Goal: Task Accomplishment & Management: Manage account settings

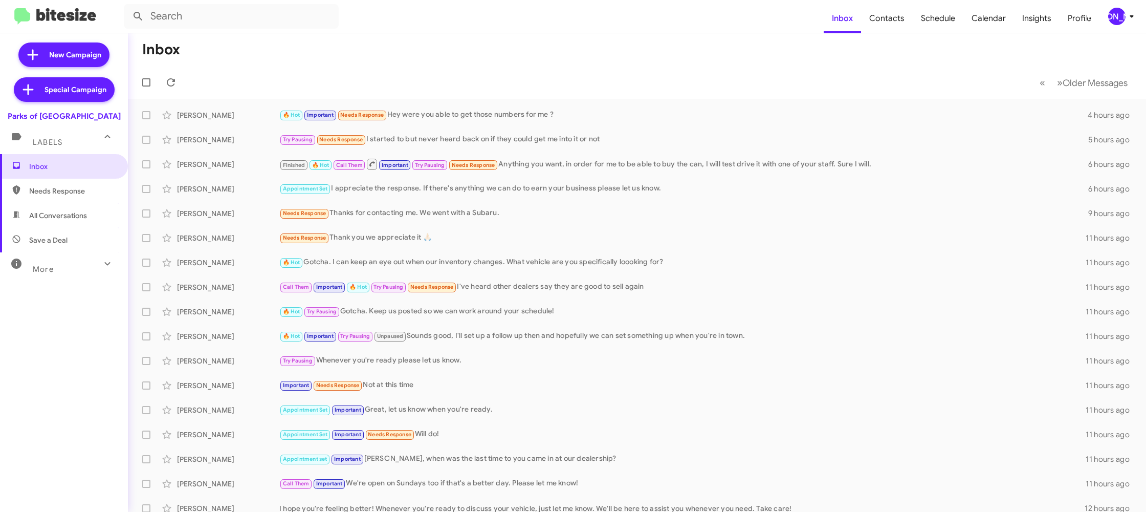
click at [1128, 20] on icon at bounding box center [1132, 16] width 12 height 12
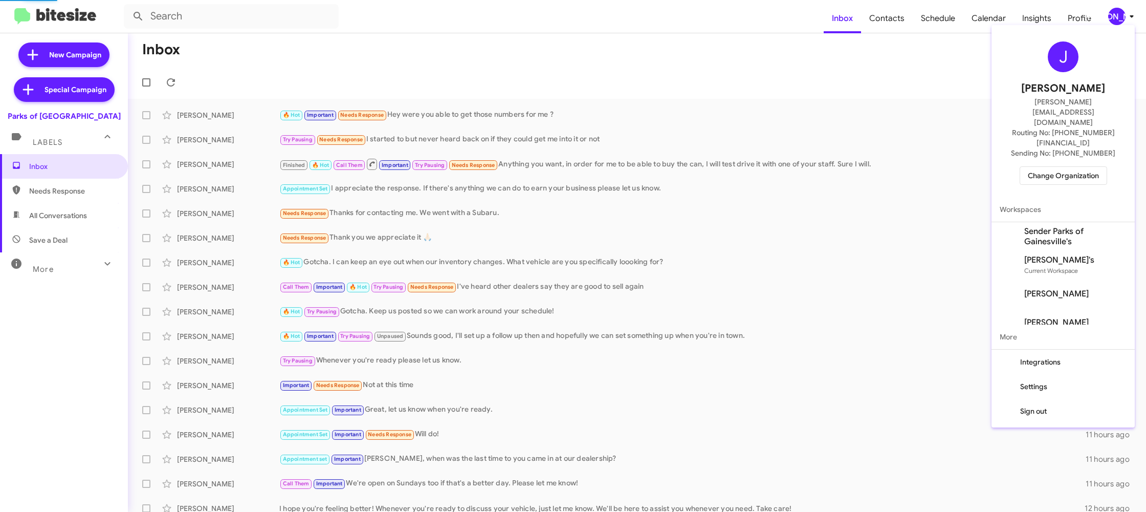
click at [1062, 167] on span "Change Organization" at bounding box center [1063, 175] width 71 height 17
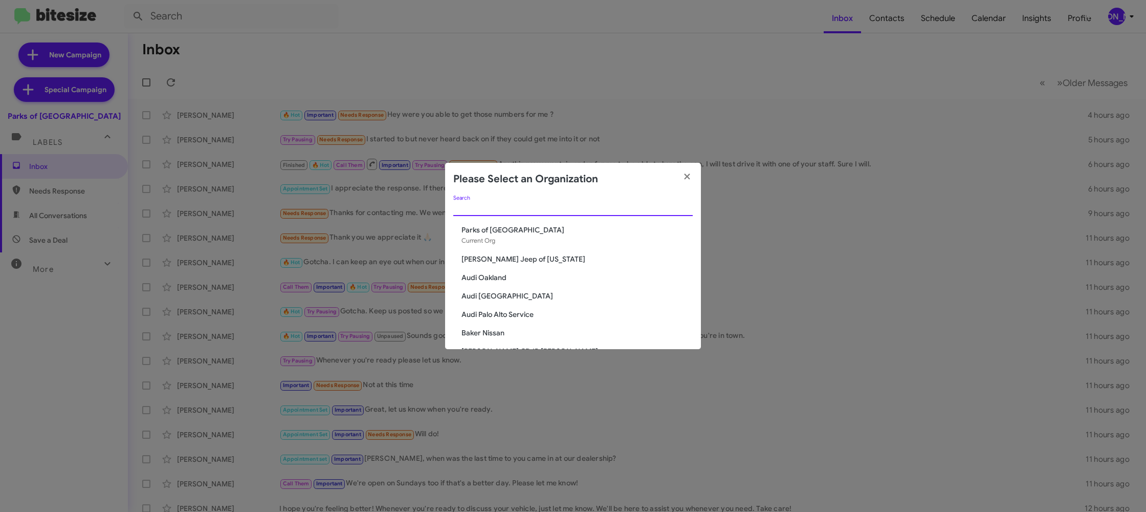
click at [564, 207] on input "Search" at bounding box center [572, 208] width 239 height 8
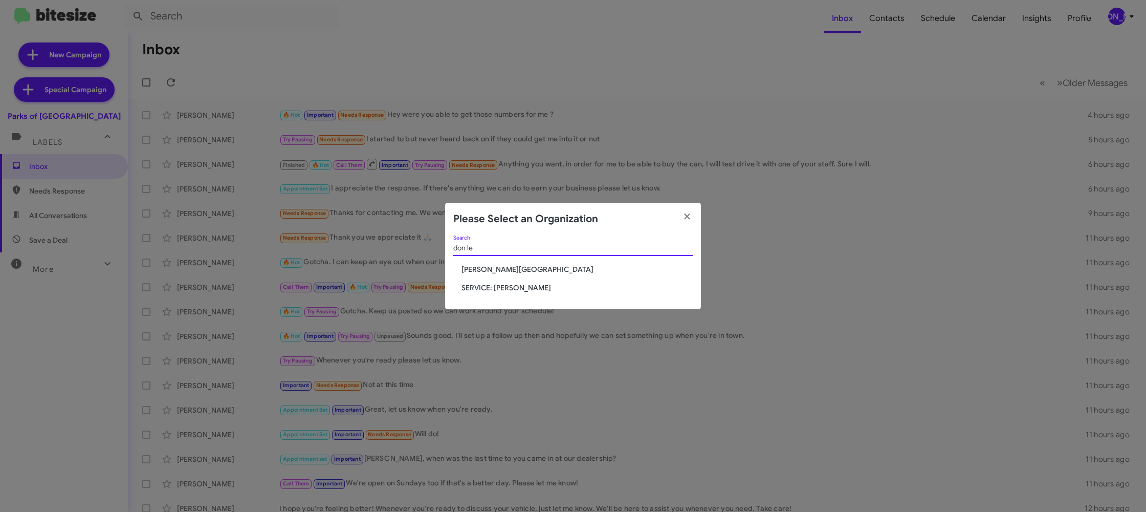
type input "don le"
click at [528, 270] on span "Don Ledford Auto Center" at bounding box center [576, 269] width 231 height 10
drag, startPoint x: 528, startPoint y: 270, endPoint x: 537, endPoint y: 269, distance: 8.7
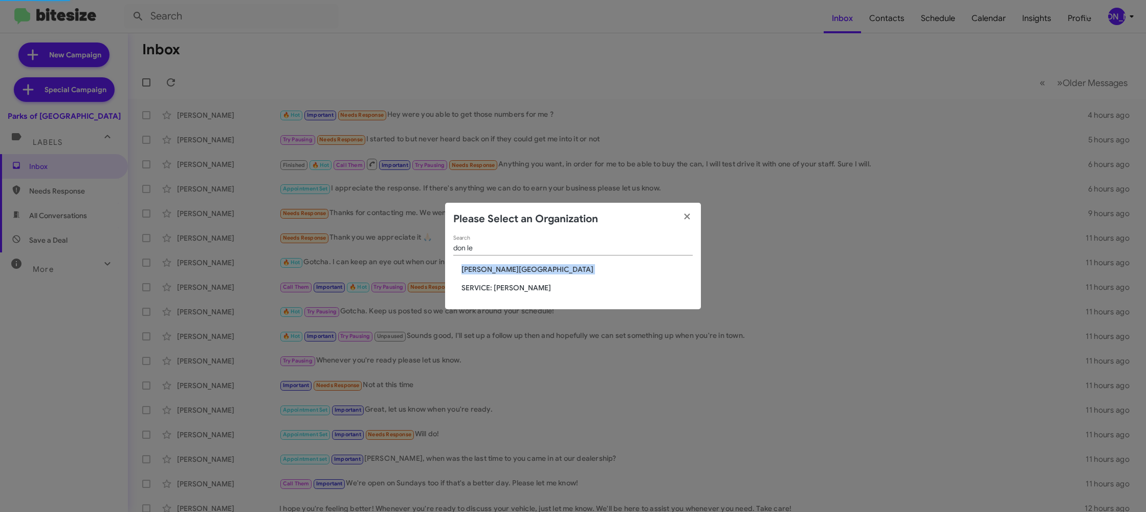
click at [528, 269] on span "Don Ledford Auto Center" at bounding box center [576, 269] width 231 height 10
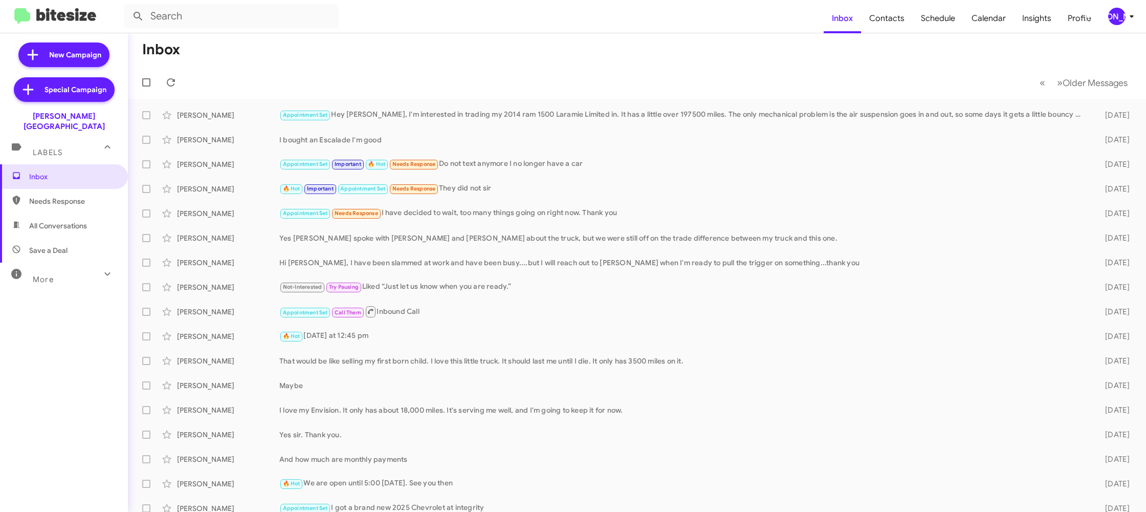
click at [1127, 19] on icon at bounding box center [1132, 16] width 12 height 12
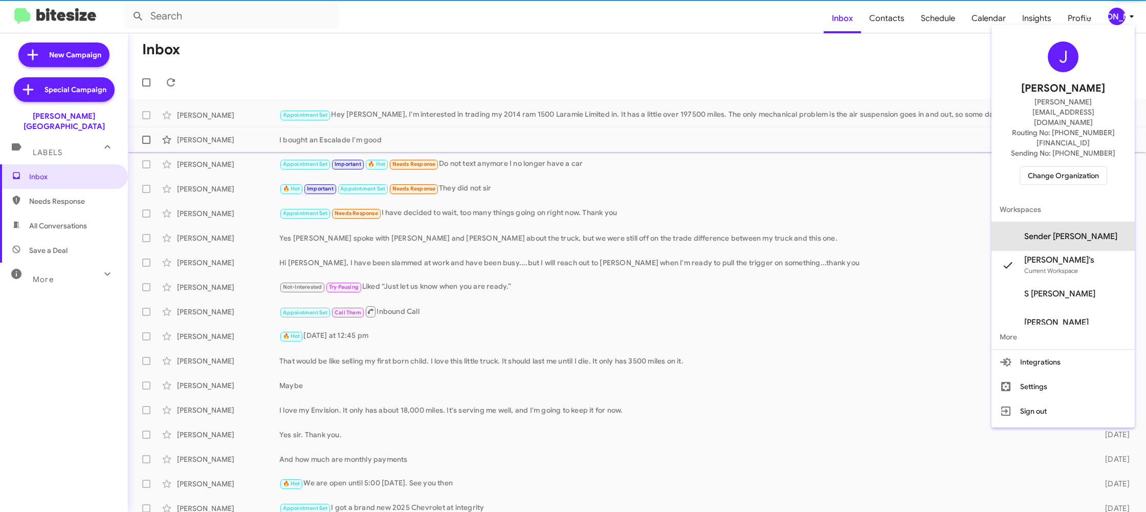
drag, startPoint x: 1091, startPoint y: 204, endPoint x: 1009, endPoint y: 129, distance: 111.2
click at [1091, 231] on span "Sender Don Ledford's" at bounding box center [1070, 236] width 93 height 10
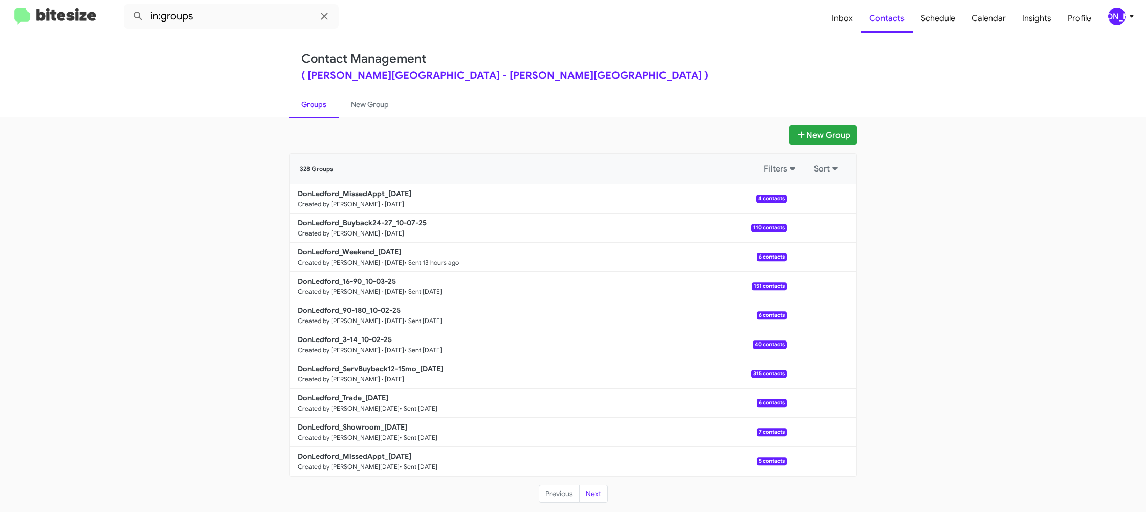
click at [1133, 16] on icon at bounding box center [1132, 16] width 12 height 12
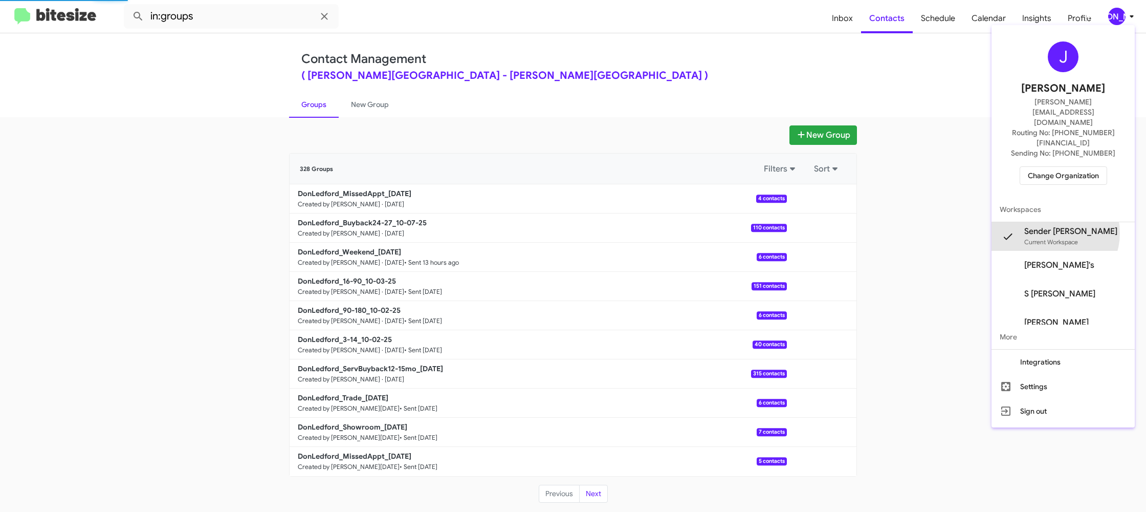
click at [1062, 226] on span "Sender [PERSON_NAME]" at bounding box center [1070, 231] width 93 height 10
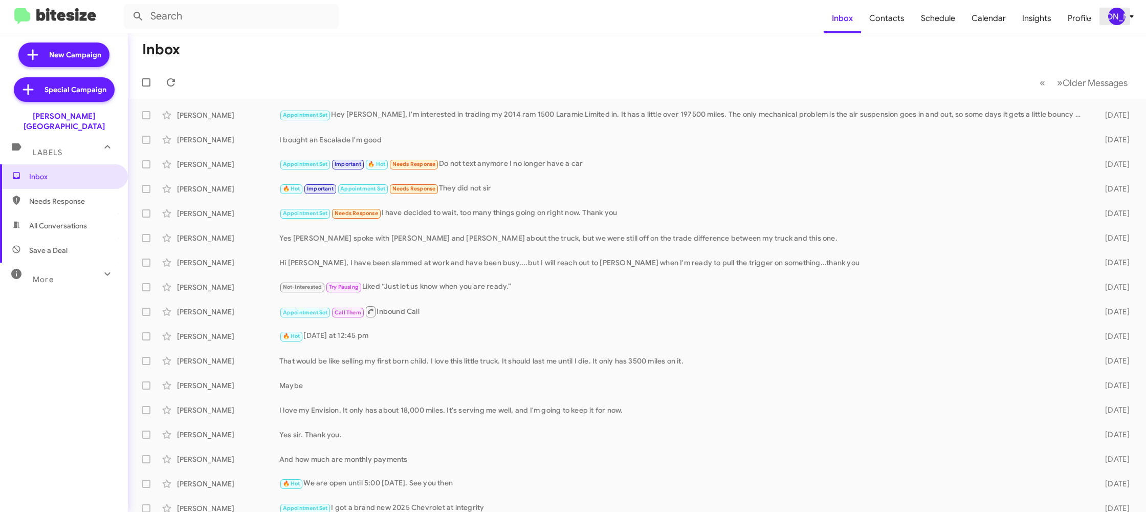
click at [1126, 17] on icon at bounding box center [1132, 16] width 12 height 12
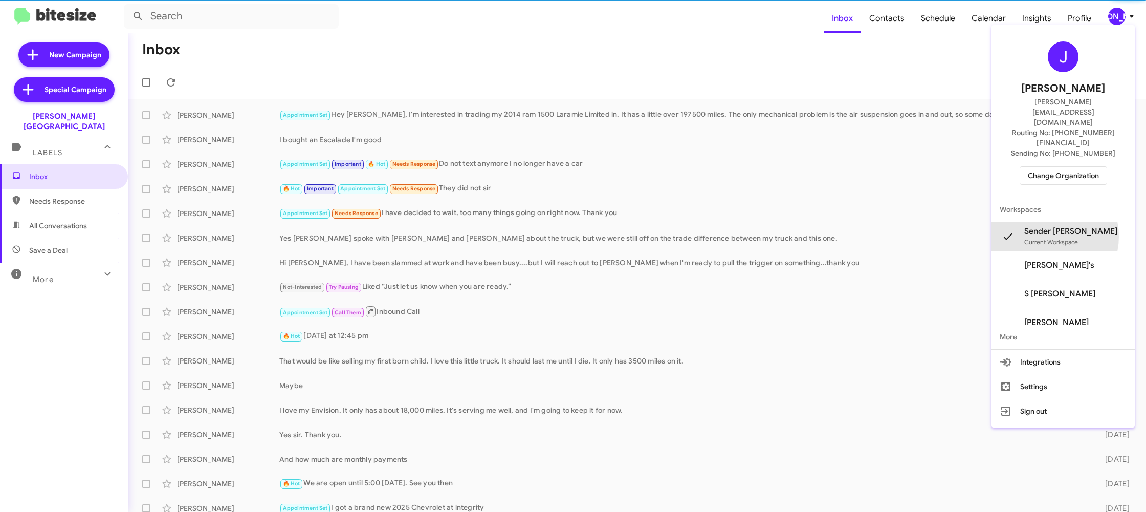
click at [1063, 226] on div "Sender Don Ledford's Current Workspace" at bounding box center [1070, 236] width 93 height 21
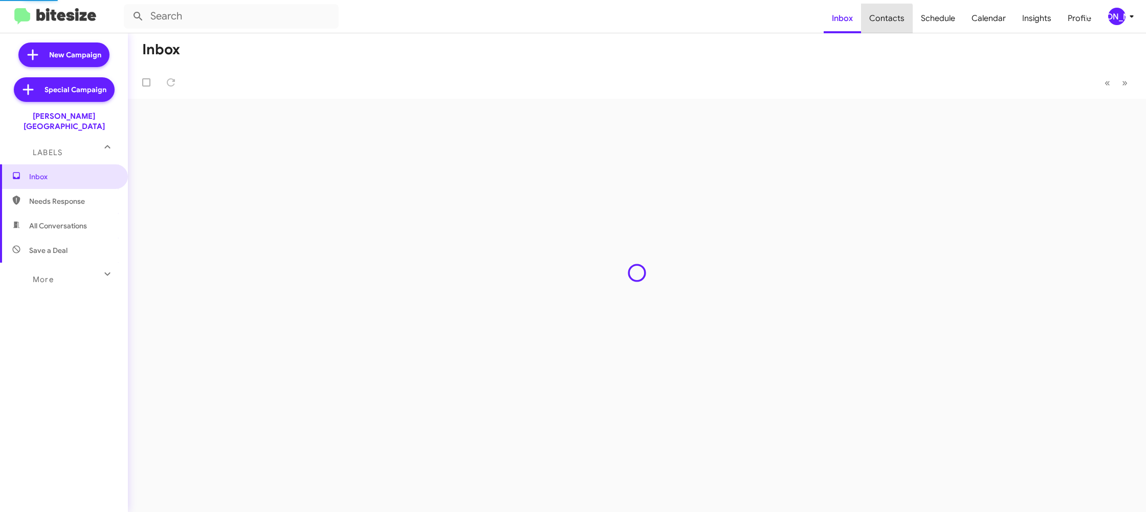
click at [890, 21] on span "Contacts" at bounding box center [887, 19] width 52 height 30
drag, startPoint x: 0, startPoint y: 0, endPoint x: 890, endPoint y: 20, distance: 890.4
click at [890, 20] on span "Contacts" at bounding box center [887, 19] width 52 height 30
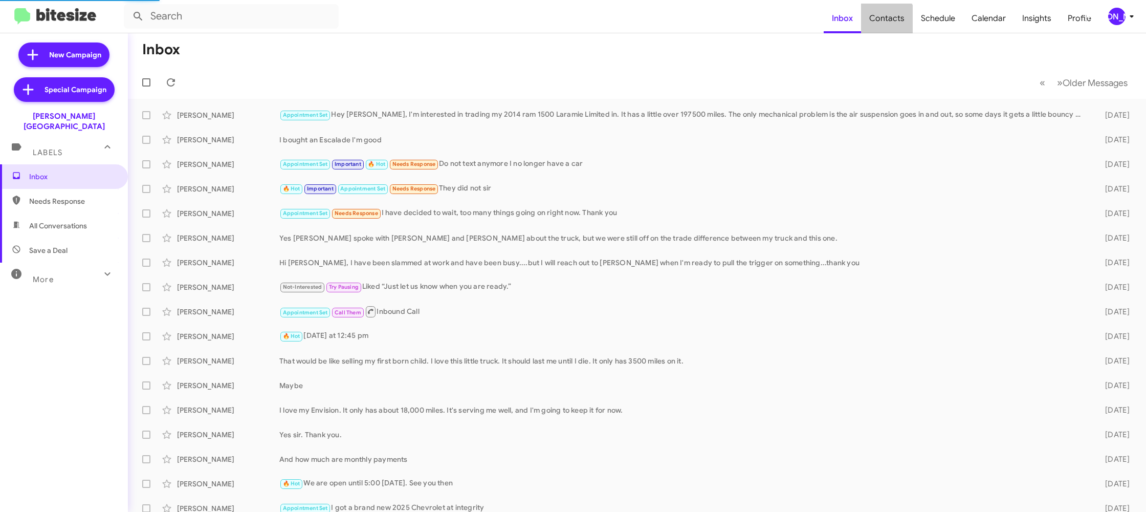
drag, startPoint x: 890, startPoint y: 20, endPoint x: 533, endPoint y: 80, distance: 362.1
click at [890, 20] on span "Contacts" at bounding box center [887, 19] width 52 height 30
type input "in:groups"
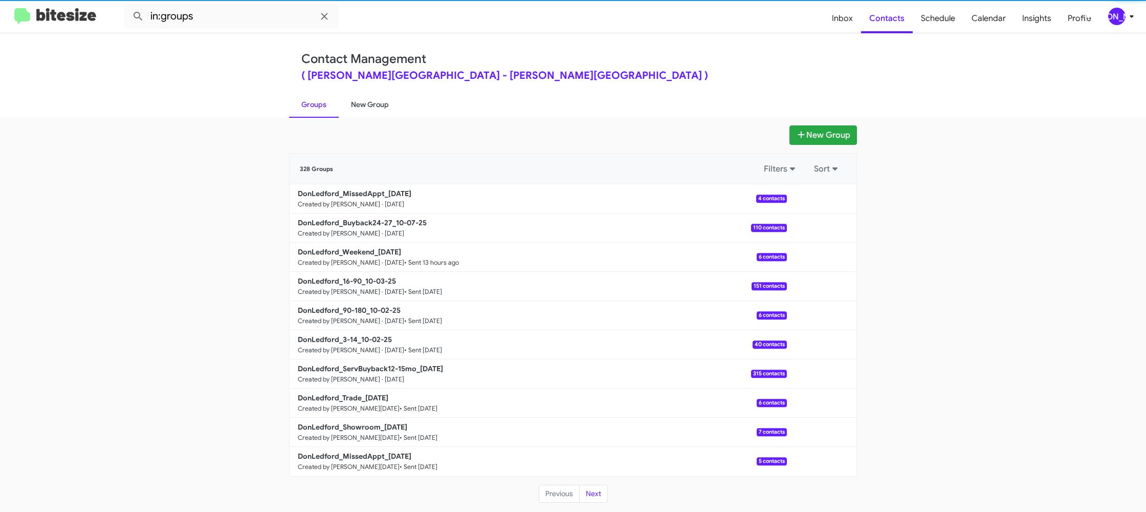
click at [374, 100] on link "New Group" at bounding box center [370, 104] width 62 height 27
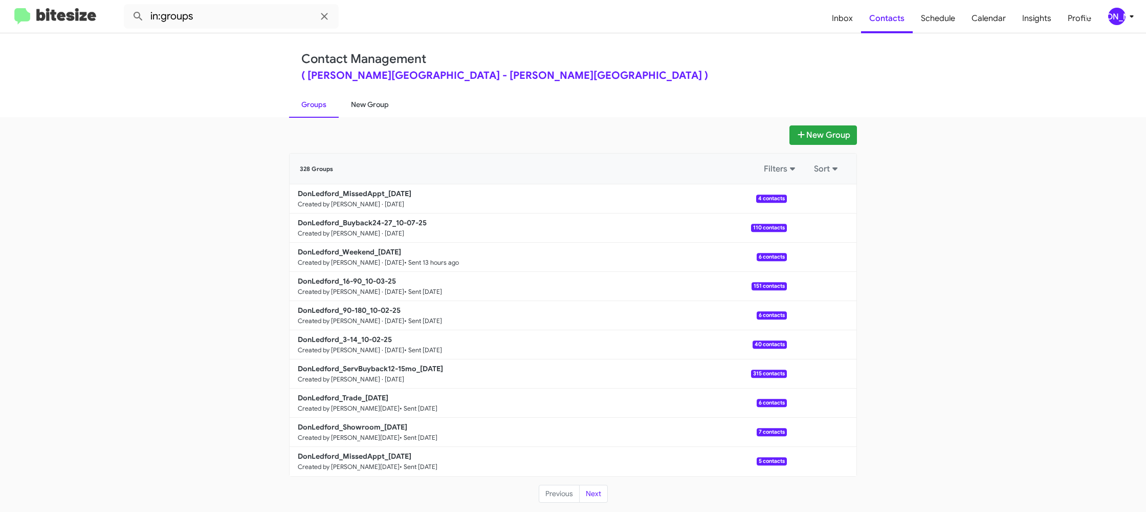
click at [375, 99] on link "New Group" at bounding box center [370, 104] width 62 height 27
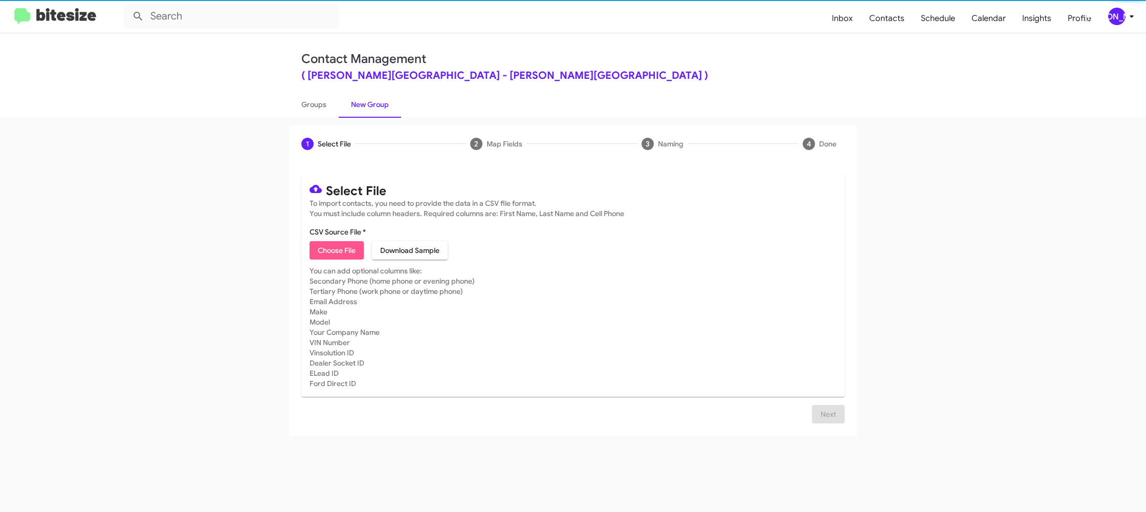
click at [338, 250] on span "Choose File" at bounding box center [337, 250] width 38 height 18
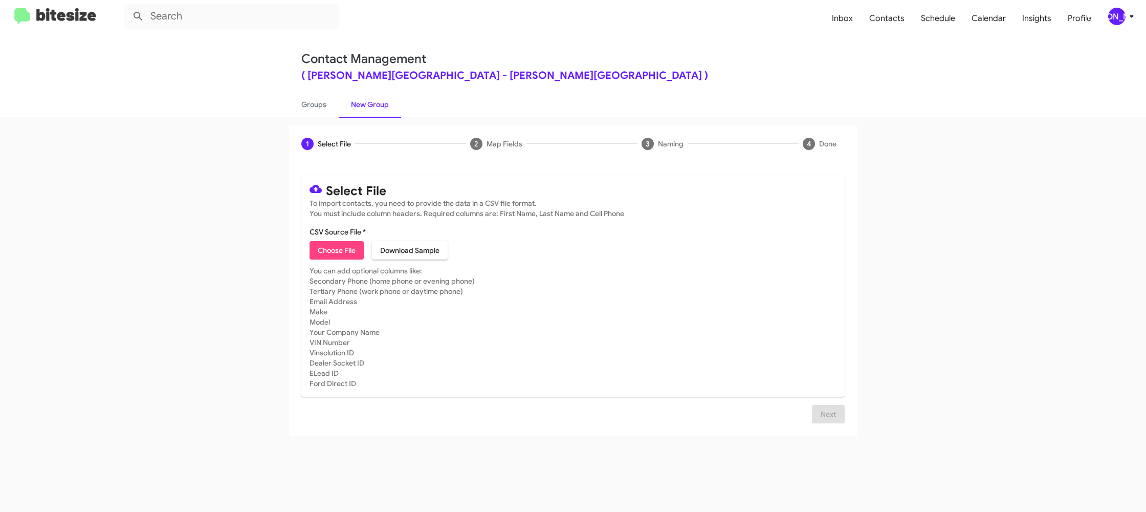
type input "DonLedford_Showroom_10-07-25"
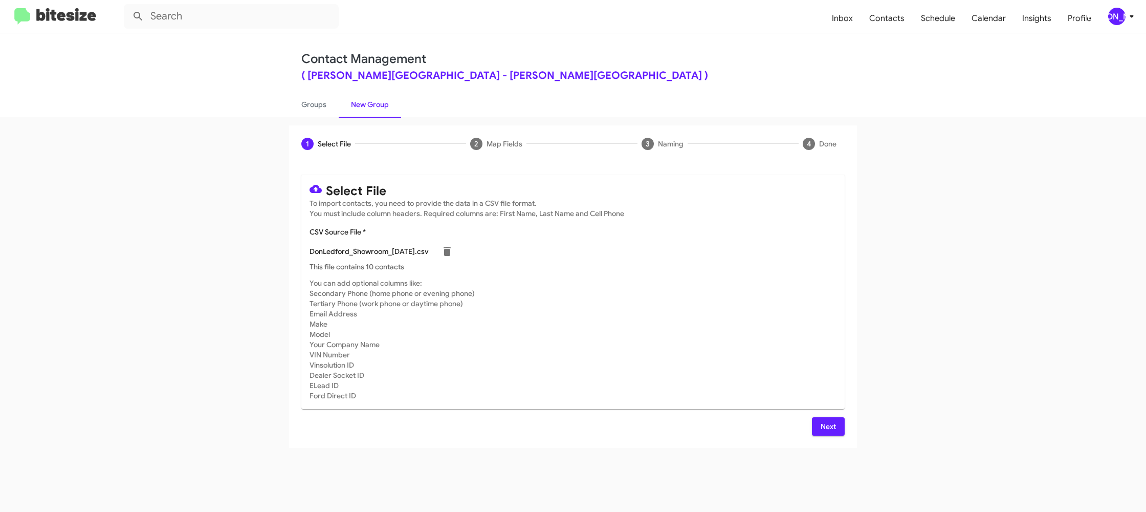
click at [840, 428] on button "Next" at bounding box center [828, 426] width 33 height 18
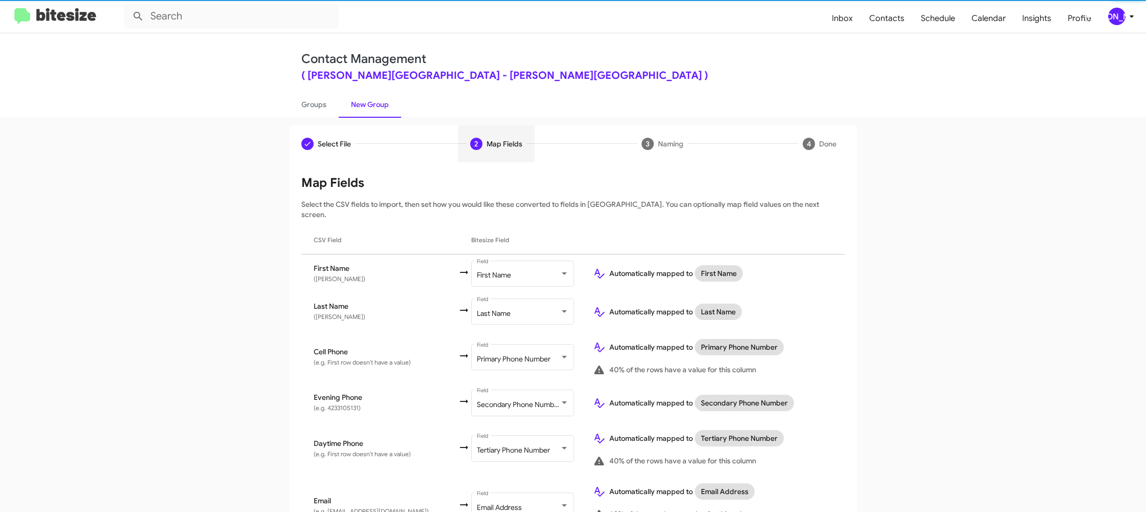
click at [1120, 20] on div "[PERSON_NAME]" at bounding box center [1116, 16] width 17 height 17
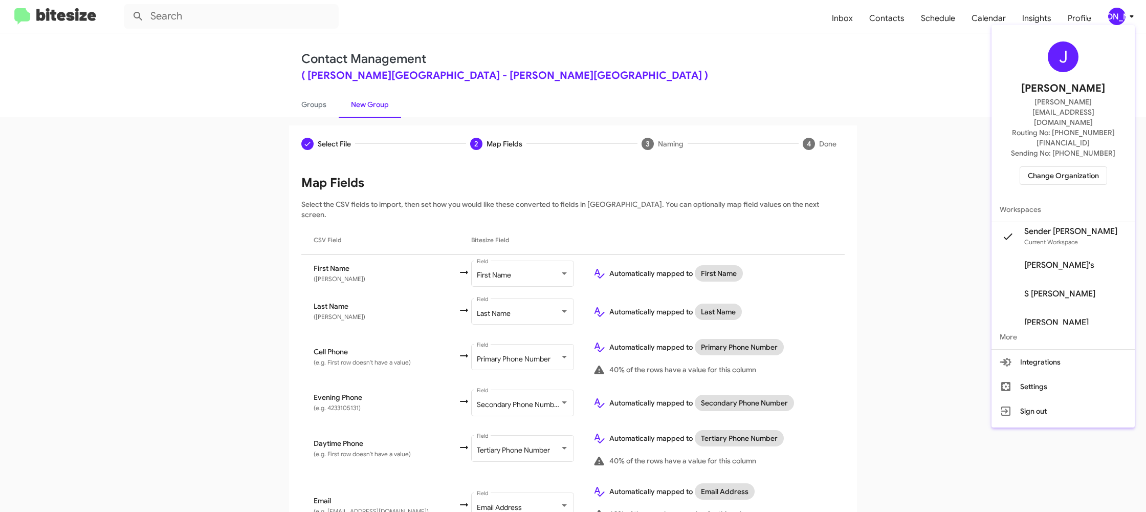
drag, startPoint x: 1120, startPoint y: 18, endPoint x: 892, endPoint y: 188, distance: 284.1
click at [1118, 16] on div at bounding box center [573, 256] width 1146 height 512
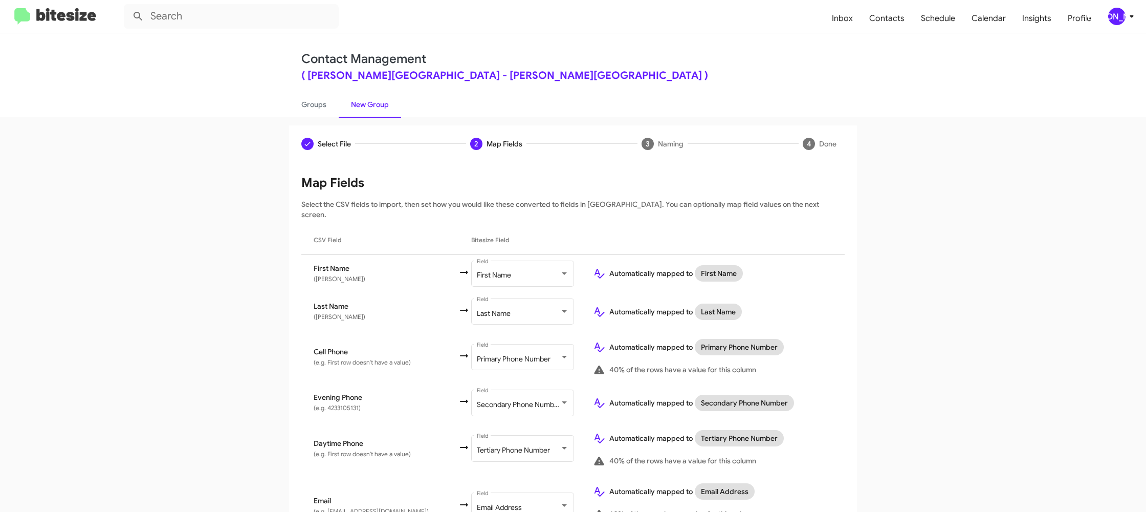
scroll to position [458, 0]
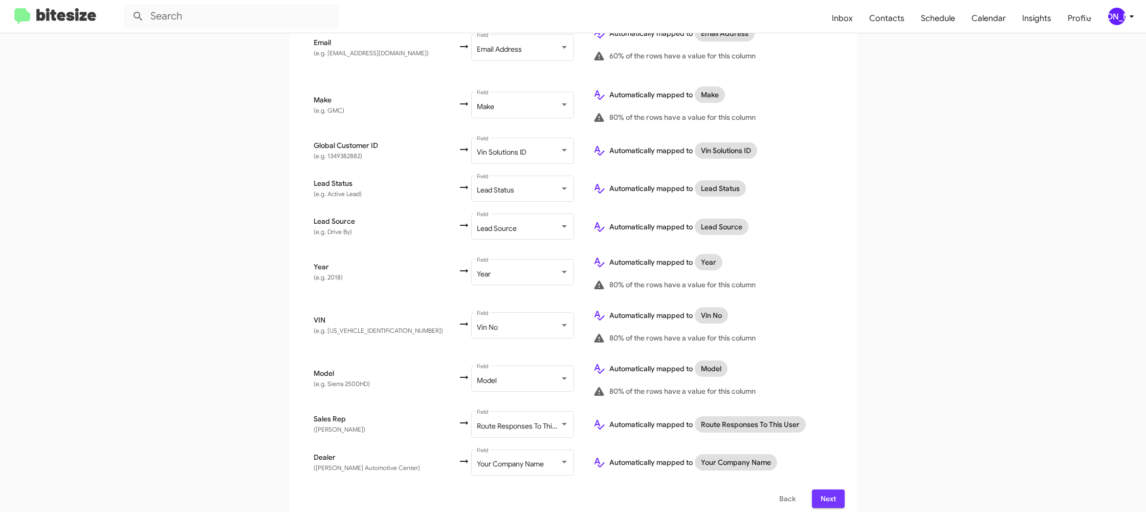
click at [828, 489] on span "Next" at bounding box center [828, 498] width 16 height 18
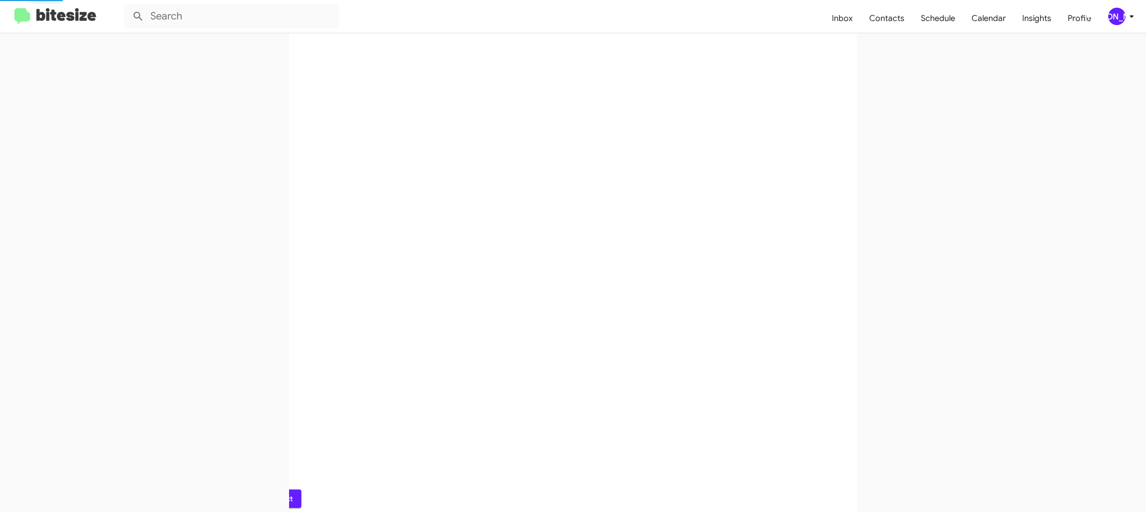
scroll to position [0, 0]
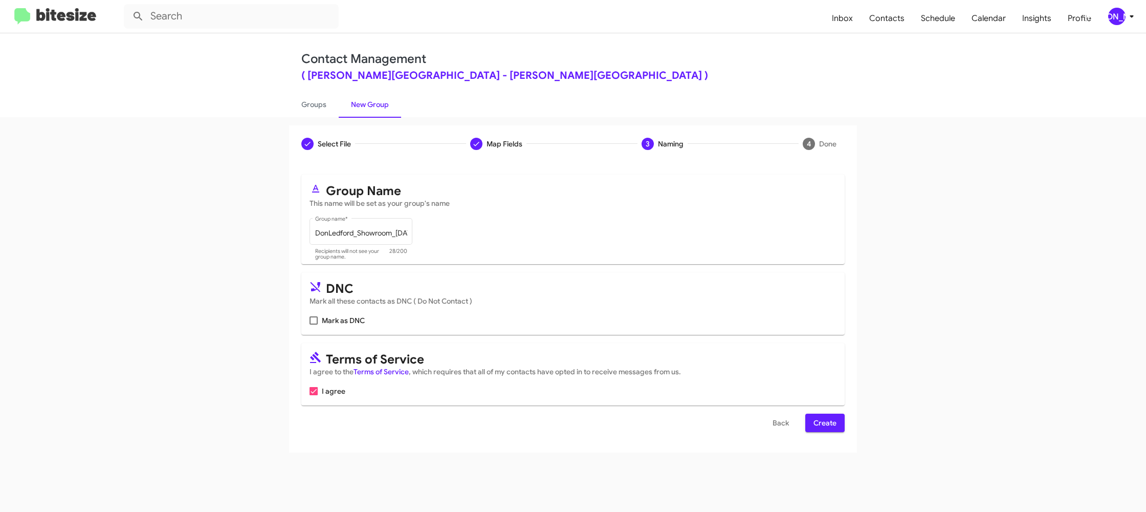
click at [827, 433] on div "Select File To import contacts, you need to provide the data in a CSV file form…" at bounding box center [573, 307] width 568 height 290
drag, startPoint x: 804, startPoint y: 421, endPoint x: 819, endPoint y: 421, distance: 14.8
click at [805, 421] on div "Back Create" at bounding box center [572, 422] width 543 height 18
click at [819, 422] on span "Create" at bounding box center [824, 422] width 23 height 18
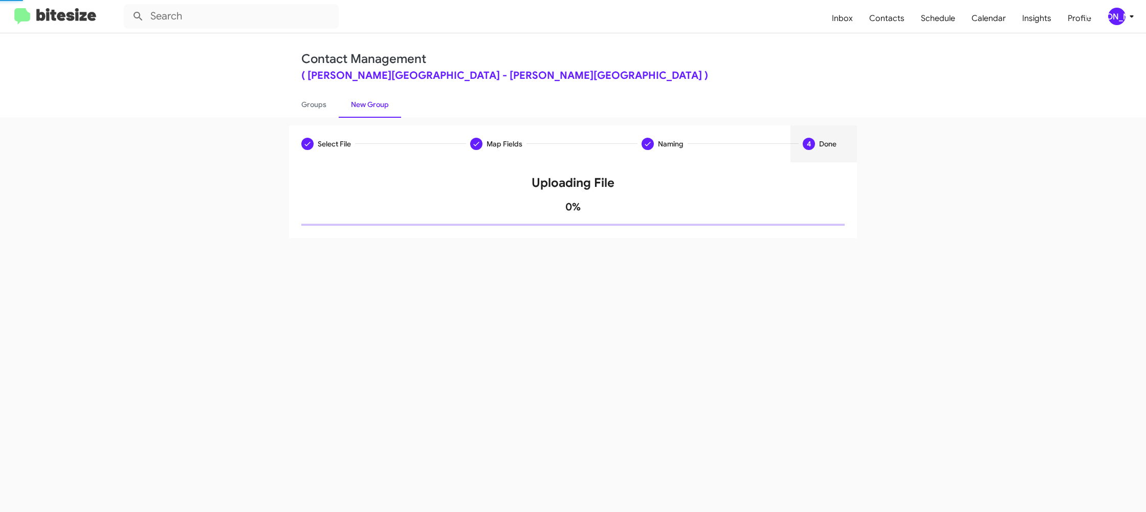
drag, startPoint x: 819, startPoint y: 421, endPoint x: 603, endPoint y: 5, distance: 468.4
click at [819, 420] on div "Select File Map Fields Naming 4 Done Select File To import contacts, you need t…" at bounding box center [573, 314] width 1146 height 394
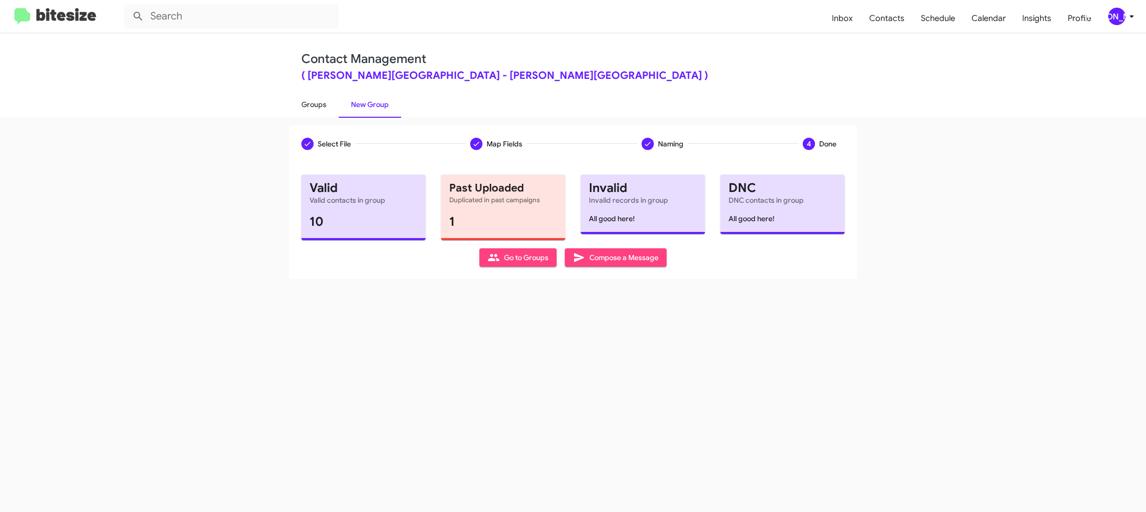
click at [307, 113] on link "Groups" at bounding box center [314, 104] width 50 height 27
type input "in:groups"
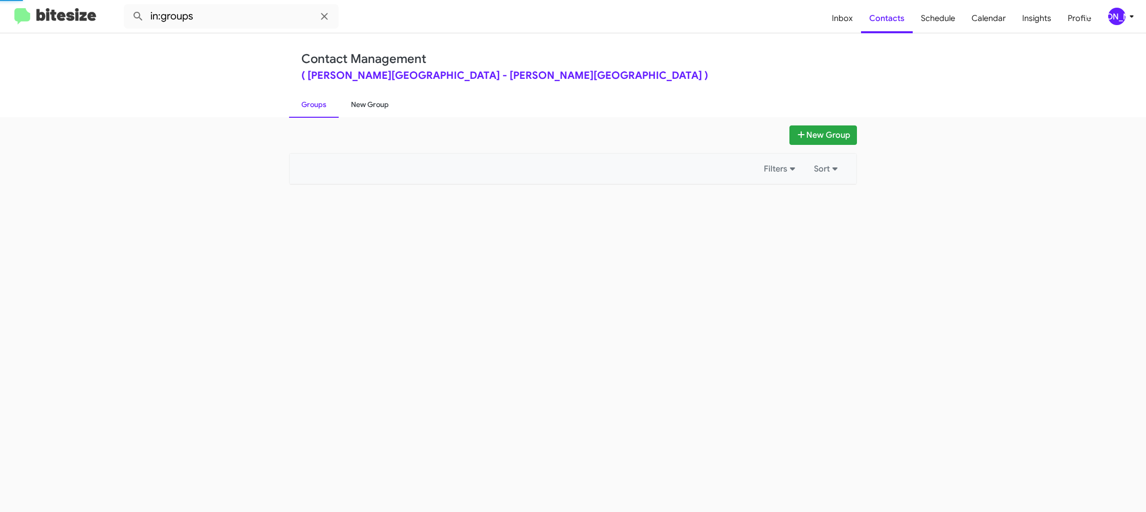
drag, startPoint x: 307, startPoint y: 113, endPoint x: 358, endPoint y: 104, distance: 52.0
click at [315, 110] on link "Groups" at bounding box center [314, 104] width 50 height 27
click at [358, 104] on link "New Group" at bounding box center [370, 104] width 62 height 27
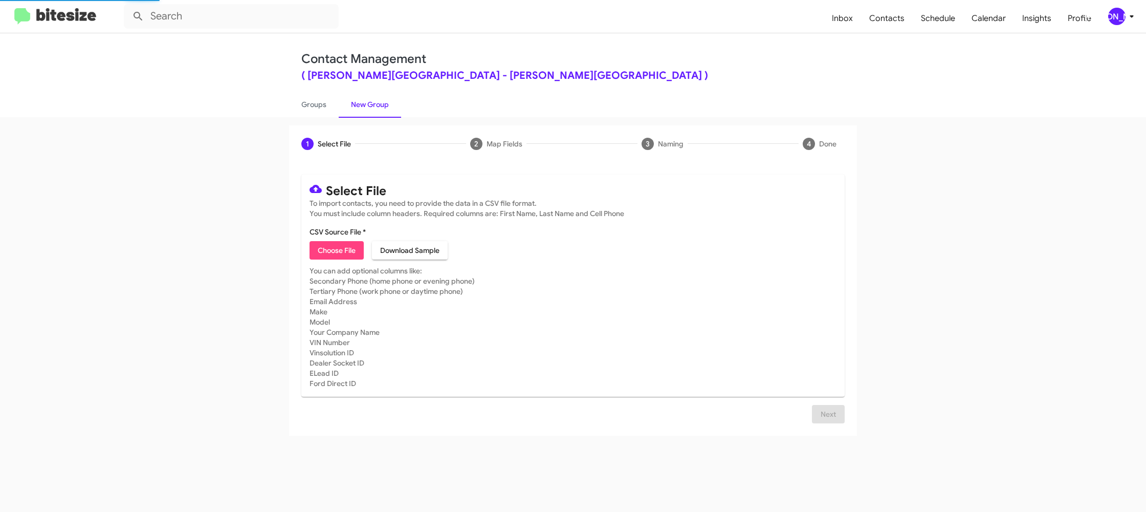
click at [323, 258] on span "Choose File" at bounding box center [337, 250] width 38 height 18
drag, startPoint x: 661, startPoint y: 357, endPoint x: 672, endPoint y: 356, distance: 10.2
click at [666, 352] on mat-card-subtitle "You can add optional columns like: Secondary Phone (home phone or evening phone…" at bounding box center [573, 327] width 527 height 123
click at [335, 248] on span "Choose File" at bounding box center [337, 250] width 38 height 18
type input "DonLedford_Trade_10-07-25"
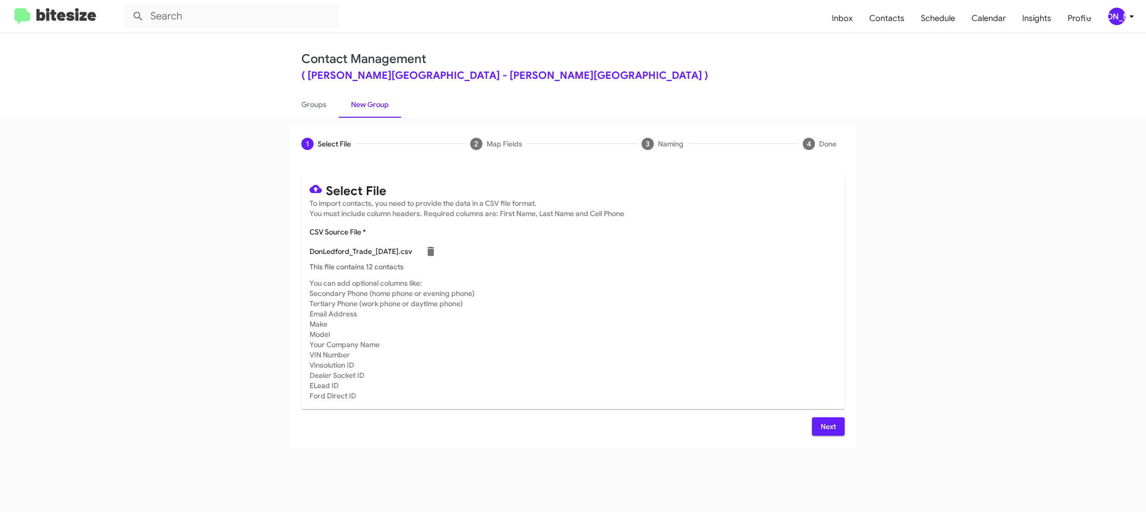
drag, startPoint x: 848, startPoint y: 442, endPoint x: 836, endPoint y: 433, distance: 15.0
click at [839, 437] on div "Select File To import contacts, you need to provide the data in a CSV file form…" at bounding box center [573, 304] width 568 height 285
drag, startPoint x: 836, startPoint y: 433, endPoint x: 826, endPoint y: 431, distance: 9.9
click at [832, 433] on span "Next" at bounding box center [828, 426] width 16 height 18
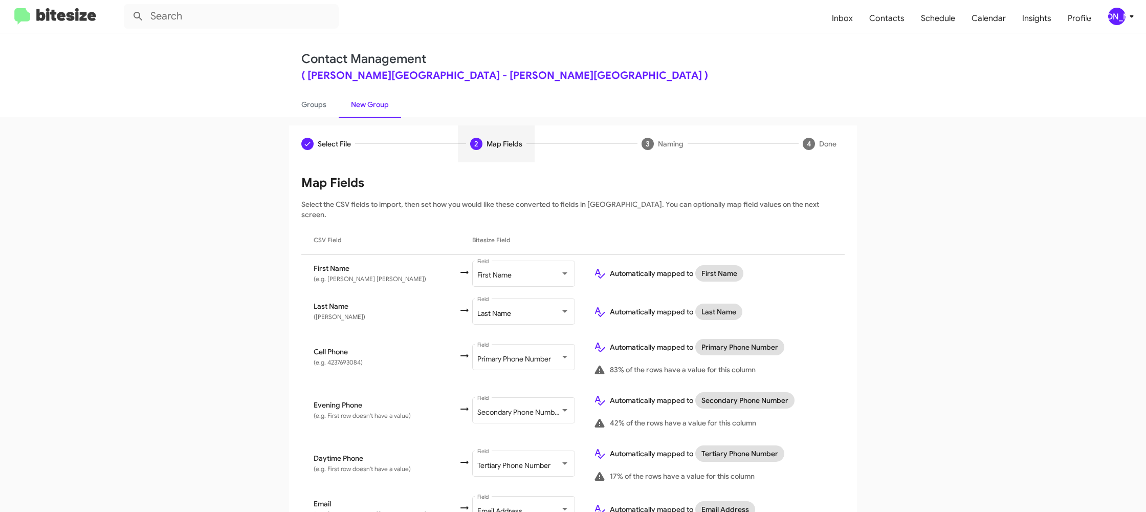
click at [1121, 10] on div "[PERSON_NAME]" at bounding box center [1116, 16] width 17 height 17
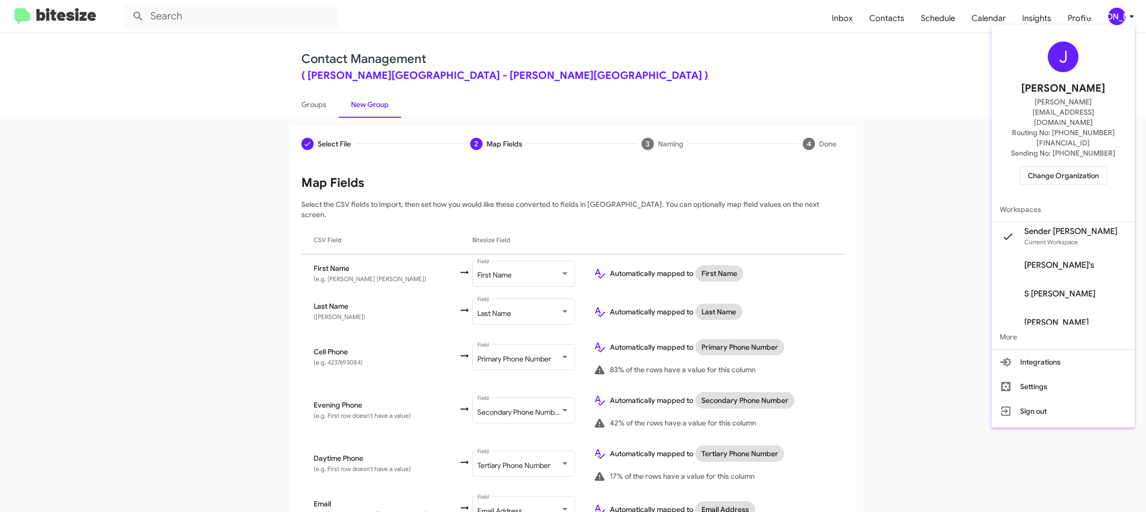
click at [1121, 10] on div at bounding box center [573, 256] width 1146 height 512
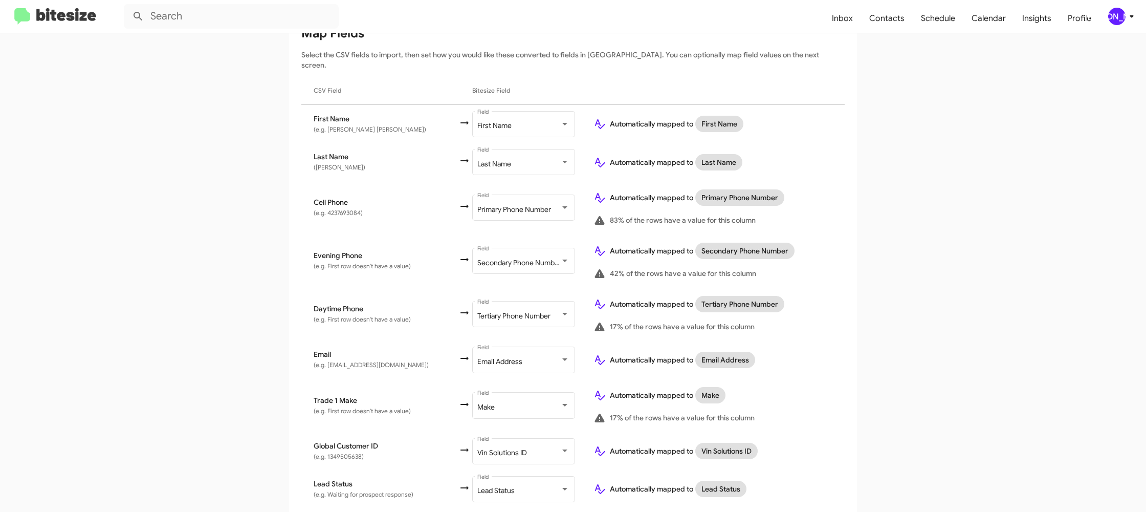
scroll to position [382, 0]
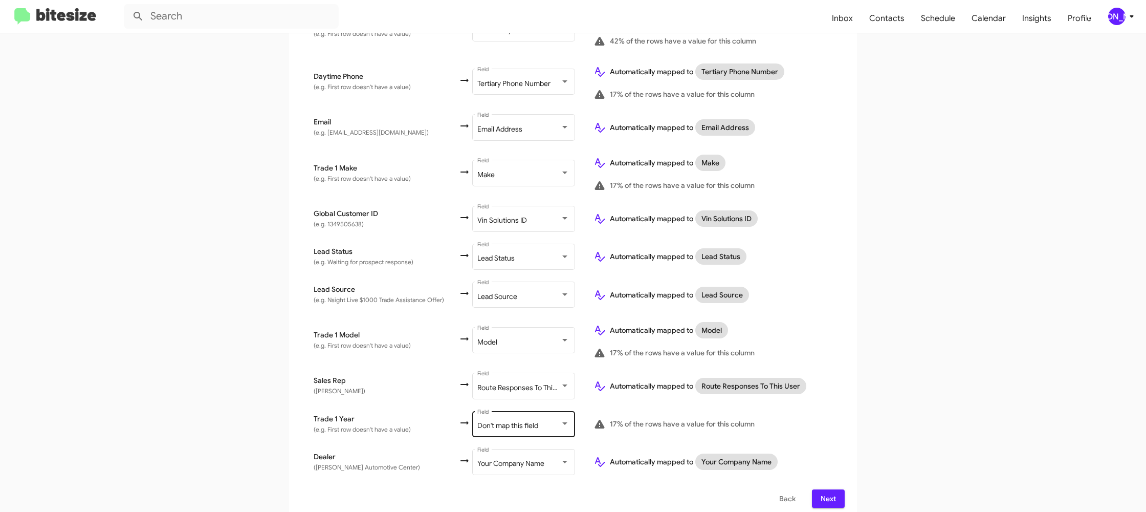
click at [541, 422] on div "Don't map this field" at bounding box center [518, 426] width 83 height 8
click at [508, 395] on span "Year" at bounding box center [533, 389] width 115 height 21
click at [783, 417] on div "17% of the rows have a value for this column" at bounding box center [712, 423] width 239 height 12
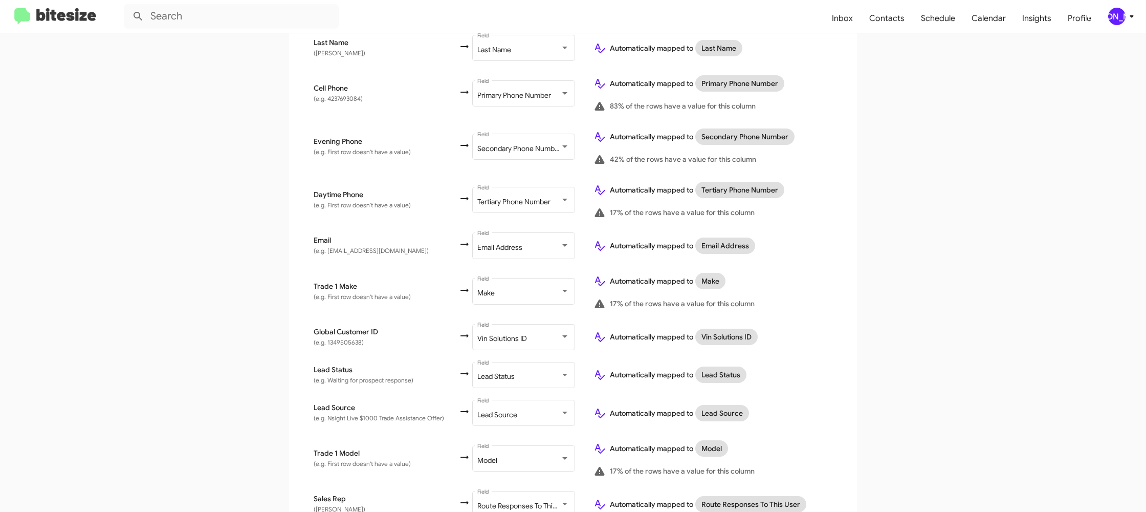
scroll to position [382, 0]
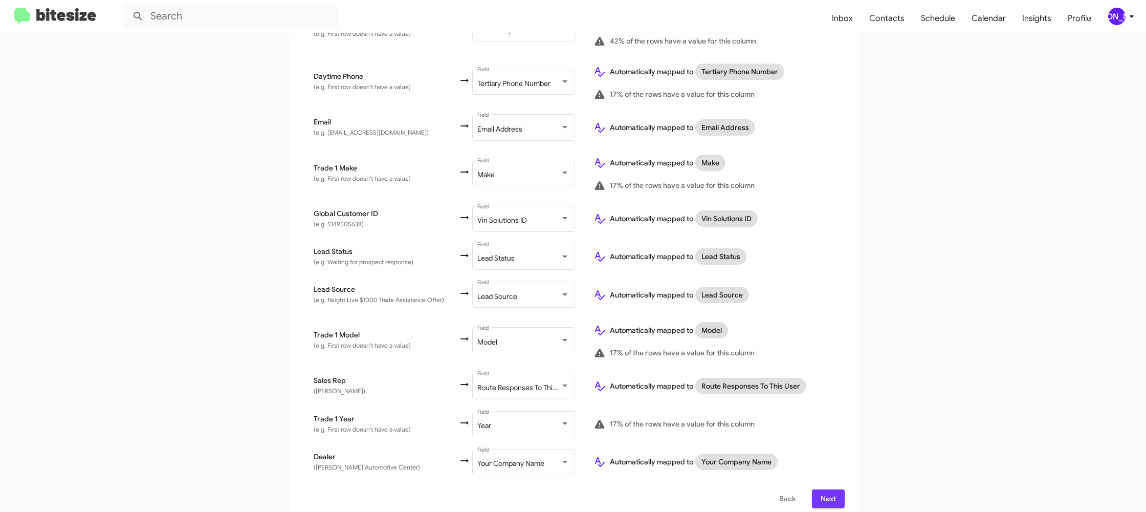
click at [831, 491] on span "Next" at bounding box center [828, 498] width 16 height 18
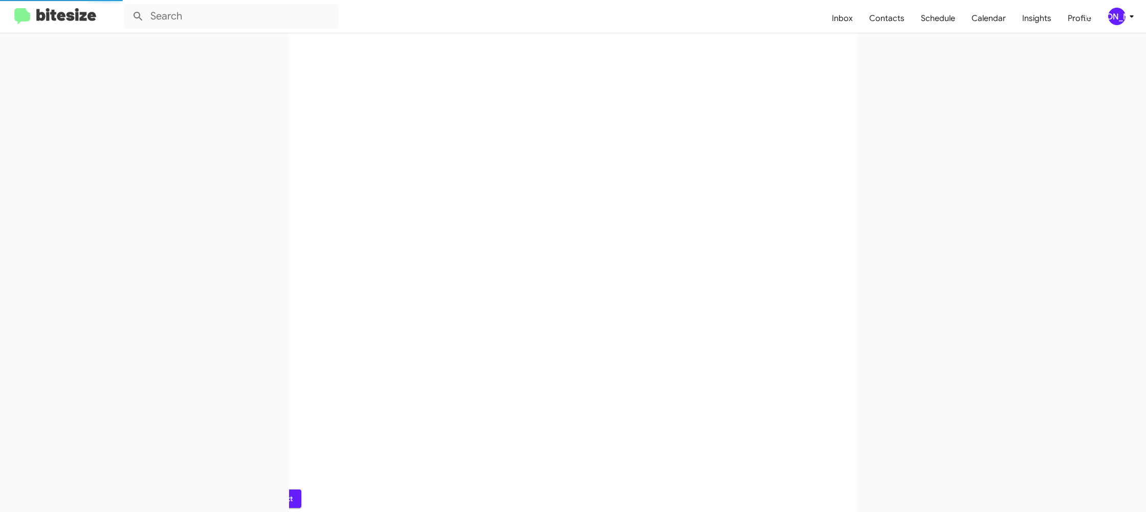
scroll to position [0, 0]
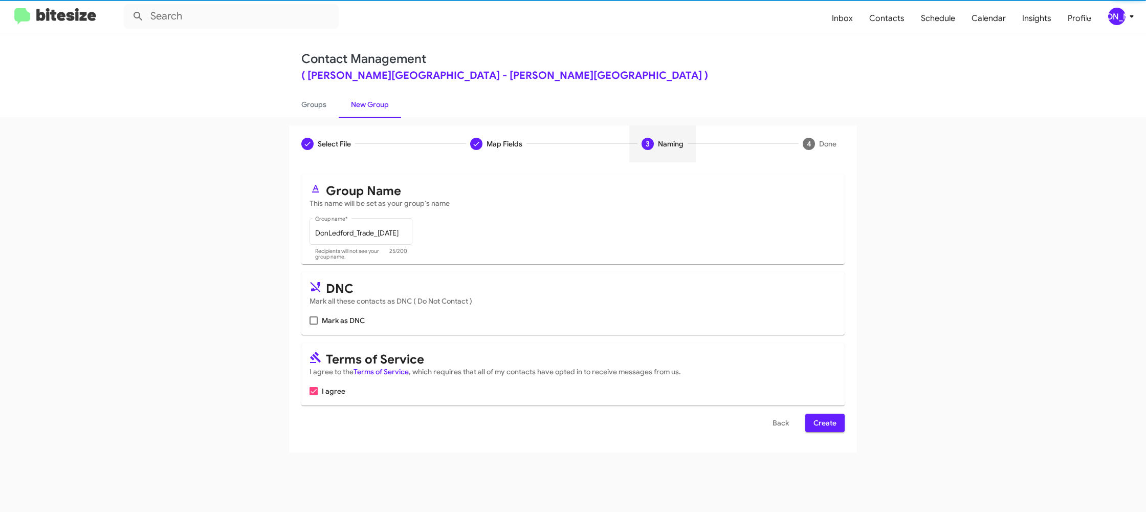
click at [824, 413] on form "Group Name This name will be set as your group's name DonLedford_Trade_10-07-25…" at bounding box center [572, 302] width 543 height 257
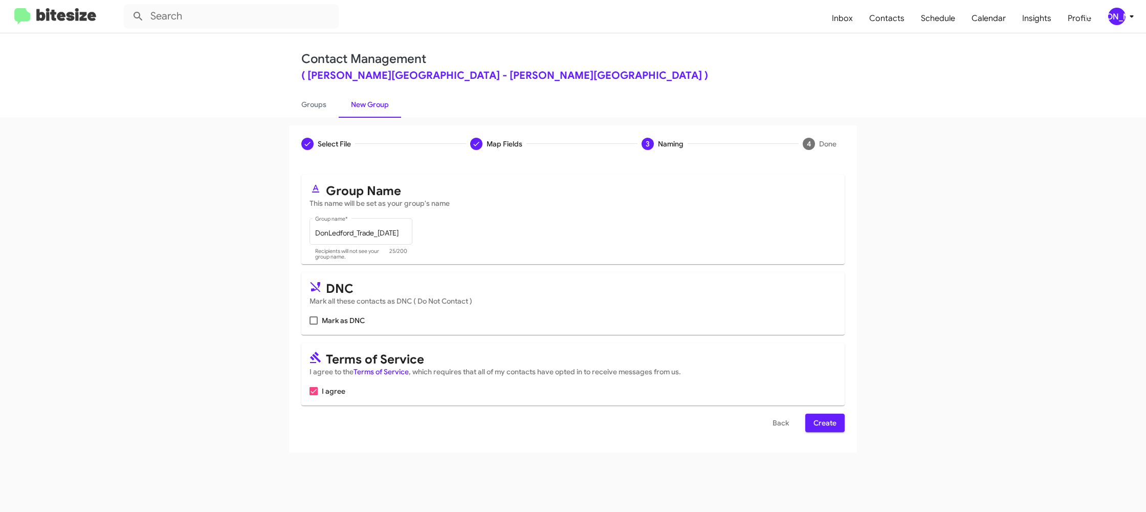
drag, startPoint x: 830, startPoint y: 422, endPoint x: 821, endPoint y: 418, distance: 9.4
click at [826, 421] on span "Create" at bounding box center [824, 422] width 23 height 18
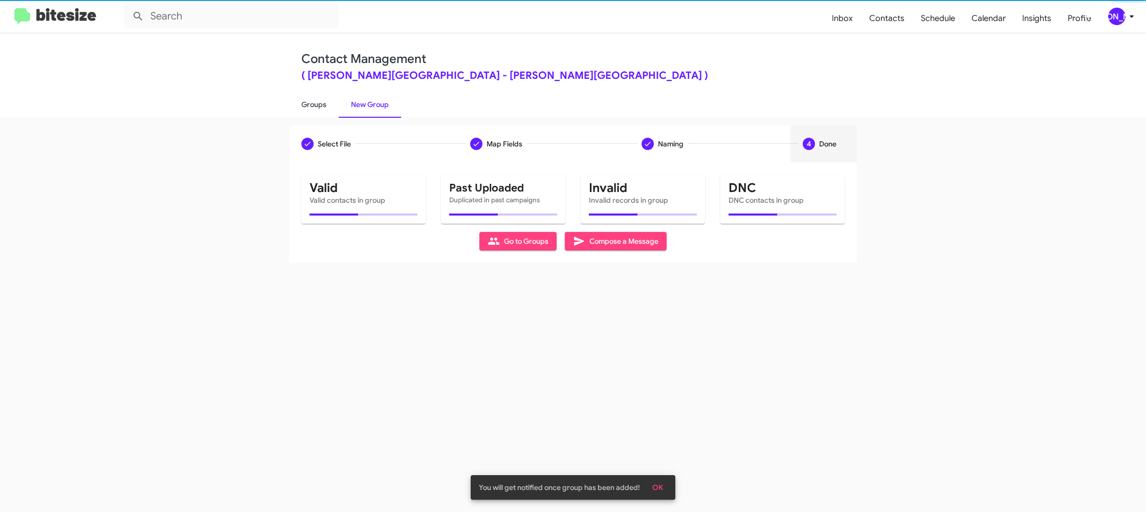
click at [320, 114] on link "Groups" at bounding box center [314, 104] width 50 height 27
type input "in:groups"
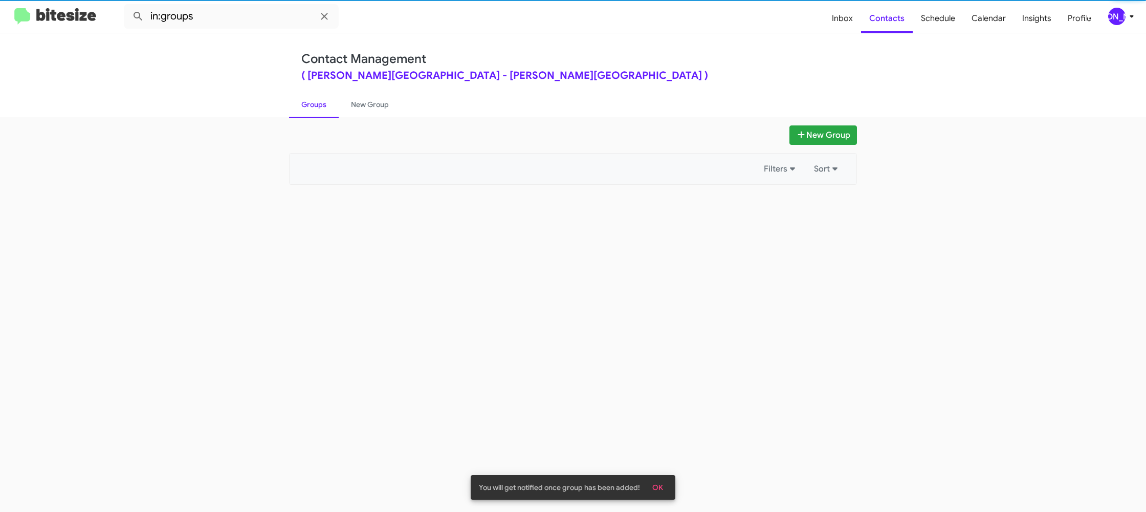
click at [320, 114] on link "Groups" at bounding box center [314, 104] width 50 height 27
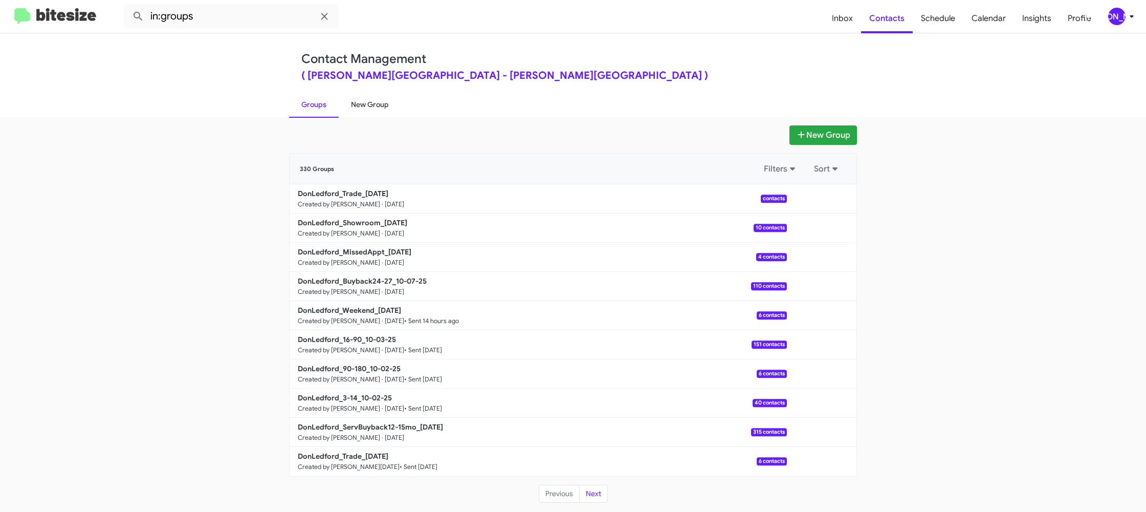
click at [378, 112] on link "New Group" at bounding box center [370, 104] width 62 height 27
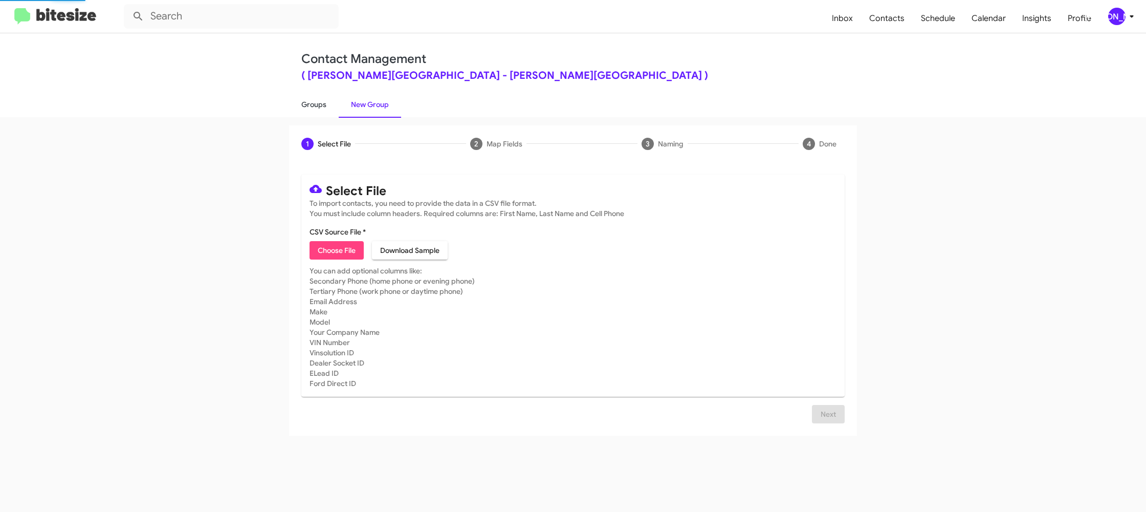
click at [335, 107] on link "Groups" at bounding box center [314, 104] width 50 height 27
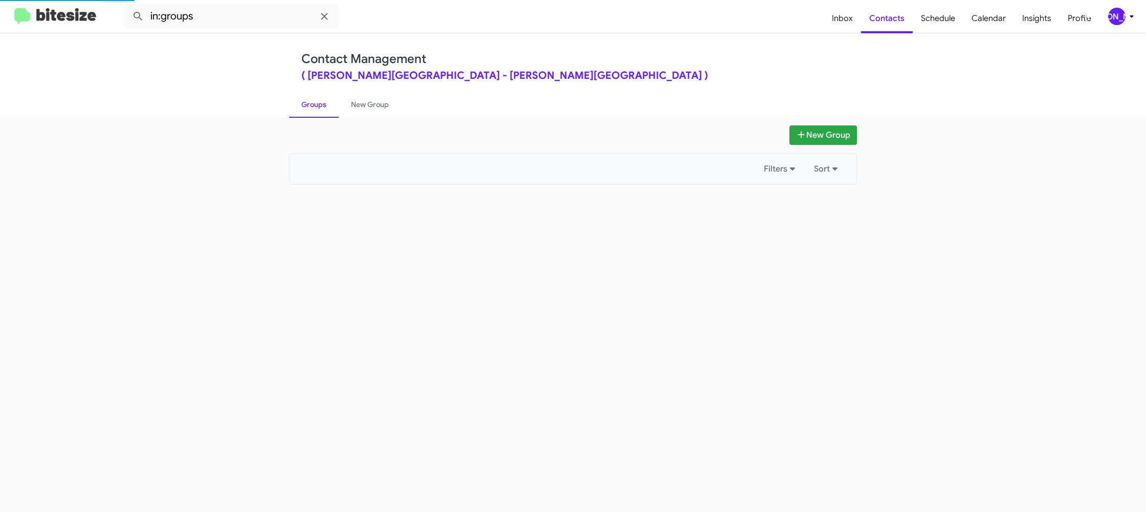
click at [335, 107] on link "Groups" at bounding box center [314, 104] width 50 height 27
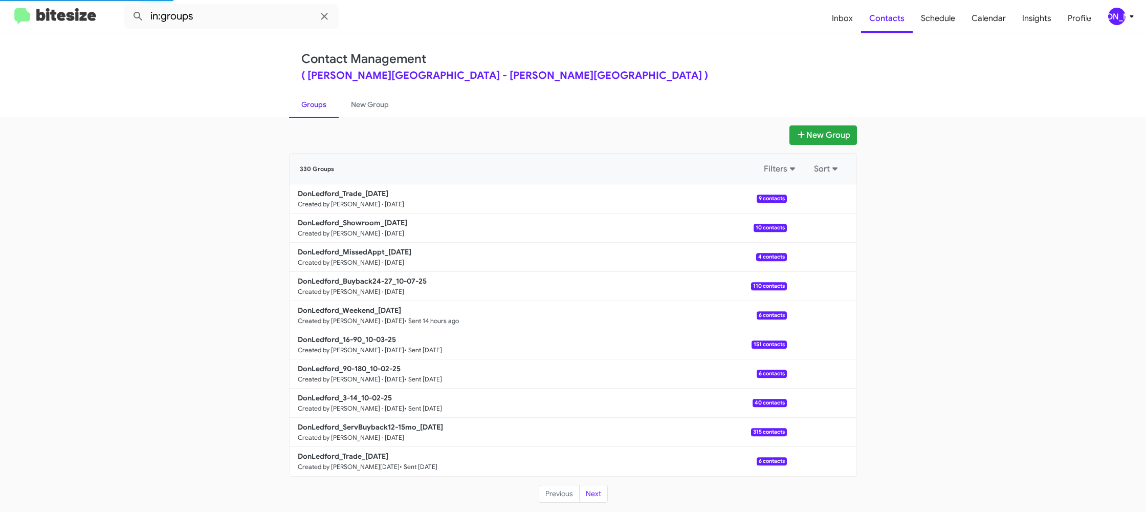
click at [335, 107] on link "Groups" at bounding box center [314, 104] width 50 height 27
click at [219, 18] on input "in:groups" at bounding box center [231, 16] width 215 height 25
type input "in:groups show"
click at [128, 6] on button at bounding box center [138, 16] width 20 height 20
click at [376, 112] on link "New Group" at bounding box center [370, 104] width 62 height 27
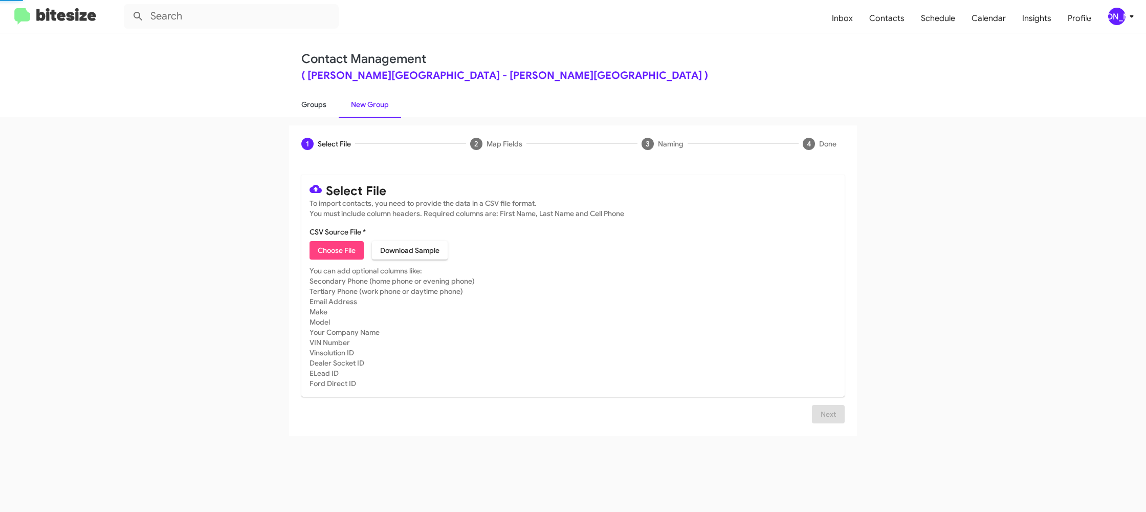
click at [327, 109] on link "Groups" at bounding box center [314, 104] width 50 height 27
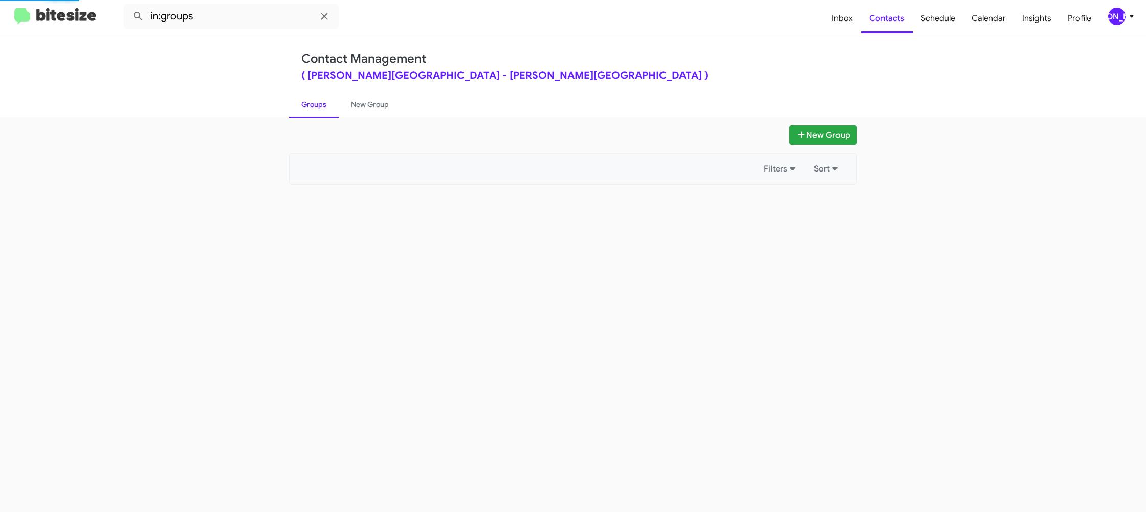
drag, startPoint x: 327, startPoint y: 109, endPoint x: 262, endPoint y: 35, distance: 98.3
click at [324, 104] on link "Groups" at bounding box center [314, 104] width 50 height 27
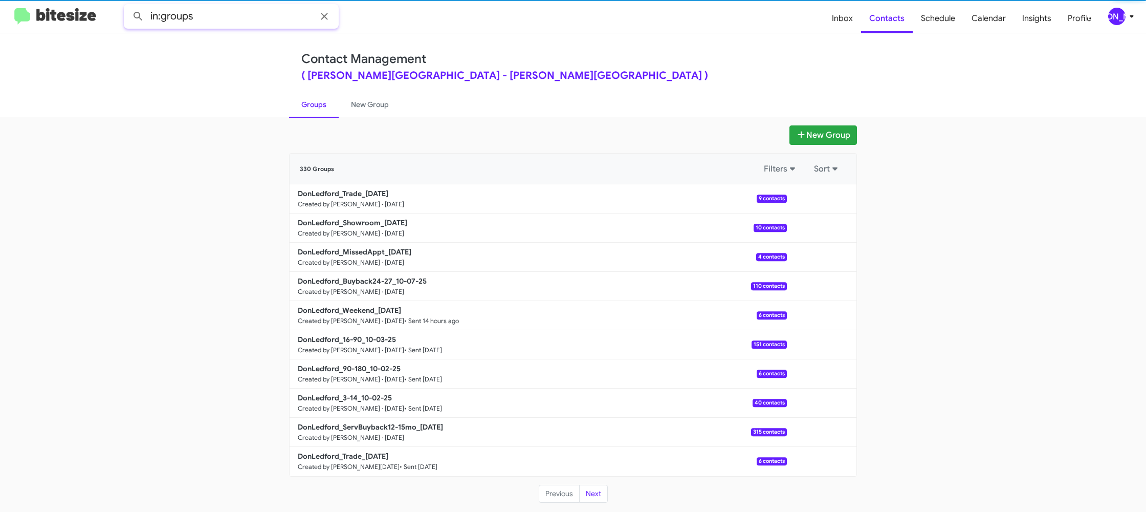
click at [238, 20] on input "in:groups" at bounding box center [231, 16] width 215 height 25
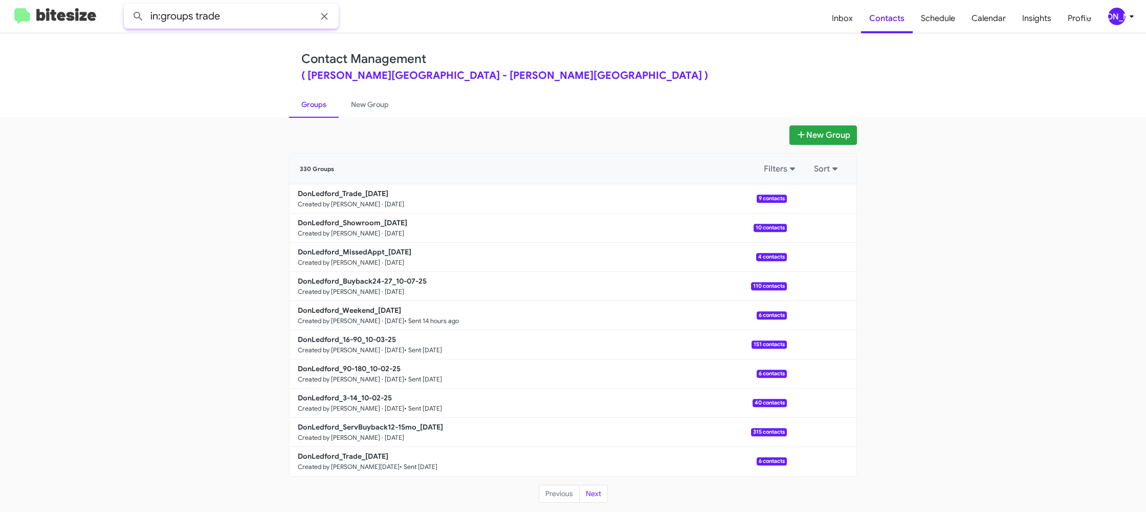
click at [128, 6] on button at bounding box center [138, 16] width 20 height 20
click at [324, 111] on link "Groups" at bounding box center [314, 104] width 50 height 27
click at [324, 110] on link "Groups" at bounding box center [314, 104] width 50 height 27
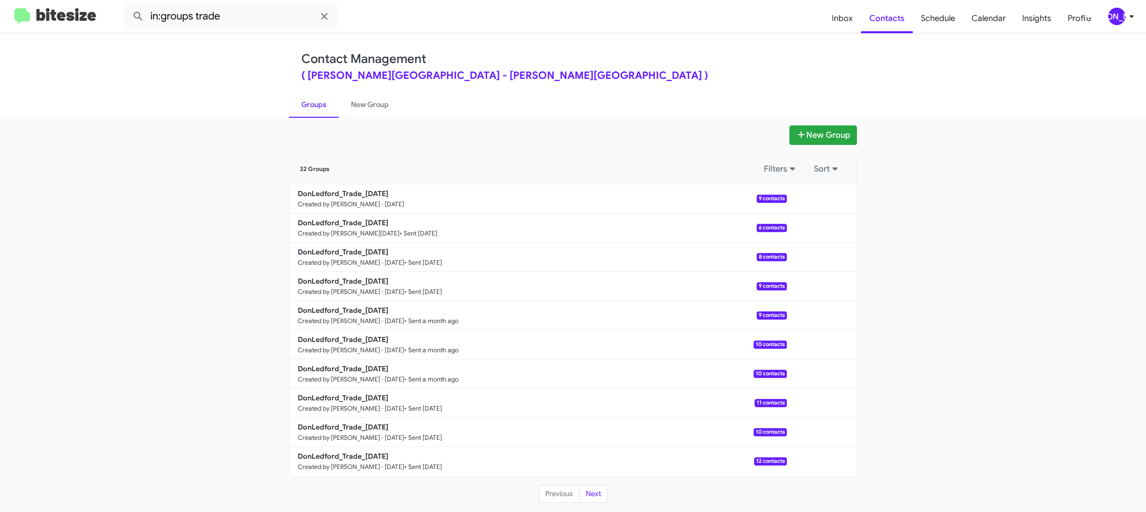
type input "in:groups"
drag, startPoint x: 822, startPoint y: 230, endPoint x: 818, endPoint y: 237, distance: 8.2
click at [821, 230] on button at bounding box center [821, 227] width 20 height 20
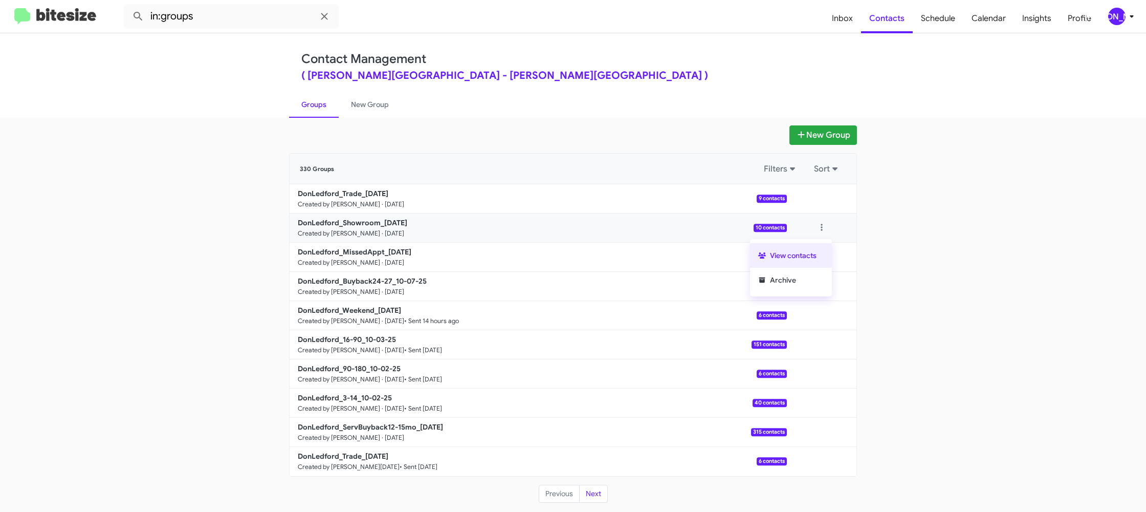
click at [816, 247] on button "View contacts" at bounding box center [791, 255] width 82 height 25
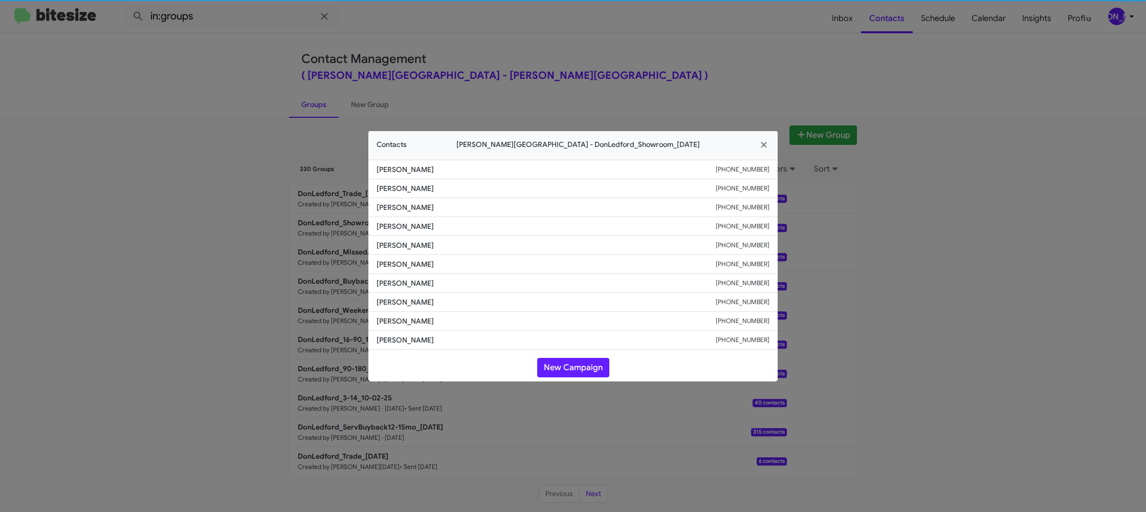
click at [405, 261] on span "Mitchell Foster" at bounding box center [546, 264] width 339 height 10
drag, startPoint x: 357, startPoint y: 54, endPoint x: 509, endPoint y: 142, distance: 175.4
click at [367, 63] on modal-container "Contacts Don Ledford Auto Center - DonLedford_Showroom_10-07-25 Dawn Pickel +13…" at bounding box center [573, 256] width 1146 height 512
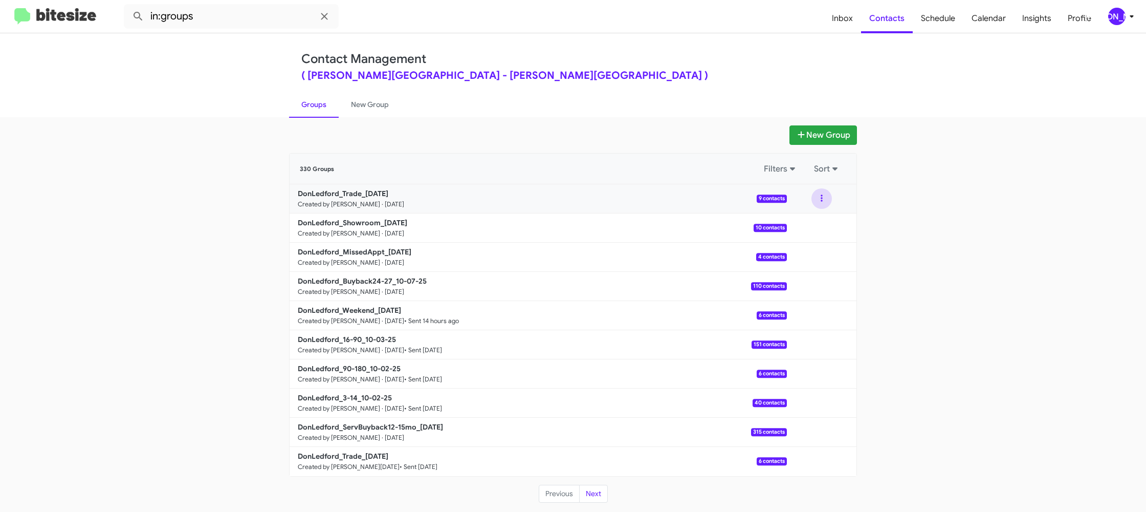
drag, startPoint x: 830, startPoint y: 197, endPoint x: 821, endPoint y: 207, distance: 13.4
click at [824, 198] on button at bounding box center [821, 198] width 20 height 20
click at [820, 219] on button "View contacts" at bounding box center [791, 226] width 82 height 25
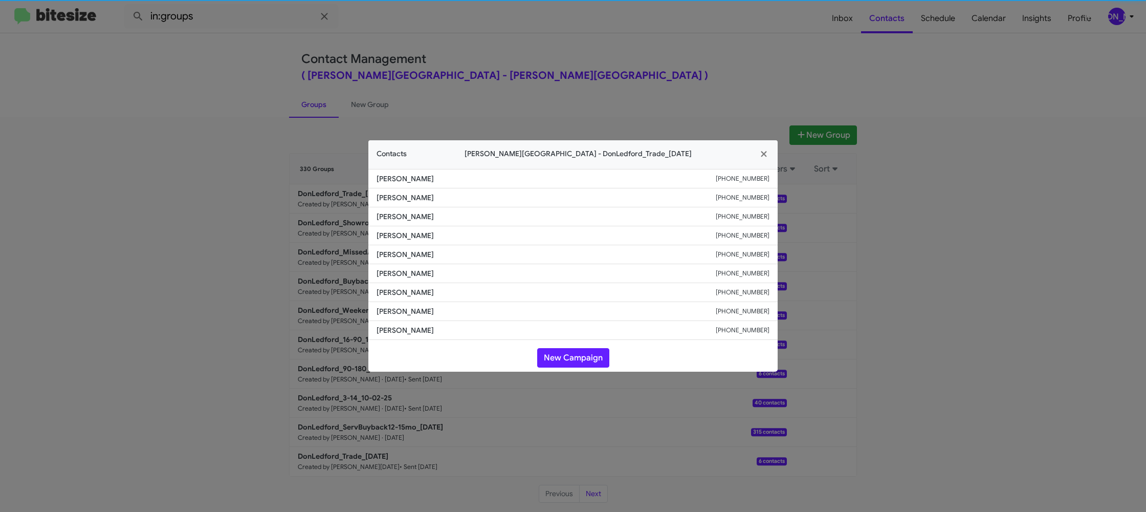
click at [411, 255] on span "Jon-Harley Burt" at bounding box center [546, 254] width 339 height 10
drag, startPoint x: 266, startPoint y: 126, endPoint x: 428, endPoint y: 225, distance: 190.1
click at [266, 126] on modal-container "Contacts Don Ledford Auto Center - DonLedford_Trade_10-07-25 Valarie Lingo +182…" at bounding box center [573, 256] width 1146 height 512
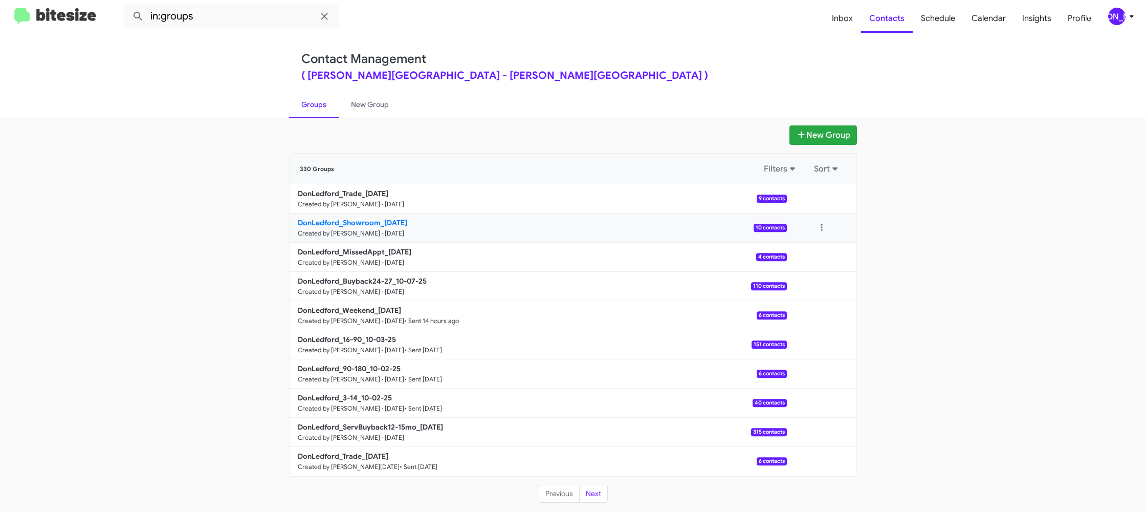
click at [404, 224] on b "DonLedford_Showroom_10-07-25" at bounding box center [352, 222] width 109 height 9
click at [404, 223] on b "DonLedford_Showroom_10-07-25" at bounding box center [352, 222] width 109 height 9
drag, startPoint x: 404, startPoint y: 223, endPoint x: 325, endPoint y: 33, distance: 206.2
click at [401, 212] on div "DonLedford_Trade_10-07-25 Created by Jason Apdua · Oct 7, 2025 9 contacts View …" at bounding box center [573, 330] width 567 height 292
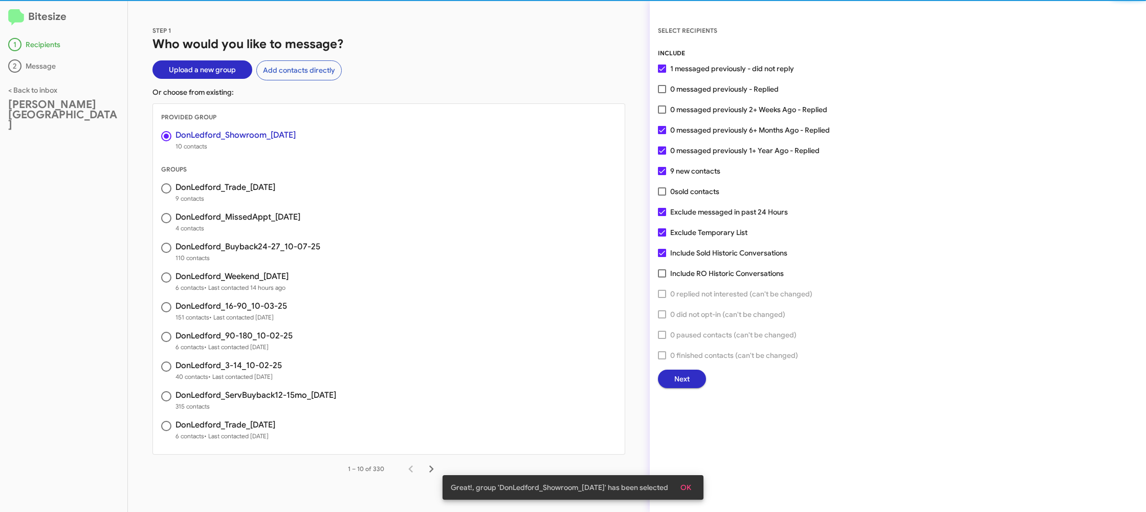
click at [678, 77] on div "INCLUDE 1 messaged previously - did not reply 0 messaged previously - Replied 0…" at bounding box center [898, 218] width 480 height 340
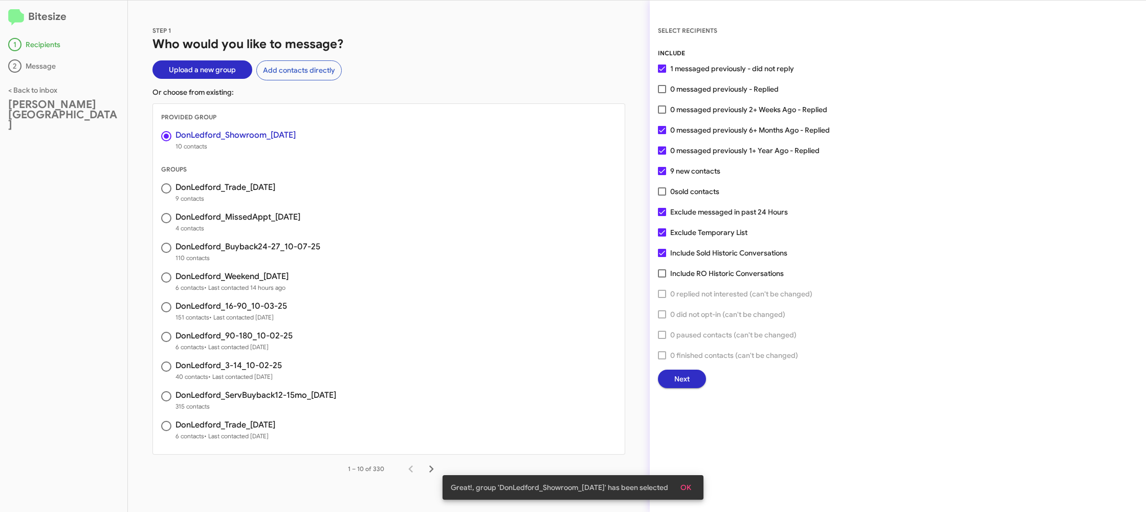
click at [677, 86] on span "0 messaged previously - Replied" at bounding box center [724, 89] width 108 height 12
click at [662, 93] on input "0 messaged previously - Replied" at bounding box center [661, 93] width 1 height 1
checkbox input "true"
click at [686, 390] on div "SELECT RECIPIENTS INCLUDE 1 messaged previously - did not reply 0 messaged prev…" at bounding box center [898, 256] width 496 height 511
drag, startPoint x: 679, startPoint y: 383, endPoint x: 673, endPoint y: 379, distance: 7.4
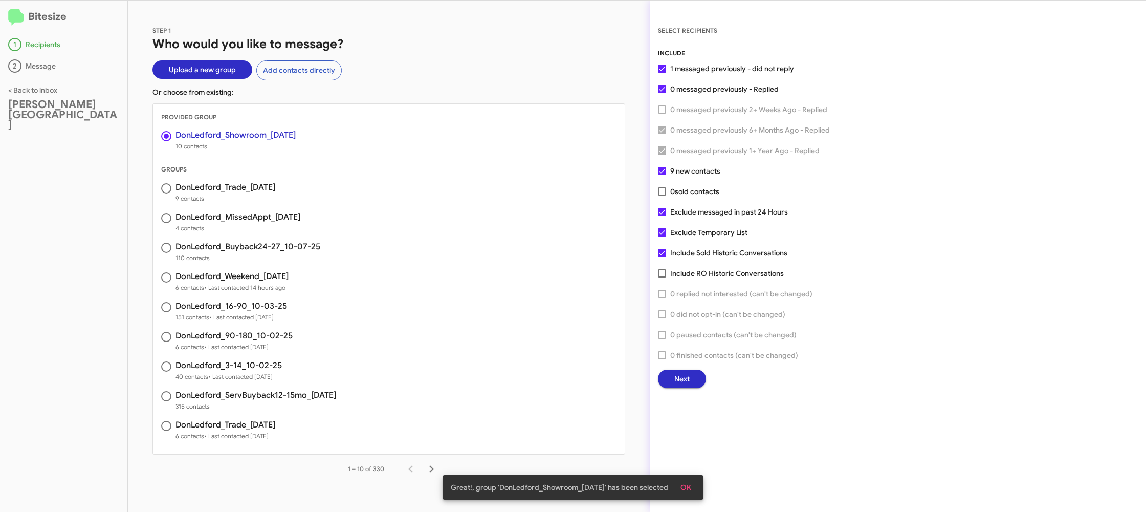
click at [673, 379] on button "Next" at bounding box center [682, 378] width 48 height 18
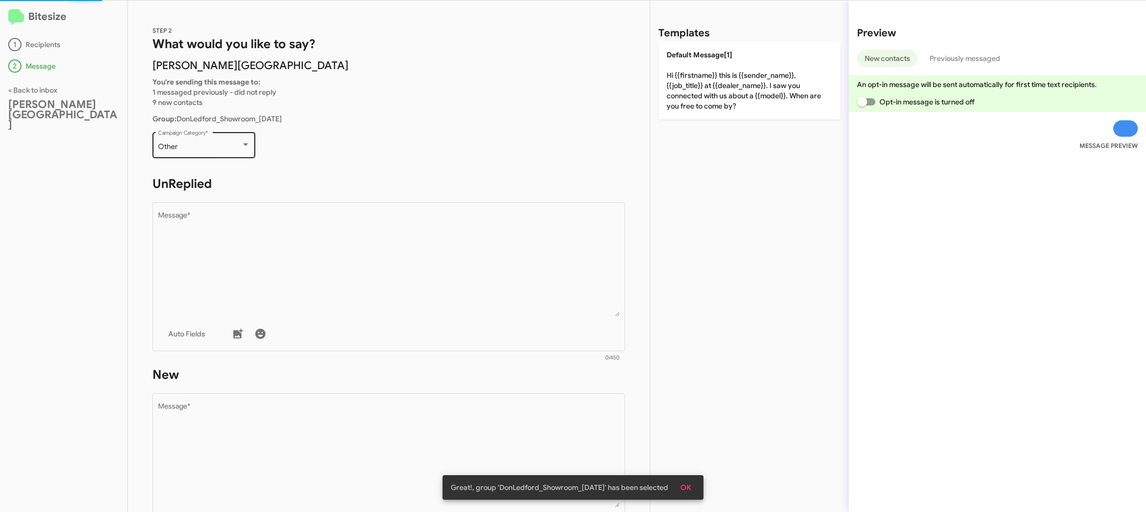
click at [216, 134] on div "Other Campaign Category *" at bounding box center [204, 144] width 92 height 28
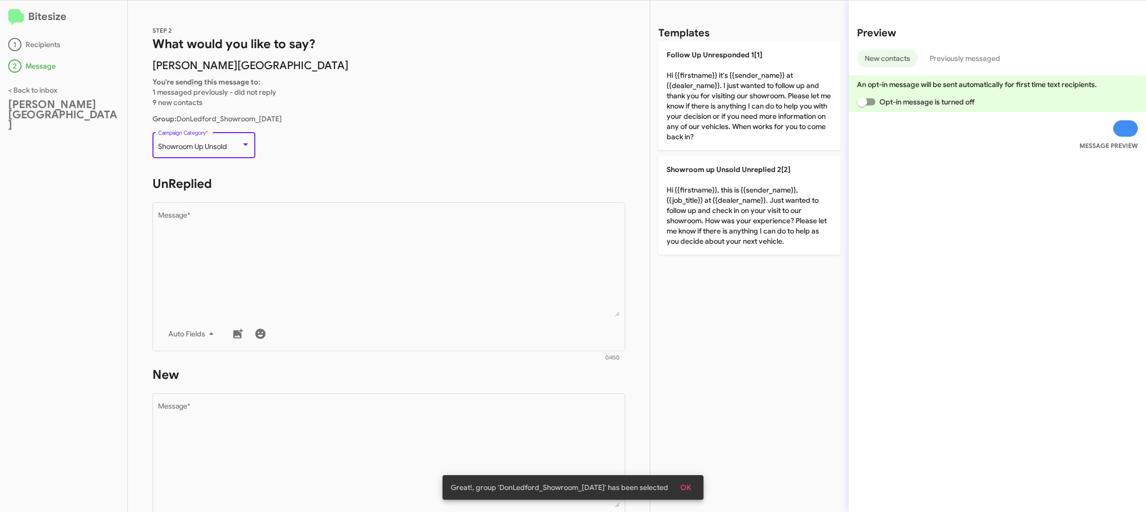
drag, startPoint x: 311, startPoint y: 239, endPoint x: 576, endPoint y: 99, distance: 299.6
click at [313, 237] on textarea "Message *" at bounding box center [389, 264] width 462 height 104
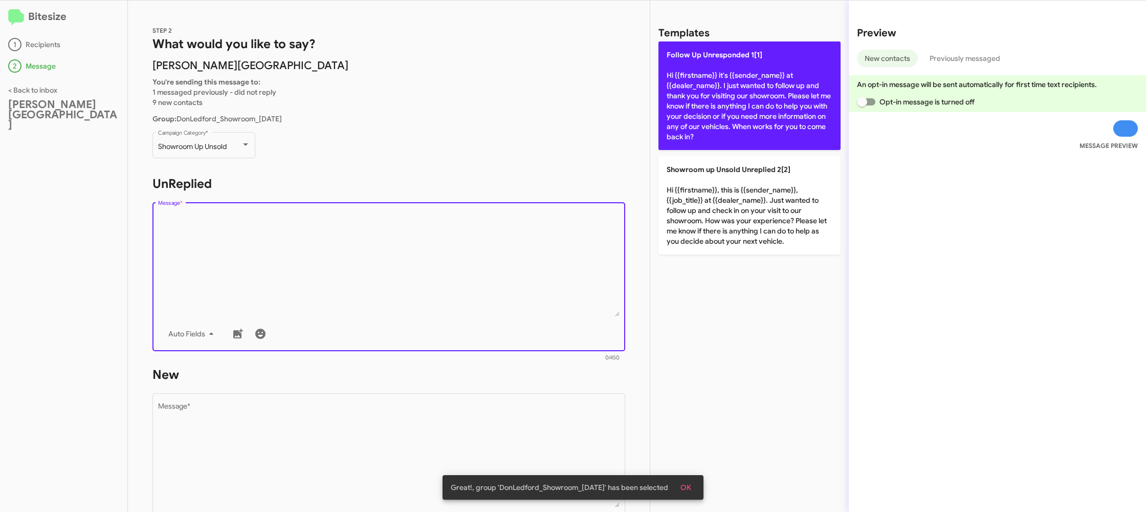
click at [693, 82] on p "Follow Up Unresponded 1[1] Hi {{firstname}} it's {{sender_name}} at {{dealer_na…" at bounding box center [749, 95] width 182 height 108
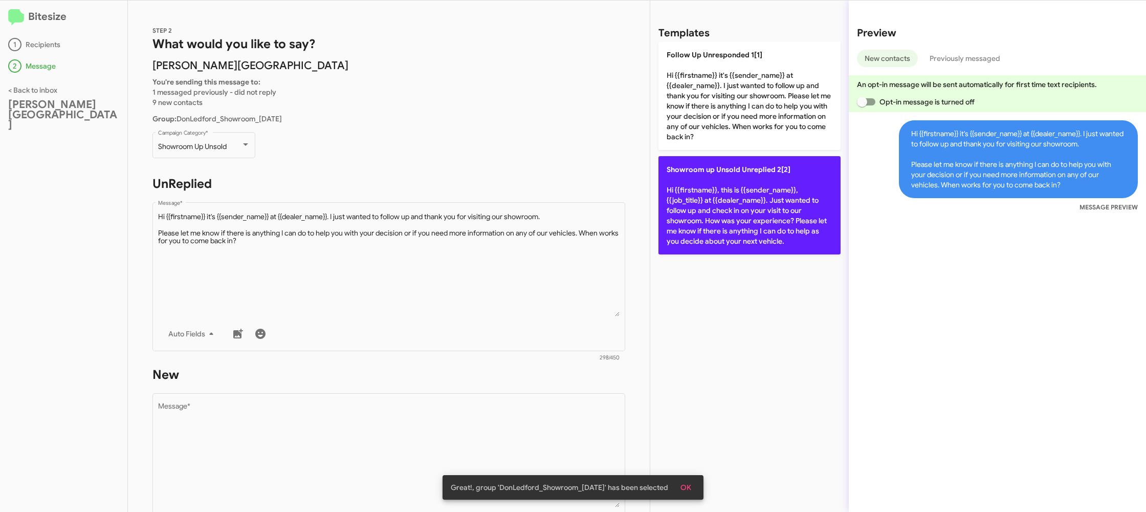
click at [703, 216] on p "Showroom up Unsold Unreplied 2[2] Hi {{firstname}}, this is {{sender_name}}, {{…" at bounding box center [749, 205] width 182 height 98
type textarea "Hi {{firstname}}, this is {{sender_name}}, {{job_title}} at {{dealer_name}}. Ju…"
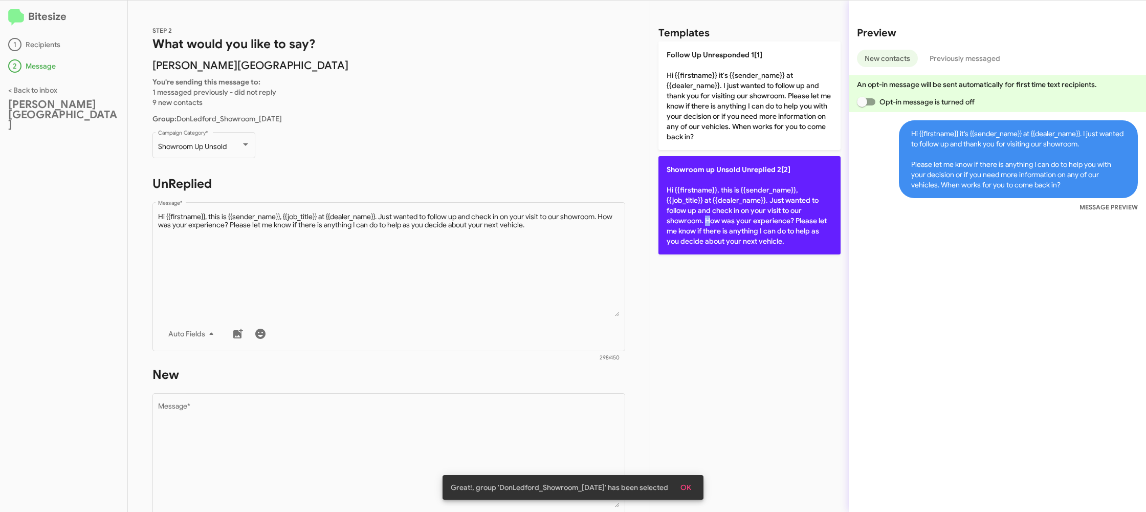
click at [703, 216] on p "Showroom up Unsold Unreplied 2[2] Hi {{firstname}}, this is {{sender_name}}, {{…" at bounding box center [749, 205] width 182 height 98
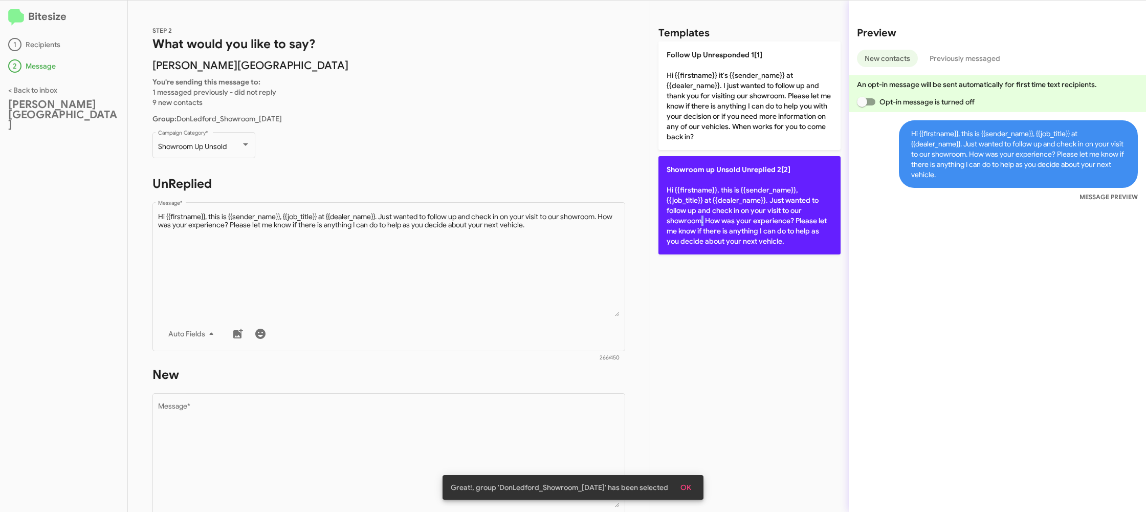
click at [696, 223] on p "Showroom up Unsold Unreplied 2[2] Hi {{firstname}}, this is {{sender_name}}, {{…" at bounding box center [749, 205] width 182 height 98
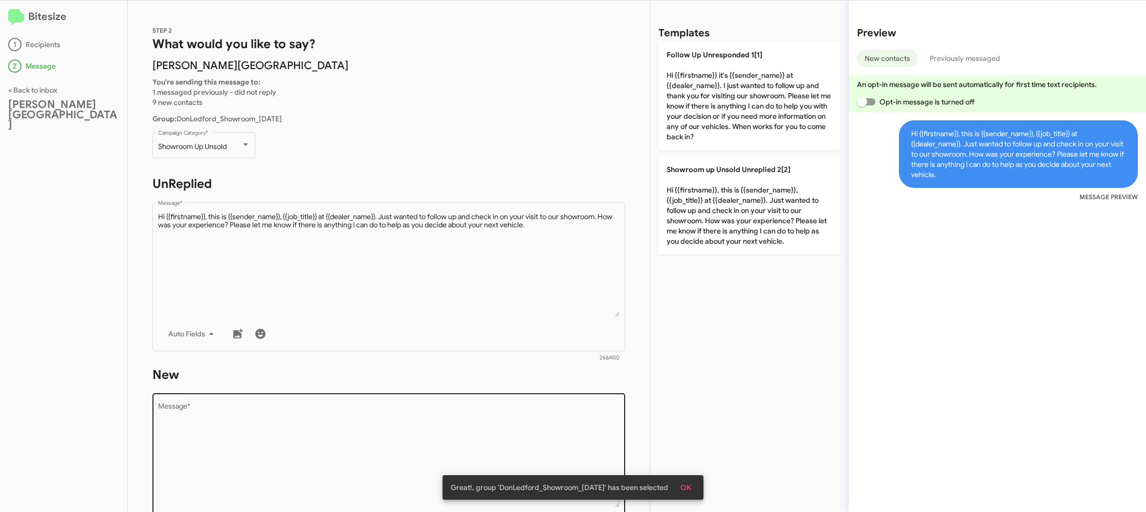
drag, startPoint x: 485, startPoint y: 401, endPoint x: 479, endPoint y: 407, distance: 8.3
click at [483, 402] on div "Drop image here to insert Auto Fields Message *" at bounding box center [389, 466] width 462 height 151
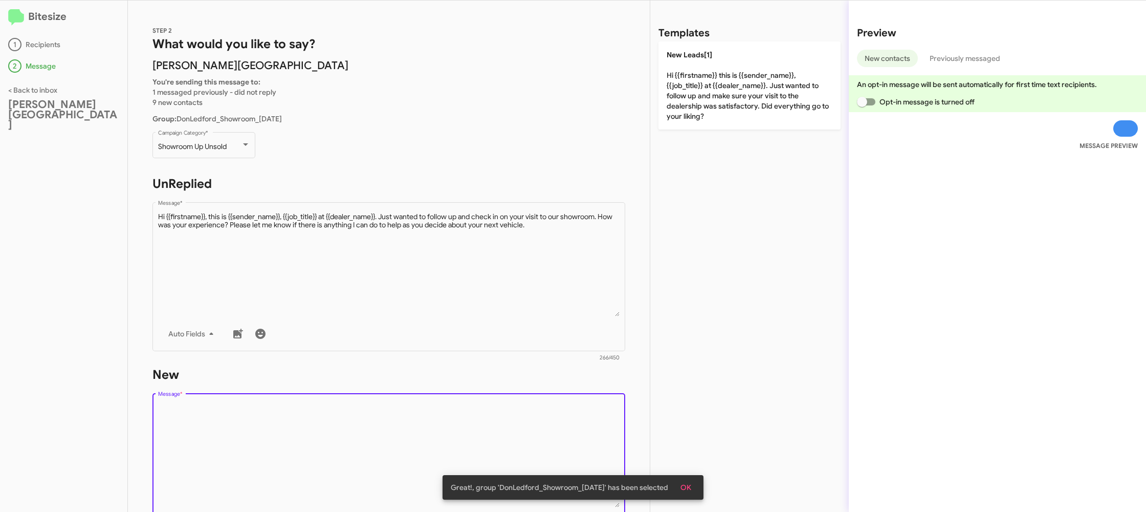
click at [479, 409] on textarea "Message *" at bounding box center [389, 455] width 462 height 104
drag, startPoint x: 480, startPoint y: 407, endPoint x: 677, endPoint y: 143, distance: 329.4
click at [545, 327] on div "STEP 2 What would you like to say? Don Ledford Auto Center You're sending this …" at bounding box center [389, 256] width 522 height 511
drag, startPoint x: 704, startPoint y: 110, endPoint x: 654, endPoint y: 128, distance: 53.2
click at [704, 109] on p "New Leads[1] Hi {{firstname}} this is {{sender_name}}, {{job_title}} at {{deale…" at bounding box center [749, 85] width 182 height 88
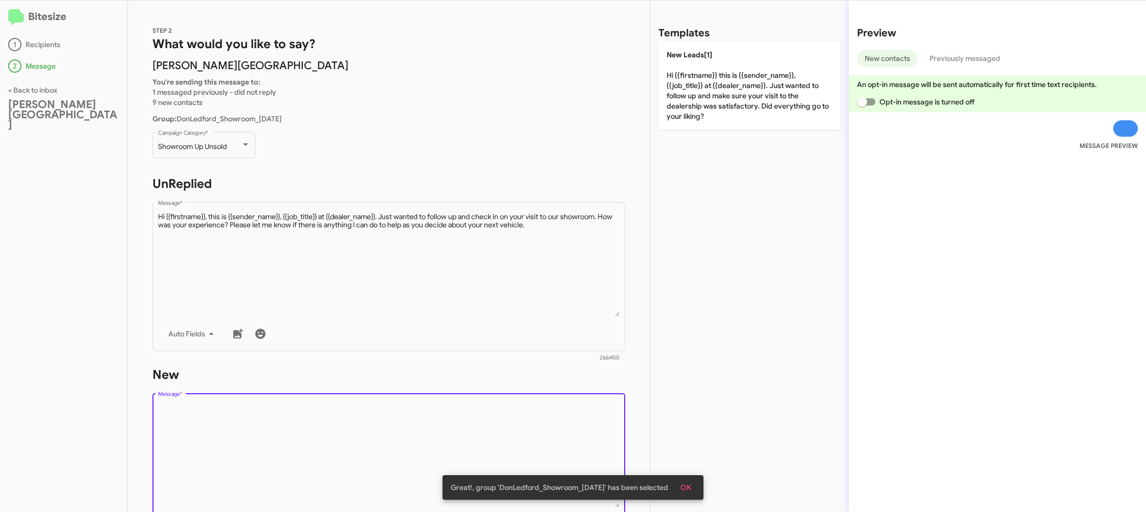
type textarea "Hi {{firstname}} this is {{sender_name}}, {{job_title}} at {{dealer_name}}. Jus…"
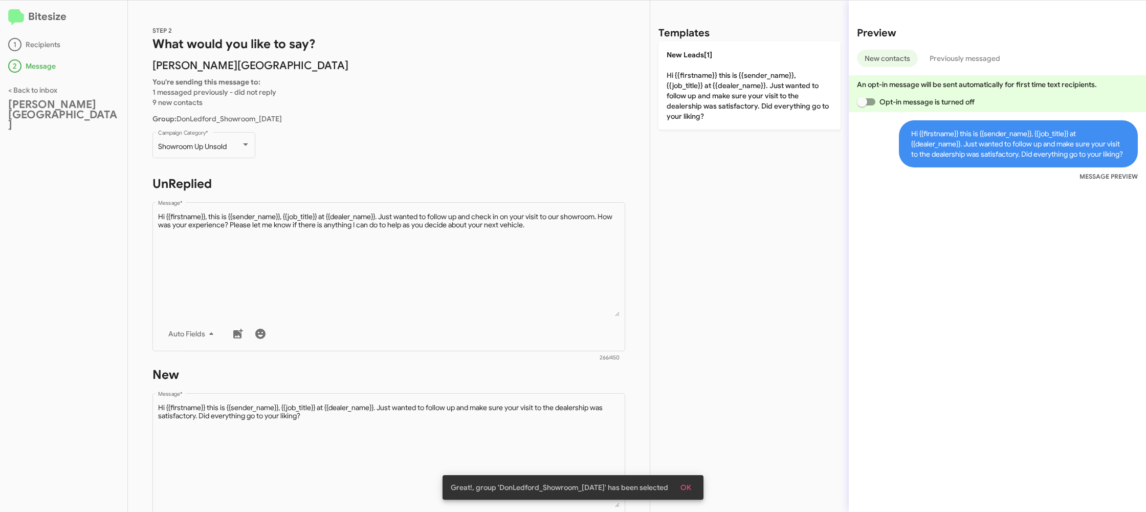
scroll to position [173, 0]
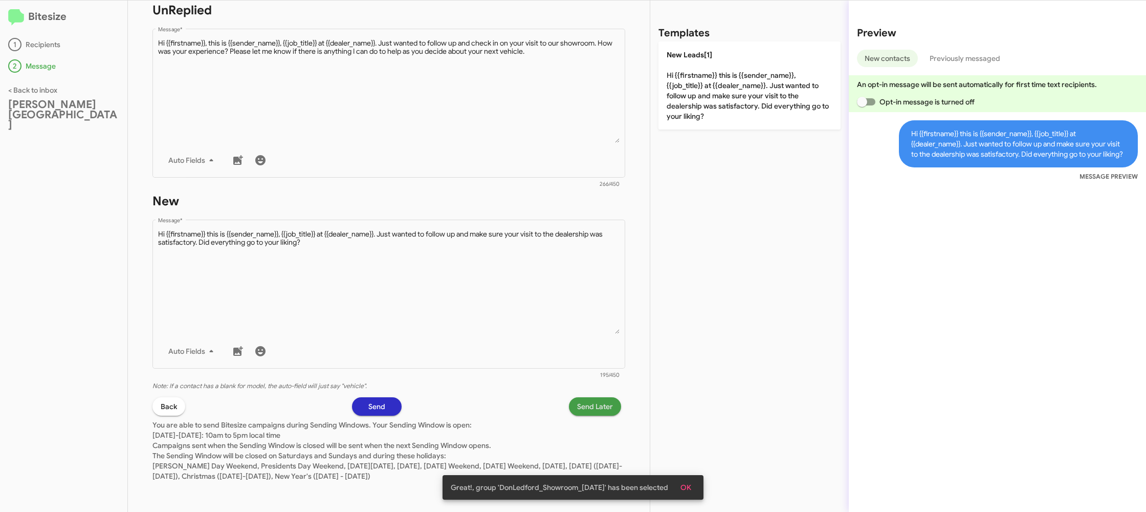
click at [600, 401] on span "Send Later" at bounding box center [595, 406] width 36 height 18
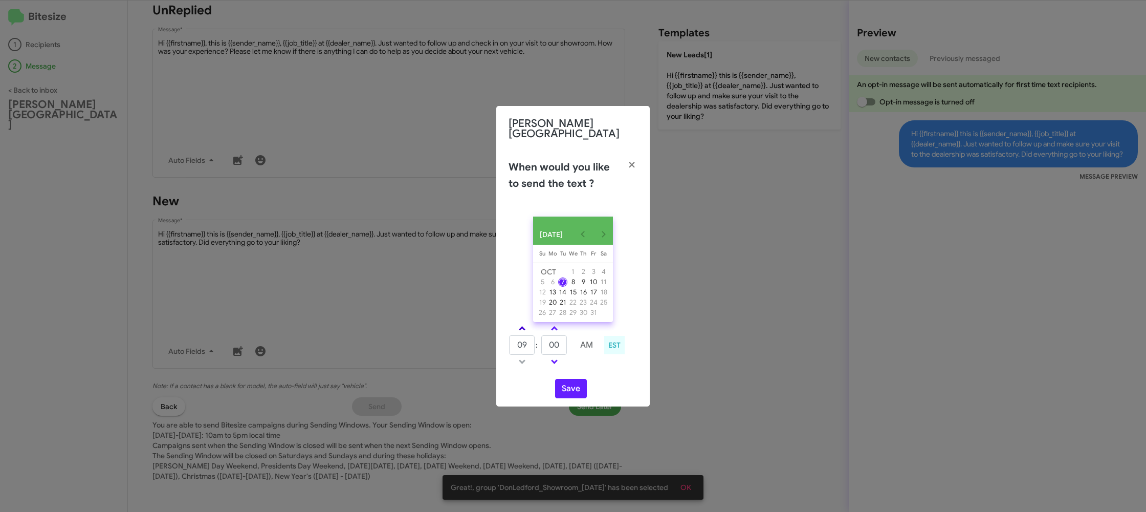
drag, startPoint x: 520, startPoint y: 323, endPoint x: 531, endPoint y: 328, distance: 11.4
click at [523, 324] on link at bounding box center [522, 328] width 18 height 12
type input "10"
click at [561, 341] on input "00" at bounding box center [554, 344] width 26 height 19
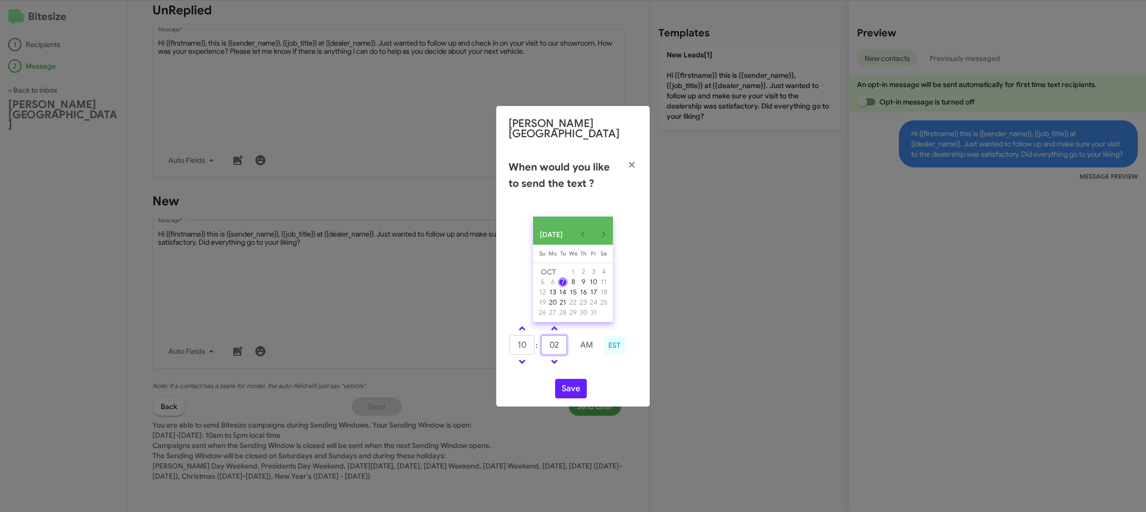
type input "02"
drag, startPoint x: 611, startPoint y: 373, endPoint x: 573, endPoint y: 386, distance: 40.4
click at [594, 372] on div "OCT 2025 Sunday Su Monday Mo Tuesday Tu Wednesday We Thursday Th Friday Fr Satu…" at bounding box center [572, 307] width 153 height 198
click at [570, 387] on button "Save" at bounding box center [571, 388] width 32 height 19
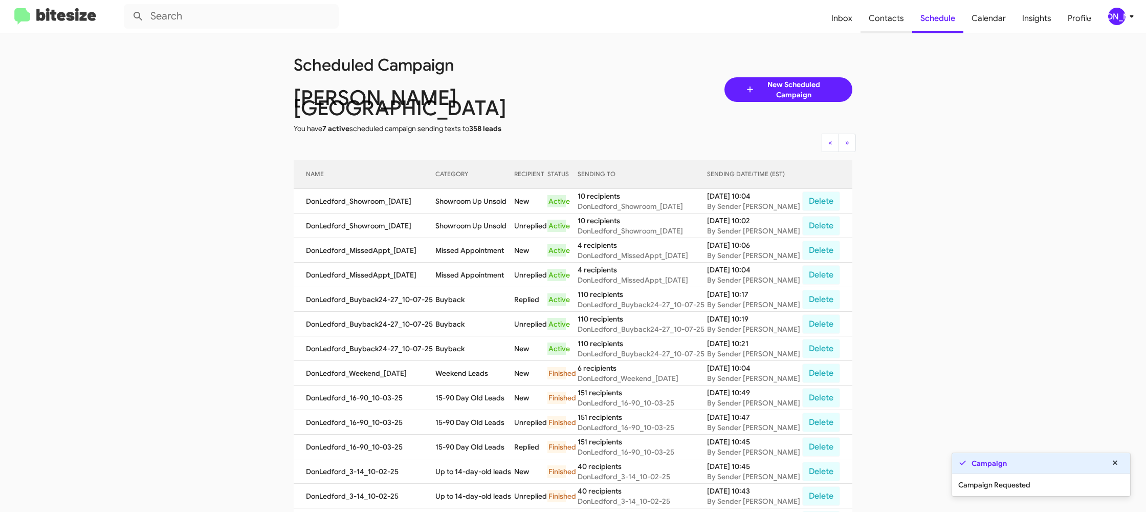
click at [872, 19] on span "Contacts" at bounding box center [886, 19] width 52 height 30
type input "in:groups"
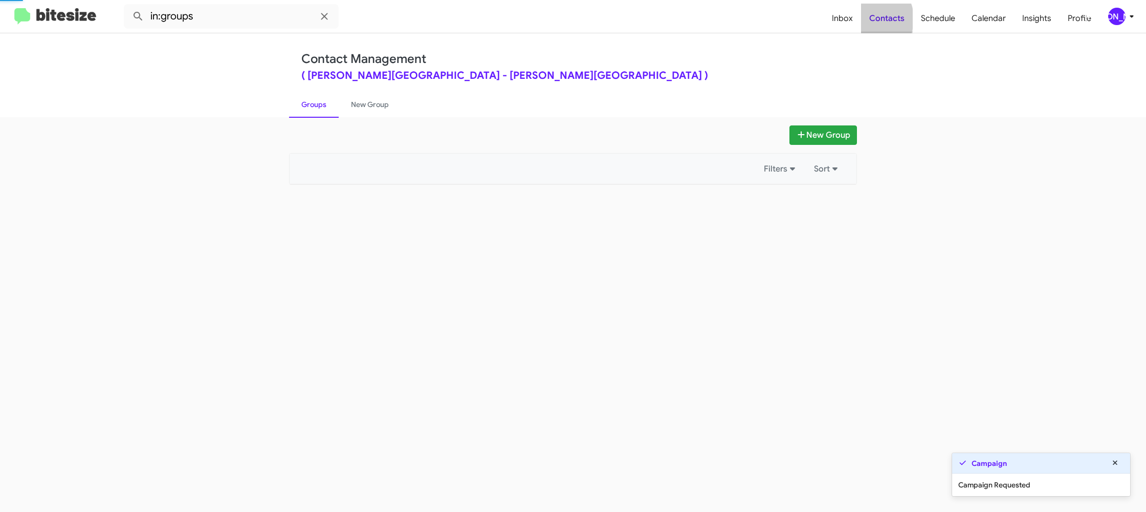
click at [872, 19] on span "Contacts" at bounding box center [887, 19] width 52 height 30
click at [866, 20] on span "Contacts" at bounding box center [887, 19] width 52 height 30
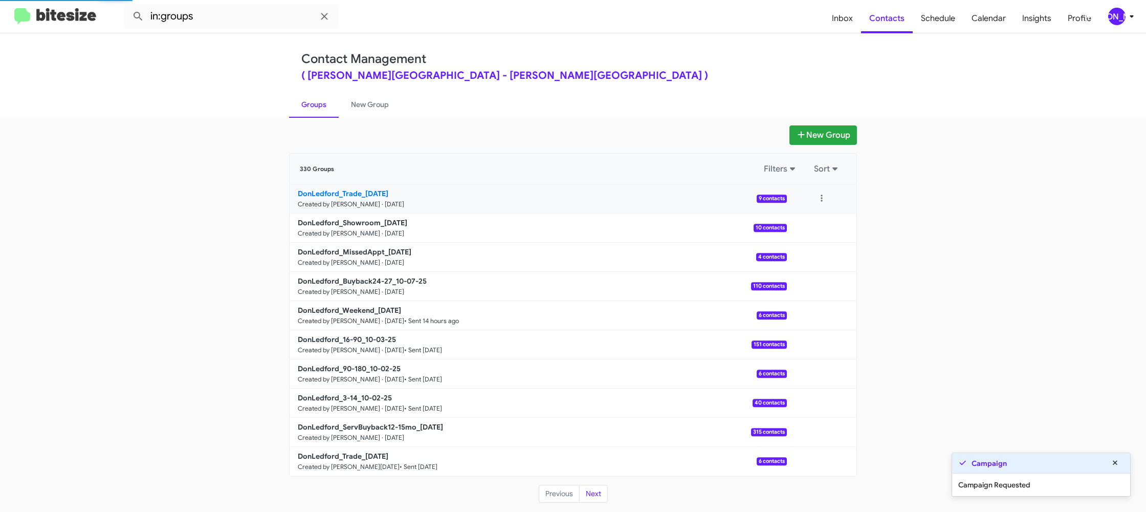
click at [383, 195] on b "DonLedford_Trade_10-07-25" at bounding box center [343, 193] width 91 height 9
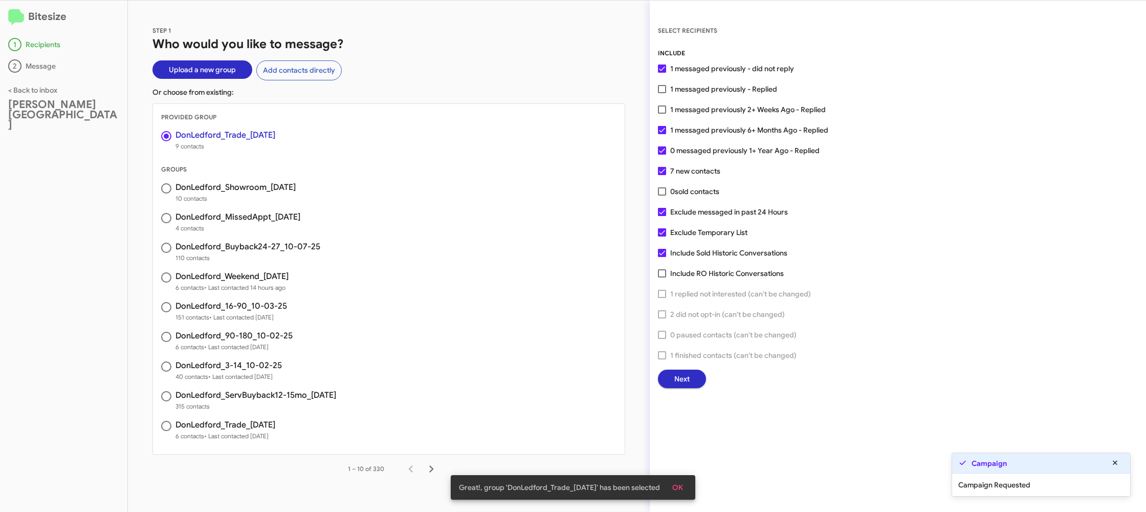
click at [690, 379] on button "Next" at bounding box center [682, 378] width 48 height 18
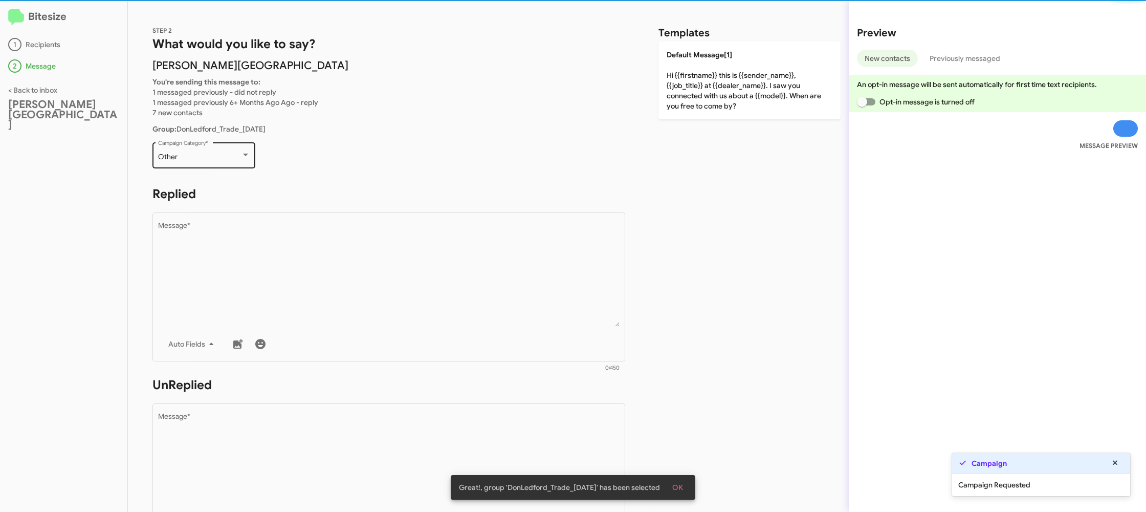
click at [240, 162] on div "Other Campaign Category *" at bounding box center [204, 154] width 92 height 28
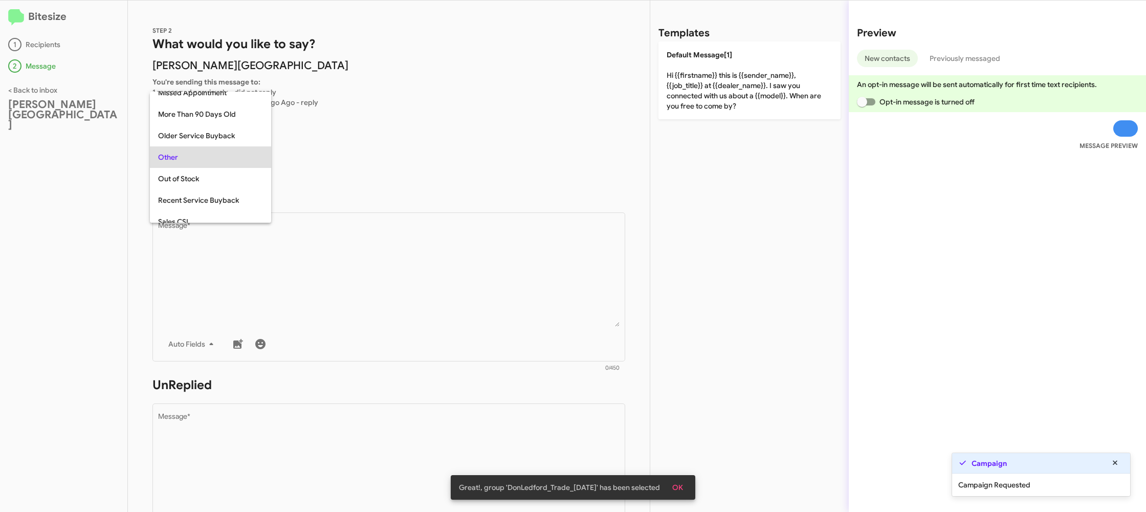
scroll to position [363, 0]
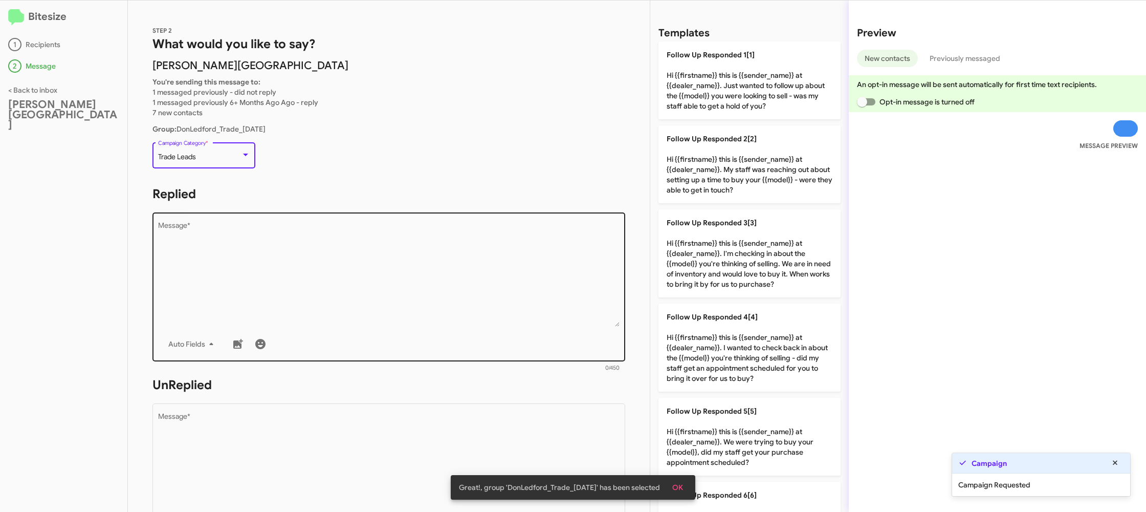
drag, startPoint x: 376, startPoint y: 236, endPoint x: 602, endPoint y: 282, distance: 230.8
click at [380, 236] on textarea "Message *" at bounding box center [389, 274] width 462 height 104
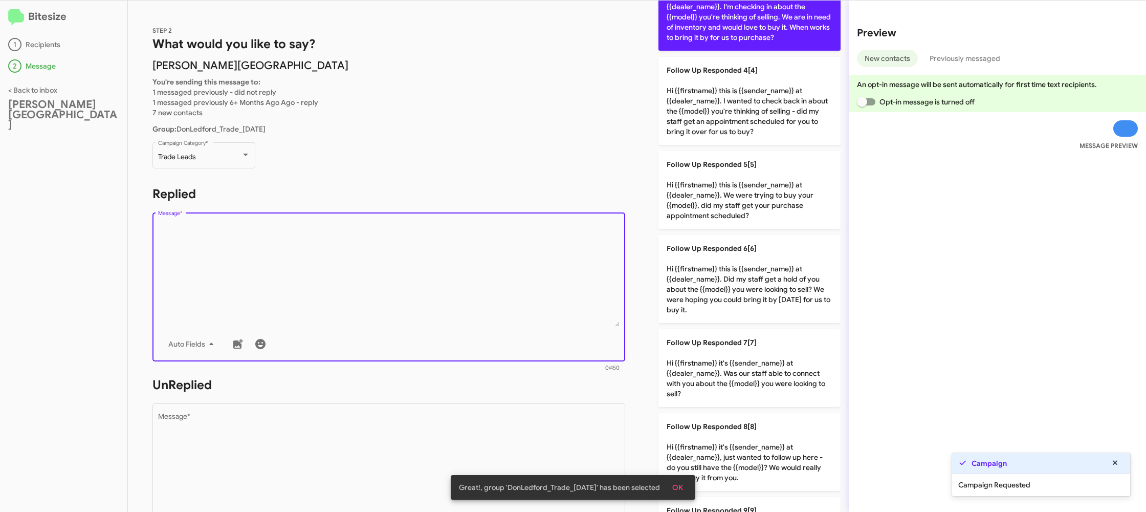
scroll to position [400, 0]
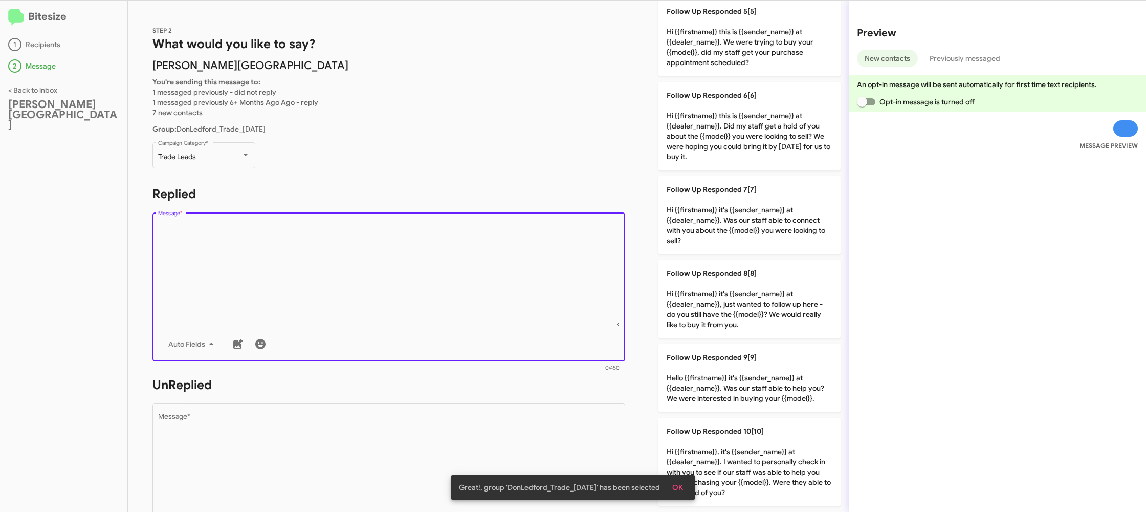
drag, startPoint x: 761, startPoint y: 365, endPoint x: 526, endPoint y: 381, distance: 234.8
click at [743, 362] on p "Follow Up Responded 9[9] Hello {{firstname}} it's {{sender_name}} at {{dealer_n…" at bounding box center [749, 378] width 182 height 68
type textarea "Hello {{firstname}} it's {{sender_name}} at {{dealer_name}}. Was our staff able…"
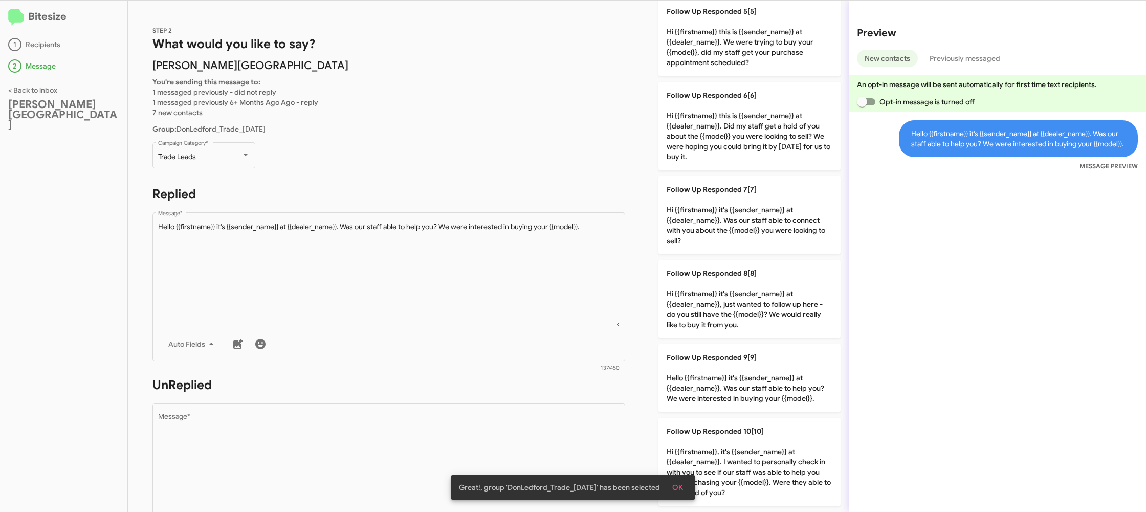
drag, startPoint x: 526, startPoint y: 381, endPoint x: 521, endPoint y: 395, distance: 15.7
click at [527, 389] on h1 "UnReplied" at bounding box center [388, 385] width 473 height 16
click at [542, 433] on textarea "Message *" at bounding box center [389, 465] width 462 height 104
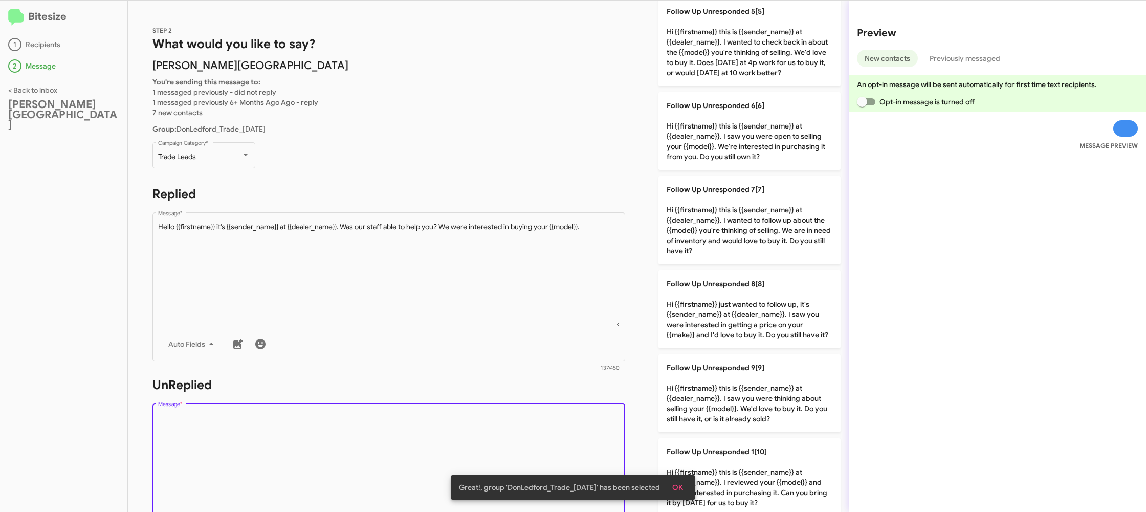
click at [542, 434] on textarea "Message *" at bounding box center [389, 465] width 462 height 104
drag, startPoint x: 543, startPoint y: 431, endPoint x: 651, endPoint y: 377, distance: 120.1
click at [567, 413] on textarea "Message *" at bounding box center [389, 465] width 462 height 104
drag, startPoint x: 750, startPoint y: 217, endPoint x: 409, endPoint y: 208, distance: 340.8
click at [731, 216] on p "Follow Up Unresponded 7[7] Hi {{firstname}} this is {{sender_name}} at {{dealer…" at bounding box center [749, 220] width 182 height 88
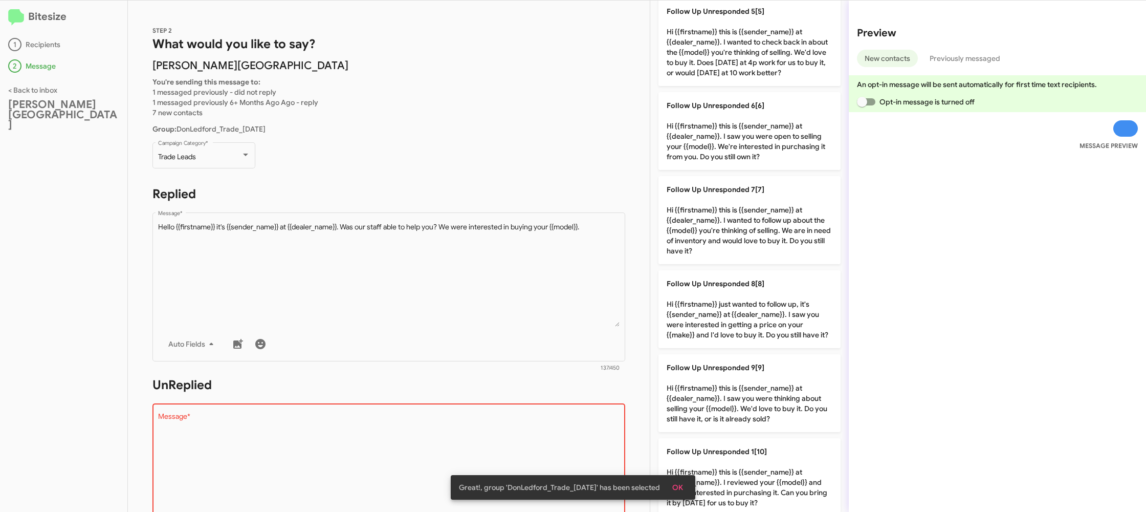
type textarea "Hi {{firstname}} this is {{sender_name}} at {{dealer_name}}. I wanted to follow…"
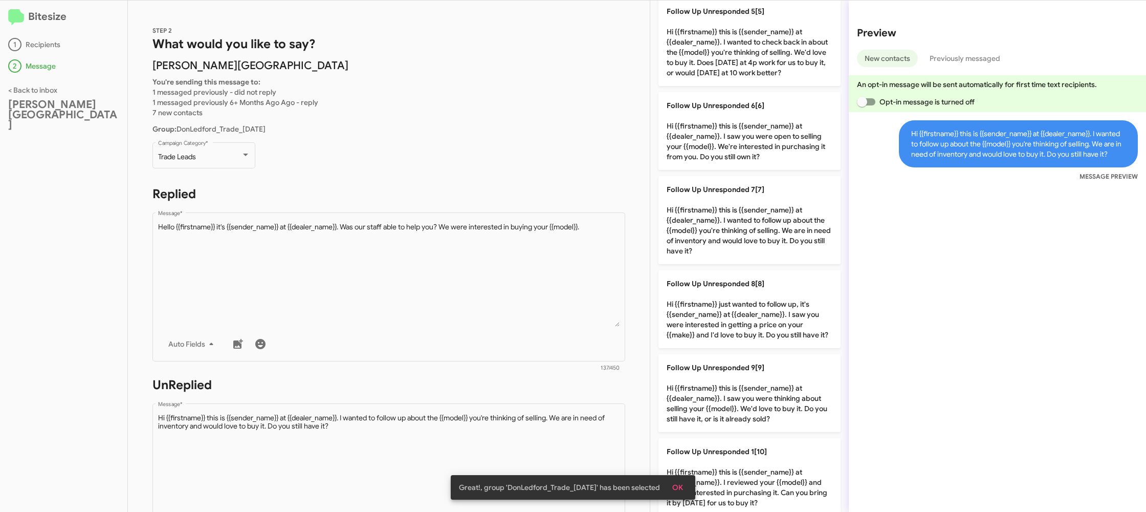
scroll to position [375, 0]
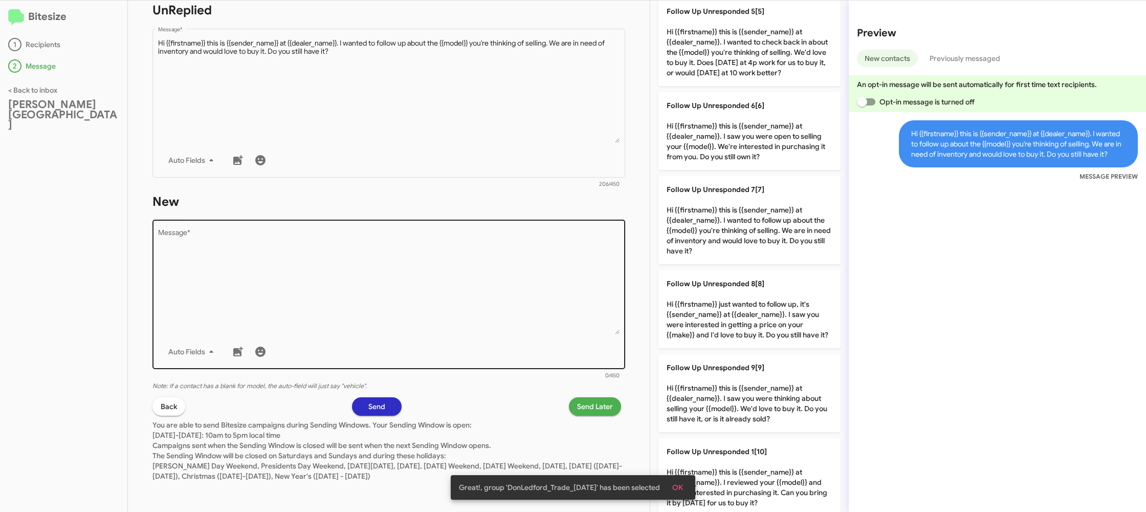
click at [487, 297] on textarea "Message *" at bounding box center [389, 282] width 462 height 104
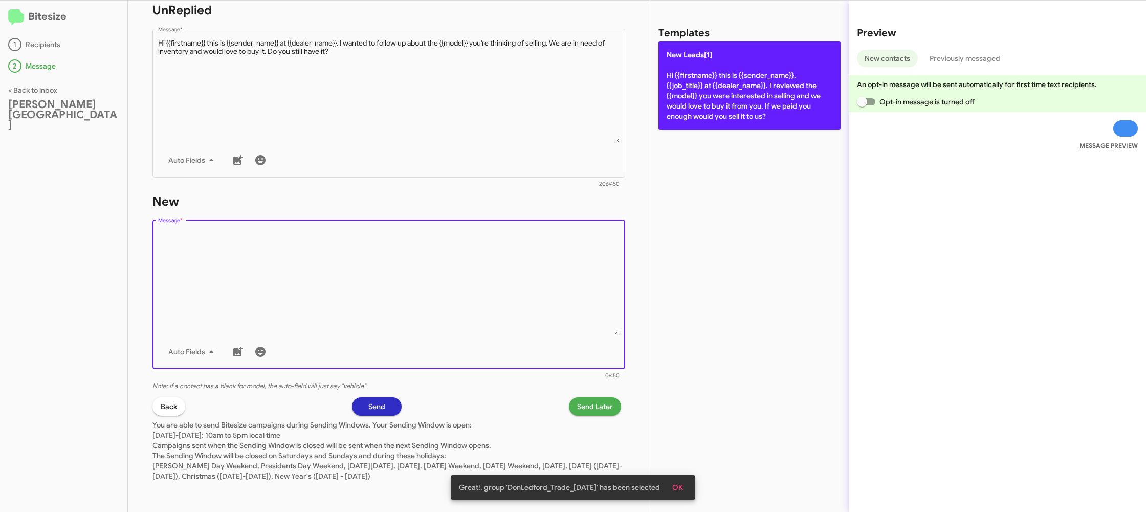
drag, startPoint x: 487, startPoint y: 297, endPoint x: 696, endPoint y: 117, distance: 276.5
click at [524, 262] on textarea "Message *" at bounding box center [389, 282] width 462 height 104
click at [702, 116] on p "New Leads[1] Hi {{firstname}} this is {{sender_name}}, {{job_title}} at {{deale…" at bounding box center [749, 85] width 182 height 88
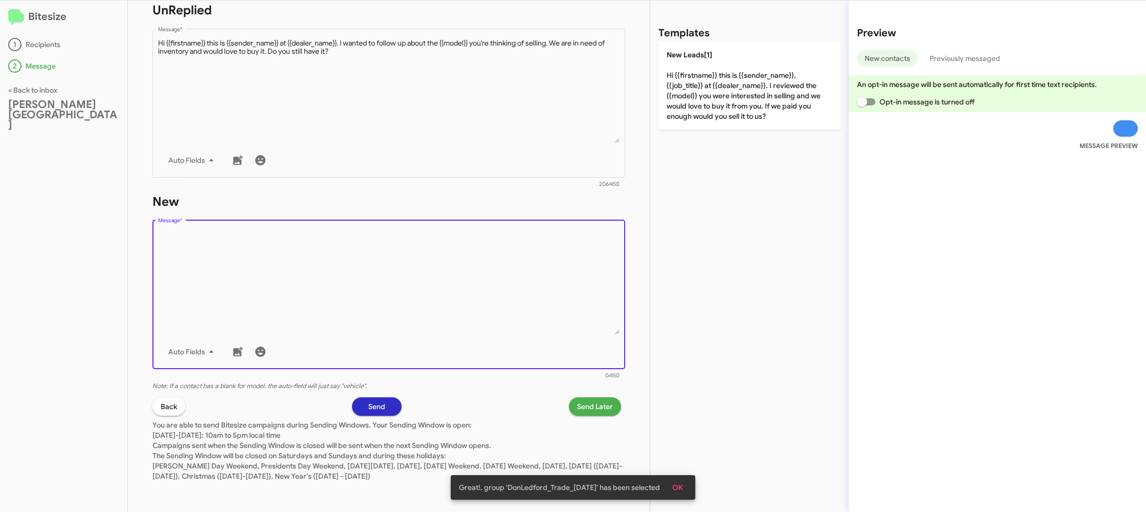
type textarea "Hi {{firstname}} this is {{sender_name}}, {{job_title}} at {{dealer_name}}. I r…"
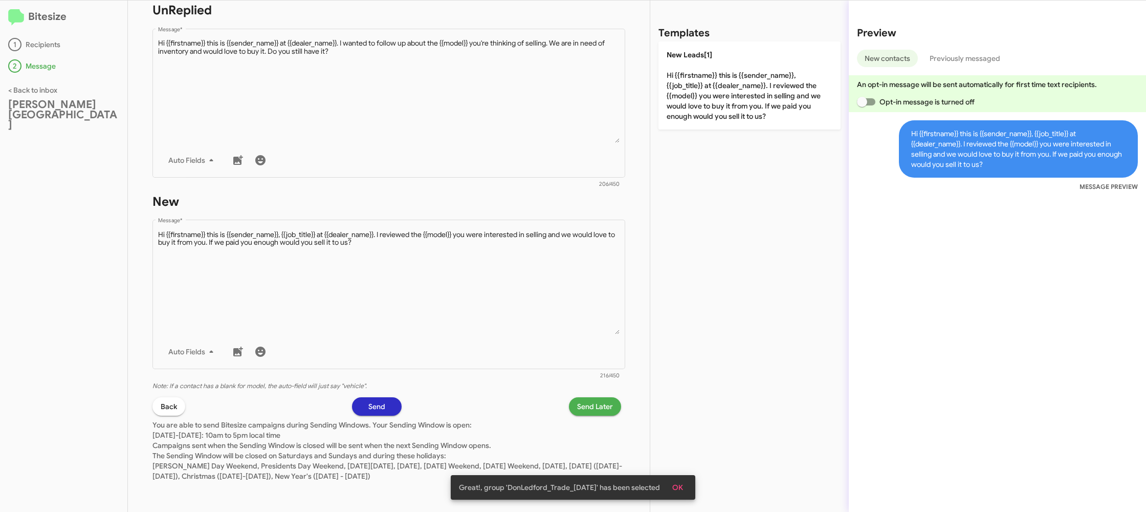
click at [596, 410] on span "Send Later" at bounding box center [595, 406] width 36 height 18
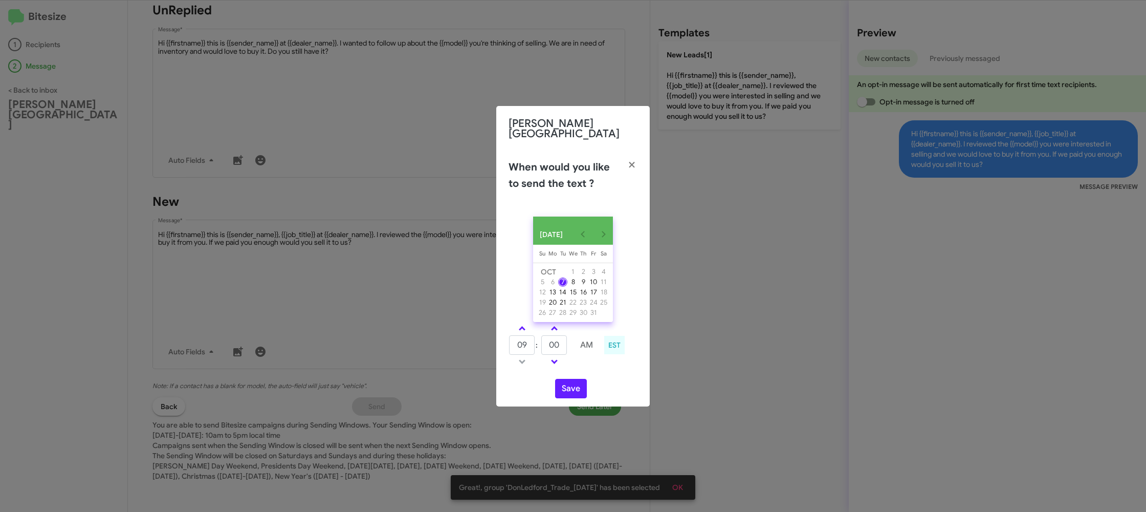
drag, startPoint x: 514, startPoint y: 322, endPoint x: 548, endPoint y: 336, distance: 37.0
click at [521, 325] on link at bounding box center [522, 328] width 18 height 12
type input "10"
click at [563, 342] on input "00" at bounding box center [554, 344] width 26 height 19
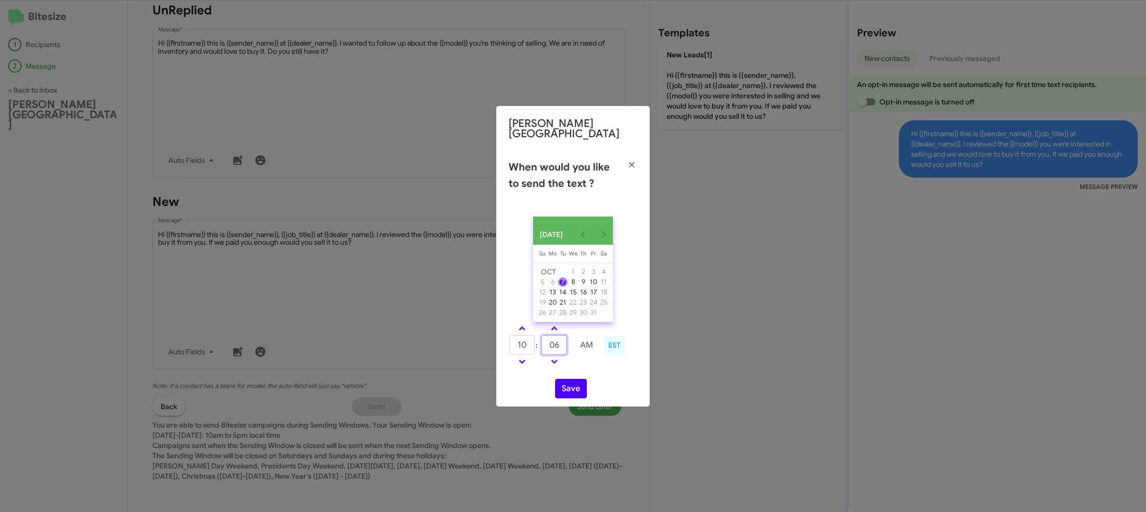
type input "06"
click at [575, 379] on div "OCT 2025 Sunday Su Monday Mo Tuesday Tu Wednesday We Thursday Th Friday Fr Satu…" at bounding box center [572, 307] width 153 height 198
click at [564, 389] on button "Save" at bounding box center [571, 388] width 32 height 19
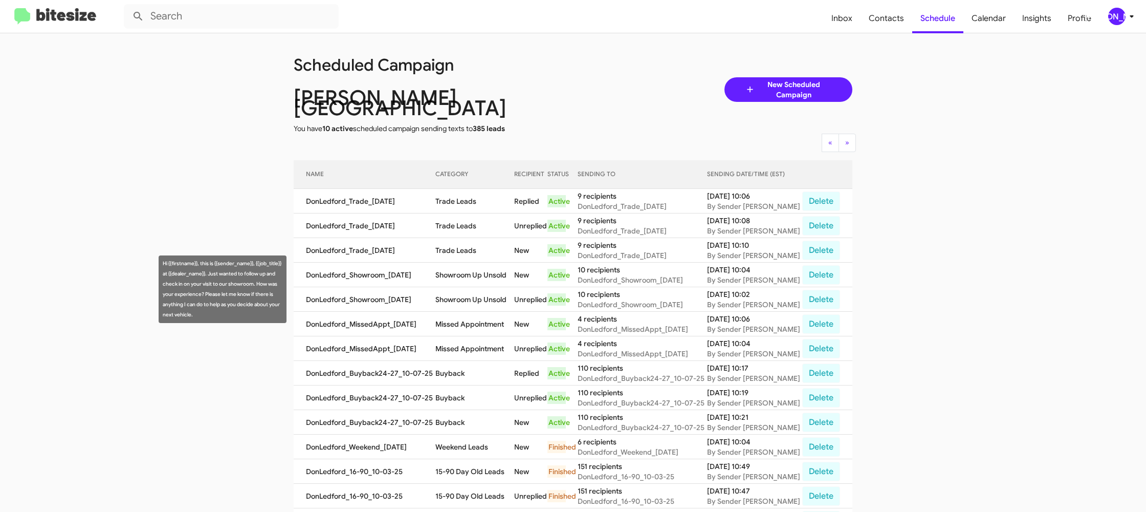
scroll to position [12, 0]
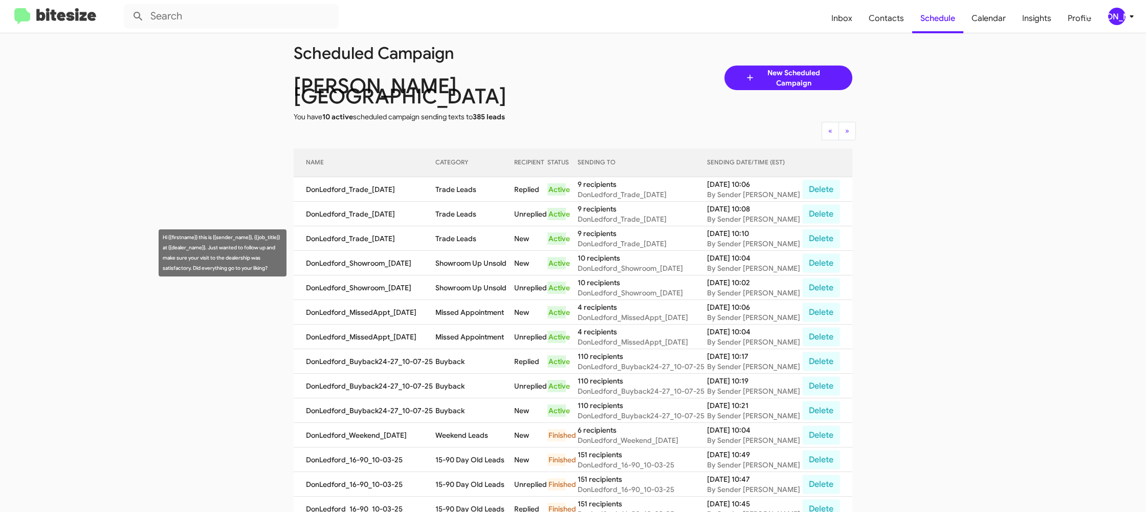
click at [460, 262] on td "Showroom Up Unsold" at bounding box center [474, 263] width 79 height 25
click at [461, 262] on td "Showroom Up Unsold" at bounding box center [474, 263] width 79 height 25
copy td "Showroom Up Unsold"
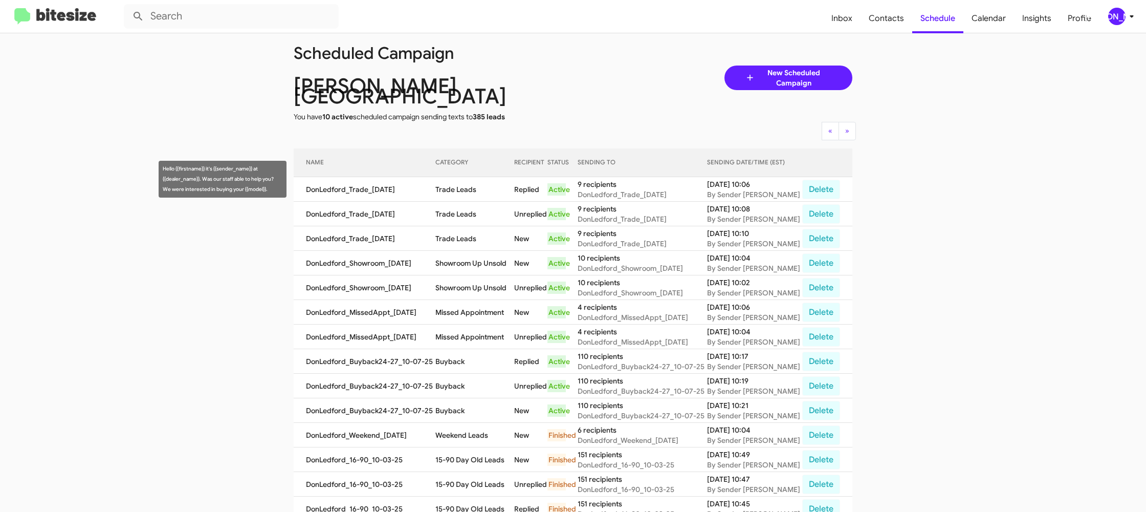
click at [462, 178] on td "Trade Leads" at bounding box center [474, 189] width 79 height 25
click at [462, 177] on td "Trade Leads" at bounding box center [474, 189] width 79 height 25
drag, startPoint x: 462, startPoint y: 177, endPoint x: 431, endPoint y: 155, distance: 38.5
click at [461, 177] on td "Trade Leads" at bounding box center [474, 189] width 79 height 25
copy td "Trade Leads"
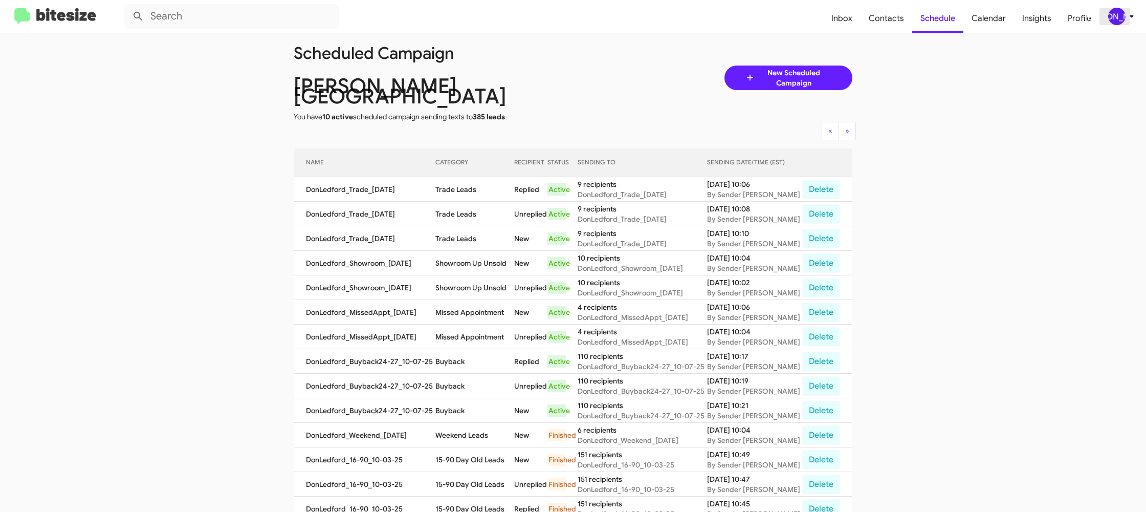
click at [1126, 22] on icon at bounding box center [1132, 16] width 12 height 12
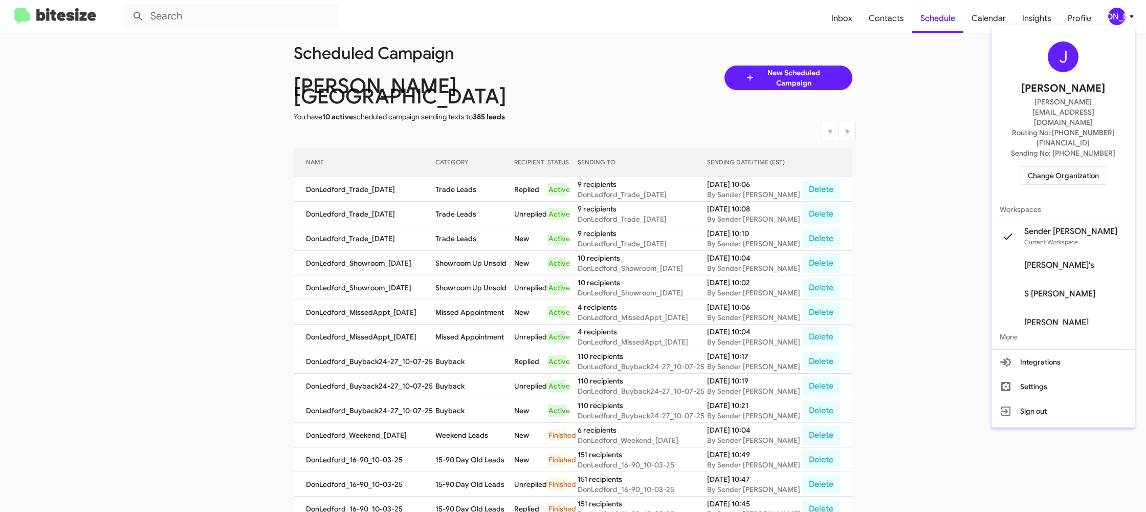
click at [1053, 167] on span "Change Organization" at bounding box center [1063, 175] width 71 height 17
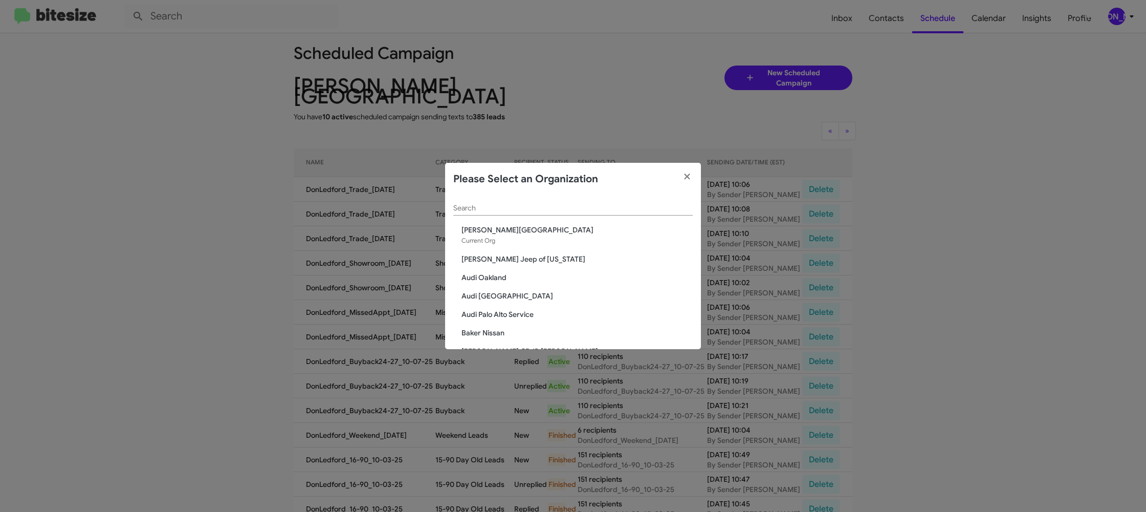
scroll to position [3, 0]
click at [492, 208] on input "Search" at bounding box center [572, 205] width 239 height 8
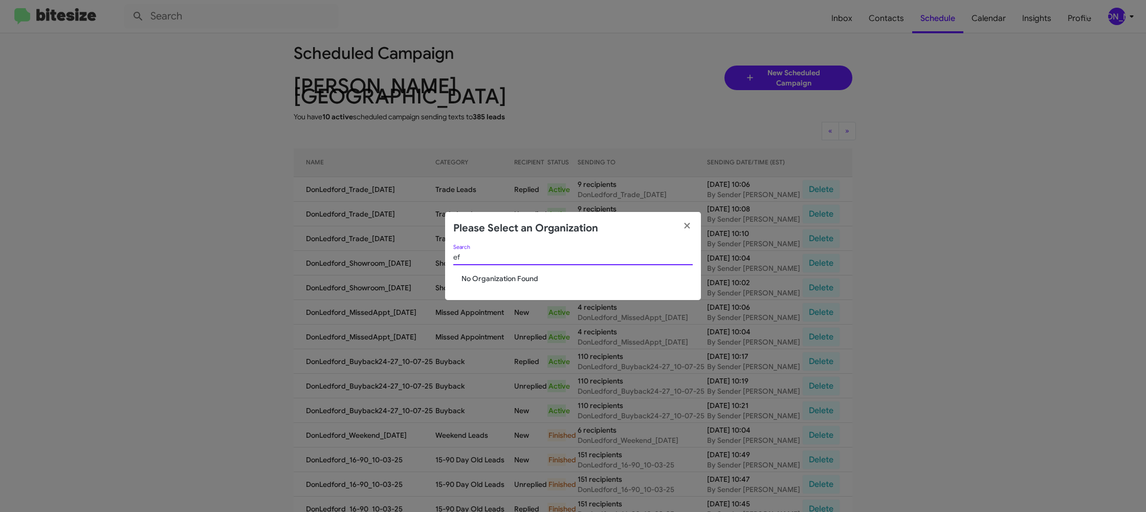
scroll to position [0, 0]
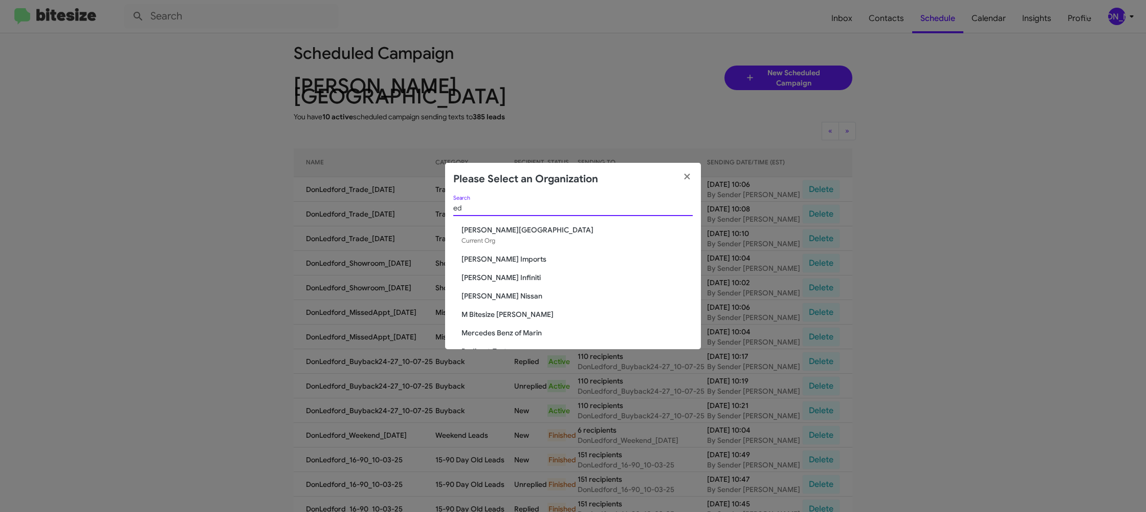
type input "ed"
click at [497, 256] on span "Ed Hicks Imports" at bounding box center [576, 259] width 231 height 10
click at [497, 255] on span "Ed Hicks Imports" at bounding box center [576, 259] width 231 height 10
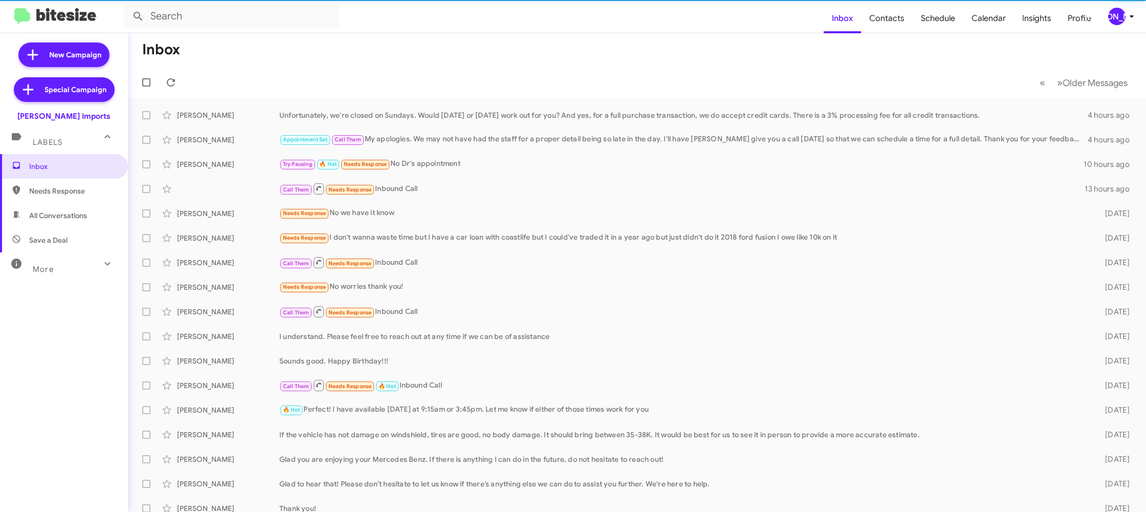
click at [1132, 25] on mat-toolbar "Inbox Contacts Schedule Calendar Insights Profile [PERSON_NAME]" at bounding box center [573, 16] width 1146 height 33
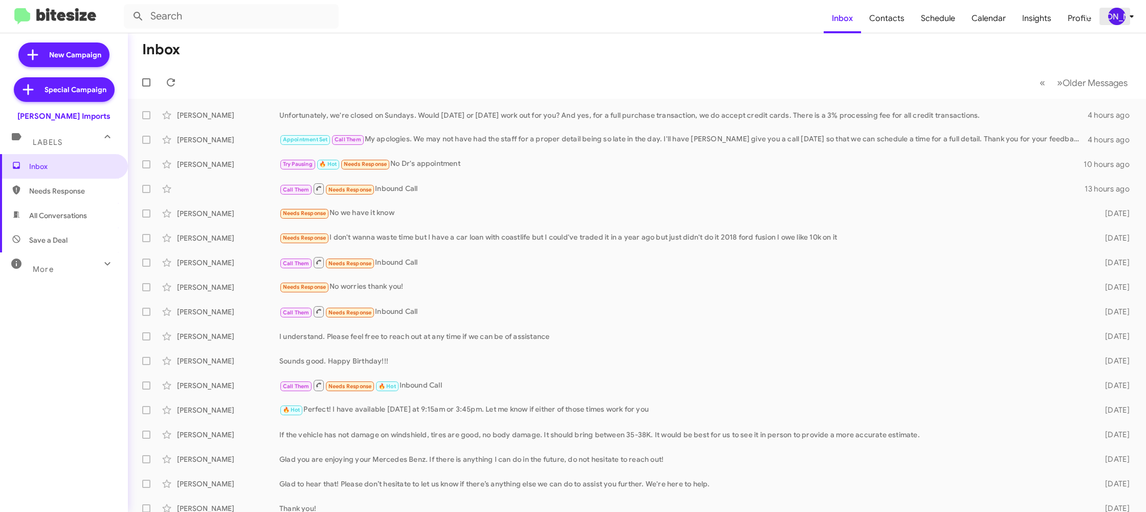
drag, startPoint x: 1126, startPoint y: 17, endPoint x: 1106, endPoint y: 23, distance: 20.6
click at [1124, 17] on span "[PERSON_NAME]" at bounding box center [1123, 16] width 31 height 17
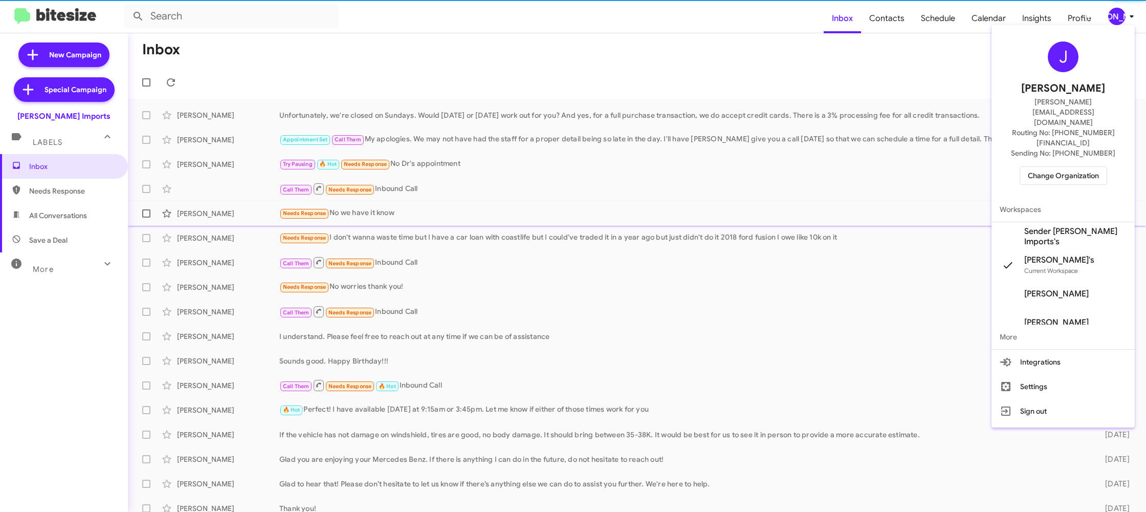
click at [1070, 226] on span "Sender [PERSON_NAME] Imports's" at bounding box center [1075, 236] width 102 height 20
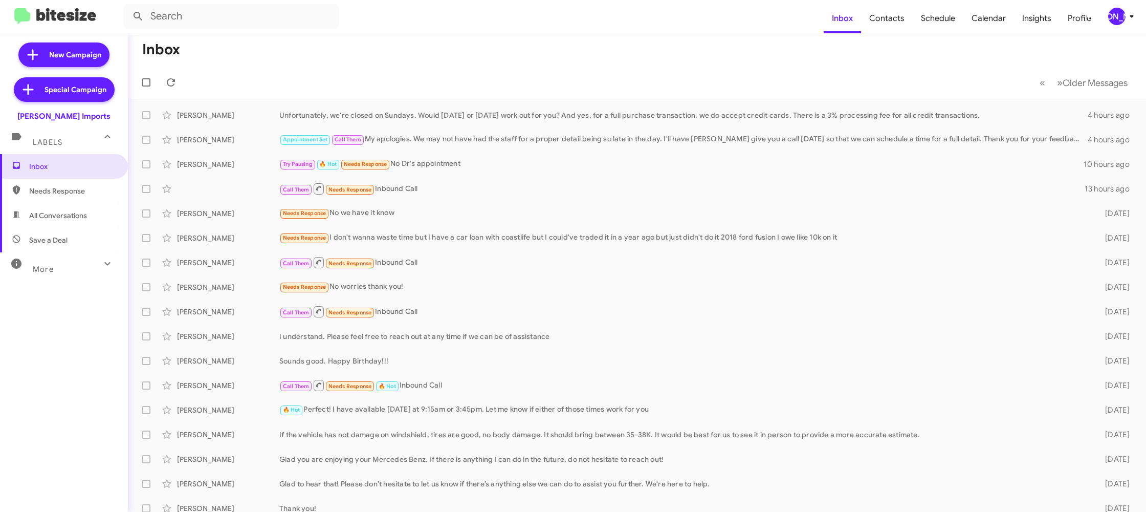
click at [1114, 18] on div "[PERSON_NAME]" at bounding box center [1116, 16] width 17 height 17
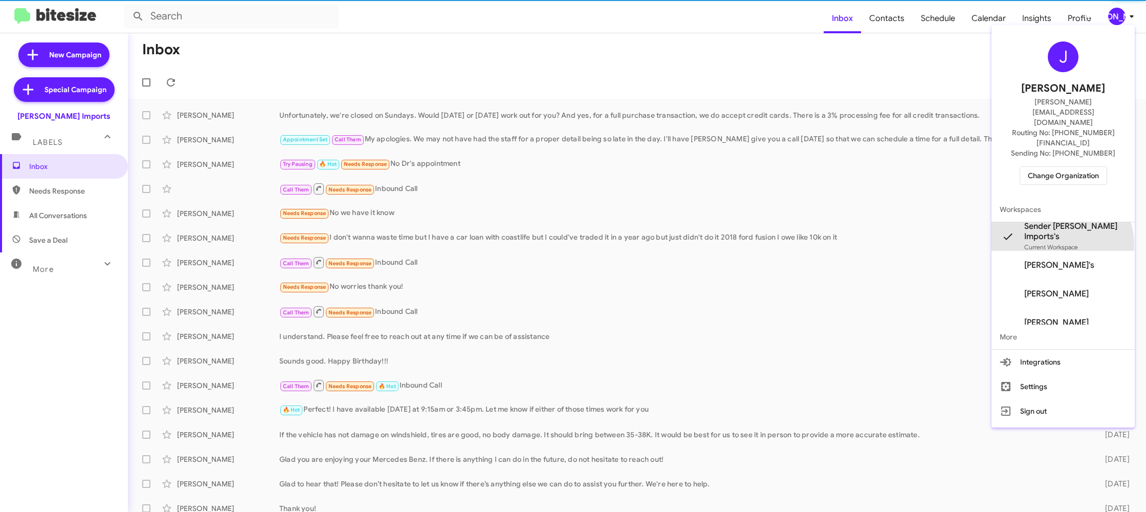
click at [1061, 243] on span "Current Workspace" at bounding box center [1051, 247] width 54 height 8
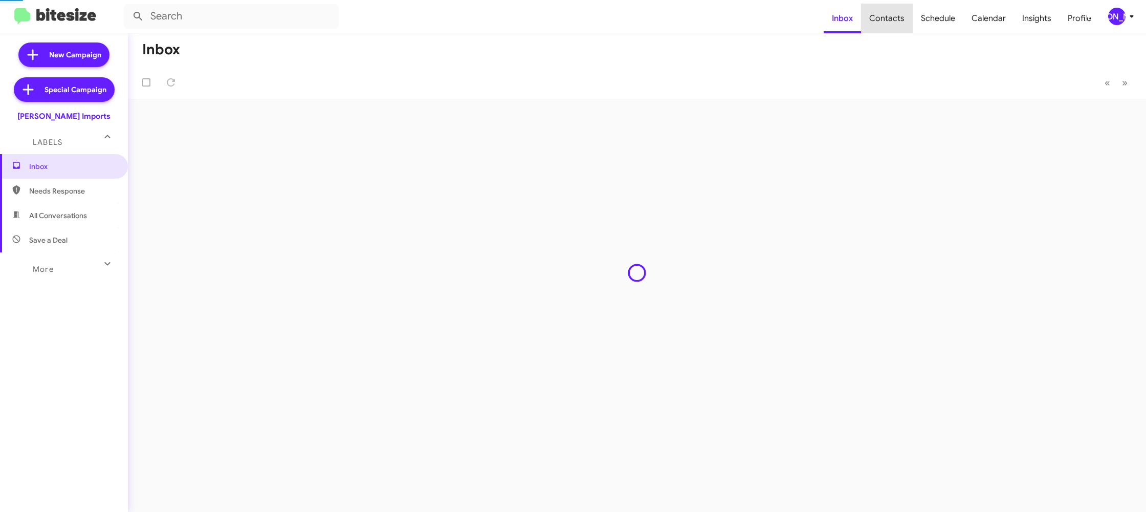
click at [893, 20] on span "Contacts" at bounding box center [887, 19] width 52 height 30
click at [893, 19] on span "Contacts" at bounding box center [887, 19] width 52 height 30
type input "in:groups"
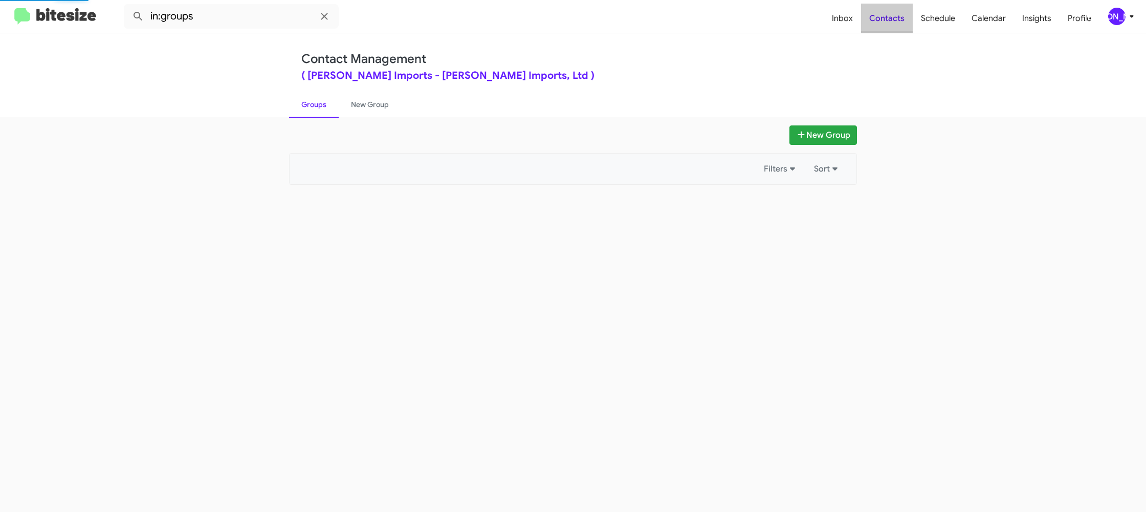
click at [893, 19] on span "Contacts" at bounding box center [887, 19] width 52 height 30
click at [893, 18] on span "Contacts" at bounding box center [887, 19] width 52 height 30
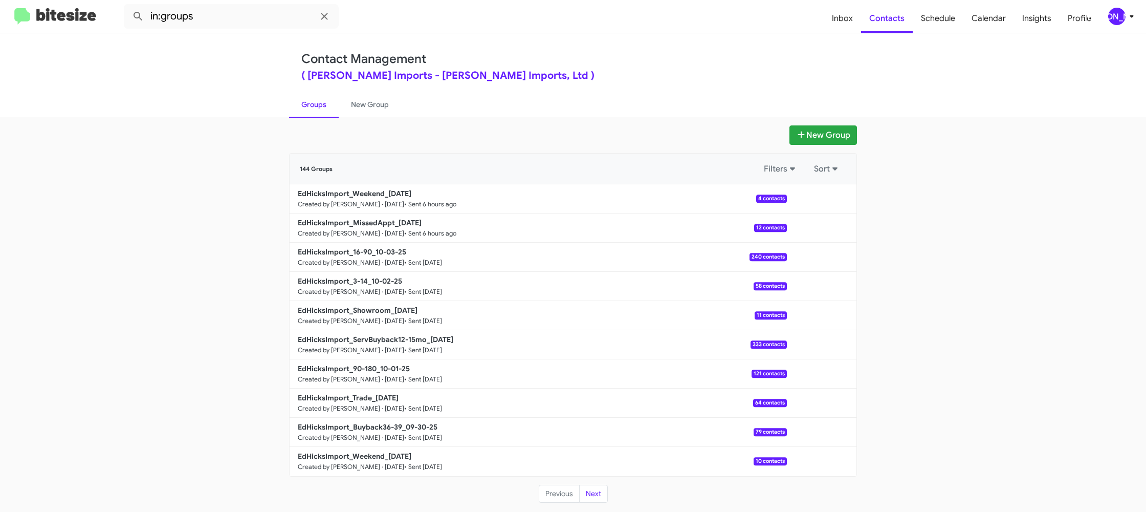
click at [332, 103] on link "Groups" at bounding box center [314, 104] width 50 height 27
click at [369, 106] on link "New Group" at bounding box center [370, 104] width 62 height 27
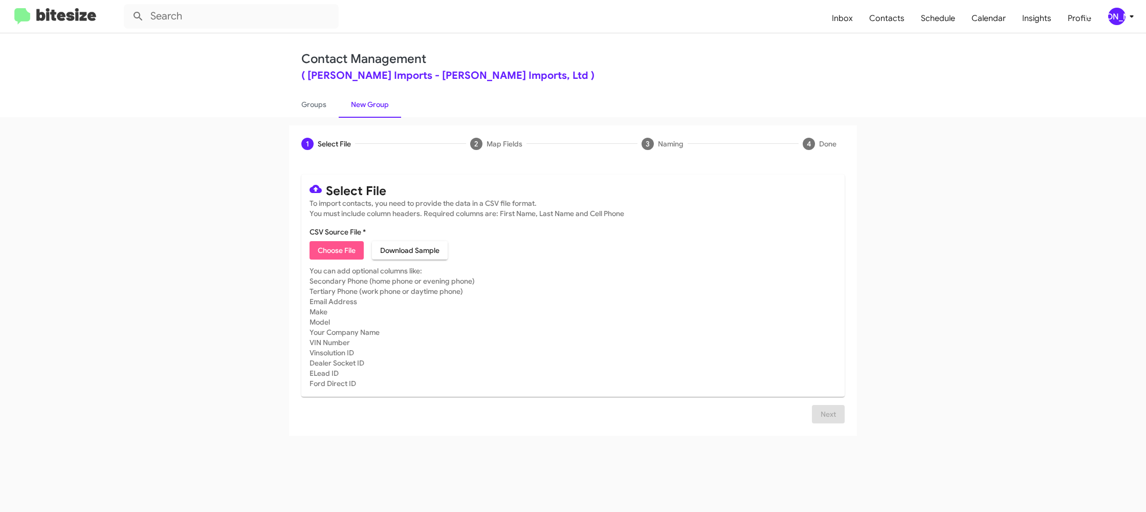
click at [334, 245] on span "Choose File" at bounding box center [337, 250] width 38 height 18
type input "EdHicksImport_Buyback24-27_10-07-25"
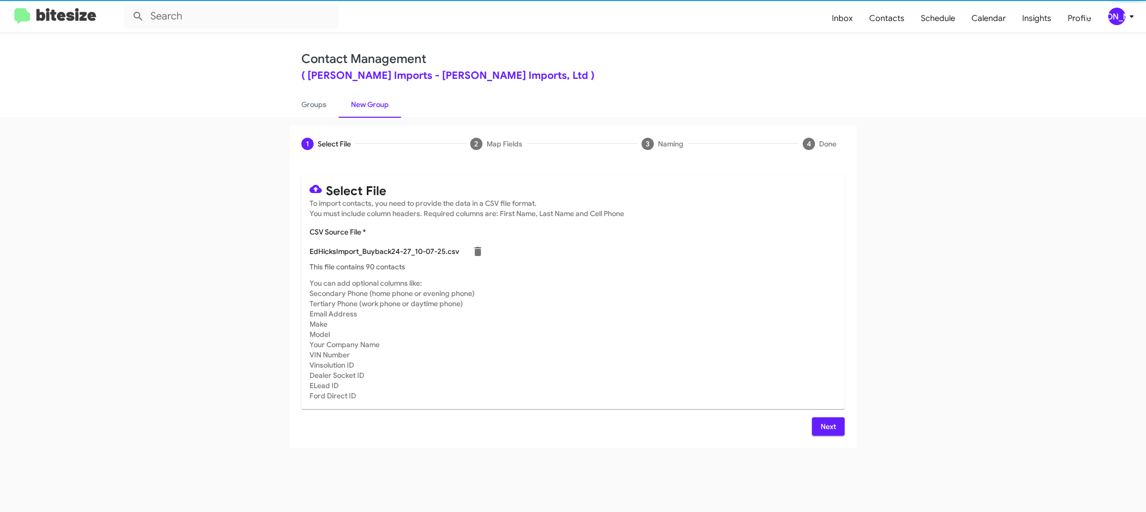
drag, startPoint x: 715, startPoint y: 282, endPoint x: 709, endPoint y: 282, distance: 5.7
click at [715, 282] on mat-card-subtitle "You can add optional columns like: Secondary Phone (home phone or evening phone…" at bounding box center [573, 339] width 527 height 123
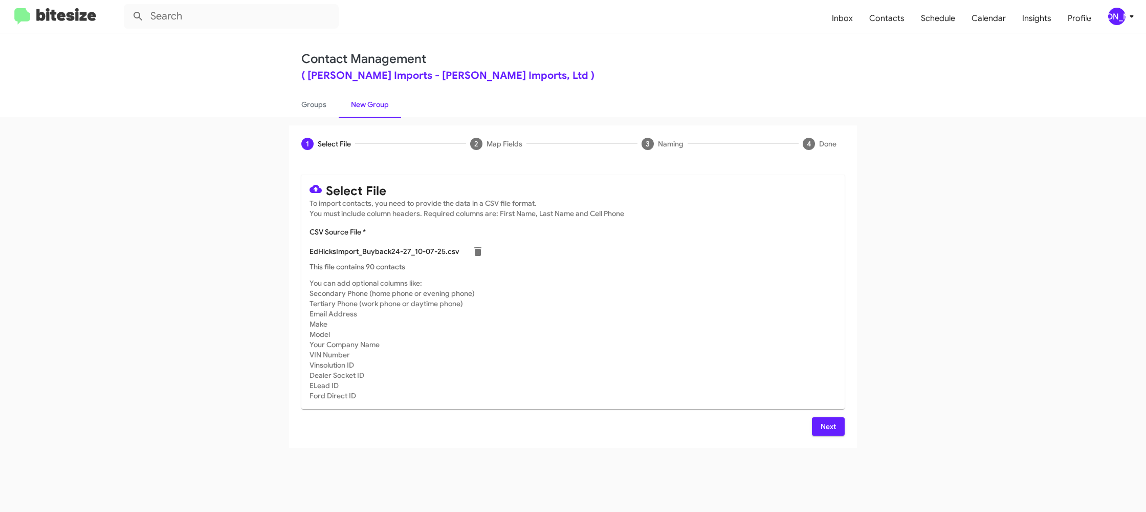
click at [1114, 25] on mat-toolbar "Inbox Contacts Schedule Calendar Insights Profile JA" at bounding box center [573, 16] width 1146 height 33
click at [1117, 19] on div "[PERSON_NAME]" at bounding box center [1116, 16] width 17 height 17
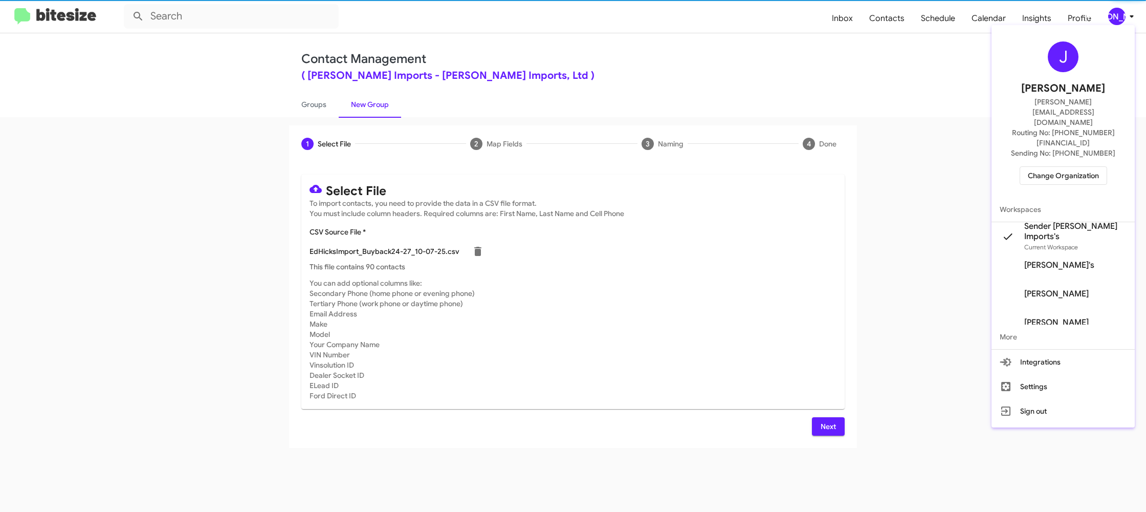
drag, startPoint x: 1117, startPoint y: 19, endPoint x: 1101, endPoint y: 10, distance: 18.3
click at [1110, 15] on div at bounding box center [573, 256] width 1146 height 512
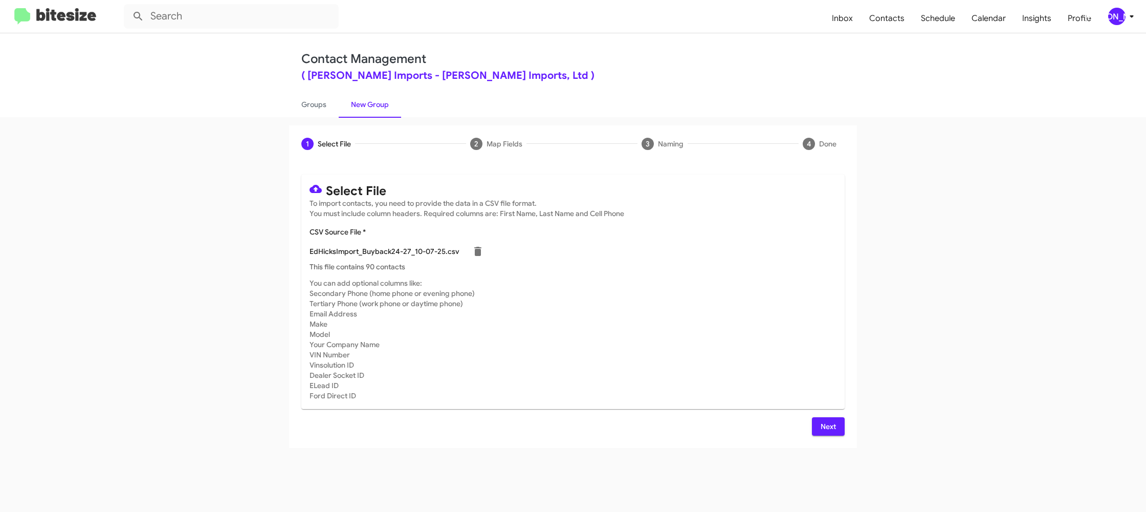
click at [827, 421] on span "Next" at bounding box center [828, 426] width 16 height 18
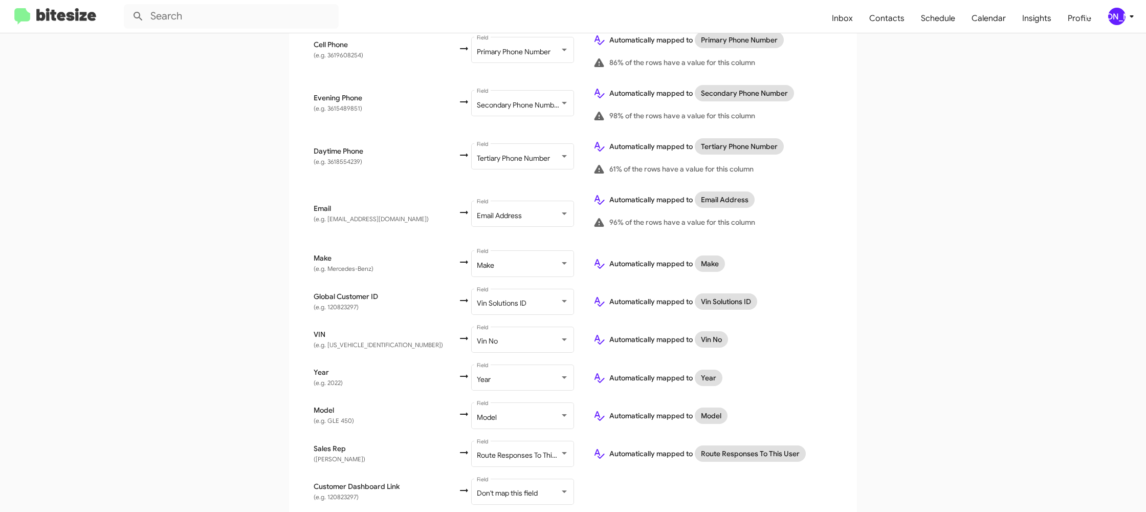
scroll to position [375, 0]
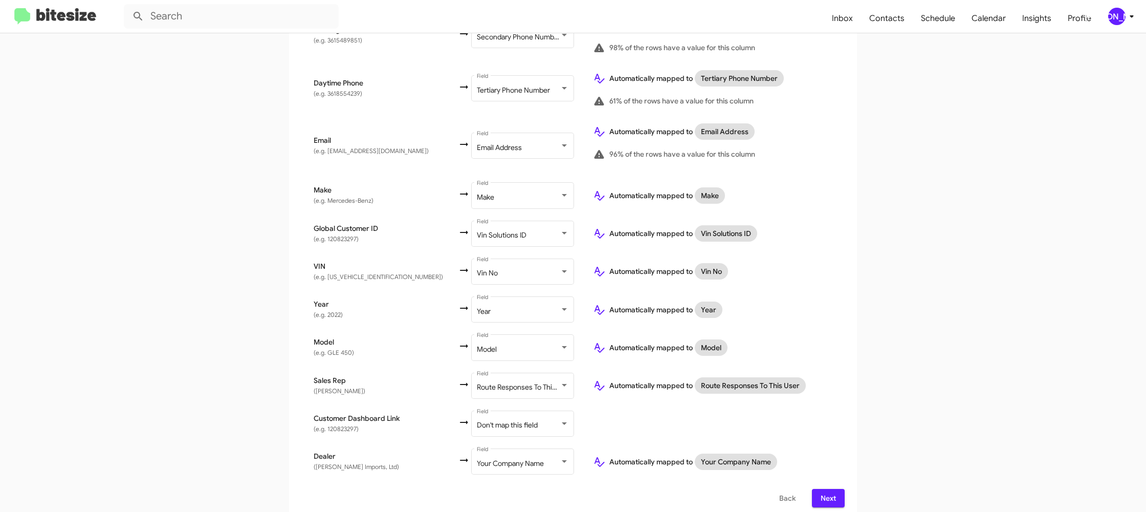
click at [785, 489] on span "Back" at bounding box center [787, 498] width 16 height 18
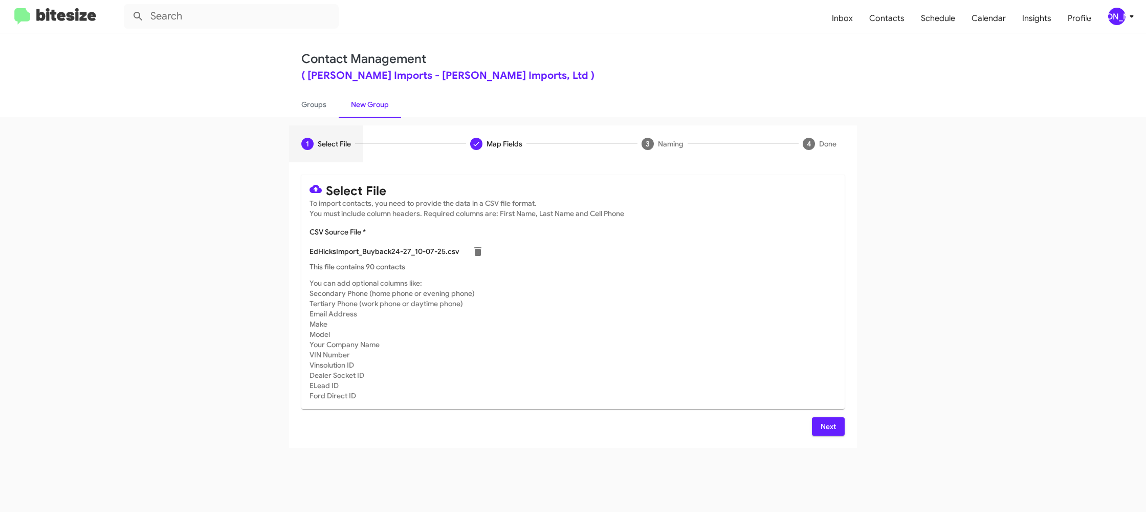
scroll to position [0, 0]
drag, startPoint x: 322, startPoint y: 106, endPoint x: 362, endPoint y: 101, distance: 40.7
click at [326, 103] on link "Groups" at bounding box center [314, 104] width 50 height 27
click at [362, 101] on link "New Group" at bounding box center [370, 104] width 62 height 27
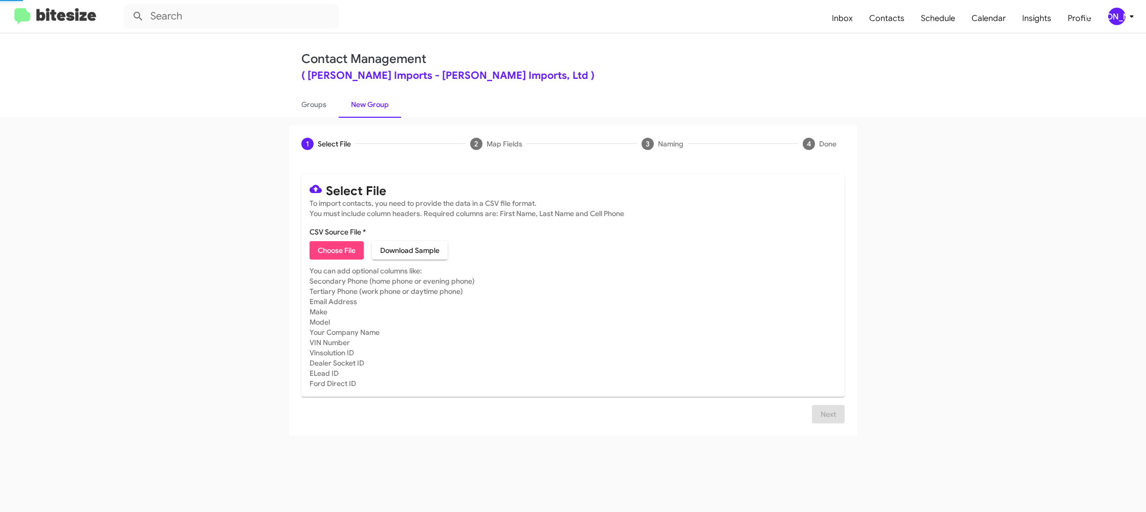
click at [362, 101] on link "New Group" at bounding box center [370, 104] width 62 height 27
drag, startPoint x: 362, startPoint y: 101, endPoint x: 345, endPoint y: 126, distance: 29.8
click at [362, 102] on link "New Group" at bounding box center [370, 104] width 62 height 27
click at [328, 260] on mat-card "Select File To import contacts, you need to provide the data in a CSV file form…" at bounding box center [572, 285] width 543 height 222
click at [330, 249] on span "Choose File" at bounding box center [337, 250] width 38 height 18
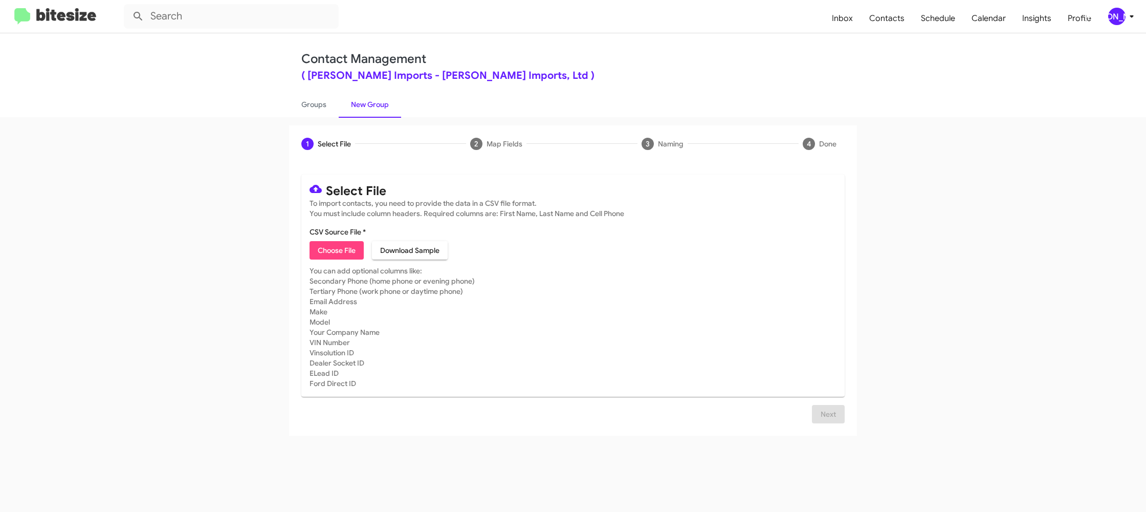
type input "EdHicksImport_Buyback24-27_10-07-25"
drag, startPoint x: 686, startPoint y: 313, endPoint x: 701, endPoint y: 327, distance: 20.6
click at [690, 315] on mat-card-subtitle "You can add optional columns like: Secondary Phone (home phone or evening phone…" at bounding box center [573, 327] width 527 height 123
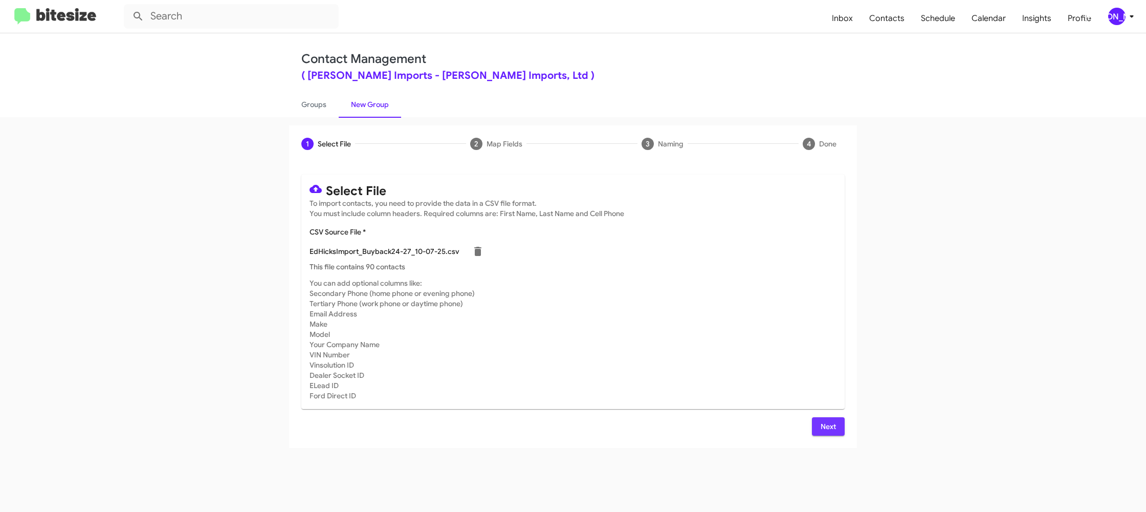
drag, startPoint x: 827, startPoint y: 427, endPoint x: 554, endPoint y: 367, distance: 280.1
click at [827, 427] on span "Next" at bounding box center [828, 426] width 16 height 18
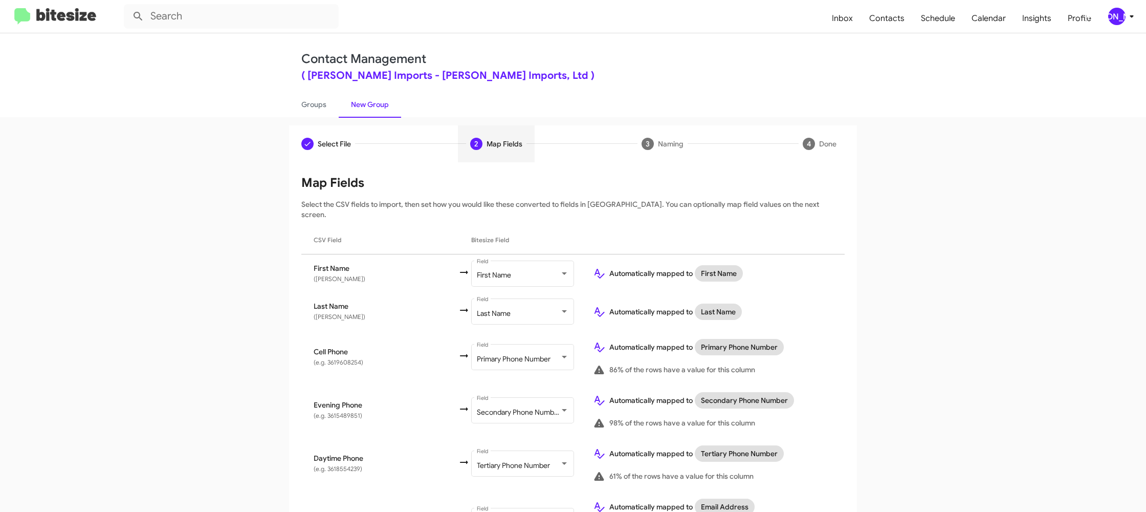
scroll to position [337, 0]
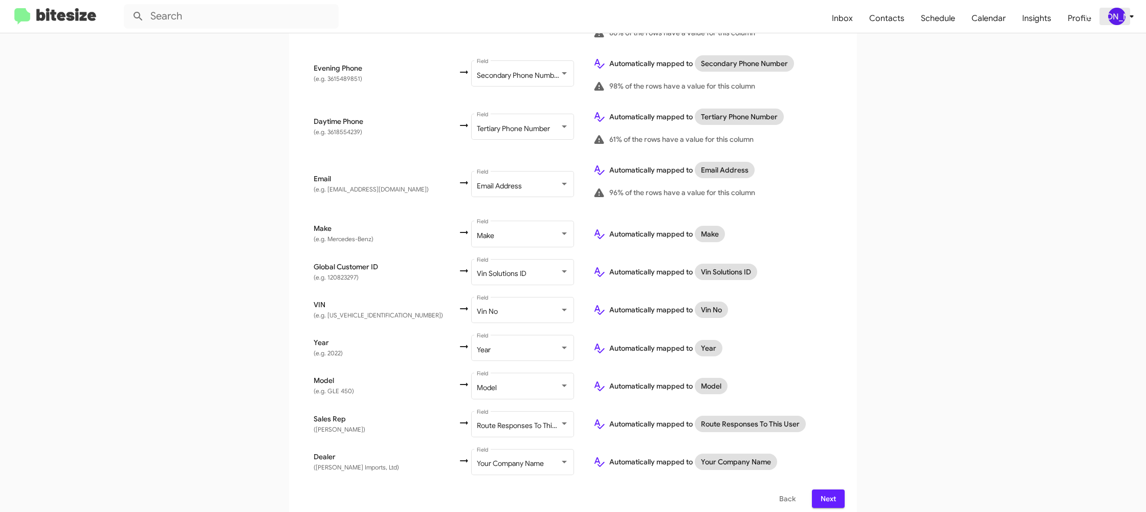
click at [1121, 21] on div "[PERSON_NAME]" at bounding box center [1116, 16] width 17 height 17
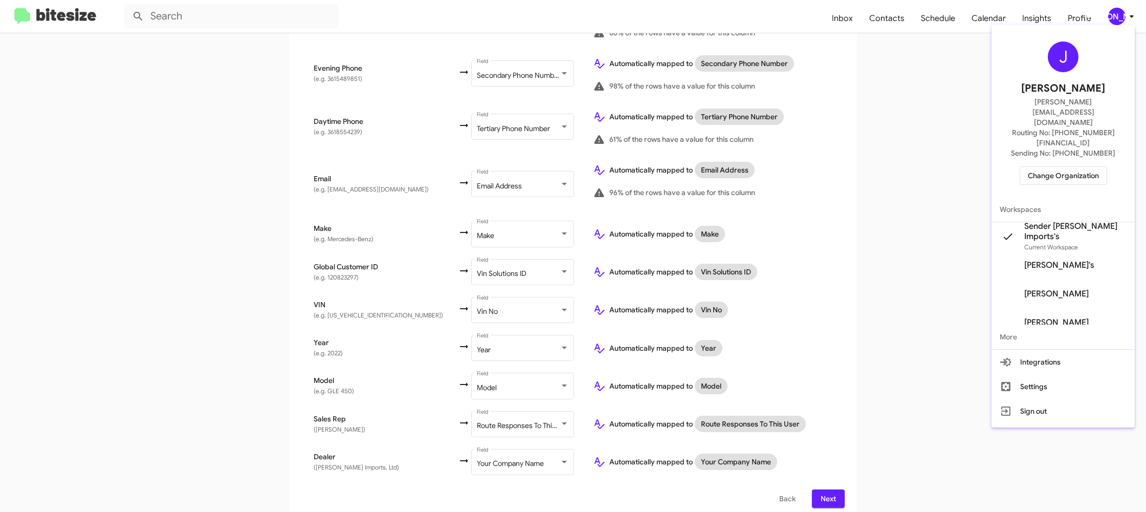
drag, startPoint x: 1121, startPoint y: 13, endPoint x: 981, endPoint y: 258, distance: 281.6
click at [1121, 13] on div at bounding box center [573, 256] width 1146 height 512
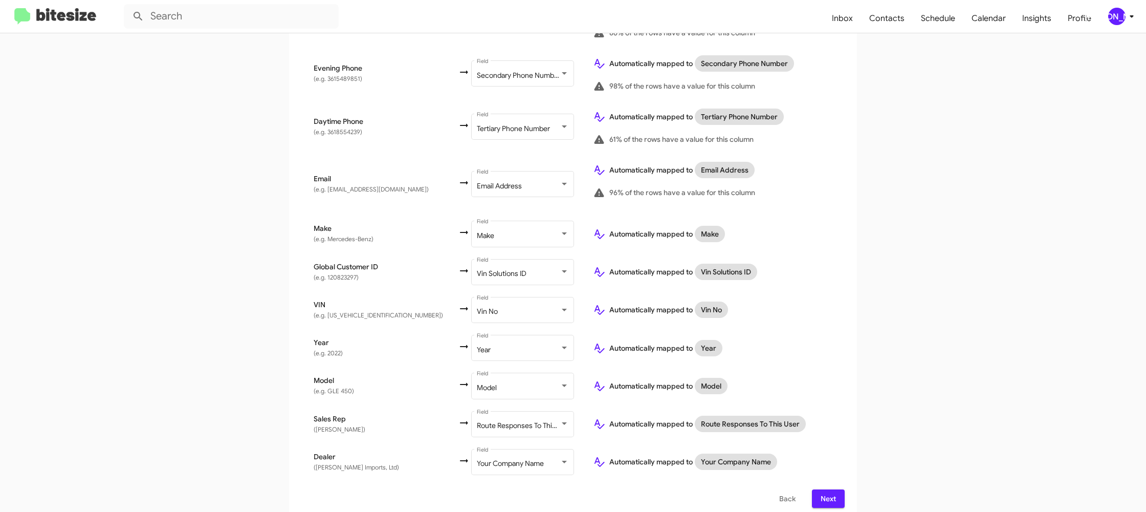
click at [827, 489] on span "Next" at bounding box center [828, 498] width 16 height 18
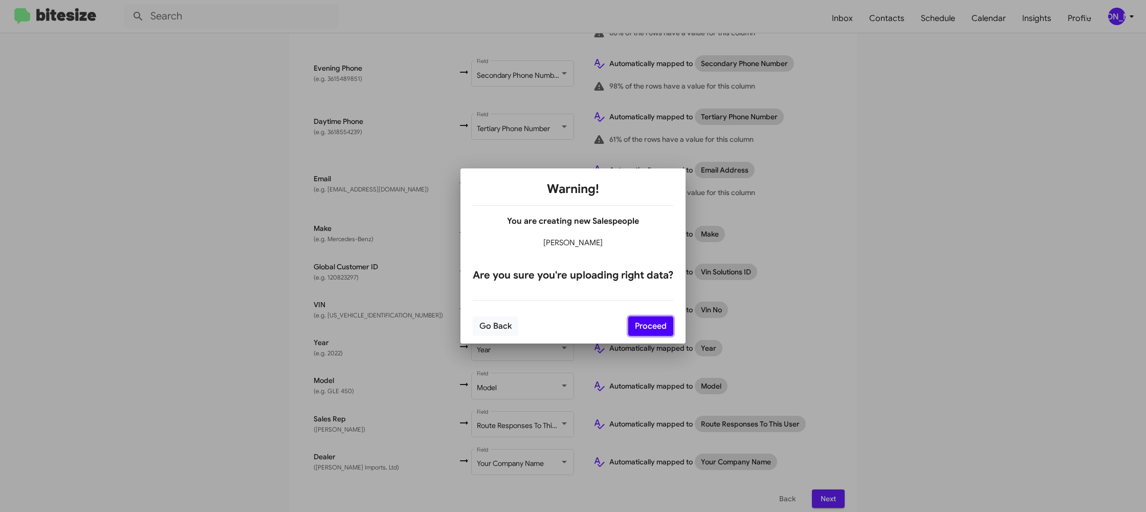
click at [643, 321] on button "Proceed" at bounding box center [650, 325] width 45 height 19
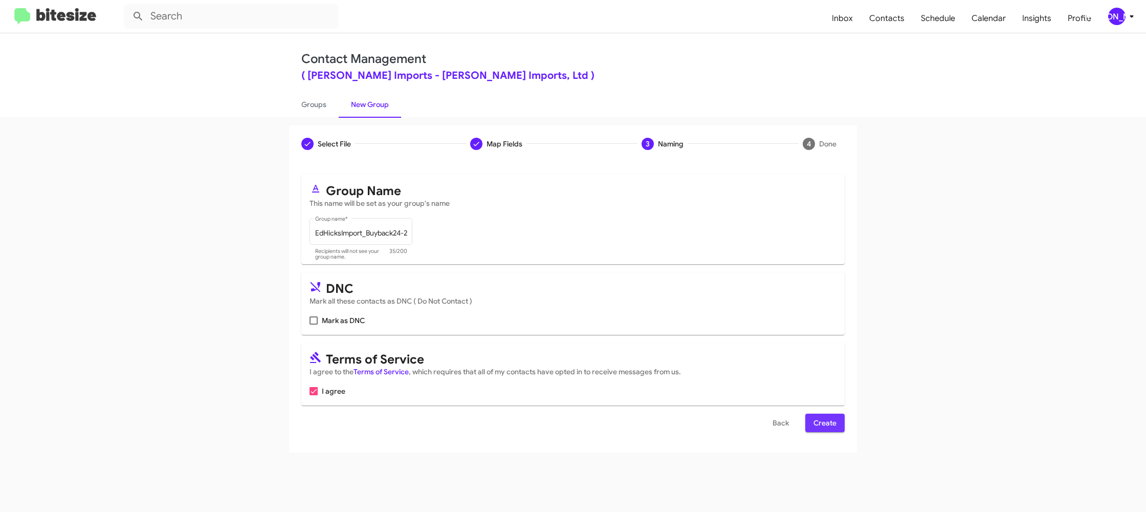
drag, startPoint x: 818, startPoint y: 427, endPoint x: 776, endPoint y: 369, distance: 71.4
click at [818, 427] on span "Create" at bounding box center [824, 422] width 23 height 18
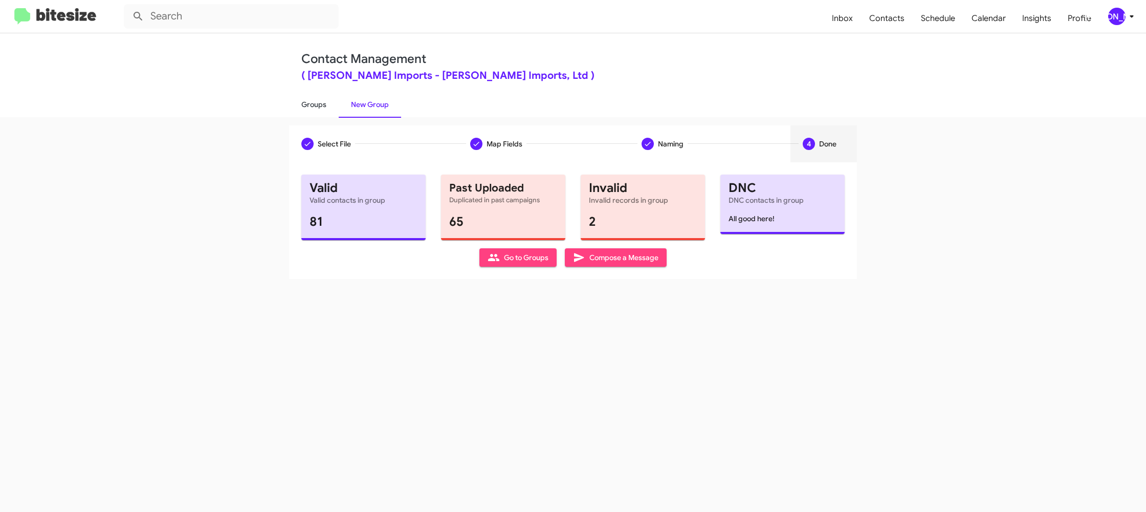
click at [325, 109] on link "Groups" at bounding box center [314, 104] width 50 height 27
type input "in:groups"
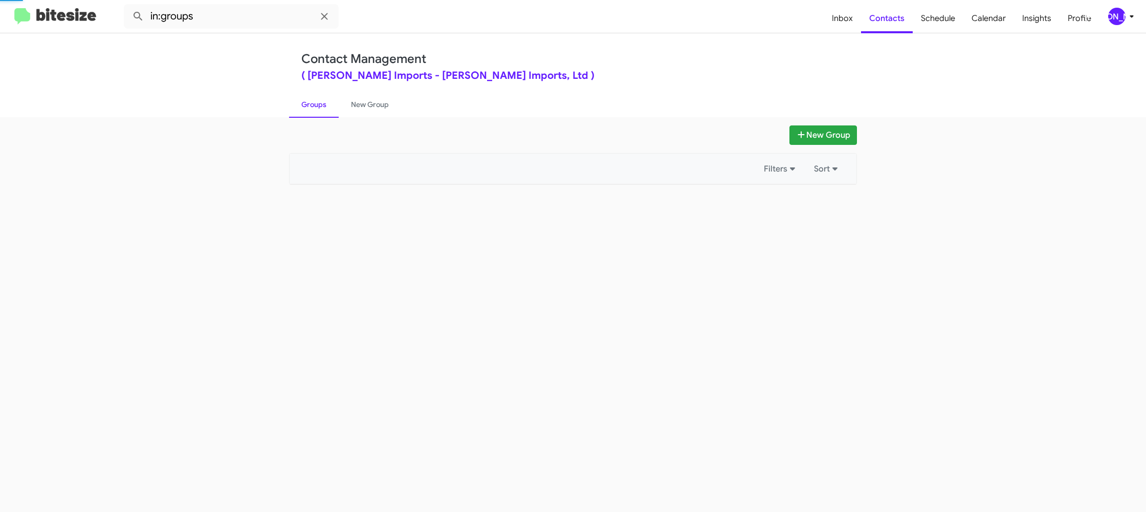
click at [325, 109] on link "Groups" at bounding box center [314, 104] width 50 height 27
drag, startPoint x: 325, startPoint y: 109, endPoint x: 360, endPoint y: 105, distance: 34.5
click at [331, 107] on link "Groups" at bounding box center [314, 104] width 50 height 27
click at [360, 105] on link "New Group" at bounding box center [370, 104] width 62 height 27
click at [359, 106] on link "New Group" at bounding box center [370, 104] width 62 height 27
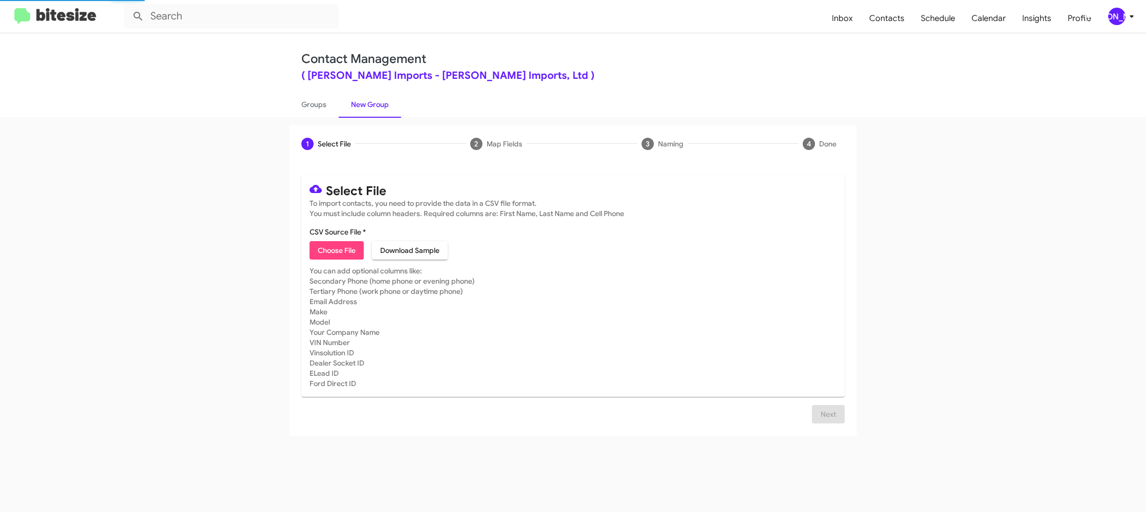
click at [340, 247] on span "Choose File" at bounding box center [337, 250] width 38 height 18
type input "EdHicksImport_Trade_10-07-25"
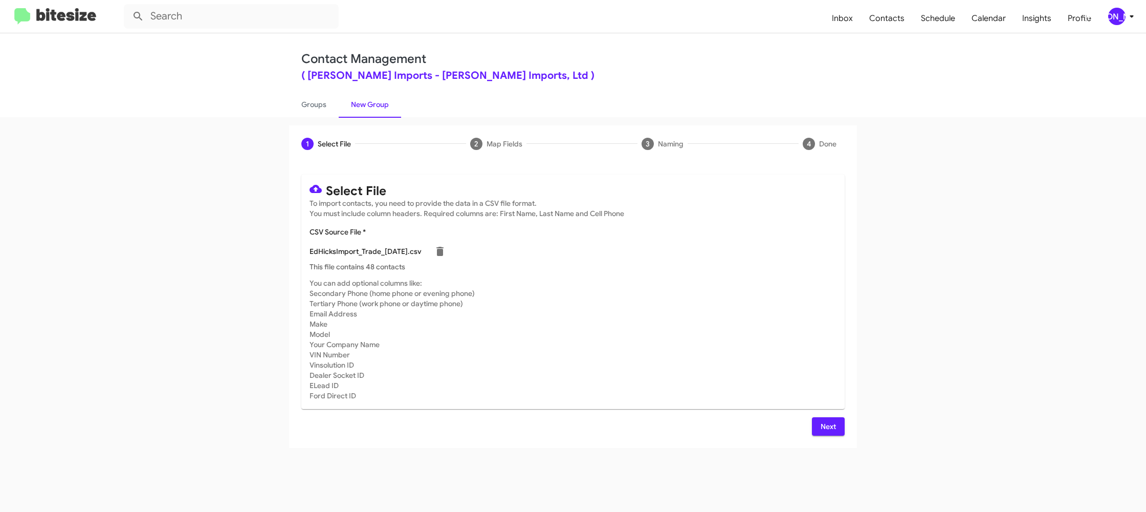
click at [781, 307] on mat-card-subtitle "You can add optional columns like: Secondary Phone (home phone or evening phone…" at bounding box center [573, 339] width 527 height 123
drag, startPoint x: 833, startPoint y: 422, endPoint x: 819, endPoint y: 421, distance: 14.9
click at [831, 422] on span "Next" at bounding box center [828, 426] width 16 height 18
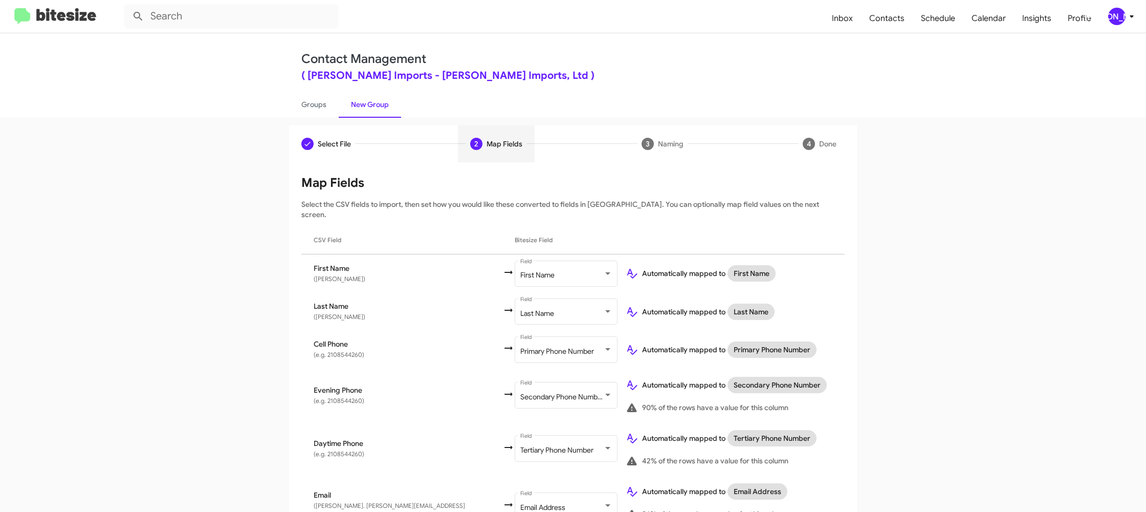
click at [1127, 20] on icon at bounding box center [1132, 16] width 12 height 12
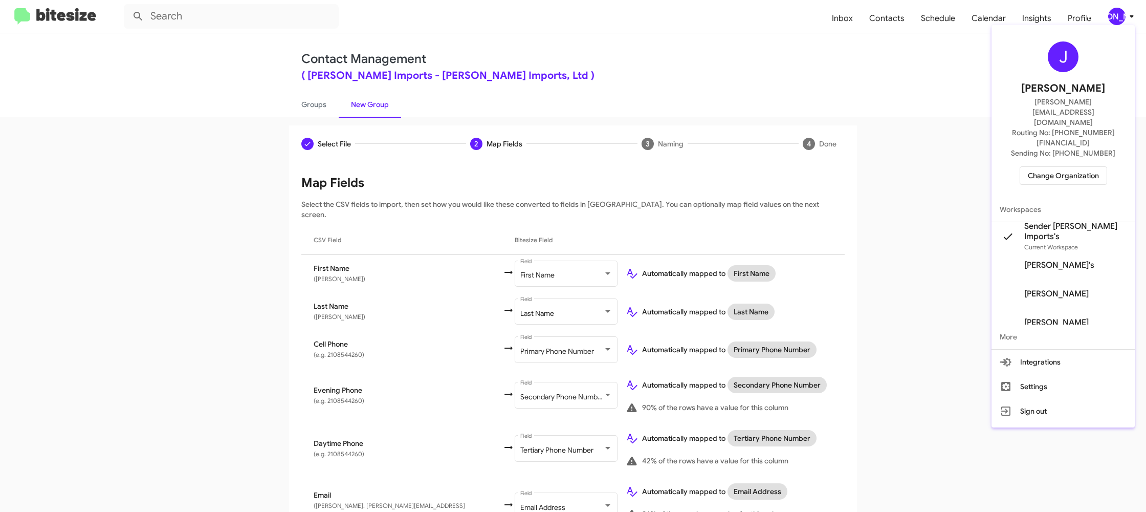
drag, startPoint x: 1127, startPoint y: 19, endPoint x: 910, endPoint y: 100, distance: 232.0
click at [1126, 18] on div at bounding box center [573, 256] width 1146 height 512
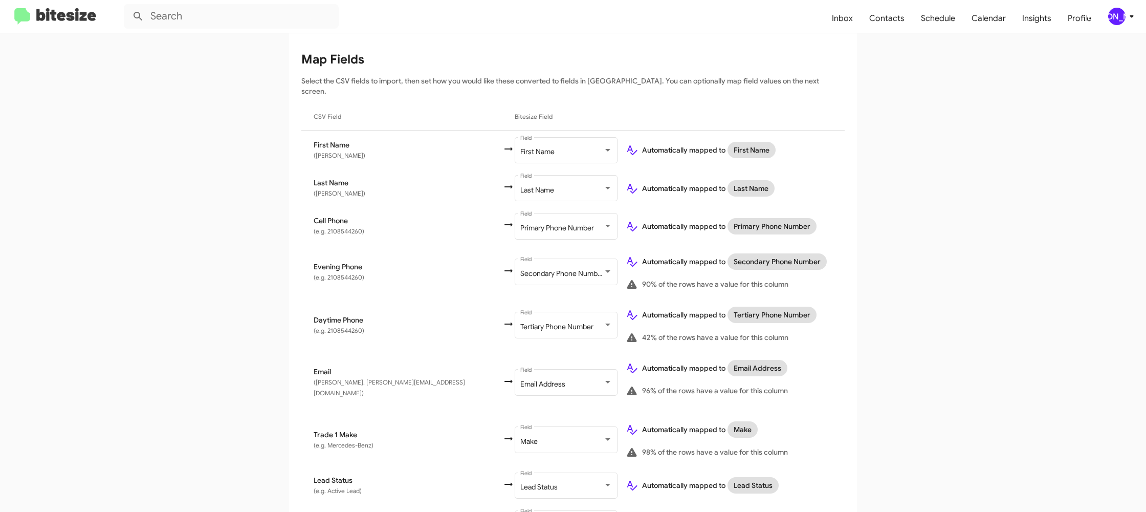
scroll to position [351, 0]
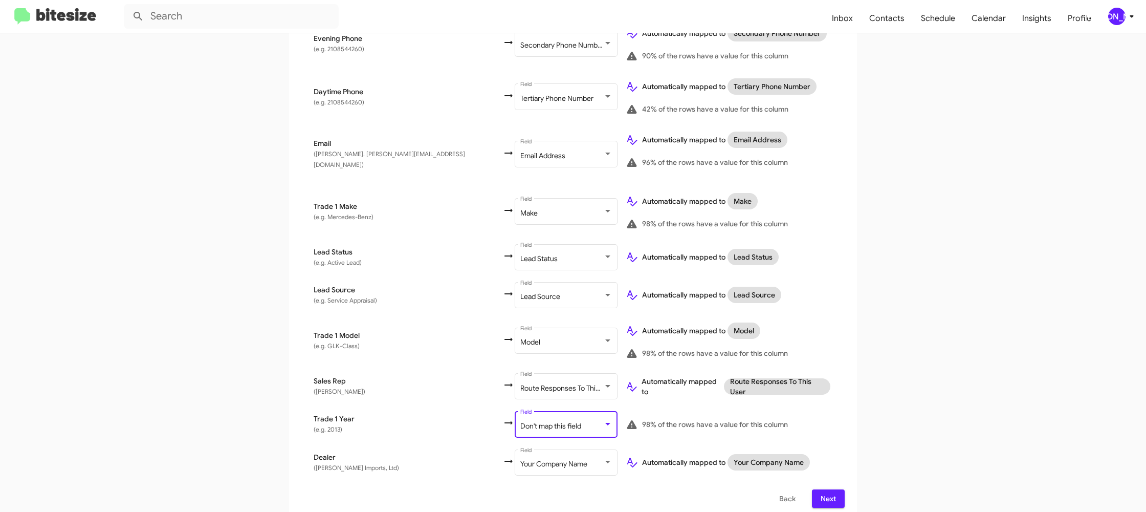
click at [520, 421] on span "Don't map this field" at bounding box center [550, 425] width 61 height 9
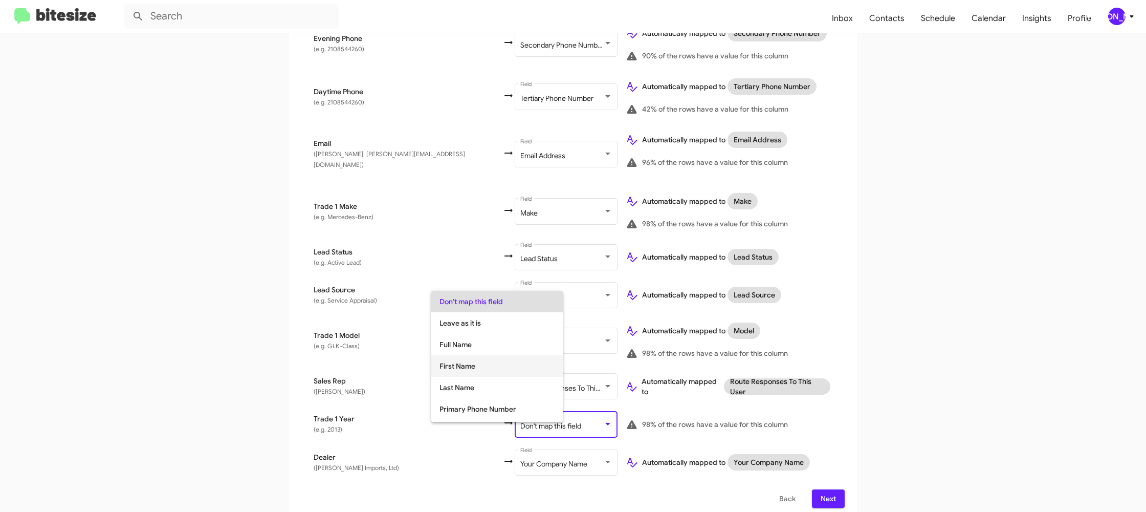
scroll to position [385, 0]
click at [473, 387] on span "Year" at bounding box center [496, 389] width 115 height 21
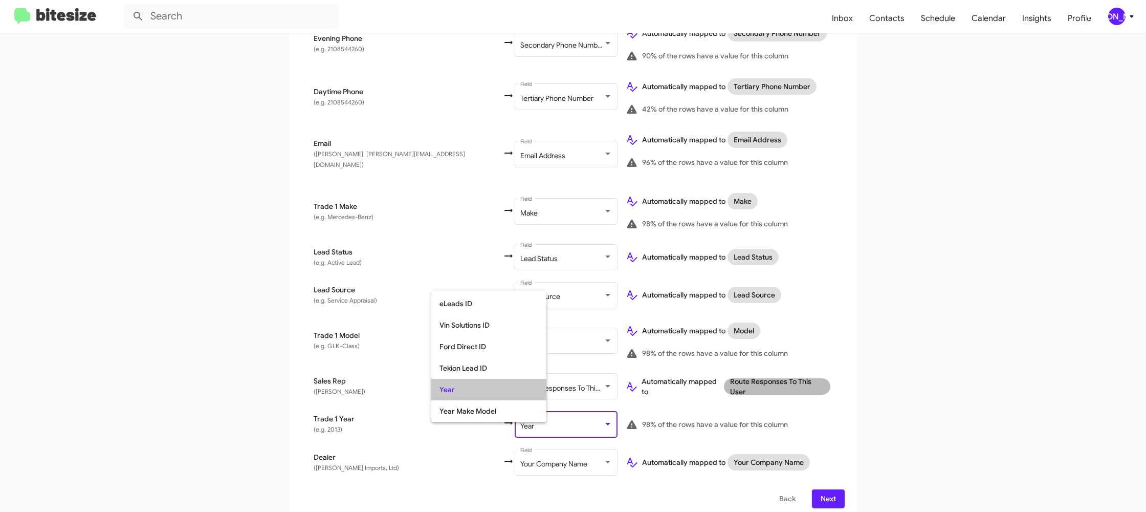
click at [762, 378] on mat-chip "Route Responses To This User" at bounding box center [777, 386] width 106 height 16
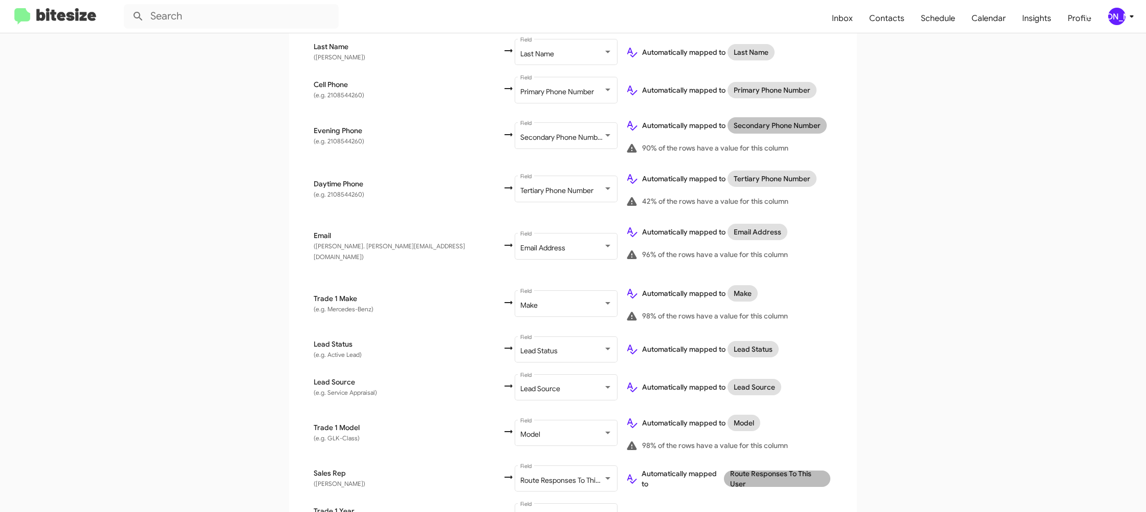
scroll to position [351, 0]
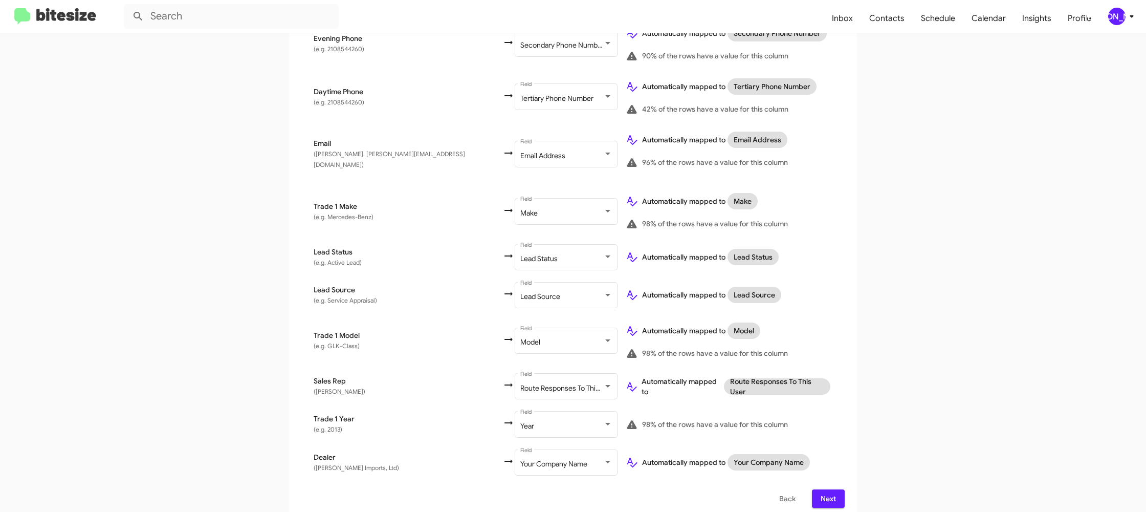
click at [826, 491] on span "Next" at bounding box center [828, 498] width 16 height 18
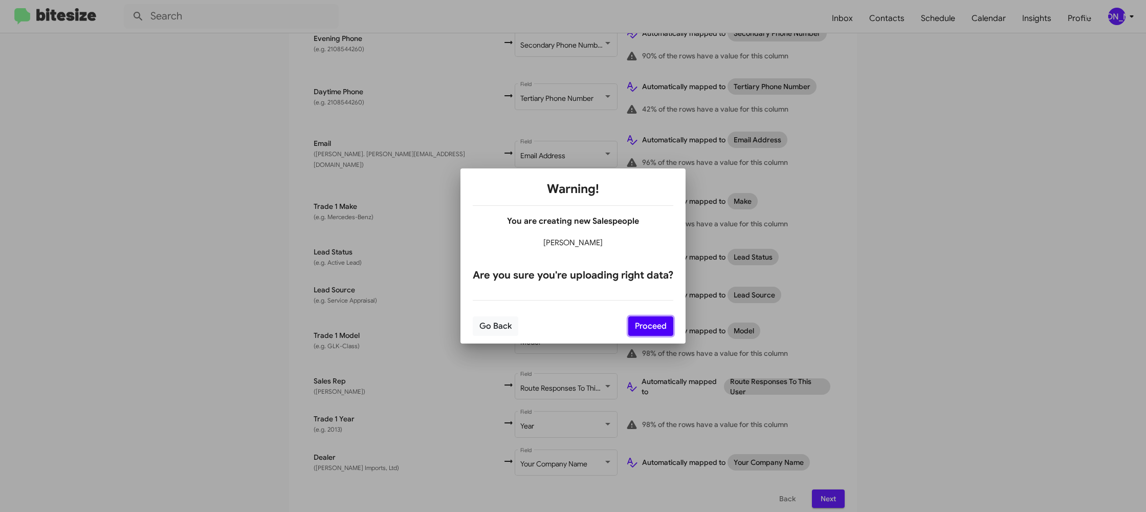
drag, startPoint x: 642, startPoint y: 319, endPoint x: 776, endPoint y: 367, distance: 142.4
click at [642, 319] on button "Proceed" at bounding box center [650, 325] width 45 height 19
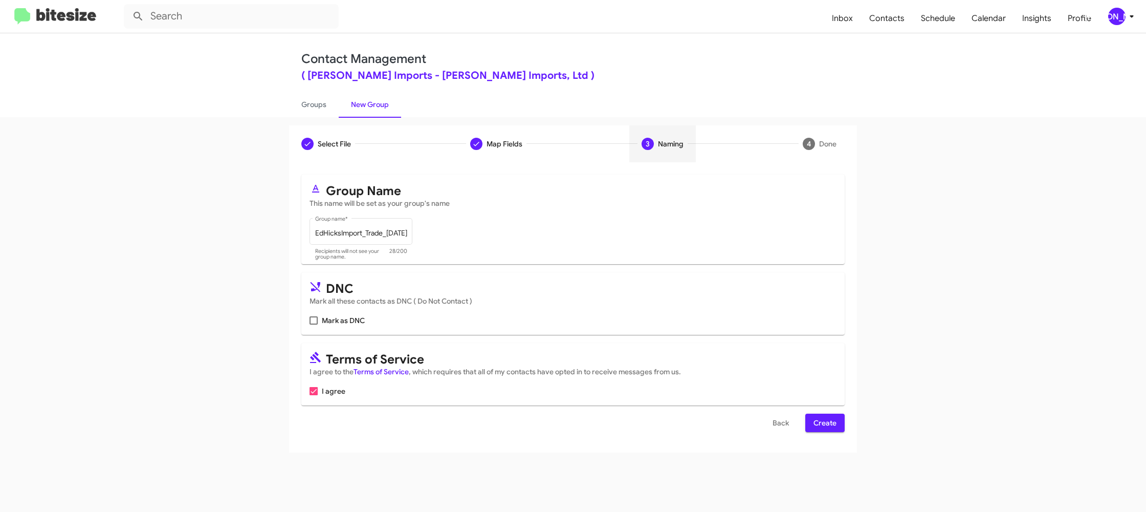
scroll to position [0, 0]
click at [832, 416] on span "Create" at bounding box center [824, 422] width 23 height 18
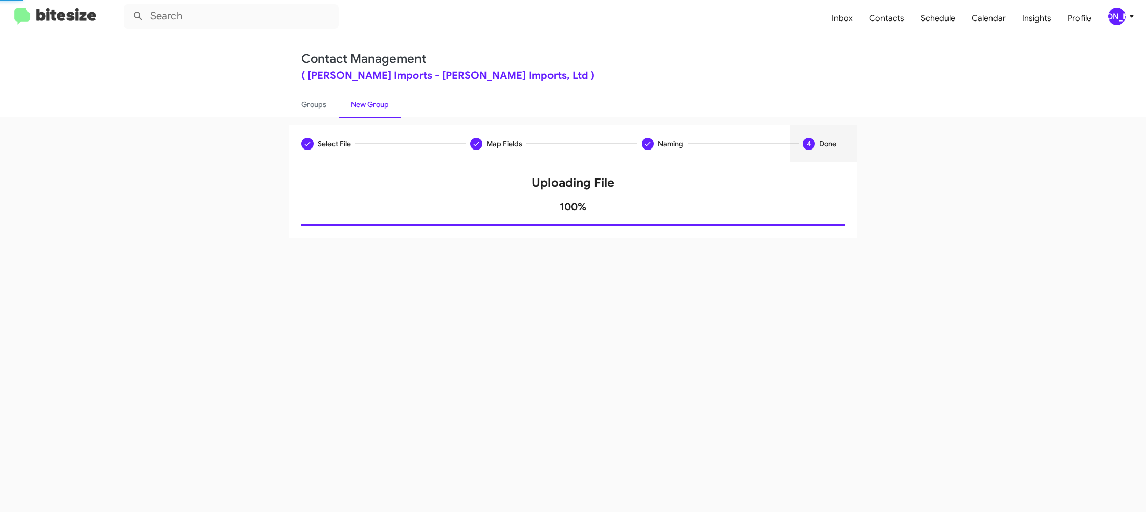
click at [785, 396] on div "Select File Map Fields Naming 4 Done Select File To import contacts, you need t…" at bounding box center [573, 314] width 1146 height 394
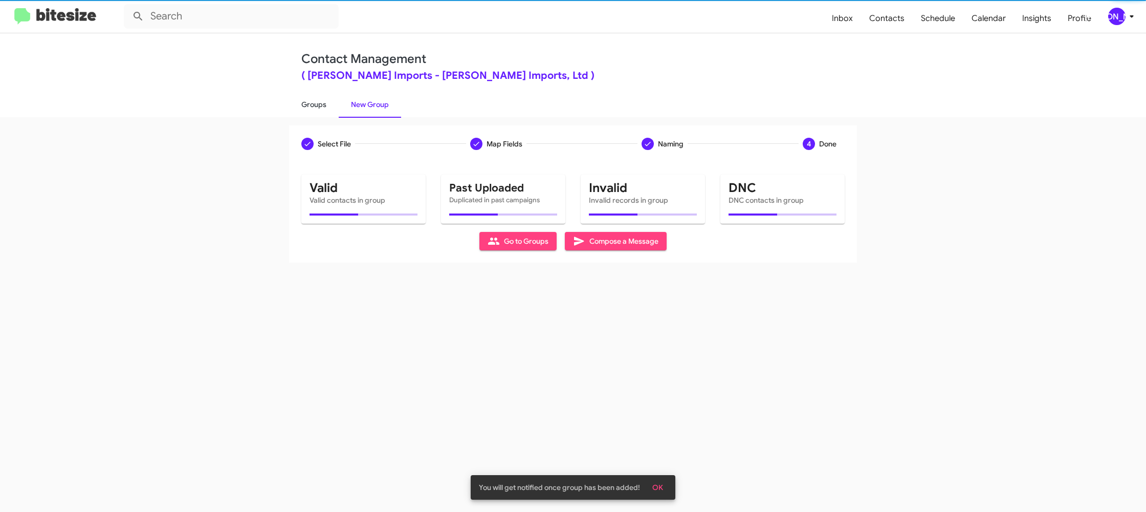
click at [306, 98] on link "Groups" at bounding box center [314, 104] width 50 height 27
type input "in:groups"
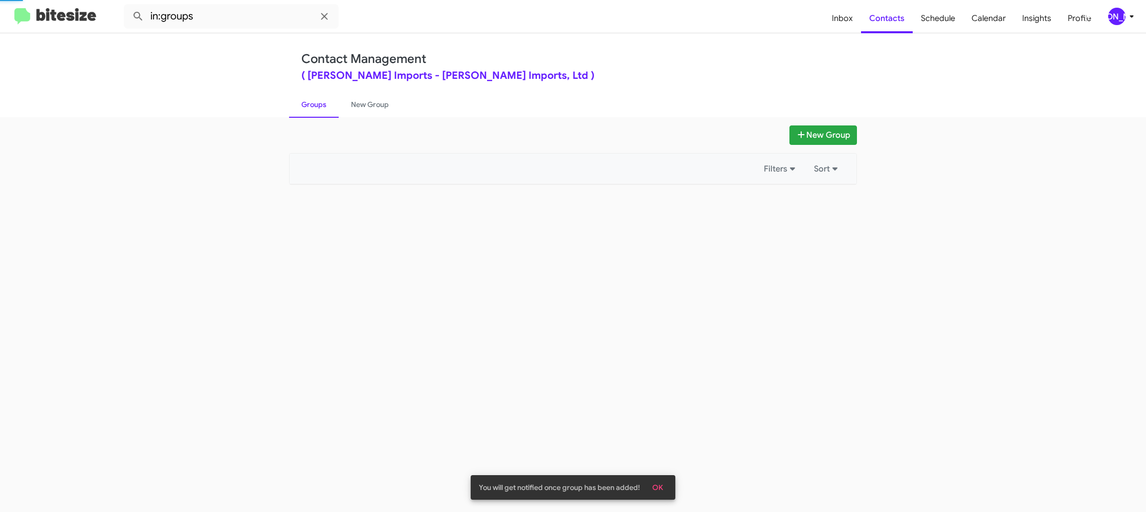
click at [306, 98] on link "Groups" at bounding box center [314, 104] width 50 height 27
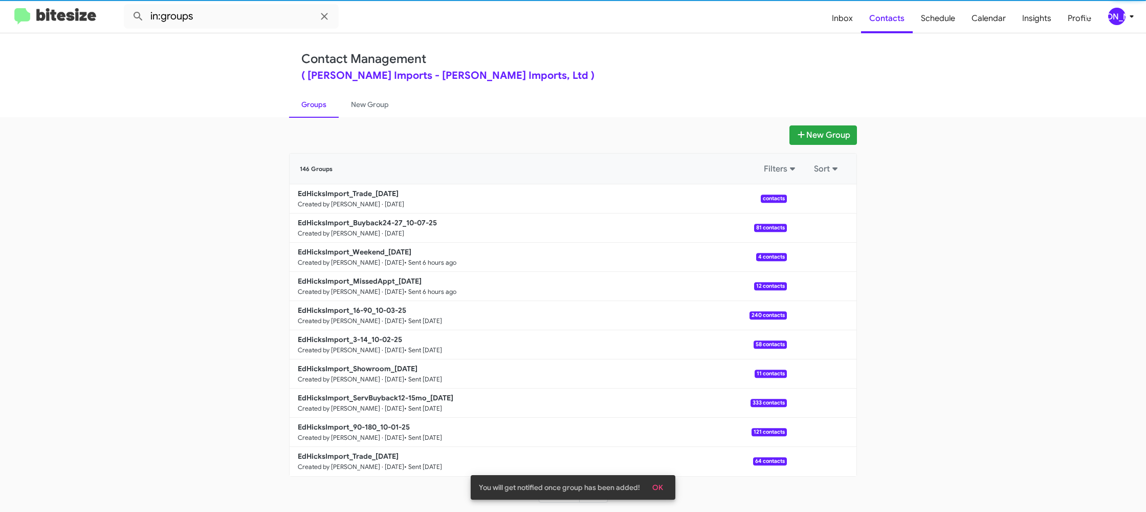
drag, startPoint x: 306, startPoint y: 98, endPoint x: 346, endPoint y: 130, distance: 51.0
click at [306, 98] on link "Groups" at bounding box center [314, 104] width 50 height 27
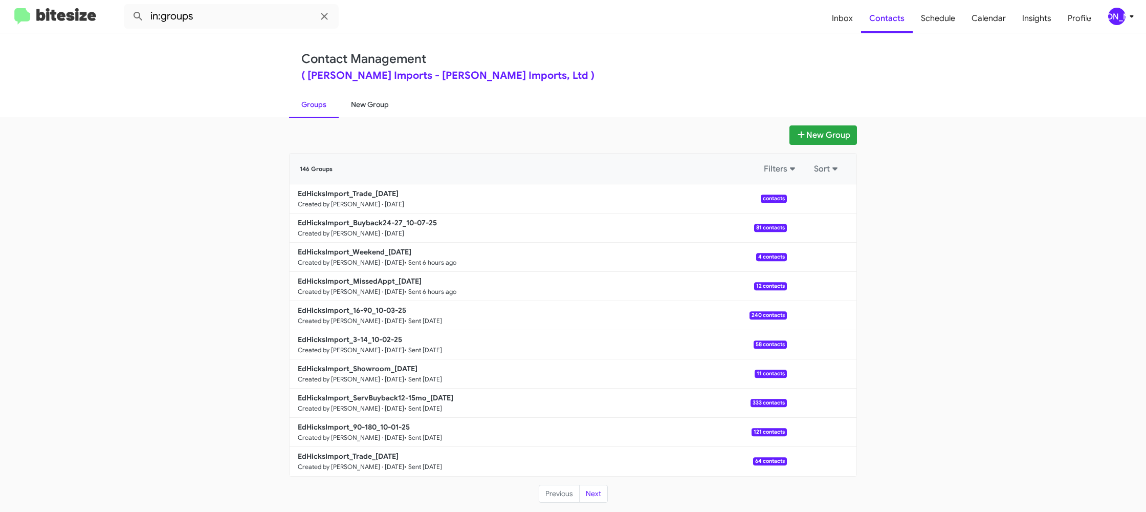
click at [365, 96] on link "New Group" at bounding box center [370, 104] width 62 height 27
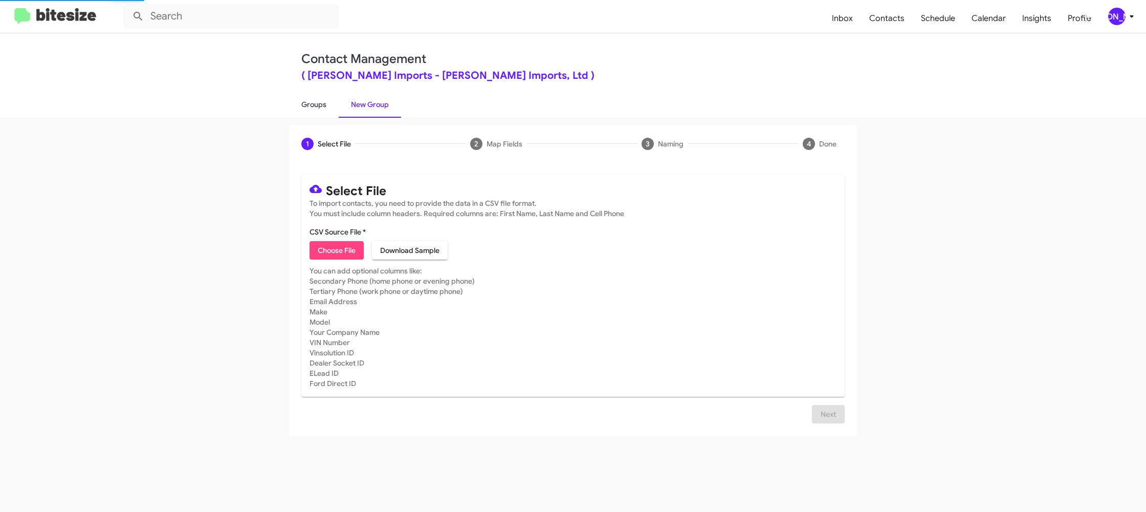
click at [300, 100] on link "Groups" at bounding box center [314, 104] width 50 height 27
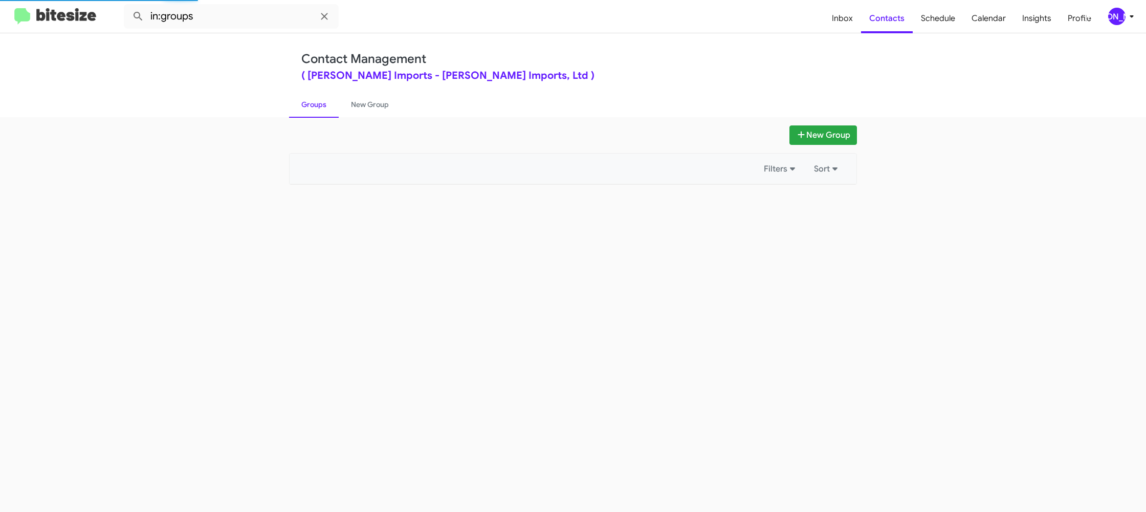
click at [301, 98] on link "Groups" at bounding box center [314, 104] width 50 height 27
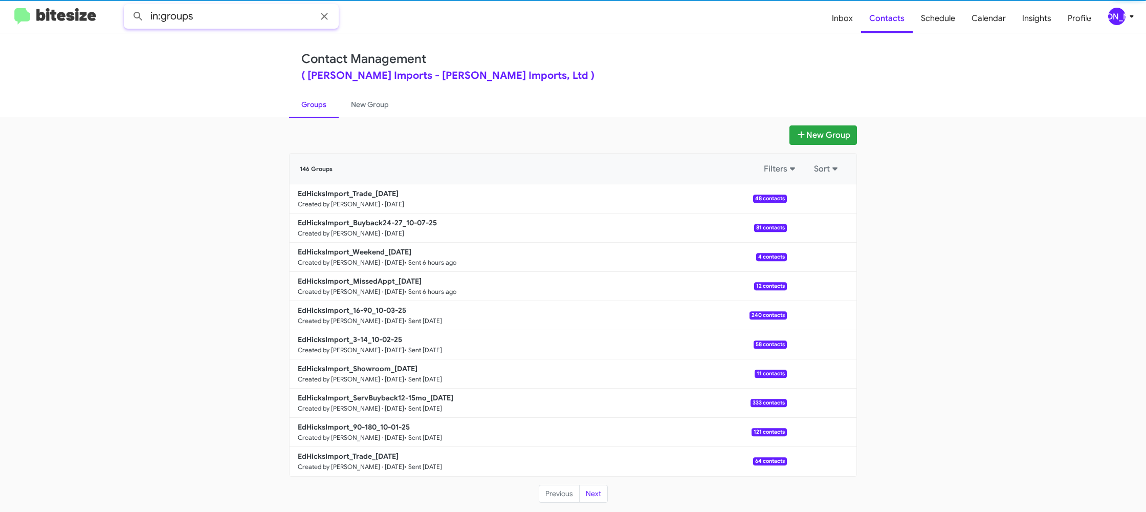
click at [249, 23] on input "in:groups" at bounding box center [231, 16] width 215 height 25
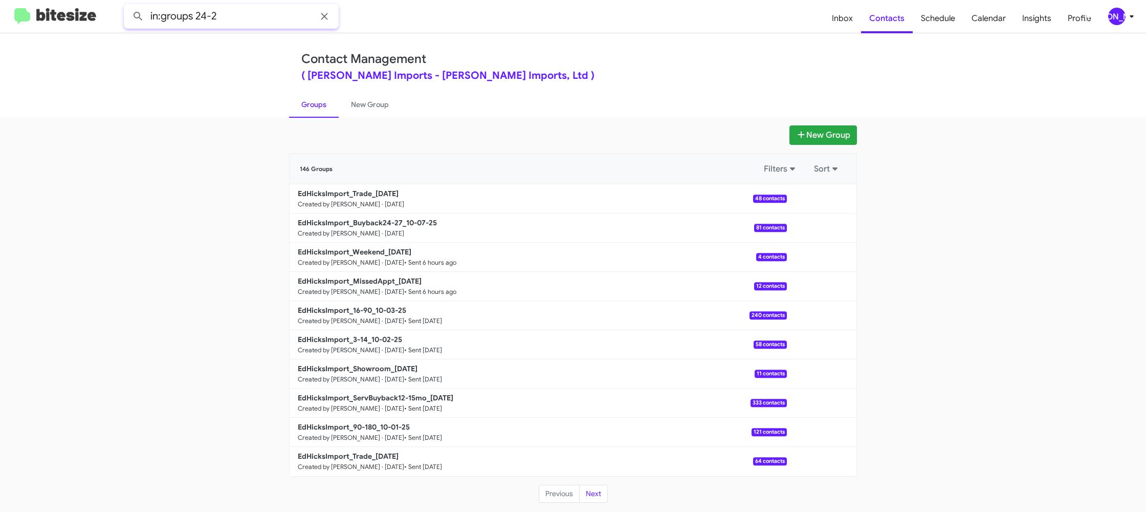
click at [128, 6] on button at bounding box center [138, 16] width 20 height 20
type input "in:groups trade"
click at [128, 6] on button at bounding box center [138, 16] width 20 height 20
click at [358, 108] on link "New Group" at bounding box center [370, 104] width 62 height 27
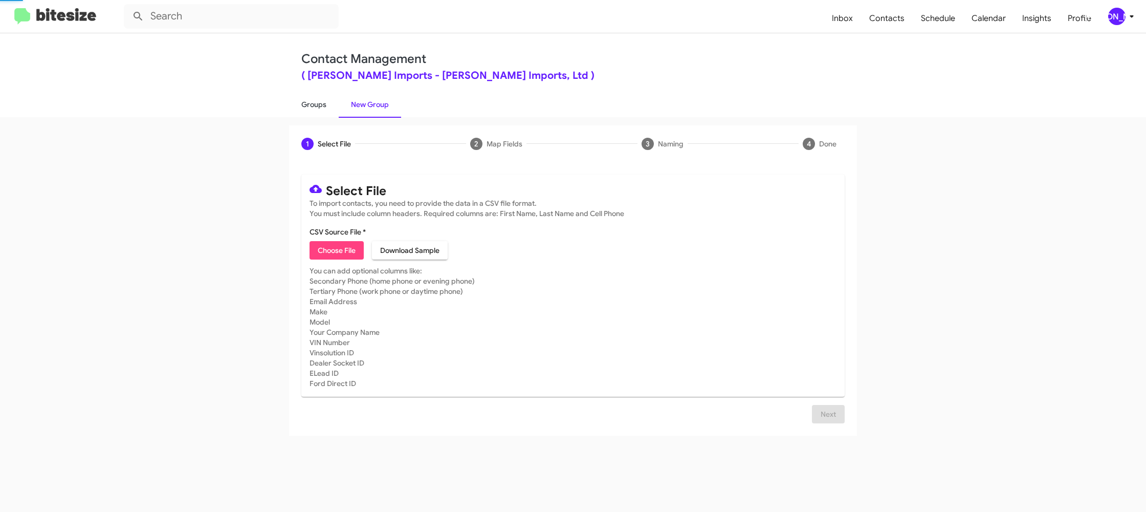
drag, startPoint x: 358, startPoint y: 108, endPoint x: 306, endPoint y: 104, distance: 51.9
click at [357, 107] on link "New Group" at bounding box center [370, 104] width 62 height 27
click at [299, 104] on link "Groups" at bounding box center [314, 104] width 50 height 27
type input "in:groups"
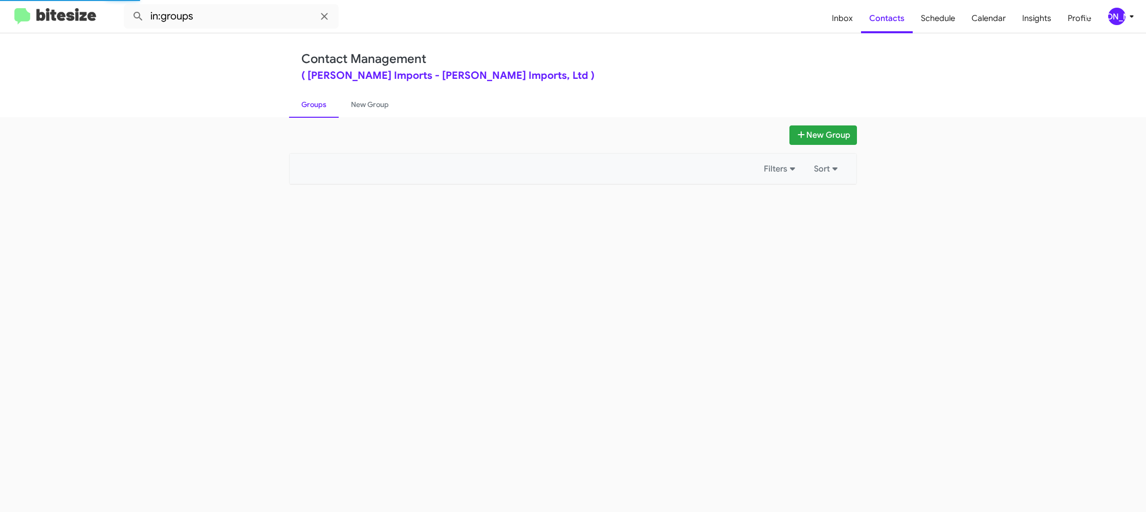
click at [299, 104] on link "Groups" at bounding box center [314, 104] width 50 height 27
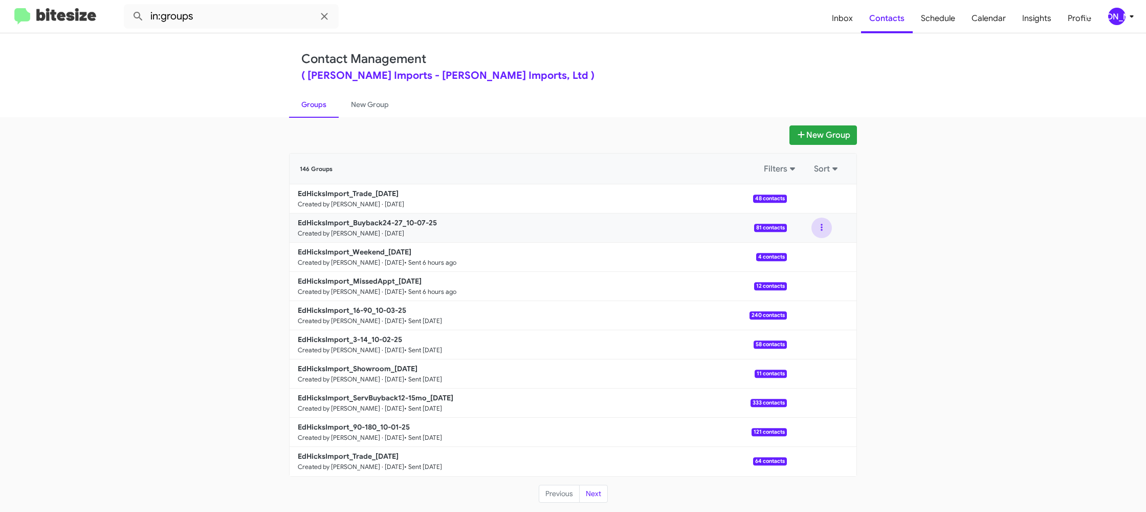
click at [823, 233] on button at bounding box center [821, 227] width 20 height 20
click at [813, 253] on button "View contacts" at bounding box center [791, 255] width 82 height 25
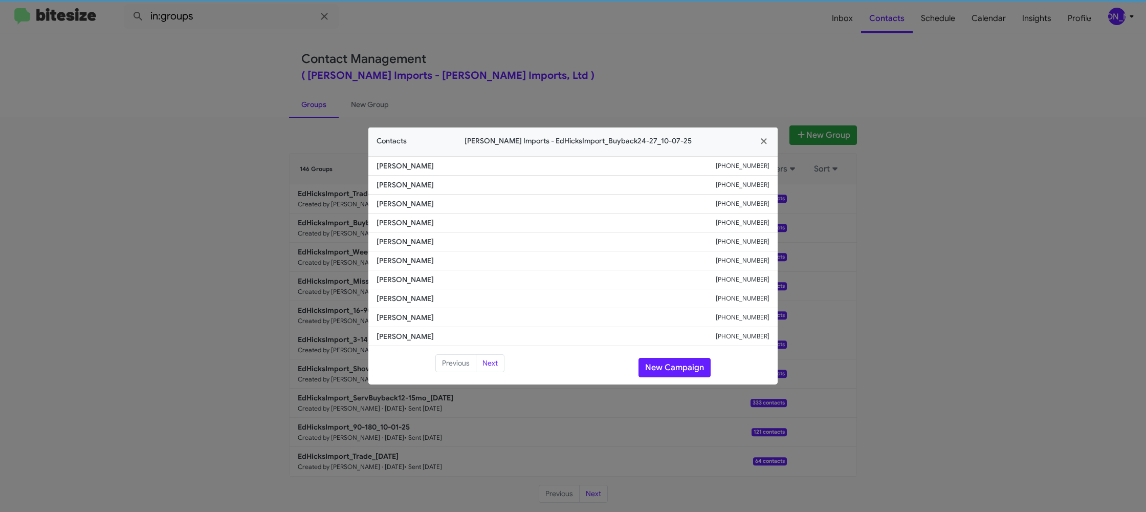
click at [406, 274] on span "Christina Esquivel" at bounding box center [546, 279] width 339 height 10
drag, startPoint x: 677, startPoint y: 59, endPoint x: 745, endPoint y: 84, distance: 72.7
click at [679, 58] on modal-container "Contacts Ed Hicks Imports - EdHicksImport_Buyback24-27_10-07-25 Maria Solorzano…" at bounding box center [573, 256] width 1146 height 512
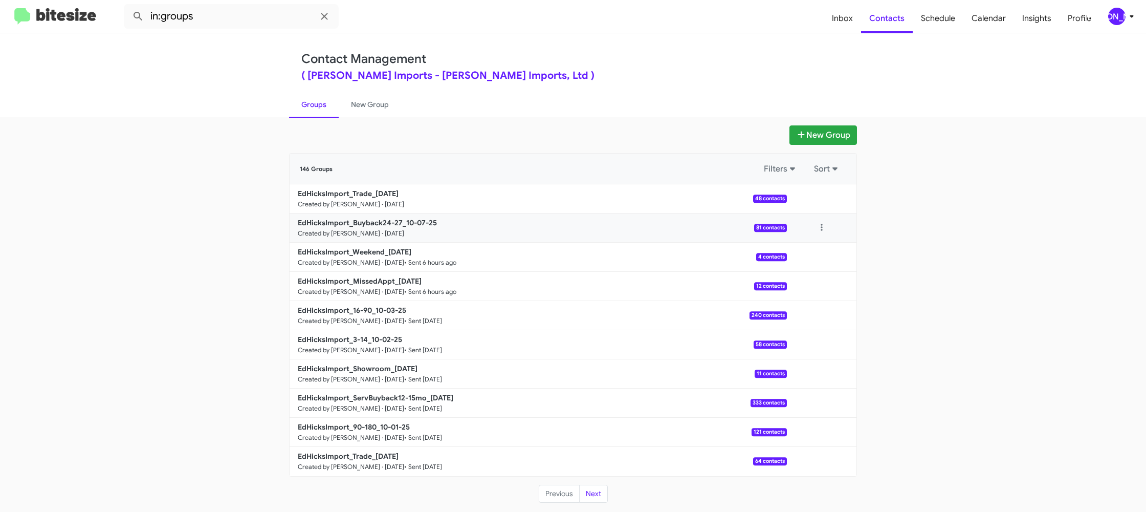
drag, startPoint x: 835, startPoint y: 196, endPoint x: 813, endPoint y: 216, distance: 29.0
click at [833, 198] on div at bounding box center [822, 198] width 70 height 20
click at [813, 216] on div "EdHicksImport_Buyback24-27_10-07-25 Created by Jason Apdua · Oct 7, 2025 81 con…" at bounding box center [573, 227] width 567 height 29
drag, startPoint x: 825, startPoint y: 197, endPoint x: 819, endPoint y: 207, distance: 10.8
click at [823, 199] on button at bounding box center [821, 198] width 20 height 20
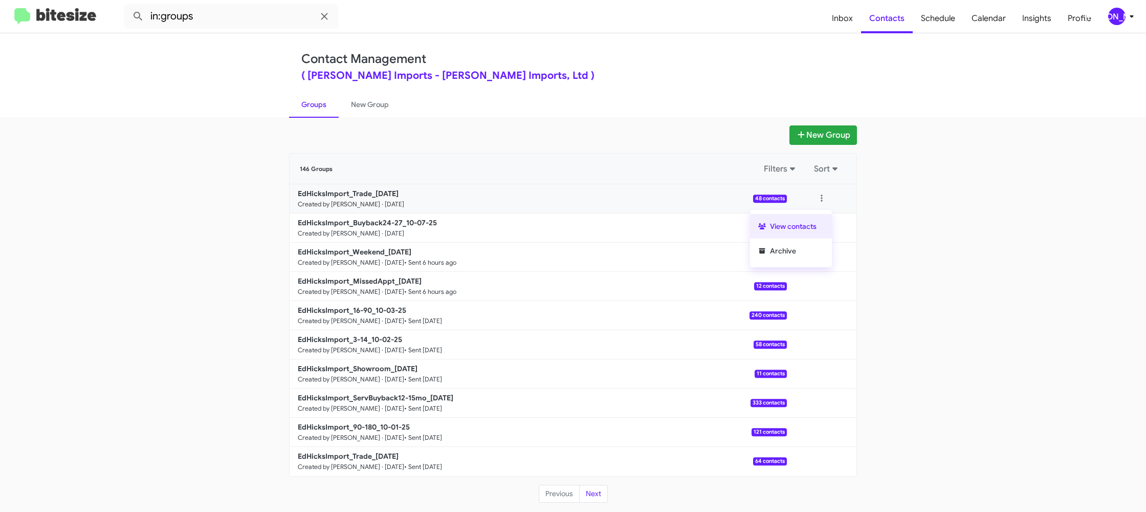
drag, startPoint x: 819, startPoint y: 207, endPoint x: 815, endPoint y: 216, distance: 10.1
click at [815, 216] on button "View contacts" at bounding box center [791, 226] width 82 height 25
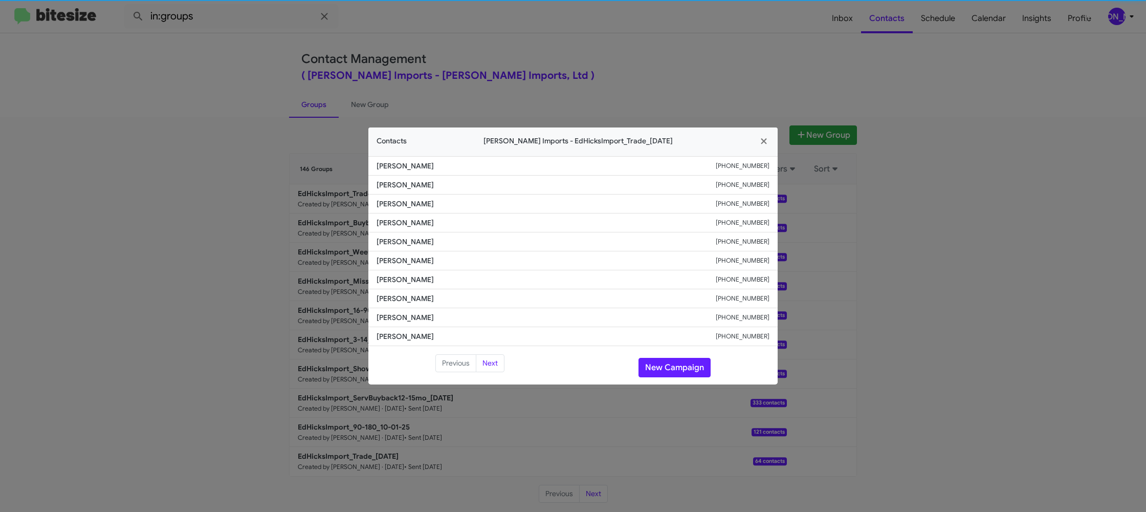
click at [394, 263] on span "Ehsan Ehsani" at bounding box center [546, 260] width 339 height 10
click at [393, 263] on span "Ehsan Ehsani" at bounding box center [546, 260] width 339 height 10
copy span "Ehsan Ehsani"
click at [307, 176] on modal-container "Contacts Ed Hicks Imports - EdHicksImport_Trade_10-07-25 David Shely +136144288…" at bounding box center [573, 256] width 1146 height 512
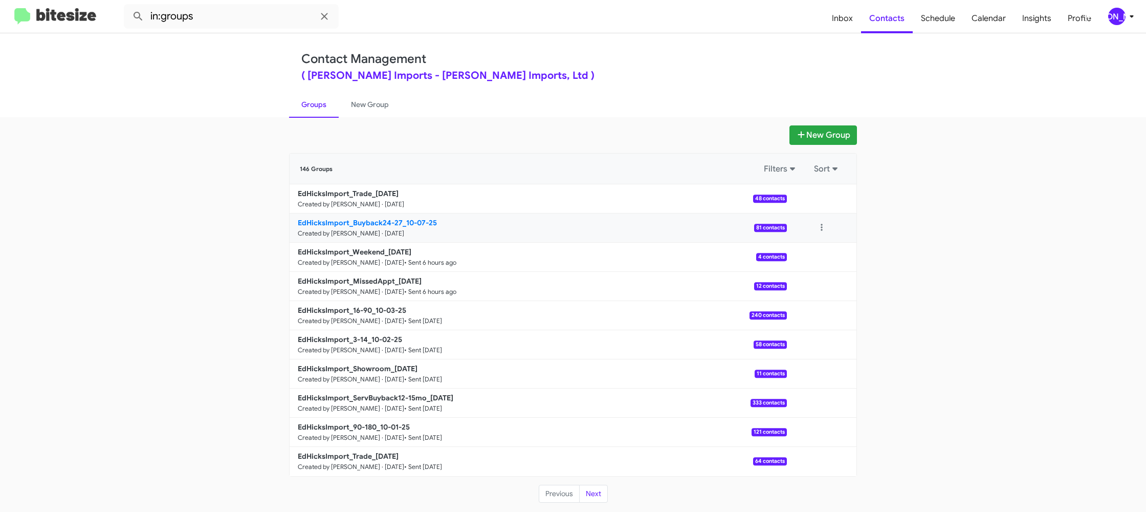
click at [356, 218] on b "EdHicksImport_Buyback24-27_10-07-25" at bounding box center [367, 222] width 139 height 9
drag, startPoint x: 356, startPoint y: 218, endPoint x: 344, endPoint y: 199, distance: 22.0
click at [352, 212] on div "EdHicksImport_Trade_10-07-25 Created by Jason Apdua · Oct 7, 2025 48 contacts V…" at bounding box center [573, 330] width 567 height 292
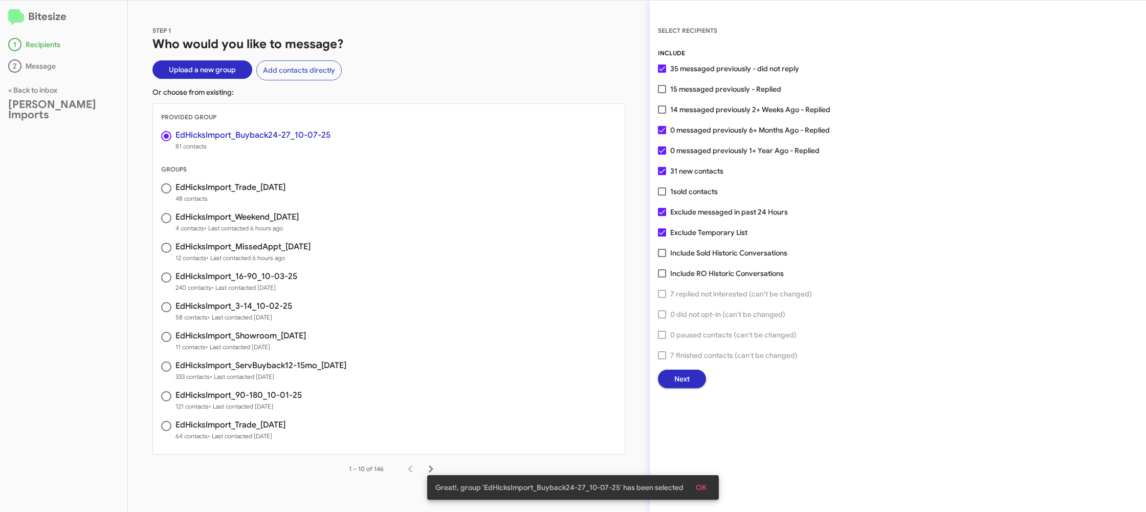
click at [670, 381] on button "Next" at bounding box center [682, 378] width 48 height 18
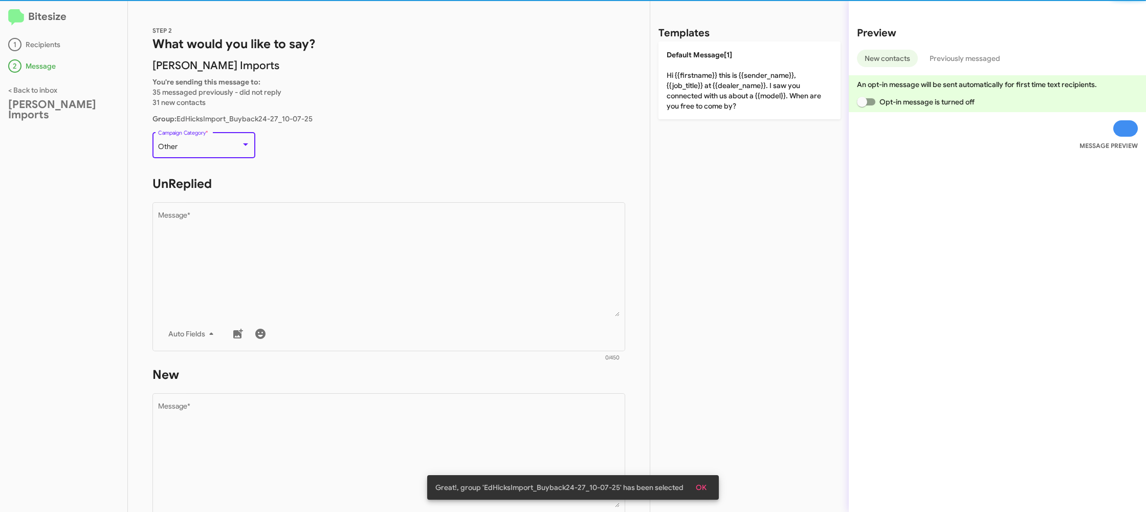
click at [239, 150] on div "Other" at bounding box center [199, 147] width 83 height 8
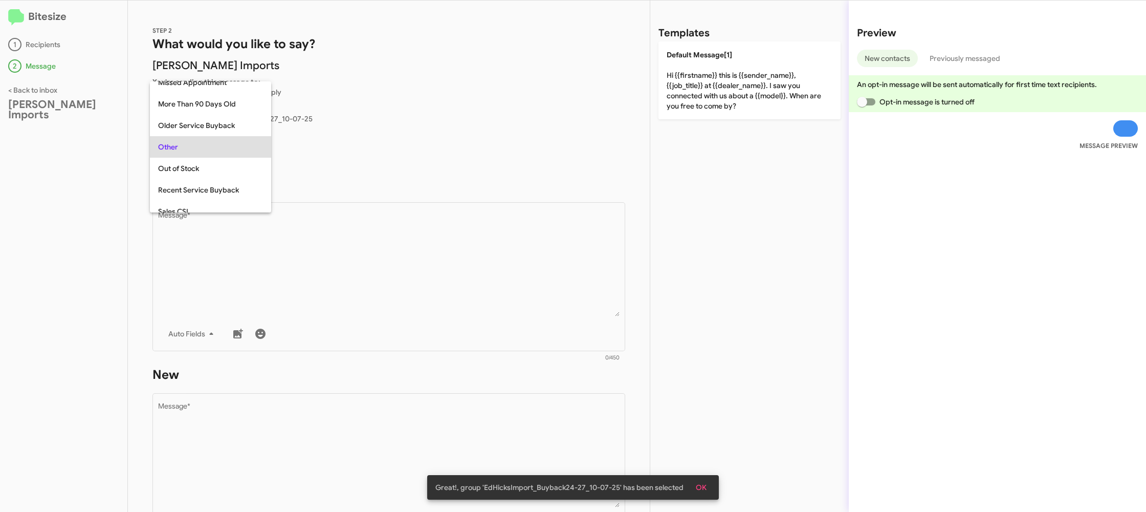
scroll to position [107, 0]
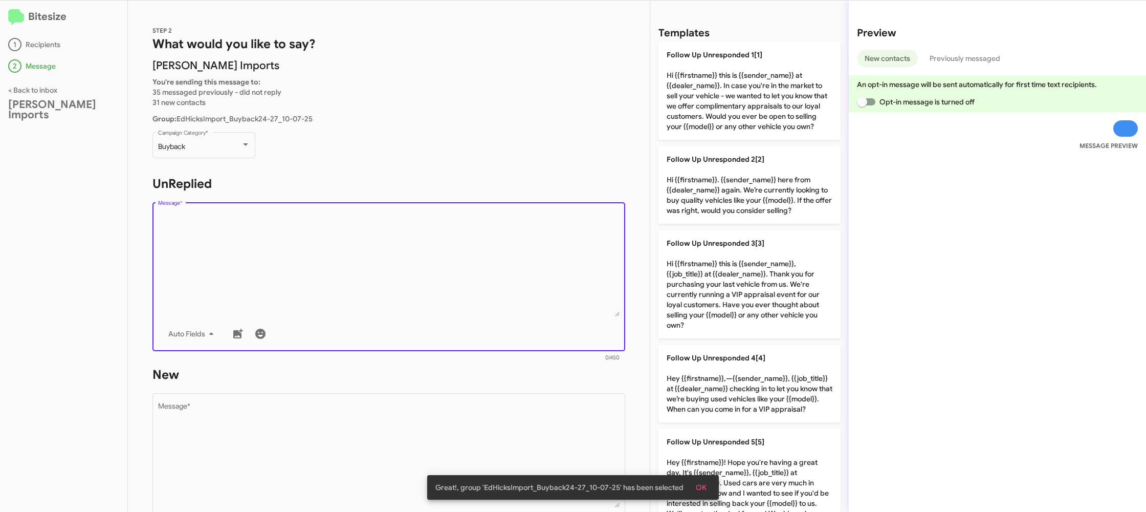
drag, startPoint x: 393, startPoint y: 270, endPoint x: 627, endPoint y: 326, distance: 240.4
click at [393, 270] on textarea "Message *" at bounding box center [389, 264] width 462 height 104
drag, startPoint x: 755, startPoint y: 373, endPoint x: 568, endPoint y: 412, distance: 190.1
click at [747, 372] on p "Follow Up Unresponded 4[4] Hey {{firstname}},—{{sender_name}}, {{job_title}} at…" at bounding box center [749, 383] width 182 height 78
type textarea "Hey {{firstname}},—{{sender_name}}, {{job_title}} at {{dealer_name}} checking i…"
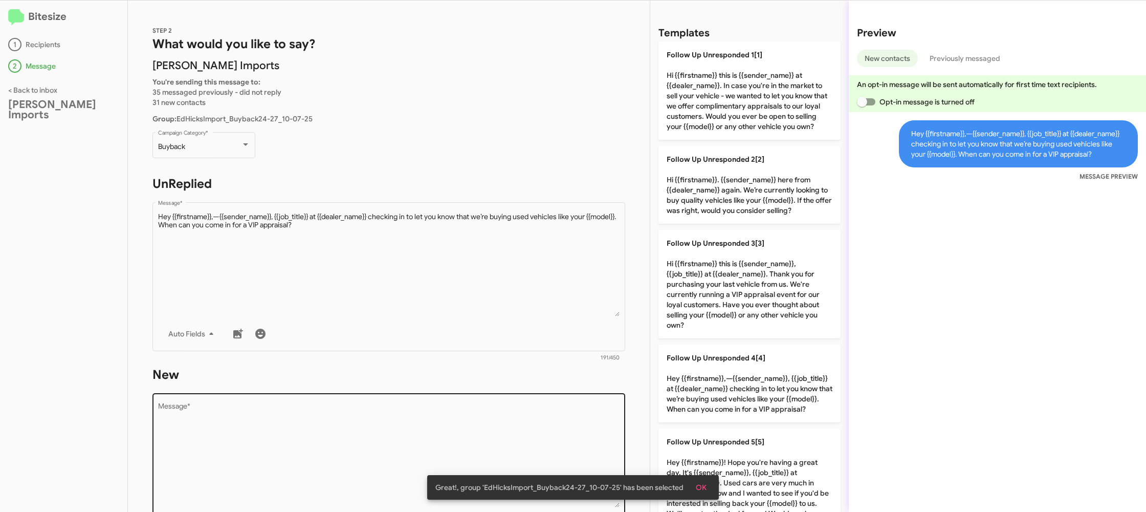
click at [493, 425] on textarea "Message *" at bounding box center [389, 455] width 462 height 104
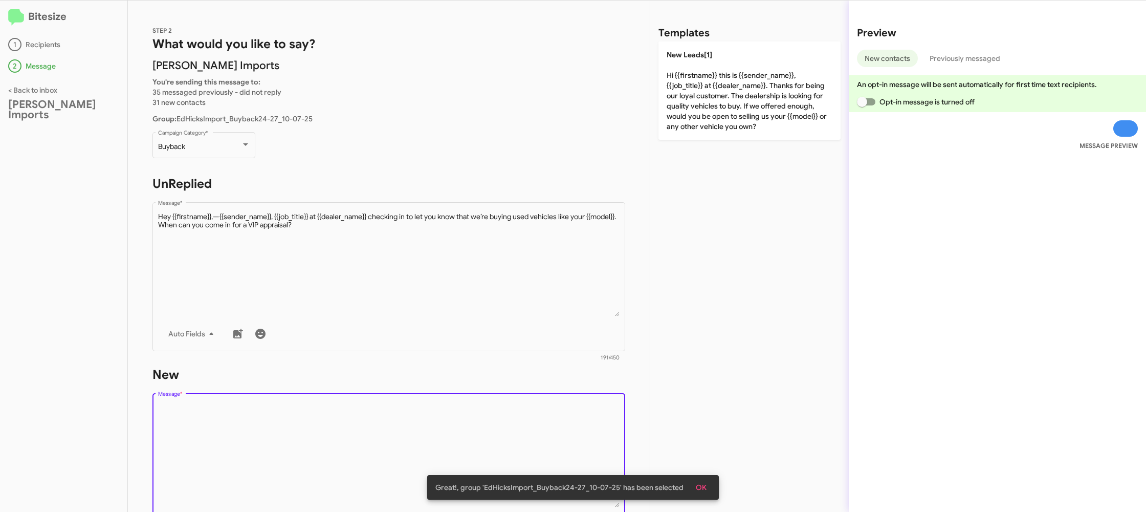
click at [493, 425] on textarea "Message *" at bounding box center [389, 455] width 462 height 104
click at [567, 326] on div "STEP 2 What would you like to say? Ed Hicks Imports You're sending this message…" at bounding box center [389, 256] width 522 height 511
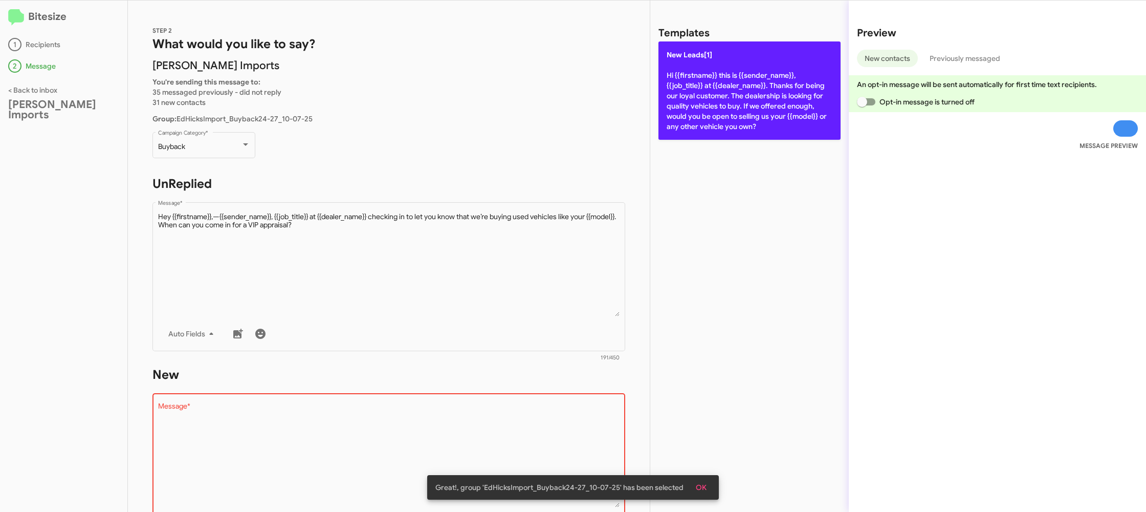
drag, startPoint x: 727, startPoint y: 144, endPoint x: 712, endPoint y: 139, distance: 15.9
click at [726, 144] on div "Templates New Leads[1] Hi {{firstname}} this is {{sender_name}}, {{job_title}} …" at bounding box center [749, 256] width 198 height 511
drag, startPoint x: 697, startPoint y: 131, endPoint x: 673, endPoint y: 138, distance: 24.9
click at [691, 133] on p "New Leads[1] Hi {{firstname}} this is {{sender_name}}, {{job_title}} at {{deale…" at bounding box center [749, 90] width 182 height 98
type textarea "Hi {{firstname}} this is {{sender_name}}, {{job_title}} at {{dealer_name}}. Tha…"
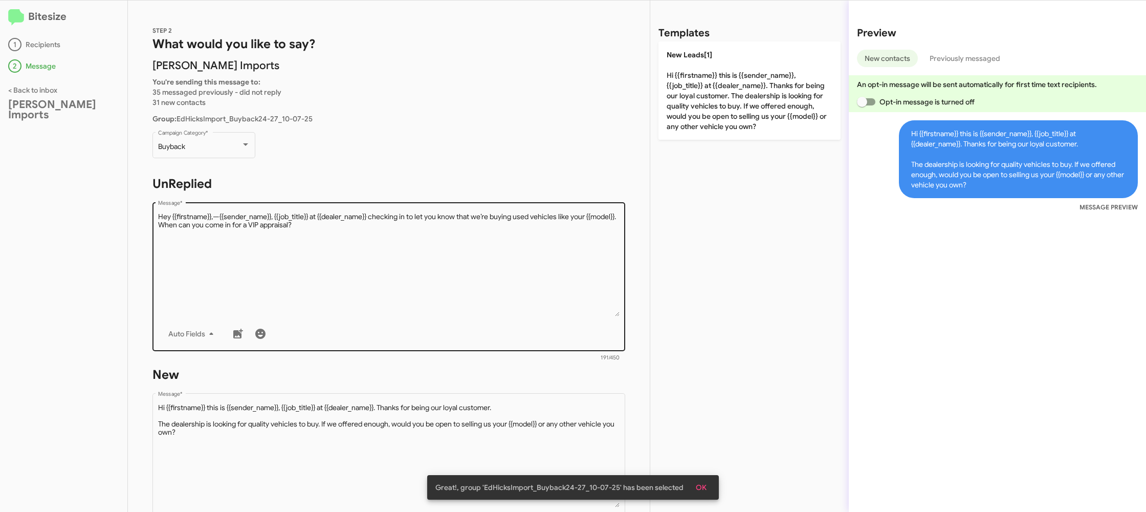
scroll to position [173, 0]
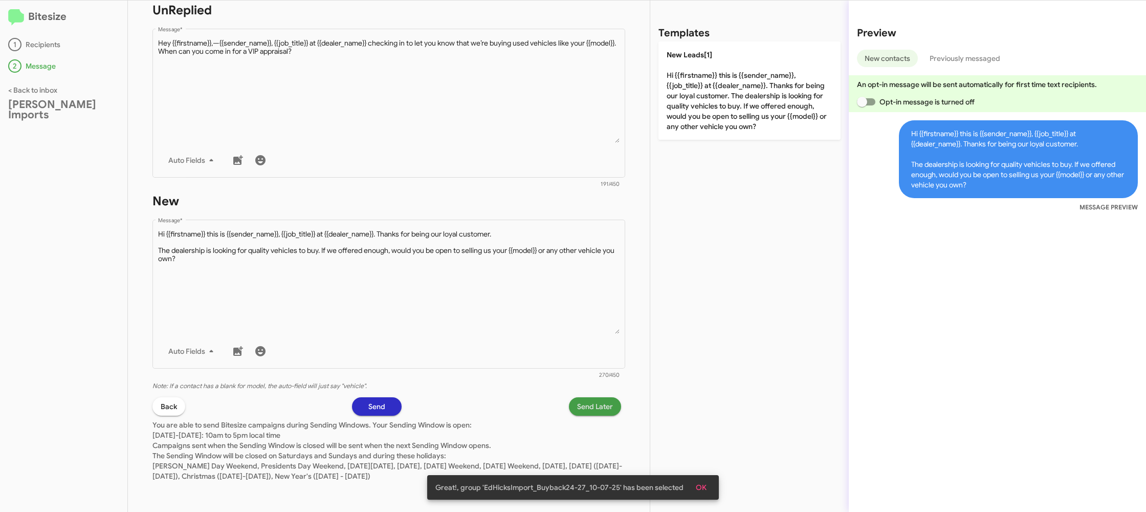
click at [596, 406] on span "Send Later" at bounding box center [595, 406] width 36 height 18
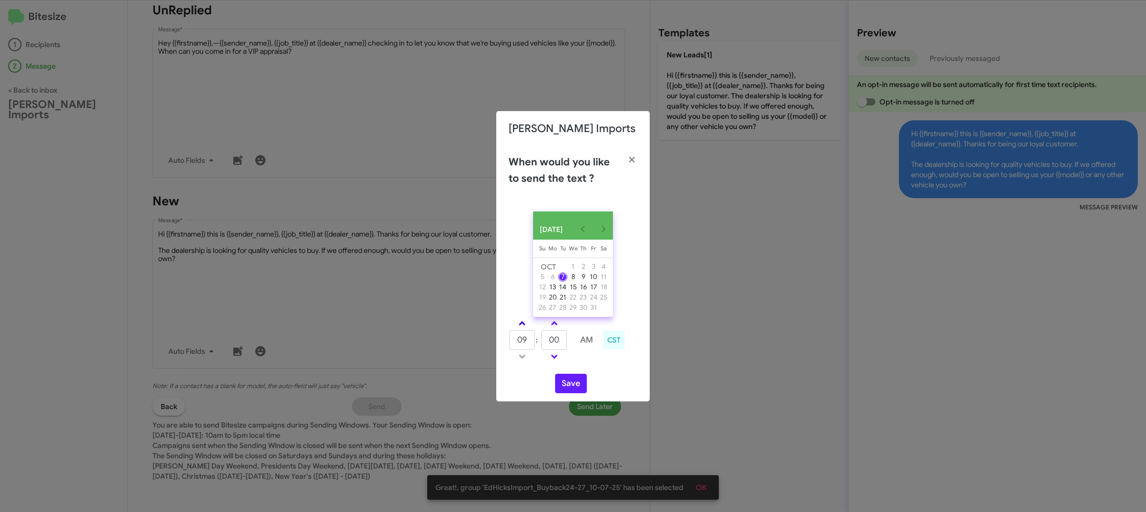
drag, startPoint x: 522, startPoint y: 333, endPoint x: 521, endPoint y: 327, distance: 6.2
click at [522, 329] on tbody "09 : 00 AM" at bounding box center [555, 340] width 92 height 46
click at [521, 326] on span at bounding box center [522, 324] width 7 height 7
click at [521, 324] on span at bounding box center [522, 324] width 7 height 7
click at [521, 324] on link at bounding box center [522, 323] width 18 height 12
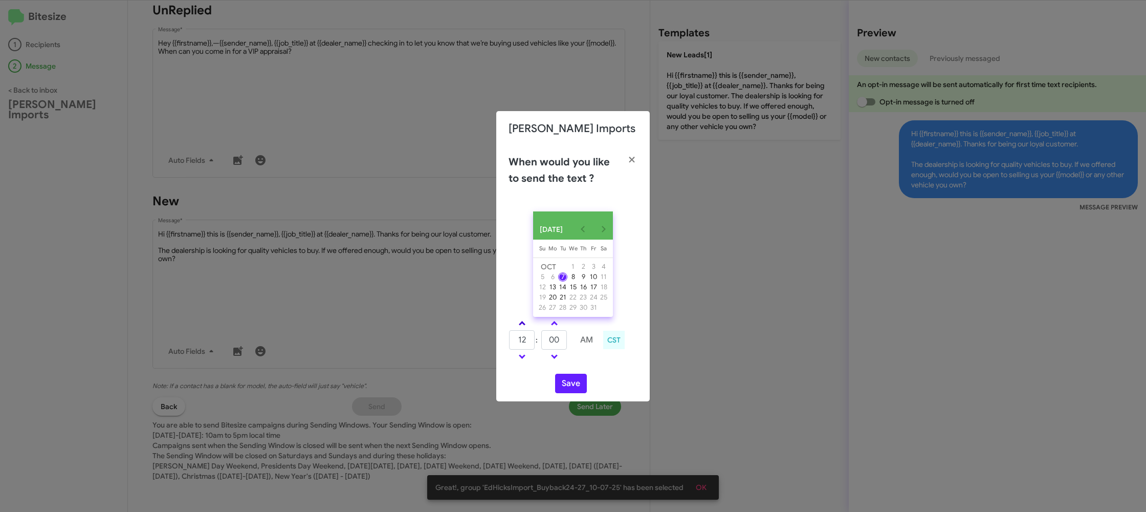
click at [521, 323] on link at bounding box center [522, 323] width 18 height 12
click at [521, 322] on link at bounding box center [522, 323] width 18 height 12
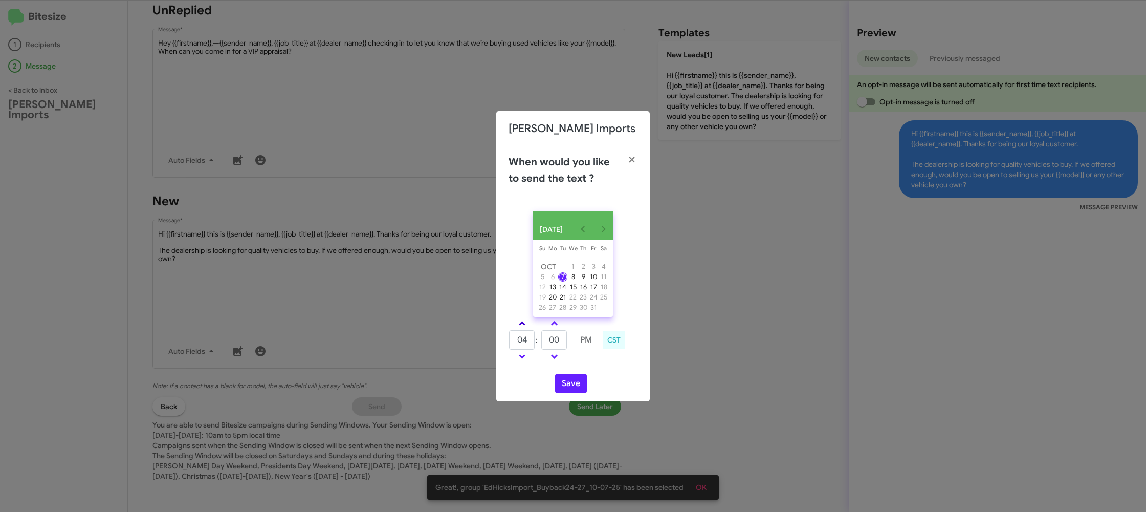
type input "05"
click at [557, 344] on input "00" at bounding box center [554, 339] width 26 height 19
click at [562, 344] on input "00" at bounding box center [554, 339] width 26 height 19
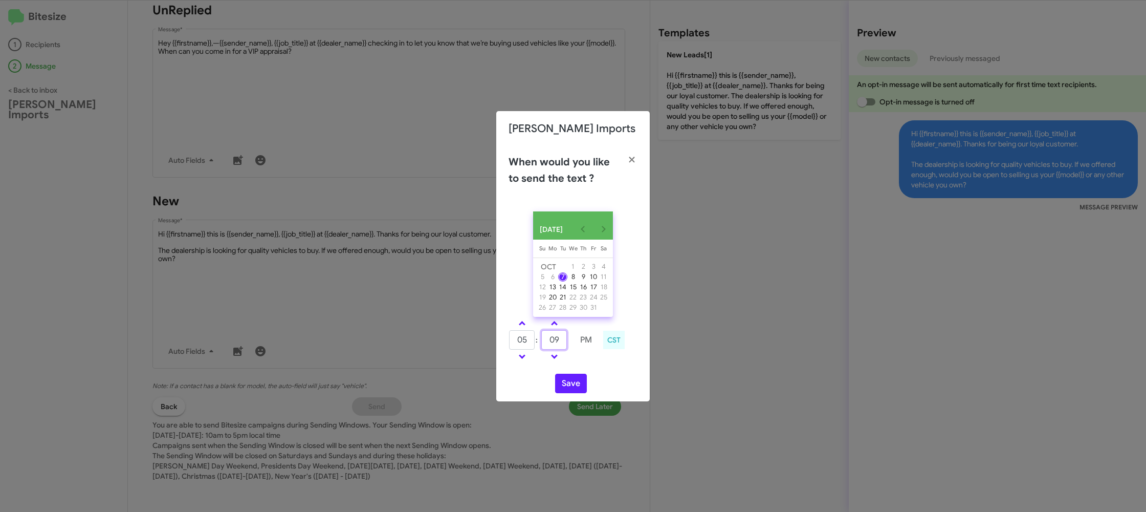
type input "09"
drag, startPoint x: 580, startPoint y: 372, endPoint x: 567, endPoint y: 383, distance: 17.4
click at [579, 372] on div "OCT 2025 Sunday Su Monday Mo Tuesday Tu Wednesday We Thursday Th Friday Fr Satu…" at bounding box center [572, 302] width 153 height 198
click at [567, 384] on button "Save" at bounding box center [571, 382] width 32 height 19
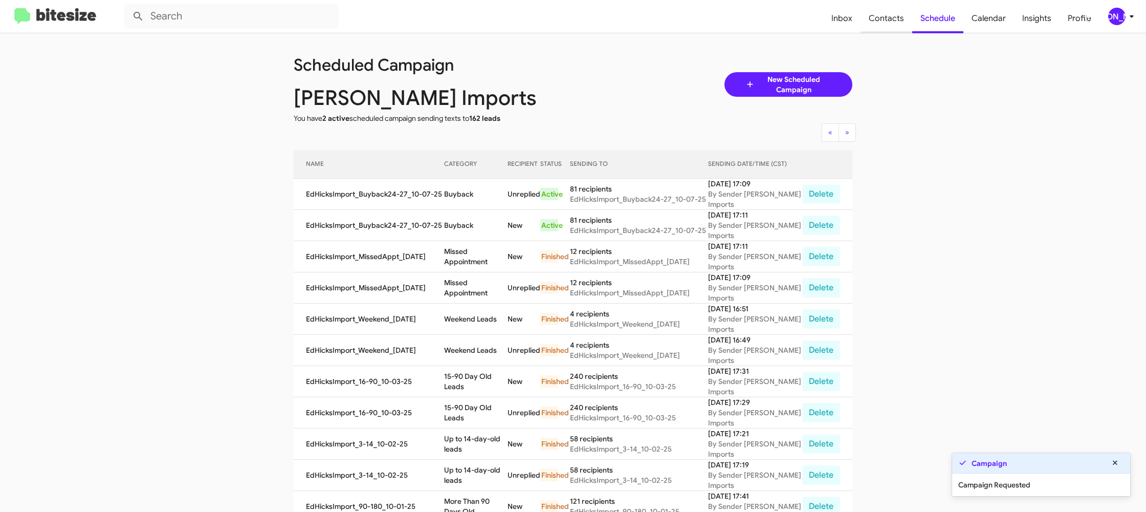
click at [894, 25] on span "Contacts" at bounding box center [886, 19] width 52 height 30
type input "in:groups"
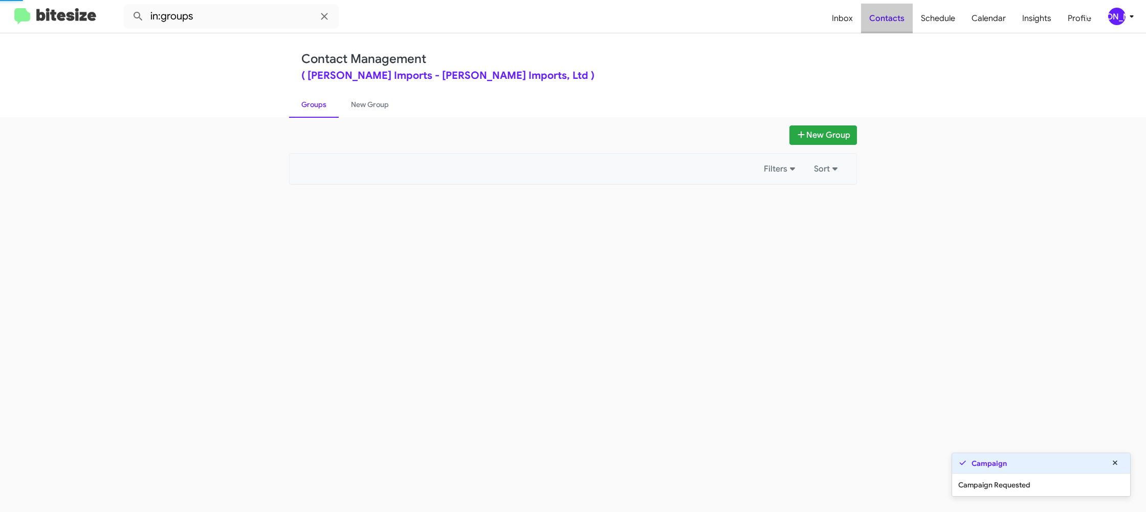
drag, startPoint x: 894, startPoint y: 25, endPoint x: 864, endPoint y: 31, distance: 30.2
click at [893, 26] on span "Contacts" at bounding box center [887, 19] width 52 height 30
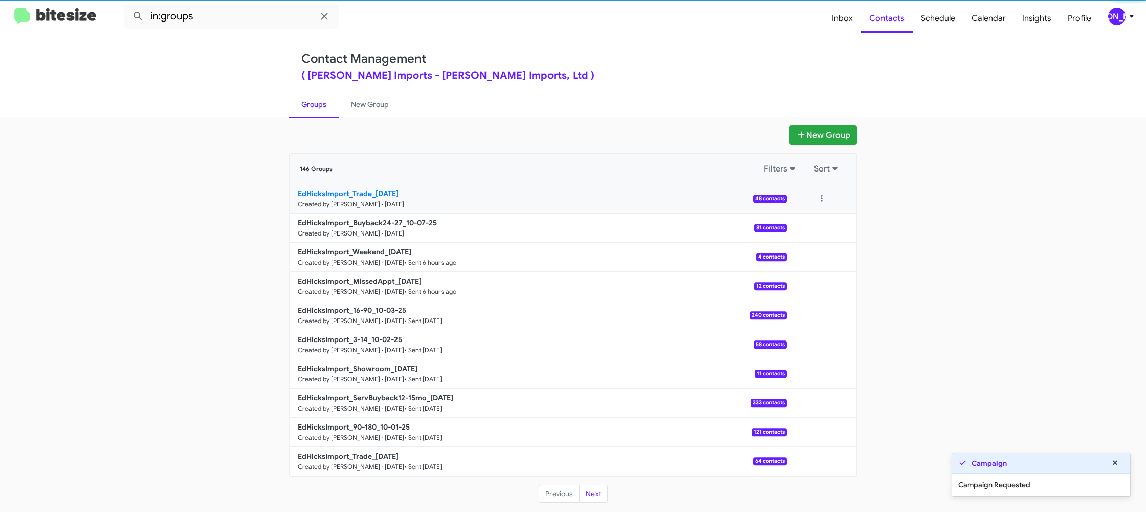
click at [382, 197] on b "EdHicksImport_Trade_10-07-25" at bounding box center [348, 193] width 101 height 9
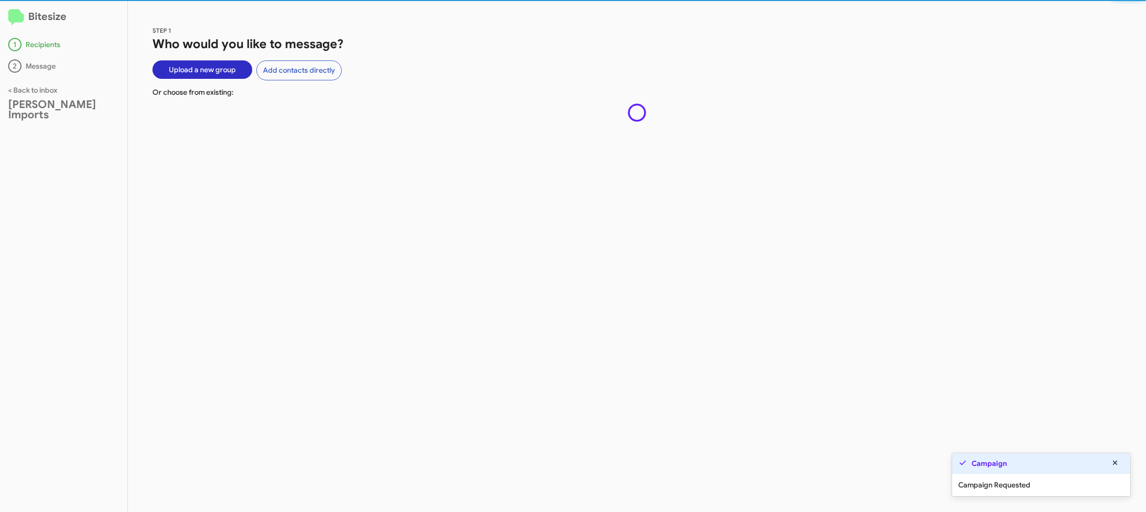
click at [382, 197] on div "STEP 1 Who would you like to message? Upload a new group Add contacts directly …" at bounding box center [637, 256] width 1018 height 511
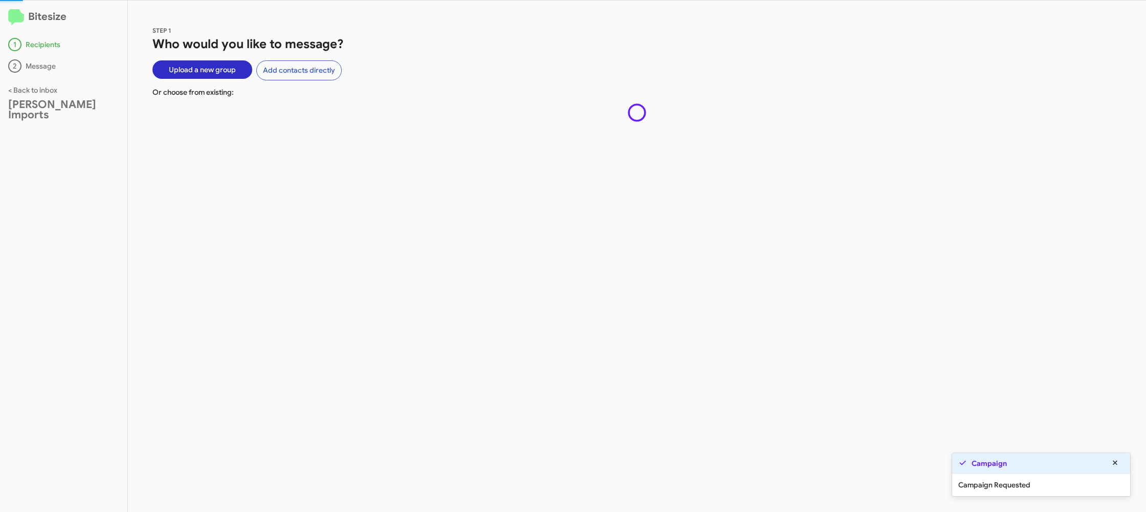
drag, startPoint x: 382, startPoint y: 197, endPoint x: 378, endPoint y: 183, distance: 14.9
click at [378, 191] on div "STEP 1 Who would you like to message? Upload a new group Add contacts directly …" at bounding box center [637, 256] width 1018 height 511
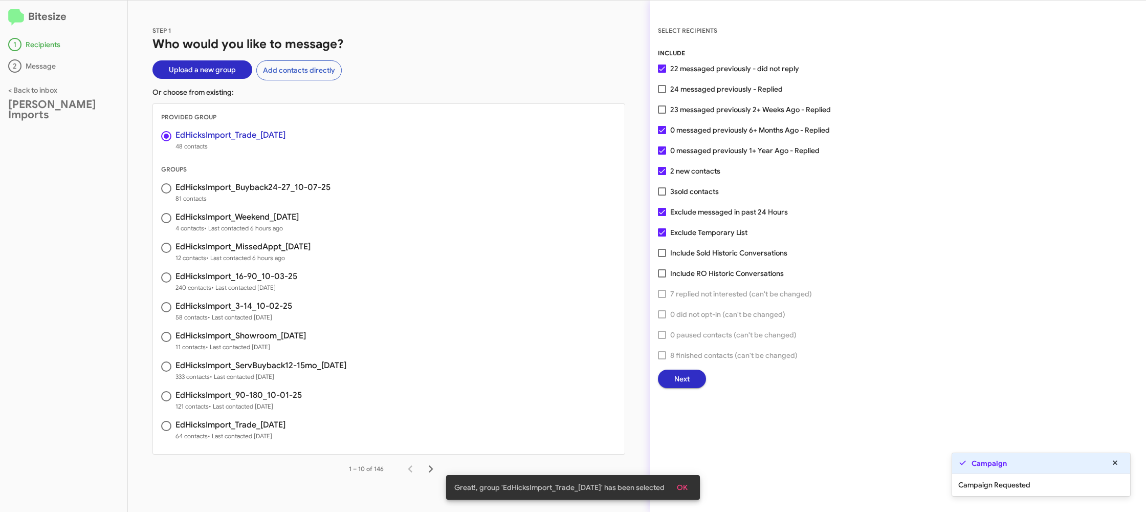
click at [676, 377] on span "Next" at bounding box center [681, 378] width 15 height 18
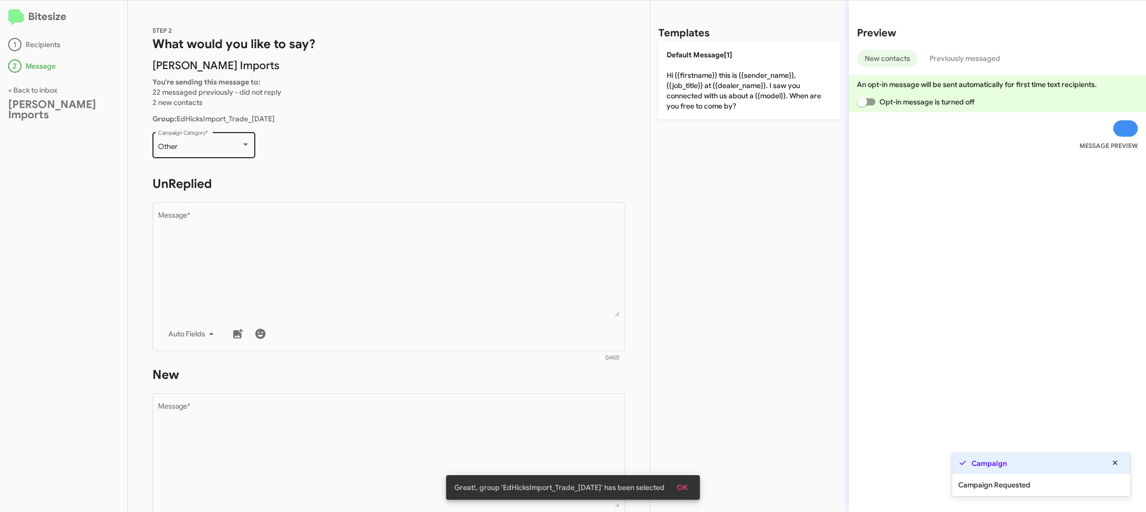
click at [226, 148] on div "Other Campaign Category *" at bounding box center [204, 144] width 92 height 28
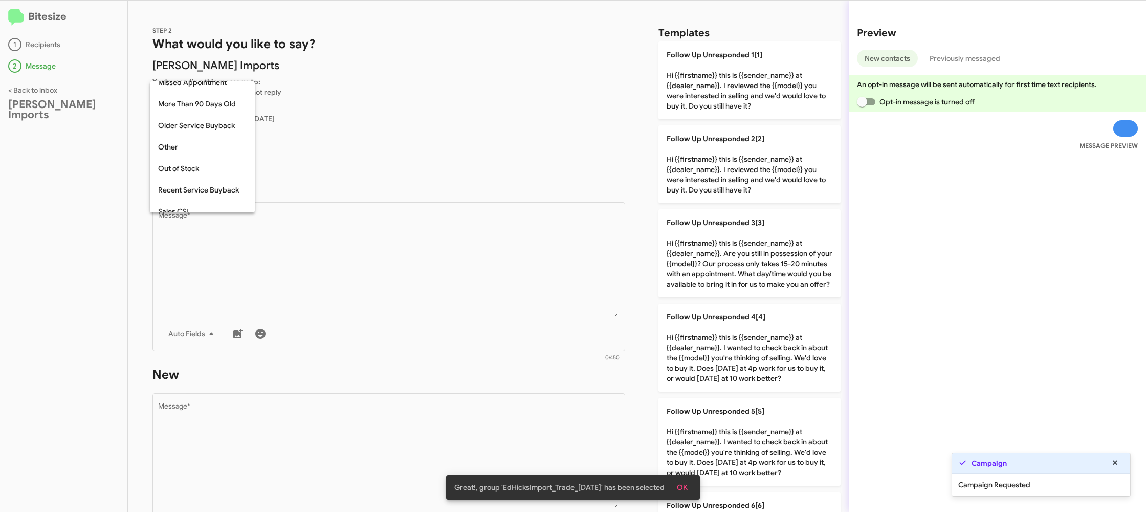
scroll to position [363, 0]
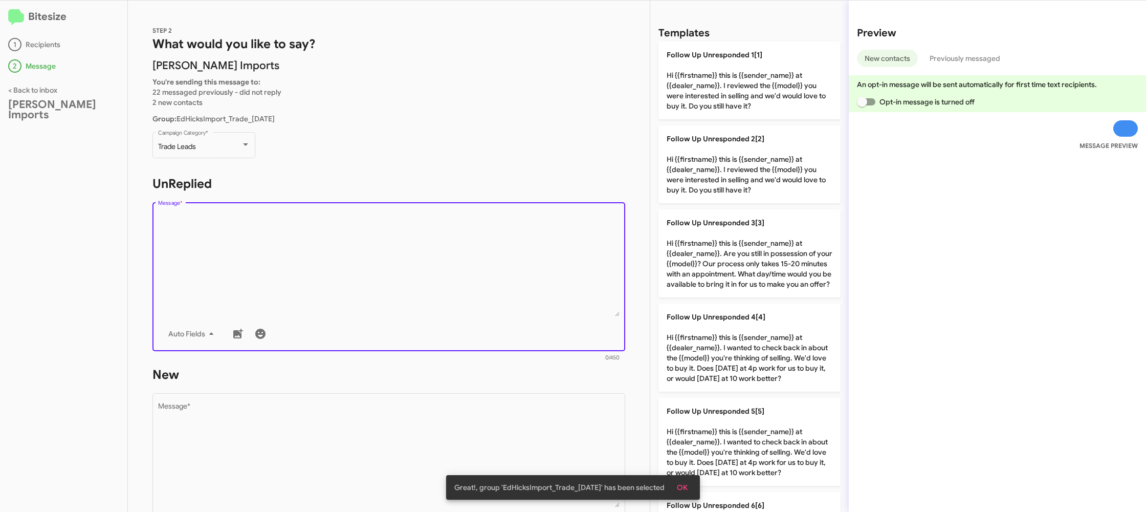
drag, startPoint x: 340, startPoint y: 297, endPoint x: 570, endPoint y: 297, distance: 230.7
click at [360, 296] on textarea "Message *" at bounding box center [389, 264] width 462 height 104
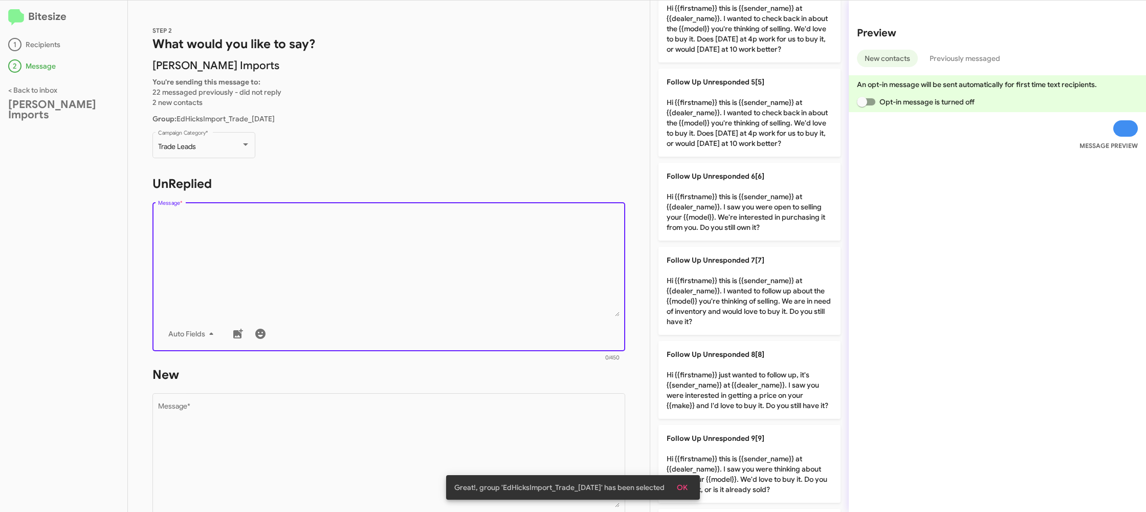
scroll to position [420, 0]
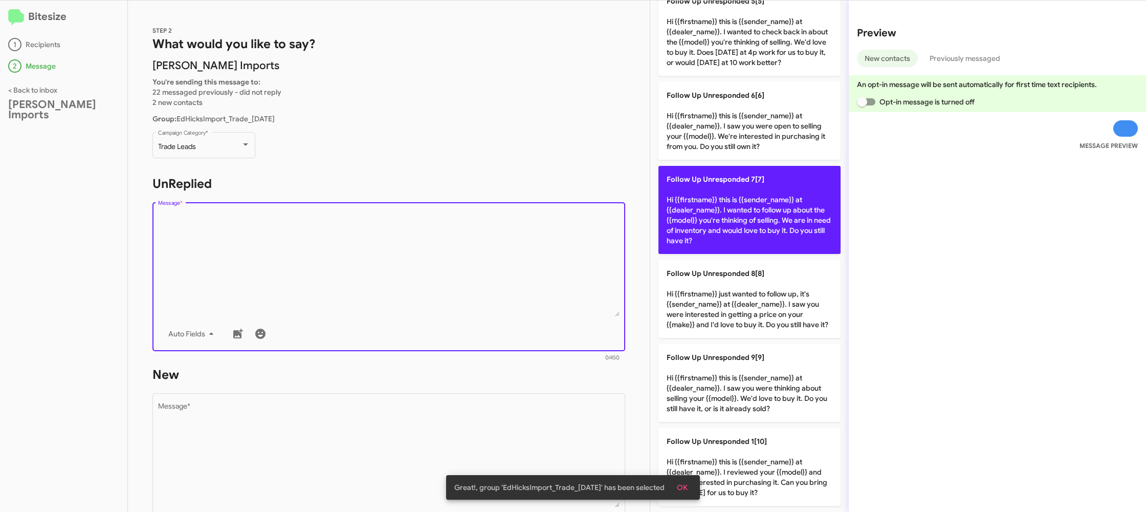
drag, startPoint x: 745, startPoint y: 213, endPoint x: 727, endPoint y: 218, distance: 18.6
click at [741, 214] on p "Follow Up Unresponded 7[7] Hi {{firstname}} this is {{sender_name}} at {{dealer…" at bounding box center [749, 210] width 182 height 88
type textarea "Hi {{firstname}} this is {{sender_name}} at {{dealer_name}}. I wanted to follow…"
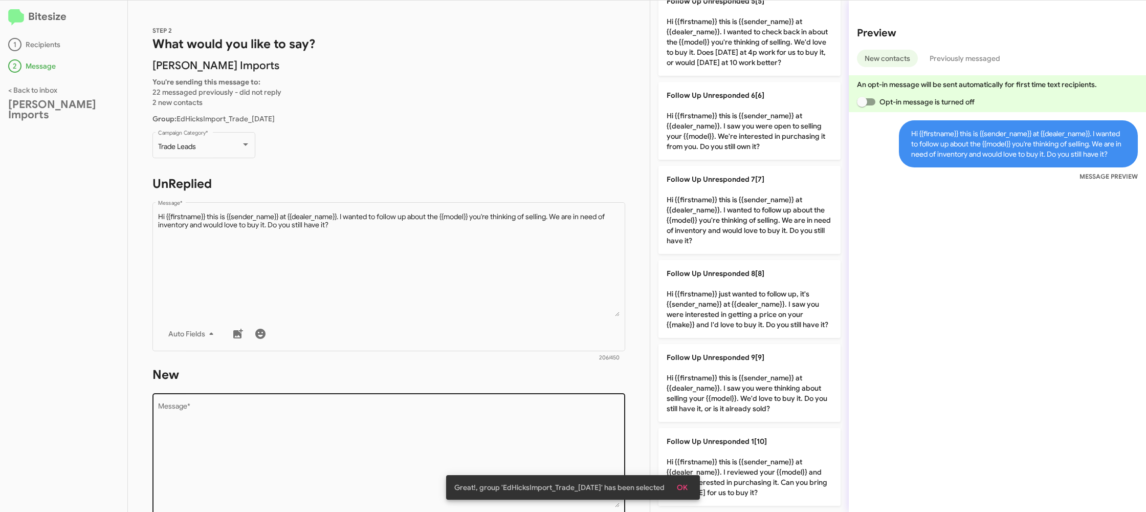
click at [542, 431] on textarea "Message *" at bounding box center [389, 455] width 462 height 104
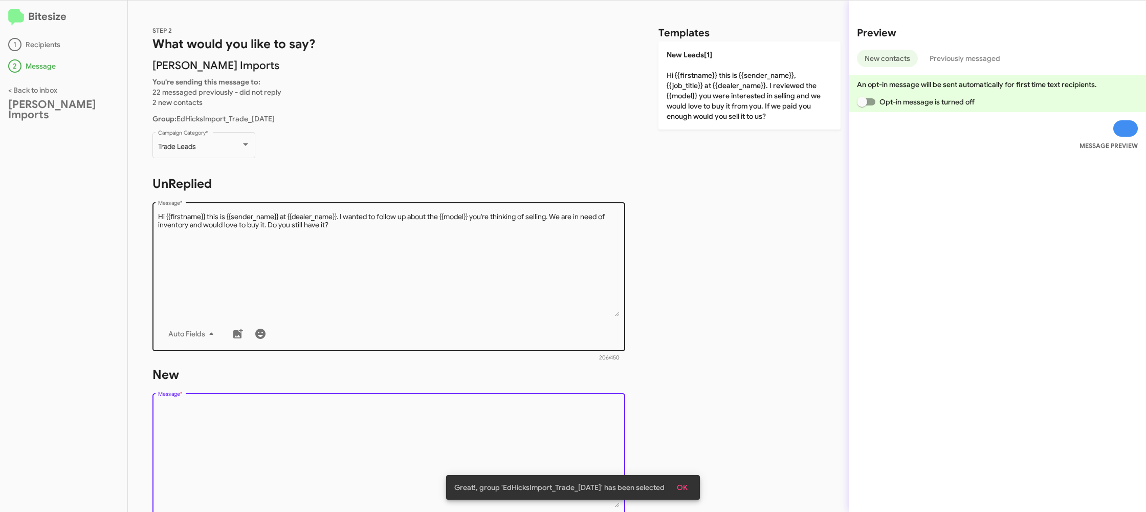
drag, startPoint x: 542, startPoint y: 431, endPoint x: 611, endPoint y: 259, distance: 185.4
click at [542, 430] on textarea "Message *" at bounding box center [389, 455] width 462 height 104
click at [589, 298] on div "STEP 2 What would you like to say? Ed Hicks Imports You're sending this message…" at bounding box center [389, 256] width 522 height 511
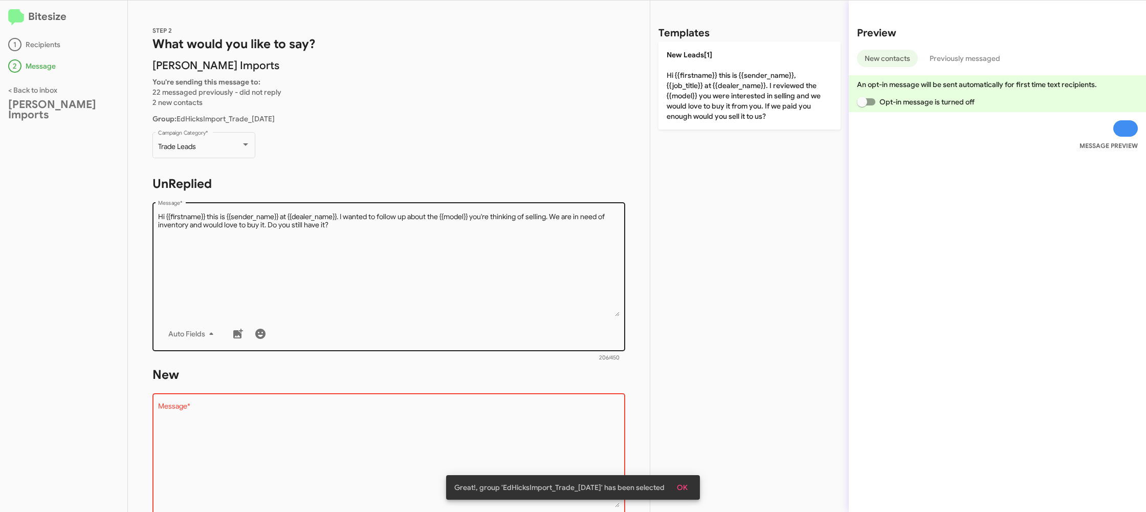
drag, startPoint x: 720, startPoint y: 99, endPoint x: 507, endPoint y: 268, distance: 272.0
click at [718, 101] on p "New Leads[1] Hi {{firstname}} this is {{sender_name}}, {{job_title}} at {{deale…" at bounding box center [749, 85] width 182 height 88
type textarea "Hi {{firstname}} this is {{sender_name}}, {{job_title}} at {{dealer_name}}. I r…"
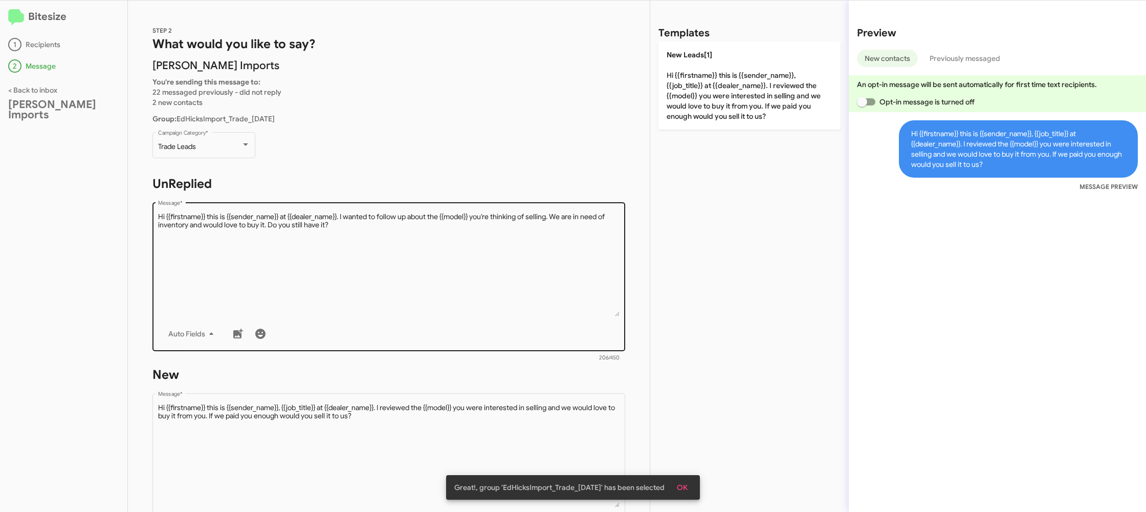
scroll to position [173, 0]
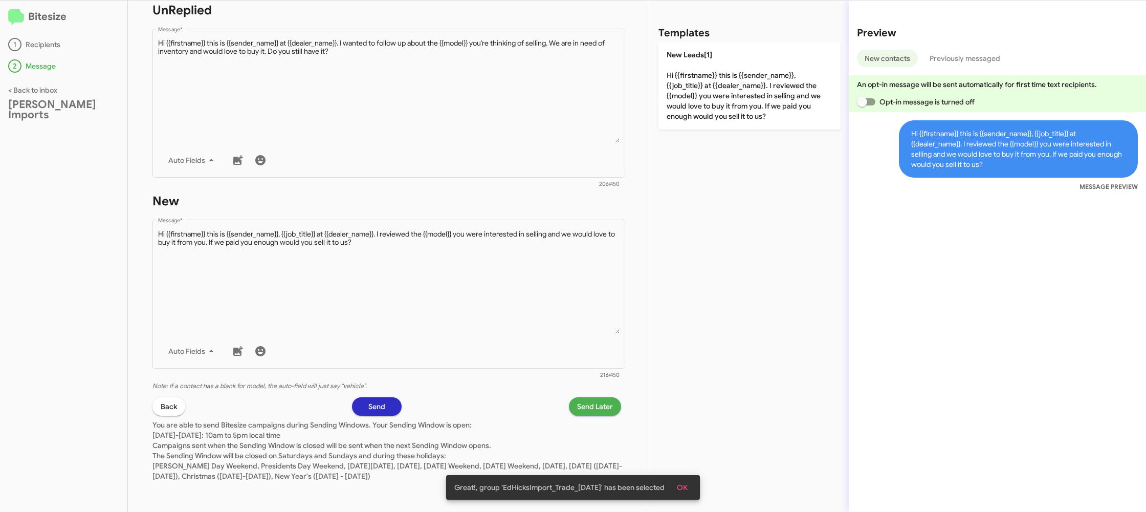
click at [588, 404] on span "Send Later" at bounding box center [595, 406] width 36 height 18
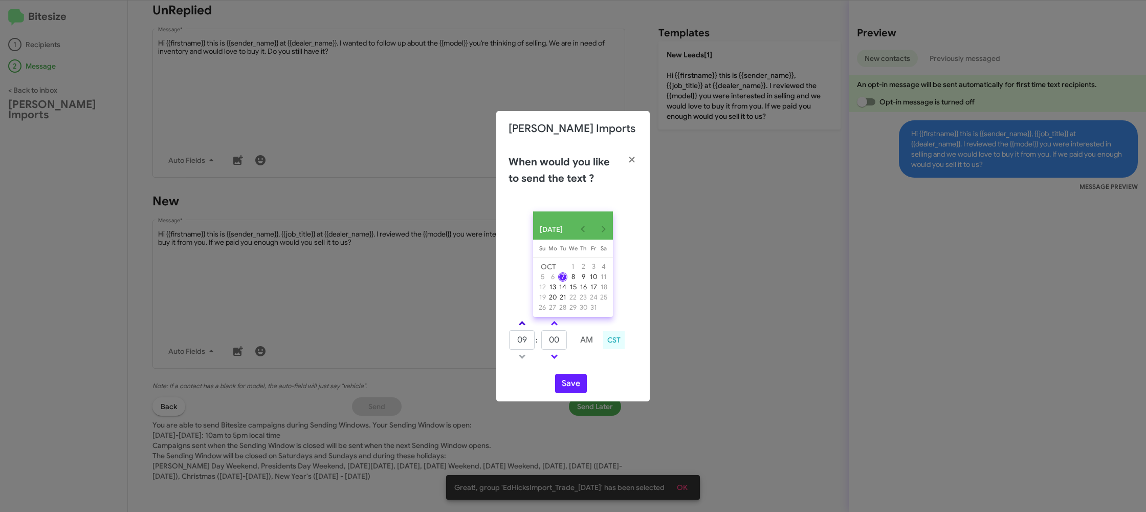
click at [522, 329] on link at bounding box center [522, 323] width 18 height 12
click at [521, 327] on span at bounding box center [522, 324] width 7 height 7
click at [521, 326] on span at bounding box center [522, 324] width 7 height 7
click at [521, 325] on span at bounding box center [522, 324] width 7 height 7
click at [522, 324] on span at bounding box center [522, 324] width 7 height 7
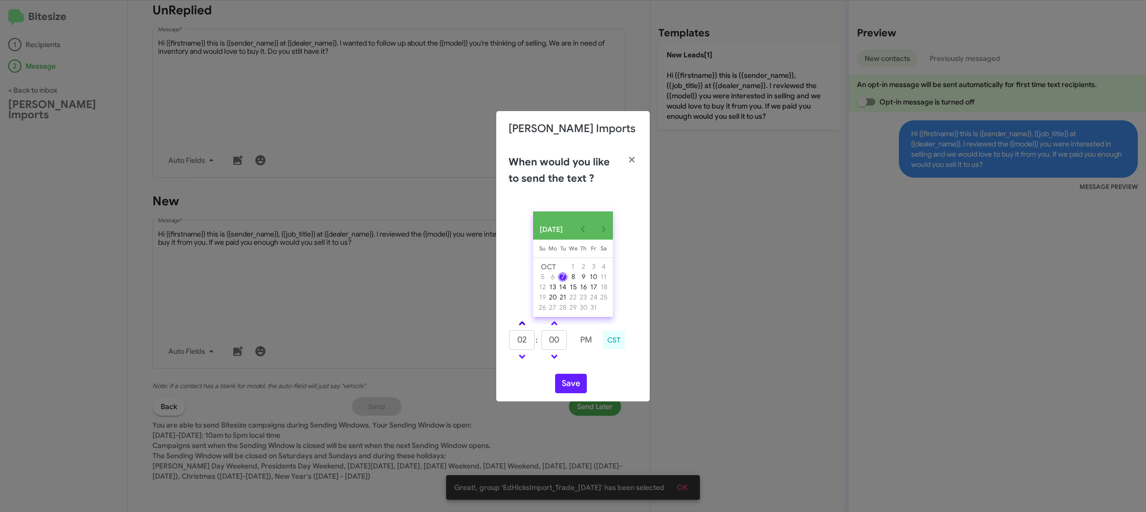
click at [522, 324] on link at bounding box center [522, 323] width 18 height 12
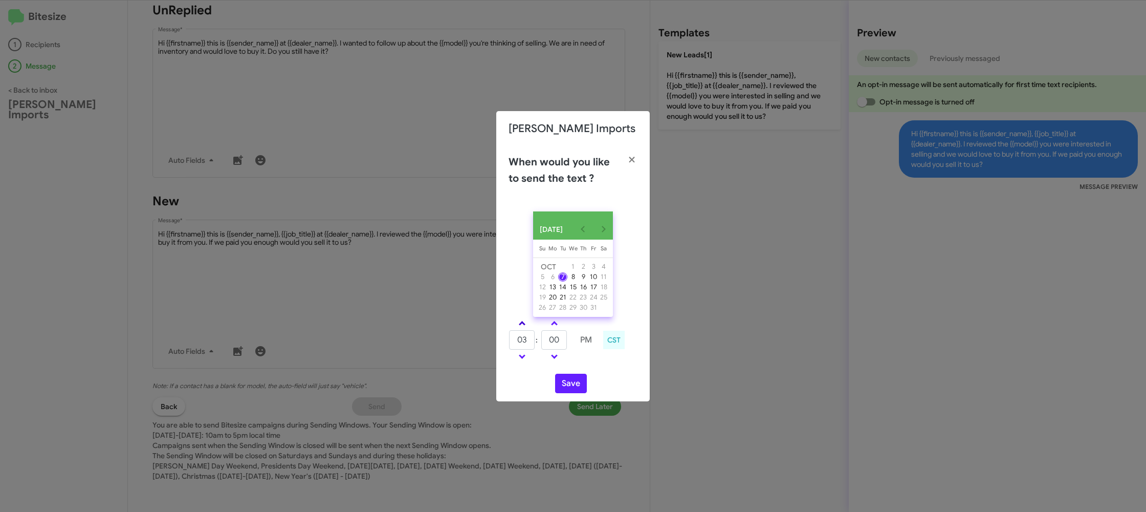
click at [522, 324] on link at bounding box center [522, 323] width 18 height 12
type input "05"
click at [556, 349] on input "00" at bounding box center [554, 339] width 26 height 19
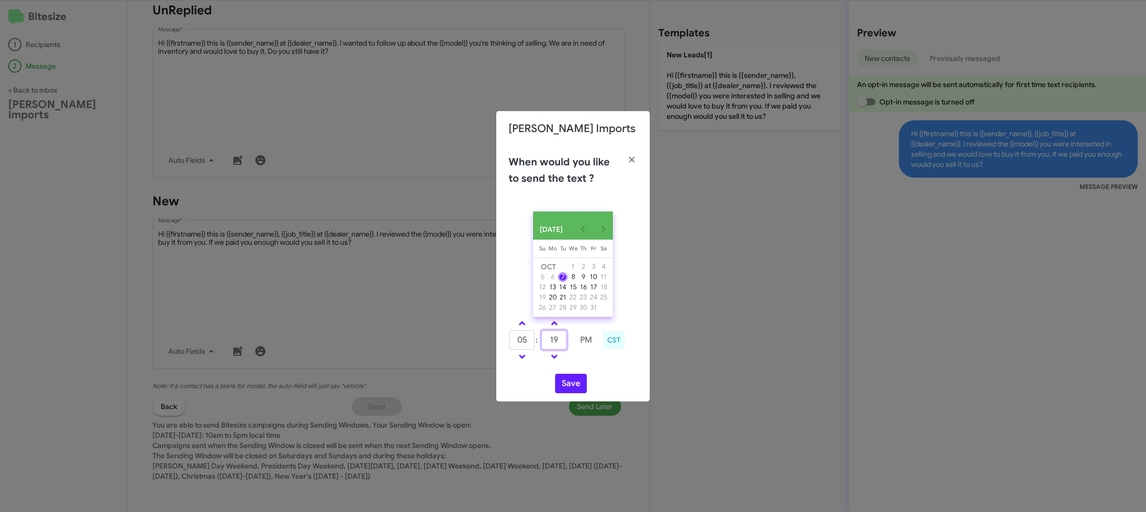
type input "19"
drag, startPoint x: 609, startPoint y: 367, endPoint x: 588, endPoint y: 380, distance: 24.8
click at [594, 375] on div "OCT 2025 Sunday Su Monday Mo Tuesday Tu Wednesday We Thursday Th Friday Fr Satu…" at bounding box center [572, 302] width 153 height 198
click at [580, 390] on button "Save" at bounding box center [571, 382] width 32 height 19
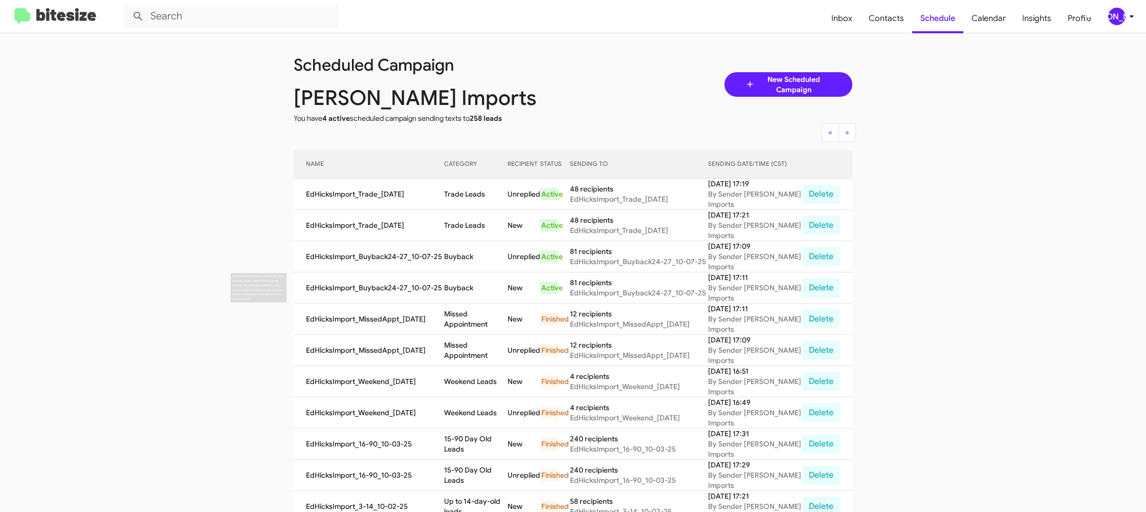
click at [457, 283] on td "Buyback" at bounding box center [475, 287] width 63 height 31
click at [456, 283] on td "Buyback" at bounding box center [475, 287] width 63 height 31
copy td "Buyback"
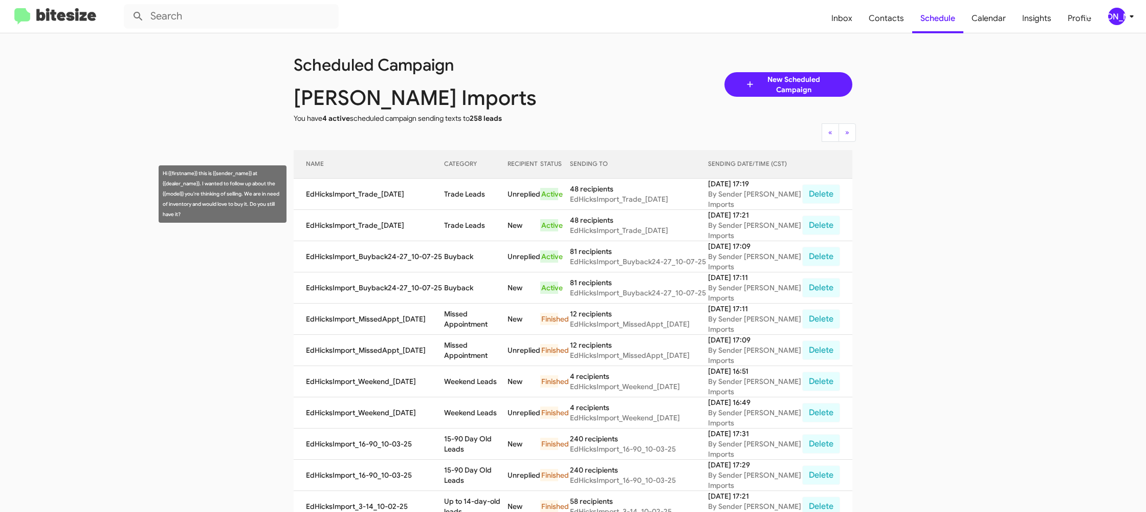
click at [470, 192] on td "Trade Leads" at bounding box center [475, 194] width 63 height 31
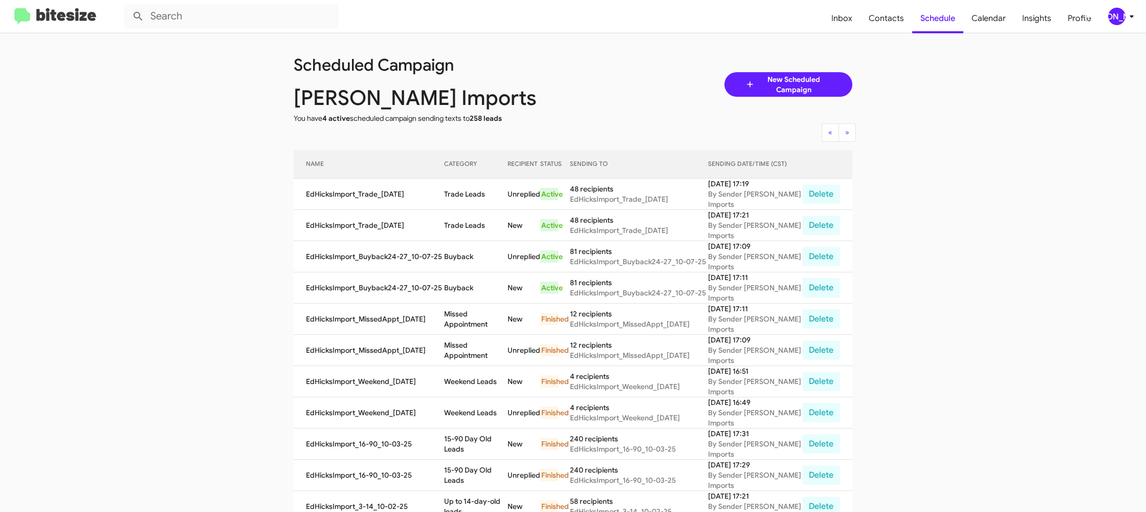
click at [470, 192] on td "Trade Leads" at bounding box center [475, 194] width 63 height 31
copy td "Trade Leads"
click at [1122, 14] on div "[PERSON_NAME]" at bounding box center [1116, 16] width 17 height 17
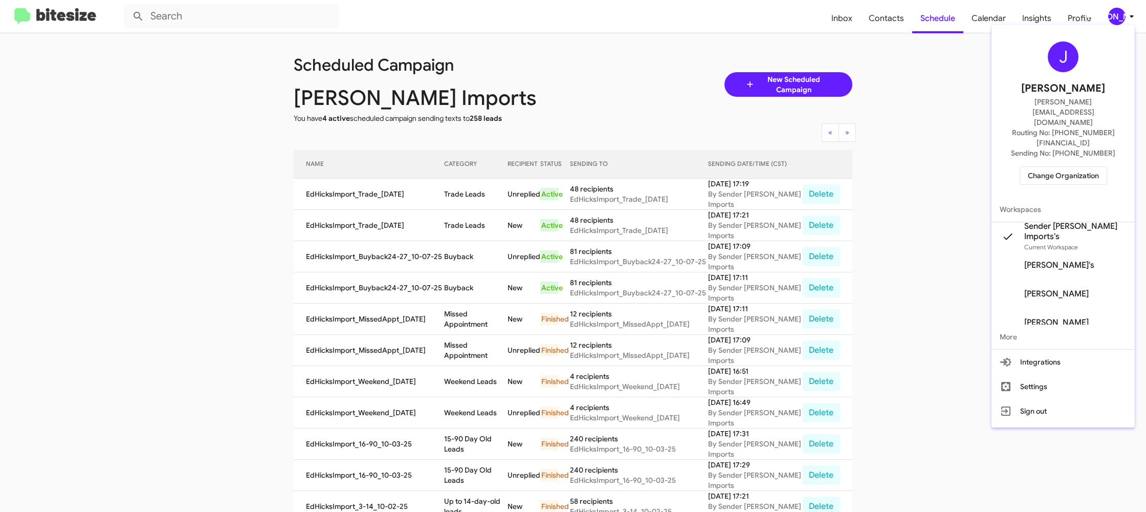
click at [1063, 167] on span "Change Organization" at bounding box center [1063, 175] width 71 height 17
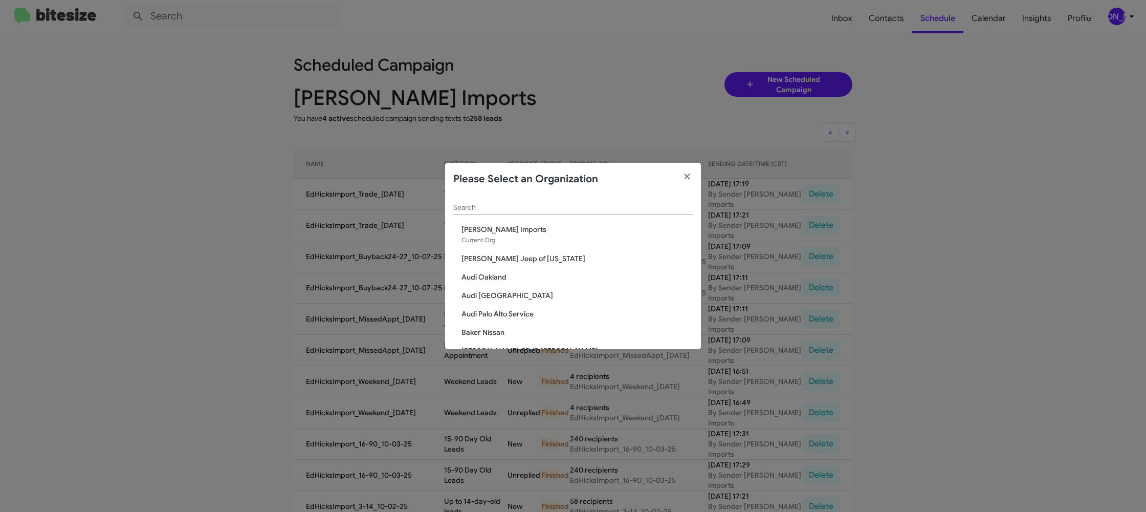
drag, startPoint x: 496, startPoint y: 219, endPoint x: 496, endPoint y: 212, distance: 7.2
click at [496, 218] on div "Search" at bounding box center [572, 209] width 239 height 29
click at [496, 212] on div "Search" at bounding box center [572, 206] width 239 height 29
click at [495, 205] on input "Search" at bounding box center [572, 204] width 239 height 8
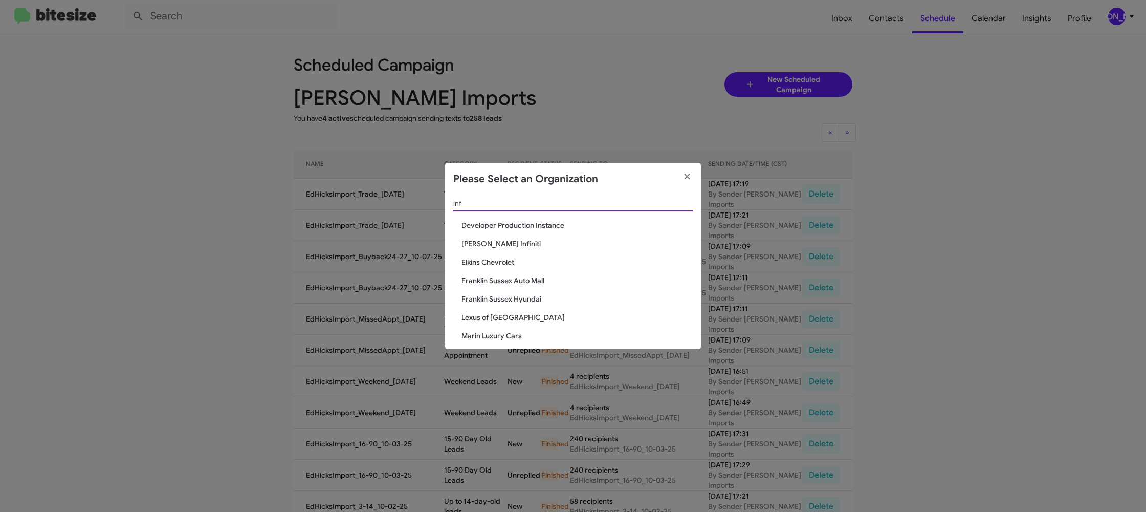
type input "inf"
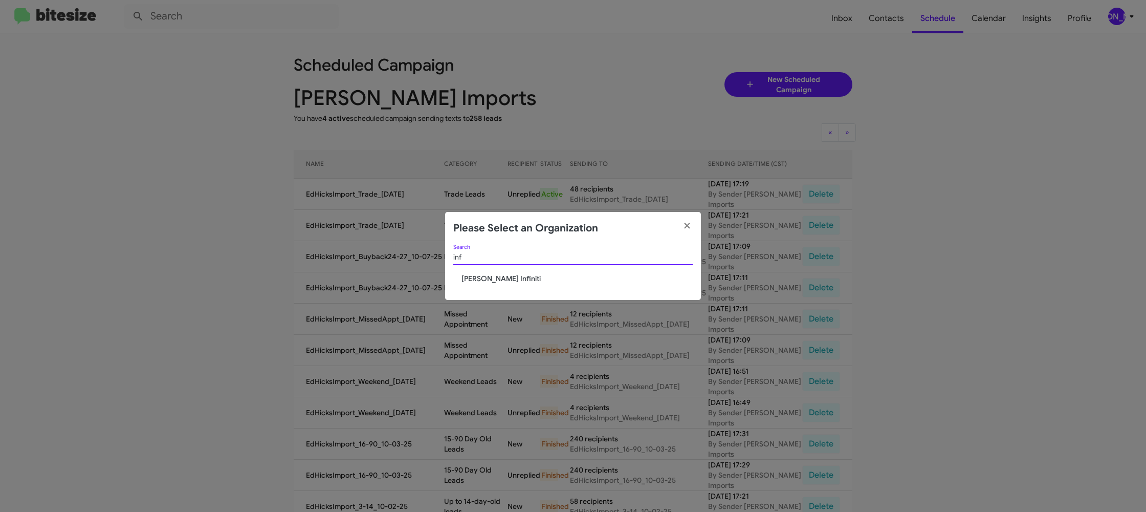
click at [482, 284] on div "inf Search Ed Hicks Infiniti" at bounding box center [573, 273] width 256 height 56
click at [486, 277] on span "[PERSON_NAME] Infiniti" at bounding box center [576, 278] width 231 height 10
click at [486, 274] on span "[PERSON_NAME] Infiniti" at bounding box center [576, 278] width 231 height 10
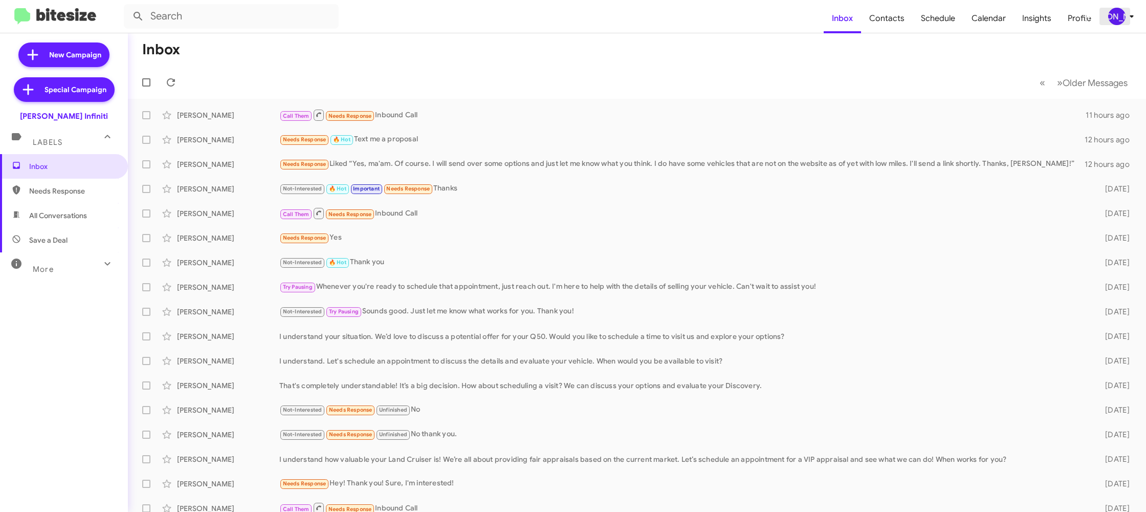
drag, startPoint x: 1120, startPoint y: 10, endPoint x: 1120, endPoint y: 21, distance: 11.8
click at [1120, 10] on div "[PERSON_NAME]" at bounding box center [1116, 16] width 17 height 17
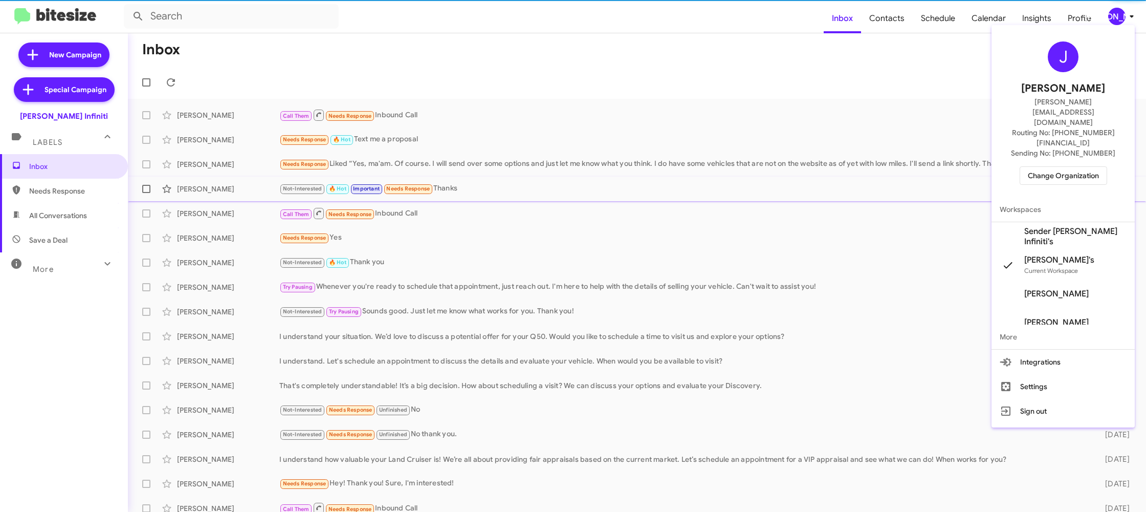
drag, startPoint x: 1071, startPoint y: 207, endPoint x: 1057, endPoint y: 181, distance: 29.5
click at [1071, 226] on span "Sender [PERSON_NAME] Infiniti's" at bounding box center [1075, 236] width 102 height 20
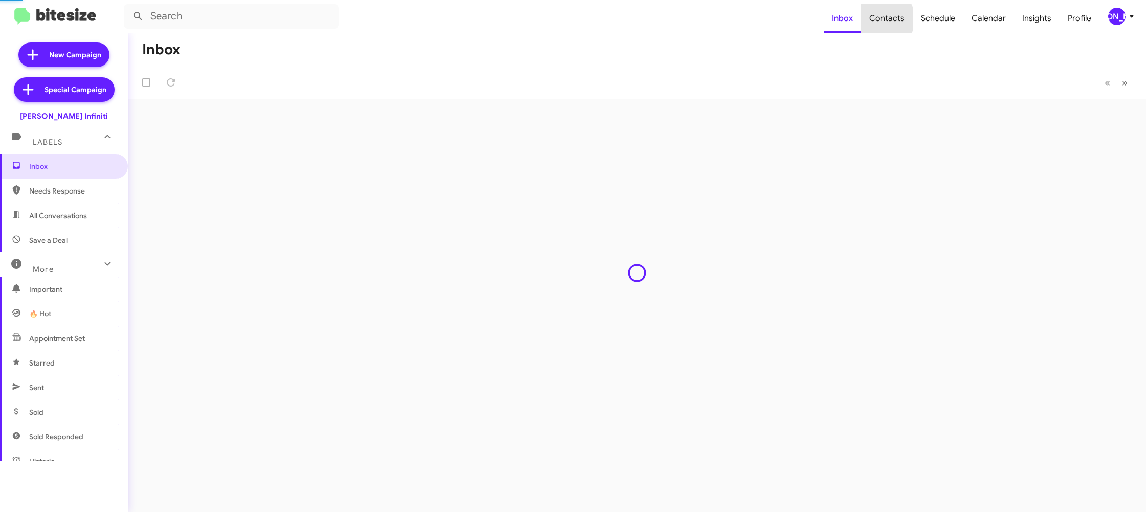
click at [885, 19] on span "Contacts" at bounding box center [887, 19] width 52 height 30
type input "in:groups"
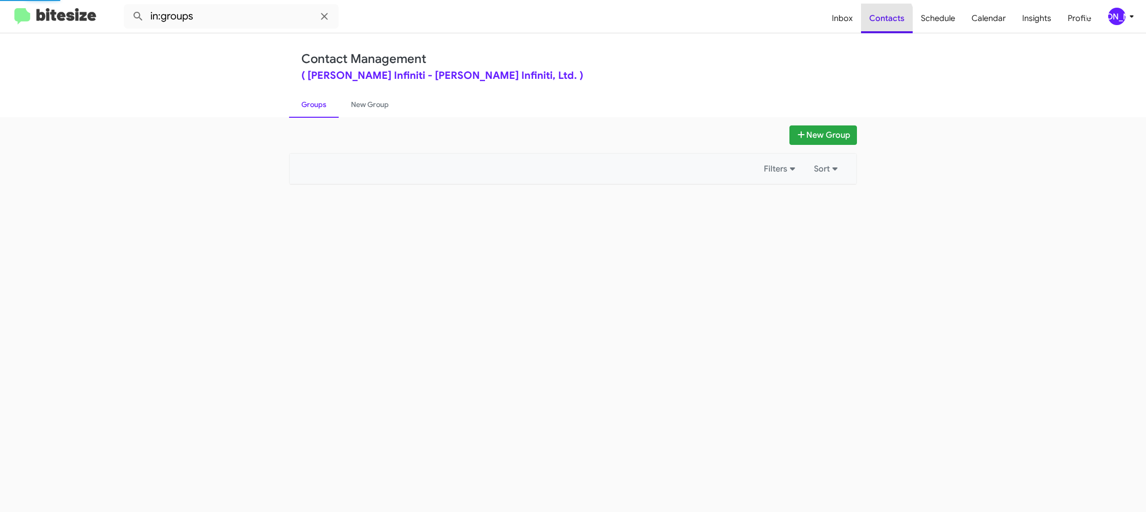
drag, startPoint x: 885, startPoint y: 18, endPoint x: 824, endPoint y: 4, distance: 62.2
click at [869, 14] on span "Contacts" at bounding box center [887, 19] width 52 height 30
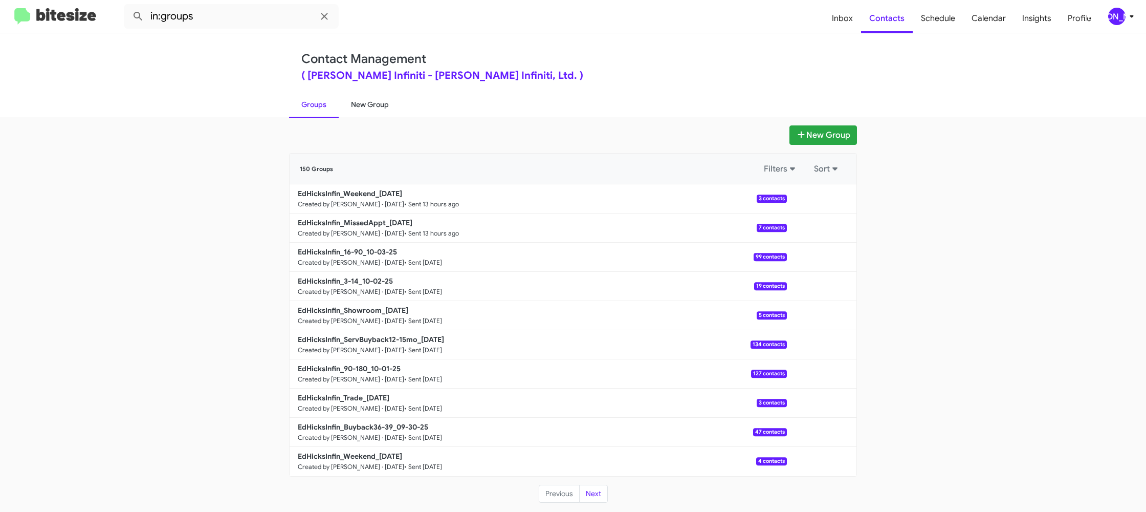
click at [376, 107] on link "New Group" at bounding box center [370, 104] width 62 height 27
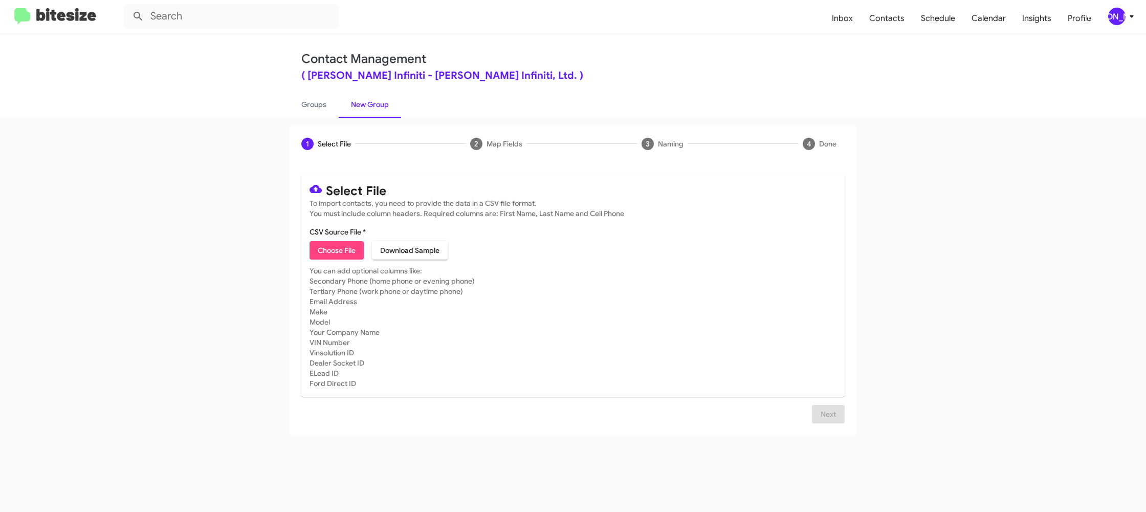
click at [329, 251] on span "Choose File" at bounding box center [337, 250] width 38 height 18
type input "EdHicksInfin_Buyback24-27_10-07-25"
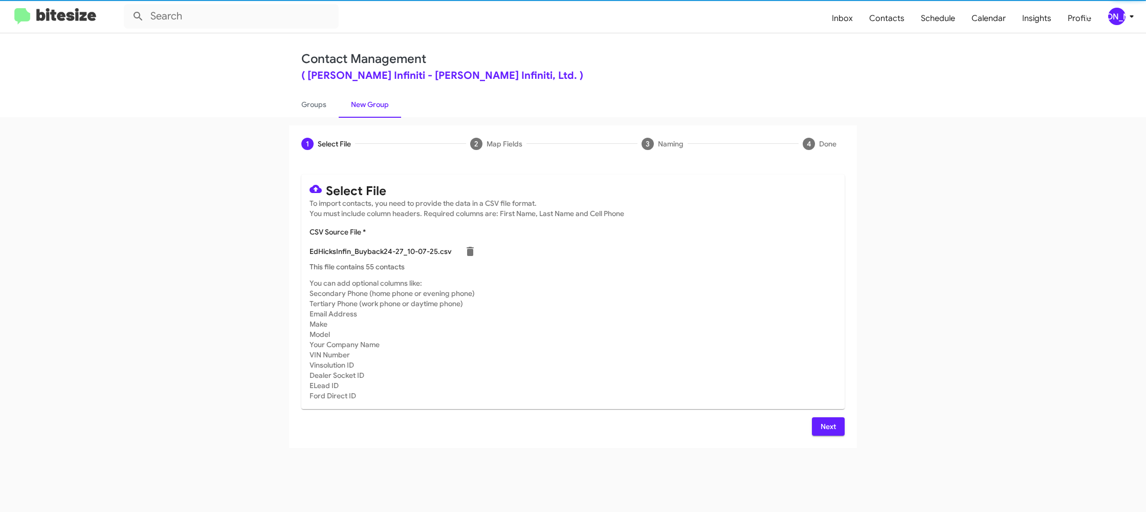
click at [862, 276] on div "1 Select File 2 Map Fields 3 Naming 4 Done Select File To import contacts, you …" at bounding box center [572, 286] width 583 height 322
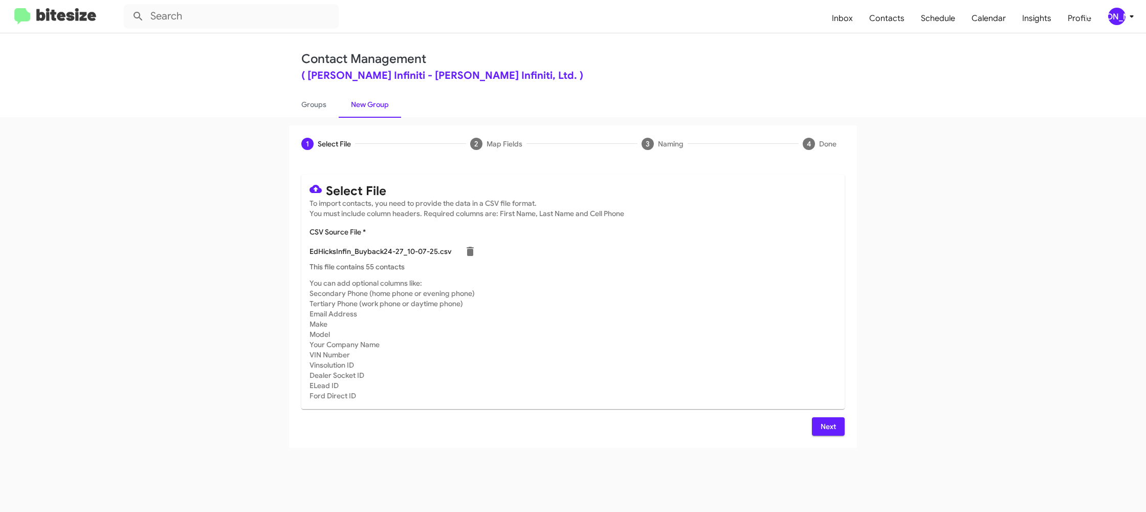
click at [1129, 14] on icon at bounding box center [1132, 16] width 12 height 12
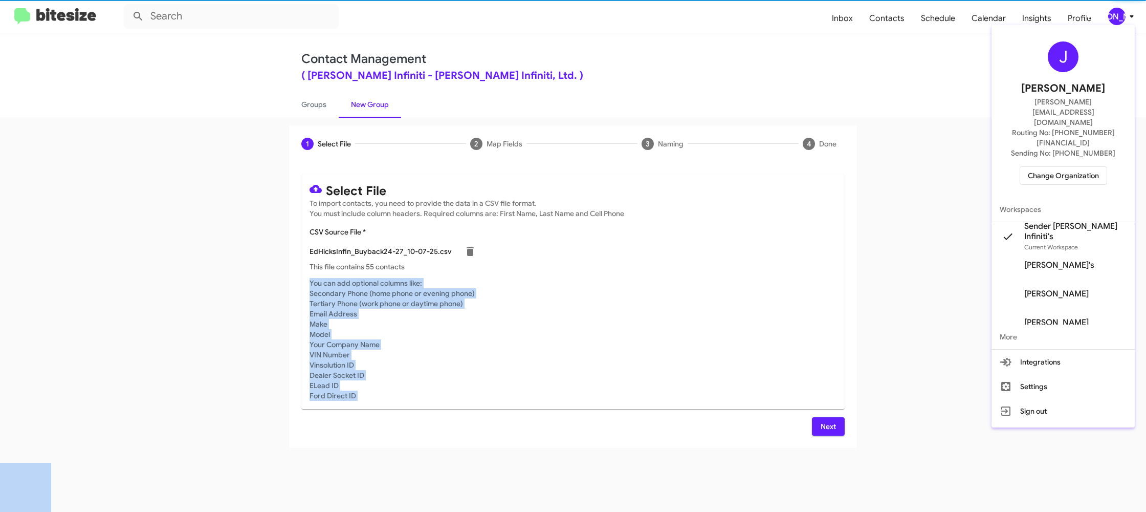
drag, startPoint x: 1128, startPoint y: 15, endPoint x: 885, endPoint y: 161, distance: 283.8
click at [1128, 14] on div at bounding box center [573, 256] width 1146 height 512
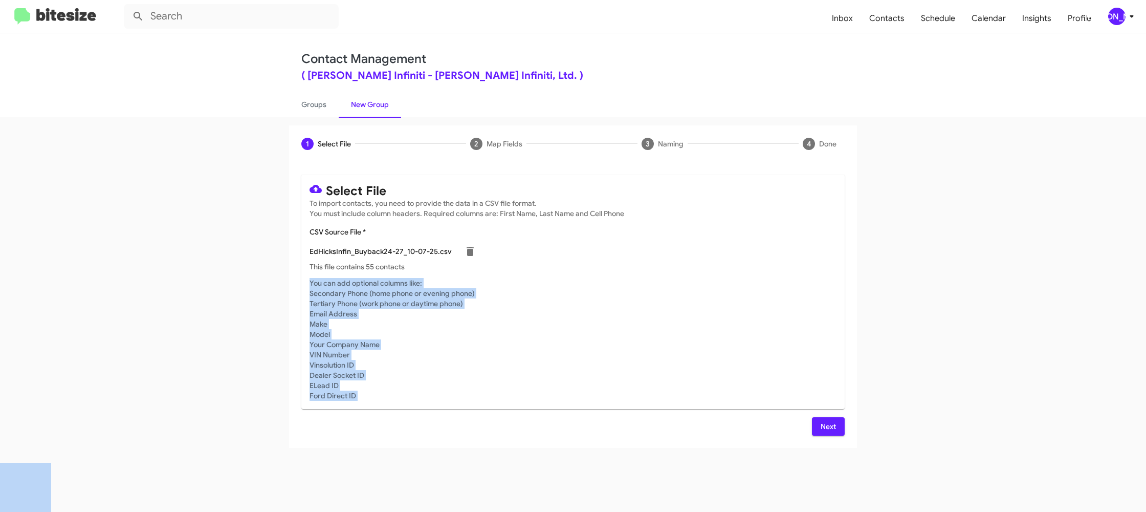
drag, startPoint x: 694, startPoint y: 301, endPoint x: 786, endPoint y: 316, distance: 93.2
click at [694, 301] on mat-card-subtitle "You can add optional columns like: Secondary Phone (home phone or evening phone…" at bounding box center [573, 339] width 527 height 123
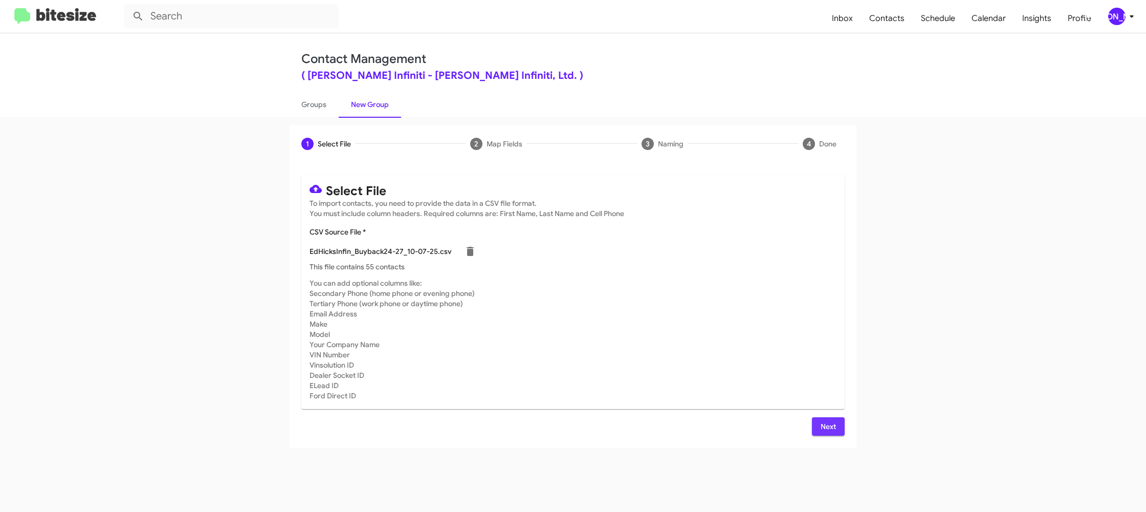
drag, startPoint x: 824, startPoint y: 425, endPoint x: 745, endPoint y: 347, distance: 110.7
click at [823, 425] on span "Next" at bounding box center [828, 426] width 16 height 18
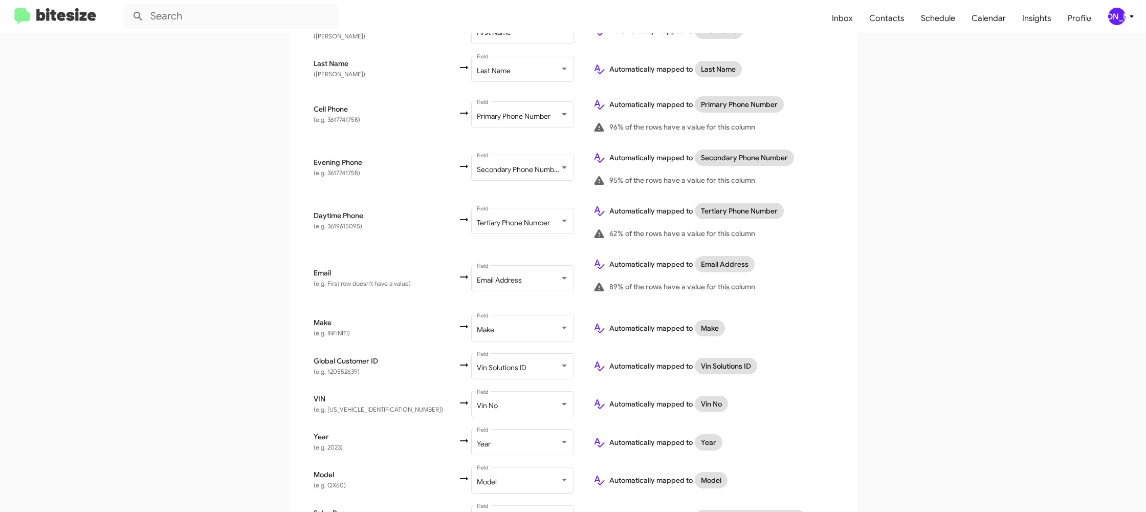
scroll to position [337, 0]
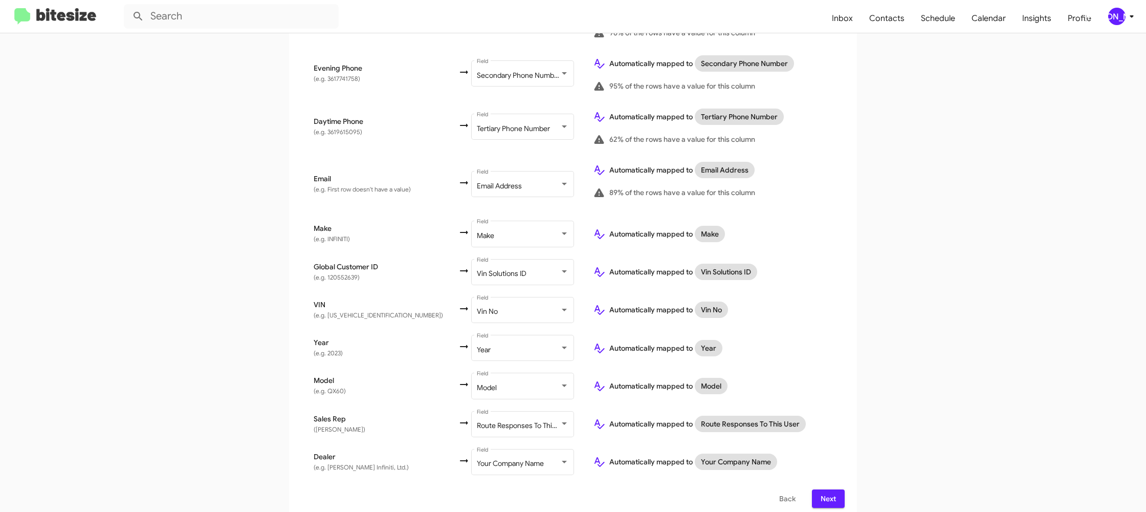
click at [826, 493] on span "Next" at bounding box center [828, 498] width 16 height 18
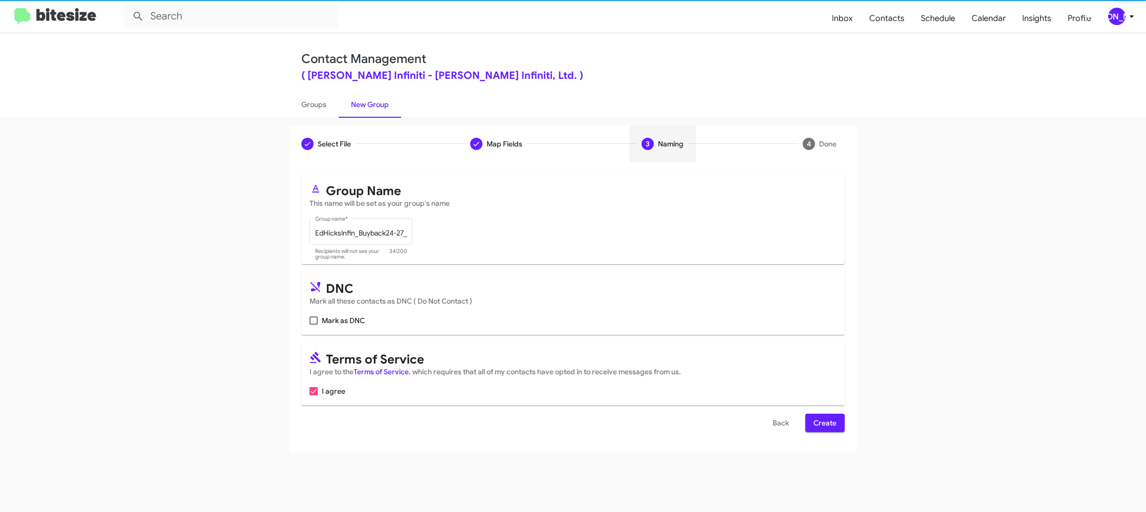
scroll to position [0, 0]
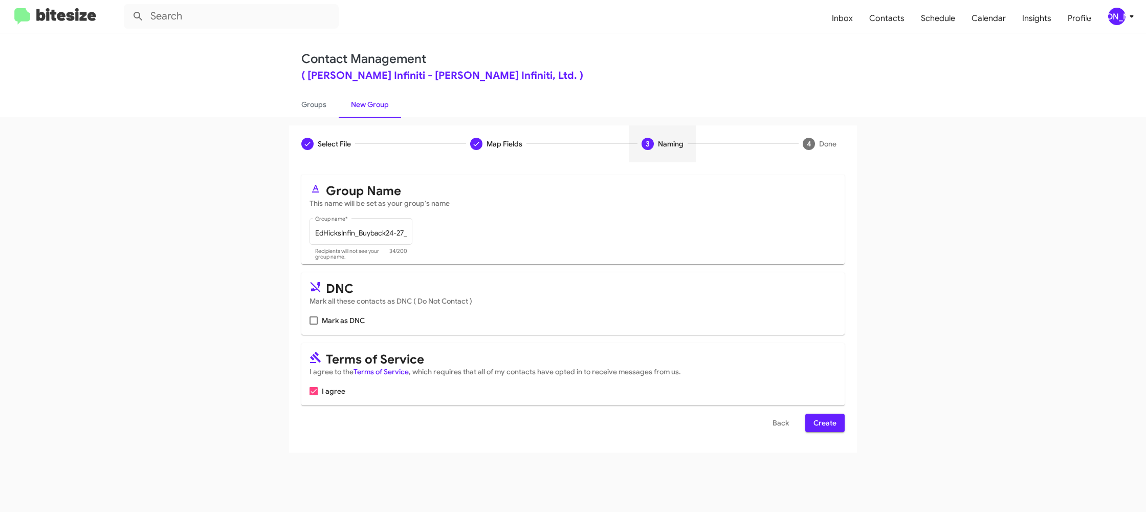
click at [824, 423] on span "Create" at bounding box center [824, 422] width 23 height 18
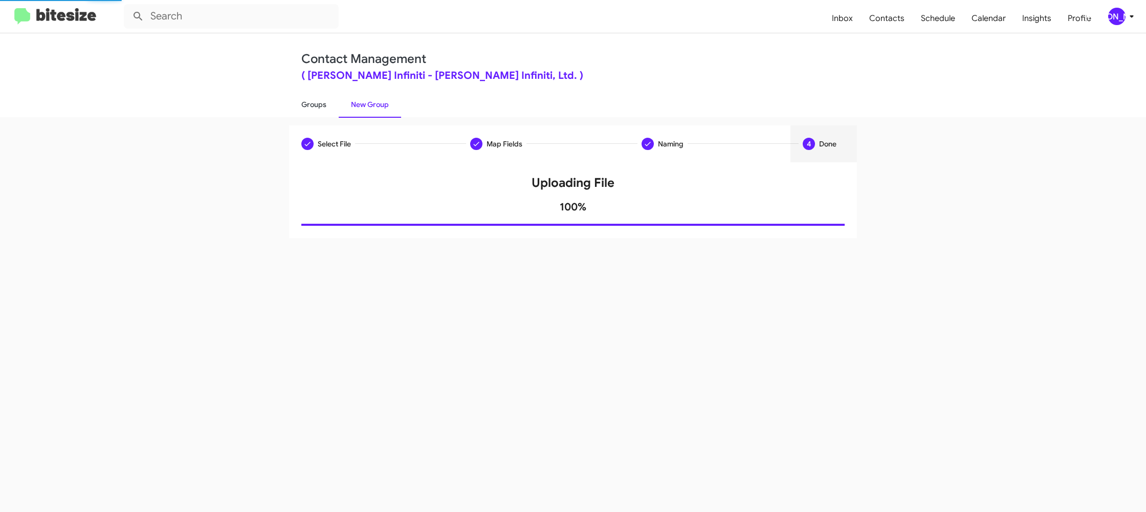
click at [320, 105] on link "Groups" at bounding box center [314, 104] width 50 height 27
type input "in:groups"
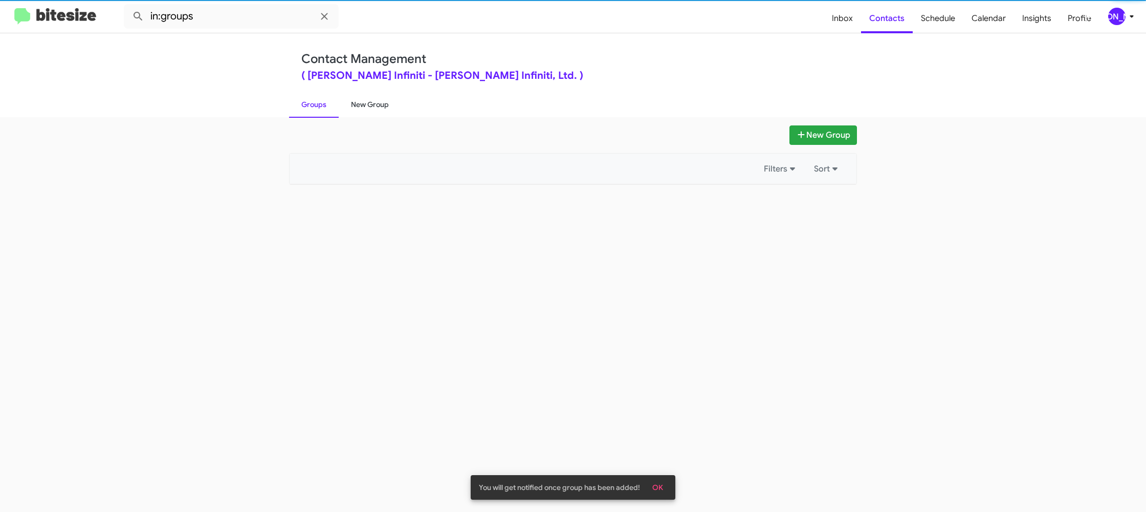
drag, startPoint x: 320, startPoint y: 105, endPoint x: 366, endPoint y: 105, distance: 46.0
click at [322, 104] on link "Groups" at bounding box center [314, 104] width 50 height 27
click at [366, 105] on link "New Group" at bounding box center [370, 104] width 62 height 27
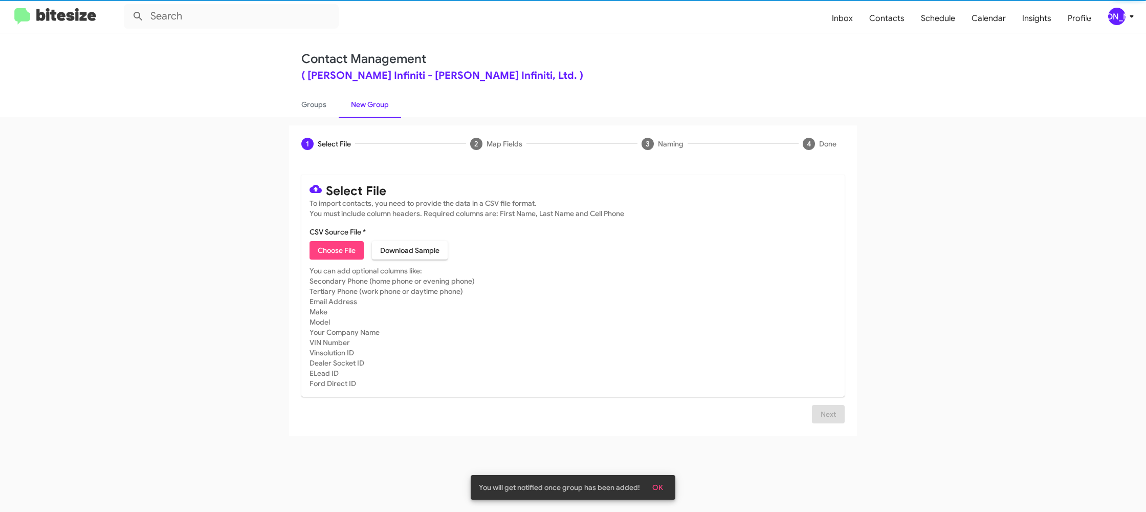
drag, startPoint x: 366, startPoint y: 105, endPoint x: 369, endPoint y: 17, distance: 87.5
click at [366, 88] on div "Contact Management ( Ed Hicks Infiniti - Ed Hicks Infiniti, Ltd. ) Groups New G…" at bounding box center [572, 75] width 583 height 84
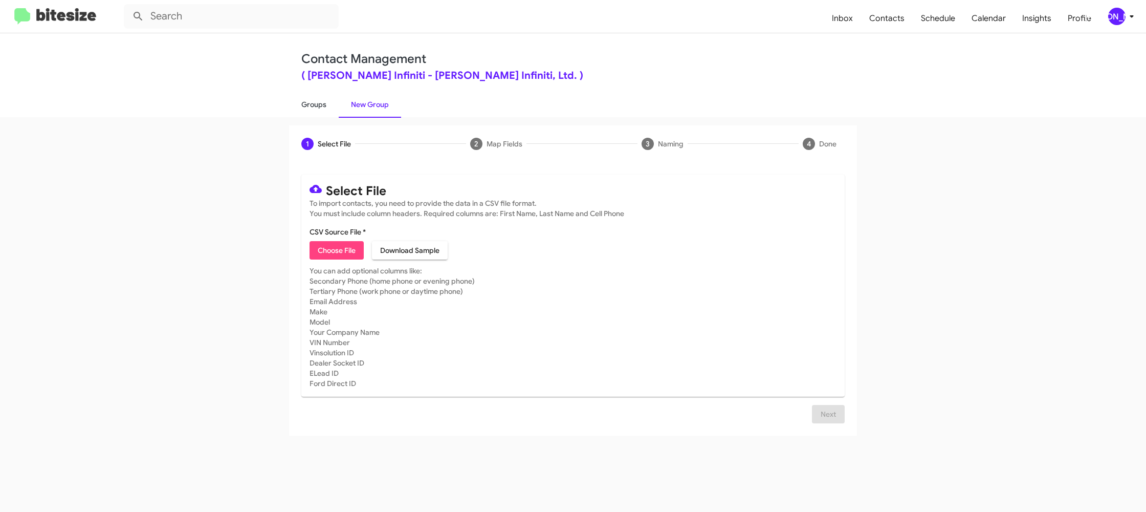
drag, startPoint x: 334, startPoint y: 95, endPoint x: 325, endPoint y: 101, distance: 10.2
click at [334, 95] on link "Groups" at bounding box center [314, 104] width 50 height 27
type input "in:groups"
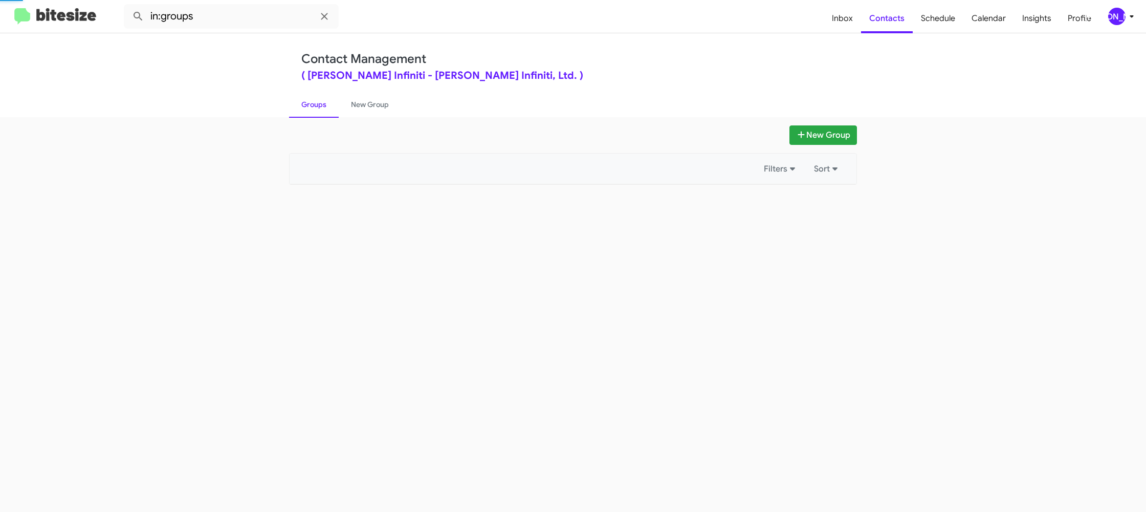
click at [323, 103] on link "Groups" at bounding box center [314, 104] width 50 height 27
drag, startPoint x: 323, startPoint y: 103, endPoint x: 366, endPoint y: 103, distance: 43.5
click at [326, 103] on link "Groups" at bounding box center [314, 104] width 50 height 27
click at [366, 103] on link "New Group" at bounding box center [370, 104] width 62 height 27
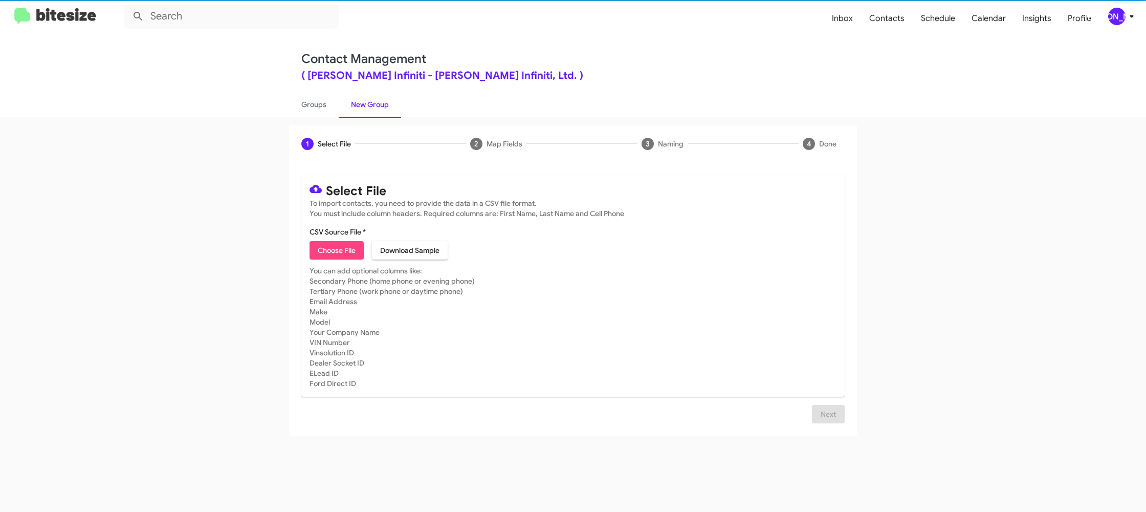
click at [366, 103] on link "New Group" at bounding box center [370, 104] width 62 height 27
drag, startPoint x: 366, startPoint y: 103, endPoint x: 356, endPoint y: 210, distance: 107.0
click at [367, 103] on link "New Group" at bounding box center [370, 104] width 62 height 27
click at [335, 250] on span "Choose File" at bounding box center [337, 250] width 38 height 18
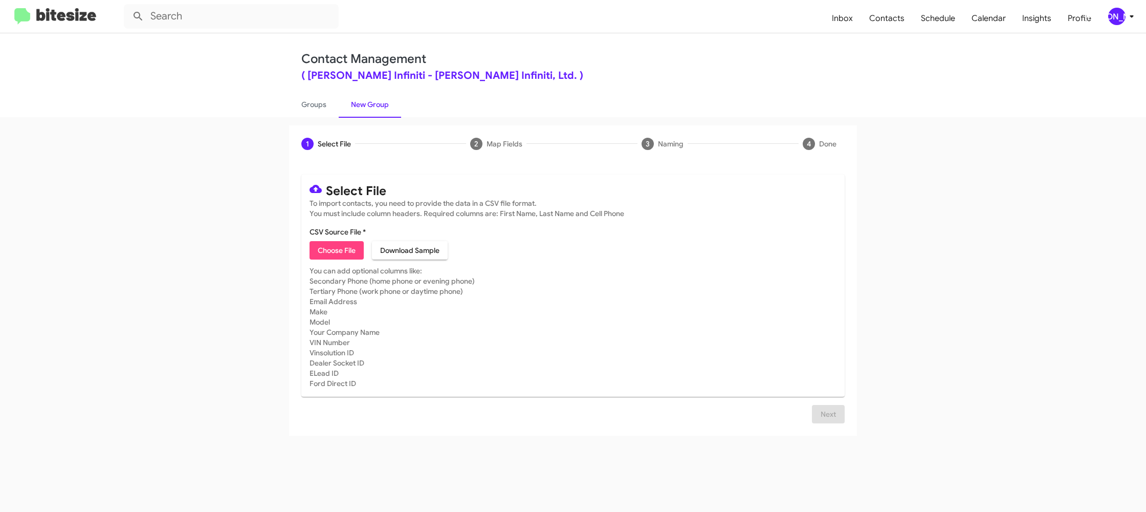
type input "EdHicksInfin_Trade_10-07-25"
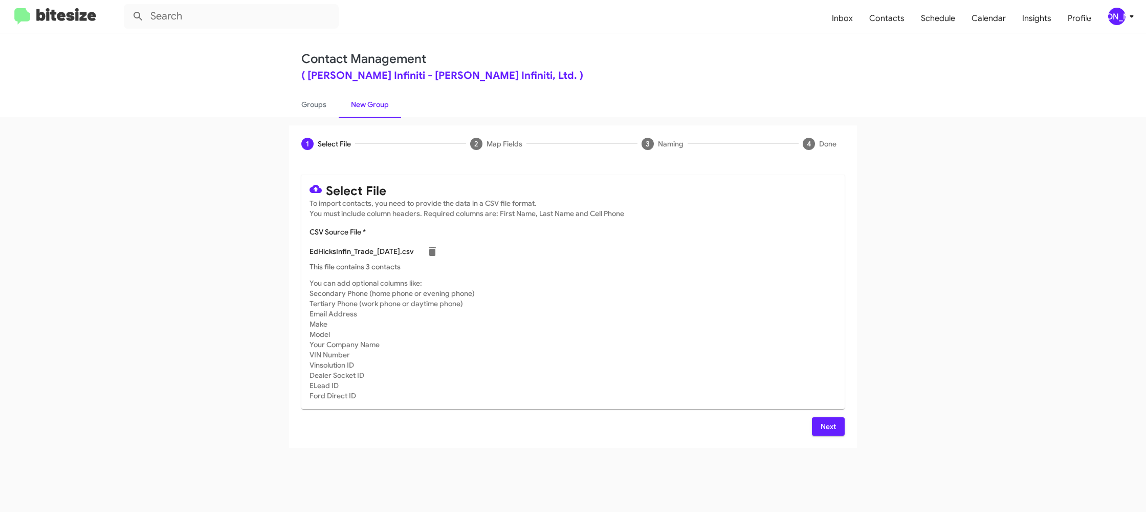
click at [635, 300] on mat-card-subtitle "You can add optional columns like: Secondary Phone (home phone or evening phone…" at bounding box center [573, 339] width 527 height 123
click at [1114, 20] on div "[PERSON_NAME]" at bounding box center [1116, 16] width 17 height 17
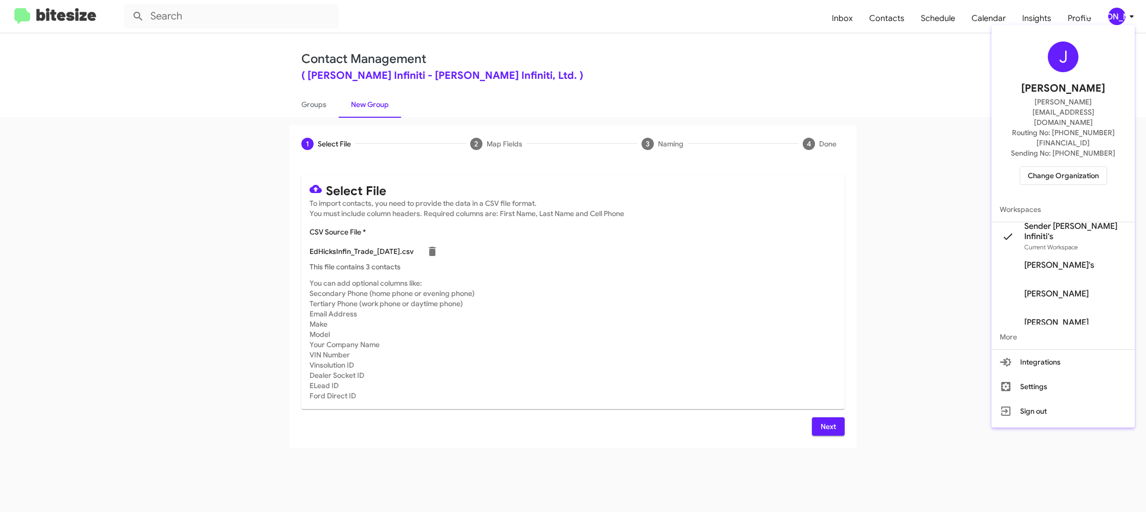
click at [1115, 17] on div at bounding box center [573, 256] width 1146 height 512
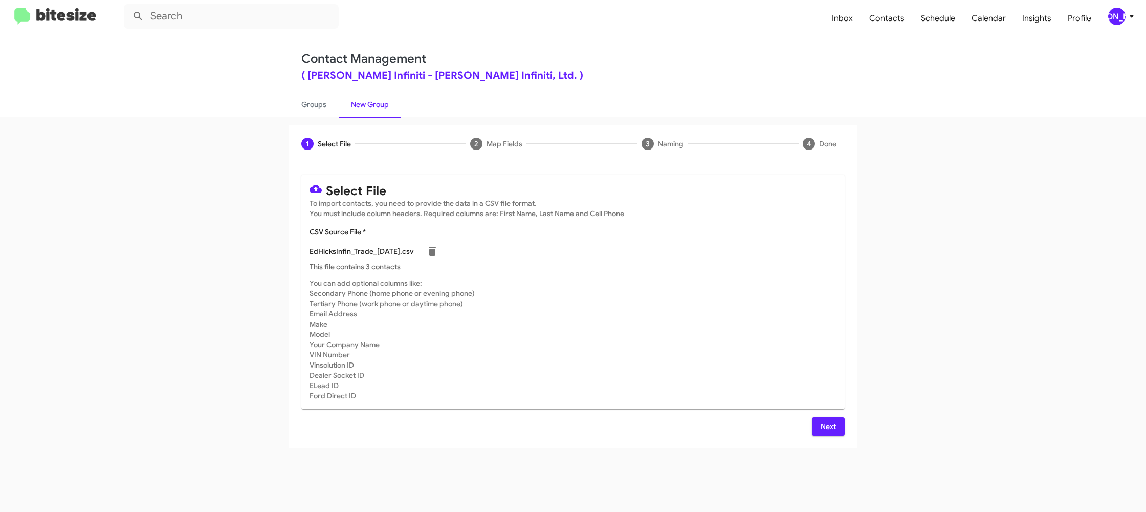
click at [833, 421] on span "Next" at bounding box center [828, 426] width 16 height 18
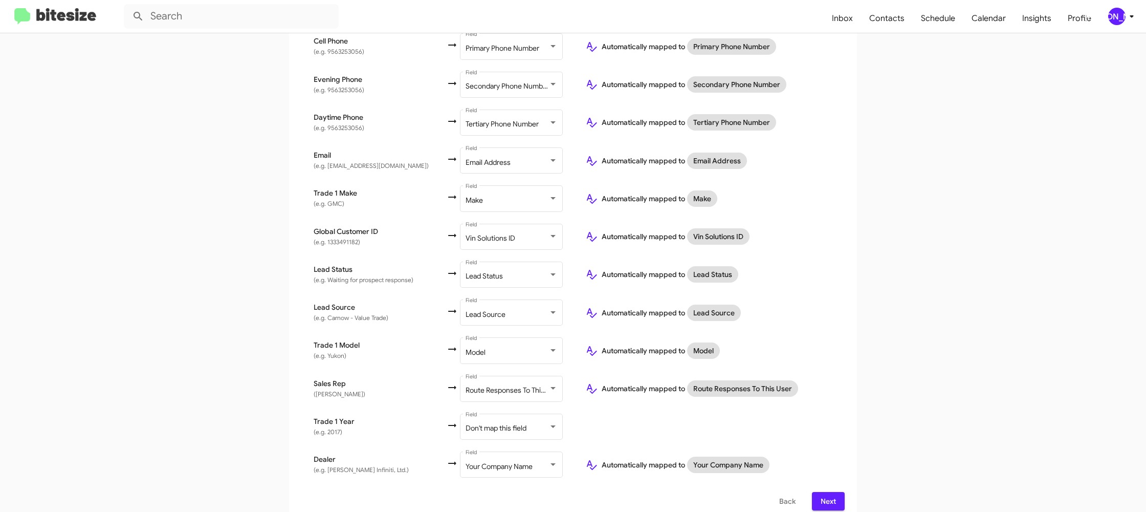
scroll to position [307, 0]
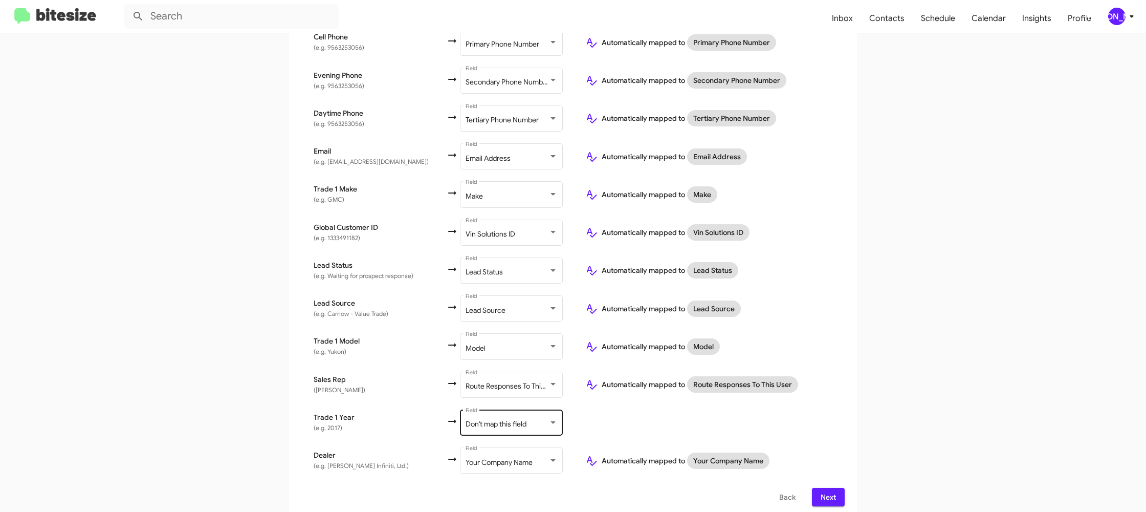
click at [501, 407] on div "Don't map this field Field" at bounding box center [512, 421] width 92 height 28
click at [497, 396] on span "Year" at bounding box center [509, 389] width 115 height 21
click at [666, 414] on td at bounding box center [711, 422] width 268 height 38
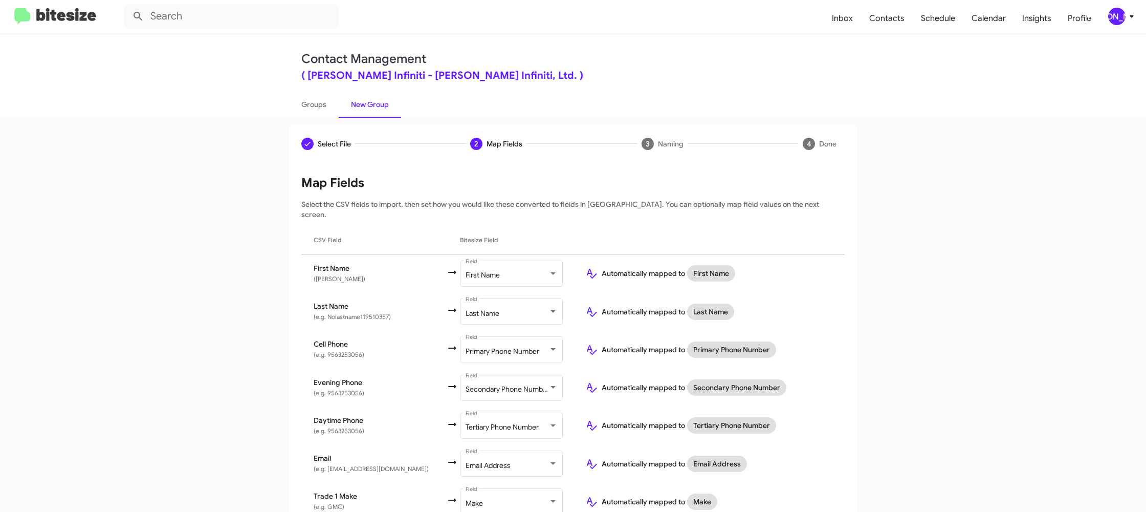
scroll to position [307, 0]
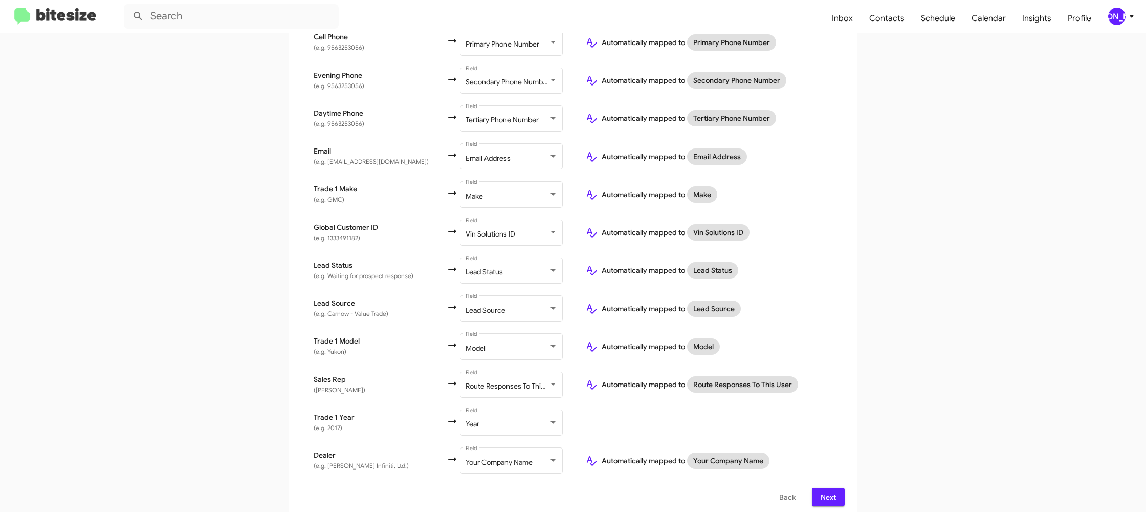
click at [828, 488] on span "Next" at bounding box center [828, 497] width 16 height 18
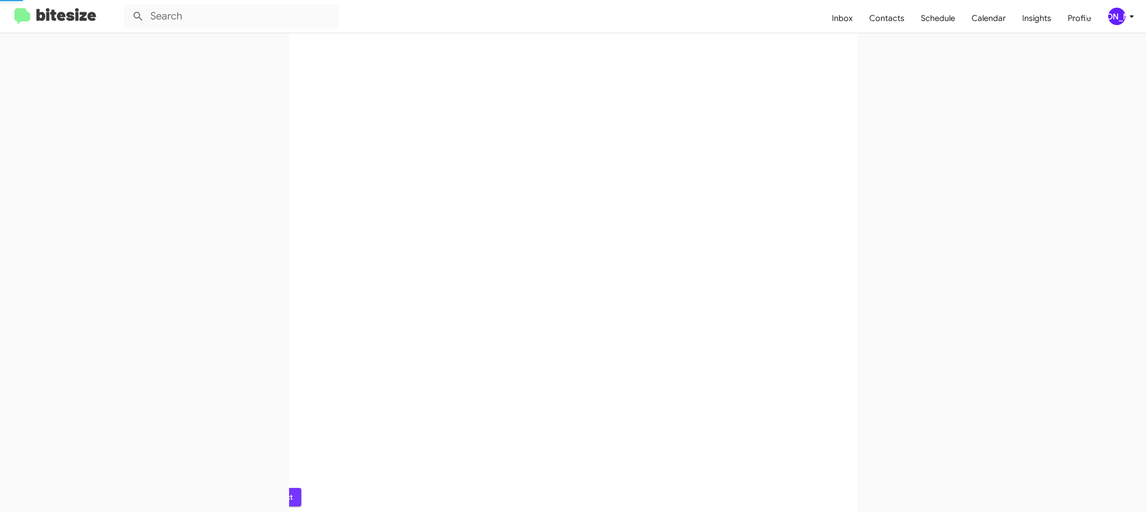
scroll to position [0, 0]
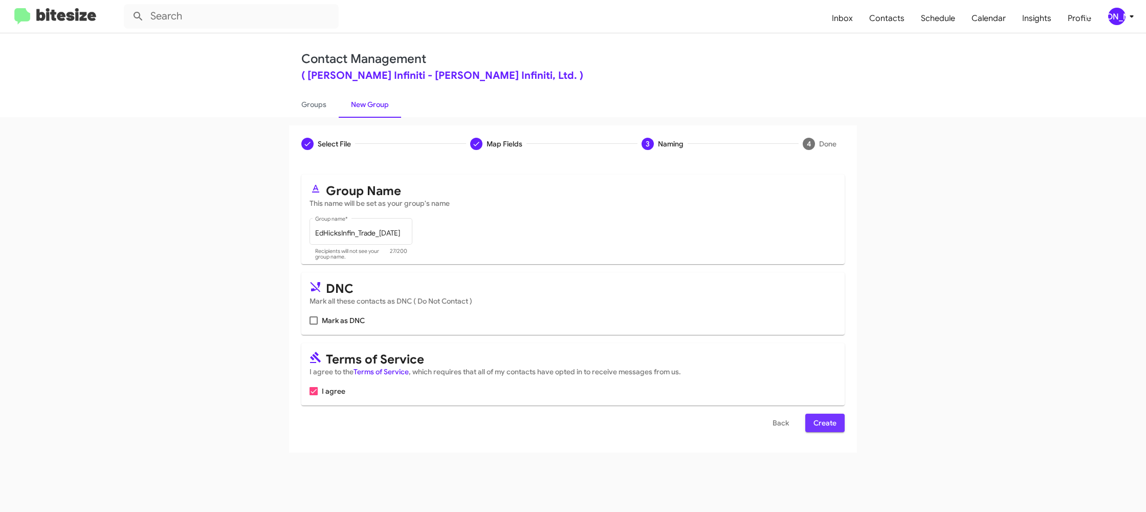
click at [829, 427] on span "Create" at bounding box center [824, 422] width 23 height 18
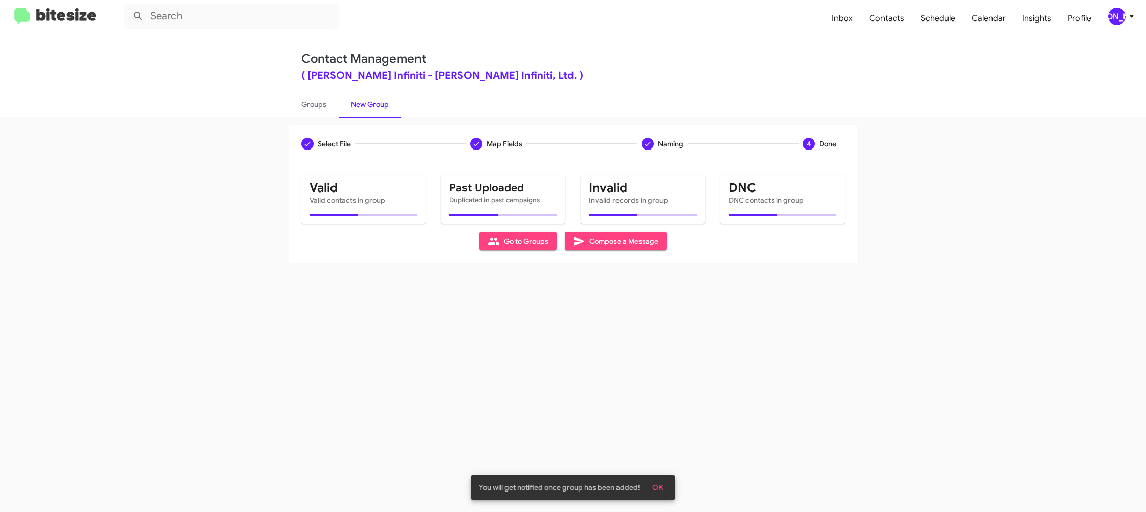
click at [305, 91] on link "Groups" at bounding box center [314, 104] width 50 height 27
click at [237, 14] on input "text" at bounding box center [231, 16] width 215 height 25
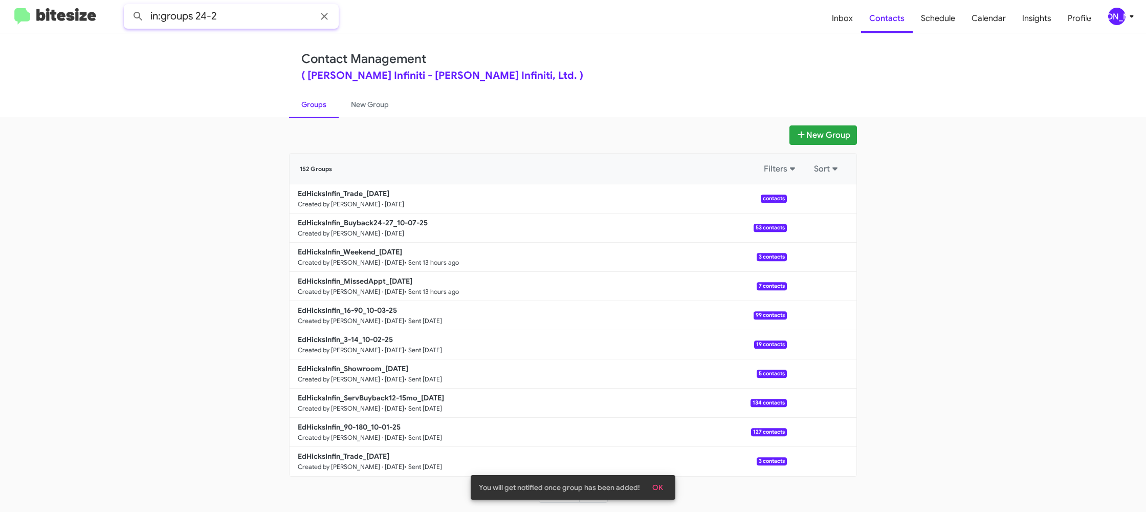
type input "in:groups 24-2"
click at [128, 6] on button at bounding box center [138, 16] width 20 height 20
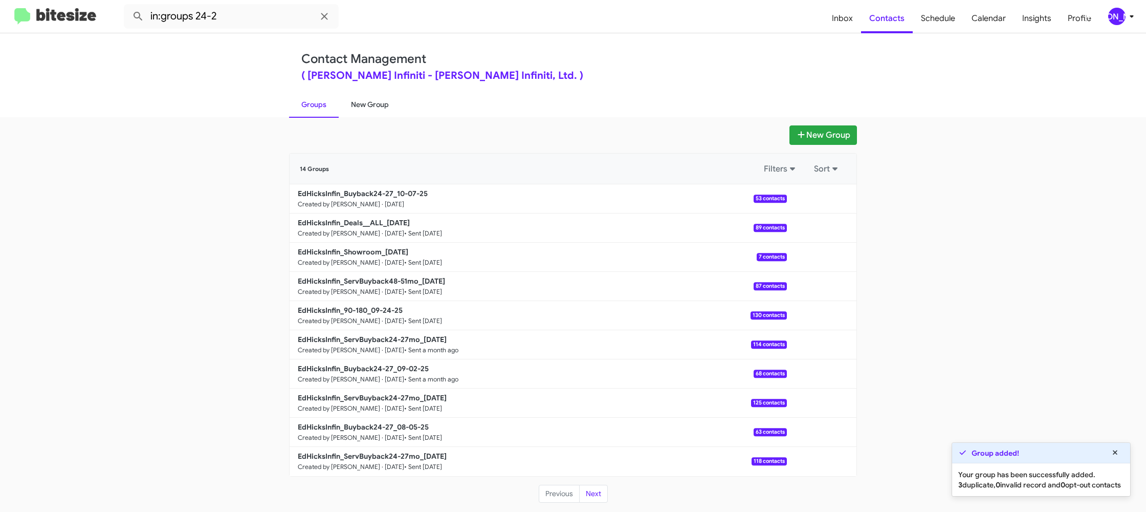
click at [369, 108] on link "New Group" at bounding box center [370, 104] width 62 height 27
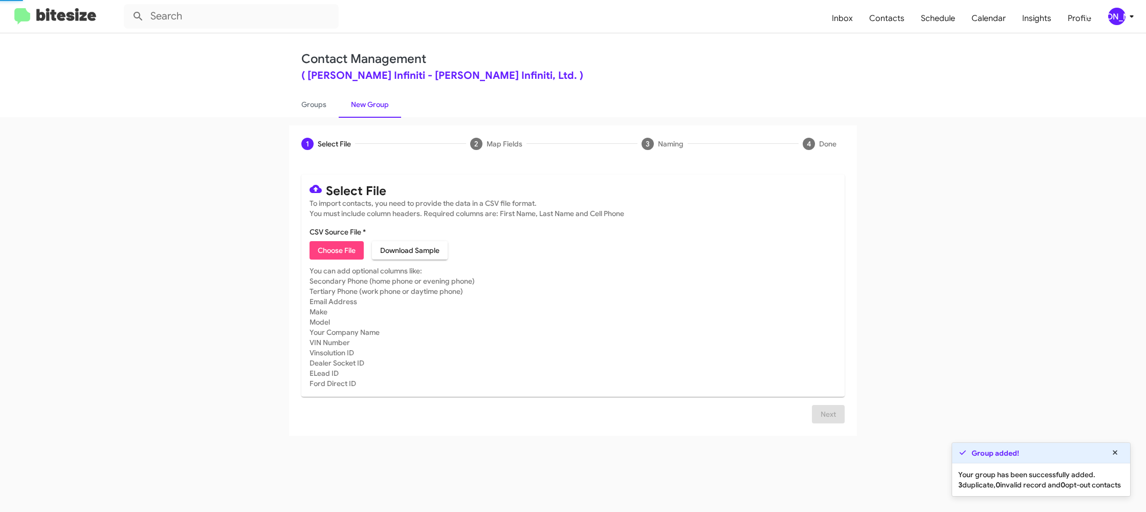
click at [341, 109] on link "New Group" at bounding box center [370, 104] width 62 height 27
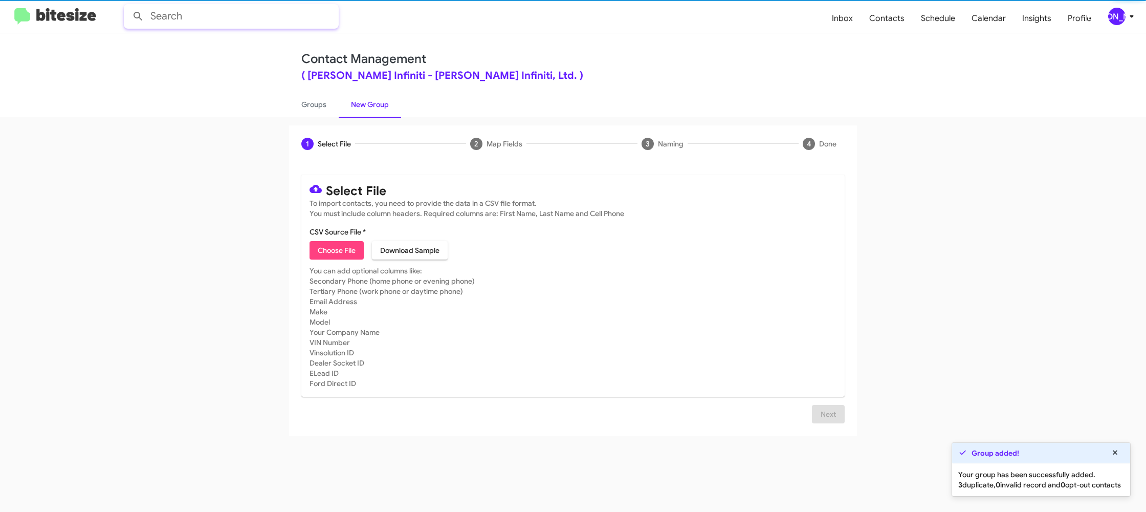
click at [231, 18] on input "text" at bounding box center [231, 16] width 215 height 25
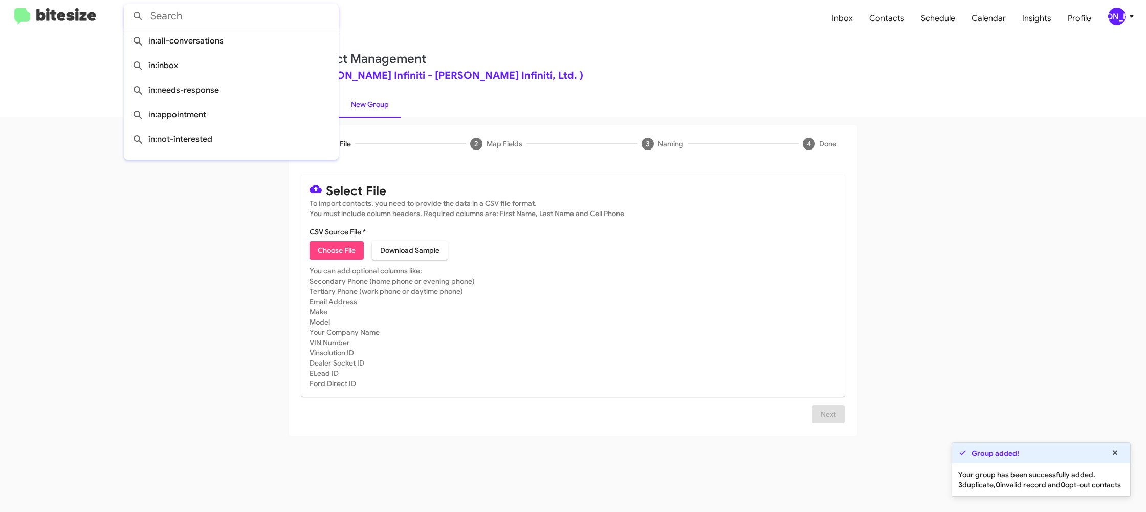
drag, startPoint x: 431, startPoint y: 105, endPoint x: 316, endPoint y: 85, distance: 116.8
click at [397, 96] on ul "Groups New Group" at bounding box center [573, 104] width 568 height 26
click at [318, 102] on link "Groups" at bounding box center [314, 104] width 50 height 27
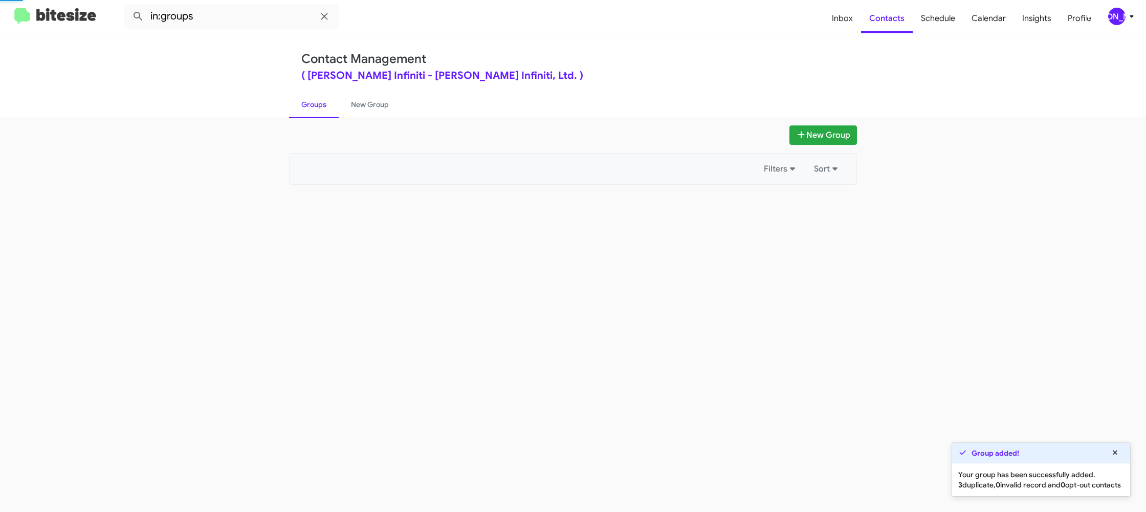
drag, startPoint x: 318, startPoint y: 102, endPoint x: 245, endPoint y: 10, distance: 117.2
click at [311, 92] on link "Groups" at bounding box center [314, 104] width 50 height 27
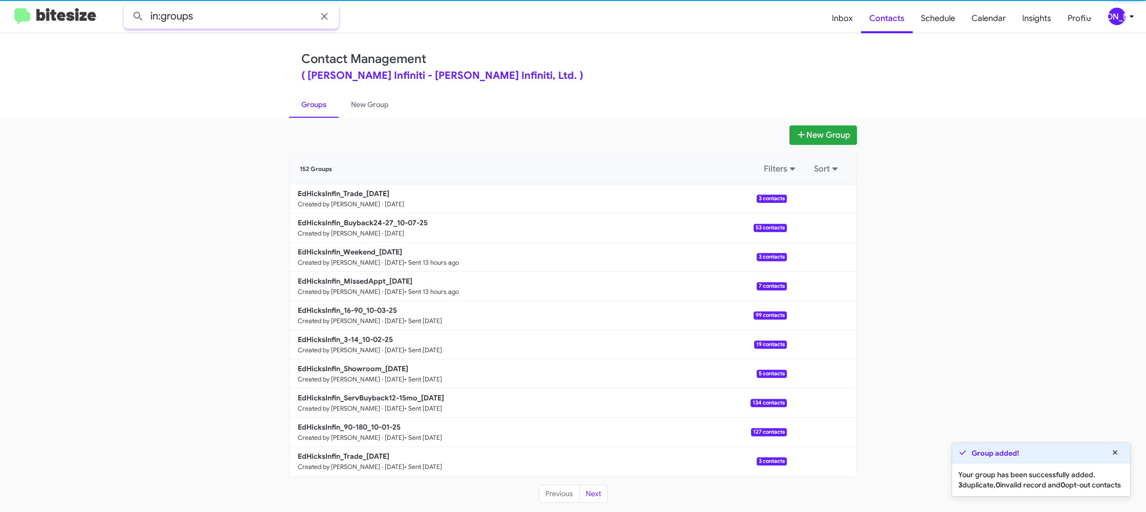
click at [240, 11] on input "in:groups" at bounding box center [231, 16] width 215 height 25
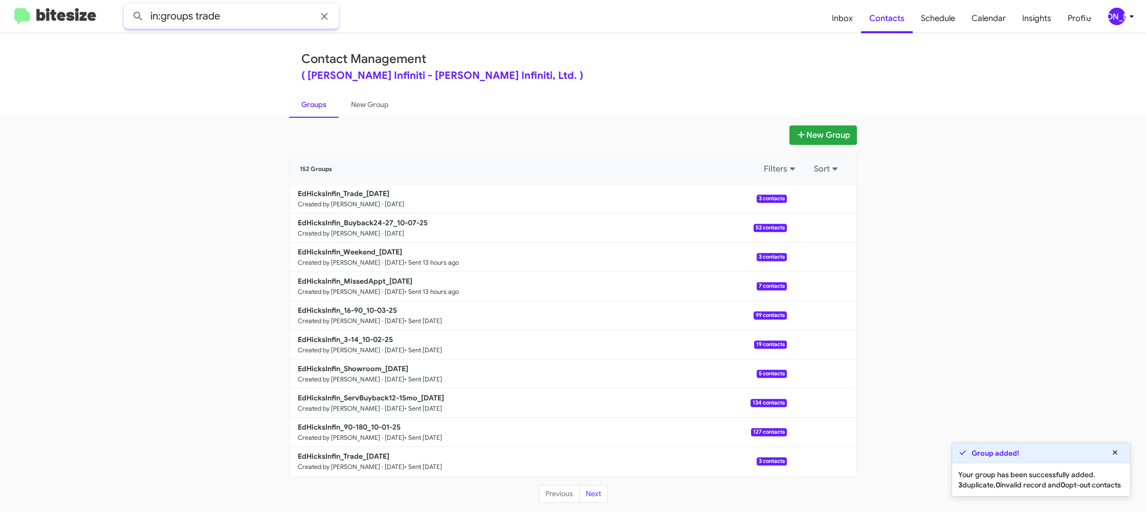
type input "in:groups trade"
click at [128, 6] on button at bounding box center [138, 16] width 20 height 20
drag, startPoint x: 350, startPoint y: 98, endPoint x: 323, endPoint y: 102, distance: 27.4
click at [350, 98] on link "New Group" at bounding box center [370, 104] width 62 height 27
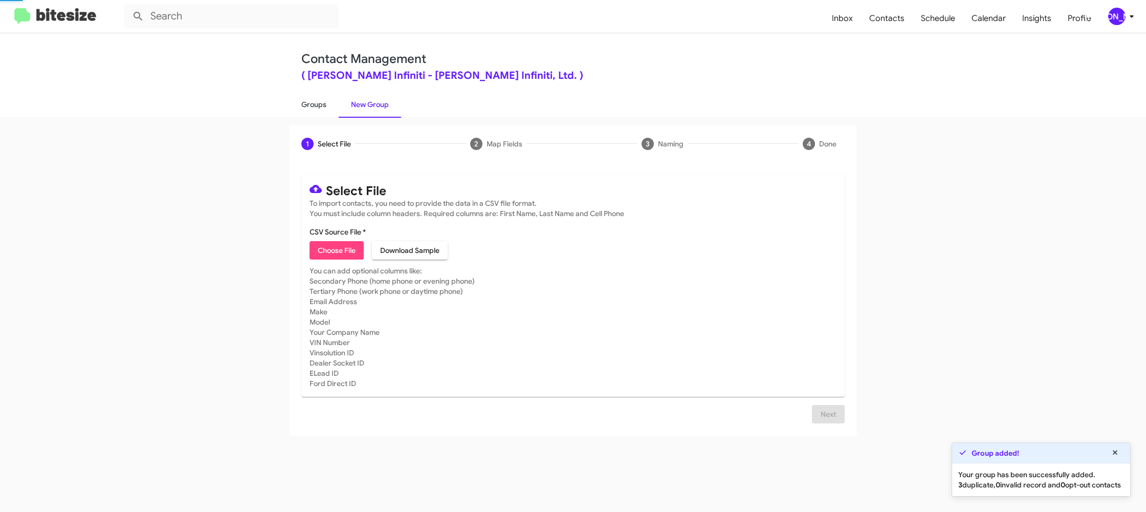
click at [322, 102] on link "Groups" at bounding box center [314, 104] width 50 height 27
type input "in:groups"
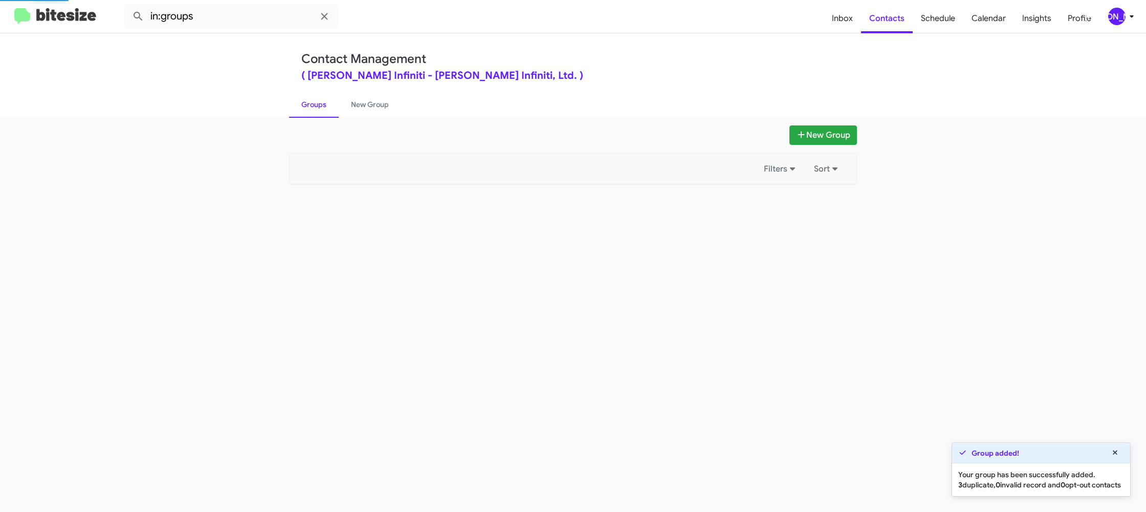
click at [322, 102] on link "Groups" at bounding box center [314, 104] width 50 height 27
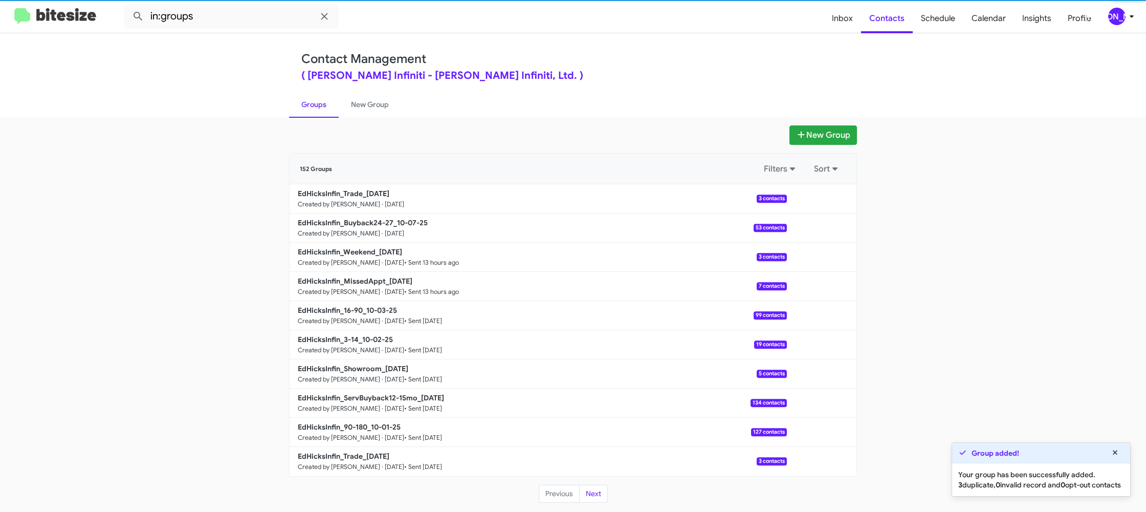
click at [322, 102] on link "Groups" at bounding box center [314, 104] width 50 height 27
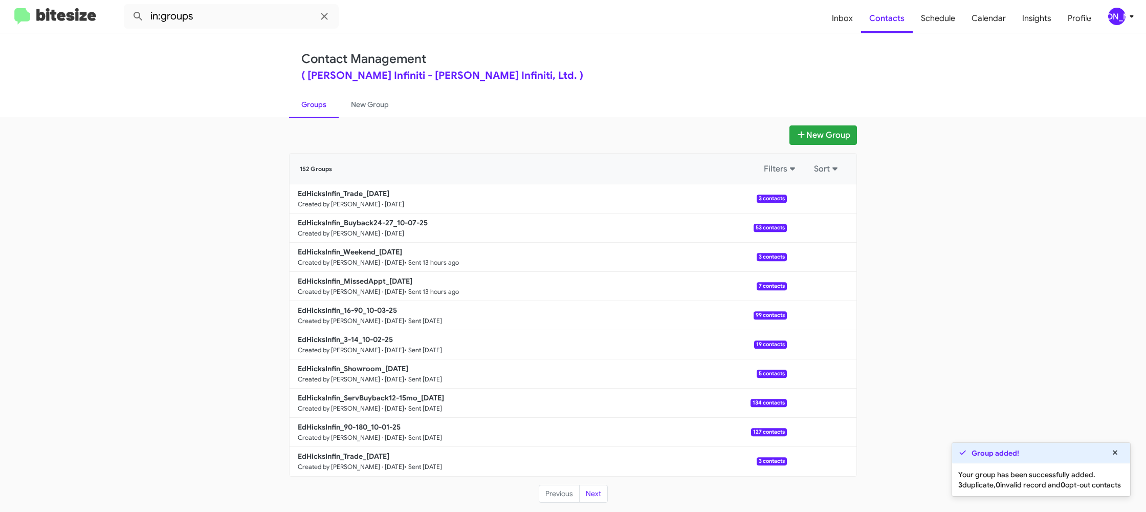
drag, startPoint x: 322, startPoint y: 102, endPoint x: 333, endPoint y: 105, distance: 10.5
click at [323, 102] on link "Groups" at bounding box center [314, 104] width 50 height 27
drag, startPoint x: 822, startPoint y: 228, endPoint x: 821, endPoint y: 235, distance: 7.2
click at [822, 228] on button at bounding box center [821, 227] width 20 height 20
click at [817, 250] on button "View contacts" at bounding box center [791, 255] width 82 height 25
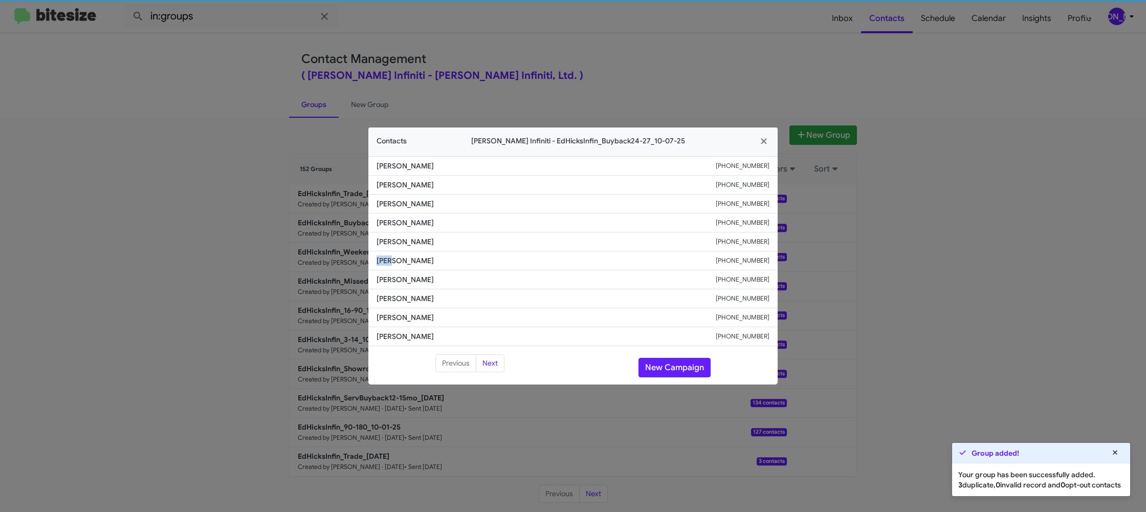
click at [402, 254] on li "Mary Orchard +13617749213" at bounding box center [572, 260] width 409 height 19
click at [401, 254] on li "Mary Orchard +13617749213" at bounding box center [572, 260] width 409 height 19
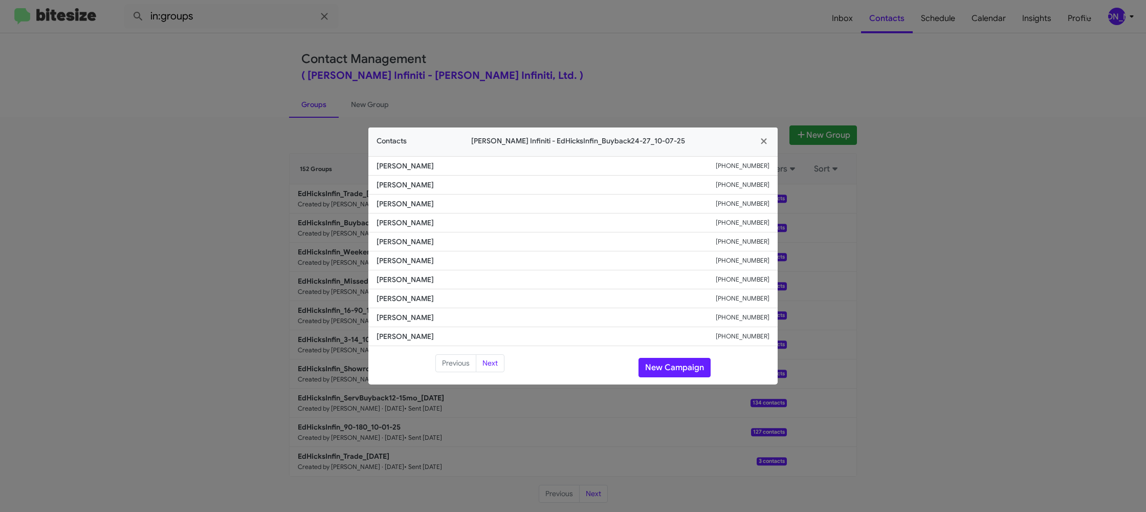
drag, startPoint x: 668, startPoint y: 62, endPoint x: 814, endPoint y: 146, distance: 168.7
click at [668, 61] on modal-container "Contacts Ed Hicks Infiniti - EdHicksInfin_Buyback24-27_10-07-25 Norma Montelong…" at bounding box center [573, 256] width 1146 height 512
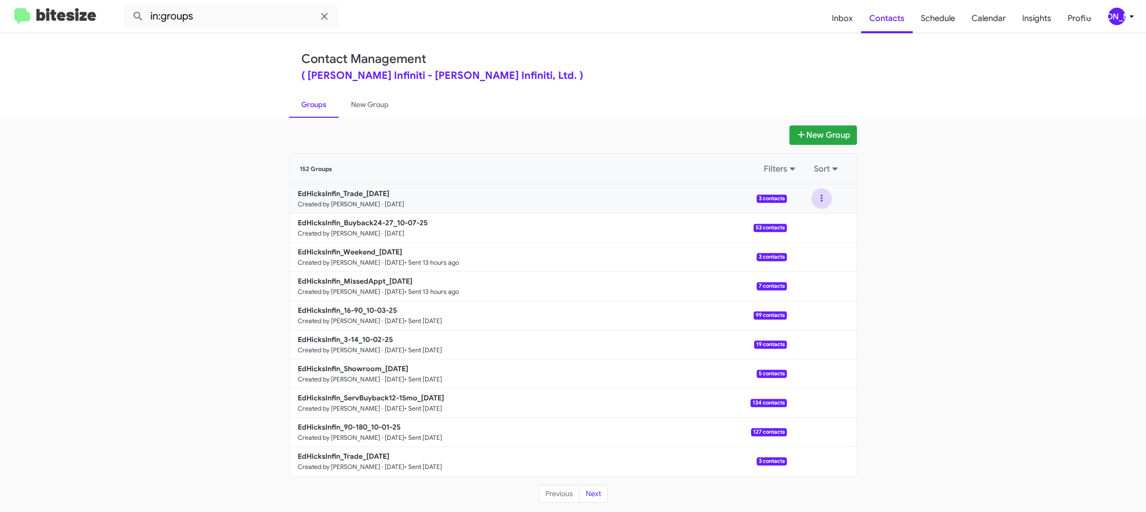
drag, startPoint x: 820, startPoint y: 204, endPoint x: 821, endPoint y: 209, distance: 5.2
click at [820, 204] on button at bounding box center [821, 198] width 20 height 20
click at [807, 223] on button "View contacts" at bounding box center [791, 226] width 82 height 25
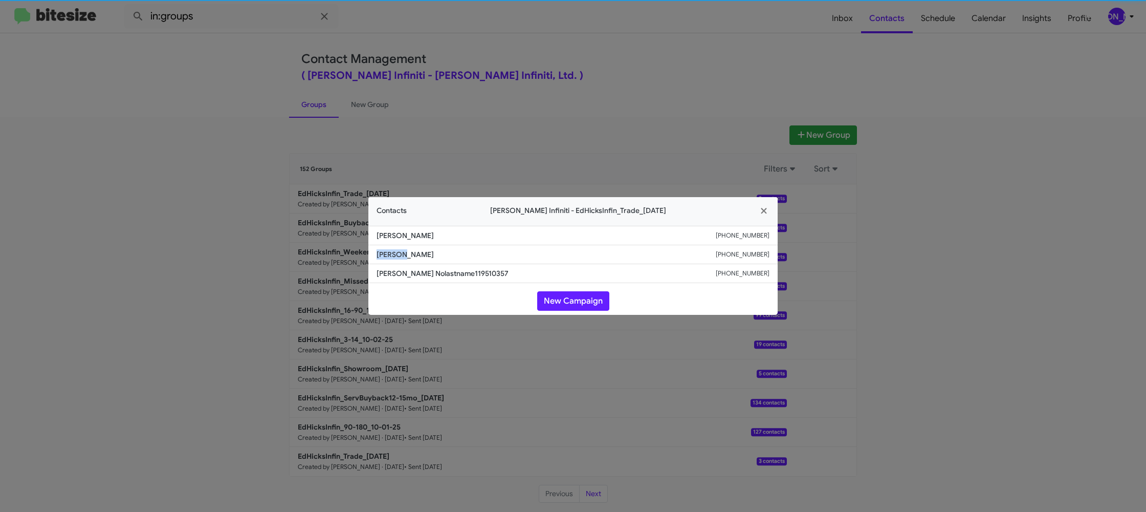
click at [387, 257] on span "Deborah A Galatzan" at bounding box center [546, 254] width 339 height 10
click at [399, 235] on span "Dexter Dudding" at bounding box center [546, 235] width 339 height 10
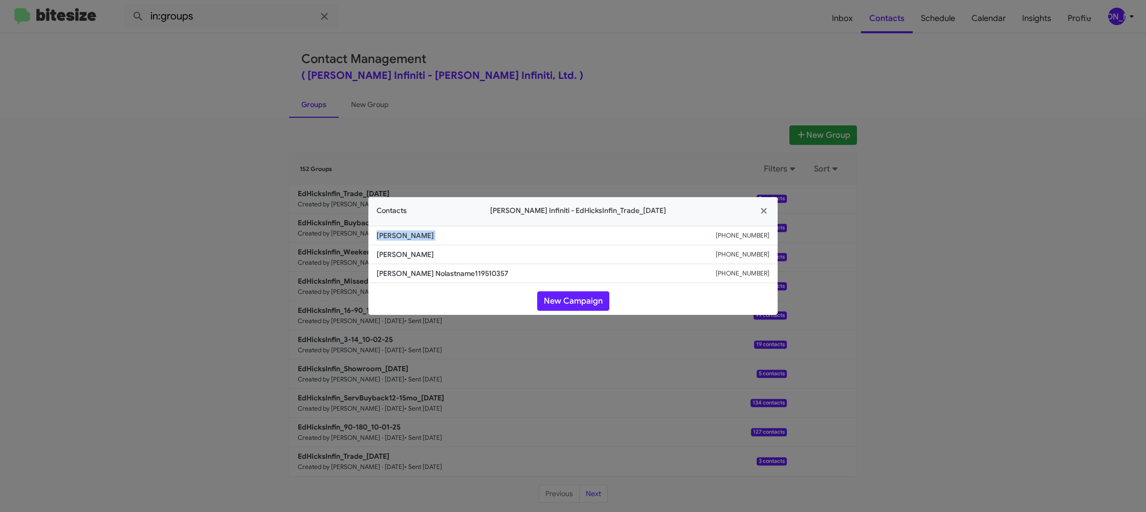
copy span "Dexter Dudding"
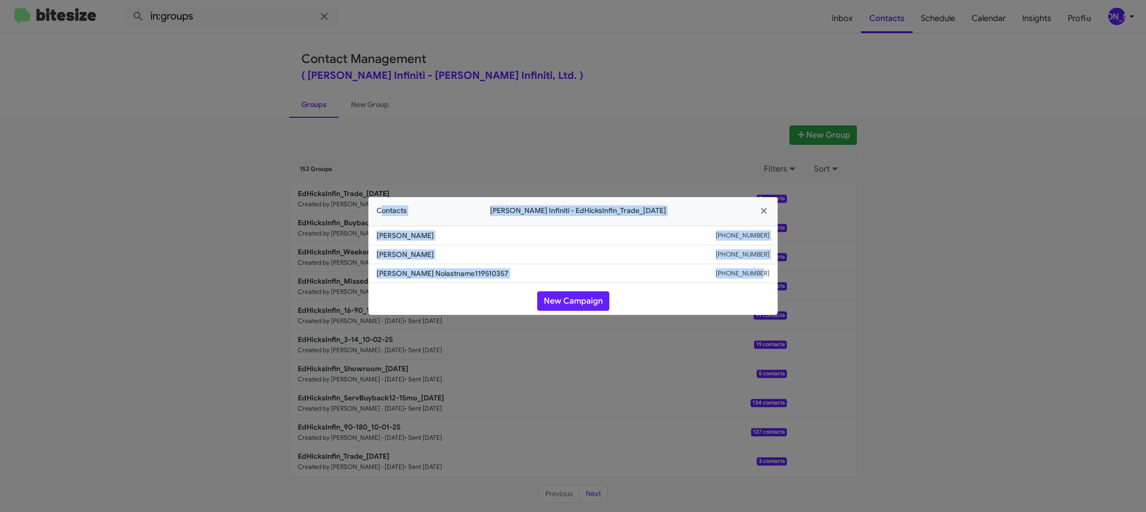
drag, startPoint x: 459, startPoint y: 185, endPoint x: 814, endPoint y: 257, distance: 362.3
click at [862, 362] on modal-container "Contacts Ed Hicks Infiniti - EdHicksInfin_Trade_10-07-25 Dexter Dudding +157340…" at bounding box center [573, 256] width 1146 height 512
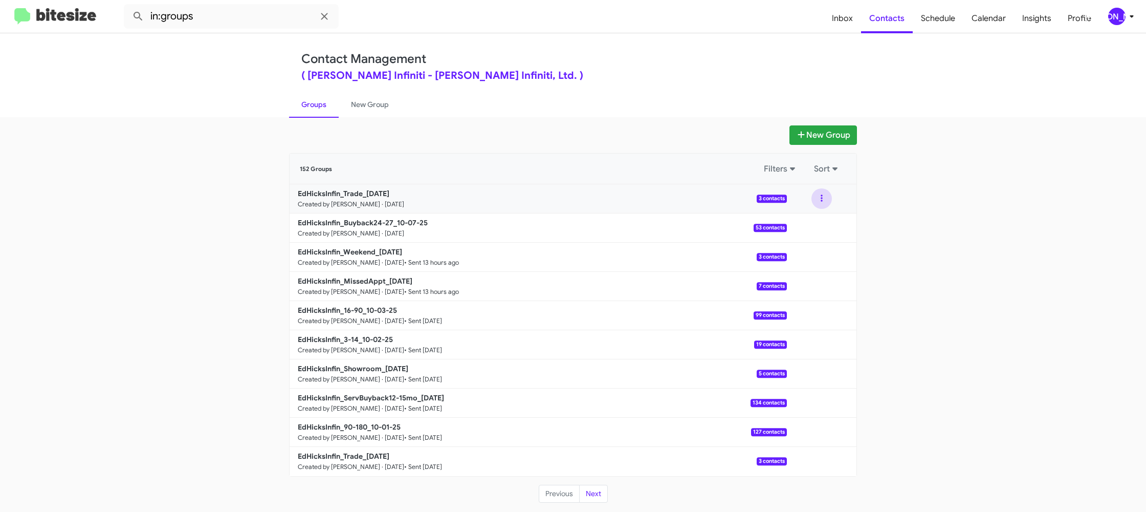
drag, startPoint x: 817, startPoint y: 202, endPoint x: 820, endPoint y: 215, distance: 14.1
click at [818, 204] on button at bounding box center [821, 198] width 20 height 20
drag, startPoint x: 820, startPoint y: 216, endPoint x: 814, endPoint y: 219, distance: 6.4
click at [814, 219] on button "View contacts" at bounding box center [791, 226] width 82 height 25
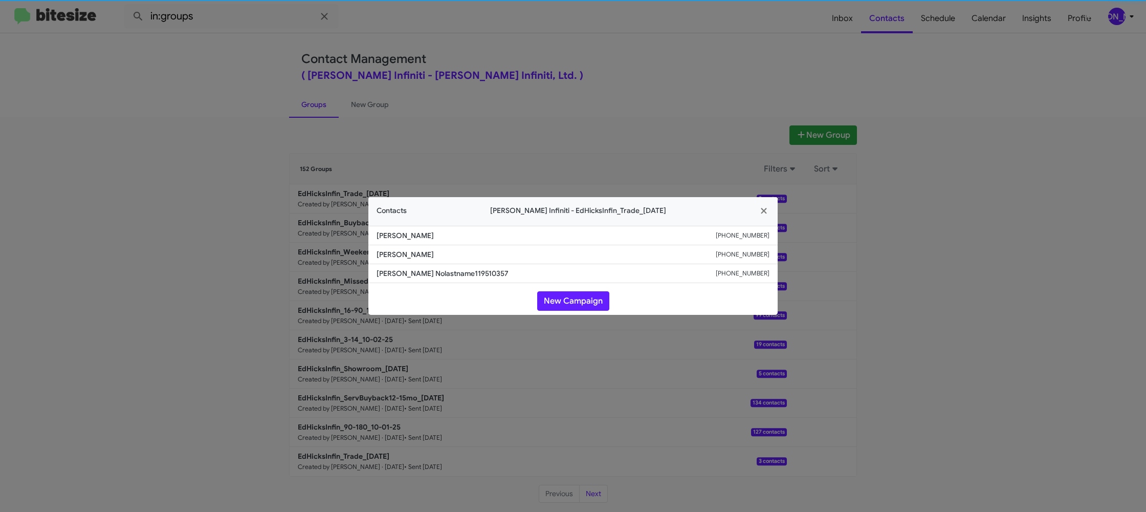
click at [411, 230] on span "Dexter Dudding" at bounding box center [546, 235] width 339 height 10
copy span "Dexter Dudding"
drag, startPoint x: 198, startPoint y: 170, endPoint x: 318, endPoint y: 238, distance: 138.0
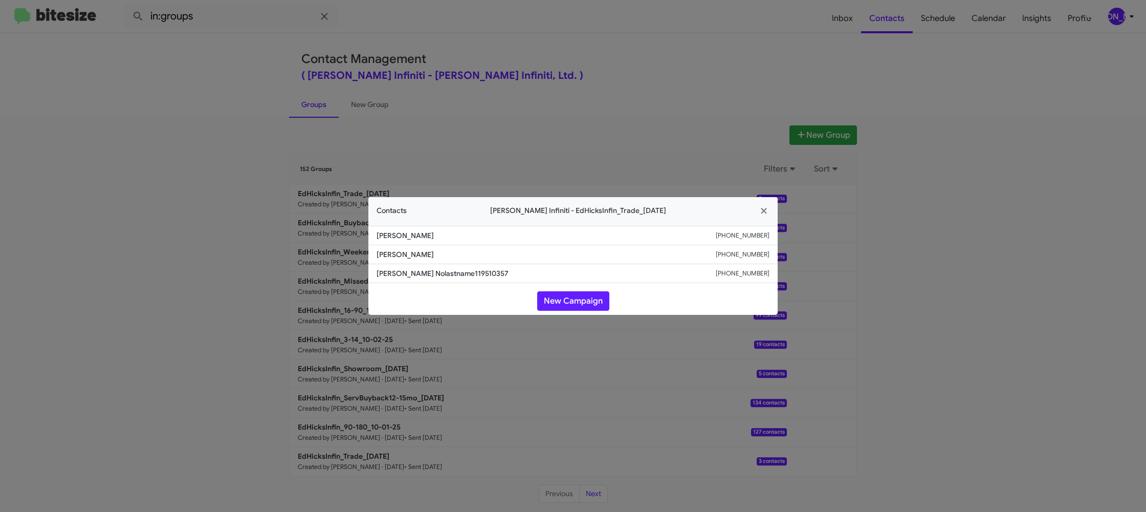
click at [205, 174] on modal-container "Contacts Ed Hicks Infiniti - EdHicksInfin_Trade_10-07-25 Dexter Dudding +157340…" at bounding box center [573, 256] width 1146 height 512
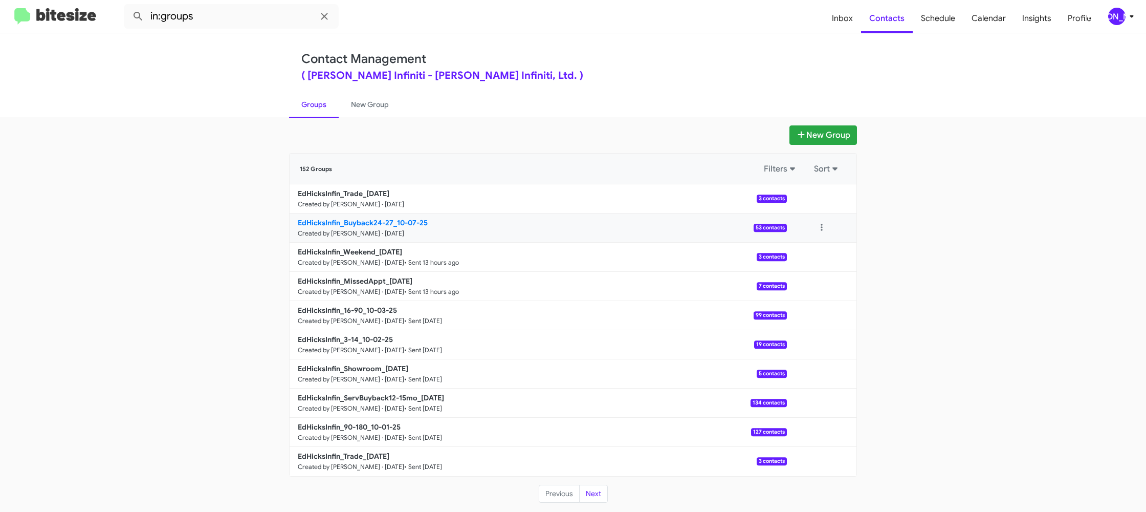
click at [376, 218] on b "EdHicksInfin_Buyback24-27_10-07-25" at bounding box center [363, 222] width 130 height 9
drag, startPoint x: 376, startPoint y: 217, endPoint x: 316, endPoint y: 49, distance: 179.3
click at [374, 210] on div "EdHicksInfin_Trade_10-07-25 Created by Jason Apdua · Oct 7, 2025 3 contacts Vie…" at bounding box center [573, 330] width 567 height 292
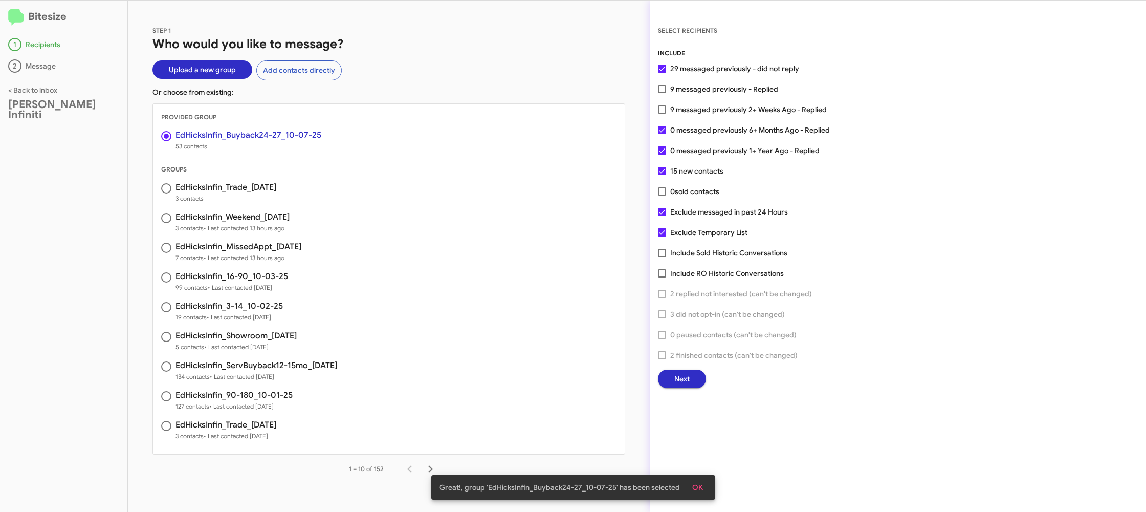
click at [682, 377] on span "Next" at bounding box center [681, 378] width 15 height 18
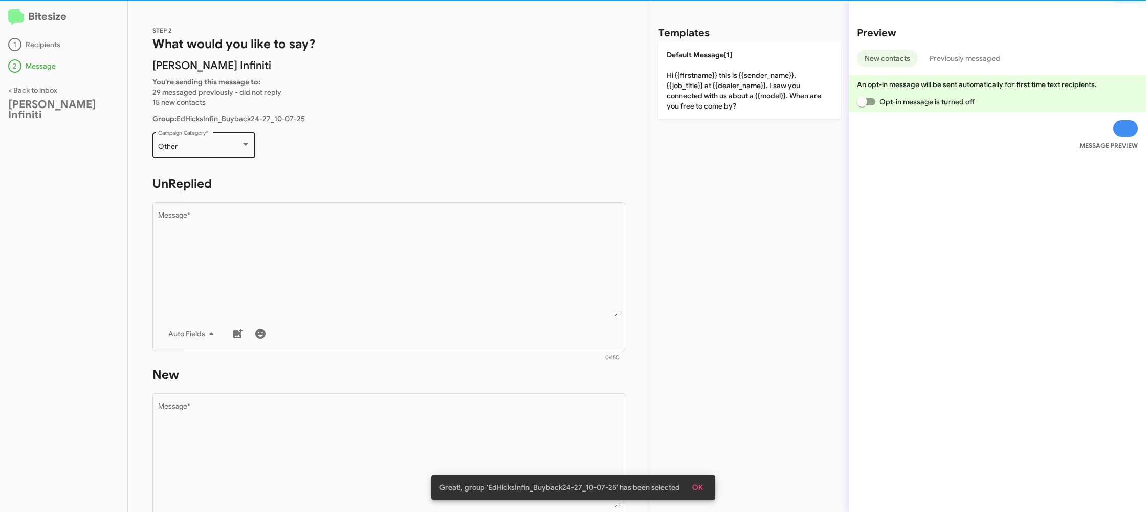
click at [213, 143] on div "Other" at bounding box center [199, 147] width 83 height 8
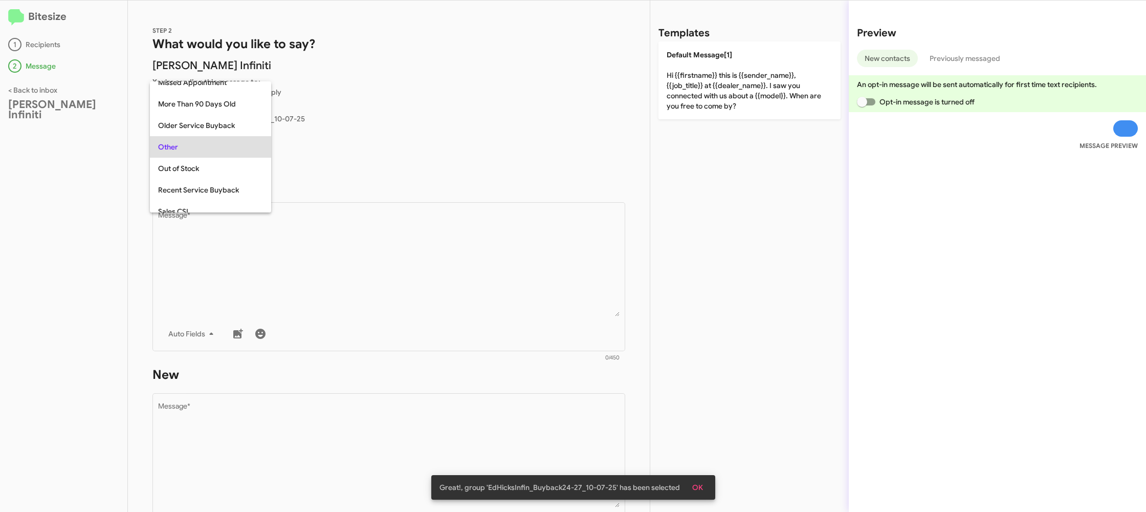
scroll to position [107, 0]
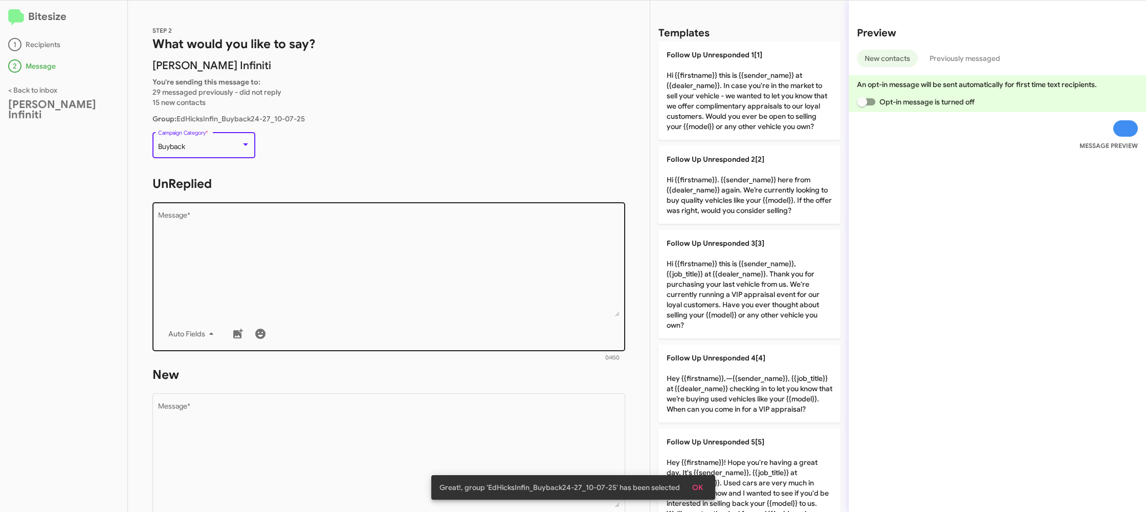
click at [336, 251] on textarea "Message *" at bounding box center [389, 264] width 462 height 104
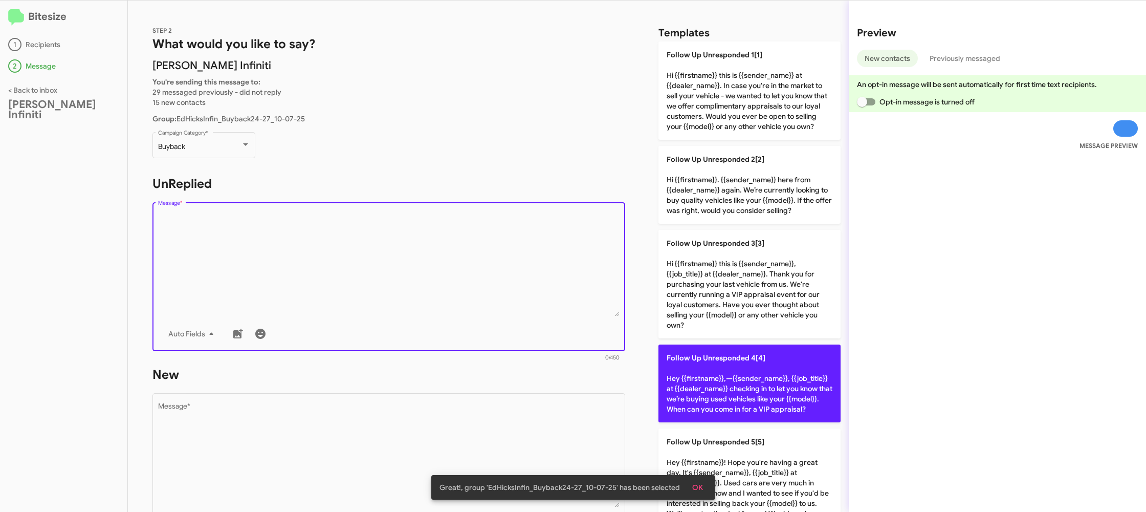
click at [728, 381] on p "Follow Up Unresponded 4[4] Hey {{firstname}},—{{sender_name}}, {{job_title}} at…" at bounding box center [749, 383] width 182 height 78
type textarea "Hey {{firstname}},—{{sender_name}}, {{job_title}} at {{dealer_name}} checking i…"
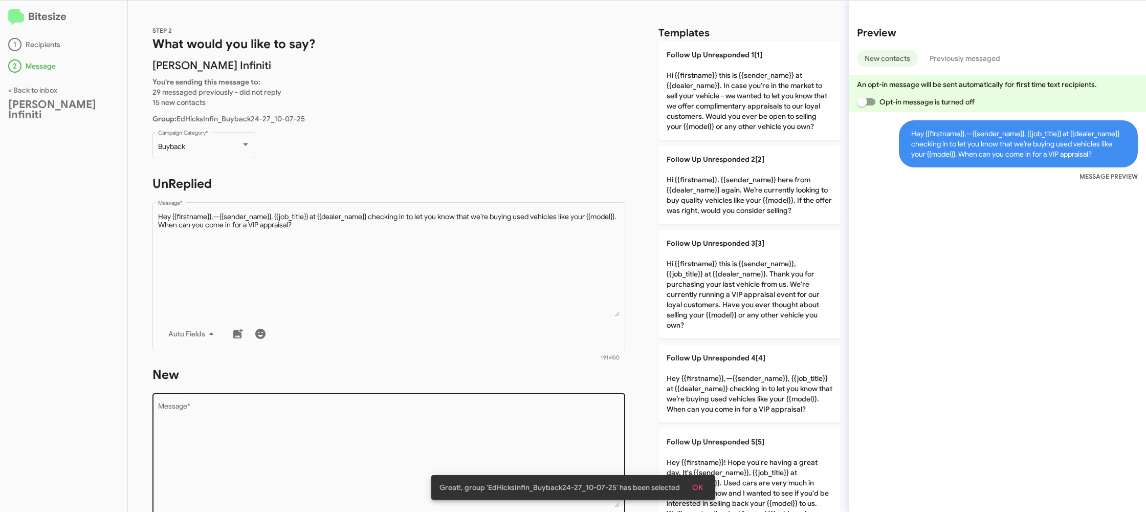
click at [586, 395] on div "Drop image here to insert Auto Fields Message *" at bounding box center [389, 466] width 462 height 151
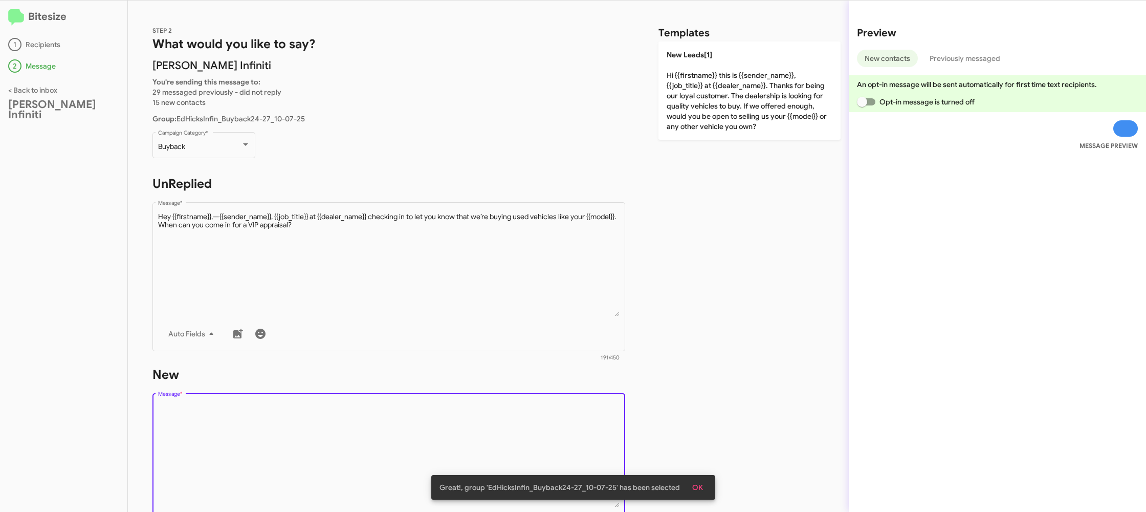
click at [585, 397] on div "Drop image here to insert Auto Fields Message *" at bounding box center [389, 466] width 462 height 151
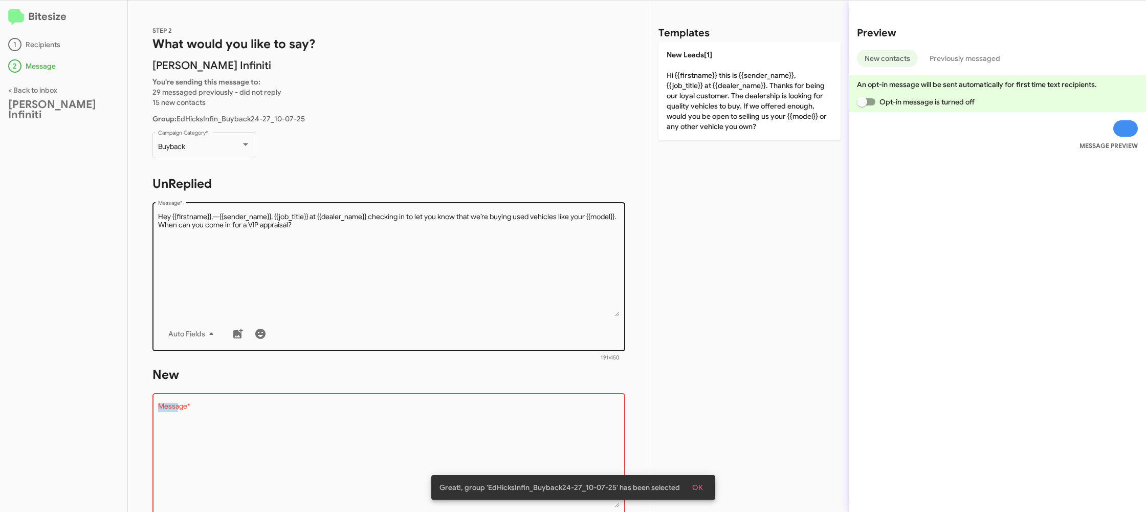
drag, startPoint x: 597, startPoint y: 363, endPoint x: 616, endPoint y: 301, distance: 64.9
click at [606, 335] on div "STEP 2 What would you like to say? Ed Hicks Infiniti You're sending this messag…" at bounding box center [389, 256] width 522 height 511
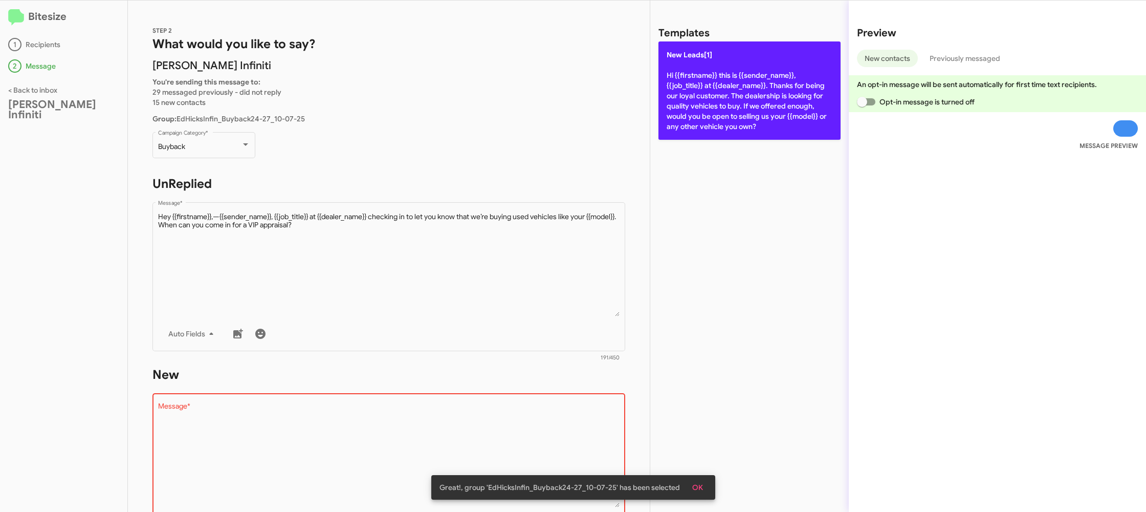
click at [685, 115] on p "New Leads[1] Hi {{firstname}} this is {{sender_name}}, {{job_title}} at {{deale…" at bounding box center [749, 90] width 182 height 98
type textarea "Hi {{firstname}} this is {{sender_name}}, {{job_title}} at {{dealer_name}}. Tha…"
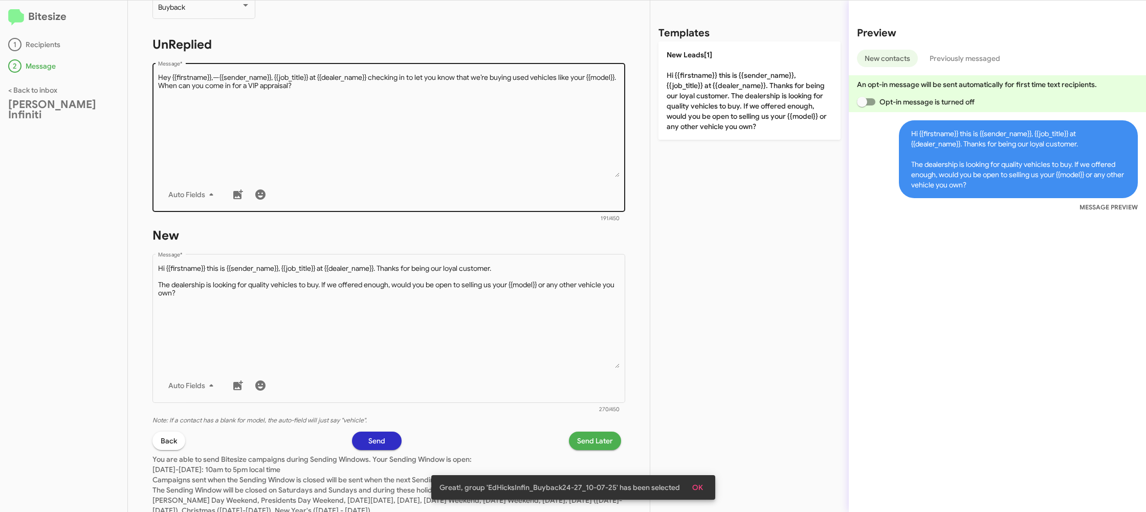
scroll to position [173, 0]
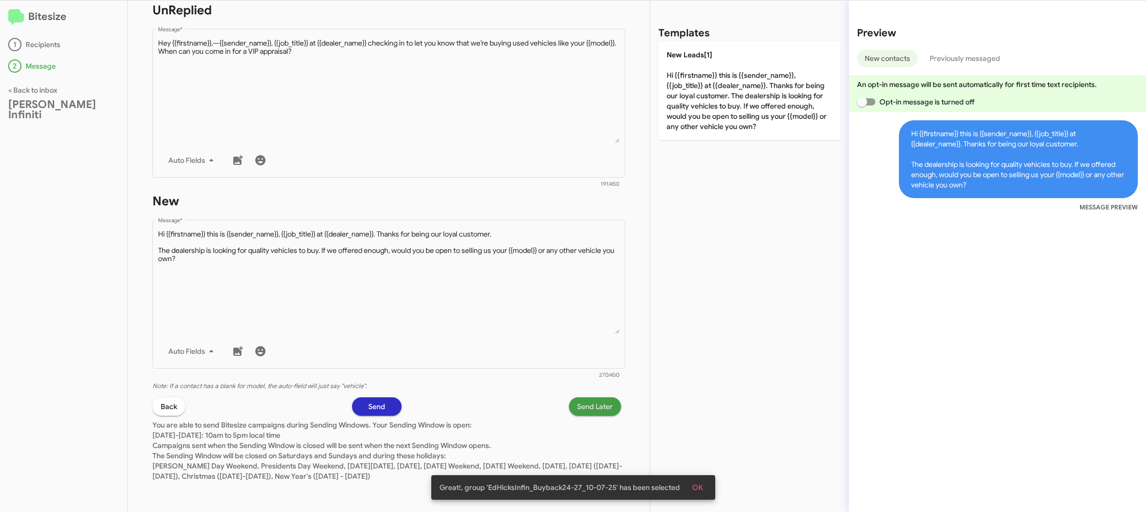
click at [591, 406] on span "Send Later" at bounding box center [595, 406] width 36 height 18
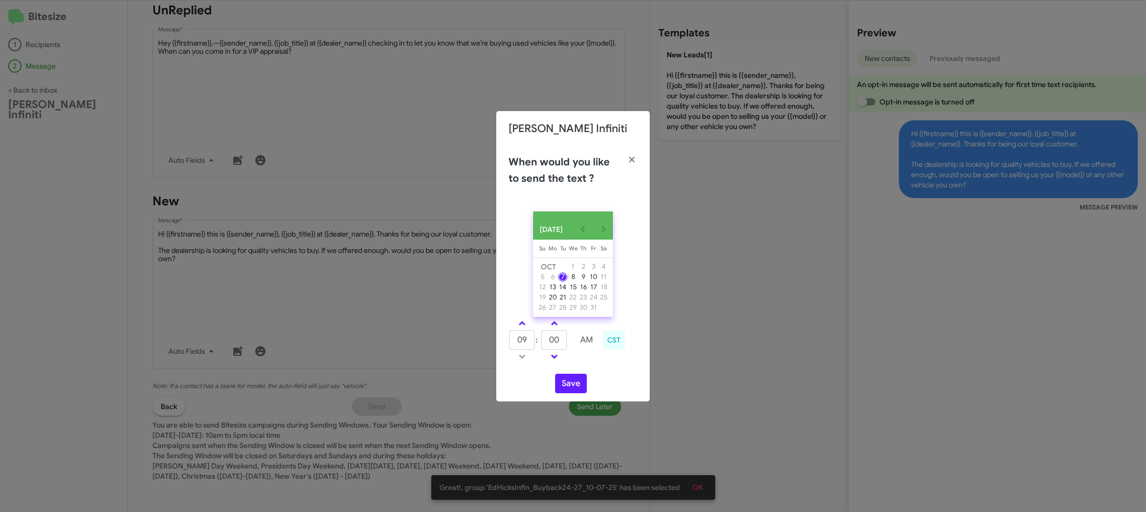
drag, startPoint x: 524, startPoint y: 322, endPoint x: 562, endPoint y: 346, distance: 45.0
click at [522, 324] on link at bounding box center [522, 323] width 18 height 12
type input "10"
click at [566, 346] on input "00" at bounding box center [554, 339] width 26 height 19
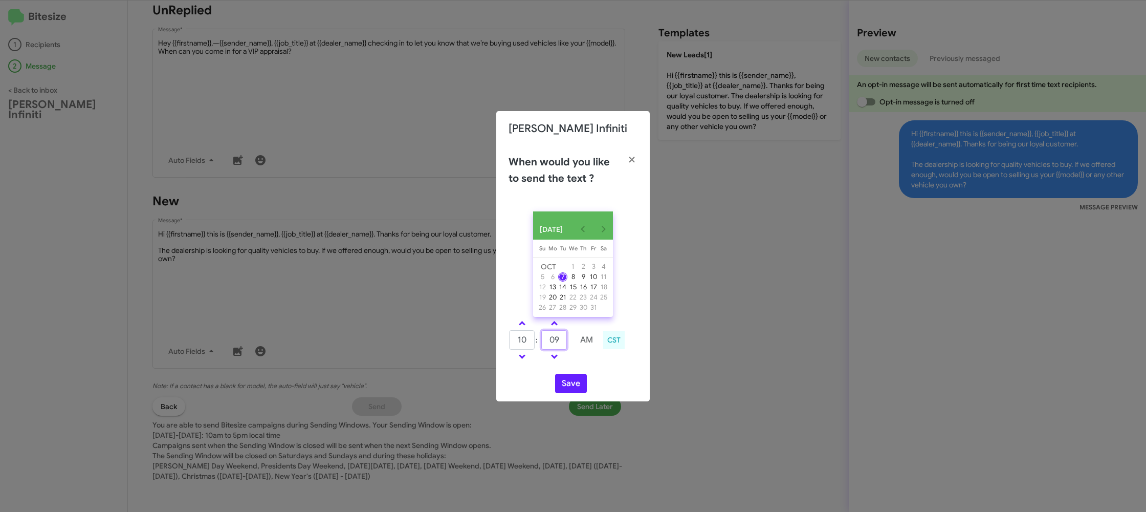
type input "09"
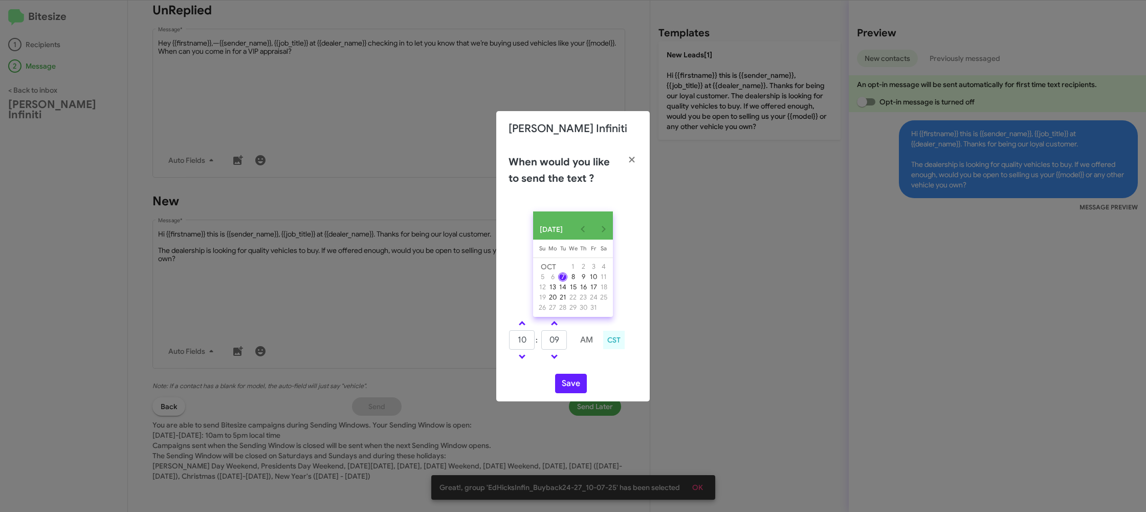
click at [596, 374] on div "OCT 2025 Sunday Su Monday Mo Tuesday Tu Wednesday We Thursday Th Friday Fr Satu…" at bounding box center [572, 302] width 153 height 198
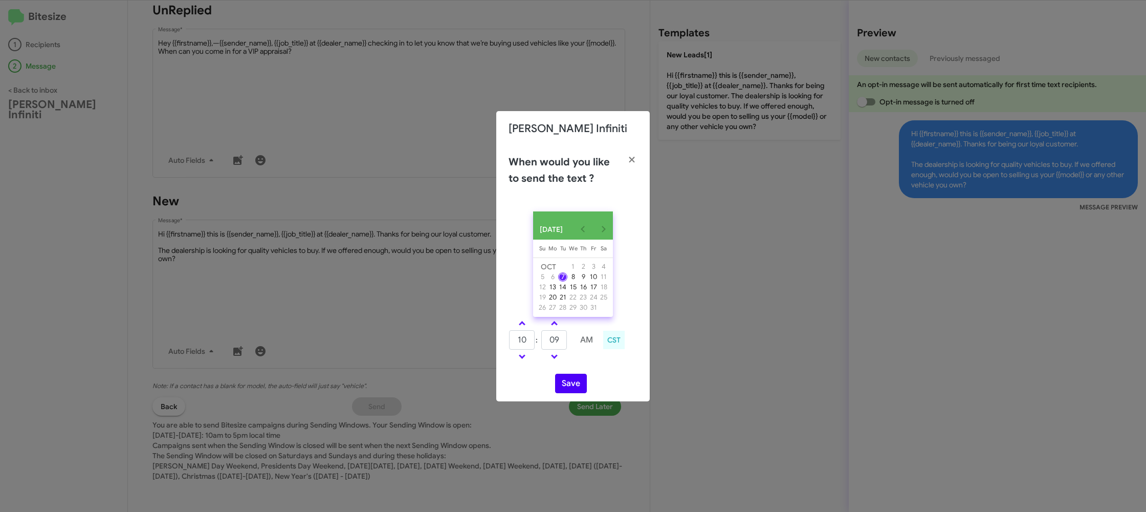
click at [558, 391] on div "Save" at bounding box center [573, 382] width 129 height 19
click at [573, 393] on button "Save" at bounding box center [571, 382] width 32 height 19
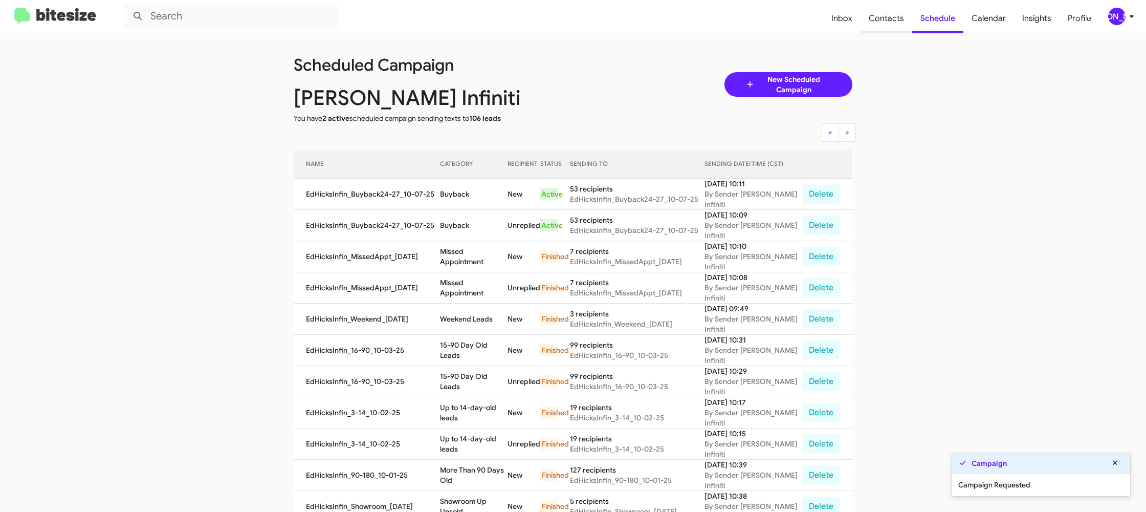
click at [876, 15] on span "Contacts" at bounding box center [886, 19] width 52 height 30
type input "in:groups"
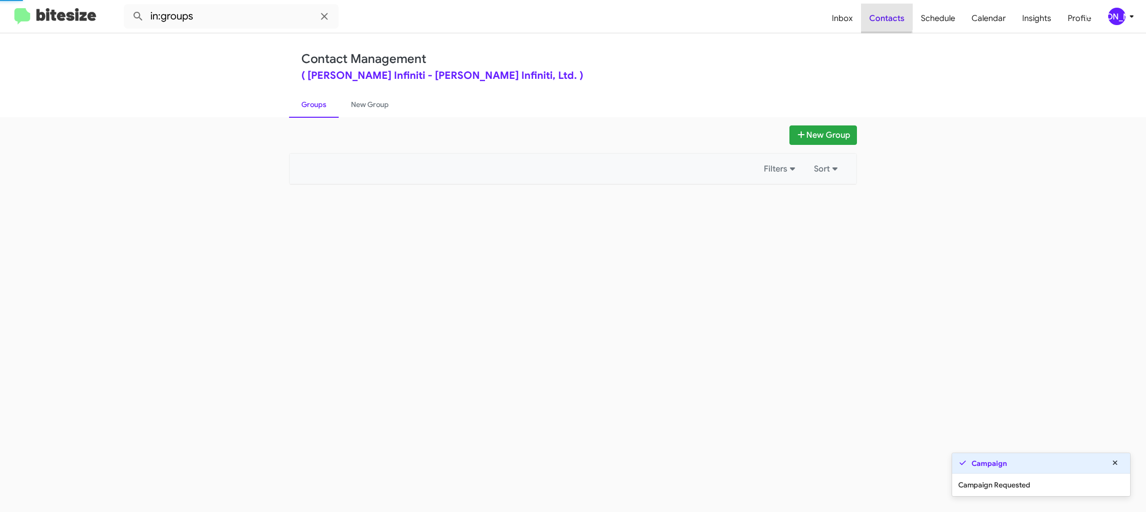
click at [876, 15] on span "Contacts" at bounding box center [887, 19] width 52 height 30
drag, startPoint x: 876, startPoint y: 15, endPoint x: 563, endPoint y: 173, distance: 350.3
click at [875, 15] on span "Contacts" at bounding box center [887, 19] width 52 height 30
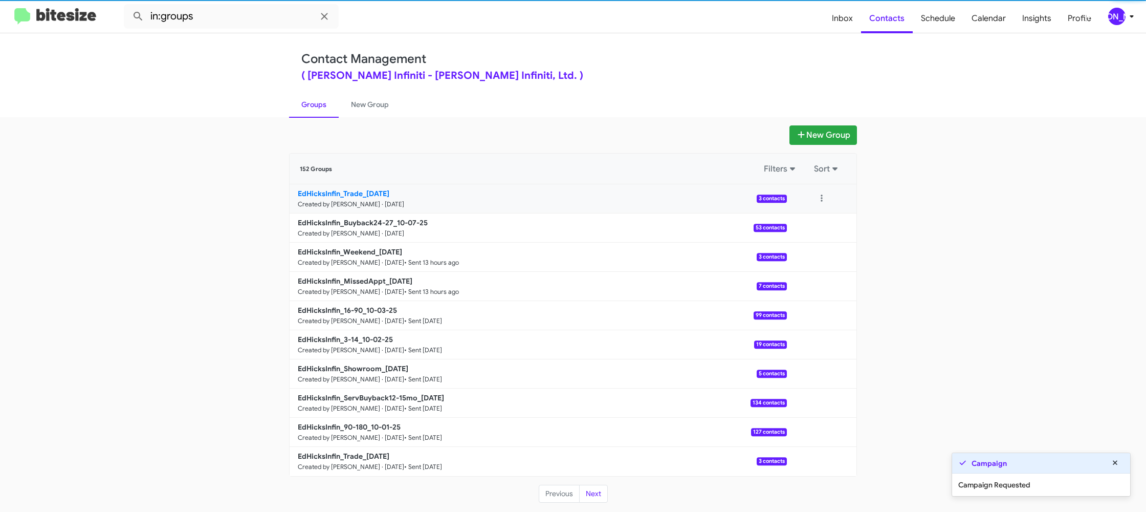
click at [407, 188] on p "EdHicksInfin_Trade_10-07-25" at bounding box center [538, 193] width 481 height 10
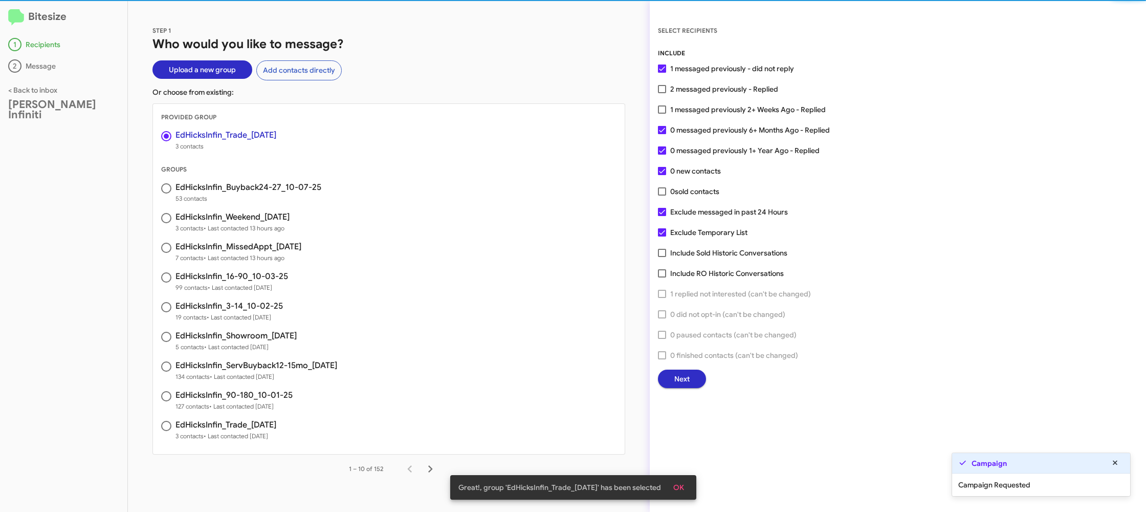
click at [682, 380] on span "Next" at bounding box center [681, 378] width 15 height 18
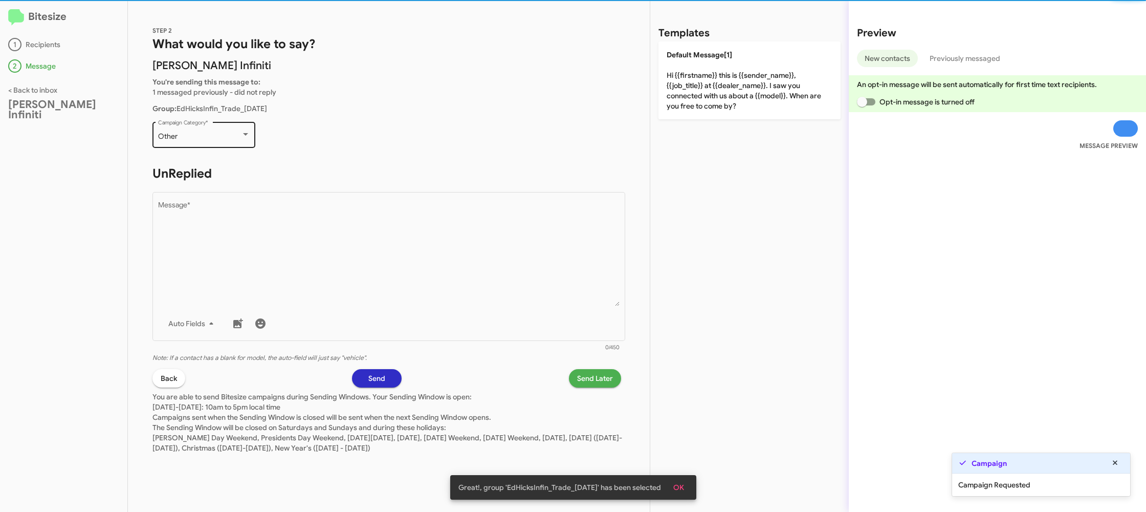
click at [219, 135] on div "Other" at bounding box center [199, 137] width 83 height 8
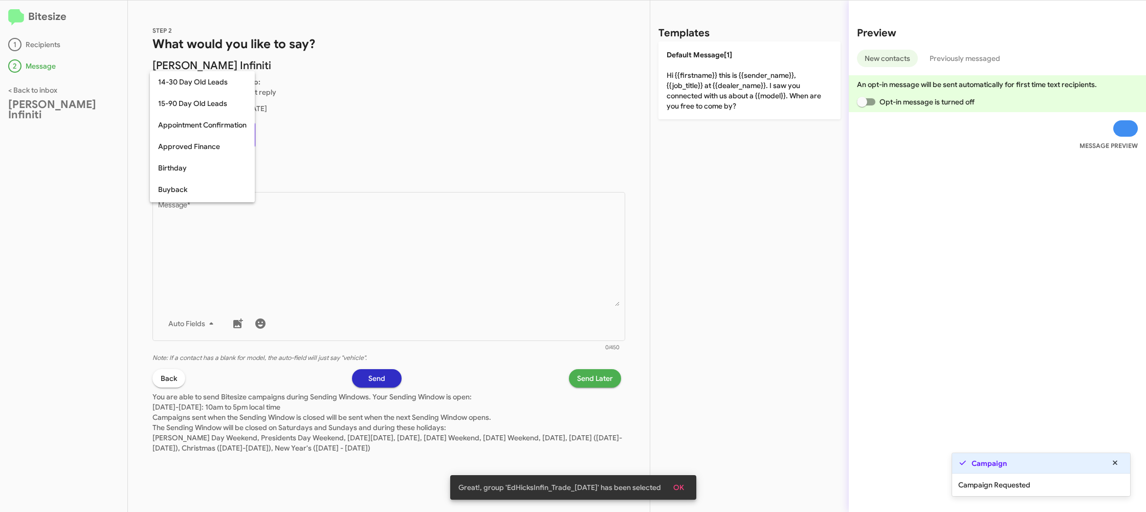
scroll to position [225, 0]
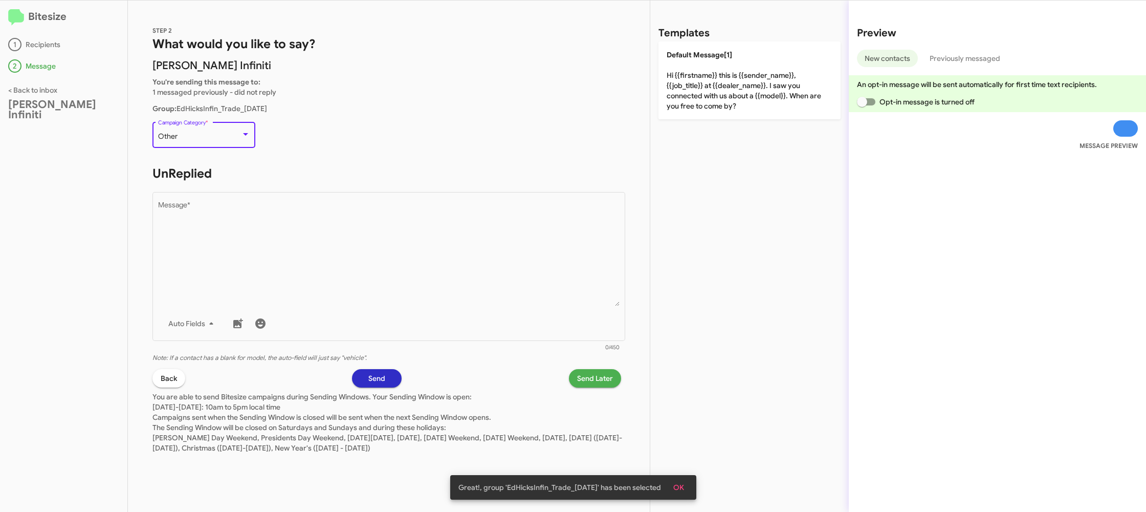
click at [229, 147] on div "Other Campaign Category *" at bounding box center [204, 134] width 92 height 28
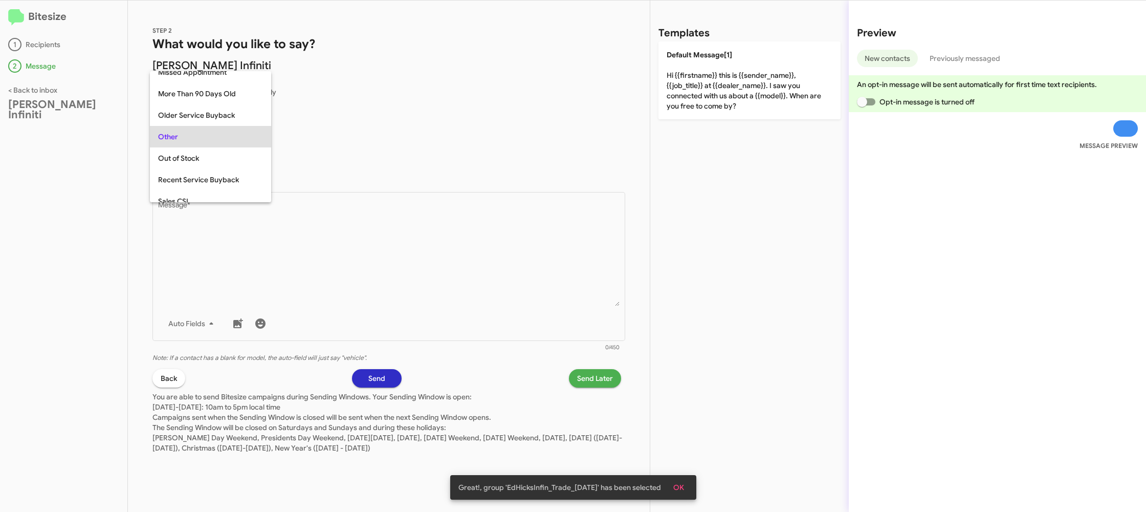
scroll to position [363, 0]
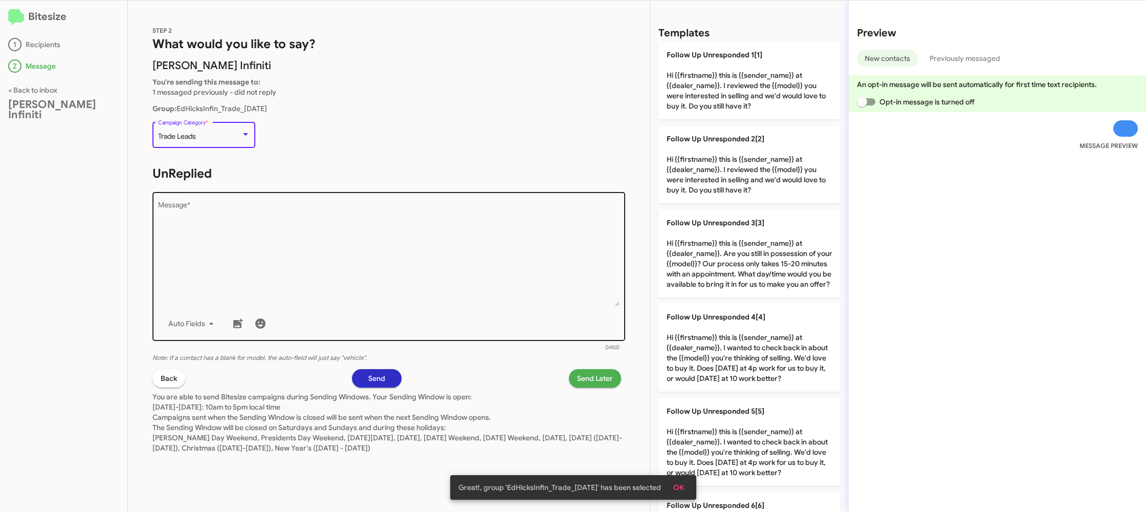
click at [259, 222] on textarea "Message *" at bounding box center [389, 254] width 462 height 104
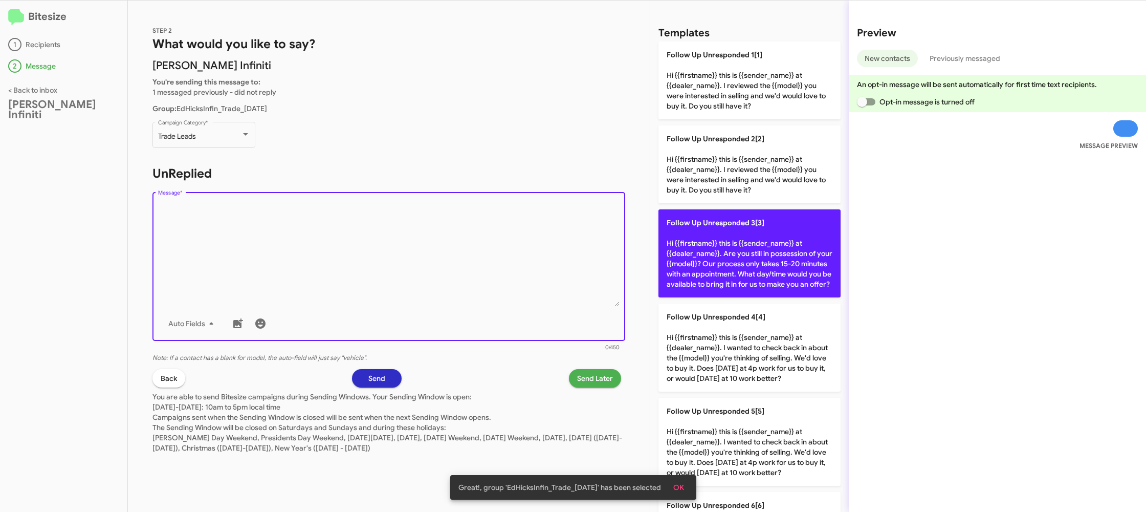
scroll to position [420, 0]
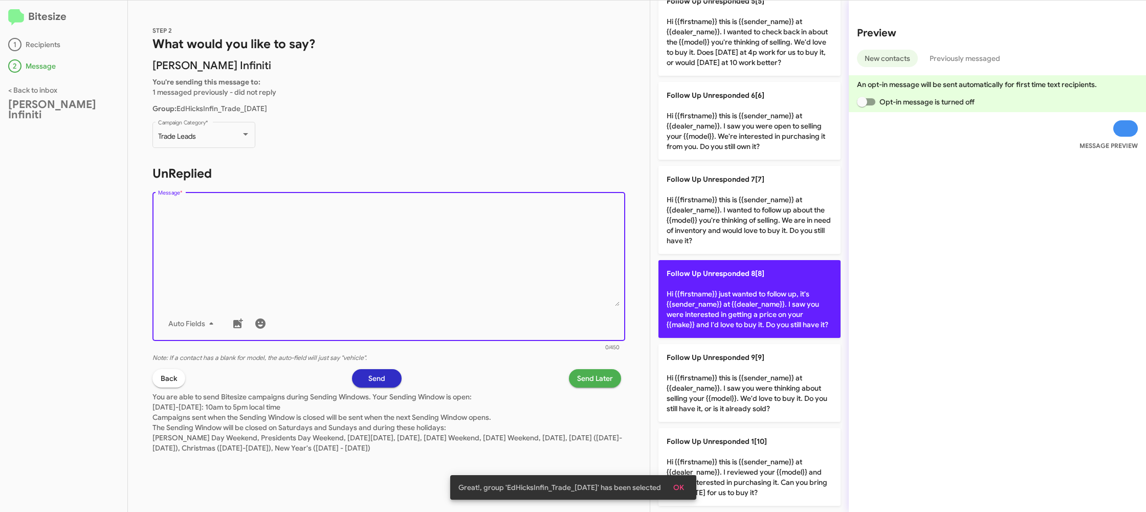
drag, startPoint x: 771, startPoint y: 301, endPoint x: 744, endPoint y: 302, distance: 27.1
click at [769, 301] on p "Follow Up Unresponded 8[8] Hi {{firstname}} just wanted to follow up, it's {{se…" at bounding box center [749, 299] width 182 height 78
type textarea "Hi {{firstname}} just wanted to follow up, it's {{sender_name}} at {{dealer_nam…"
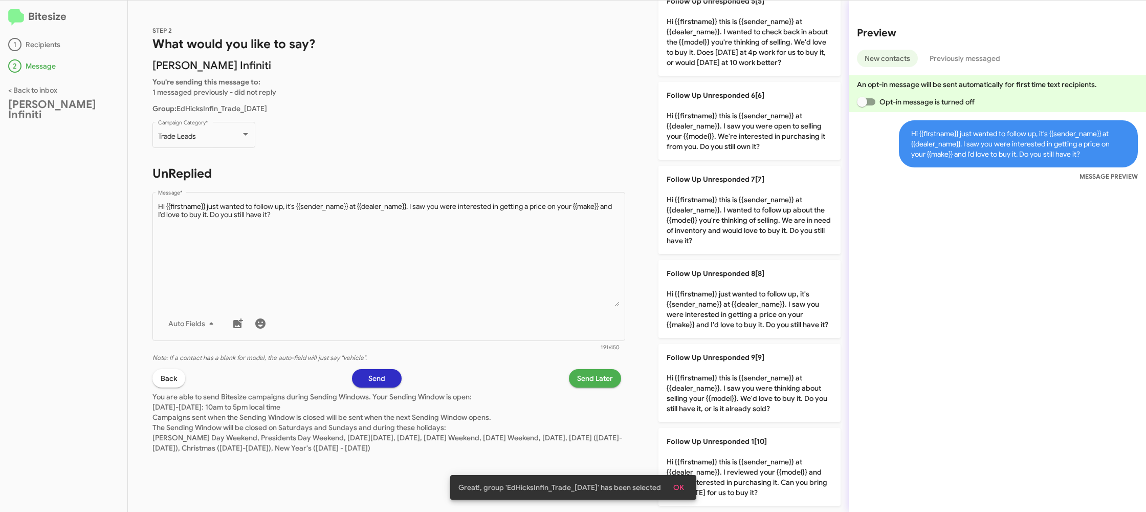
click at [576, 373] on button "Send Later" at bounding box center [595, 378] width 52 height 18
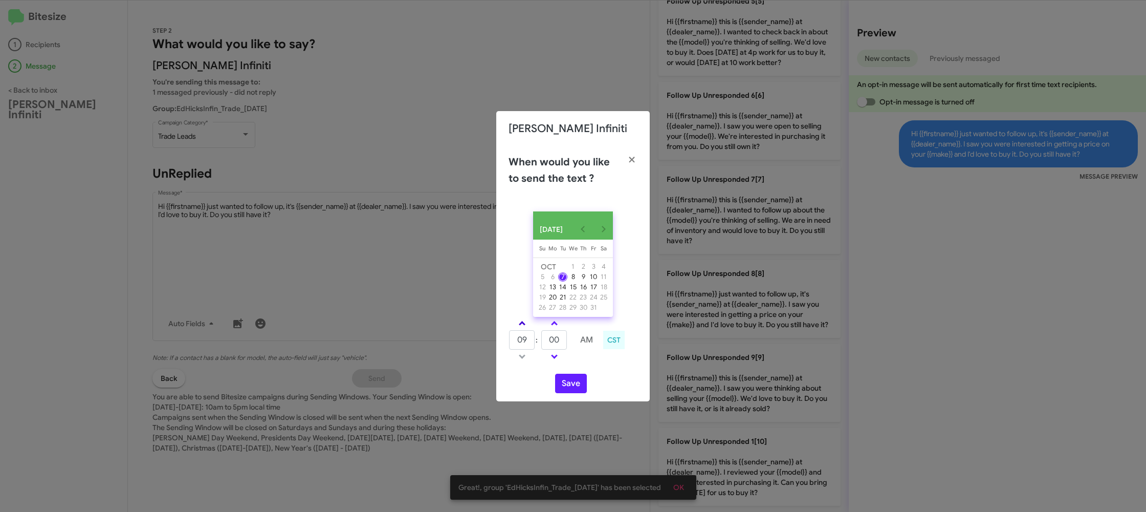
drag, startPoint x: 522, startPoint y: 323, endPoint x: 558, endPoint y: 340, distance: 40.1
click at [523, 324] on link at bounding box center [522, 323] width 18 height 12
type input "10"
click at [564, 340] on input "00" at bounding box center [554, 339] width 26 height 19
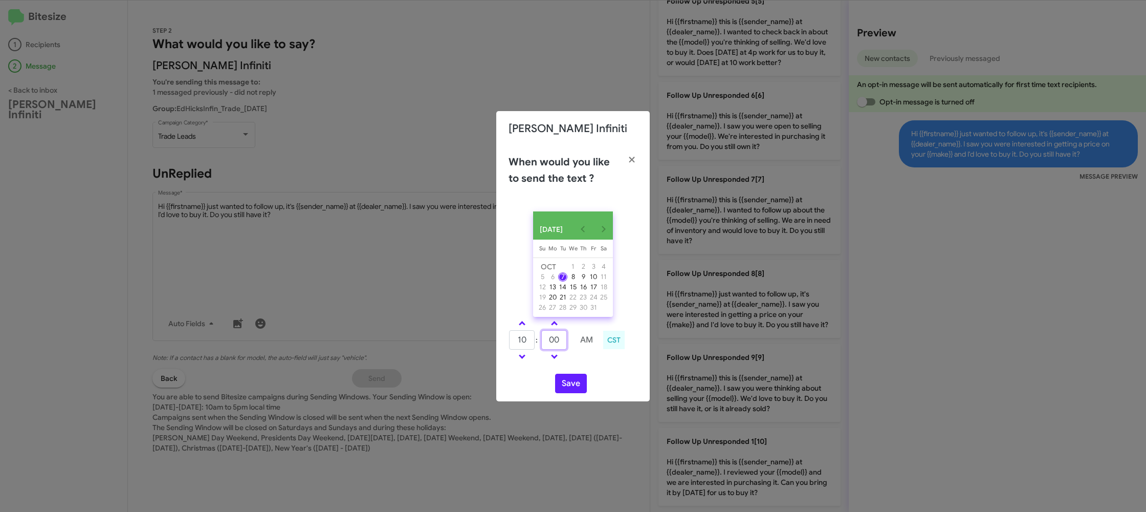
click at [564, 340] on input "00" at bounding box center [554, 339] width 26 height 19
type input "1"
type input "18"
drag, startPoint x: 591, startPoint y: 374, endPoint x: 575, endPoint y: 382, distance: 17.6
click at [580, 379] on div "OCT 2025 Sunday Su Monday Mo Tuesday Tu Wednesday We Thursday Th Friday Fr Satu…" at bounding box center [572, 302] width 153 height 198
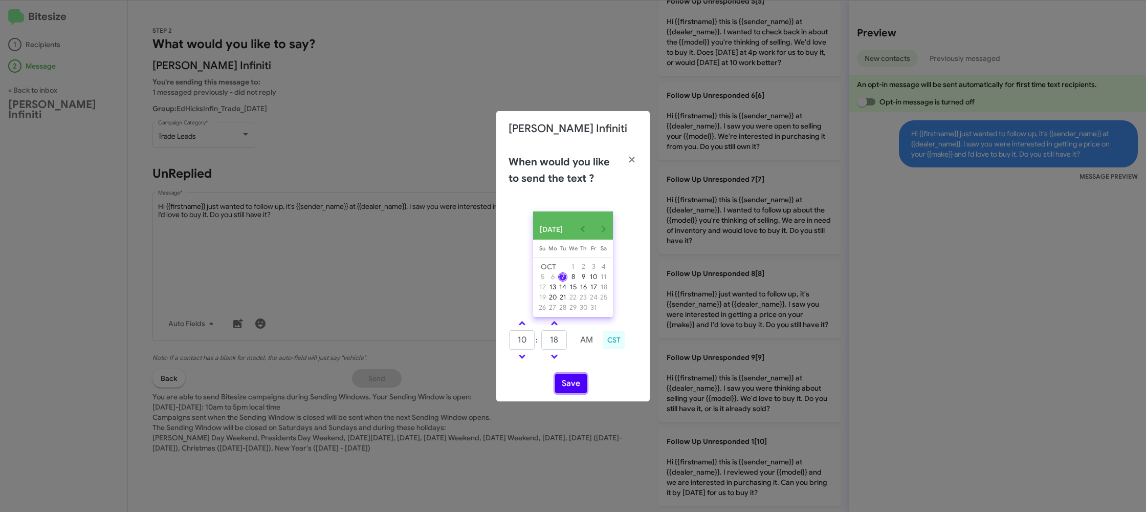
click at [570, 387] on button "Save" at bounding box center [571, 382] width 32 height 19
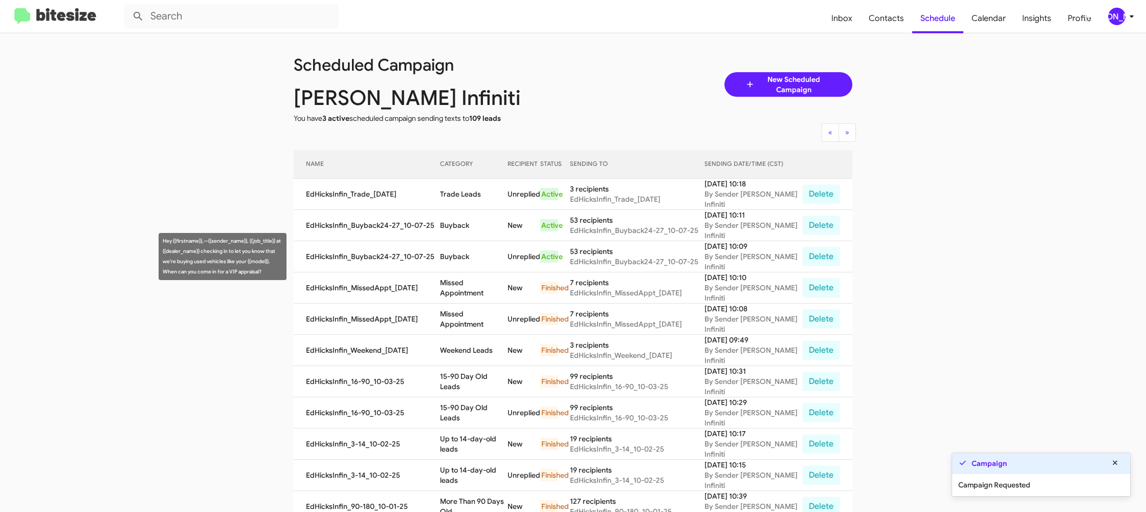
click at [460, 256] on td "Buyback" at bounding box center [474, 256] width 68 height 31
copy td "Buyback"
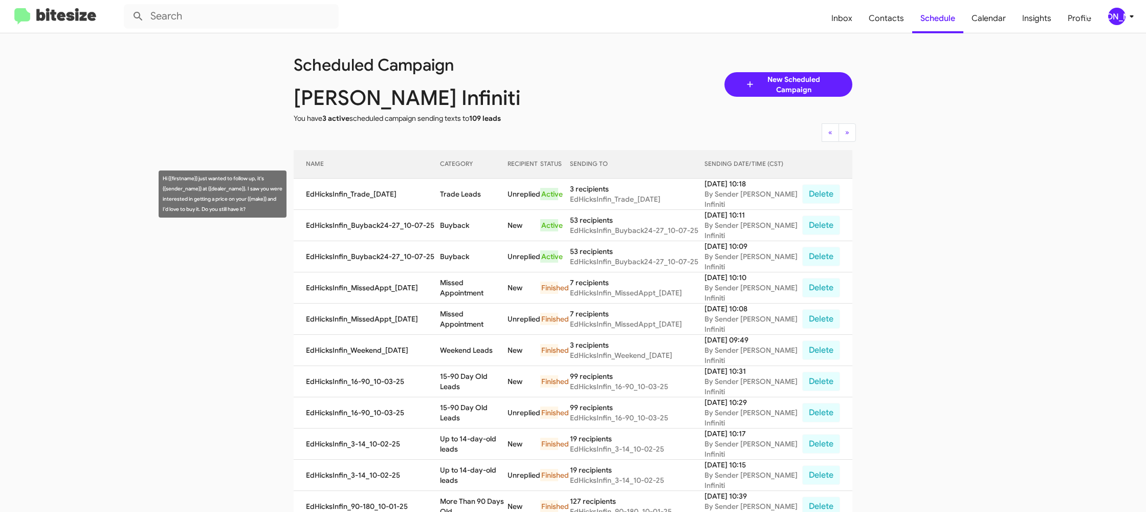
click at [468, 196] on td "Trade Leads" at bounding box center [474, 194] width 68 height 31
copy td "Trade Leads"
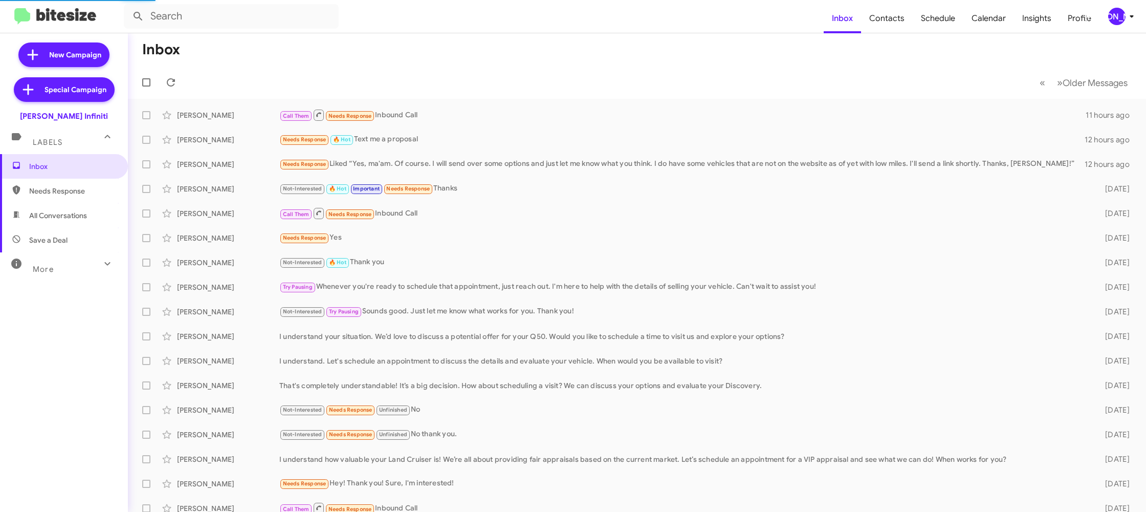
click at [1114, 9] on div "[PERSON_NAME]" at bounding box center [1116, 16] width 17 height 17
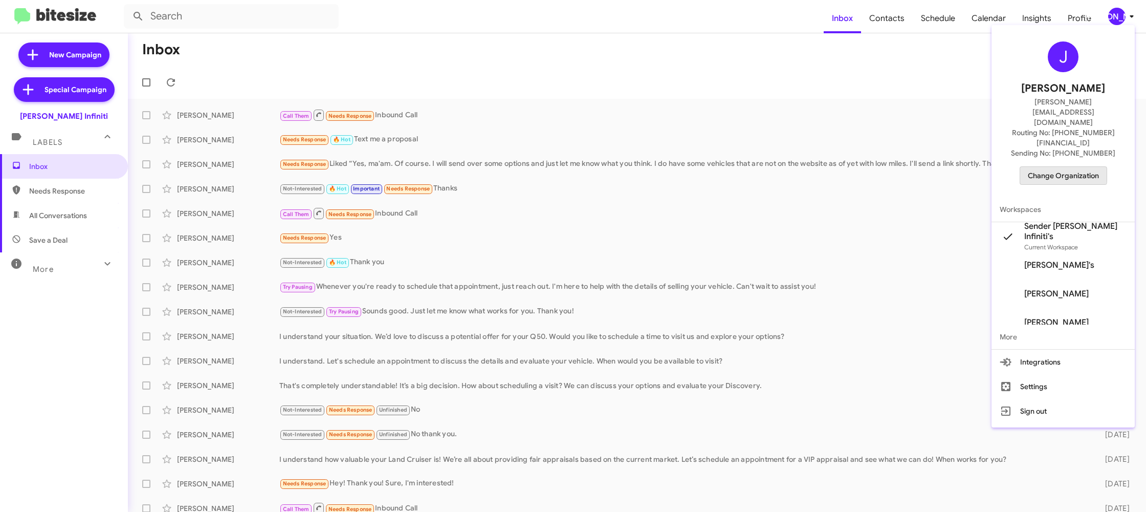
click at [1064, 167] on span "Change Organization" at bounding box center [1063, 175] width 71 height 17
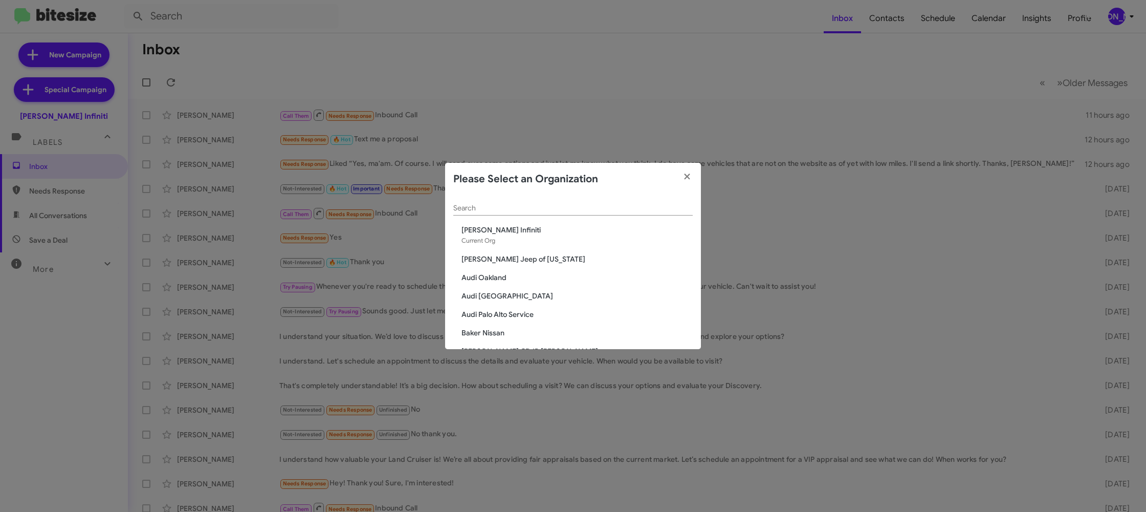
click at [539, 208] on input "Search" at bounding box center [572, 208] width 239 height 8
type input "ed"
click at [498, 263] on span "[PERSON_NAME] Nissan" at bounding box center [576, 263] width 231 height 10
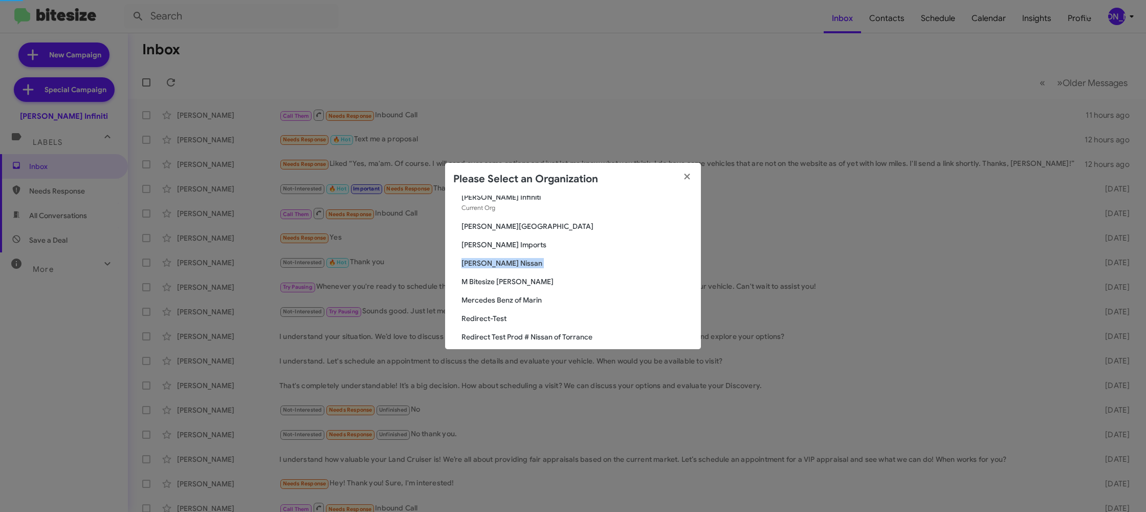
click at [498, 263] on span "[PERSON_NAME] Nissan" at bounding box center [576, 263] width 231 height 10
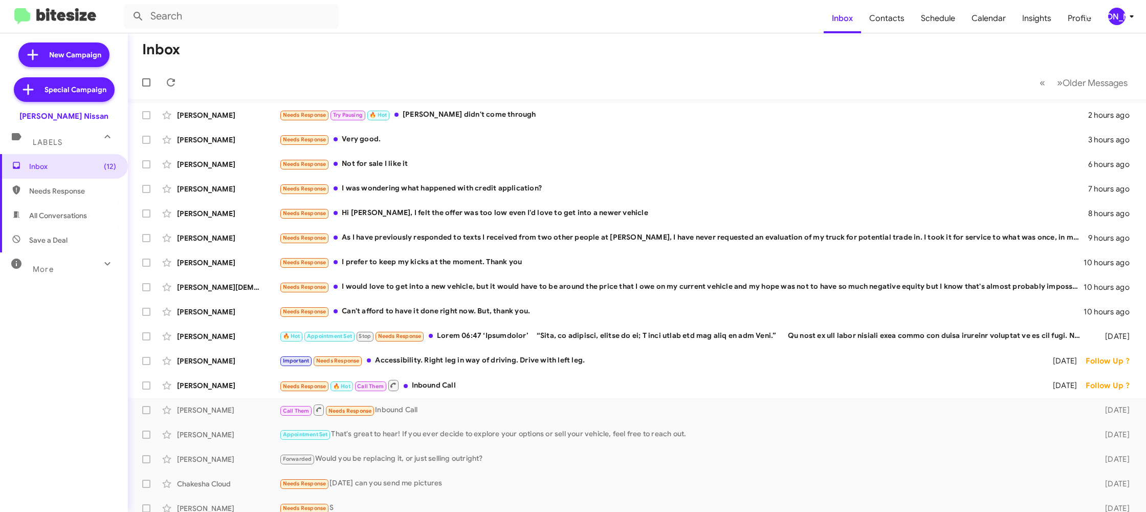
click at [1117, 8] on mat-toolbar "Inbox Contacts Schedule Calendar Insights Profile [PERSON_NAME]" at bounding box center [573, 16] width 1146 height 33
drag, startPoint x: 1120, startPoint y: 8, endPoint x: 1112, endPoint y: 22, distance: 16.3
click at [1117, 11] on div "[PERSON_NAME]" at bounding box center [1116, 16] width 17 height 17
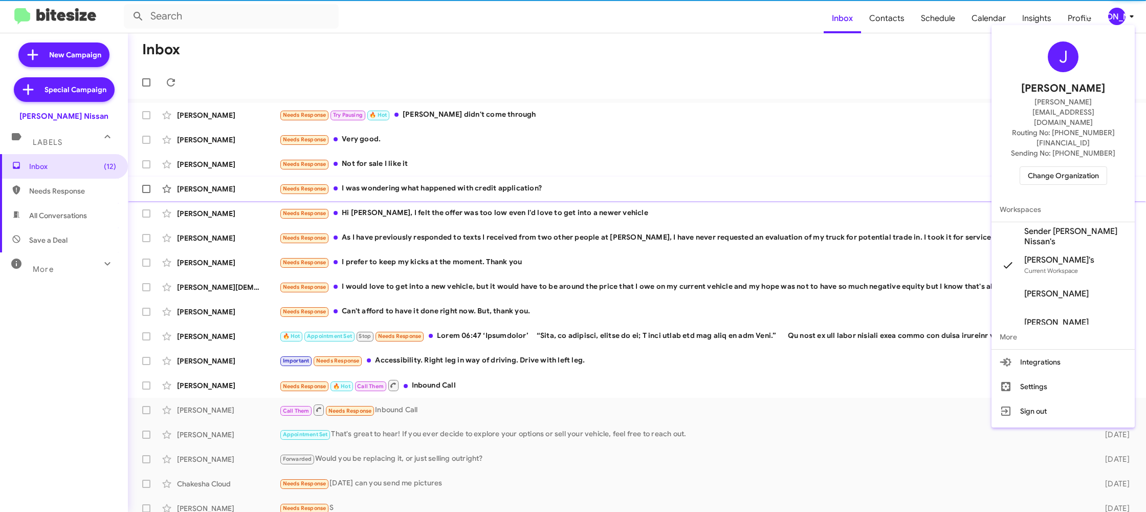
click at [1062, 222] on span "Sender [PERSON_NAME] Nissan's" at bounding box center [1062, 236] width 143 height 29
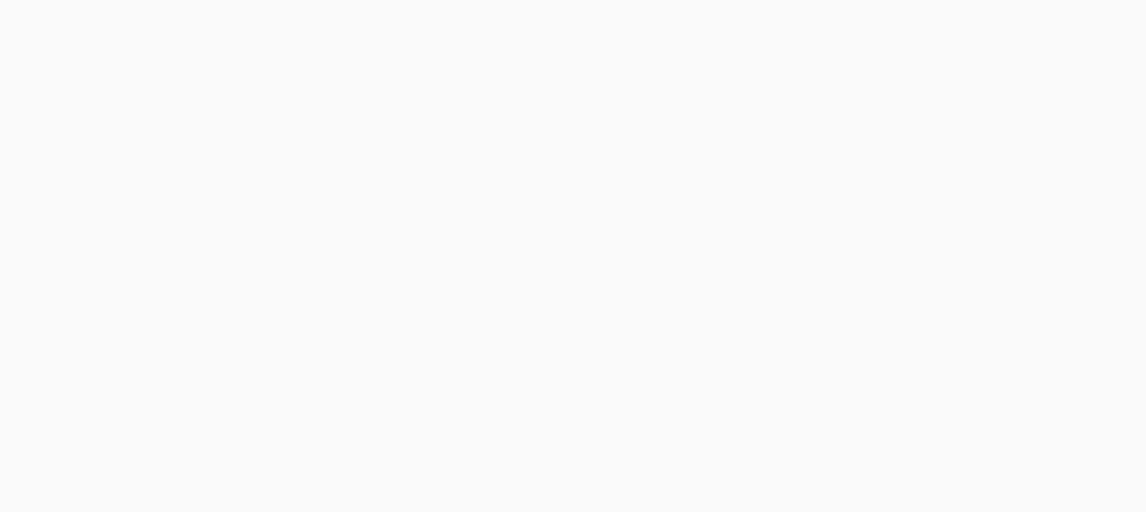
click at [879, 28] on body at bounding box center [573, 256] width 1146 height 512
click at [879, 27] on body at bounding box center [573, 256] width 1146 height 512
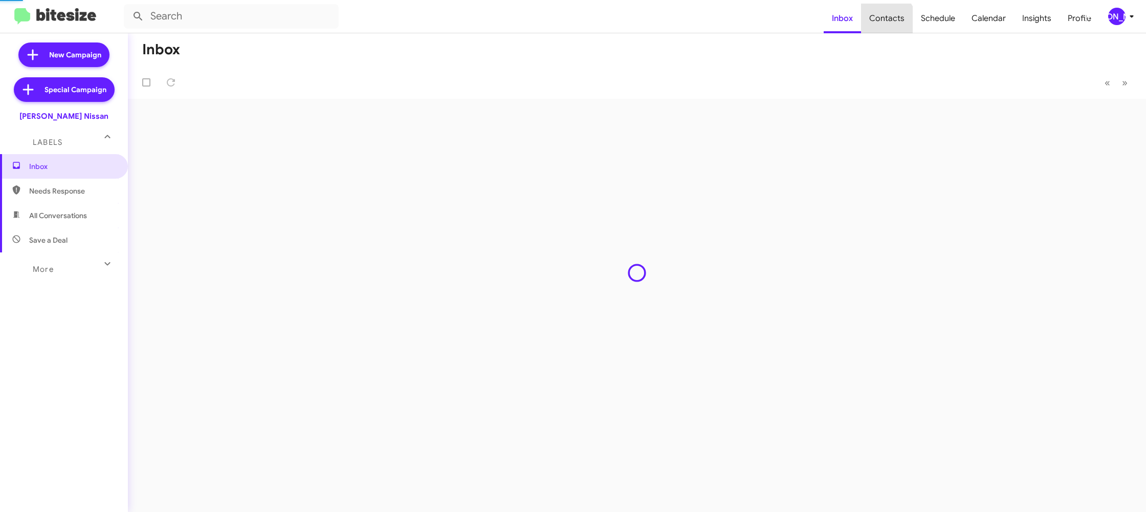
click at [879, 27] on span "Contacts" at bounding box center [887, 19] width 52 height 30
drag, startPoint x: 879, startPoint y: 27, endPoint x: 792, endPoint y: 9, distance: 88.8
click at [862, 21] on mat-nav-list "Inbox Contacts Schedule Calendar Insights Profile" at bounding box center [962, 16] width 276 height 34
type input "in:groups"
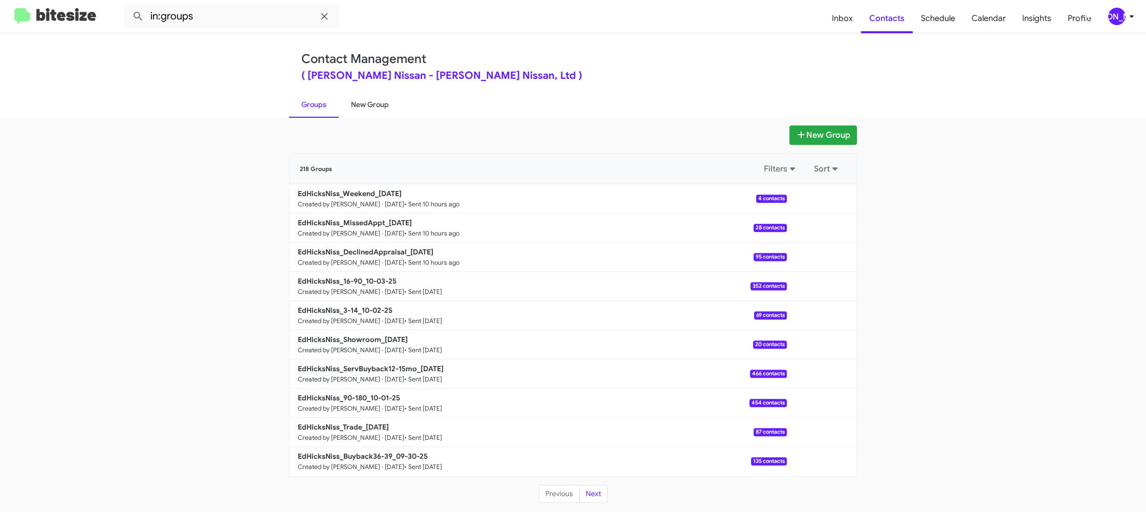
click at [374, 105] on link "New Group" at bounding box center [370, 104] width 62 height 27
drag, startPoint x: 374, startPoint y: 105, endPoint x: 452, endPoint y: 19, distance: 115.9
click at [380, 96] on link "New Group" at bounding box center [370, 104] width 62 height 27
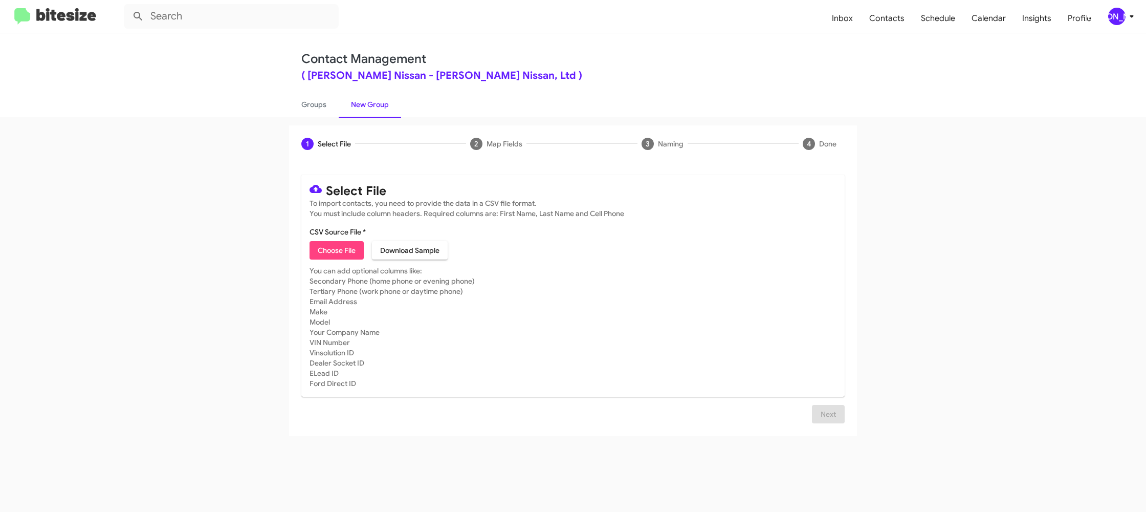
click at [1111, 12] on div "[PERSON_NAME]" at bounding box center [1116, 16] width 17 height 17
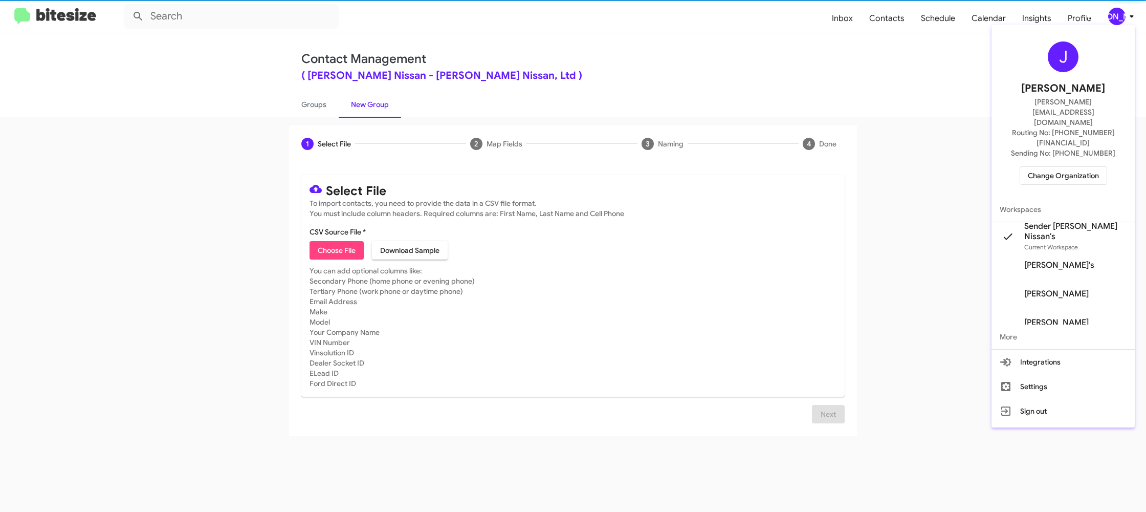
drag, startPoint x: 1111, startPoint y: 12, endPoint x: 943, endPoint y: 85, distance: 183.5
click at [1112, 12] on div at bounding box center [573, 256] width 1146 height 512
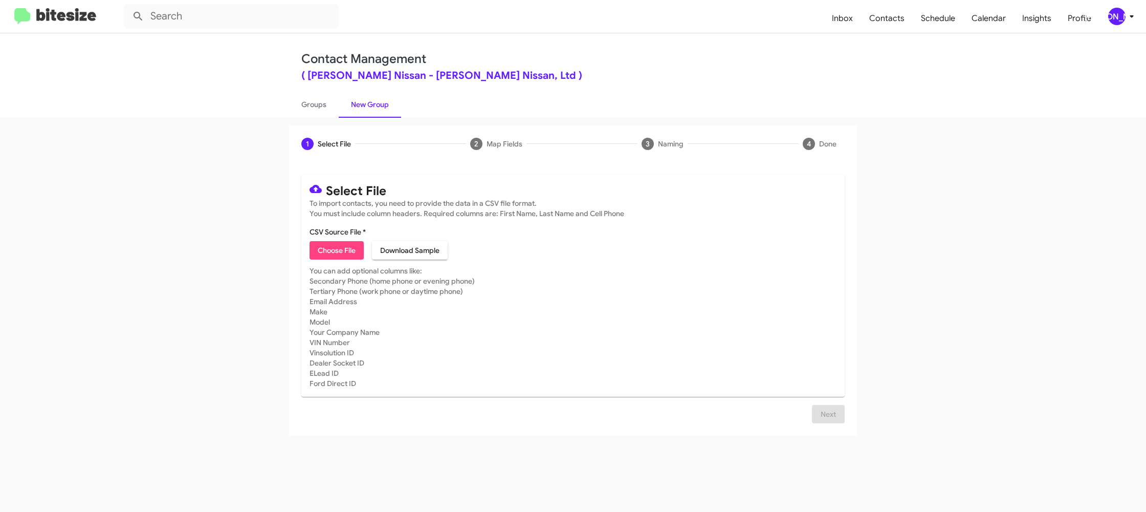
click at [317, 249] on button "Choose File" at bounding box center [337, 250] width 54 height 18
type input "EdHicksNiss_Buyback24-27_10-07-25"
click at [658, 281] on mat-card-subtitle "You can add optional columns like: Secondary Phone (home phone or evening phone…" at bounding box center [573, 327] width 527 height 123
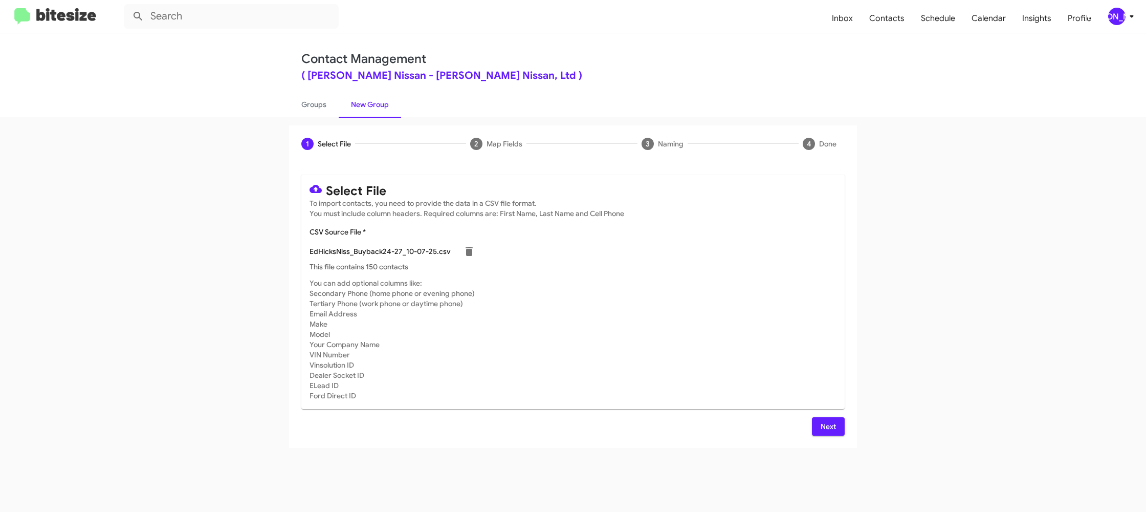
click at [819, 421] on button "Next" at bounding box center [828, 426] width 33 height 18
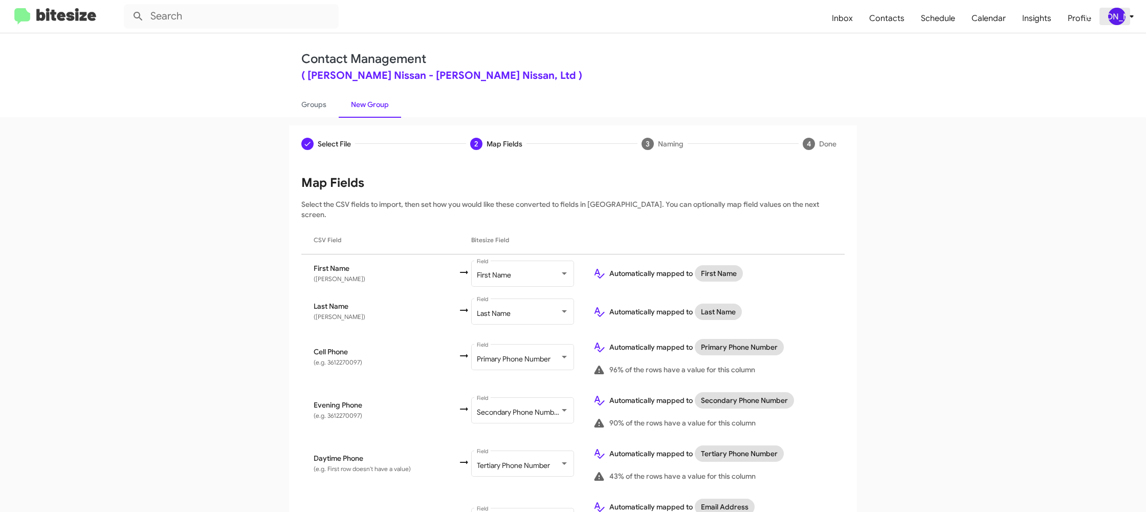
click at [1114, 18] on div "[PERSON_NAME]" at bounding box center [1116, 16] width 17 height 17
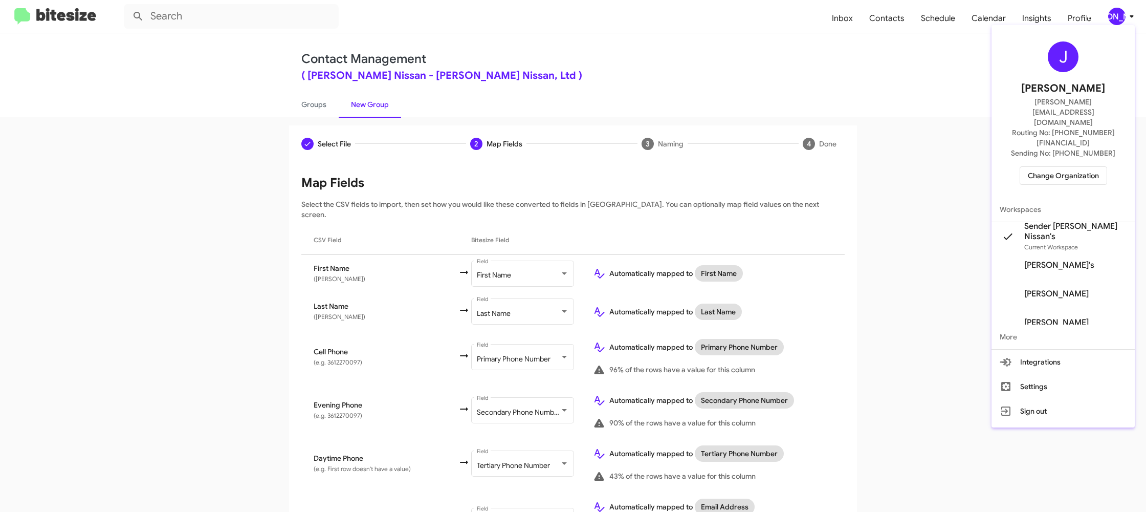
drag, startPoint x: 1114, startPoint y: 18, endPoint x: 684, endPoint y: 207, distance: 469.4
click at [1111, 19] on div at bounding box center [573, 256] width 1146 height 512
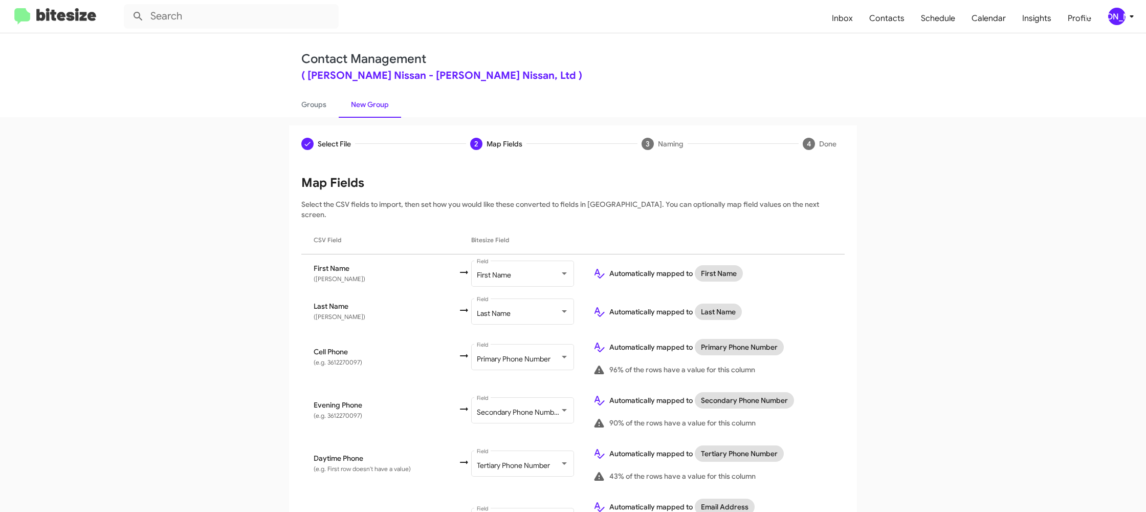
scroll to position [337, 0]
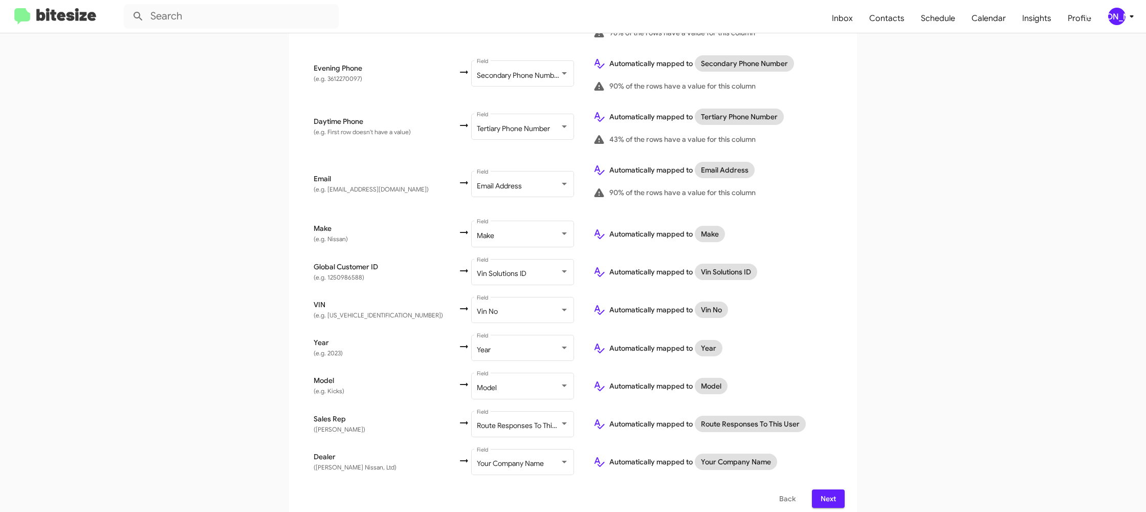
click at [1122, 21] on div "[PERSON_NAME]" at bounding box center [1116, 16] width 17 height 17
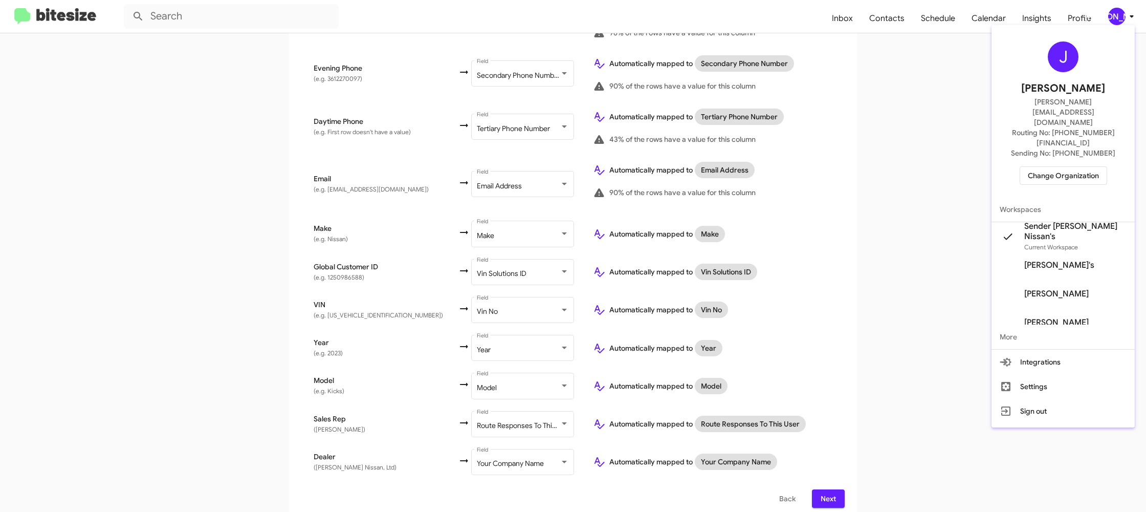
drag, startPoint x: 1122, startPoint y: 19, endPoint x: 709, endPoint y: 220, distance: 460.4
click at [1121, 18] on div at bounding box center [573, 256] width 1146 height 512
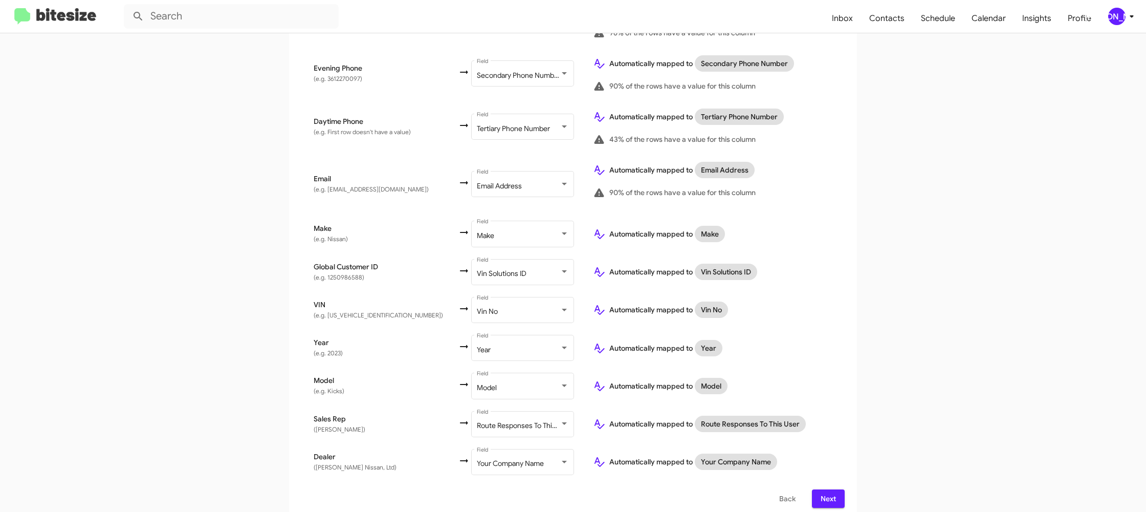
click at [828, 491] on span "Next" at bounding box center [828, 498] width 16 height 18
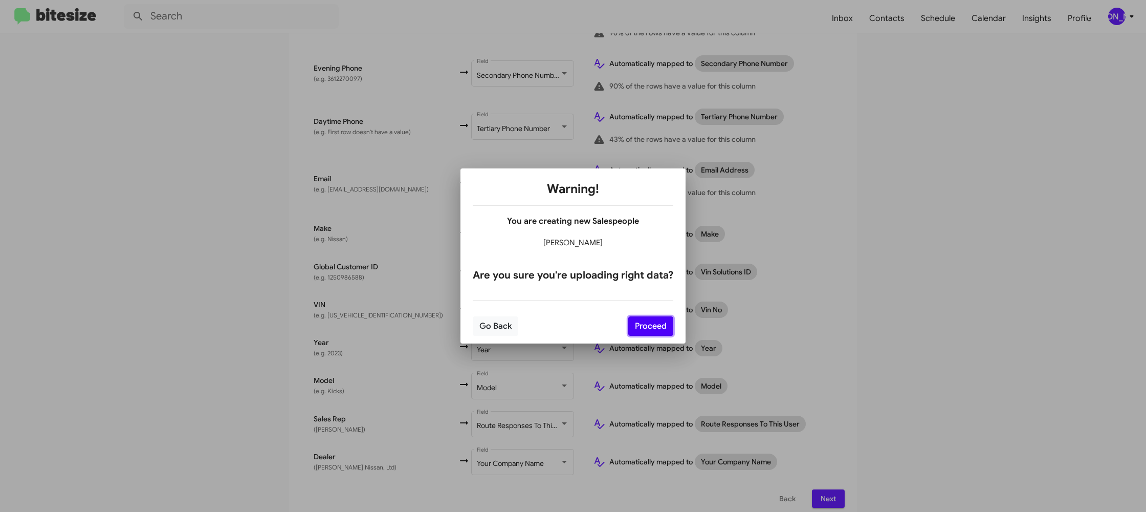
drag, startPoint x: 652, startPoint y: 323, endPoint x: 680, endPoint y: 339, distance: 32.7
click at [651, 324] on button "Proceed" at bounding box center [650, 325] width 45 height 19
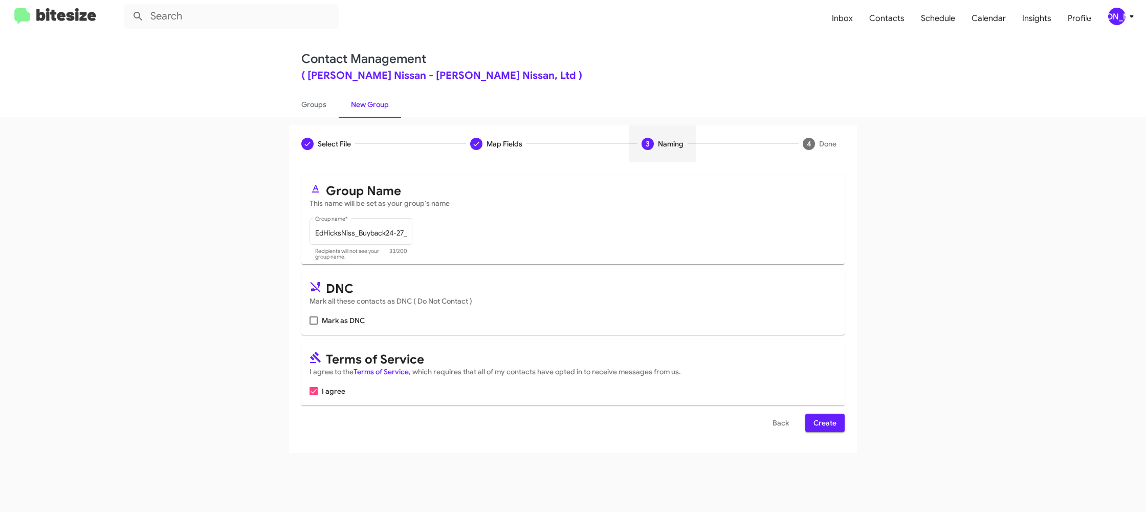
scroll to position [0, 0]
drag, startPoint x: 813, startPoint y: 415, endPoint x: 822, endPoint y: 425, distance: 12.7
click at [815, 417] on button "Create" at bounding box center [824, 422] width 39 height 18
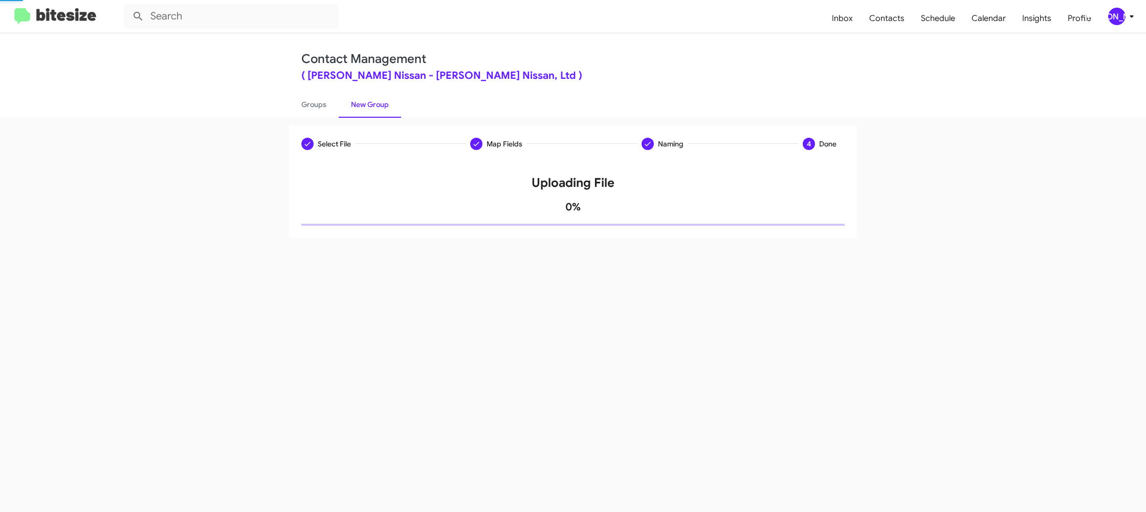
drag, startPoint x: 822, startPoint y: 425, endPoint x: 800, endPoint y: 394, distance: 37.8
click at [821, 424] on div "Select File Map Fields Naming 4 Done Select File To import contacts, you need t…" at bounding box center [573, 314] width 1146 height 394
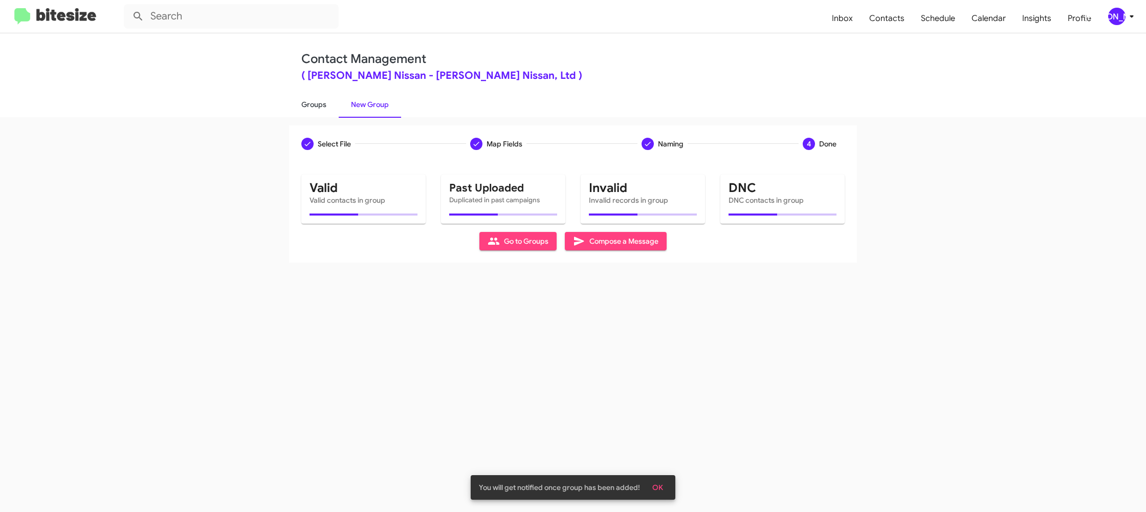
click at [330, 103] on link "Groups" at bounding box center [314, 104] width 50 height 27
type input "in:groups"
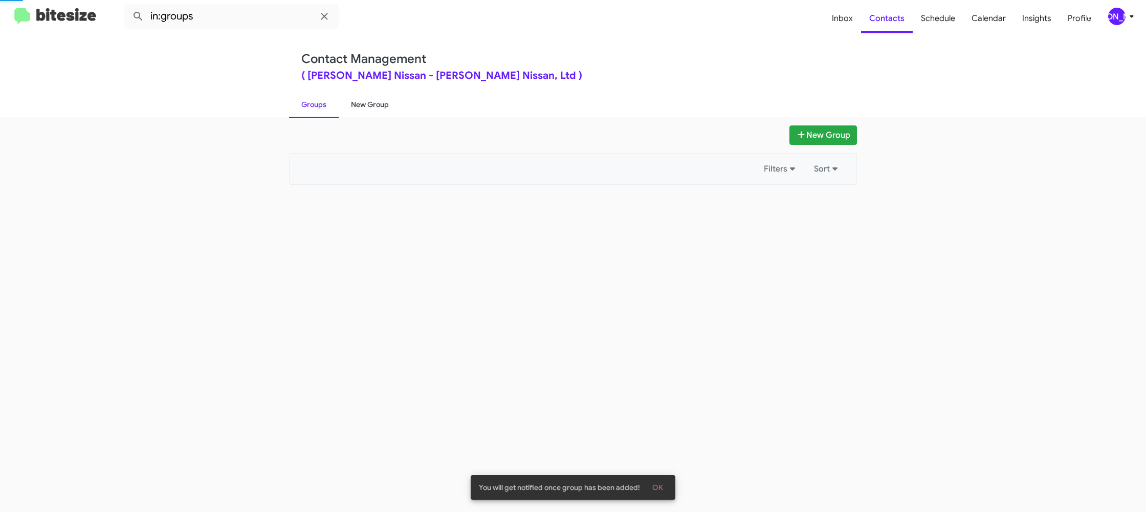
click at [350, 105] on link "New Group" at bounding box center [370, 104] width 62 height 27
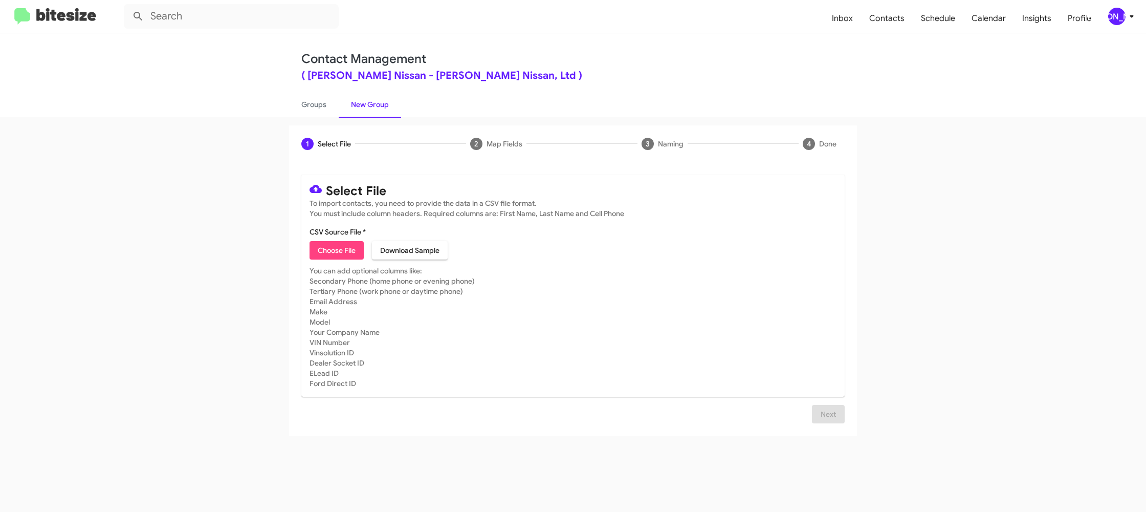
click at [345, 252] on span "Choose File" at bounding box center [337, 250] width 38 height 18
type input "EdHicksNiss_Trade_10-07-25"
click at [691, 300] on mat-card-subtitle "You can add optional columns like: Secondary Phone (home phone or evening phone…" at bounding box center [573, 327] width 527 height 123
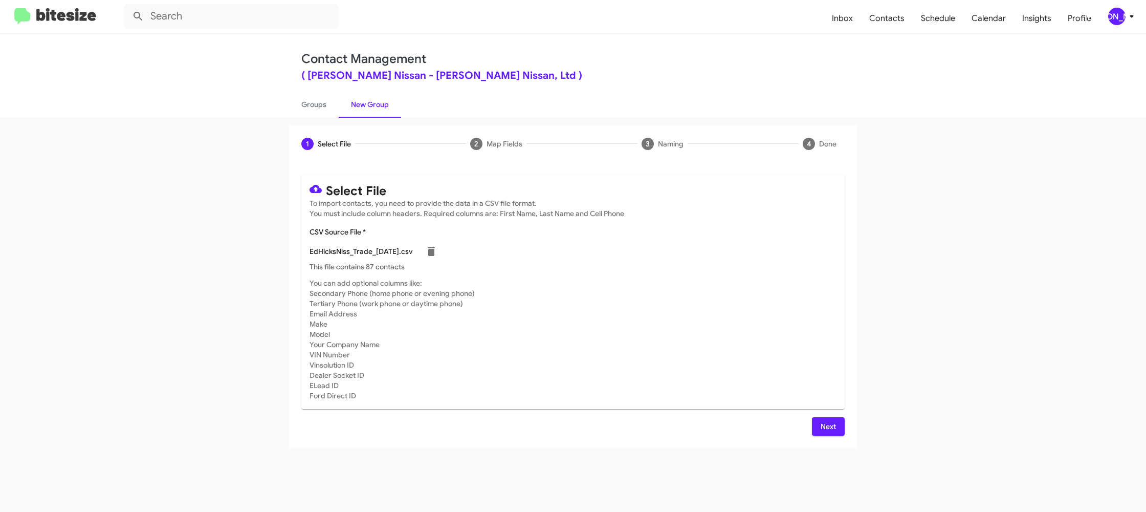
click at [823, 422] on span "Next" at bounding box center [828, 426] width 16 height 18
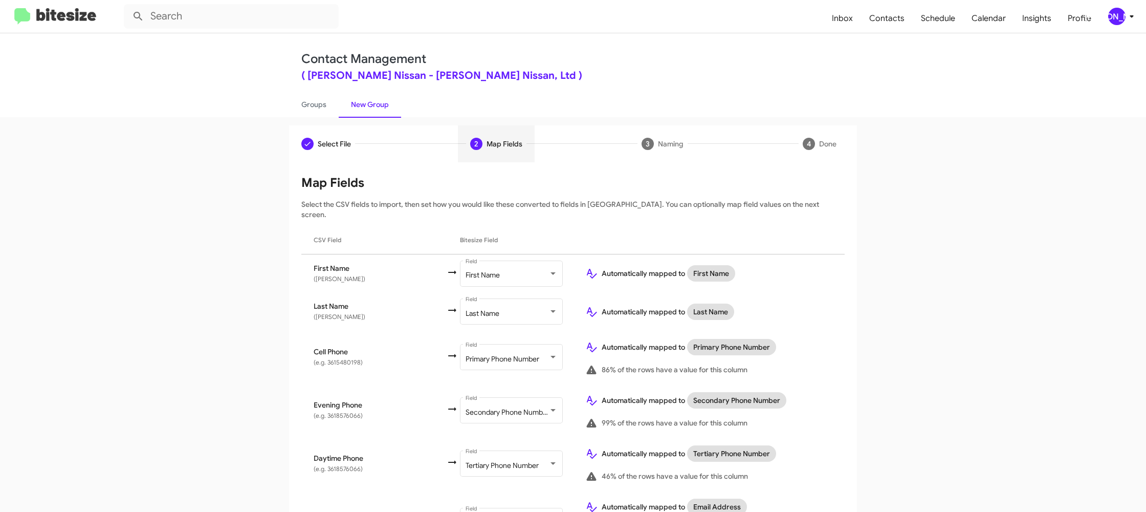
scroll to position [405, 0]
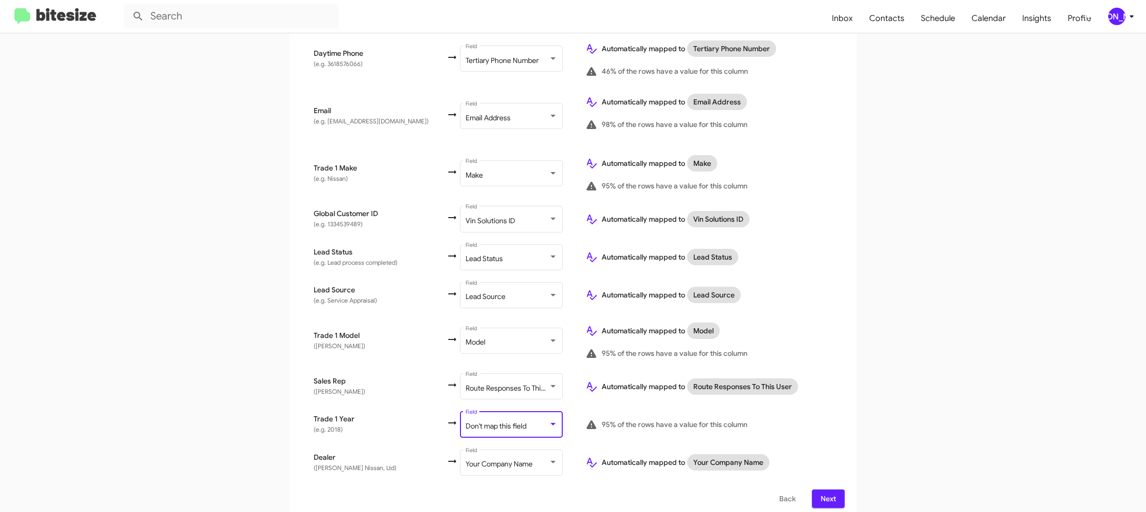
click at [492, 421] on span "Don't map this field" at bounding box center [496, 425] width 61 height 9
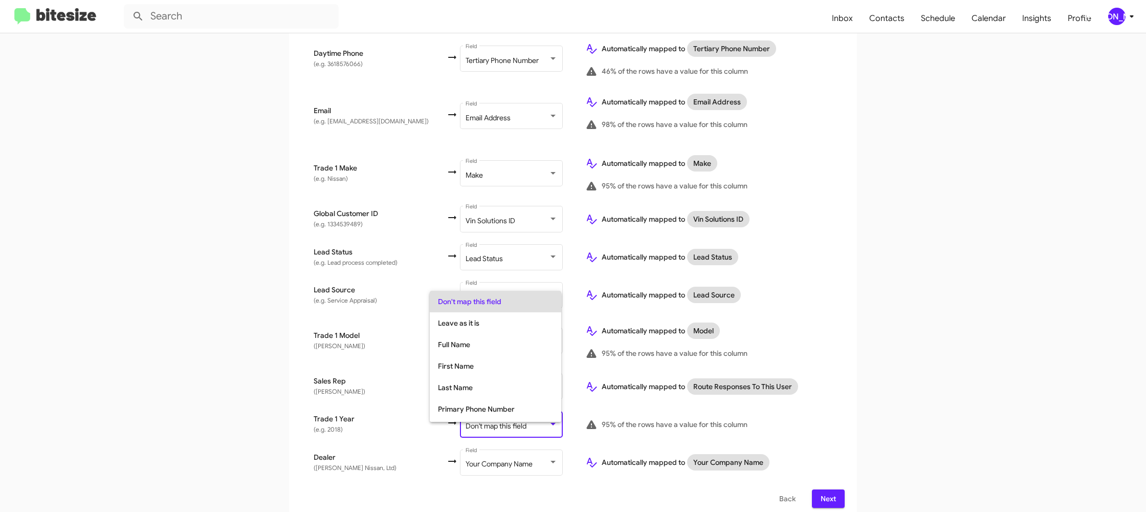
scroll to position [385, 0]
click at [487, 397] on span "Year" at bounding box center [495, 389] width 115 height 21
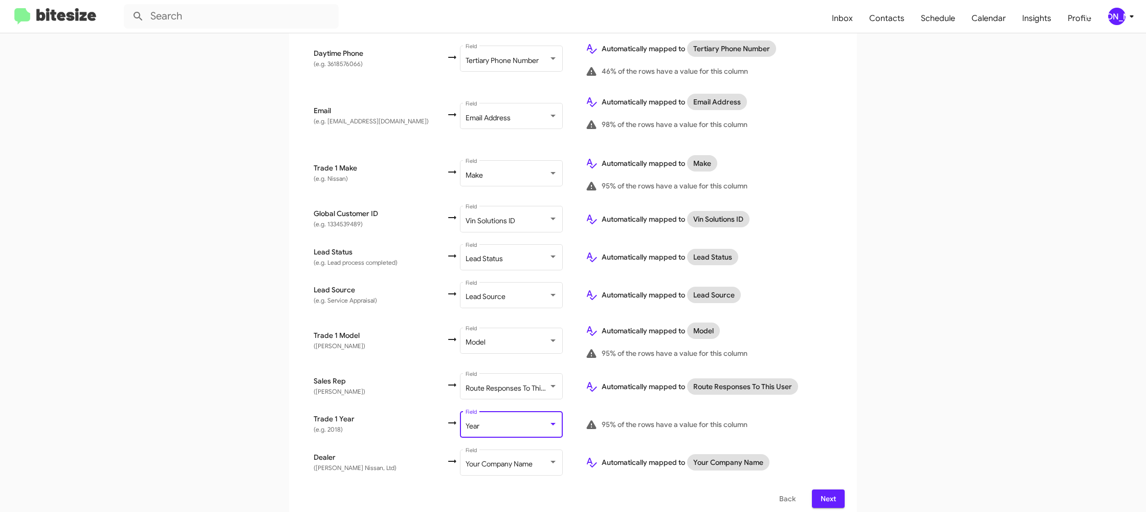
click at [675, 408] on td "95% of the rows have a value for this column" at bounding box center [711, 424] width 268 height 38
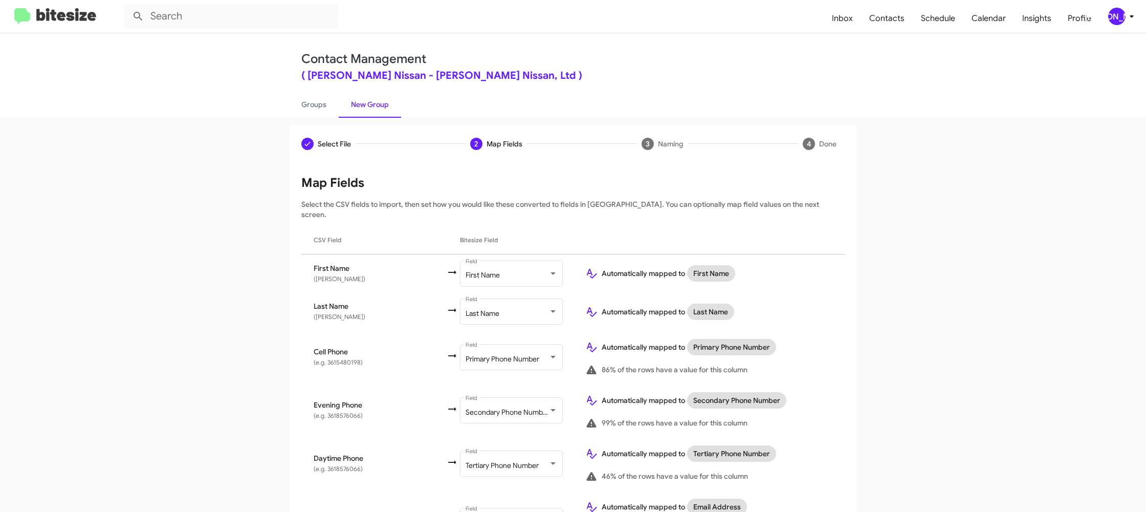
scroll to position [405, 0]
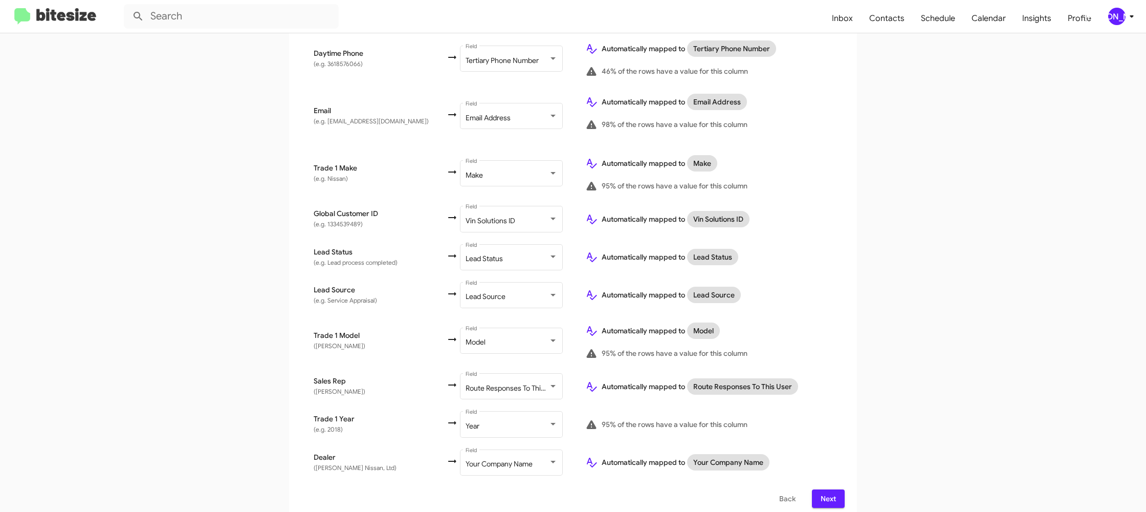
click at [832, 493] on span "Next" at bounding box center [828, 498] width 16 height 18
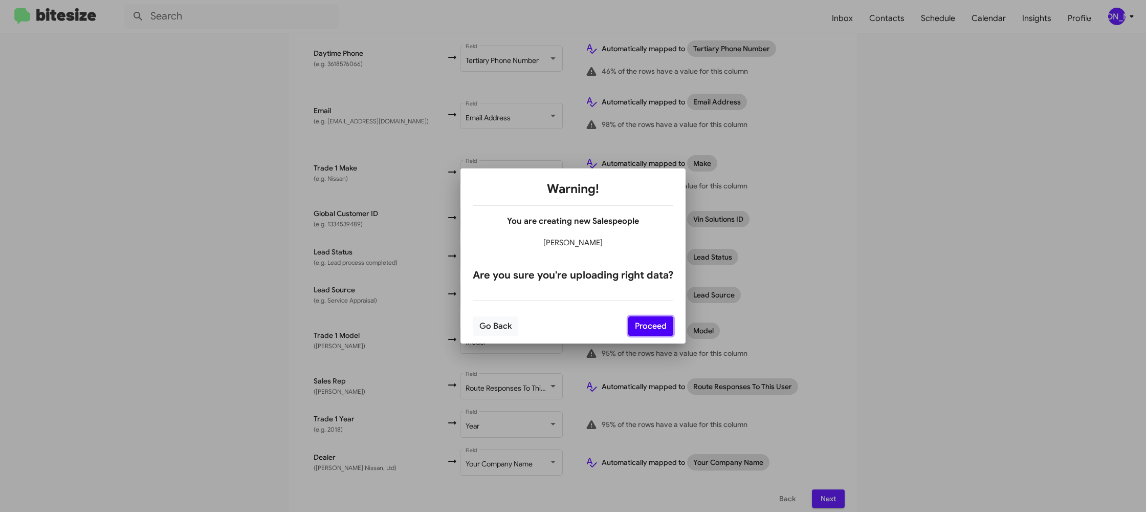
drag, startPoint x: 660, startPoint y: 319, endPoint x: 661, endPoint y: 324, distance: 5.1
click at [660, 320] on button "Proceed" at bounding box center [650, 325] width 45 height 19
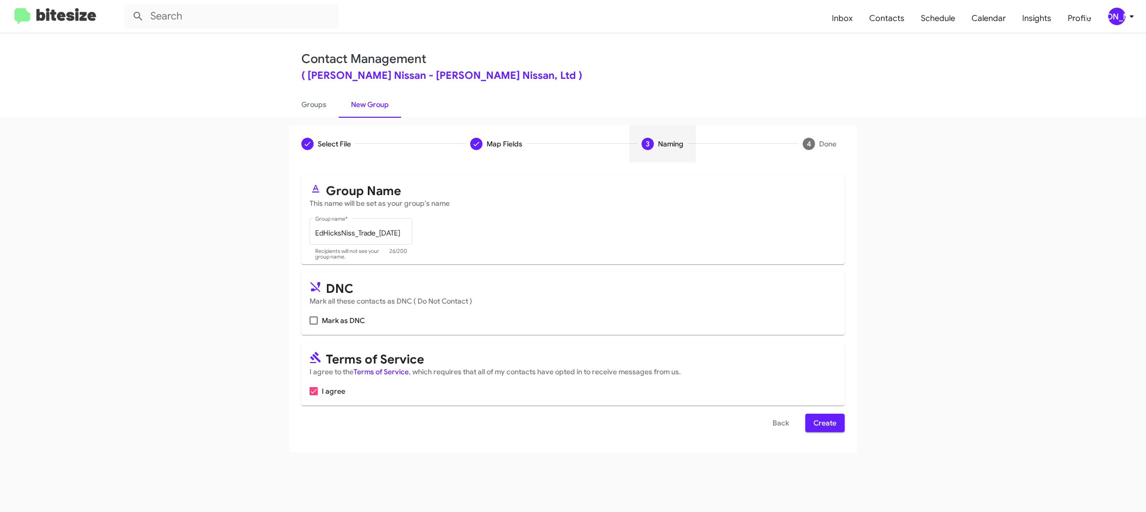
scroll to position [0, 0]
drag, startPoint x: 828, startPoint y: 439, endPoint x: 824, endPoint y: 423, distance: 16.9
click at [827, 438] on div "Select File To import contacts, you need to provide the data in a CSV file form…" at bounding box center [573, 307] width 568 height 290
drag, startPoint x: 824, startPoint y: 423, endPoint x: 787, endPoint y: 405, distance: 40.5
click at [821, 421] on span "Create" at bounding box center [824, 422] width 23 height 18
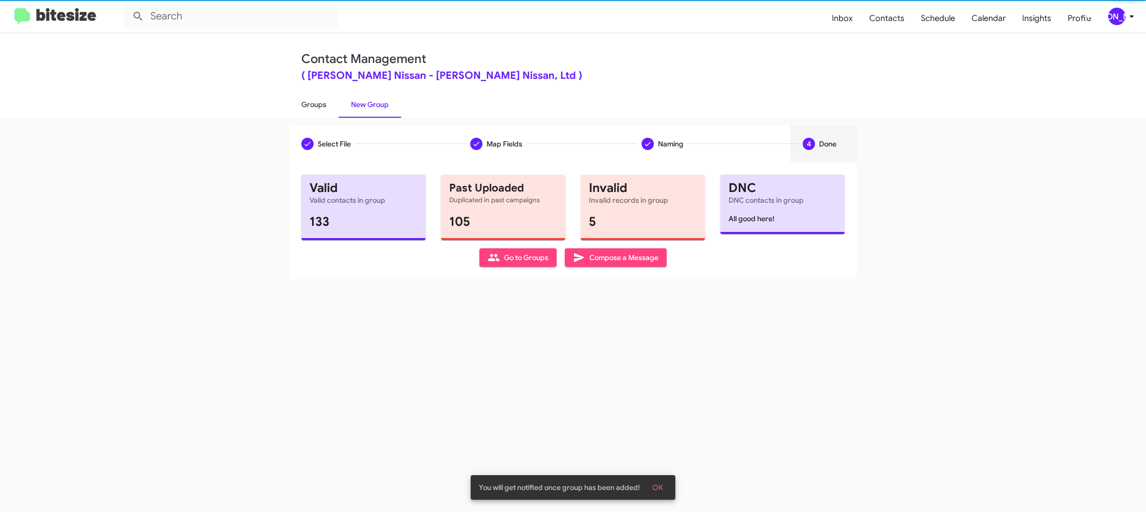
click at [327, 115] on link "Groups" at bounding box center [314, 104] width 50 height 27
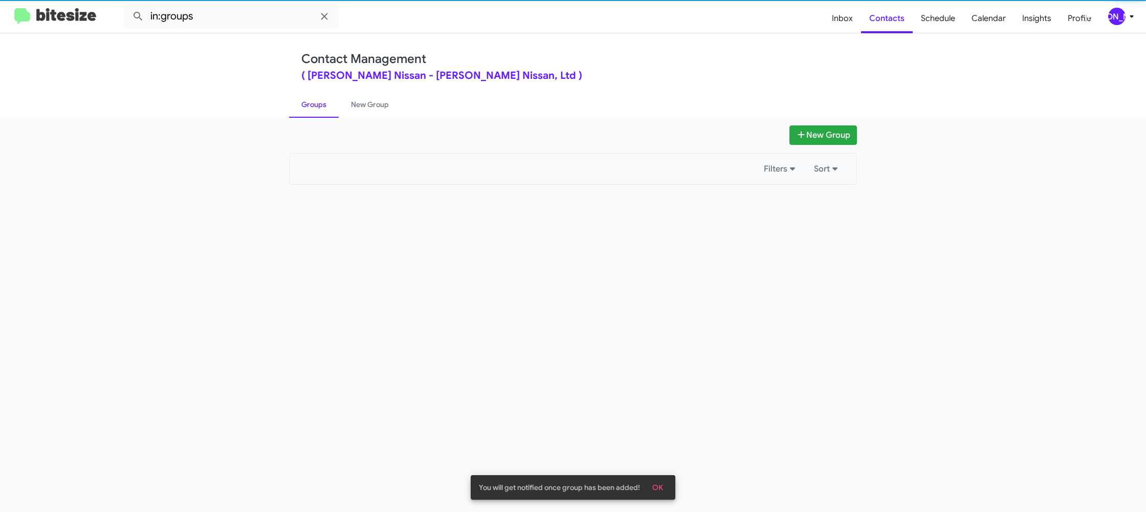
click at [327, 115] on link "Groups" at bounding box center [314, 104] width 50 height 27
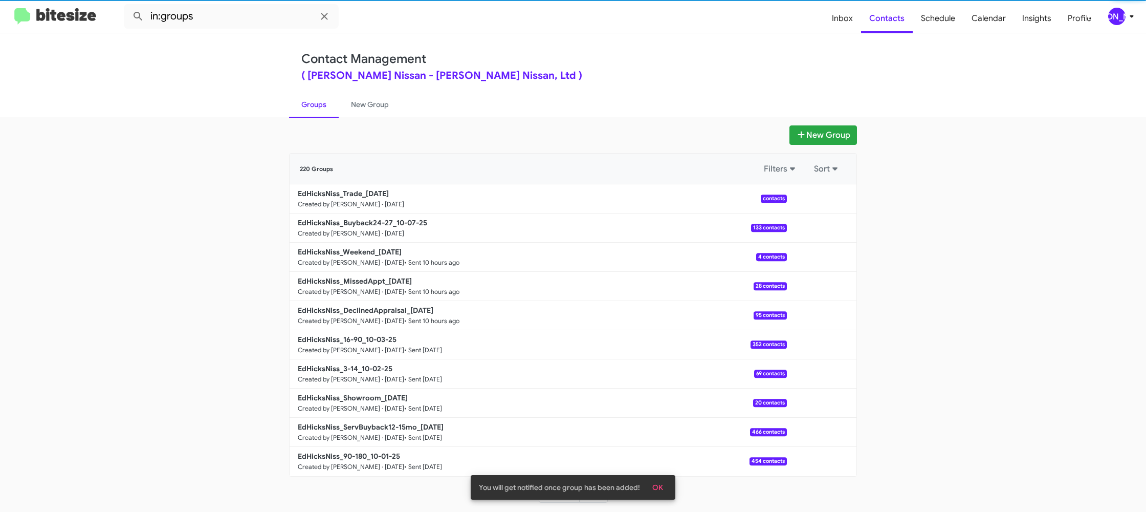
drag, startPoint x: 327, startPoint y: 115, endPoint x: 322, endPoint y: 132, distance: 17.6
click at [326, 115] on link "Groups" at bounding box center [314, 104] width 50 height 27
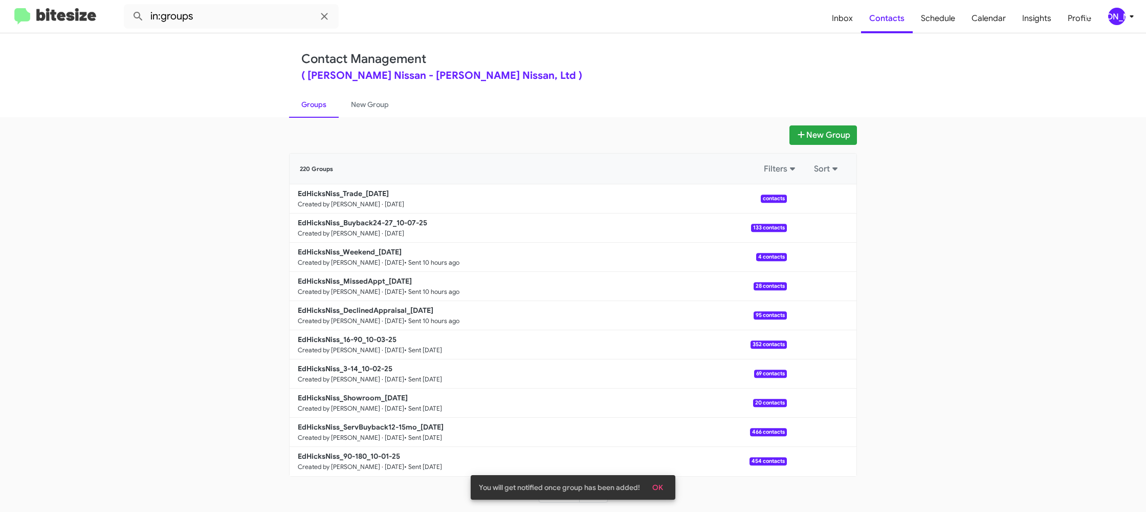
click at [241, 4] on mat-toolbar "in:groups Inbox Contacts Schedule Calendar Insights Profile JA" at bounding box center [573, 16] width 1146 height 33
click at [239, 13] on input "in:groups" at bounding box center [231, 16] width 215 height 25
type input "in:groups 24-2"
click at [128, 6] on button at bounding box center [138, 16] width 20 height 20
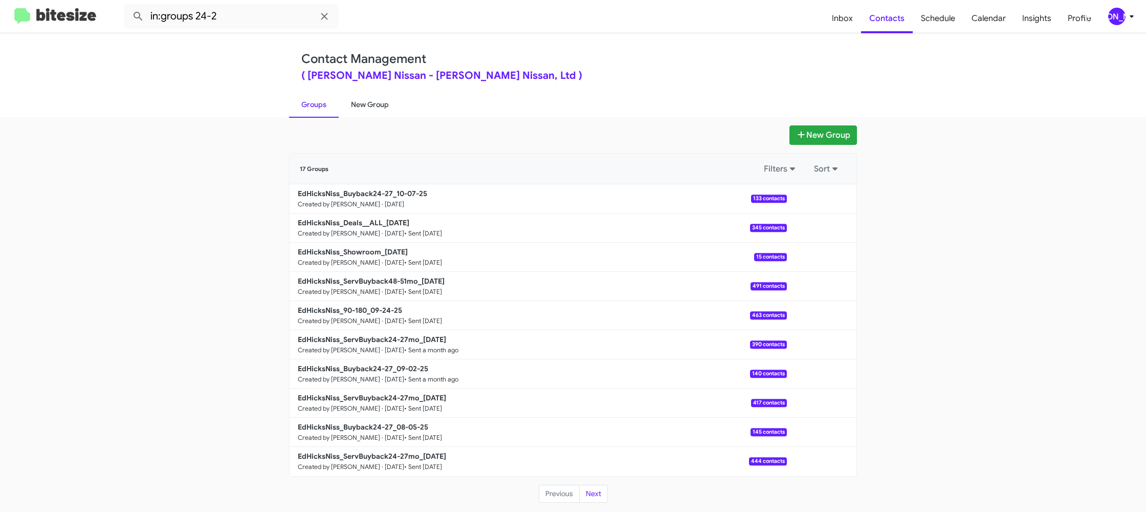
click at [361, 102] on link "New Group" at bounding box center [370, 104] width 62 height 27
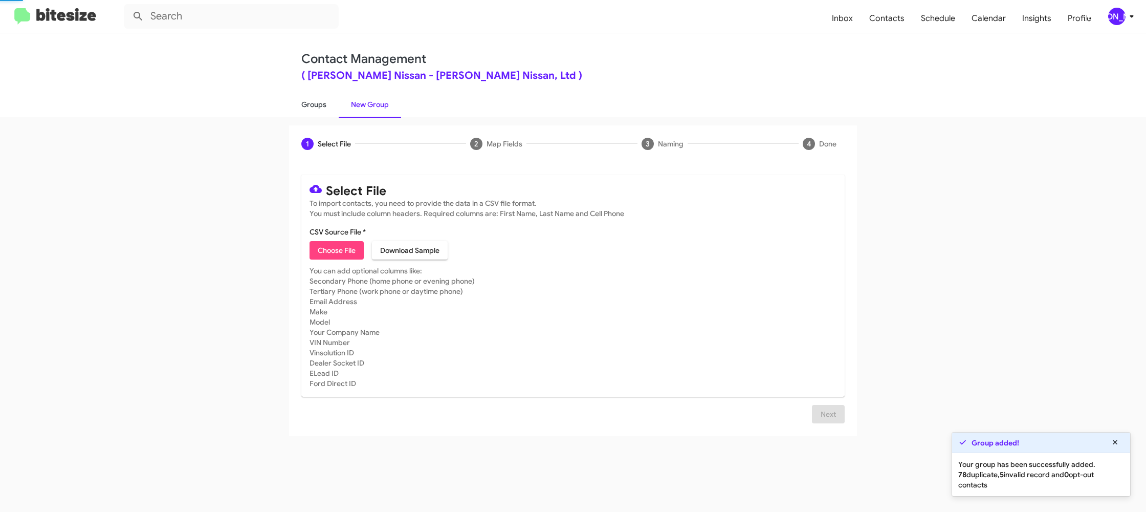
click at [336, 105] on link "Groups" at bounding box center [314, 104] width 50 height 27
click at [336, 106] on link "Groups" at bounding box center [314, 104] width 50 height 27
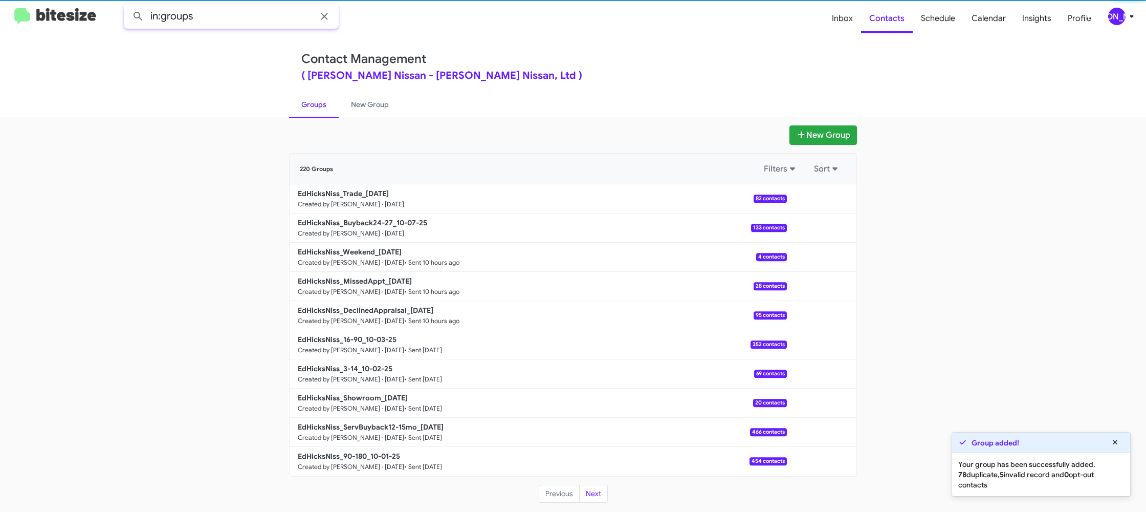
drag, startPoint x: 241, startPoint y: 5, endPoint x: 241, endPoint y: 11, distance: 6.1
click at [241, 7] on input "in:groups" at bounding box center [231, 16] width 215 height 25
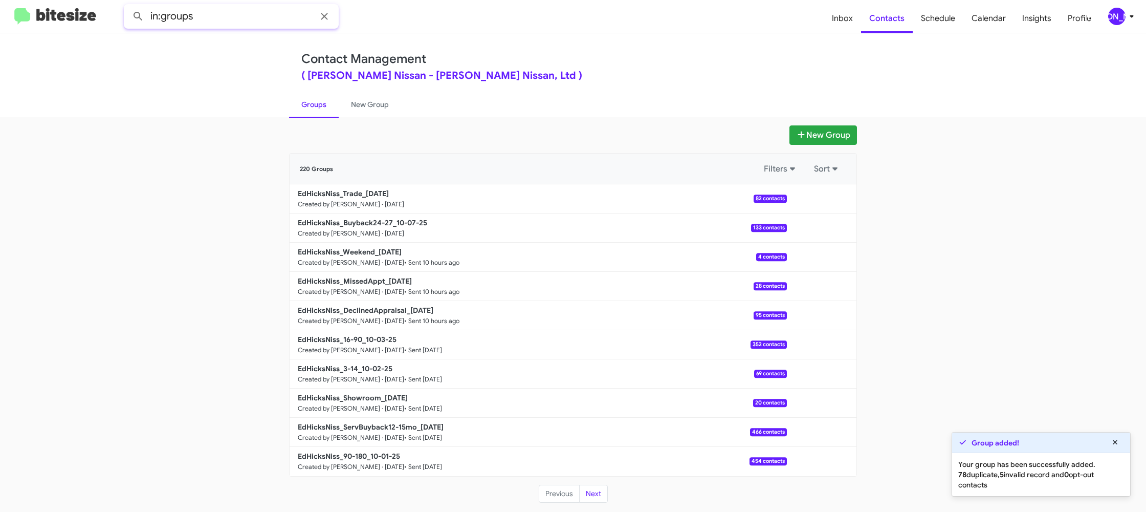
click at [243, 20] on input "in:groups" at bounding box center [231, 16] width 215 height 25
type input "in:groups trade"
click at [128, 6] on button at bounding box center [138, 16] width 20 height 20
click at [359, 111] on link "New Group" at bounding box center [370, 104] width 62 height 27
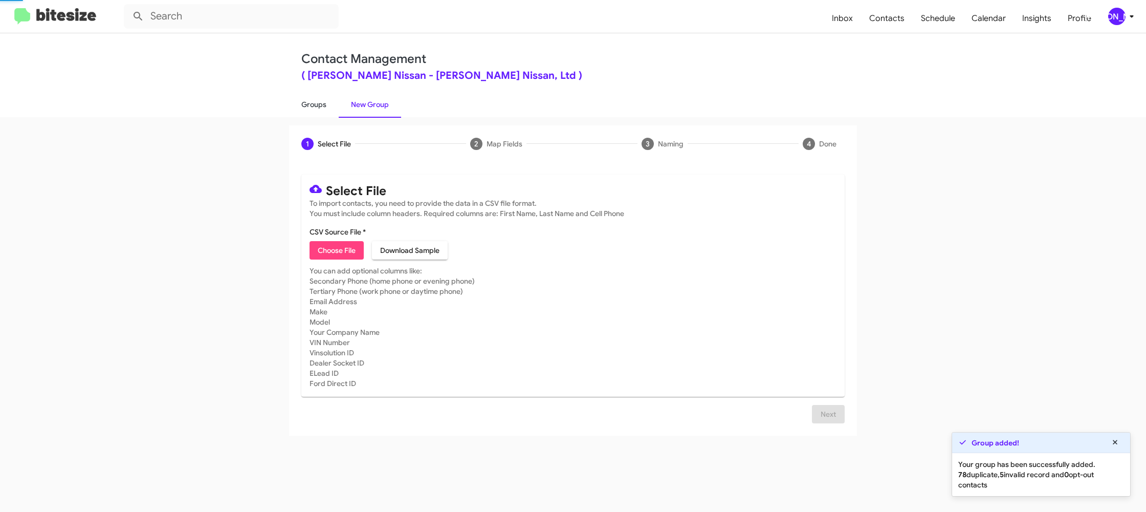
click at [324, 109] on link "Groups" at bounding box center [314, 104] width 50 height 27
type input "in:groups"
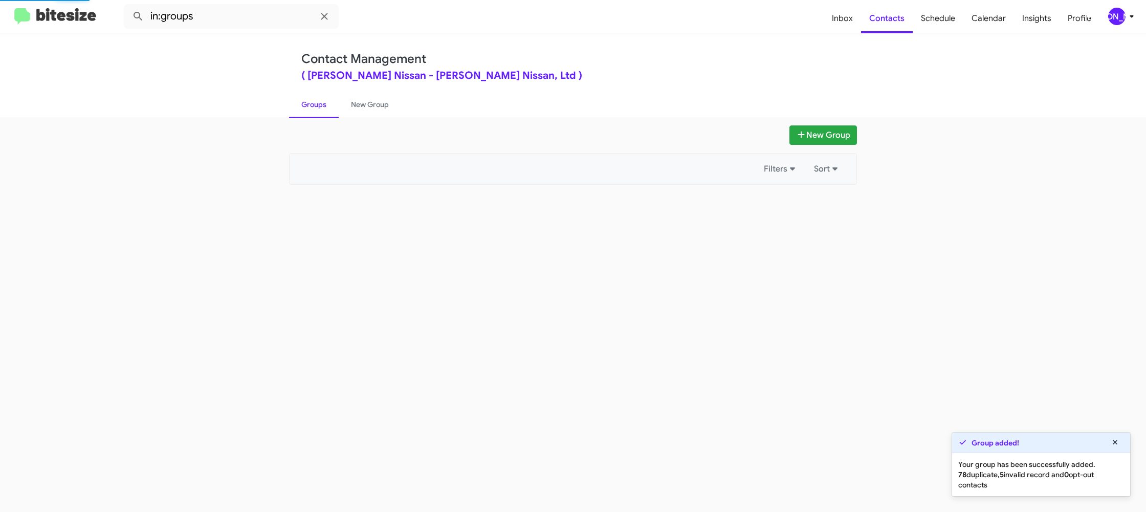
click at [324, 109] on link "Groups" at bounding box center [314, 104] width 50 height 27
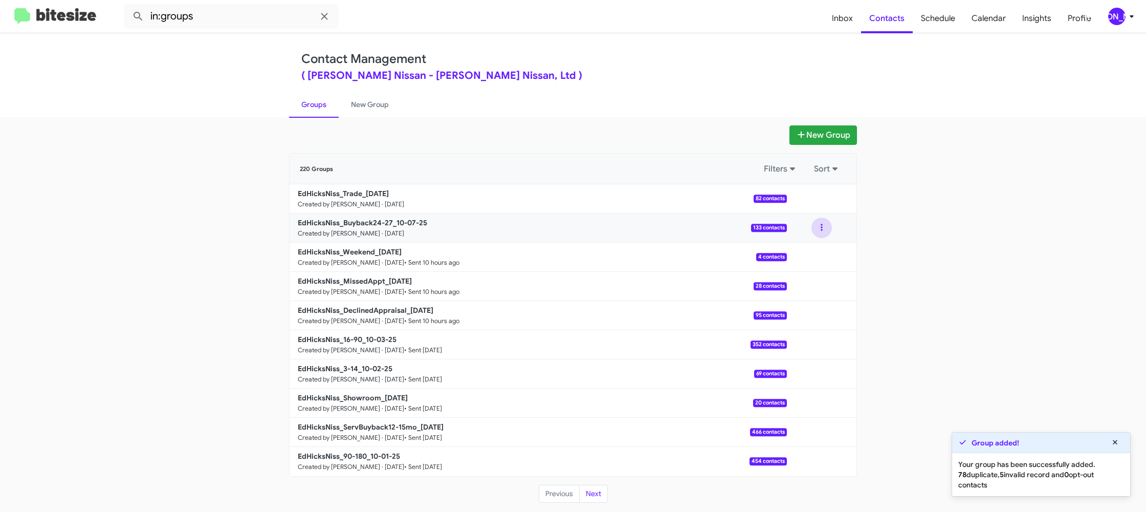
click at [824, 228] on button at bounding box center [821, 227] width 20 height 20
click at [815, 249] on button "View contacts" at bounding box center [791, 255] width 82 height 25
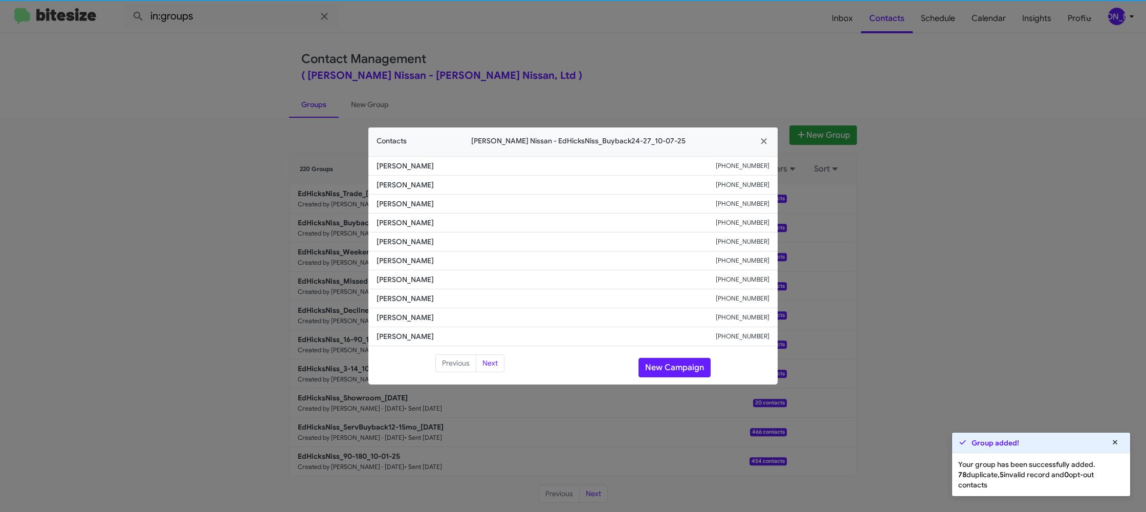
click at [426, 261] on span "David Syring" at bounding box center [546, 260] width 339 height 10
click at [400, 258] on span "David Syring" at bounding box center [546, 260] width 339 height 10
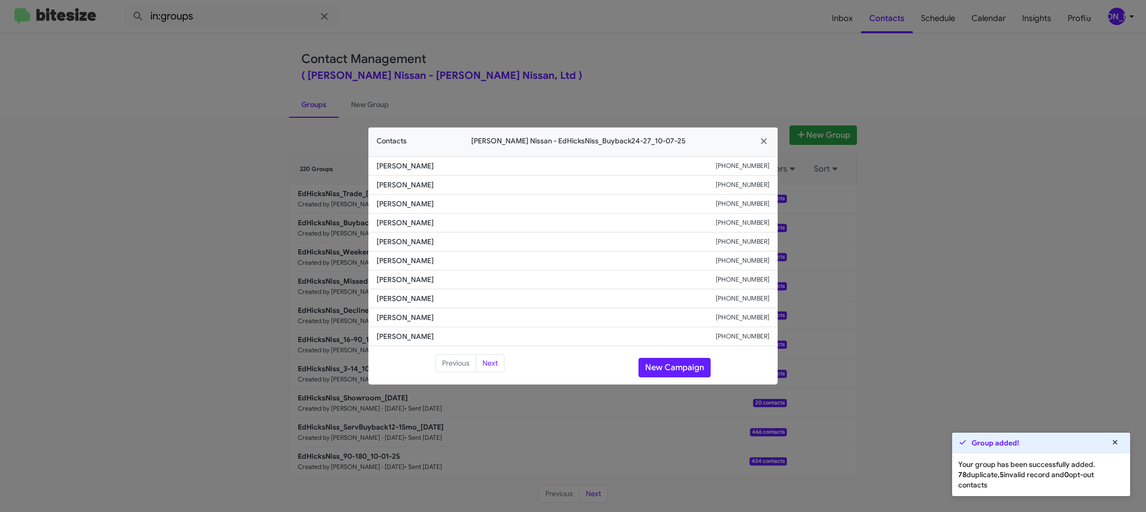
copy span "David Syring"
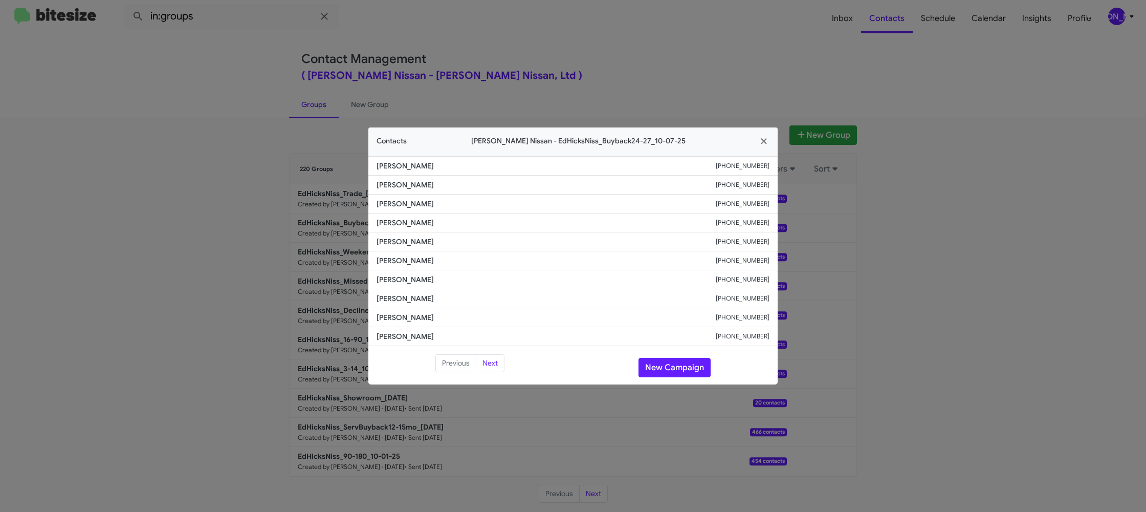
drag, startPoint x: 740, startPoint y: 81, endPoint x: 816, endPoint y: 103, distance: 78.8
click at [741, 80] on modal-container "Contacts Ed Hicks Nissan - EdHicksNiss_Buyback24-27_10-07-25 Mattie Spencer +13…" at bounding box center [573, 256] width 1146 height 512
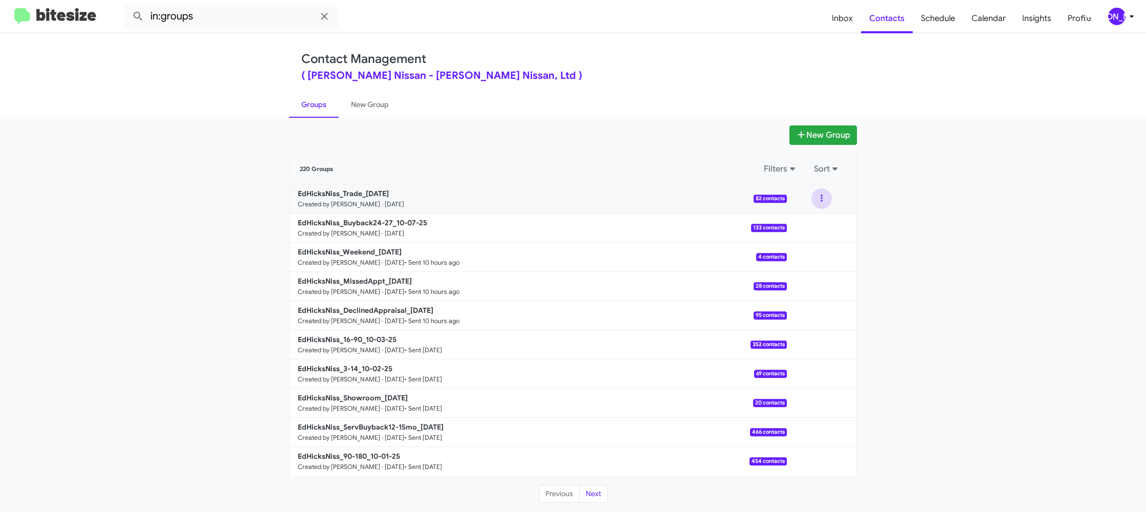
click at [817, 200] on button at bounding box center [821, 198] width 20 height 20
drag, startPoint x: 808, startPoint y: 218, endPoint x: 802, endPoint y: 219, distance: 6.3
click at [802, 219] on button "View contacts" at bounding box center [791, 226] width 82 height 25
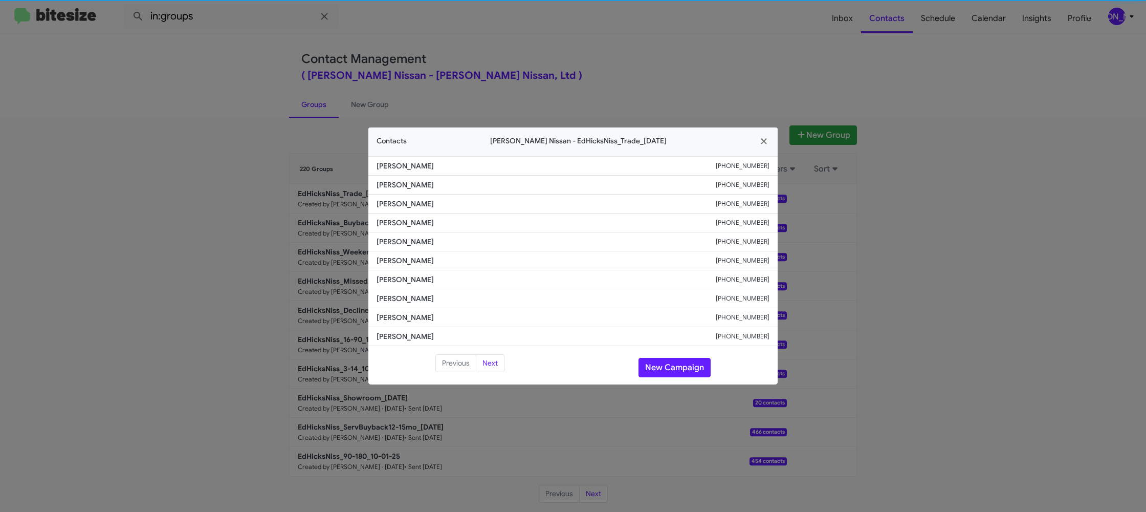
click at [384, 242] on span "Alyissa Silva" at bounding box center [546, 241] width 339 height 10
copy span "Alyissa Silva"
drag, startPoint x: 202, startPoint y: 165, endPoint x: 237, endPoint y: 183, distance: 40.0
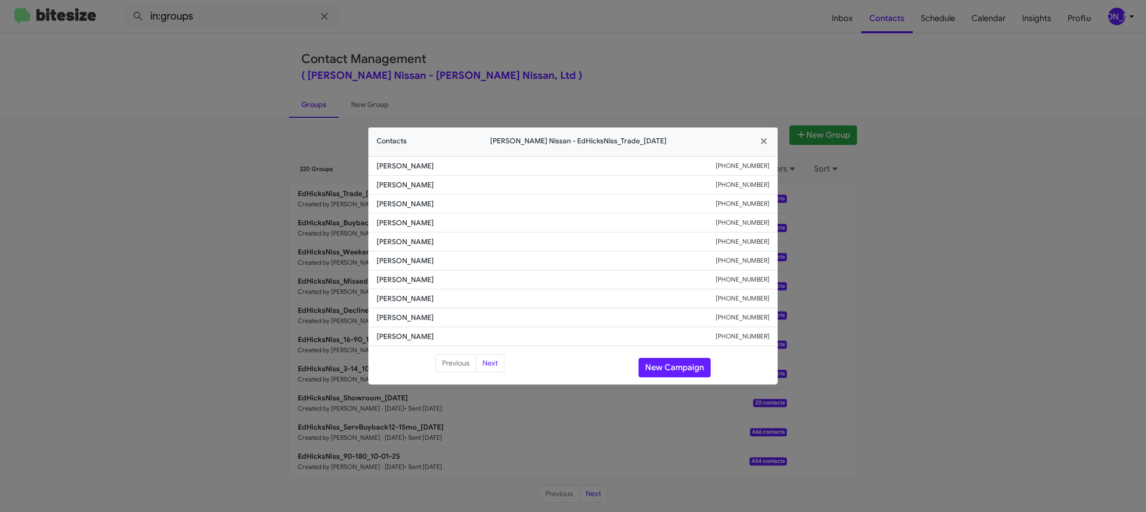
click at [211, 167] on modal-container "Contacts Ed Hicks Nissan - EdHicksNiss_Trade_10-07-25 Nathan Lindell +136177494…" at bounding box center [573, 256] width 1146 height 512
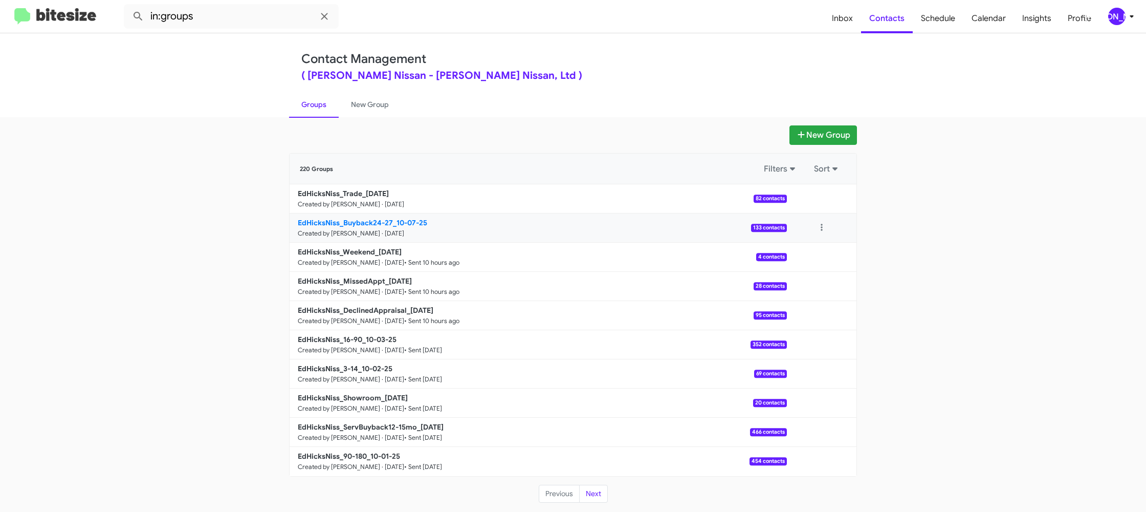
click at [368, 218] on b "EdHicksNiss_Buyback24-27_10-07-25" at bounding box center [362, 222] width 129 height 9
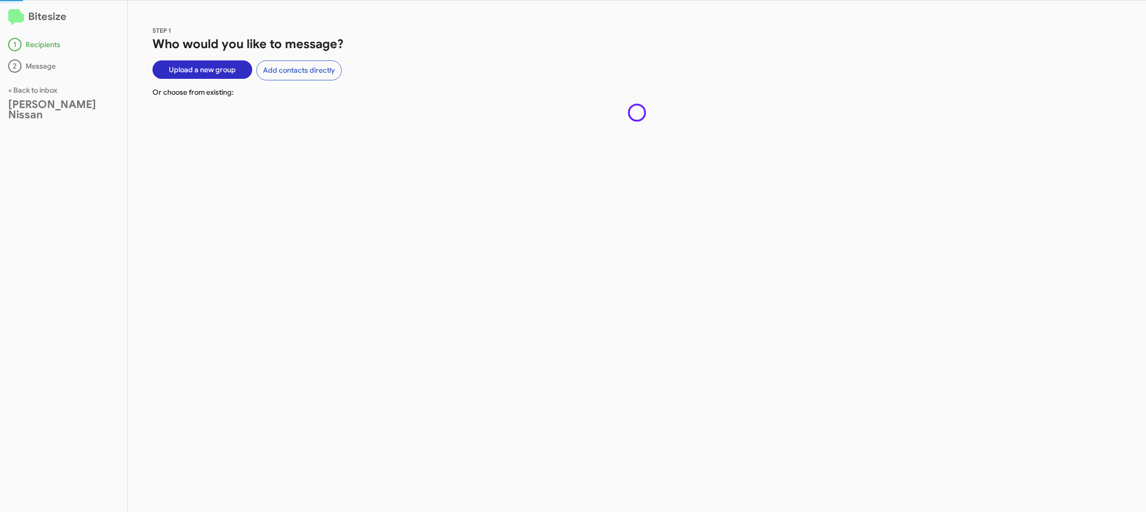
click at [368, 218] on div "STEP 1 Who would you like to message? Upload a new group Add contacts directly …" at bounding box center [637, 256] width 1018 height 511
drag, startPoint x: 368, startPoint y: 218, endPoint x: 390, endPoint y: 231, distance: 24.7
click at [368, 218] on div "STEP 1 Who would you like to message? Upload a new group Add contacts directly …" at bounding box center [637, 256] width 1018 height 511
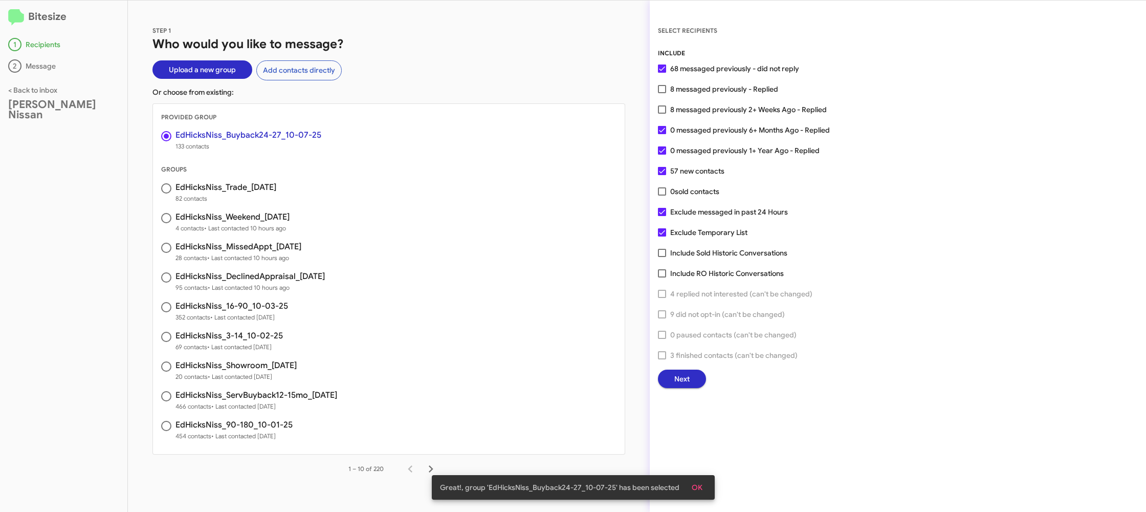
click at [688, 380] on span "Next" at bounding box center [681, 378] width 15 height 18
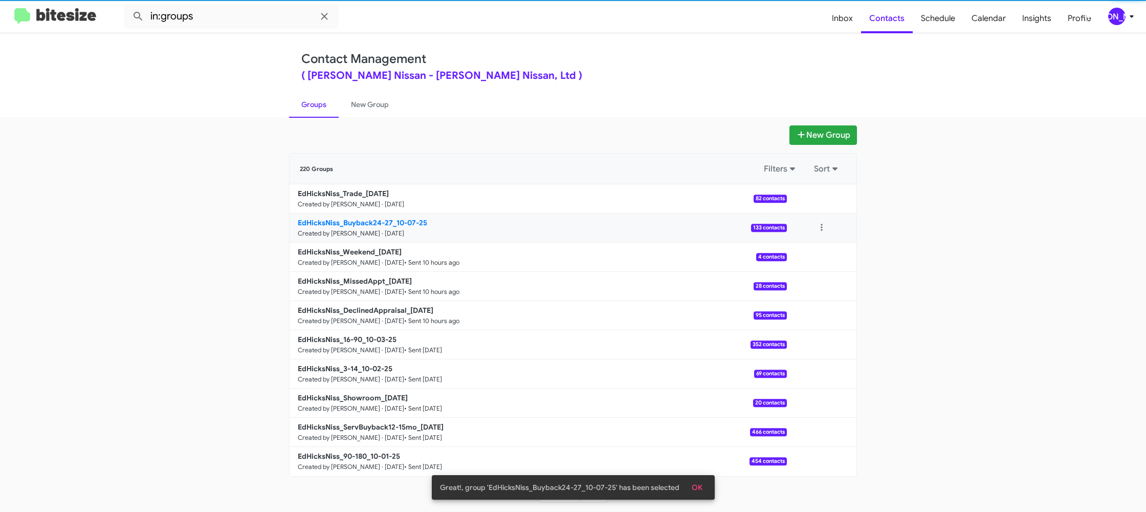
click at [349, 233] on small "Created by Jason Apdua · Oct 7, 2025" at bounding box center [351, 233] width 106 height 8
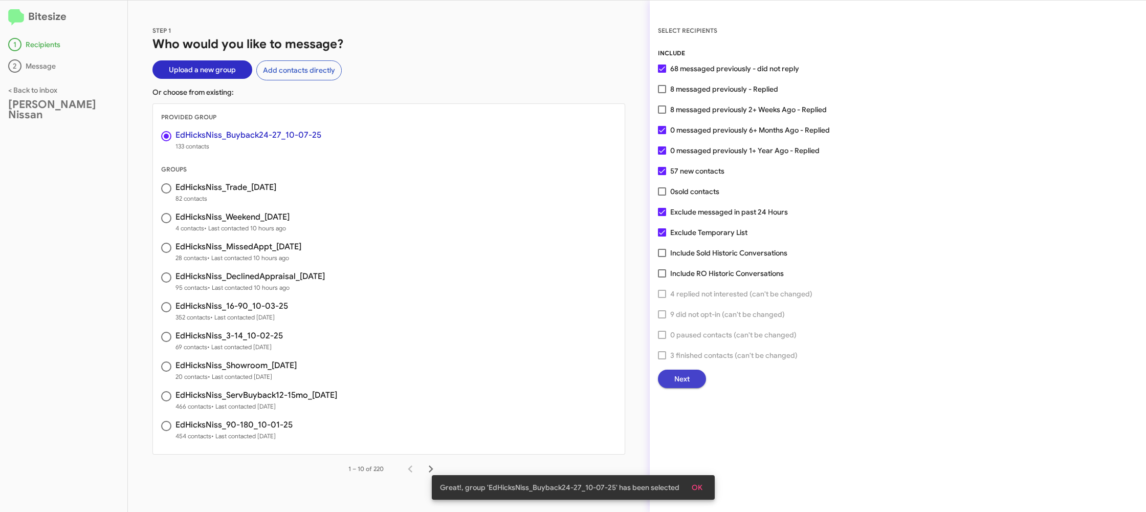
click at [686, 380] on span "Next" at bounding box center [681, 378] width 15 height 18
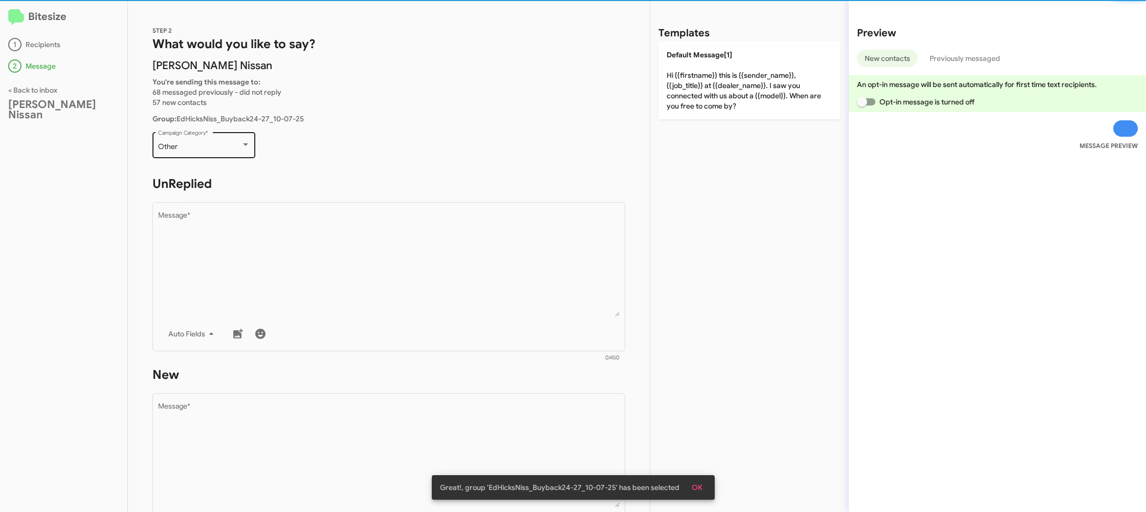
click at [199, 146] on div "Other" at bounding box center [199, 147] width 83 height 8
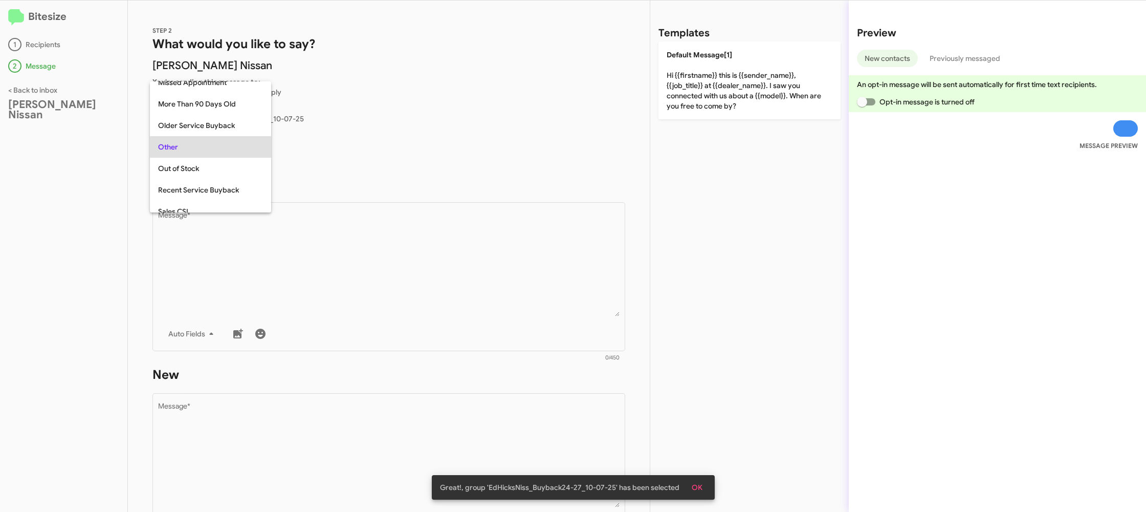
scroll to position [107, 0]
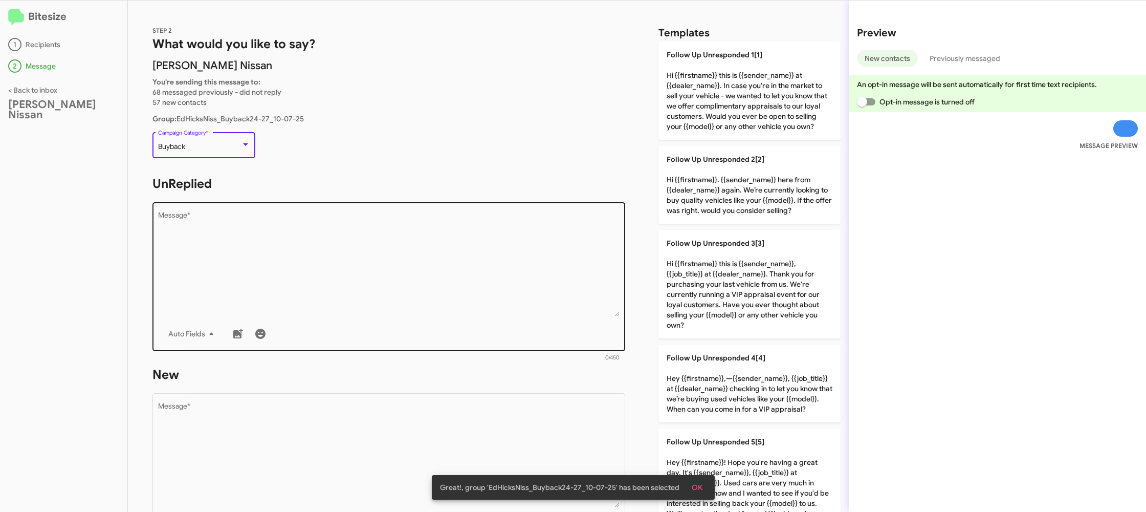
click at [320, 261] on textarea "Message *" at bounding box center [389, 264] width 462 height 104
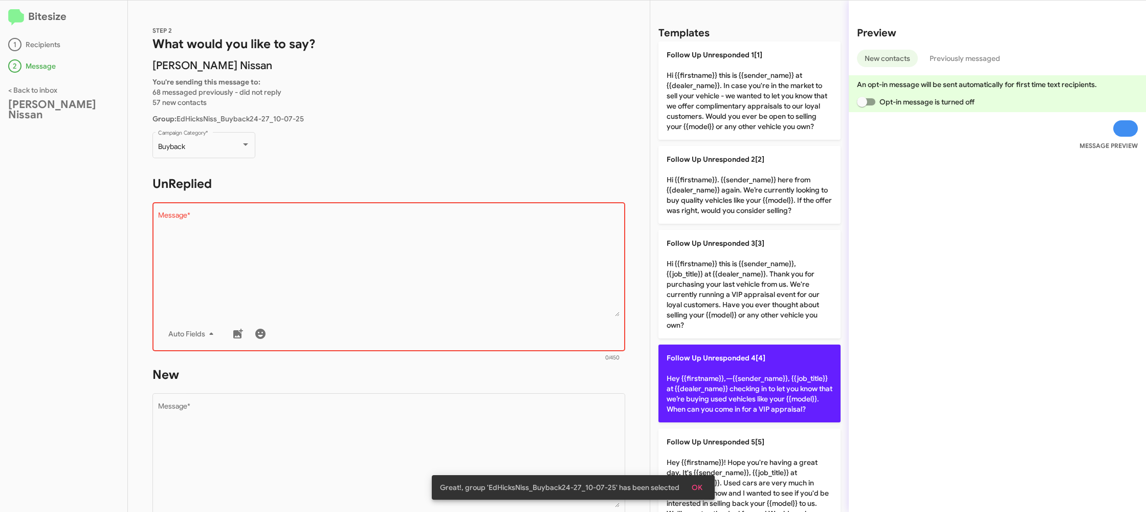
drag, startPoint x: 760, startPoint y: 373, endPoint x: 689, endPoint y: 377, distance: 71.7
click at [745, 373] on p "Follow Up Unresponded 4[4] Hey {{firstname}},—{{sender_name}}, {{job_title}} at…" at bounding box center [749, 383] width 182 height 78
type textarea "Hey {{firstname}},—{{sender_name}}, {{job_title}} at {{dealer_name}} checking i…"
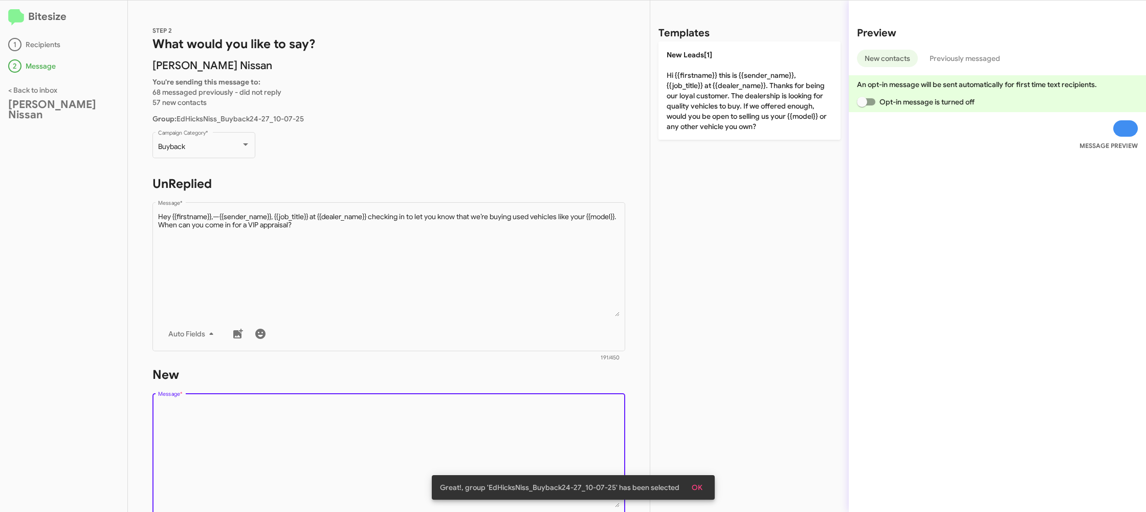
click at [541, 415] on textarea "Message *" at bounding box center [389, 455] width 462 height 104
drag, startPoint x: 541, startPoint y: 415, endPoint x: 590, endPoint y: 389, distance: 55.9
click at [547, 410] on textarea "Message *" at bounding box center [389, 455] width 462 height 104
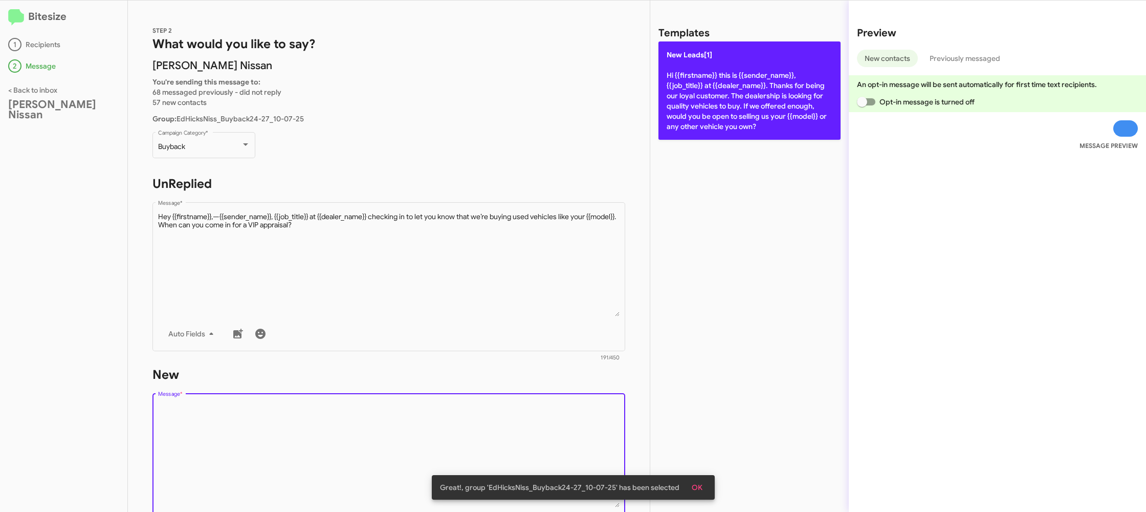
click at [678, 91] on p "New Leads[1] Hi {{firstname}} this is {{sender_name}}, {{job_title}} at {{deale…" at bounding box center [749, 90] width 182 height 98
type textarea "Hi {{firstname}} this is {{sender_name}}, {{job_title}} at {{dealer_name}}. Tha…"
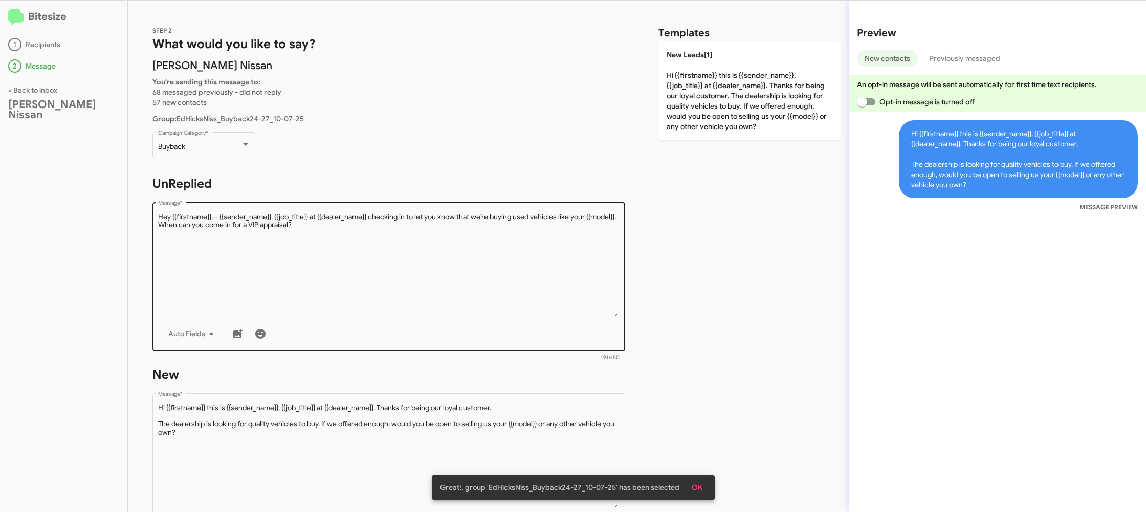
drag, startPoint x: 434, startPoint y: 218, endPoint x: 606, endPoint y: 286, distance: 185.1
click at [434, 218] on textarea "Message *" at bounding box center [389, 264] width 462 height 104
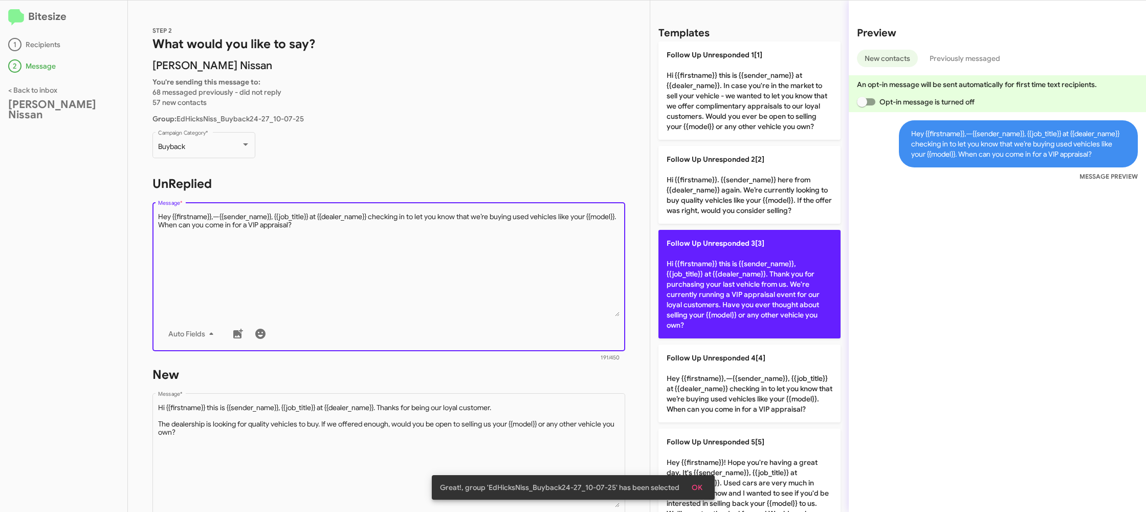
scroll to position [324, 0]
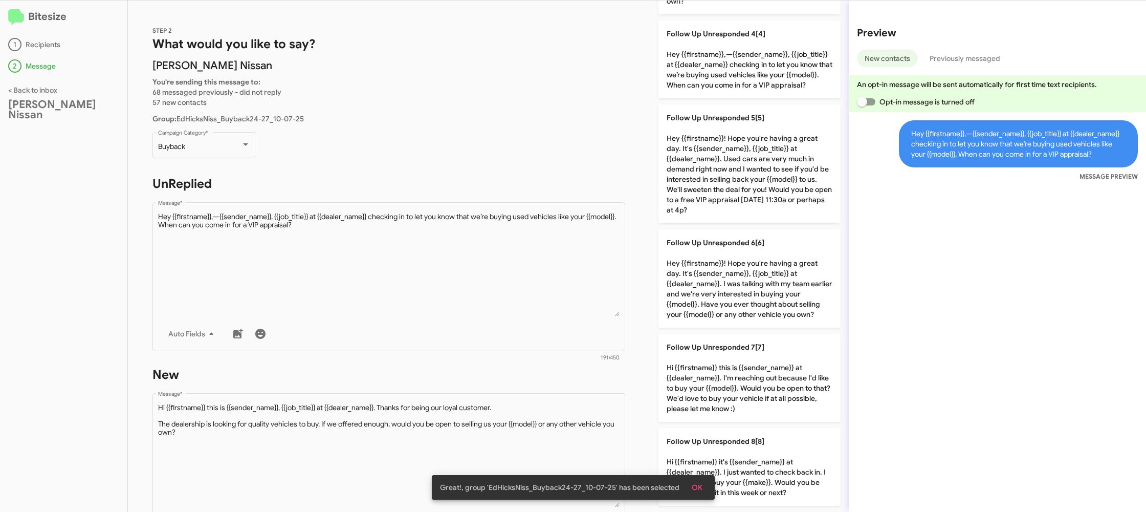
drag, startPoint x: 720, startPoint y: 286, endPoint x: 565, endPoint y: 387, distance: 184.2
click at [717, 288] on p "Follow Up Unresponded 6[6] Hey {{firstname}}! Hope you're having a great day. I…" at bounding box center [749, 278] width 182 height 98
type textarea "Hey {{firstname}}! Hope you're having a great day. It's {{sender_name}}, {{job_…"
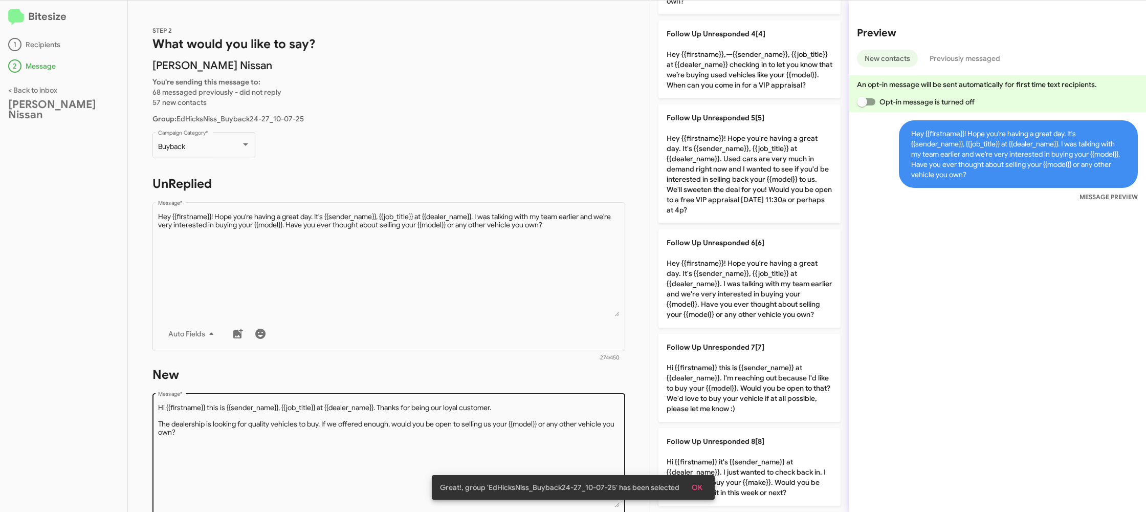
drag, startPoint x: 562, startPoint y: 392, endPoint x: 554, endPoint y: 402, distance: 12.4
click at [560, 394] on div "Drop image here to insert Auto Fields Message *" at bounding box center [389, 466] width 462 height 151
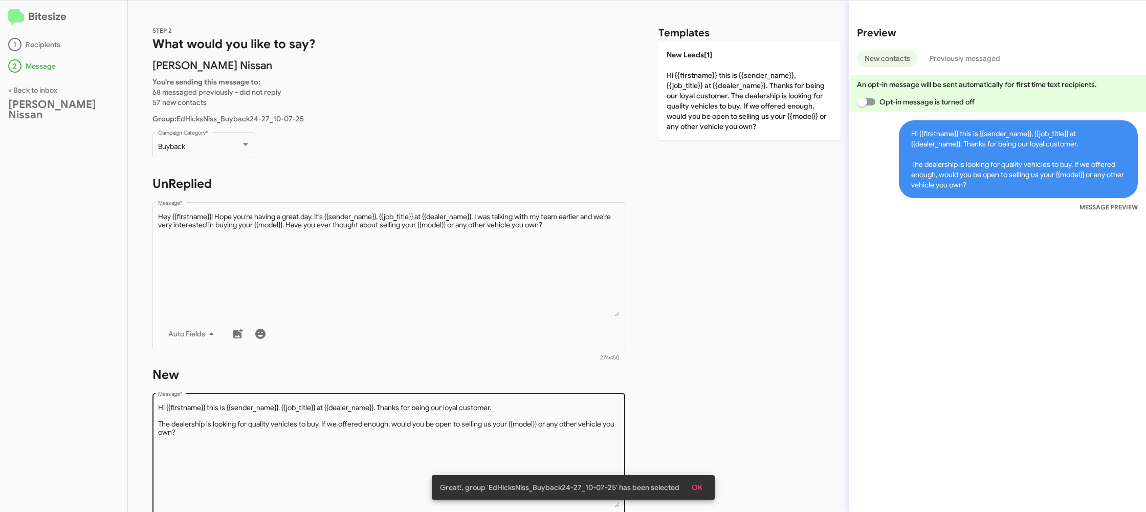
drag, startPoint x: 554, startPoint y: 402, endPoint x: 548, endPoint y: 412, distance: 11.2
click at [553, 405] on div "Drop image here to insert Auto Fields Message *" at bounding box center [389, 466] width 462 height 151
drag, startPoint x: 548, startPoint y: 412, endPoint x: 658, endPoint y: 214, distance: 226.0
click at [560, 388] on form "New Drop image here to insert Auto Fields Message * 270/450" at bounding box center [388, 459] width 473 height 187
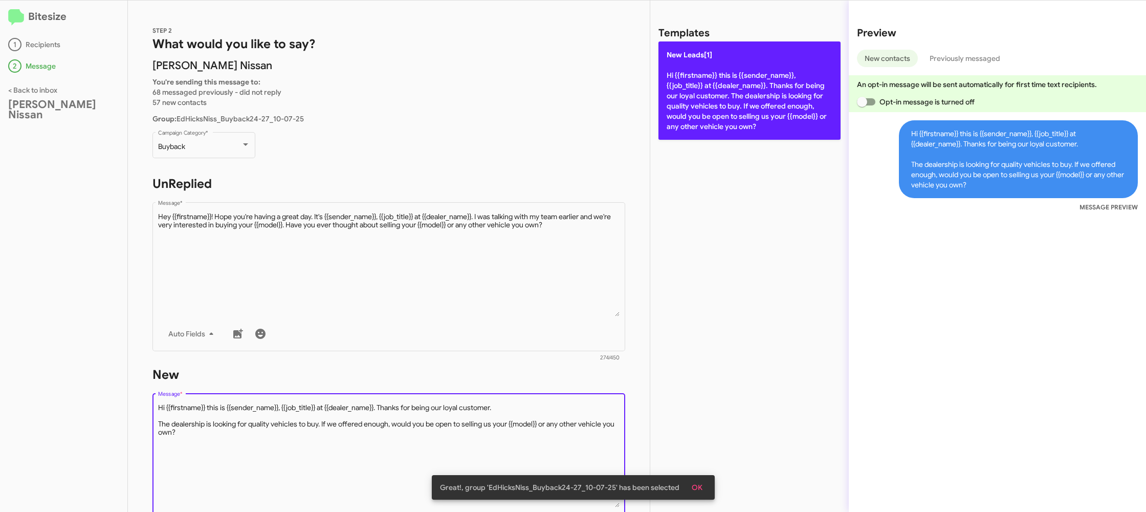
drag, startPoint x: 698, startPoint y: 118, endPoint x: 692, endPoint y: 123, distance: 8.4
click at [697, 119] on p "New Leads[1] Hi {{firstname}} this is {{sender_name}}, {{job_title}} at {{deale…" at bounding box center [749, 90] width 182 height 98
type textarea "Hi {{firstname}} this is {{sender_name}}, {{job_title}} at {{dealer_name}}. Tha…"
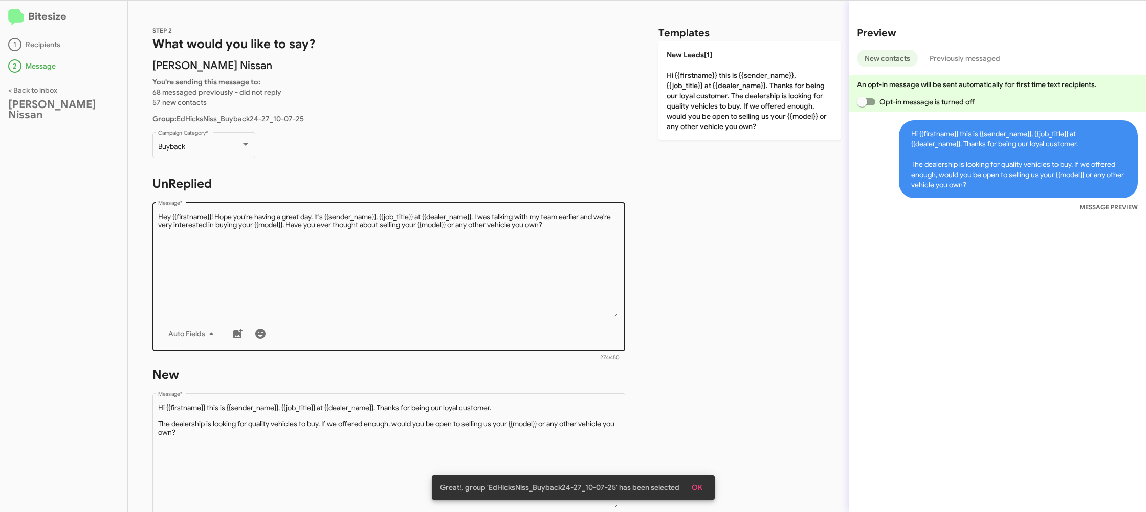
scroll to position [173, 0]
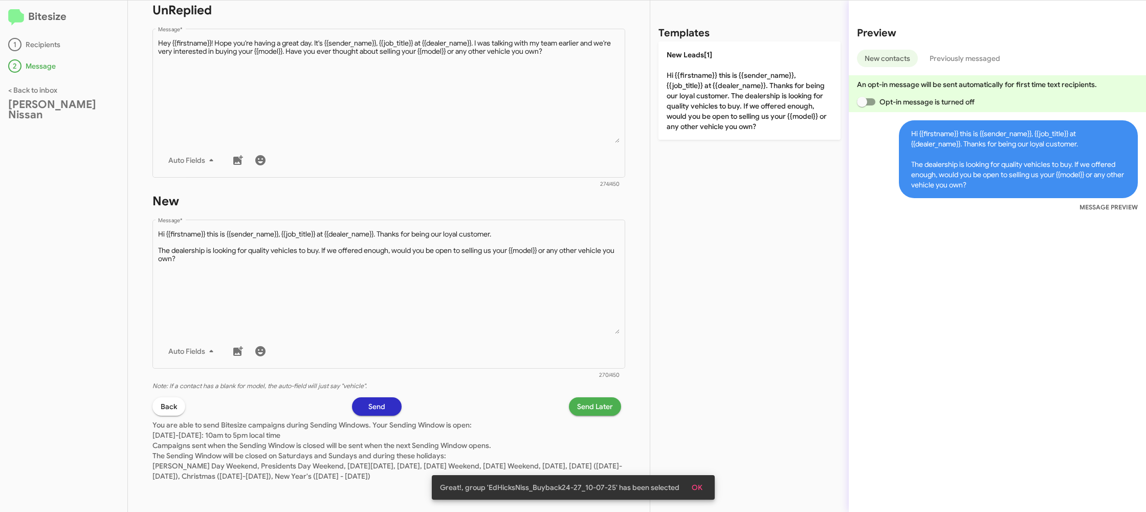
click at [597, 408] on span "Send Later" at bounding box center [595, 406] width 36 height 18
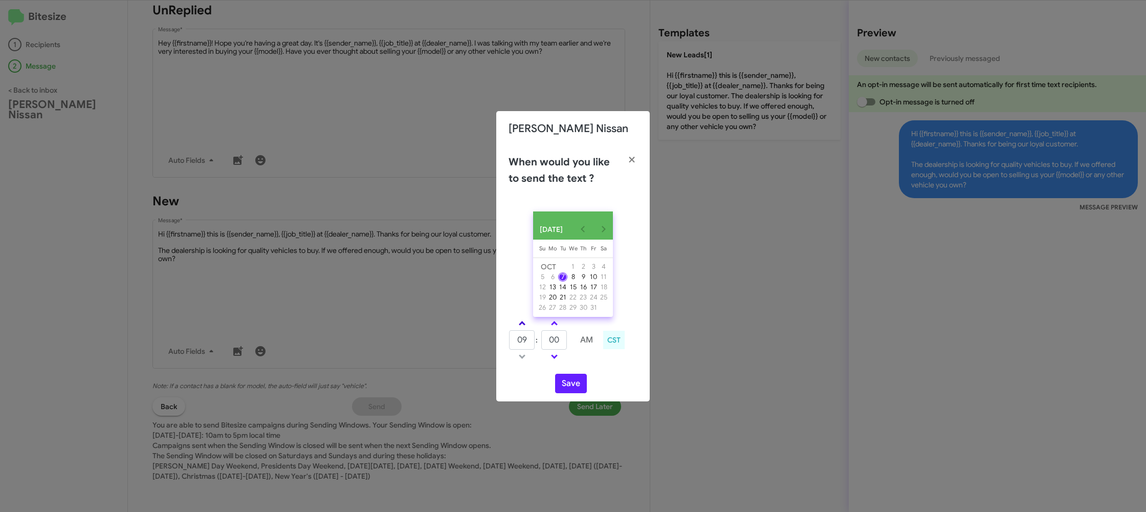
click at [523, 329] on link at bounding box center [522, 323] width 18 height 12
click at [522, 327] on span at bounding box center [522, 324] width 7 height 7
click at [523, 327] on span at bounding box center [522, 324] width 7 height 7
type input "01"
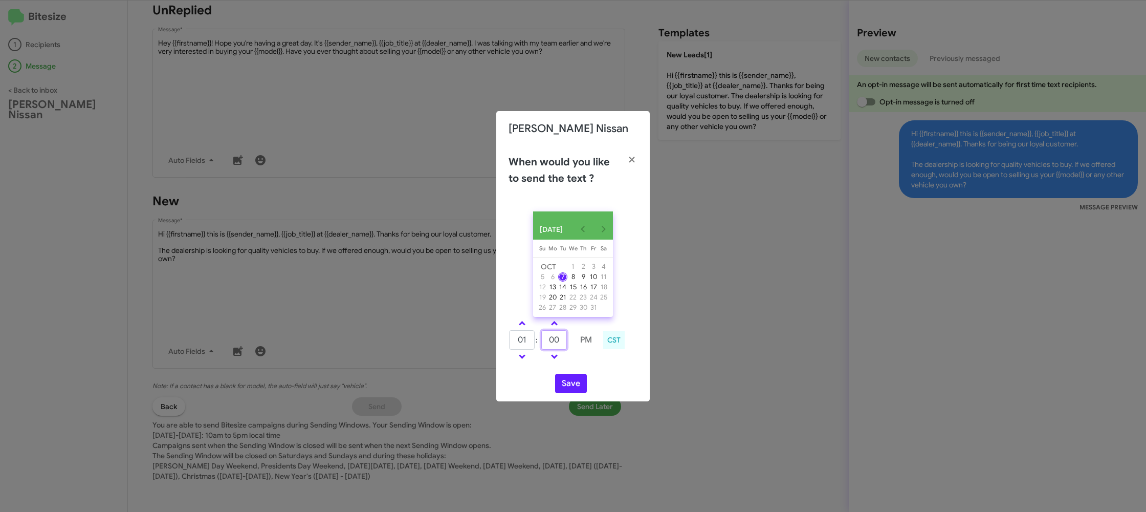
click at [558, 344] on input "00" at bounding box center [554, 339] width 26 height 19
type input "07"
drag, startPoint x: 590, startPoint y: 359, endPoint x: 572, endPoint y: 384, distance: 30.8
click at [586, 363] on td at bounding box center [586, 356] width 26 height 13
click at [572, 386] on button "Save" at bounding box center [571, 382] width 32 height 19
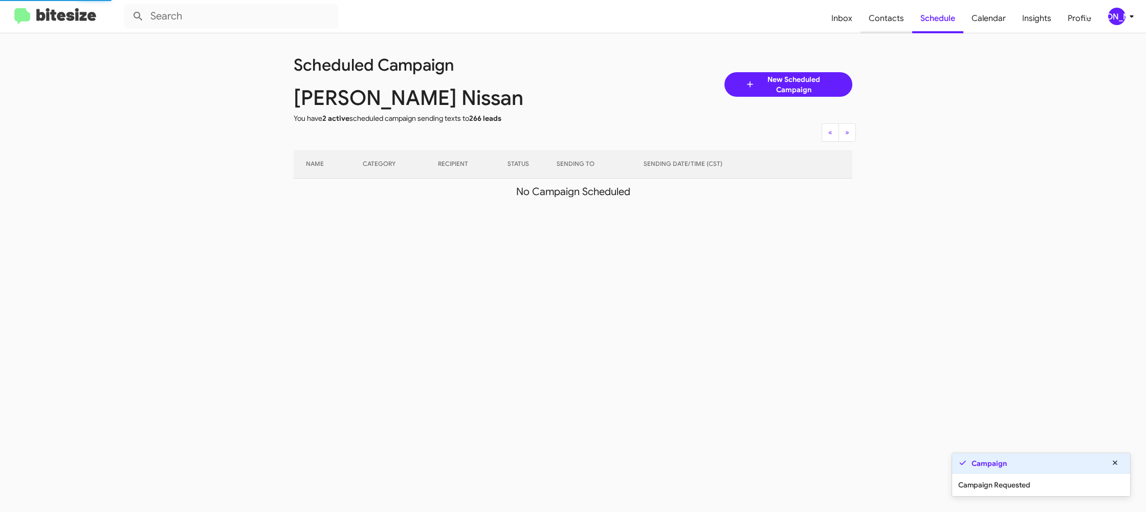
click at [885, 25] on span "Contacts" at bounding box center [886, 19] width 52 height 30
type input "in:groups"
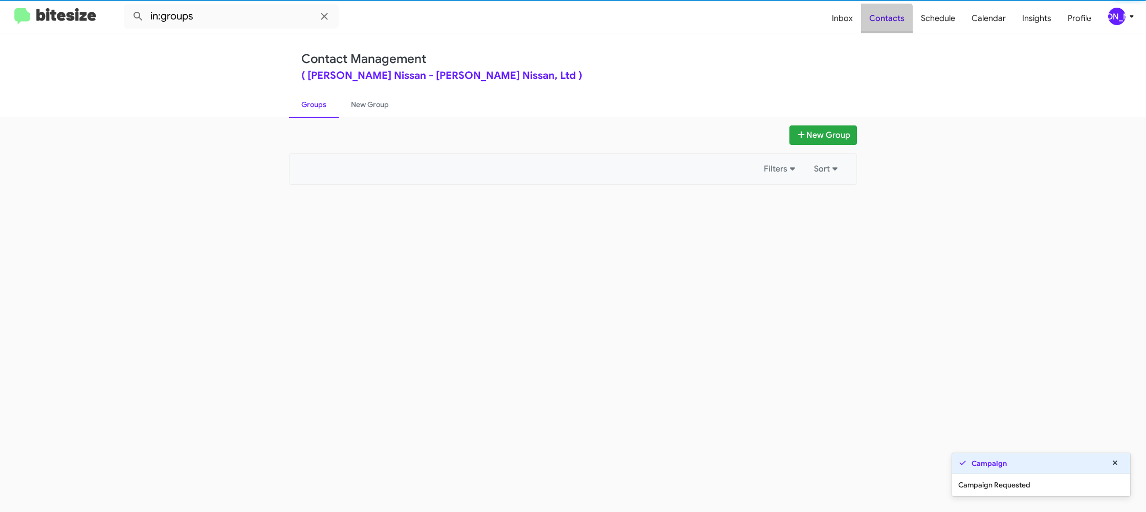
click at [885, 25] on span "Contacts" at bounding box center [887, 19] width 52 height 30
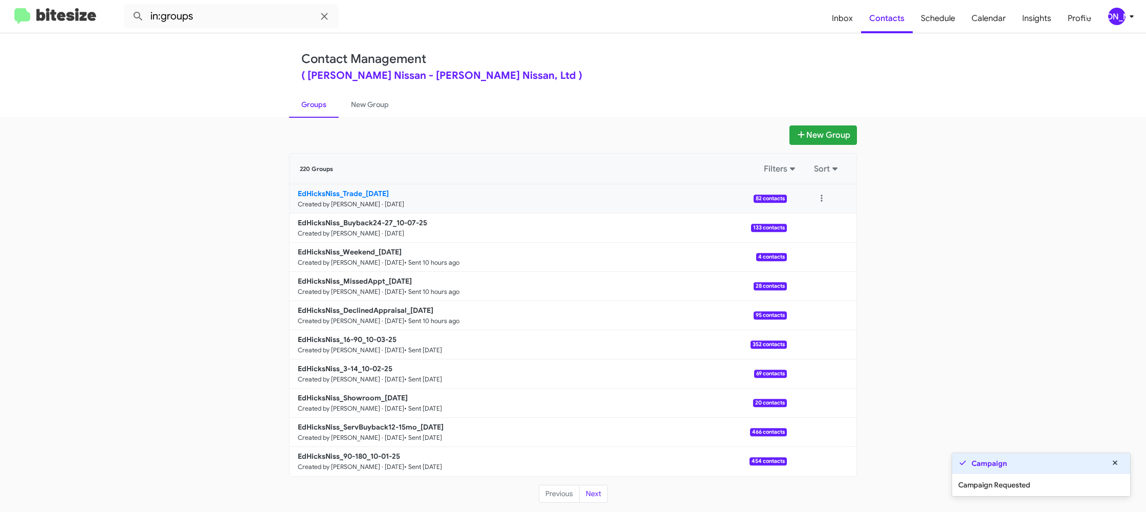
click at [346, 188] on p "EdHicksNiss_Trade_10-07-25" at bounding box center [538, 193] width 481 height 10
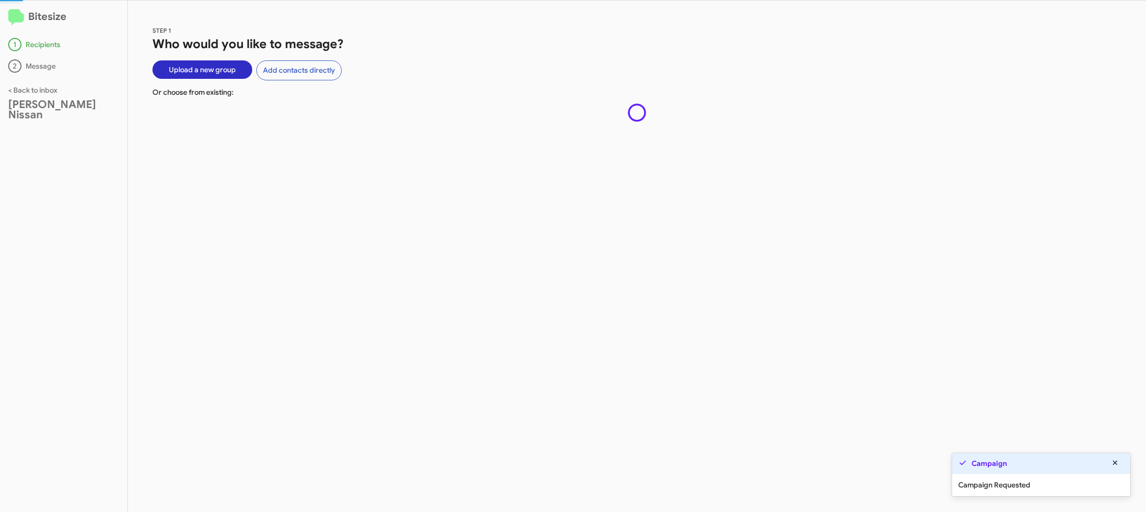
click at [347, 188] on div "STEP 1 Who would you like to message? Upload a new group Add contacts directly …" at bounding box center [637, 256] width 1018 height 511
click at [345, 186] on div "STEP 1 Who would you like to message? Upload a new group Add contacts directly …" at bounding box center [637, 256] width 1018 height 511
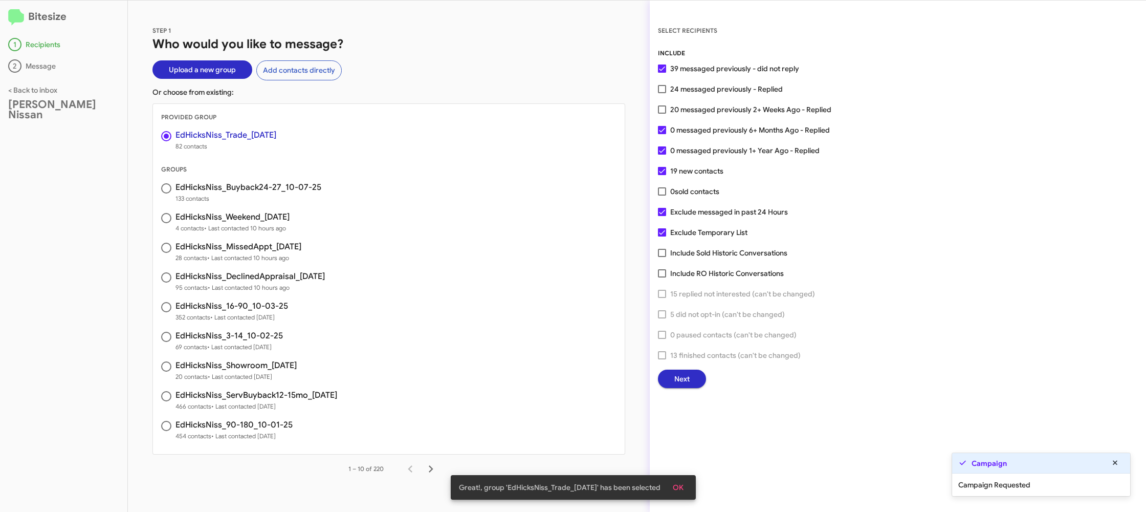
click at [854, 240] on div "INCLUDE 39 messaged previously - did not reply 24 messaged previously - Replied…" at bounding box center [898, 218] width 480 height 340
click at [687, 380] on span "Next" at bounding box center [681, 378] width 15 height 18
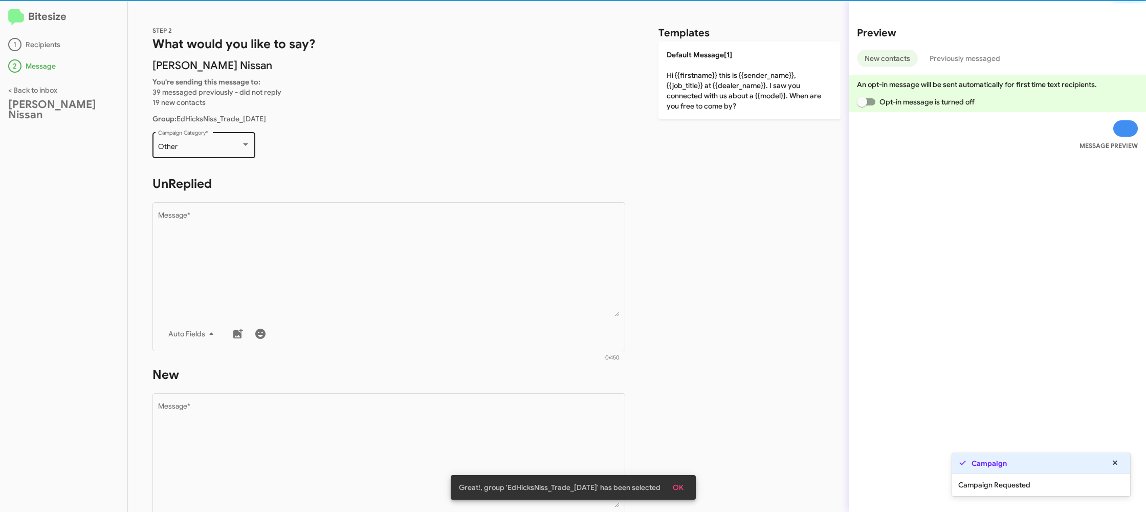
click at [212, 144] on div "Other" at bounding box center [199, 147] width 83 height 8
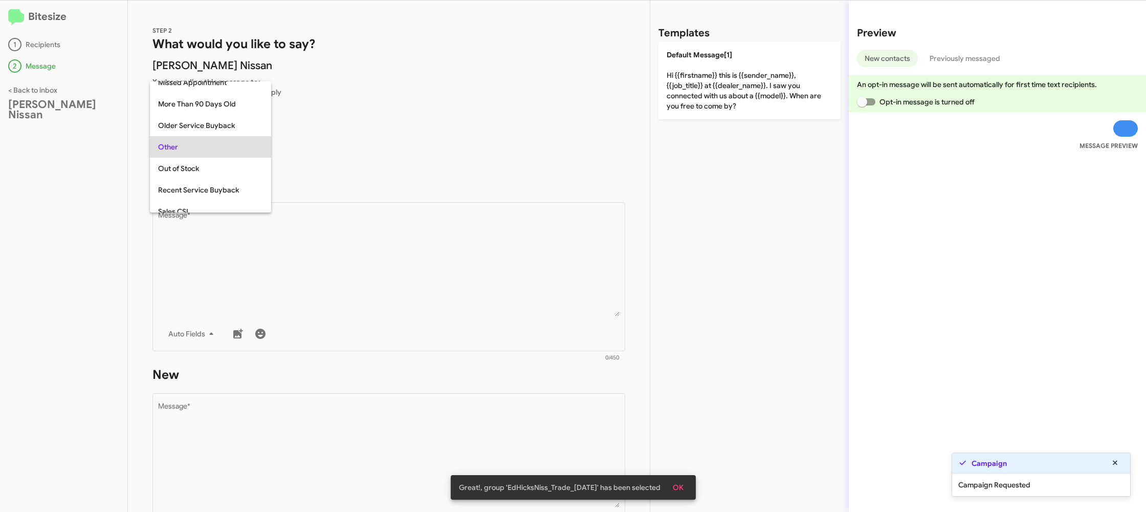
scroll to position [363, 0]
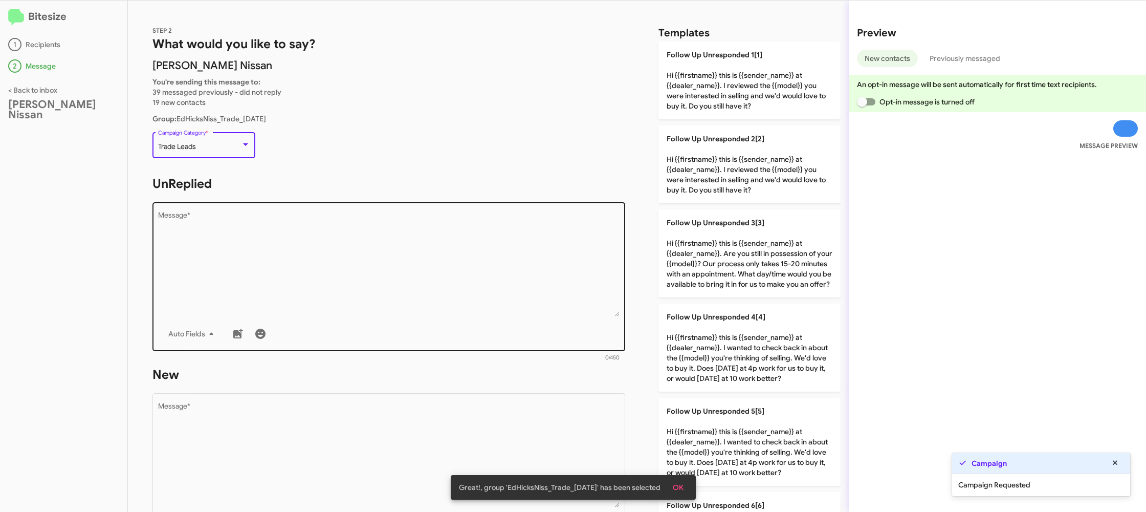
click at [376, 280] on textarea "Message *" at bounding box center [389, 264] width 462 height 104
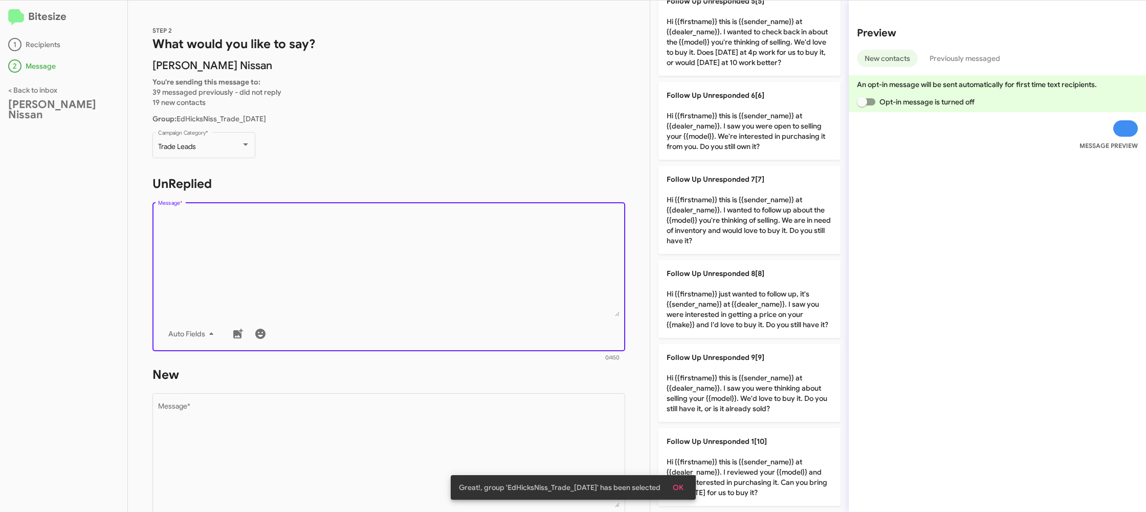
scroll to position [420, 0]
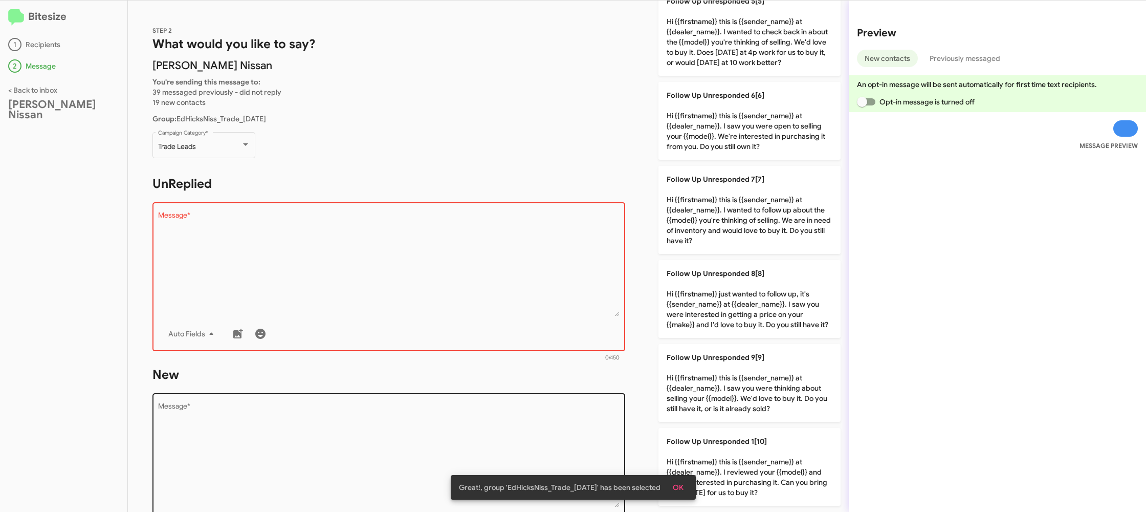
drag, startPoint x: 785, startPoint y: 392, endPoint x: 536, endPoint y: 421, distance: 250.8
click at [765, 393] on p "Follow Up Unresponded 9[9] Hi {{firstname}} this is {{sender_name}} at {{dealer…" at bounding box center [749, 383] width 182 height 78
type textarea "Hi {{firstname}} this is {{sender_name}} at {{dealer_name}}. I saw you were thi…"
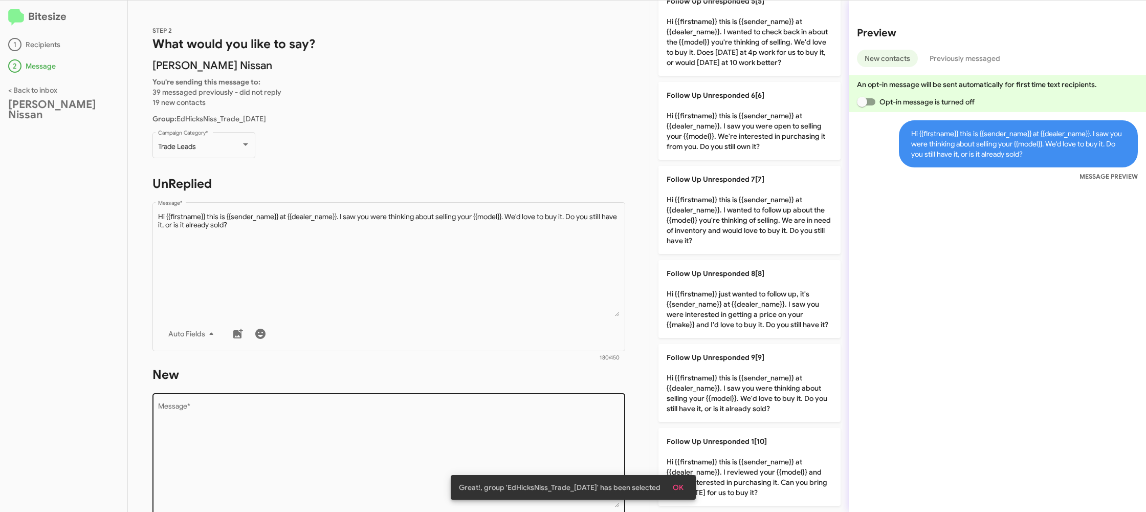
click at [535, 421] on textarea "Message *" at bounding box center [389, 455] width 462 height 104
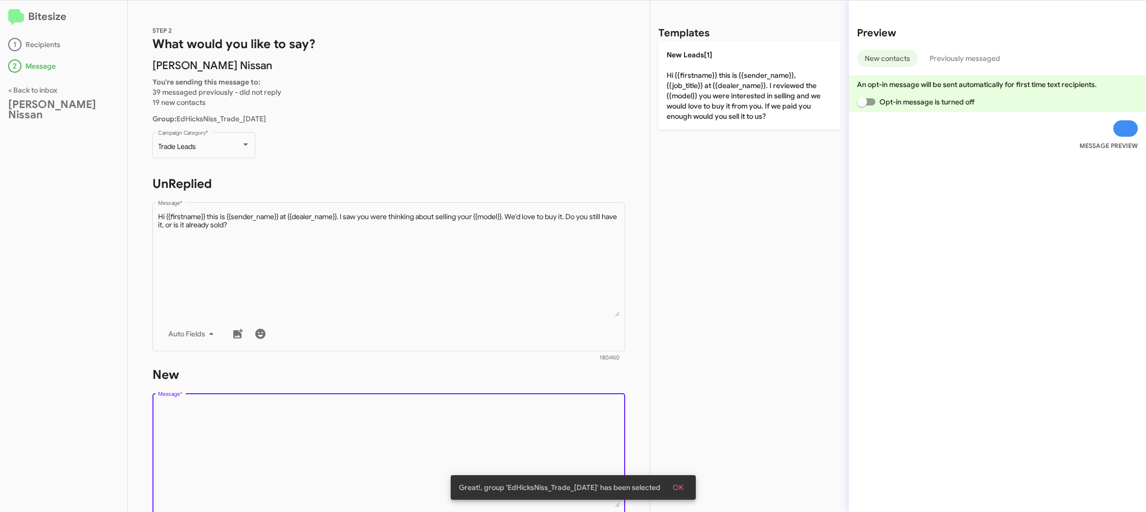
click at [535, 420] on textarea "Message *" at bounding box center [389, 455] width 462 height 104
drag, startPoint x: 535, startPoint y: 420, endPoint x: 677, endPoint y: 222, distance: 243.8
click at [542, 413] on textarea "Message *" at bounding box center [389, 455] width 462 height 104
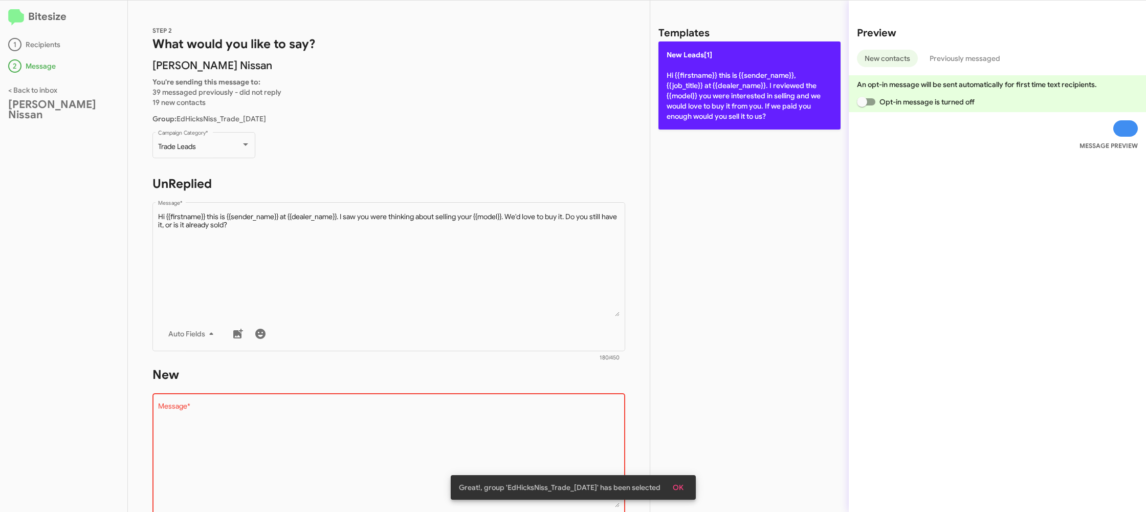
drag, startPoint x: 726, startPoint y: 113, endPoint x: 461, endPoint y: 255, distance: 300.5
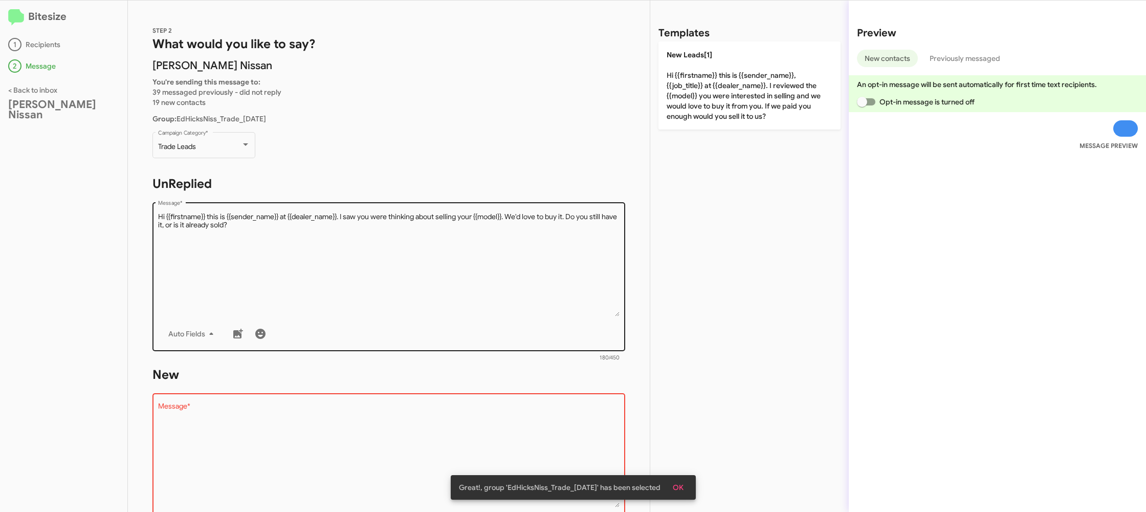
click at [725, 114] on p "New Leads[1] Hi {{firstname}} this is {{sender_name}}, {{job_title}} at {{deale…" at bounding box center [749, 85] width 182 height 88
type textarea "Hi {{firstname}} this is {{sender_name}}, {{job_title}} at {{dealer_name}}. I r…"
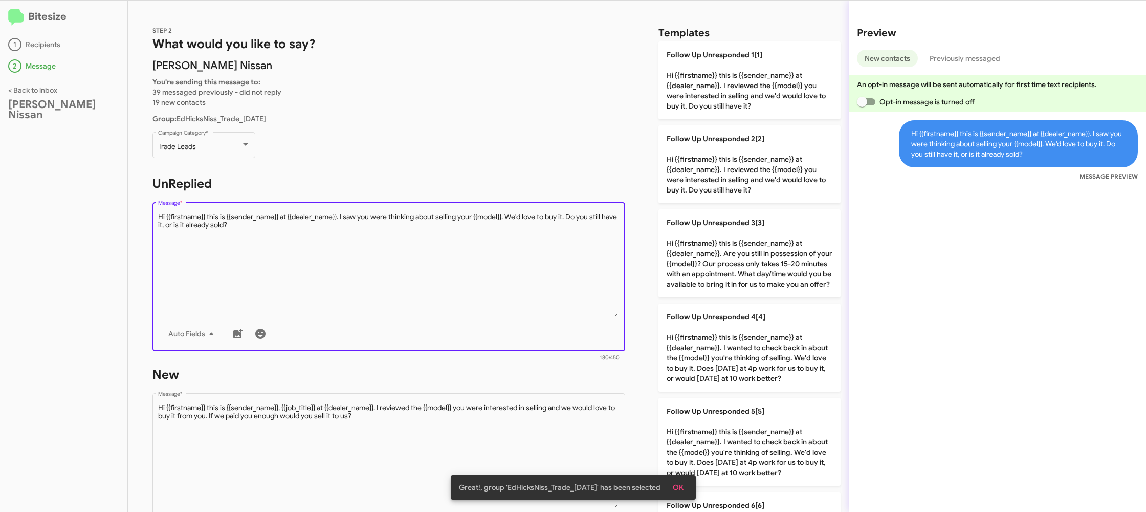
click at [452, 276] on textarea "Message *" at bounding box center [389, 264] width 462 height 104
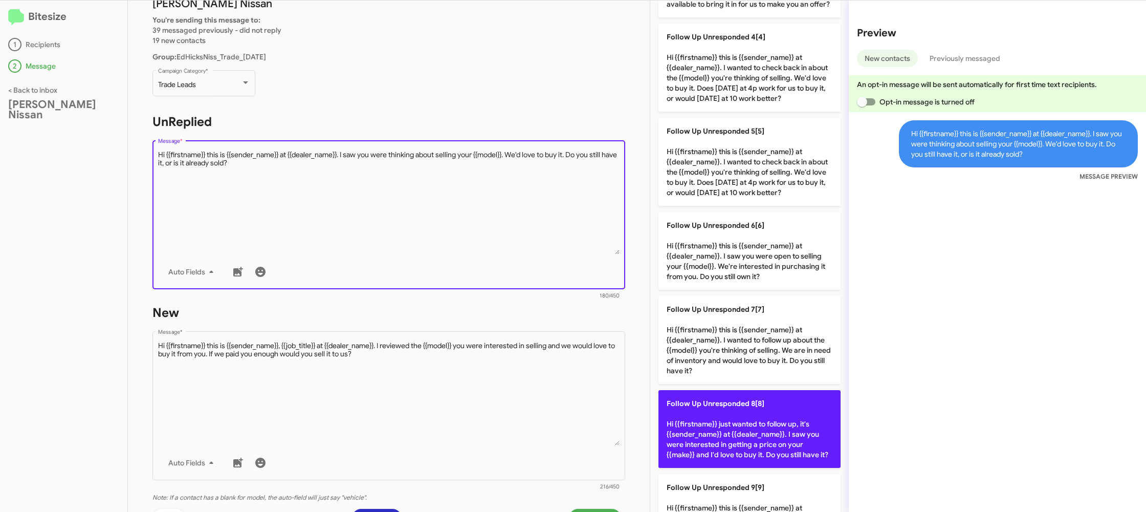
scroll to position [370, 0]
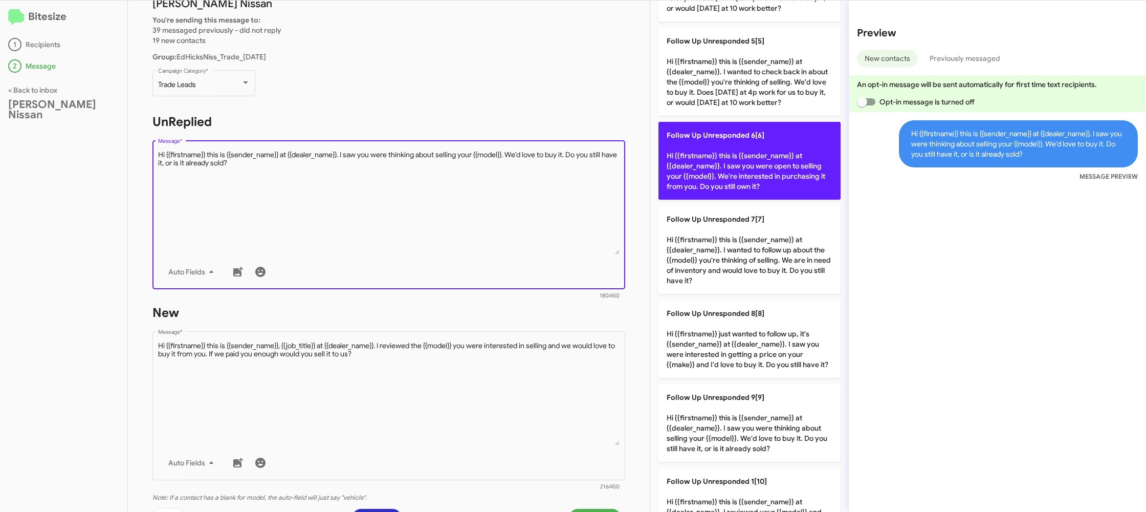
drag, startPoint x: 686, startPoint y: 185, endPoint x: 555, endPoint y: 255, distance: 149.0
click at [686, 185] on p "Follow Up Unresponded 6[6] Hi {{firstname}} this is {{sender_name}} at {{dealer…" at bounding box center [749, 161] width 182 height 78
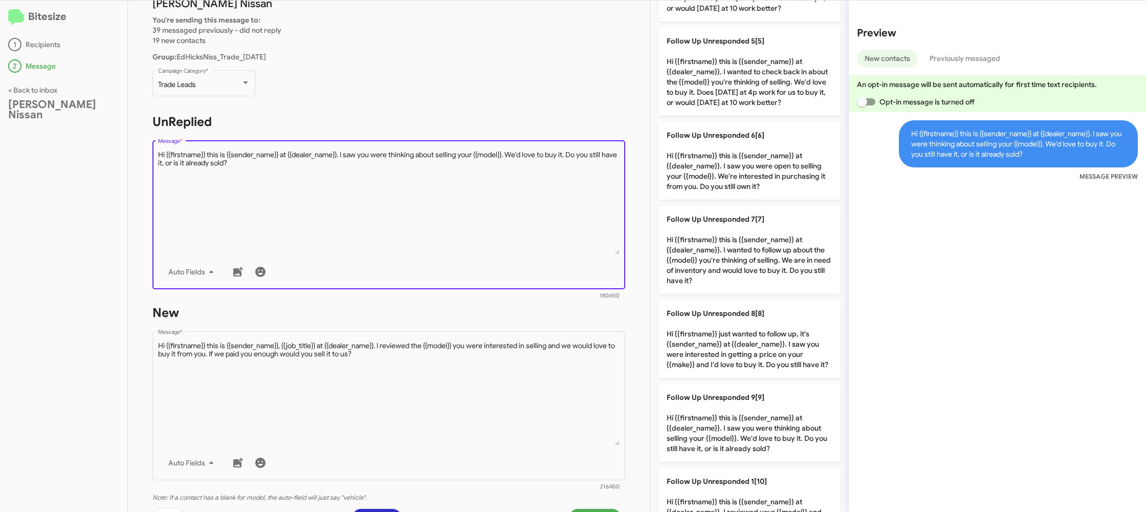
type textarea "Hi {{firstname}} this is {{sender_name}} at {{dealer_name}}. I saw you were ope…"
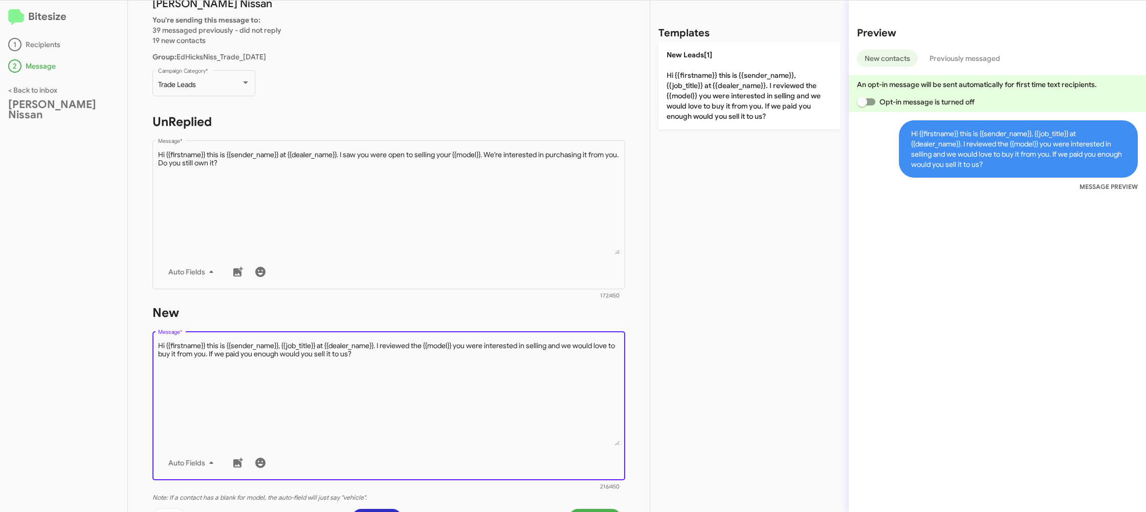
click at [512, 416] on textarea "Message *" at bounding box center [389, 393] width 462 height 104
click at [511, 411] on textarea "Message *" at bounding box center [389, 393] width 462 height 104
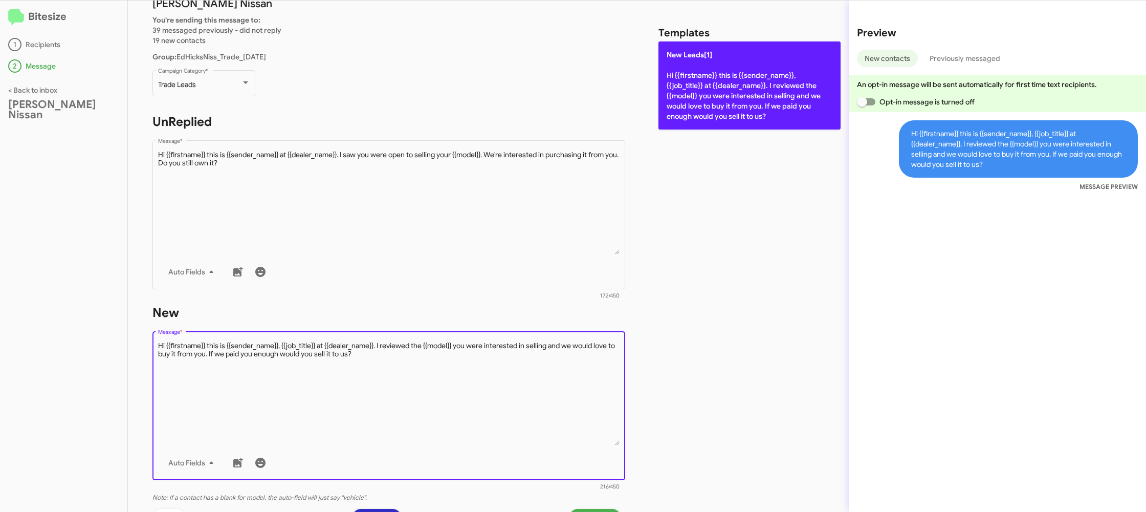
drag, startPoint x: 511, startPoint y: 411, endPoint x: 683, endPoint y: 104, distance: 352.8
click at [533, 344] on textarea "Message *" at bounding box center [389, 393] width 462 height 104
click at [686, 103] on p "New Leads[1] Hi {{firstname}} this is {{sender_name}}, {{job_title}} at {{deale…" at bounding box center [749, 85] width 182 height 88
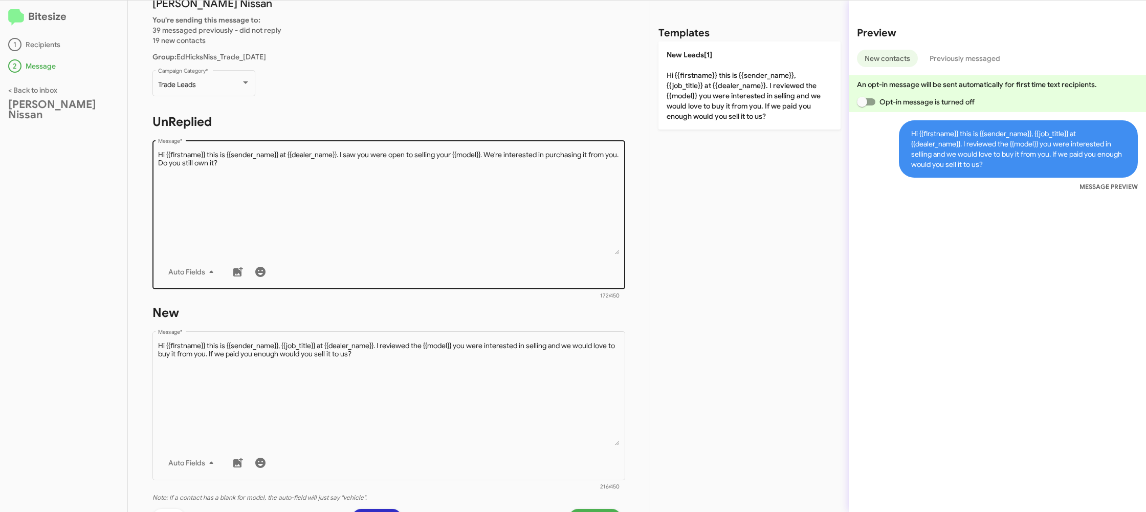
scroll to position [173, 0]
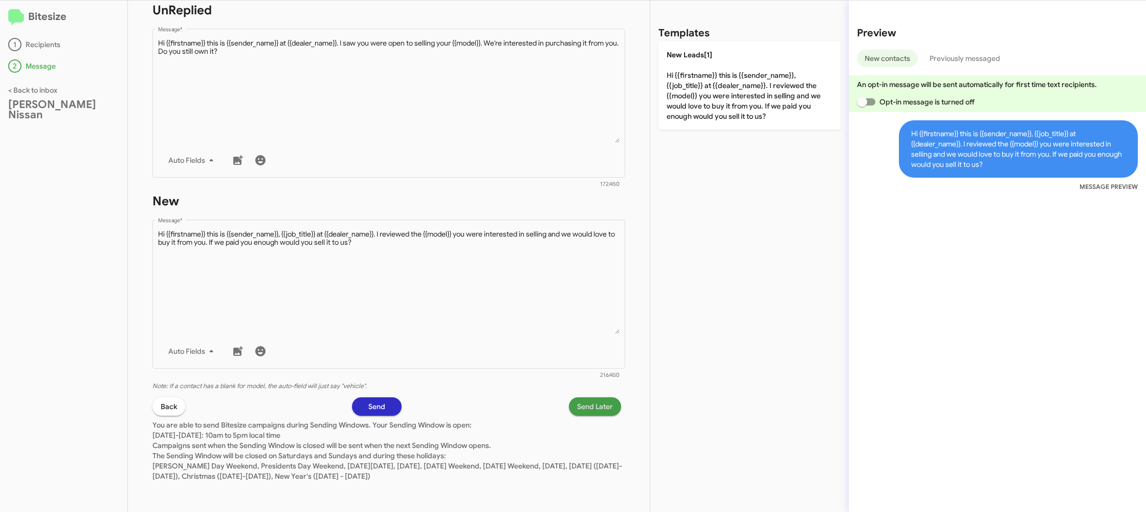
click at [597, 401] on span "Send Later" at bounding box center [595, 406] width 36 height 18
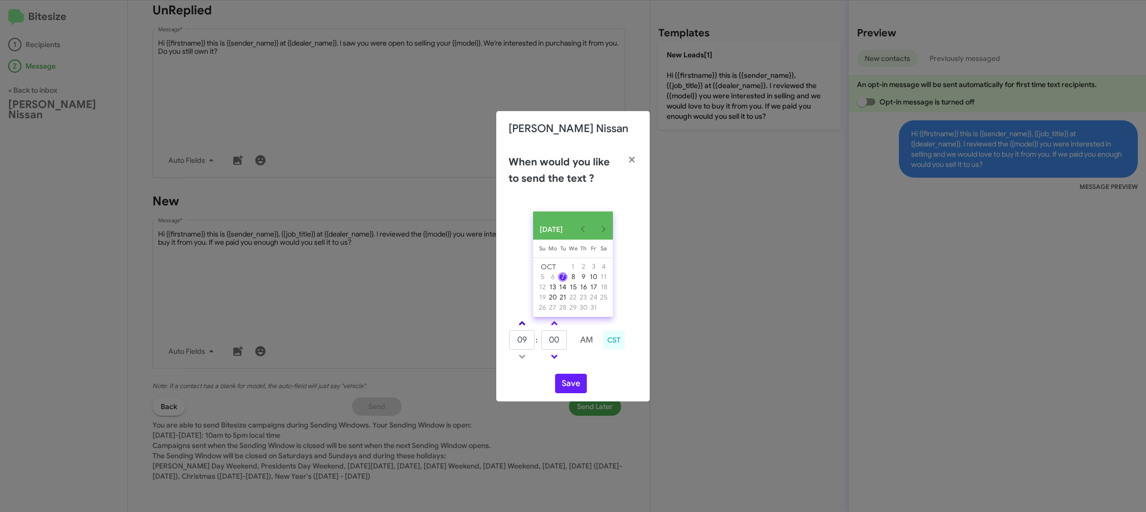
click at [524, 325] on link at bounding box center [522, 323] width 18 height 12
click at [524, 324] on link at bounding box center [522, 323] width 18 height 12
drag, startPoint x: 524, startPoint y: 324, endPoint x: 554, endPoint y: 328, distance: 29.4
click at [526, 323] on link at bounding box center [522, 323] width 18 height 12
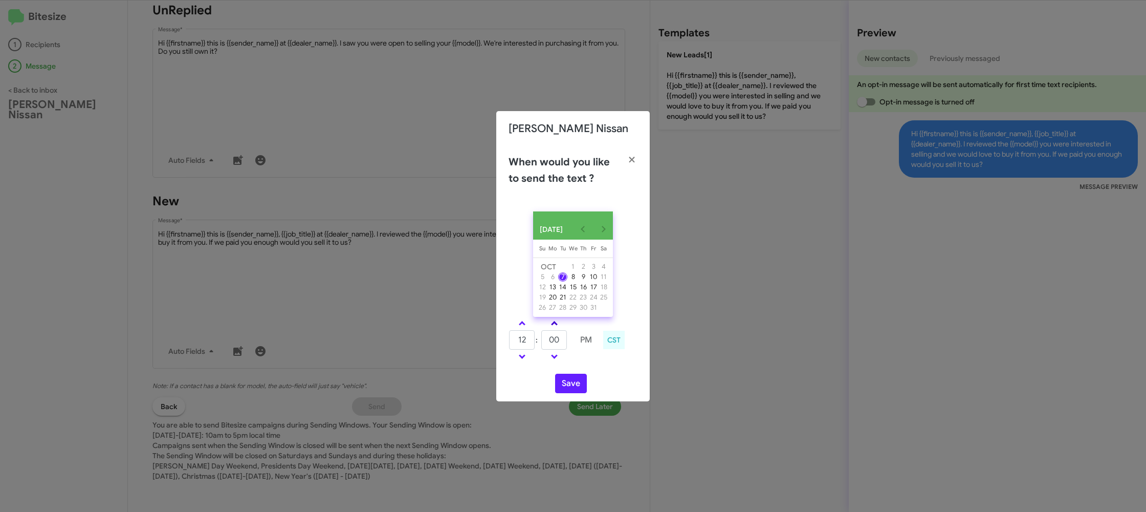
type input "01"
click at [556, 341] on input "00" at bounding box center [554, 339] width 26 height 19
click at [558, 337] on input "00" at bounding box center [554, 339] width 26 height 19
type input "13"
drag, startPoint x: 584, startPoint y: 368, endPoint x: 565, endPoint y: 391, distance: 29.4
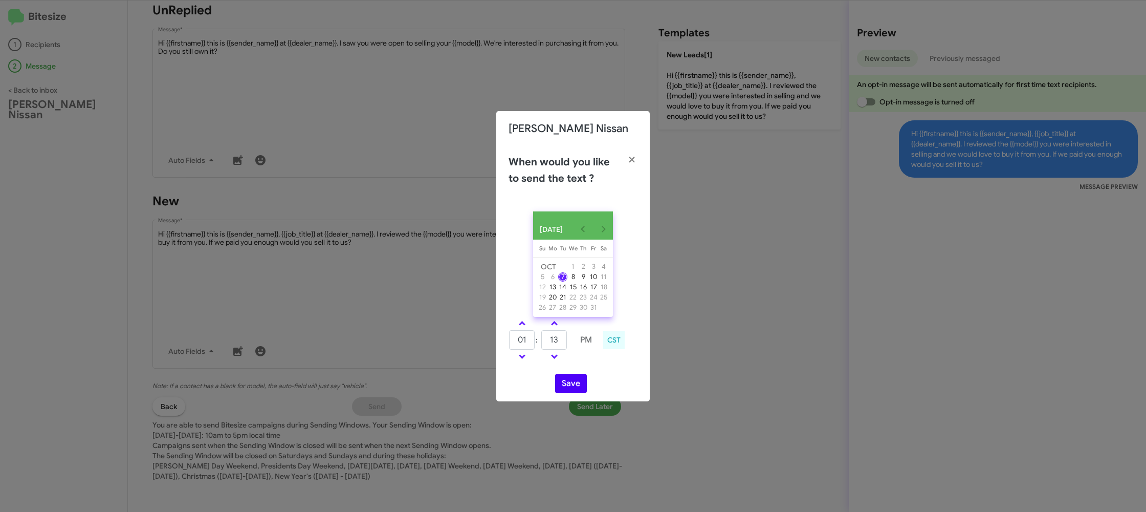
click at [582, 365] on div "01 : 13 PM CST" at bounding box center [573, 341] width 144 height 49
click at [565, 391] on button "Save" at bounding box center [571, 382] width 32 height 19
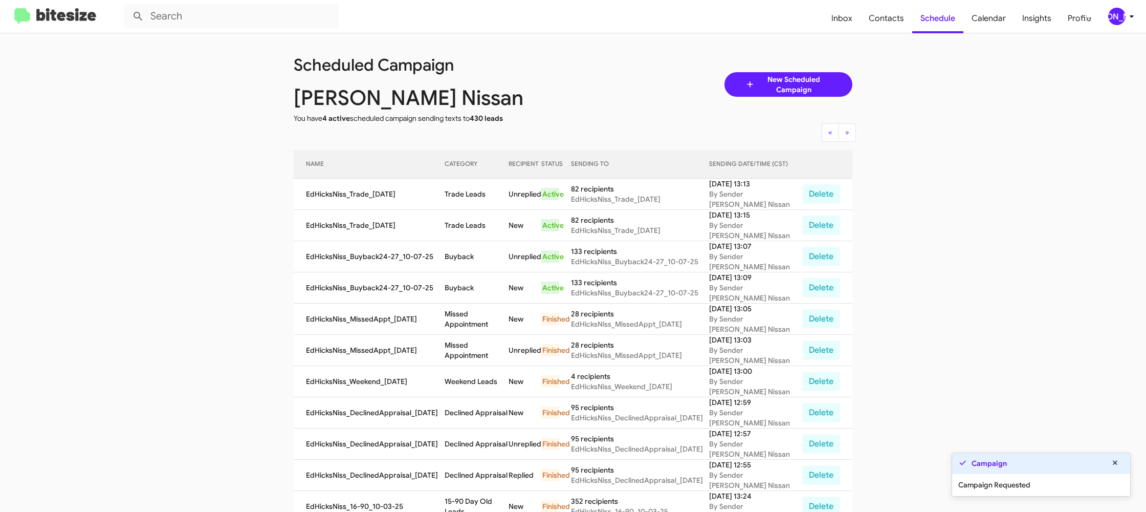
click at [240, 91] on app-scheduler "Scheduled Campaign Ed Hicks Nissan You have 4 active scheduled campaign sending…" at bounding box center [573, 424] width 1146 height 782
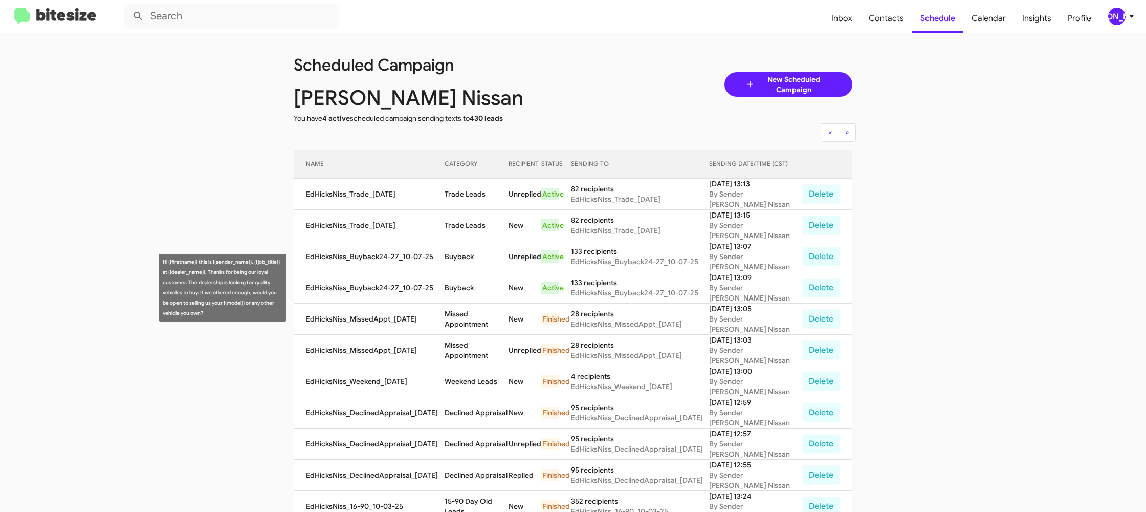
click at [470, 291] on td "Buyback" at bounding box center [477, 287] width 64 height 31
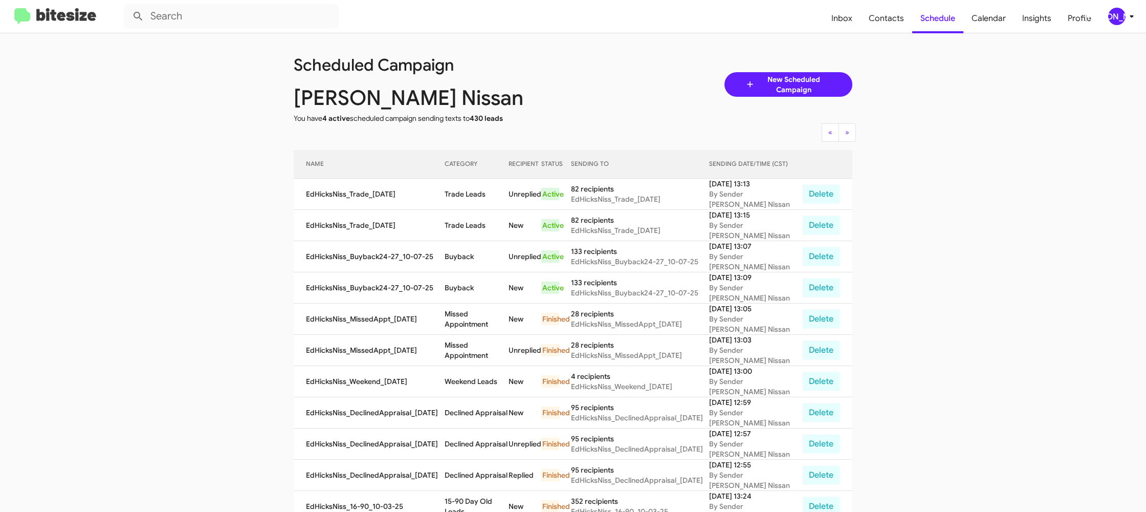
click at [470, 291] on td "Buyback" at bounding box center [477, 287] width 64 height 31
click at [470, 290] on td "Buyback" at bounding box center [477, 287] width 64 height 31
copy td "Buyback"
click at [466, 185] on td "Trade Leads" at bounding box center [477, 194] width 64 height 31
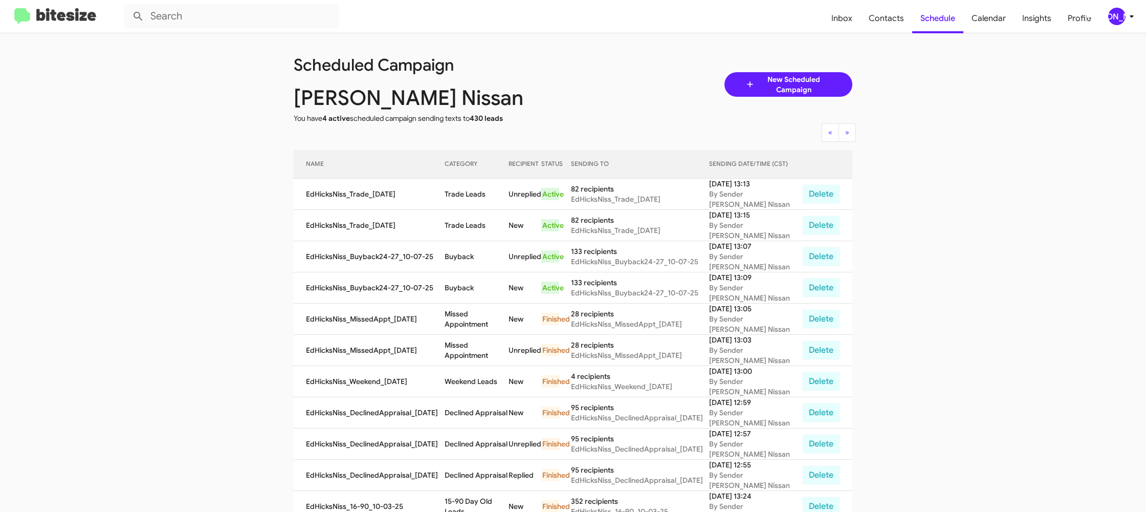
drag, startPoint x: 466, startPoint y: 185, endPoint x: 464, endPoint y: 174, distance: 11.0
click at [466, 185] on td "Trade Leads" at bounding box center [477, 194] width 64 height 31
copy td "Trade Leads"
click at [1118, 14] on div "[PERSON_NAME]" at bounding box center [1116, 16] width 17 height 17
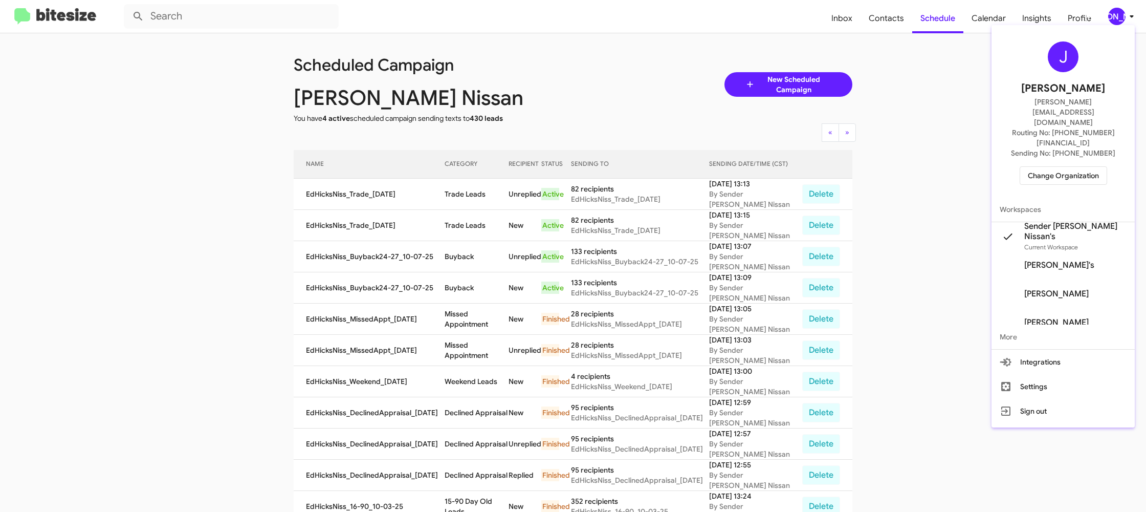
click at [1036, 167] on span "Change Organization" at bounding box center [1063, 175] width 71 height 17
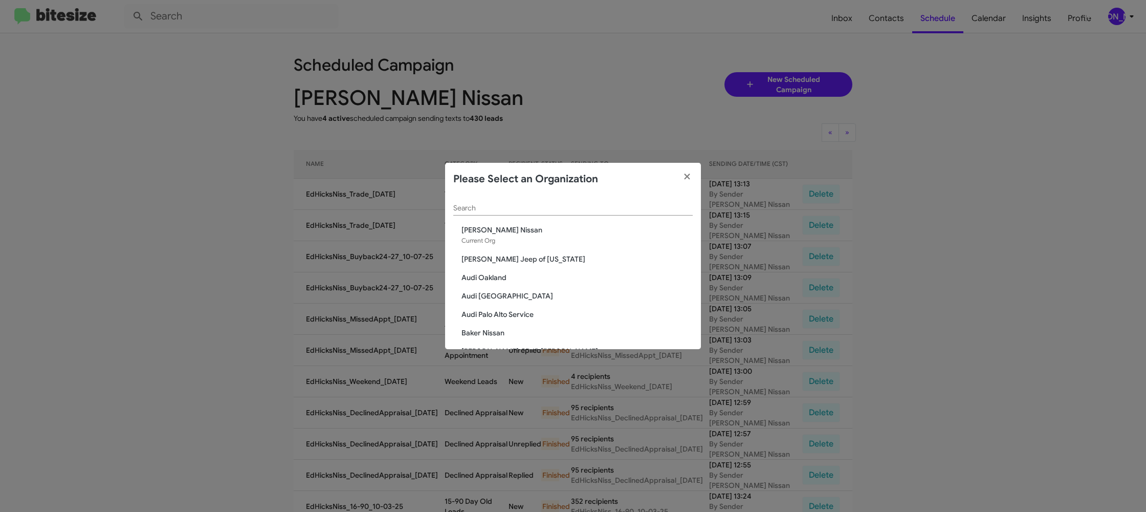
click at [474, 211] on input "Search" at bounding box center [572, 208] width 239 height 8
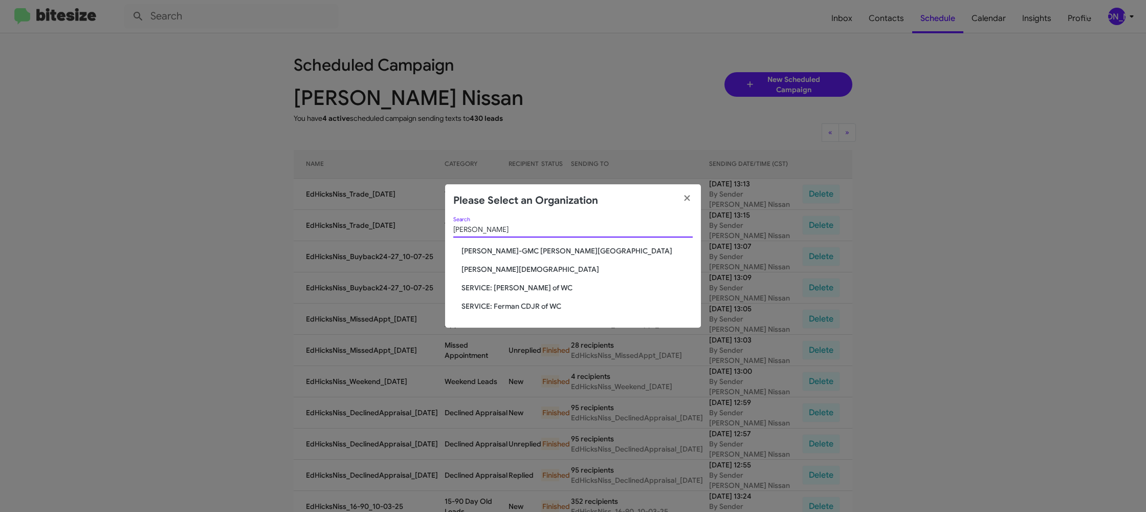
type input "ferman"
click at [480, 273] on span "[PERSON_NAME][DEMOGRAPHIC_DATA]" at bounding box center [576, 269] width 231 height 10
click at [480, 273] on span "Ferman Wesley Chapel" at bounding box center [576, 269] width 231 height 10
drag, startPoint x: 480, startPoint y: 273, endPoint x: 552, endPoint y: 11, distance: 271.2
click at [482, 256] on div "ferman Search Ferman Buick-GMC Wesley Chapel Ferman Wesley Chapel SERVICE: Ferm…" at bounding box center [573, 272] width 256 height 111
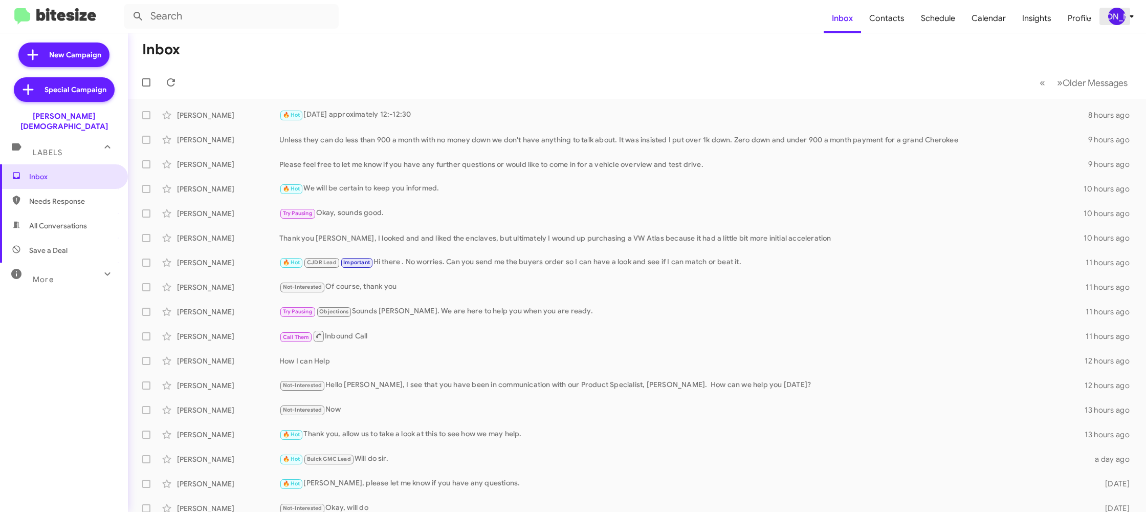
drag, startPoint x: 1111, startPoint y: 14, endPoint x: 1110, endPoint y: 19, distance: 5.8
click at [1111, 17] on div "[PERSON_NAME]" at bounding box center [1116, 16] width 17 height 17
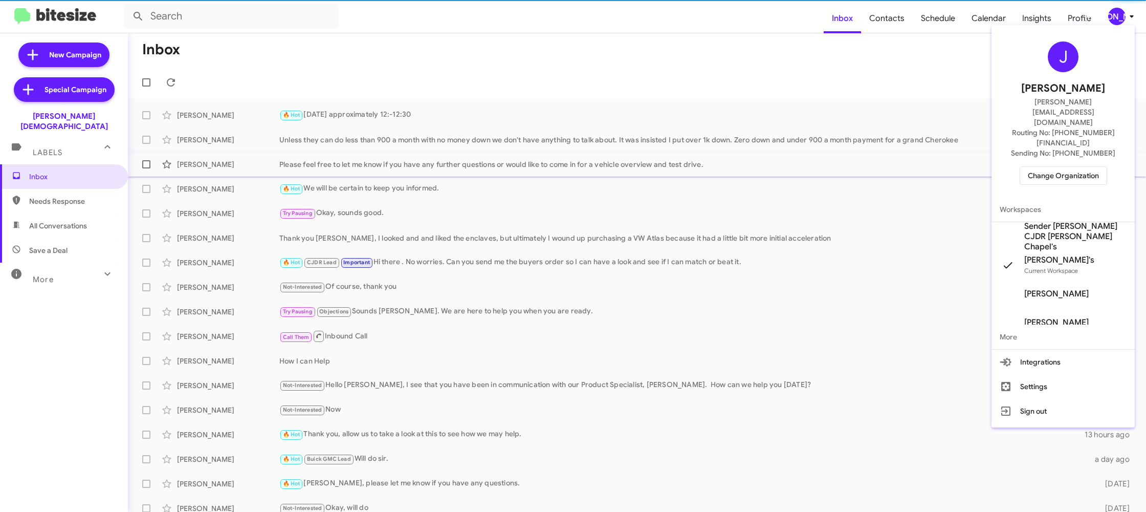
drag, startPoint x: 1068, startPoint y: 203, endPoint x: 1017, endPoint y: 161, distance: 65.8
click at [1066, 221] on span "Sender [PERSON_NAME] CJDR [PERSON_NAME] Chapel's" at bounding box center [1075, 236] width 102 height 31
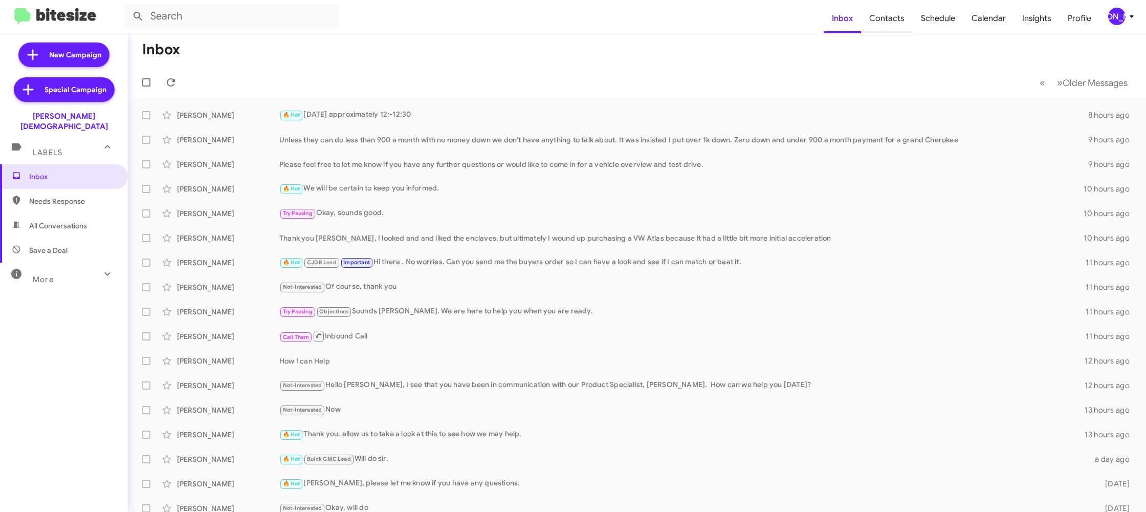
click at [890, 25] on span "Contacts" at bounding box center [887, 19] width 52 height 30
drag, startPoint x: 890, startPoint y: 25, endPoint x: 825, endPoint y: 6, distance: 67.0
click at [857, 14] on mat-nav-list "Inbox Contacts Schedule Calendar Insights Profile" at bounding box center [962, 16] width 276 height 34
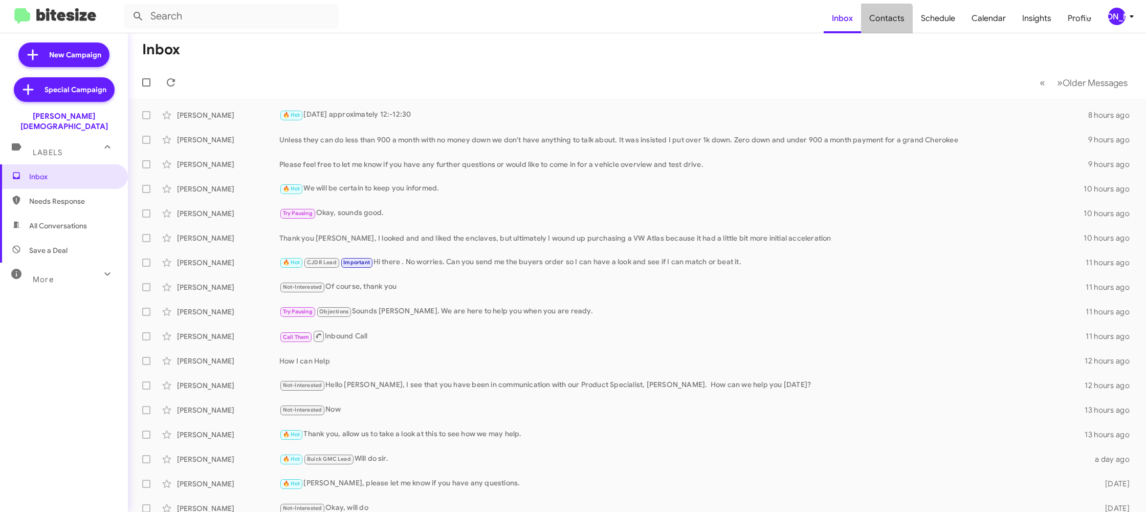
type input "in:groups"
click at [894, 24] on span "Contacts" at bounding box center [887, 19] width 52 height 30
drag, startPoint x: 894, startPoint y: 24, endPoint x: 827, endPoint y: 9, distance: 68.8
click at [894, 23] on span "Contacts" at bounding box center [887, 19] width 52 height 30
type input "in:groups"
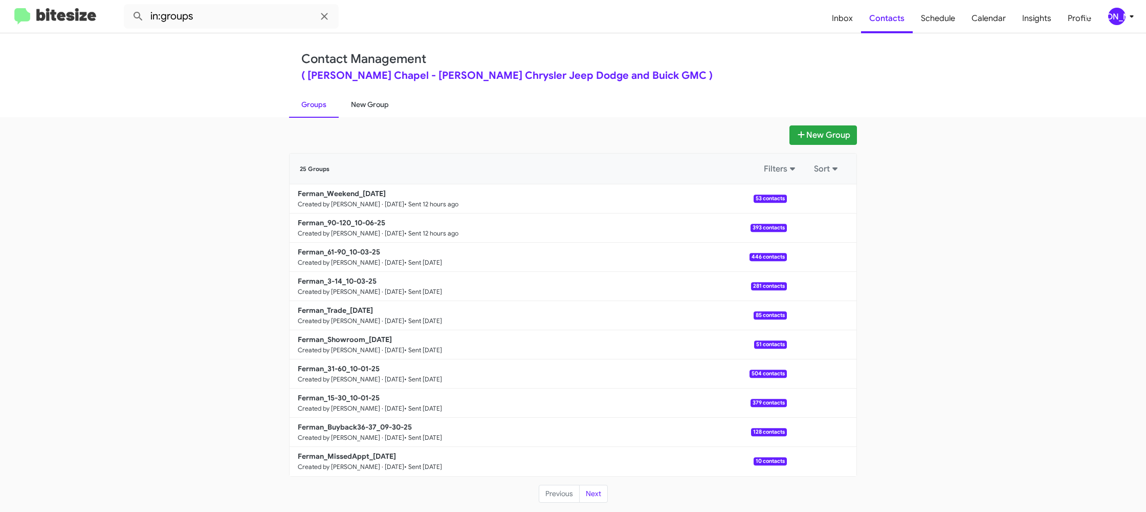
drag, startPoint x: 360, startPoint y: 103, endPoint x: 439, endPoint y: 97, distance: 80.0
click at [360, 103] on link "New Group" at bounding box center [370, 104] width 62 height 27
click at [386, 99] on link "New Group" at bounding box center [370, 104] width 62 height 27
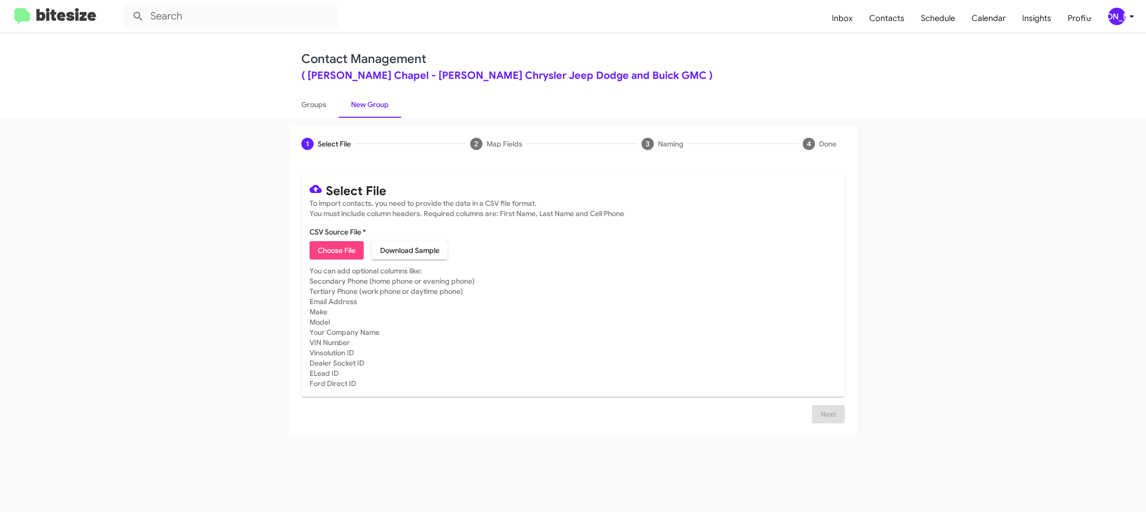
click at [335, 253] on span "Choose File" at bounding box center [337, 250] width 38 height 18
type input "Ferman_Buyback24-25_10-07-25"
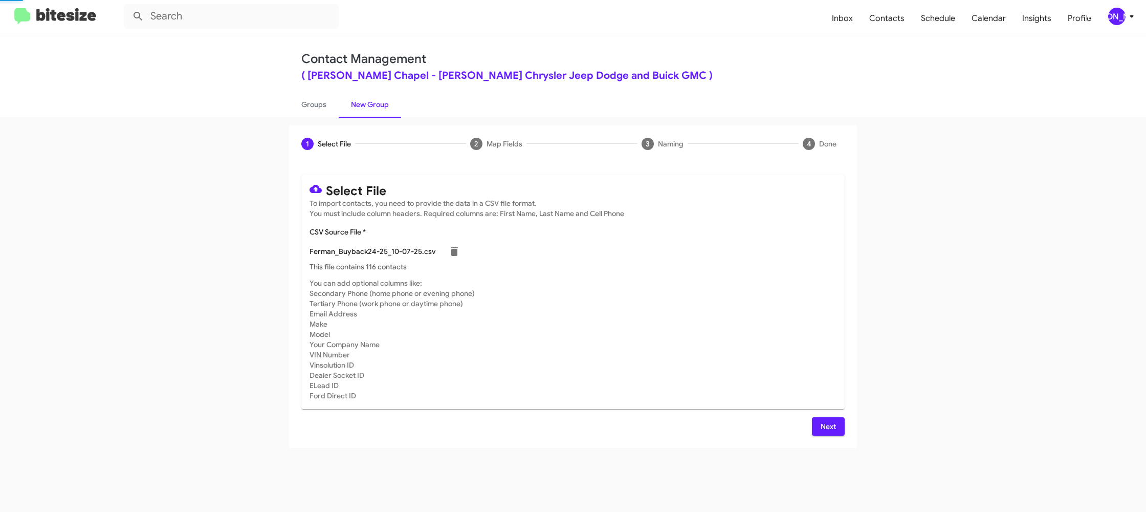
click at [739, 298] on mat-card-subtitle "You can add optional columns like: Secondary Phone (home phone or evening phone…" at bounding box center [573, 339] width 527 height 123
click at [1128, 21] on span "[PERSON_NAME]" at bounding box center [1123, 16] width 31 height 17
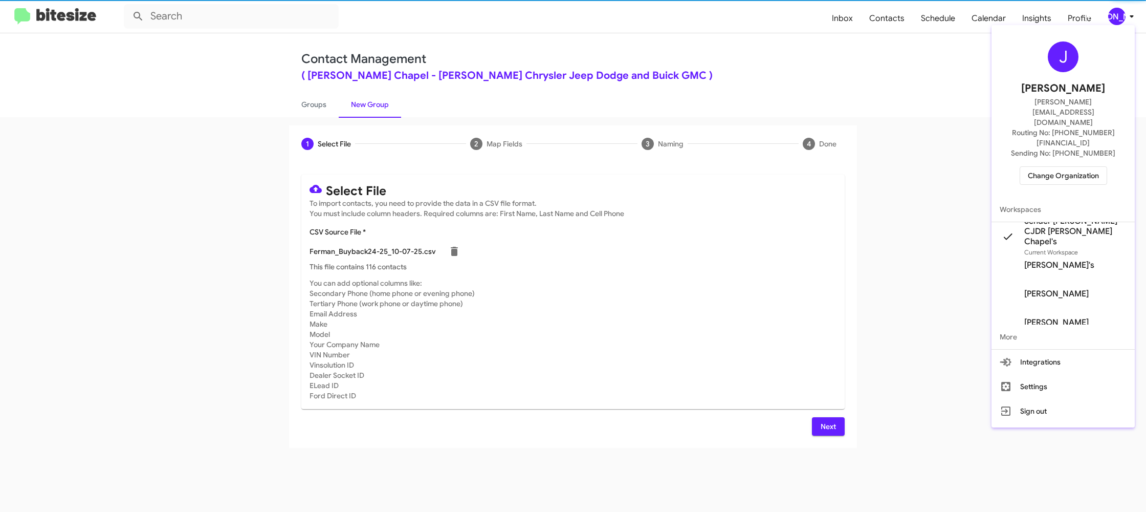
drag, startPoint x: 1127, startPoint y: 17, endPoint x: 1062, endPoint y: 40, distance: 69.4
click at [1127, 17] on div at bounding box center [573, 256] width 1146 height 512
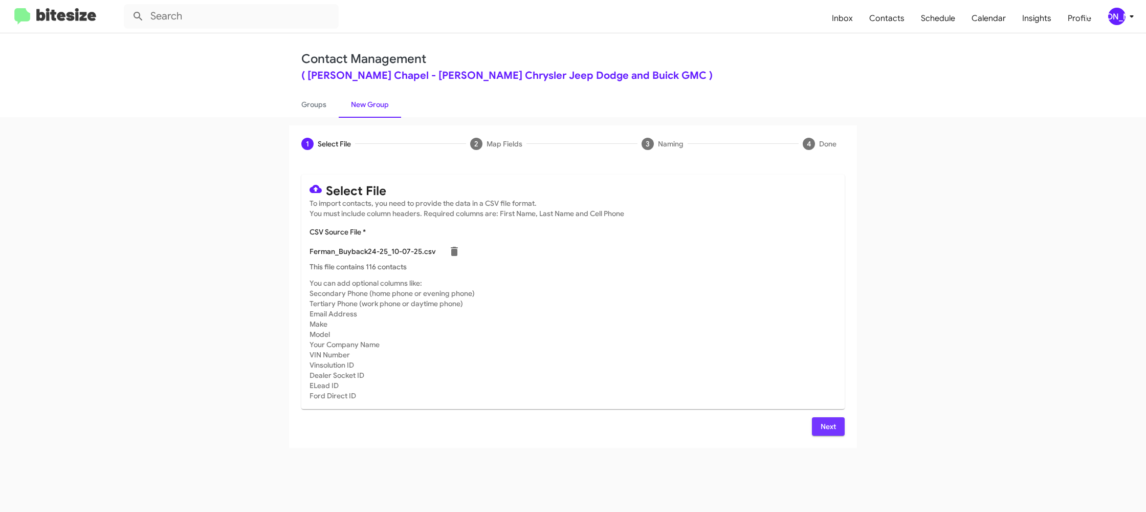
click at [822, 427] on span "Next" at bounding box center [828, 426] width 16 height 18
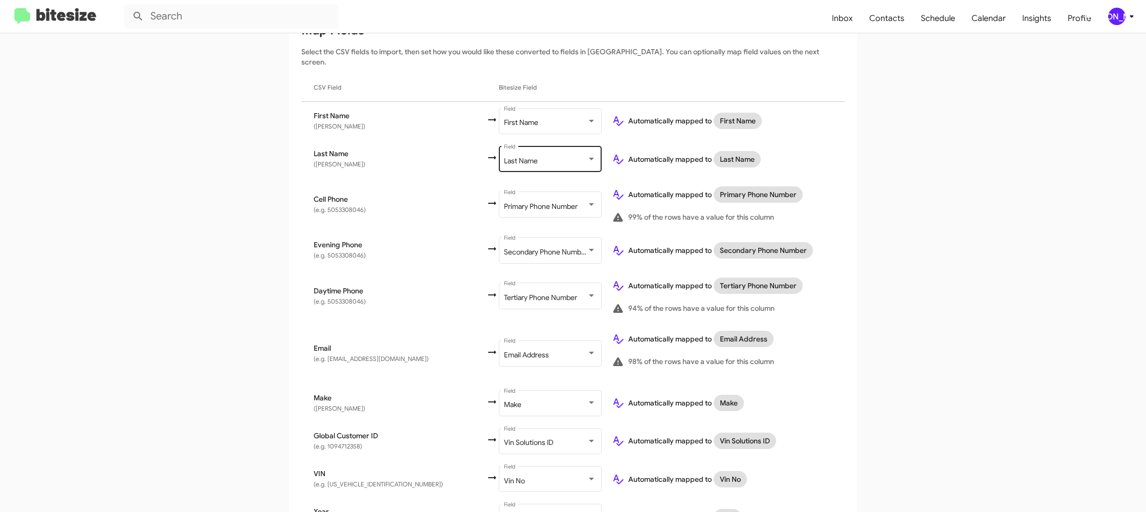
scroll to position [322, 0]
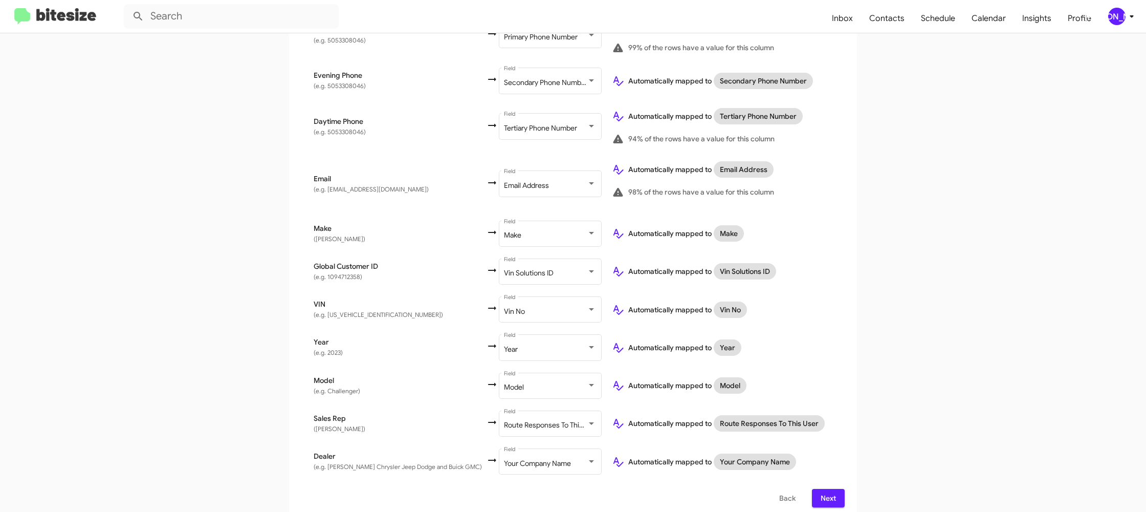
click at [1116, 13] on div "[PERSON_NAME]" at bounding box center [1116, 16] width 17 height 17
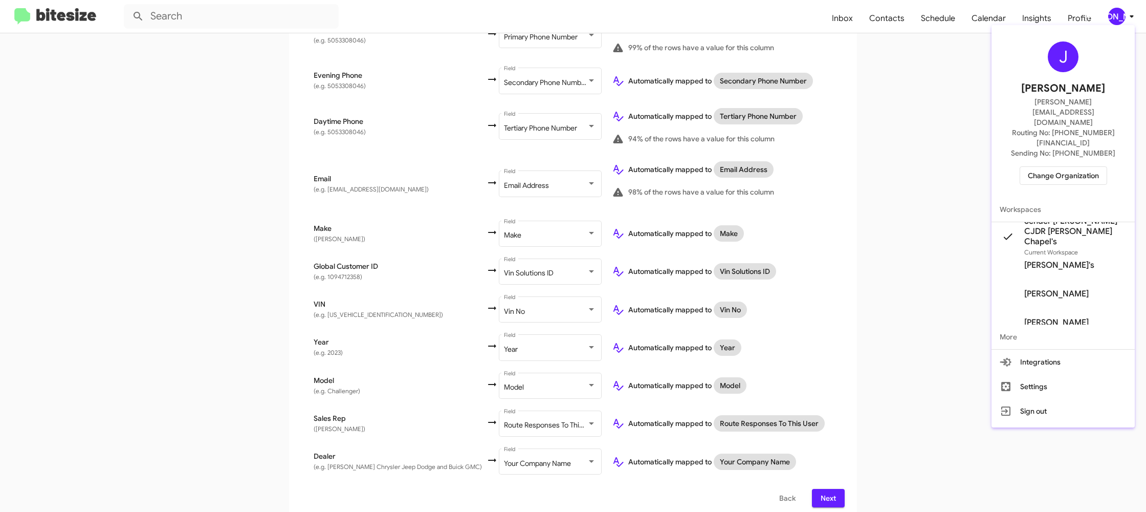
click at [1116, 14] on div at bounding box center [573, 256] width 1146 height 512
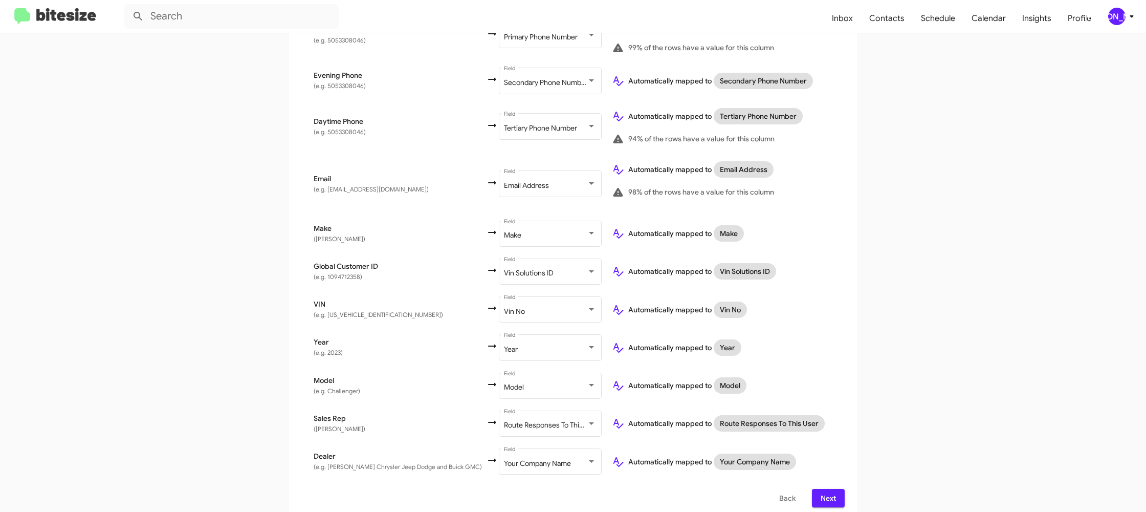
click at [826, 489] on span "Next" at bounding box center [828, 498] width 16 height 18
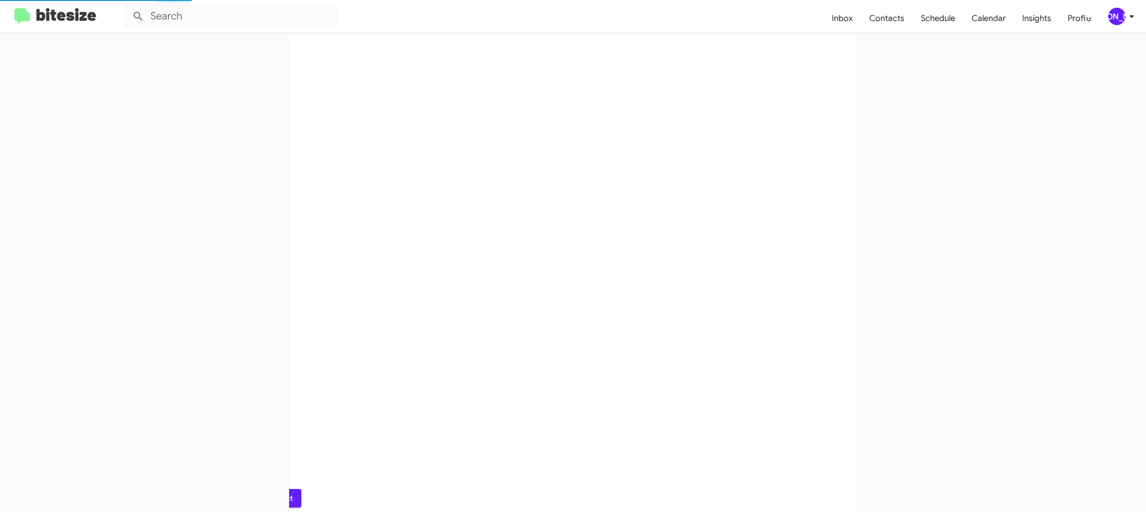
scroll to position [0, 0]
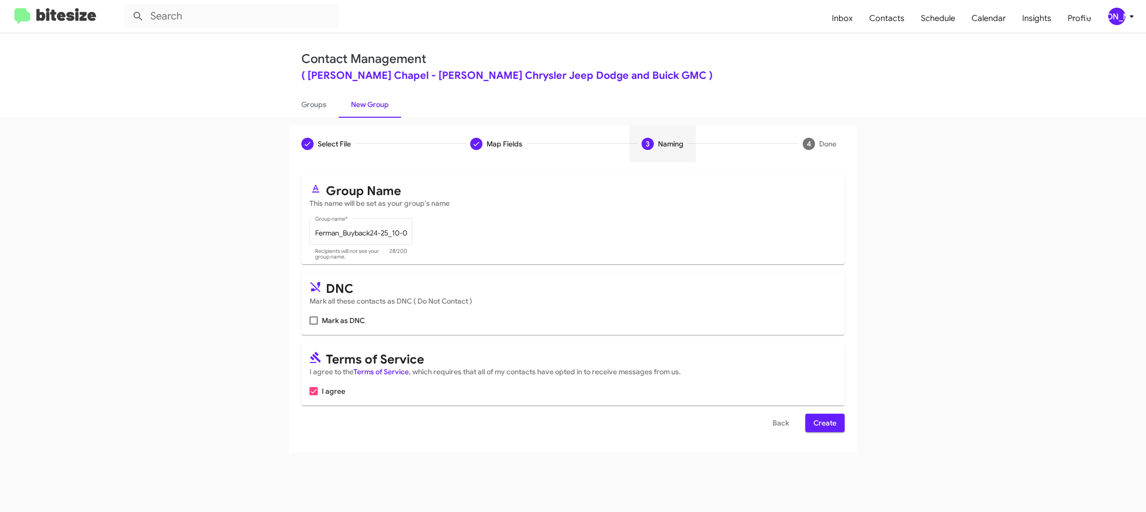
drag, startPoint x: 820, startPoint y: 416, endPoint x: 633, endPoint y: 289, distance: 226.0
click at [819, 415] on span "Create" at bounding box center [824, 422] width 23 height 18
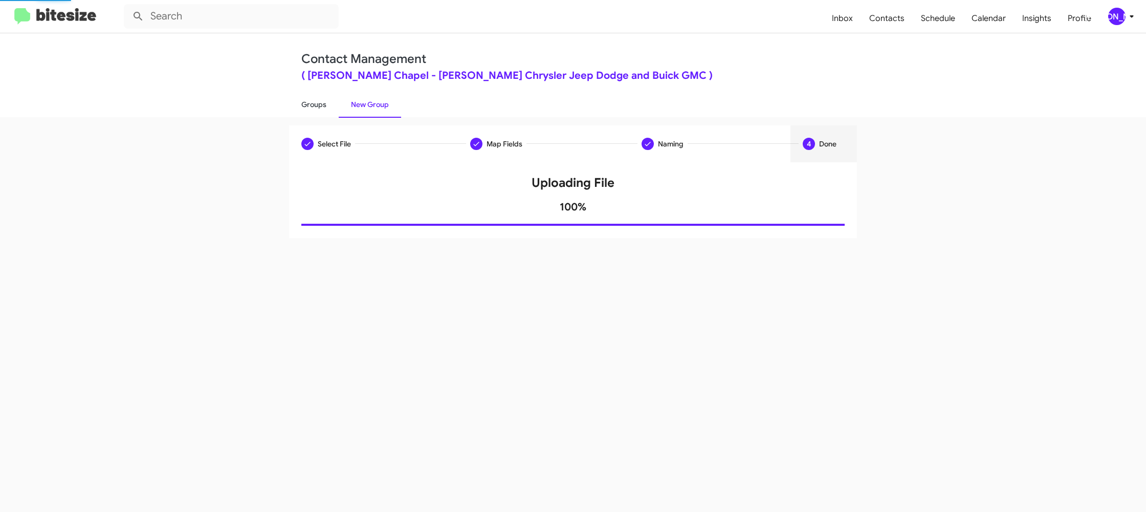
click at [330, 103] on link "Groups" at bounding box center [314, 104] width 50 height 27
type input "in:groups"
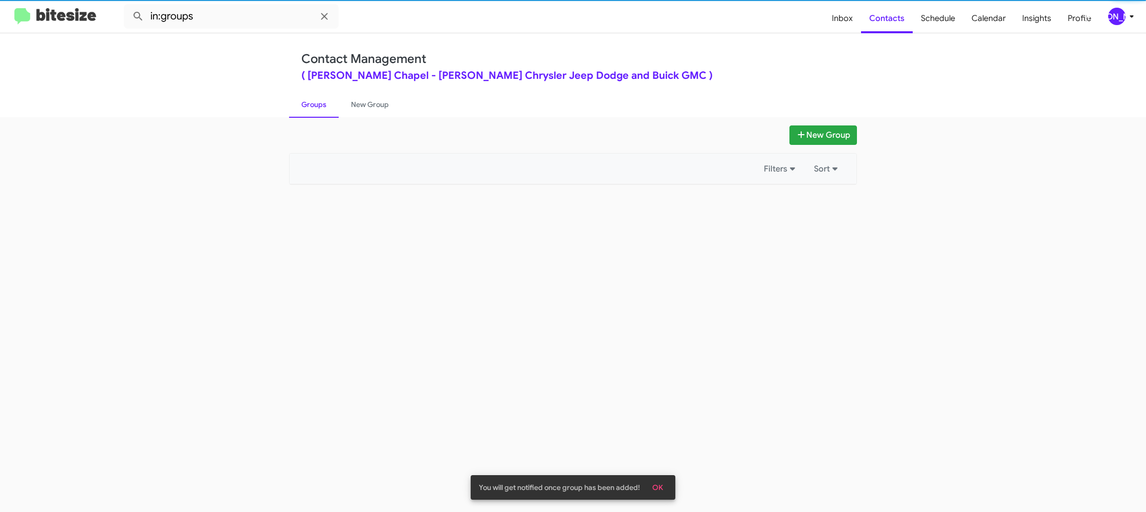
click at [330, 103] on link "Groups" at bounding box center [314, 104] width 50 height 27
click at [379, 103] on link "New Group" at bounding box center [370, 104] width 62 height 27
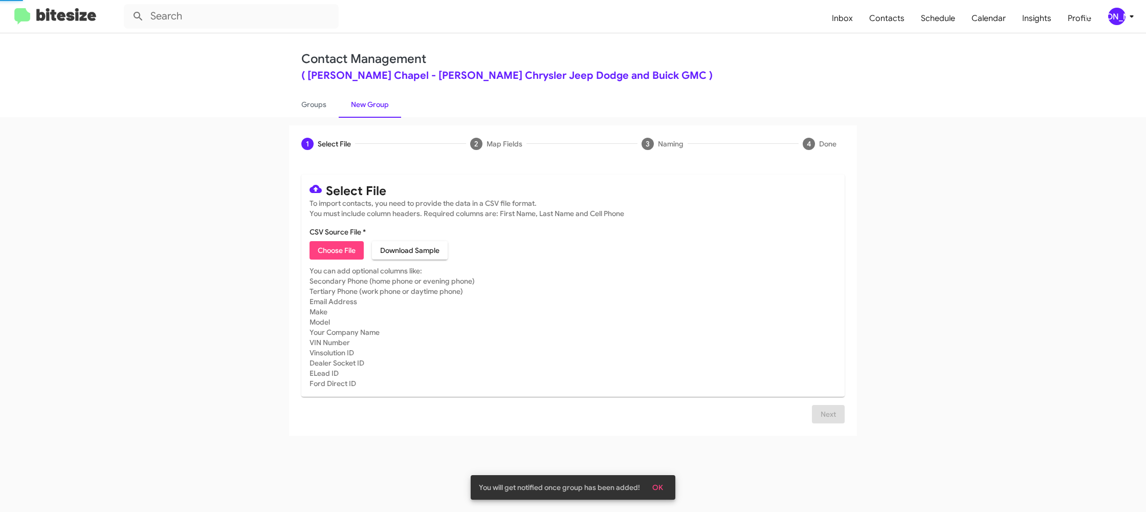
drag, startPoint x: 379, startPoint y: 103, endPoint x: 361, endPoint y: 18, distance: 86.2
click at [379, 98] on link "New Group" at bounding box center [370, 104] width 62 height 27
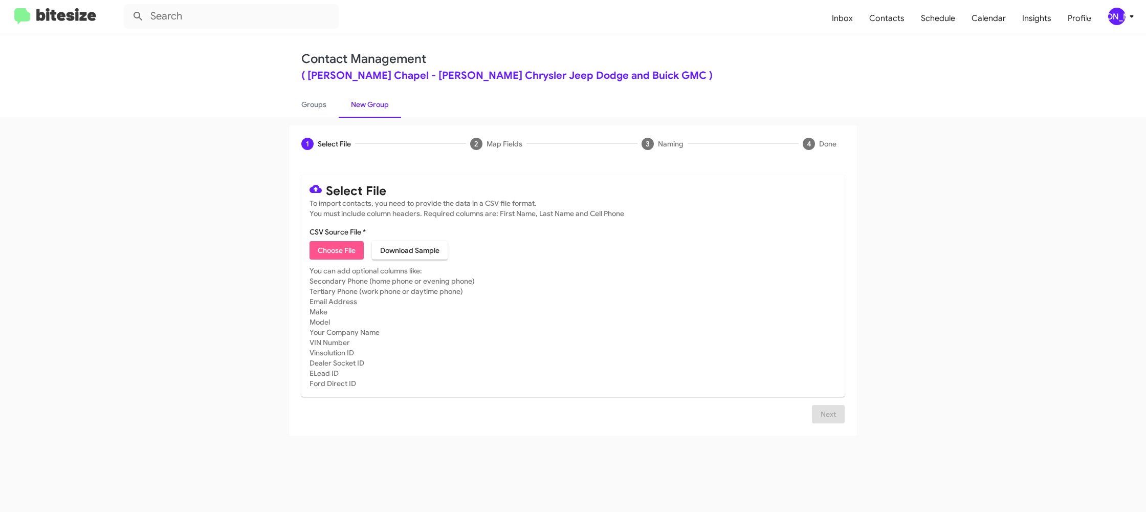
click at [335, 254] on span "Choose File" at bounding box center [337, 250] width 38 height 18
type input "Ferman_MissedAppt_10-07-25"
click at [681, 349] on mat-card-subtitle "You can add optional columns like: Secondary Phone (home phone or evening phone…" at bounding box center [573, 327] width 527 height 123
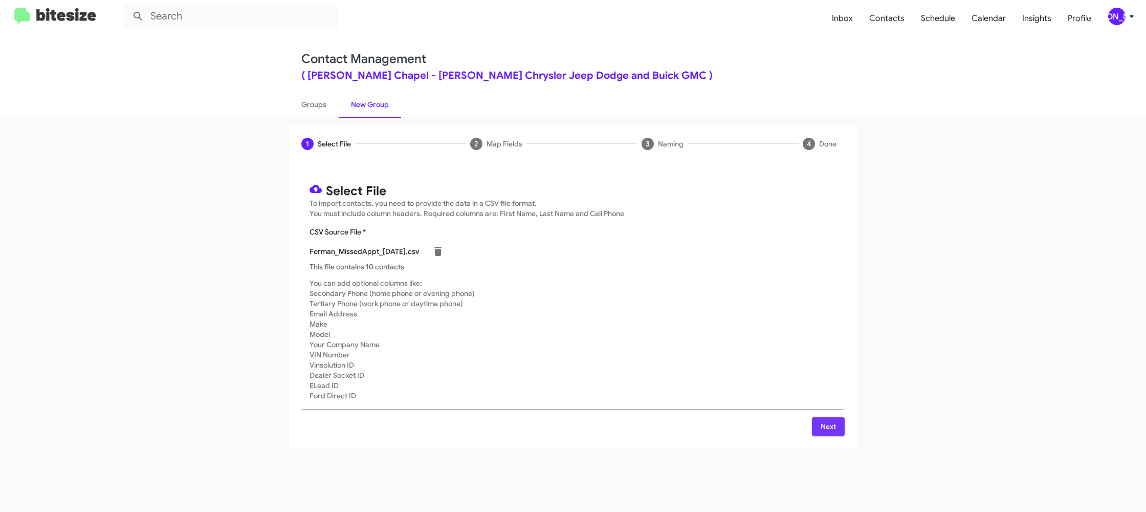
click at [822, 426] on span "Next" at bounding box center [828, 426] width 16 height 18
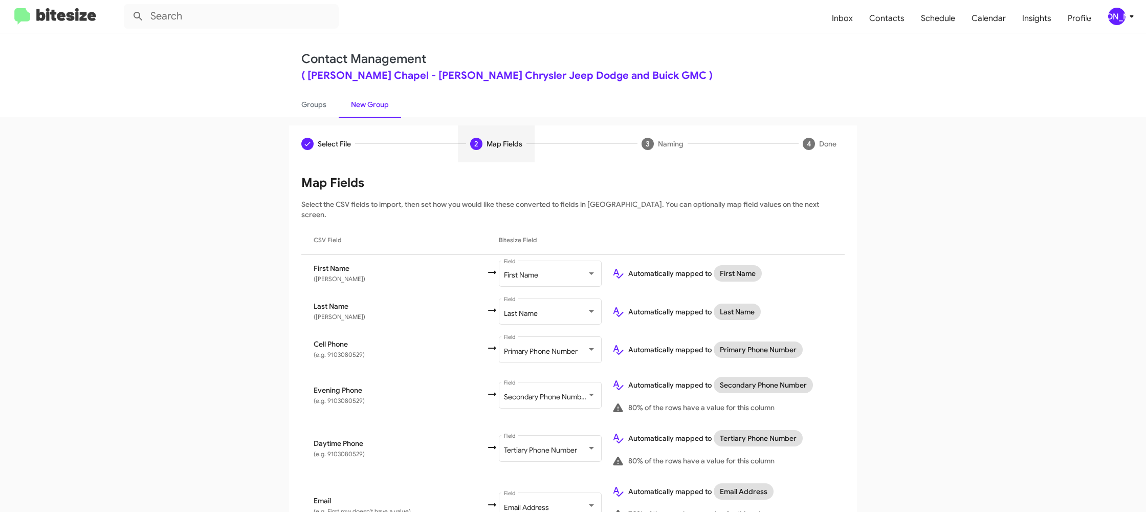
click at [1131, 8] on span "[PERSON_NAME]" at bounding box center [1123, 16] width 31 height 17
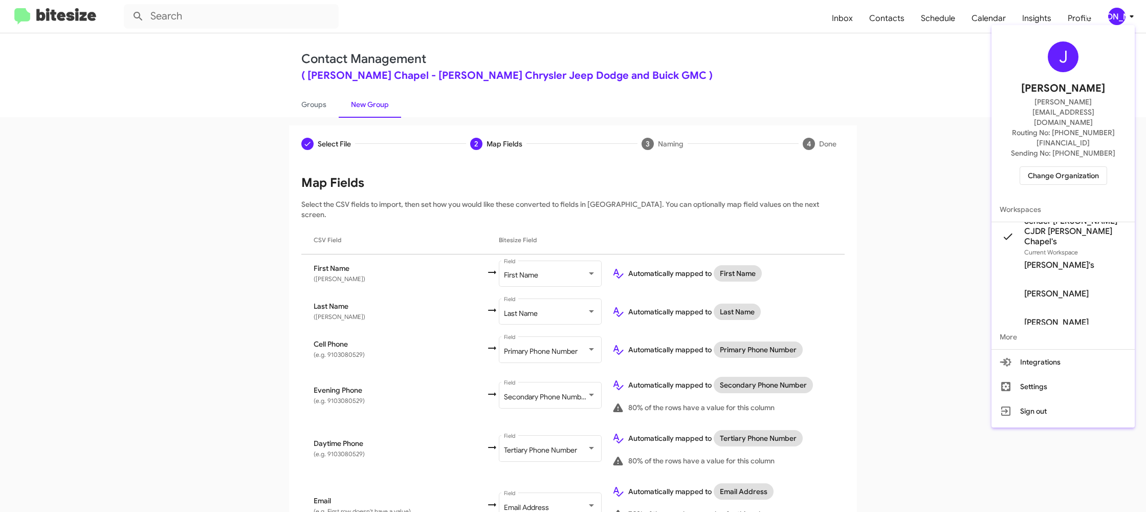
click at [1131, 8] on div at bounding box center [573, 256] width 1146 height 512
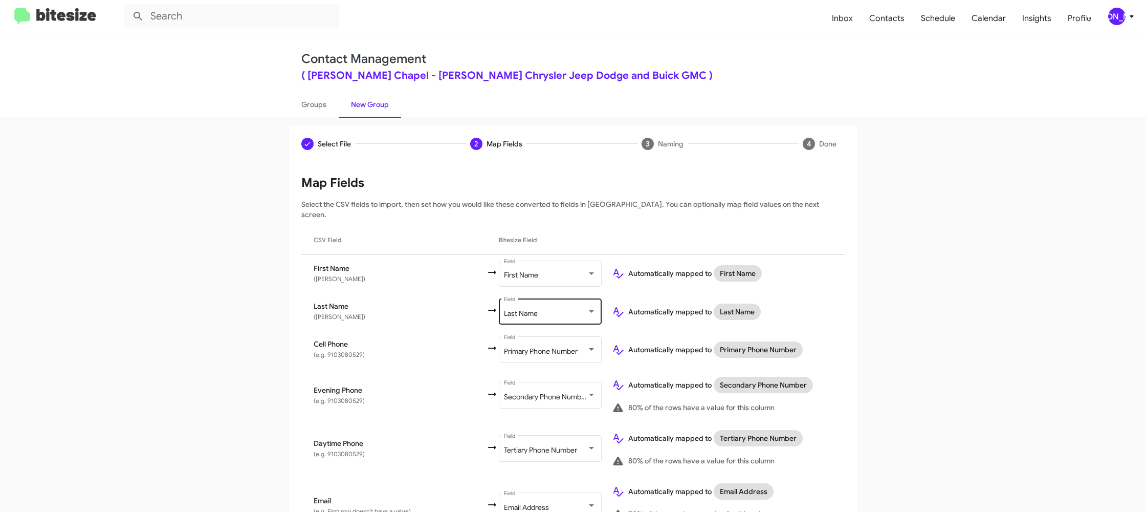
scroll to position [458, 0]
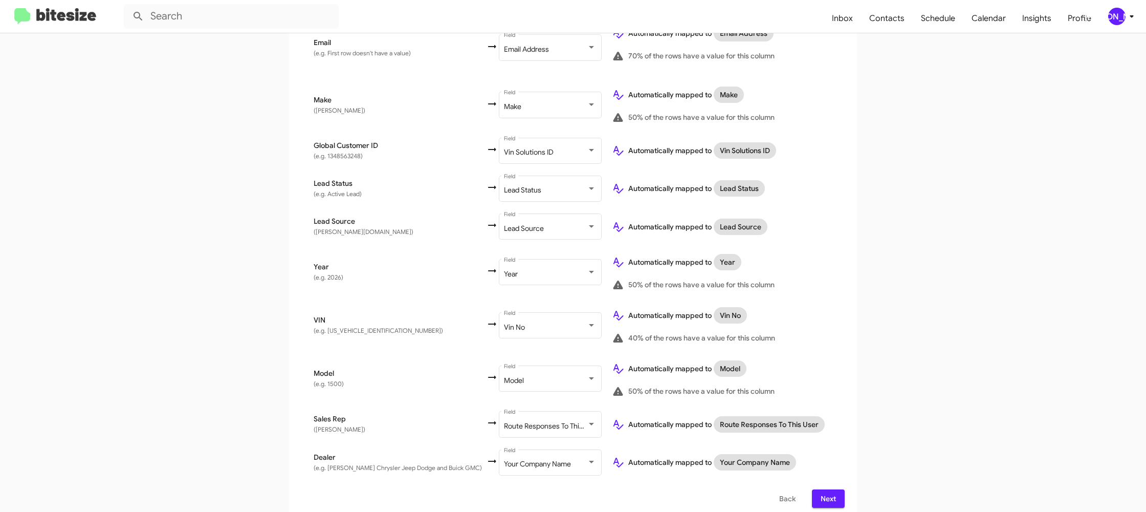
drag, startPoint x: 827, startPoint y: 490, endPoint x: 822, endPoint y: 480, distance: 11.0
click at [826, 489] on span "Next" at bounding box center [828, 498] width 16 height 18
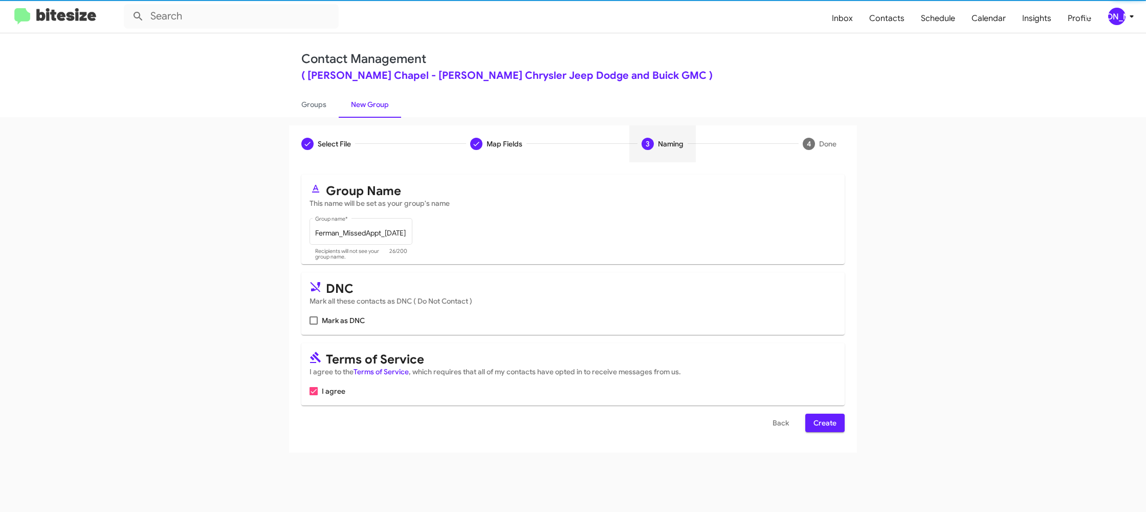
scroll to position [0, 0]
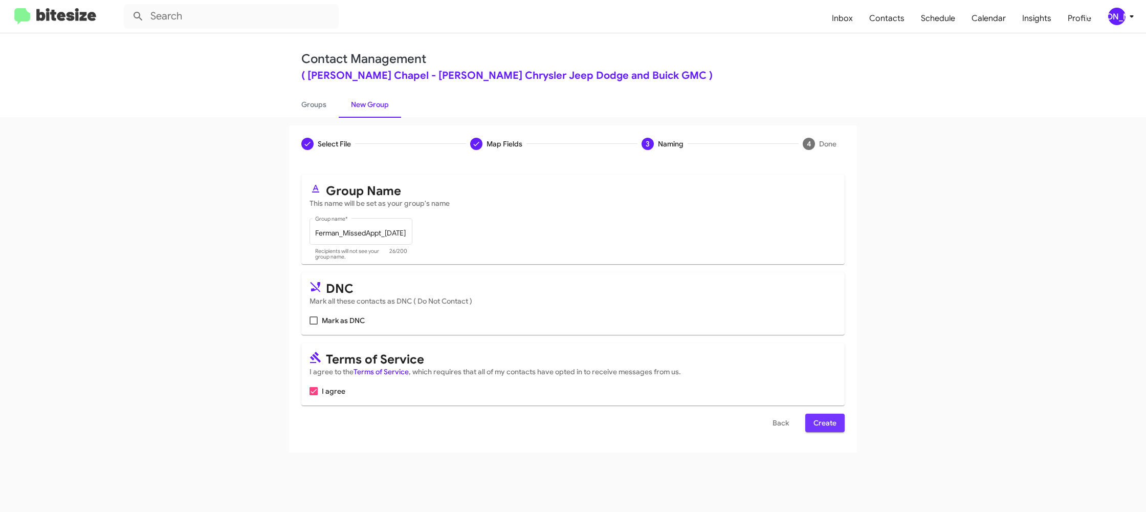
drag, startPoint x: 826, startPoint y: 420, endPoint x: 514, endPoint y: 190, distance: 387.6
click at [826, 420] on span "Create" at bounding box center [824, 422] width 23 height 18
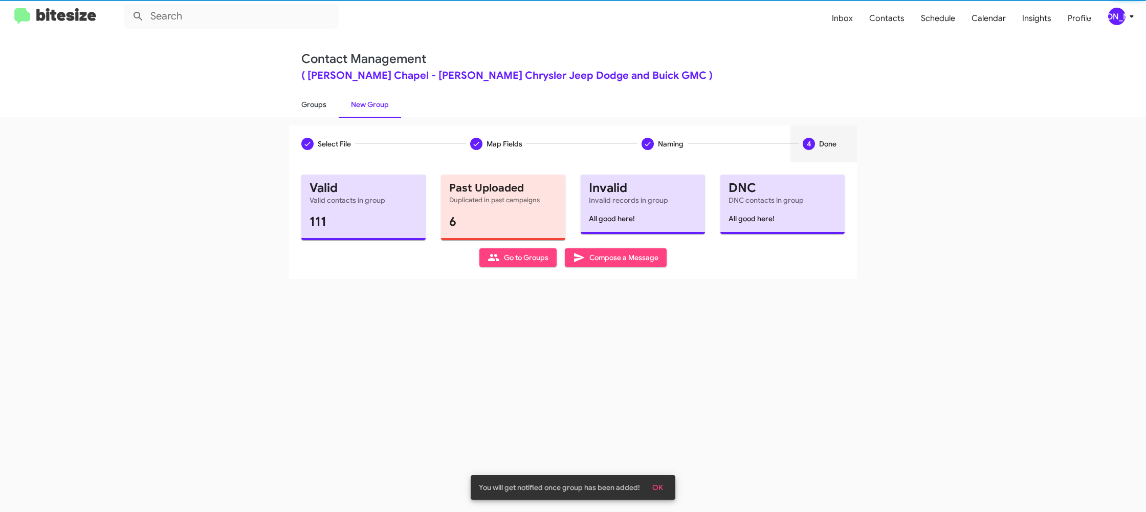
click at [316, 101] on link "Groups" at bounding box center [314, 104] width 50 height 27
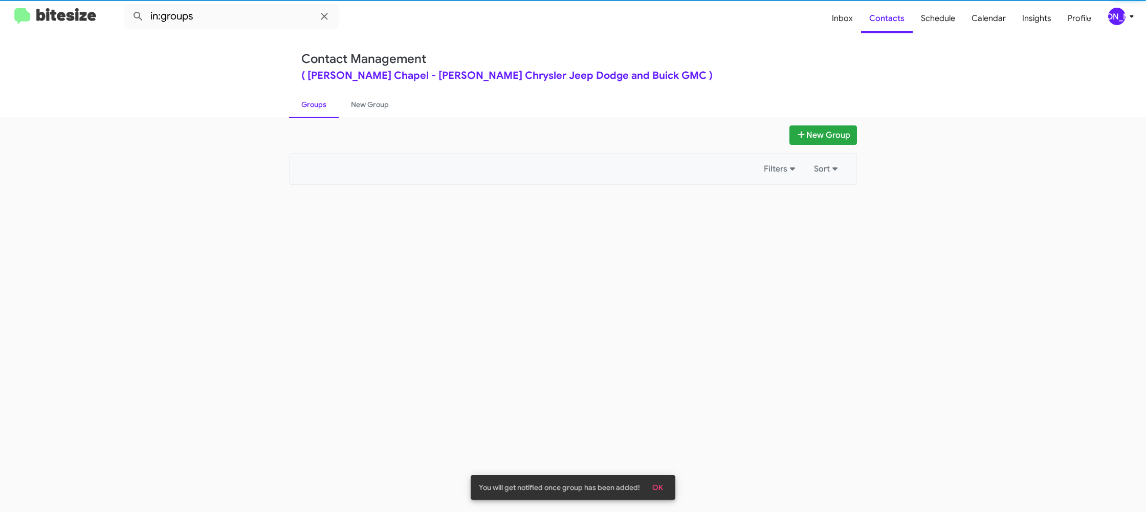
click at [316, 101] on link "Groups" at bounding box center [314, 104] width 50 height 27
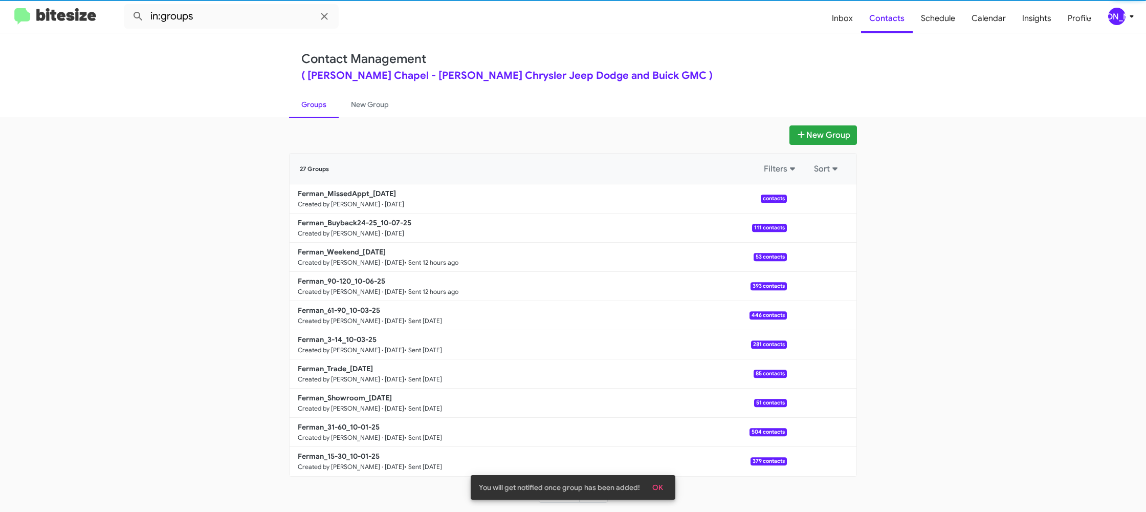
drag, startPoint x: 316, startPoint y: 101, endPoint x: 245, endPoint y: 23, distance: 106.1
click at [314, 94] on link "Groups" at bounding box center [314, 104] width 50 height 27
click at [232, 7] on input "in:groups" at bounding box center [231, 16] width 215 height 25
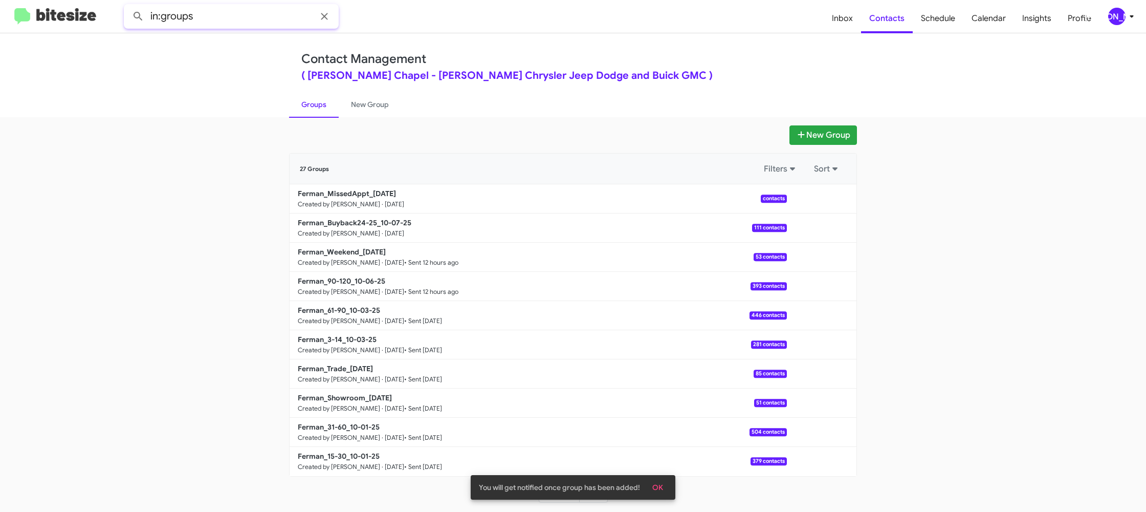
click at [238, 12] on input "in:groups" at bounding box center [231, 16] width 215 height 25
click at [128, 6] on button at bounding box center [138, 16] width 20 height 20
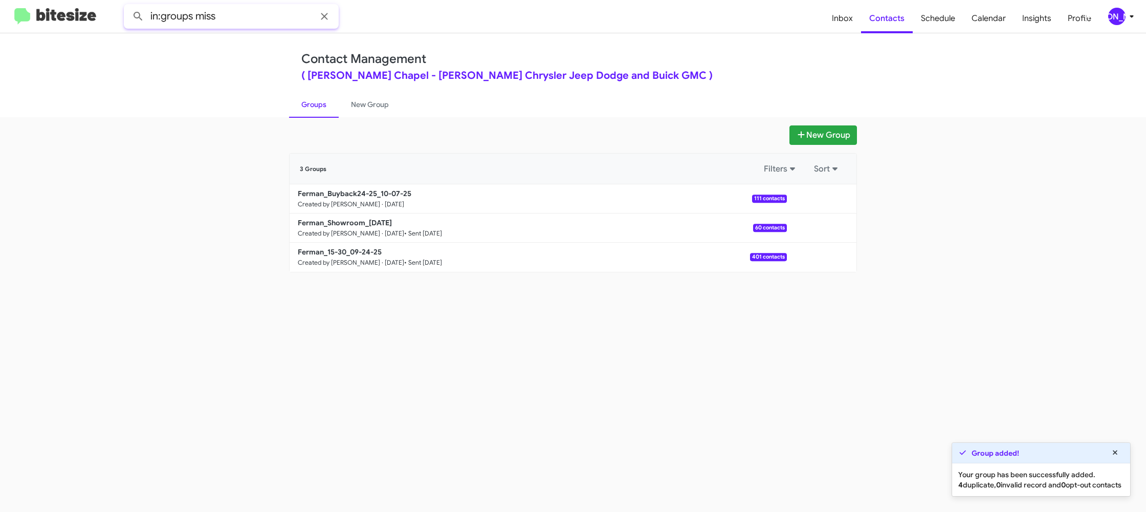
type input "in:groups miss"
click at [128, 6] on button at bounding box center [138, 16] width 20 height 20
drag, startPoint x: 357, startPoint y: 102, endPoint x: 335, endPoint y: 105, distance: 22.7
click at [357, 102] on link "New Group" at bounding box center [370, 104] width 62 height 27
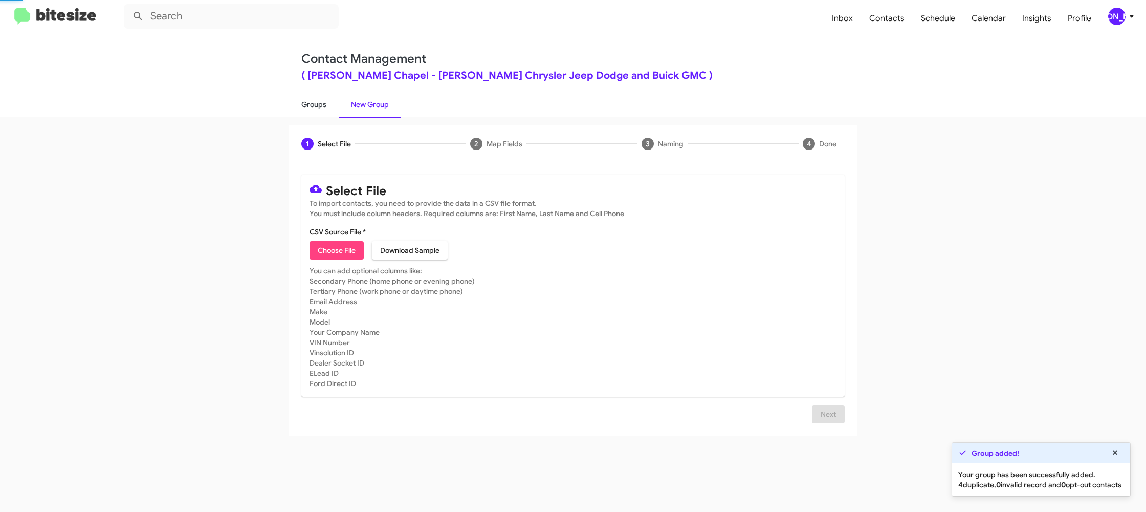
click at [326, 106] on link "Groups" at bounding box center [314, 104] width 50 height 27
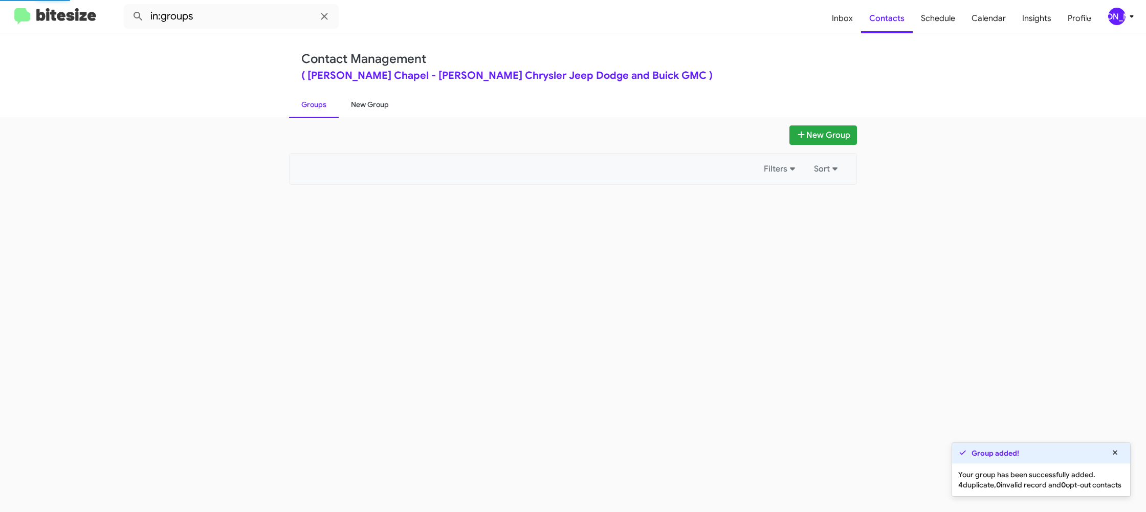
drag, startPoint x: 326, startPoint y: 106, endPoint x: 342, endPoint y: 107, distance: 15.4
click at [326, 105] on link "Groups" at bounding box center [314, 104] width 50 height 27
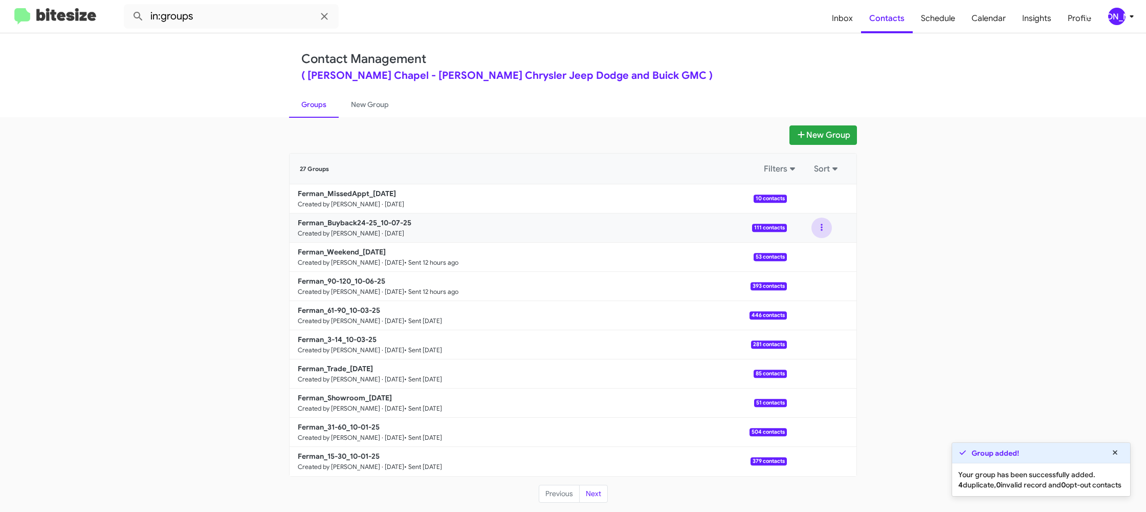
click at [812, 230] on div at bounding box center [822, 227] width 70 height 20
click at [819, 232] on button at bounding box center [821, 227] width 20 height 20
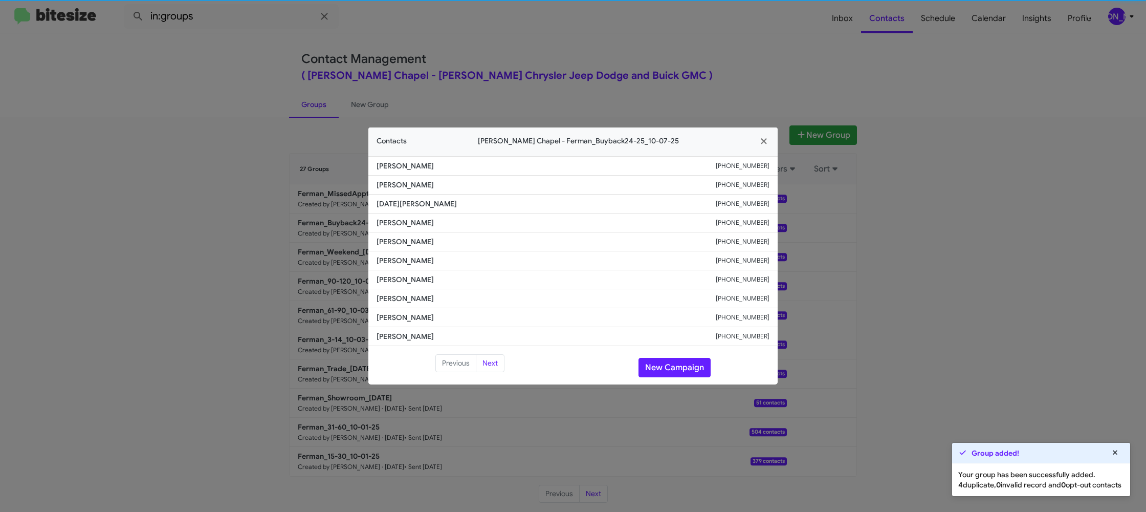
click at [400, 253] on li "Charles Johnson +19192798240" at bounding box center [572, 260] width 409 height 19
drag, startPoint x: 400, startPoint y: 253, endPoint x: 376, endPoint y: 229, distance: 34.0
click at [401, 252] on li "Charles Johnson +19192798240" at bounding box center [572, 260] width 409 height 19
click at [283, 184] on modal-container "Contacts Ferman Wesley Chapel - Ferman_Buyback24-25_10-07-25 Everett Almand +18…" at bounding box center [573, 256] width 1146 height 512
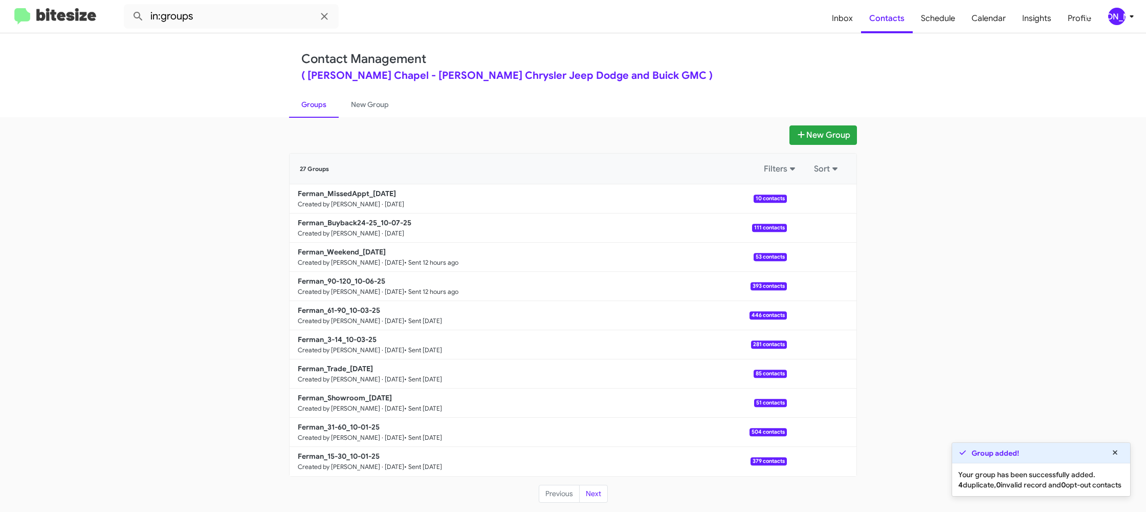
drag, startPoint x: 266, startPoint y: 12, endPoint x: 261, endPoint y: 19, distance: 8.2
click at [266, 12] on modal-container "Contacts Ferman Wesley Chapel - Ferman_Buyback24-25_10-07-25 Everett Almand +18…" at bounding box center [573, 256] width 1146 height 512
click at [261, 19] on input "in:groups" at bounding box center [231, 16] width 215 height 25
click at [128, 6] on button at bounding box center [138, 16] width 20 height 20
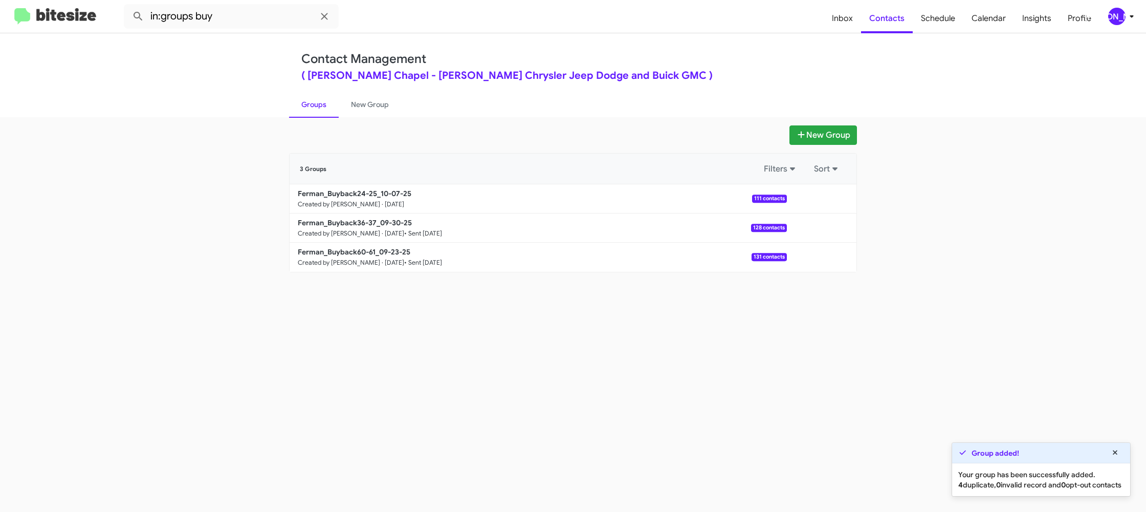
click at [350, 118] on div "New Group 3 Groups Filters Sort Ferman_Buyback24-25_10-07-25 Created by Jason A…" at bounding box center [573, 314] width 1146 height 394
click at [301, 112] on link "Groups" at bounding box center [314, 104] width 50 height 27
type input "in:groups"
click at [302, 111] on link "Groups" at bounding box center [314, 104] width 50 height 27
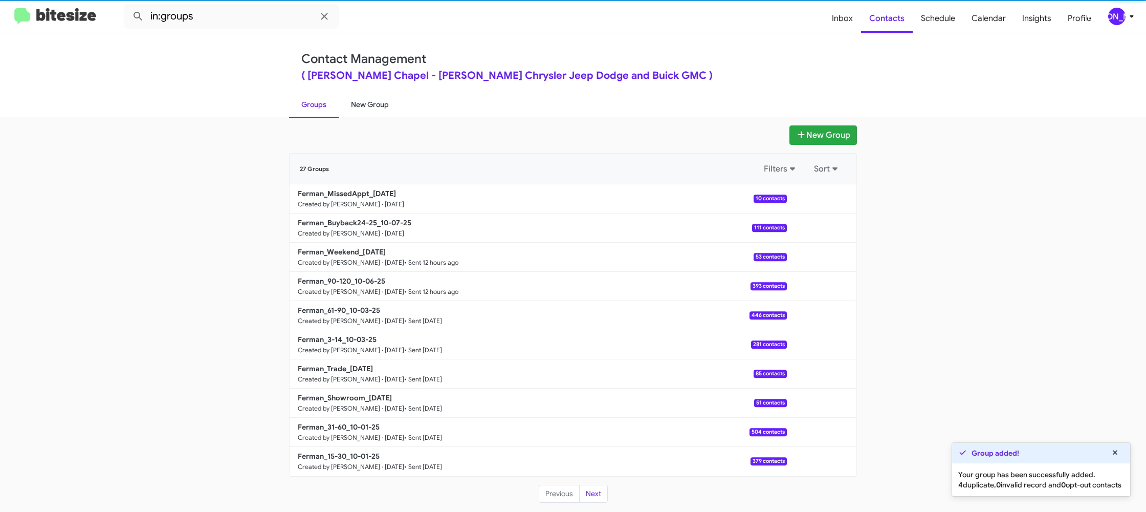
drag, startPoint x: 302, startPoint y: 111, endPoint x: 349, endPoint y: 107, distance: 47.7
click at [304, 109] on link "Groups" at bounding box center [314, 104] width 50 height 27
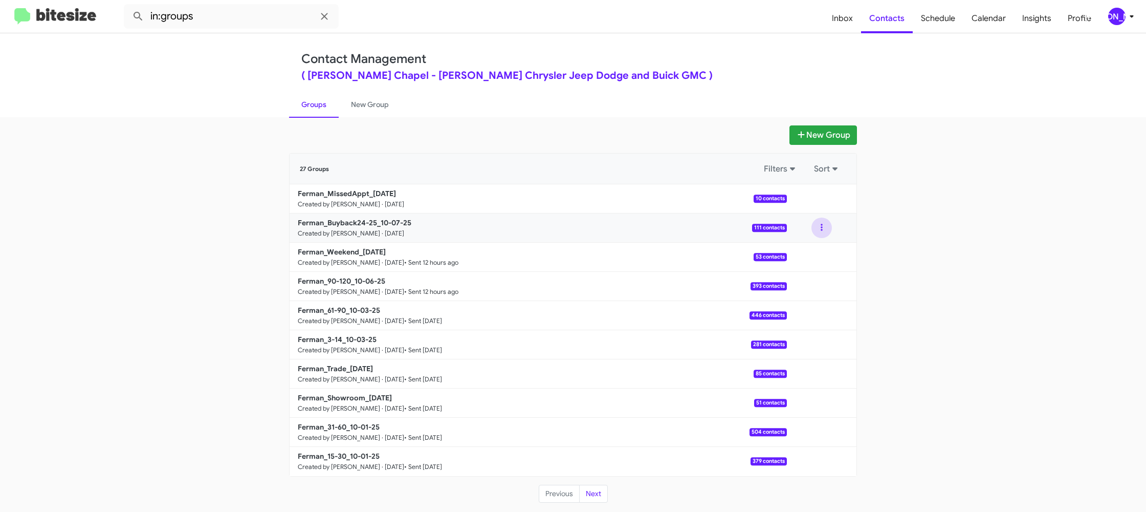
drag, startPoint x: 817, startPoint y: 228, endPoint x: 818, endPoint y: 236, distance: 8.8
click at [817, 228] on button at bounding box center [821, 227] width 20 height 20
drag, startPoint x: 818, startPoint y: 236, endPoint x: 812, endPoint y: 247, distance: 11.4
click at [812, 247] on button "View contacts" at bounding box center [791, 255] width 82 height 25
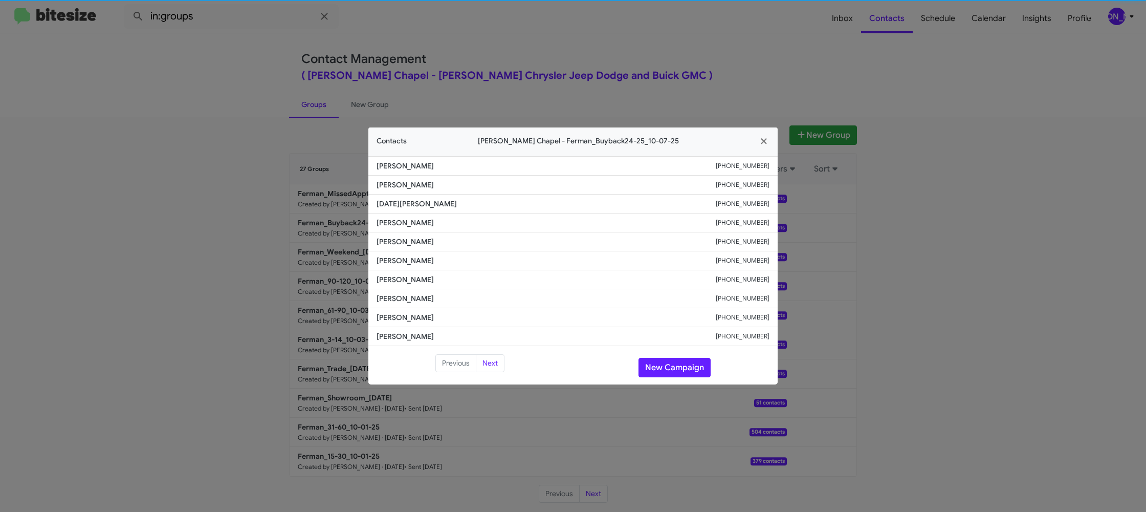
click at [429, 260] on span "Charles Johnson" at bounding box center [546, 260] width 339 height 10
drag, startPoint x: 429, startPoint y: 260, endPoint x: 445, endPoint y: 261, distance: 16.4
click at [428, 259] on span "Charles Johnson" at bounding box center [546, 260] width 339 height 10
copy span "Charles Johnson"
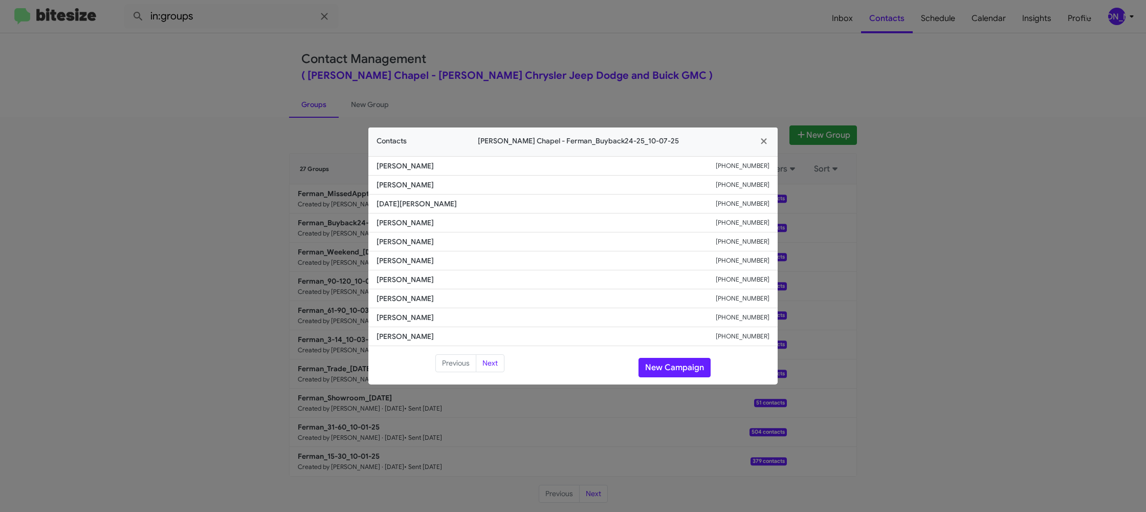
click at [1042, 470] on modal-container "Contacts Ferman Wesley Chapel - Ferman_Buyback24-25_10-07-25 Everett Almand +18…" at bounding box center [573, 256] width 1146 height 512
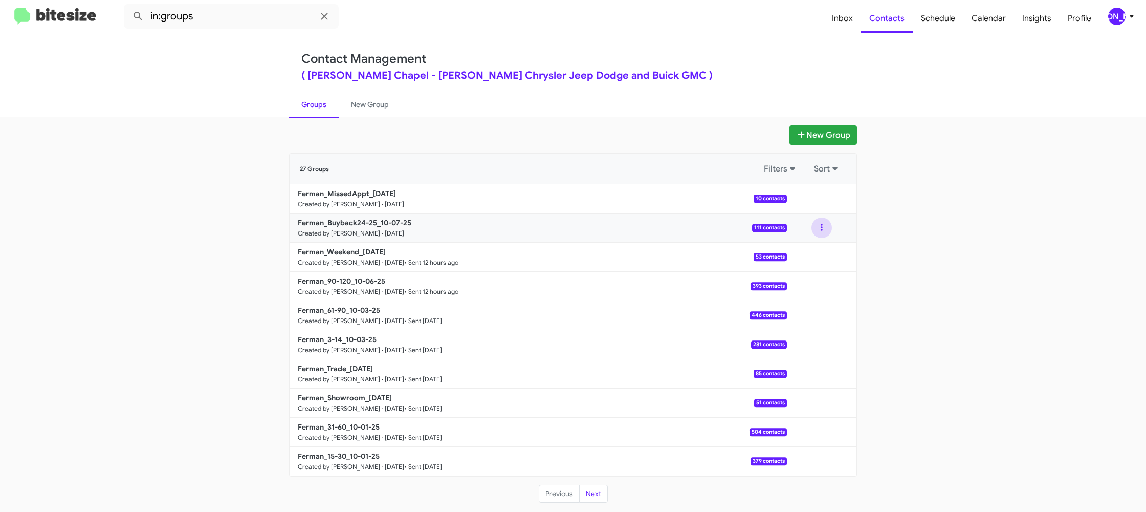
drag, startPoint x: 820, startPoint y: 228, endPoint x: 823, endPoint y: 250, distance: 22.3
click at [820, 230] on button at bounding box center [821, 227] width 20 height 20
click at [823, 250] on button "View contacts" at bounding box center [791, 255] width 82 height 25
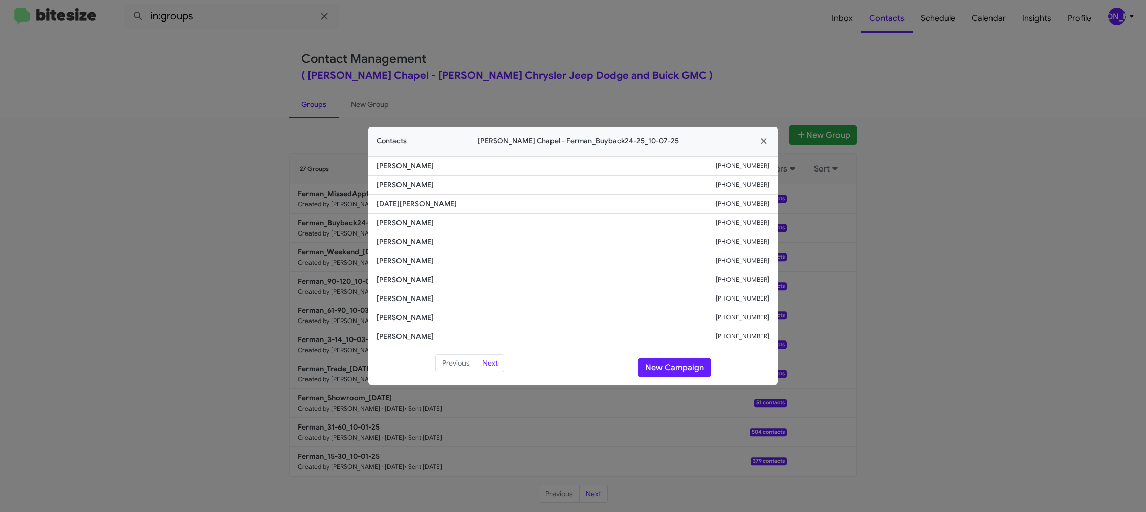
click at [760, 262] on small "+19192798240" at bounding box center [743, 260] width 54 height 10
drag, startPoint x: 760, startPoint y: 262, endPoint x: 747, endPoint y: 264, distance: 13.0
click at [762, 260] on small "+19192798240" at bounding box center [743, 260] width 54 height 10
copy small "+19192798240"
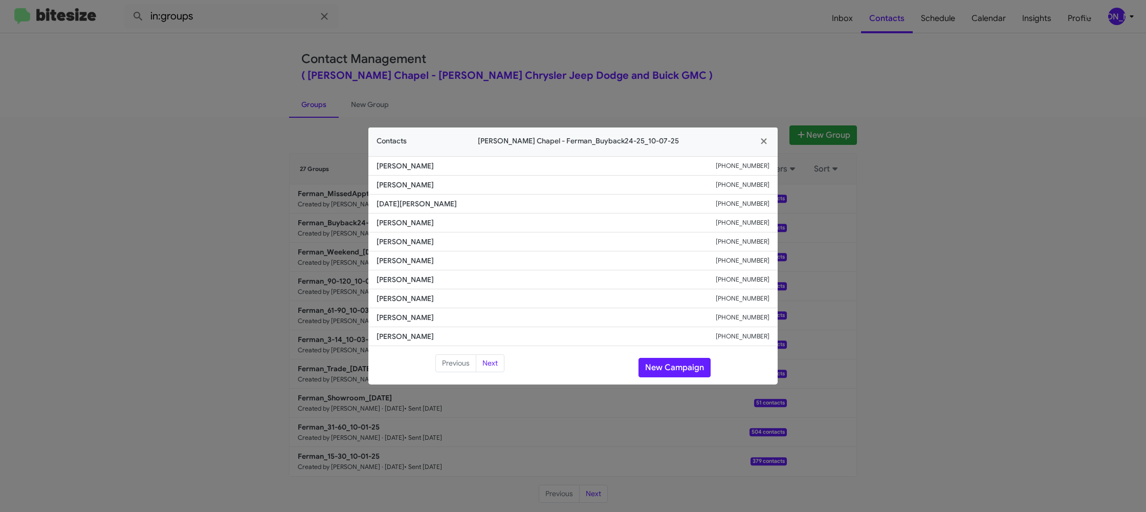
drag, startPoint x: 565, startPoint y: 71, endPoint x: 826, endPoint y: 188, distance: 286.2
click at [590, 77] on modal-container "Contacts Ferman Wesley Chapel - Ferman_Buyback24-25_10-07-25 Everett Almand +18…" at bounding box center [573, 256] width 1146 height 512
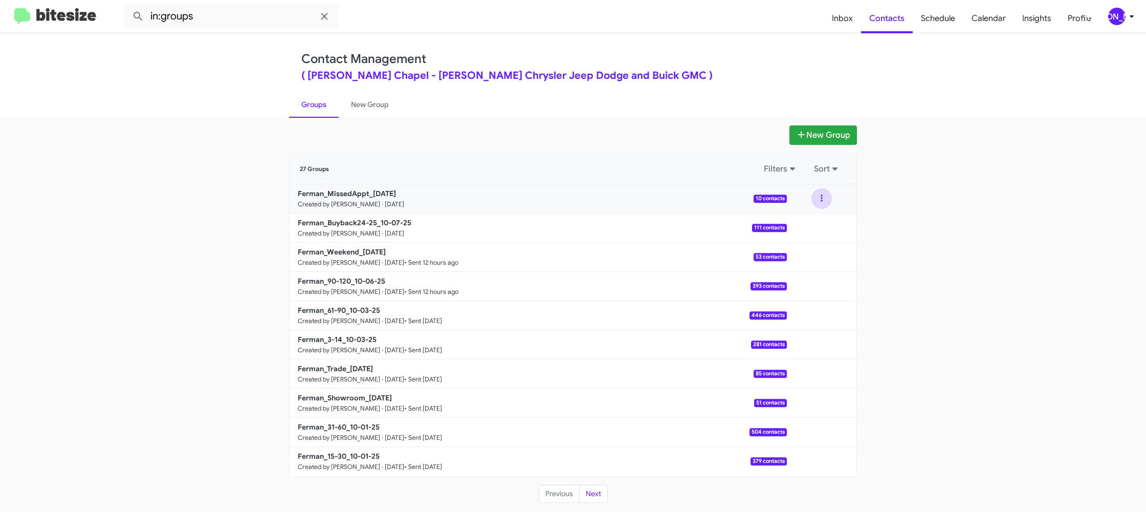
drag, startPoint x: 820, startPoint y: 198, endPoint x: 821, endPoint y: 208, distance: 9.8
click at [820, 198] on button at bounding box center [821, 198] width 20 height 20
click at [817, 215] on button "View contacts" at bounding box center [791, 226] width 82 height 25
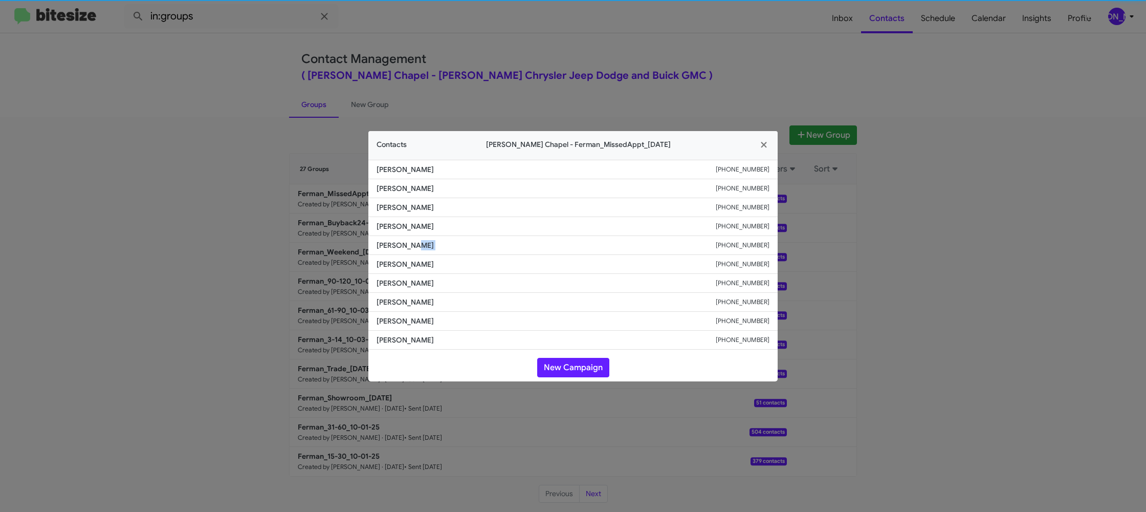
click at [401, 252] on li "Luis Olivo +18137286217" at bounding box center [572, 245] width 409 height 19
drag, startPoint x: 242, startPoint y: 140, endPoint x: 331, endPoint y: 204, distance: 109.5
click at [243, 140] on modal-container "Contacts Ferman Wesley Chapel - Ferman_MissedAppt_10-07-25 Michael Davis +18139…" at bounding box center [573, 256] width 1146 height 512
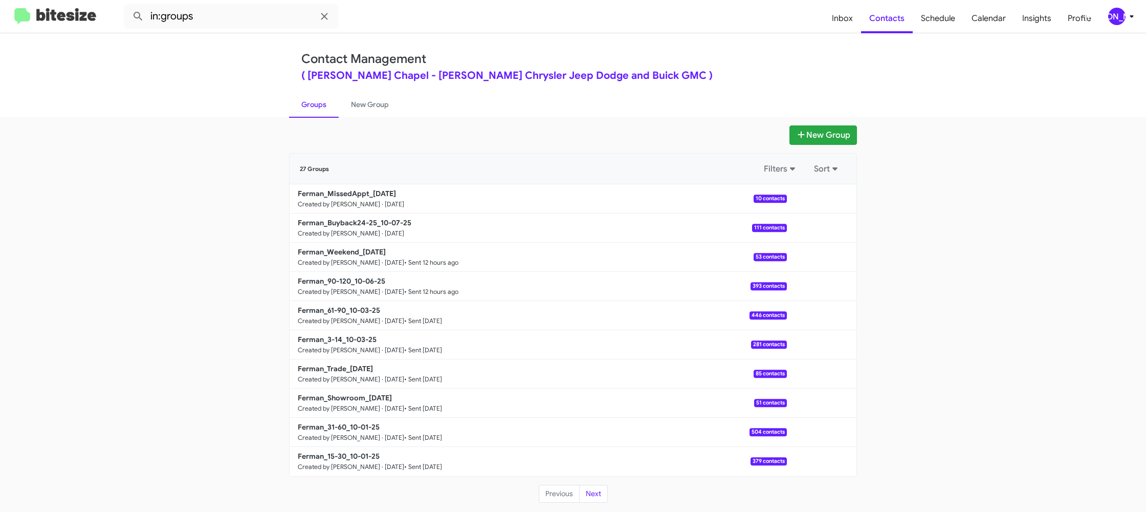
click at [352, 219] on b "Ferman_Buyback24-25_10-07-25" at bounding box center [355, 222] width 114 height 9
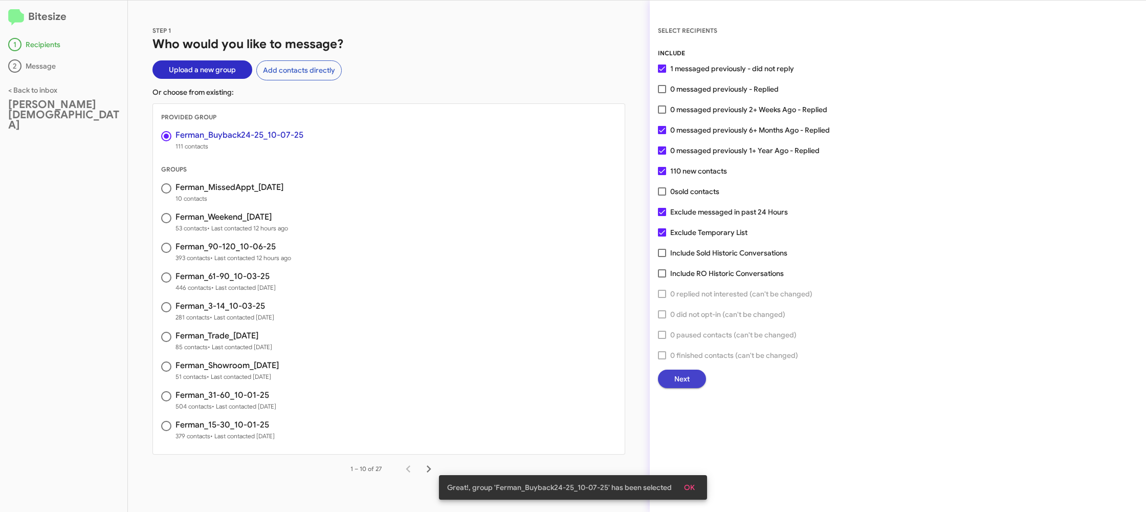
click at [678, 382] on span "Next" at bounding box center [681, 378] width 15 height 18
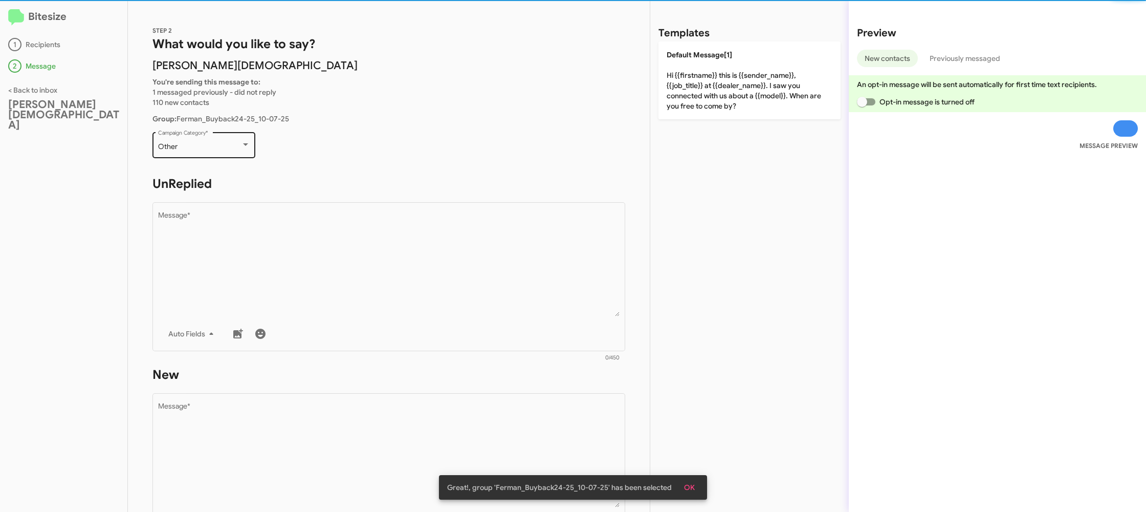
click at [196, 149] on div "Other" at bounding box center [199, 147] width 83 height 8
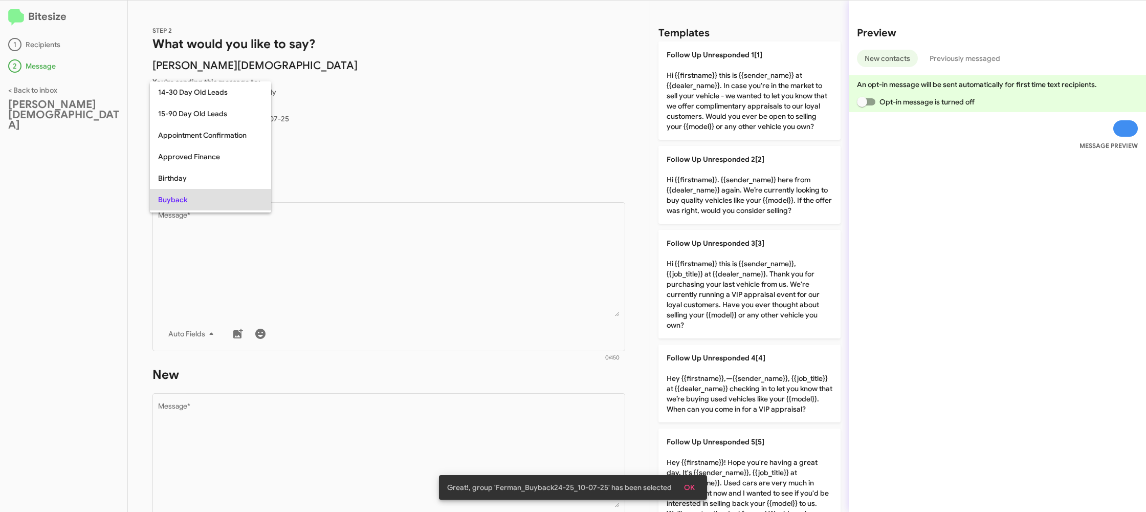
scroll to position [53, 0]
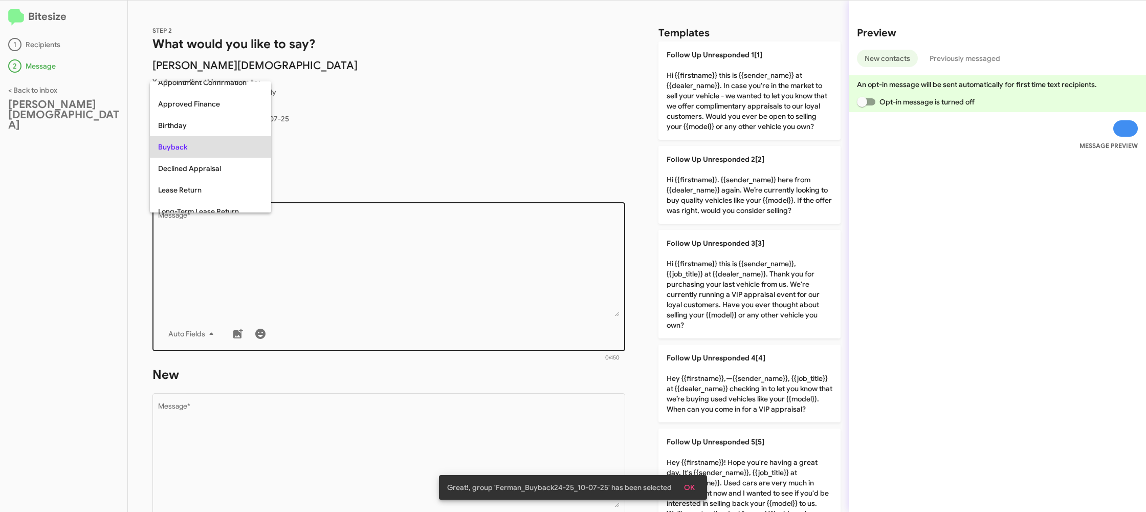
click at [490, 297] on div at bounding box center [573, 256] width 1146 height 512
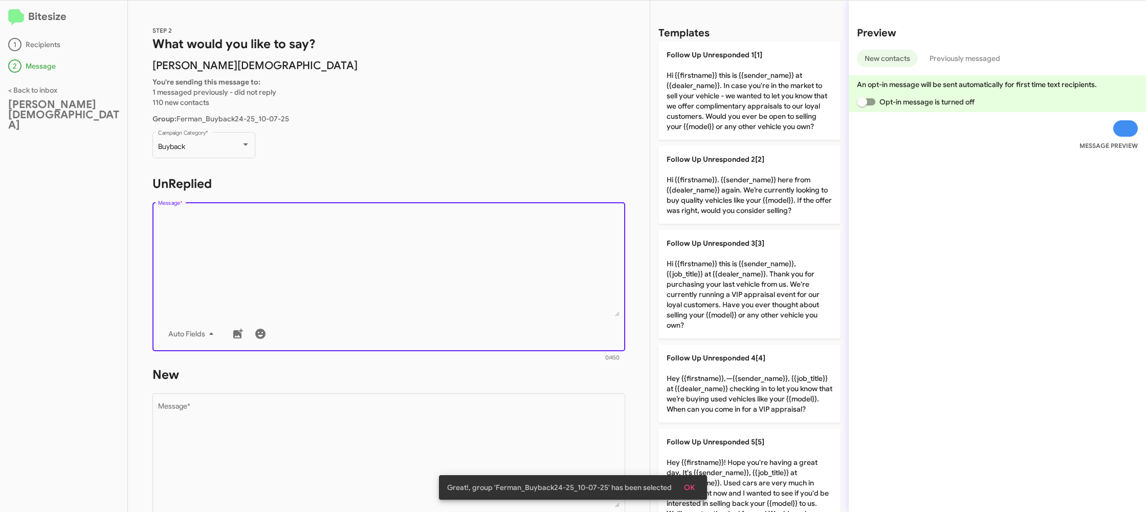
click at [490, 297] on textarea "Message *" at bounding box center [389, 264] width 462 height 104
click at [493, 292] on textarea "Message *" at bounding box center [389, 264] width 462 height 104
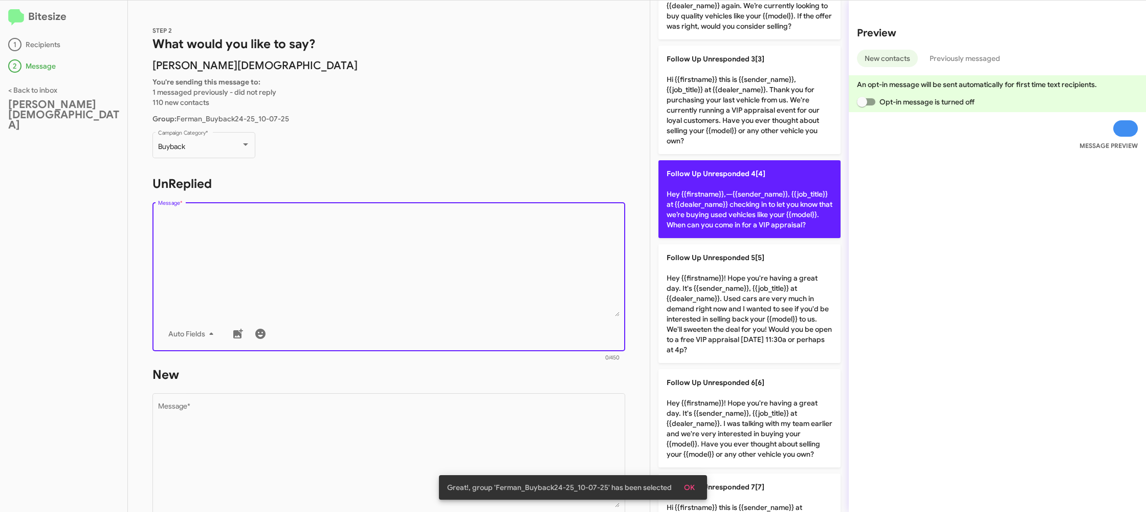
scroll to position [0, 0]
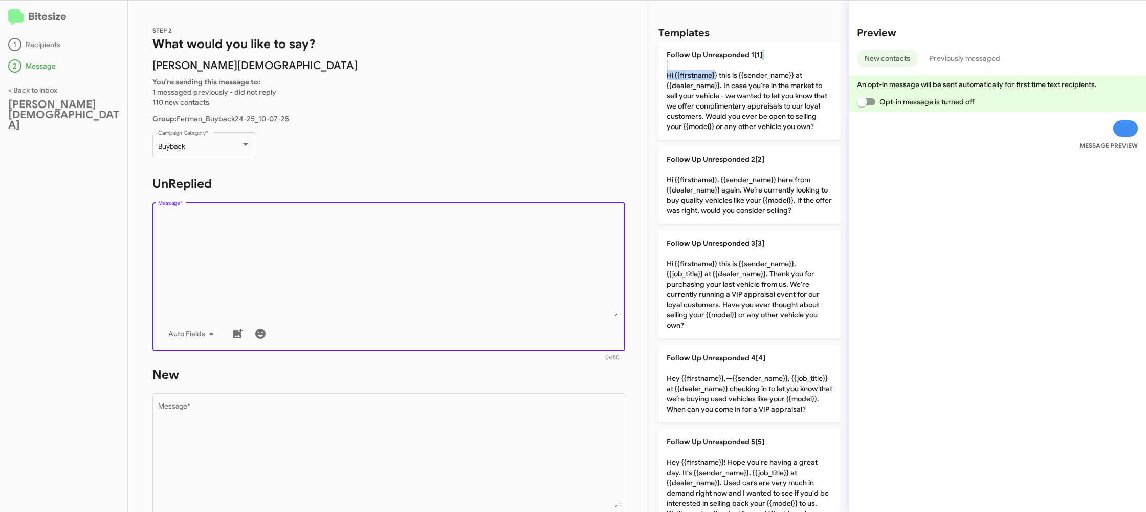
drag, startPoint x: 707, startPoint y: 70, endPoint x: 570, endPoint y: 253, distance: 228.5
click at [714, 78] on p "Follow Up Unresponded 1[1] Hi {{firstname}} this is {{sender_name}} at {{dealer…" at bounding box center [749, 90] width 182 height 98
type textarea "Hi {{firstname}} this is {{sender_name}} at {{dealer_name}}. In case you're in …"
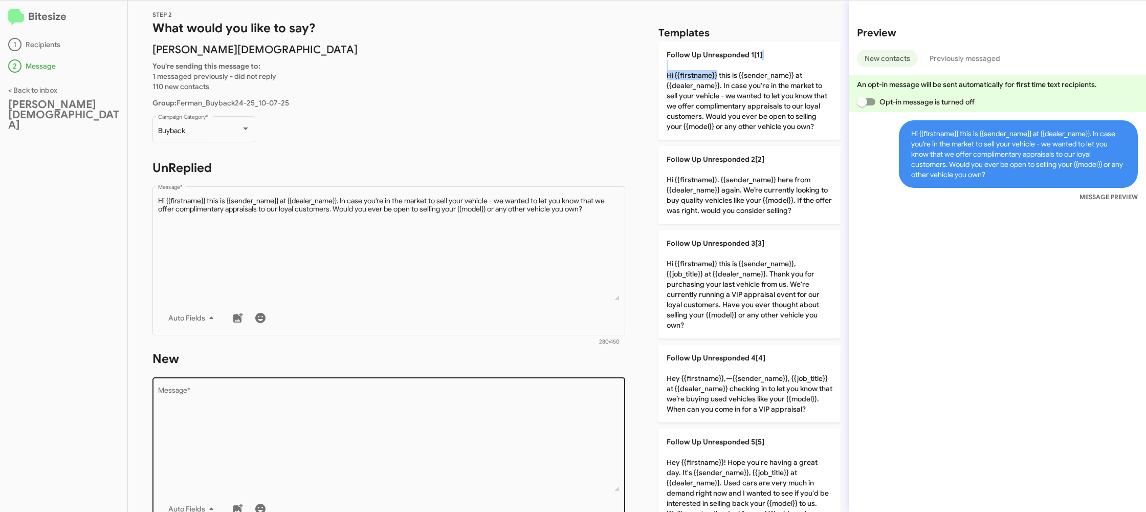
scroll to position [28, 0]
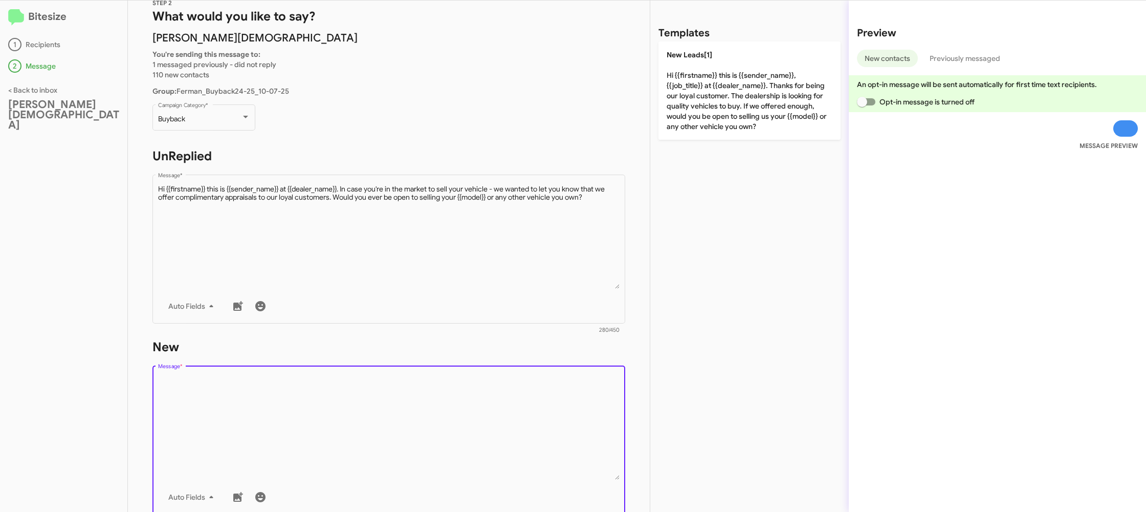
click at [436, 407] on textarea "Message *" at bounding box center [389, 427] width 462 height 104
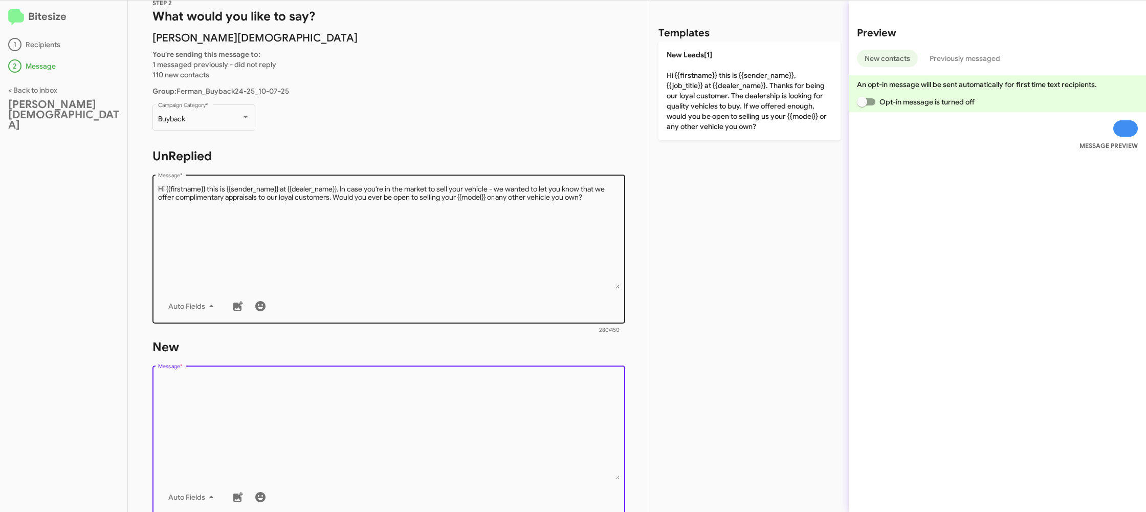
drag, startPoint x: 436, startPoint y: 407, endPoint x: 575, endPoint y: 207, distance: 243.3
click at [461, 347] on form "New Drop image here to insert Auto Fields Message * 0/450" at bounding box center [388, 432] width 473 height 187
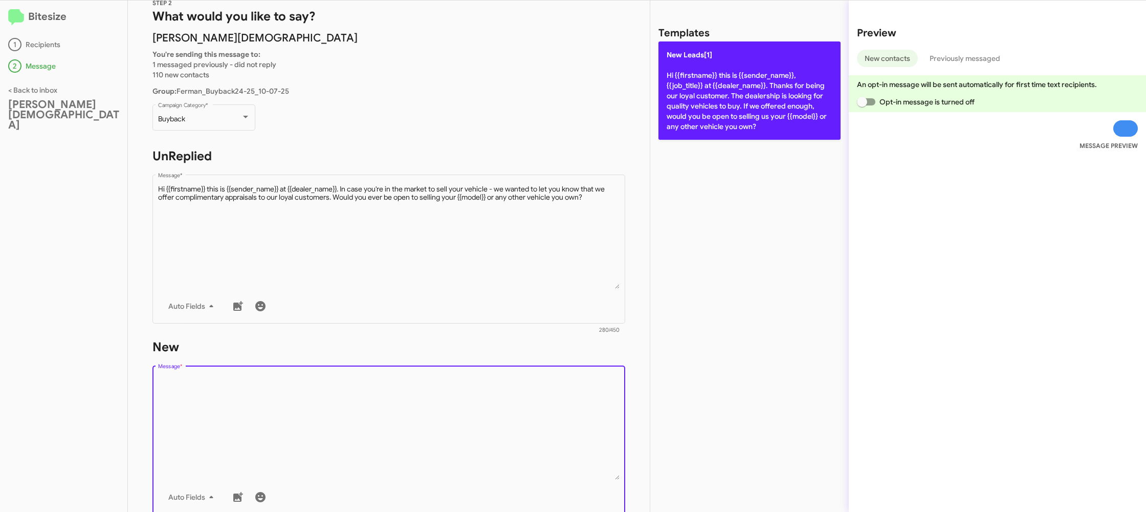
click at [672, 123] on p "New Leads[1] Hi {{firstname}} this is {{sender_name}}, {{job_title}} at {{deale…" at bounding box center [749, 90] width 182 height 98
type textarea "Hi {{firstname}} this is {{sender_name}}, {{job_title}} at {{dealer_name}}. Tha…"
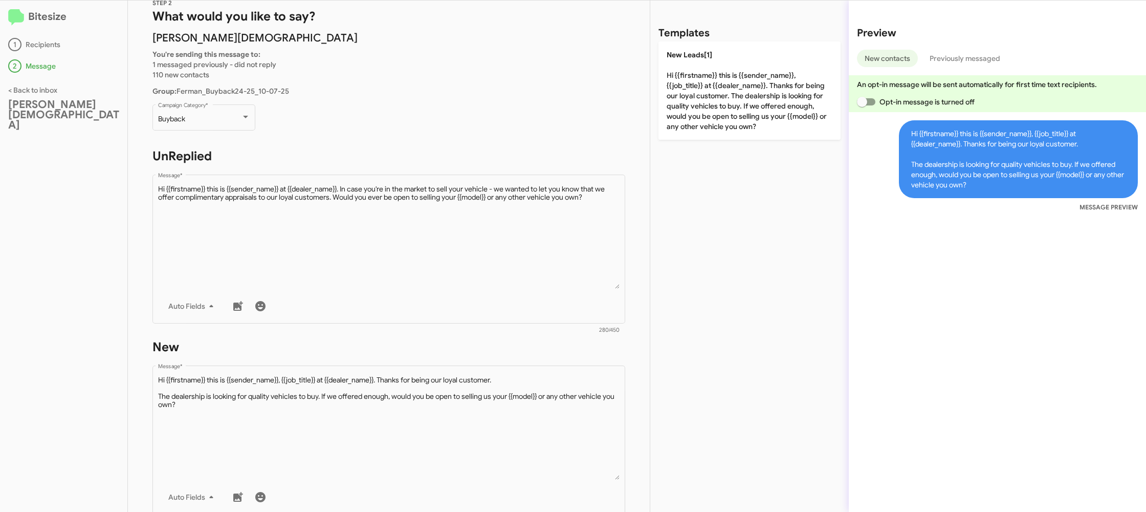
scroll to position [173, 0]
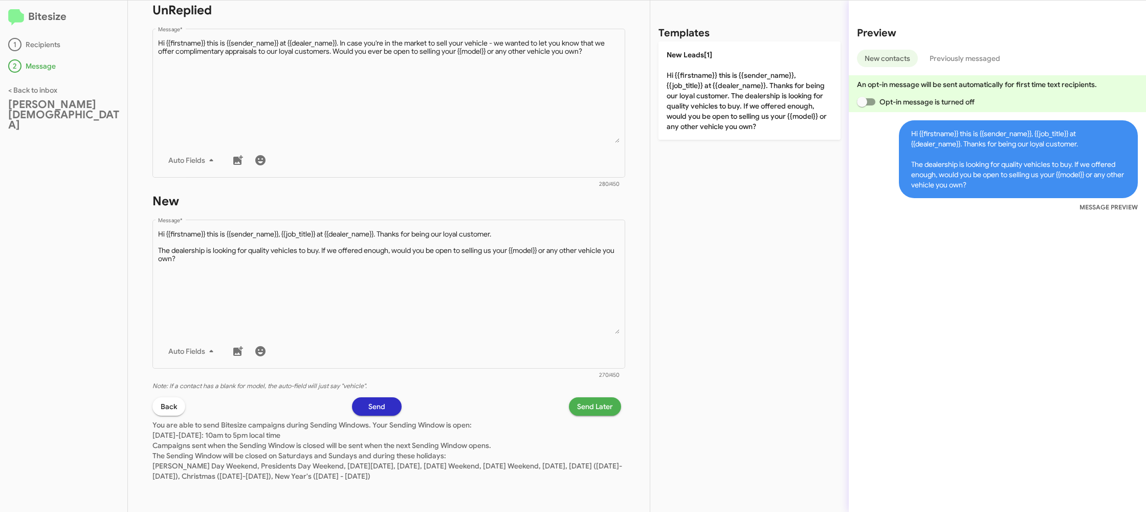
click at [598, 410] on span "Send Later" at bounding box center [595, 406] width 36 height 18
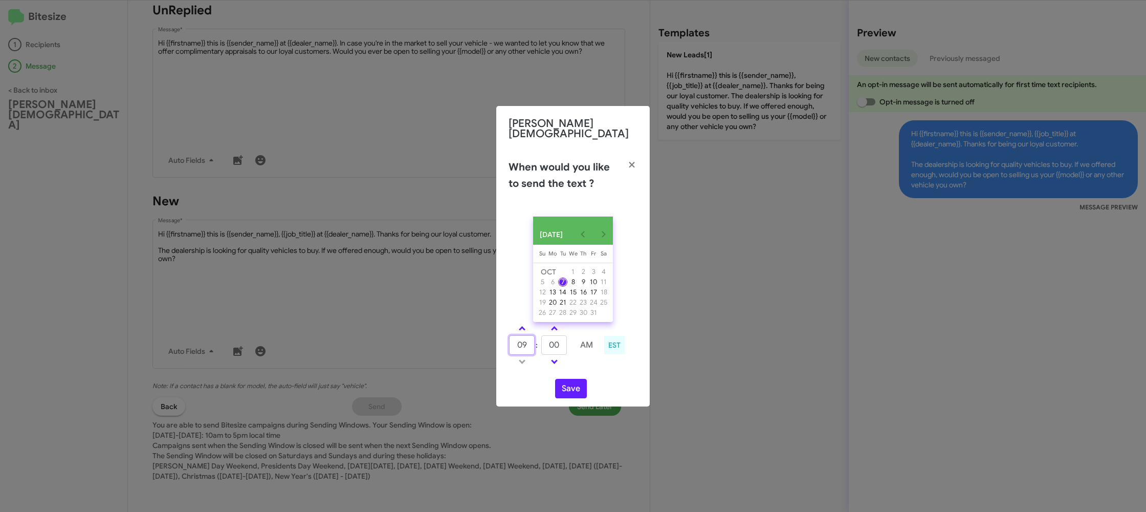
click at [529, 344] on input "09" at bounding box center [522, 344] width 26 height 19
type input "12"
click at [557, 343] on input "00" at bounding box center [554, 344] width 26 height 19
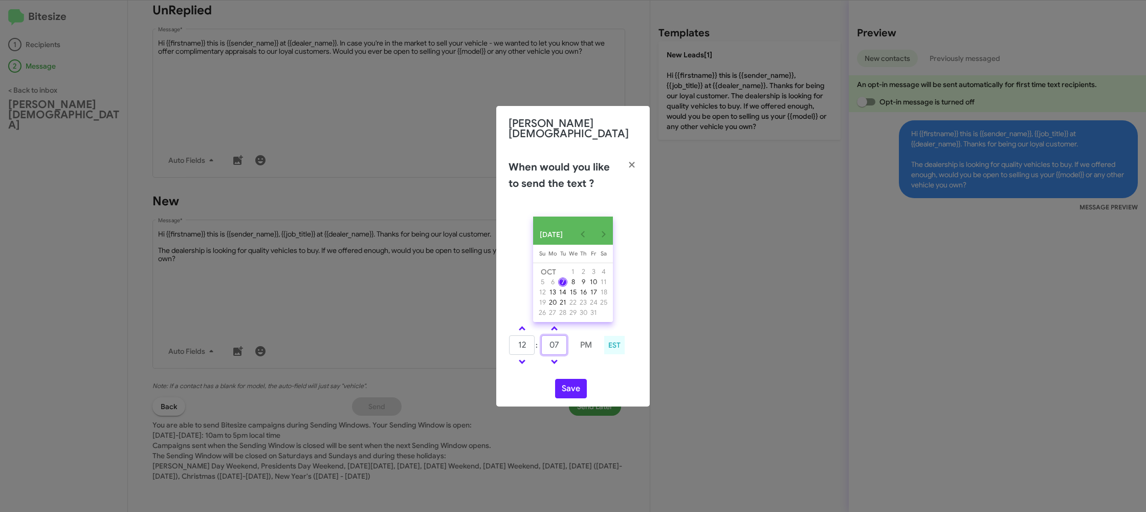
type input "07"
drag, startPoint x: 580, startPoint y: 359, endPoint x: 564, endPoint y: 384, distance: 29.9
click at [578, 360] on td at bounding box center [586, 361] width 26 height 13
click at [566, 386] on button "Save" at bounding box center [571, 388] width 32 height 19
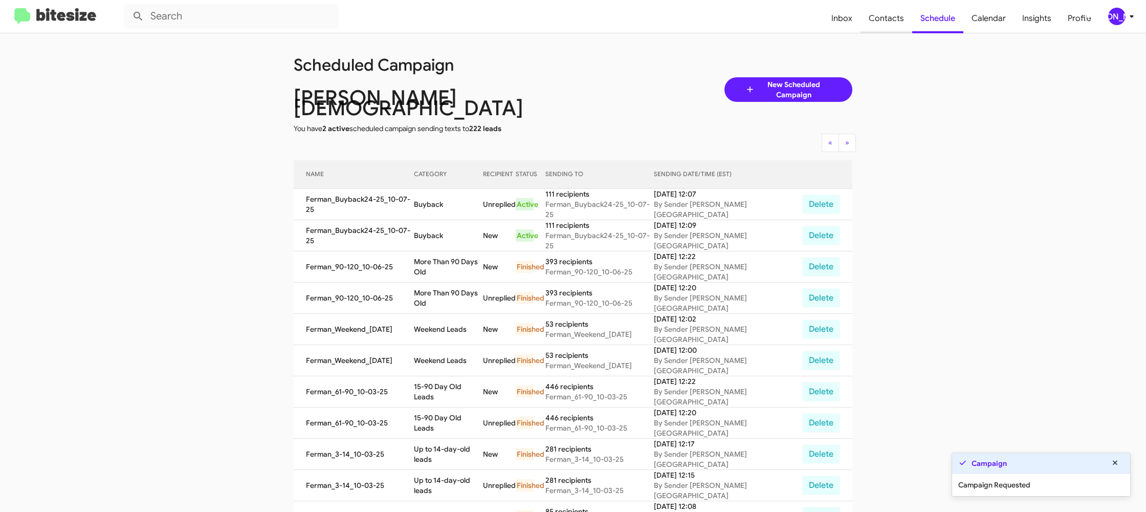
click at [898, 25] on span "Contacts" at bounding box center [886, 19] width 52 height 30
type input "in:groups"
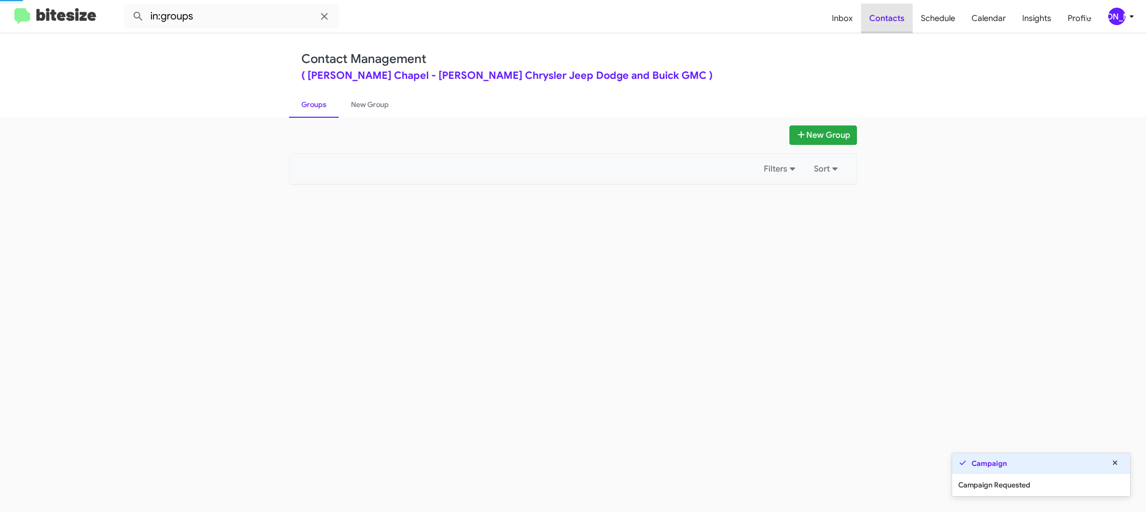
click at [898, 25] on span "Contacts" at bounding box center [887, 19] width 52 height 30
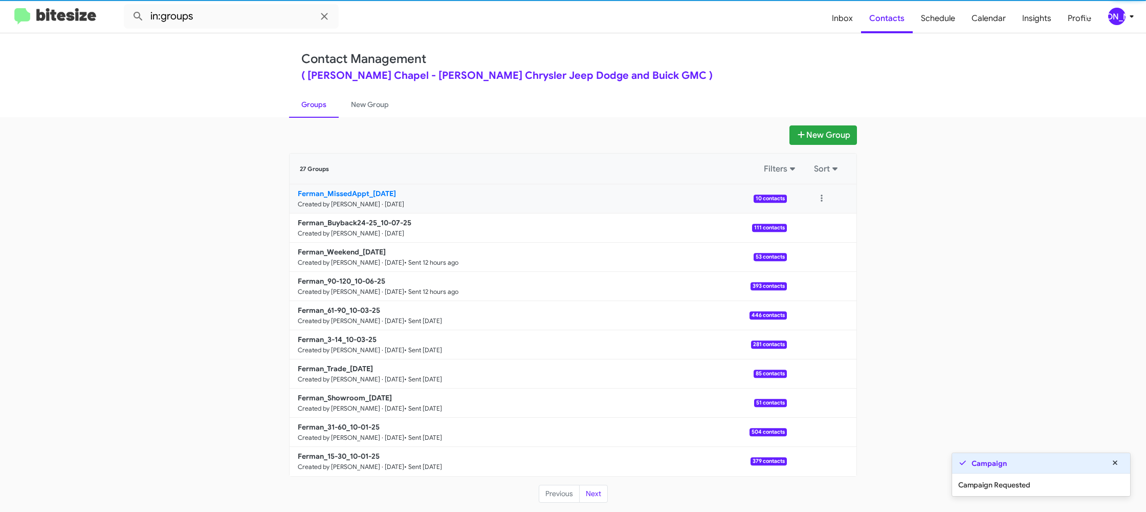
click at [384, 189] on b "Ferman_MissedAppt_10-07-25" at bounding box center [347, 193] width 98 height 9
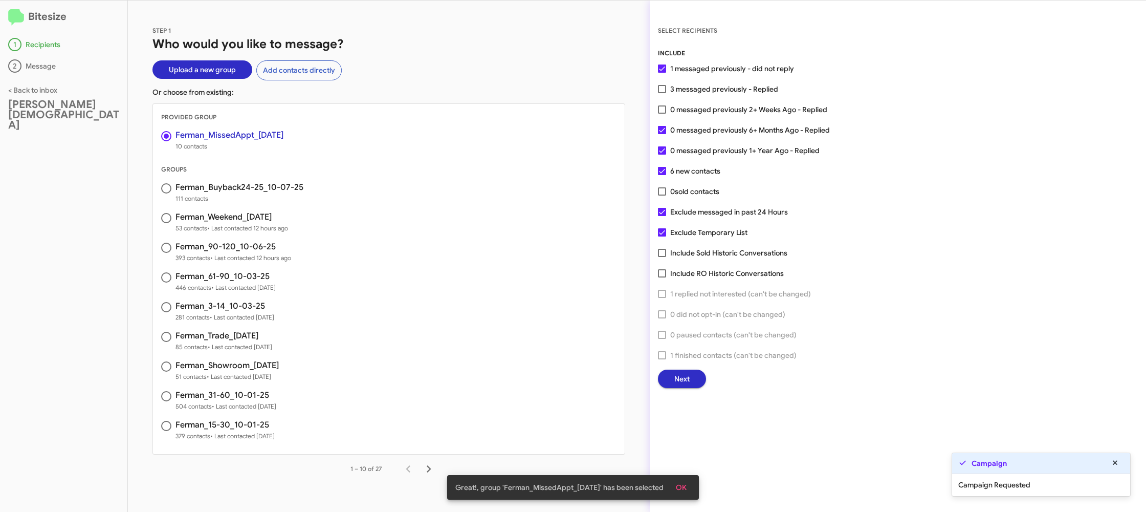
click at [682, 378] on span "Next" at bounding box center [681, 378] width 15 height 18
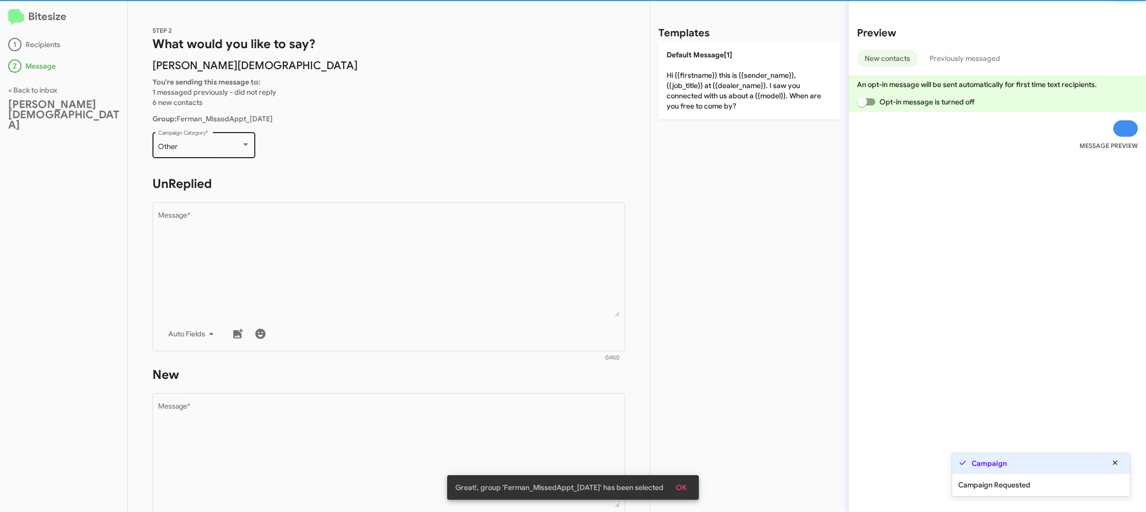
click at [228, 149] on div "Other" at bounding box center [199, 147] width 83 height 8
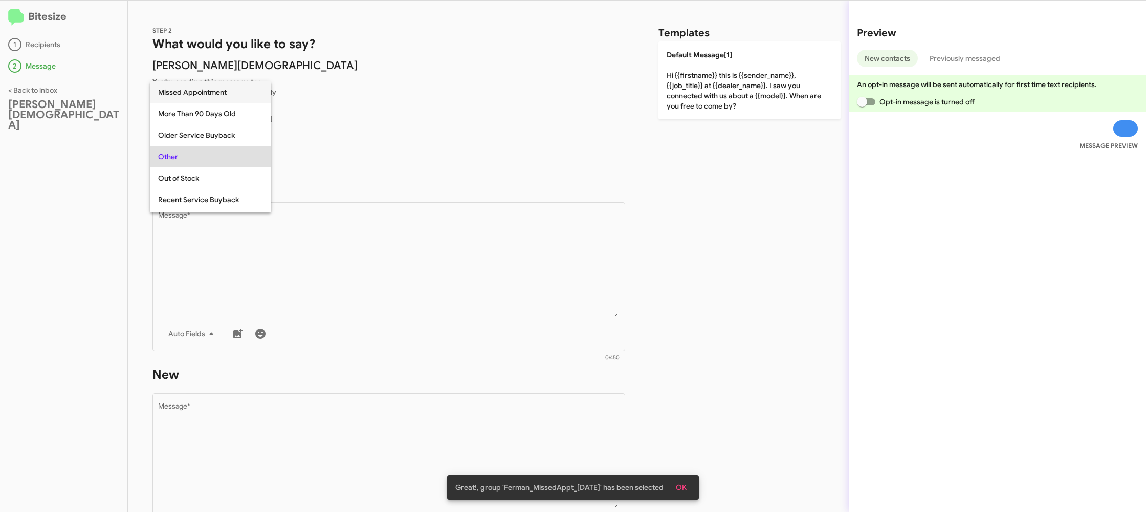
scroll to position [215, 0]
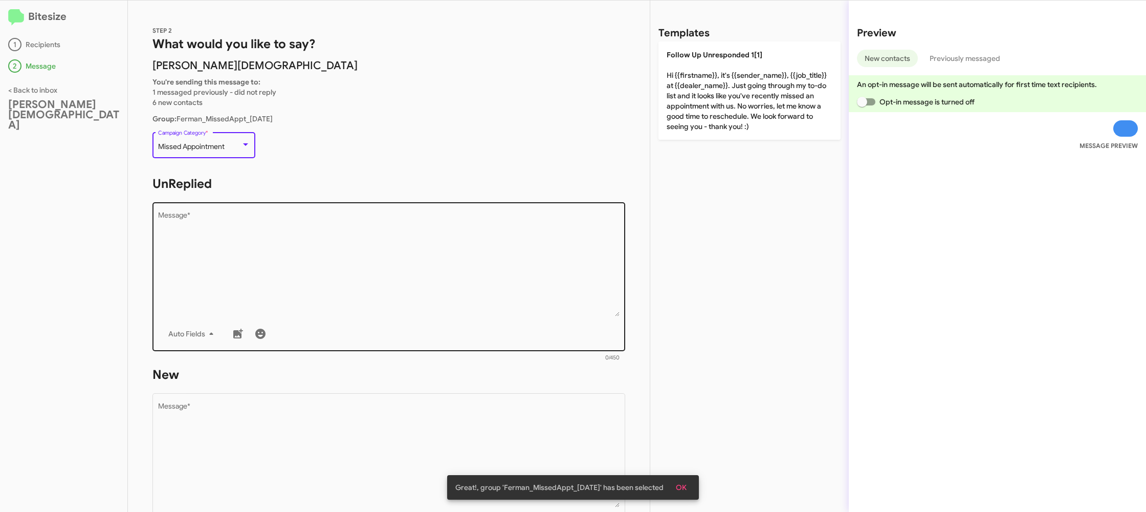
drag, startPoint x: 338, startPoint y: 252, endPoint x: 354, endPoint y: 257, distance: 16.3
click at [342, 254] on textarea "Message *" at bounding box center [389, 264] width 462 height 104
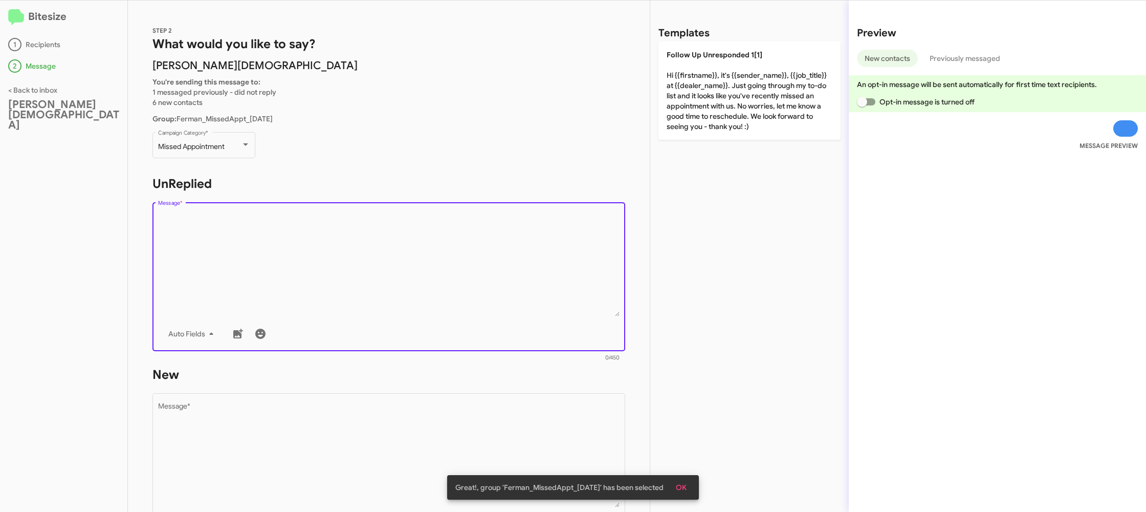
click at [449, 205] on div "Drop image here to insert Auto Fields Message *" at bounding box center [389, 275] width 462 height 151
drag, startPoint x: 727, startPoint y: 81, endPoint x: 616, endPoint y: 155, distance: 133.5
click at [726, 81] on p "Follow Up Unresponded 1[1] Hi {{firstname}}, it's {{sender_name}}, {{job_title}…" at bounding box center [749, 90] width 182 height 98
type textarea "Hi {{firstname}}, it's {{sender_name}}, {{job_title}} at {{dealer_name}}. Just …"
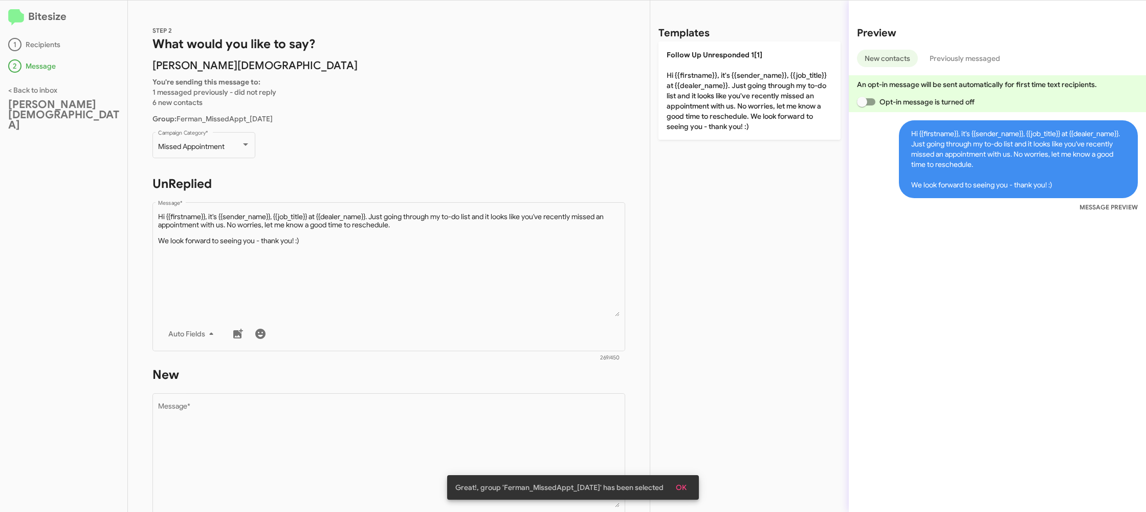
scroll to position [173, 0]
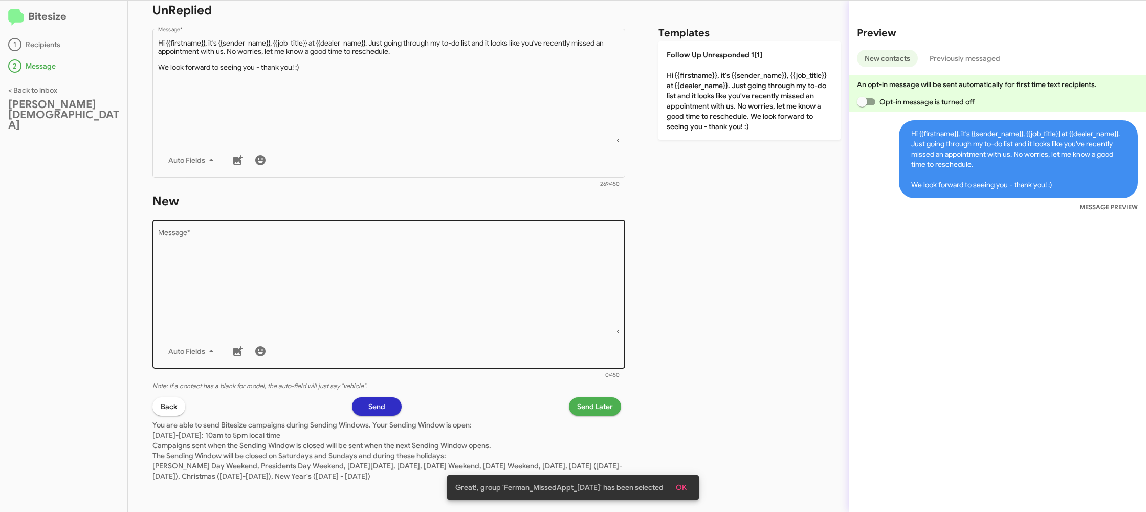
click at [521, 305] on textarea "Message *" at bounding box center [389, 281] width 462 height 104
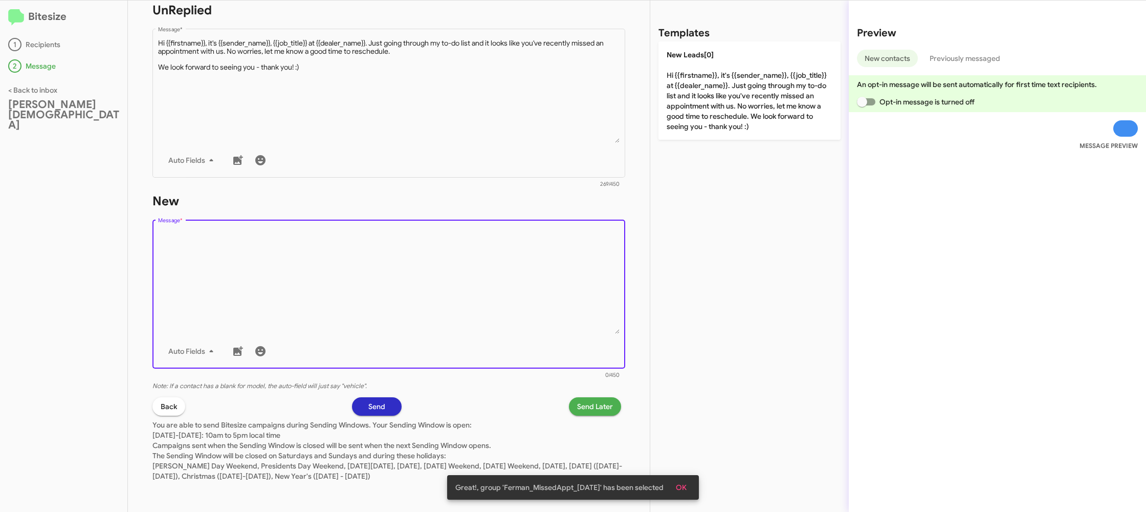
drag, startPoint x: 521, startPoint y: 305, endPoint x: 665, endPoint y: 178, distance: 192.4
click at [561, 255] on textarea "Message *" at bounding box center [389, 281] width 462 height 104
drag, startPoint x: 722, startPoint y: 135, endPoint x: 639, endPoint y: 227, distance: 124.3
click at [721, 136] on p "New Leads[0] Hi {{firstname}}, it's {{sender_name}}, {{job_title}} at {{dealer_…" at bounding box center [749, 90] width 182 height 98
type textarea "Hi {{firstname}}, it's {{sender_name}}, {{job_title}} at {{dealer_name}}. Just …"
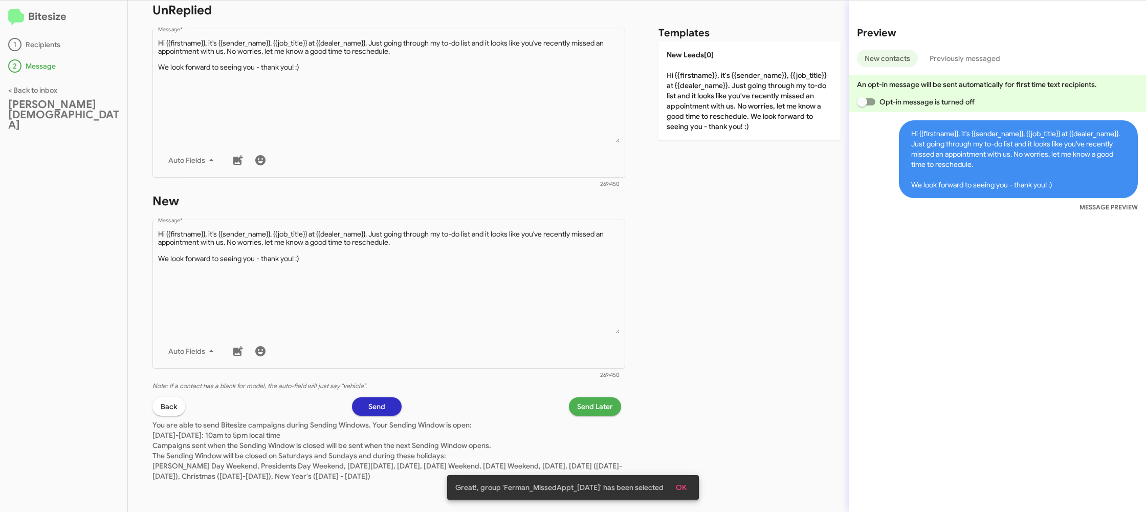
click at [590, 399] on span "Send Later" at bounding box center [595, 406] width 36 height 18
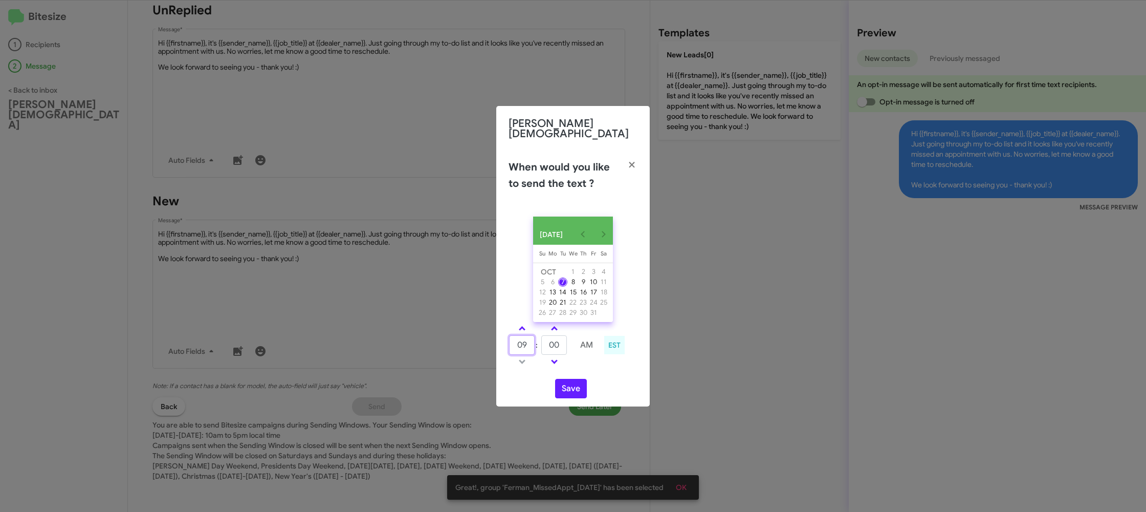
click at [523, 336] on input "09" at bounding box center [522, 344] width 26 height 19
type input "12"
click at [557, 345] on input "00" at bounding box center [554, 344] width 26 height 19
click at [572, 387] on button "Save" at bounding box center [571, 388] width 32 height 19
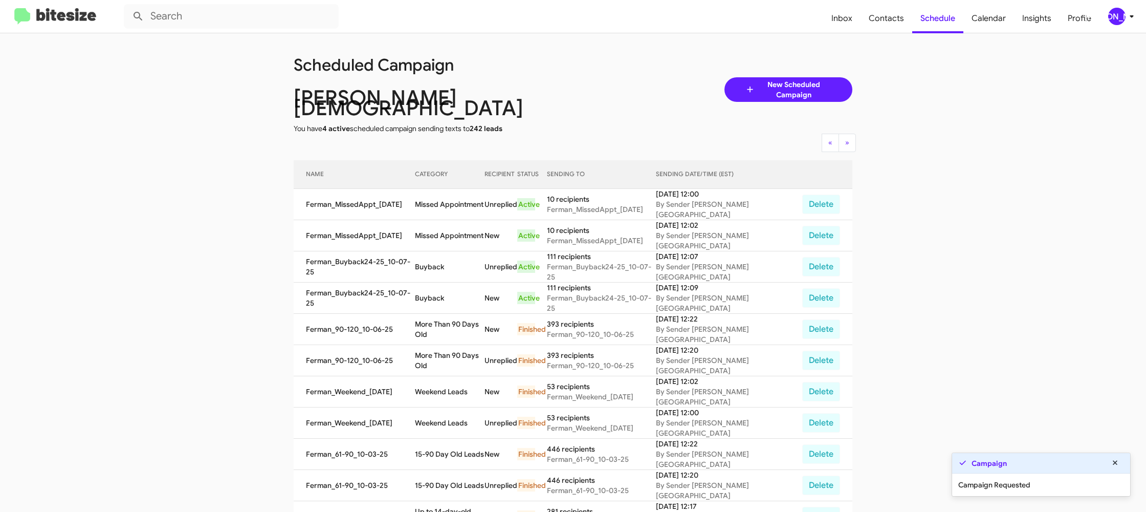
click at [969, 408] on app-scheduler "Scheduled Campaign Ferman Wesley Chapel You have 4 active scheduled campaign se…" at bounding box center [573, 429] width 1146 height 792
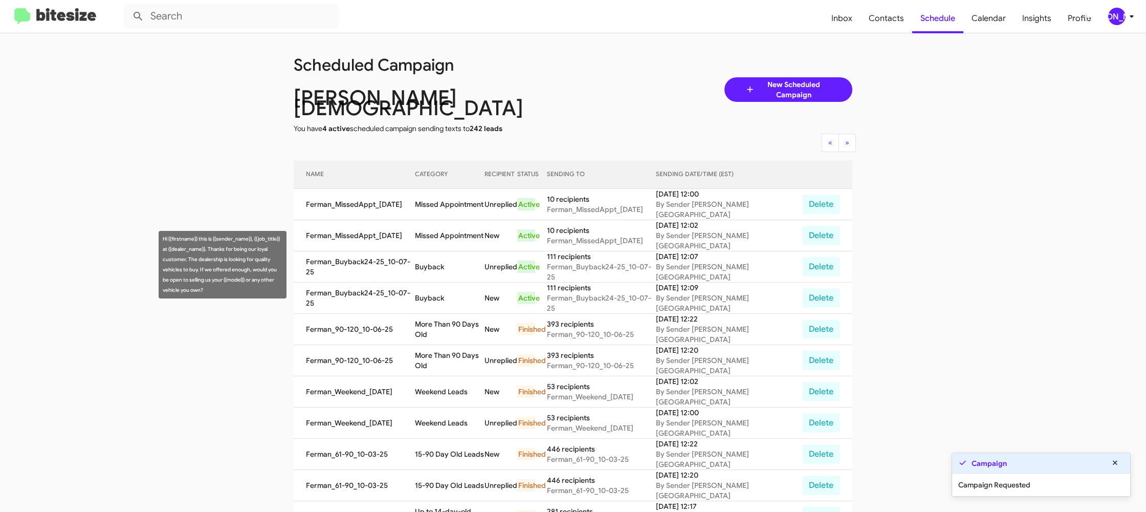
drag, startPoint x: 450, startPoint y: 266, endPoint x: 442, endPoint y: 263, distance: 8.6
click at [448, 282] on td "Buyback" at bounding box center [450, 297] width 70 height 31
click at [441, 282] on td "Buyback" at bounding box center [450, 297] width 70 height 31
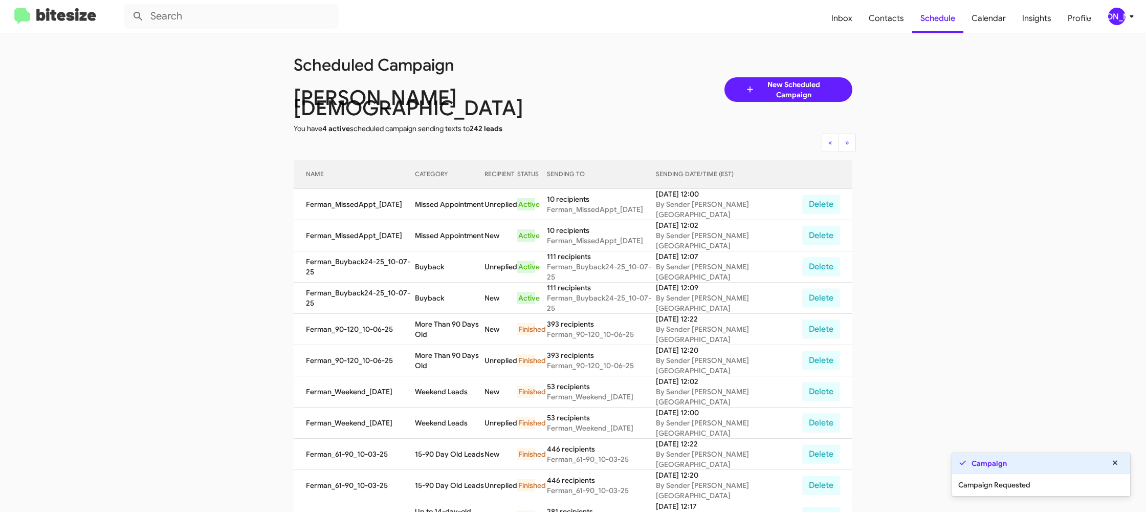
click at [441, 282] on td "Buyback" at bounding box center [450, 297] width 70 height 31
copy td "Buyback"
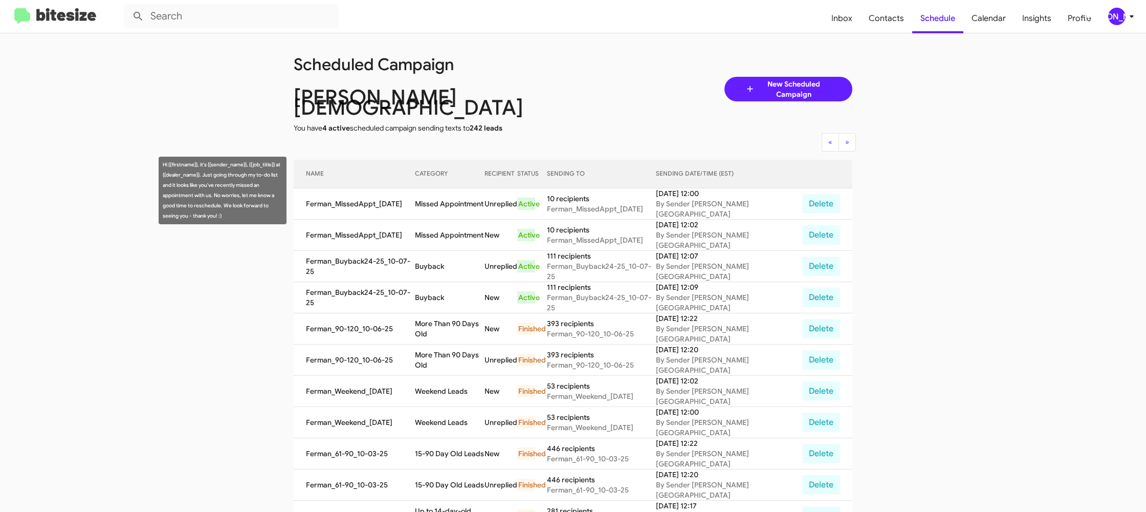
click at [447, 188] on td "Missed Appointment" at bounding box center [450, 203] width 70 height 31
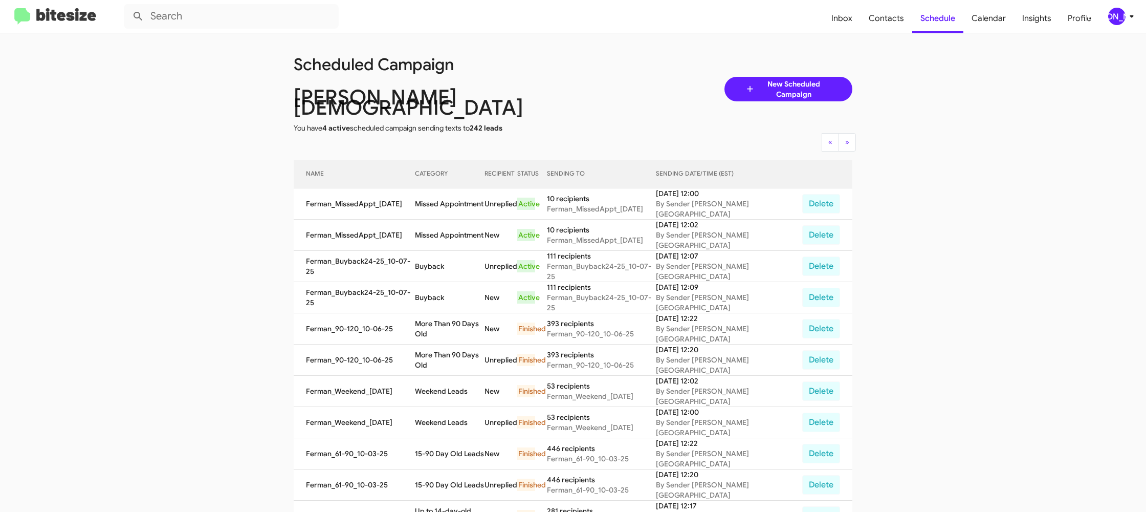
click at [447, 188] on td "Missed Appointment" at bounding box center [450, 203] width 70 height 31
drag, startPoint x: 447, startPoint y: 180, endPoint x: 432, endPoint y: 172, distance: 16.9
click at [446, 188] on td "Missed Appointment" at bounding box center [450, 203] width 70 height 31
copy td "Missed Appointment"
click at [1117, 16] on div "[PERSON_NAME]" at bounding box center [1116, 16] width 17 height 17
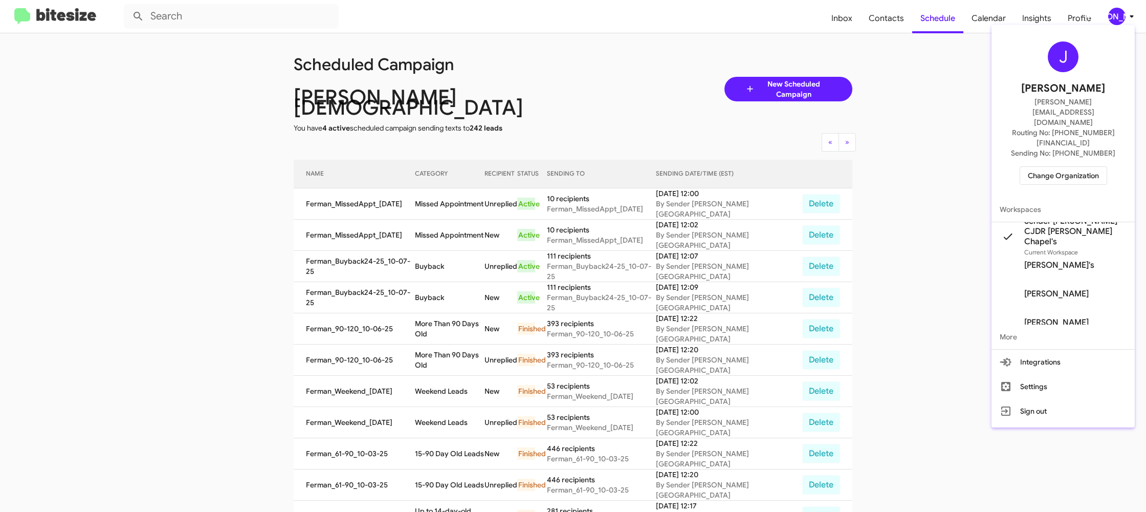
click at [1055, 135] on div "J Jason Apdua jason@bitesize.co Routing No: +1 (813) 929-2400 Sending No: +1 (8…" at bounding box center [1062, 113] width 143 height 168
click at [1070, 167] on span "Change Organization" at bounding box center [1063, 175] width 71 height 17
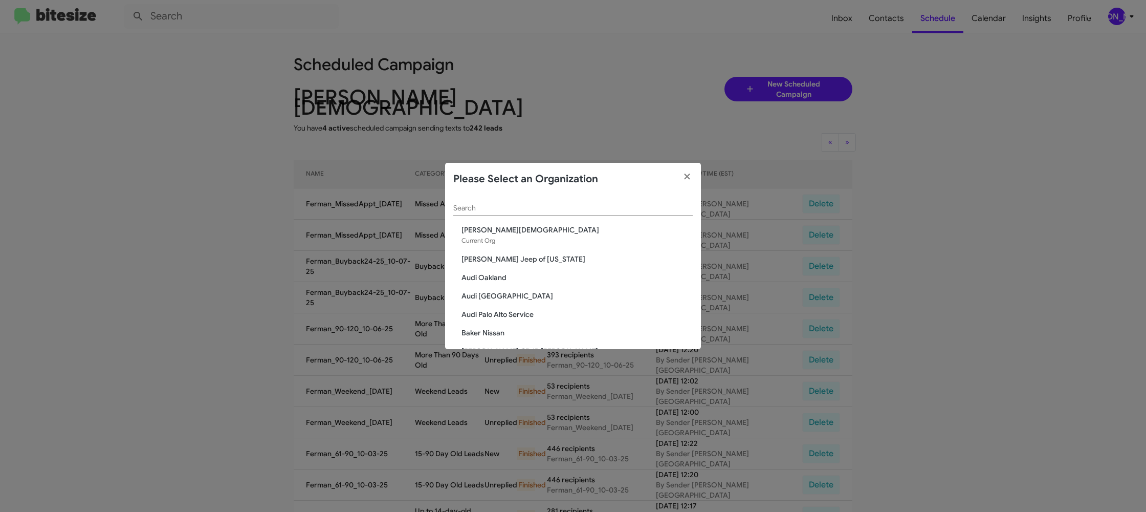
click at [464, 206] on input "Search" at bounding box center [572, 208] width 239 height 8
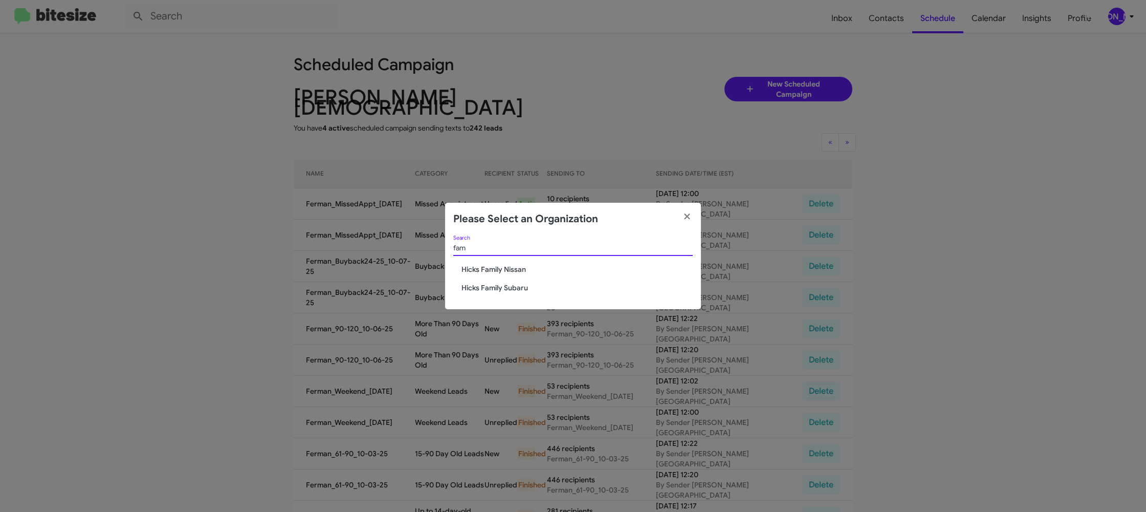
type input "fam"
click at [492, 288] on span "Hicks Family Subaru" at bounding box center [576, 287] width 231 height 10
click at [490, 287] on span "Hicks Family Subaru" at bounding box center [576, 287] width 231 height 10
click at [486, 283] on span "Hicks Family Subaru" at bounding box center [576, 287] width 231 height 10
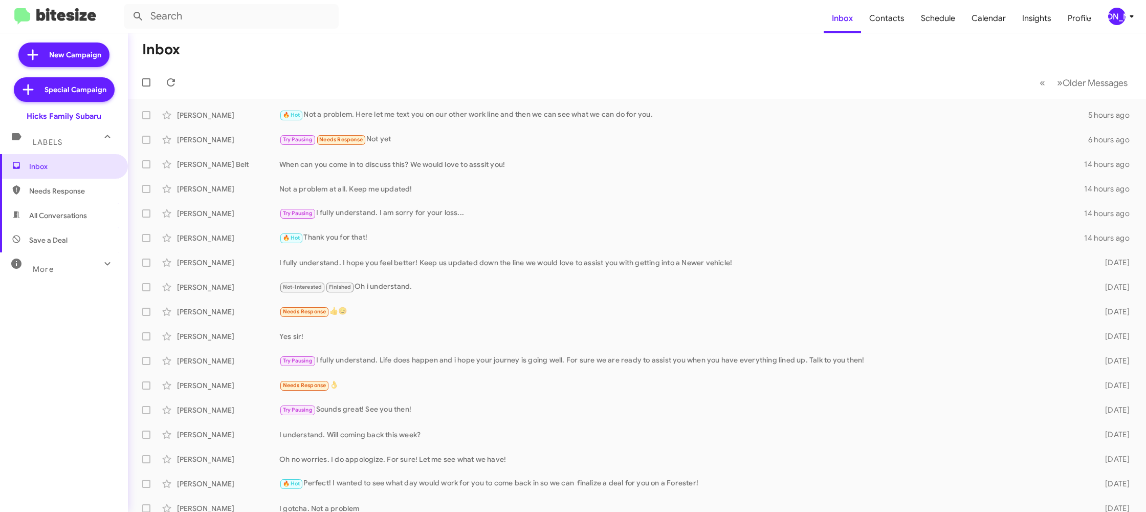
click at [1111, 16] on div "[PERSON_NAME]" at bounding box center [1116, 16] width 17 height 17
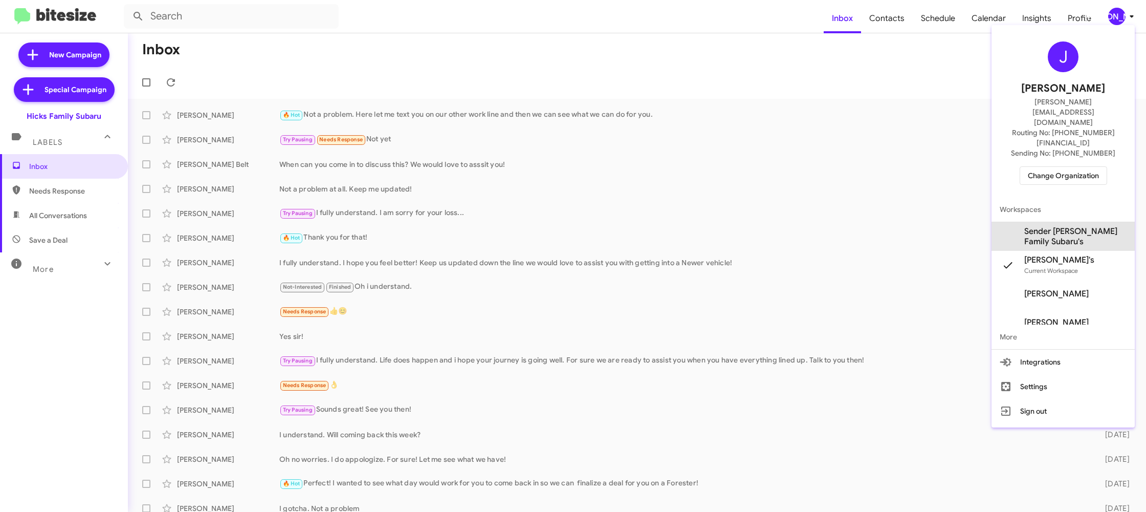
drag, startPoint x: 1050, startPoint y: 199, endPoint x: 887, endPoint y: 35, distance: 231.2
click at [1049, 226] on span "Sender [PERSON_NAME] Family Subaru's" at bounding box center [1075, 236] width 102 height 20
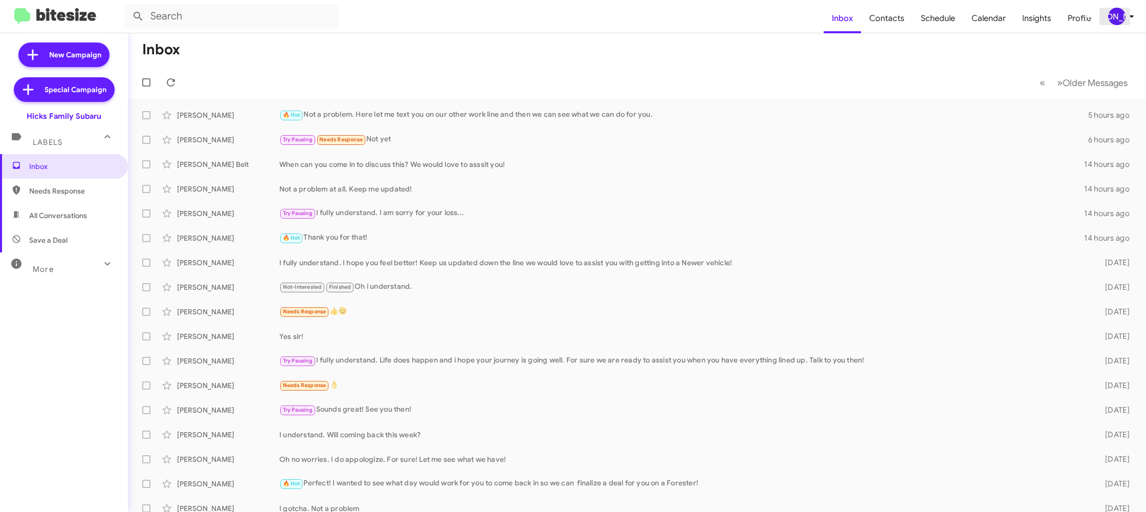
click at [1120, 13] on div "[PERSON_NAME]" at bounding box center [1116, 16] width 17 height 17
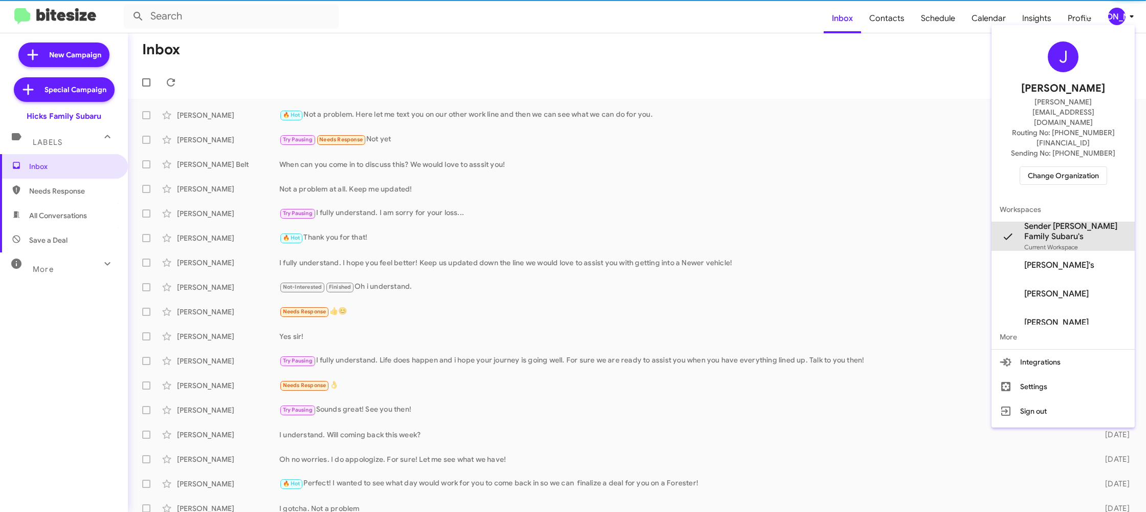
click at [1074, 221] on span "Sender [PERSON_NAME] Family Subaru's" at bounding box center [1075, 231] width 102 height 20
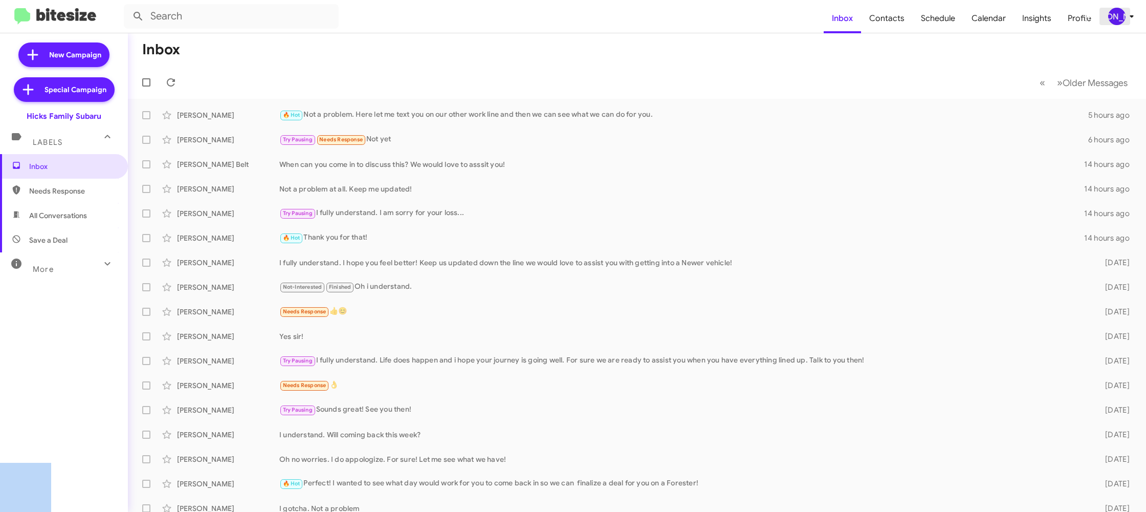
click at [1128, 21] on icon at bounding box center [1132, 16] width 12 height 12
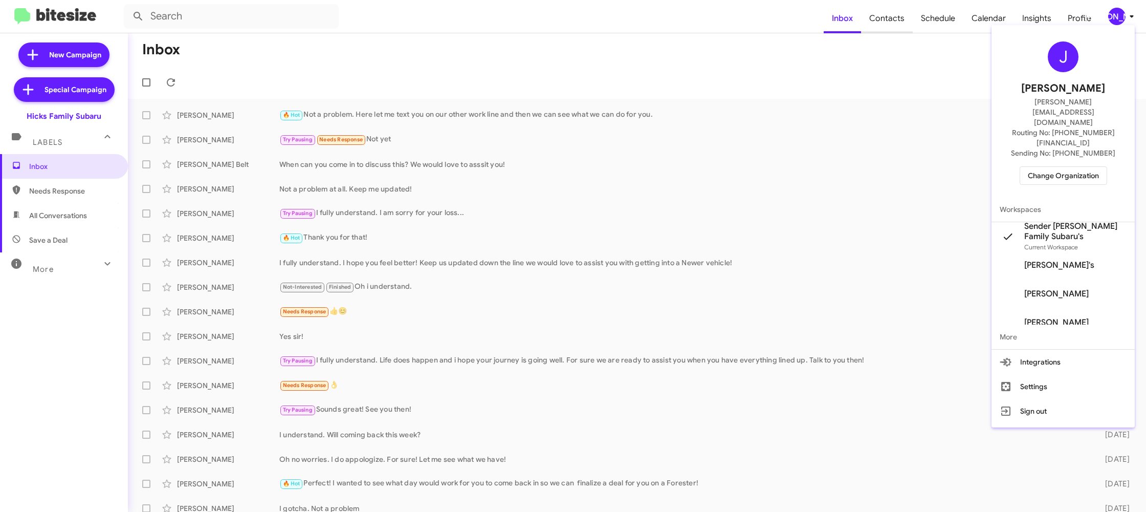
drag, startPoint x: 874, startPoint y: 6, endPoint x: 886, endPoint y: 17, distance: 15.9
click at [876, 9] on div at bounding box center [573, 256] width 1146 height 512
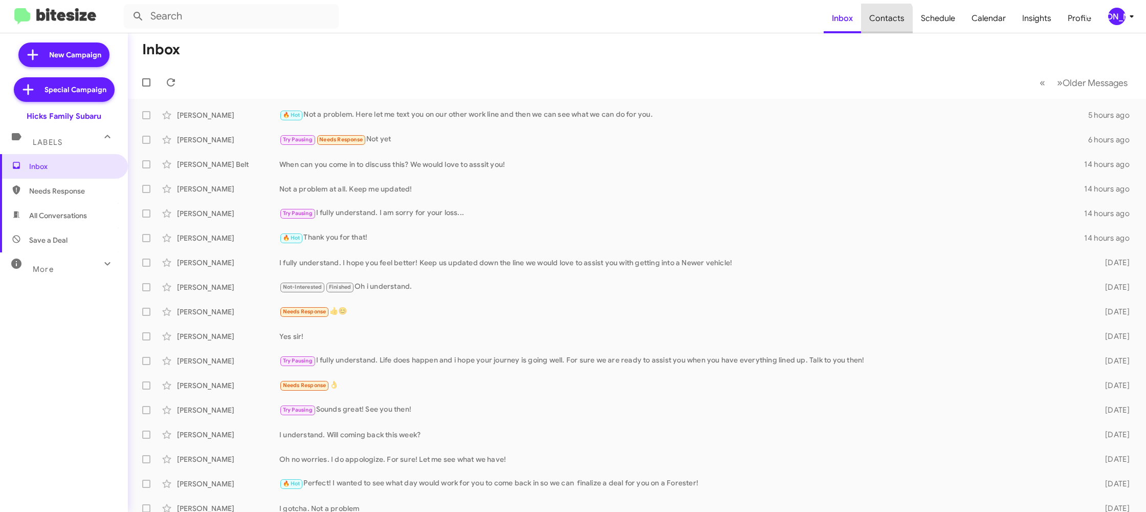
click at [886, 20] on span "Contacts" at bounding box center [887, 19] width 52 height 30
drag, startPoint x: 886, startPoint y: 20, endPoint x: 862, endPoint y: 13, distance: 25.4
click at [882, 18] on span "Contacts" at bounding box center [887, 19] width 52 height 30
type input "in:groups"
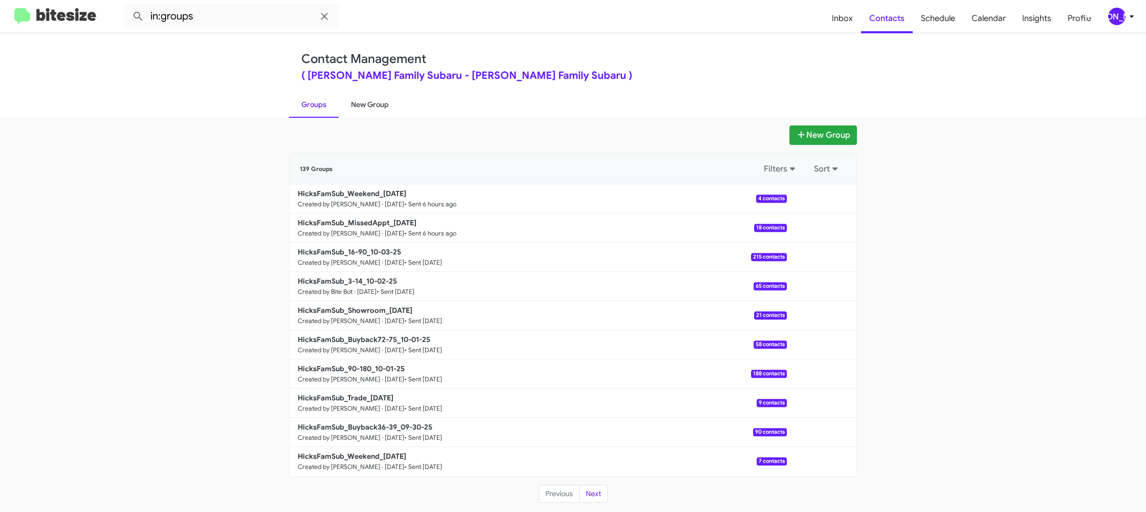
click at [381, 96] on link "New Group" at bounding box center [370, 104] width 62 height 27
drag, startPoint x: 381, startPoint y: 96, endPoint x: 336, endPoint y: 181, distance: 95.9
click at [380, 97] on link "New Group" at bounding box center [370, 104] width 62 height 27
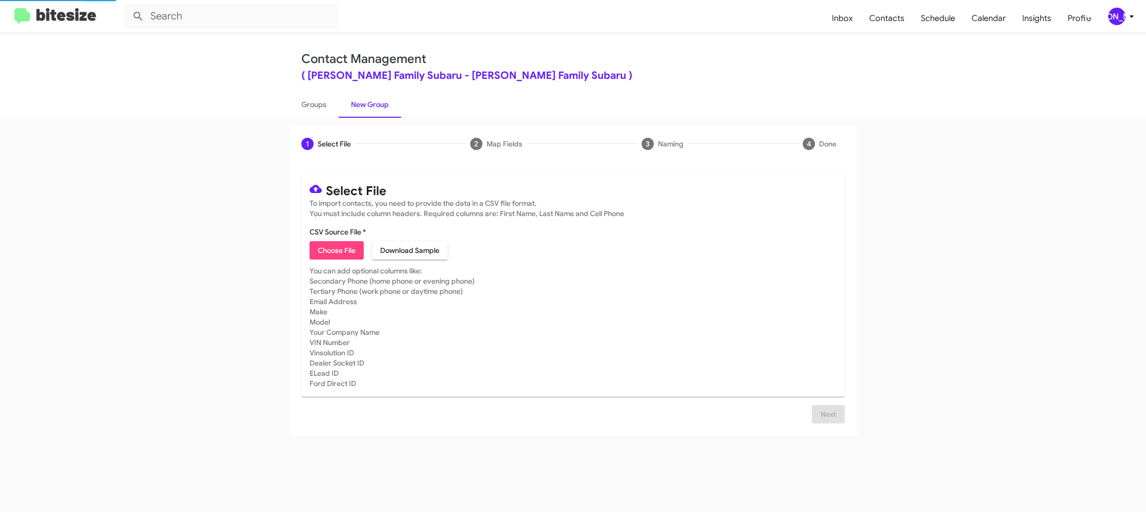
click at [332, 246] on span "Choose File" at bounding box center [337, 250] width 38 height 18
type input "HicksFamSub_Buyback24-27_10-07-25"
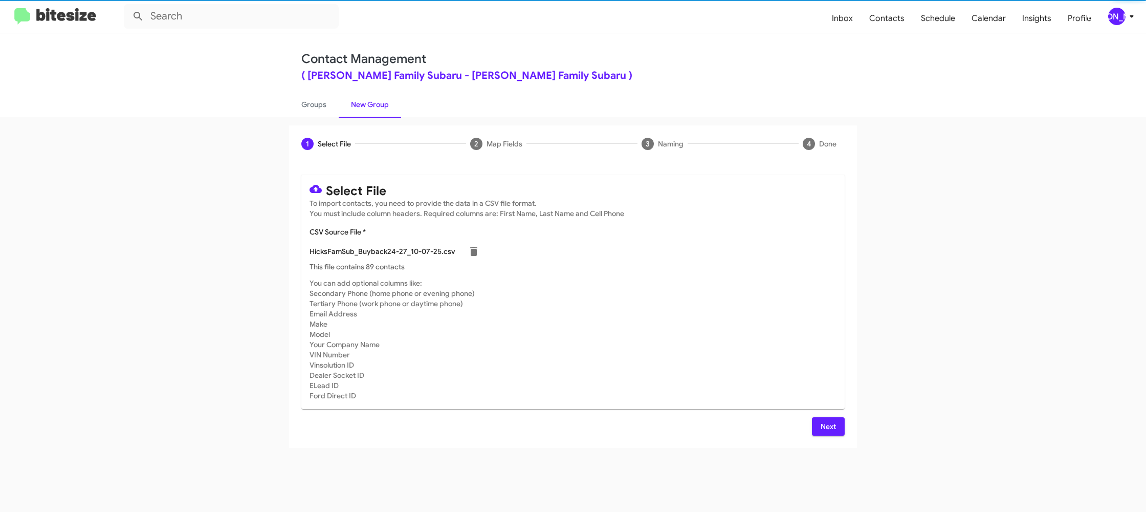
drag, startPoint x: 705, startPoint y: 302, endPoint x: 677, endPoint y: 297, distance: 28.6
click at [708, 300] on mat-card-subtitle "You can add optional columns like: Secondary Phone (home phone or evening phone…" at bounding box center [573, 339] width 527 height 123
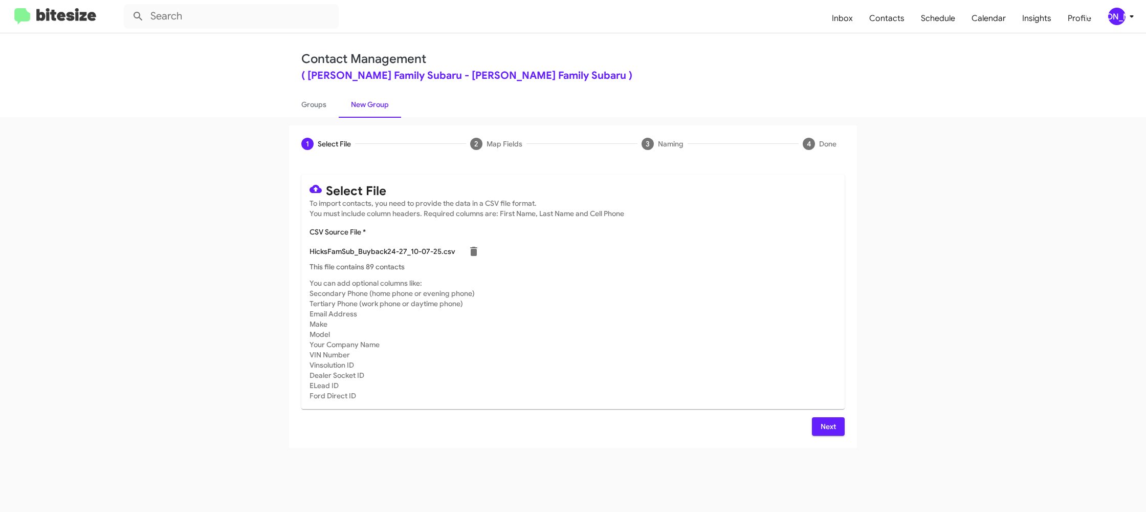
click at [1121, 16] on div "[PERSON_NAME]" at bounding box center [1116, 16] width 17 height 17
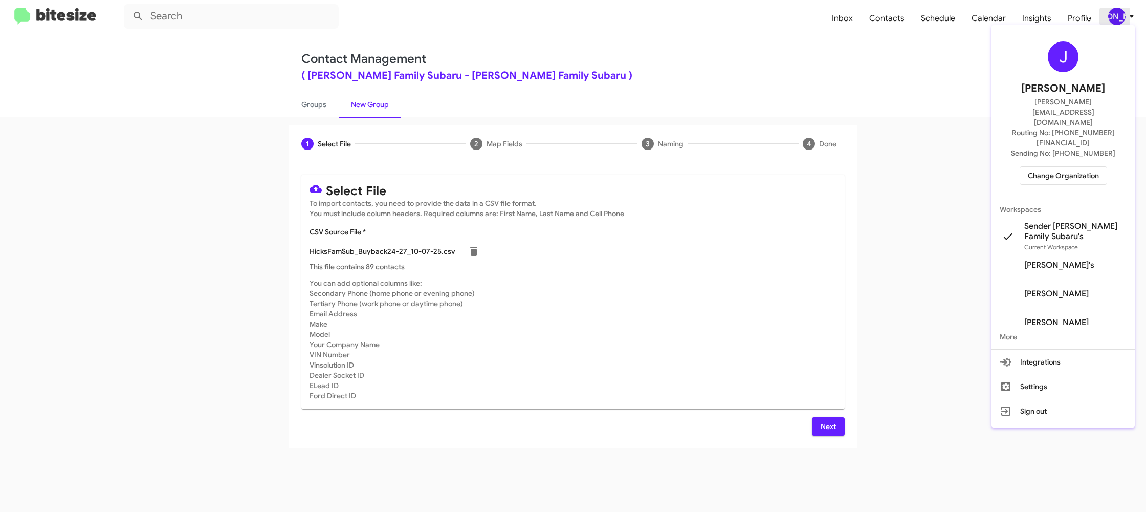
click at [1122, 15] on div at bounding box center [573, 256] width 1146 height 512
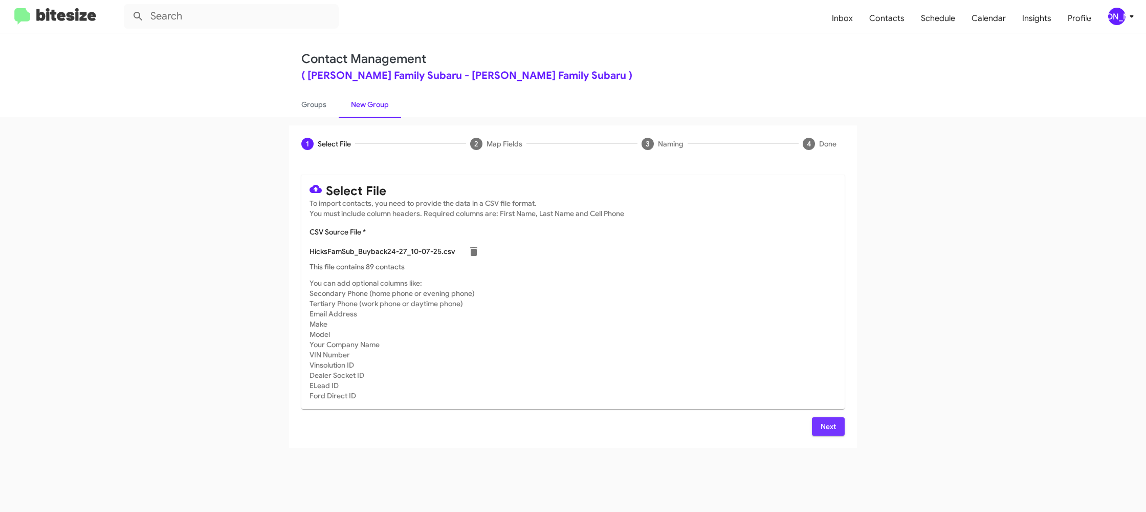
click at [824, 423] on span "Next" at bounding box center [828, 426] width 16 height 18
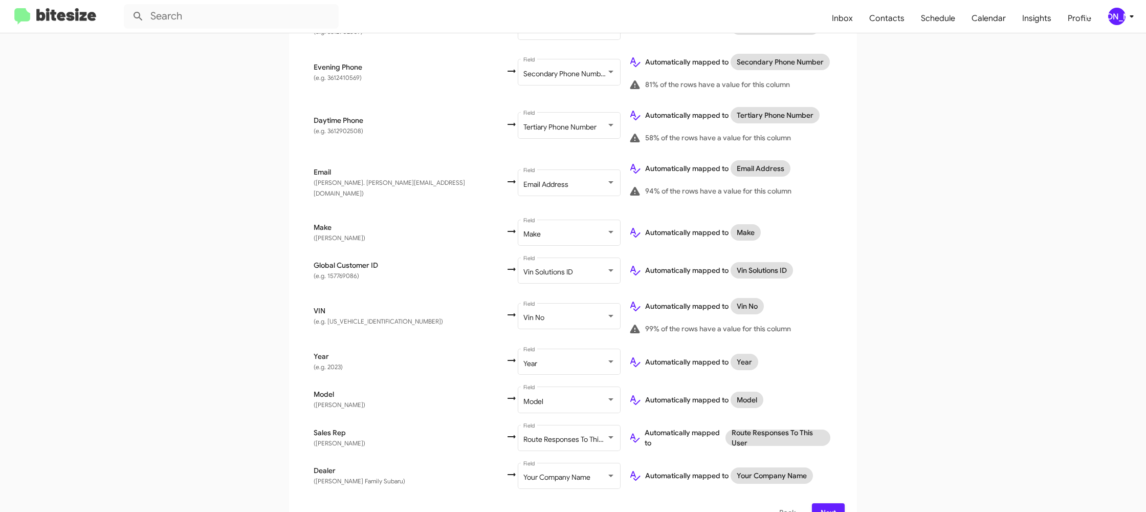
scroll to position [337, 0]
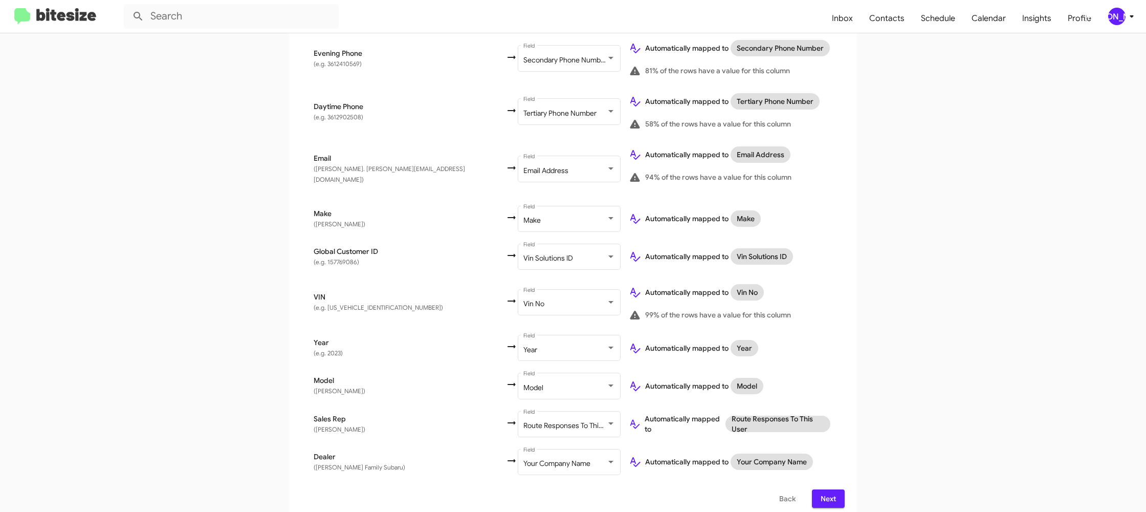
click at [828, 491] on span "Next" at bounding box center [828, 498] width 16 height 18
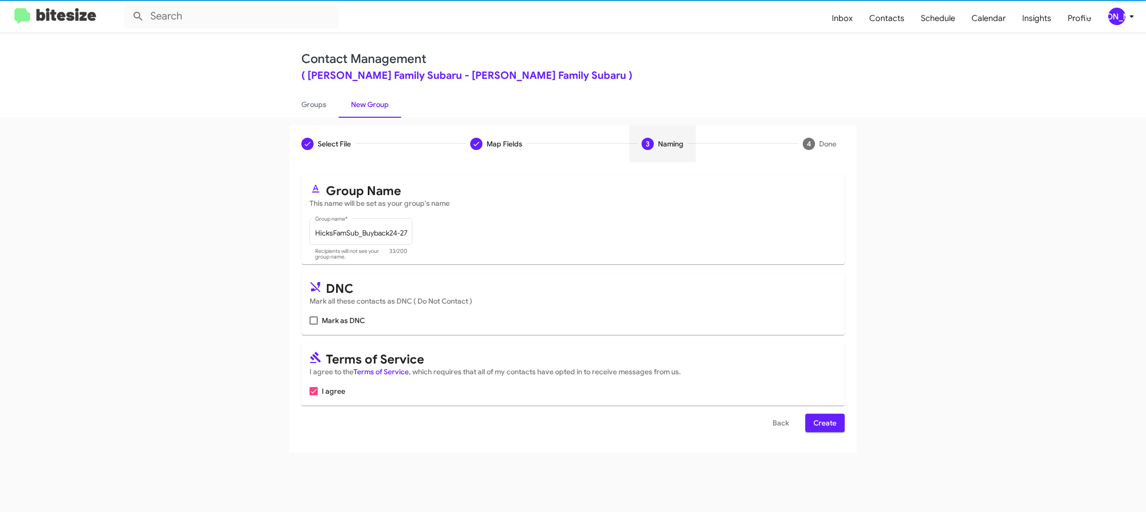
scroll to position [0, 0]
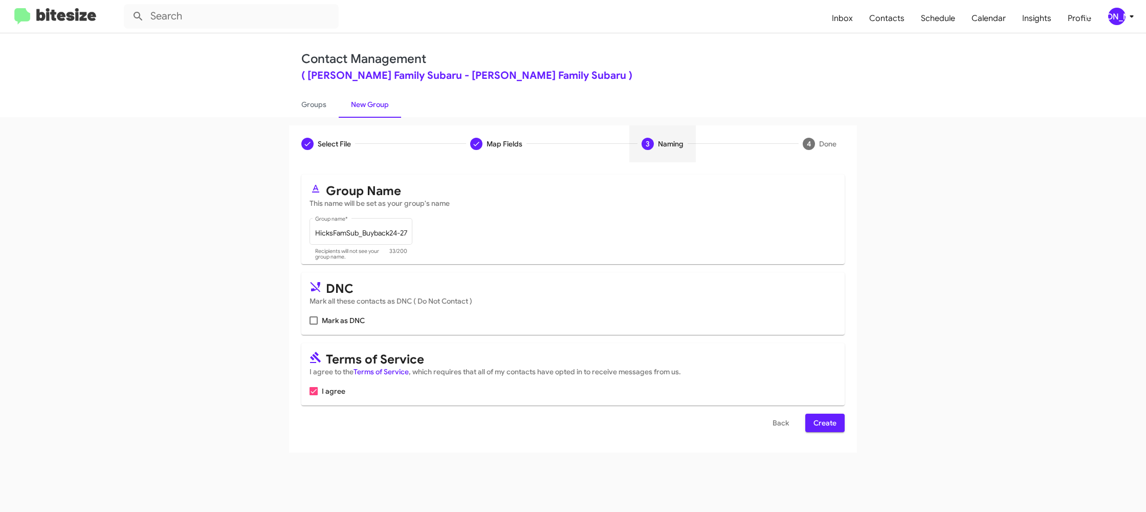
drag, startPoint x: 818, startPoint y: 420, endPoint x: 832, endPoint y: 409, distance: 17.5
click at [818, 420] on span "Create" at bounding box center [824, 422] width 23 height 18
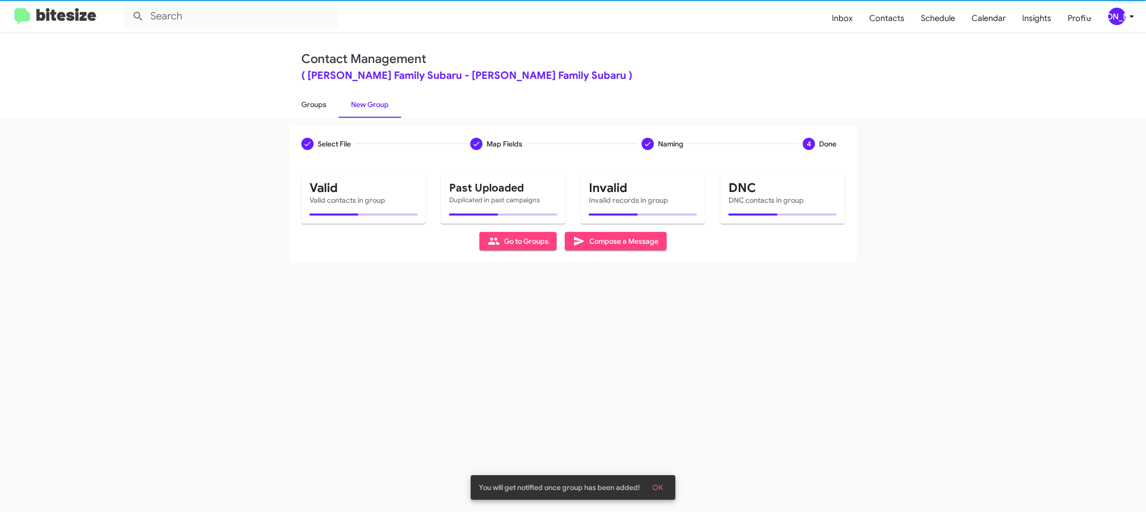
click at [305, 97] on link "Groups" at bounding box center [314, 104] width 50 height 27
type input "in:groups"
click at [305, 97] on link "Groups" at bounding box center [314, 104] width 50 height 27
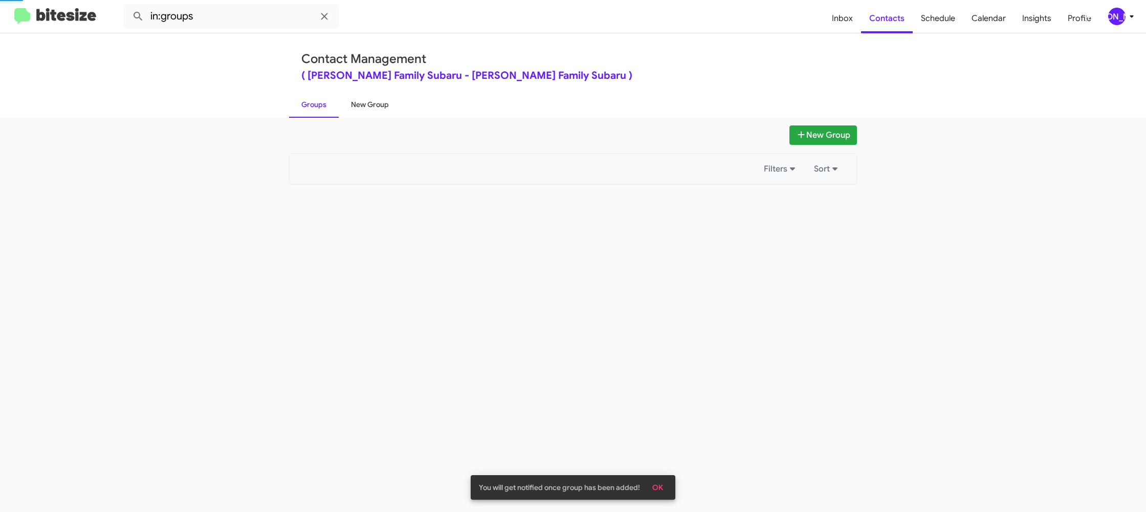
click at [369, 99] on link "New Group" at bounding box center [370, 104] width 62 height 27
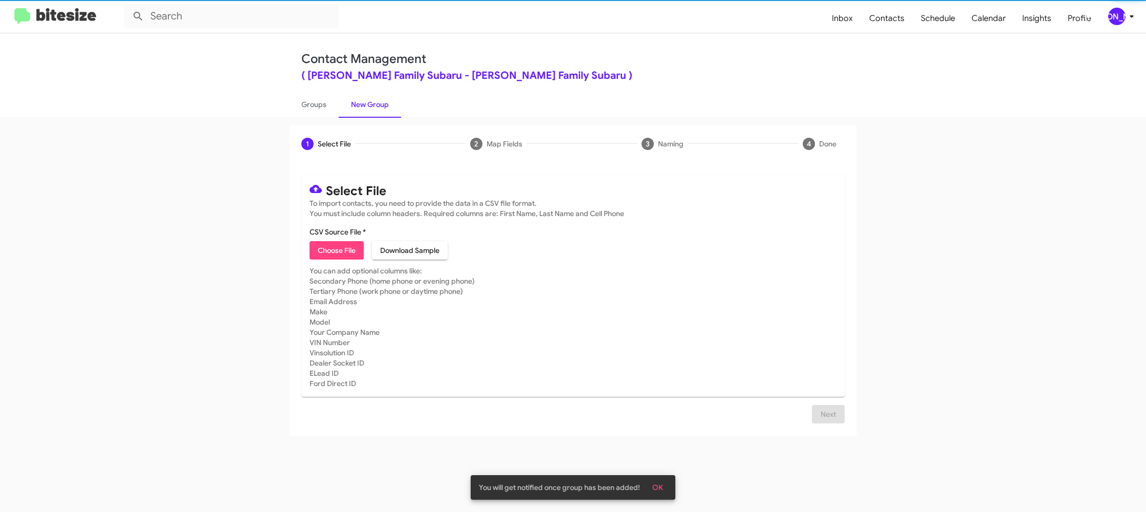
drag, startPoint x: 369, startPoint y: 99, endPoint x: 376, endPoint y: 37, distance: 61.7
click at [367, 91] on link "New Group" at bounding box center [370, 104] width 62 height 27
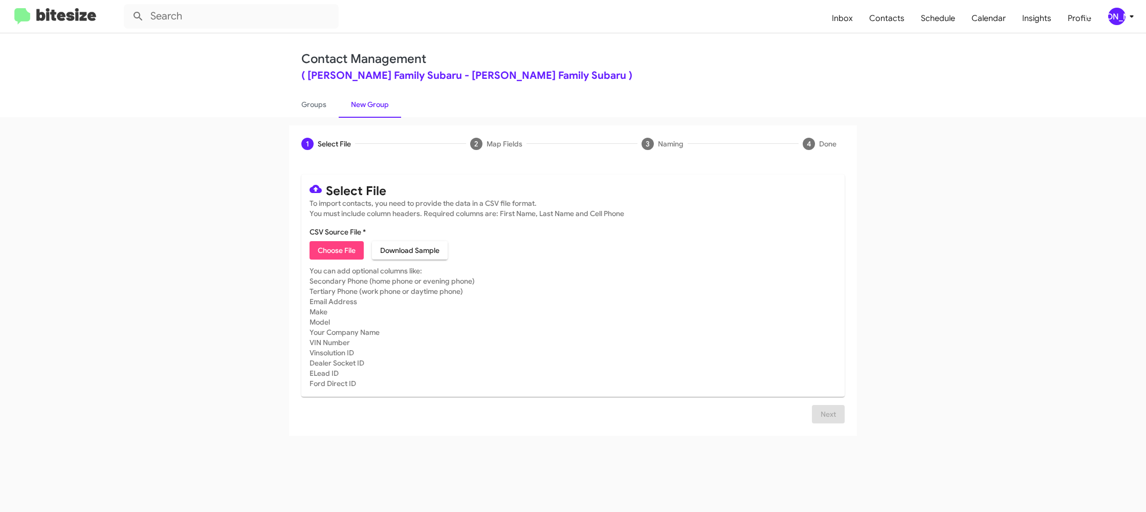
click at [332, 252] on span "Choose File" at bounding box center [337, 250] width 38 height 18
type input "HicksFamSub_Trade_10-07-25"
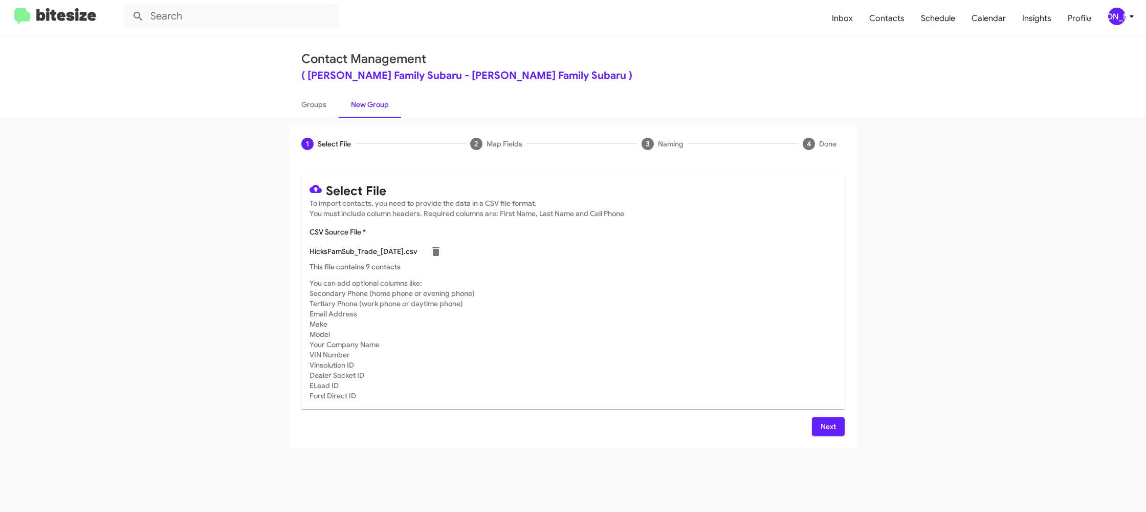
click at [571, 294] on mat-card-subtitle "You can add optional columns like: Secondary Phone (home phone or evening phone…" at bounding box center [573, 339] width 527 height 123
drag, startPoint x: 822, startPoint y: 418, endPoint x: 795, endPoint y: 401, distance: 31.9
click at [822, 418] on span "Next" at bounding box center [828, 426] width 16 height 18
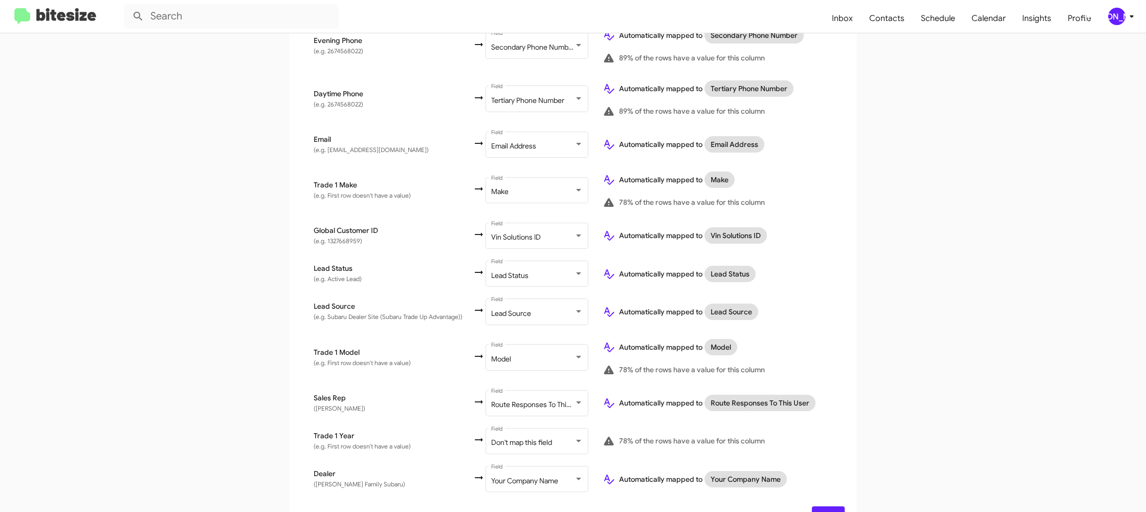
scroll to position [367, 0]
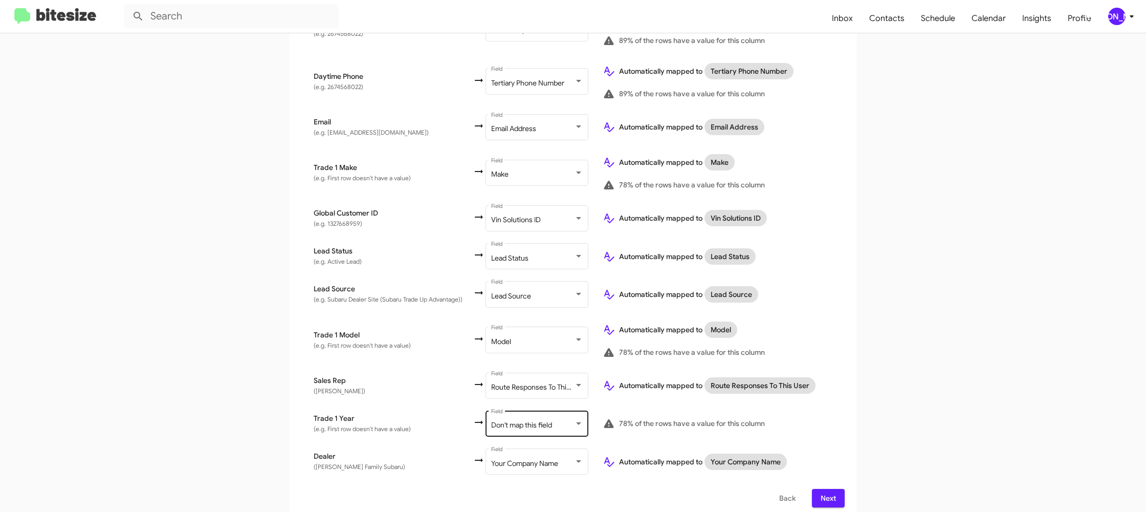
click at [520, 411] on div "Don't map this field Field" at bounding box center [537, 422] width 92 height 28
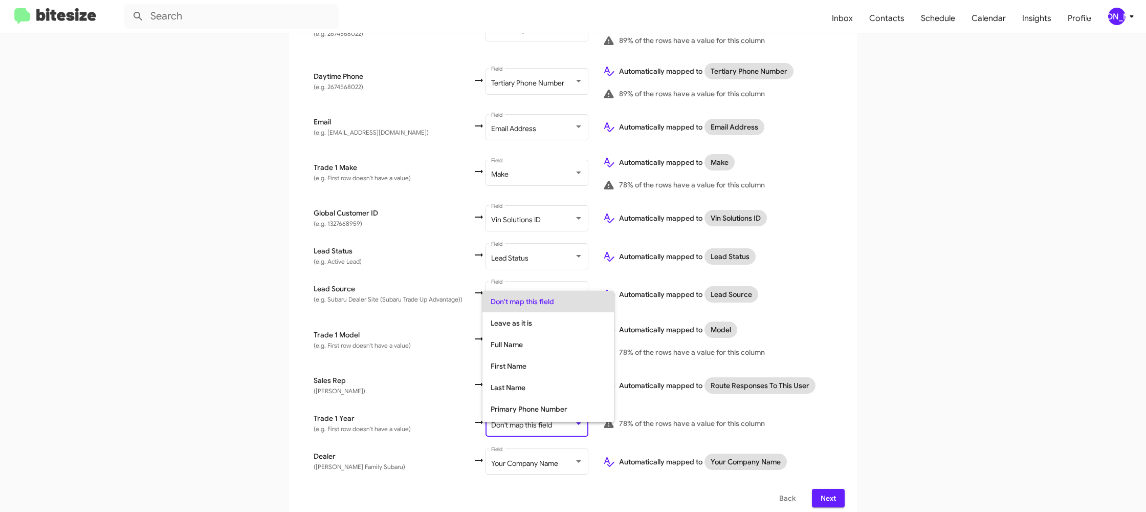
scroll to position [385, 0]
drag, startPoint x: 531, startPoint y: 392, endPoint x: 797, endPoint y: 406, distance: 266.4
click at [531, 392] on span "Year" at bounding box center [548, 389] width 115 height 21
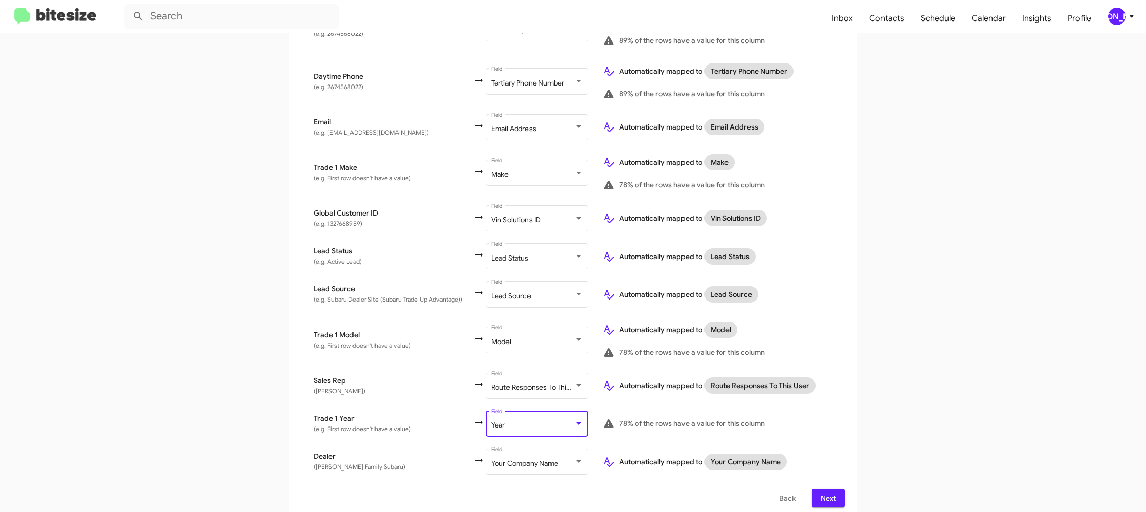
click at [845, 407] on div "Select File To import contacts, you need to provide the data in a CSV file form…" at bounding box center [573, 157] width 568 height 724
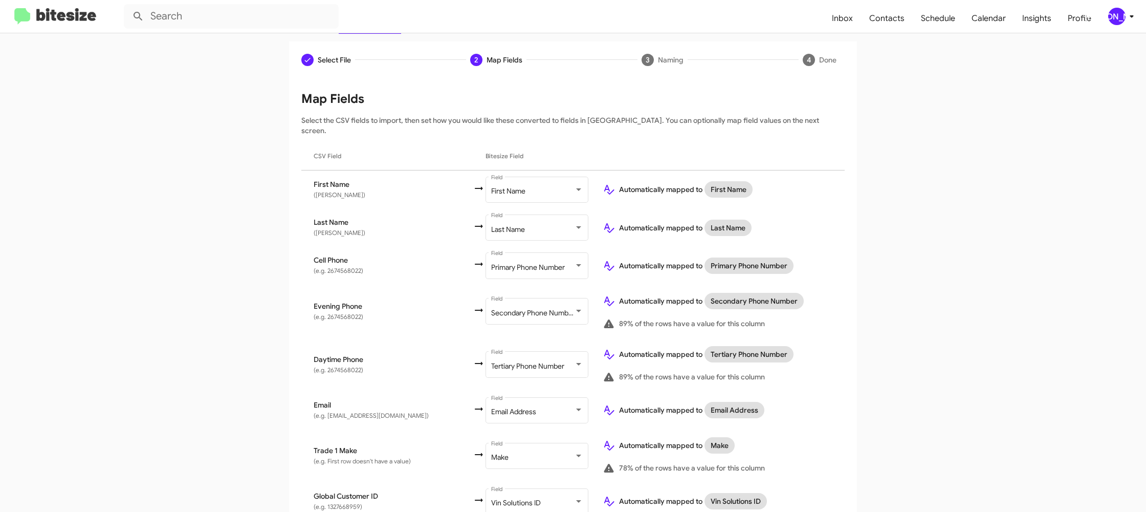
scroll to position [31, 0]
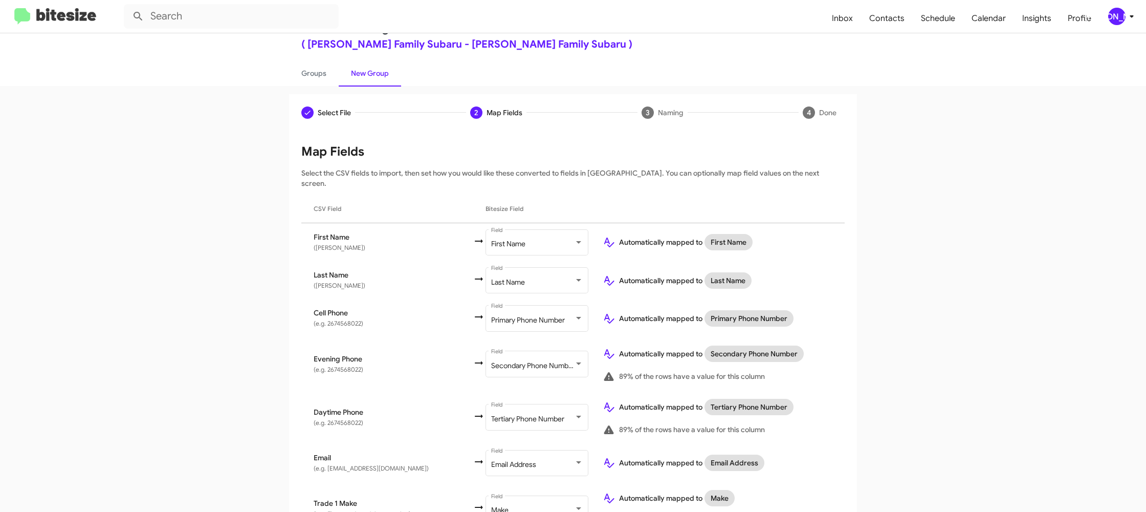
click at [1108, 21] on span "[PERSON_NAME]" at bounding box center [1123, 16] width 31 height 17
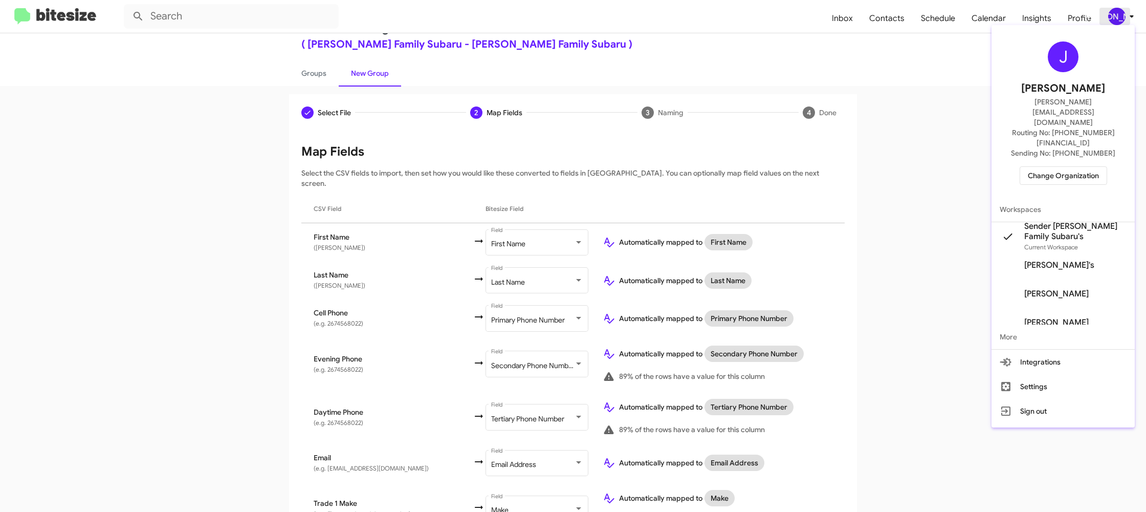
click at [1107, 22] on div at bounding box center [573, 256] width 1146 height 512
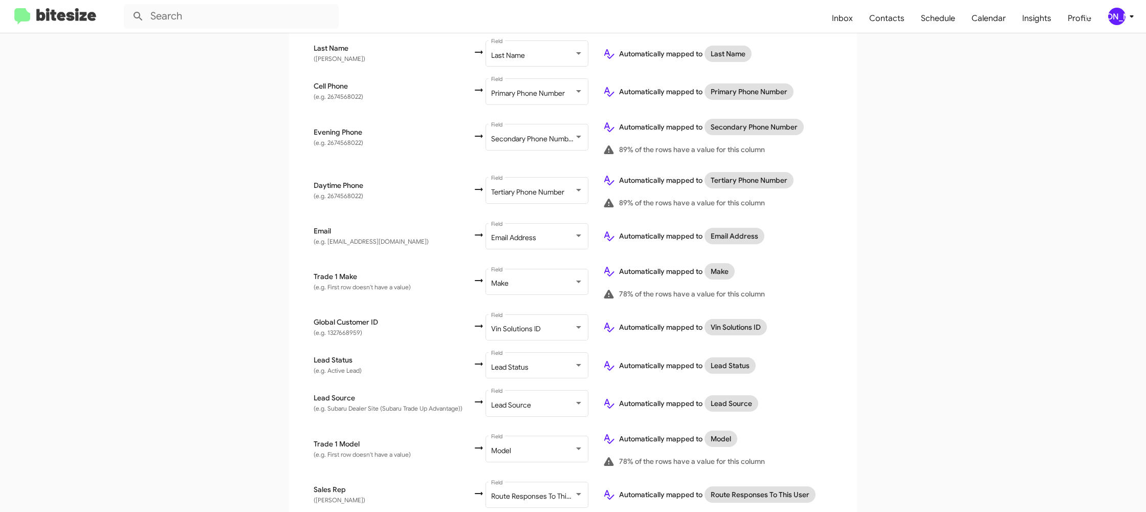
scroll to position [367, 0]
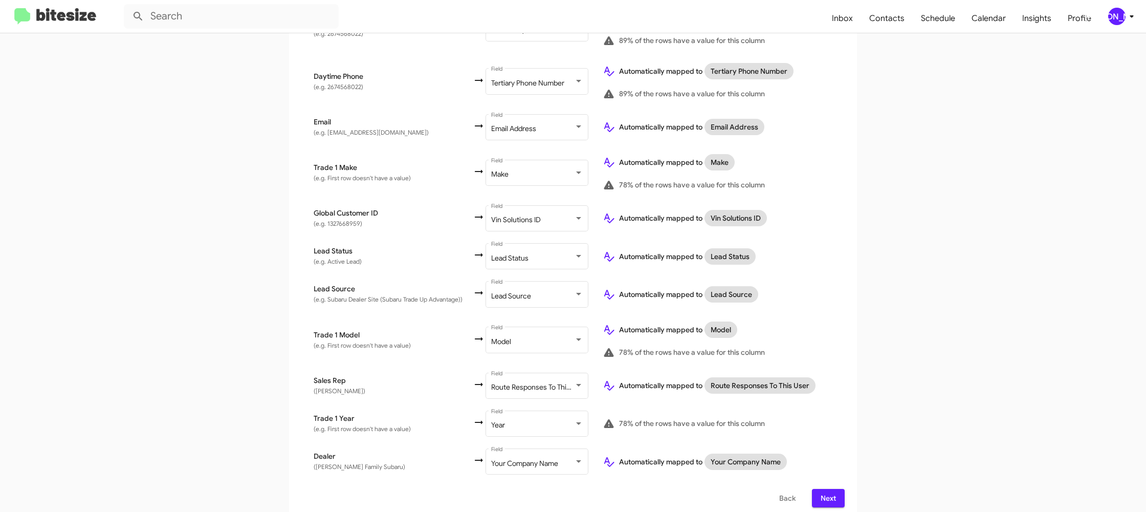
click at [833, 491] on span "Next" at bounding box center [828, 498] width 16 height 18
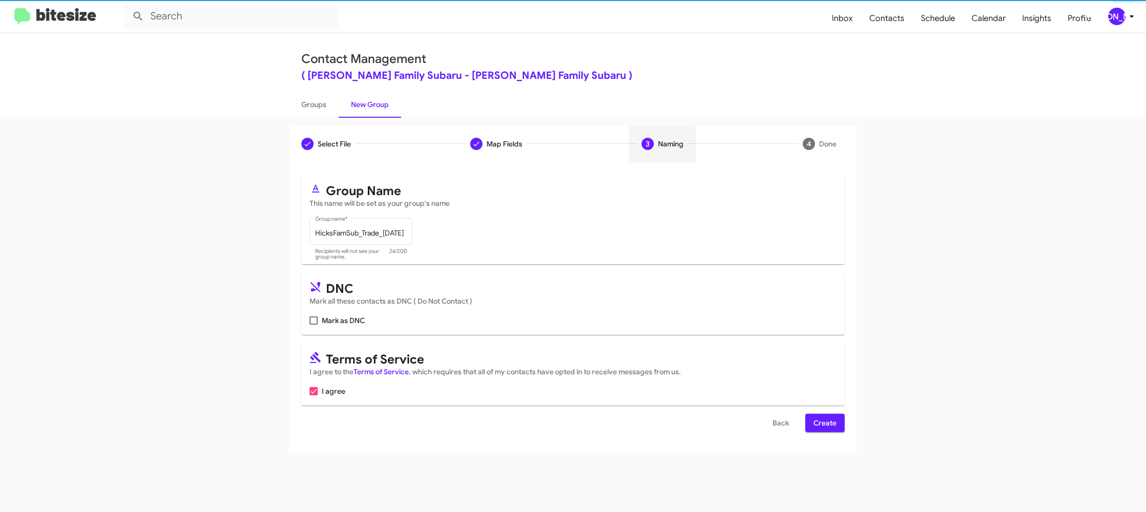
scroll to position [0, 0]
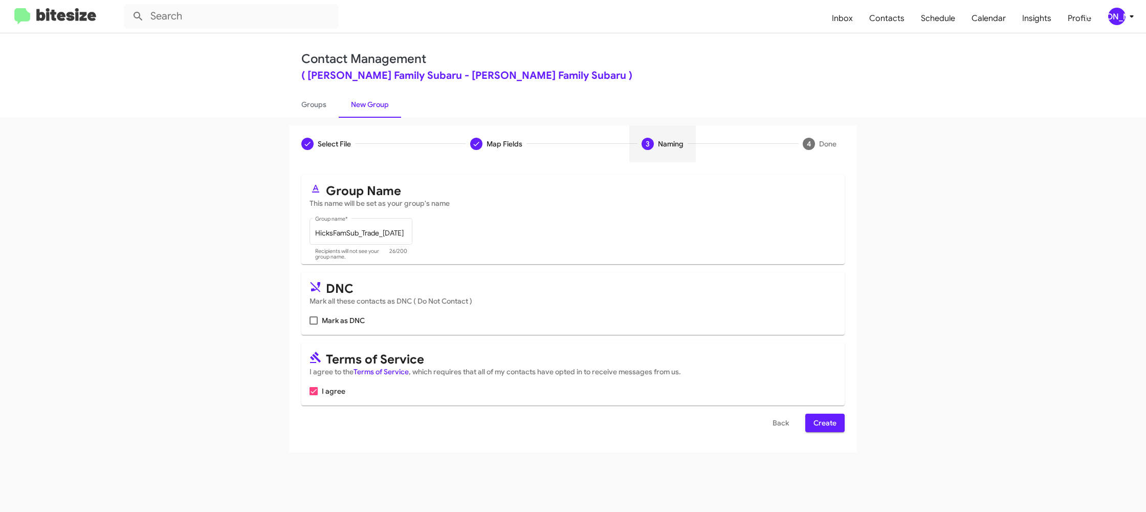
click at [825, 426] on span "Create" at bounding box center [824, 422] width 23 height 18
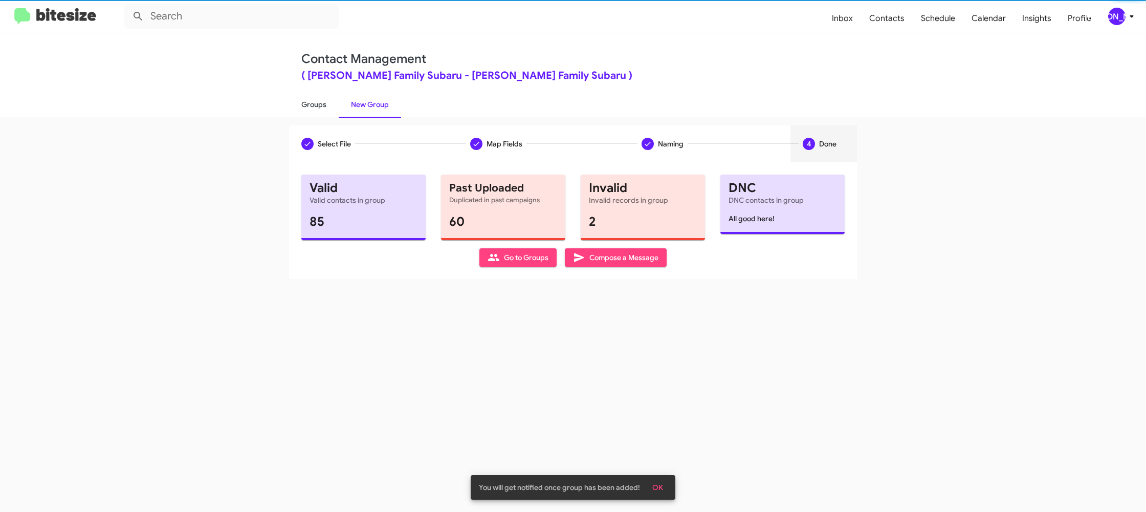
click at [316, 101] on link "Groups" at bounding box center [314, 104] width 50 height 27
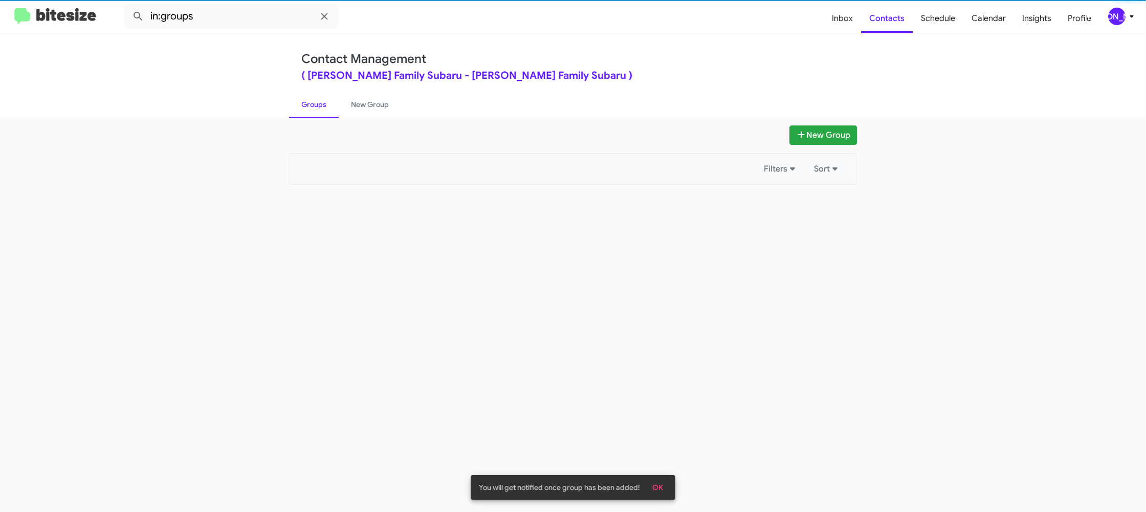
click at [316, 101] on link "Groups" at bounding box center [314, 104] width 50 height 27
click at [315, 98] on link "Groups" at bounding box center [314, 104] width 50 height 27
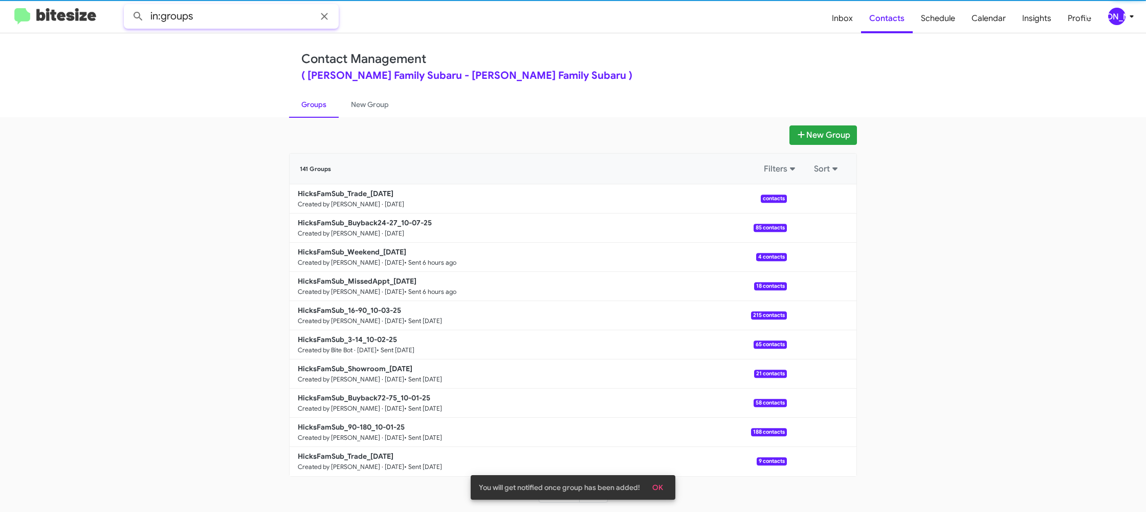
click at [239, 14] on input "in:groups" at bounding box center [231, 16] width 215 height 25
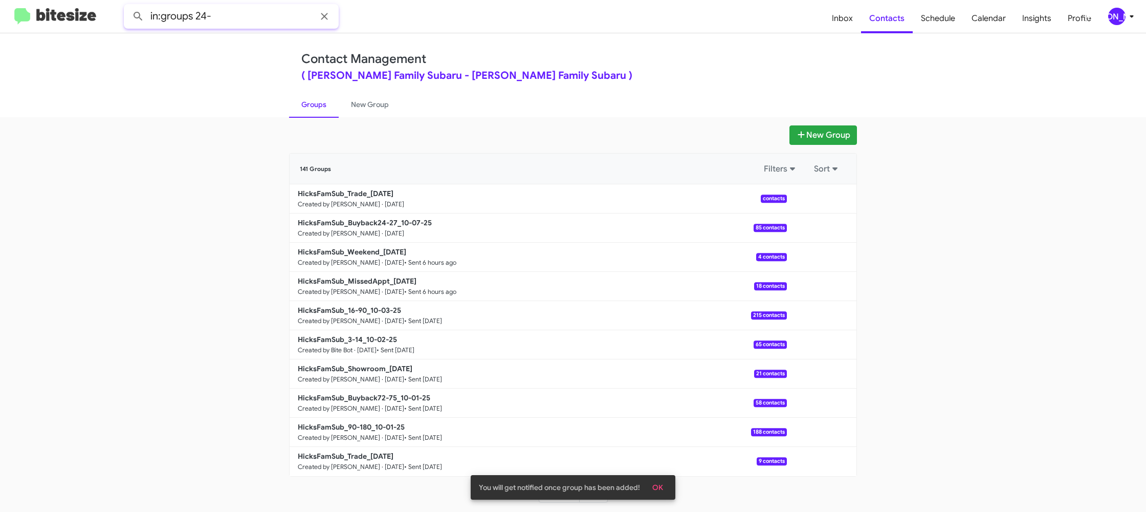
click at [128, 6] on button at bounding box center [138, 16] width 20 height 20
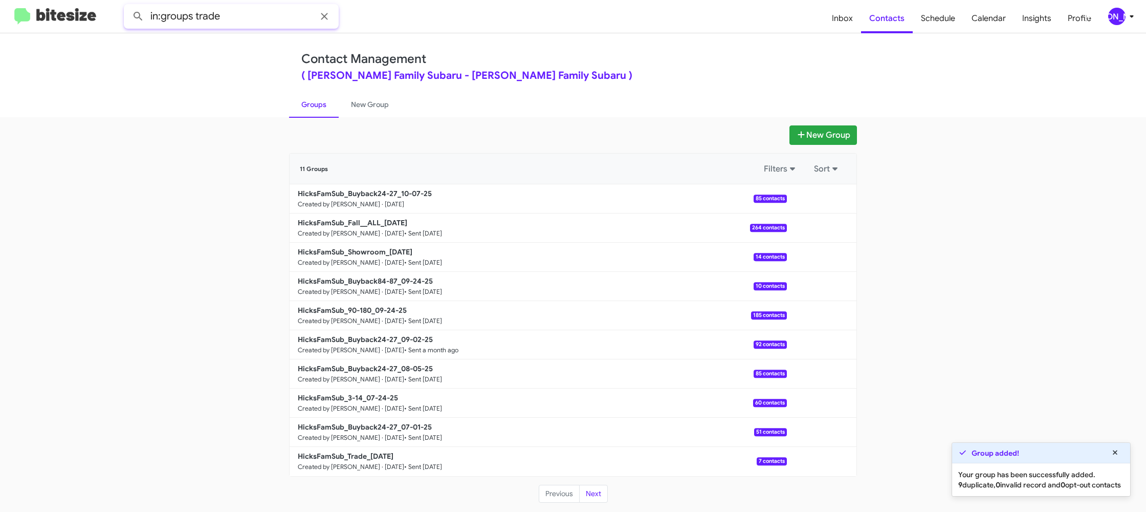
type input "in:groups trade"
click at [128, 6] on button at bounding box center [138, 16] width 20 height 20
click at [352, 93] on link "New Group" at bounding box center [370, 104] width 62 height 27
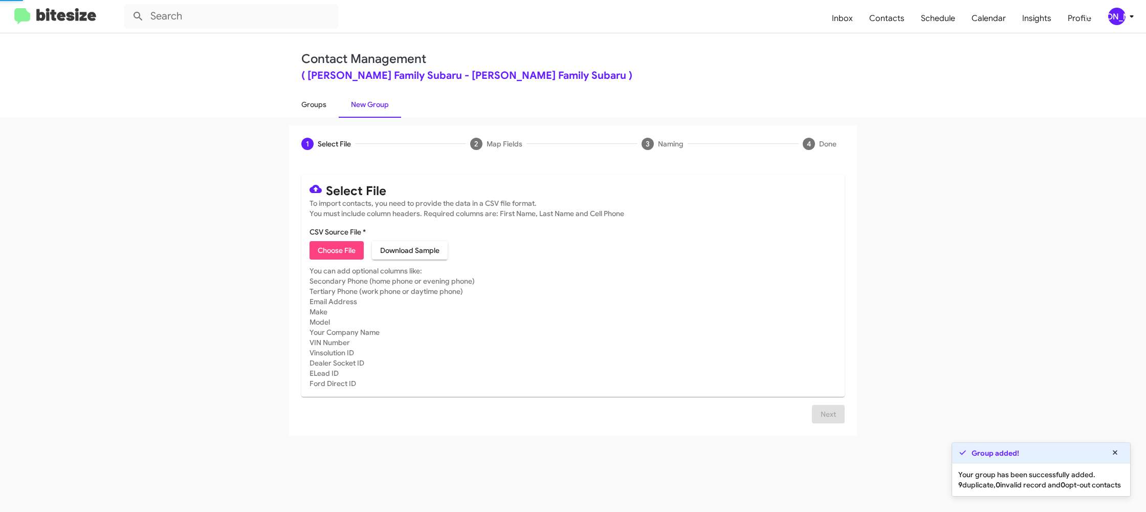
click at [307, 109] on link "Groups" at bounding box center [314, 104] width 50 height 27
type input "in:groups"
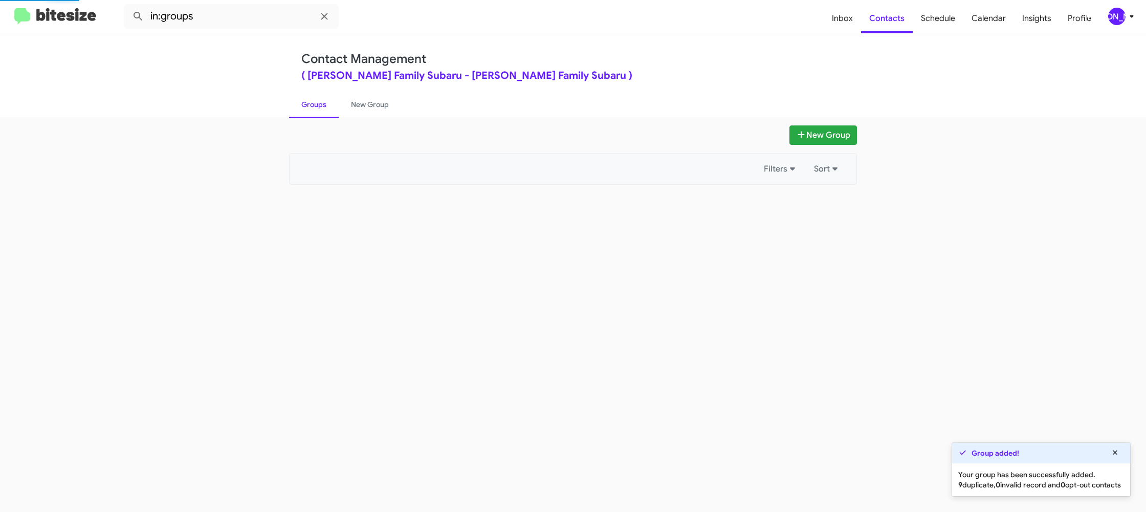
drag, startPoint x: 307, startPoint y: 109, endPoint x: 406, endPoint y: 134, distance: 101.4
click at [307, 109] on link "Groups" at bounding box center [314, 104] width 50 height 27
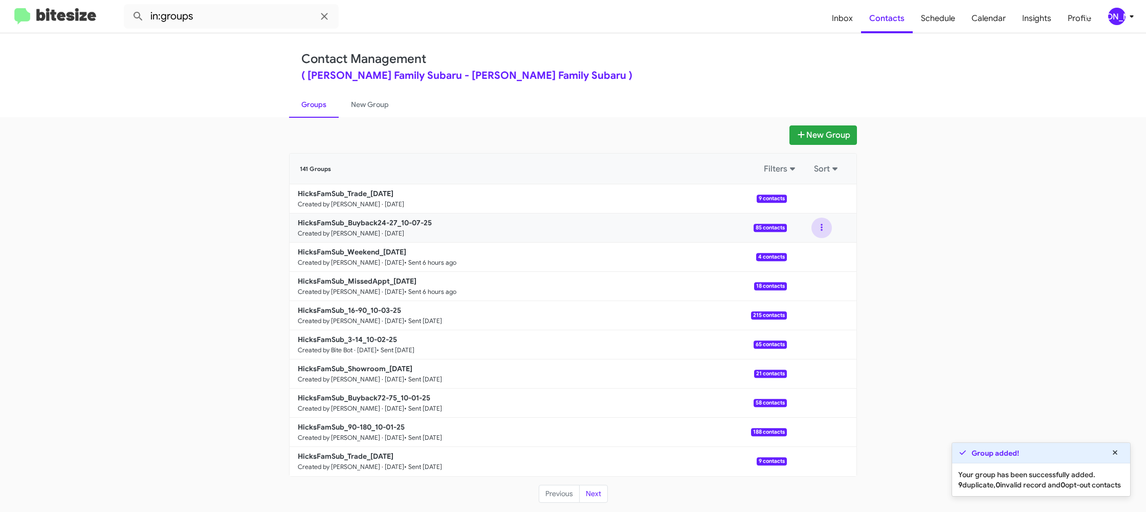
click at [822, 233] on button at bounding box center [821, 227] width 20 height 20
click at [802, 253] on button "View contacts" at bounding box center [791, 255] width 82 height 25
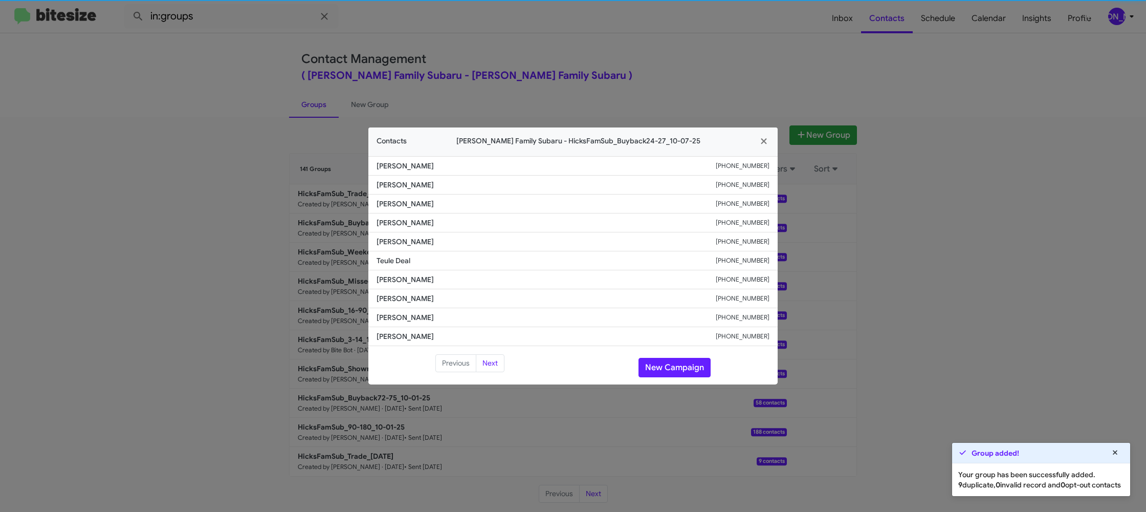
click at [407, 264] on span "Teule Deal" at bounding box center [546, 260] width 339 height 10
copy span "Teule Deal"
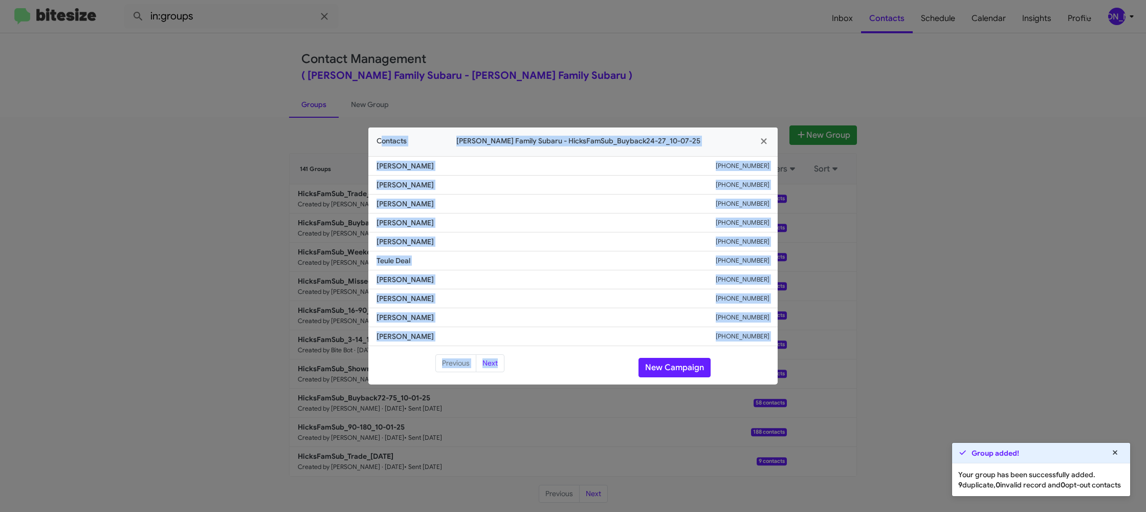
drag, startPoint x: 320, startPoint y: 134, endPoint x: 782, endPoint y: 401, distance: 533.2
click at [782, 401] on modal-container "Contacts Hicks Family Subaru - HicksFamSub_Buyback24-27_10-07-25 Colin Houlinha…" at bounding box center [573, 256] width 1146 height 512
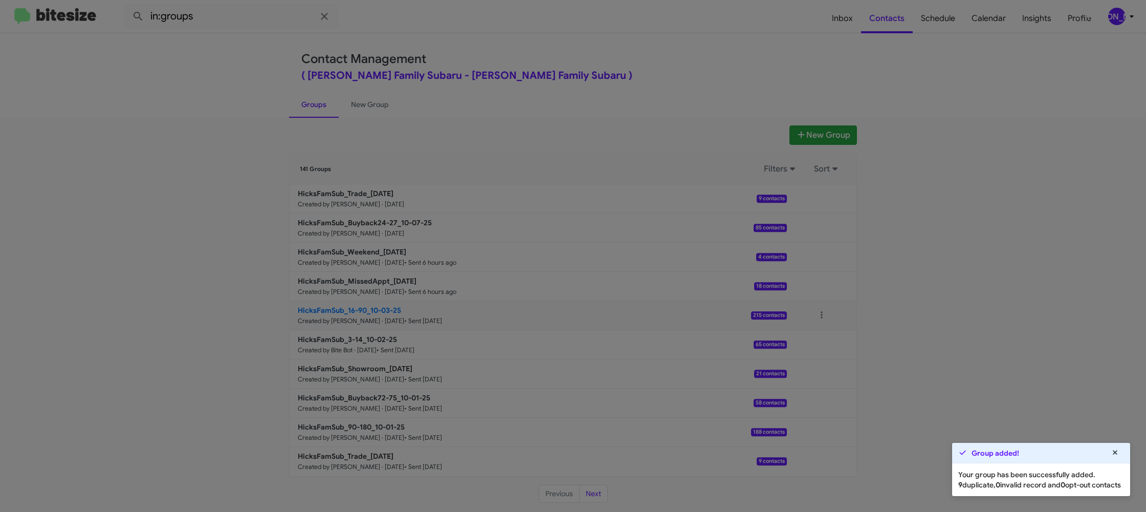
drag, startPoint x: 782, startPoint y: 401, endPoint x: 774, endPoint y: 318, distance: 83.3
click at [770, 395] on modal-container "Contacts Hicks Family Subaru - HicksFamSub_Buyback24-27_10-07-25 Colin Houlinha…" at bounding box center [573, 256] width 1146 height 512
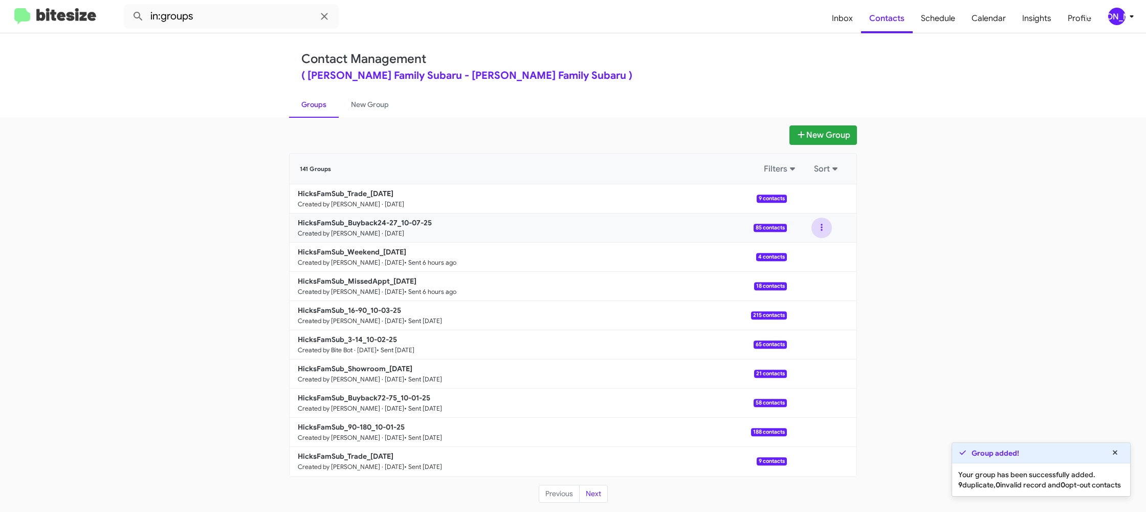
drag, startPoint x: 809, startPoint y: 229, endPoint x: 822, endPoint y: 236, distance: 14.9
click at [809, 229] on div "View contacts Archive" at bounding box center [822, 227] width 70 height 20
drag, startPoint x: 822, startPoint y: 236, endPoint x: 819, endPoint y: 247, distance: 11.2
click at [823, 233] on button at bounding box center [821, 227] width 20 height 20
click at [812, 252] on button "View contacts" at bounding box center [791, 255] width 82 height 25
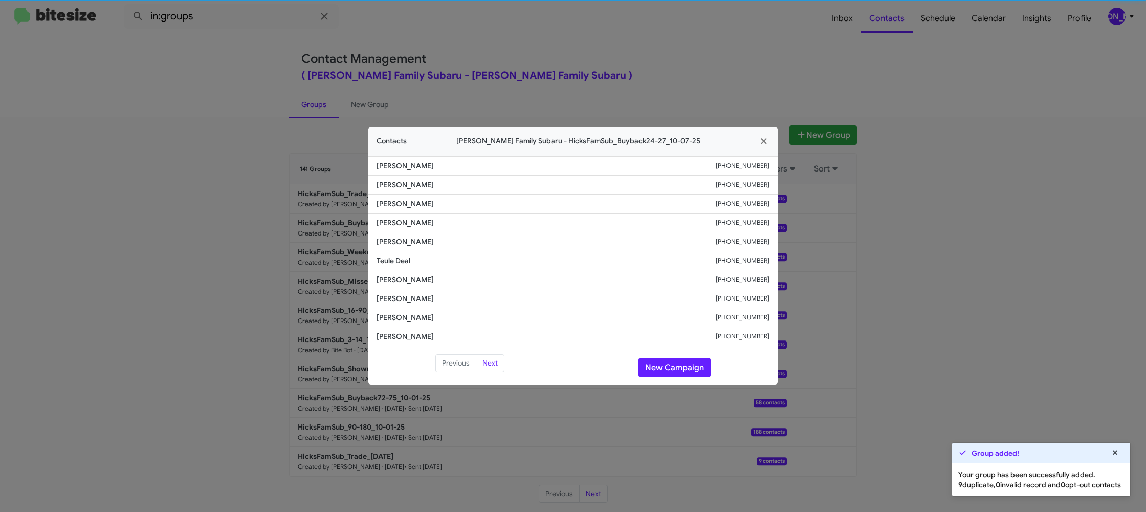
click at [379, 267] on li "Teule Deal +13612492761" at bounding box center [572, 260] width 409 height 19
click at [379, 268] on li "Teule Deal +13612492761" at bounding box center [572, 260] width 409 height 19
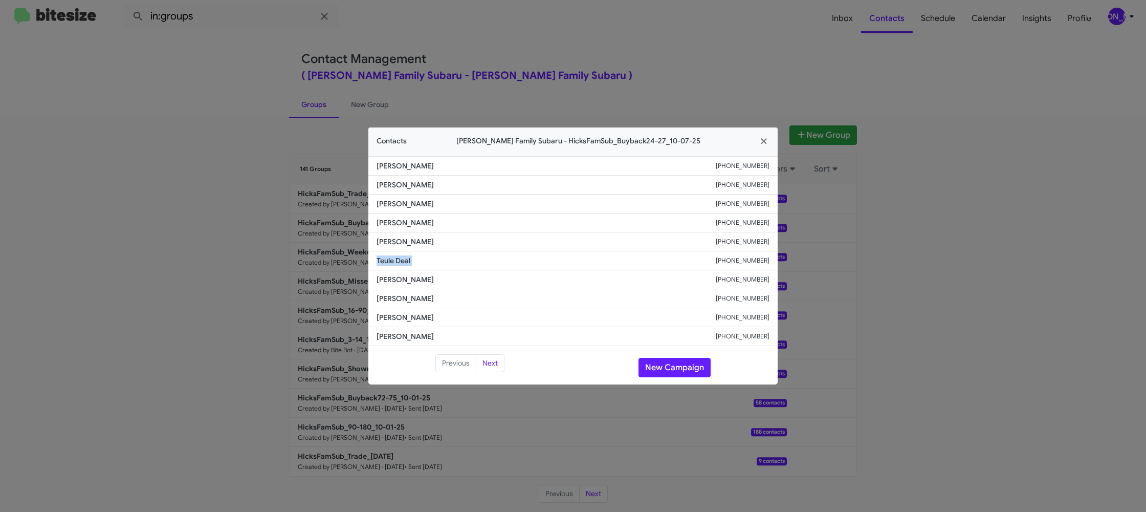
copy span "Teule Deal"
click at [658, 82] on modal-container "Contacts Hicks Family Subaru - HicksFamSub_Buyback24-27_10-07-25 Colin Houlinha…" at bounding box center [573, 256] width 1146 height 512
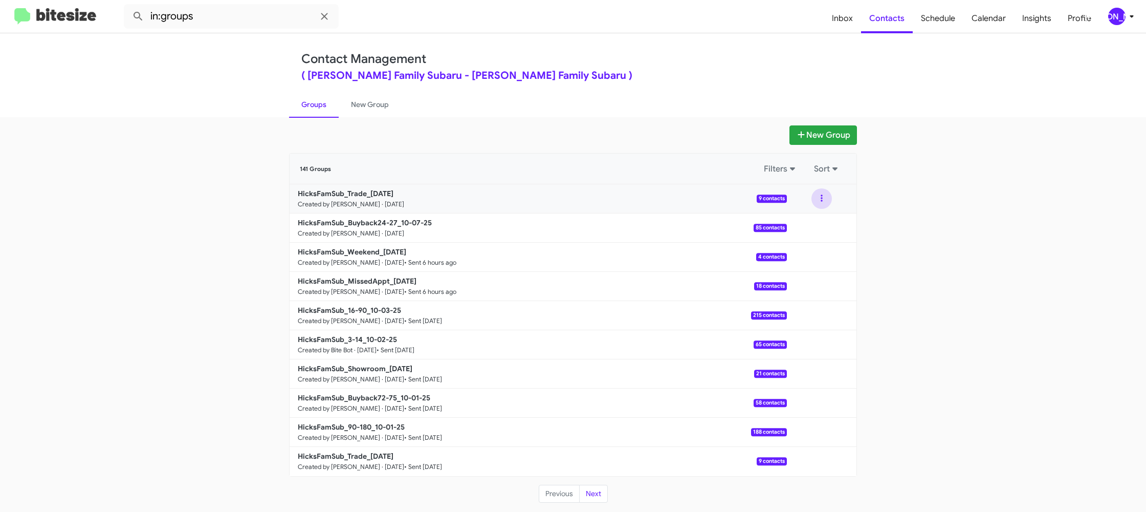
drag, startPoint x: 824, startPoint y: 198, endPoint x: 822, endPoint y: 208, distance: 10.1
click at [824, 198] on button at bounding box center [821, 198] width 20 height 20
click at [816, 218] on button "View contacts" at bounding box center [791, 226] width 82 height 25
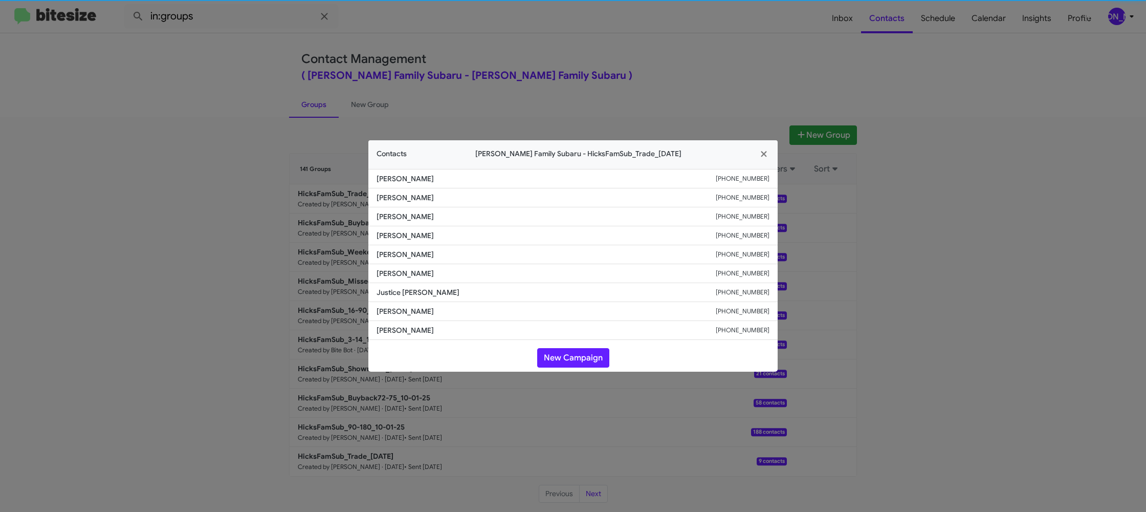
click at [414, 253] on span "Michael Nolastname" at bounding box center [546, 254] width 339 height 10
copy span "Michael Nolastname"
click at [409, 216] on span "Dillon Tobola" at bounding box center [546, 216] width 339 height 10
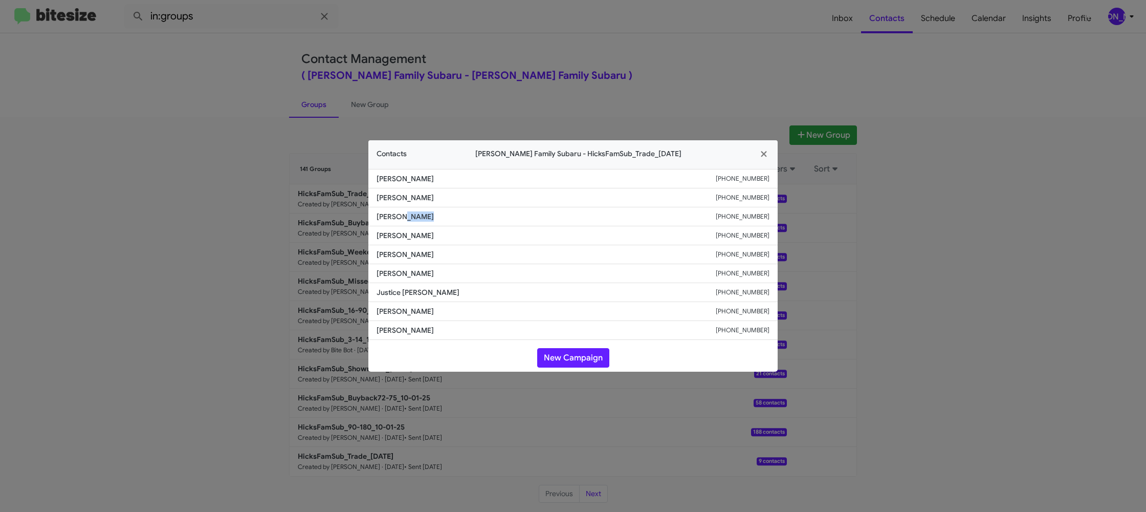
click at [409, 216] on span "Dillon Tobola" at bounding box center [546, 216] width 339 height 10
copy span "Dillon Tobola"
click at [251, 142] on modal-container "Contacts Hicks Family Subaru - HicksFamSub_Trade_10-07-25 Sarah K Stroud +14044…" at bounding box center [573, 256] width 1146 height 512
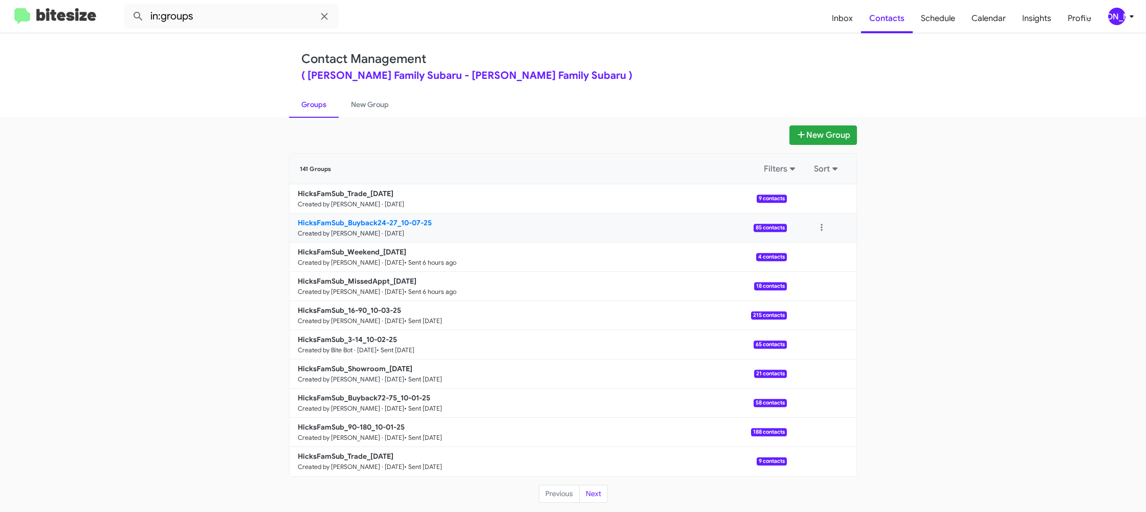
click at [389, 220] on b "HicksFamSub_Buyback24-27_10-07-25" at bounding box center [365, 222] width 134 height 9
drag, startPoint x: 389, startPoint y: 220, endPoint x: 370, endPoint y: 186, distance: 38.7
click at [388, 215] on link "HicksFamSub_Buyback24-27_10-07-25 Created by Jason Apdua · Oct 7, 2025 85 conta…" at bounding box center [538, 227] width 497 height 29
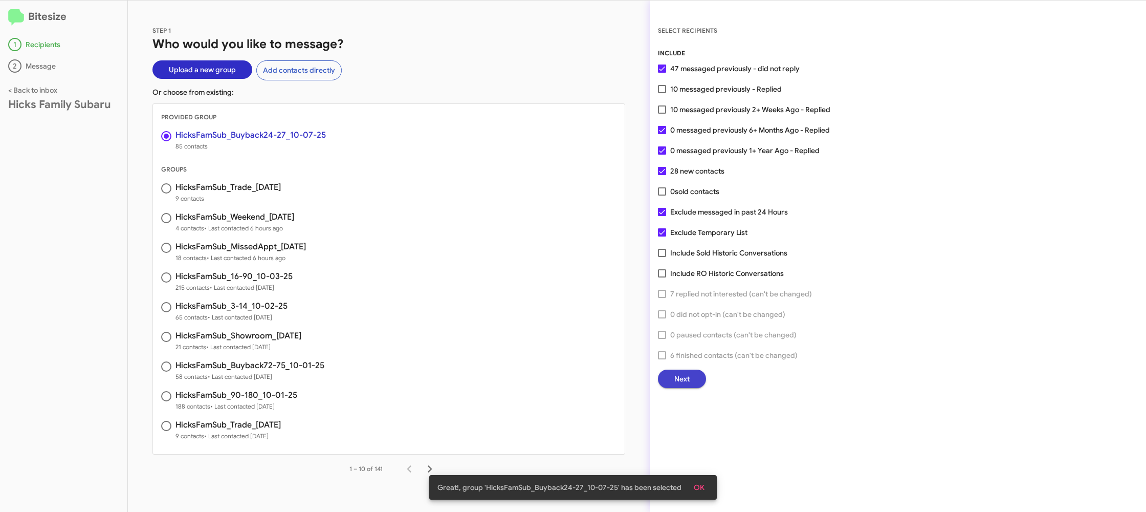
click at [674, 384] on span "Next" at bounding box center [681, 378] width 15 height 18
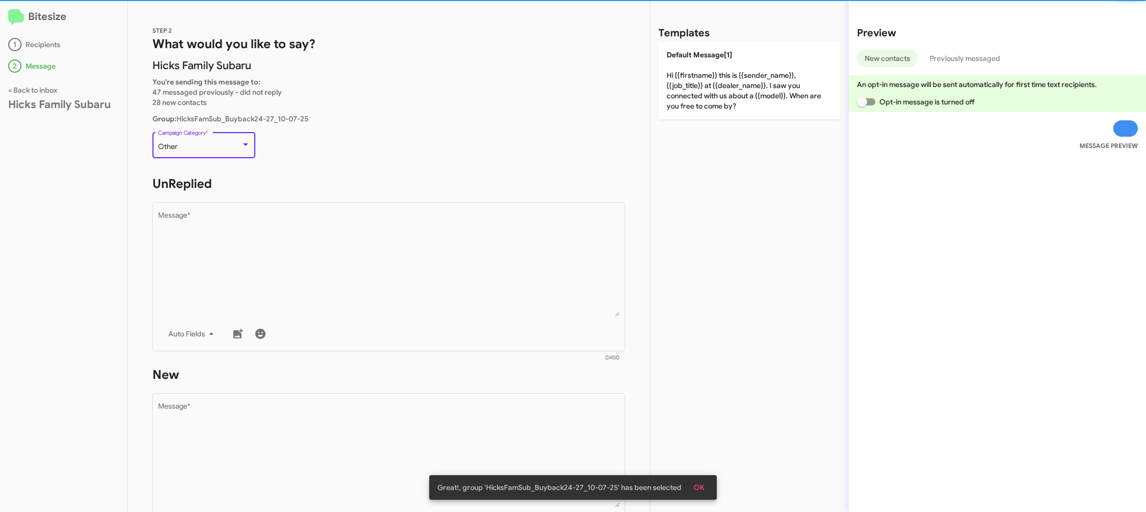
click at [222, 143] on div "Other" at bounding box center [199, 147] width 83 height 8
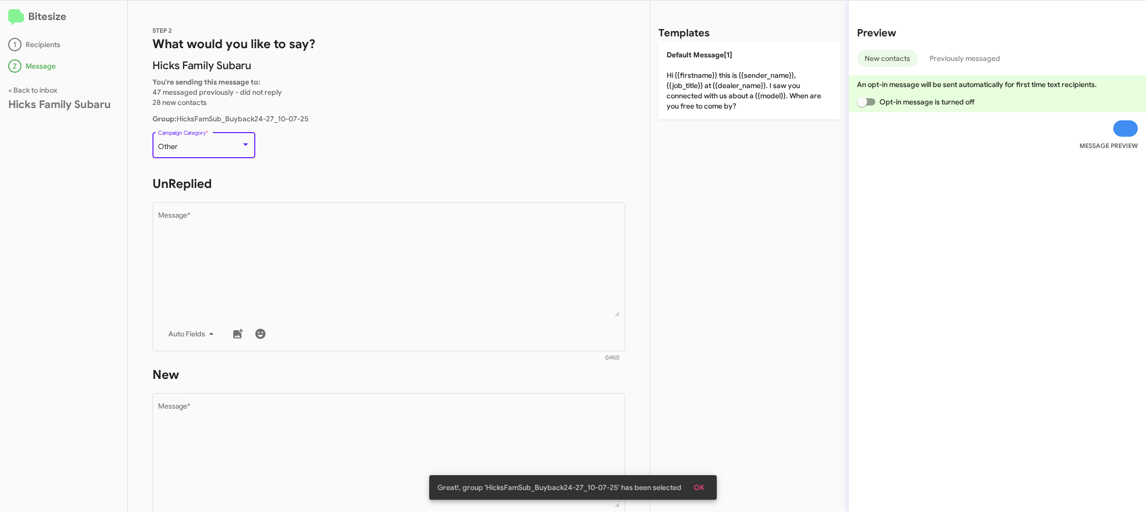
scroll to position [107, 0]
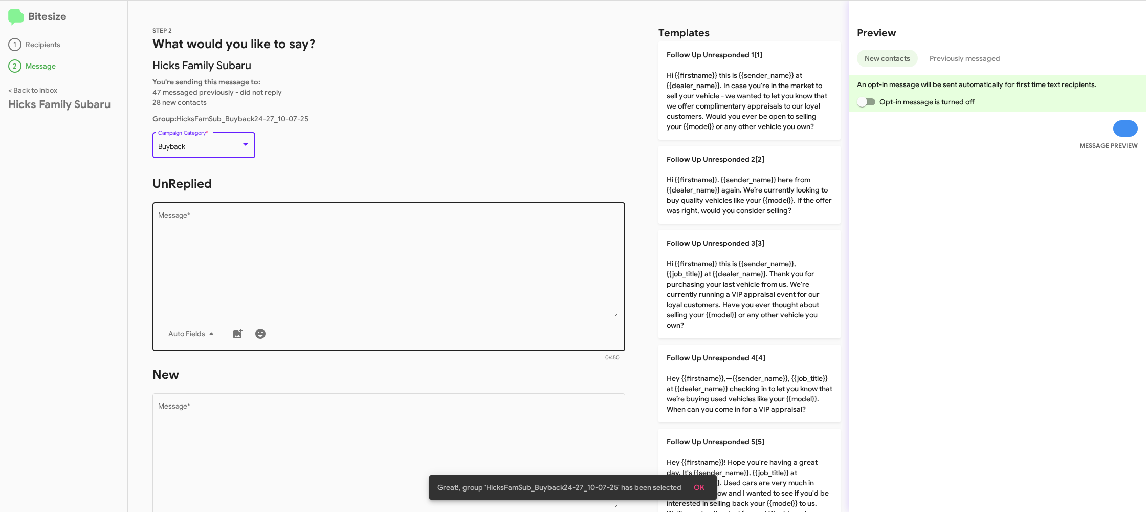
drag, startPoint x: 317, startPoint y: 284, endPoint x: 457, endPoint y: 291, distance: 140.8
click at [330, 282] on textarea "Message *" at bounding box center [389, 264] width 462 height 104
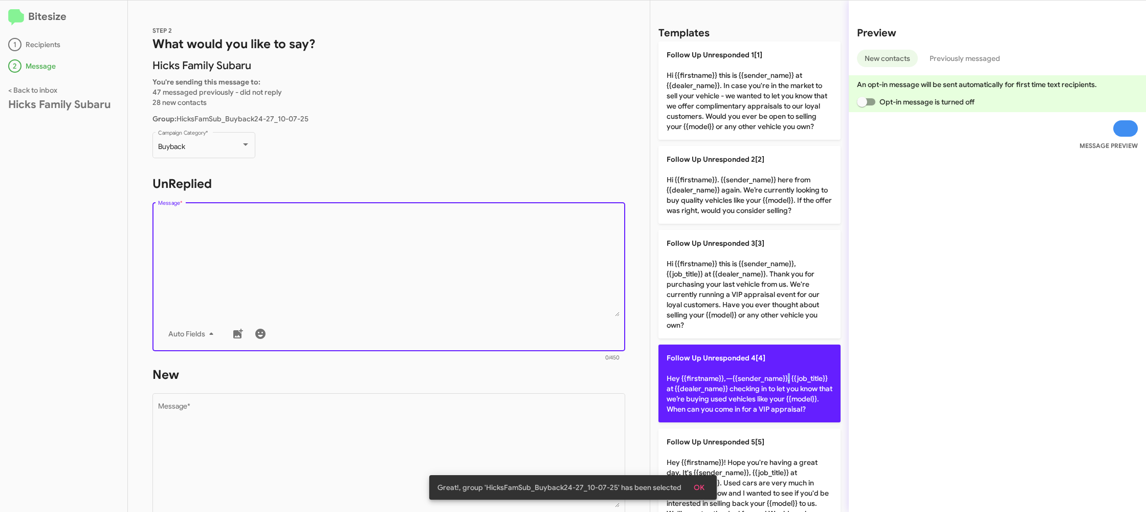
drag, startPoint x: 775, startPoint y: 368, endPoint x: 718, endPoint y: 375, distance: 56.7
click at [756, 368] on p "Follow Up Unresponded 4[4] Hey {{firstname}},—{{sender_name}}, {{job_title}} at…" at bounding box center [749, 383] width 182 height 78
type textarea "Hey {{firstname}},—{{sender_name}}, {{job_title}} at {{dealer_name}} checking i…"
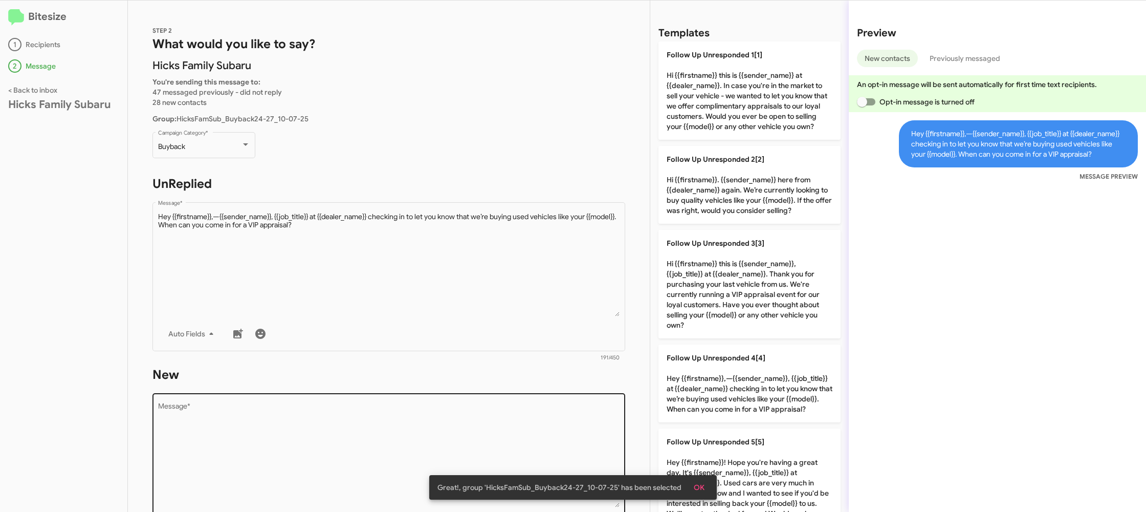
click at [529, 417] on textarea "Message *" at bounding box center [389, 455] width 462 height 104
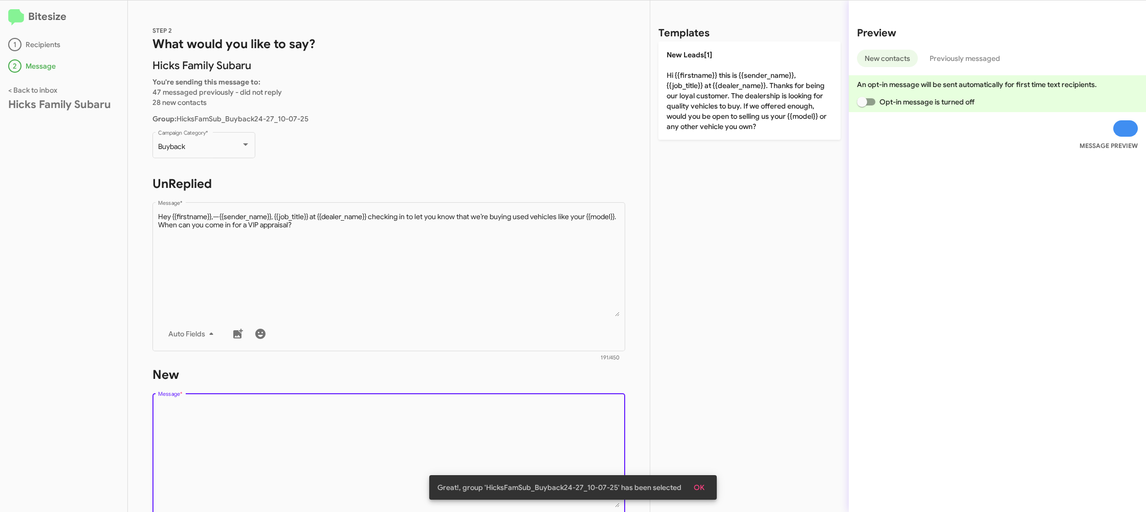
drag, startPoint x: 532, startPoint y: 419, endPoint x: 567, endPoint y: 371, distance: 60.0
click at [532, 418] on textarea "Message *" at bounding box center [389, 455] width 462 height 104
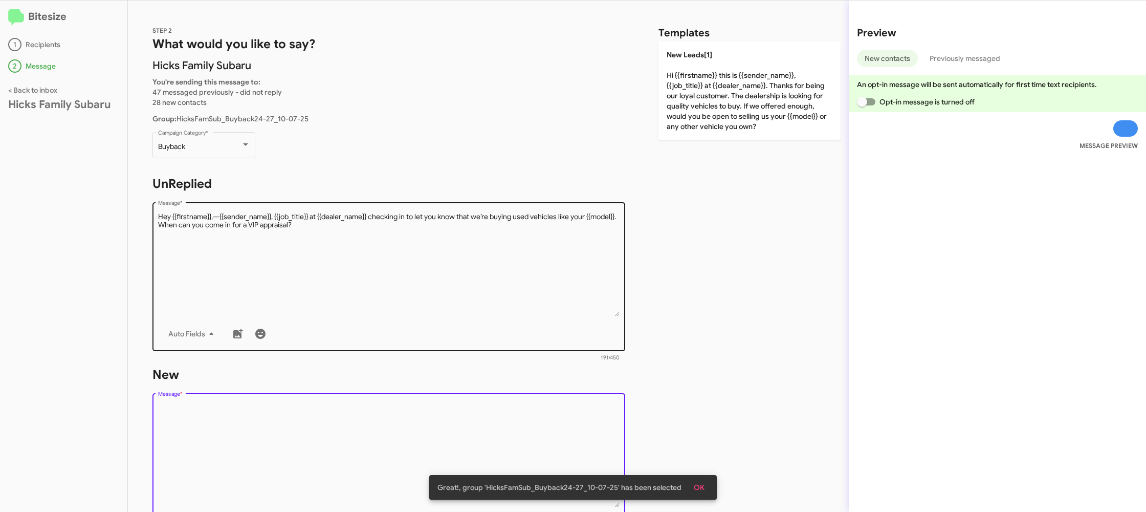
drag, startPoint x: 567, startPoint y: 371, endPoint x: 768, endPoint y: 118, distance: 322.6
click at [607, 322] on div "STEP 2 What would you like to say? Hicks Family Subaru You're sending this mess…" at bounding box center [389, 256] width 522 height 511
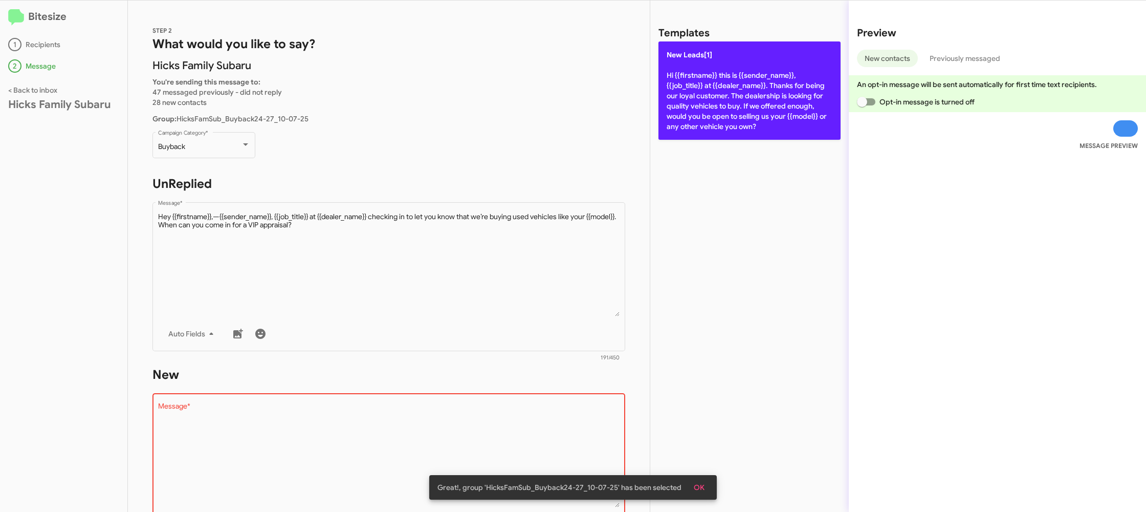
drag, startPoint x: 767, startPoint y: 114, endPoint x: 513, endPoint y: 117, distance: 253.8
click at [755, 113] on p "New Leads[1] Hi {{firstname}} this is {{sender_name}}, {{job_title}} at {{deale…" at bounding box center [749, 90] width 182 height 98
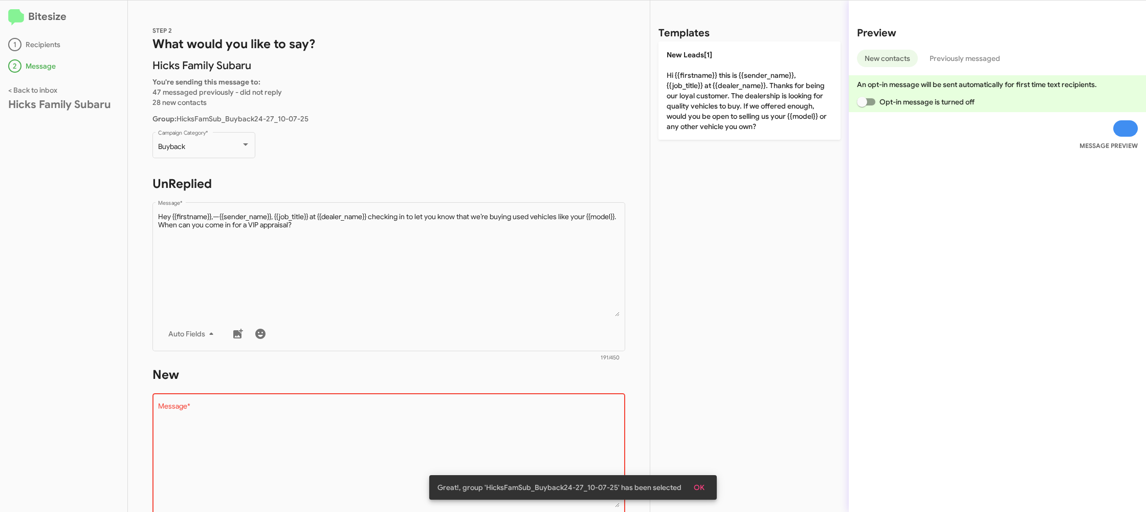
type textarea "Hi {{firstname}} this is {{sender_name}}, {{job_title}} at {{dealer_name}}. Tha…"
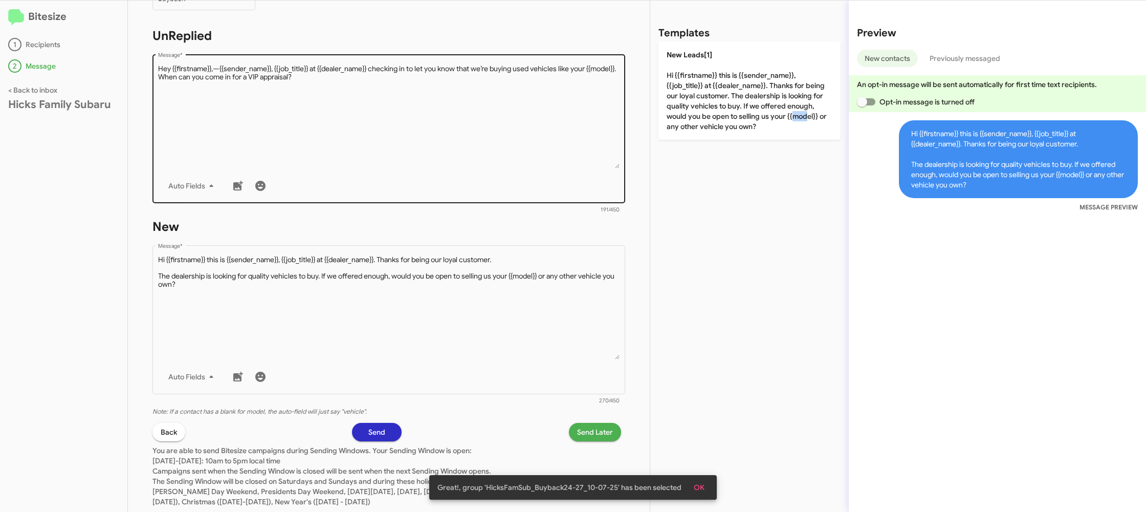
scroll to position [173, 0]
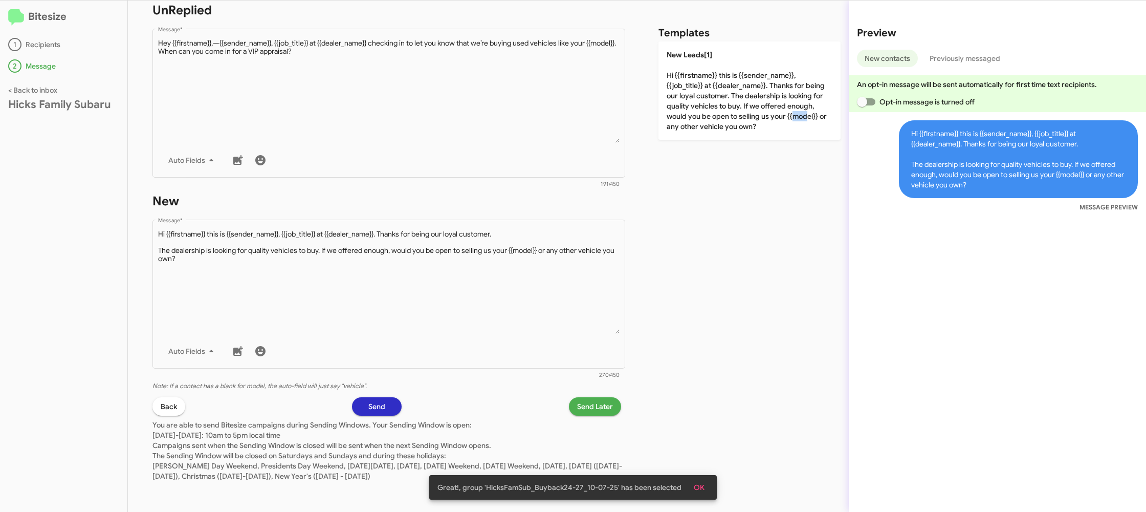
click at [589, 403] on span "Send Later" at bounding box center [595, 406] width 36 height 18
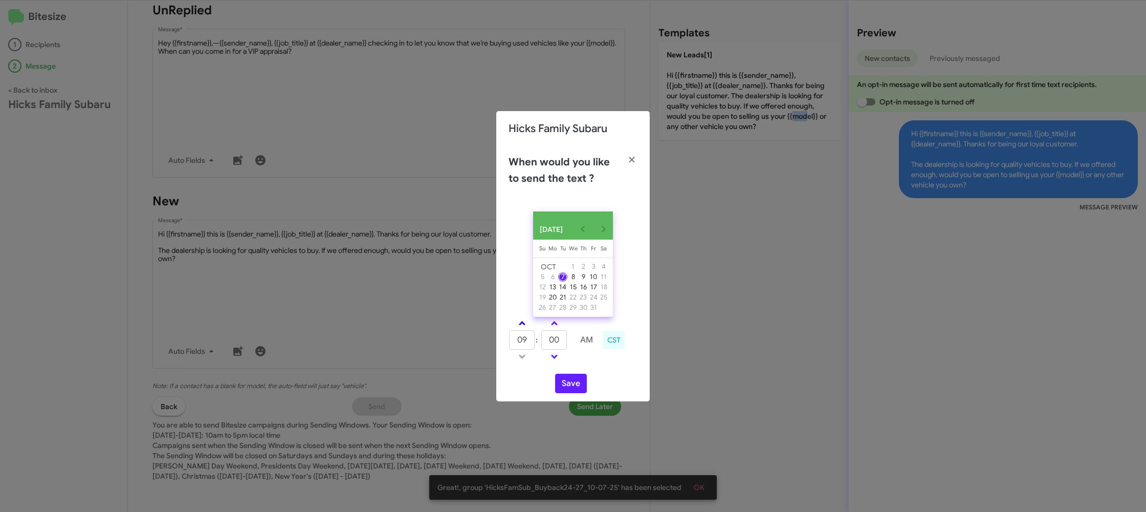
click at [524, 329] on link at bounding box center [522, 323] width 18 height 12
click at [524, 328] on link at bounding box center [522, 323] width 18 height 12
click at [524, 327] on span at bounding box center [522, 324] width 7 height 7
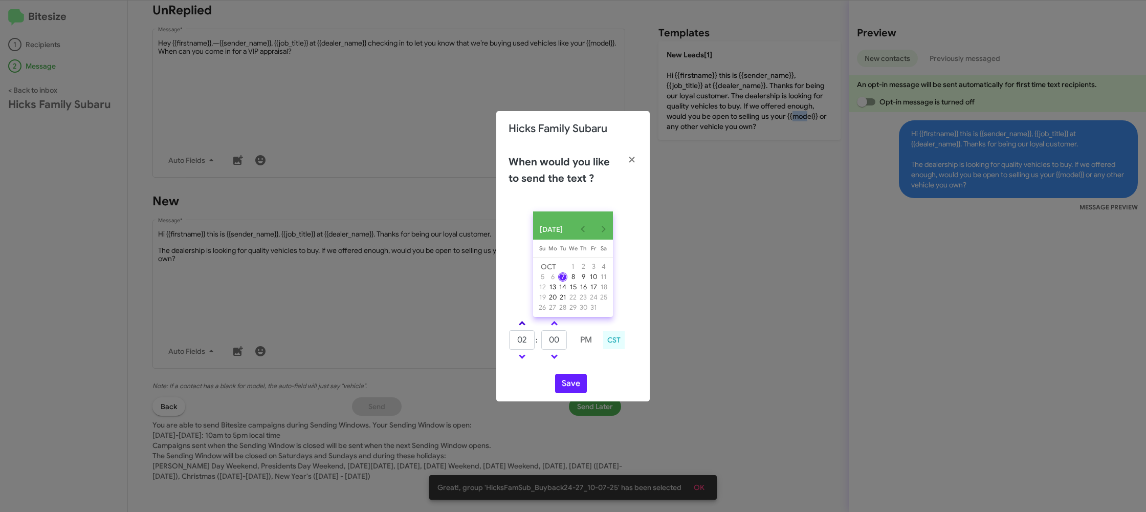
click at [524, 326] on link at bounding box center [522, 323] width 18 height 12
drag, startPoint x: 524, startPoint y: 326, endPoint x: 564, endPoint y: 355, distance: 49.4
click at [524, 326] on link at bounding box center [522, 323] width 18 height 12
type input "05"
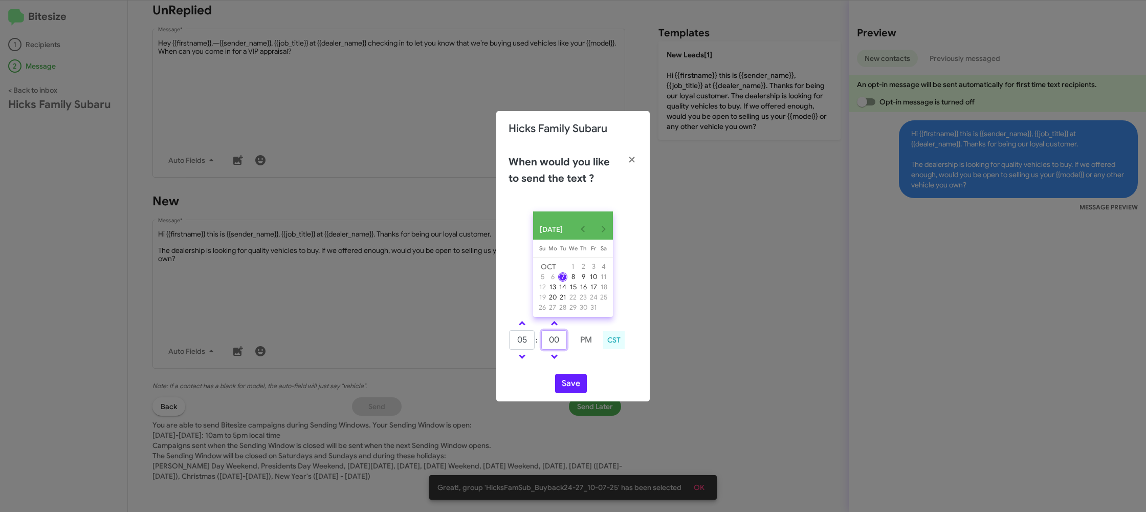
click at [562, 341] on input "00" at bounding box center [554, 339] width 26 height 19
click at [563, 339] on input "00" at bounding box center [554, 339] width 26 height 19
type input "27"
drag, startPoint x: 589, startPoint y: 365, endPoint x: 571, endPoint y: 383, distance: 25.0
click at [579, 373] on div "OCT 2025 Sunday Su Monday Mo Tuesday Tu Wednesday We Thursday Th Friday Fr Satu…" at bounding box center [572, 302] width 153 height 198
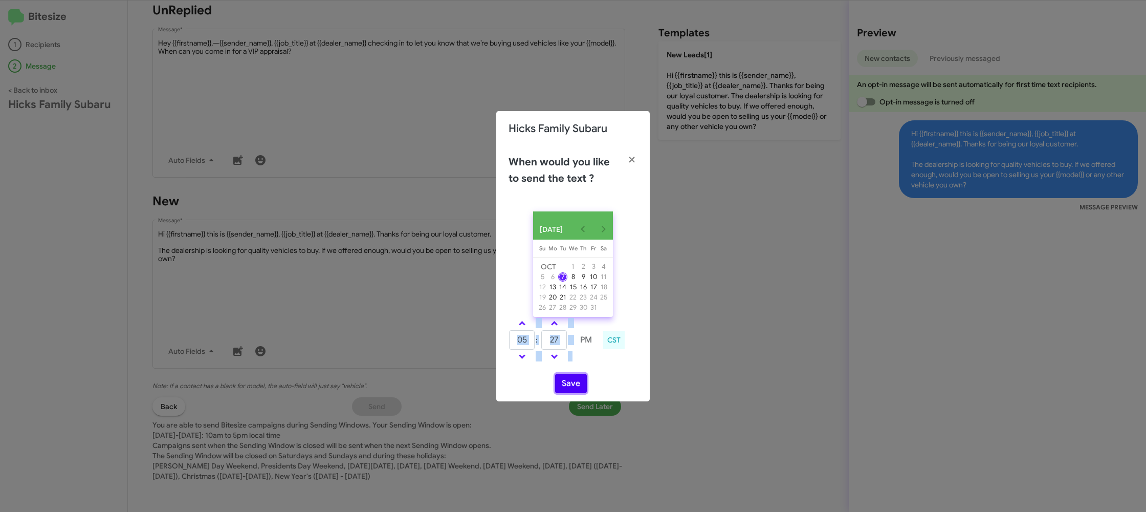
click at [572, 384] on button "Save" at bounding box center [571, 382] width 32 height 19
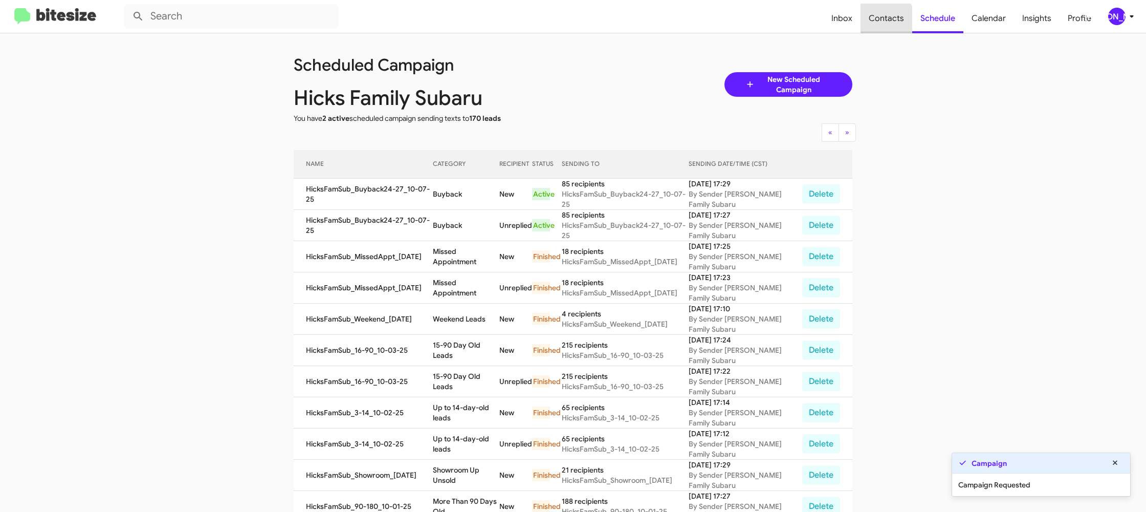
click at [870, 27] on span "Contacts" at bounding box center [886, 19] width 52 height 30
type input "in:groups"
click at [870, 27] on span "Contacts" at bounding box center [886, 19] width 52 height 30
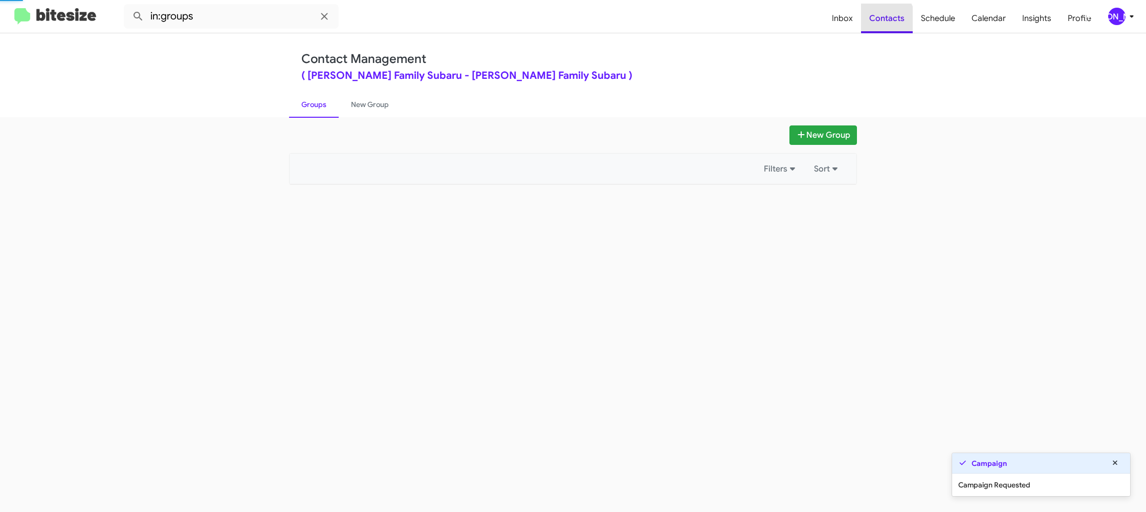
drag, startPoint x: 870, startPoint y: 27, endPoint x: 514, endPoint y: 135, distance: 372.1
click at [870, 27] on span "Contacts" at bounding box center [887, 19] width 52 height 30
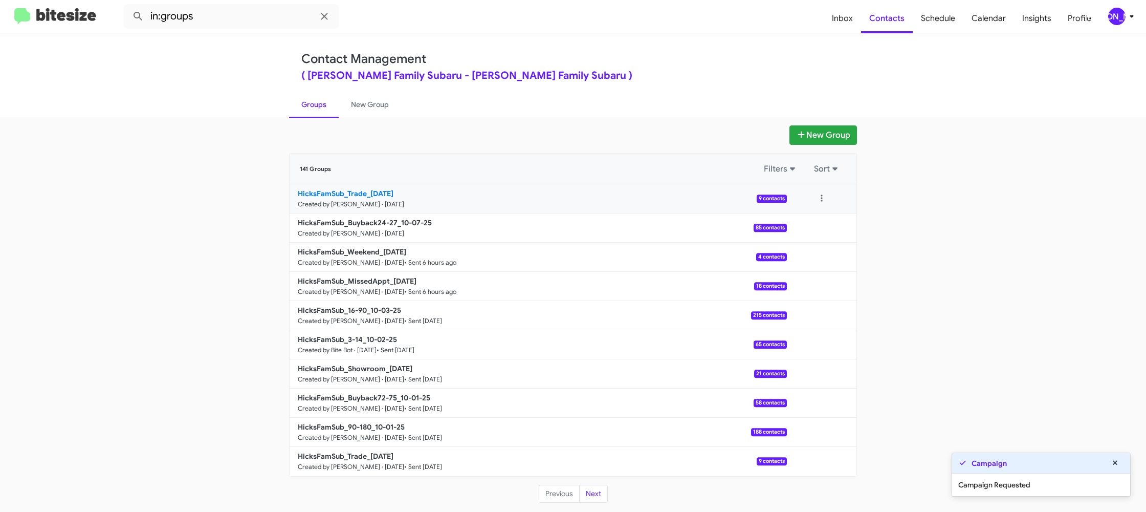
click at [373, 202] on small "Created by [PERSON_NAME] · [DATE]" at bounding box center [351, 204] width 106 height 8
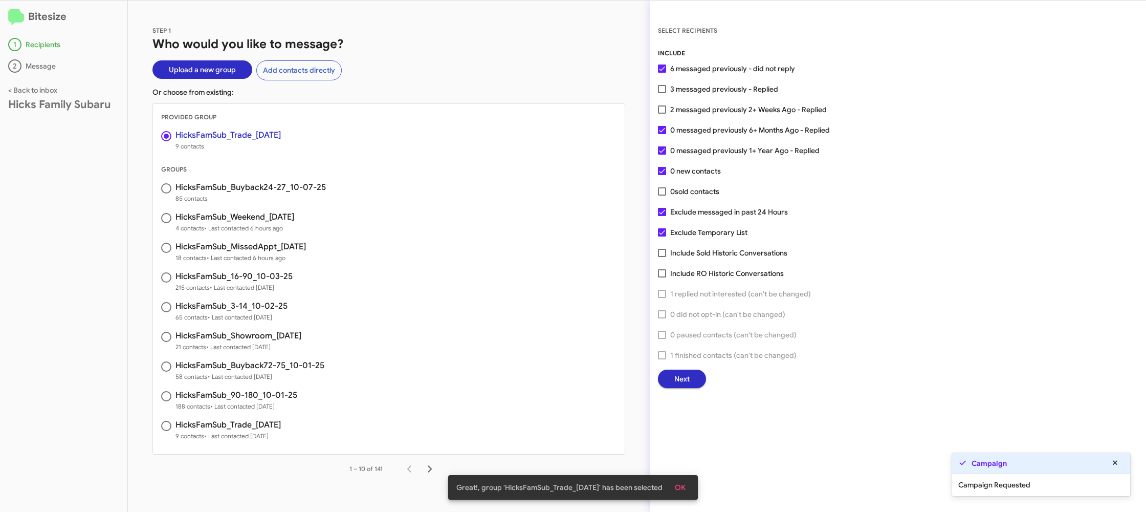
drag, startPoint x: 680, startPoint y: 387, endPoint x: 671, endPoint y: 382, distance: 11.2
click at [677, 384] on div "SELECT RECIPIENTS INCLUDE 6 messaged previously - did not reply 3 messaged prev…" at bounding box center [898, 256] width 496 height 511
click at [687, 386] on span "Next" at bounding box center [681, 378] width 15 height 18
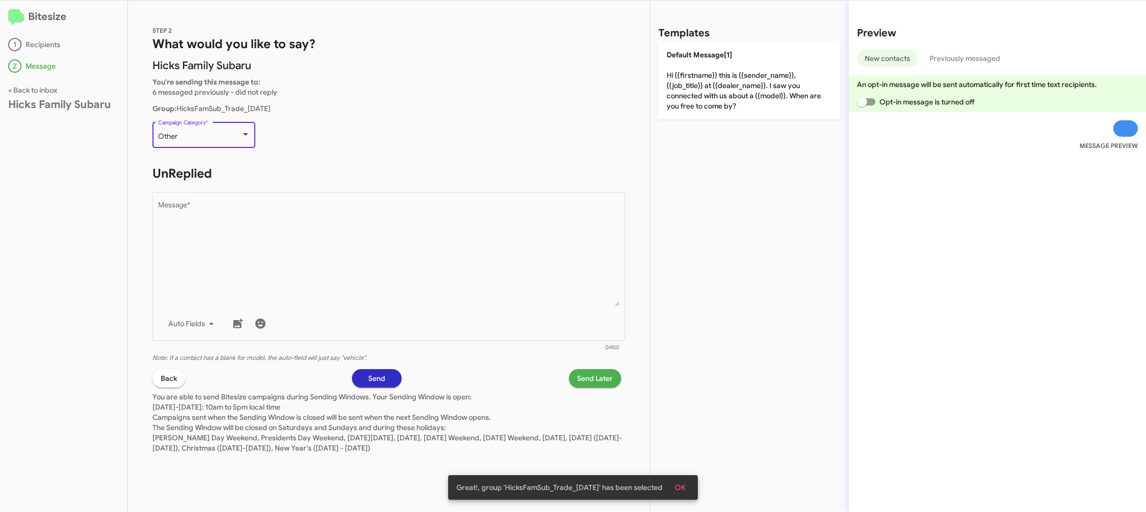
click at [200, 139] on div "Other" at bounding box center [199, 137] width 83 height 8
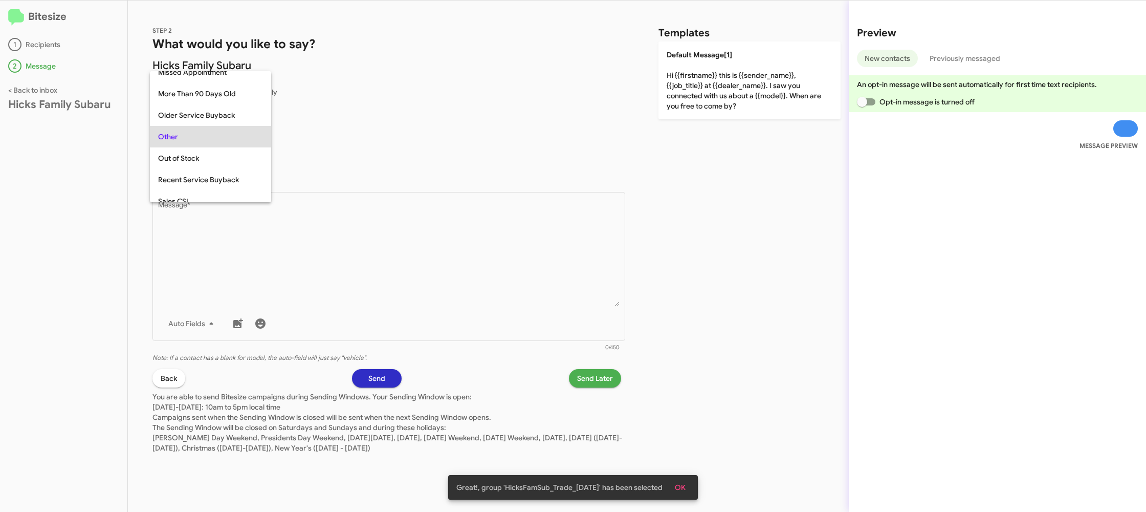
scroll to position [363, 0]
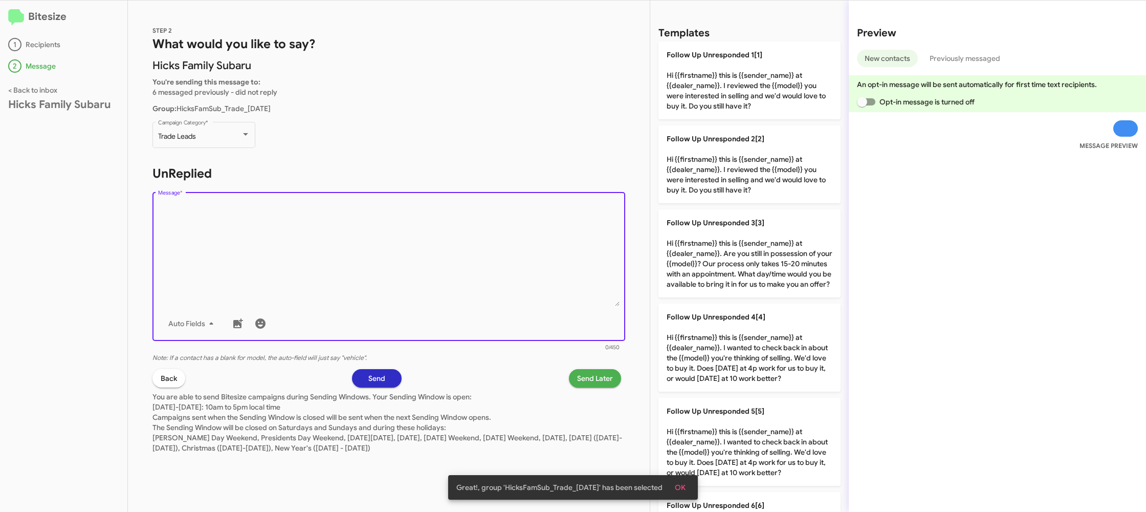
drag, startPoint x: 307, startPoint y: 223, endPoint x: 555, endPoint y: 215, distance: 247.2
click at [308, 223] on textarea "Message *" at bounding box center [389, 254] width 462 height 104
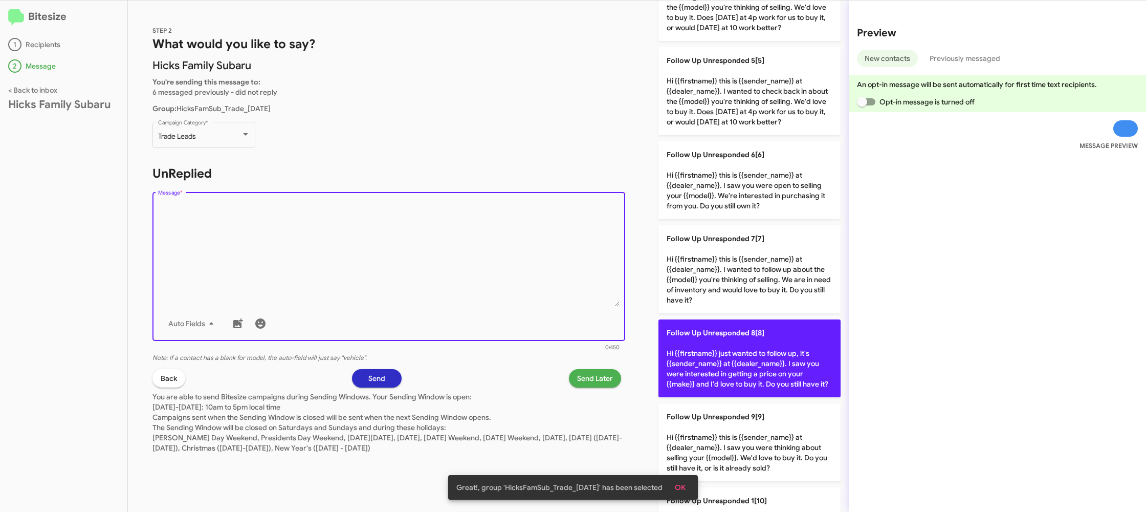
scroll to position [420, 0]
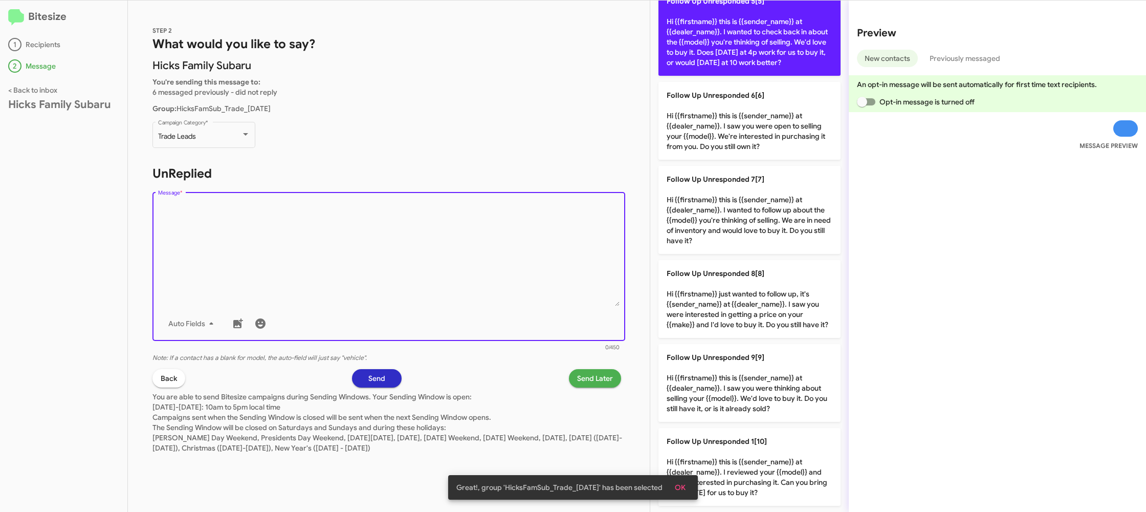
click at [748, 63] on p "Follow Up Unresponded 5[5] Hi {{firstname}} this is {{sender_name}} at {{dealer…" at bounding box center [749, 32] width 182 height 88
type textarea "Hi {{firstname}} this is {{sender_name}} at {{dealer_name}}. I wanted to check …"
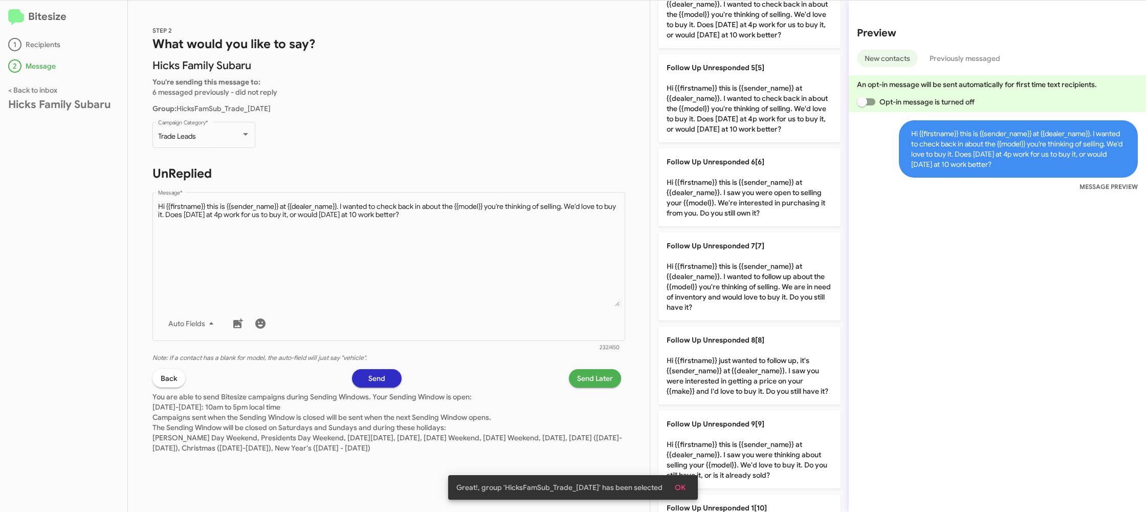
scroll to position [290, 0]
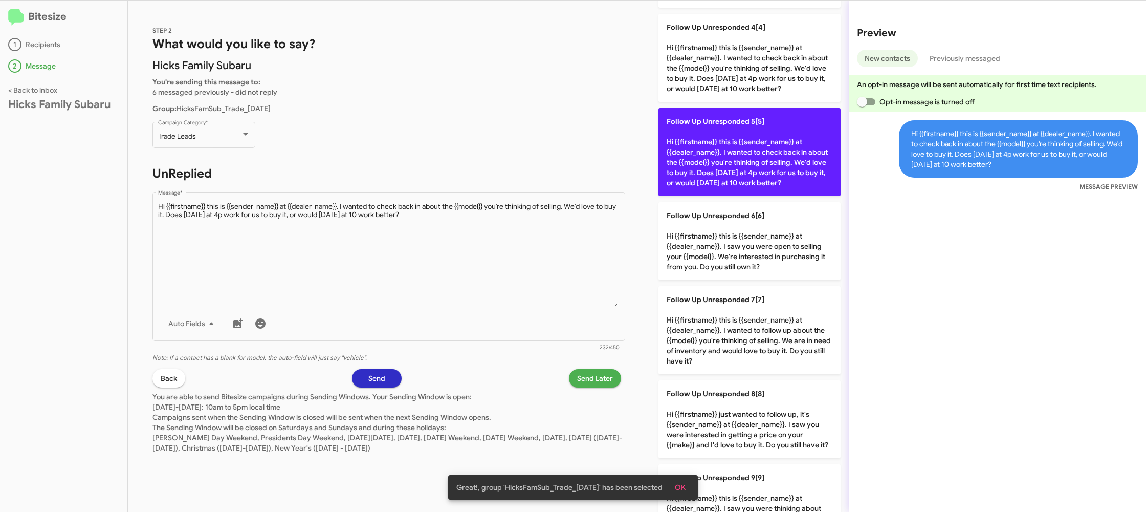
click at [795, 158] on p "Follow Up Unresponded 5[5] Hi {{firstname}} this is {{sender_name}} at {{dealer…" at bounding box center [749, 152] width 182 height 88
drag, startPoint x: 795, startPoint y: 158, endPoint x: 785, endPoint y: 158, distance: 9.2
click at [792, 158] on p "Follow Up Unresponded 5[5] Hi {{firstname}} this is {{sender_name}} at {{dealer…" at bounding box center [749, 152] width 182 height 88
drag, startPoint x: 785, startPoint y: 158, endPoint x: 760, endPoint y: 163, distance: 26.1
click at [777, 158] on p "Follow Up Unresponded 5[5] Hi {{firstname}} this is {{sender_name}} at {{dealer…" at bounding box center [749, 152] width 182 height 88
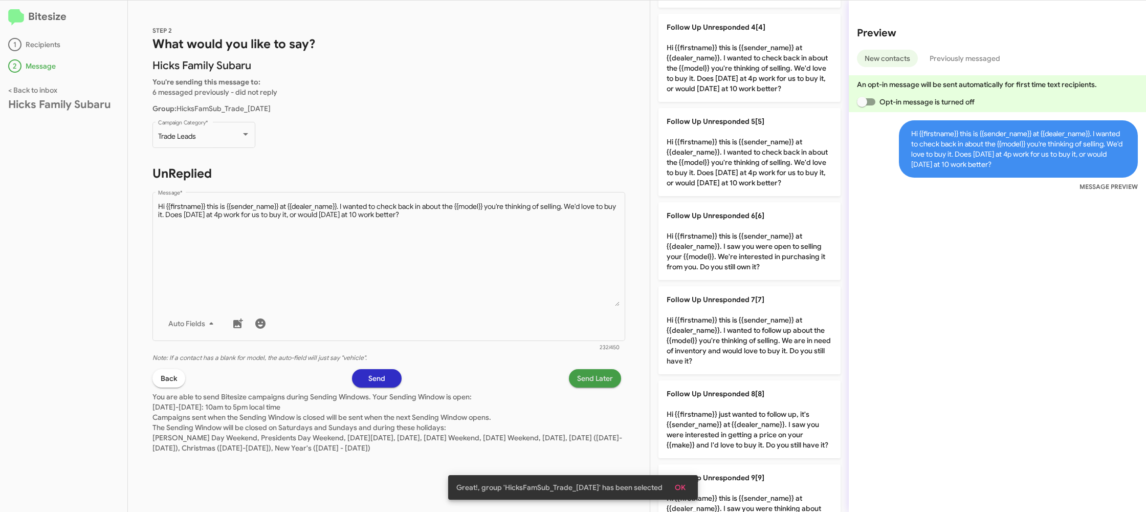
click at [589, 377] on span "Send Later" at bounding box center [595, 378] width 36 height 18
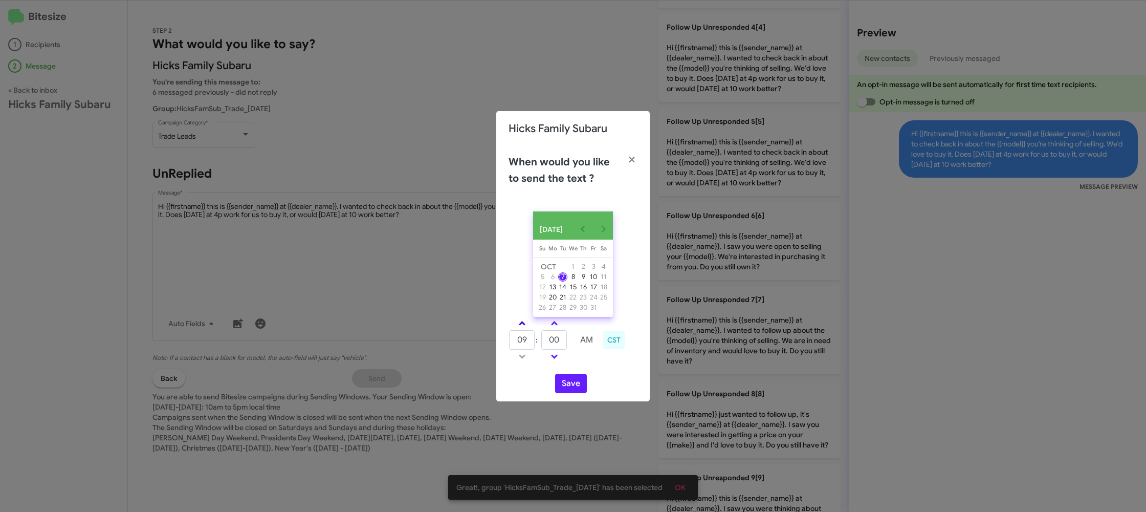
click at [526, 324] on link at bounding box center [522, 323] width 18 height 12
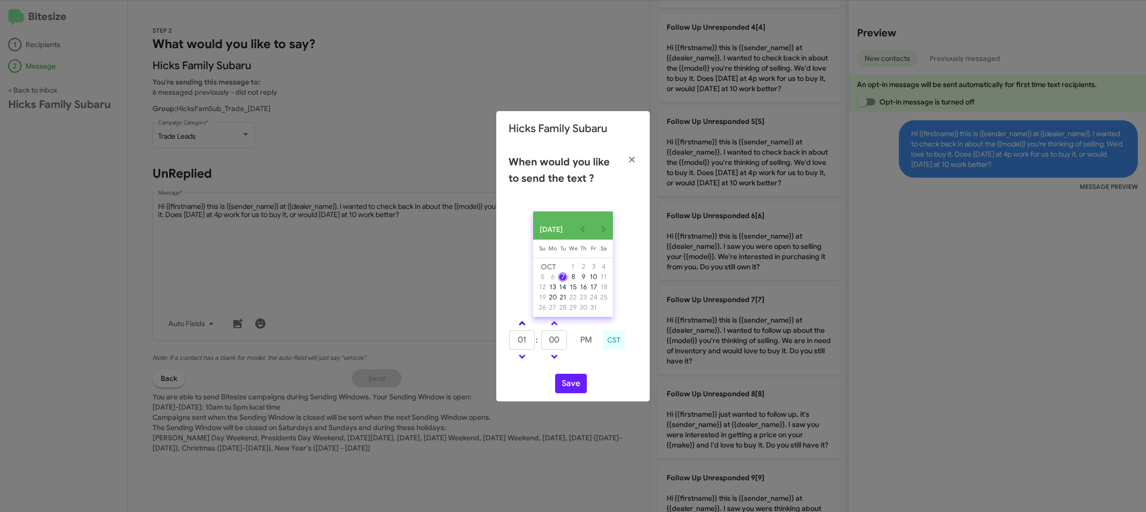
click at [526, 324] on link at bounding box center [522, 323] width 18 height 12
type input "05"
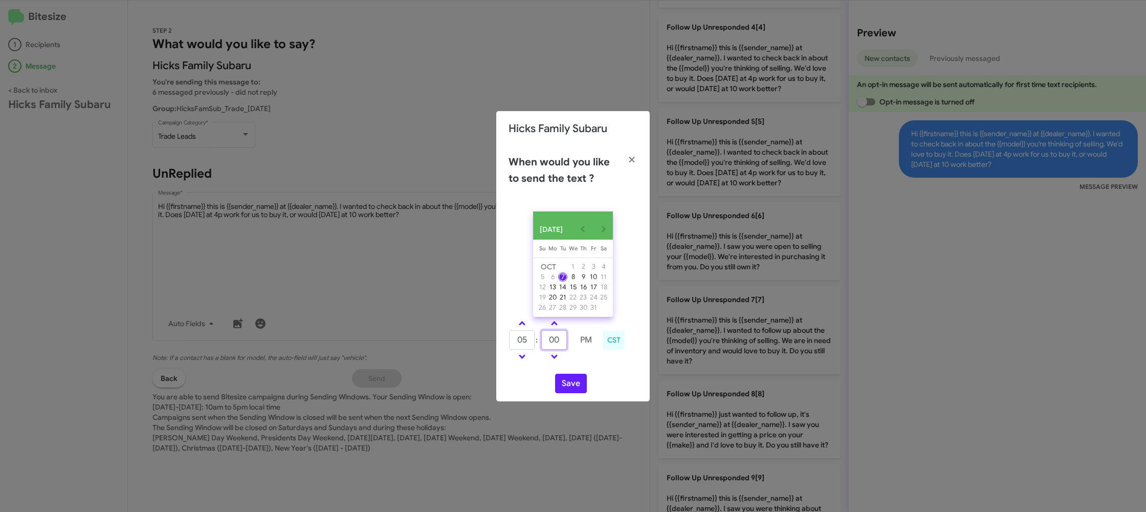
click at [556, 341] on input "00" at bounding box center [554, 339] width 26 height 19
click at [556, 341] on input "2" at bounding box center [554, 339] width 26 height 19
type input "23"
click at [593, 374] on div "OCT 2025 Sunday Su Monday Mo Tuesday Tu Wednesday We Thursday Th Friday Fr Satu…" at bounding box center [572, 302] width 153 height 198
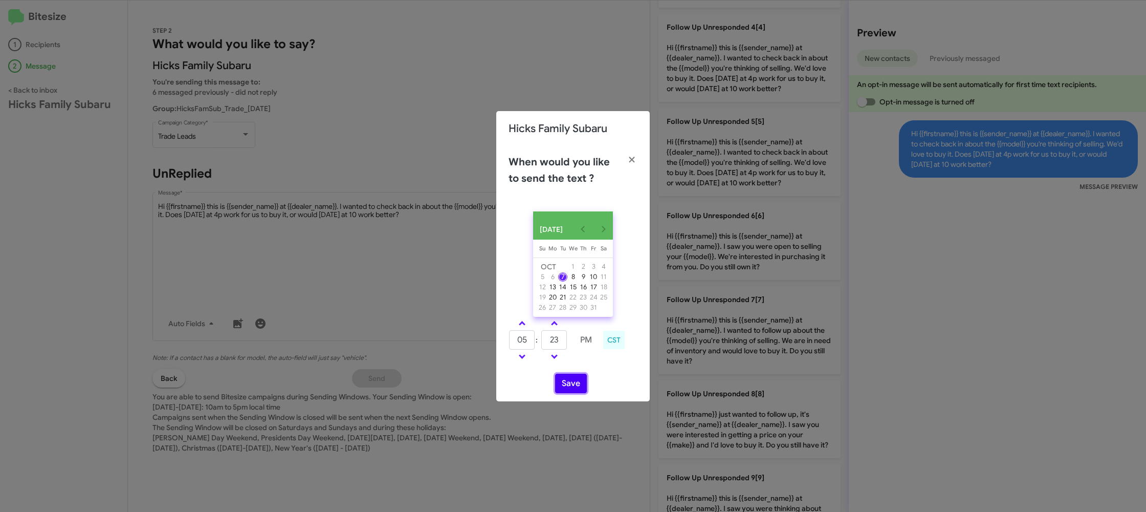
click at [577, 386] on button "Save" at bounding box center [571, 382] width 32 height 19
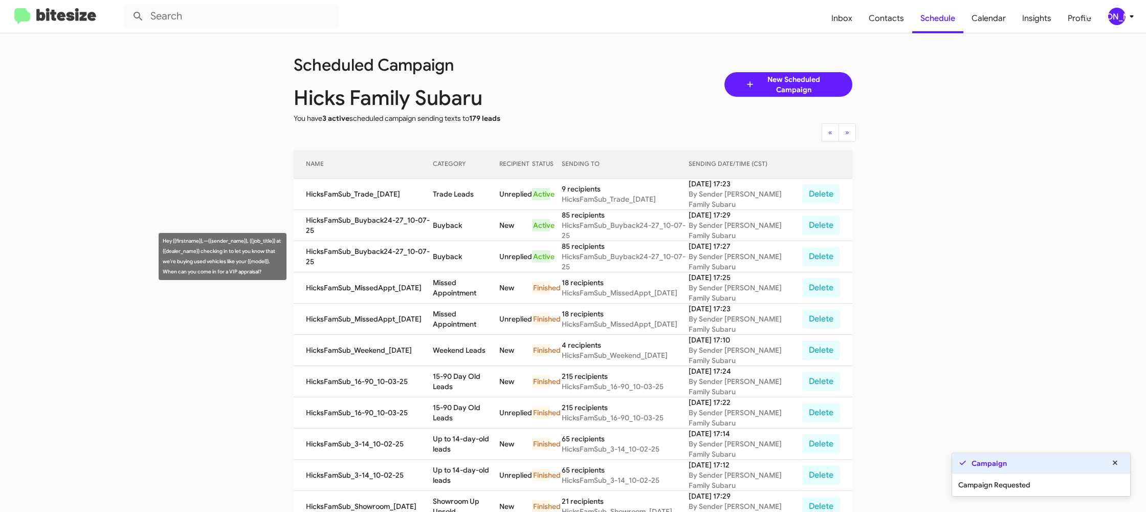
click at [450, 256] on td "Buyback" at bounding box center [466, 256] width 67 height 31
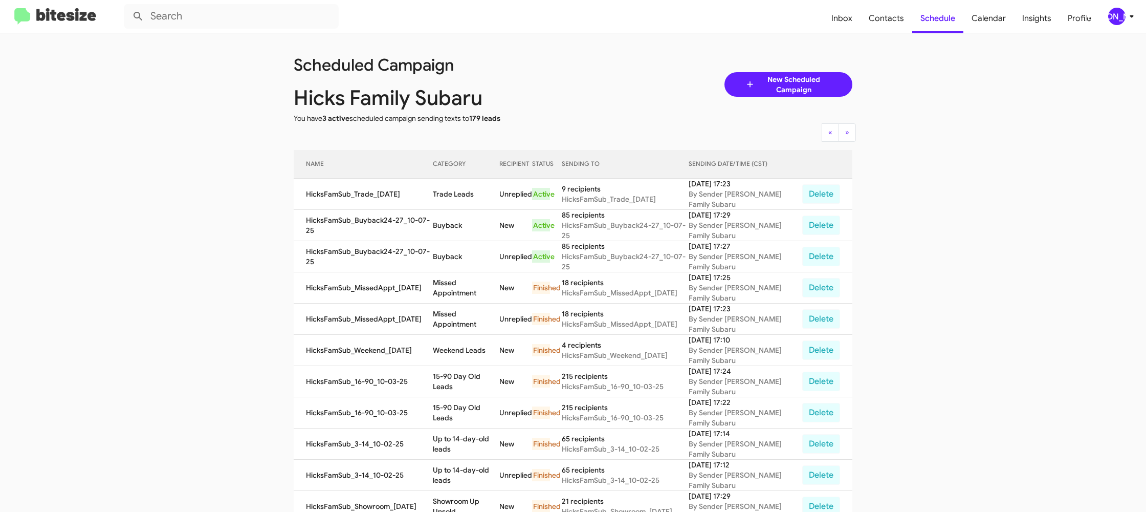
drag, startPoint x: 450, startPoint y: 256, endPoint x: 447, endPoint y: 247, distance: 9.7
click at [450, 256] on td "Buyback" at bounding box center [466, 256] width 67 height 31
copy td "Buyback"
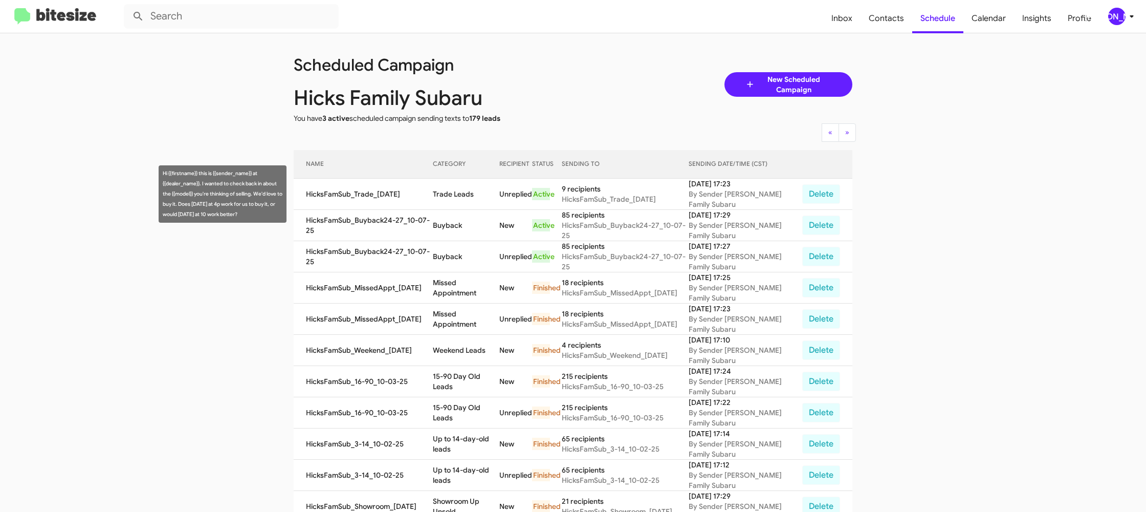
click at [456, 194] on td "Trade Leads" at bounding box center [466, 194] width 67 height 31
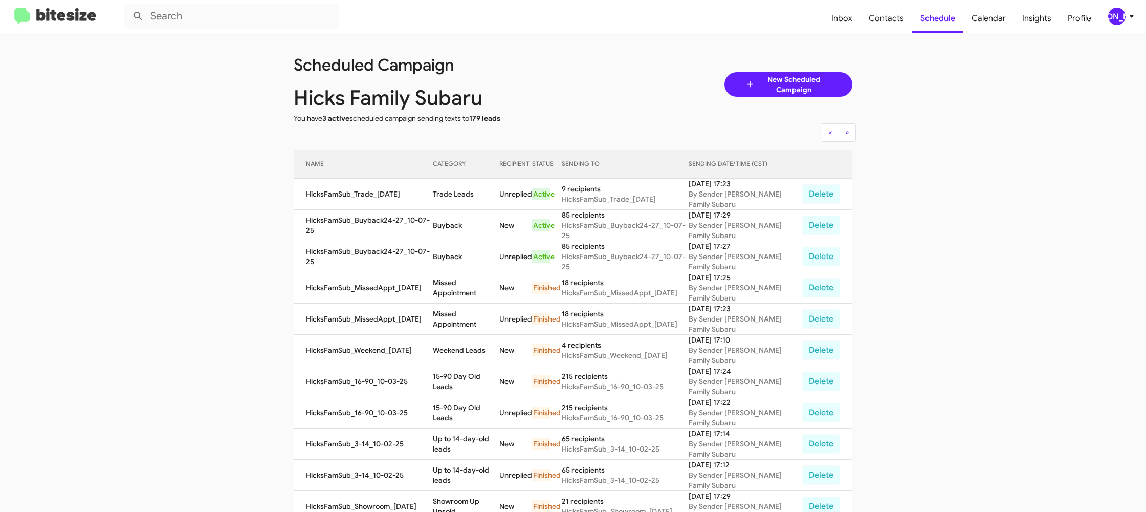
click at [456, 194] on td "Trade Leads" at bounding box center [466, 194] width 67 height 31
click at [456, 196] on td "Trade Leads" at bounding box center [466, 194] width 67 height 31
click at [452, 195] on td "Trade Leads" at bounding box center [466, 194] width 67 height 31
drag, startPoint x: 452, startPoint y: 195, endPoint x: 388, endPoint y: 133, distance: 89.0
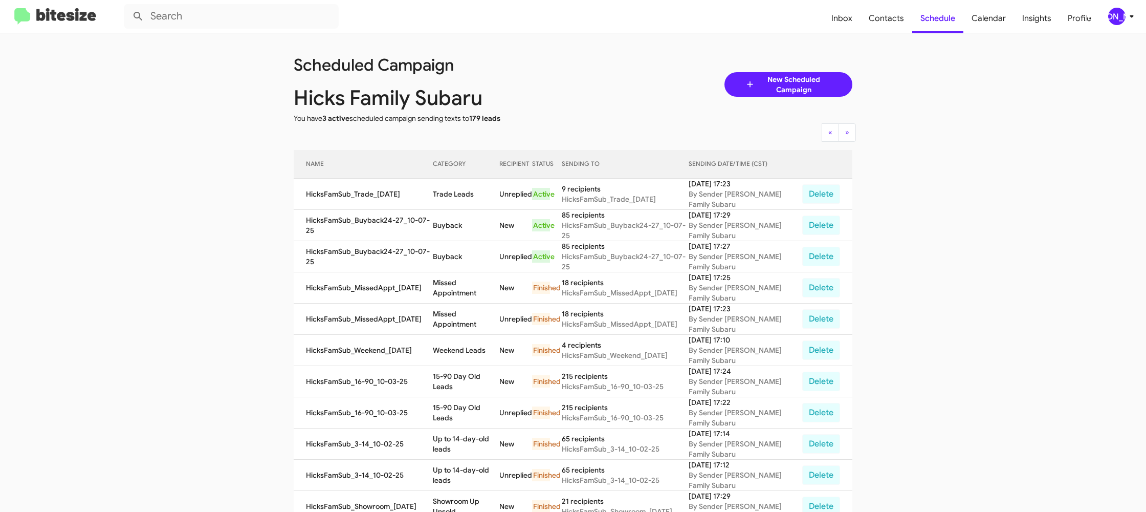
click at [451, 195] on td "Trade Leads" at bounding box center [466, 194] width 67 height 31
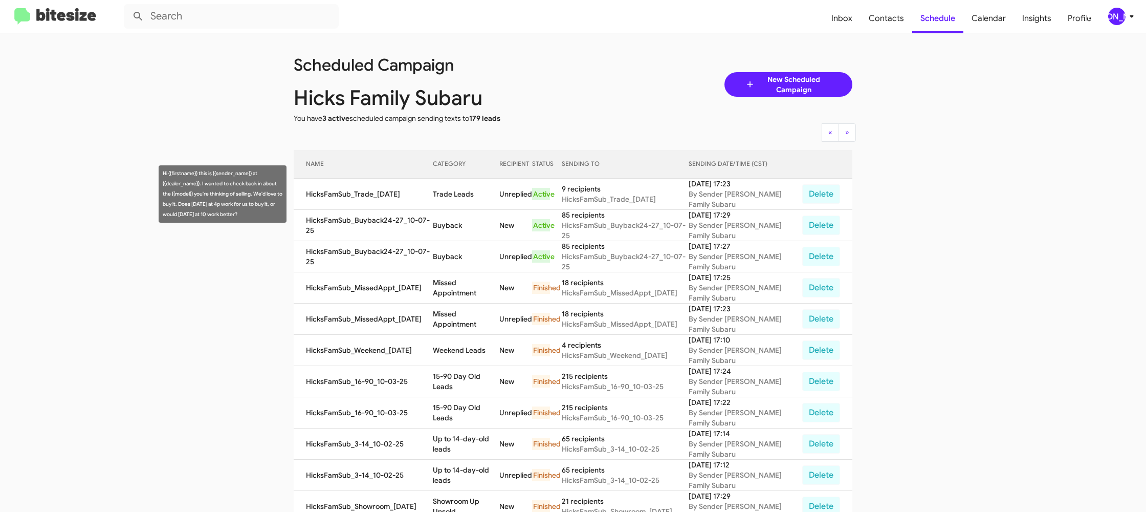
click at [466, 191] on td "Trade Leads" at bounding box center [466, 194] width 67 height 31
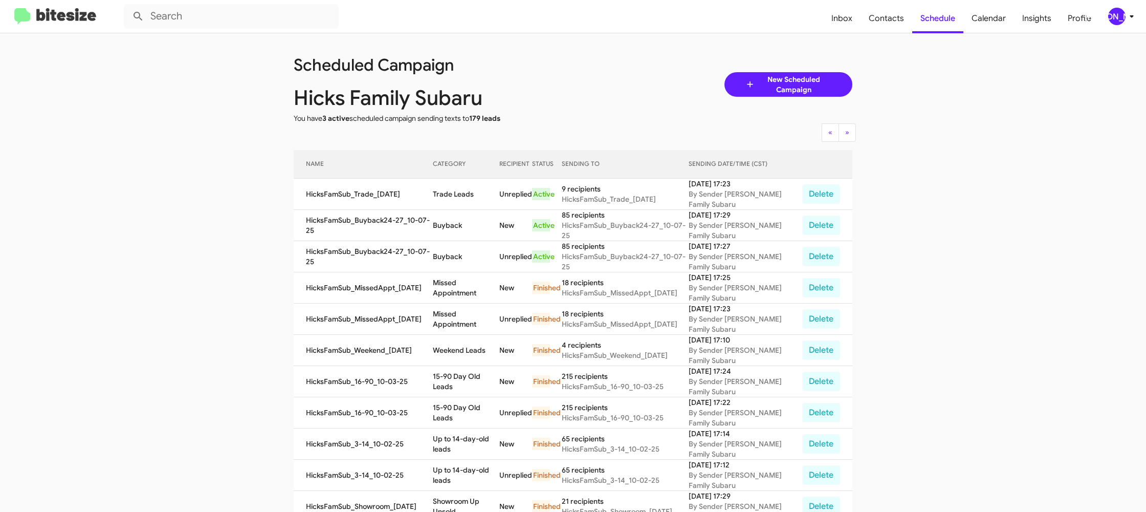
click at [466, 191] on td "Trade Leads" at bounding box center [466, 194] width 67 height 31
drag, startPoint x: 466, startPoint y: 191, endPoint x: 402, endPoint y: 137, distance: 83.8
click at [465, 190] on td "Trade Leads" at bounding box center [466, 194] width 67 height 31
copy td "Trade Leads"
drag, startPoint x: 1115, startPoint y: 17, endPoint x: 1112, endPoint y: 24, distance: 6.9
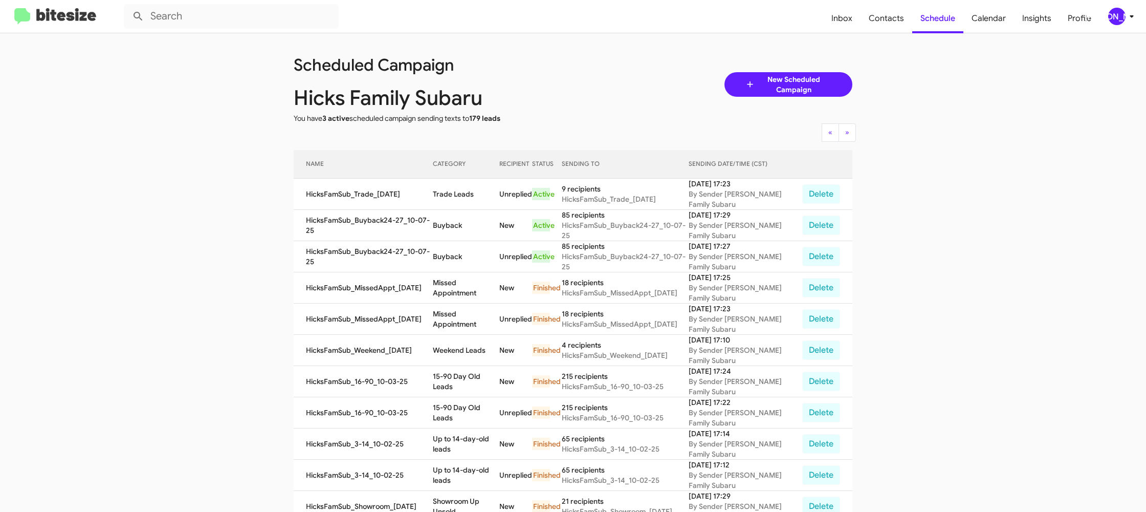
click at [1114, 19] on div "[PERSON_NAME]" at bounding box center [1116, 16] width 17 height 17
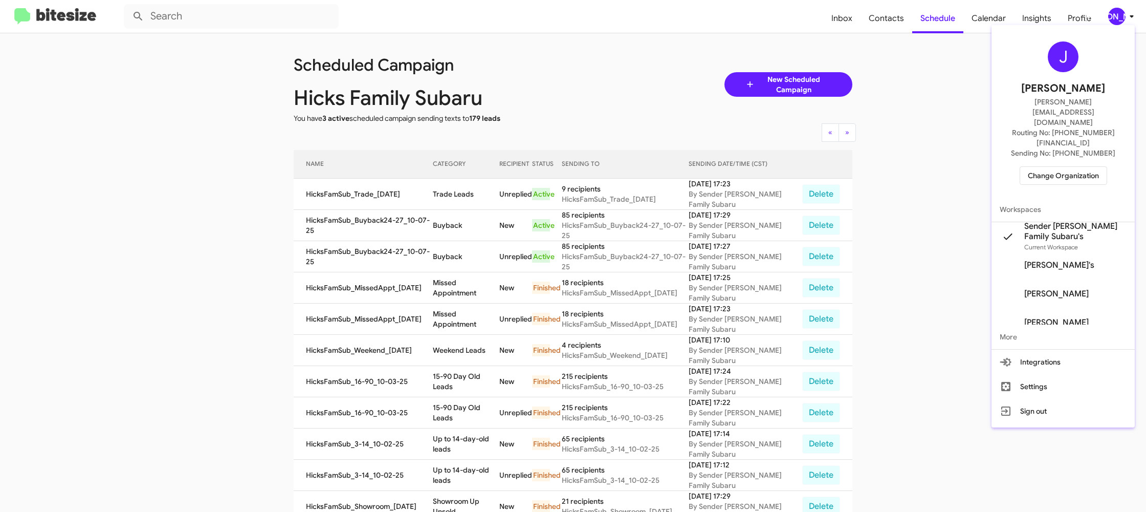
drag, startPoint x: 1060, startPoint y: 149, endPoint x: 1055, endPoint y: 146, distance: 5.3
click at [1055, 167] on span "Change Organization" at bounding box center [1063, 175] width 71 height 17
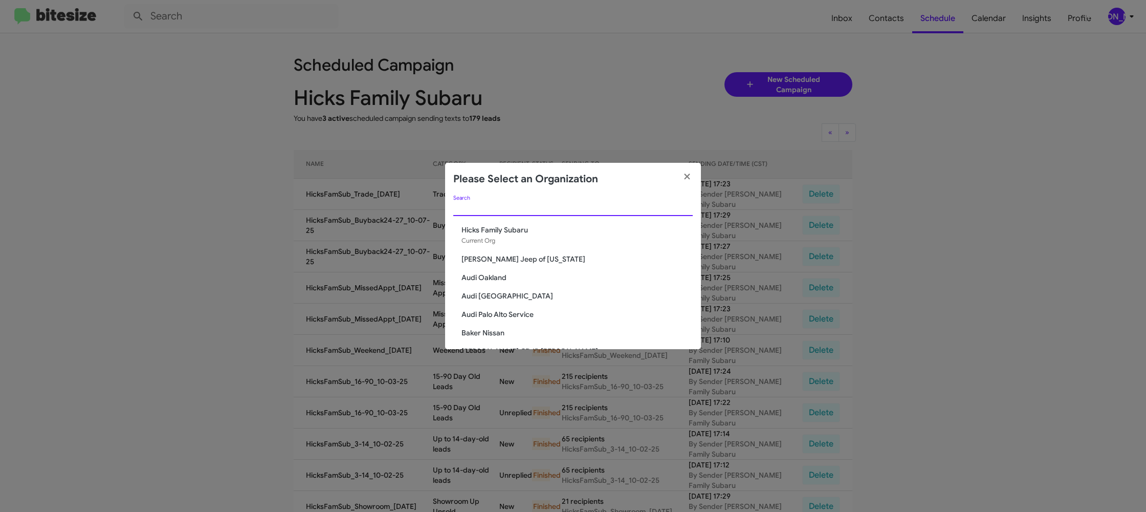
click at [531, 210] on input "Search" at bounding box center [572, 208] width 239 height 8
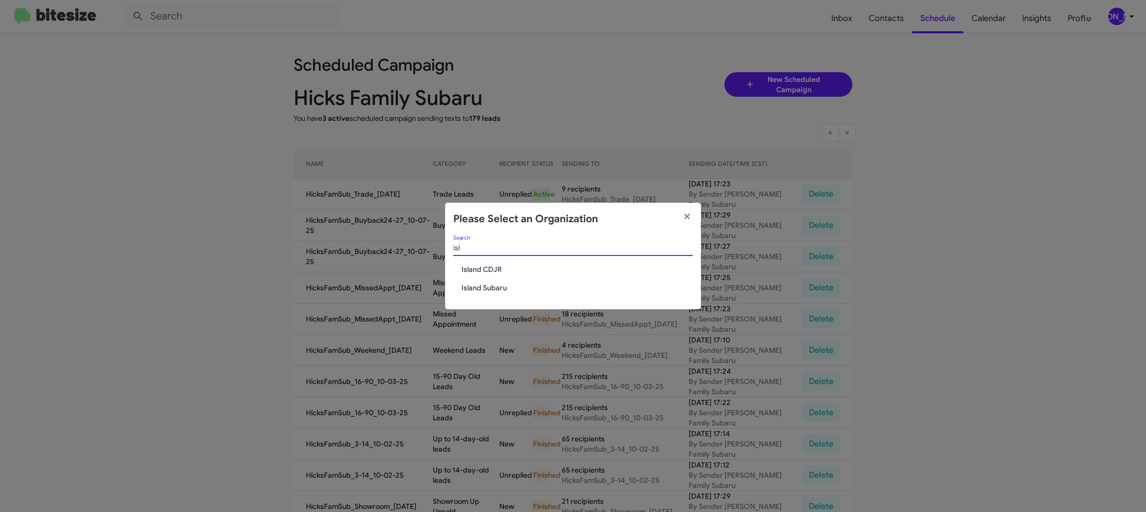
type input "isl"
click at [492, 269] on span "Island CDJR" at bounding box center [576, 269] width 231 height 10
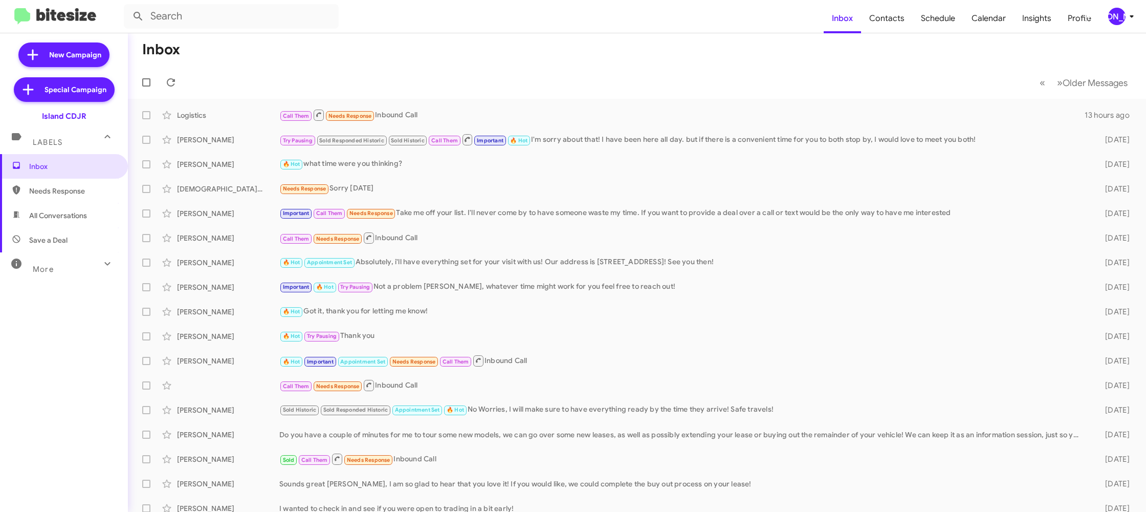
click at [1119, 20] on div "[PERSON_NAME]" at bounding box center [1116, 16] width 17 height 17
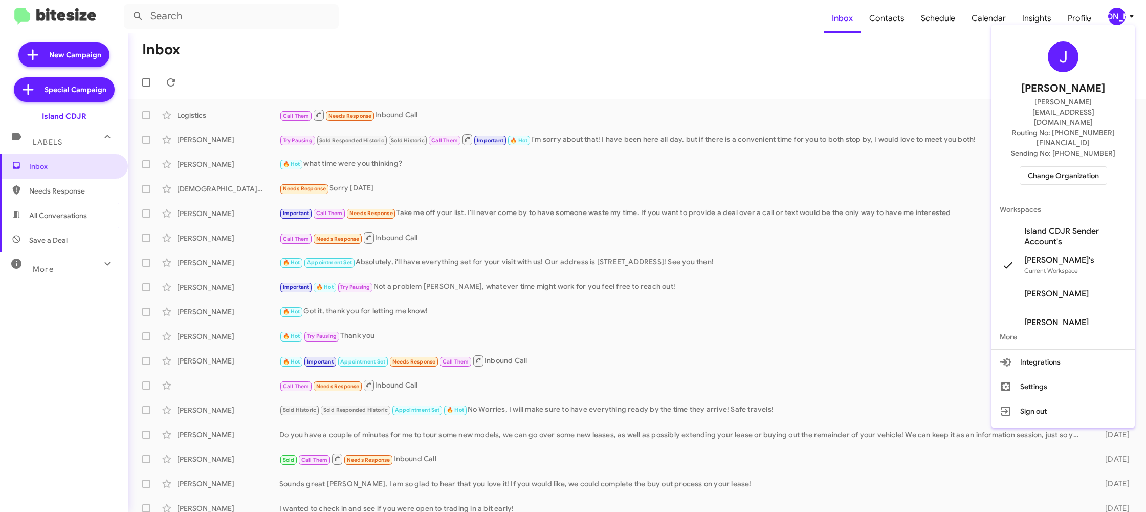
drag, startPoint x: 1052, startPoint y: 196, endPoint x: 900, endPoint y: 50, distance: 210.6
click at [1052, 226] on span "Island CDJR Sender Account's" at bounding box center [1075, 236] width 102 height 20
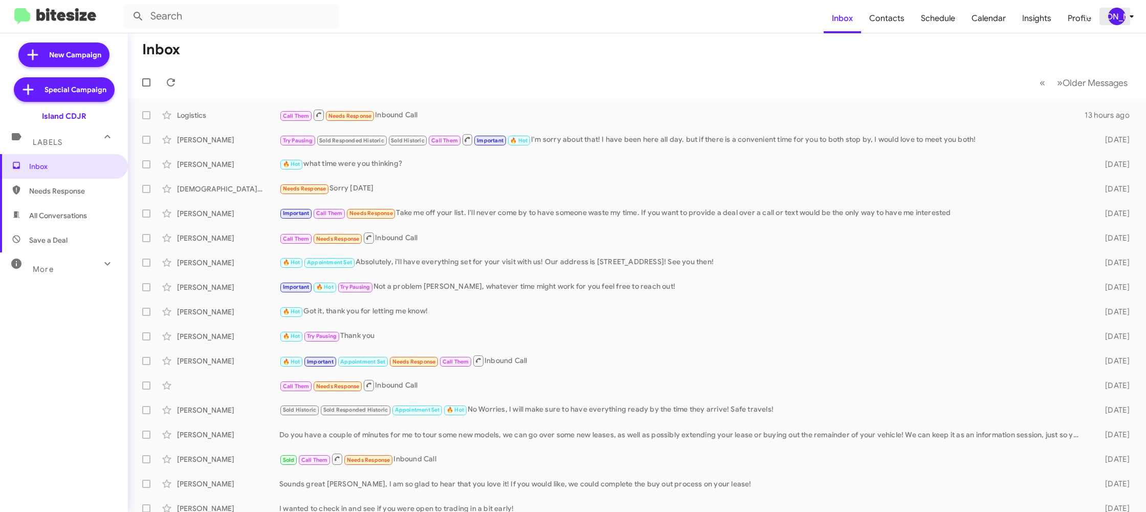
drag, startPoint x: 1114, startPoint y: 9, endPoint x: 1108, endPoint y: 15, distance: 9.1
click at [1113, 10] on div "[PERSON_NAME]" at bounding box center [1116, 16] width 17 height 17
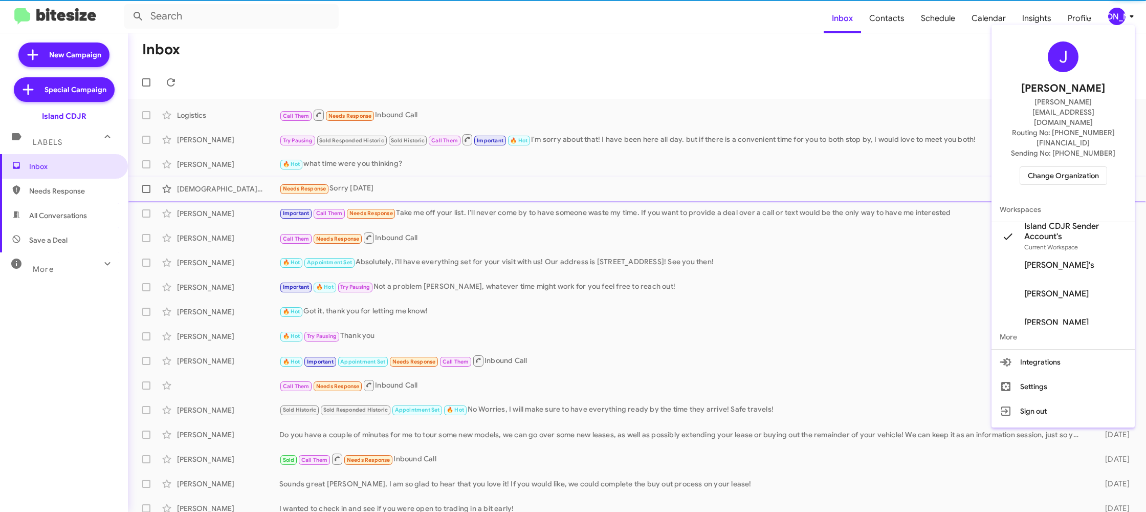
click at [1056, 221] on span "Island CDJR Sender Account's" at bounding box center [1075, 231] width 102 height 20
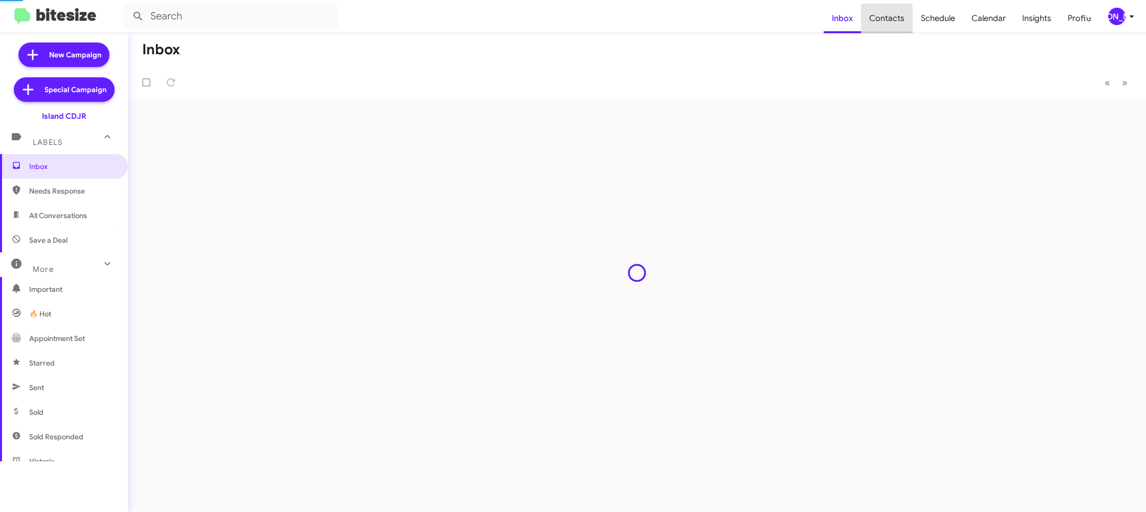
click at [879, 21] on span "Contacts" at bounding box center [887, 19] width 52 height 30
click at [881, 20] on span "Contacts" at bounding box center [887, 19] width 52 height 30
type input "in:groups"
click at [881, 20] on span "Contacts" at bounding box center [887, 19] width 52 height 30
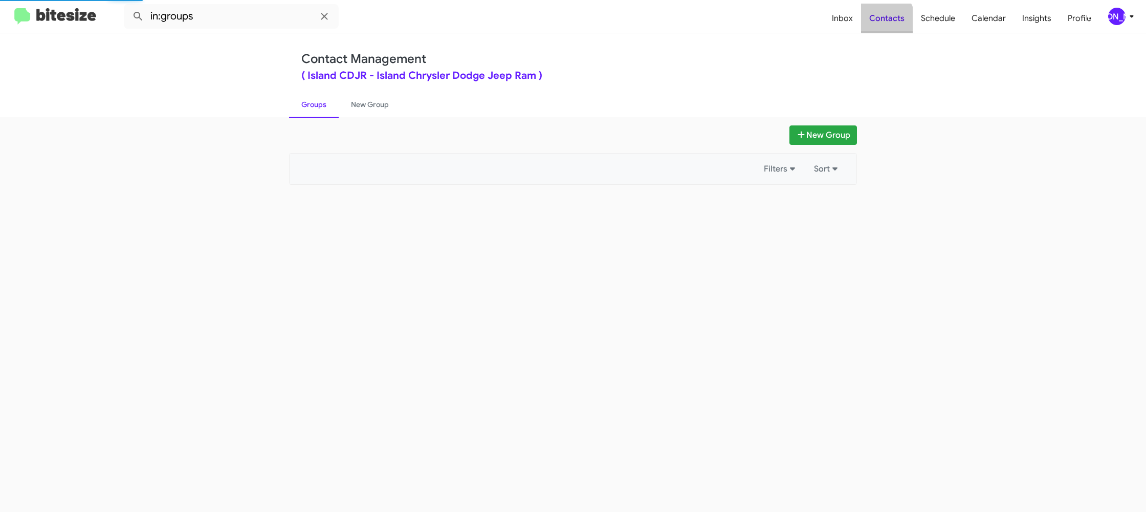
drag, startPoint x: 881, startPoint y: 20, endPoint x: 888, endPoint y: 23, distance: 7.4
click at [880, 20] on span "Contacts" at bounding box center [887, 19] width 52 height 30
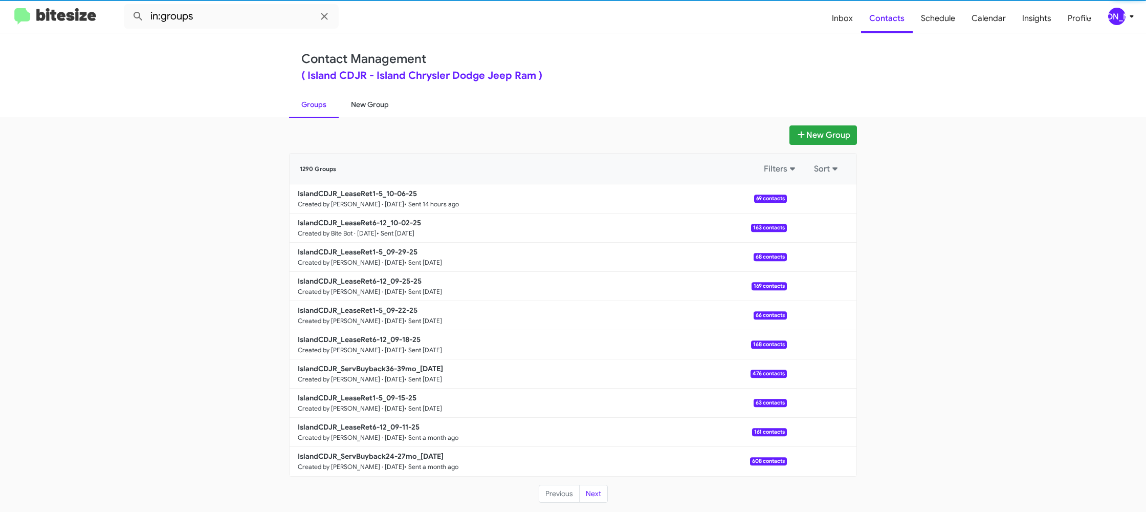
click at [389, 103] on link "New Group" at bounding box center [370, 104] width 62 height 27
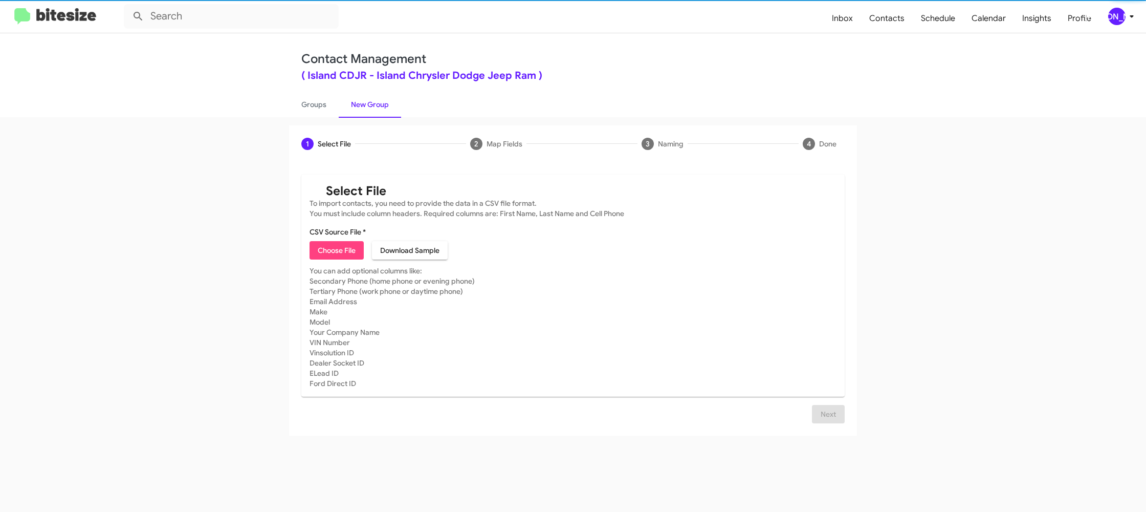
click at [389, 103] on link "New Group" at bounding box center [370, 104] width 62 height 27
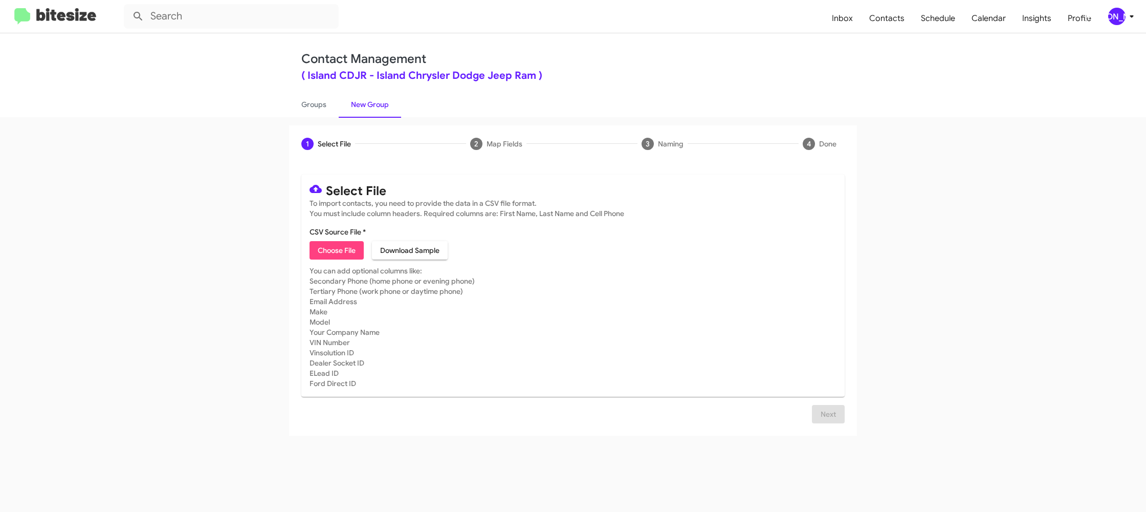
click at [350, 259] on mat-card "Select File To import contacts, you need to provide the data in a CSV file form…" at bounding box center [572, 285] width 543 height 222
drag, startPoint x: 351, startPoint y: 258, endPoint x: 346, endPoint y: 257, distance: 5.7
click at [350, 258] on span "Choose File" at bounding box center [337, 250] width 38 height 18
type input "IslandCDJR_ServBuyback12-15mo_[DATE]"
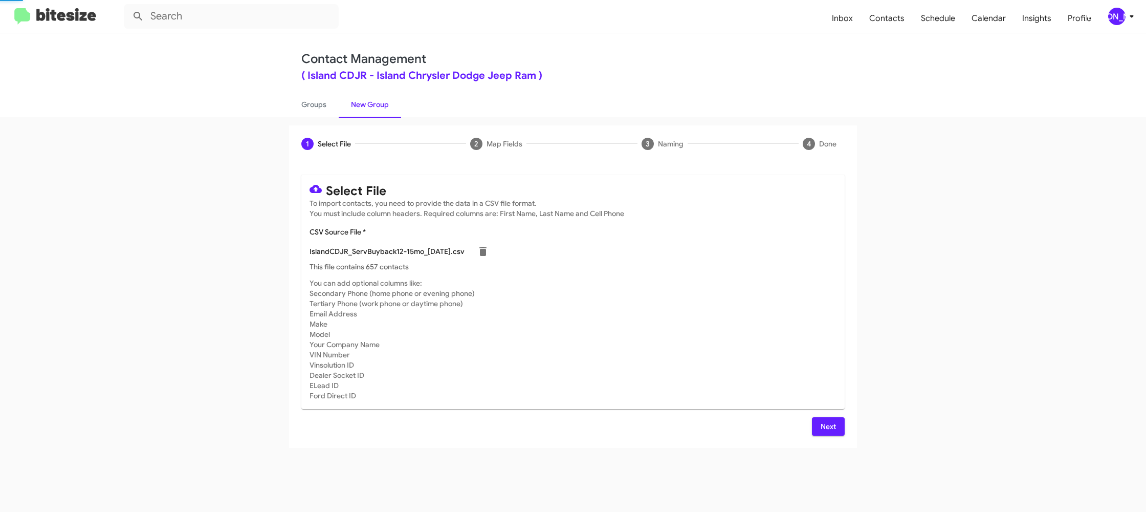
click at [648, 349] on mat-card-subtitle "You can add optional columns like: Secondary Phone (home phone or evening phone…" at bounding box center [573, 339] width 527 height 123
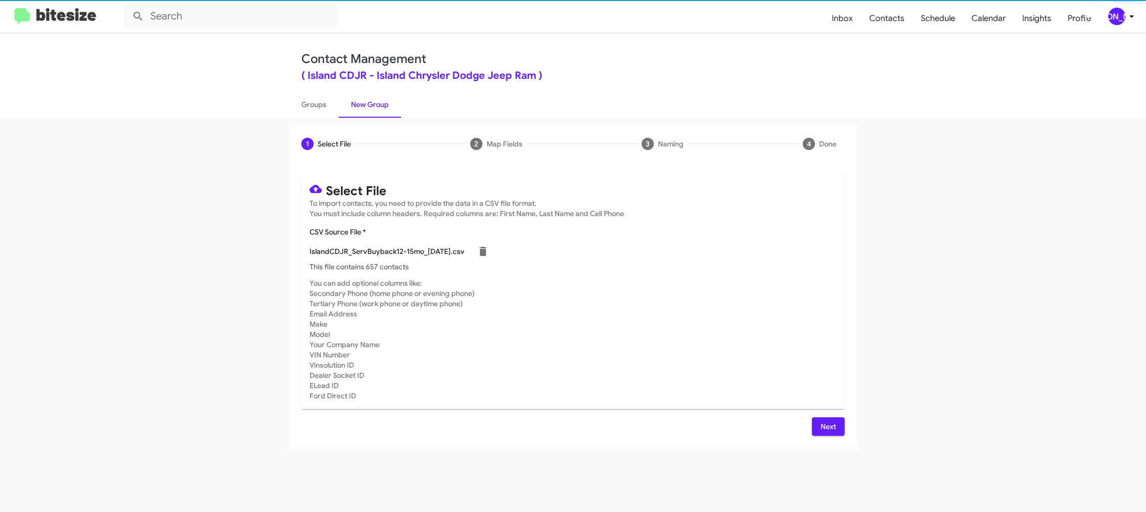
drag, startPoint x: 826, startPoint y: 425, endPoint x: 790, endPoint y: 405, distance: 41.4
click at [825, 425] on span "Next" at bounding box center [828, 426] width 16 height 18
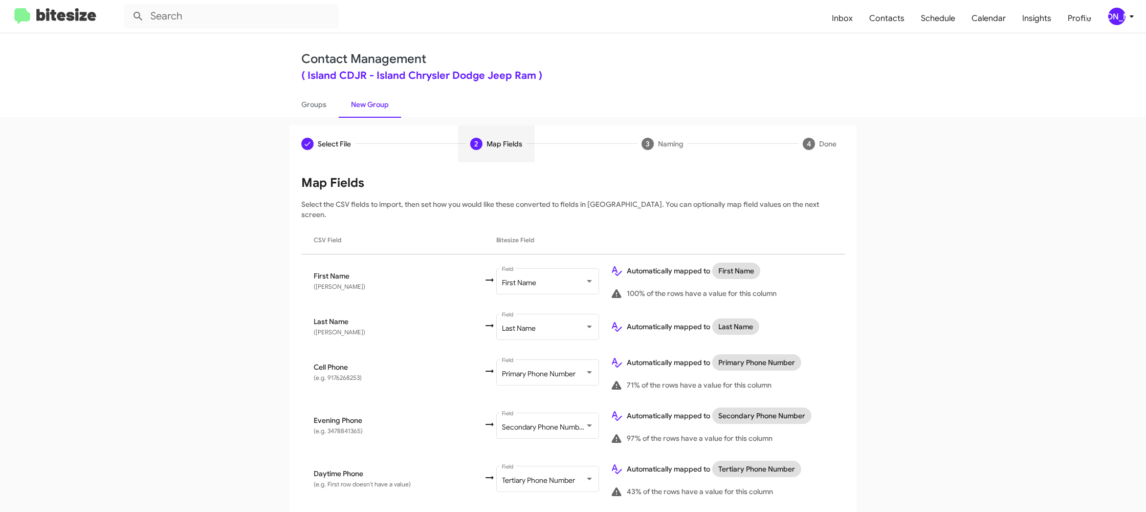
click at [1125, 14] on span "[PERSON_NAME]" at bounding box center [1123, 16] width 31 height 17
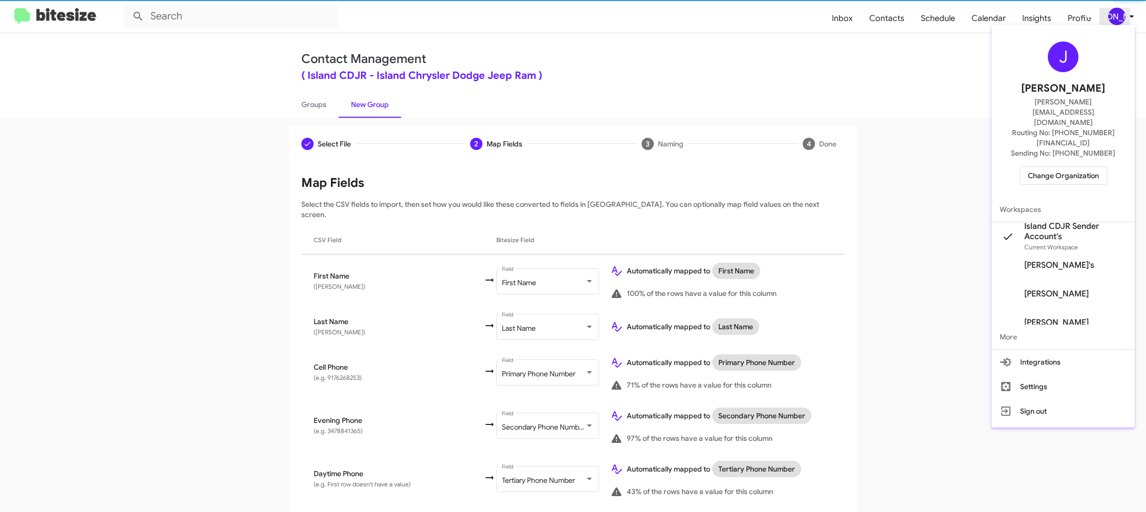
click at [1125, 14] on div at bounding box center [573, 256] width 1146 height 512
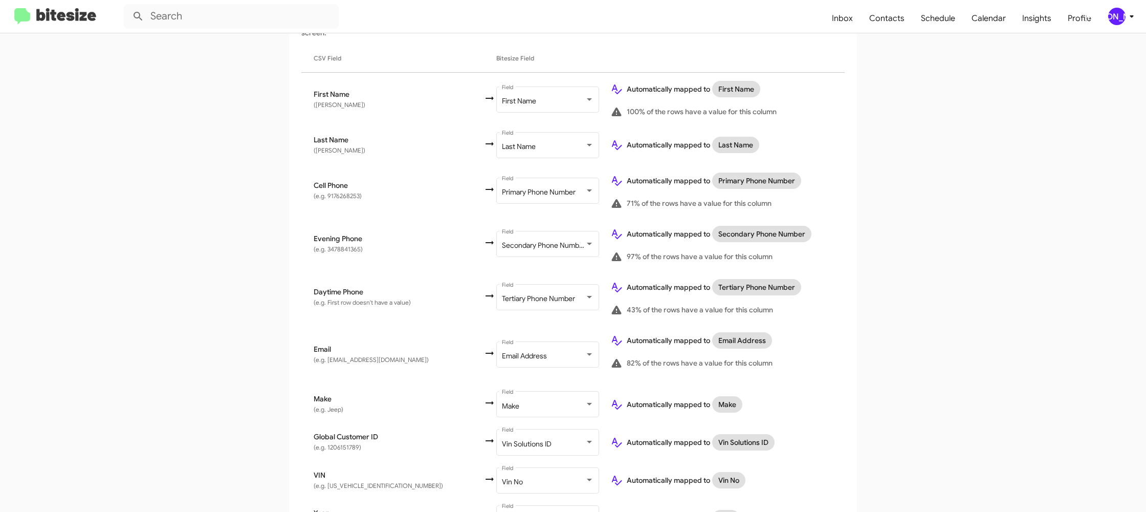
scroll to position [351, 0]
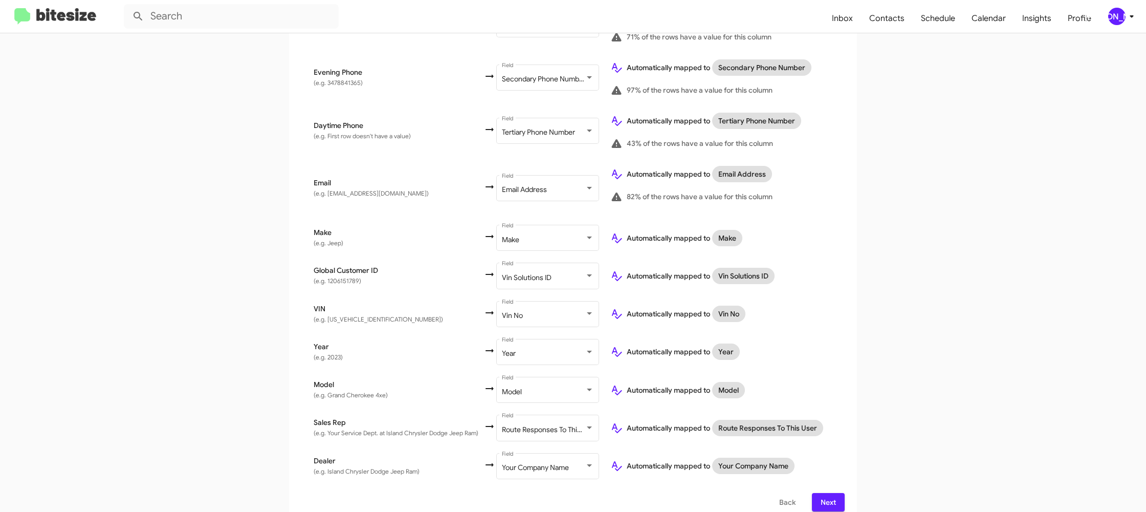
click at [822, 484] on div "Map Fields Select the CSV fields to import, then set how you would like these c…" at bounding box center [572, 169] width 543 height 685
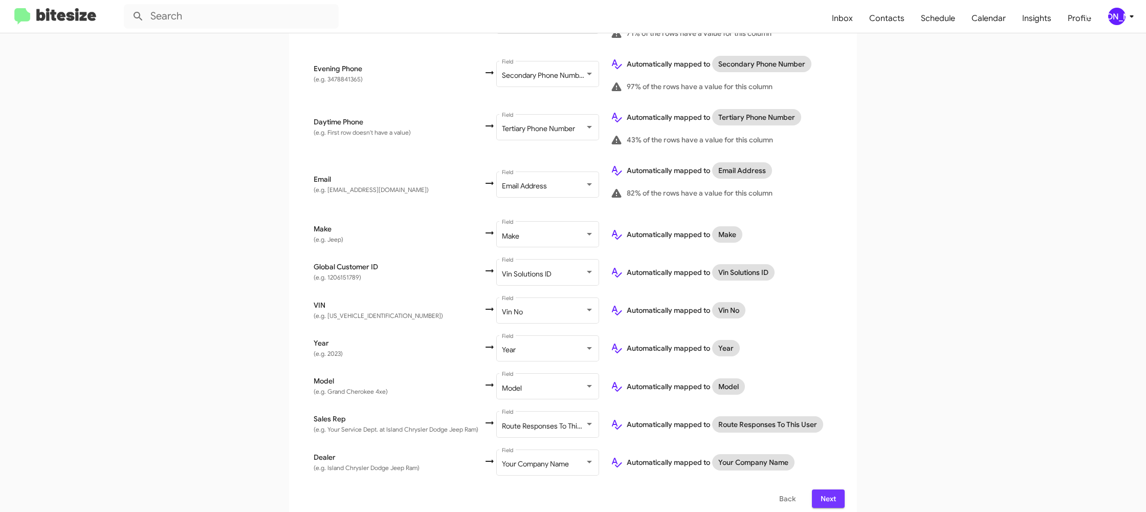
click at [834, 489] on span "Next" at bounding box center [828, 498] width 16 height 18
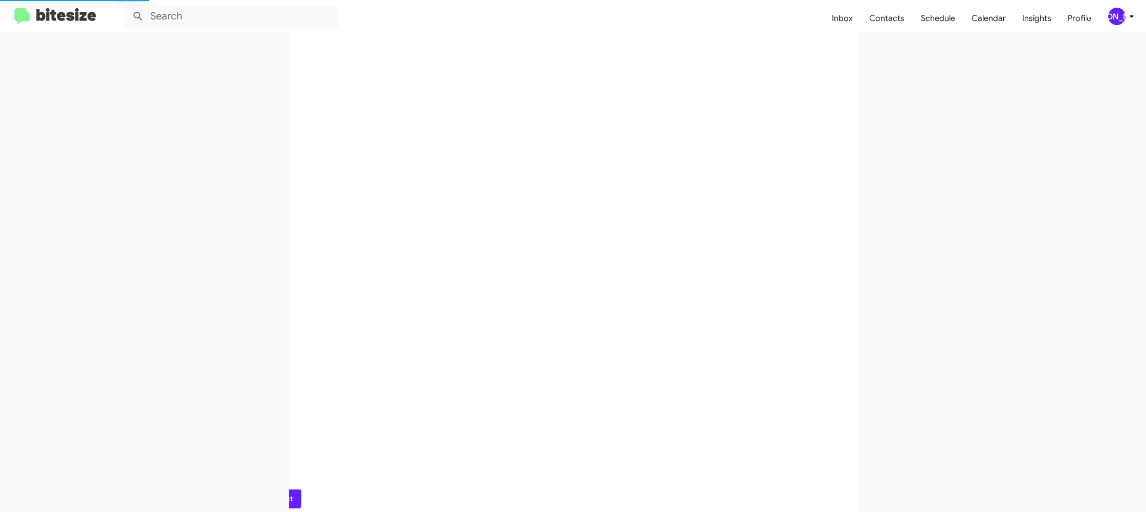
scroll to position [0, 0]
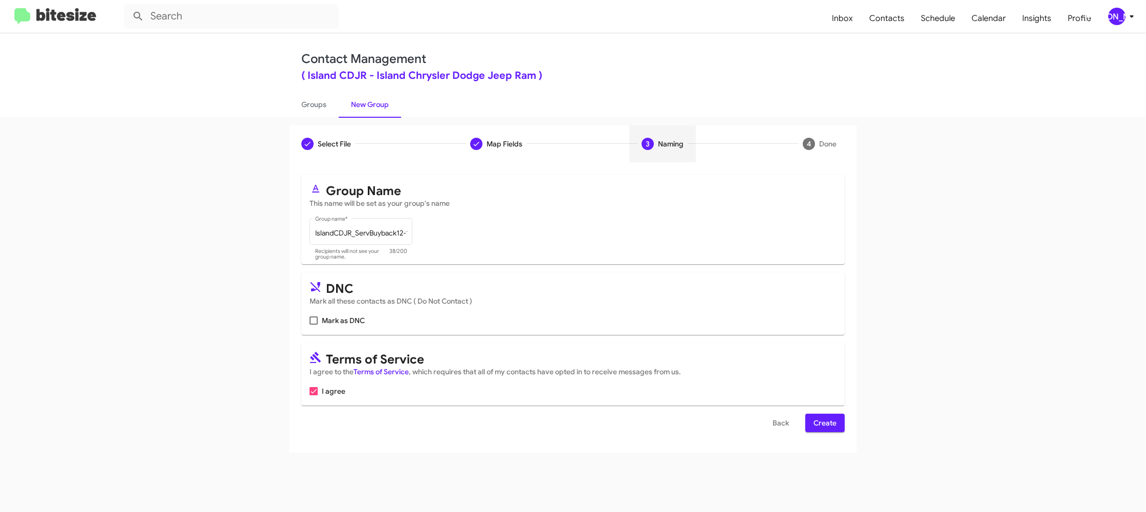
click at [822, 423] on span "Create" at bounding box center [824, 422] width 23 height 18
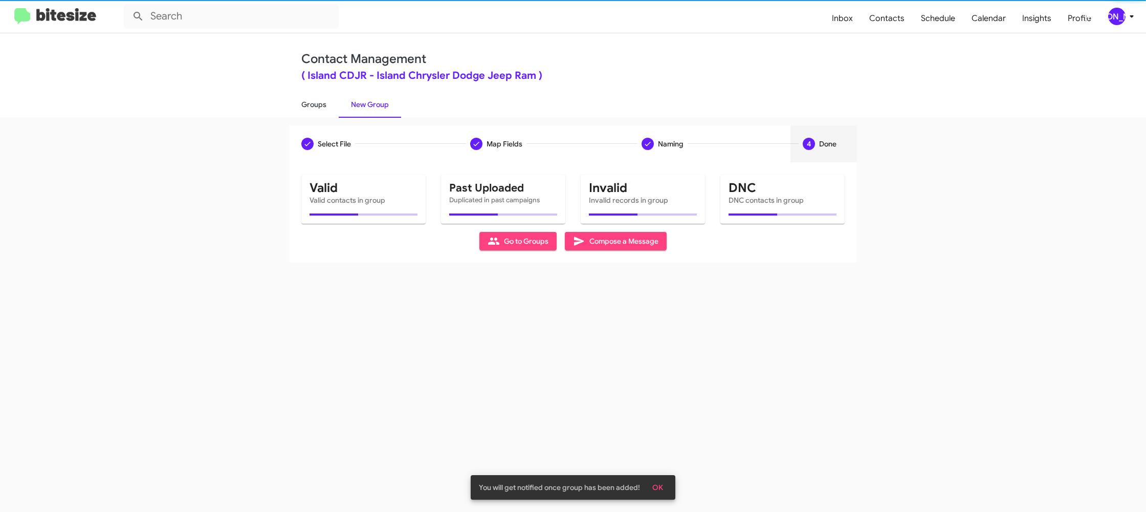
click at [321, 107] on link "Groups" at bounding box center [314, 104] width 50 height 27
type input "in:groups"
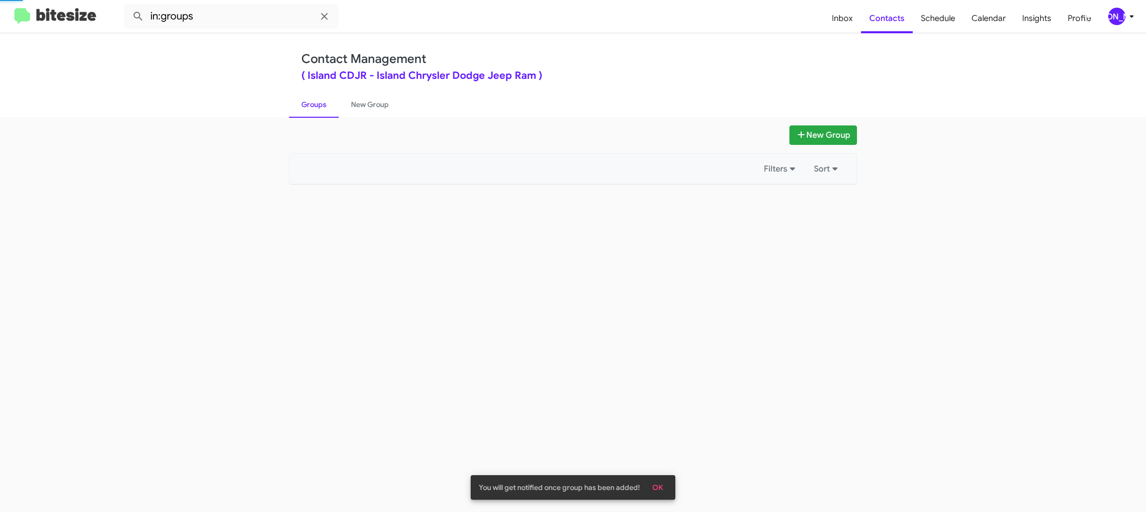
click at [321, 107] on link "Groups" at bounding box center [314, 104] width 50 height 27
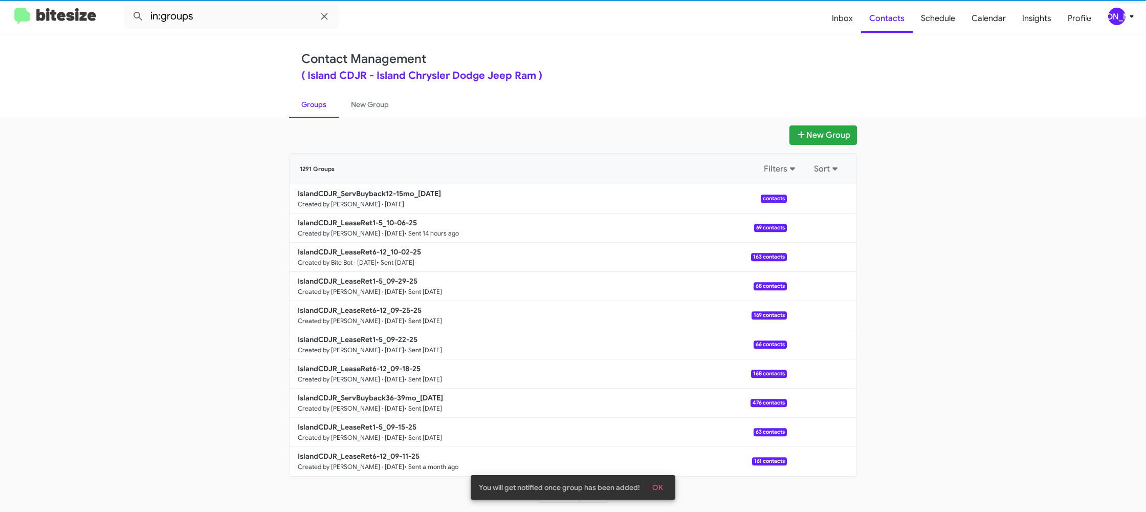
click at [321, 107] on link "Groups" at bounding box center [314, 104] width 50 height 27
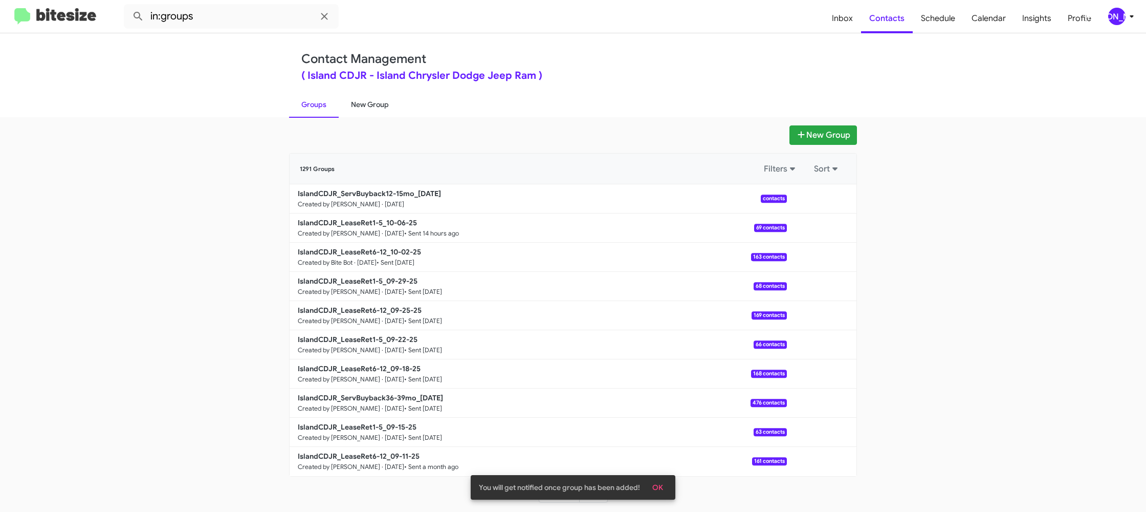
click at [339, 102] on link "New Group" at bounding box center [370, 104] width 62 height 27
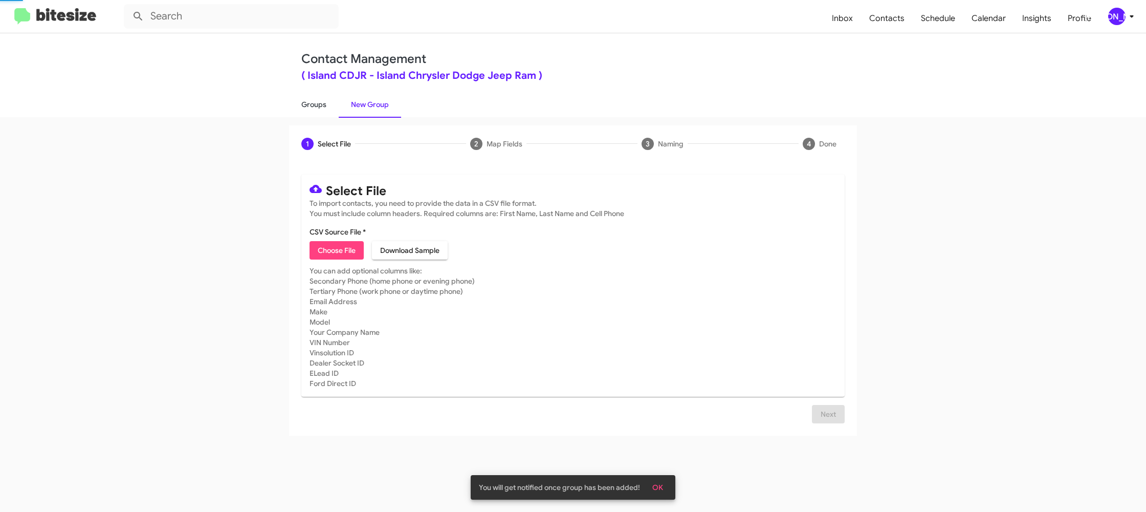
click at [316, 101] on link "Groups" at bounding box center [314, 104] width 50 height 27
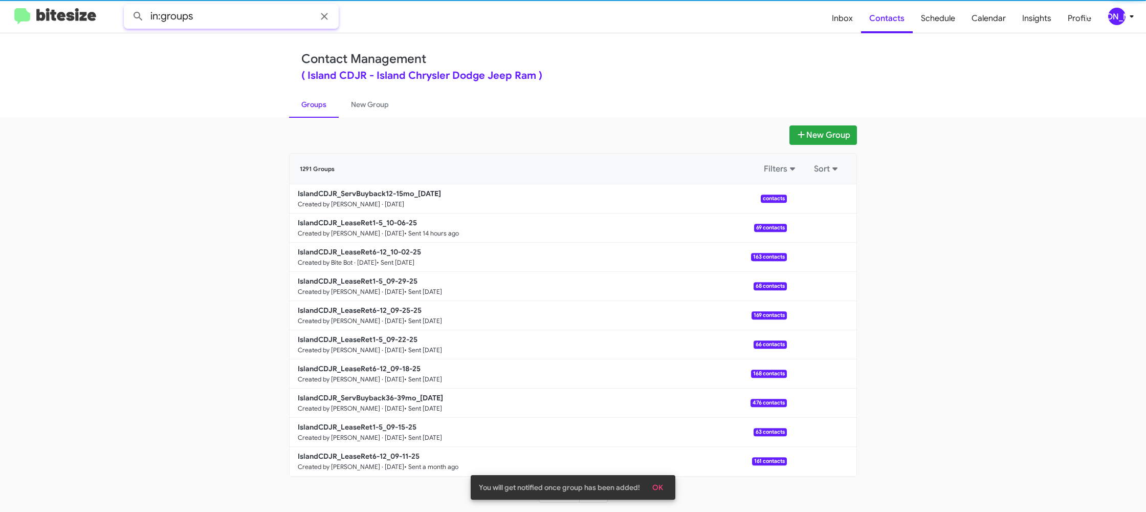
click at [257, 18] on input "in:groups" at bounding box center [231, 16] width 215 height 25
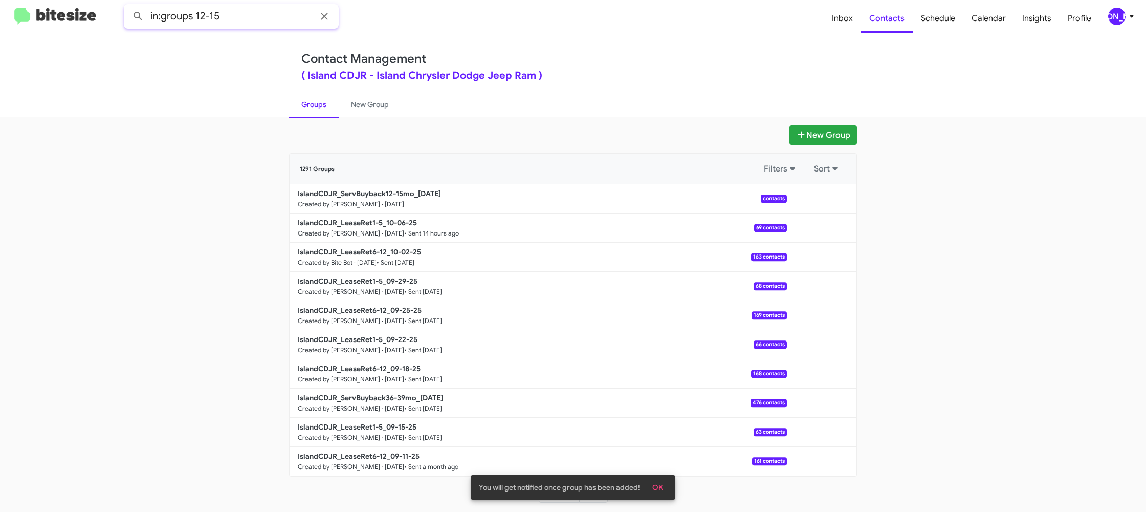
click at [128, 6] on button at bounding box center [138, 16] width 20 height 20
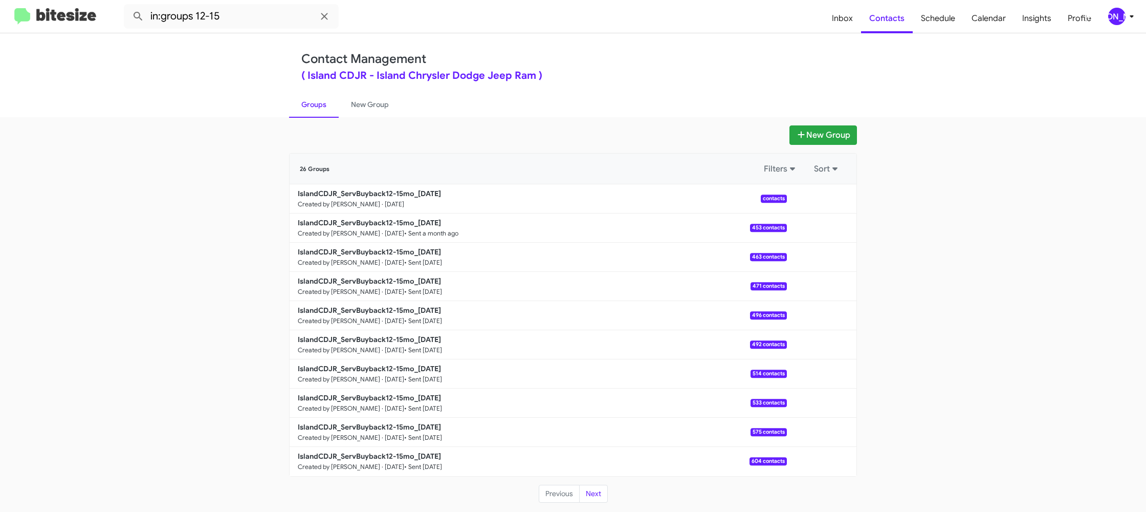
click at [321, 109] on link "Groups" at bounding box center [314, 104] width 50 height 27
click at [321, 108] on link "Groups" at bounding box center [314, 104] width 50 height 27
type input "in:groups"
click at [1109, 15] on div "[PERSON_NAME]" at bounding box center [1116, 16] width 17 height 17
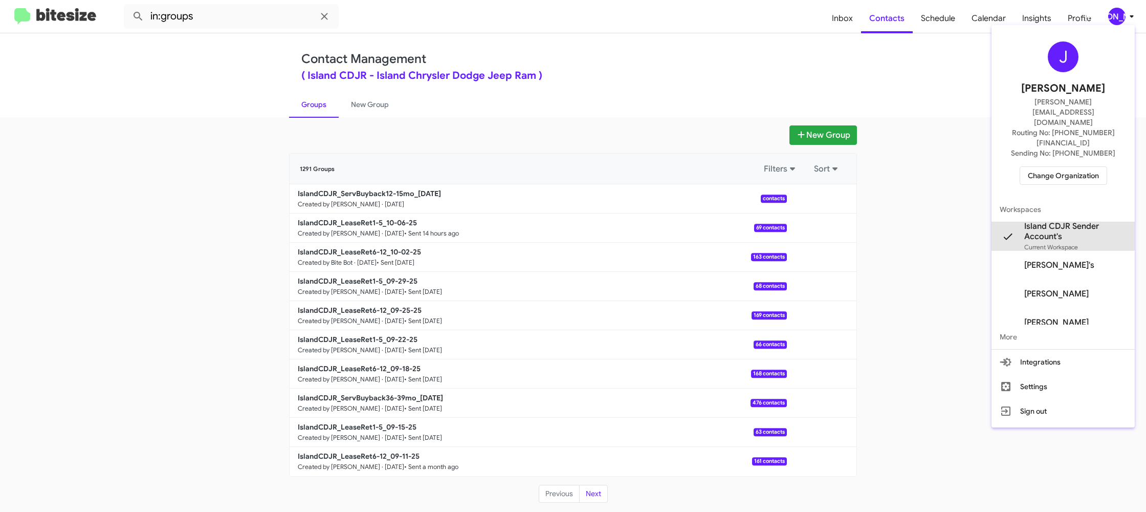
click at [1062, 221] on span "Island CDJR Sender Account's" at bounding box center [1075, 231] width 102 height 20
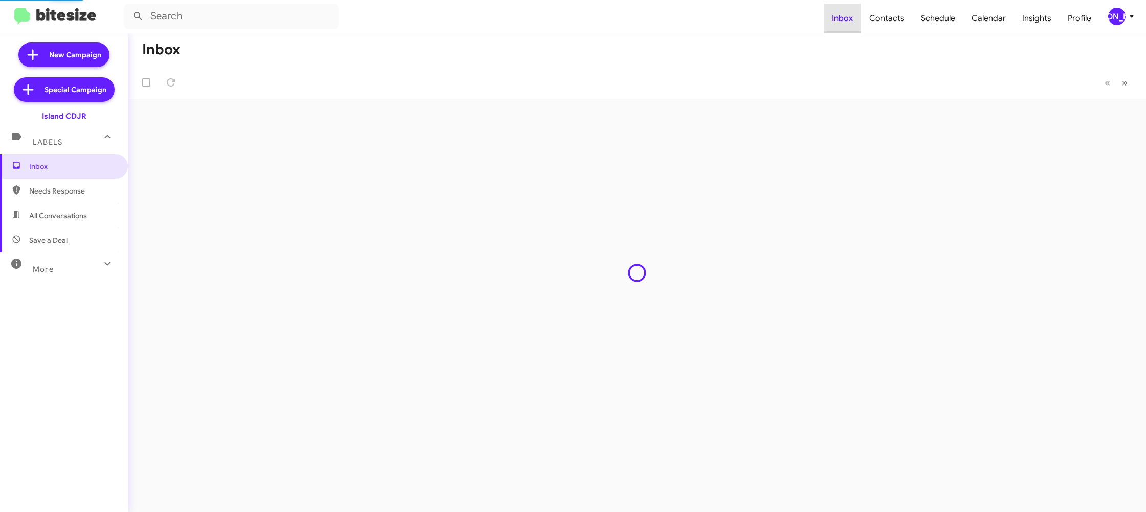
click at [846, 17] on span "Inbox" at bounding box center [842, 19] width 37 height 30
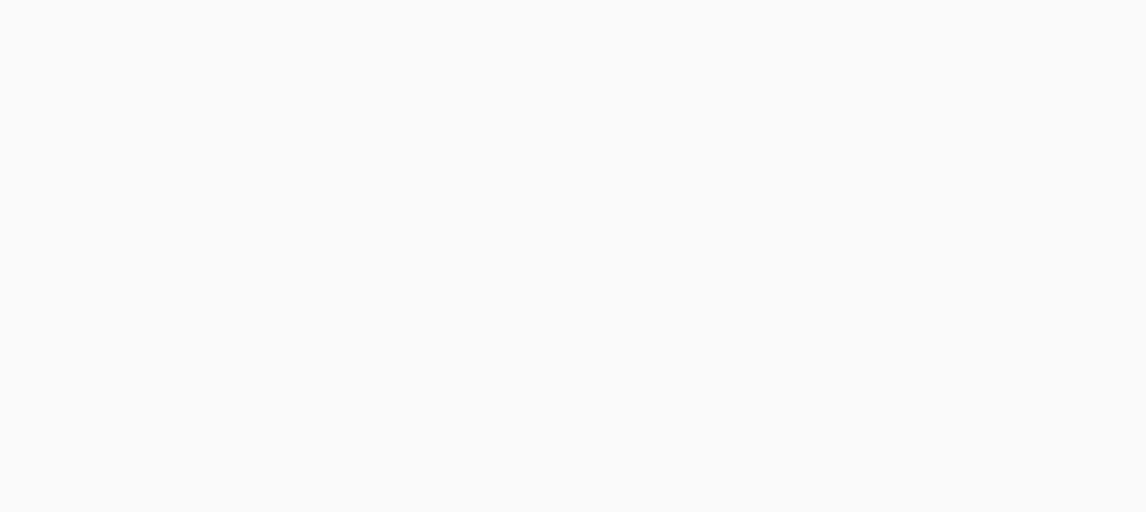
click at [887, 18] on body at bounding box center [573, 256] width 1146 height 512
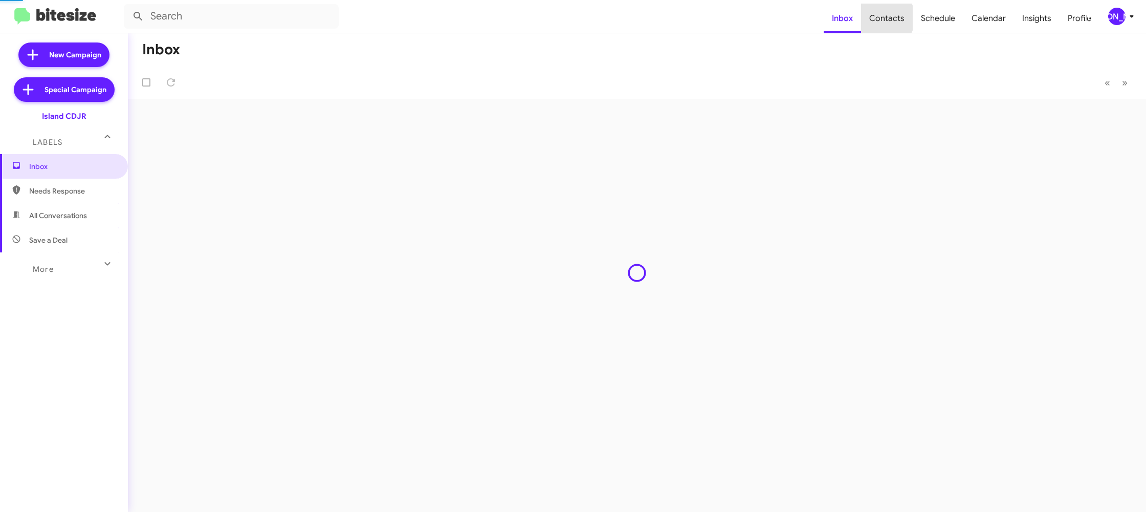
click at [887, 18] on span "Contacts" at bounding box center [887, 19] width 52 height 30
type input "in:groups"
click at [834, 21] on span "Inbox" at bounding box center [842, 19] width 37 height 30
click at [886, 27] on span "Contacts" at bounding box center [887, 19] width 52 height 30
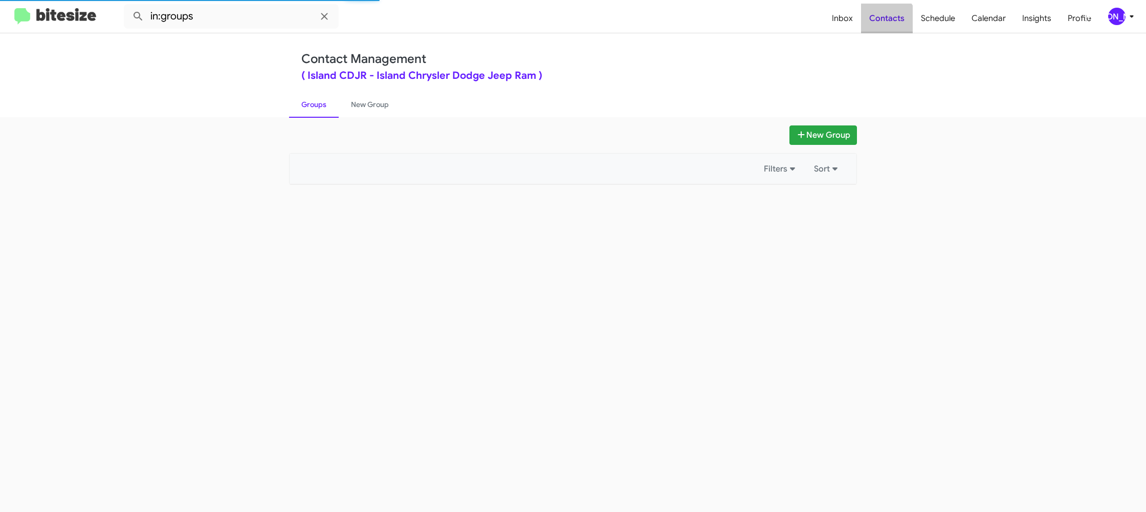
click at [886, 27] on span "Contacts" at bounding box center [887, 19] width 52 height 30
click at [241, 11] on input "in:groups" at bounding box center [231, 16] width 215 height 25
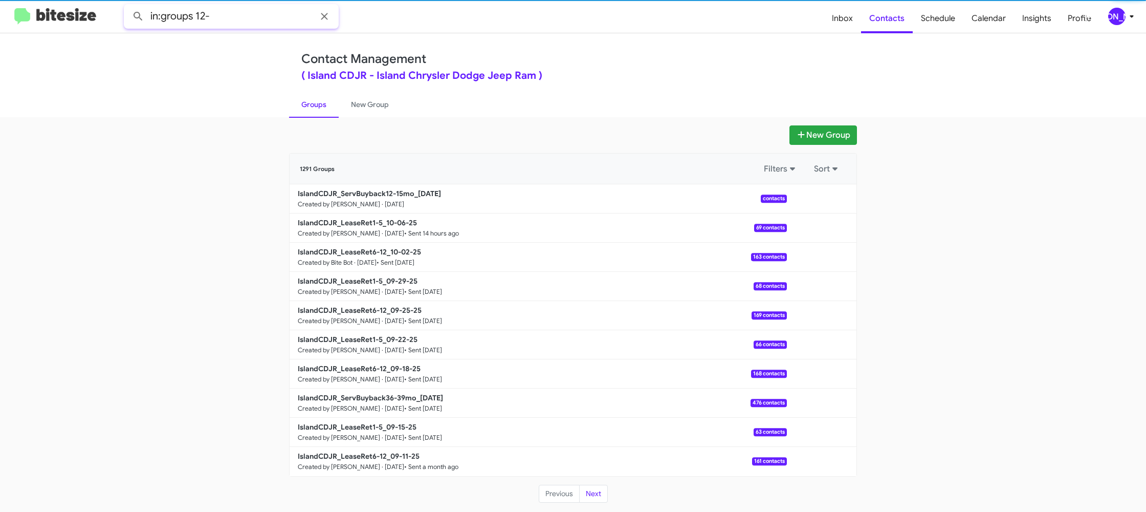
type input "in:groups 12-"
click at [128, 6] on button at bounding box center [138, 16] width 20 height 20
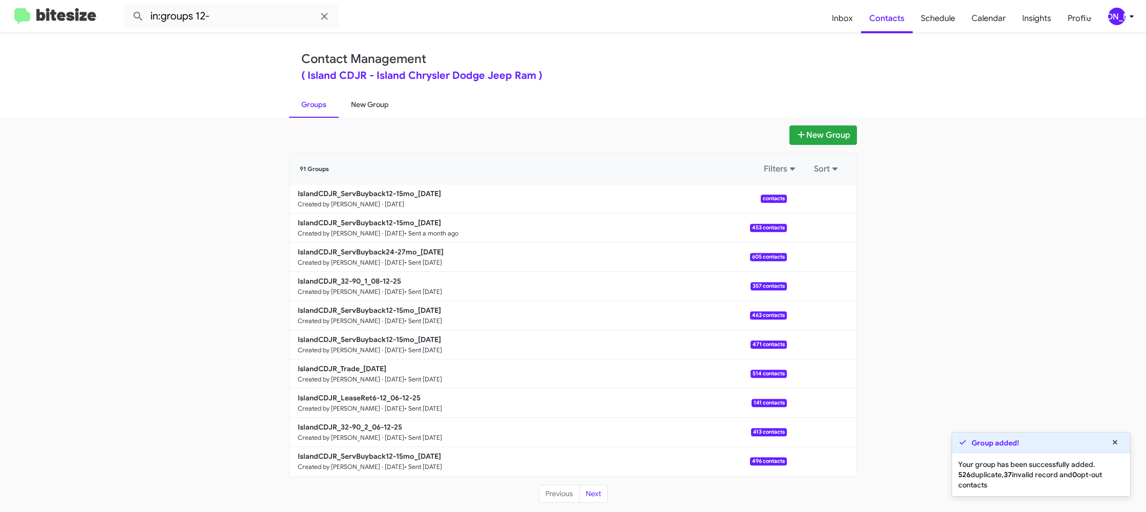
click at [352, 104] on link "New Group" at bounding box center [370, 104] width 62 height 27
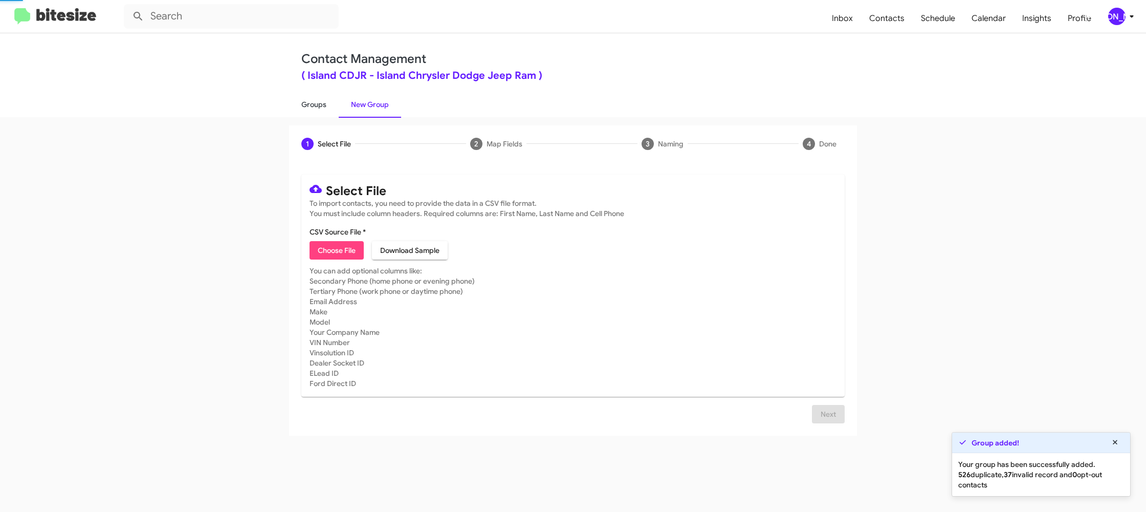
click at [350, 104] on link "New Group" at bounding box center [370, 104] width 62 height 27
click at [328, 106] on link "Groups" at bounding box center [314, 104] width 50 height 27
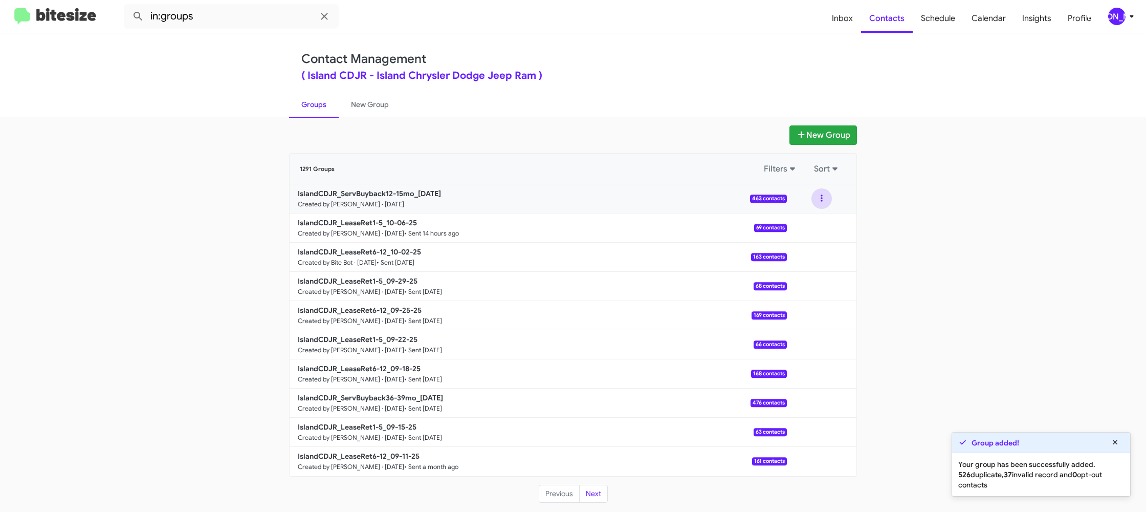
click at [824, 202] on button at bounding box center [821, 198] width 20 height 20
click at [811, 217] on button "View contacts" at bounding box center [791, 226] width 82 height 25
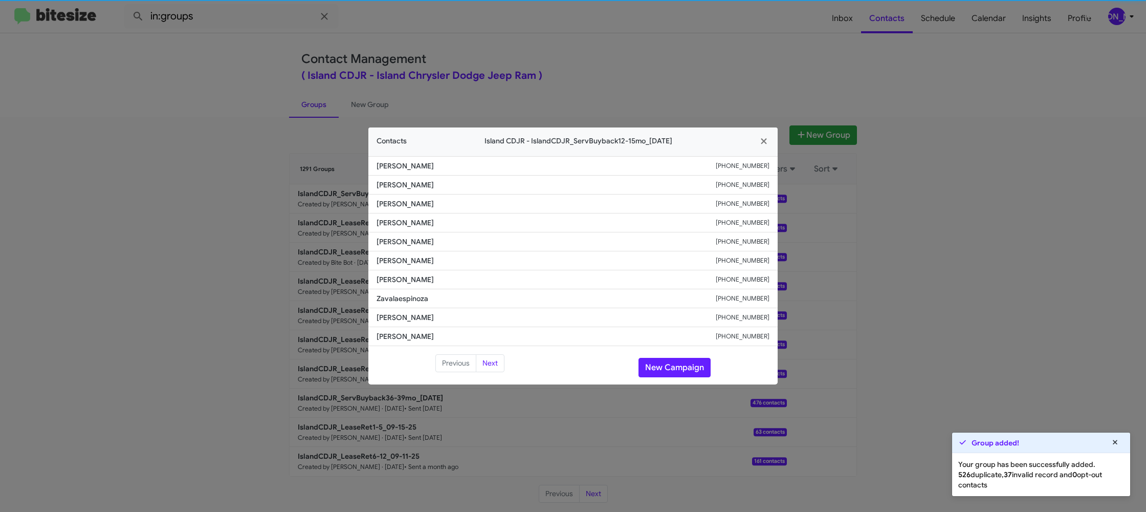
drag, startPoint x: 267, startPoint y: 72, endPoint x: 262, endPoint y: 58, distance: 14.3
click at [267, 72] on modal-container "Contacts Island CDJR - IslandCDJR_ServBuyback12-15mo_[DATE] [PERSON_NAME] [PHON…" at bounding box center [573, 256] width 1146 height 512
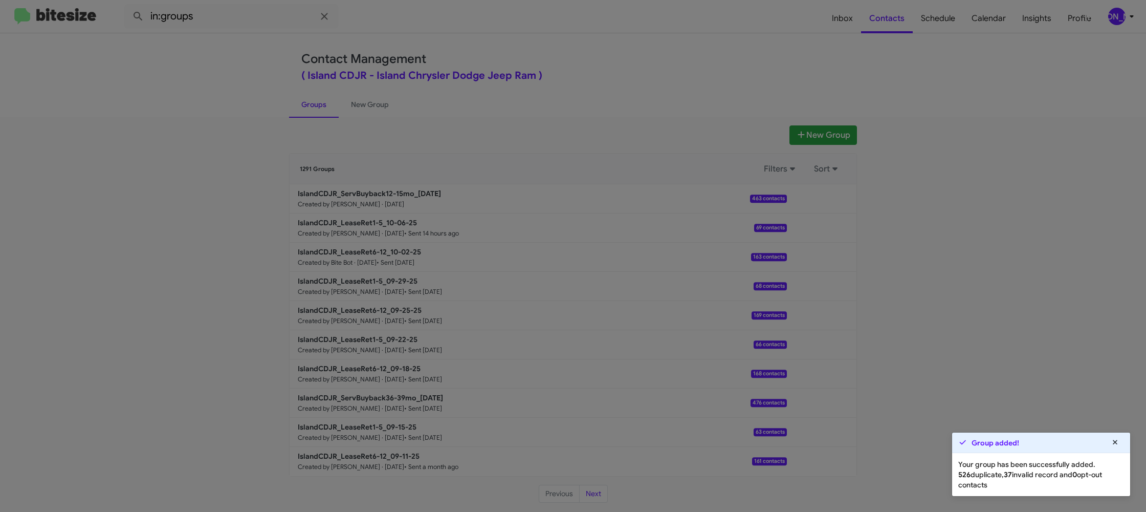
drag, startPoint x: 247, startPoint y: 32, endPoint x: 246, endPoint y: 24, distance: 8.8
click at [246, 31] on modal-container "Contacts Island CDJR - IslandCDJR_ServBuyback12-15mo_[DATE] [PERSON_NAME] [PHON…" at bounding box center [573, 256] width 1146 height 512
click at [249, 19] on modal-container "Contacts Island CDJR - IslandCDJR_ServBuyback12-15mo_[DATE] [PERSON_NAME] [PHON…" at bounding box center [573, 256] width 1146 height 512
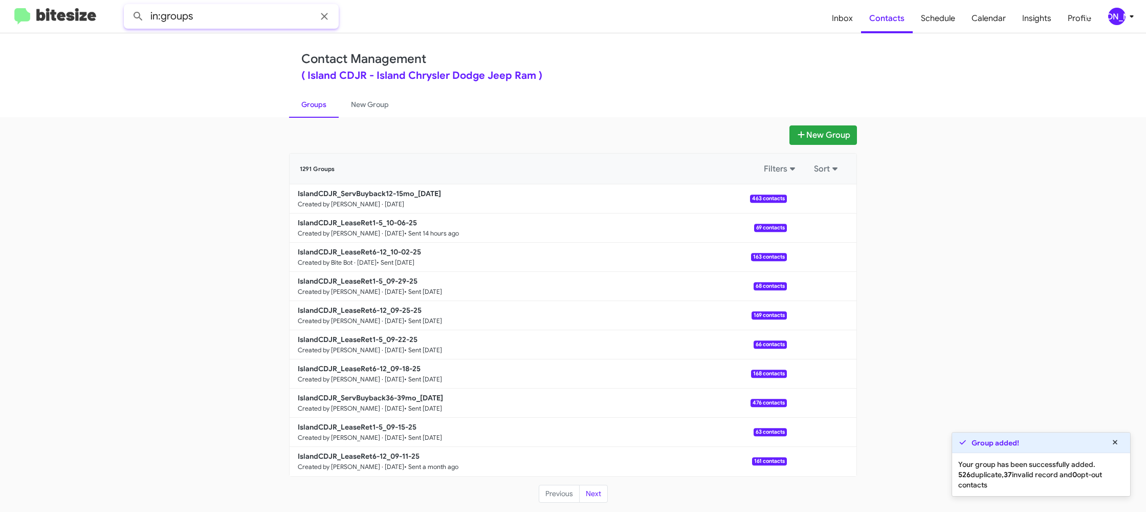
click at [249, 19] on input "in:groups" at bounding box center [231, 16] width 215 height 25
click at [128, 6] on button at bounding box center [138, 16] width 20 height 20
drag, startPoint x: 354, startPoint y: 119, endPoint x: 341, endPoint y: 113, distance: 14.6
click at [354, 119] on div "New Group 26 Groups Filters Sort IslandCDJR_ServBuyback12-15mo_[DATE] Created b…" at bounding box center [573, 314] width 1146 height 394
click at [318, 103] on link "Groups" at bounding box center [314, 104] width 50 height 27
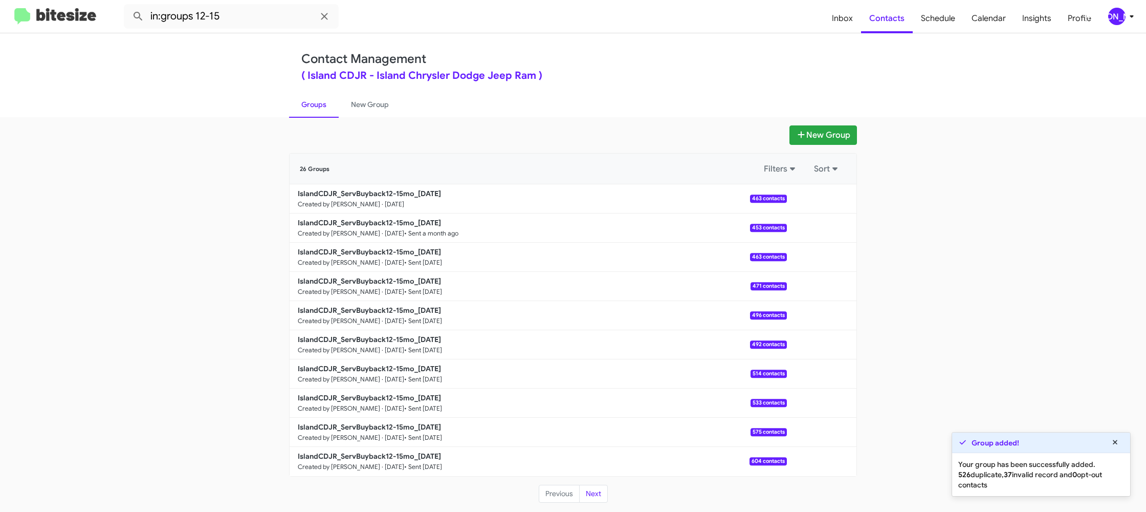
type input "in:groups"
click at [318, 103] on link "Groups" at bounding box center [314, 104] width 50 height 27
click at [831, 204] on div at bounding box center [821, 198] width 20 height 20
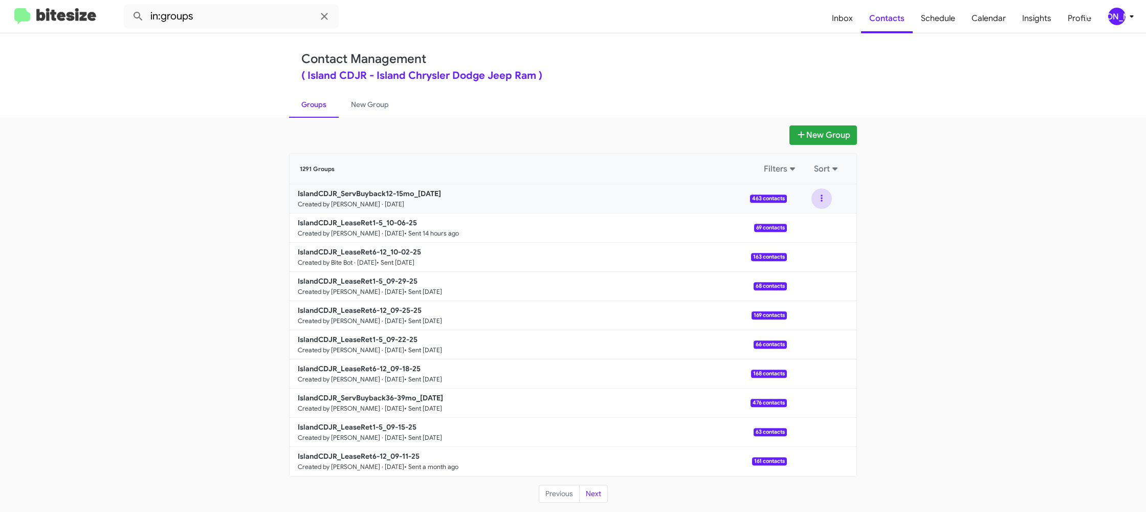
click at [824, 204] on button at bounding box center [821, 198] width 20 height 20
click at [812, 220] on button "View contacts" at bounding box center [791, 226] width 82 height 25
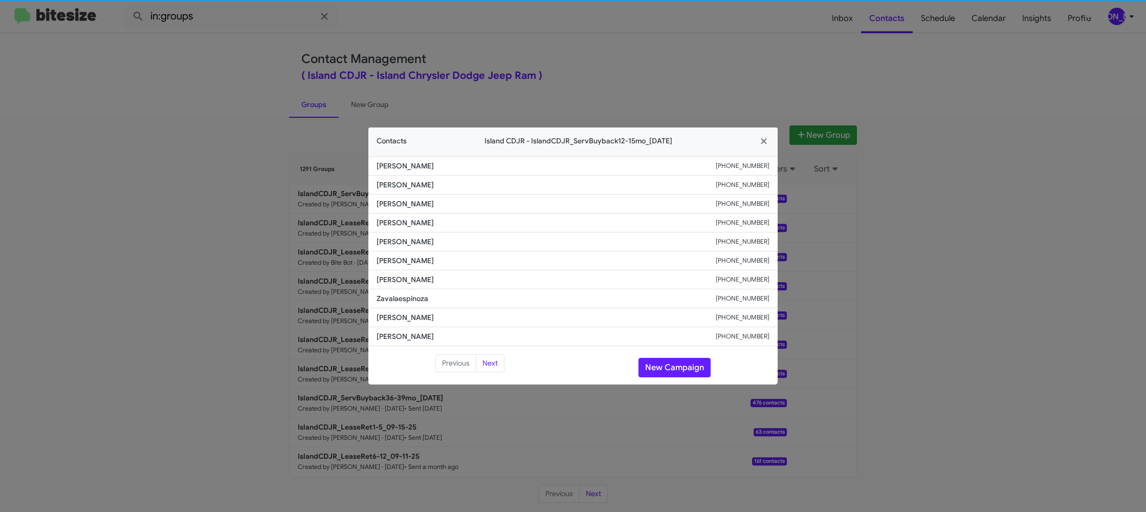
click at [427, 260] on span "[PERSON_NAME]" at bounding box center [546, 260] width 339 height 10
copy span "[PERSON_NAME]"
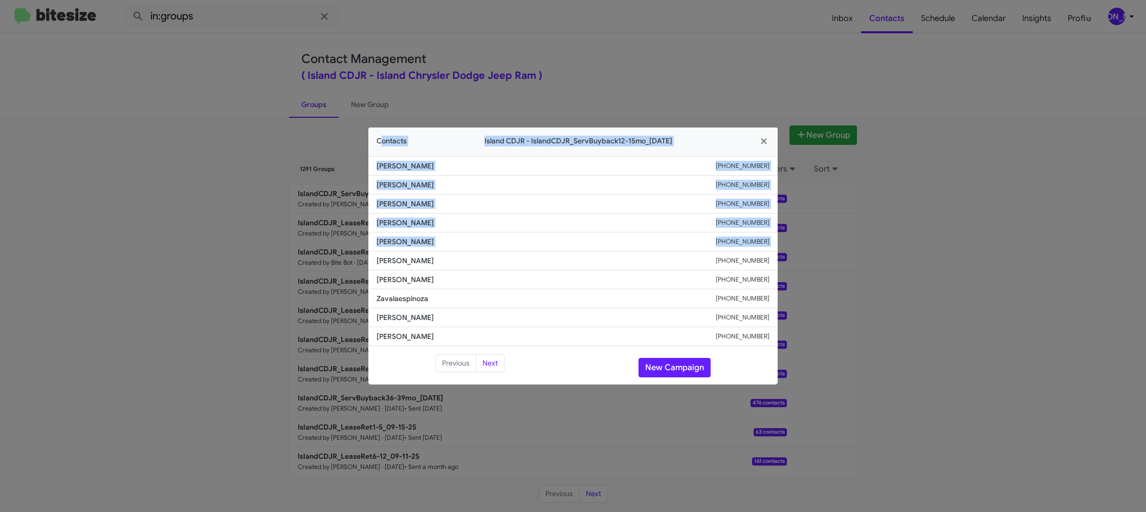
drag, startPoint x: 274, startPoint y: 98, endPoint x: 396, endPoint y: 261, distance: 203.6
click at [385, 262] on modal-container "Contacts Island CDJR - IslandCDJR_ServBuyback12-15mo_[DATE] [PERSON_NAME] [PHON…" at bounding box center [573, 256] width 1146 height 512
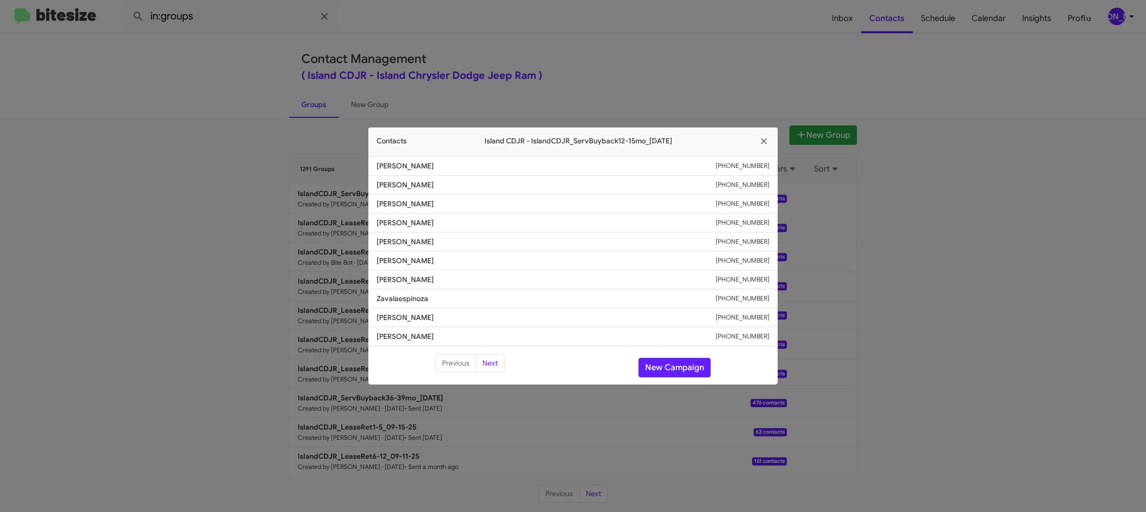
click at [396, 261] on span "[PERSON_NAME]" at bounding box center [546, 260] width 339 height 10
copy span "[PERSON_NAME]"
click at [682, 372] on button "New Campaign" at bounding box center [674, 367] width 72 height 19
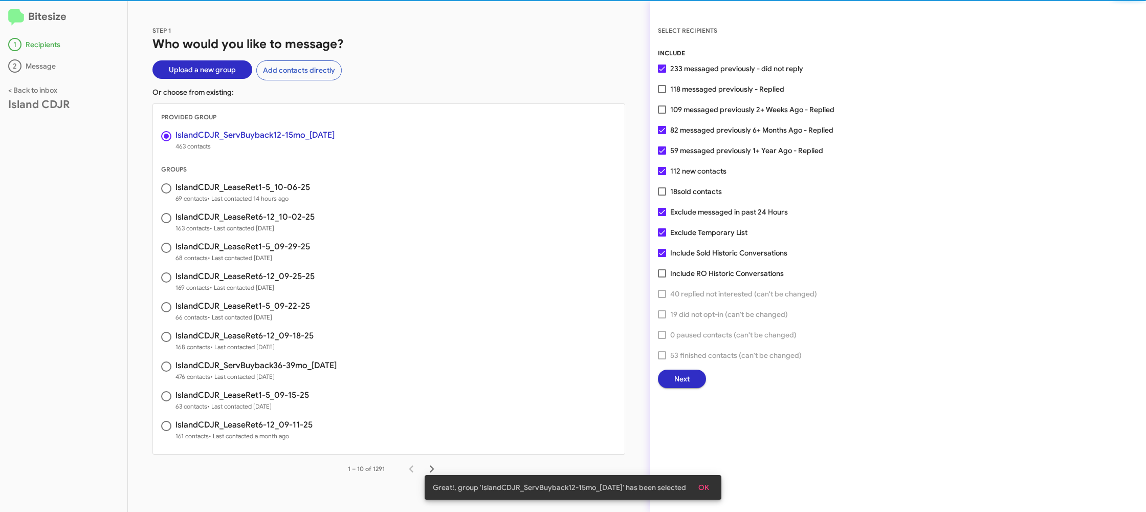
click at [681, 378] on span "Next" at bounding box center [681, 378] width 15 height 18
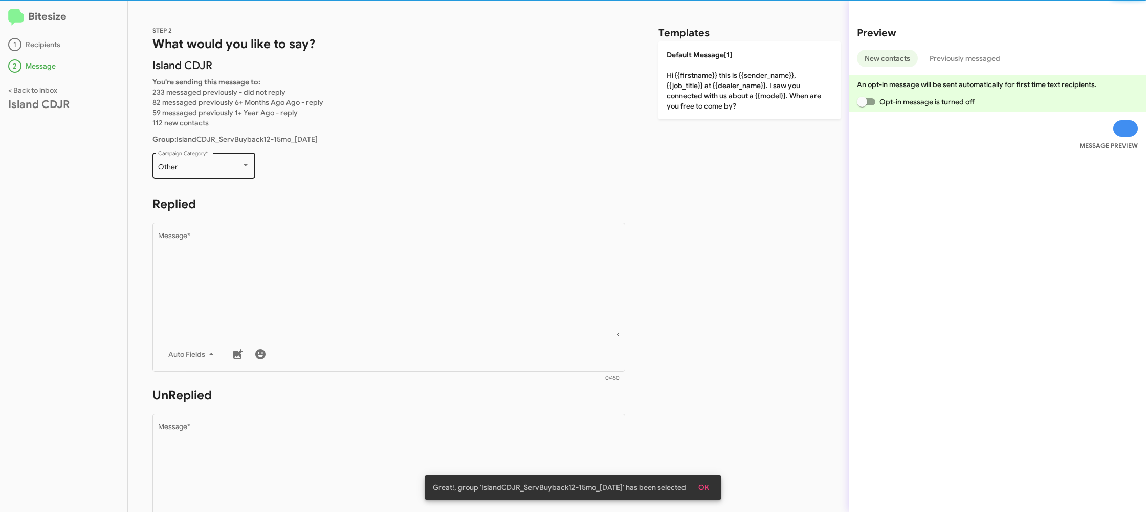
click at [251, 175] on div "Other Campaign Category *" at bounding box center [203, 164] width 103 height 28
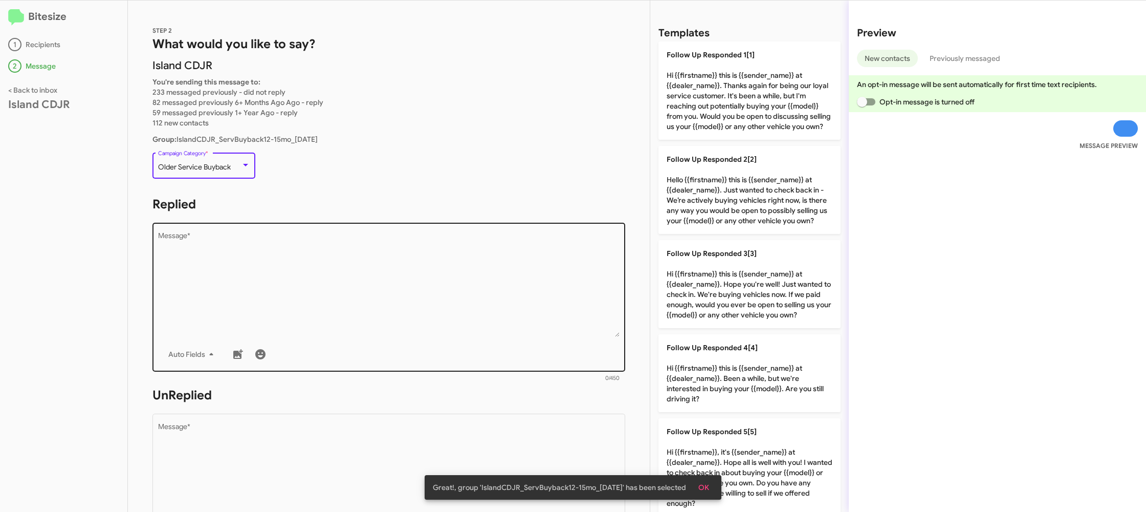
click at [341, 326] on textarea "Message *" at bounding box center [389, 284] width 462 height 104
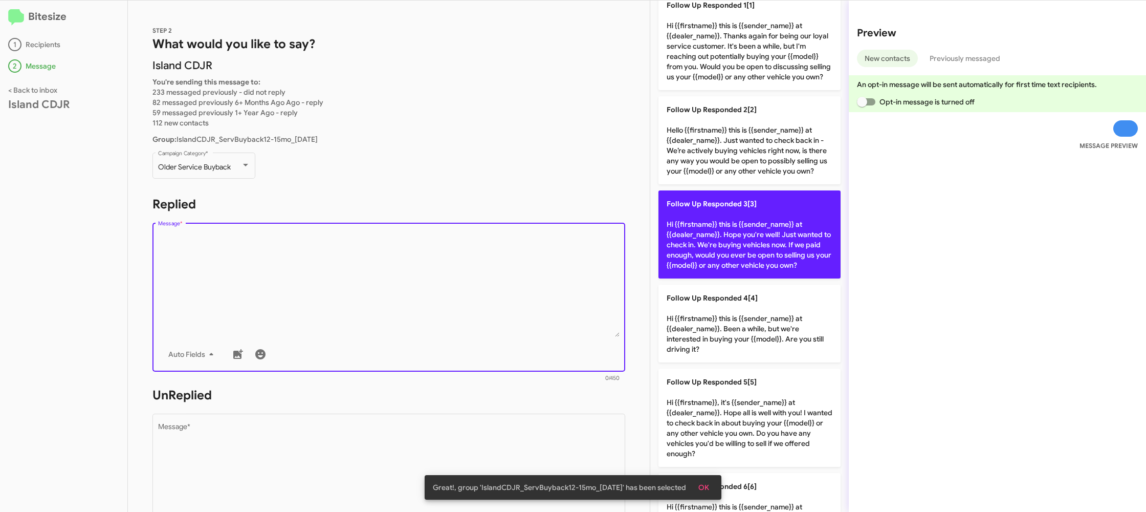
scroll to position [105, 0]
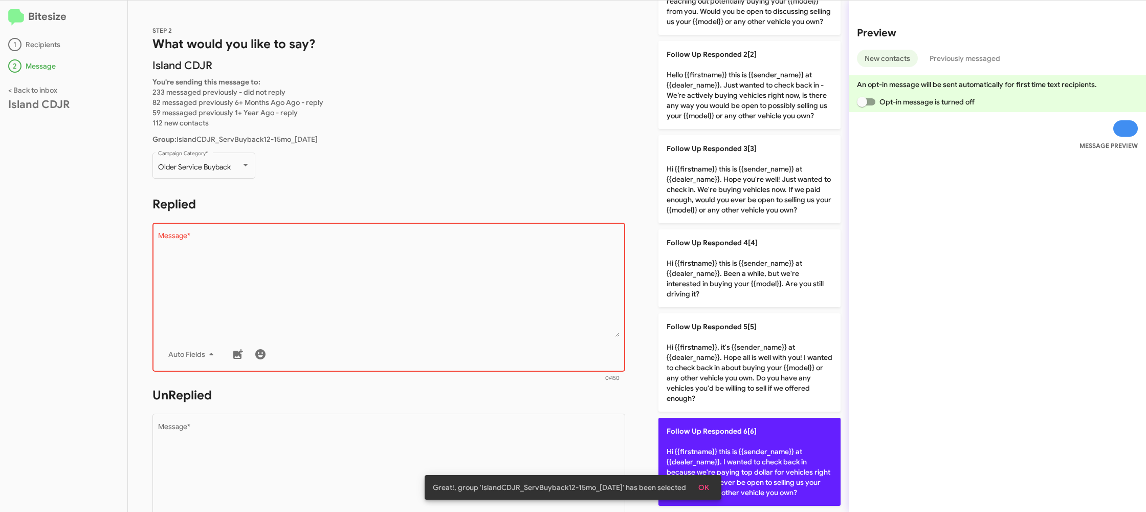
drag, startPoint x: 745, startPoint y: 447, endPoint x: 492, endPoint y: 432, distance: 254.2
click at [741, 446] on p "Follow Up Responded 6[6] Hi {{firstname}} this is {{sender_name}} at {{dealer_n…" at bounding box center [749, 461] width 182 height 88
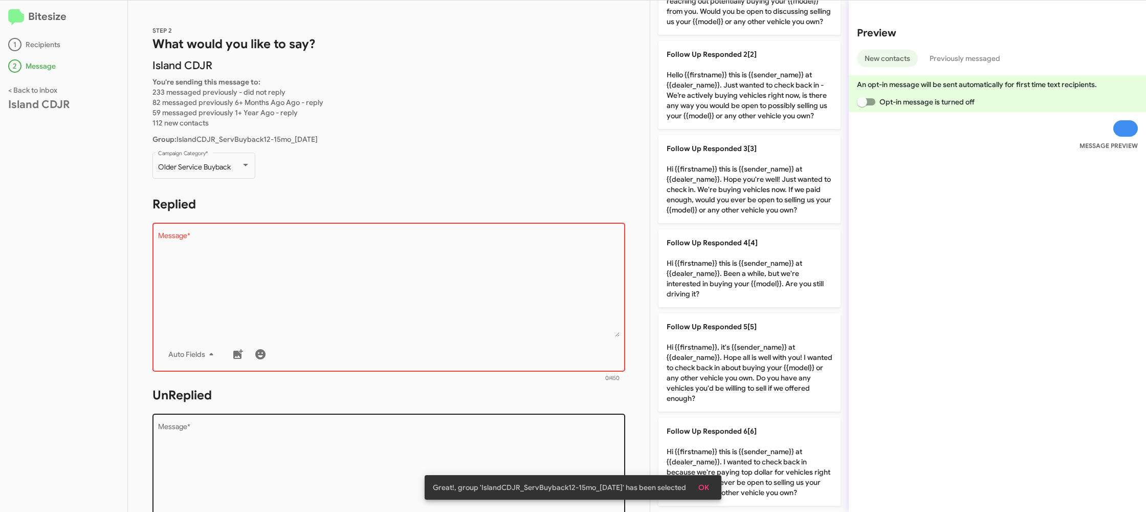
type textarea "Hi {{firstname}} this is {{sender_name}} at {{dealer_name}}. I wanted to check …"
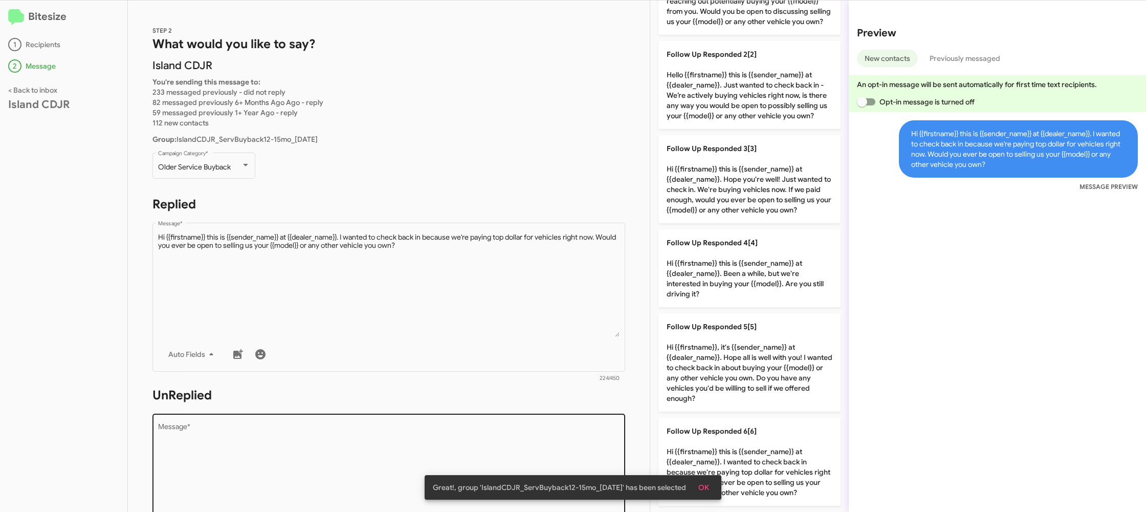
click at [494, 433] on textarea "Message *" at bounding box center [389, 475] width 462 height 104
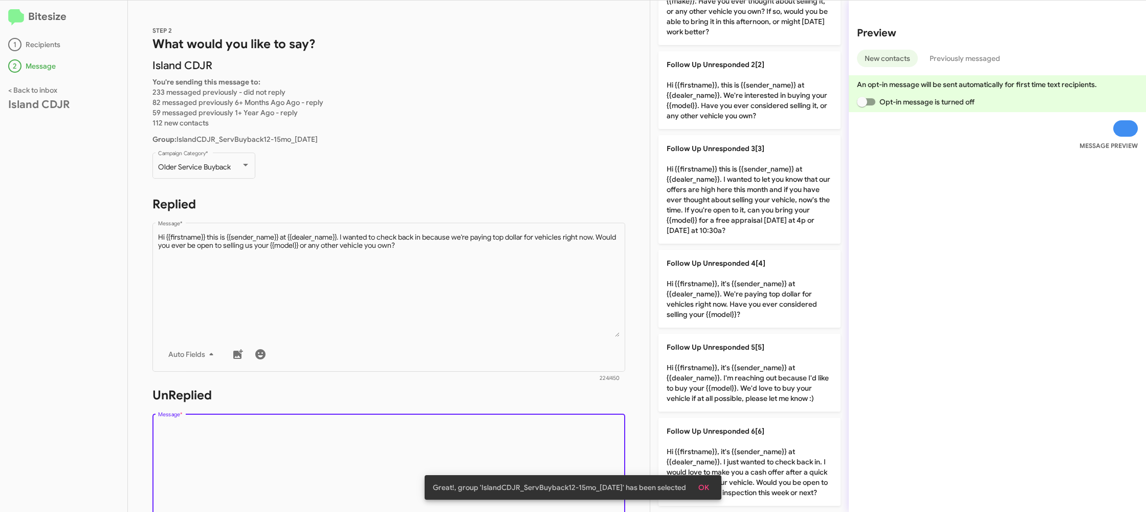
click at [494, 433] on textarea "Message *" at bounding box center [389, 475] width 462 height 104
click at [494, 432] on textarea "Message *" at bounding box center [389, 475] width 462 height 104
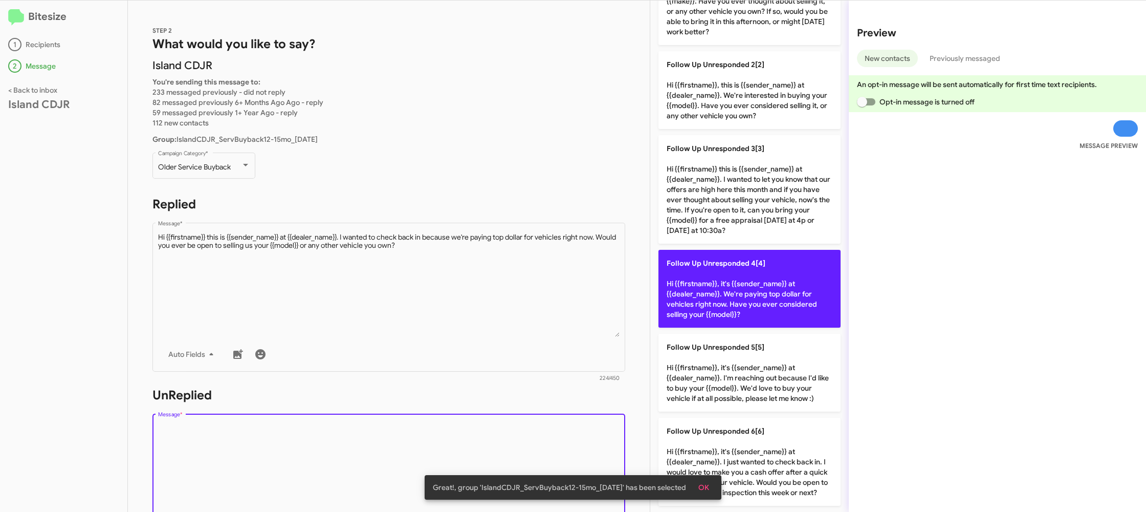
drag, startPoint x: 494, startPoint y: 432, endPoint x: 668, endPoint y: 316, distance: 209.6
click at [494, 431] on textarea "Message *" at bounding box center [389, 475] width 462 height 104
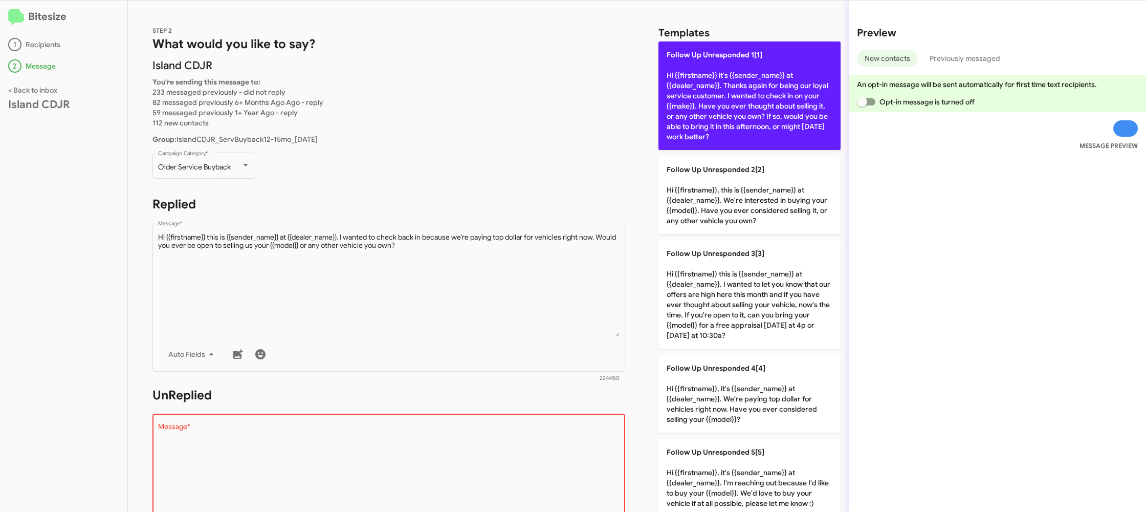
drag, startPoint x: 730, startPoint y: 97, endPoint x: 719, endPoint y: 94, distance: 11.0
click at [730, 97] on p "Follow Up Unresponded 1[1] Hi {{firstname}} it's {{sender_name}} at {{dealer_na…" at bounding box center [749, 95] width 182 height 108
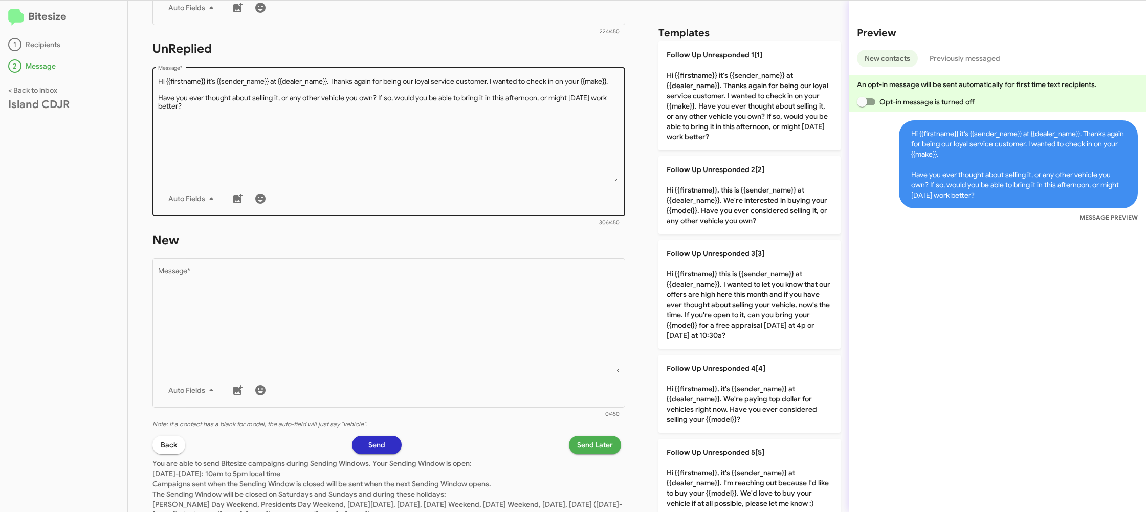
scroll to position [84, 0]
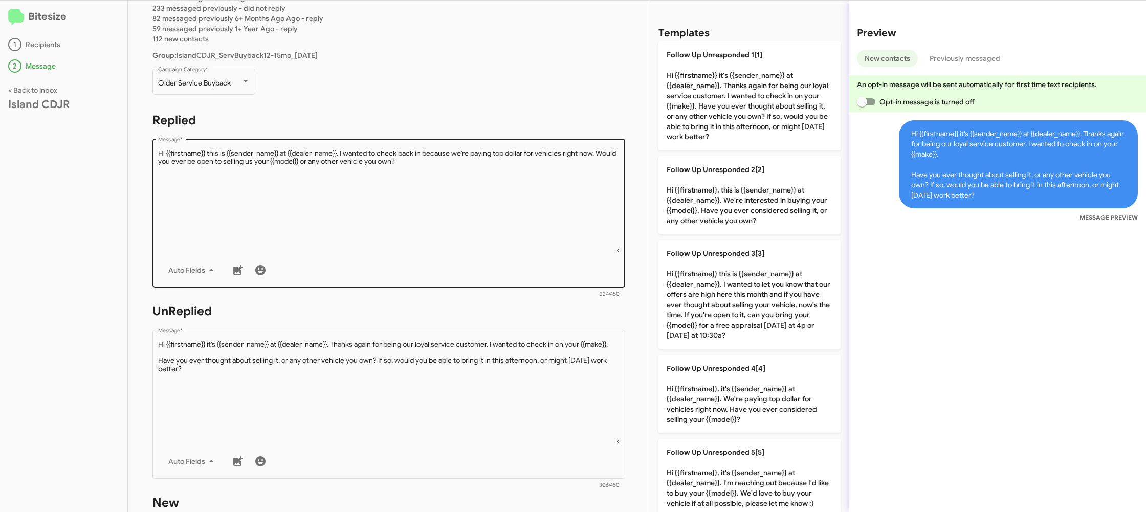
drag, startPoint x: 454, startPoint y: 203, endPoint x: 582, endPoint y: 230, distance: 130.1
click at [454, 200] on textarea "Message *" at bounding box center [389, 200] width 462 height 104
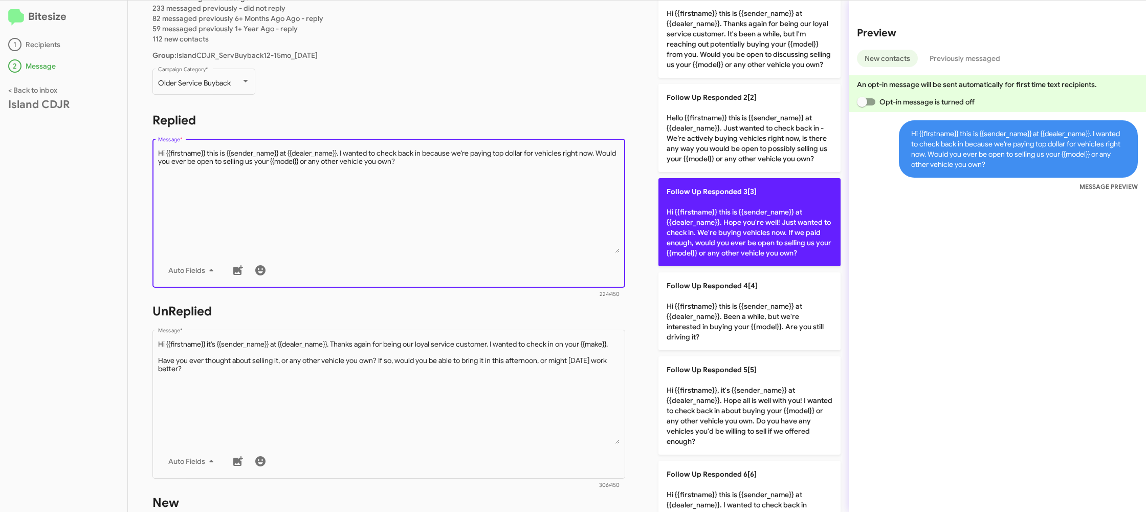
scroll to position [105, 0]
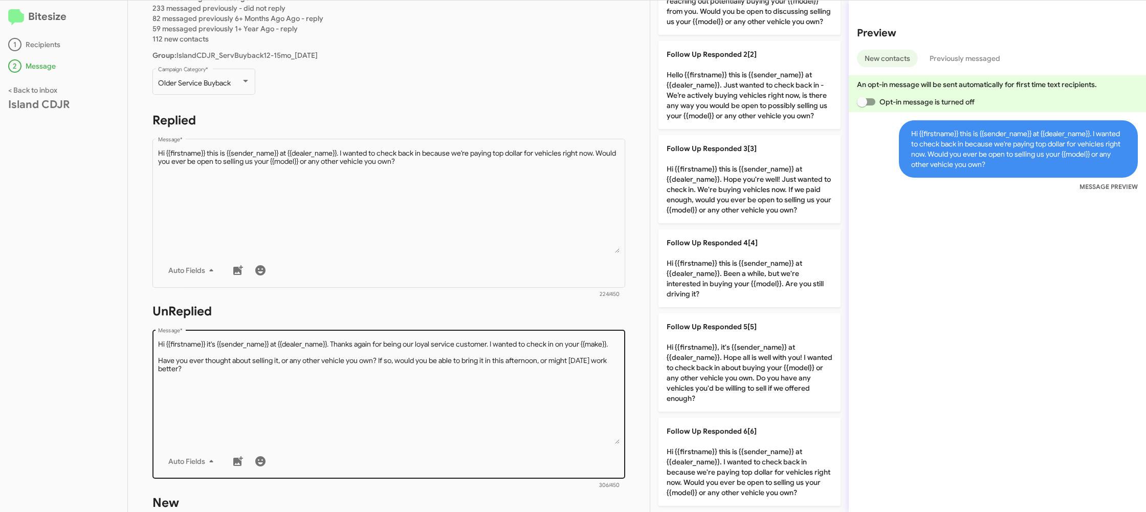
drag, startPoint x: 719, startPoint y: 444, endPoint x: 608, endPoint y: 403, distance: 117.8
click at [718, 443] on p "Follow Up Responded 6[6] Hi {{firstname}} this is {{sender_name}} at {{dealer_n…" at bounding box center [749, 461] width 182 height 88
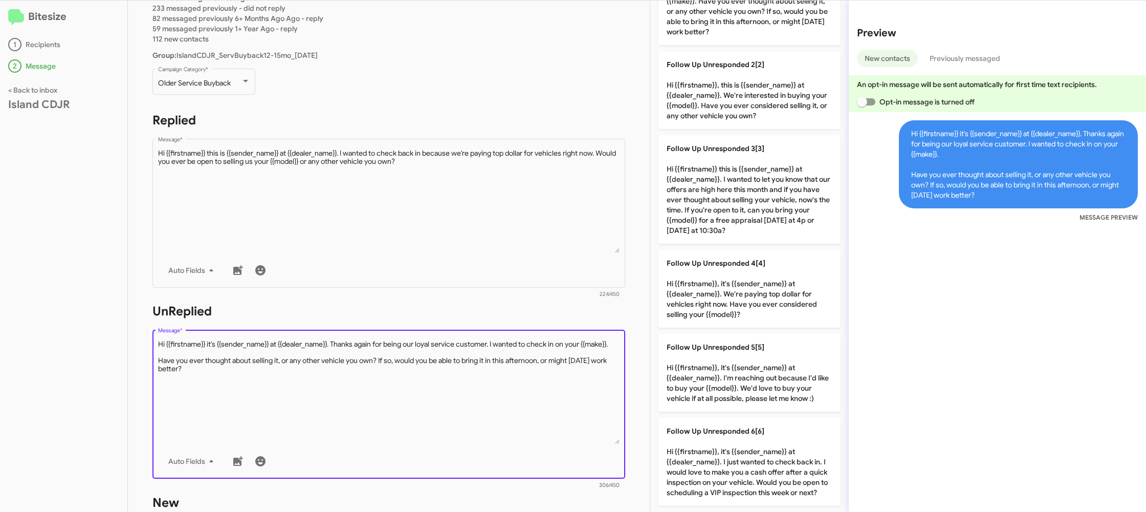
click at [555, 396] on textarea "Message *" at bounding box center [389, 391] width 462 height 104
drag, startPoint x: 555, startPoint y: 396, endPoint x: 563, endPoint y: 385, distance: 14.2
click at [557, 394] on textarea "Message *" at bounding box center [389, 391] width 462 height 104
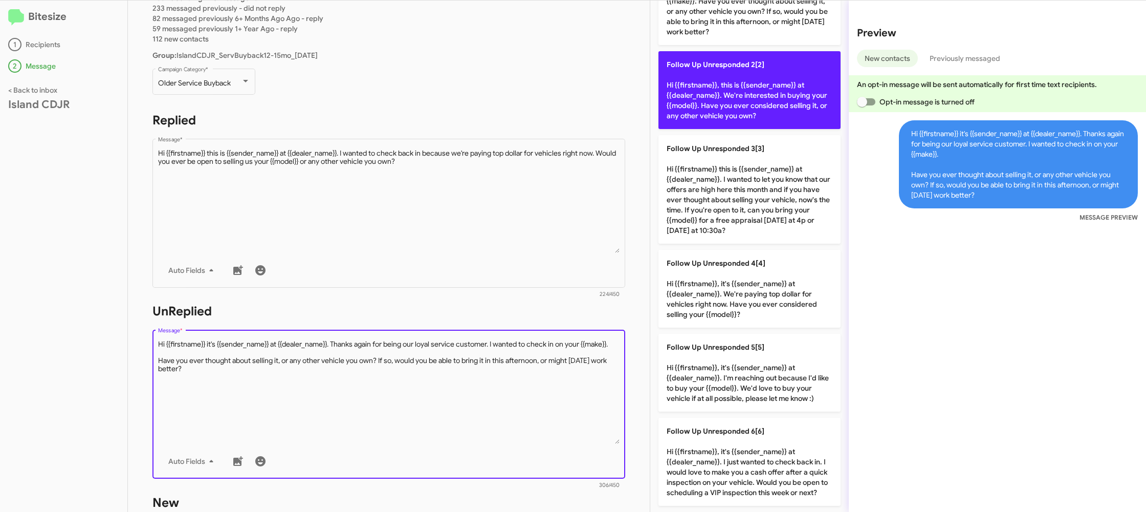
scroll to position [0, 0]
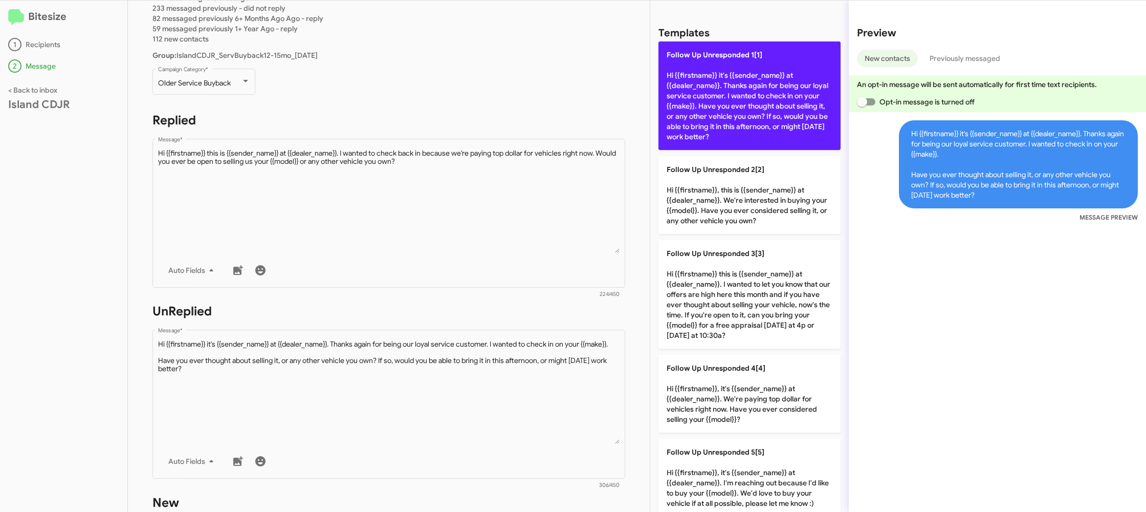
drag, startPoint x: 731, startPoint y: 90, endPoint x: 531, endPoint y: 108, distance: 200.8
click at [727, 91] on p "Follow Up Unresponded 1[1] Hi {{firstname}} it's {{sender_name}} at {{dealer_na…" at bounding box center [749, 95] width 182 height 108
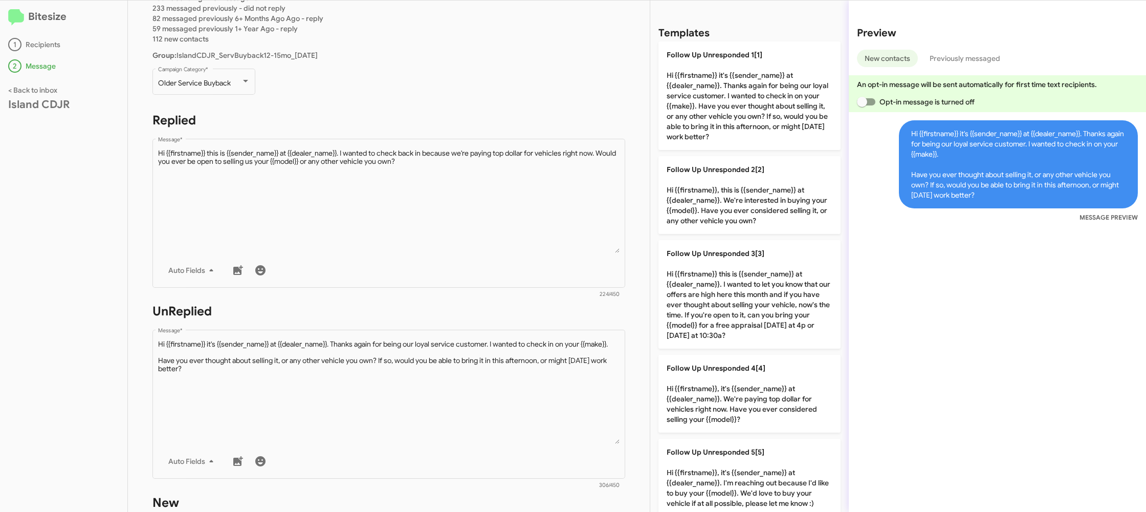
type textarea "Hi {{firstname}} it's {{sender_name}} at {{dealer_name}}. Thanks again for bein…"
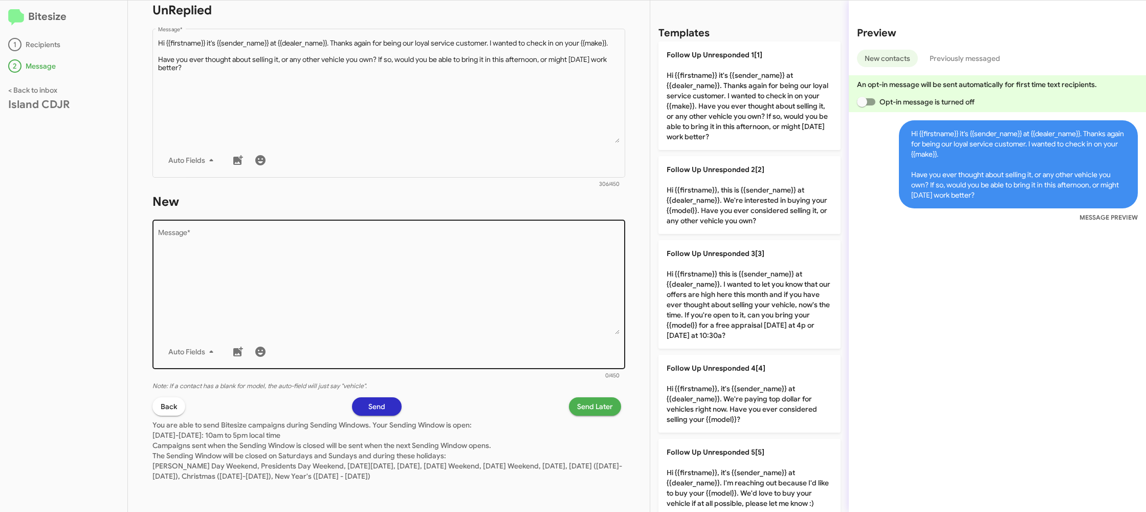
click at [532, 297] on textarea "Message *" at bounding box center [389, 282] width 462 height 104
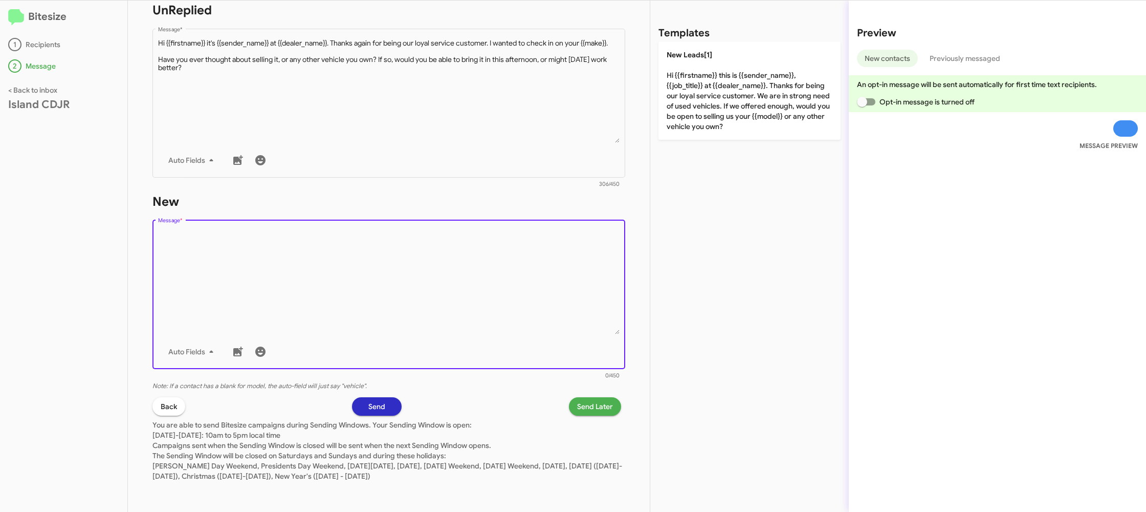
drag, startPoint x: 532, startPoint y: 296, endPoint x: 671, endPoint y: 152, distance: 200.1
click at [543, 265] on textarea "Message *" at bounding box center [389, 282] width 462 height 104
drag, startPoint x: 703, startPoint y: 121, endPoint x: 599, endPoint y: 396, distance: 293.7
click at [702, 122] on p "New Leads[1] Hi {{firstname}} this is {{sender_name}}, {{job_title}} at {{deale…" at bounding box center [749, 90] width 182 height 98
type textarea "Hi {{firstname}} this is {{sender_name}}, {{job_title}} at {{dealer_name}}. Tha…"
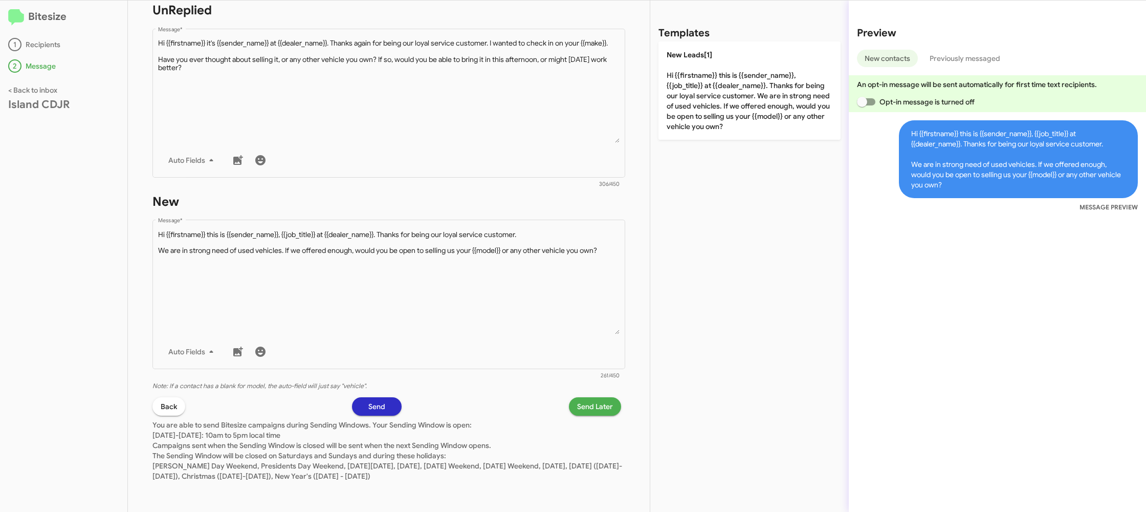
click at [587, 394] on div "STEP 2 What would you like to say? Island CDJR You're sending this message to: …" at bounding box center [389, 256] width 522 height 511
click at [583, 403] on span "Send Later" at bounding box center [595, 406] width 36 height 18
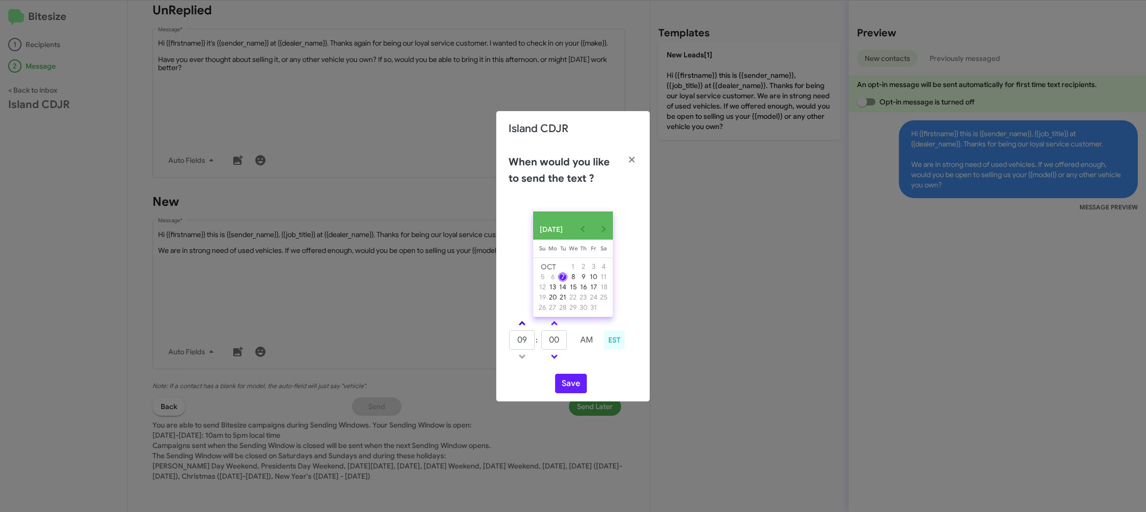
drag, startPoint x: 511, startPoint y: 327, endPoint x: 517, endPoint y: 328, distance: 5.8
click at [513, 328] on td at bounding box center [522, 323] width 27 height 13
click at [523, 327] on span at bounding box center [522, 324] width 7 height 7
drag, startPoint x: 523, startPoint y: 327, endPoint x: 566, endPoint y: 348, distance: 47.4
click at [523, 327] on span at bounding box center [522, 324] width 7 height 7
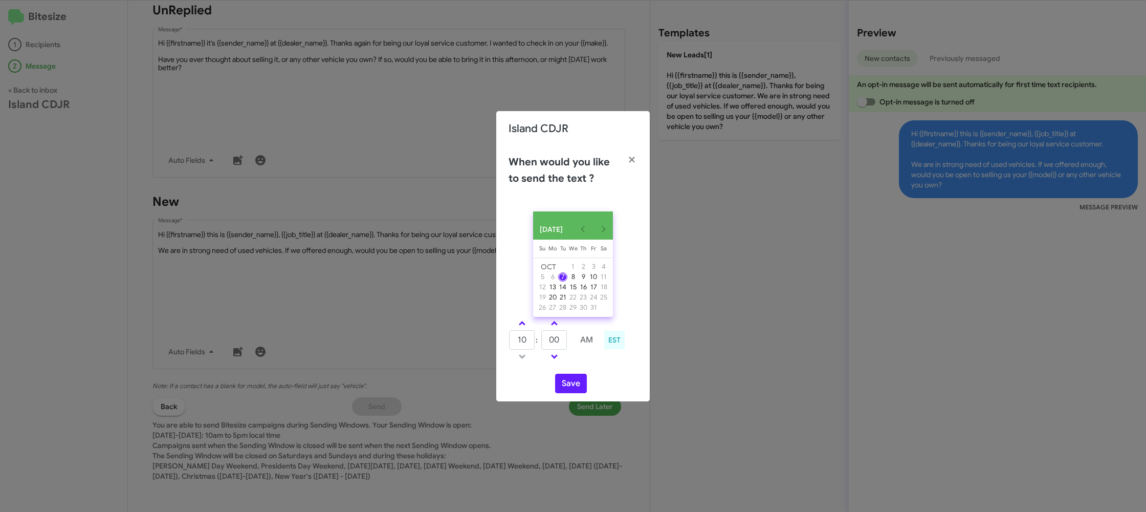
type input "11"
click at [565, 346] on input "00" at bounding box center [554, 339] width 26 height 19
type input "15"
drag, startPoint x: 591, startPoint y: 370, endPoint x: 571, endPoint y: 384, distance: 24.6
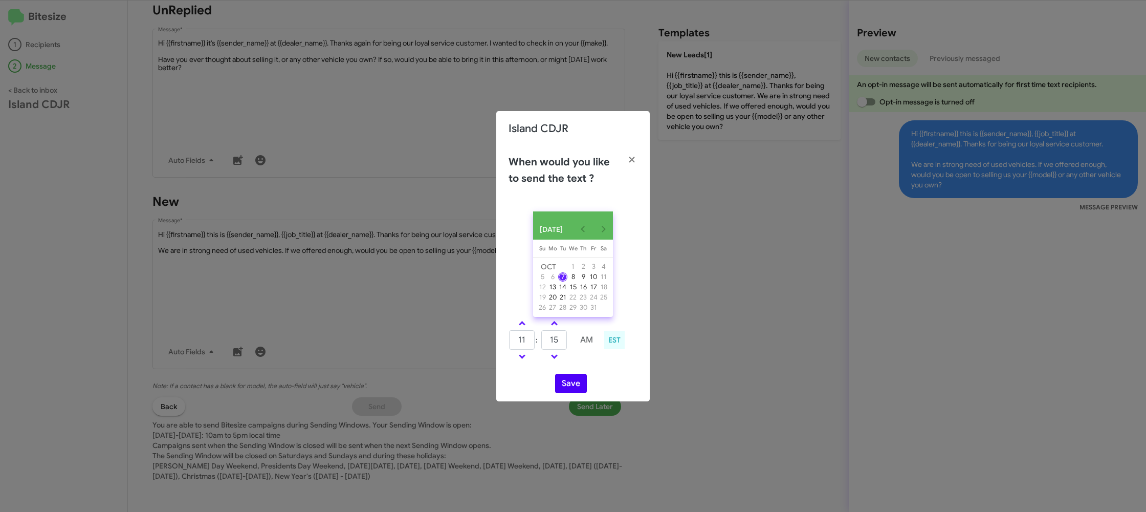
click at [587, 370] on div "OCT 2025 Sunday Su Monday Mo Tuesday Tu Wednesday We Thursday Th Friday Fr Satu…" at bounding box center [572, 302] width 153 height 198
click at [571, 384] on button "Save" at bounding box center [571, 382] width 32 height 19
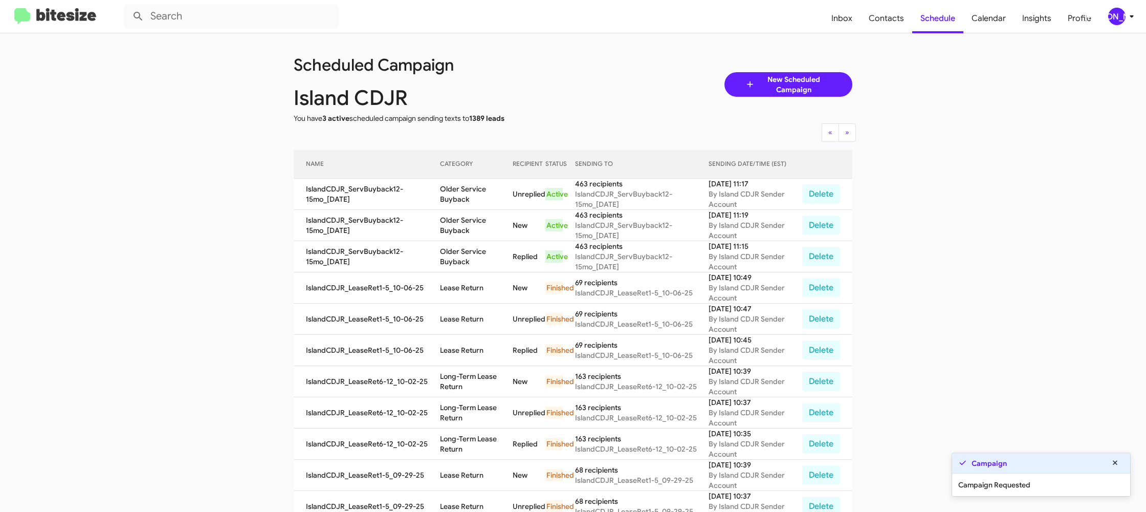
click at [1133, 505] on app-scheduler "Scheduled Campaign Island CDJR You have 3 active scheduled campaign sending tex…" at bounding box center [573, 424] width 1146 height 782
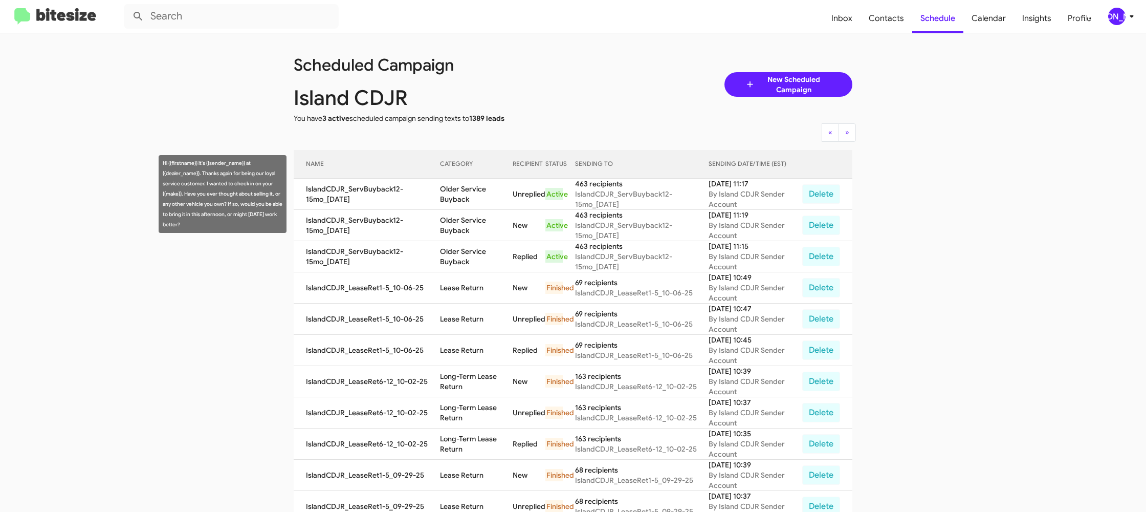
scroll to position [1, 0]
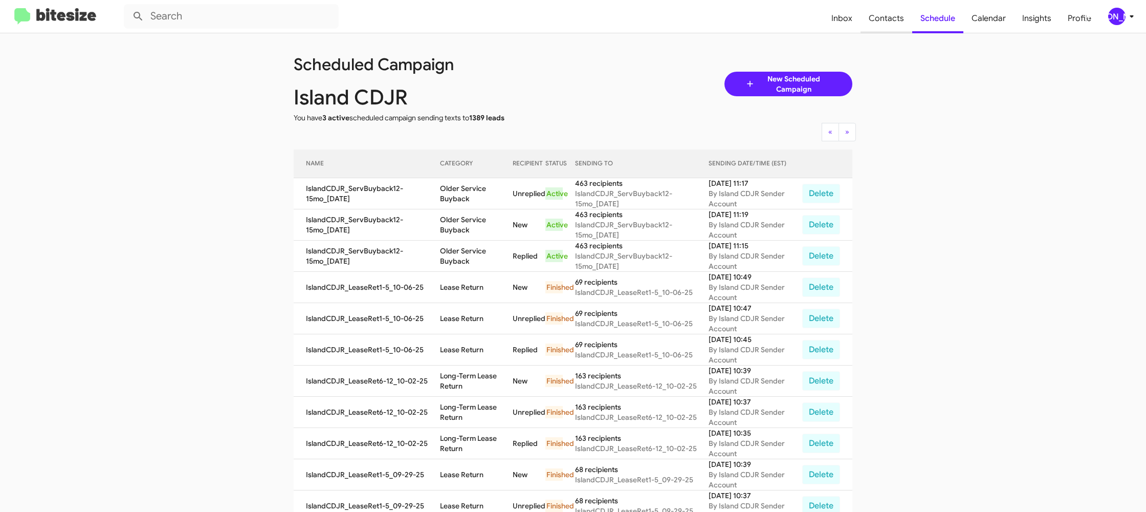
click at [885, 28] on span "Contacts" at bounding box center [886, 19] width 52 height 30
type input "in:groups"
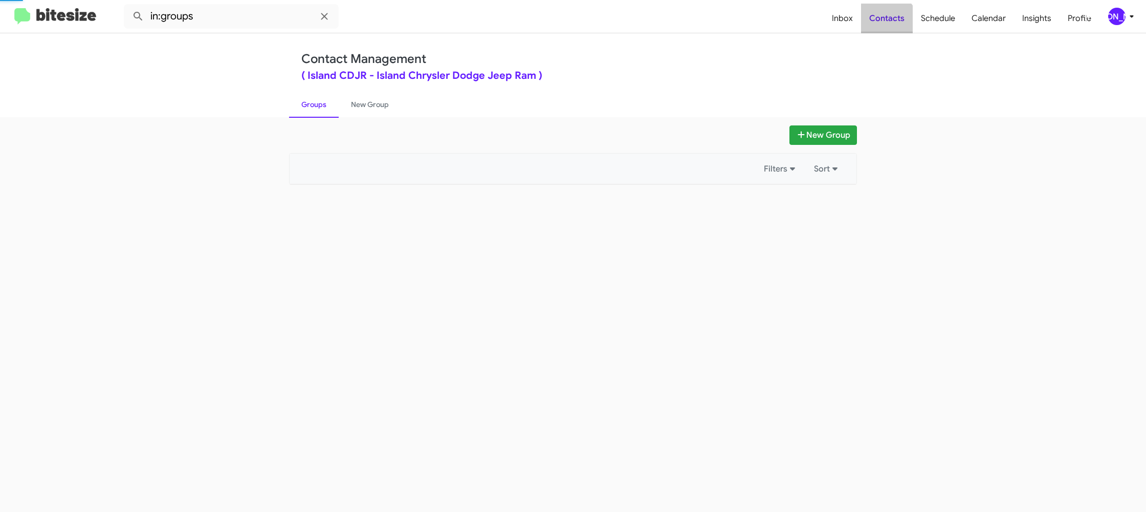
click at [885, 28] on span "Contacts" at bounding box center [887, 19] width 52 height 30
drag, startPoint x: 885, startPoint y: 28, endPoint x: 715, endPoint y: 65, distance: 174.4
click at [885, 28] on span "Contacts" at bounding box center [887, 19] width 52 height 30
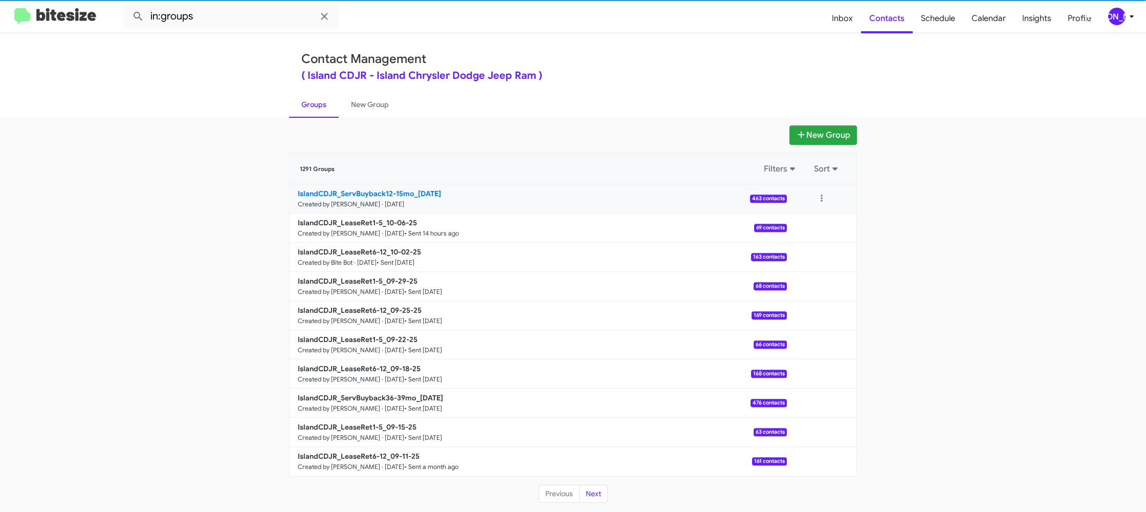
click at [371, 194] on b "IslandCDJR_ServBuyback12-15mo_10-07-25" at bounding box center [369, 193] width 143 height 9
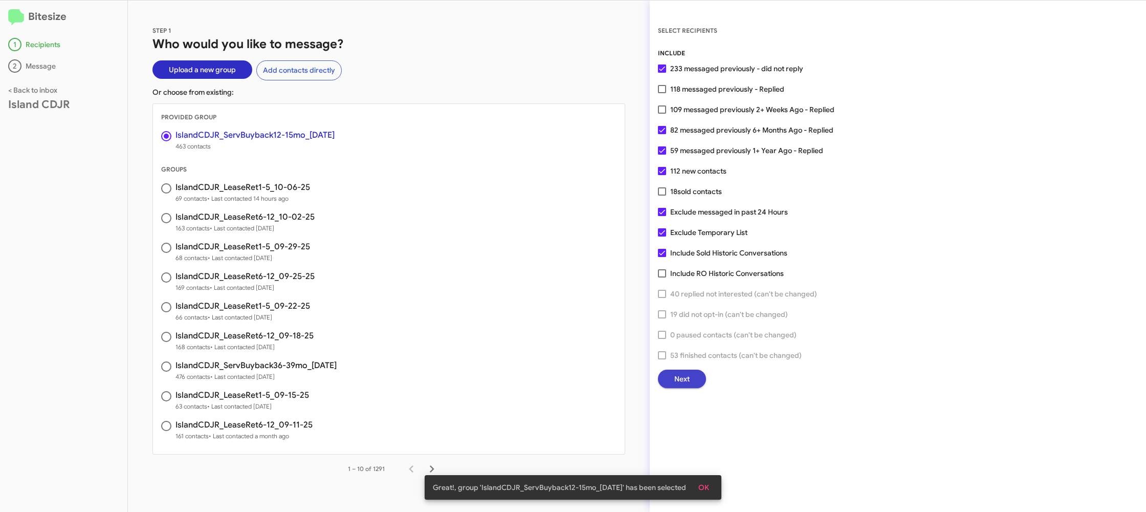
click at [682, 377] on span "Next" at bounding box center [681, 378] width 15 height 18
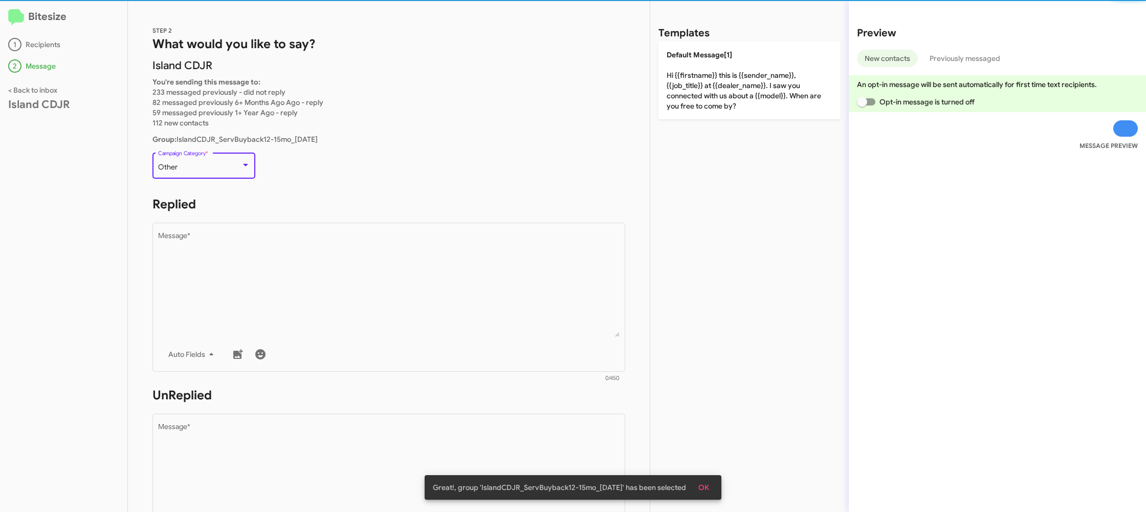
click at [231, 171] on div "Other" at bounding box center [199, 167] width 83 height 8
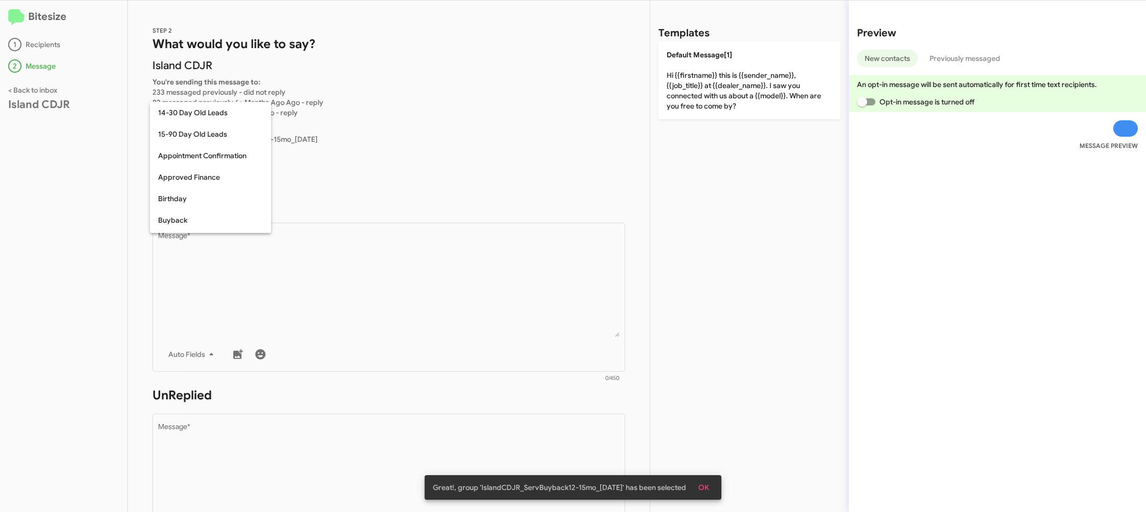
scroll to position [225, 0]
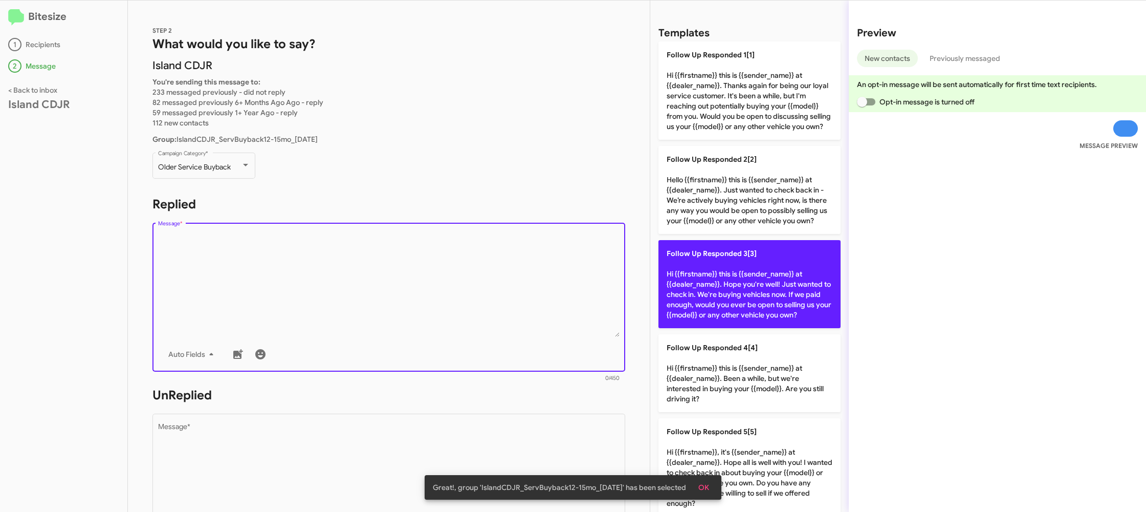
drag, startPoint x: 344, startPoint y: 255, endPoint x: 663, endPoint y: 247, distance: 318.3
click at [345, 256] on textarea "Message *" at bounding box center [389, 284] width 462 height 104
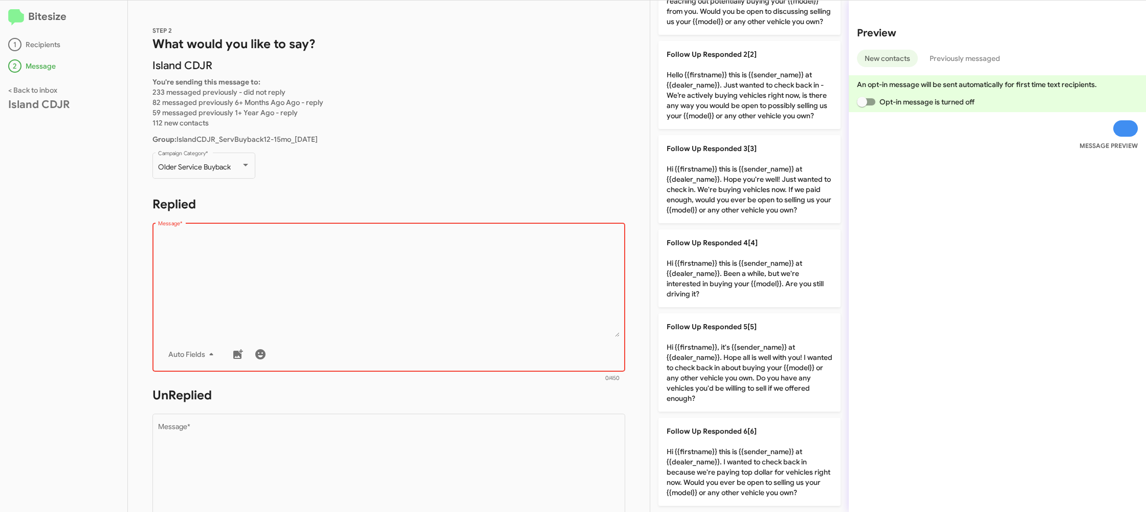
scroll to position [276, 0]
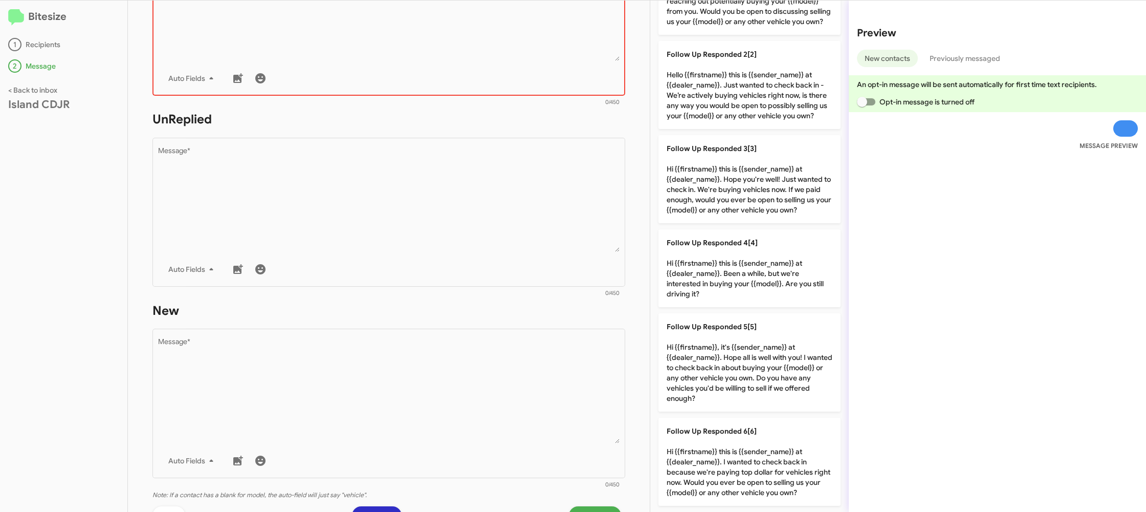
click at [532, 320] on form "New Drop image here to insert Auto Fields Message * 0/450" at bounding box center [388, 395] width 473 height 187
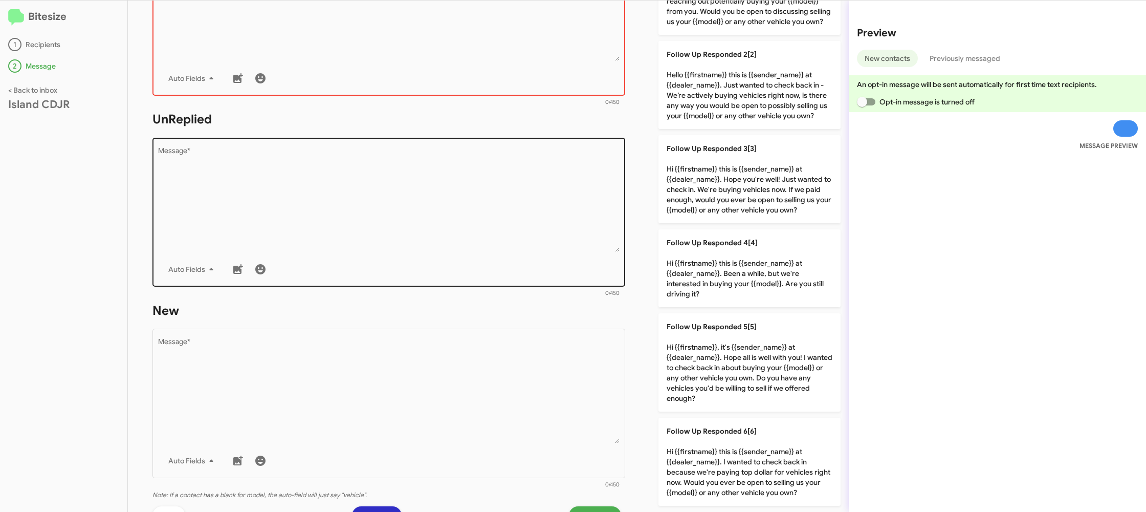
drag, startPoint x: 553, startPoint y: 259, endPoint x: 629, endPoint y: 279, distance: 79.4
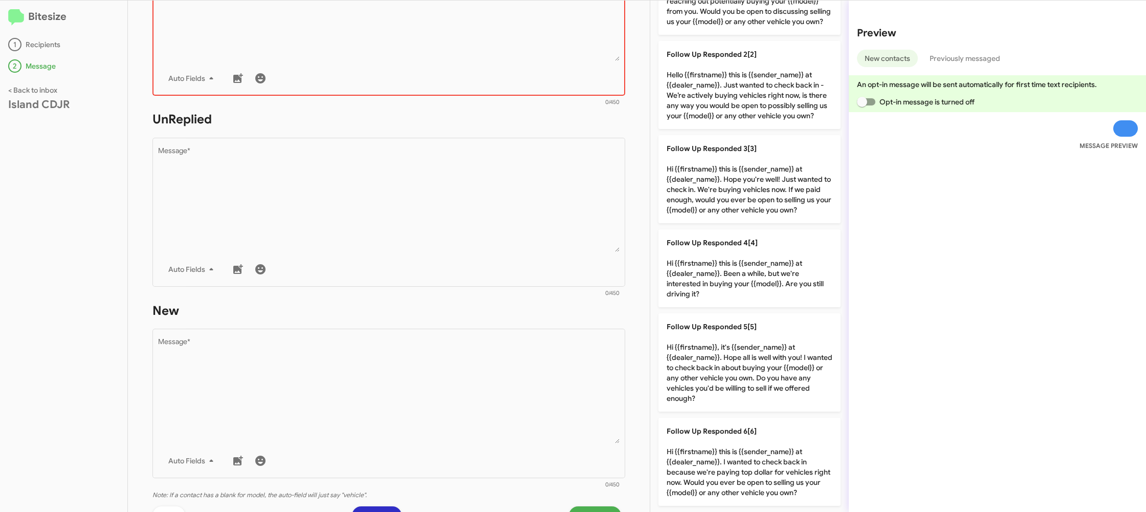
click at [553, 259] on div "Drop image here to insert Auto Fields Message *" at bounding box center [389, 211] width 462 height 151
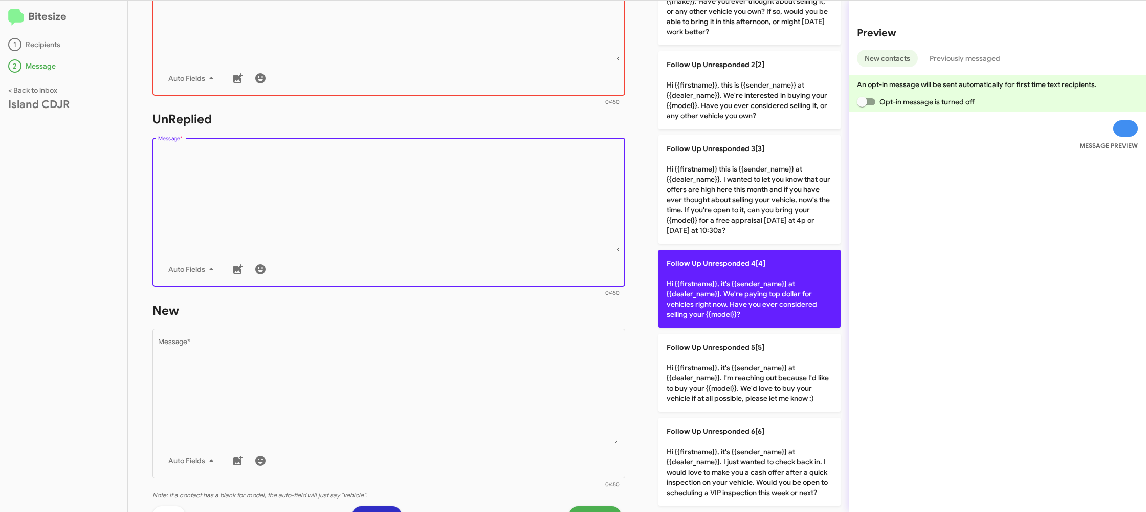
scroll to position [0, 0]
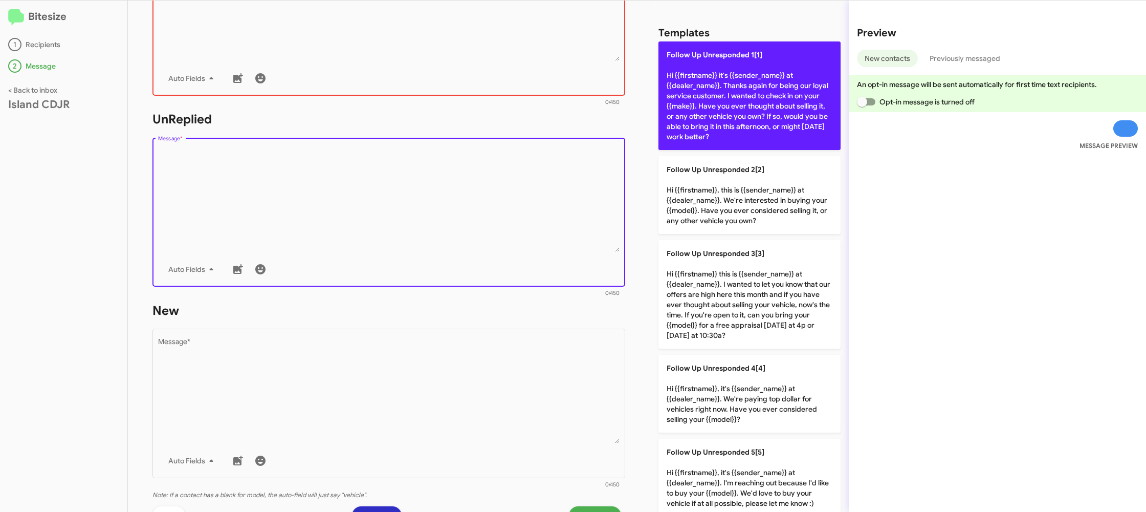
click at [758, 85] on p "Follow Up Unresponded 1[1] Hi {{firstname}} it's {{sender_name}} at {{dealer_na…" at bounding box center [749, 95] width 182 height 108
type textarea "Hi {{firstname}} it's {{sender_name}} at {{dealer_name}}. Thanks again for bein…"
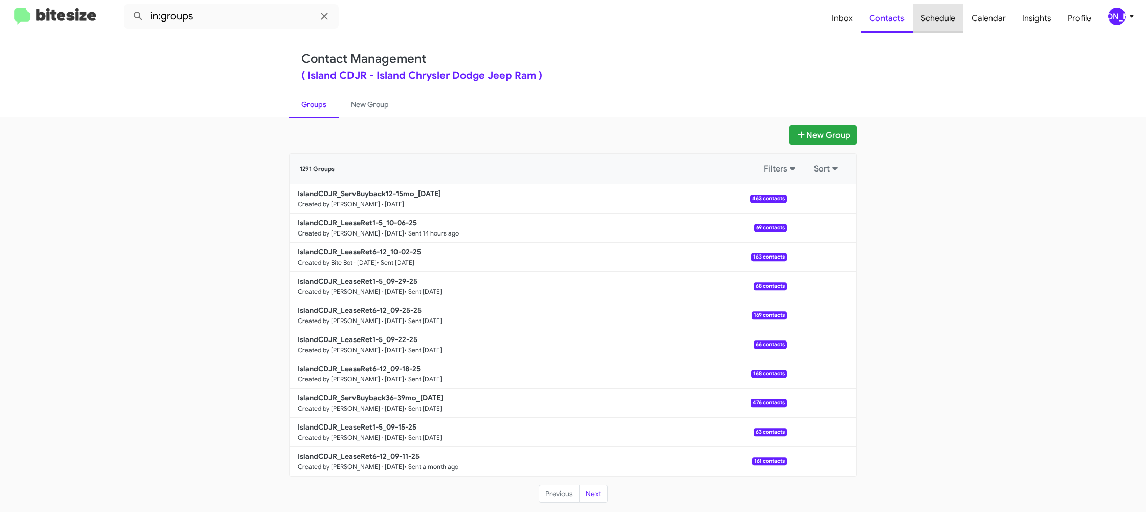
click at [932, 23] on span "Schedule" at bounding box center [938, 19] width 51 height 30
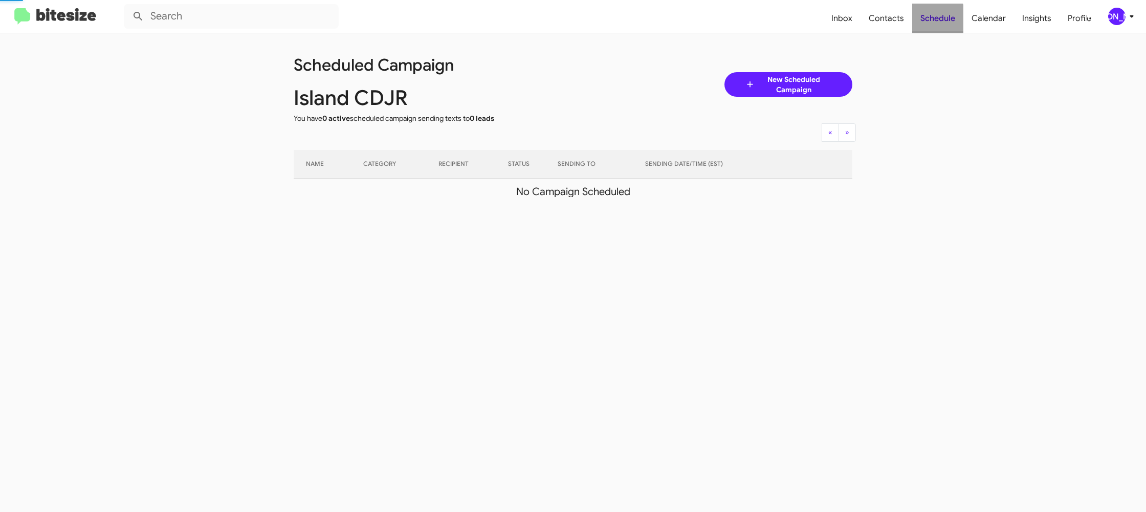
click at [932, 23] on span "Schedule" at bounding box center [937, 19] width 51 height 30
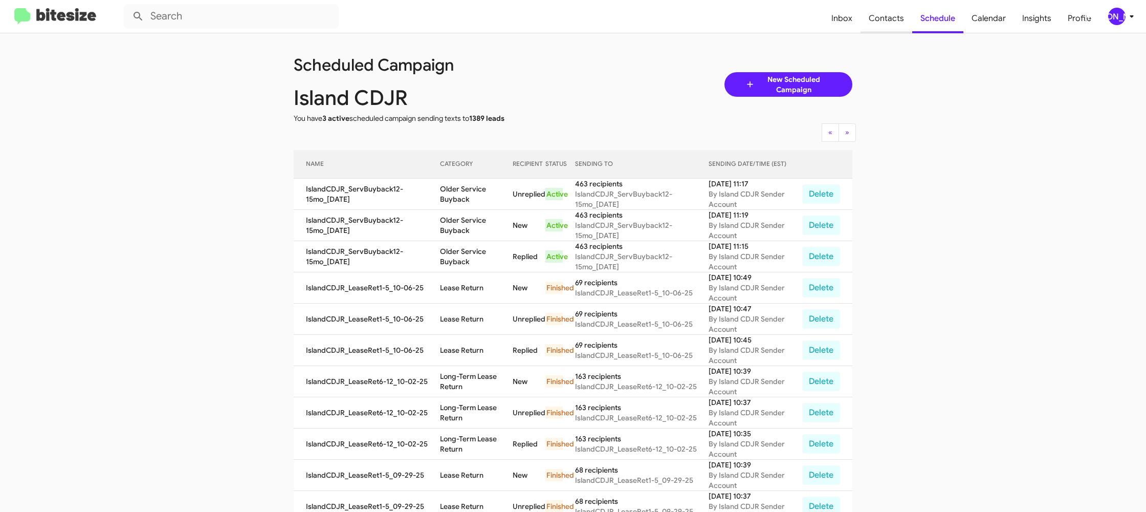
click at [876, 29] on span "Contacts" at bounding box center [886, 19] width 52 height 30
type input "in:groups"
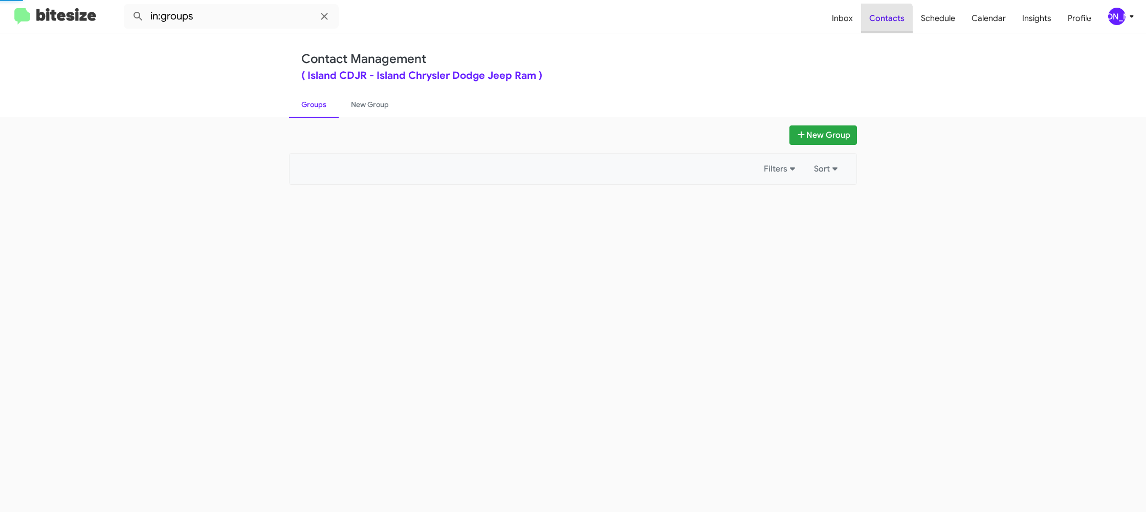
click at [876, 29] on span "Contacts" at bounding box center [887, 19] width 52 height 30
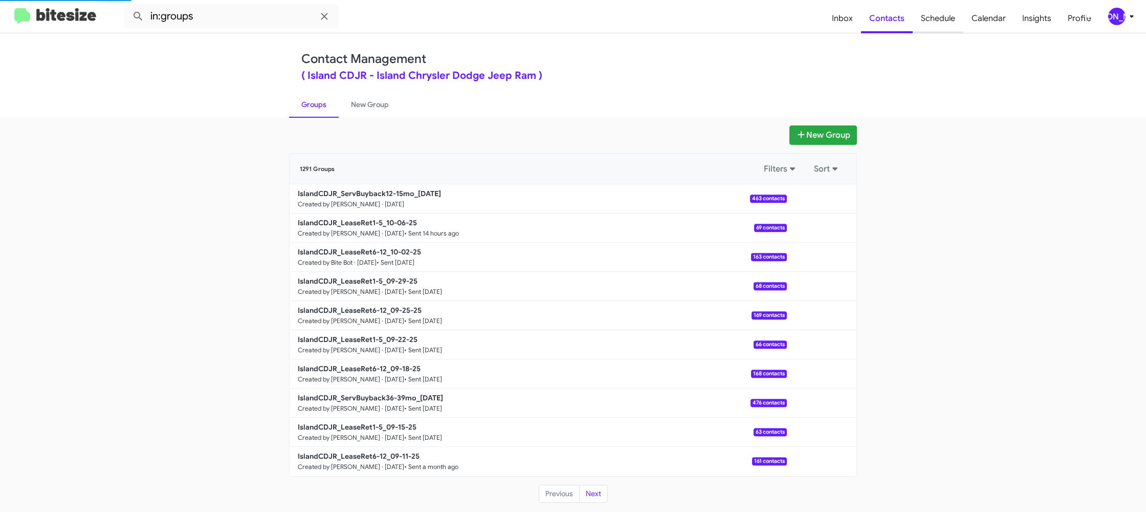
click at [941, 31] on span "Schedule" at bounding box center [938, 19] width 51 height 30
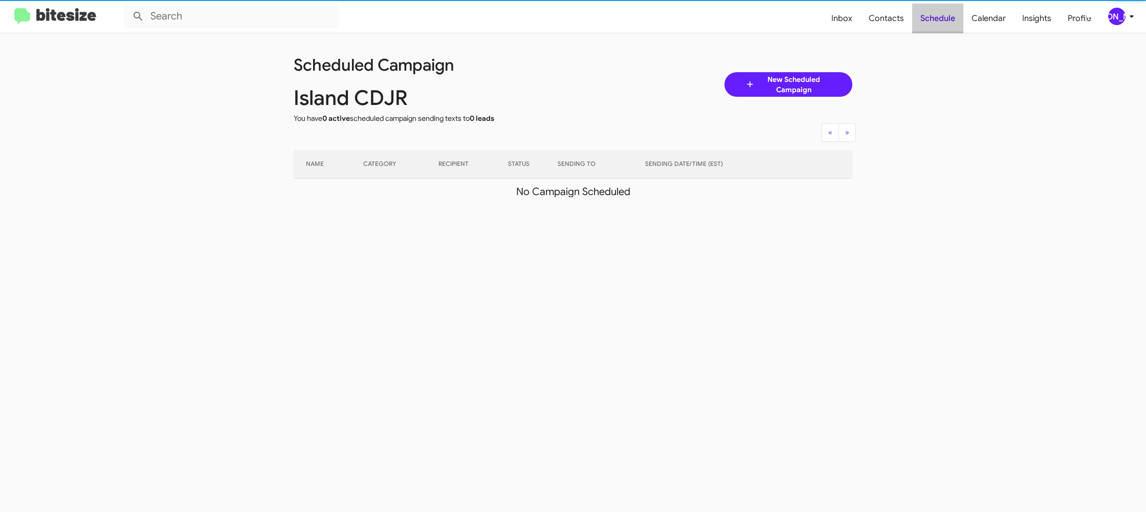
click at [941, 31] on span "Schedule" at bounding box center [937, 19] width 51 height 30
drag, startPoint x: 941, startPoint y: 31, endPoint x: 850, endPoint y: 1, distance: 95.6
click at [941, 31] on span "Schedule" at bounding box center [937, 19] width 51 height 30
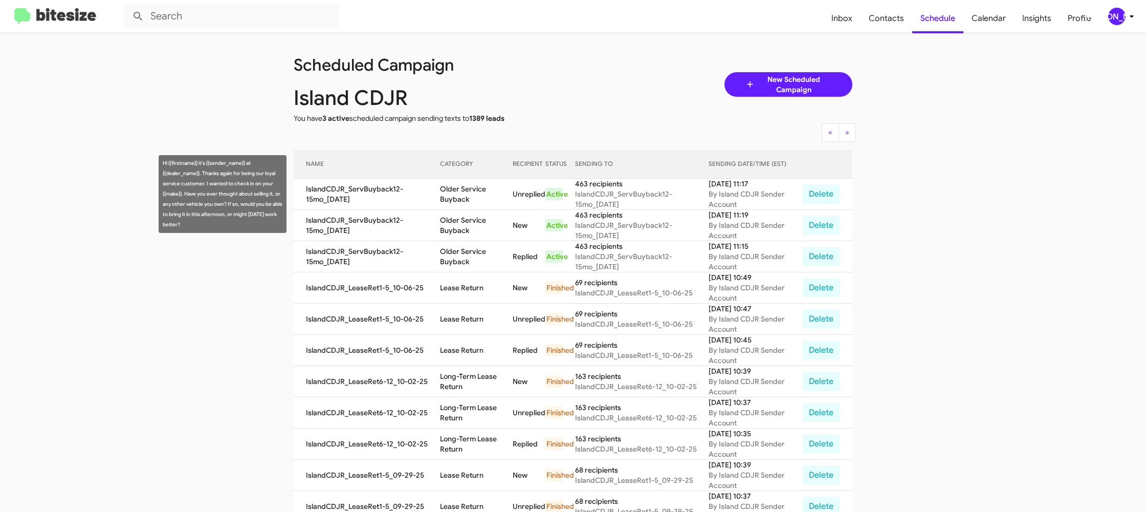
click at [470, 193] on td "Older Service Buyback" at bounding box center [476, 194] width 73 height 31
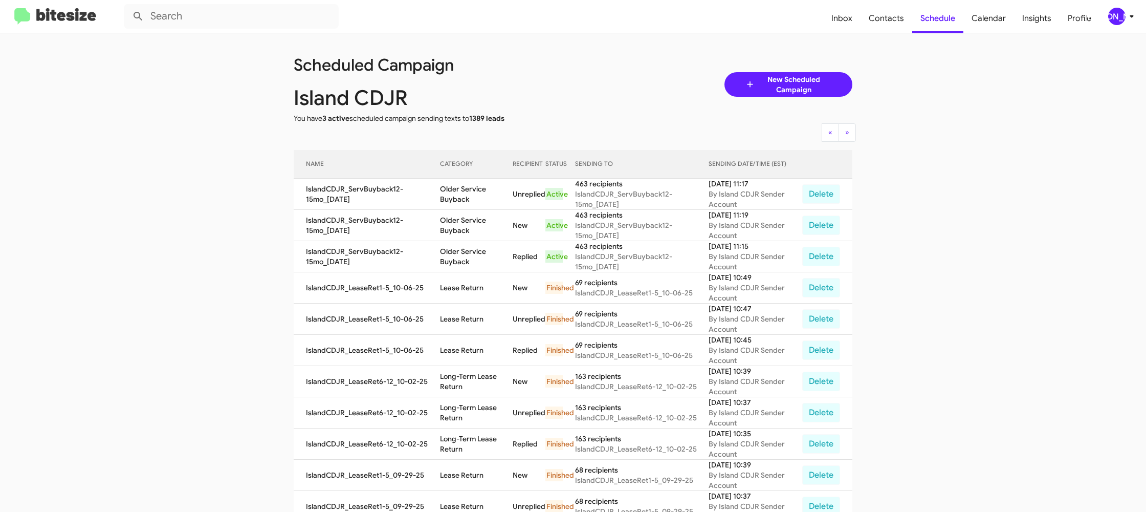
click at [470, 193] on td "Older Service Buyback" at bounding box center [476, 194] width 73 height 31
drag, startPoint x: 470, startPoint y: 193, endPoint x: 467, endPoint y: 189, distance: 5.8
click at [470, 193] on td "Older Service Buyback" at bounding box center [476, 194] width 73 height 31
copy td "Older Service Buyback"
click at [1120, 17] on div "[PERSON_NAME]" at bounding box center [1116, 16] width 17 height 17
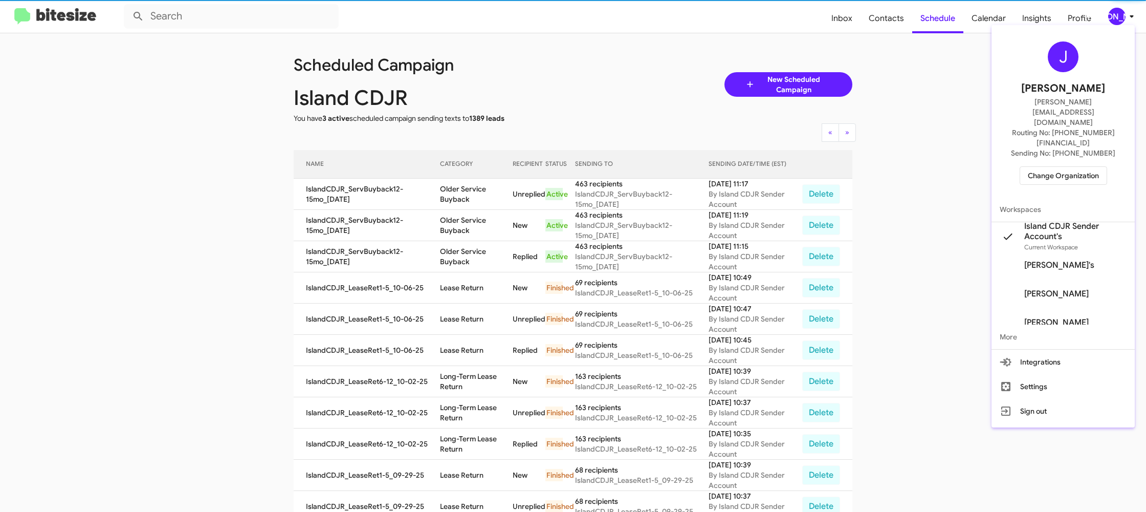
click at [1066, 167] on span "Change Organization" at bounding box center [1063, 175] width 71 height 17
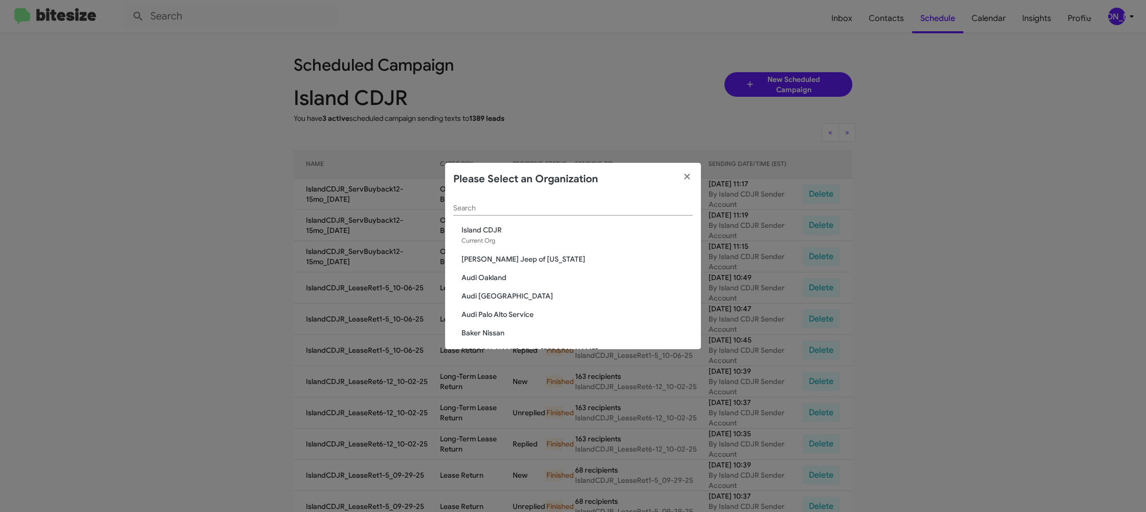
click at [515, 201] on div "Search" at bounding box center [572, 205] width 239 height 20
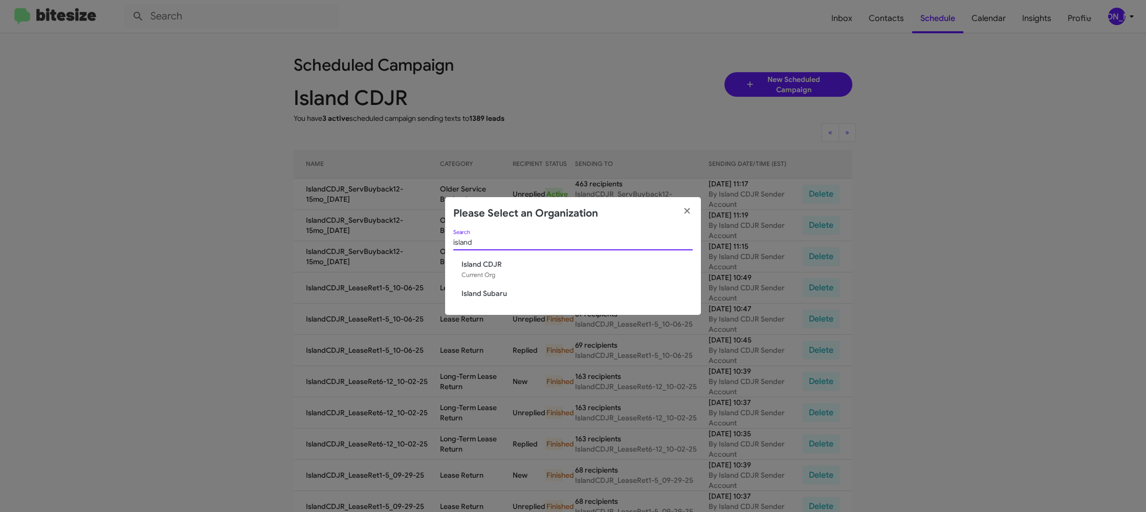
type input "island"
click at [492, 288] on span "Island Subaru" at bounding box center [576, 293] width 231 height 10
drag, startPoint x: 492, startPoint y: 288, endPoint x: 495, endPoint y: 284, distance: 5.4
click at [493, 287] on div "island Search Island CDJR Current Org Island Subaru" at bounding box center [573, 272] width 256 height 85
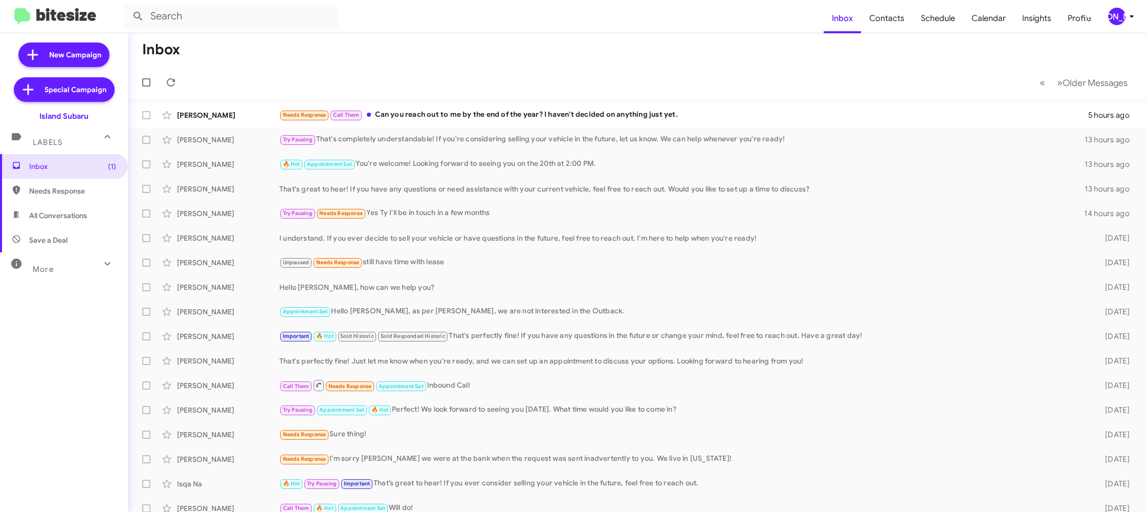
click at [1126, 18] on icon at bounding box center [1132, 16] width 12 height 12
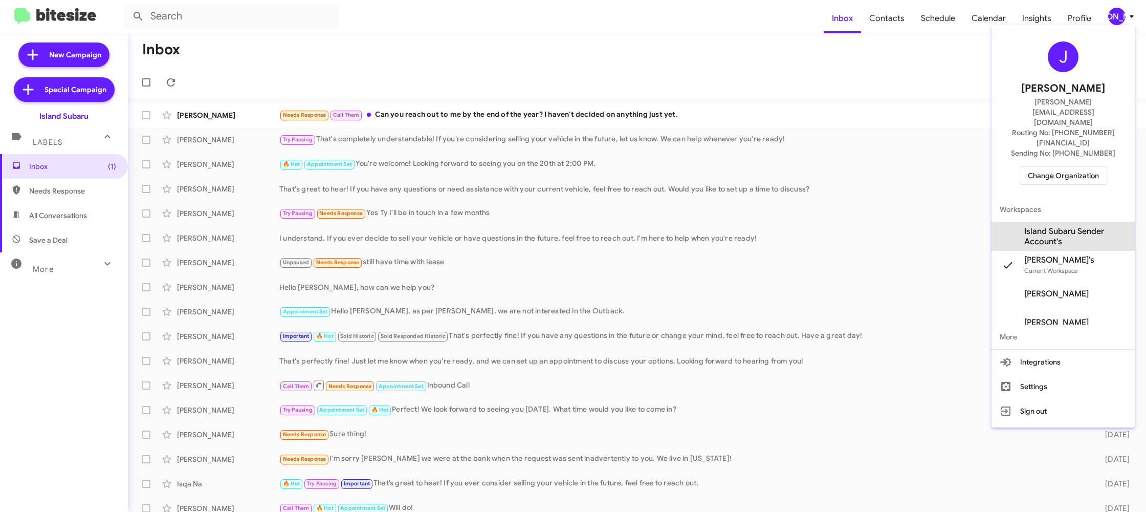
click at [1080, 222] on span "Island Subaru Sender Account's" at bounding box center [1062, 236] width 143 height 29
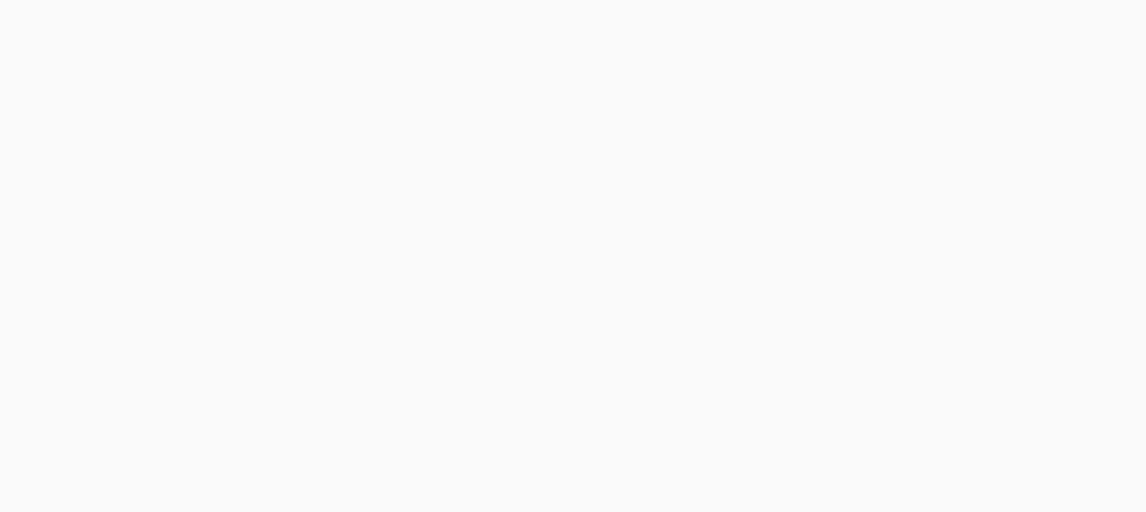
click at [900, 15] on body at bounding box center [573, 256] width 1146 height 512
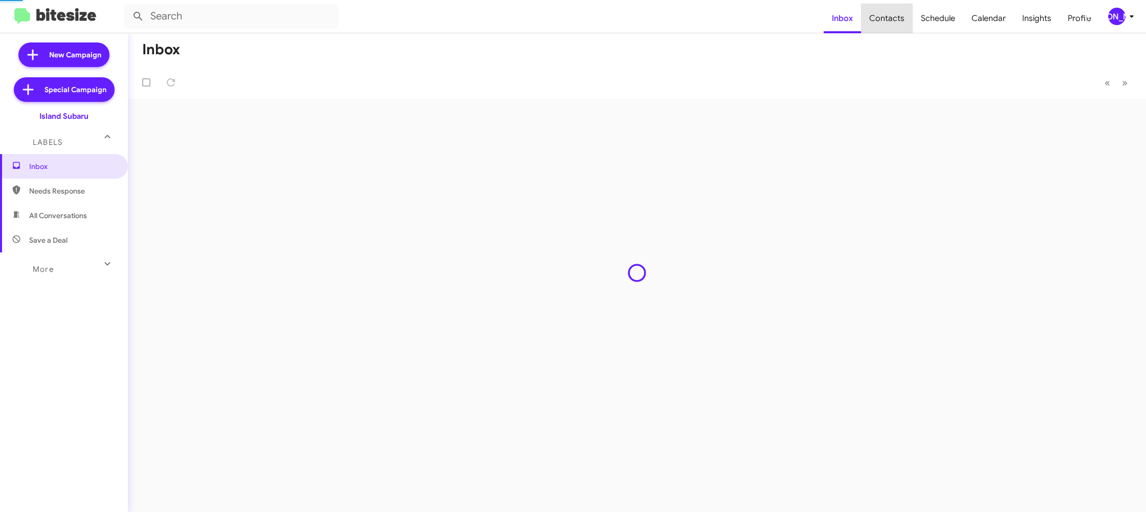
drag, startPoint x: 900, startPoint y: 15, endPoint x: 820, endPoint y: 3, distance: 81.3
click at [900, 15] on span "Contacts" at bounding box center [887, 19] width 52 height 30
type input "in:groups"
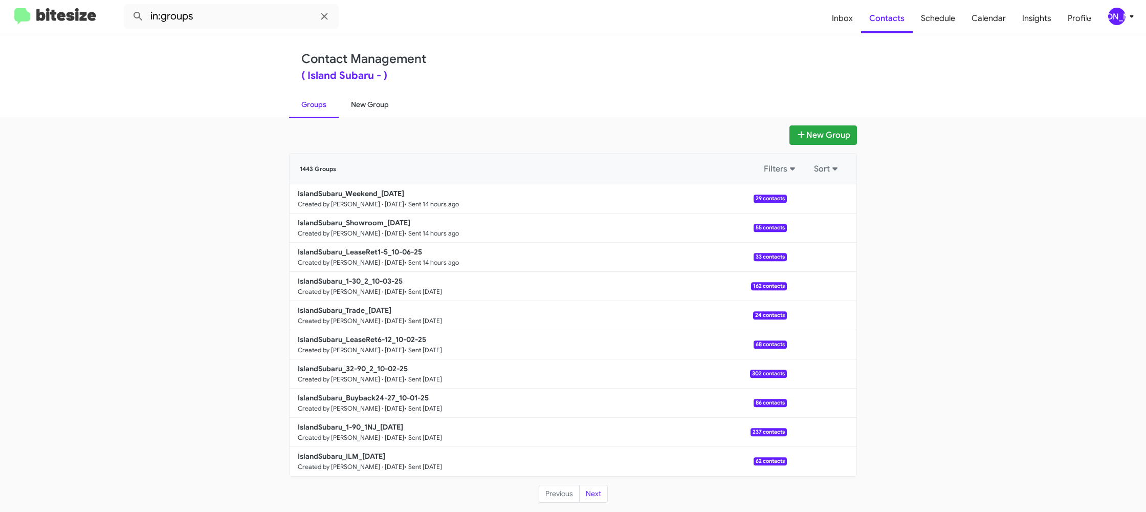
click at [378, 102] on link "New Group" at bounding box center [370, 104] width 62 height 27
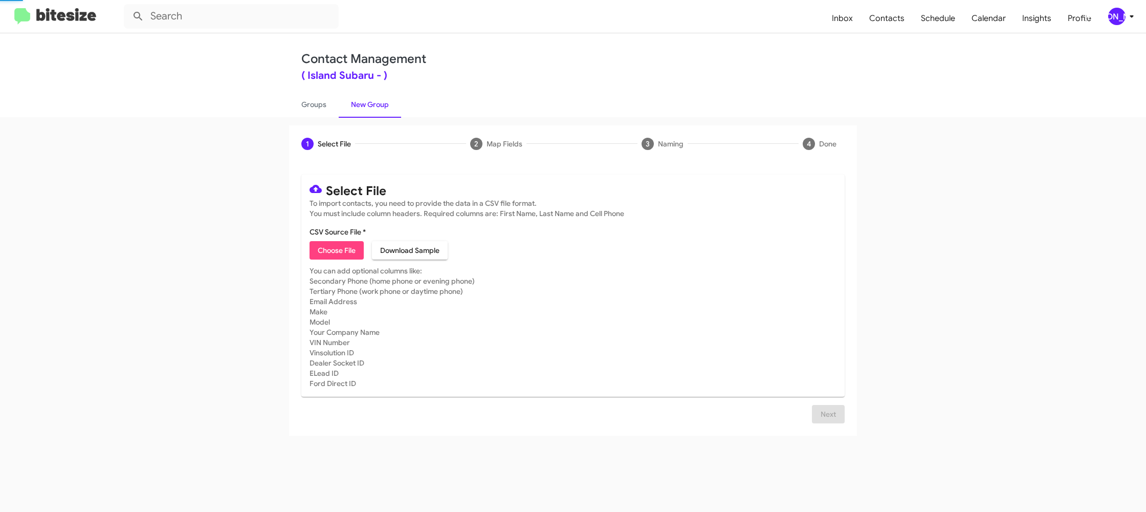
click at [378, 102] on link "New Group" at bounding box center [370, 104] width 62 height 27
drag, startPoint x: 378, startPoint y: 102, endPoint x: 883, endPoint y: 6, distance: 513.9
click at [395, 94] on link "New Group" at bounding box center [370, 104] width 62 height 27
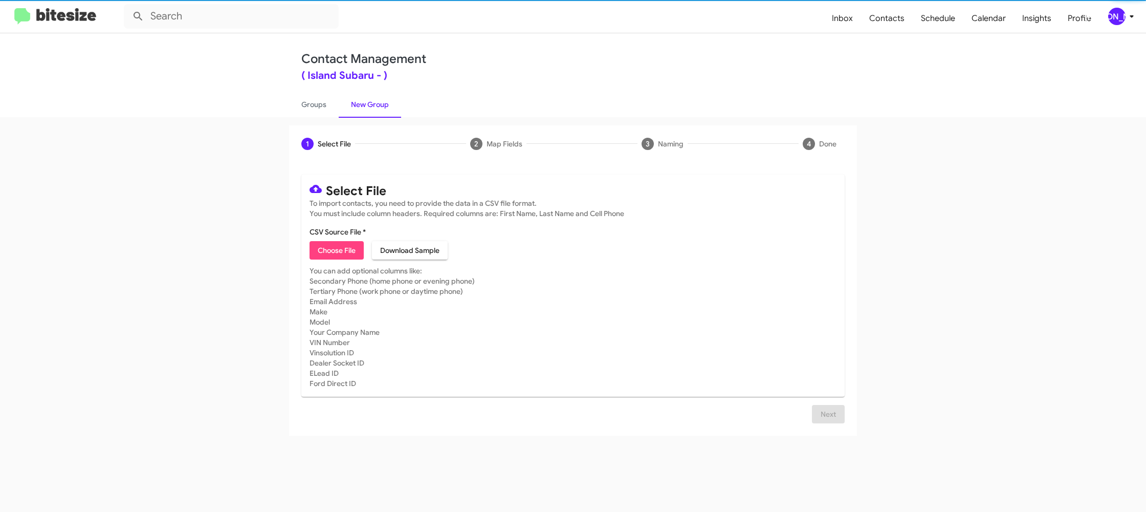
click at [1128, 13] on icon at bounding box center [1132, 16] width 12 height 12
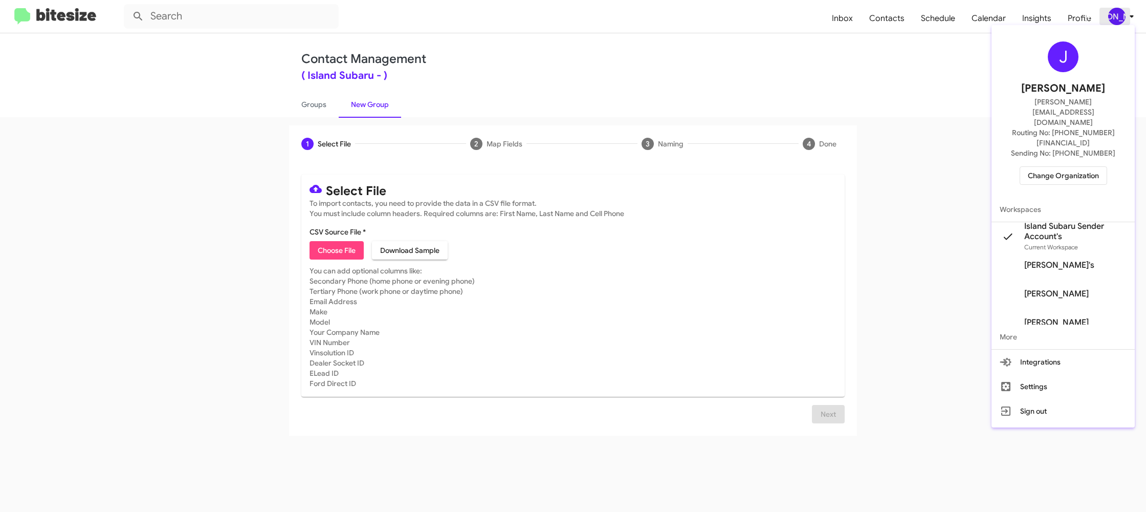
click at [1128, 13] on div at bounding box center [573, 256] width 1146 height 512
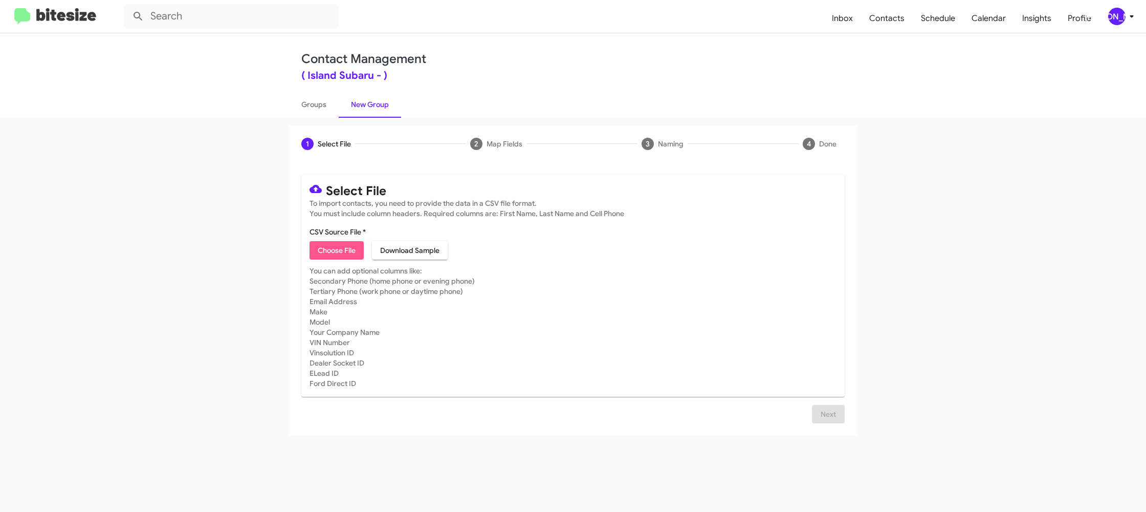
click at [330, 247] on span "Choose File" at bounding box center [337, 250] width 38 height 18
type input "IslandSubaru_ILM_10-07-25"
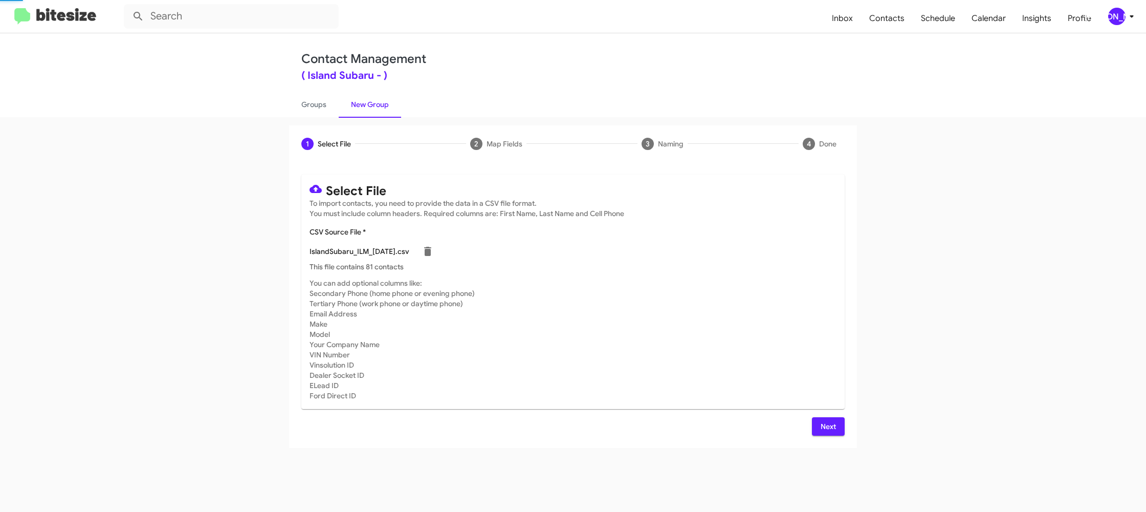
click at [633, 306] on mat-card-subtitle "You can add optional columns like: Secondary Phone (home phone or evening phone…" at bounding box center [573, 339] width 527 height 123
click at [1130, 9] on span "[PERSON_NAME]" at bounding box center [1123, 16] width 31 height 17
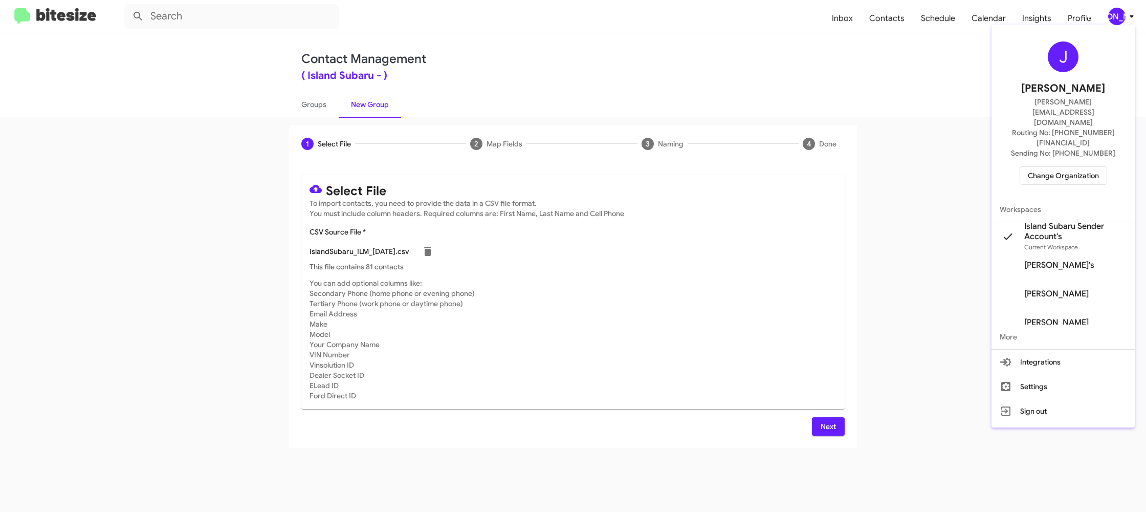
click at [1129, 10] on div at bounding box center [573, 256] width 1146 height 512
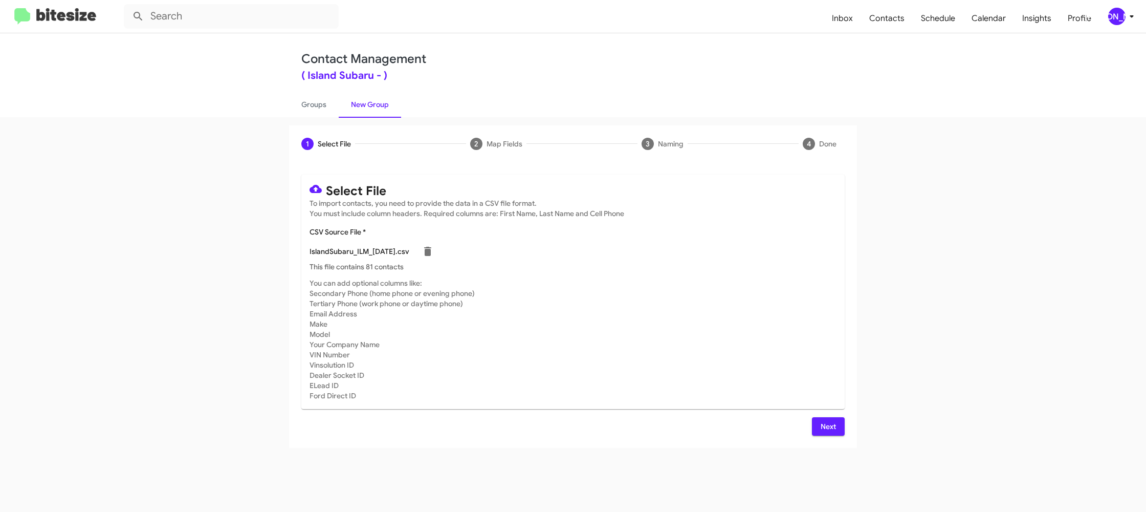
click at [1120, 25] on mat-toolbar "Inbox Contacts Schedule Calendar Insights Profile JA" at bounding box center [573, 16] width 1146 height 33
click at [1117, 17] on div "[PERSON_NAME]" at bounding box center [1116, 16] width 17 height 17
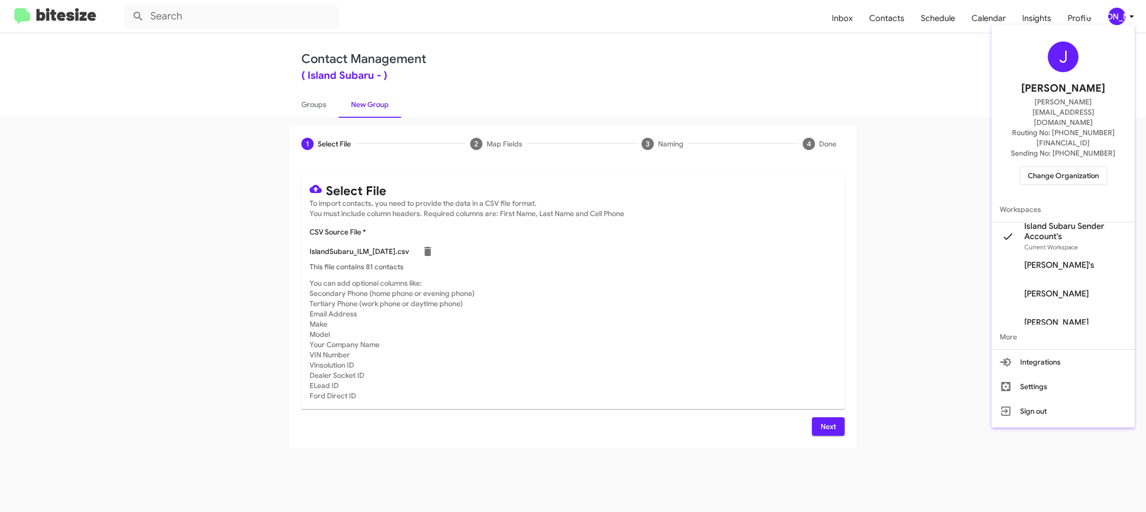
drag, startPoint x: 1117, startPoint y: 11, endPoint x: 1046, endPoint y: 52, distance: 82.0
click at [1117, 10] on div at bounding box center [573, 256] width 1146 height 512
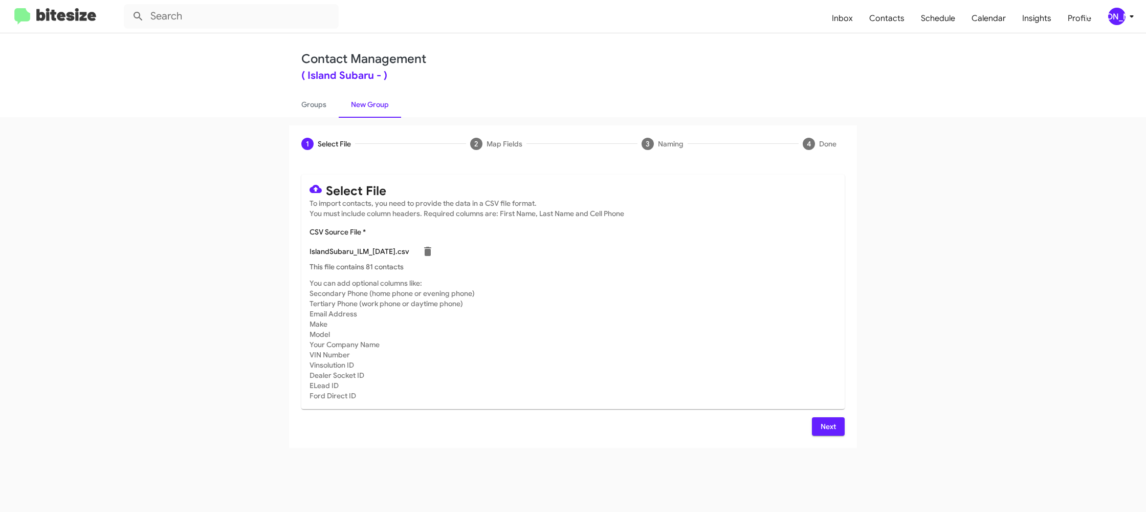
drag, startPoint x: 823, startPoint y: 424, endPoint x: 724, endPoint y: 348, distance: 125.1
click at [823, 424] on span "Next" at bounding box center [828, 426] width 16 height 18
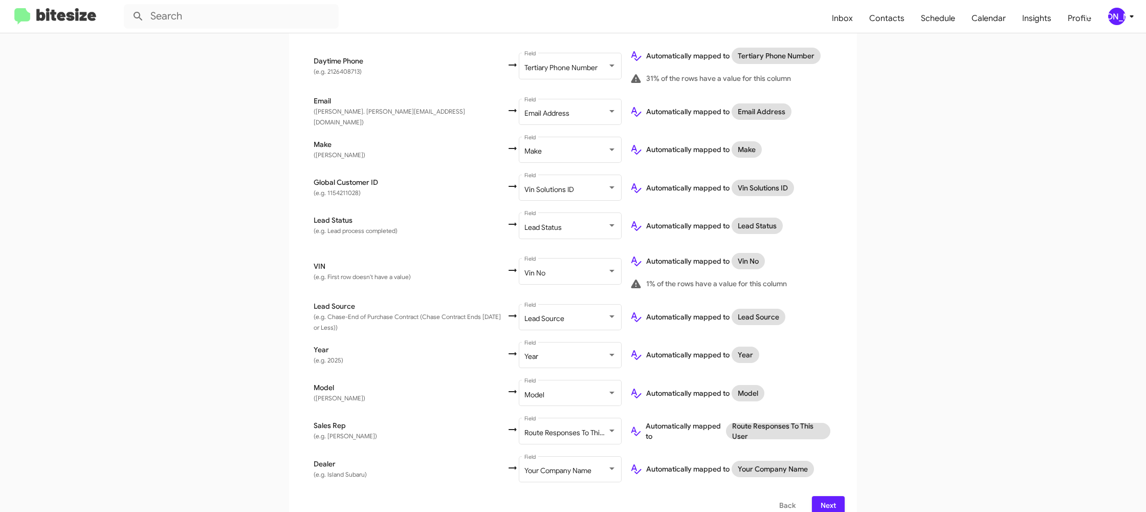
scroll to position [394, 0]
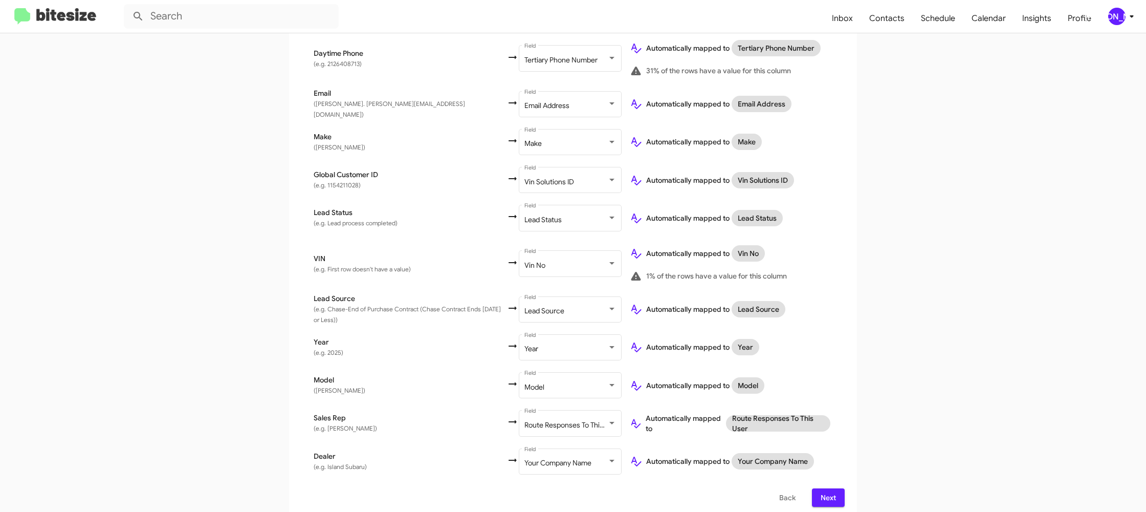
drag, startPoint x: 831, startPoint y: 490, endPoint x: 826, endPoint y: 489, distance: 5.2
click at [830, 490] on span "Next" at bounding box center [828, 497] width 16 height 18
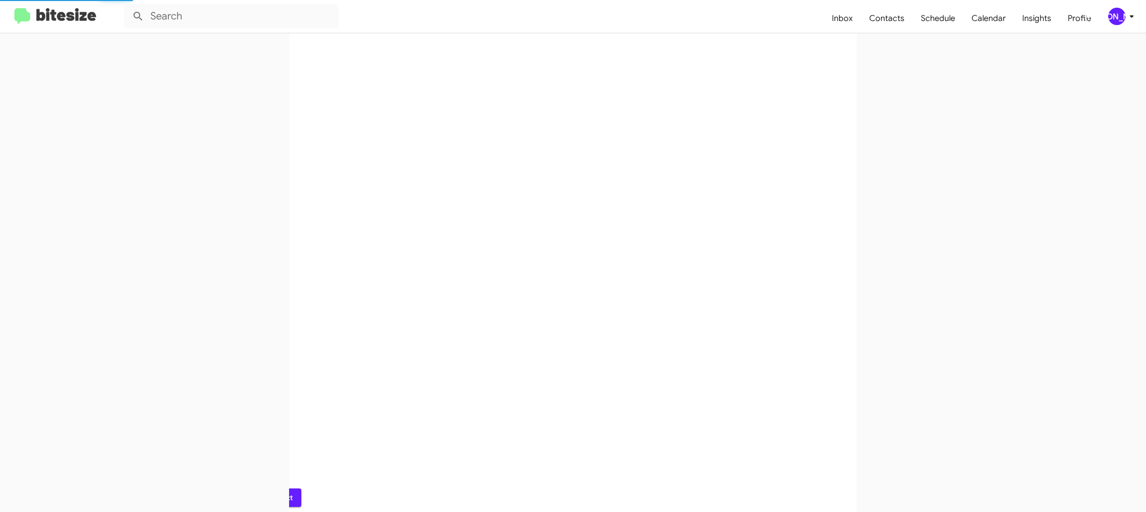
scroll to position [0, 0]
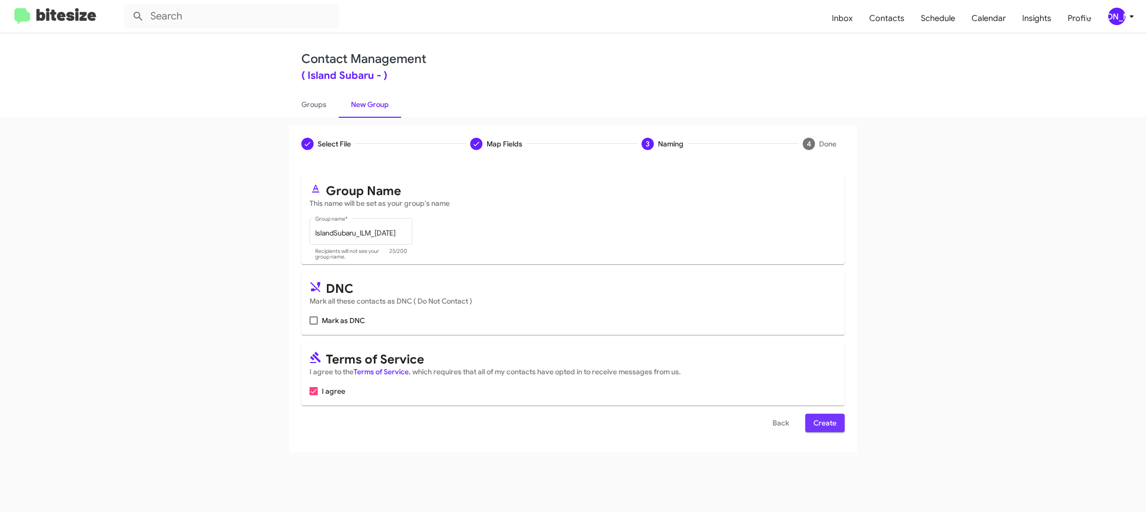
click at [824, 425] on span "Create" at bounding box center [824, 422] width 23 height 18
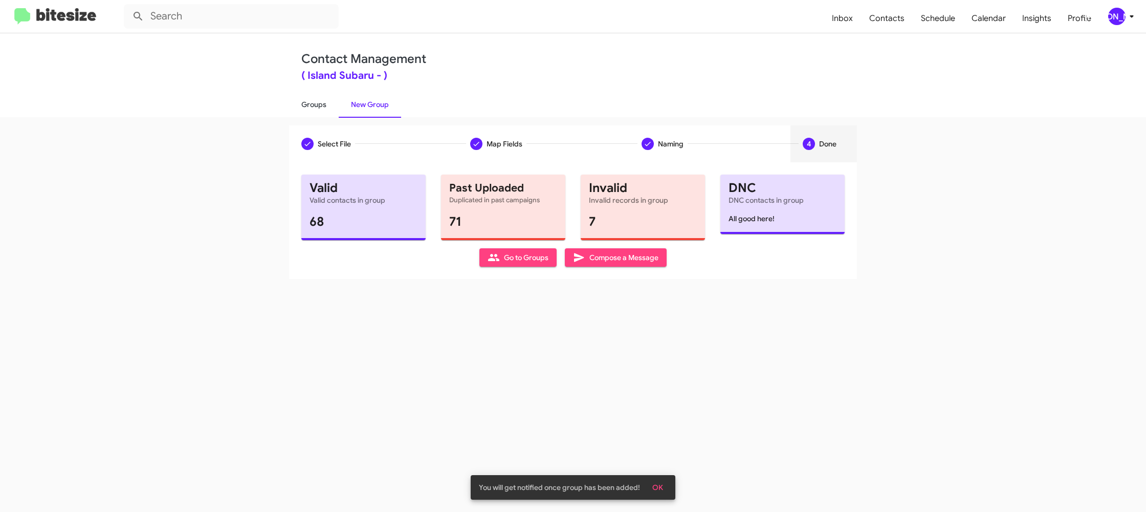
click at [301, 116] on link "Groups" at bounding box center [314, 104] width 50 height 27
type input "in:groups"
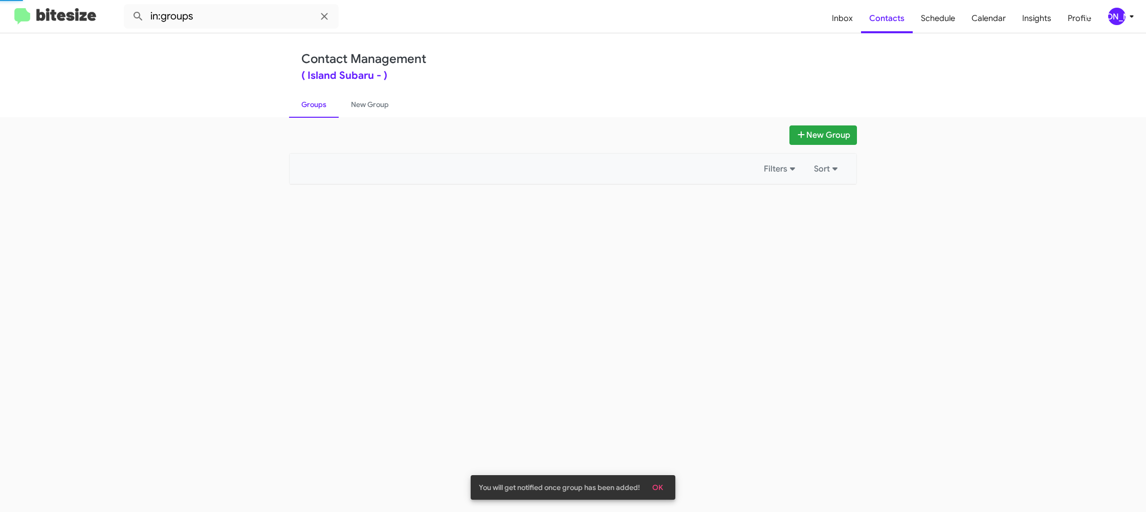
click at [301, 116] on link "Groups" at bounding box center [314, 104] width 50 height 27
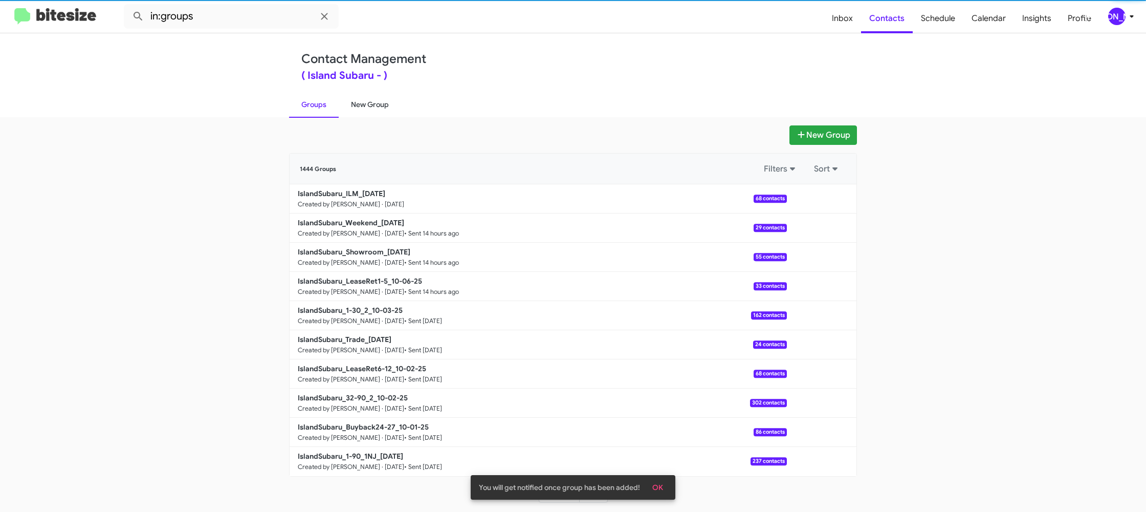
click at [374, 106] on link "New Group" at bounding box center [370, 104] width 62 height 27
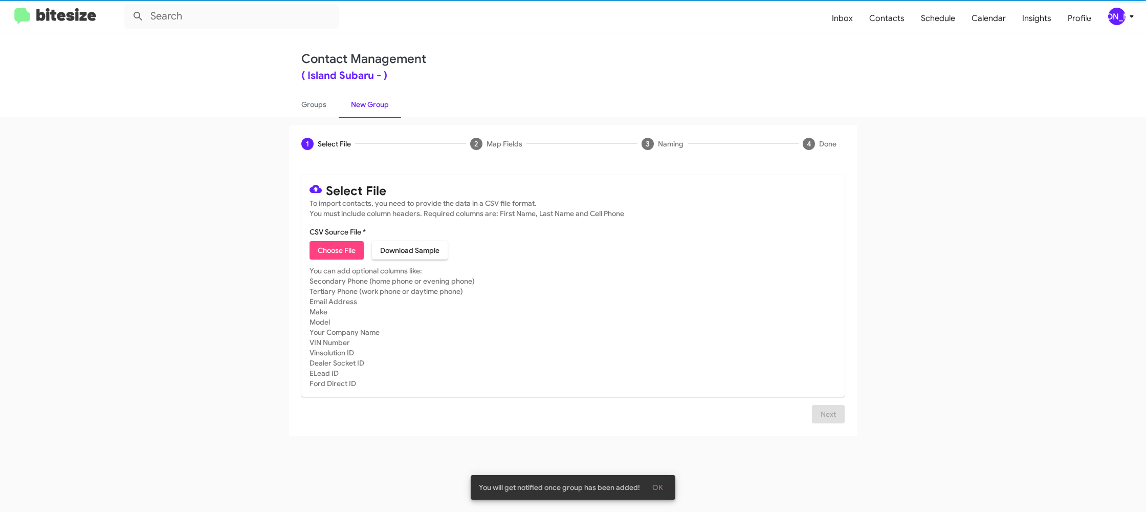
click at [374, 106] on link "New Group" at bounding box center [370, 104] width 62 height 27
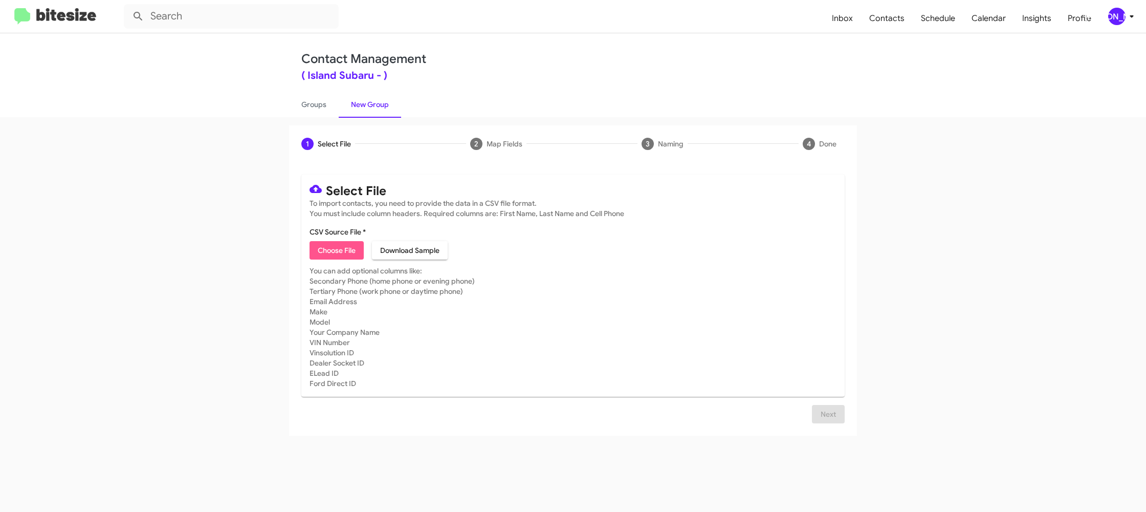
click at [325, 254] on span "Choose File" at bounding box center [337, 250] width 38 height 18
type input "IslandSubaru_ServBuyback12-15mo_10-07-25"
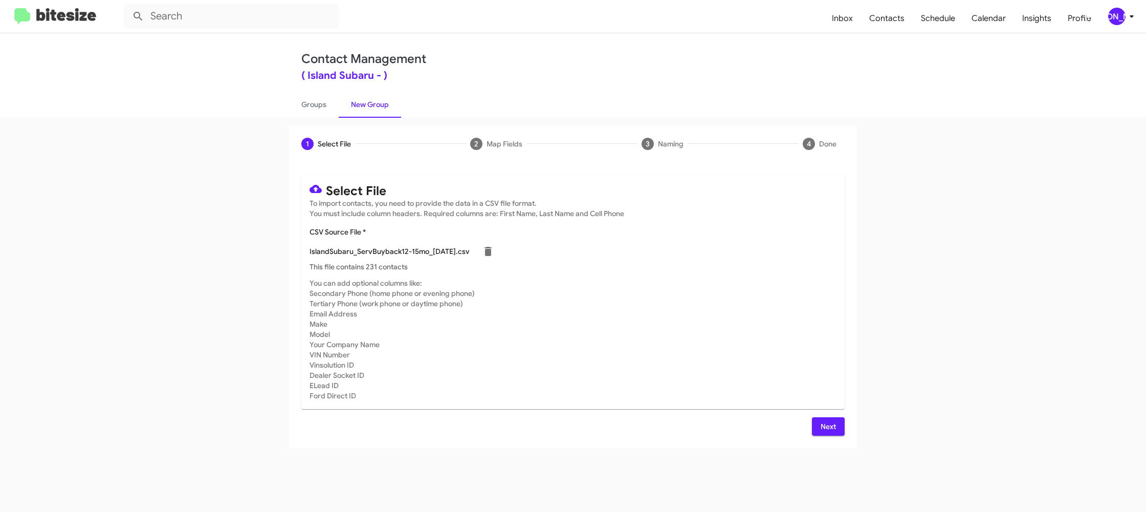
click at [707, 325] on mat-card-subtitle "You can add optional columns like: Secondary Phone (home phone or evening phone…" at bounding box center [573, 339] width 527 height 123
drag, startPoint x: 830, startPoint y: 419, endPoint x: 821, endPoint y: 413, distance: 10.4
click at [830, 419] on span "Next" at bounding box center [828, 426] width 16 height 18
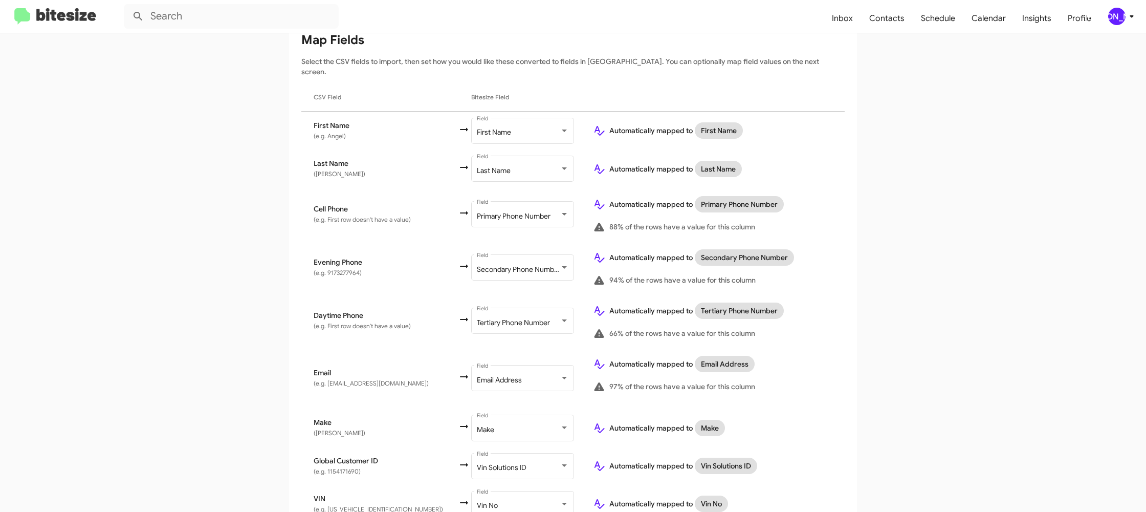
scroll to position [178, 0]
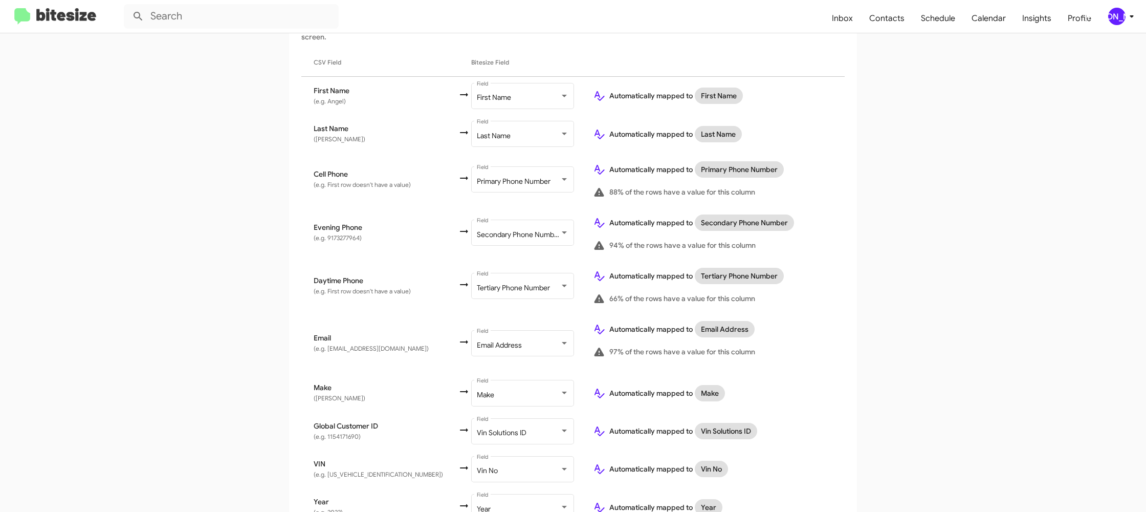
click at [1120, 21] on div "[PERSON_NAME]" at bounding box center [1116, 16] width 17 height 17
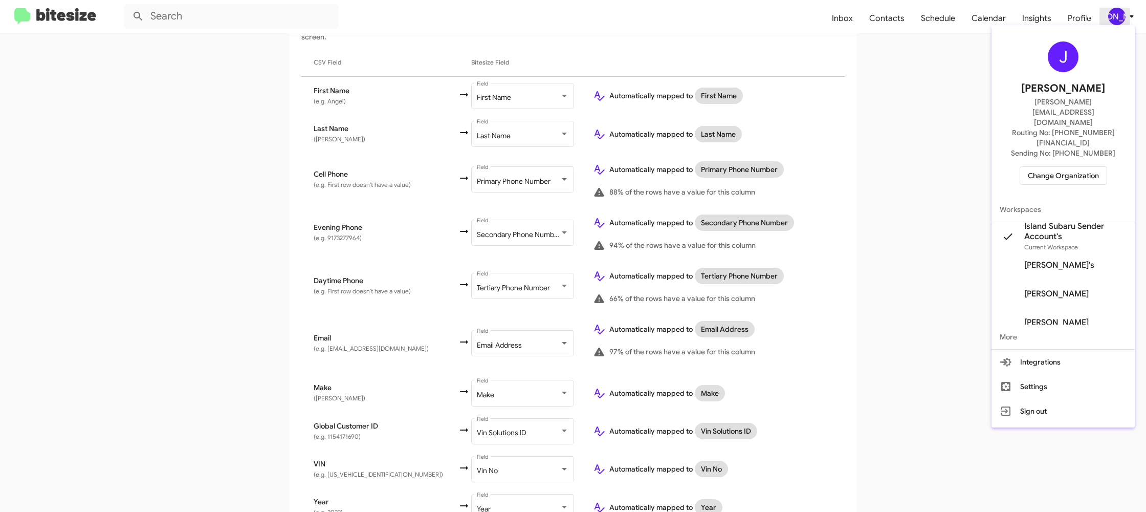
click at [1119, 21] on div at bounding box center [573, 256] width 1146 height 512
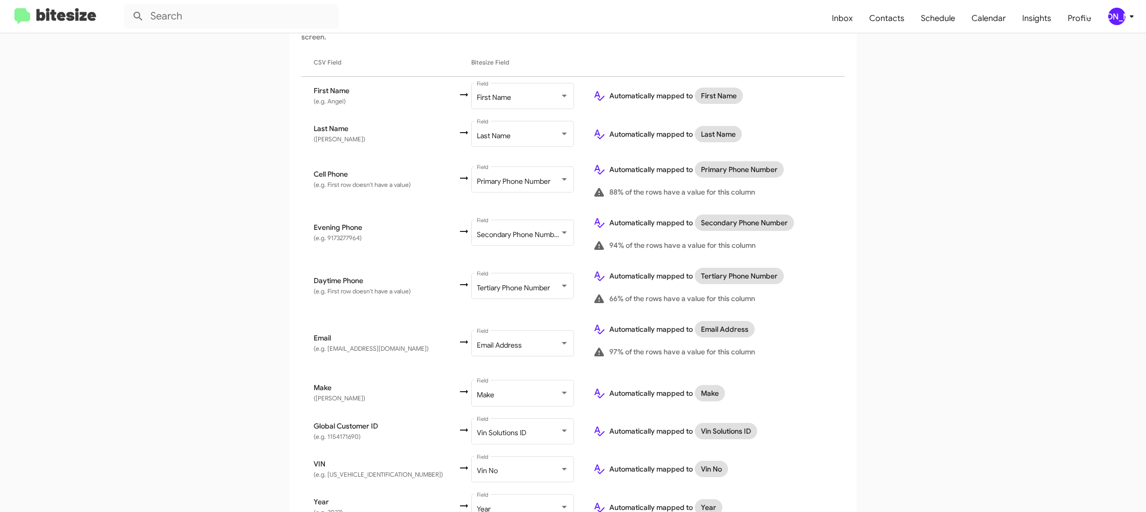
scroll to position [351, 0]
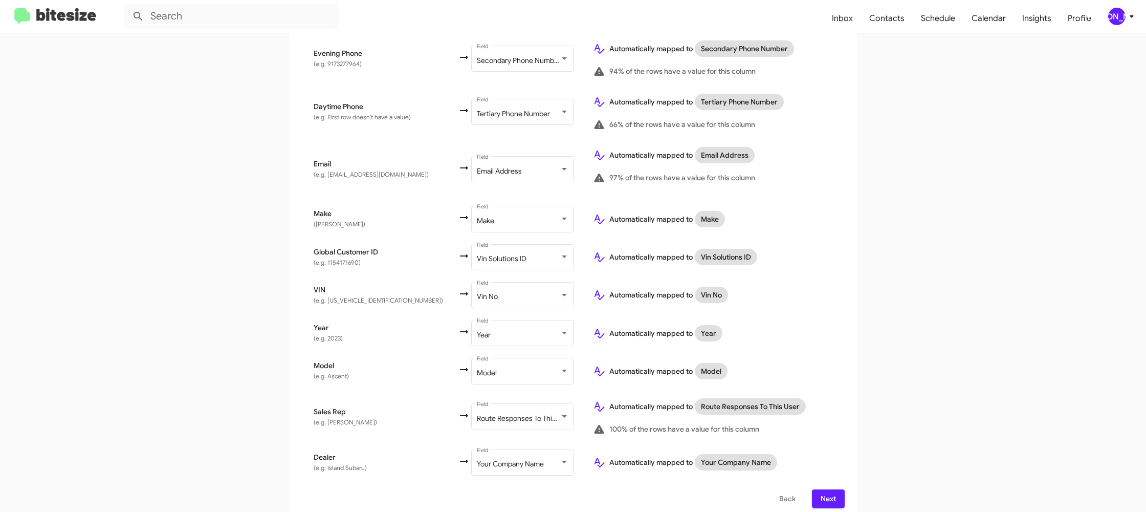
click at [823, 489] on span "Next" at bounding box center [828, 498] width 16 height 18
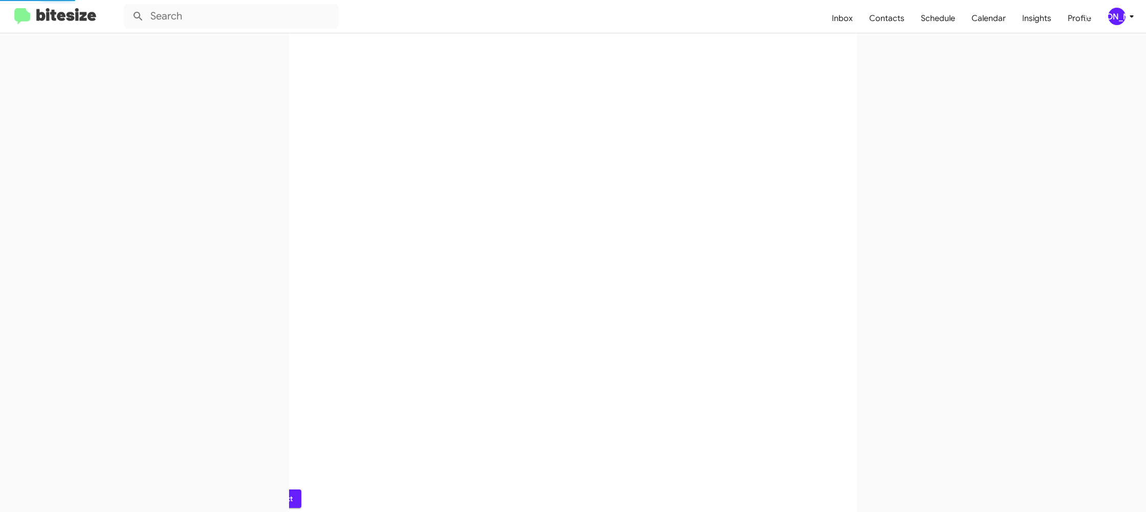
scroll to position [0, 0]
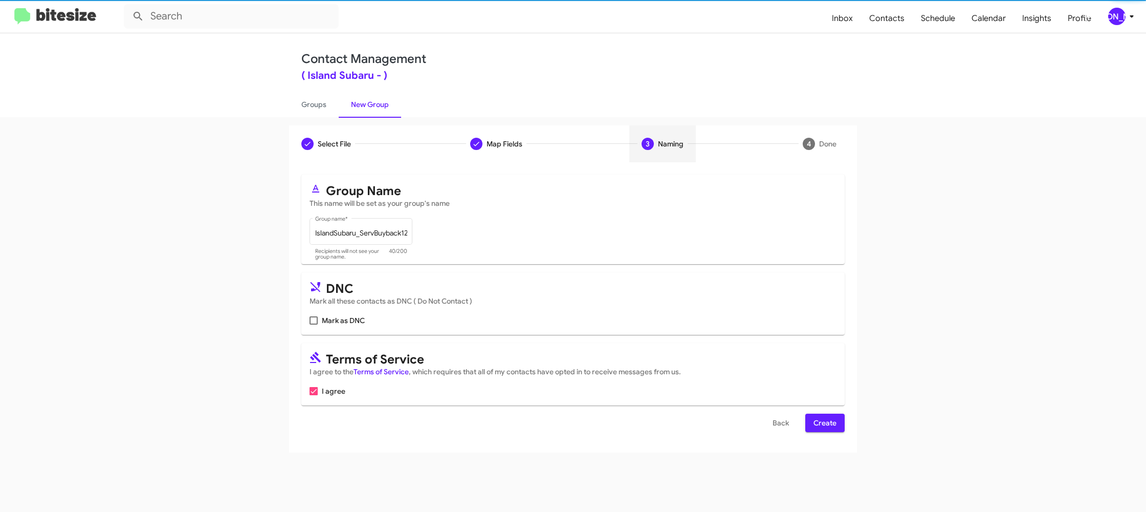
drag, startPoint x: 822, startPoint y: 435, endPoint x: 820, endPoint y: 429, distance: 6.0
click at [821, 434] on div "Select File To import contacts, you need to provide the data in a CSV file form…" at bounding box center [573, 307] width 568 height 290
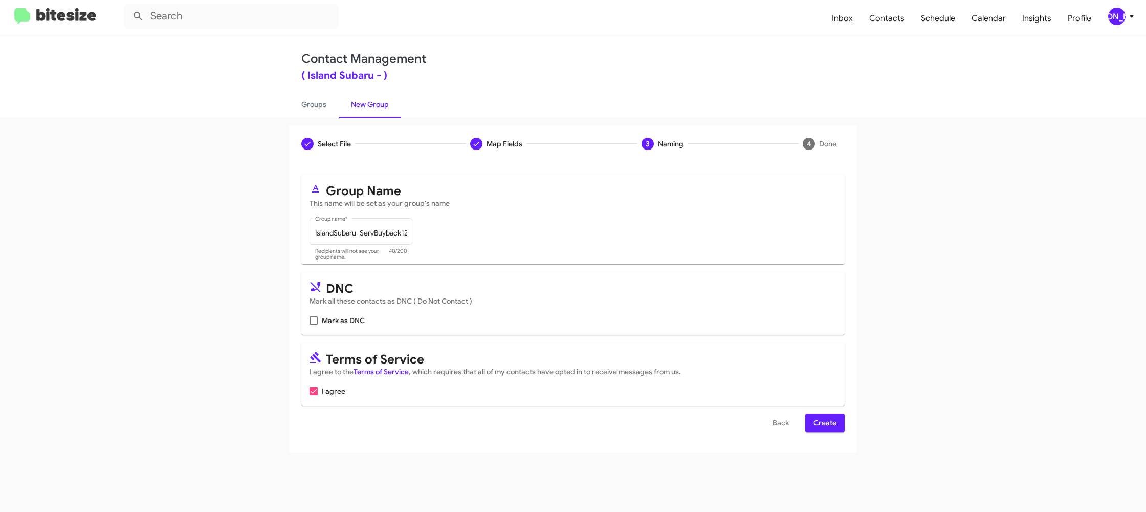
click at [820, 429] on span "Create" at bounding box center [824, 422] width 23 height 18
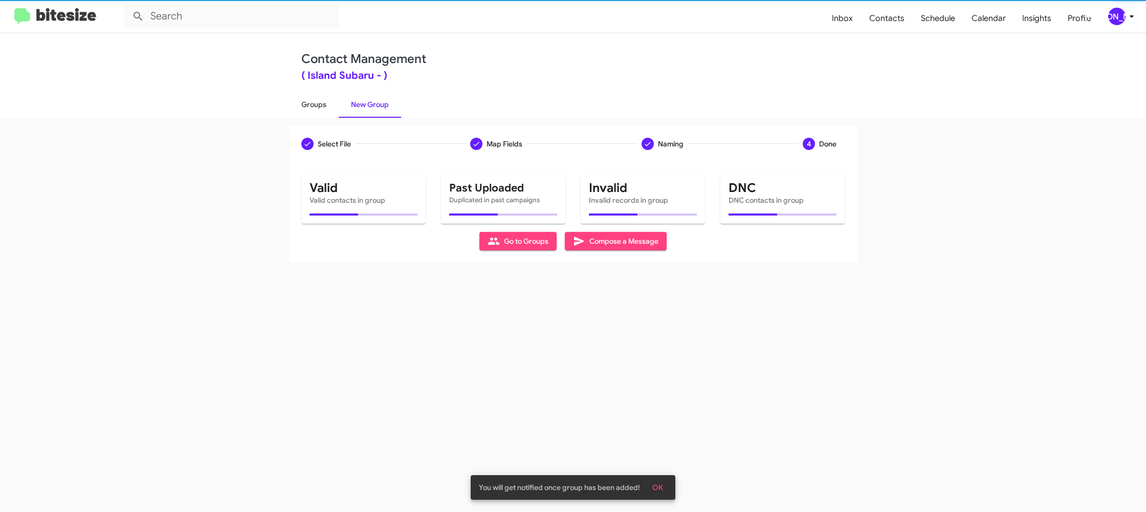
click at [322, 106] on link "Groups" at bounding box center [314, 104] width 50 height 27
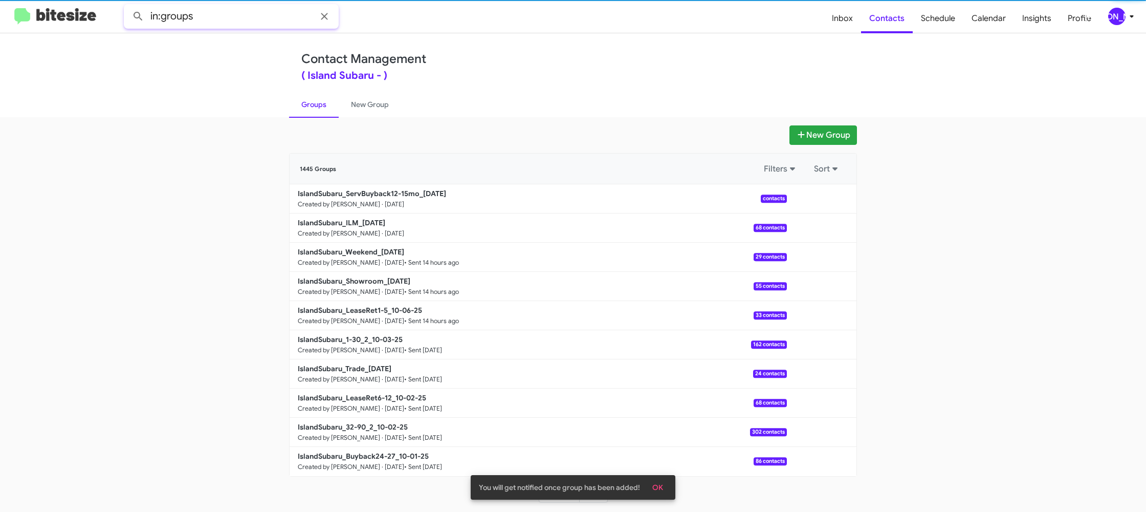
click at [214, 13] on input "in:groups" at bounding box center [231, 16] width 215 height 25
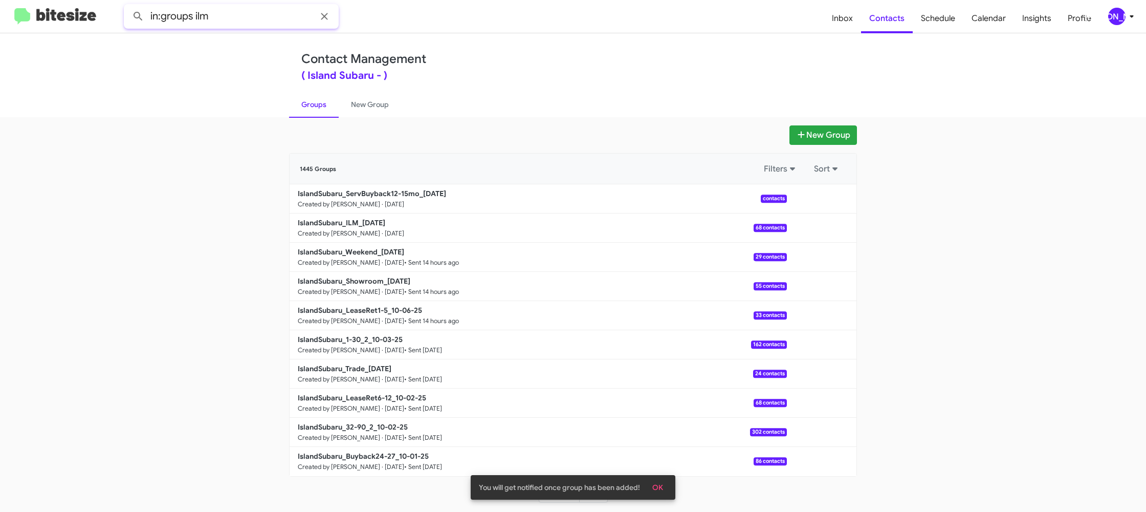
click at [128, 6] on button at bounding box center [138, 16] width 20 height 20
type input "in:groups 24"
click at [128, 6] on button at bounding box center [138, 16] width 20 height 20
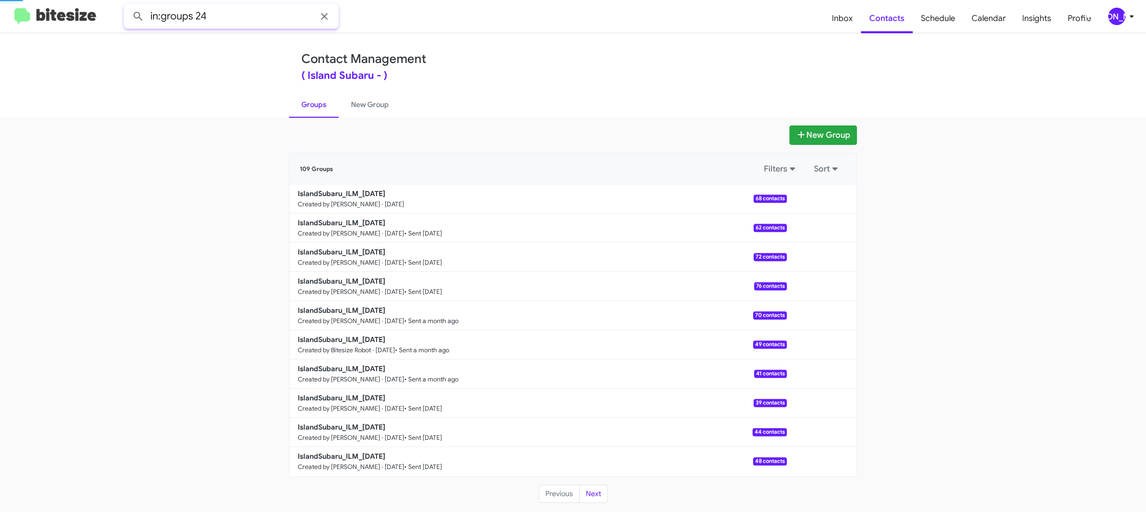
click at [128, 6] on button at bounding box center [138, 16] width 20 height 20
click at [363, 113] on link "New Group" at bounding box center [370, 104] width 62 height 27
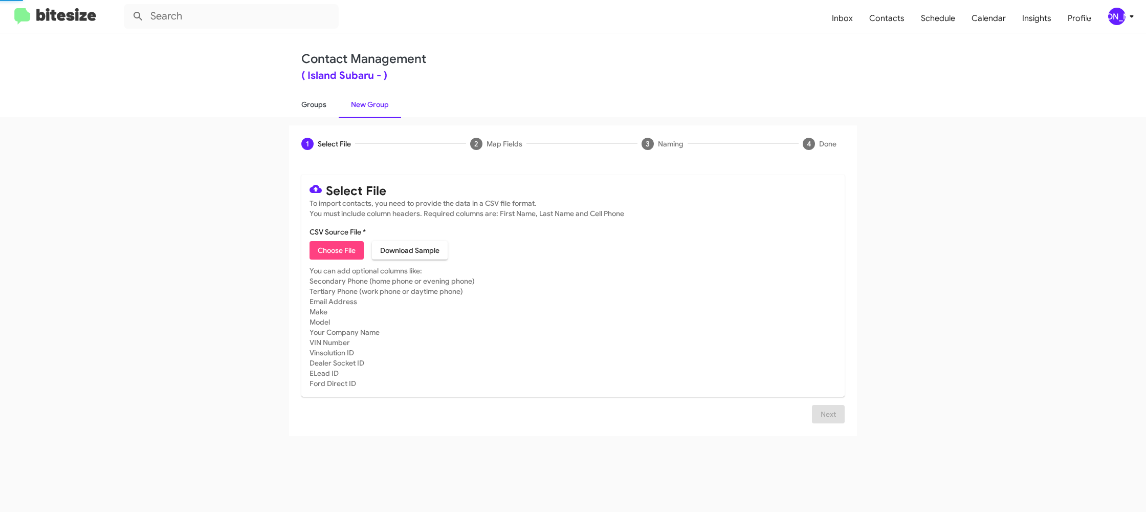
click at [324, 108] on link "Groups" at bounding box center [314, 104] width 50 height 27
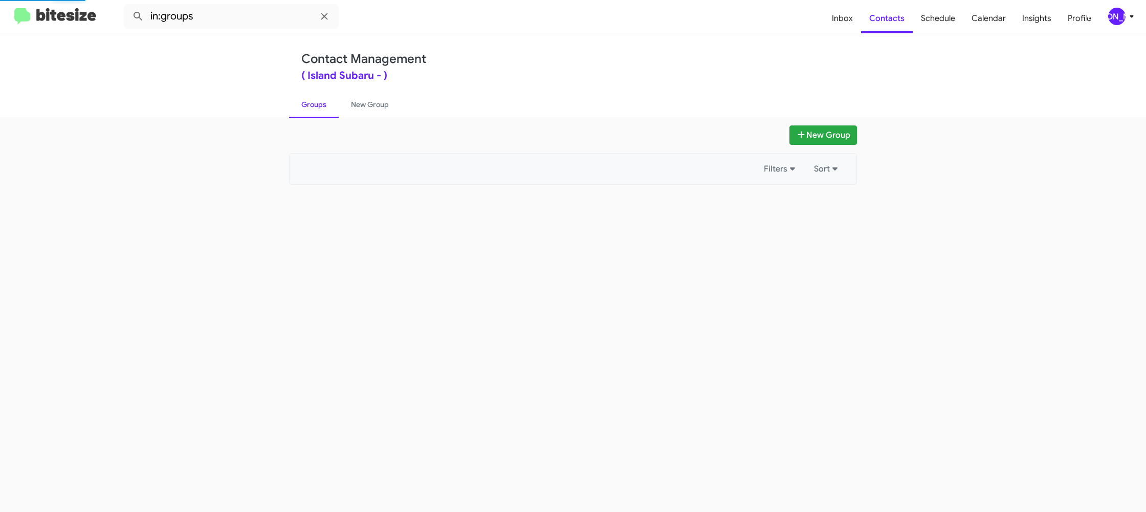
drag, startPoint x: 324, startPoint y: 108, endPoint x: 274, endPoint y: 20, distance: 101.3
click at [324, 107] on link "Groups" at bounding box center [314, 104] width 50 height 27
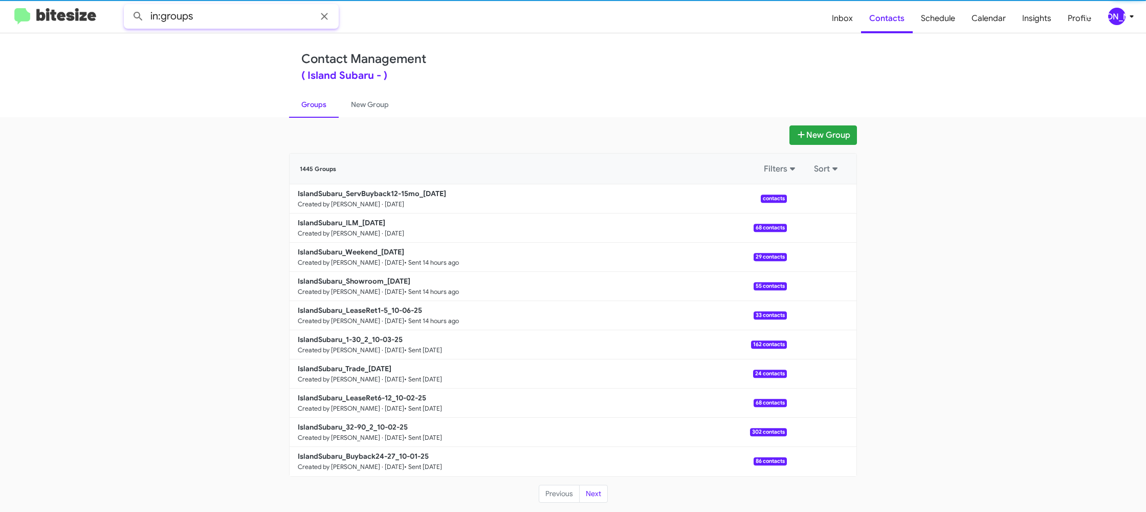
click at [249, 7] on input "in:groups" at bounding box center [231, 16] width 215 height 25
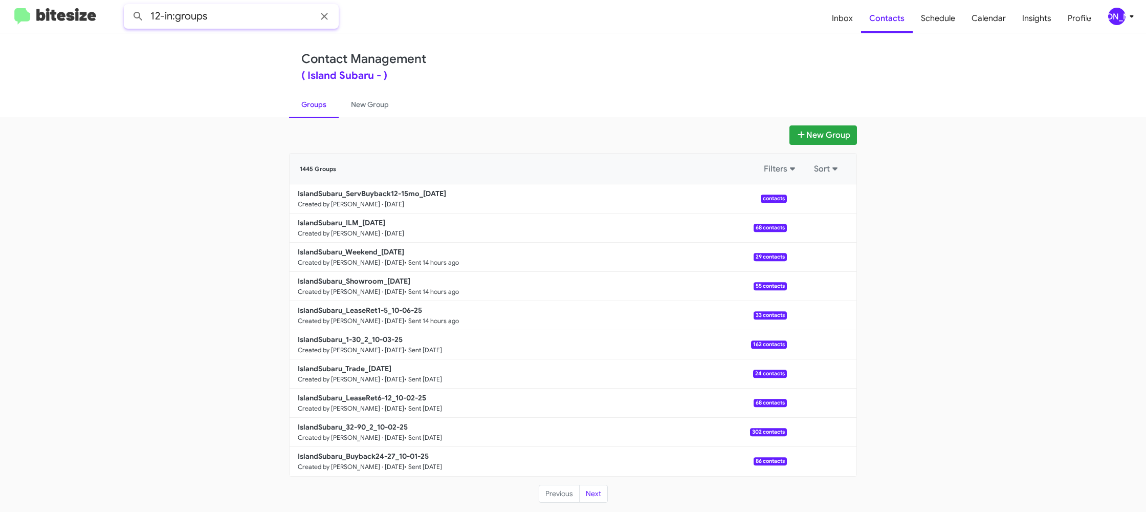
click at [128, 6] on button at bounding box center [138, 16] width 20 height 20
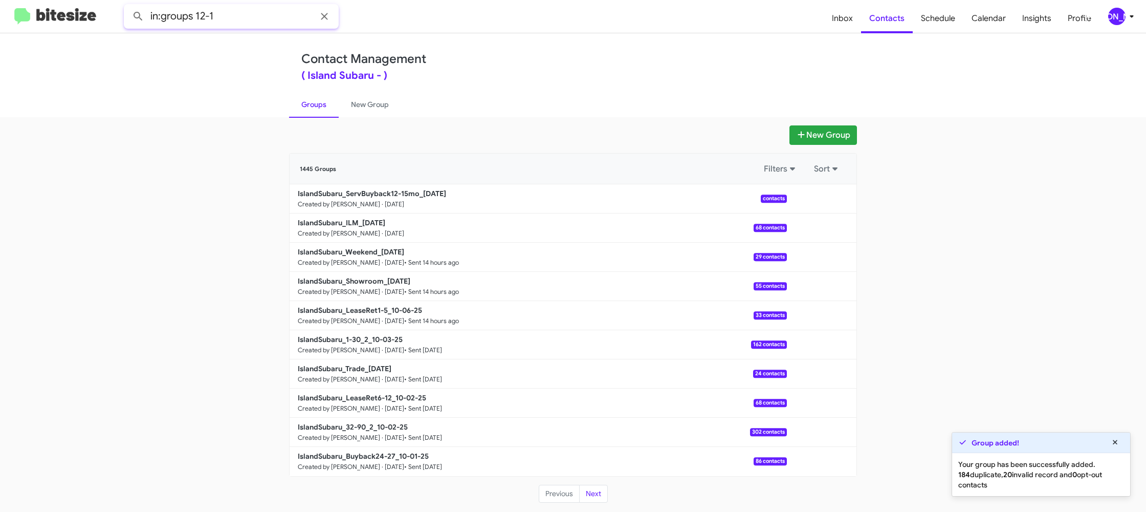
type input "in:groups 12-1"
click at [128, 6] on button at bounding box center [138, 16] width 20 height 20
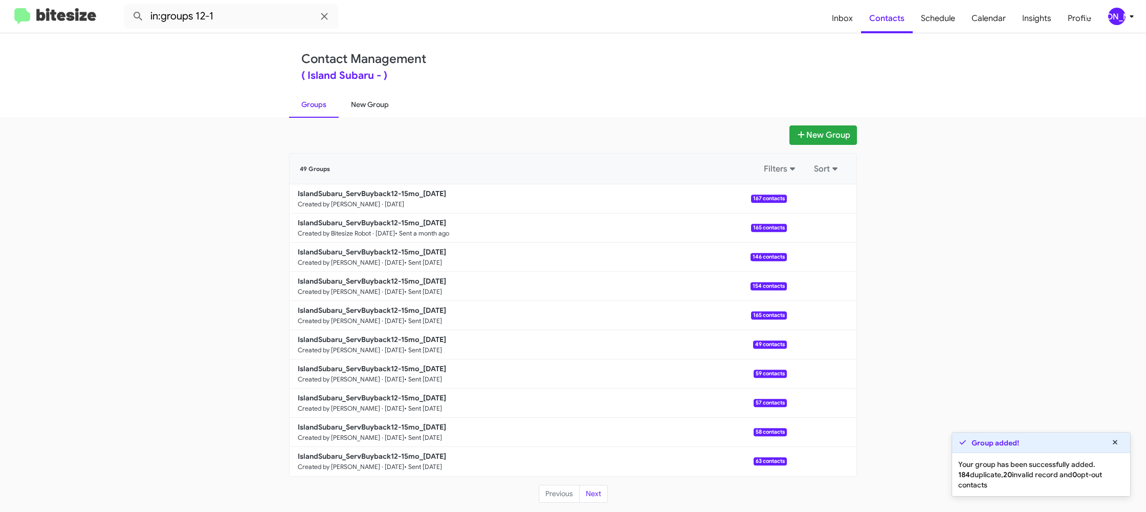
click at [354, 104] on link "New Group" at bounding box center [370, 104] width 62 height 27
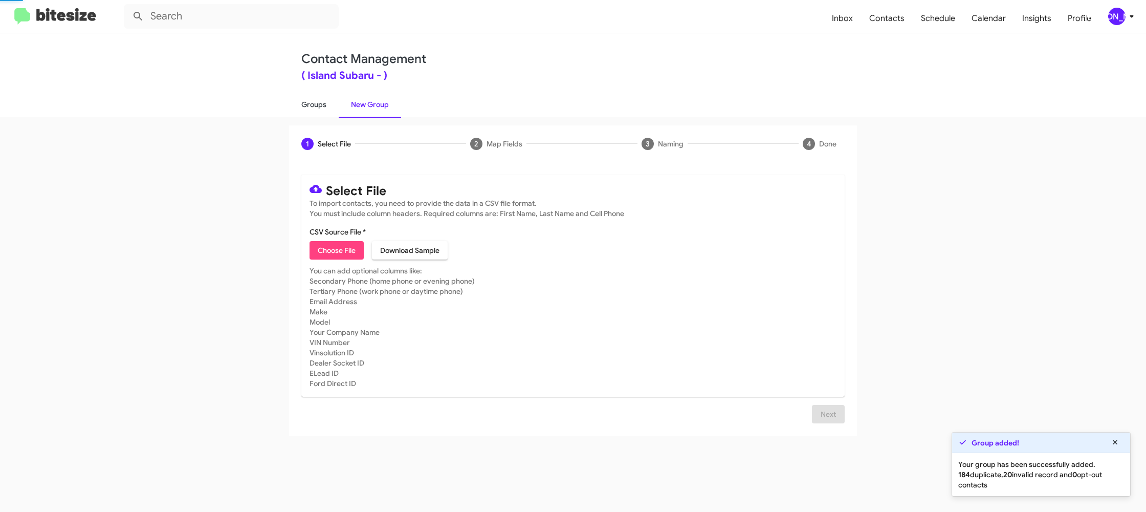
click at [324, 103] on link "Groups" at bounding box center [314, 104] width 50 height 27
type input "in:groups"
click at [324, 103] on link "Groups" at bounding box center [314, 104] width 50 height 27
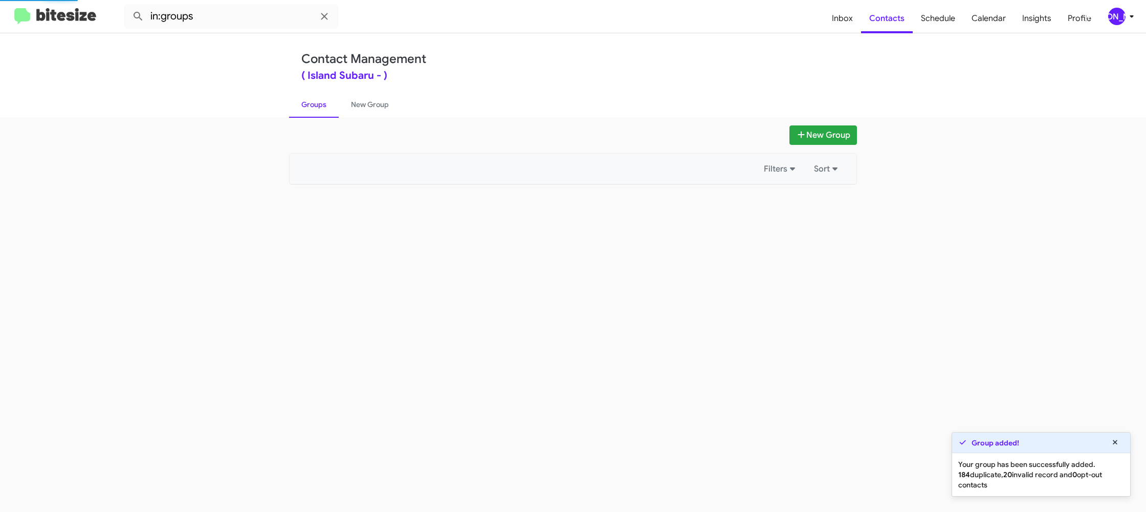
drag, startPoint x: 324, startPoint y: 103, endPoint x: 610, endPoint y: 180, distance: 296.0
click at [329, 104] on link "Groups" at bounding box center [314, 104] width 50 height 27
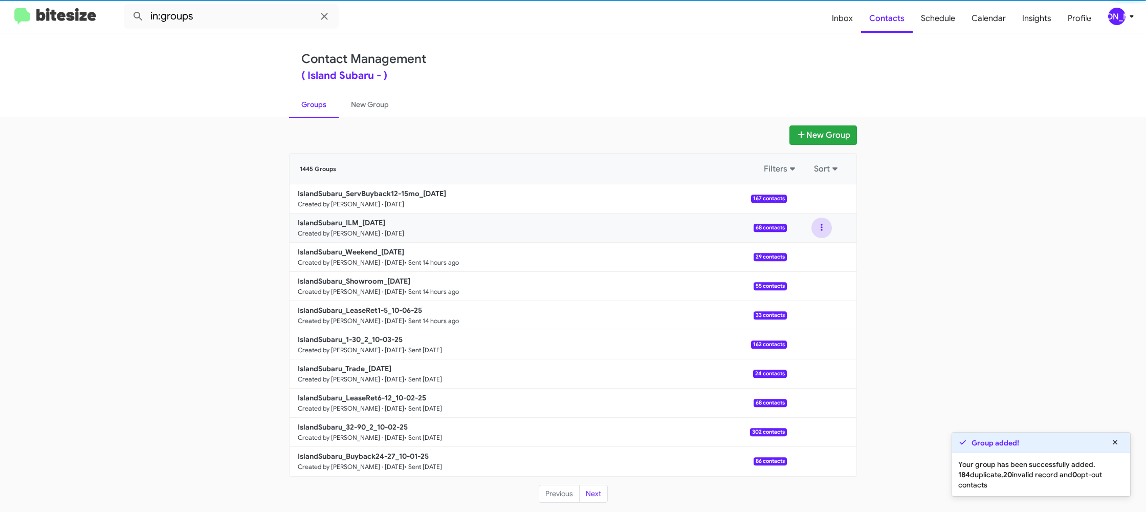
click at [820, 227] on button at bounding box center [821, 227] width 20 height 20
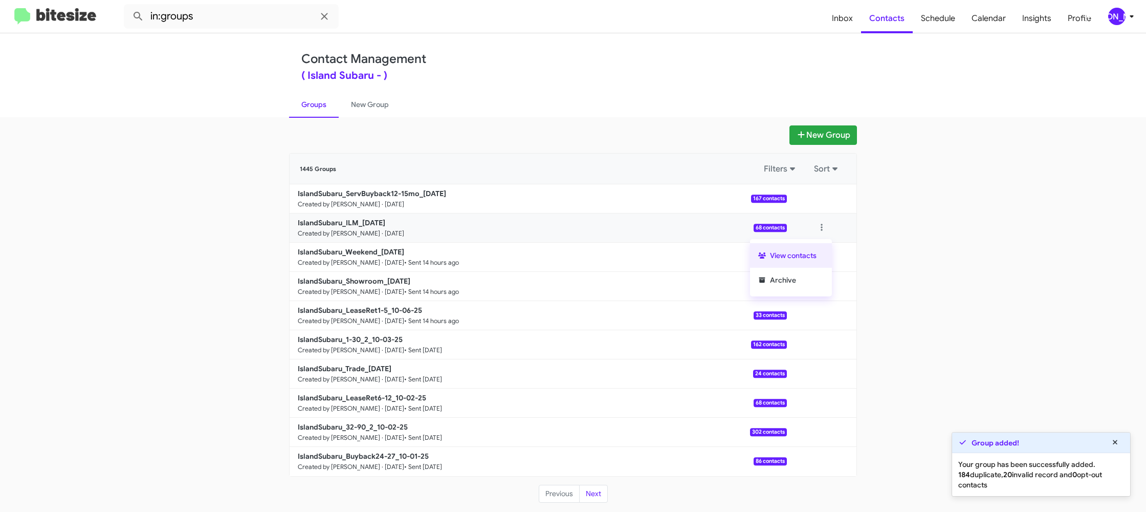
click at [815, 244] on button "View contacts" at bounding box center [791, 255] width 82 height 25
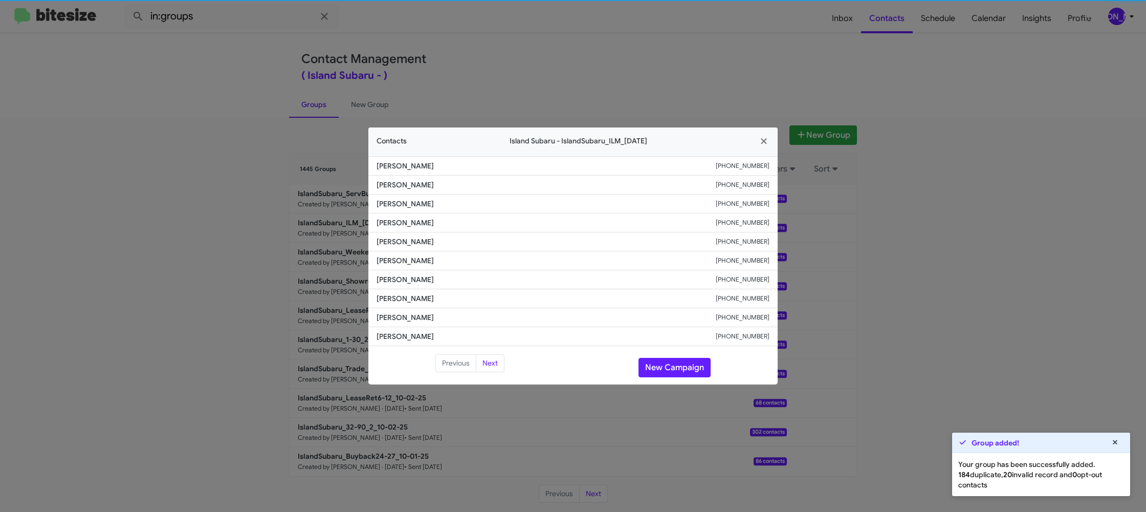
click at [420, 257] on span "James Wasserman" at bounding box center [546, 260] width 339 height 10
click at [418, 257] on span "James Wasserman" at bounding box center [546, 260] width 339 height 10
copy span "Wasserman"
click at [421, 257] on span "James Wasserman" at bounding box center [546, 260] width 339 height 10
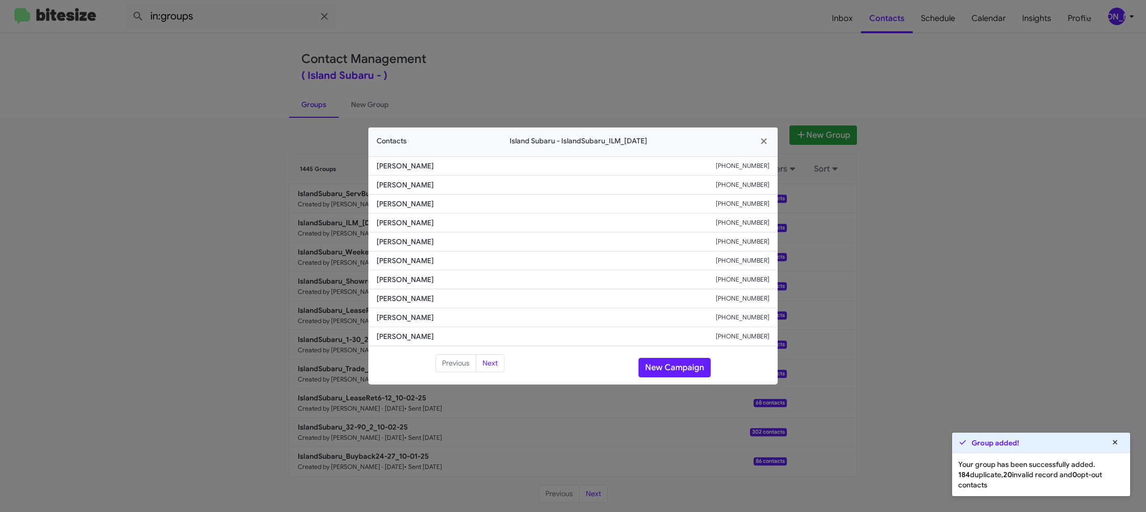
click at [421, 257] on span "James Wasserman" at bounding box center [546, 260] width 339 height 10
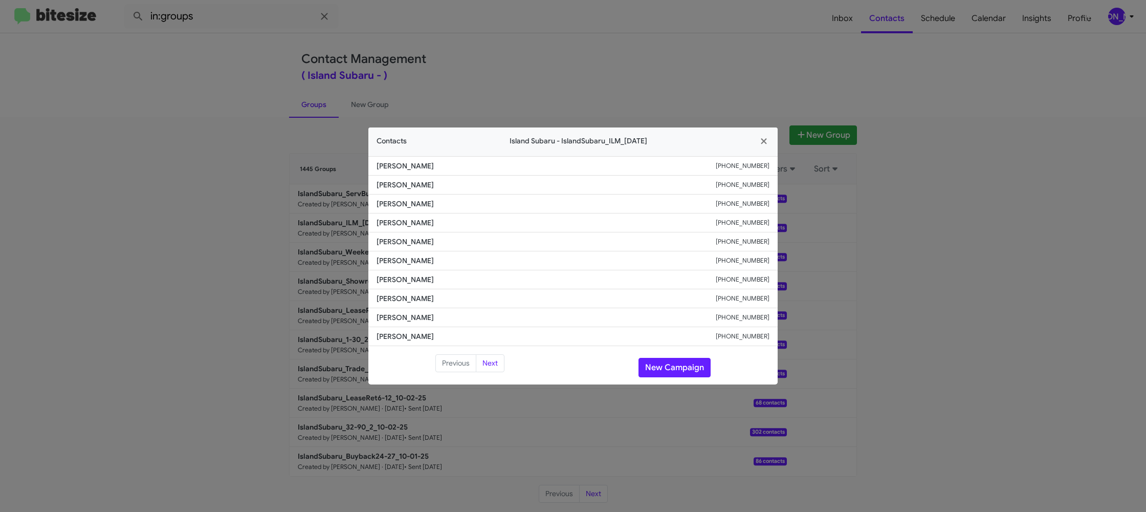
drag, startPoint x: 636, startPoint y: 59, endPoint x: 935, endPoint y: 217, distance: 337.8
click at [643, 63] on modal-container "Contacts Island Subaru - IslandSubaru_ILM_10-07-25 Samantha Myerberg +120230918…" at bounding box center [573, 256] width 1146 height 512
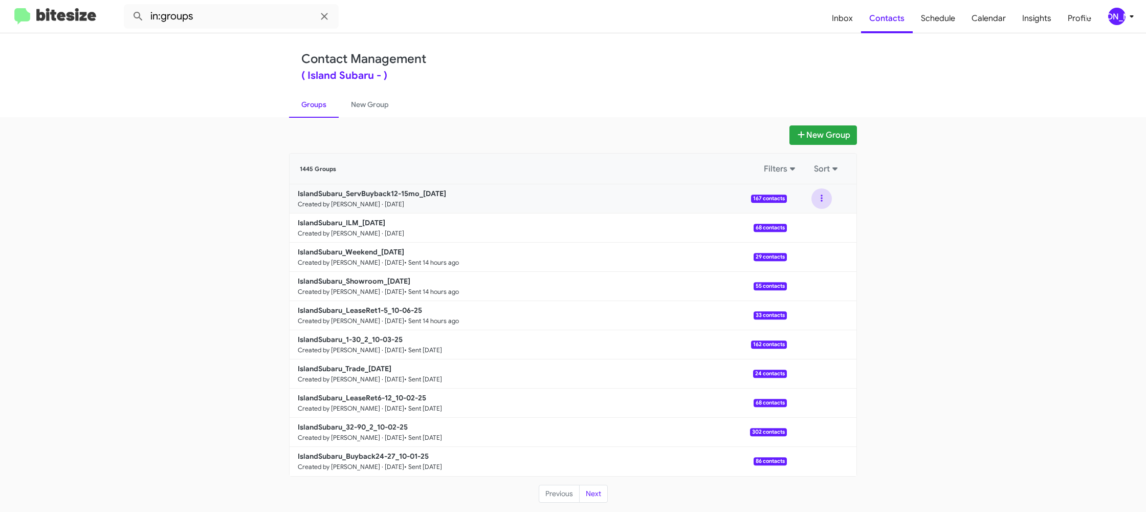
click at [829, 202] on button at bounding box center [821, 198] width 20 height 20
click at [822, 217] on button "View contacts" at bounding box center [791, 226] width 82 height 25
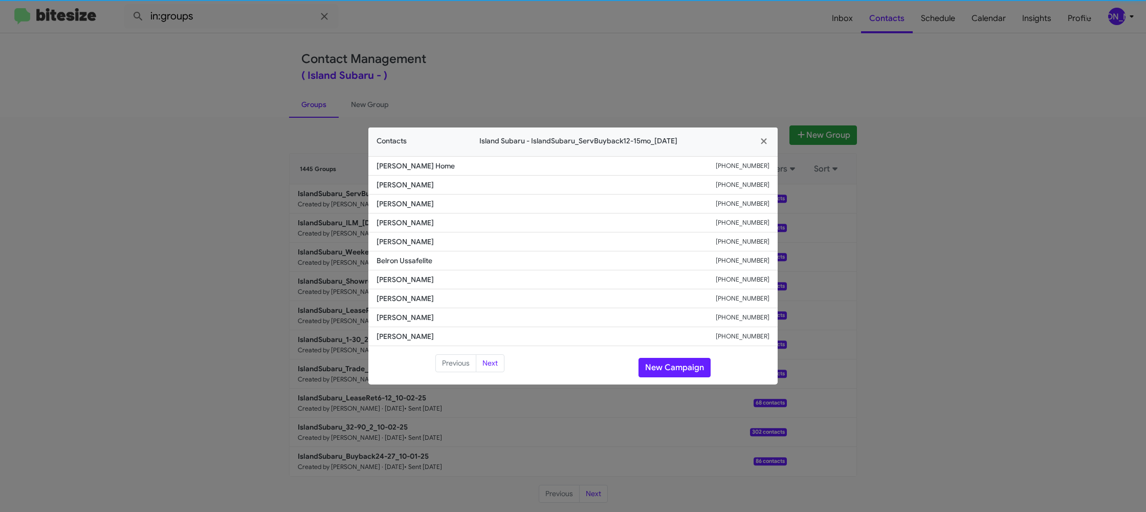
click at [390, 248] on li "Susan Sekulski +16462078556" at bounding box center [572, 241] width 409 height 19
click at [389, 247] on li "Susan Sekulski +16462078556" at bounding box center [572, 241] width 409 height 19
copy span "Susan Sekulski"
drag, startPoint x: 238, startPoint y: 148, endPoint x: 342, endPoint y: 215, distance: 122.9
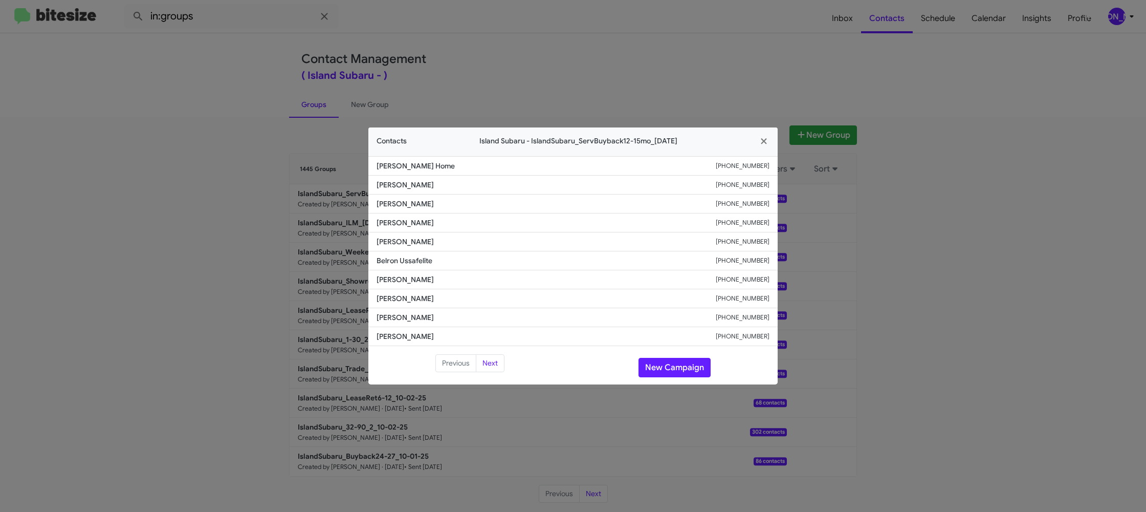
click at [238, 148] on modal-container "Contacts Island Subaru - IslandSubaru_ServBuyback12-15mo_10-07-25 Matthew Home …" at bounding box center [573, 256] width 1146 height 512
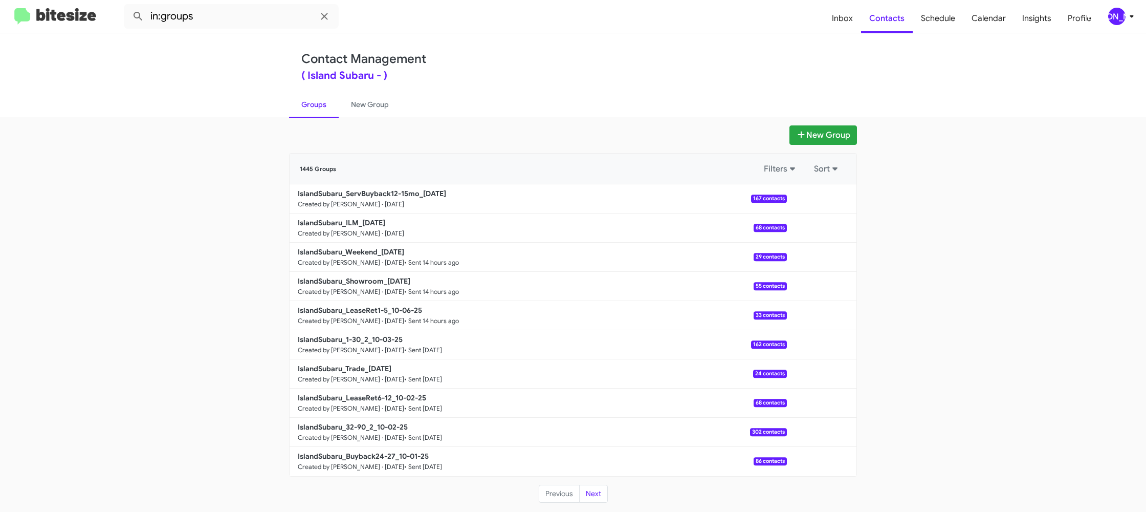
click at [353, 224] on b "IslandSubaru_ILM_10-07-25" at bounding box center [341, 222] width 87 height 9
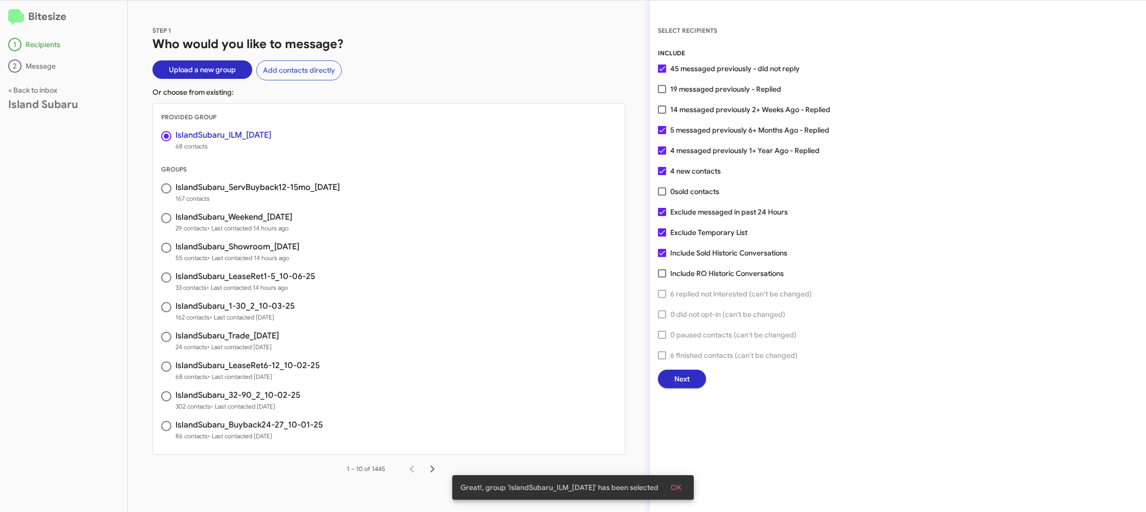
click at [684, 379] on span "Next" at bounding box center [681, 378] width 15 height 18
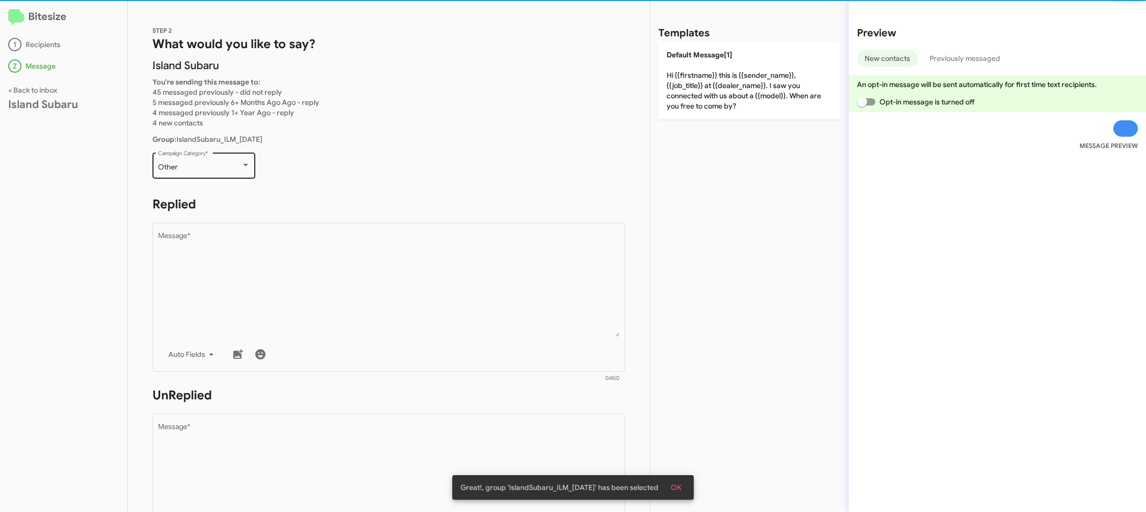
click at [220, 162] on div "Other Campaign Category *" at bounding box center [204, 164] width 92 height 28
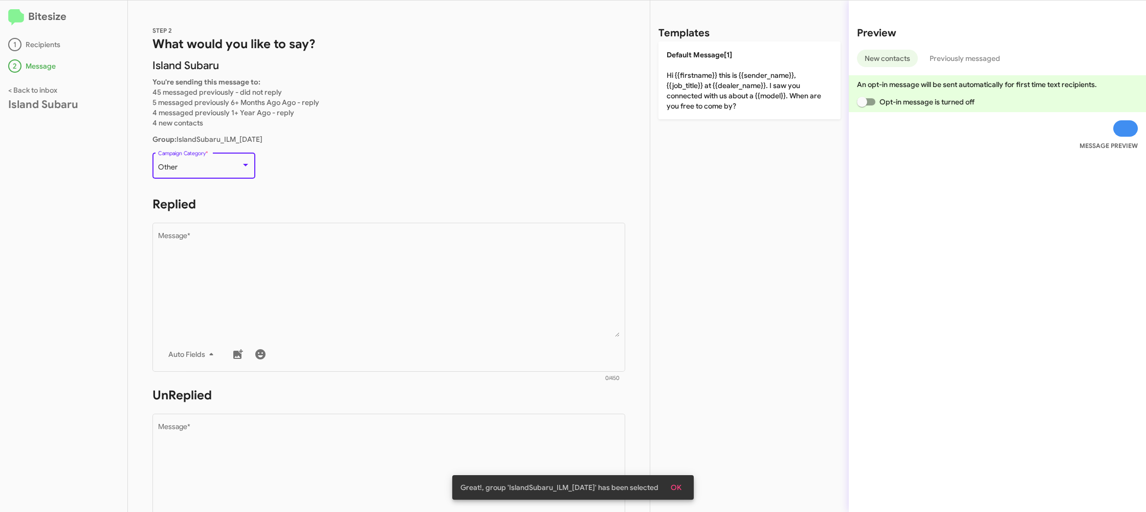
scroll to position [385, 0]
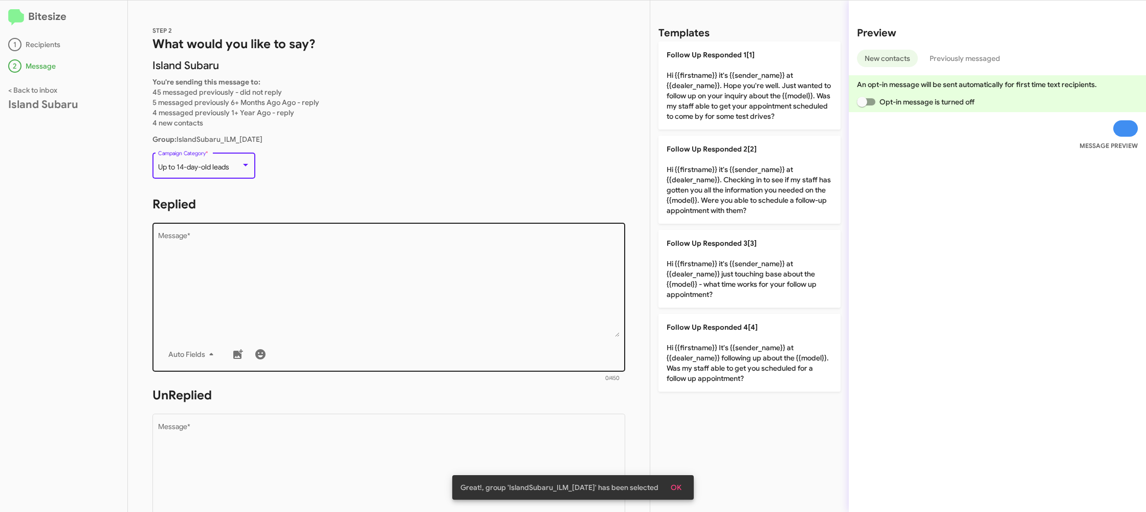
drag, startPoint x: 374, startPoint y: 269, endPoint x: 383, endPoint y: 267, distance: 9.1
click at [381, 269] on textarea "Message *" at bounding box center [389, 284] width 462 height 104
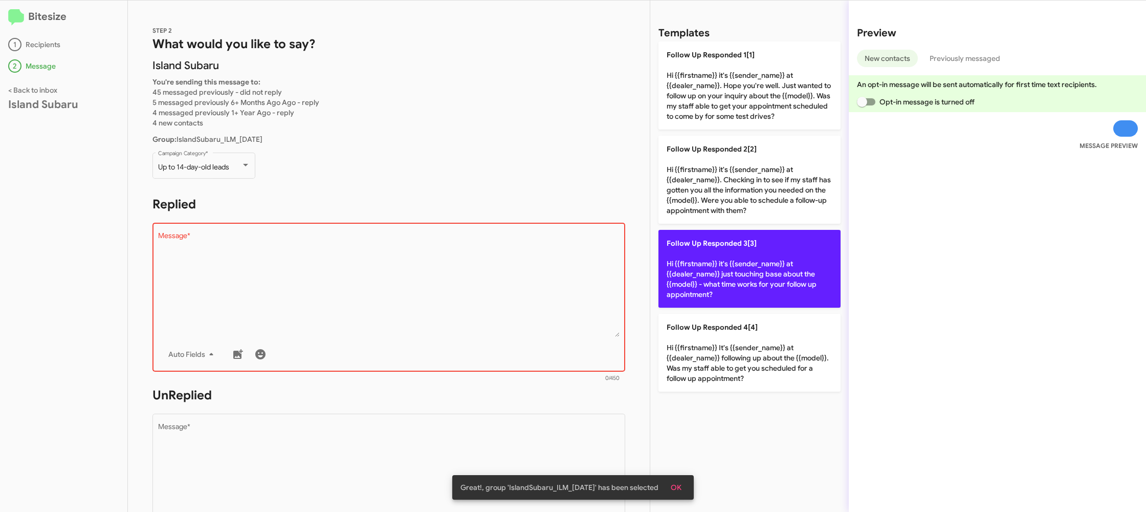
drag, startPoint x: 746, startPoint y: 274, endPoint x: 538, endPoint y: 412, distance: 249.9
click at [733, 272] on p "Follow Up Responded 3[3] Hi {{firstname}} it's {{sender_name}} at {{dealer_name…" at bounding box center [749, 269] width 182 height 78
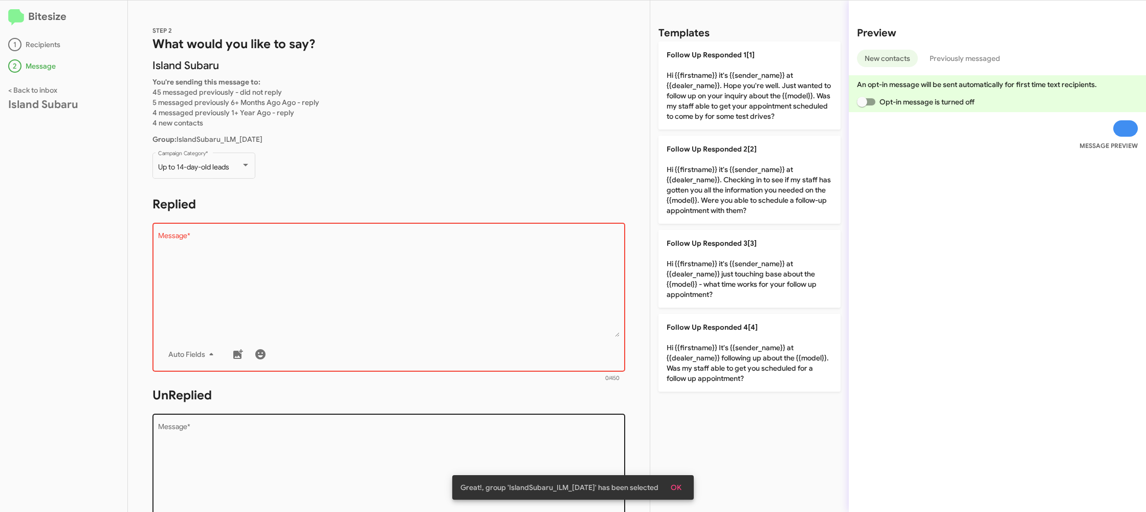
type textarea "Hi {{firstname}} it's {{sender_name}} at {{dealer_name}} just touching base abo…"
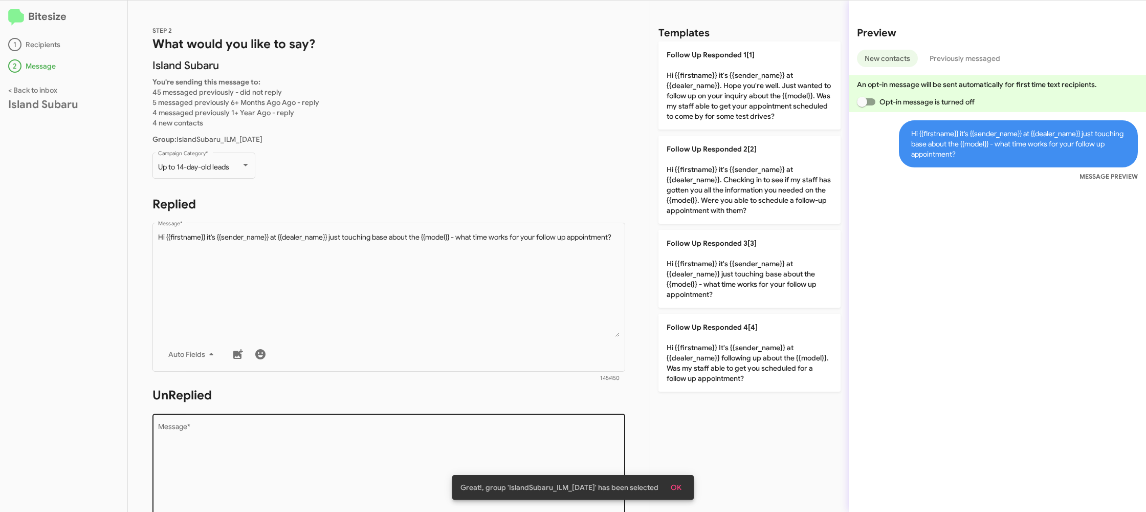
click at [532, 418] on div "Drop image here to insert Auto Fields Message *" at bounding box center [389, 486] width 462 height 151
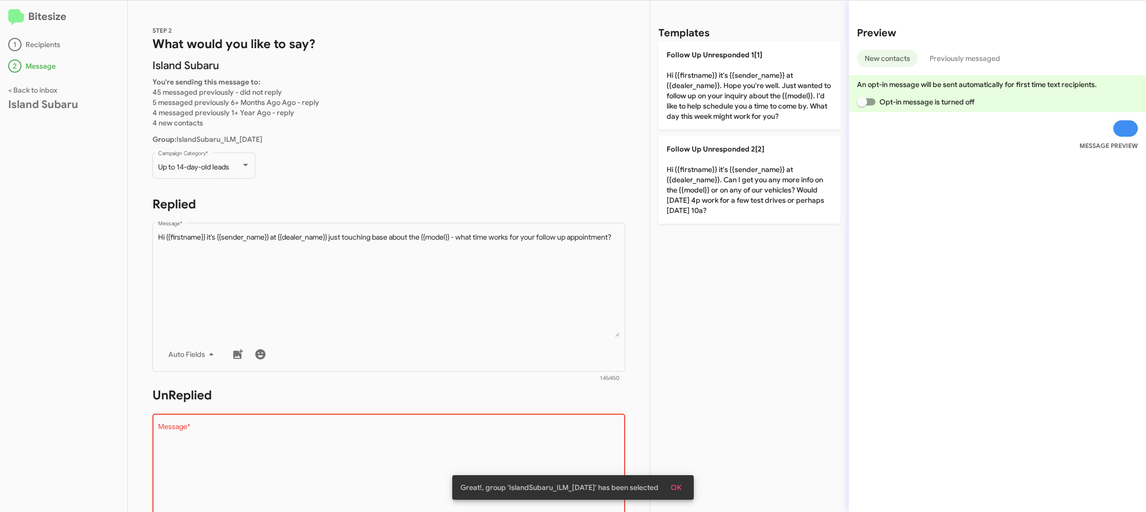
click at [531, 420] on div "Drop image here to insert Auto Fields Message *" at bounding box center [389, 486] width 462 height 151
drag, startPoint x: 531, startPoint y: 420, endPoint x: 549, endPoint y: 395, distance: 30.4
click at [531, 418] on div "Drop image here to insert Auto Fields Message *" at bounding box center [389, 486] width 462 height 151
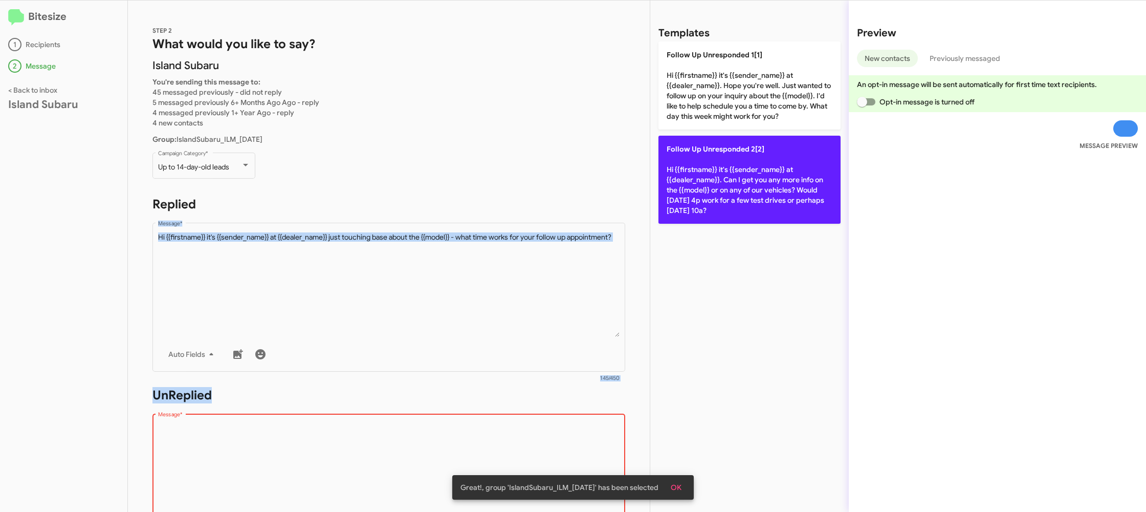
drag, startPoint x: 584, startPoint y: 346, endPoint x: 703, endPoint y: 199, distance: 189.8
click at [682, 223] on div "STEP 2 What would you like to say? Island Subaru You're sending this message to…" at bounding box center [637, 256] width 1018 height 511
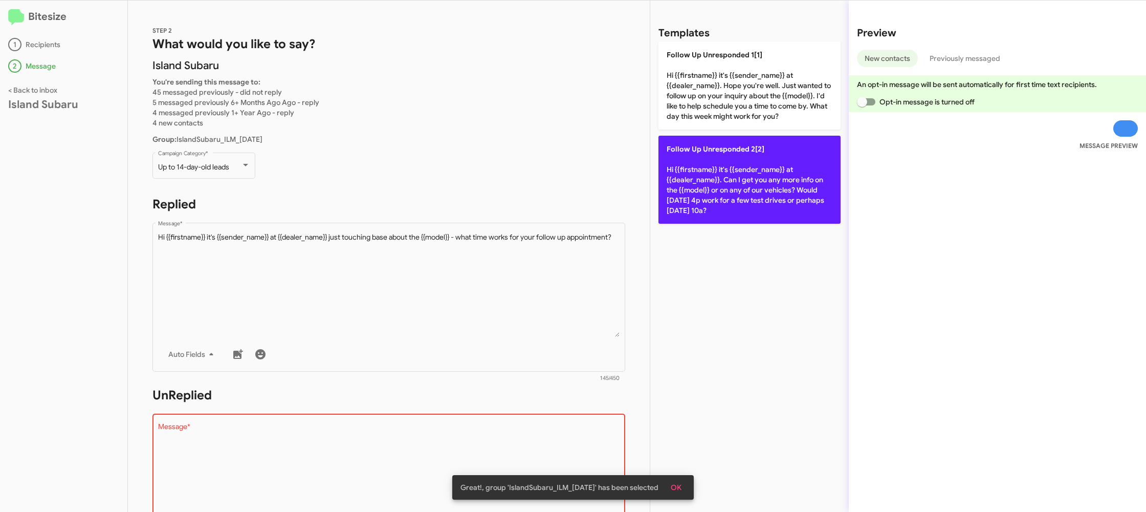
drag, startPoint x: 714, startPoint y: 194, endPoint x: 696, endPoint y: 197, distance: 18.2
click at [713, 193] on p "Follow Up Unresponded 2[2] Hi {{firstname}} it's {{sender_name}} at {{dealer_na…" at bounding box center [749, 180] width 182 height 88
type textarea "Hi {{firstname}} it's {{sender_name}} at {{dealer_name}}. Can I get you any mor…"
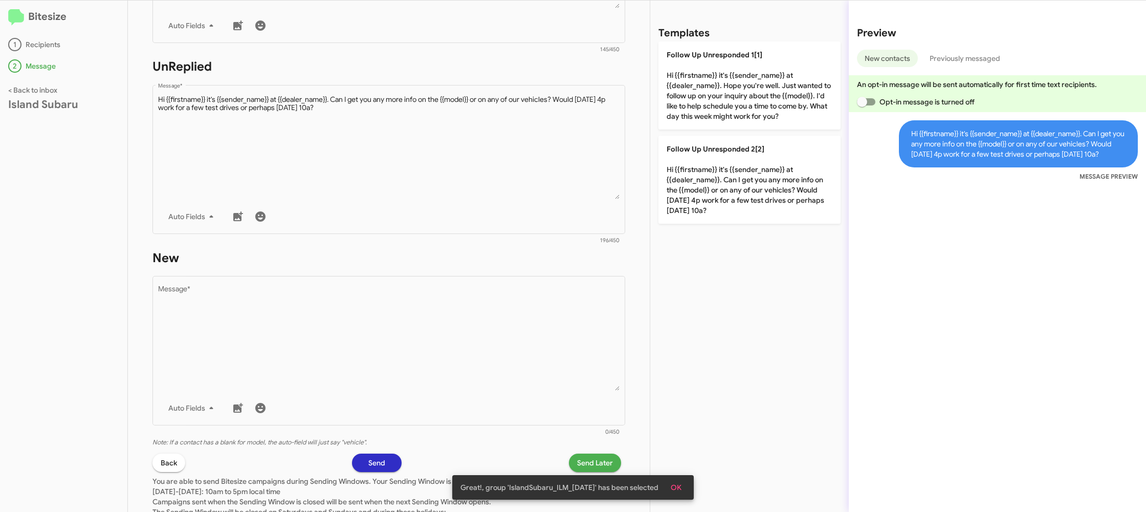
scroll to position [385, 0]
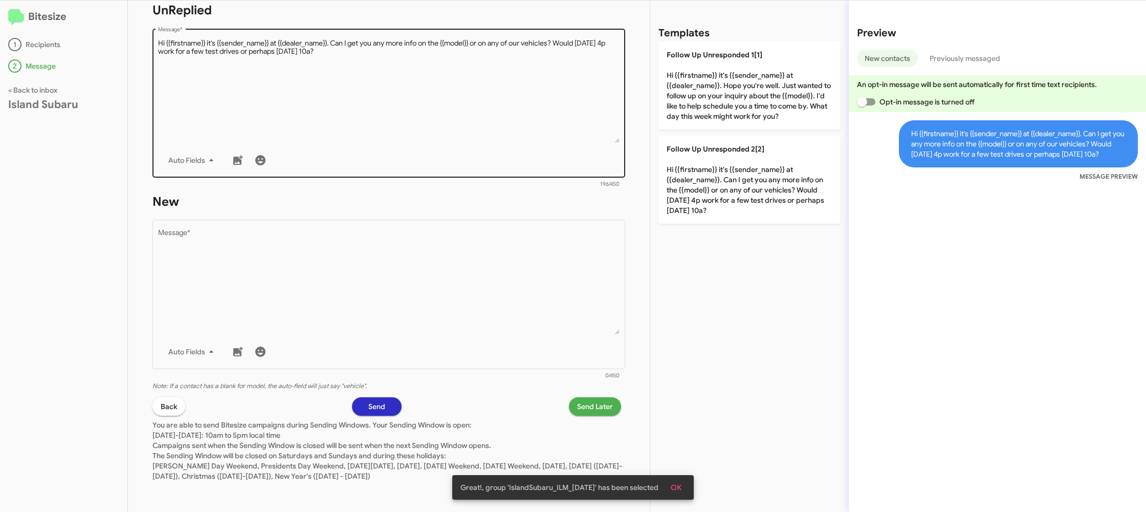
click at [561, 71] on textarea "Message *" at bounding box center [389, 90] width 462 height 104
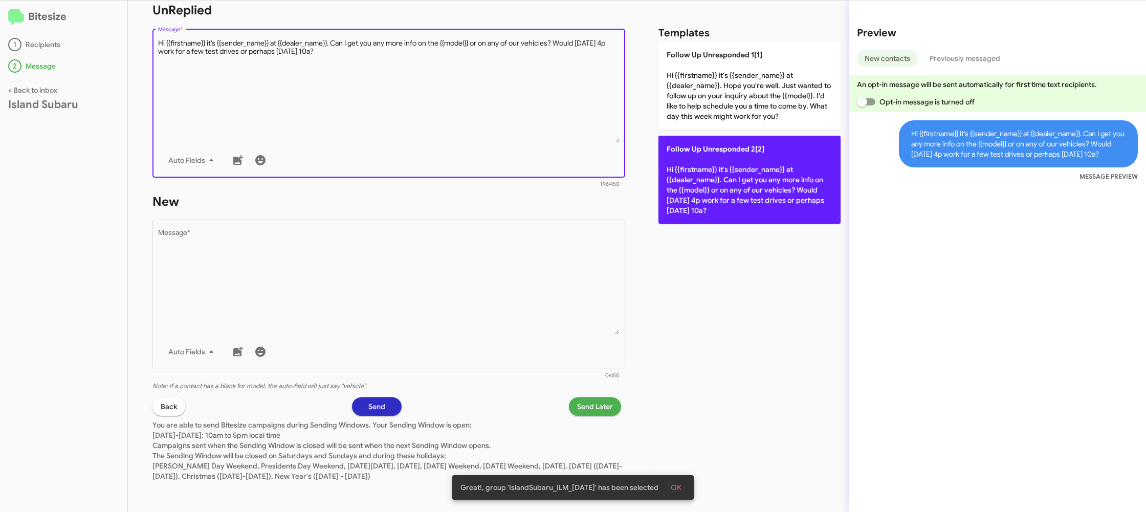
click at [718, 155] on p "Follow Up Unresponded 2[2] Hi {{firstname}} it's {{sender_name}} at {{dealer_na…" at bounding box center [749, 180] width 182 height 88
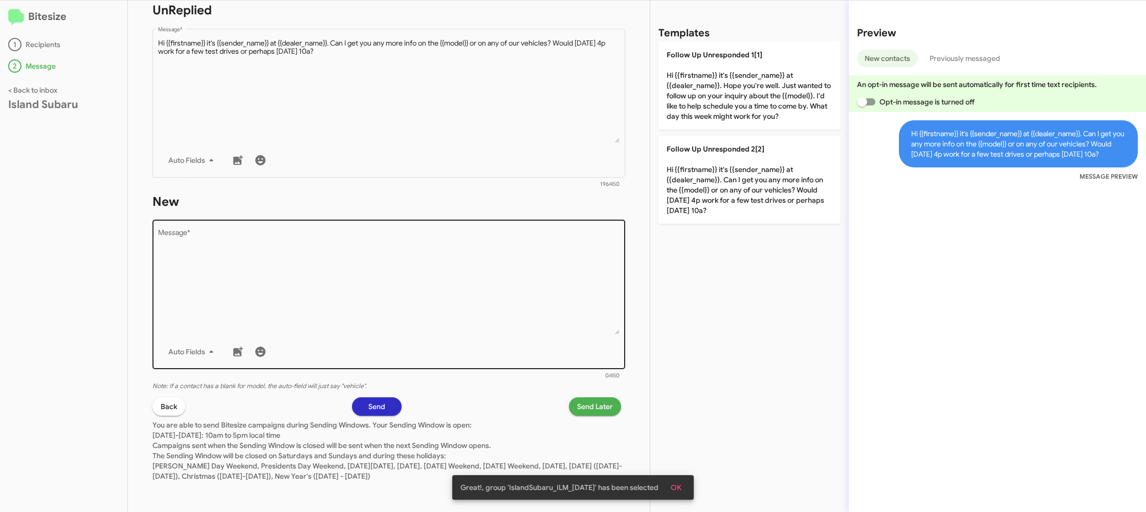
click at [548, 256] on textarea "Message *" at bounding box center [389, 282] width 462 height 104
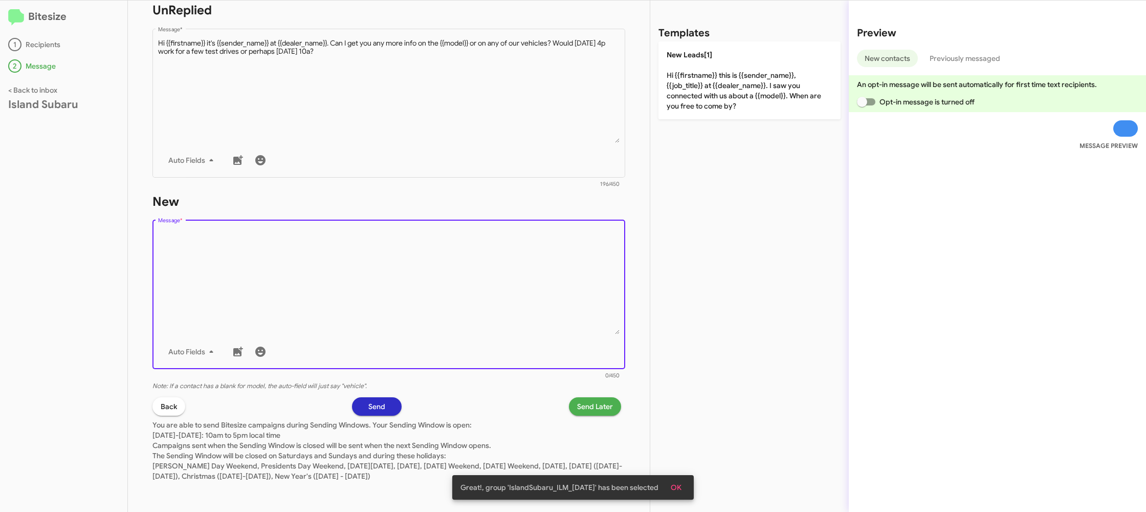
drag, startPoint x: 548, startPoint y: 256, endPoint x: 732, endPoint y: 103, distance: 238.3
click at [558, 235] on textarea "Message *" at bounding box center [389, 282] width 462 height 104
drag, startPoint x: 732, startPoint y: 103, endPoint x: 600, endPoint y: 348, distance: 278.3
click at [731, 104] on p "New Leads[1] Hi {{firstname}} this is {{sender_name}}, {{job_title}} at {{deale…" at bounding box center [749, 80] width 182 height 78
type textarea "Hi {{firstname}} this is {{sender_name}}, {{job_title}} at {{dealer_name}}. I s…"
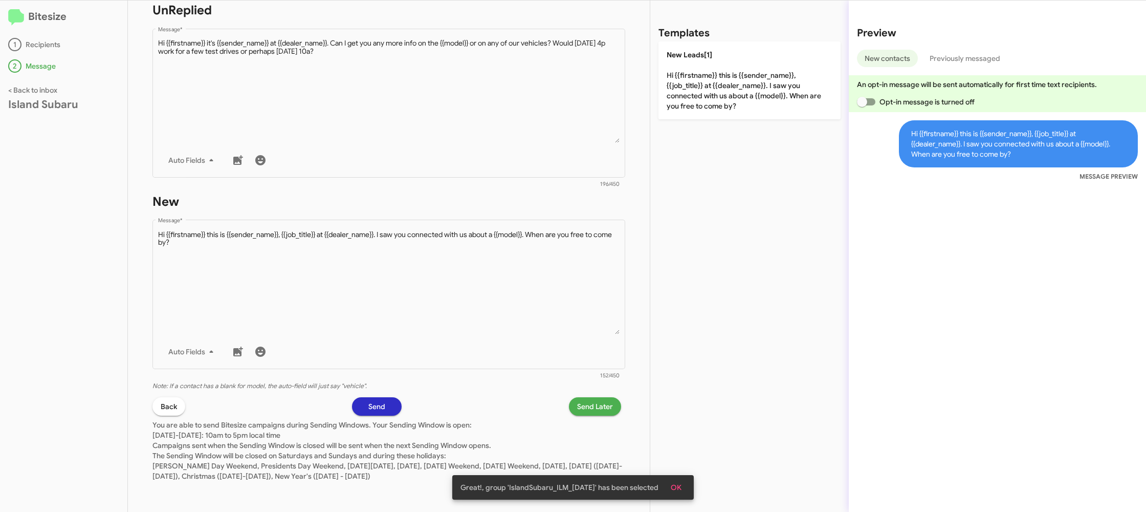
click at [582, 399] on span "Send Later" at bounding box center [595, 406] width 36 height 18
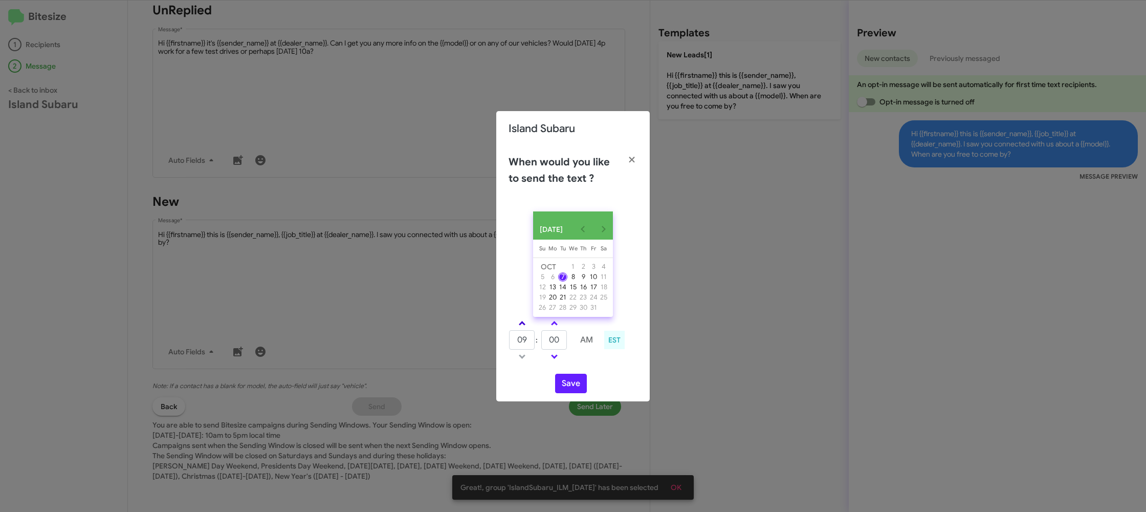
drag, startPoint x: 525, startPoint y: 332, endPoint x: 546, endPoint y: 341, distance: 22.9
click at [525, 329] on link at bounding box center [522, 323] width 18 height 12
type input "10"
click at [549, 341] on input "00" at bounding box center [554, 339] width 26 height 19
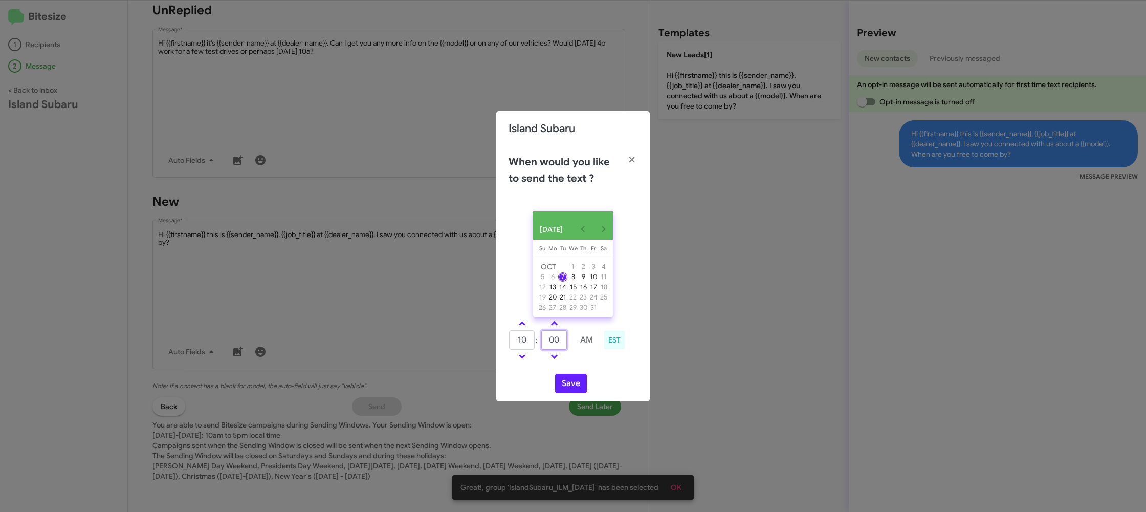
click at [549, 341] on input "00" at bounding box center [554, 339] width 26 height 19
type input "35"
click at [588, 377] on div "Save" at bounding box center [573, 382] width 129 height 19
click at [570, 387] on button "Save" at bounding box center [571, 382] width 32 height 19
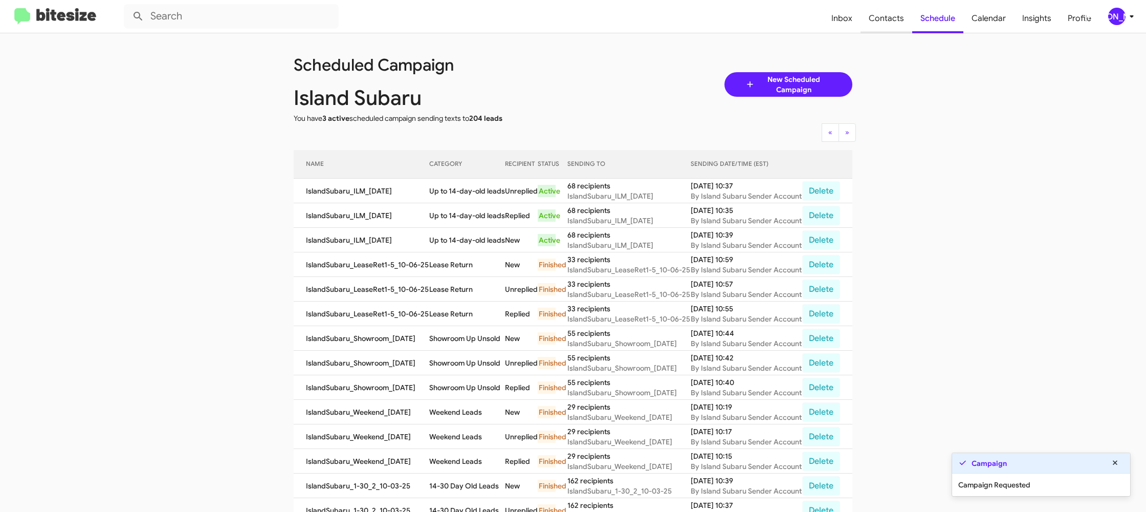
click at [897, 27] on span "Contacts" at bounding box center [886, 19] width 52 height 30
type input "in:groups"
click at [892, 26] on span "Contacts" at bounding box center [886, 19] width 52 height 30
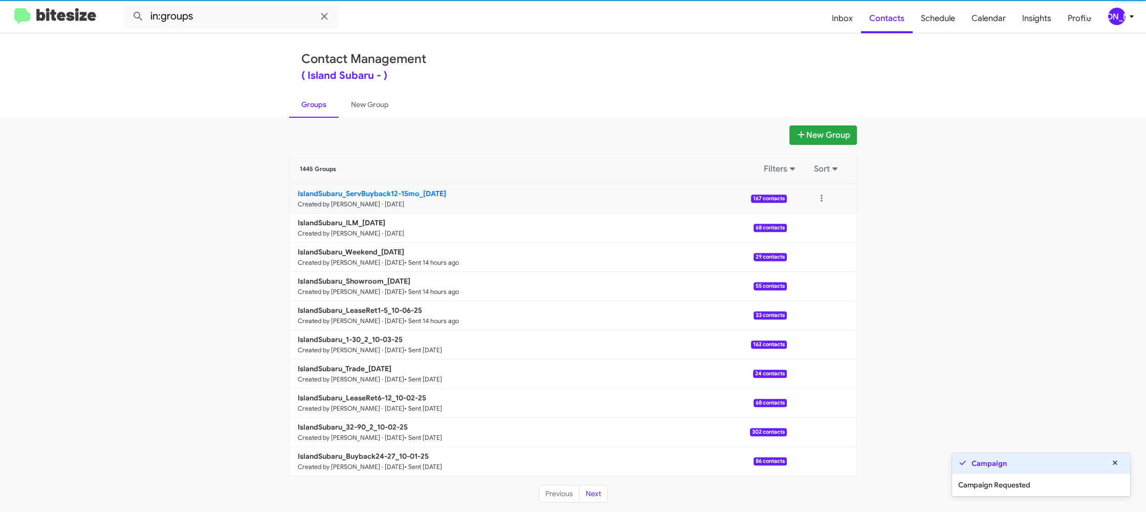
click at [378, 184] on link "IslandSubaru_ServBuyback12-15mo_10-07-25 Created by Jason Apdua · Oct 7, 2025 1…" at bounding box center [538, 198] width 497 height 29
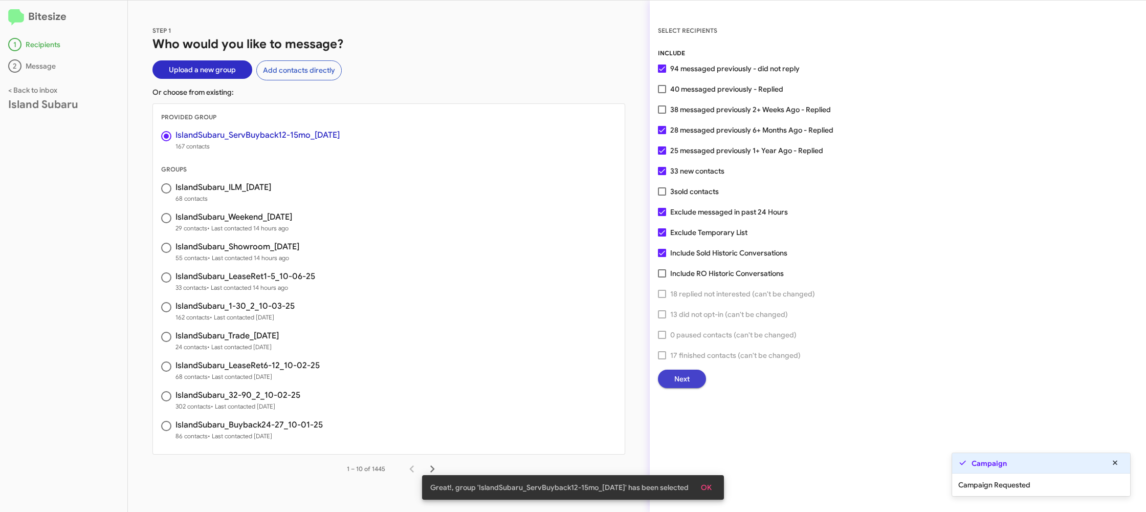
click at [675, 383] on span "Next" at bounding box center [681, 378] width 15 height 18
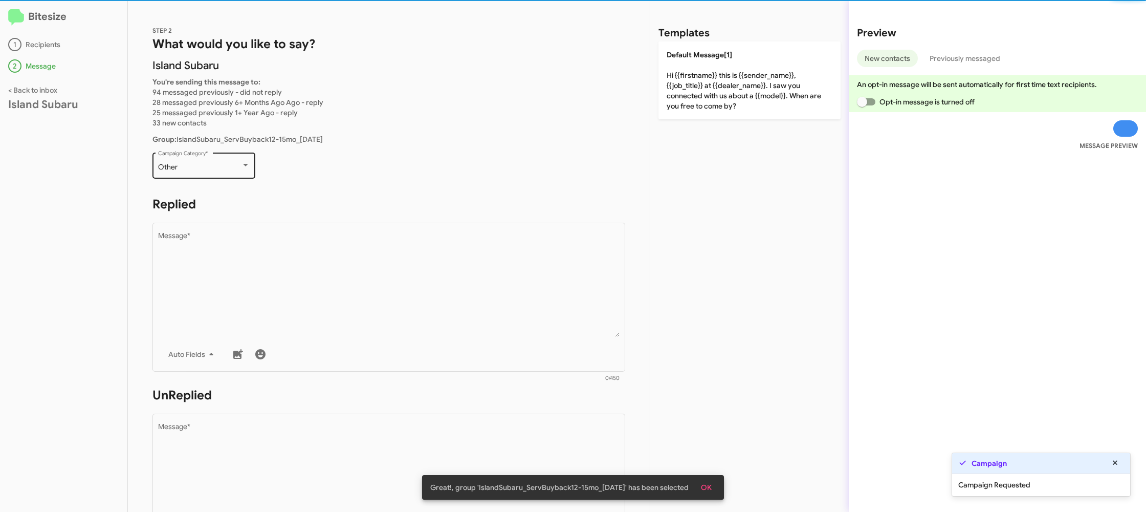
click at [230, 170] on div "Other Campaign Category *" at bounding box center [204, 164] width 92 height 28
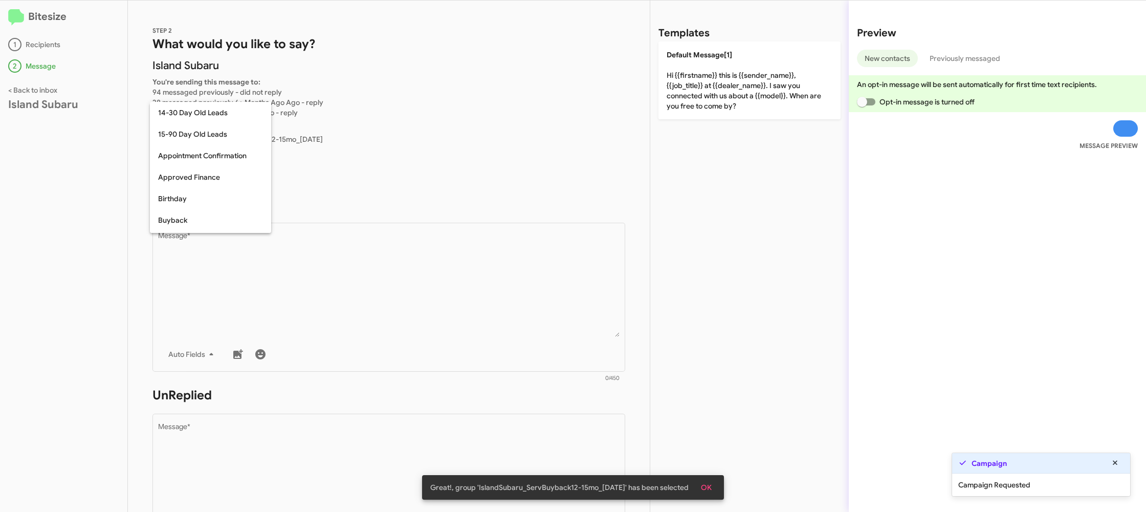
scroll to position [225, 0]
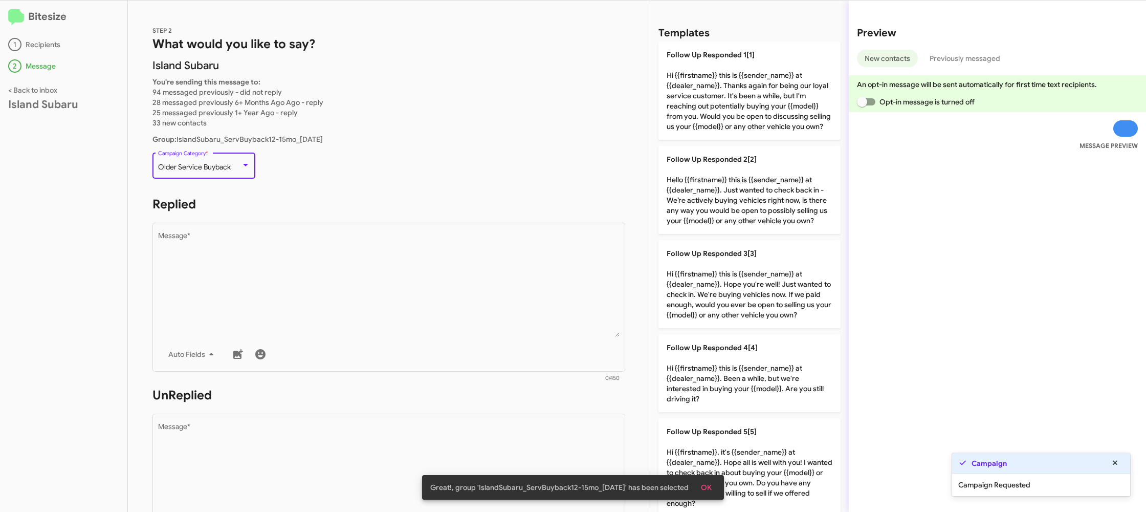
drag, startPoint x: 301, startPoint y: 273, endPoint x: 626, endPoint y: 275, distance: 324.9
click at [314, 273] on textarea "Message *" at bounding box center [389, 284] width 462 height 104
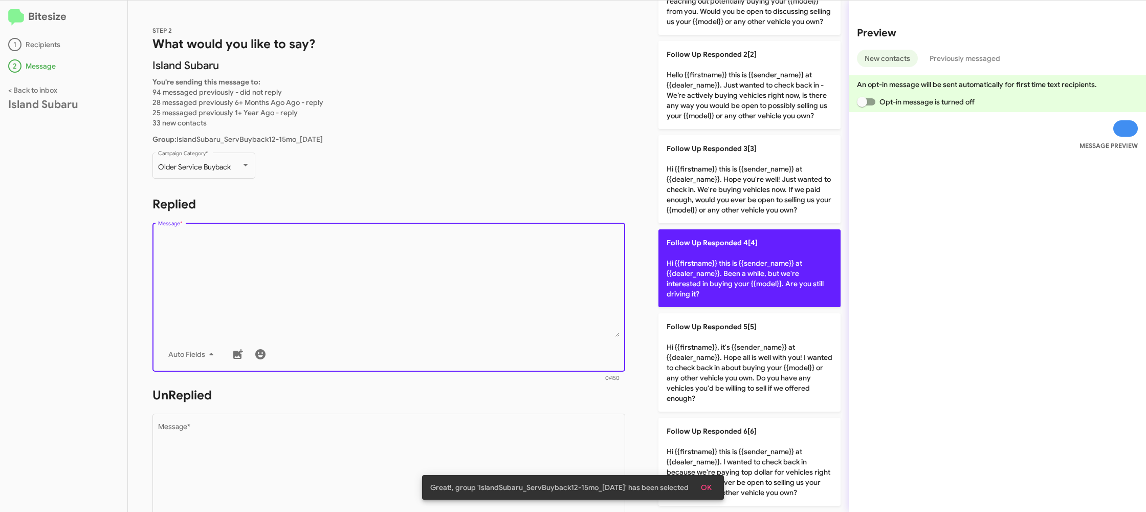
scroll to position [0, 0]
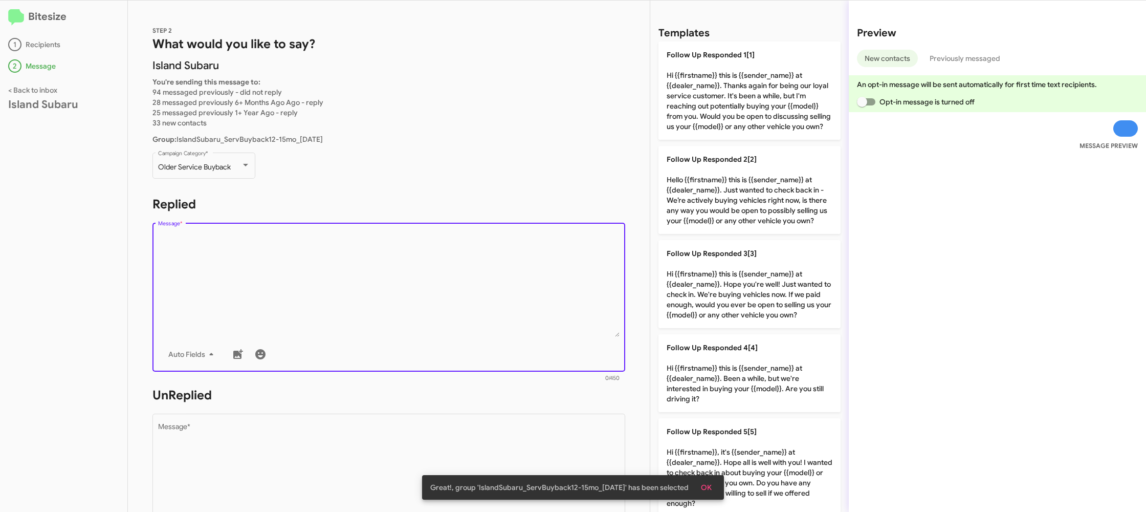
drag, startPoint x: 715, startPoint y: 90, endPoint x: 440, endPoint y: 258, distance: 321.9
click at [713, 91] on p "Follow Up Responded 1[1] Hi {{firstname}} this is {{sender_name}} at {{dealer_n…" at bounding box center [749, 90] width 182 height 98
type textarea "Hi {{firstname}} this is {{sender_name}} at {{dealer_name}}. Thanks again for b…"
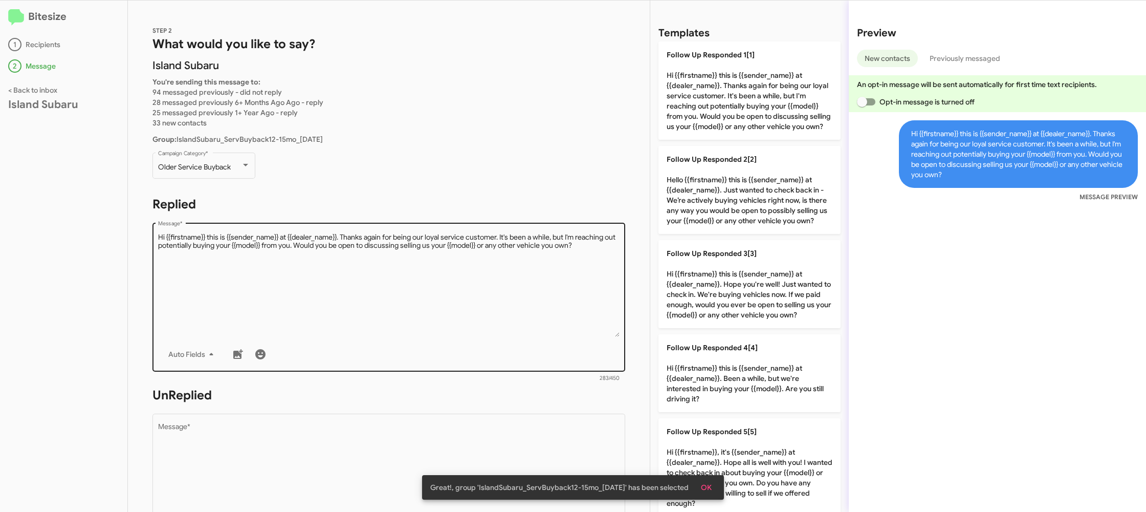
scroll to position [384, 0]
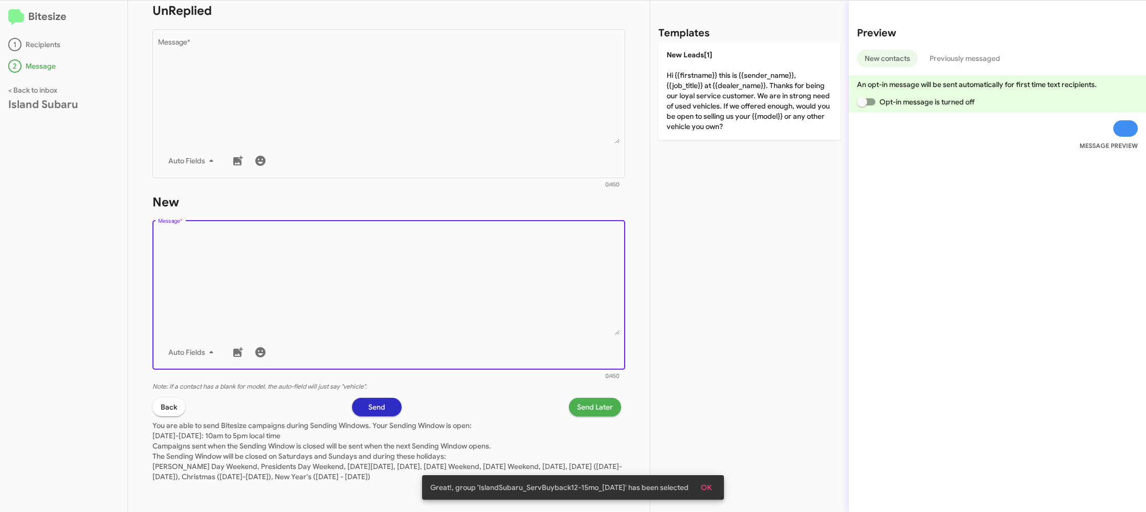
drag, startPoint x: 341, startPoint y: 323, endPoint x: 413, endPoint y: 216, distance: 128.8
click at [341, 322] on textarea "Message *" at bounding box center [389, 282] width 462 height 104
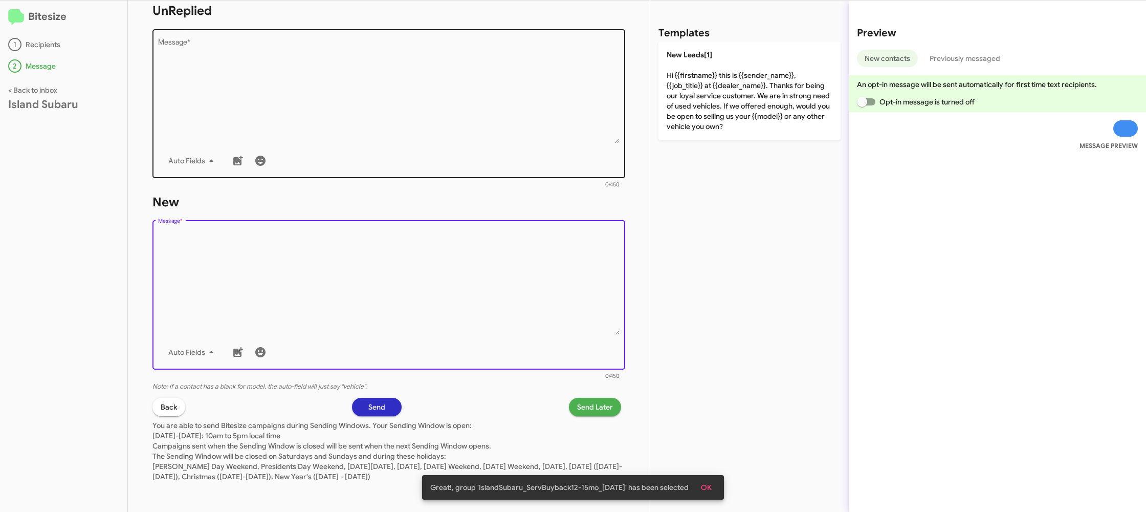
drag, startPoint x: 431, startPoint y: 195, endPoint x: 425, endPoint y: 174, distance: 21.9
click at [427, 186] on div "STEP 2 What would you like to say? Island Subaru You're sending this message to…" at bounding box center [389, 256] width 522 height 511
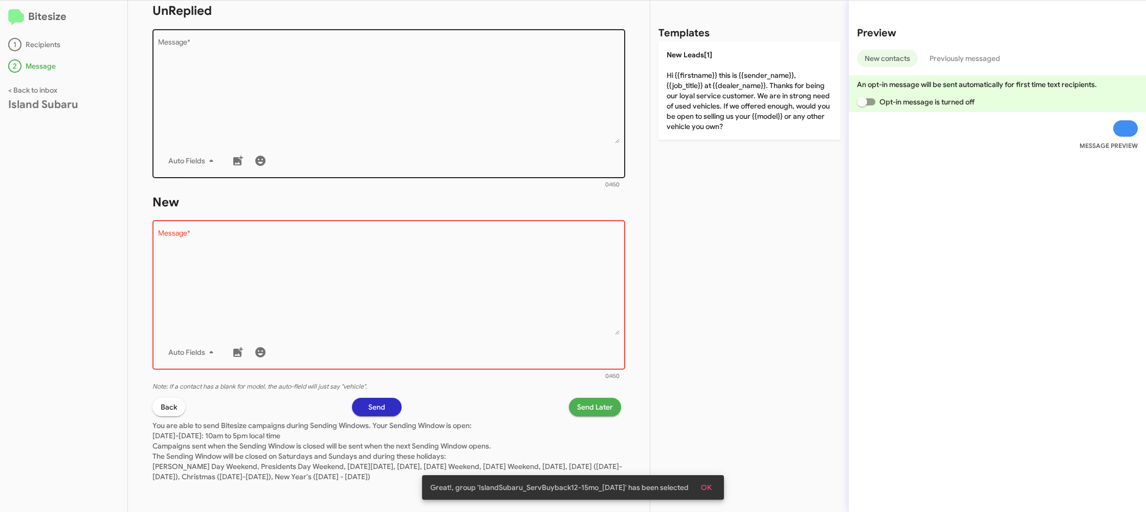
click at [432, 160] on div "Auto Fields" at bounding box center [389, 160] width 462 height 20
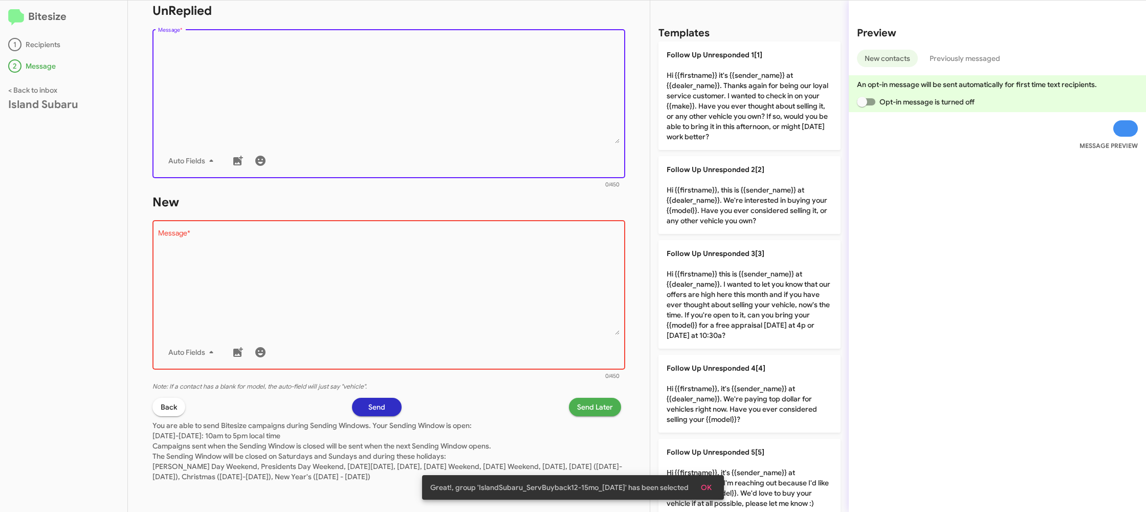
click at [432, 160] on div "Auto Fields" at bounding box center [389, 160] width 462 height 20
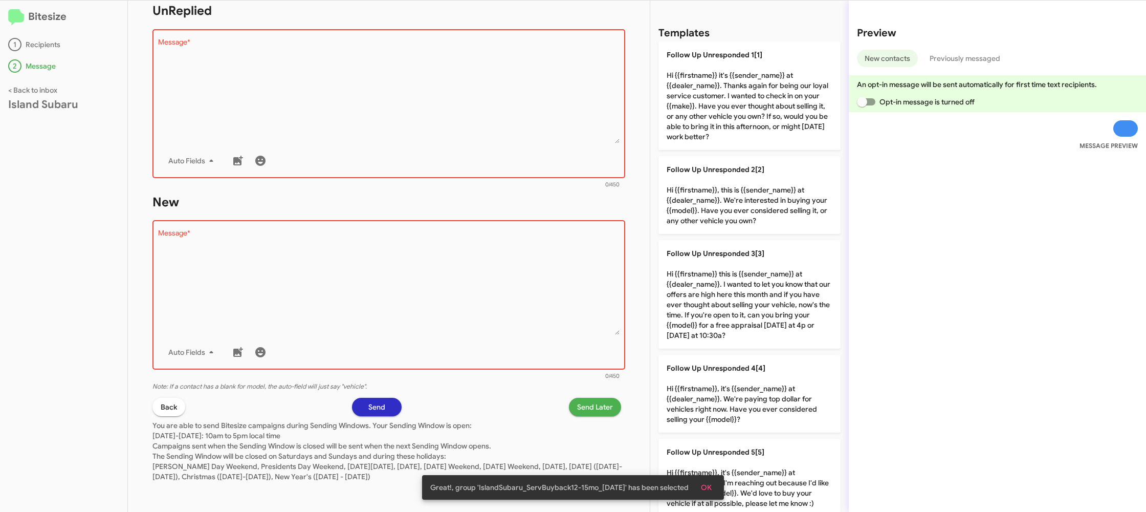
click at [432, 160] on div "Auto Fields" at bounding box center [389, 160] width 462 height 20
drag, startPoint x: 747, startPoint y: 181, endPoint x: 591, endPoint y: 290, distance: 190.7
click at [747, 181] on p "Follow Up Unresponded 2[2] Hi {{firstname}}, this is {{sender_name}} at {{deale…" at bounding box center [749, 195] width 182 height 78
type textarea "Hi {{firstname}}, this is {{sender_name}} at {{dealer_name}}. We're interested …"
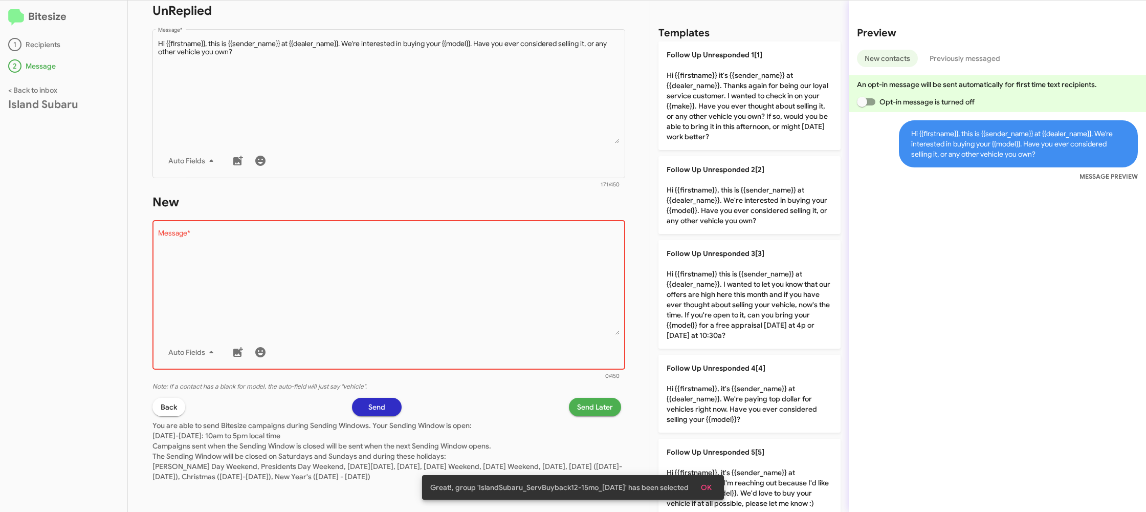
click at [589, 303] on textarea "Message *" at bounding box center [389, 282] width 462 height 104
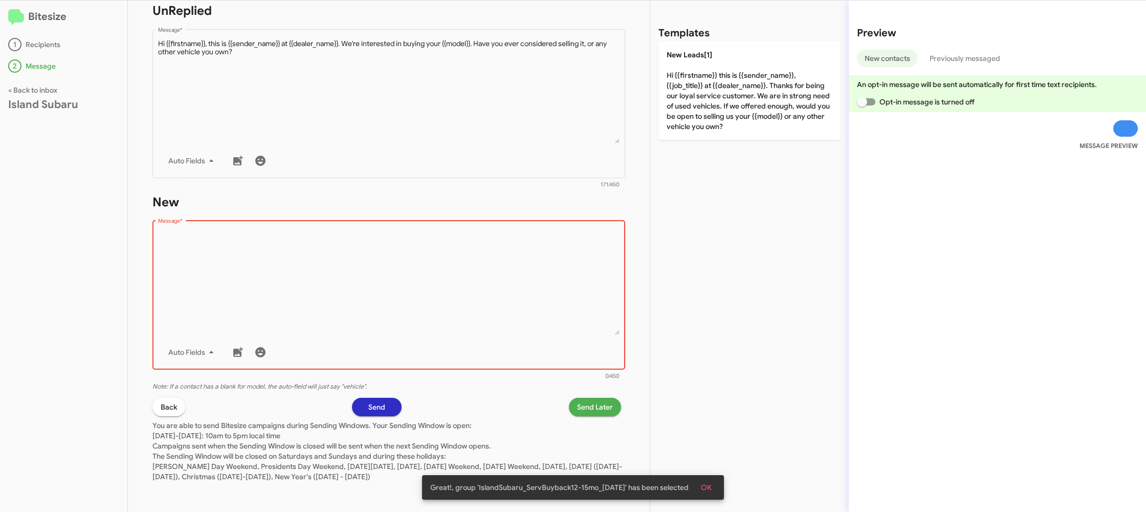
drag, startPoint x: 592, startPoint y: 296, endPoint x: 635, endPoint y: 220, distance: 87.1
click at [613, 255] on textarea "Message *" at bounding box center [389, 282] width 462 height 104
drag, startPoint x: 700, startPoint y: 123, endPoint x: 638, endPoint y: 232, distance: 125.3
click at [699, 123] on p "New Leads[1] Hi {{firstname}} this is {{sender_name}}, {{job_title}} at {{deale…" at bounding box center [749, 90] width 182 height 98
type textarea "Hi {{firstname}} this is {{sender_name}}, {{job_title}} at {{dealer_name}}. Tha…"
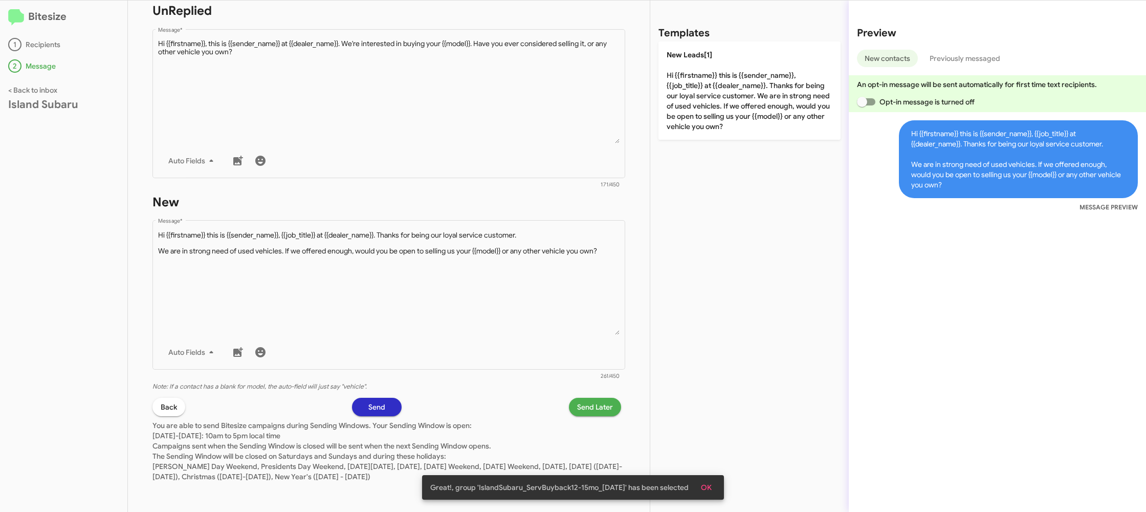
drag, startPoint x: 595, startPoint y: 395, endPoint x: 592, endPoint y: 401, distance: 6.7
click at [592, 401] on div "STEP 2 What would you like to say? Island Subaru You're sending this message to…" at bounding box center [389, 256] width 522 height 511
click at [592, 402] on span "Send Later" at bounding box center [595, 407] width 36 height 18
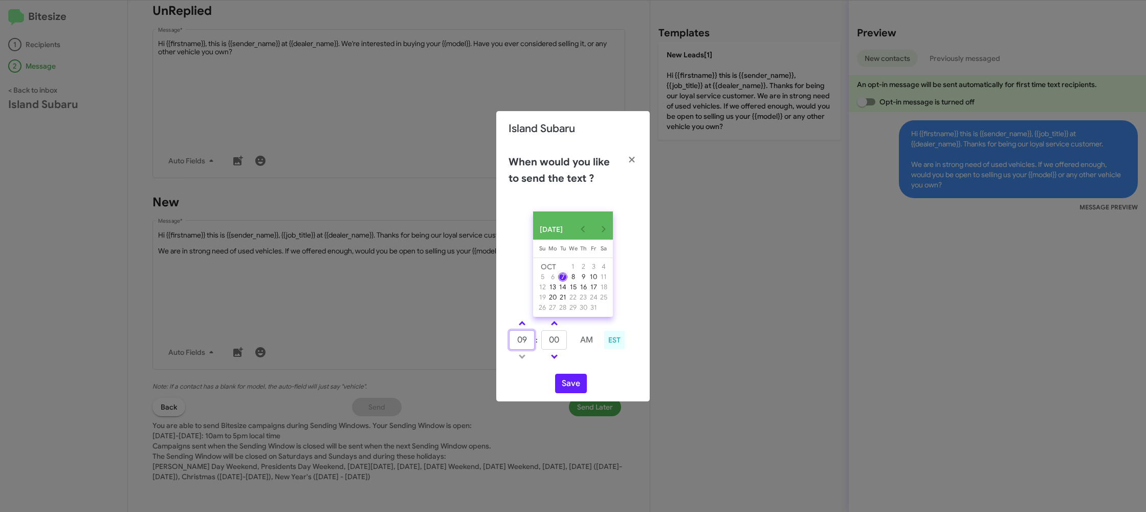
click at [526, 334] on input "09" at bounding box center [522, 339] width 26 height 19
drag, startPoint x: 526, startPoint y: 333, endPoint x: 540, endPoint y: 337, distance: 14.4
click at [527, 333] on td "09" at bounding box center [522, 339] width 27 height 20
drag, startPoint x: 519, startPoint y: 330, endPoint x: 539, endPoint y: 329, distance: 20.5
click at [519, 329] on link at bounding box center [522, 323] width 18 height 12
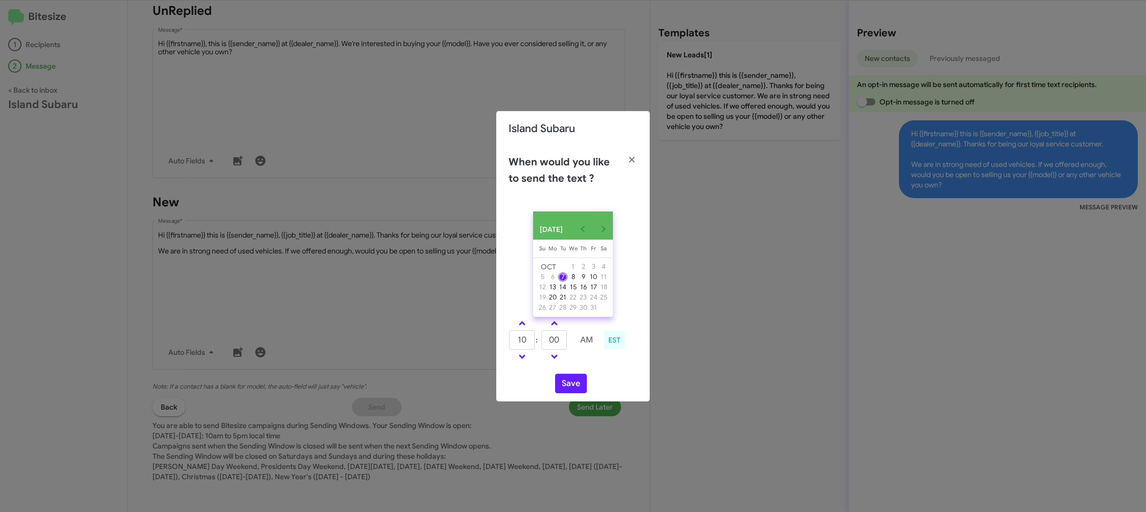
drag, startPoint x: 525, startPoint y: 327, endPoint x: 556, endPoint y: 333, distance: 30.7
click at [525, 327] on link at bounding box center [522, 323] width 18 height 12
type input "11"
click at [557, 334] on input "00" at bounding box center [554, 339] width 26 height 19
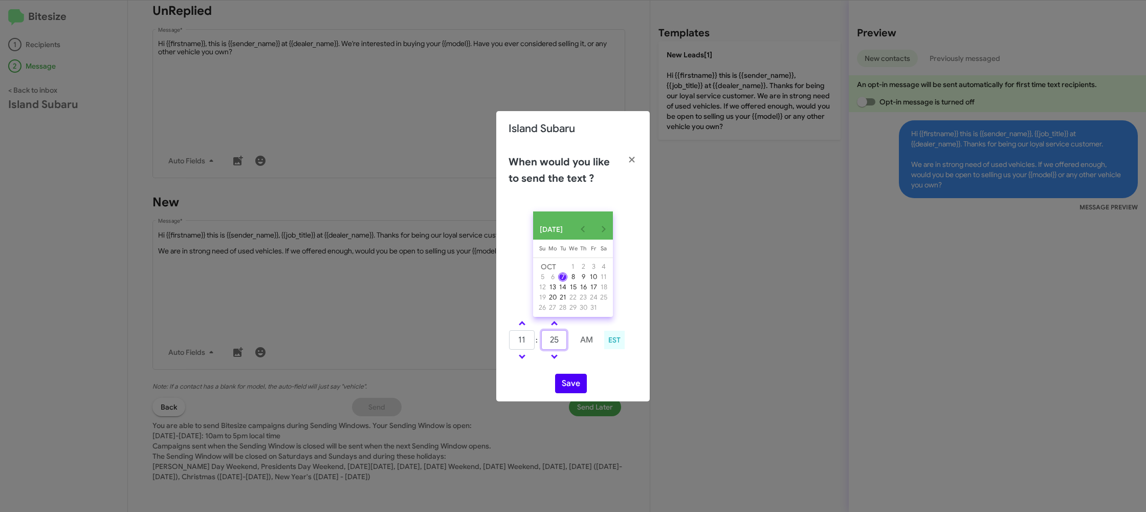
type input "25"
click at [575, 391] on button "Save" at bounding box center [571, 382] width 32 height 19
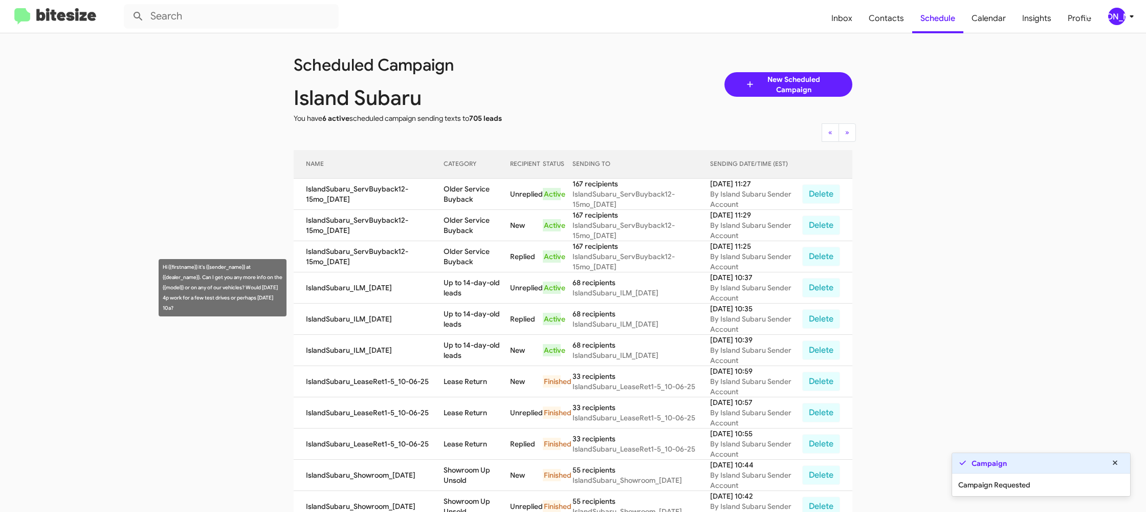
click at [472, 282] on td "Up to 14-day-old leads" at bounding box center [477, 287] width 67 height 31
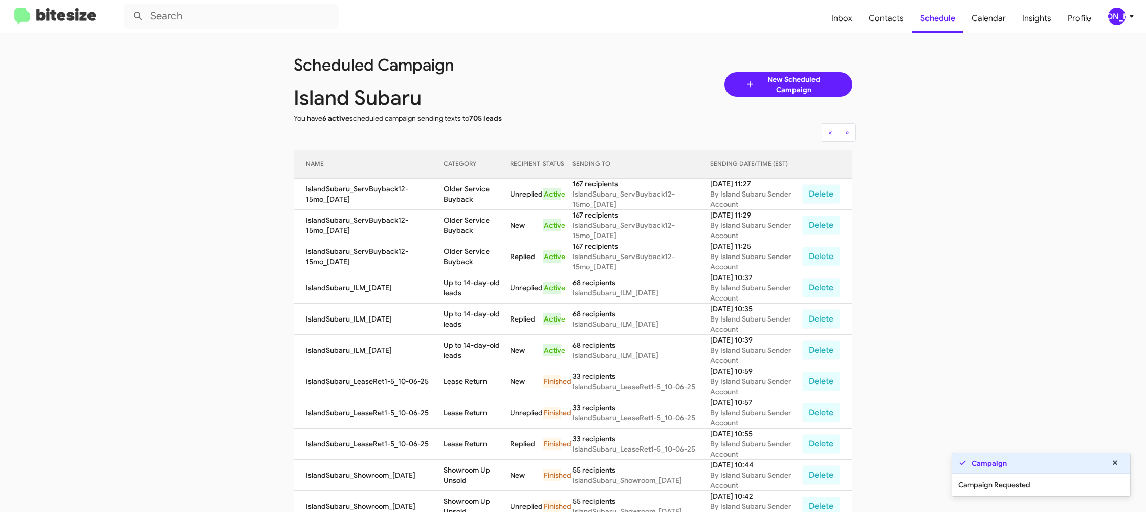
click at [472, 282] on td "Up to 14-day-old leads" at bounding box center [477, 287] width 67 height 31
copy td "-"
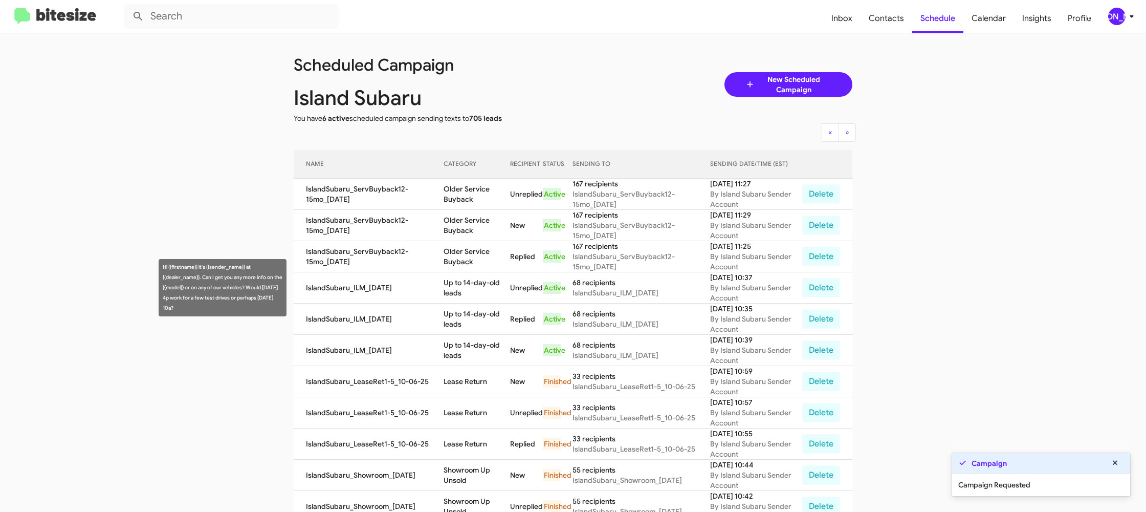
click at [464, 272] on td "Up to 14-day-old leads" at bounding box center [477, 287] width 67 height 31
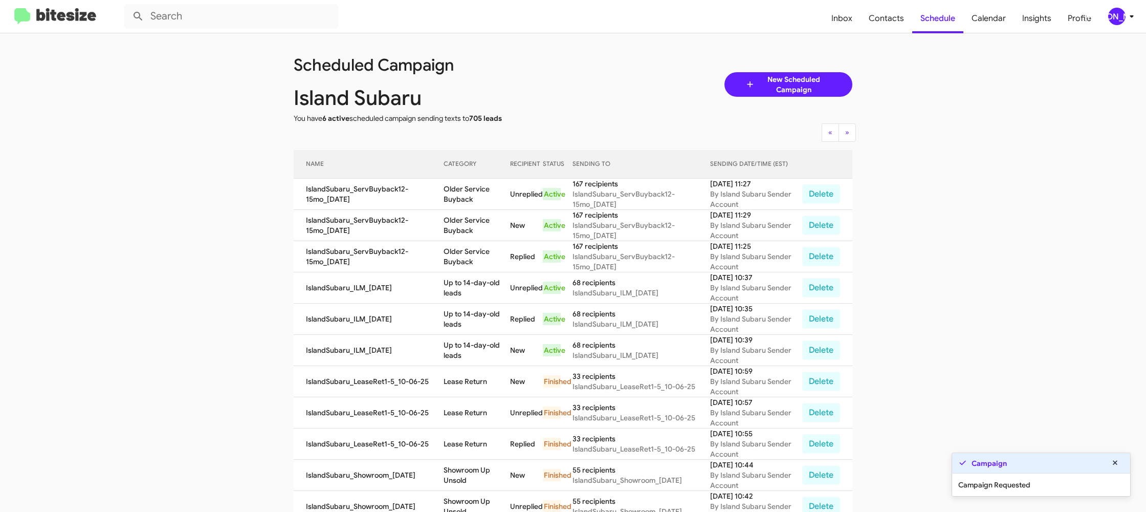
copy td "Up to 14-day-old leads"
click at [468, 194] on td "Older Service Buyback" at bounding box center [477, 194] width 67 height 31
copy td "Older Service Buyback"
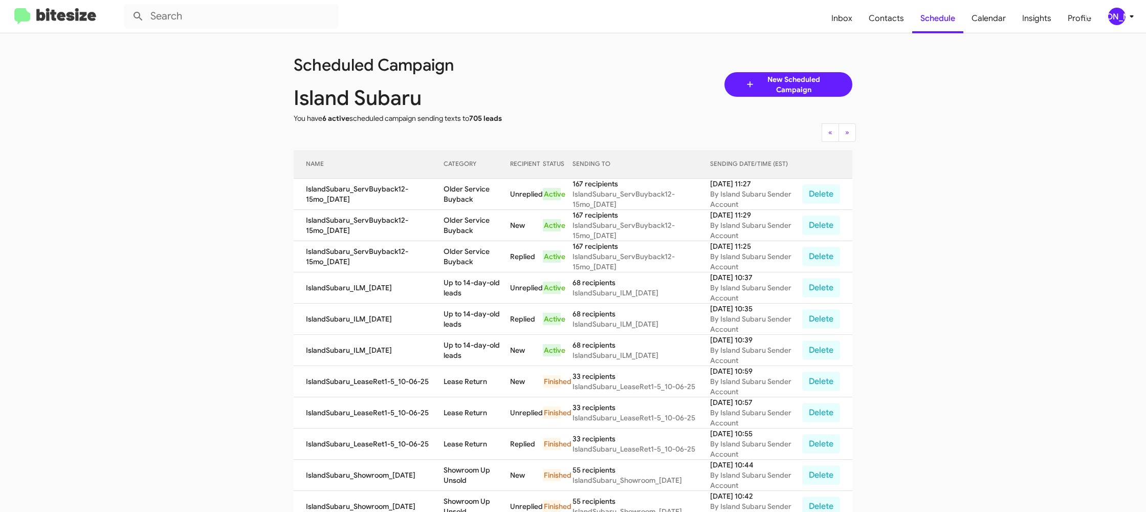
drag, startPoint x: 1123, startPoint y: 12, endPoint x: 1113, endPoint y: 16, distance: 10.8
click at [1122, 12] on div "[PERSON_NAME]" at bounding box center [1116, 16] width 17 height 17
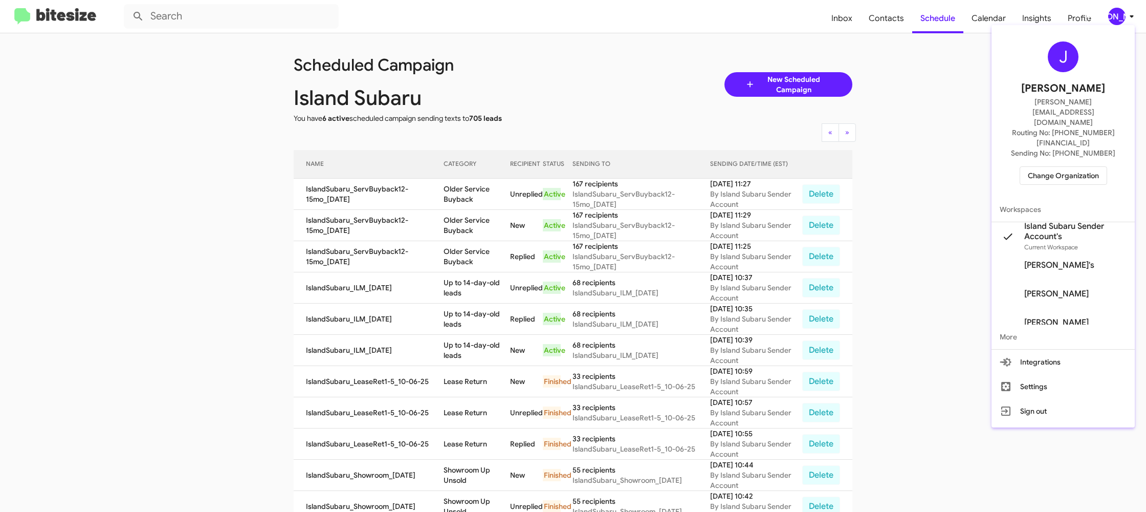
click at [1023, 166] on button "Change Organization" at bounding box center [1063, 175] width 87 height 18
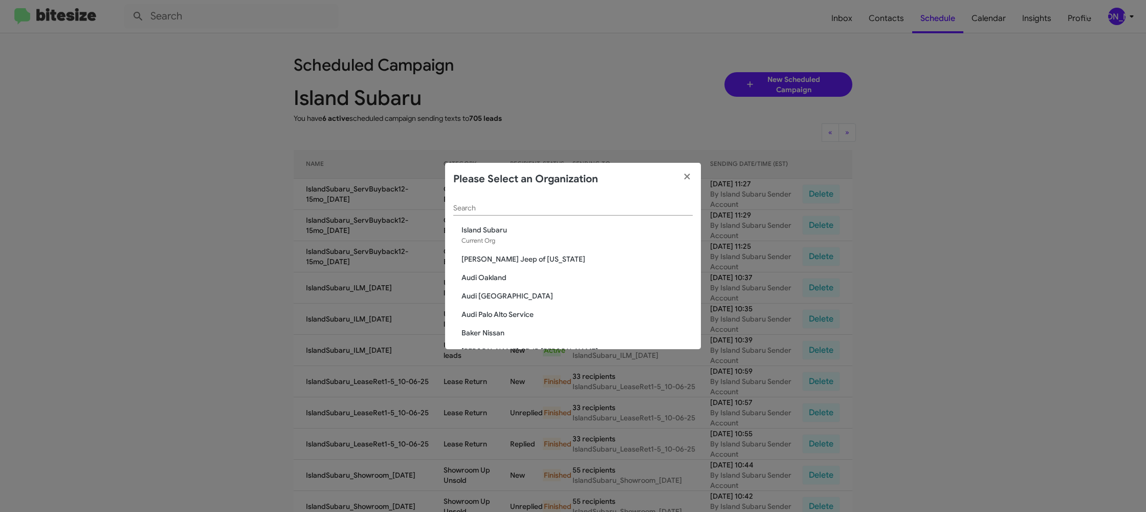
click at [536, 203] on div "Search" at bounding box center [572, 205] width 239 height 20
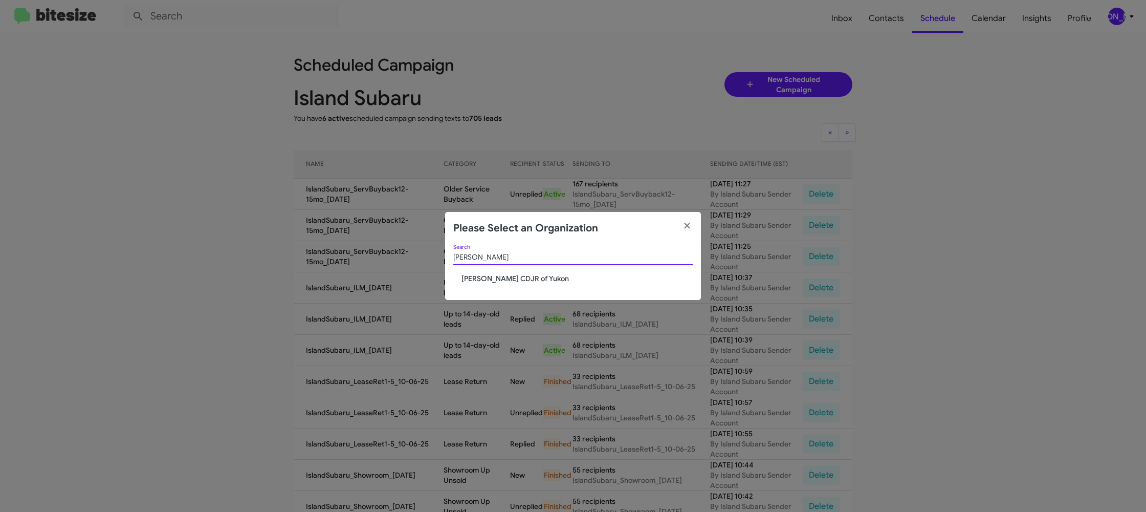
type input "joe"
click at [525, 278] on span "Joe Cooper CDJR of Yukon" at bounding box center [576, 278] width 231 height 10
drag, startPoint x: 525, startPoint y: 277, endPoint x: 518, endPoint y: 281, distance: 8.5
click at [525, 277] on span "Joe Cooper CDJR of Yukon" at bounding box center [576, 278] width 231 height 10
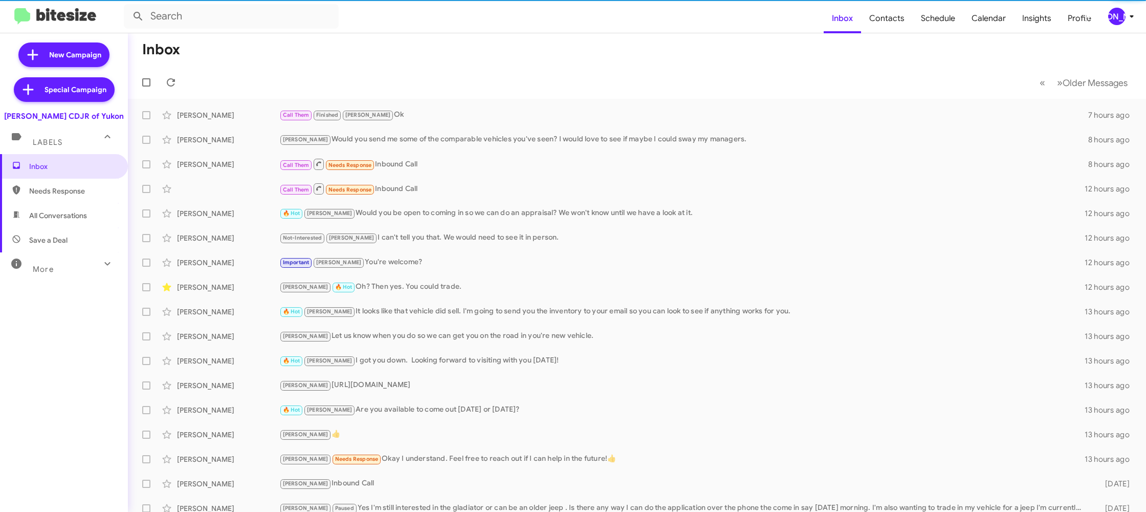
click at [1126, 19] on icon at bounding box center [1132, 16] width 12 height 12
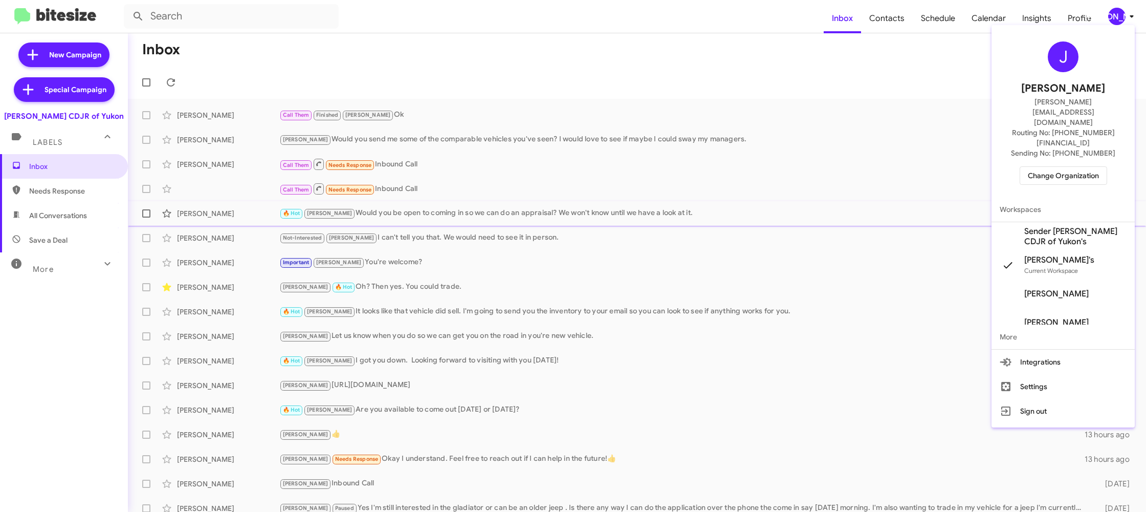
click at [1074, 226] on span "Sender [PERSON_NAME] CDJR of Yukon's" at bounding box center [1075, 236] width 102 height 20
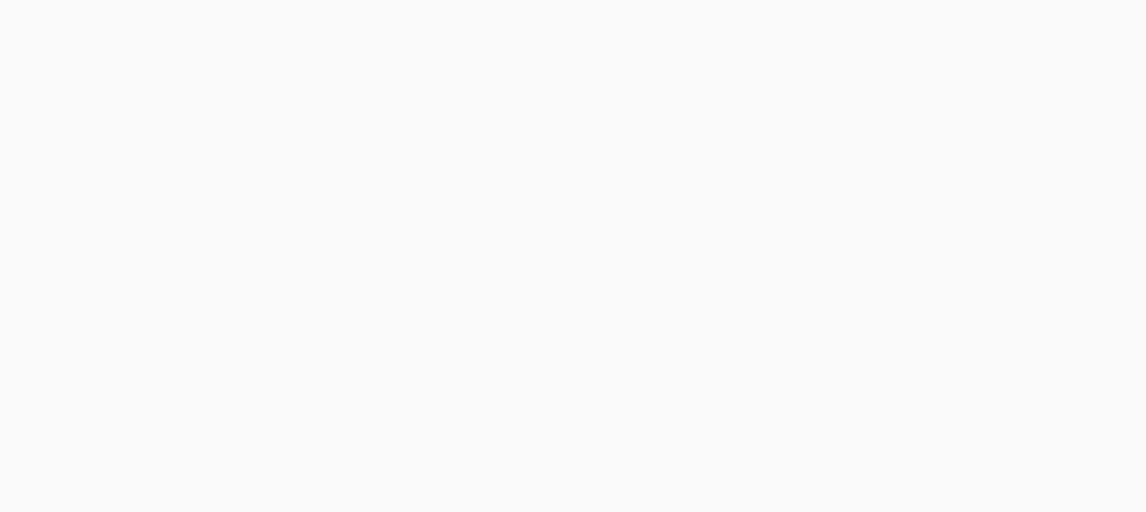
click at [882, 23] on body at bounding box center [573, 256] width 1146 height 512
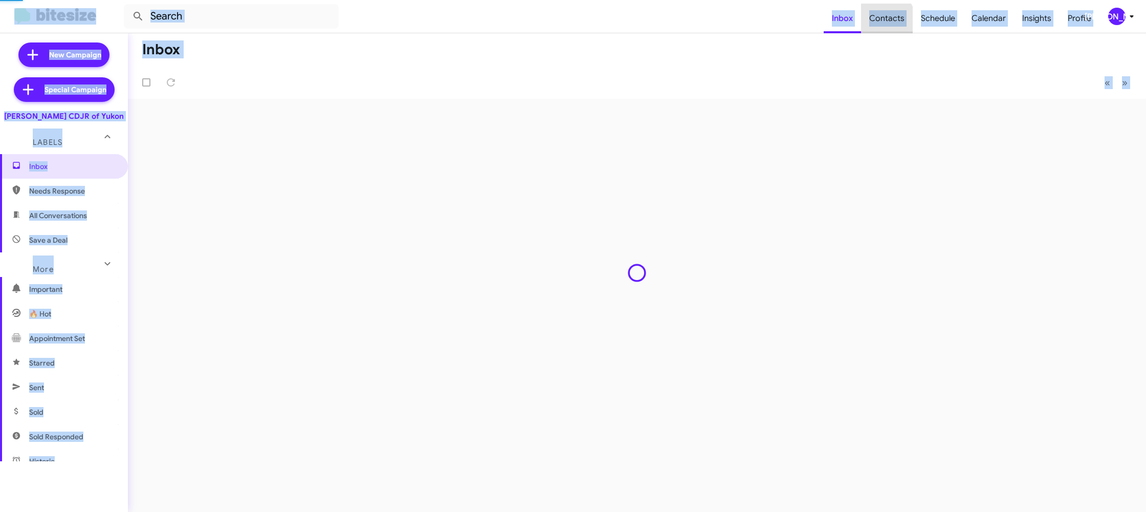
click at [882, 23] on span "Contacts" at bounding box center [887, 19] width 52 height 30
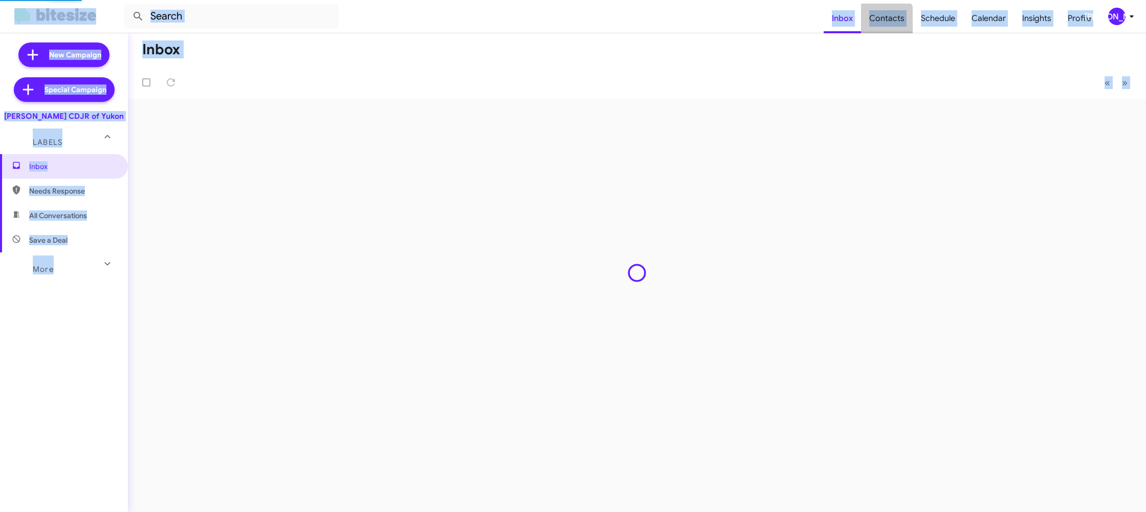
click at [882, 23] on span "Contacts" at bounding box center [887, 19] width 52 height 30
type input "in:groups"
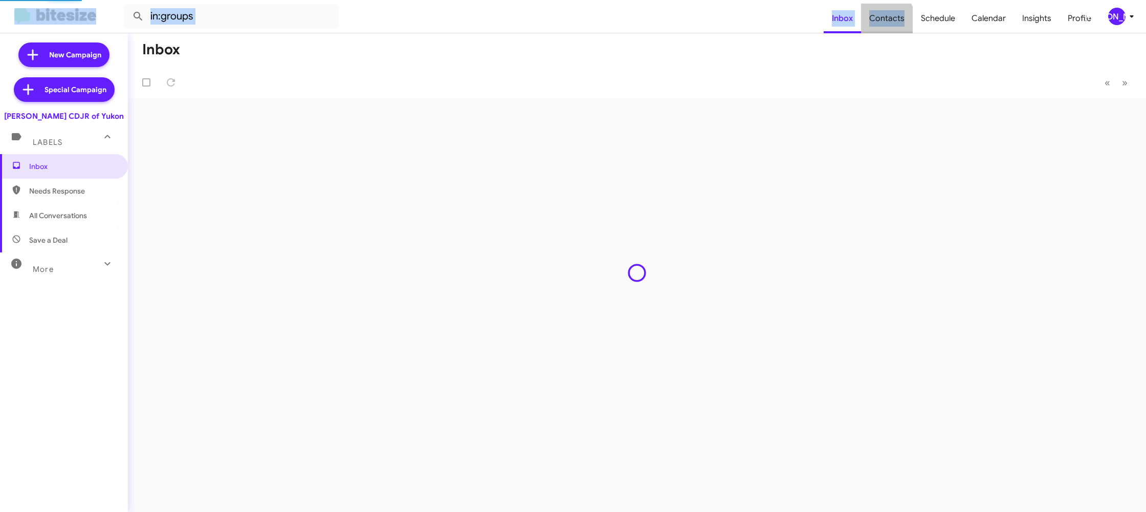
click at [882, 23] on span "Contacts" at bounding box center [887, 19] width 52 height 30
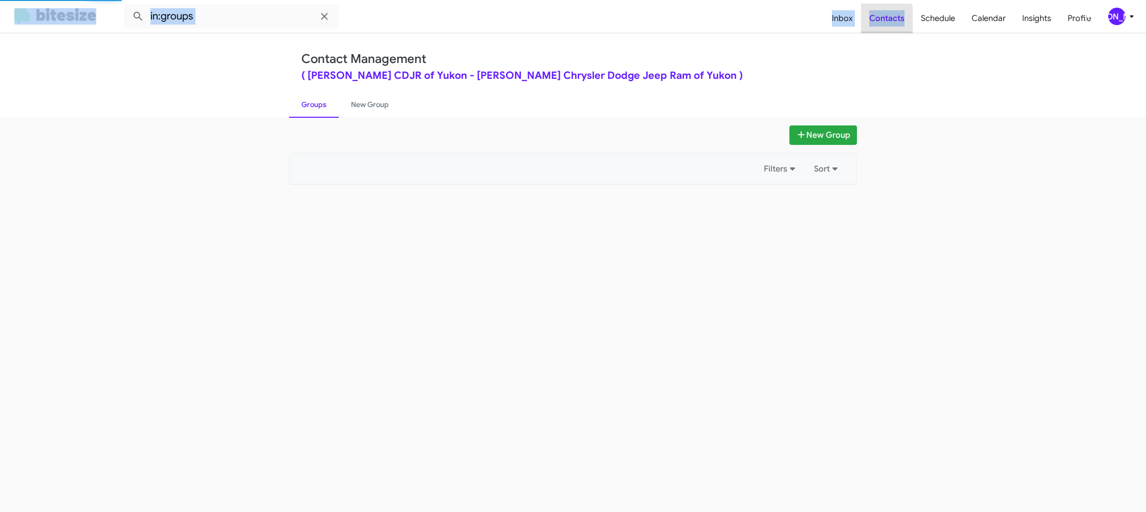
click at [882, 23] on span "Contacts" at bounding box center [887, 19] width 52 height 30
click at [882, 22] on span "Contacts" at bounding box center [887, 19] width 52 height 30
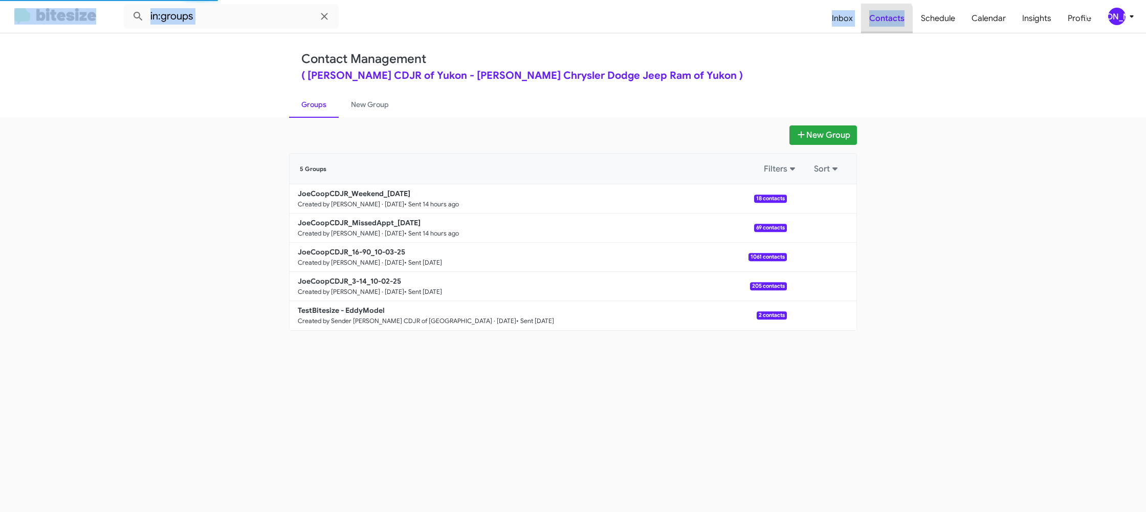
click at [882, 22] on span "Contacts" at bounding box center [887, 19] width 52 height 30
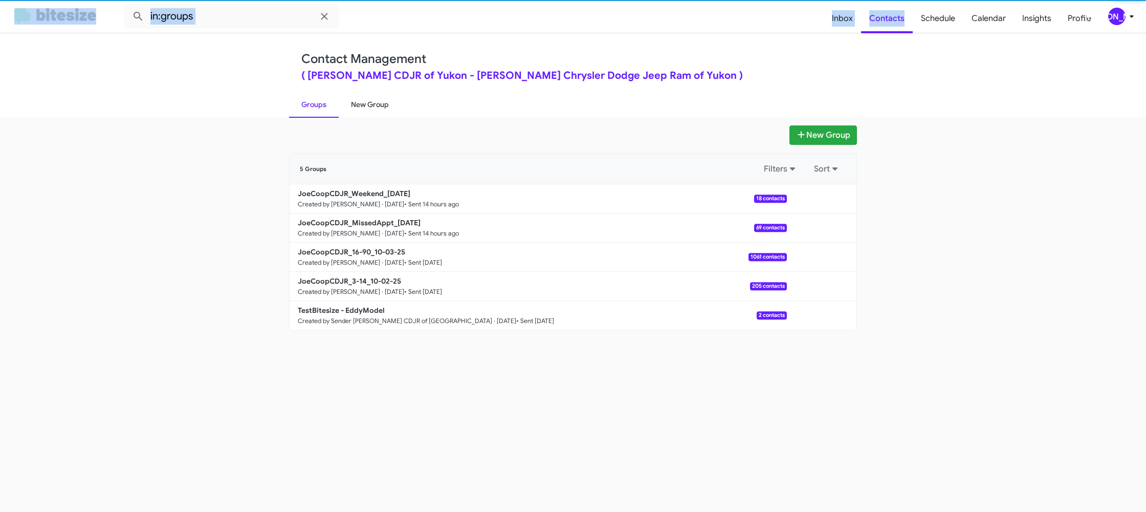
click at [390, 112] on link "New Group" at bounding box center [370, 104] width 62 height 27
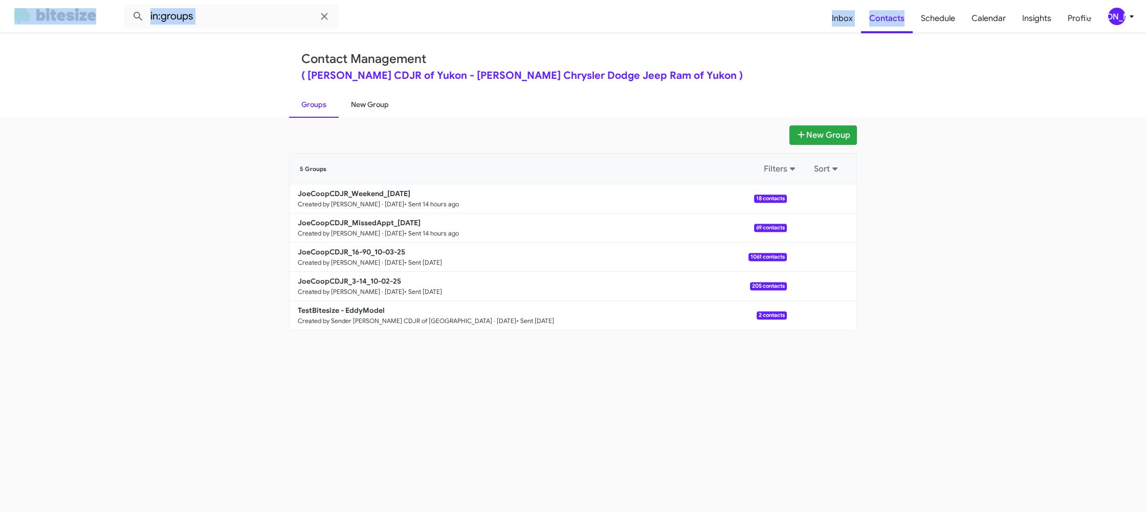
click at [390, 111] on link "New Group" at bounding box center [370, 104] width 62 height 27
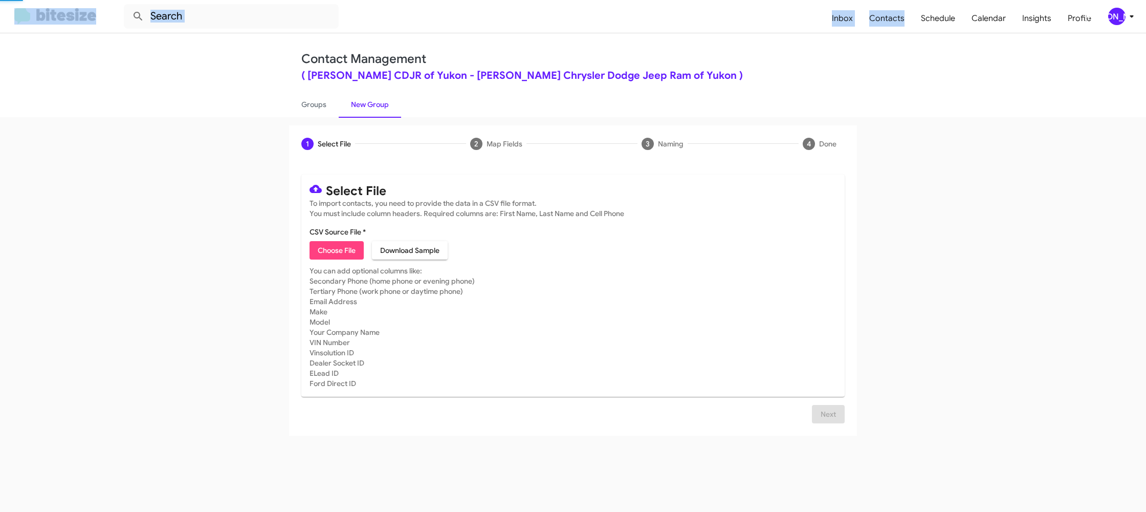
drag, startPoint x: 389, startPoint y: 108, endPoint x: 390, endPoint y: 25, distance: 83.4
click at [388, 101] on link "New Group" at bounding box center [370, 104] width 62 height 27
click at [1120, 19] on div "[PERSON_NAME]" at bounding box center [1116, 16] width 17 height 17
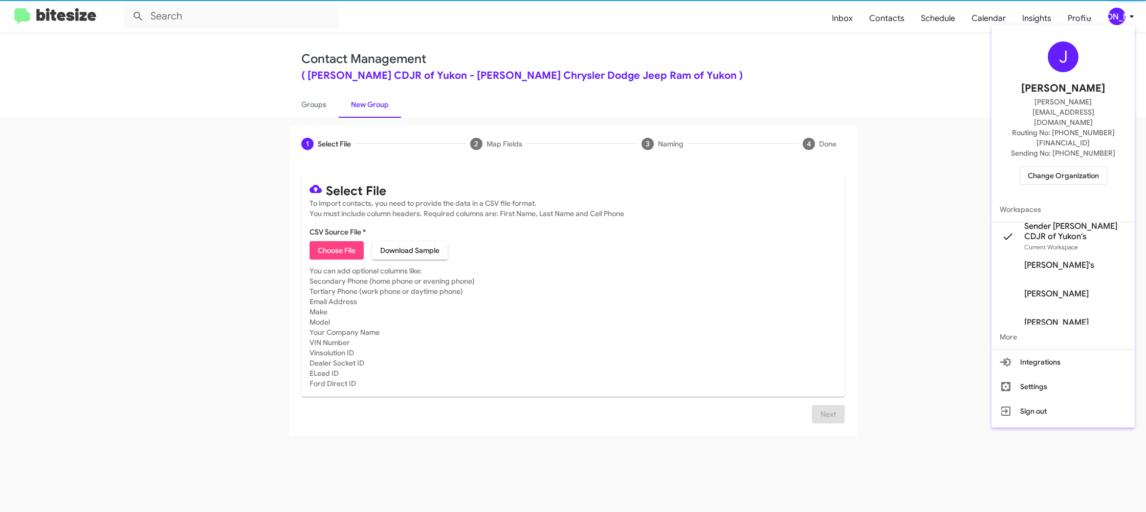
click at [1125, 25] on div "J Jason Apdua jason@bitesize.co Routing No: +1 (405) 265-1481 Sending No: +1 (4…" at bounding box center [1062, 226] width 143 height 402
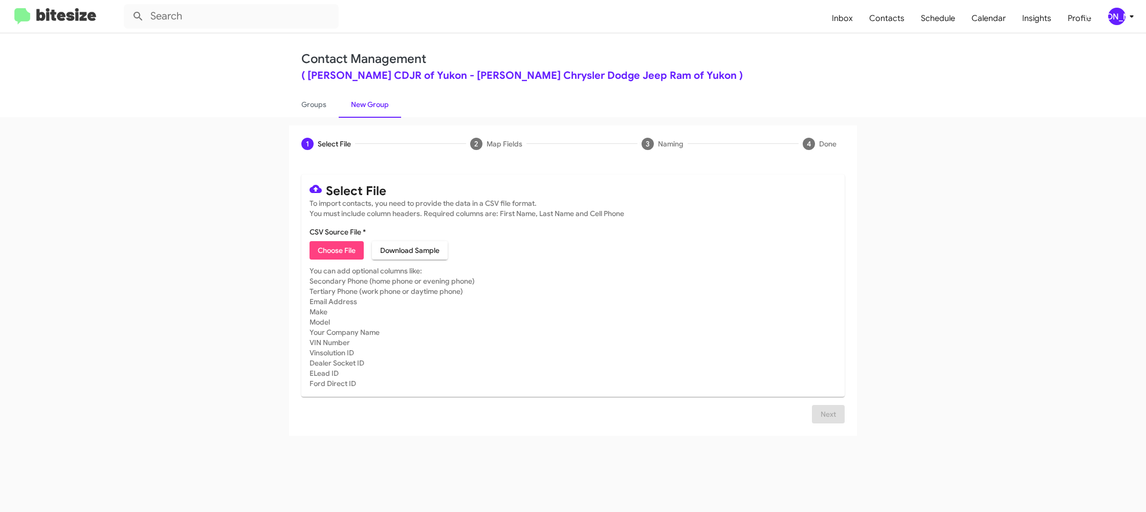
click at [325, 242] on mat-card-content "CSV Source File * Choose File Download Sample" at bounding box center [573, 243] width 527 height 33
click at [326, 247] on span "Choose File" at bounding box center [337, 250] width 38 height 18
type input "JoeCoopCDJR_Buyback24-27_10-07-25"
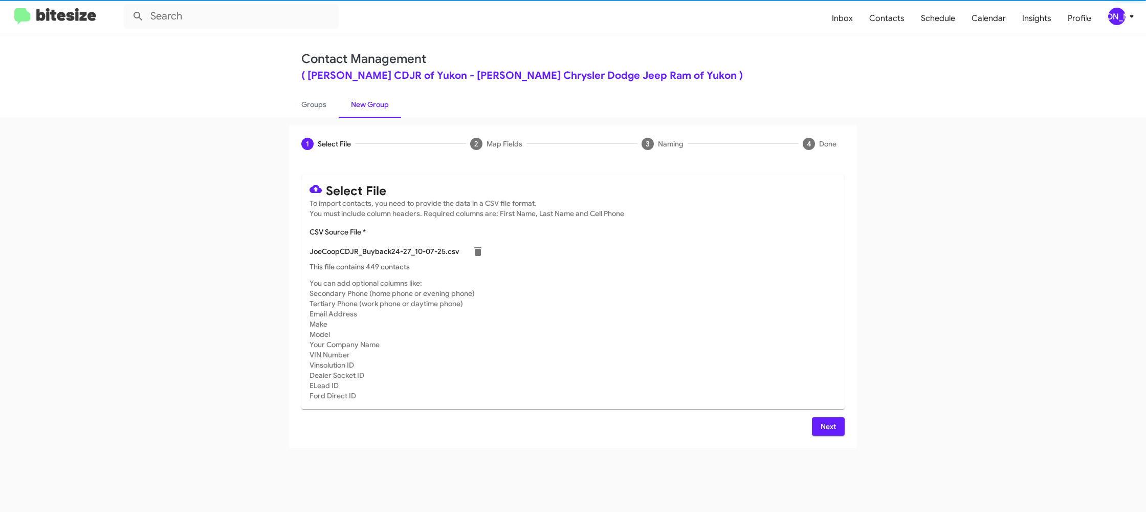
click at [615, 286] on mat-card-subtitle "You can add optional columns like: Secondary Phone (home phone or evening phone…" at bounding box center [573, 339] width 527 height 123
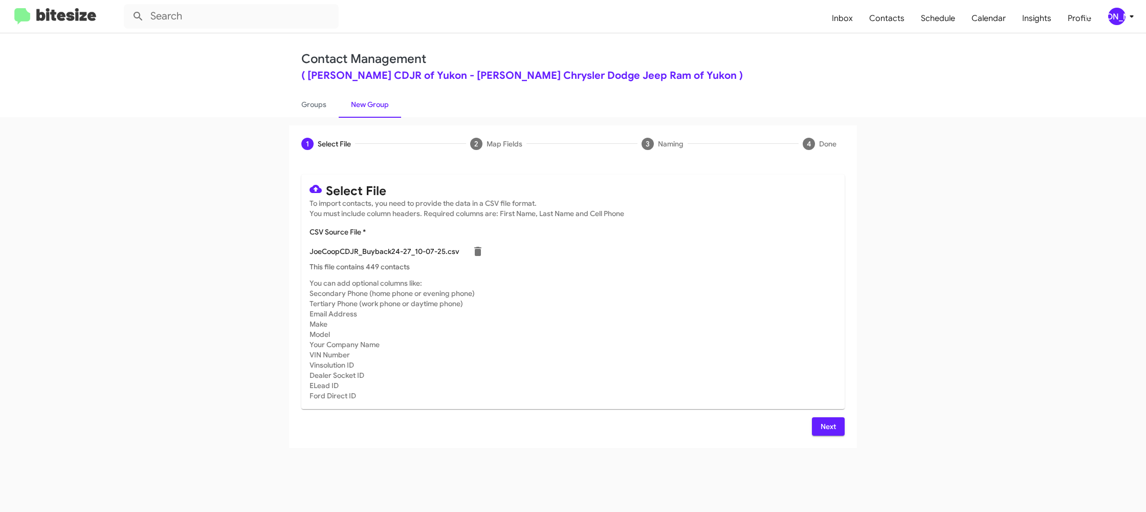
click at [1118, 7] on mat-toolbar "Inbox Contacts Schedule Calendar Insights Profile JA" at bounding box center [573, 16] width 1146 height 33
click at [1117, 14] on div "[PERSON_NAME]" at bounding box center [1116, 16] width 17 height 17
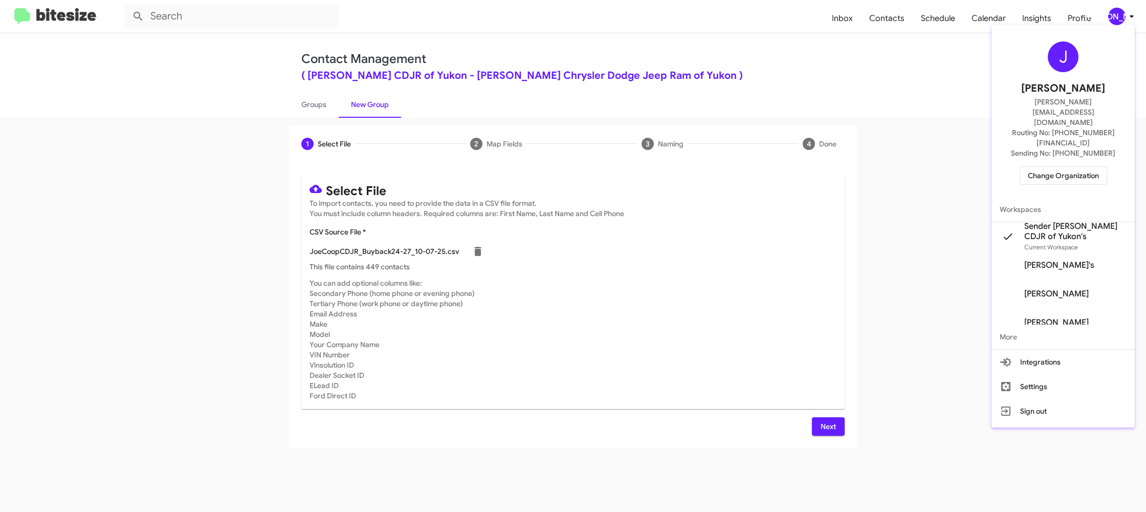
click at [1116, 15] on div at bounding box center [573, 256] width 1146 height 512
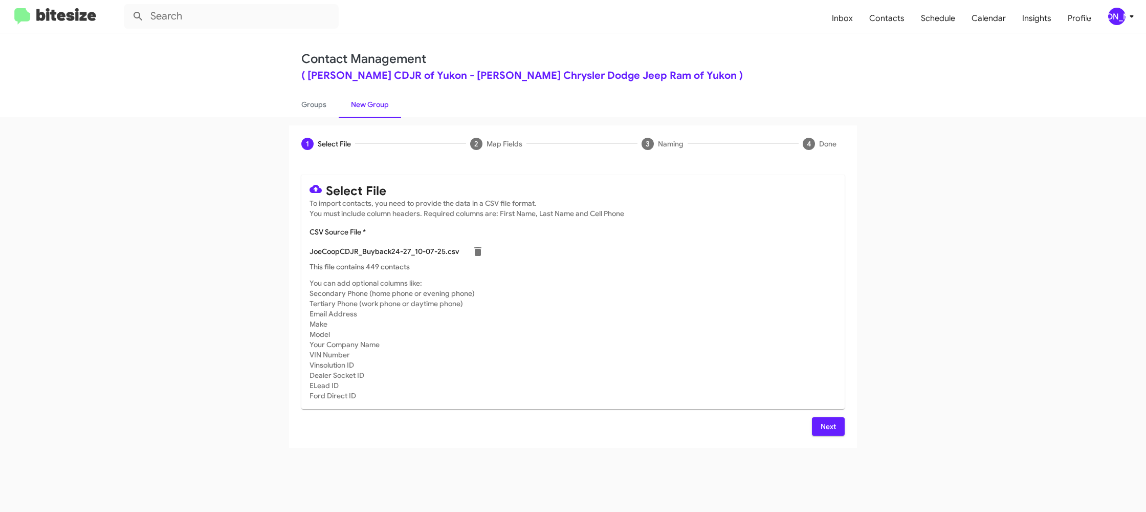
drag, startPoint x: 826, startPoint y: 427, endPoint x: 848, endPoint y: 407, distance: 29.7
click at [826, 427] on span "Next" at bounding box center [828, 426] width 16 height 18
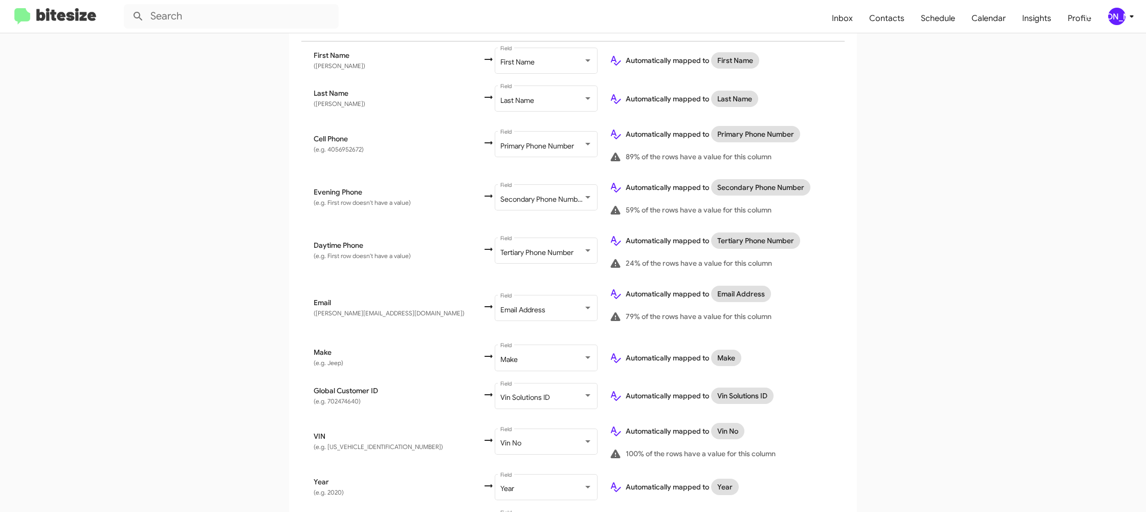
scroll to position [351, 0]
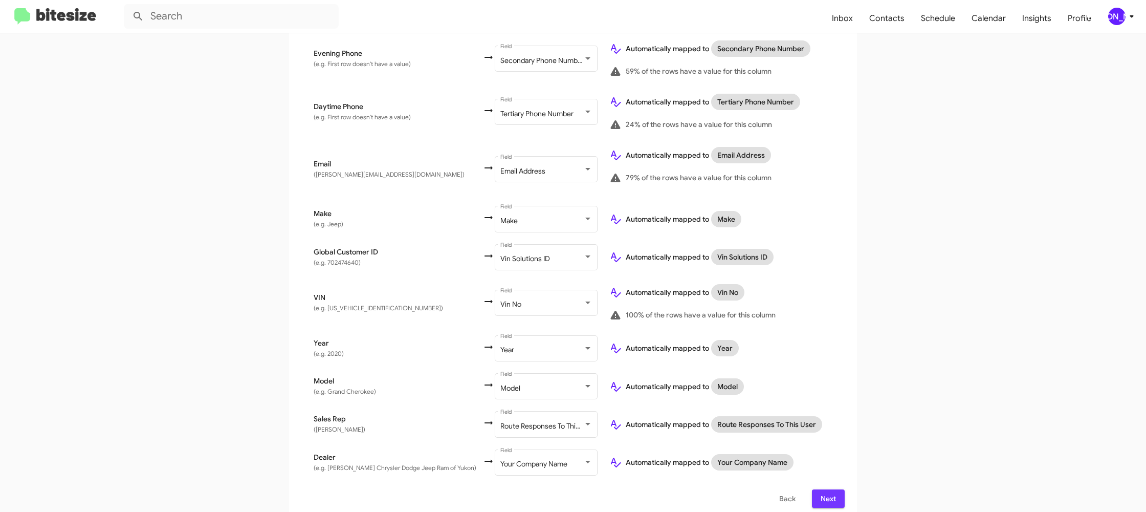
click at [827, 489] on span "Next" at bounding box center [828, 498] width 16 height 18
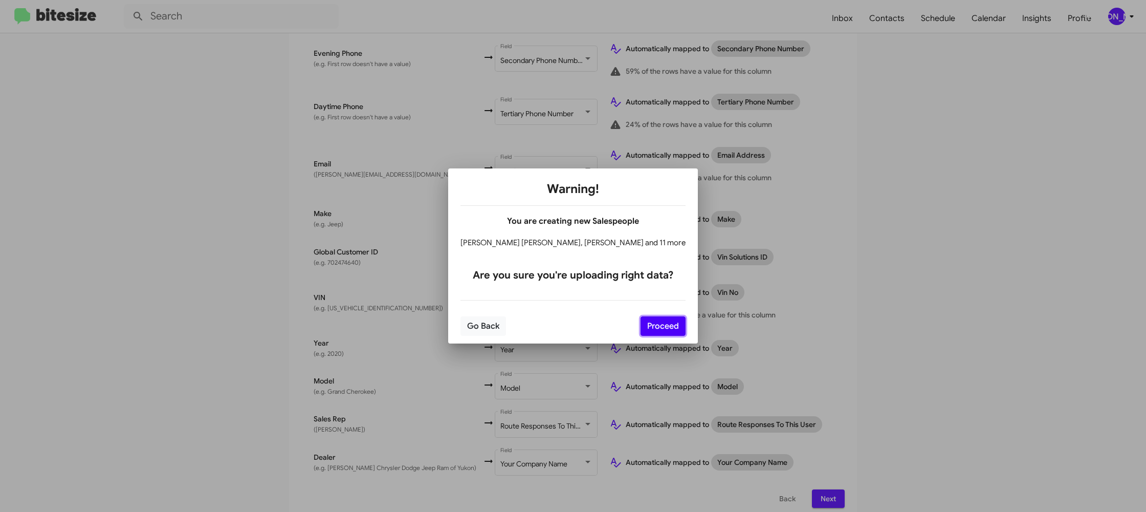
click at [648, 326] on button "Proceed" at bounding box center [663, 325] width 45 height 19
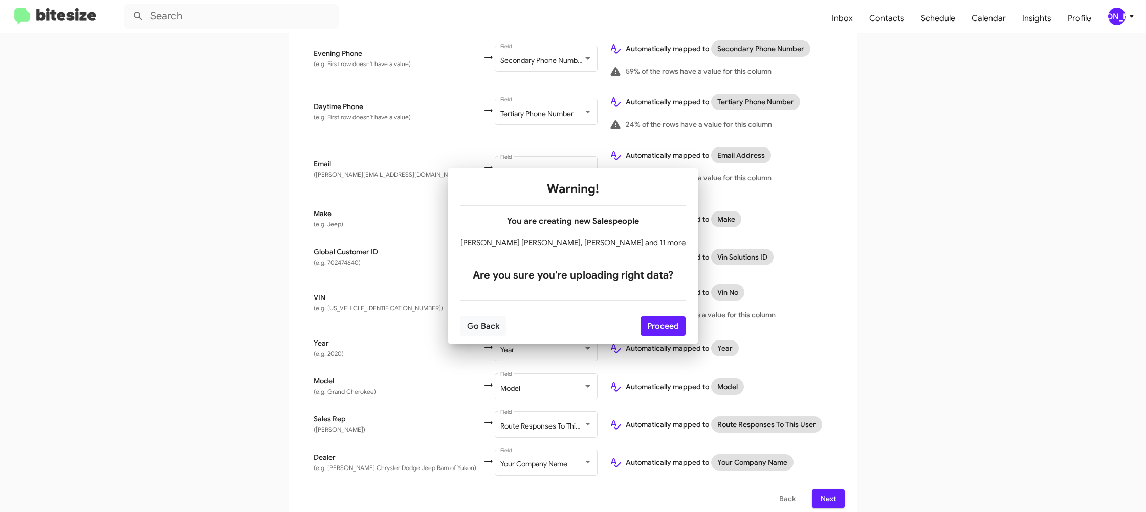
scroll to position [0, 0]
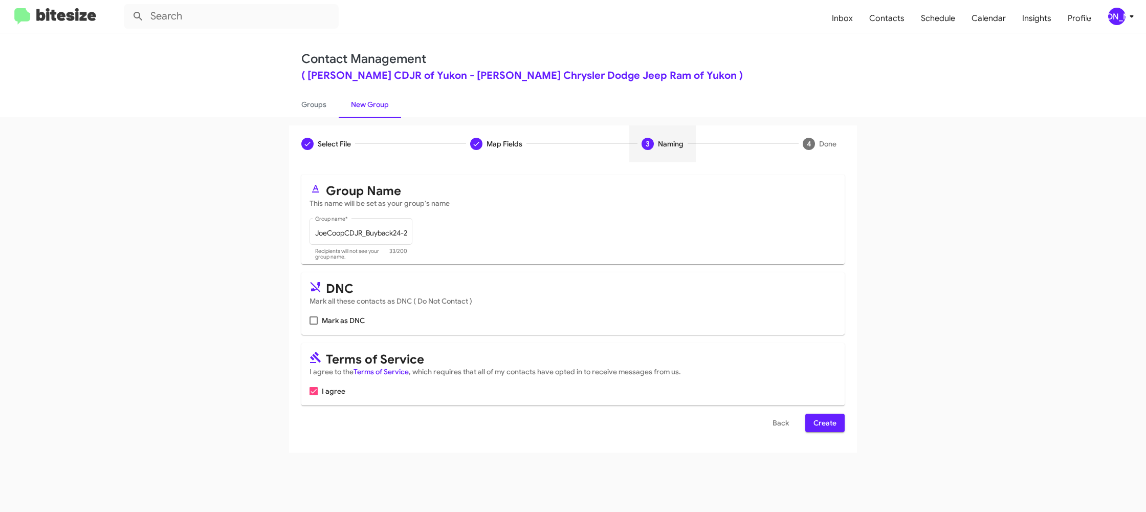
drag, startPoint x: 835, startPoint y: 427, endPoint x: 832, endPoint y: 411, distance: 16.2
click at [835, 427] on span "Create" at bounding box center [824, 422] width 23 height 18
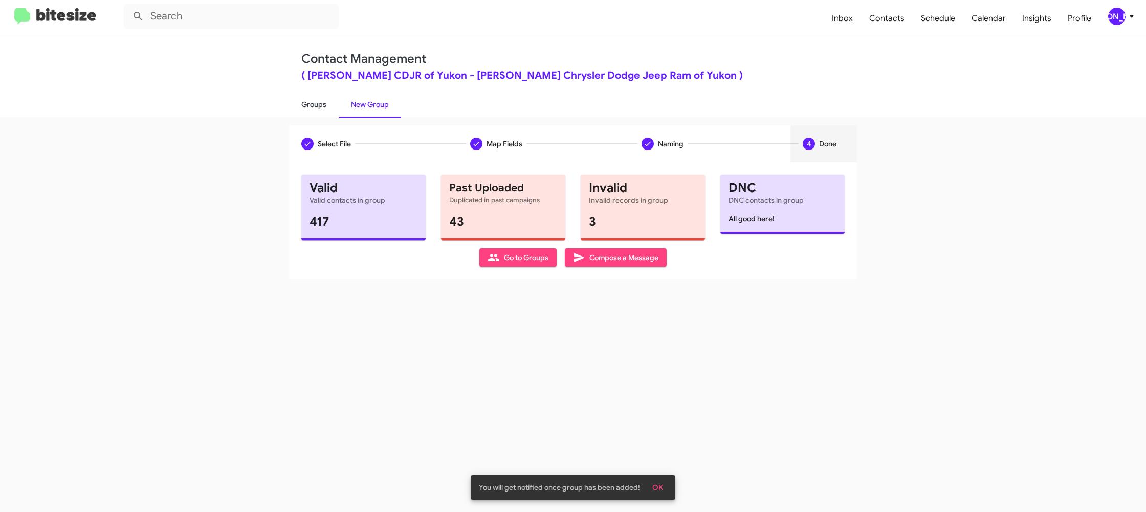
click at [319, 103] on link "Groups" at bounding box center [314, 104] width 50 height 27
type input "in:groups"
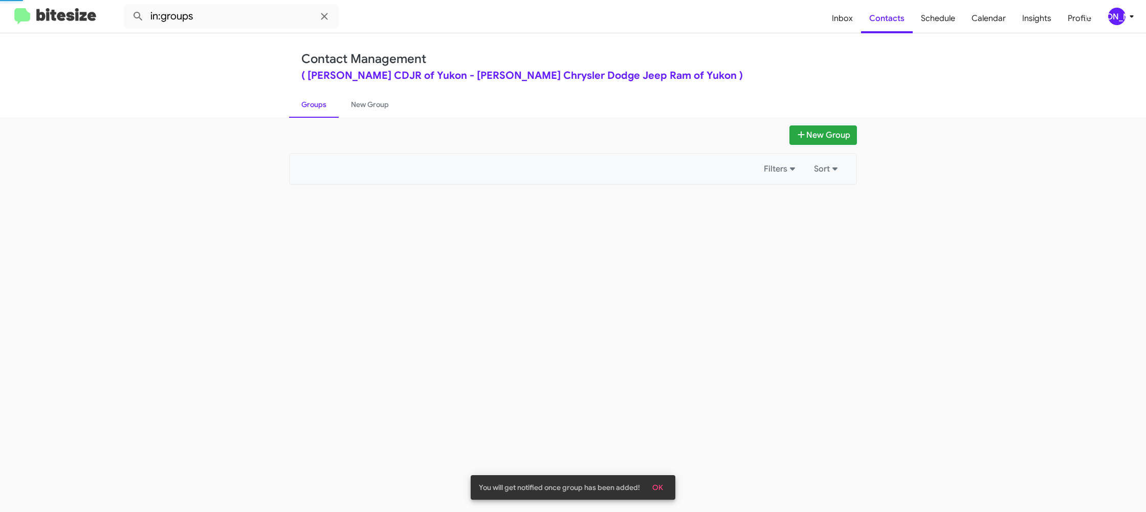
click at [319, 103] on link "Groups" at bounding box center [314, 104] width 50 height 27
drag, startPoint x: 319, startPoint y: 103, endPoint x: 333, endPoint y: 104, distance: 13.9
click at [320, 103] on link "Groups" at bounding box center [314, 104] width 50 height 27
click at [341, 104] on link "New Group" at bounding box center [370, 104] width 62 height 27
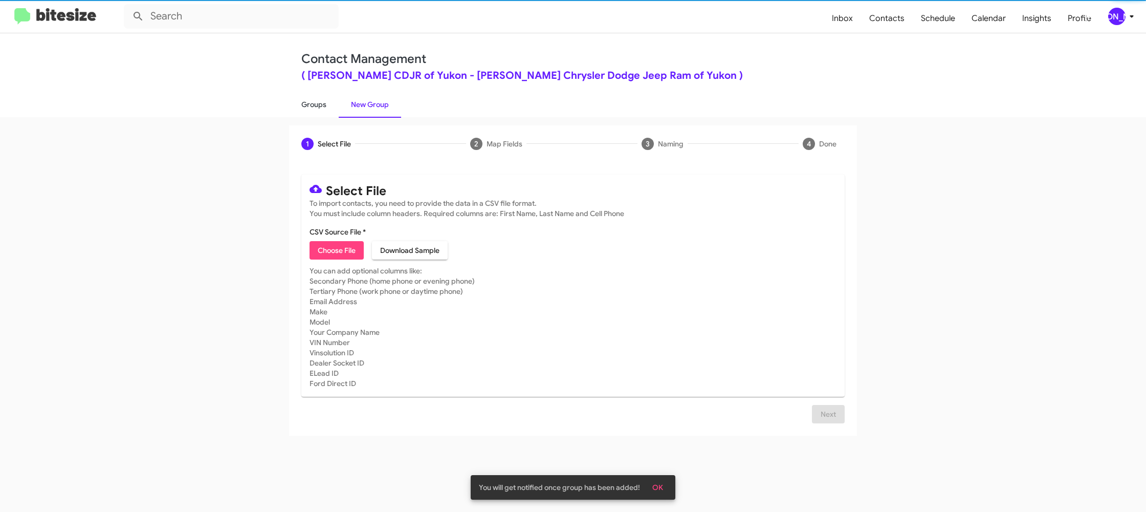
click at [314, 104] on link "Groups" at bounding box center [314, 104] width 50 height 27
type input "in:groups"
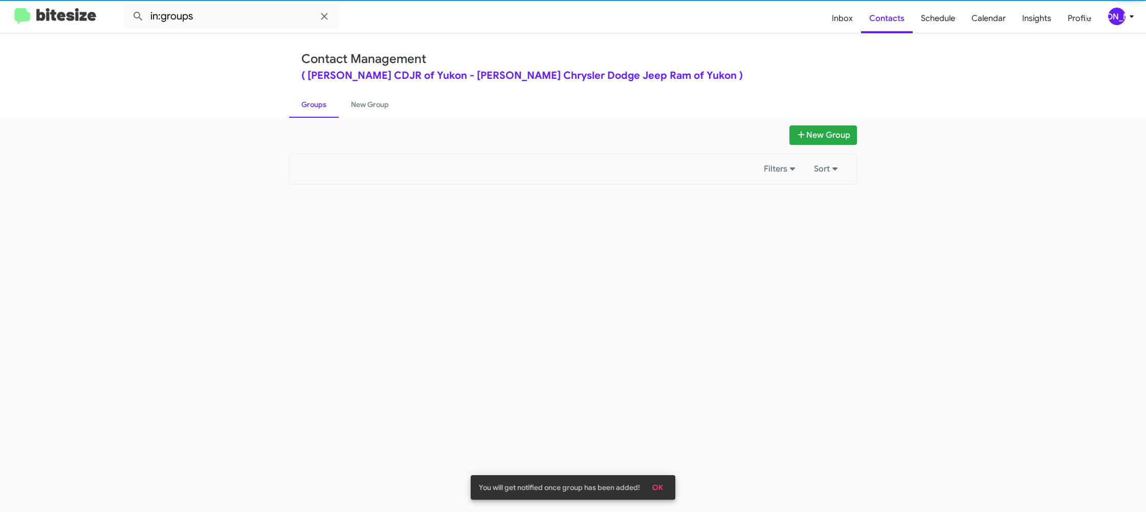
click at [314, 104] on link "Groups" at bounding box center [314, 104] width 50 height 27
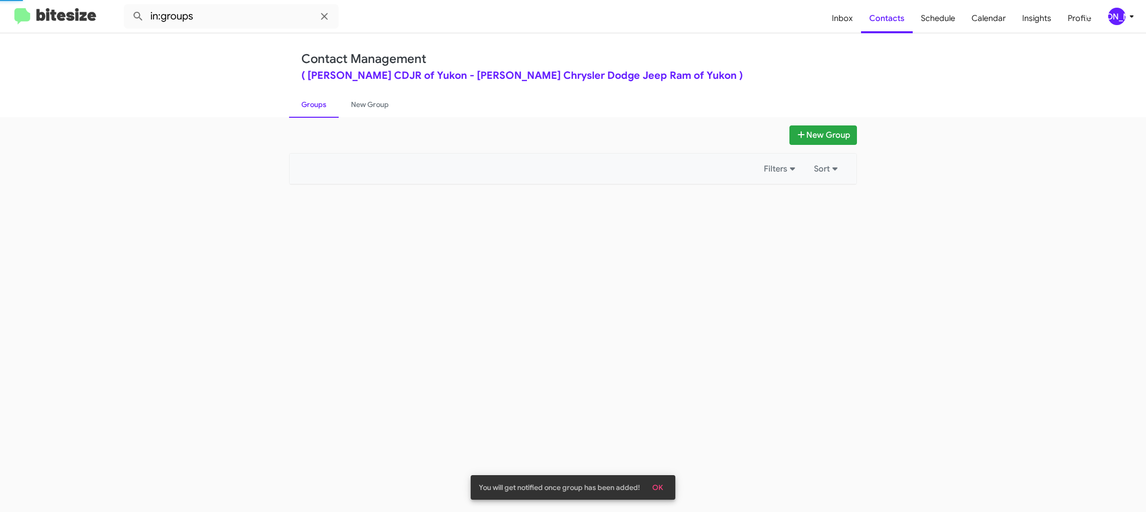
click at [314, 104] on link "Groups" at bounding box center [314, 104] width 50 height 27
click at [314, 102] on link "Groups" at bounding box center [314, 104] width 50 height 27
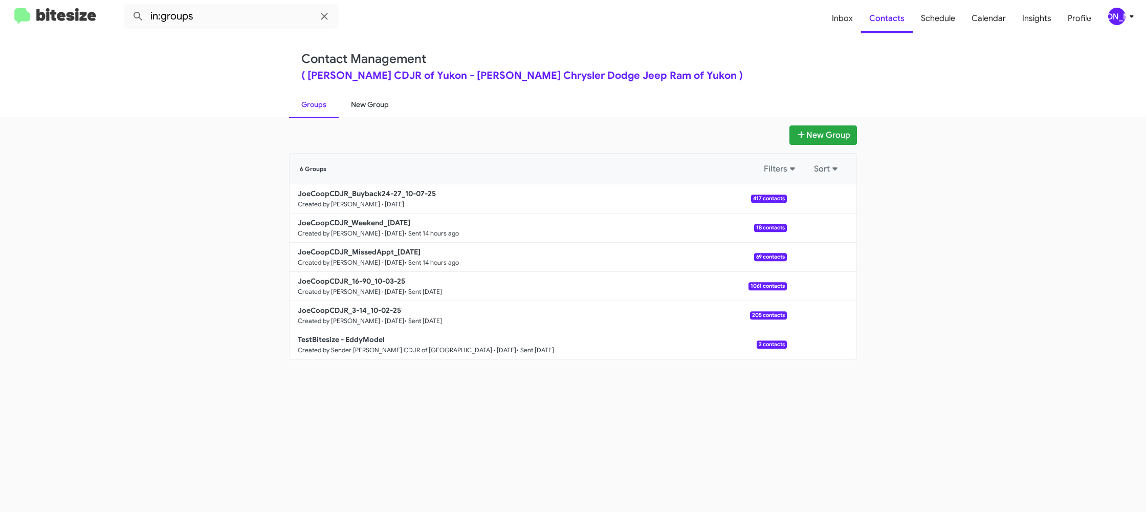
click at [366, 100] on link "New Group" at bounding box center [370, 104] width 62 height 27
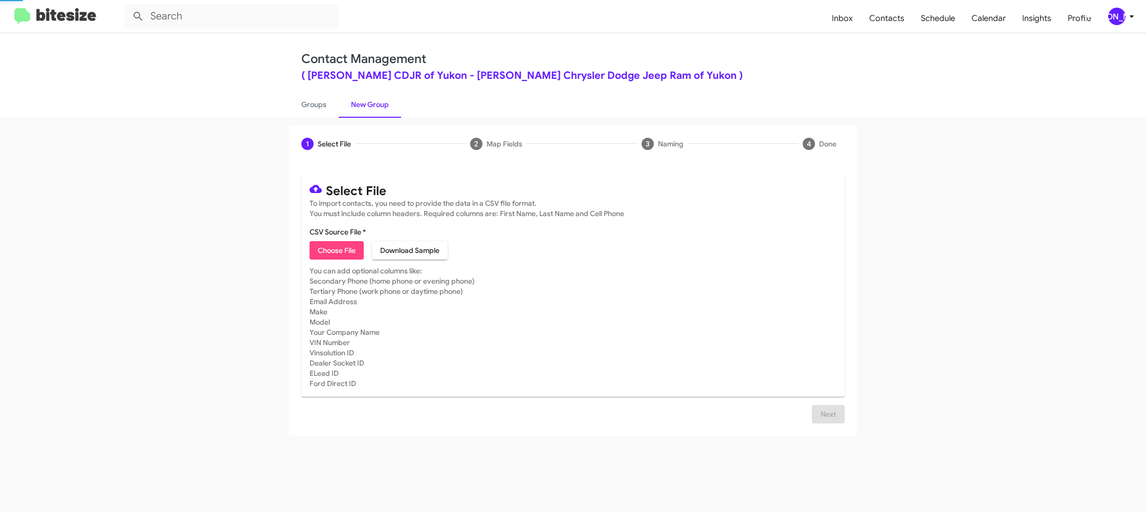
click at [366, 100] on link "New Group" at bounding box center [370, 104] width 62 height 27
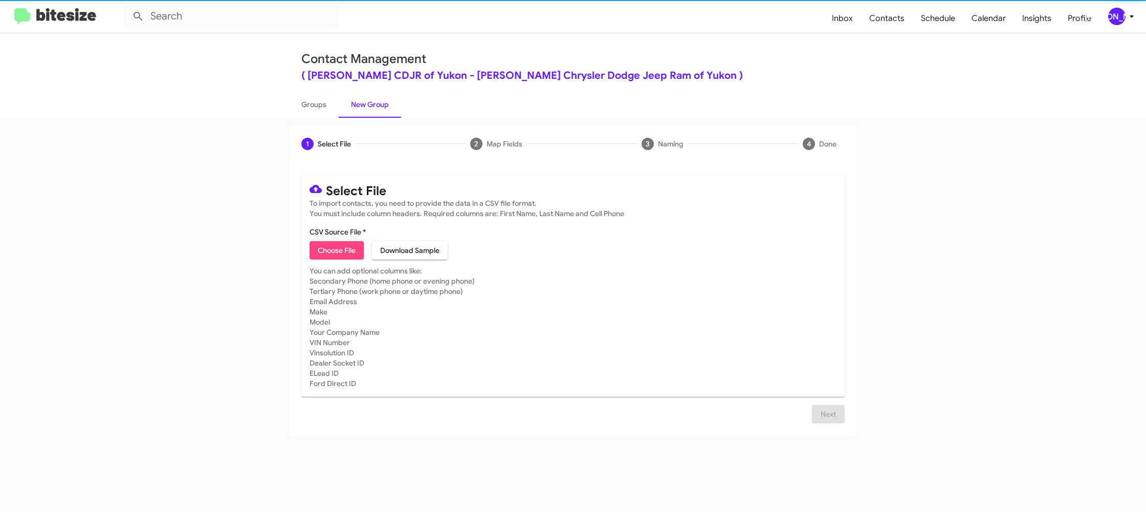
click at [366, 100] on link "New Group" at bounding box center [370, 104] width 62 height 27
drag, startPoint x: 366, startPoint y: 100, endPoint x: 411, endPoint y: 20, distance: 91.4
click at [366, 91] on link "New Group" at bounding box center [370, 104] width 62 height 27
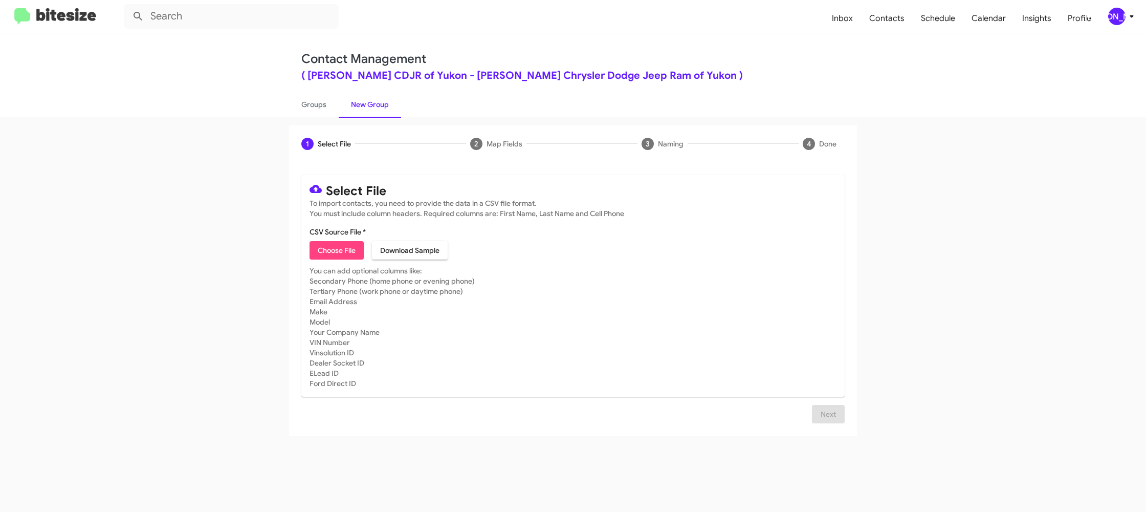
click at [329, 247] on span "Choose File" at bounding box center [337, 250] width 38 height 18
type input "JoeCoopCDJR_Trade_10-07-25"
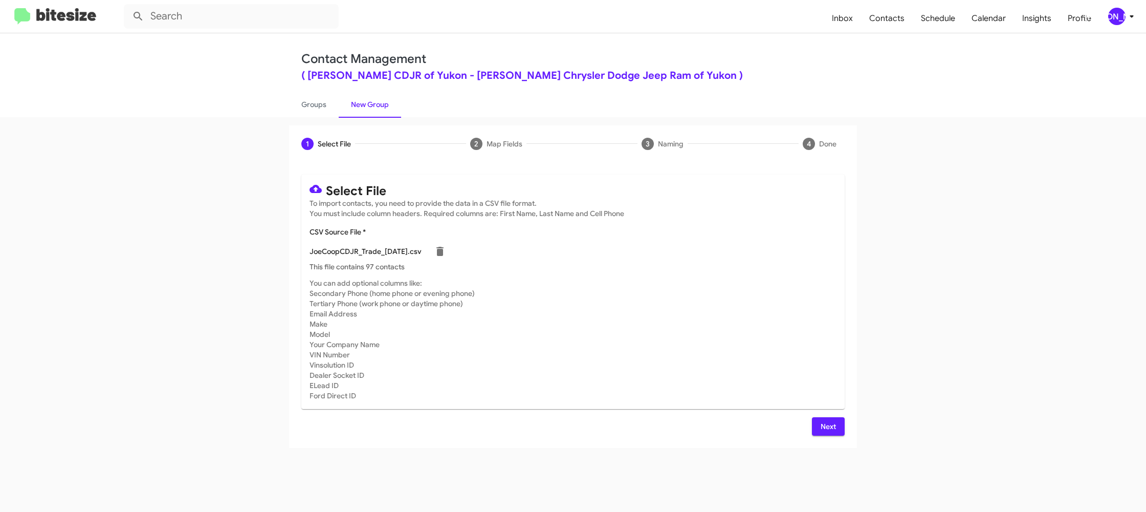
click at [614, 347] on mat-card-subtitle "You can add optional columns like: Secondary Phone (home phone or evening phone…" at bounding box center [573, 339] width 527 height 123
drag, startPoint x: 831, startPoint y: 418, endPoint x: 798, endPoint y: 383, distance: 48.9
click at [829, 418] on span "Next" at bounding box center [828, 426] width 16 height 18
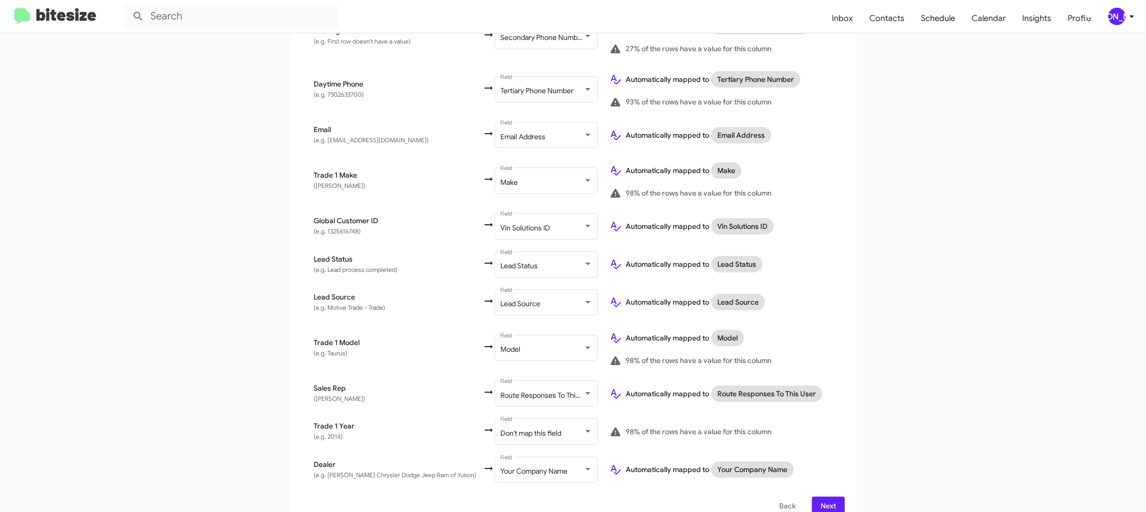
scroll to position [396, 0]
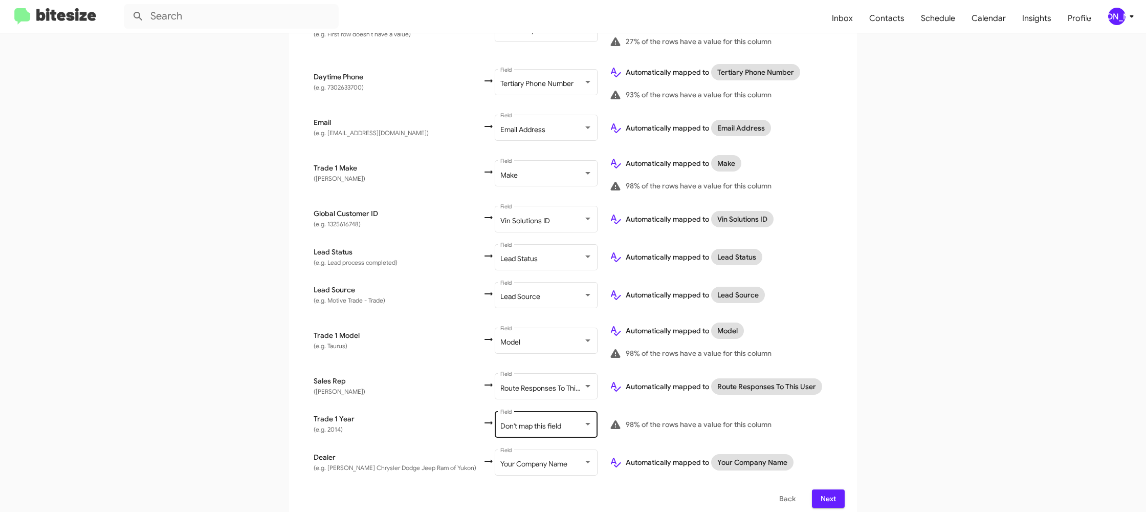
click at [558, 413] on div "Don't map this field Field" at bounding box center [546, 423] width 92 height 28
click at [526, 398] on span "Year" at bounding box center [547, 389] width 115 height 21
click at [814, 395] on td "Automatically mapped to Route Responses To This User" at bounding box center [723, 386] width 244 height 38
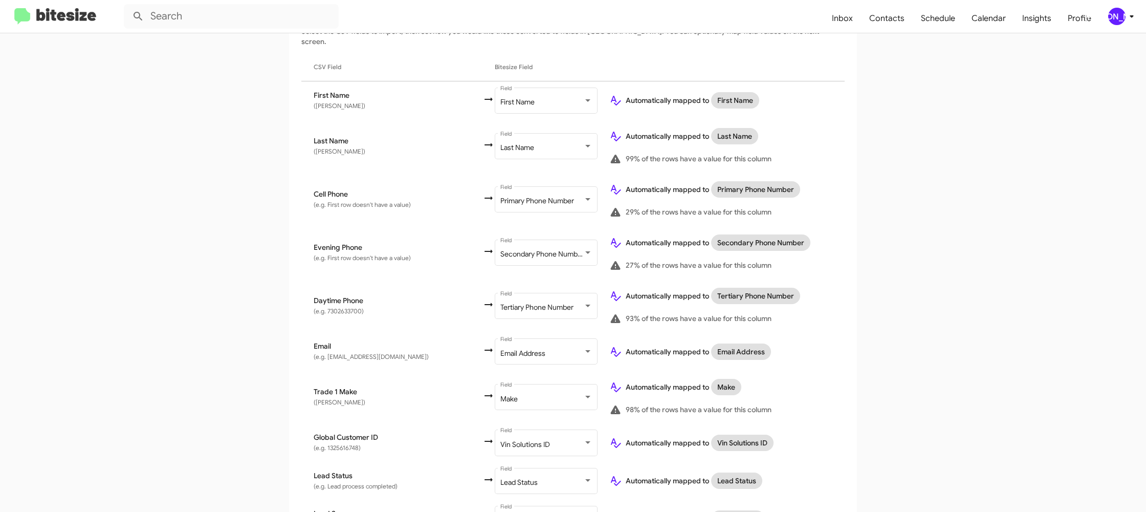
scroll to position [396, 0]
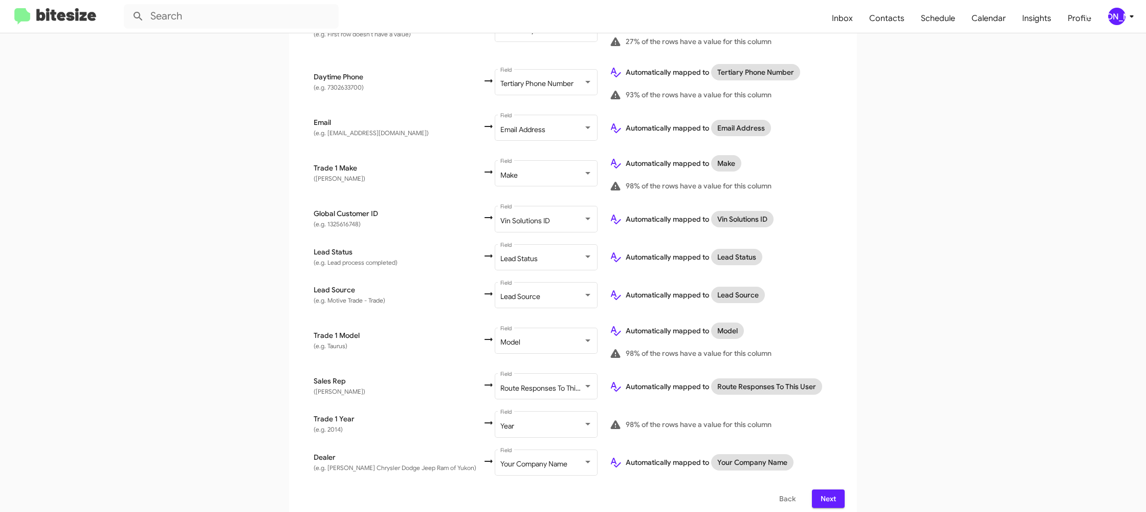
click at [826, 489] on span "Next" at bounding box center [828, 498] width 16 height 18
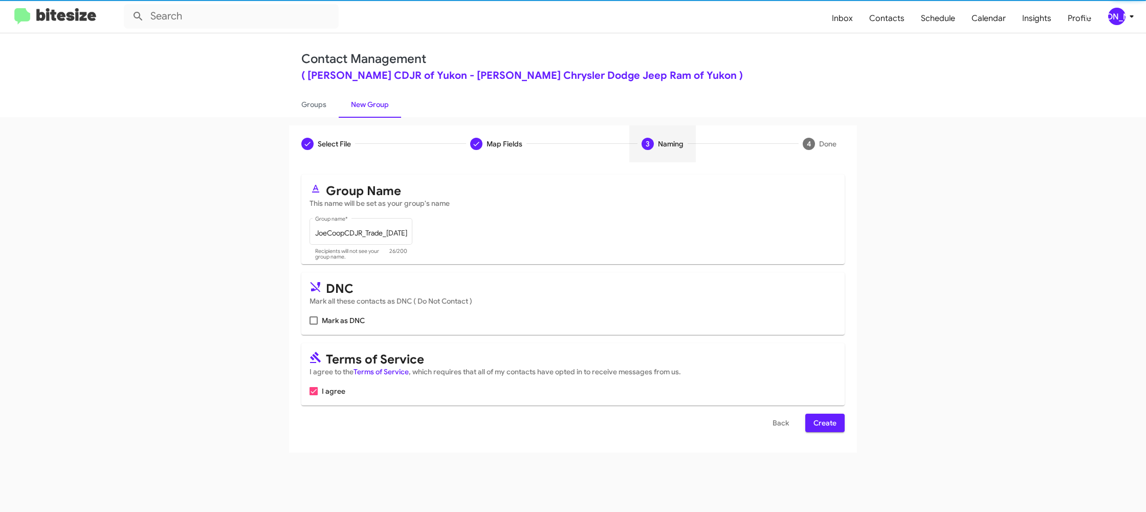
scroll to position [0, 0]
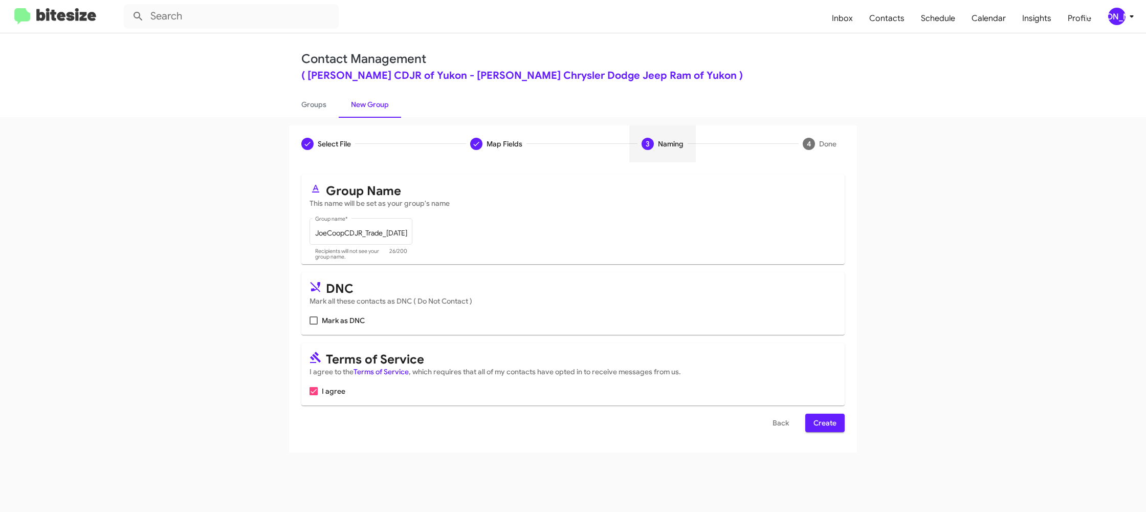
click at [827, 427] on div "Select File To import contacts, you need to provide the data in a CSV file form…" at bounding box center [573, 307] width 568 height 290
click at [828, 426] on span "Create" at bounding box center [824, 422] width 23 height 18
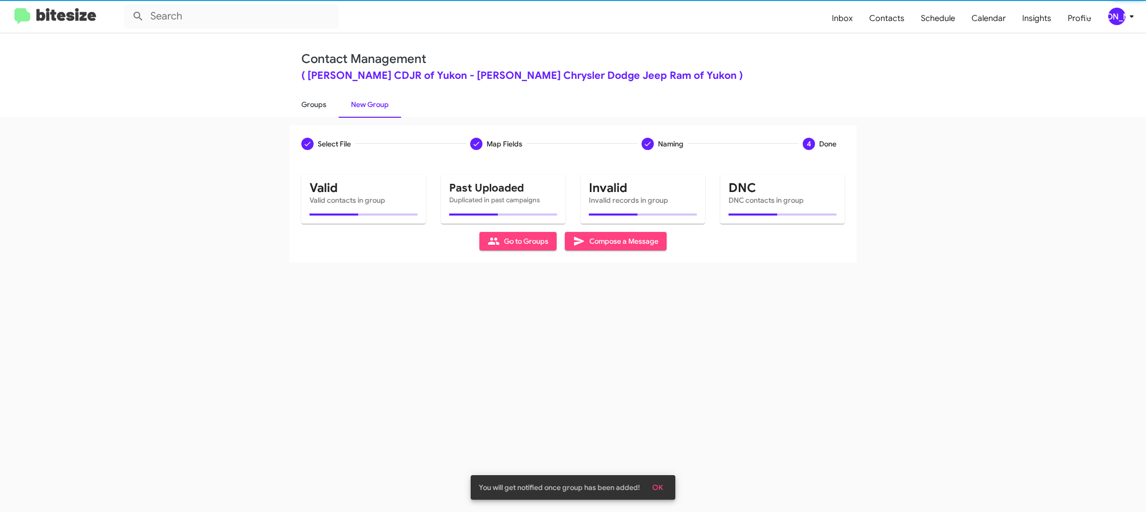
click at [308, 101] on link "Groups" at bounding box center [314, 104] width 50 height 27
type input "in:groups"
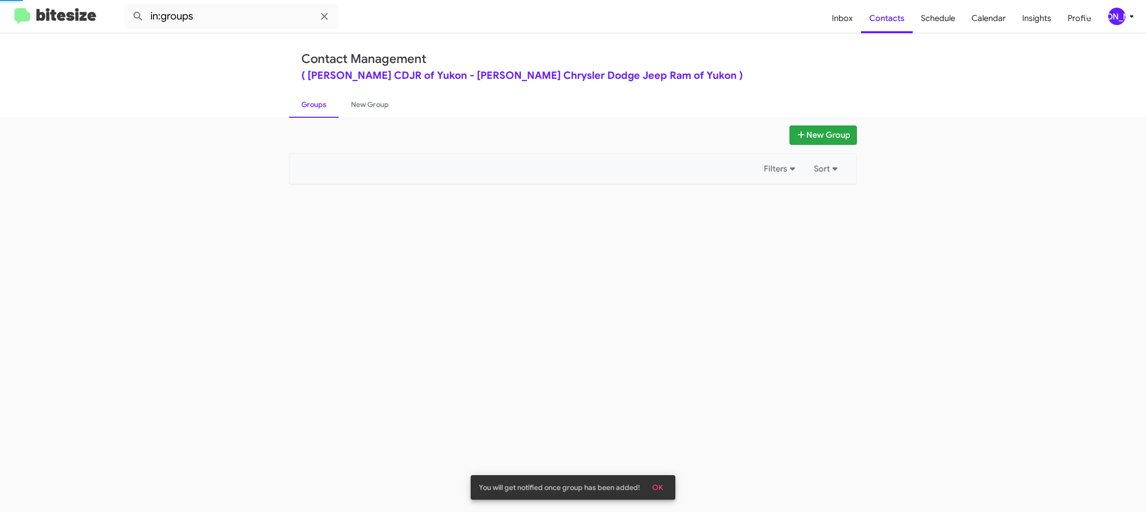
click at [308, 101] on link "Groups" at bounding box center [314, 104] width 50 height 27
click at [310, 100] on link "Groups" at bounding box center [314, 104] width 50 height 27
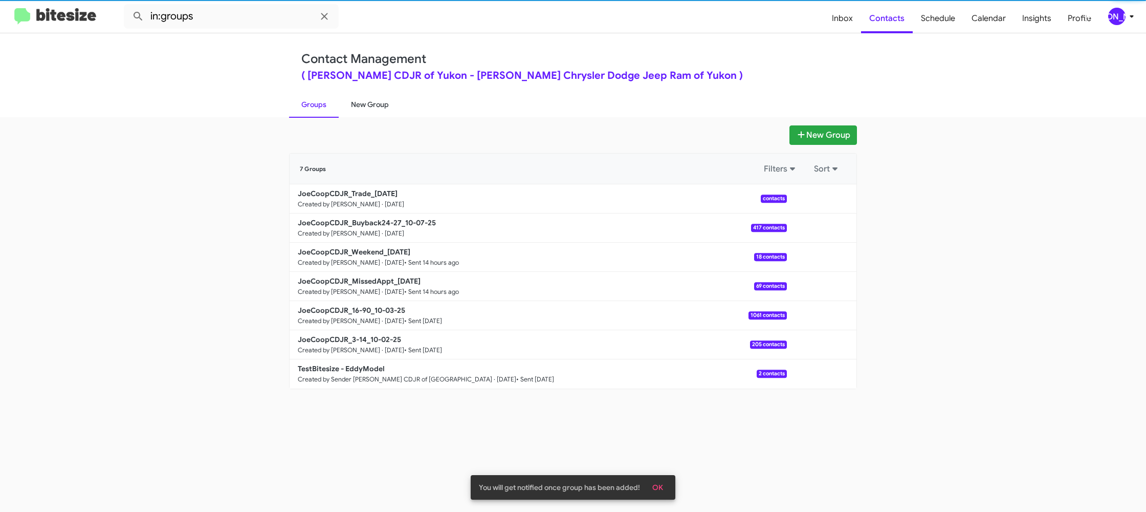
click at [355, 102] on link "New Group" at bounding box center [370, 104] width 62 height 27
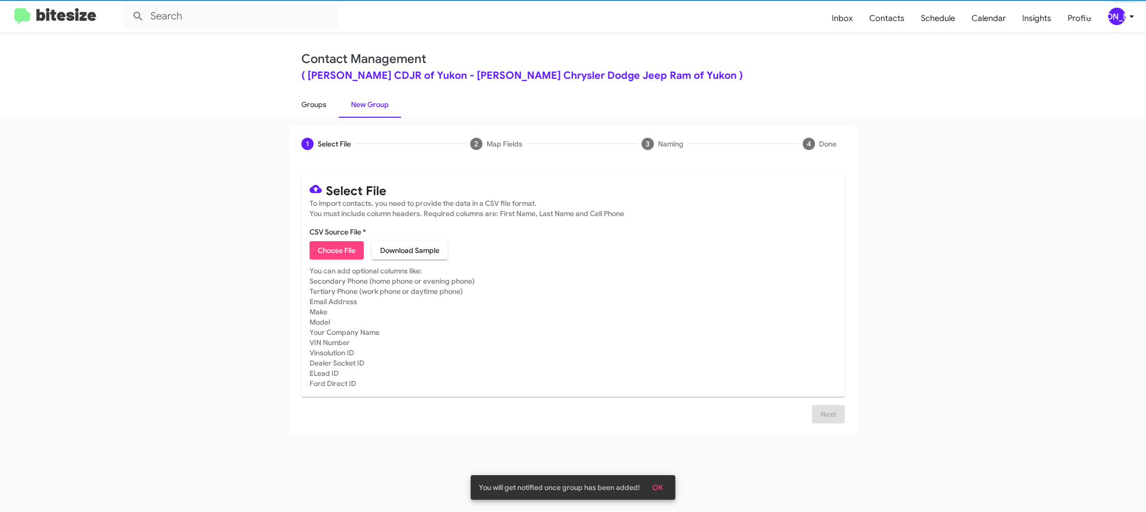
drag, startPoint x: 316, startPoint y: 101, endPoint x: 319, endPoint y: 107, distance: 6.2
click at [316, 101] on link "Groups" at bounding box center [314, 104] width 50 height 27
type input "in:groups"
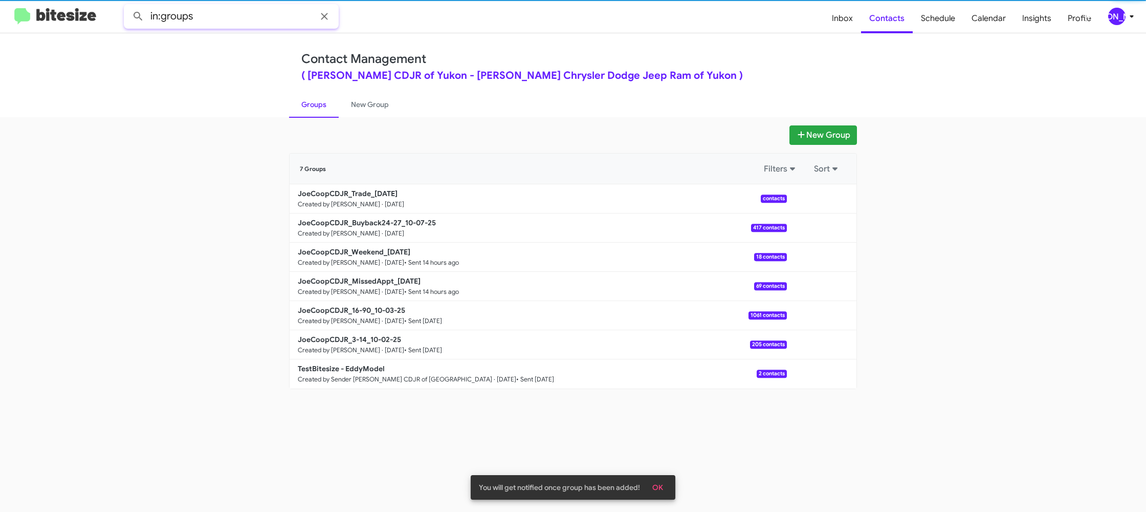
click at [255, 13] on input "in:groups" at bounding box center [231, 16] width 215 height 25
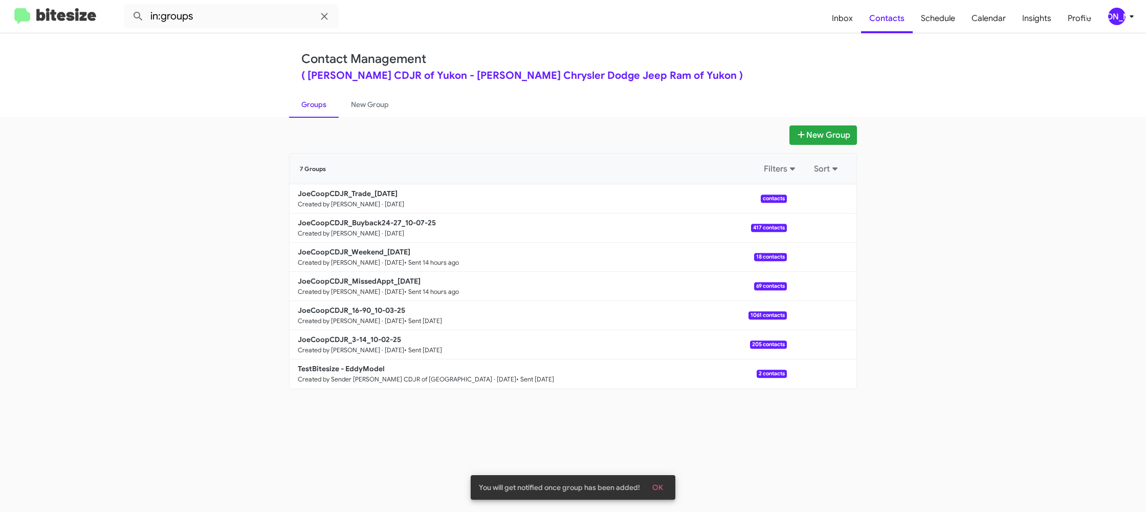
drag, startPoint x: 358, startPoint y: 108, endPoint x: 334, endPoint y: 106, distance: 24.1
click at [358, 108] on link "New Group" at bounding box center [370, 104] width 62 height 27
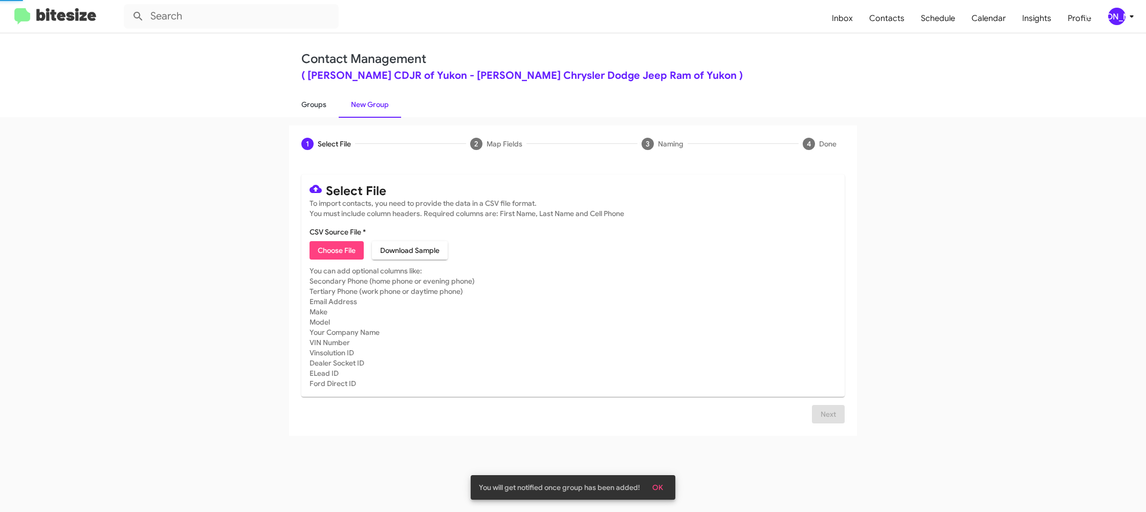
click at [334, 106] on link "Groups" at bounding box center [314, 104] width 50 height 27
type input "in:groups"
click at [334, 106] on link "Groups" at bounding box center [314, 104] width 50 height 27
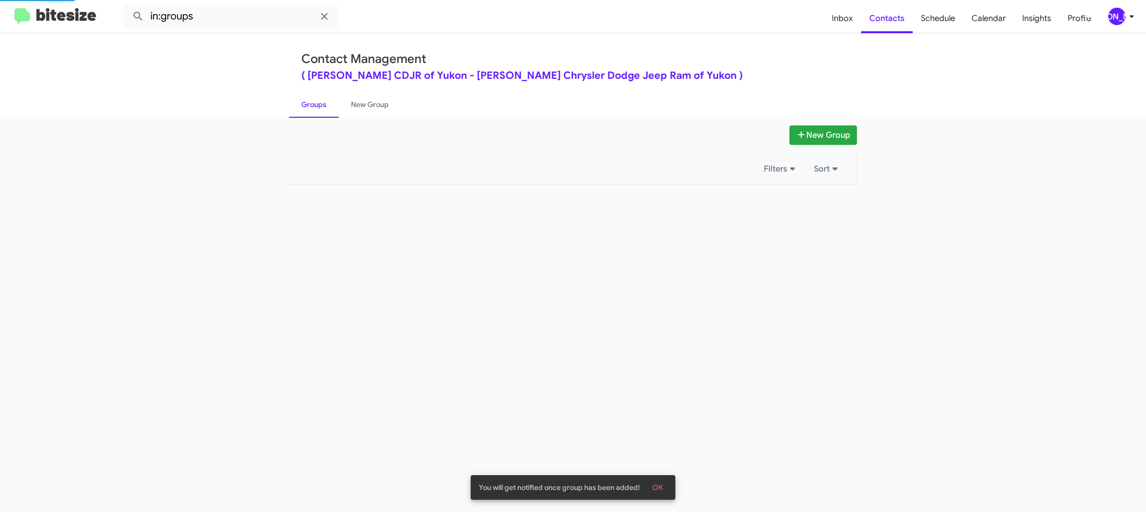
drag, startPoint x: 334, startPoint y: 106, endPoint x: 550, endPoint y: 154, distance: 221.6
click at [334, 106] on link "Groups" at bounding box center [314, 104] width 50 height 27
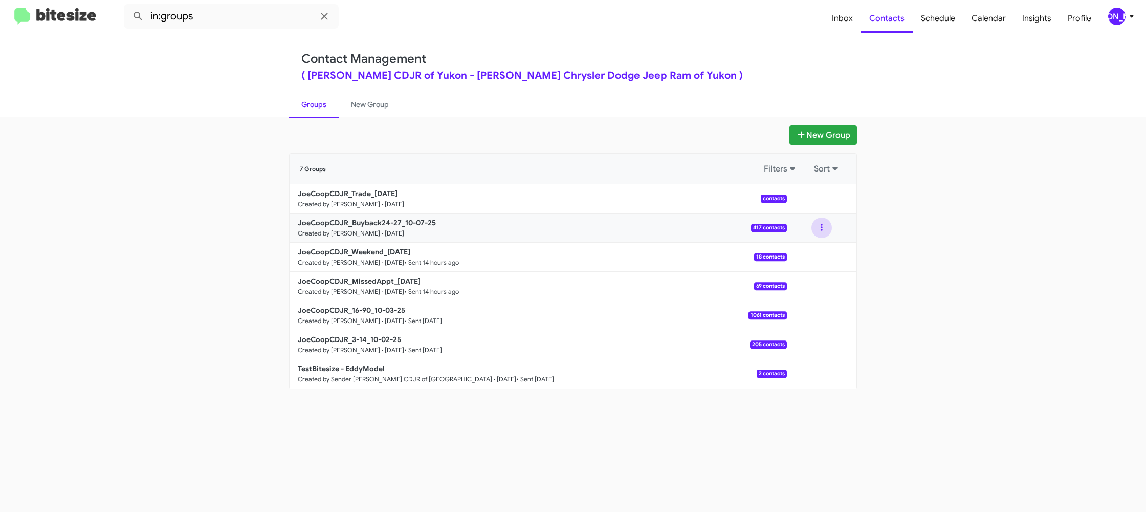
drag, startPoint x: 822, startPoint y: 231, endPoint x: 821, endPoint y: 238, distance: 6.7
click at [822, 231] on button at bounding box center [821, 227] width 20 height 20
click at [816, 246] on button "View contacts" at bounding box center [791, 255] width 82 height 25
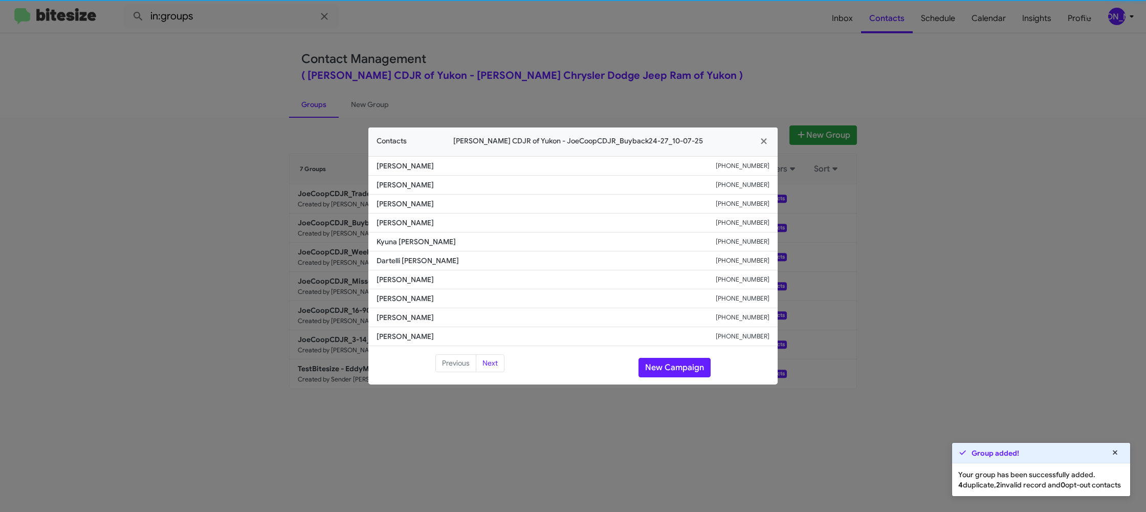
click at [386, 245] on span "Kyuna Kight" at bounding box center [546, 241] width 339 height 10
copy span "Kyuna Kight"
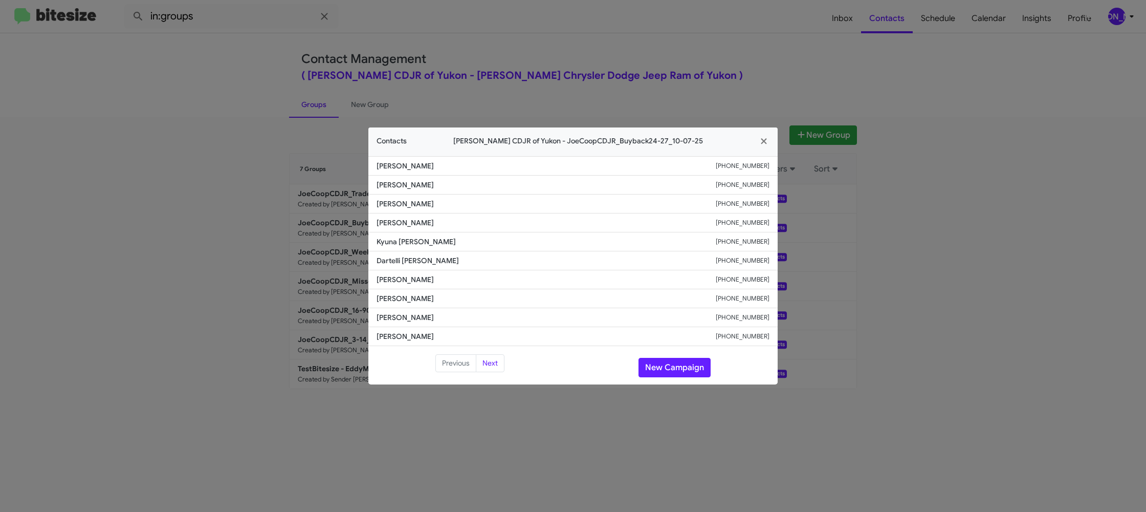
drag, startPoint x: 409, startPoint y: 73, endPoint x: 475, endPoint y: 87, distance: 67.0
click at [451, 81] on modal-container "Contacts Joe Cooper CDJR of Yukon - JoeCoopCDJR_Buyback24-27_10-07-25 Christoph…" at bounding box center [573, 256] width 1146 height 512
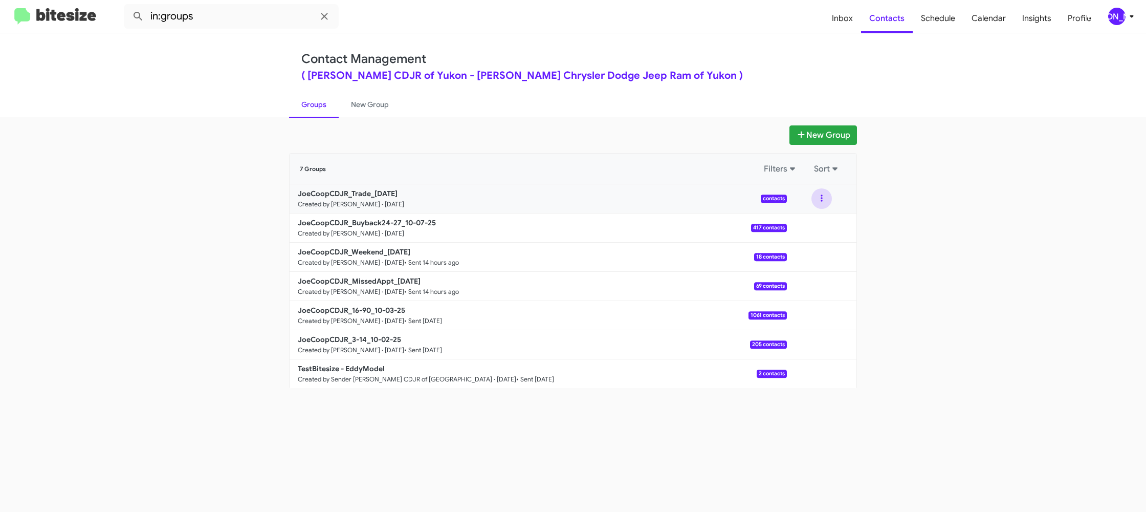
click at [825, 207] on button at bounding box center [821, 198] width 20 height 20
click at [817, 222] on button "View contacts" at bounding box center [791, 226] width 82 height 25
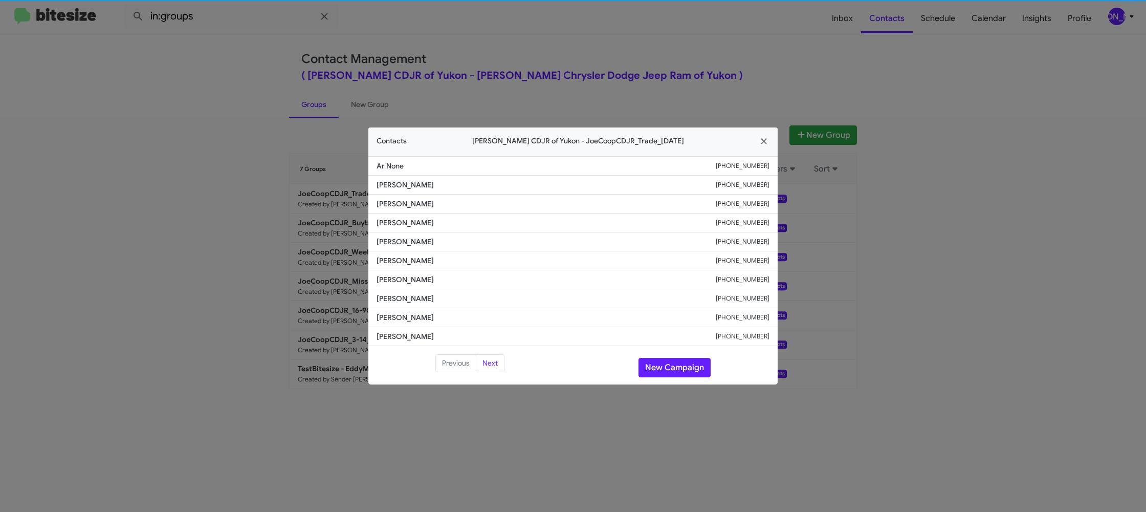
click at [388, 248] on li "Michael Kusik +14054090941" at bounding box center [572, 241] width 409 height 19
copy span "Michael Kusik"
drag, startPoint x: 329, startPoint y: 165, endPoint x: 328, endPoint y: 172, distance: 6.7
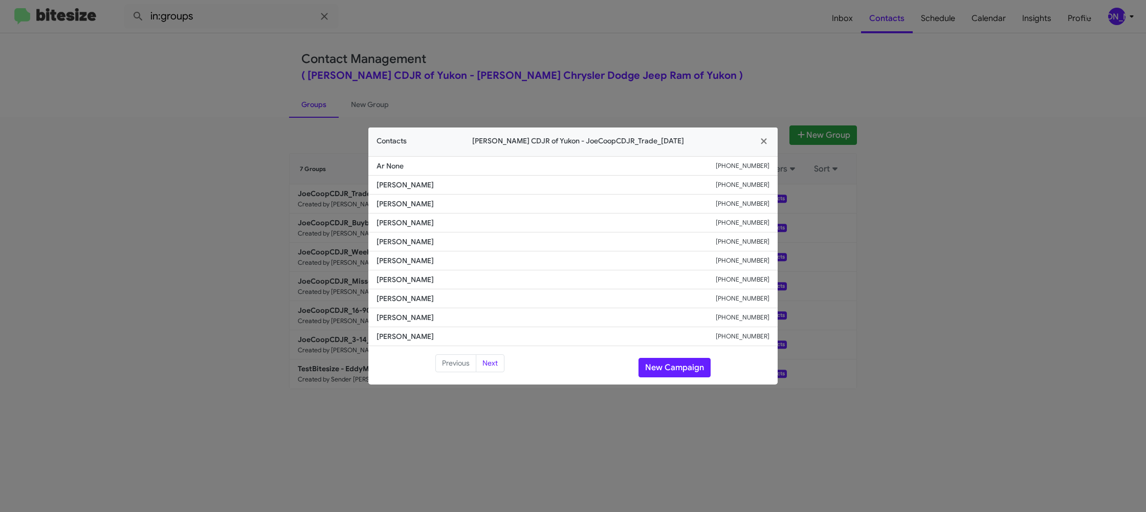
click at [328, 165] on modal-container "Contacts Joe Cooper CDJR of Yukon - JoeCoopCDJR_Trade_10-07-25 Ar None +1870821…" at bounding box center [573, 256] width 1146 height 512
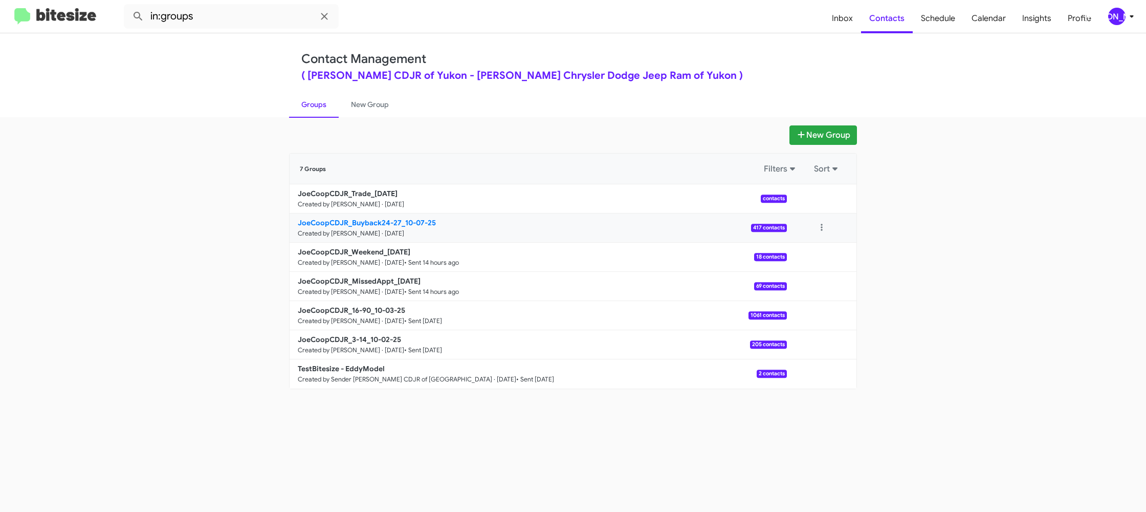
click at [365, 218] on b "JoeCoopCDJR_Buyback24-27_10-07-25" at bounding box center [367, 222] width 138 height 9
drag, startPoint x: 365, startPoint y: 215, endPoint x: 340, endPoint y: 186, distance: 38.1
click at [364, 213] on link "JoeCoopCDJR_Buyback24-27_10-07-25 Created by Jason Apdua · Oct 7, 2025 417 cont…" at bounding box center [538, 227] width 497 height 29
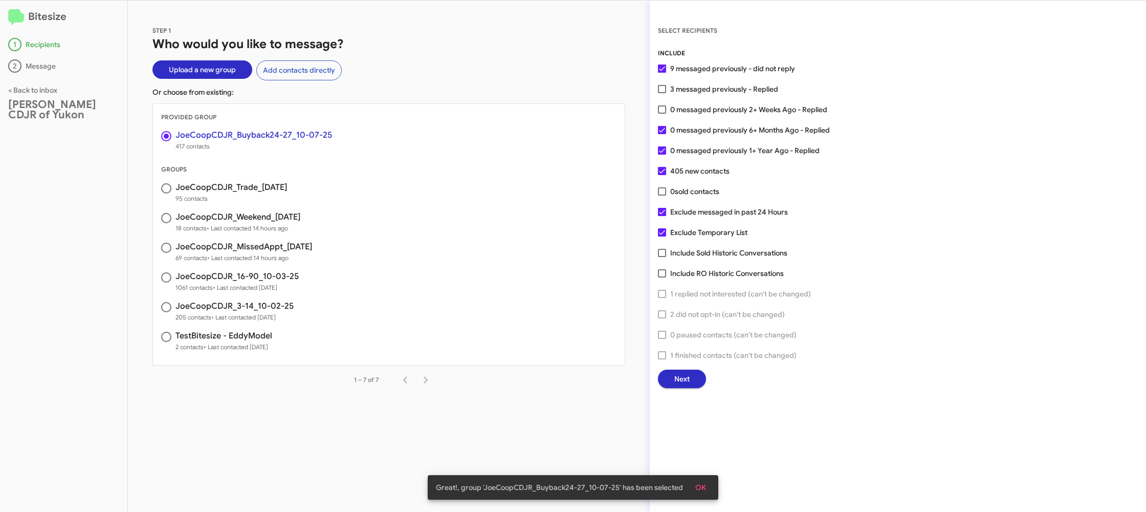
click at [696, 376] on button "Next" at bounding box center [682, 378] width 48 height 18
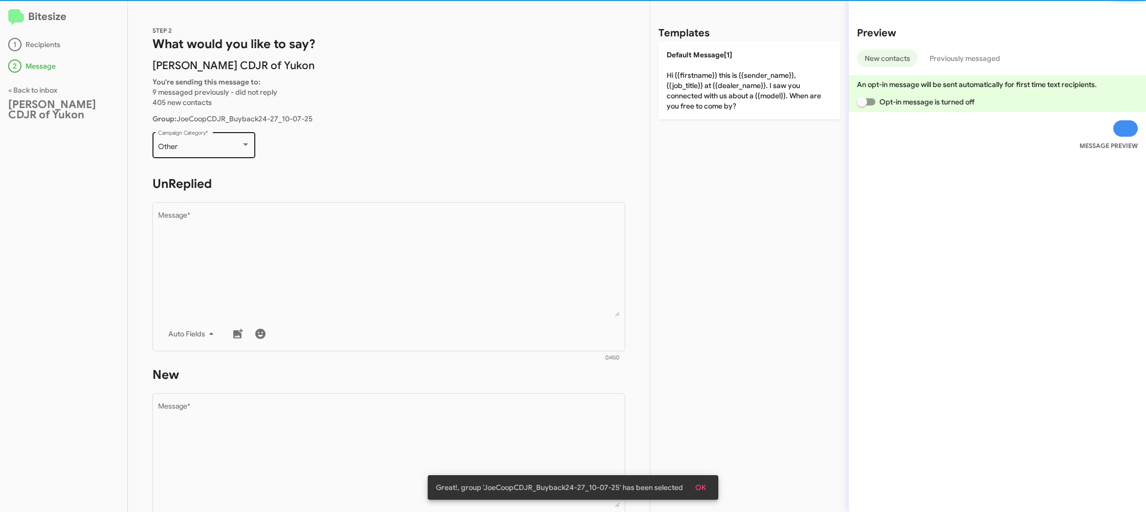
click at [218, 138] on div "Other Campaign Category *" at bounding box center [204, 144] width 92 height 28
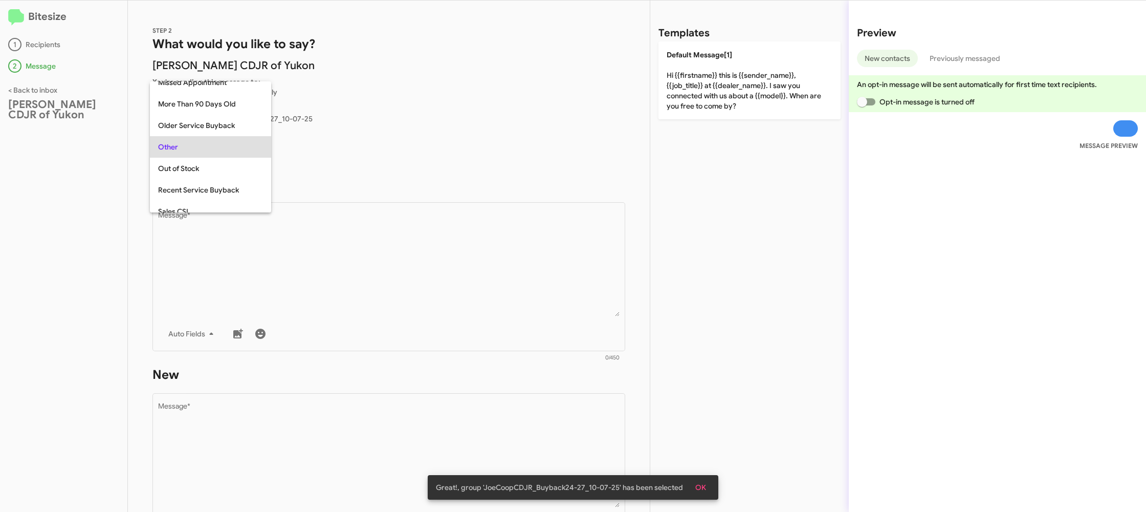
scroll to position [107, 0]
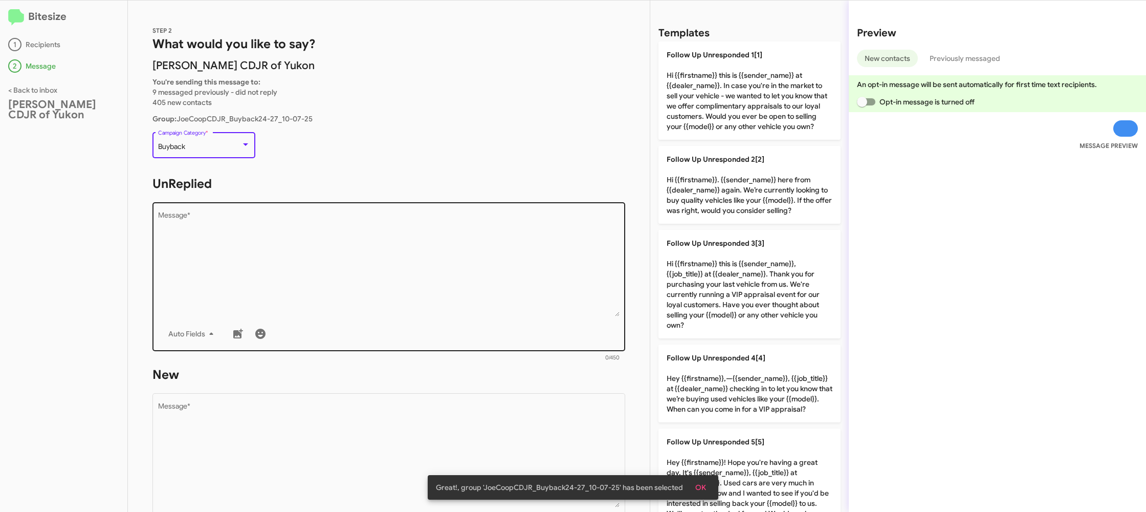
click at [364, 272] on textarea "Message *" at bounding box center [389, 264] width 462 height 104
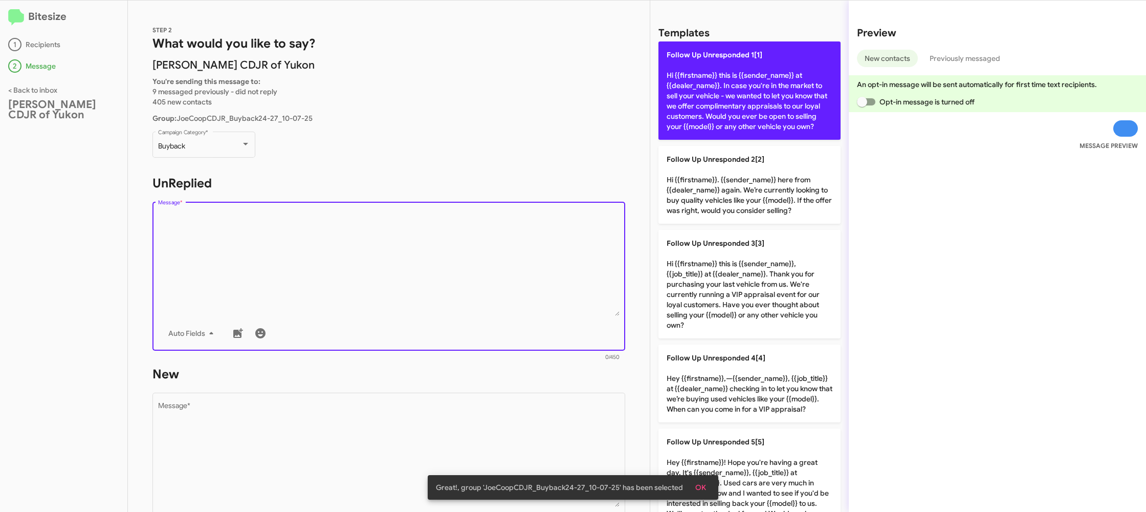
click at [722, 106] on p "Follow Up Unresponded 1[1] Hi {{firstname}} this is {{sender_name}} at {{dealer…" at bounding box center [749, 90] width 182 height 98
type textarea "Hi {{firstname}} this is {{sender_name}} at {{dealer_name}}. In case you're in …"
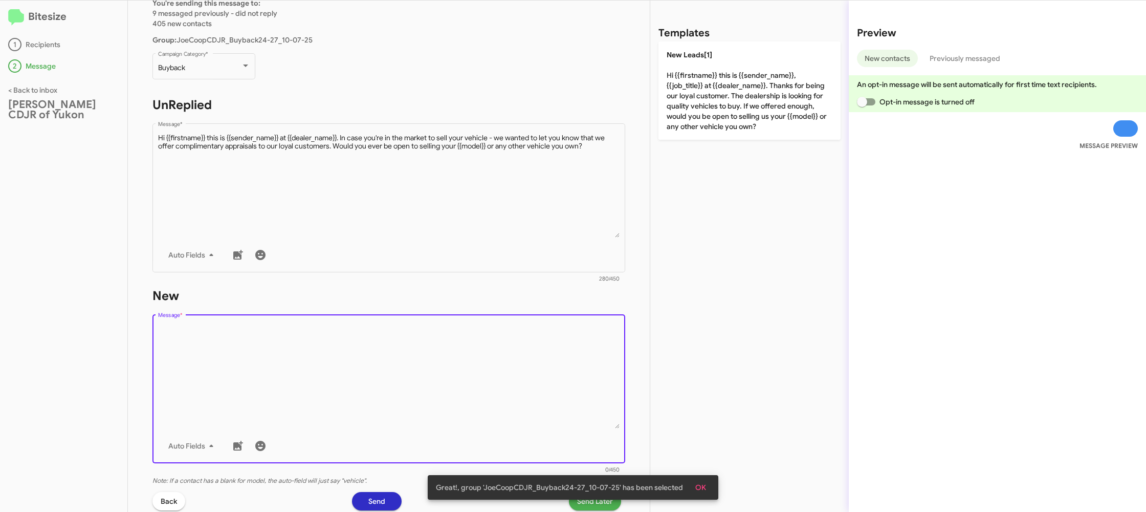
click at [495, 346] on textarea "Message *" at bounding box center [389, 376] width 462 height 104
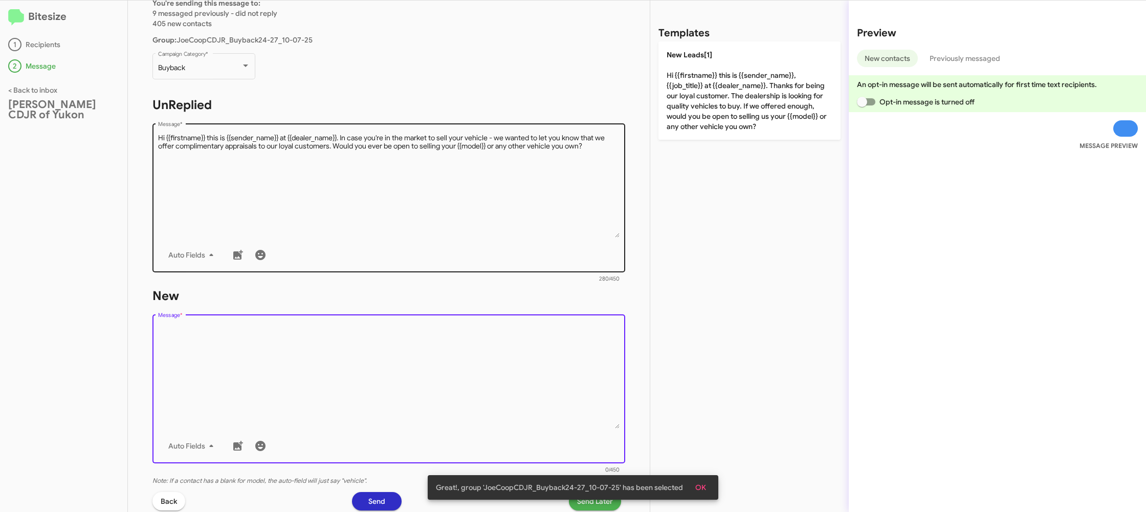
click at [559, 291] on form "New Drop image here to insert Auto Fields Message * 0/450" at bounding box center [388, 381] width 473 height 187
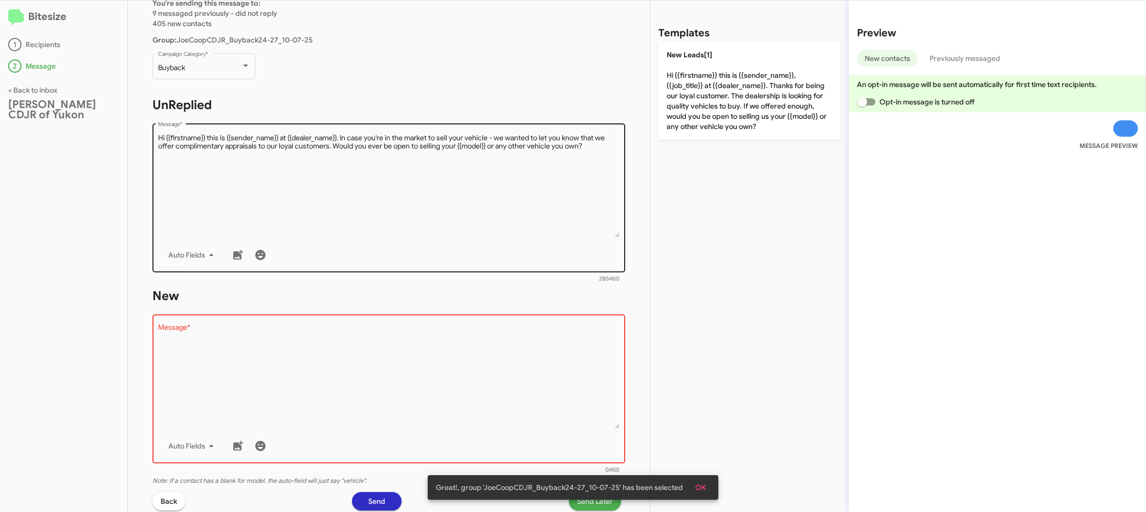
drag, startPoint x: 701, startPoint y: 115, endPoint x: 522, endPoint y: 247, distance: 222.4
click at [700, 115] on p "New Leads[1] Hi {{firstname}} this is {{sender_name}}, {{job_title}} at {{deale…" at bounding box center [749, 90] width 182 height 98
type textarea "Hi {{firstname}} this is {{sender_name}}, {{job_title}} at {{dealer_name}}. Tha…"
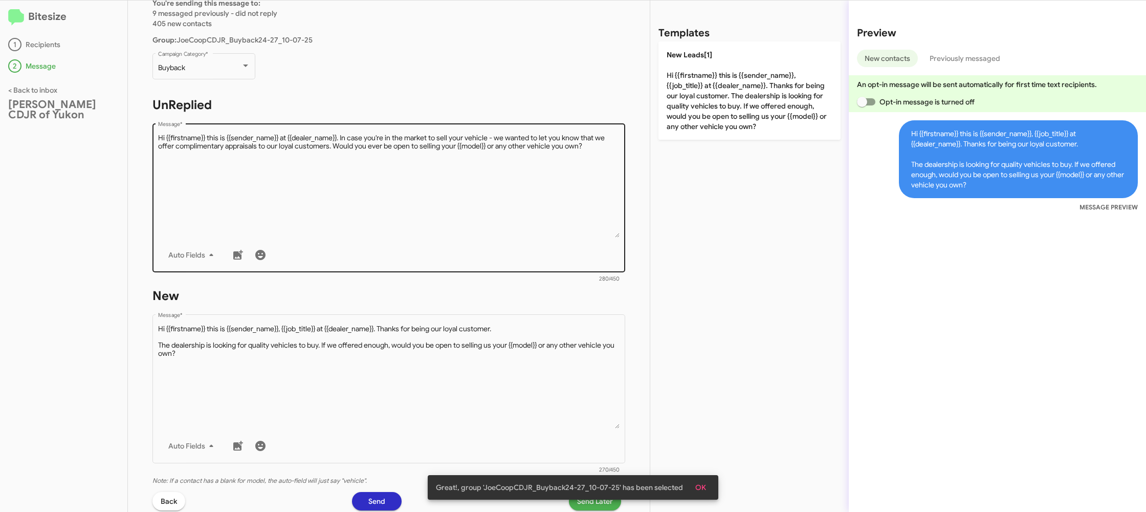
scroll to position [173, 0]
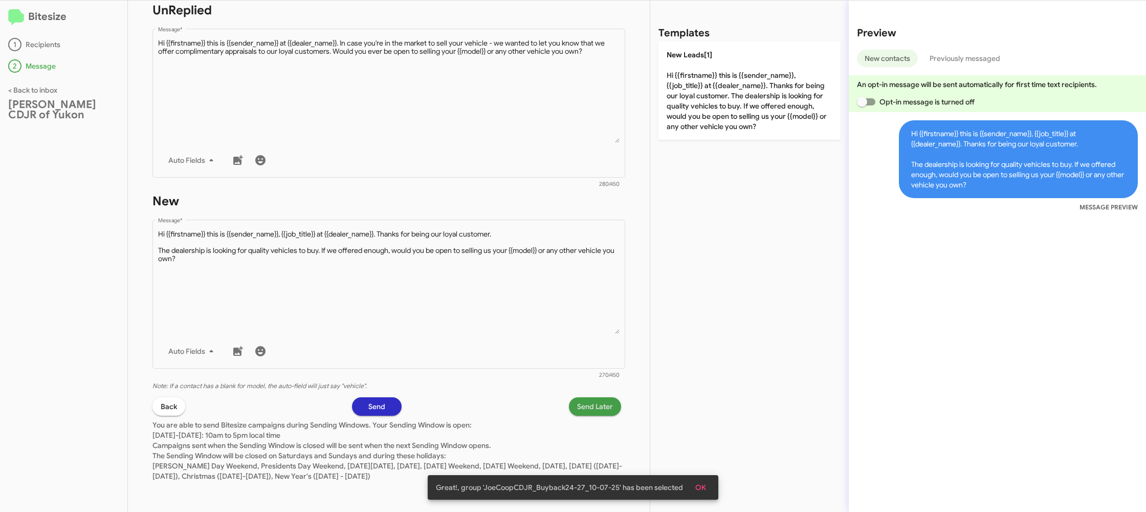
click at [583, 404] on span "Send Later" at bounding box center [595, 406] width 36 height 18
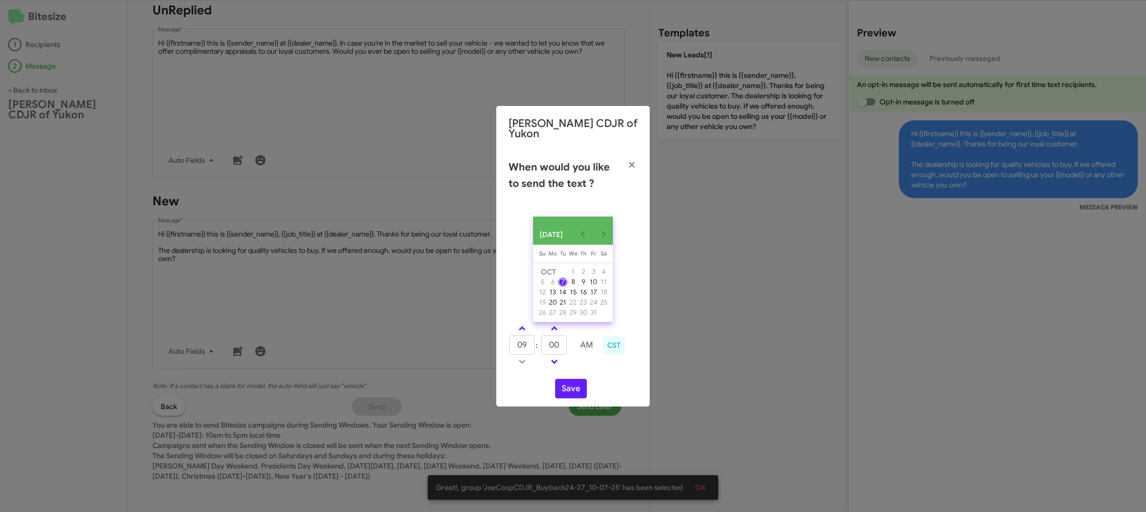
drag, startPoint x: 522, startPoint y: 330, endPoint x: 582, endPoint y: 354, distance: 64.1
click at [527, 332] on link at bounding box center [522, 328] width 18 height 12
type input "10"
click at [567, 352] on input "00" at bounding box center [554, 344] width 26 height 19
type input "09"
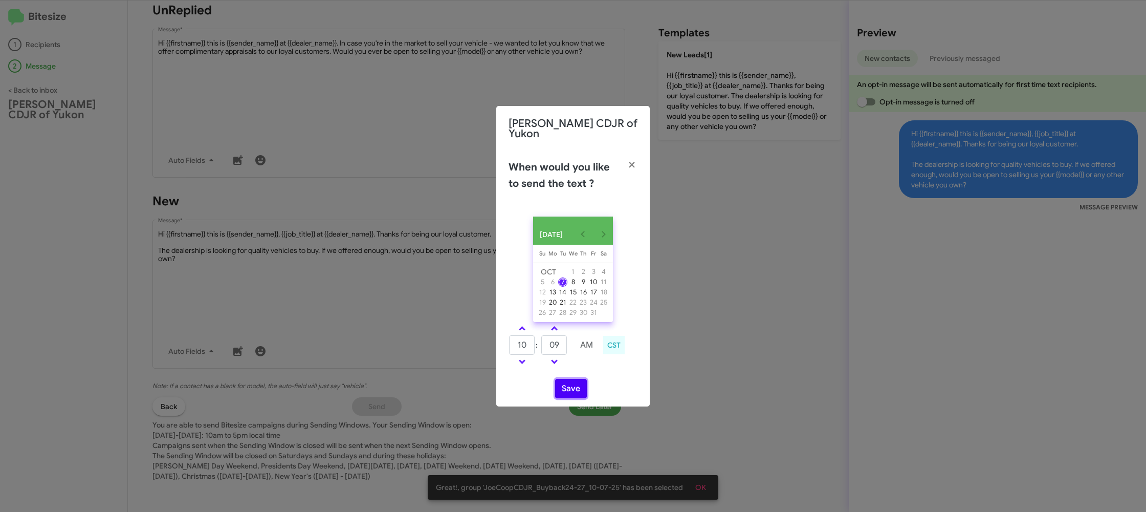
click at [560, 393] on button "Save" at bounding box center [571, 388] width 32 height 19
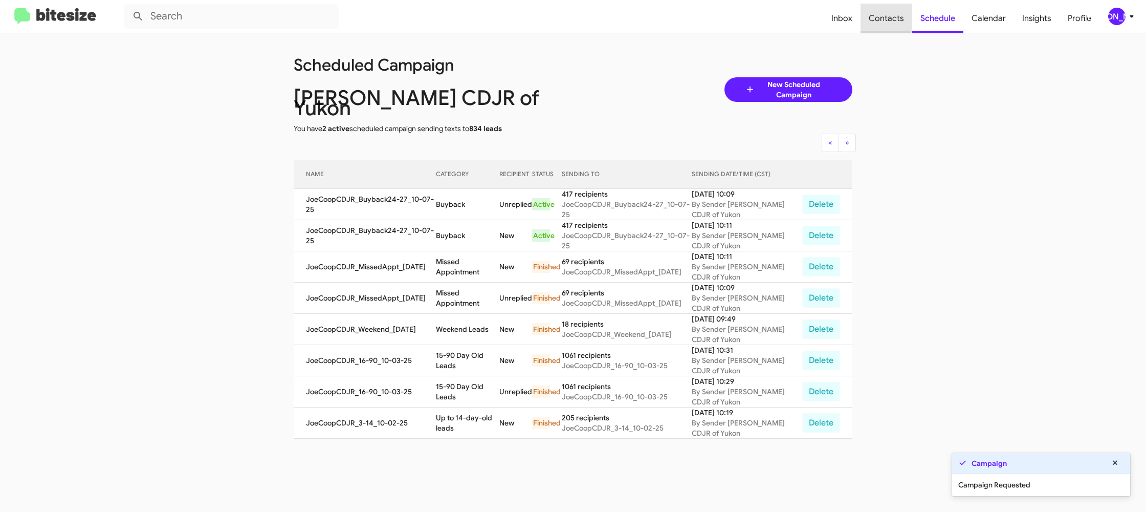
click at [864, 11] on span "Contacts" at bounding box center [886, 19] width 52 height 30
type input "in:groups"
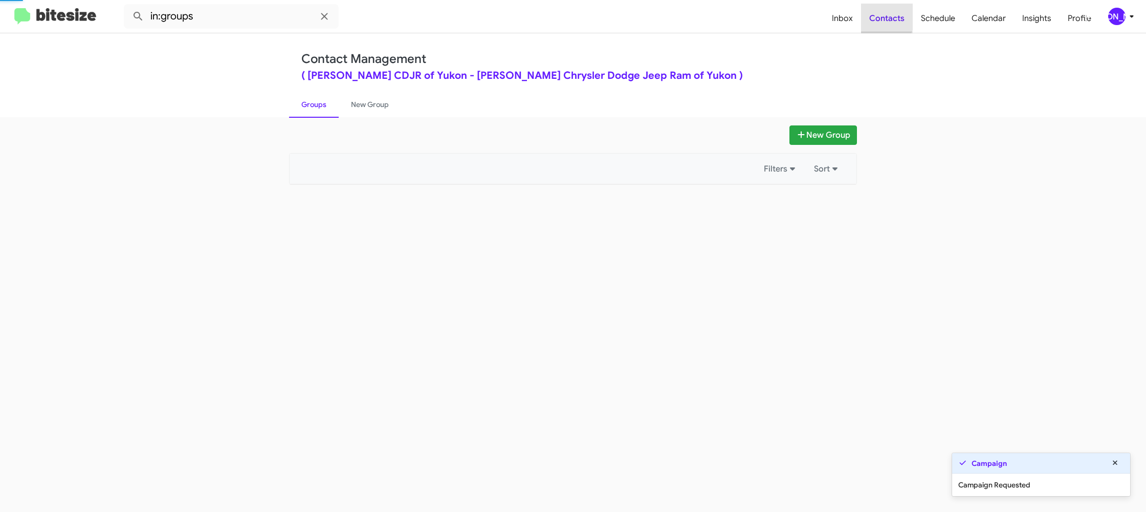
click at [870, 11] on span "Contacts" at bounding box center [887, 19] width 52 height 30
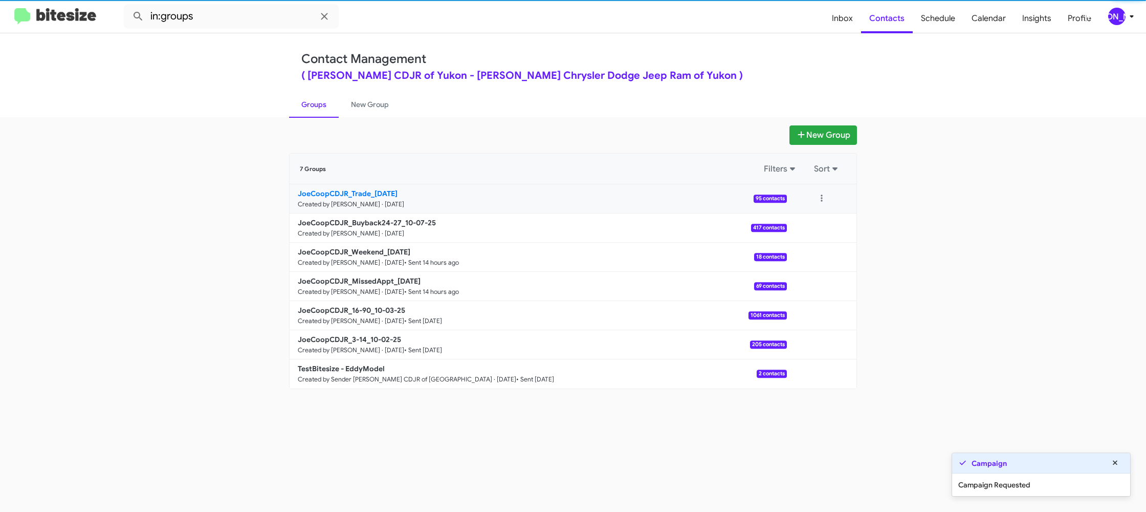
click at [371, 192] on b "JoeCoopCDJR_Trade_10-07-25" at bounding box center [348, 193] width 100 height 9
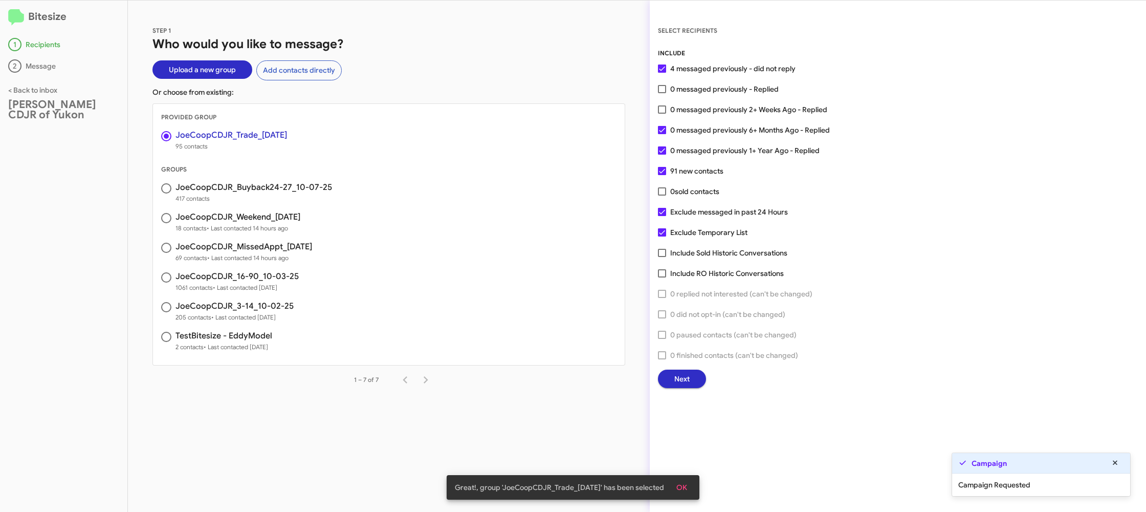
click at [694, 385] on button "Next" at bounding box center [682, 378] width 48 height 18
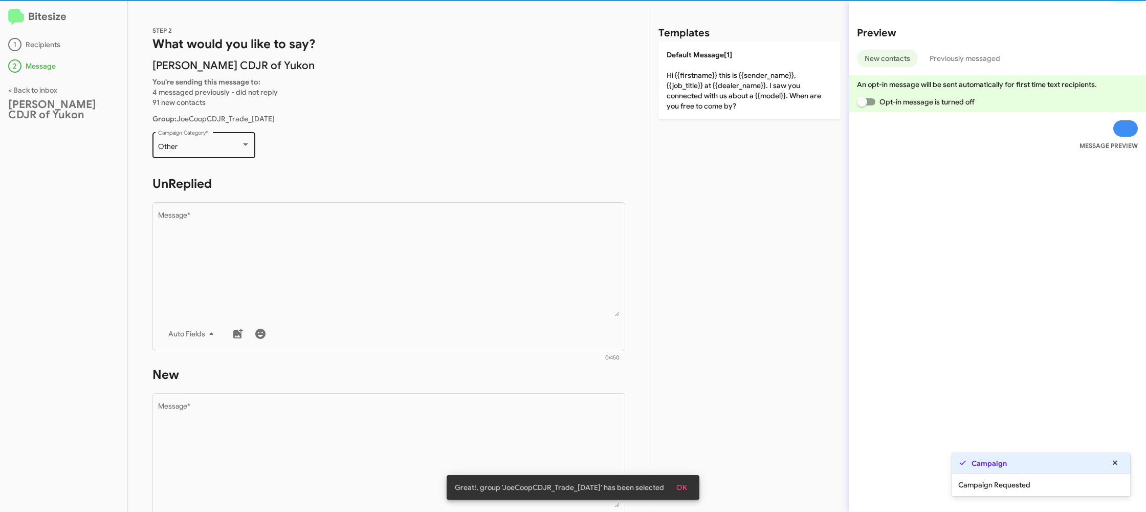
click at [203, 147] on div "Other" at bounding box center [199, 147] width 83 height 8
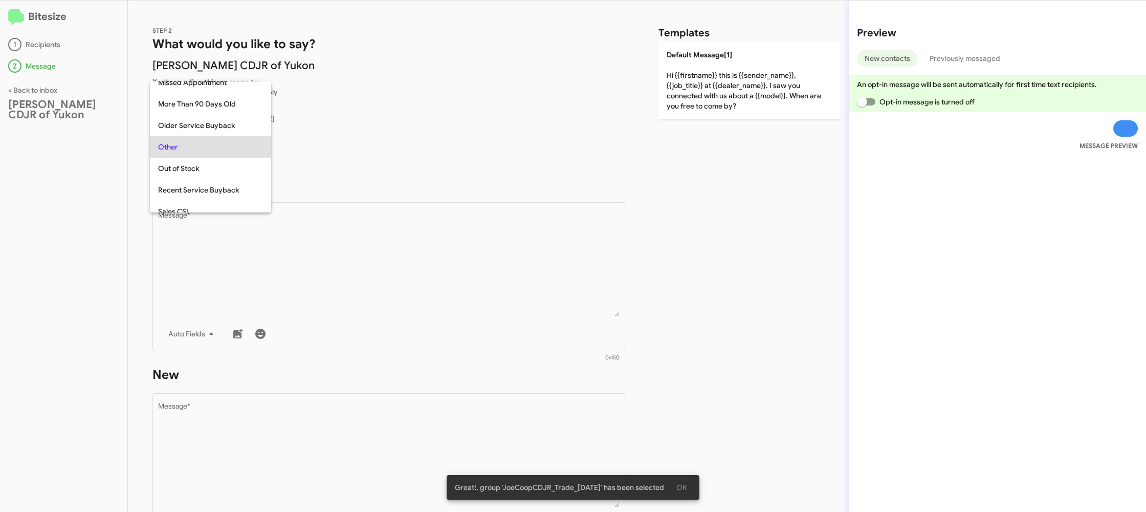
scroll to position [363, 0]
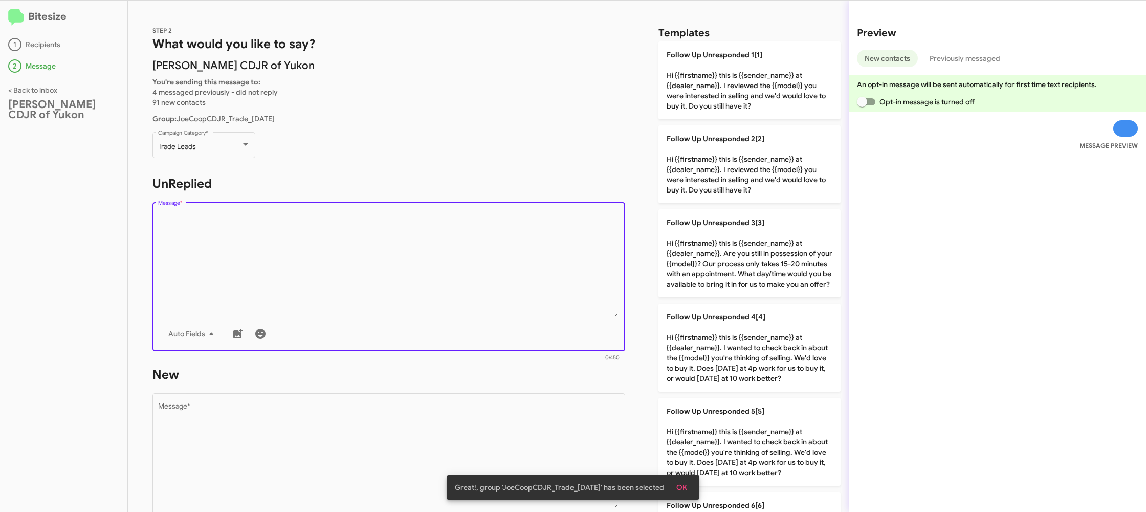
drag, startPoint x: 331, startPoint y: 284, endPoint x: 520, endPoint y: 191, distance: 211.0
click at [338, 282] on textarea "Message *" at bounding box center [389, 264] width 462 height 104
drag, startPoint x: 712, startPoint y: 105, endPoint x: 587, endPoint y: 238, distance: 182.8
click at [705, 107] on p "Follow Up Unresponded 1[1] Hi {{firstname}} this is {{sender_name}} at {{dealer…" at bounding box center [749, 80] width 182 height 78
type textarea "Hi {{firstname}} this is {{sender_name}} at {{dealer_name}}. I reviewed the {{m…"
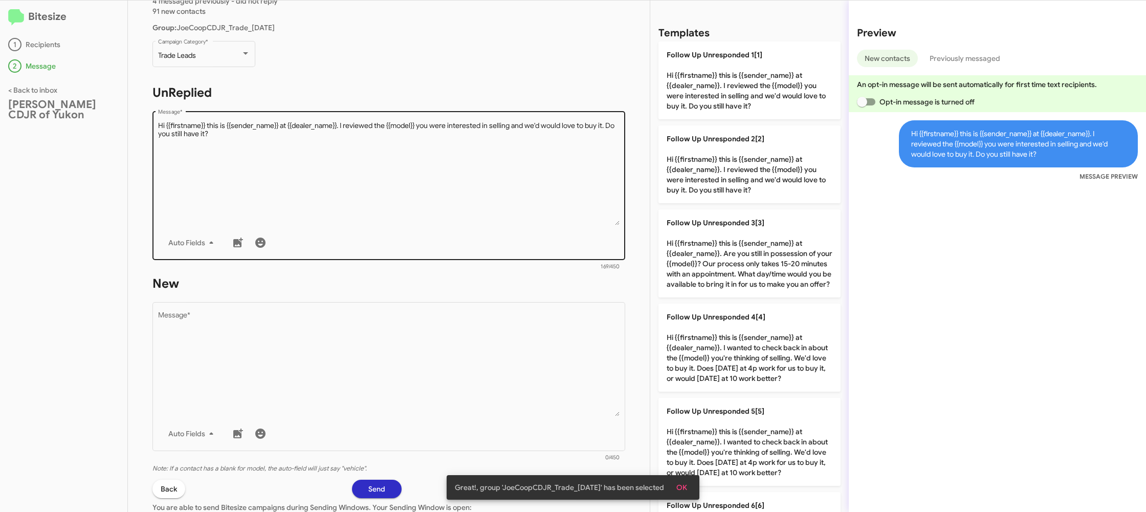
scroll to position [173, 0]
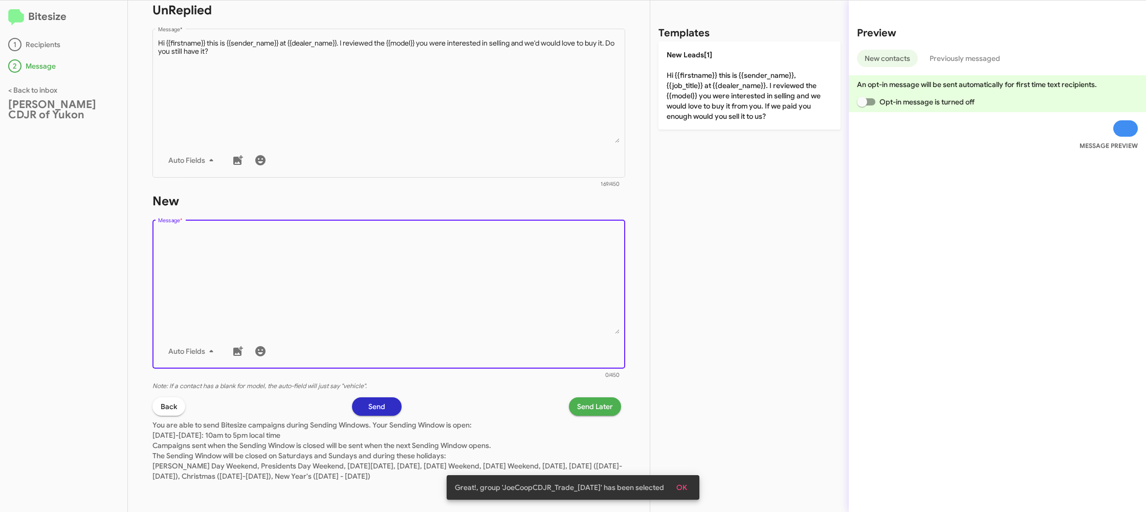
click textarea "Message *"
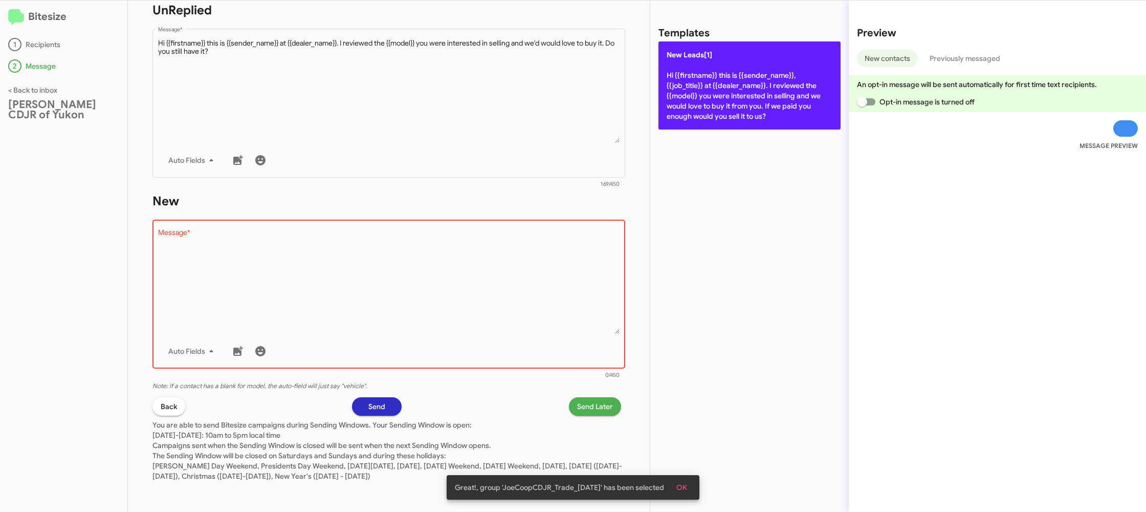
drag, startPoint x: 742, startPoint y: 64, endPoint x: 586, endPoint y: 281, distance: 266.9
click p "New Leads[1] Hi {{firstname}} this is {{sender_name}}, {{job_title}} at {{deale…"
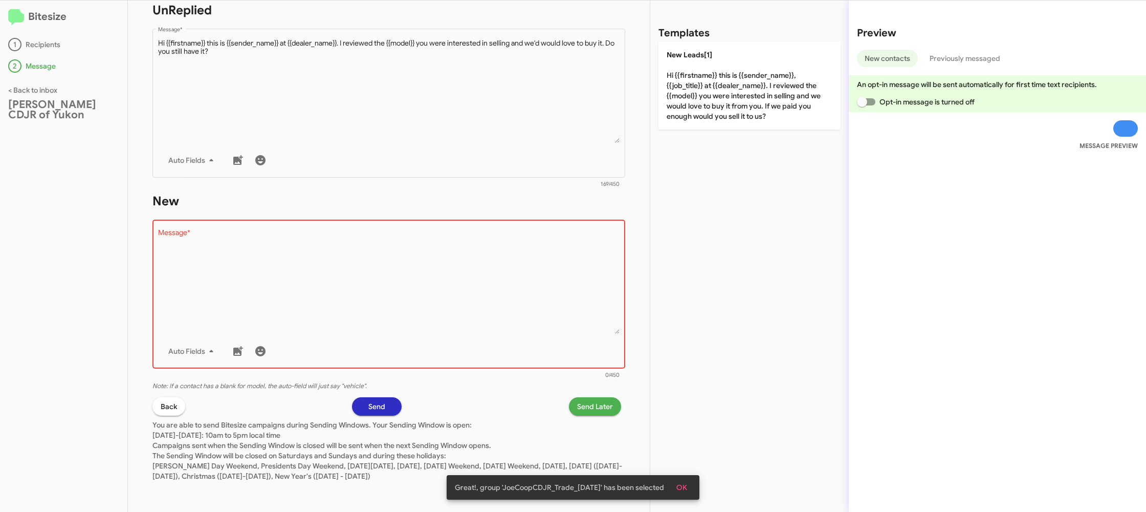
type textarea "Hi {{firstname}} this is {{sender_name}}, {{job_title}} at {{dealer_name}}. I r…"
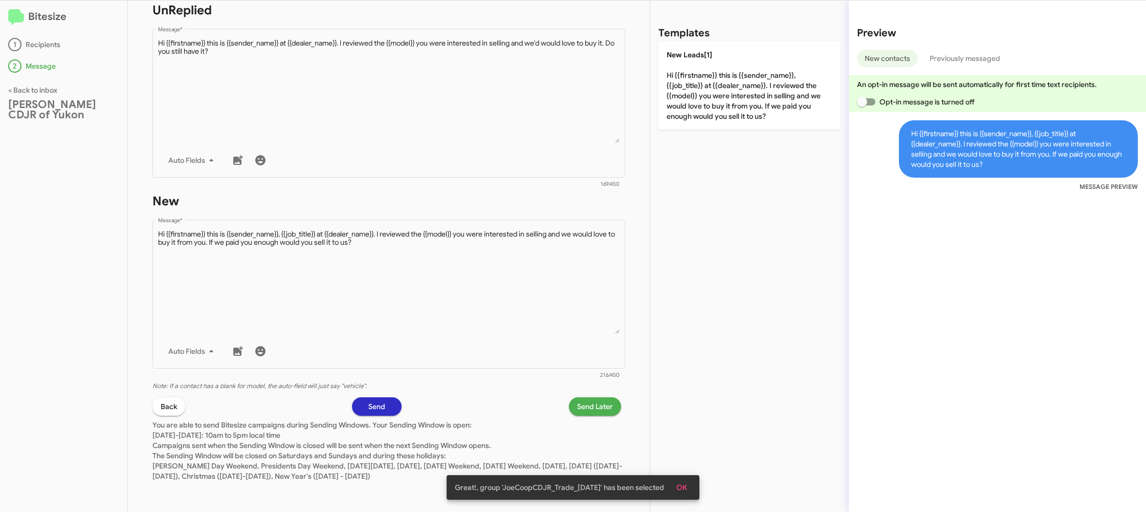
click span "Send Later"
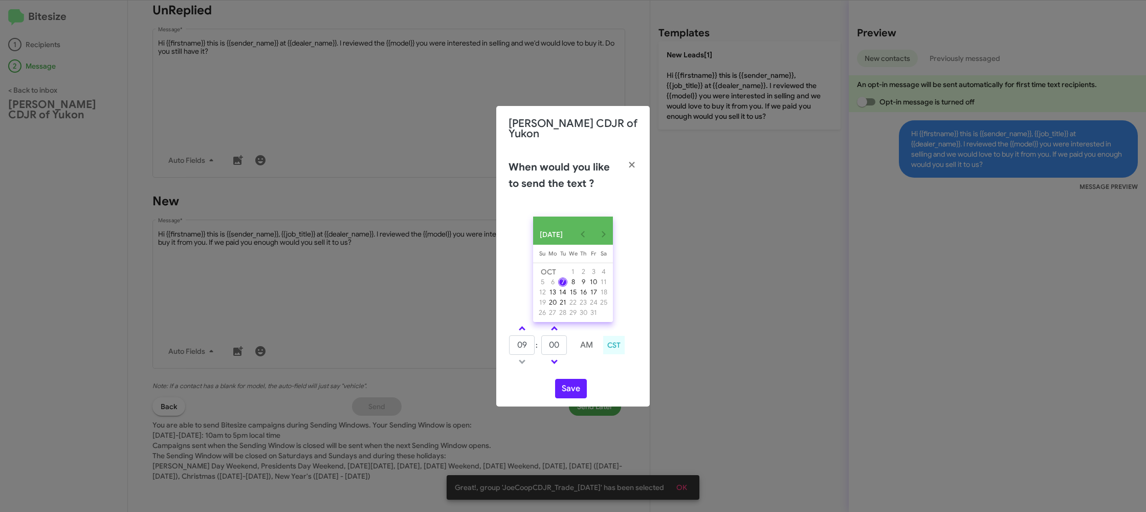
drag, startPoint x: 522, startPoint y: 326, endPoint x: 547, endPoint y: 341, distance: 29.1
click link
type input "10"
click input "00"
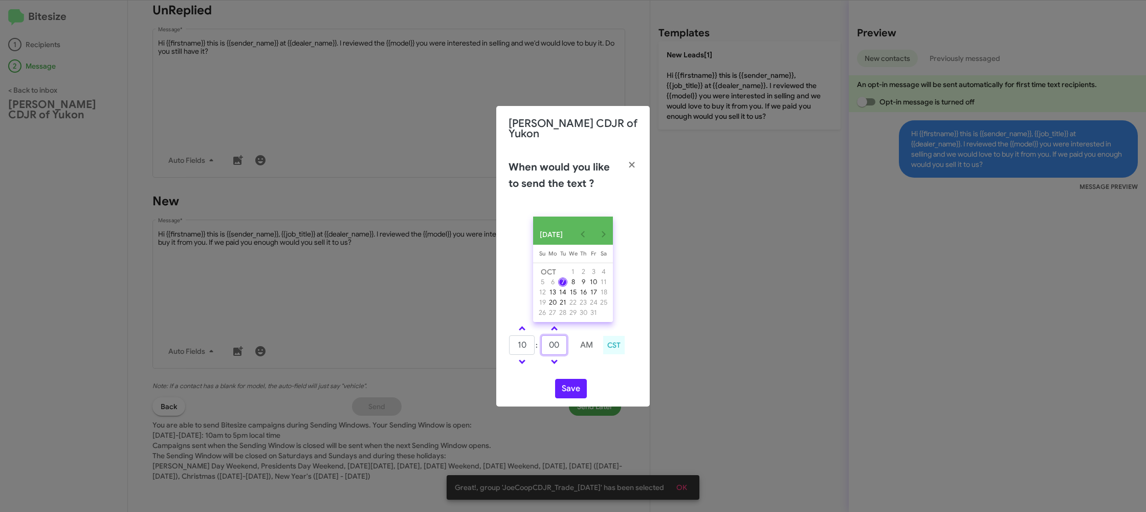
type input "0"
type input "19"
click div "OCT 2025 Sunday Su Monday Mo Tuesday Tu Wednesday We Thursday Th Friday Fr Satu…"
click button "Save"
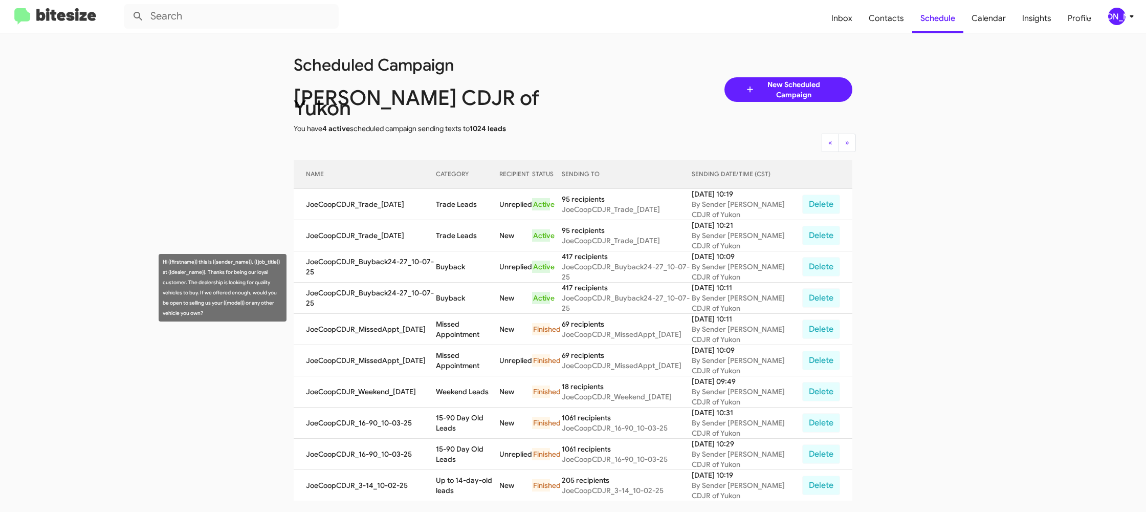
click td "Buyback"
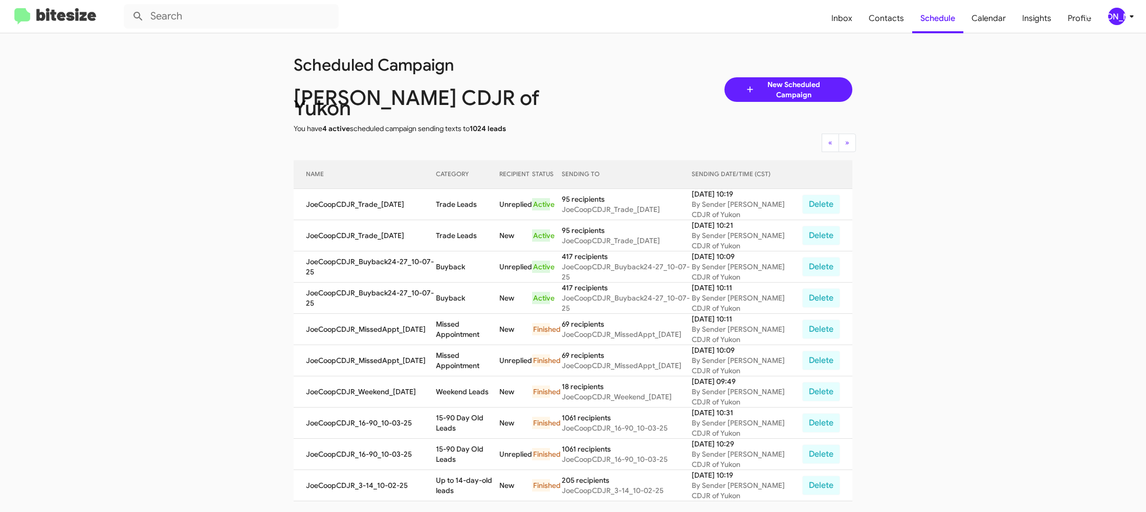
click td "Buyback"
copy td "Buyback"
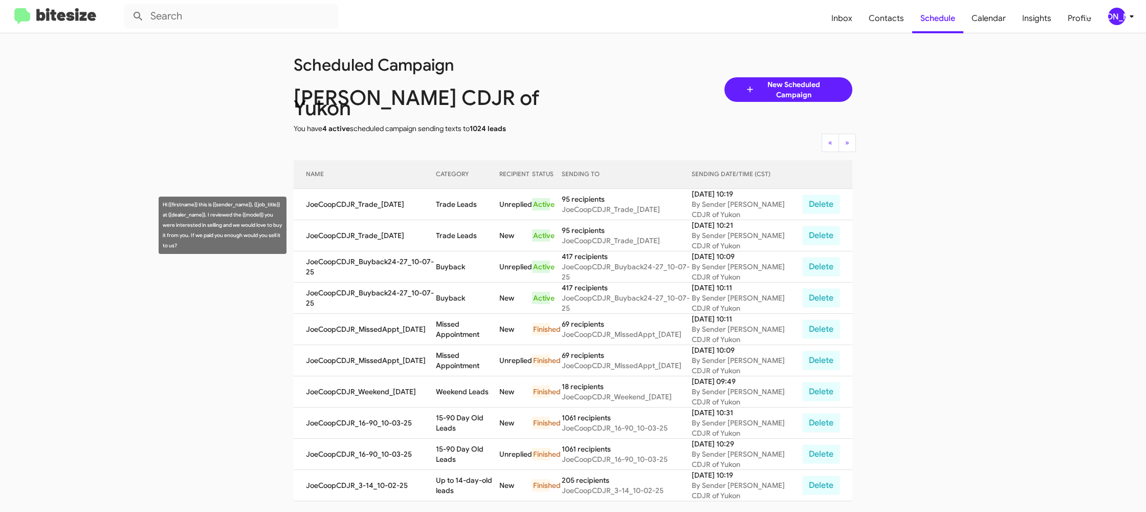
click td "Trade Leads"
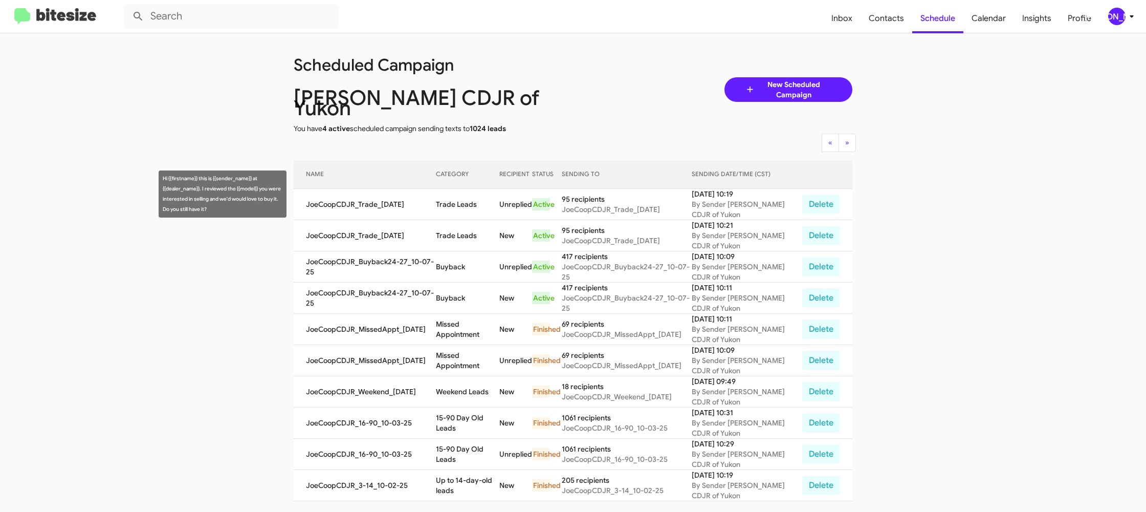
click td "Trade Leads"
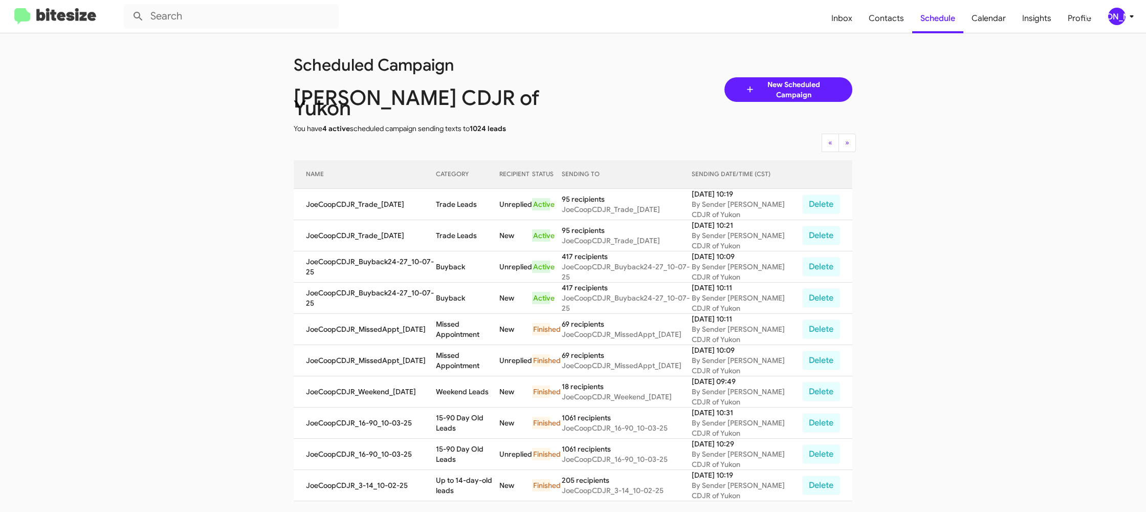
click td "Trade Leads"
copy td "Trade Leads"
click div "[PERSON_NAME]"
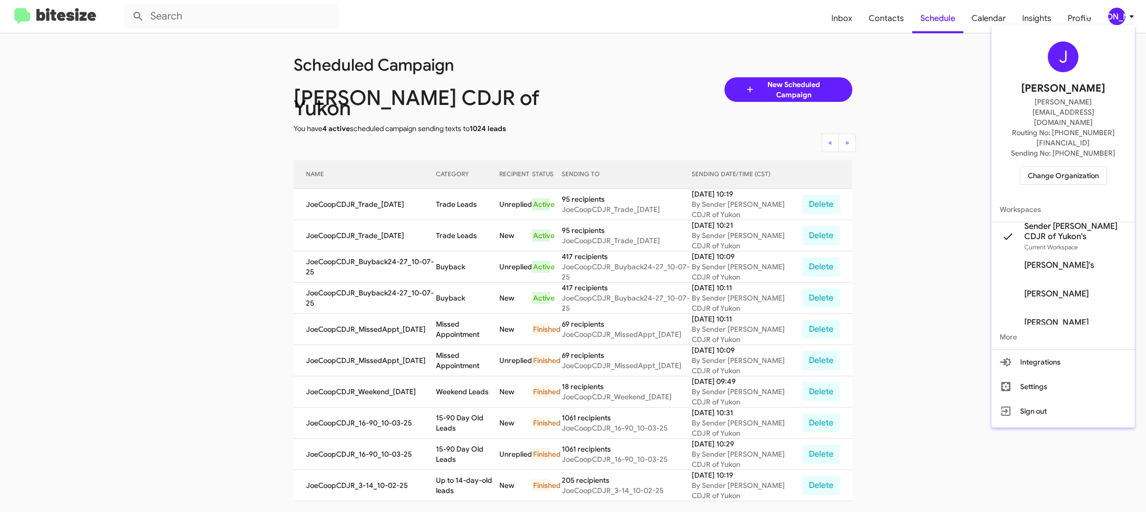
click span "Change Organization"
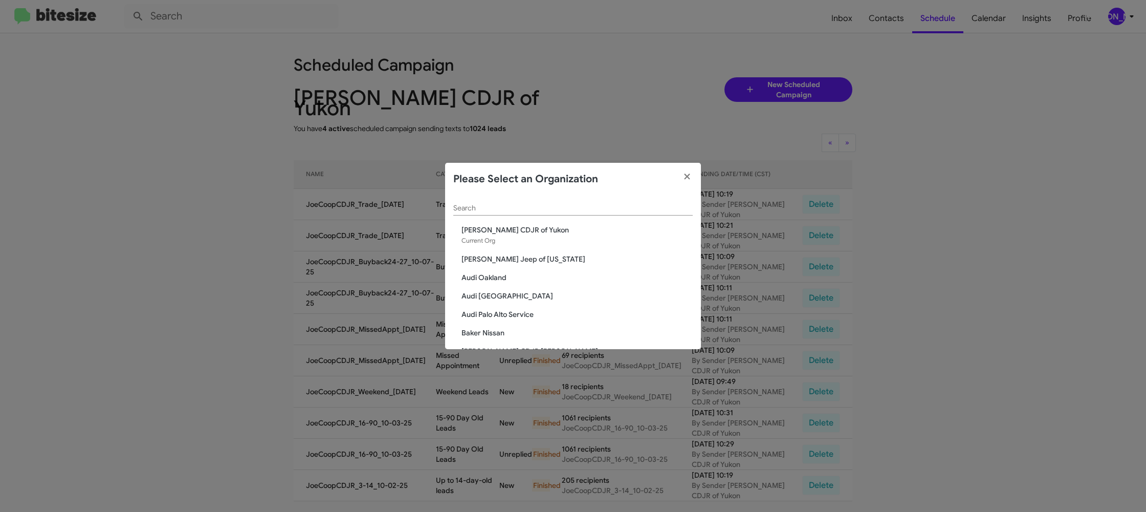
click input "Search"
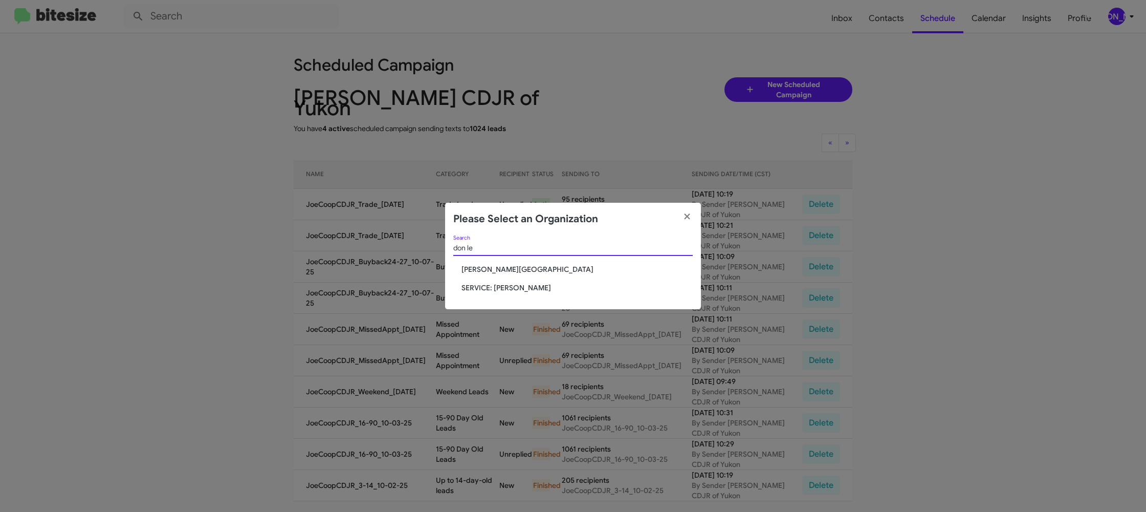
type input "don le"
click span "SERVICE: [PERSON_NAME]"
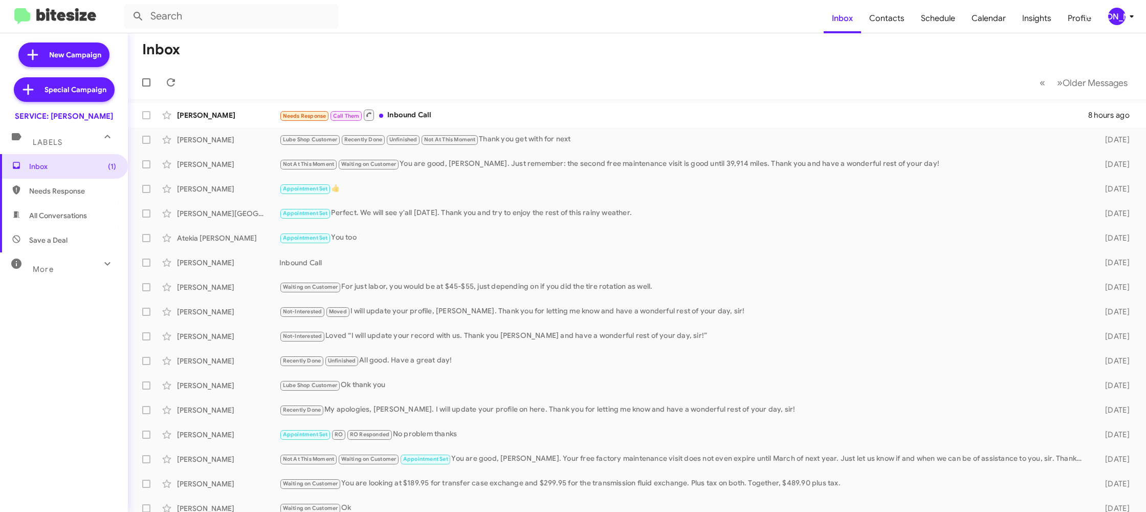
click at [1126, 18] on icon at bounding box center [1132, 16] width 12 height 12
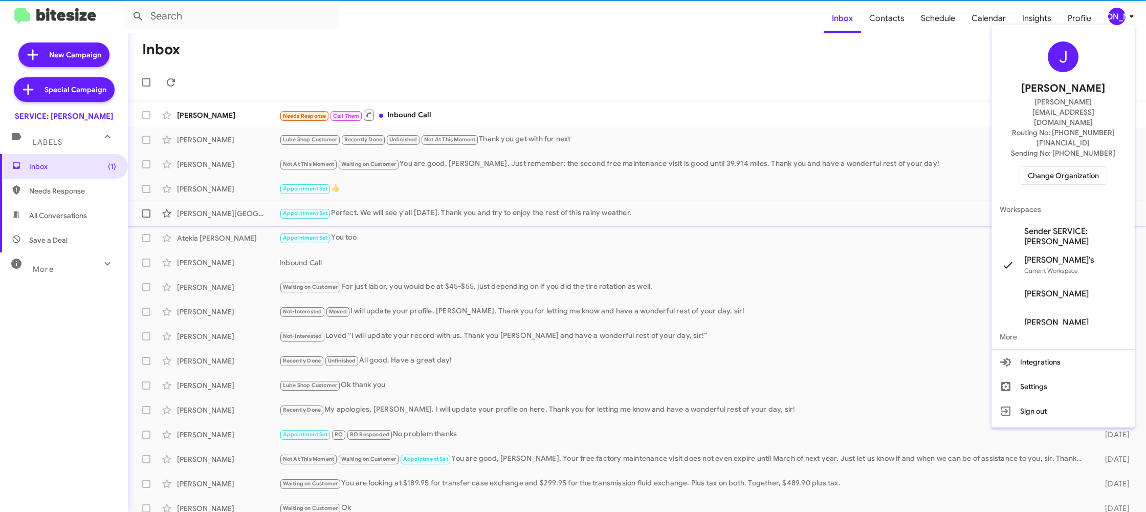
click at [1062, 226] on span "Sender SERVICE: [PERSON_NAME]" at bounding box center [1075, 236] width 102 height 20
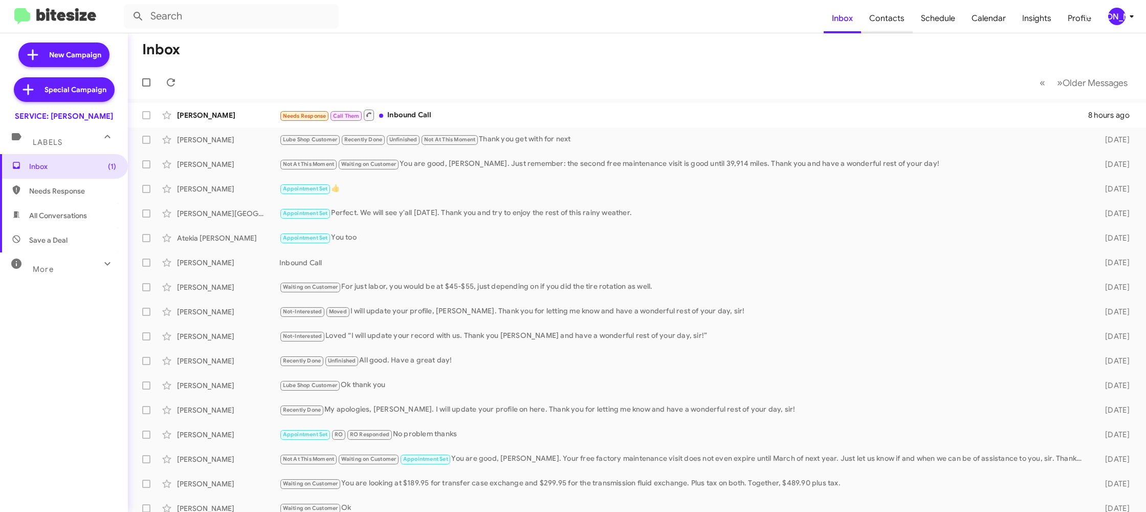
click at [902, 21] on span "Contacts" at bounding box center [887, 19] width 52 height 30
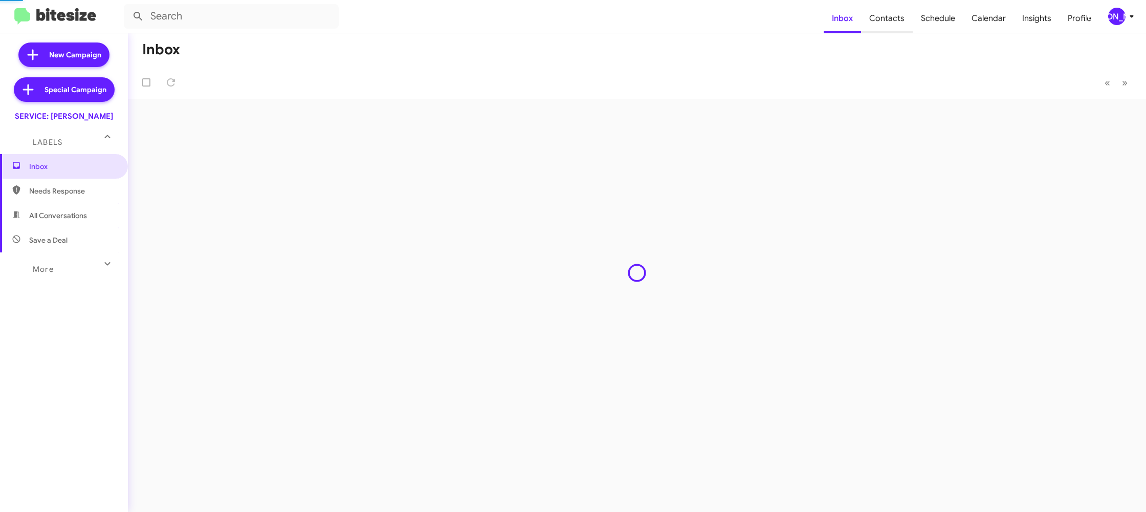
drag, startPoint x: 0, startPoint y: 0, endPoint x: 902, endPoint y: 20, distance: 902.7
click at [902, 20] on span "Contacts" at bounding box center [887, 19] width 52 height 30
drag, startPoint x: 902, startPoint y: 20, endPoint x: 795, endPoint y: 19, distance: 108.0
click at [902, 19] on span "Contacts" at bounding box center [887, 19] width 52 height 30
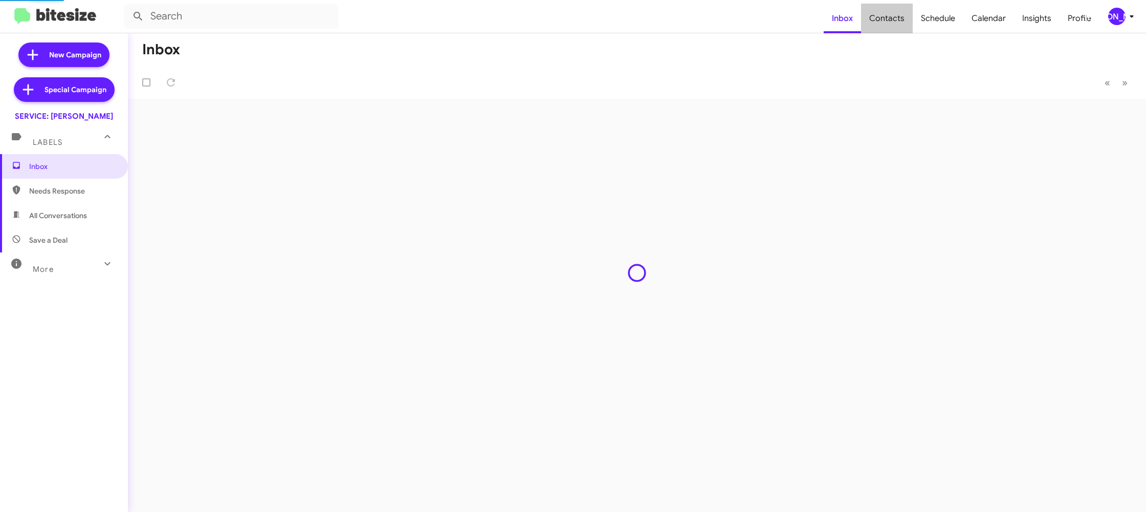
type input "in:groups"
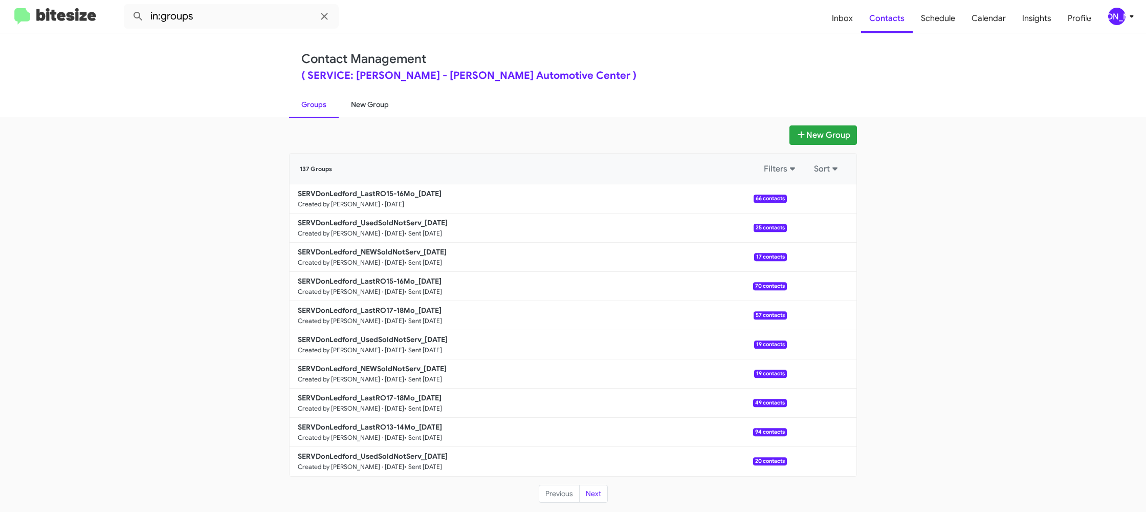
click at [365, 108] on link "New Group" at bounding box center [370, 104] width 62 height 27
click at [365, 107] on link "New Group" at bounding box center [370, 104] width 62 height 27
click at [366, 106] on link "New Group" at bounding box center [370, 104] width 62 height 27
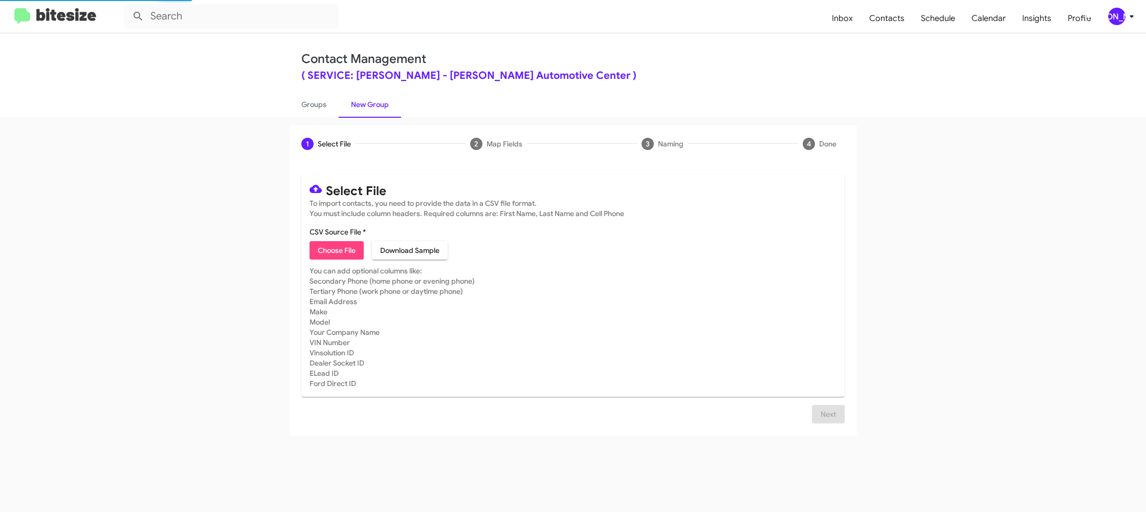
click at [336, 250] on span "Choose File" at bounding box center [337, 250] width 38 height 18
type input "SERVDonLedford_LastRO17-18Mo_[DATE]"
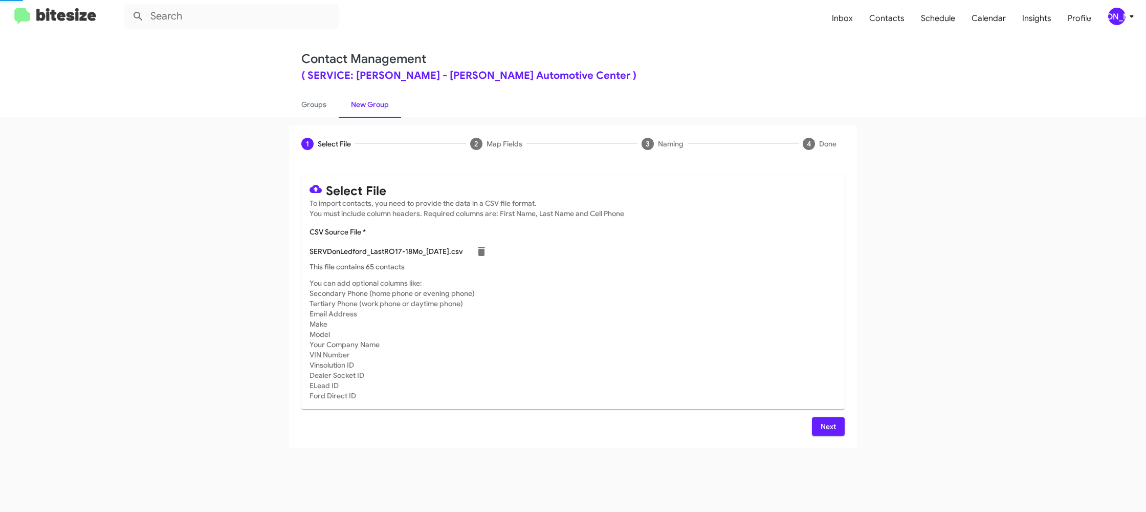
click at [664, 368] on mat-card-subtitle "You can add optional columns like: Secondary Phone (home phone or evening phone…" at bounding box center [573, 339] width 527 height 123
click at [1127, 14] on icon at bounding box center [1132, 16] width 12 height 12
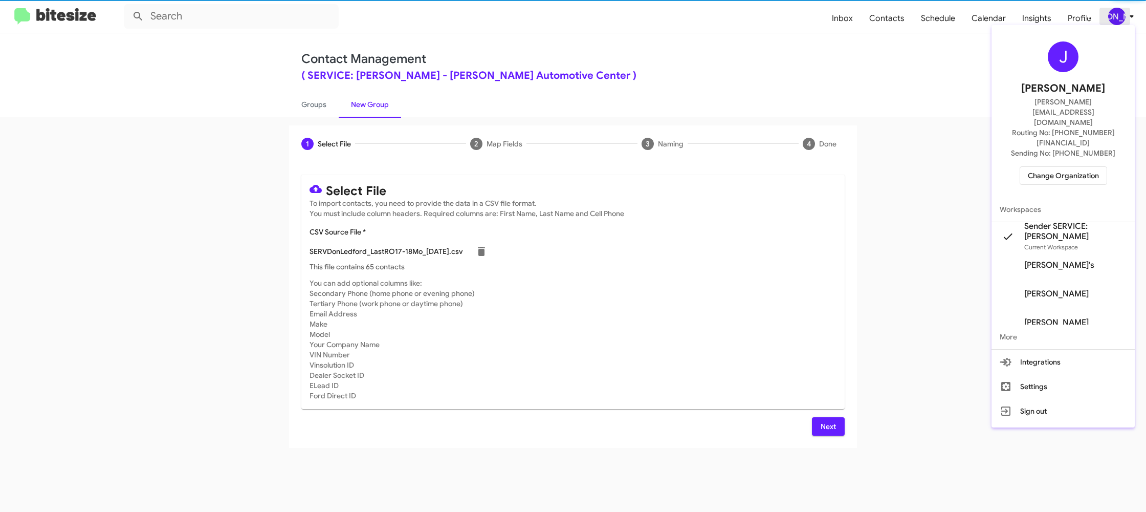
click at [1127, 14] on div at bounding box center [573, 256] width 1146 height 512
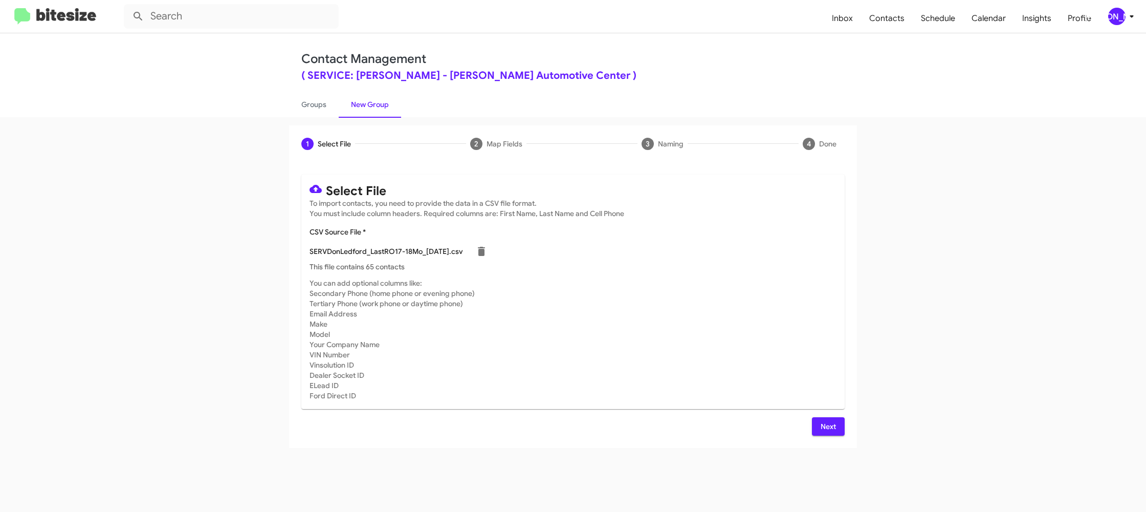
click at [823, 423] on span "Next" at bounding box center [828, 426] width 16 height 18
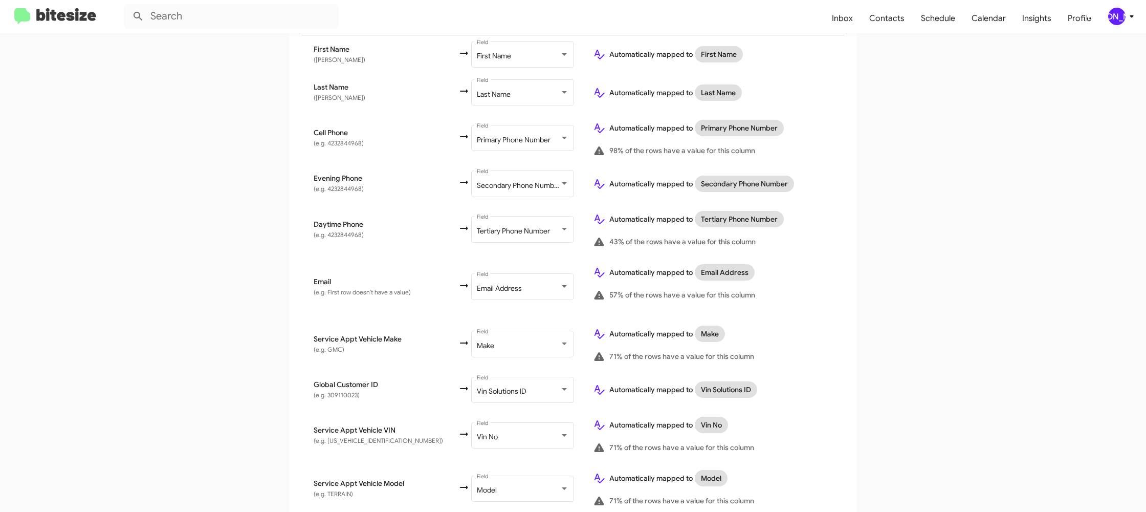
drag, startPoint x: 872, startPoint y: 277, endPoint x: 669, endPoint y: 248, distance: 204.7
click at [871, 278] on app-new-group "Select File 2 Map Fields 3 Naming 4 Done Select File To import contacts, you ne…" at bounding box center [573, 294] width 1146 height 777
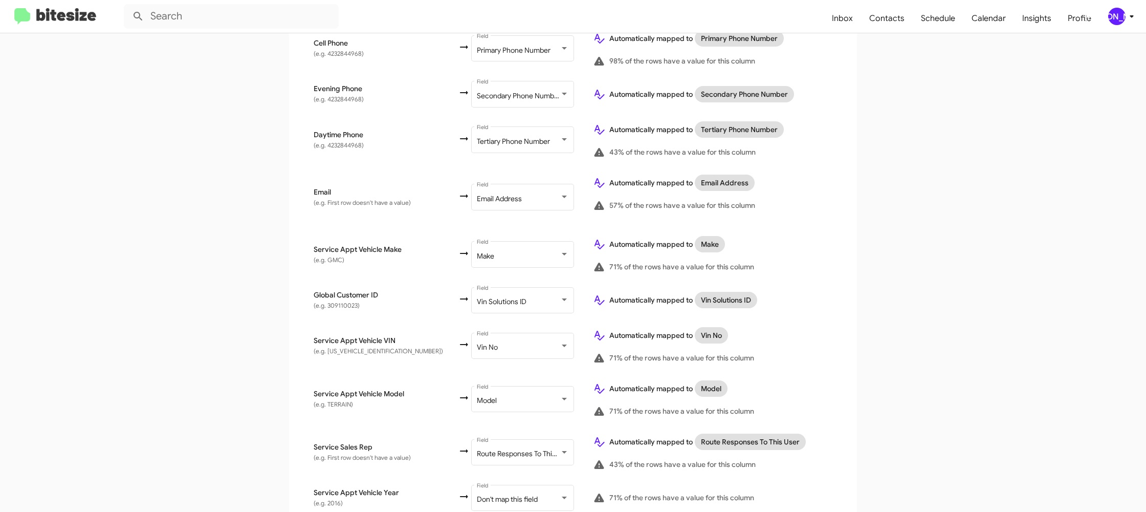
scroll to position [382, 0]
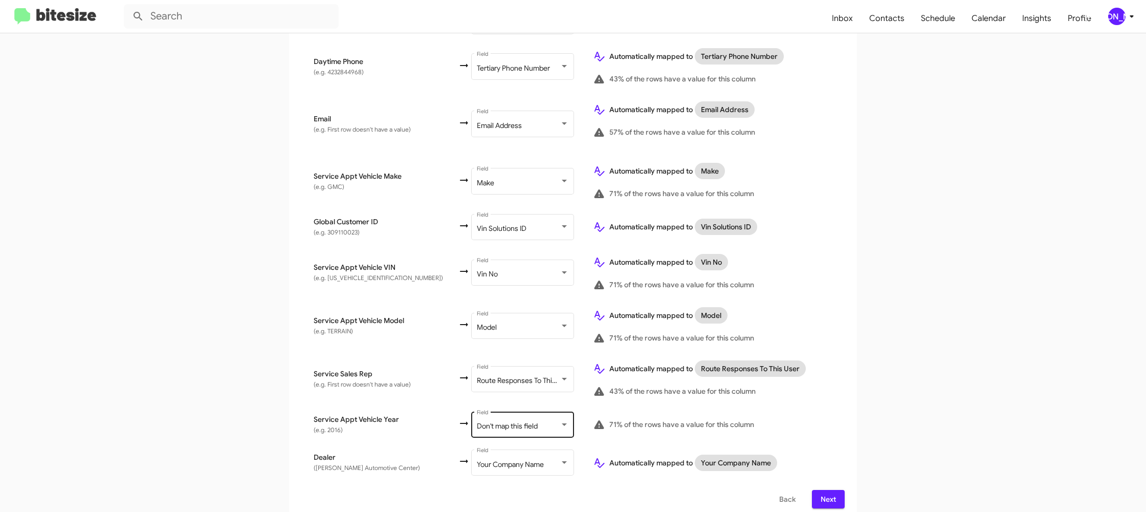
click at [501, 421] on span "Don't map this field" at bounding box center [507, 425] width 61 height 9
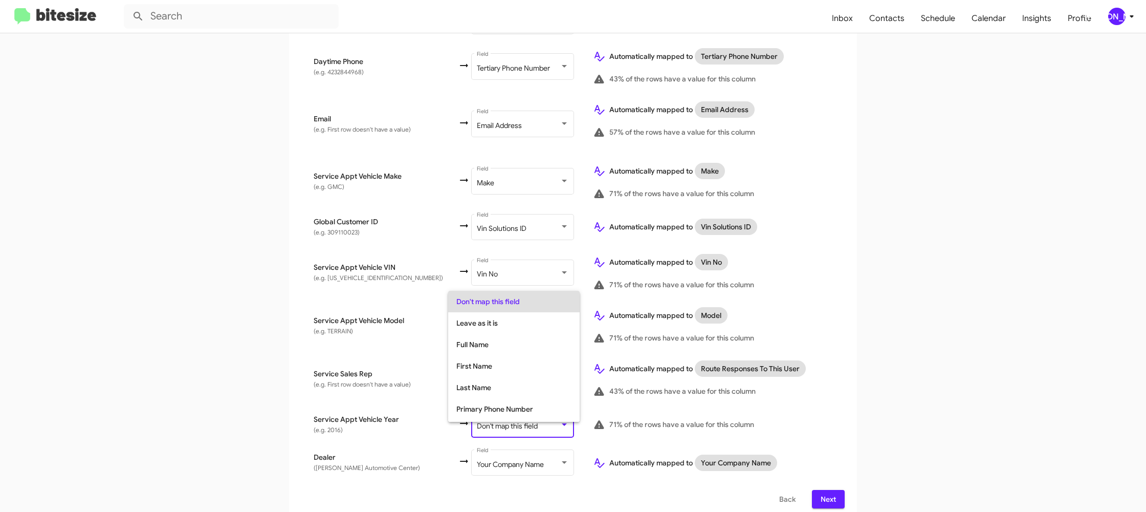
scroll to position [385, 0]
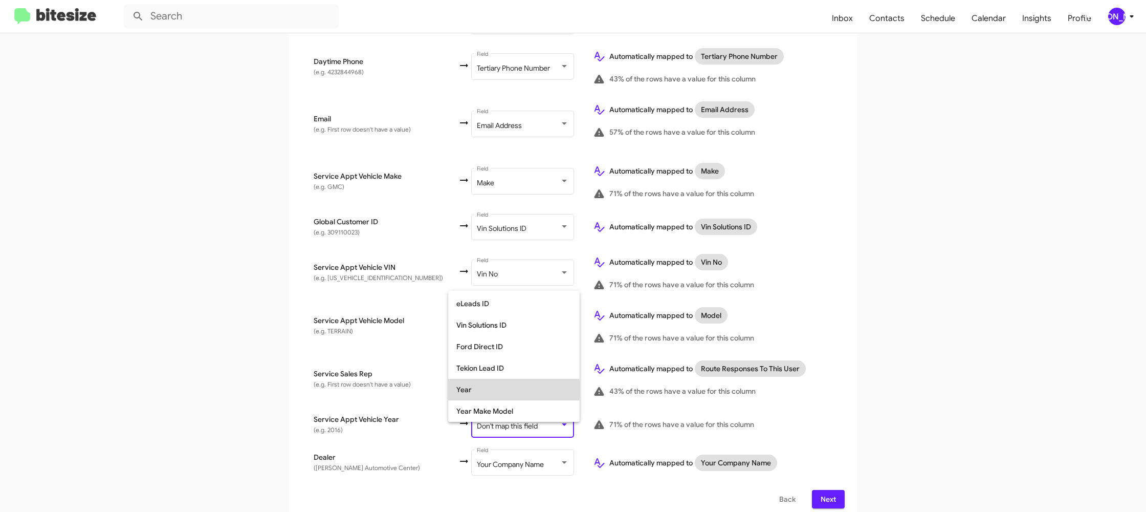
drag, startPoint x: 502, startPoint y: 390, endPoint x: 781, endPoint y: 390, distance: 279.3
click at [502, 390] on span "Year" at bounding box center [513, 389] width 115 height 21
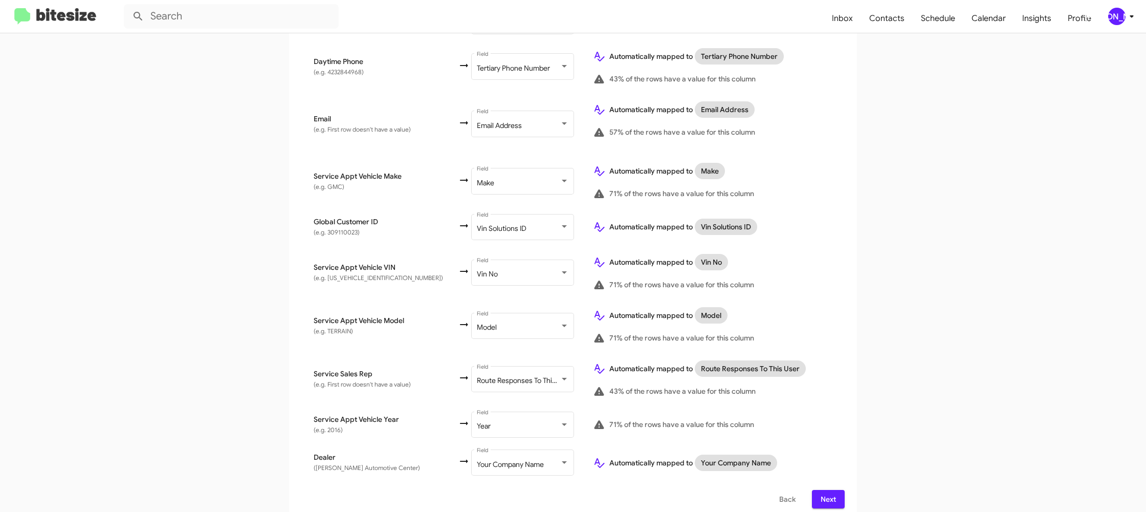
click at [859, 393] on div "Select File 2 Map Fields 3 Naming 4 Done Select File To import contacts, you ne…" at bounding box center [572, 132] width 583 height 777
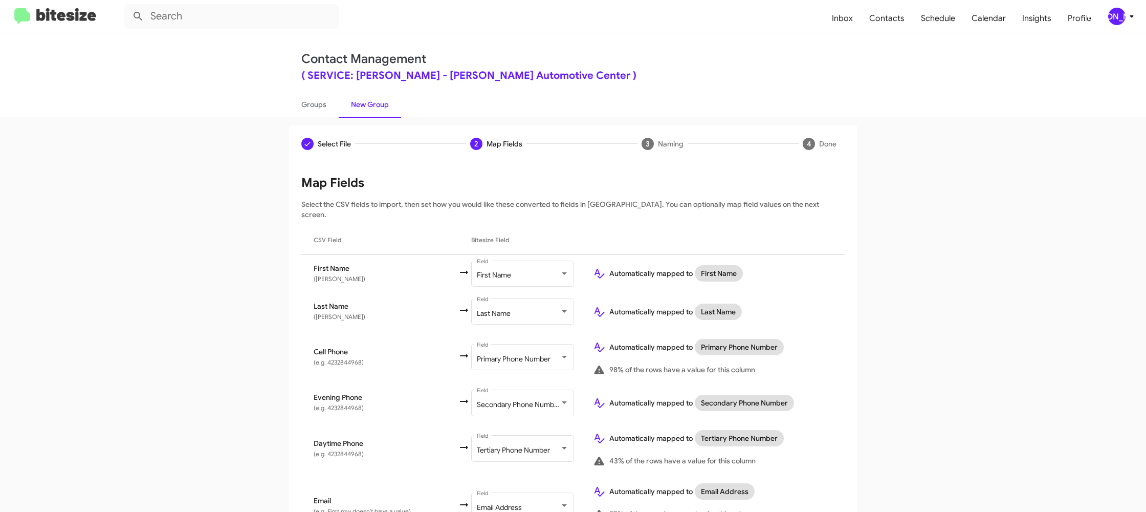
scroll to position [382, 0]
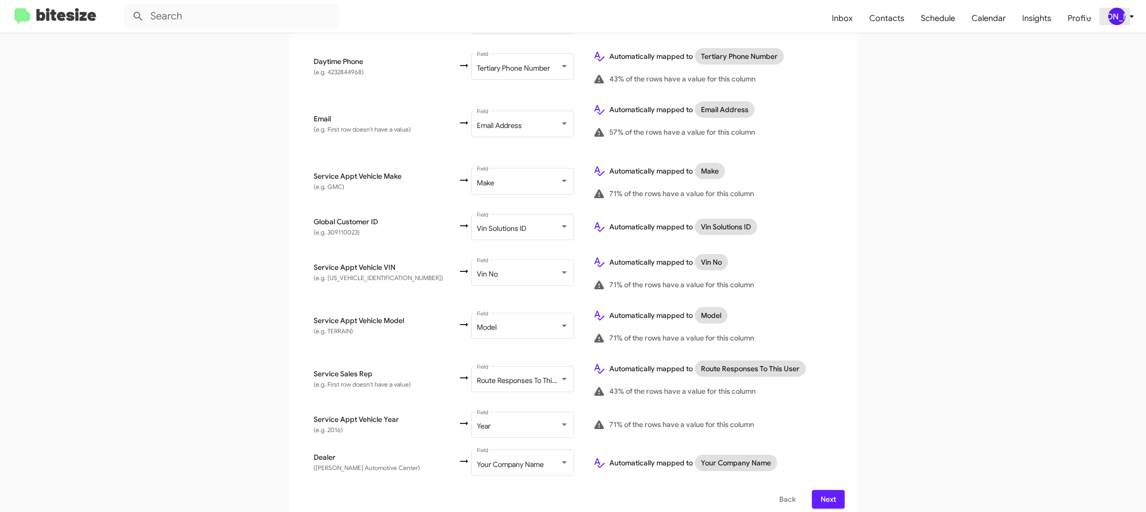
click at [1115, 18] on div "[PERSON_NAME]" at bounding box center [1116, 16] width 17 height 17
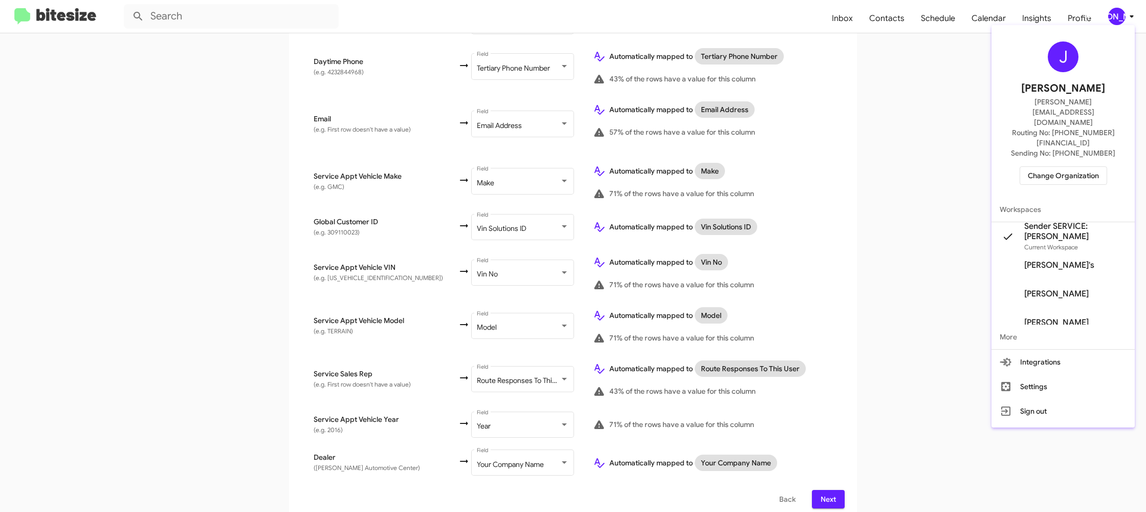
click at [1115, 18] on div at bounding box center [573, 256] width 1146 height 512
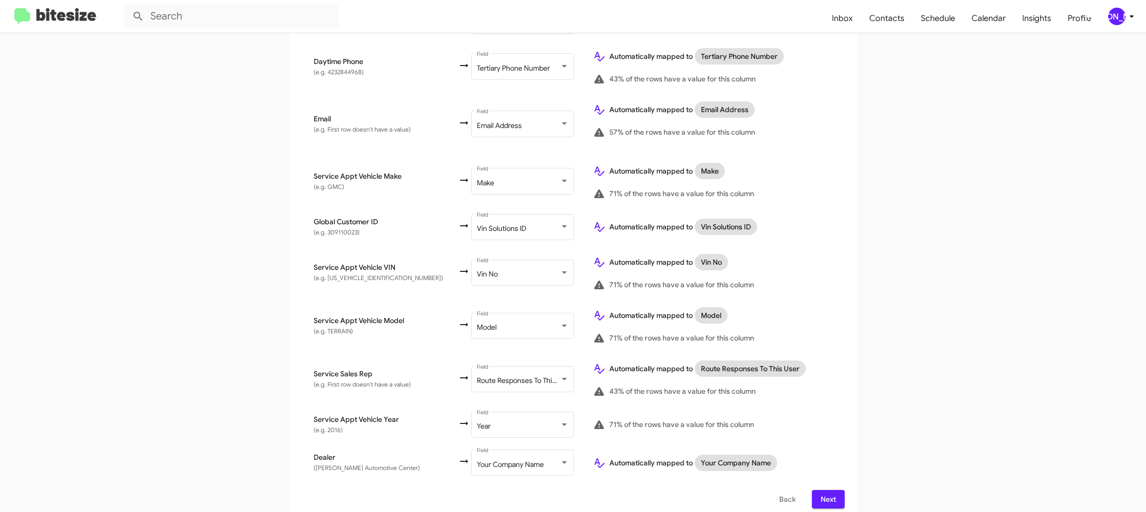
click at [833, 490] on span "Next" at bounding box center [828, 499] width 16 height 18
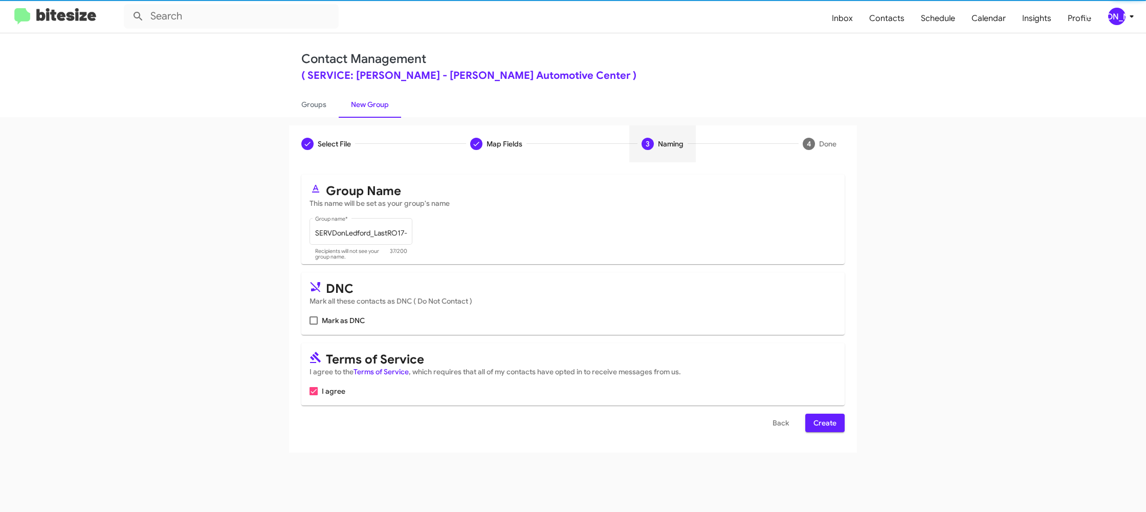
scroll to position [0, 0]
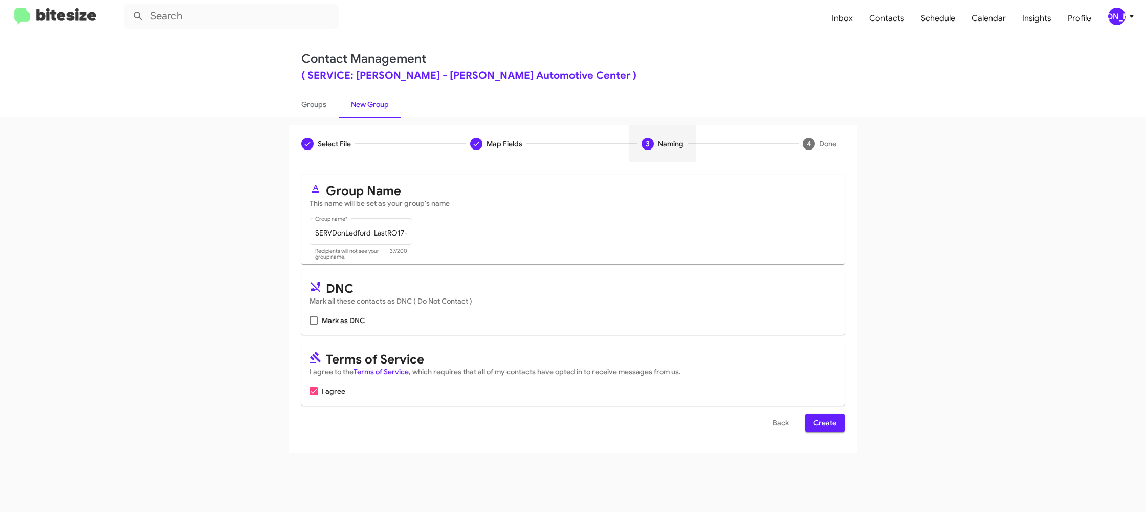
drag, startPoint x: 826, startPoint y: 423, endPoint x: 813, endPoint y: 399, distance: 26.5
click at [826, 423] on span "Create" at bounding box center [824, 422] width 23 height 18
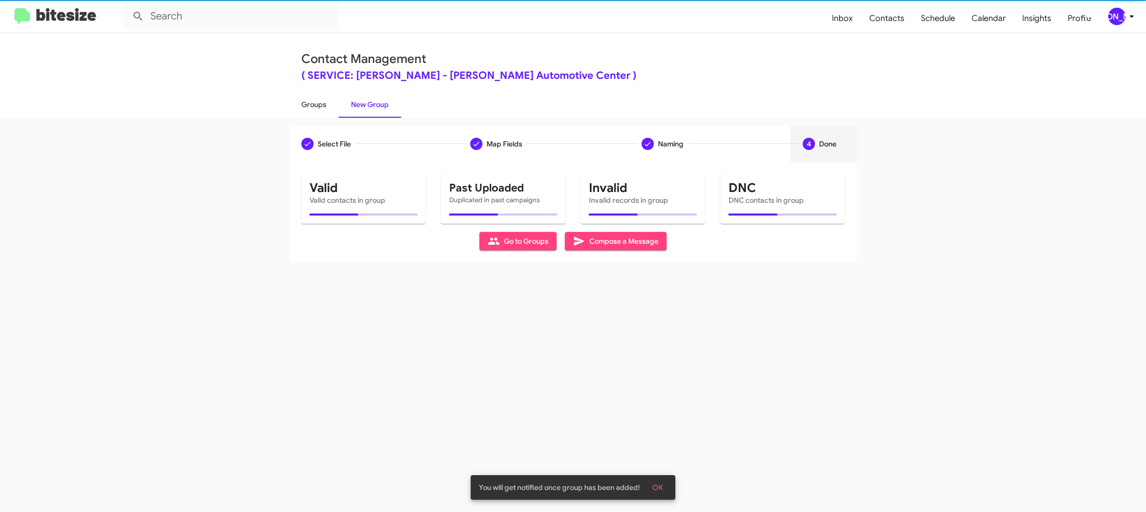
click at [313, 105] on link "Groups" at bounding box center [314, 104] width 50 height 27
type input "in:groups"
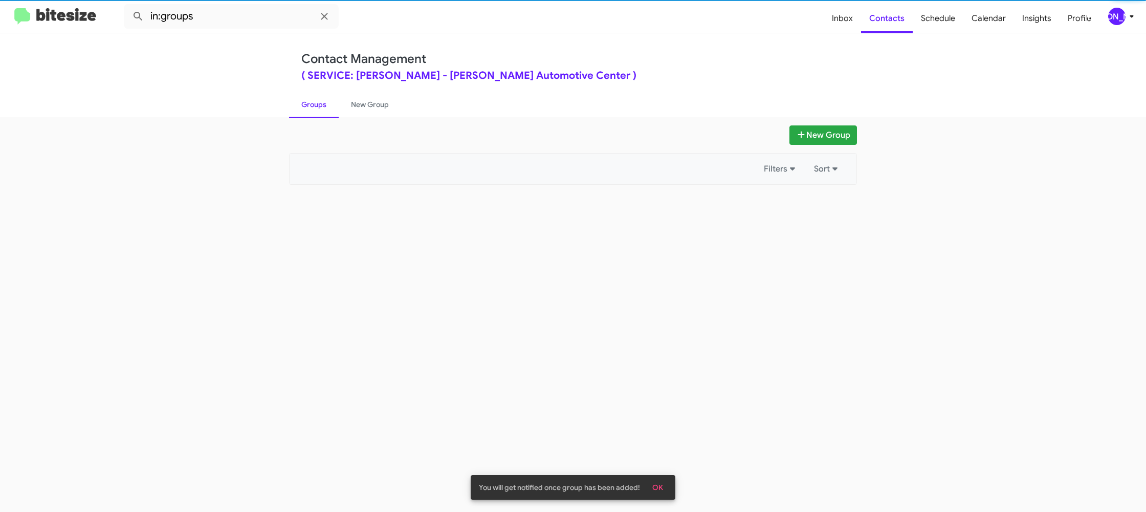
click at [313, 105] on link "Groups" at bounding box center [314, 104] width 50 height 27
drag, startPoint x: 313, startPoint y: 105, endPoint x: 355, endPoint y: 108, distance: 42.5
click at [314, 104] on link "Groups" at bounding box center [314, 104] width 50 height 27
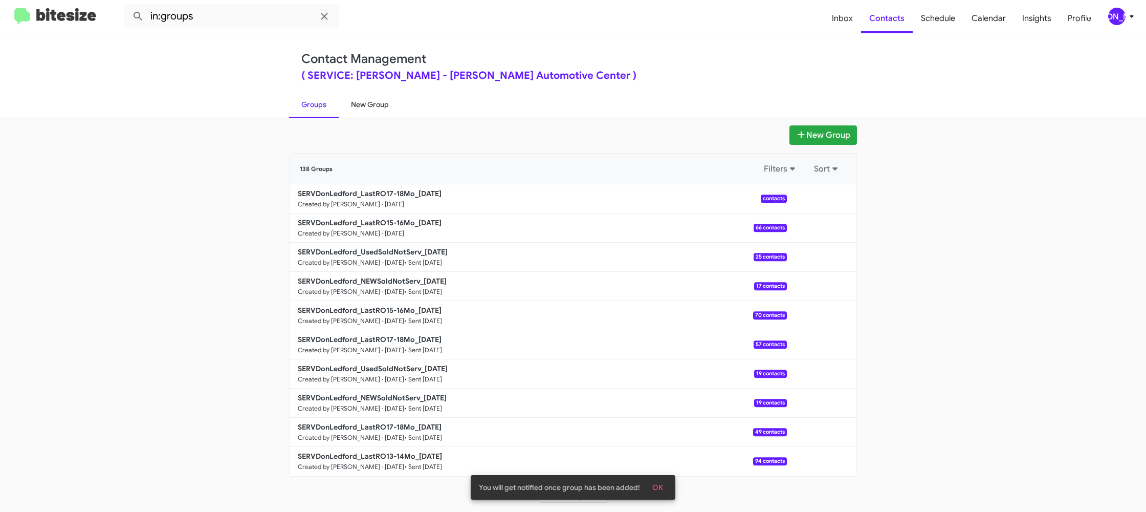
click at [362, 109] on link "New Group" at bounding box center [370, 104] width 62 height 27
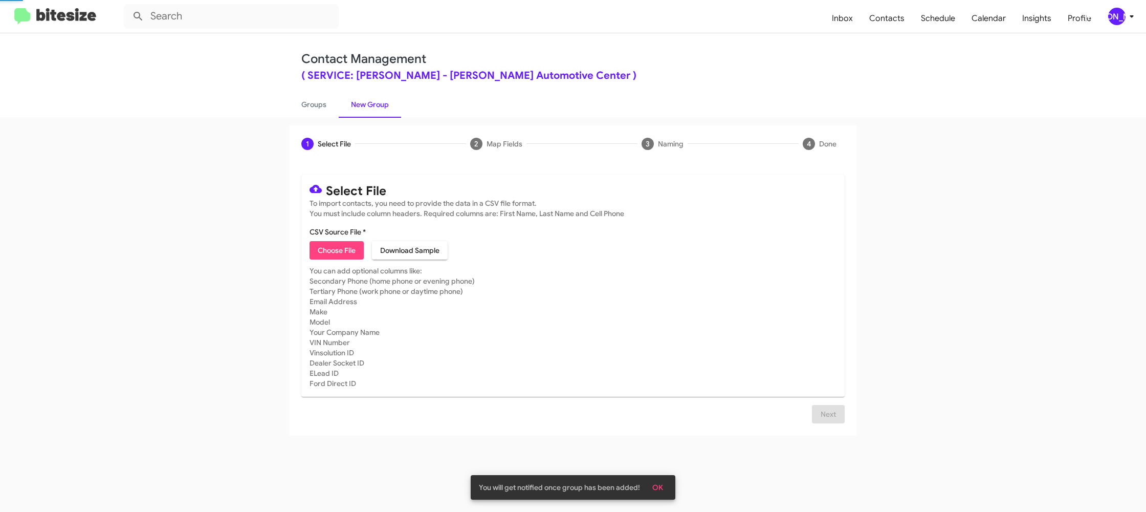
drag, startPoint x: 362, startPoint y: 109, endPoint x: 362, endPoint y: 9, distance: 100.3
click at [361, 105] on link "New Group" at bounding box center [370, 104] width 62 height 27
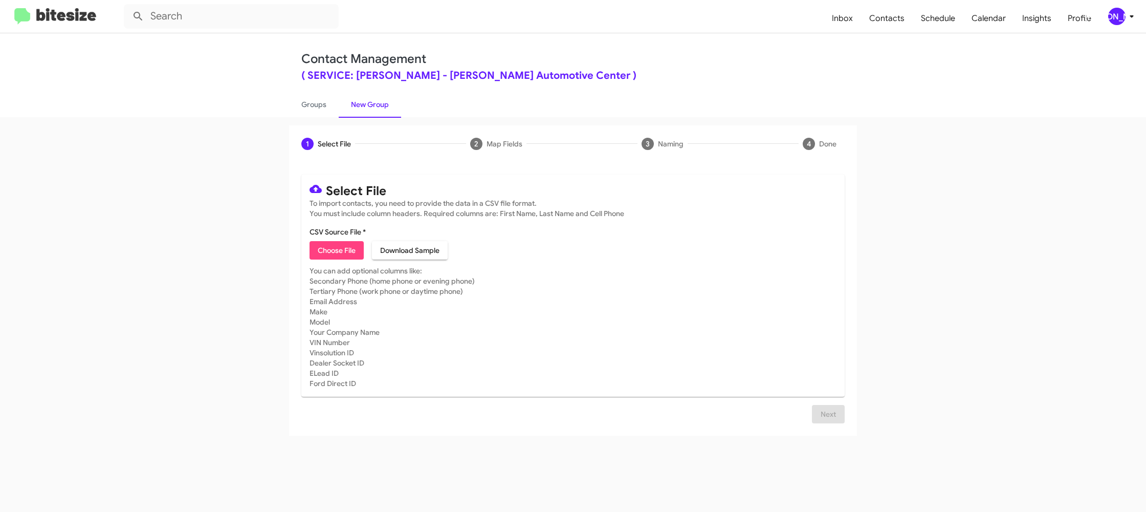
click at [341, 258] on mat-card "Select File To import contacts, you need to provide the data in a CSV file form…" at bounding box center [572, 285] width 543 height 222
click at [344, 245] on span "Choose File" at bounding box center [337, 250] width 38 height 18
type input "SERVDonLedford_LastRO7-8Mo_[DATE]"
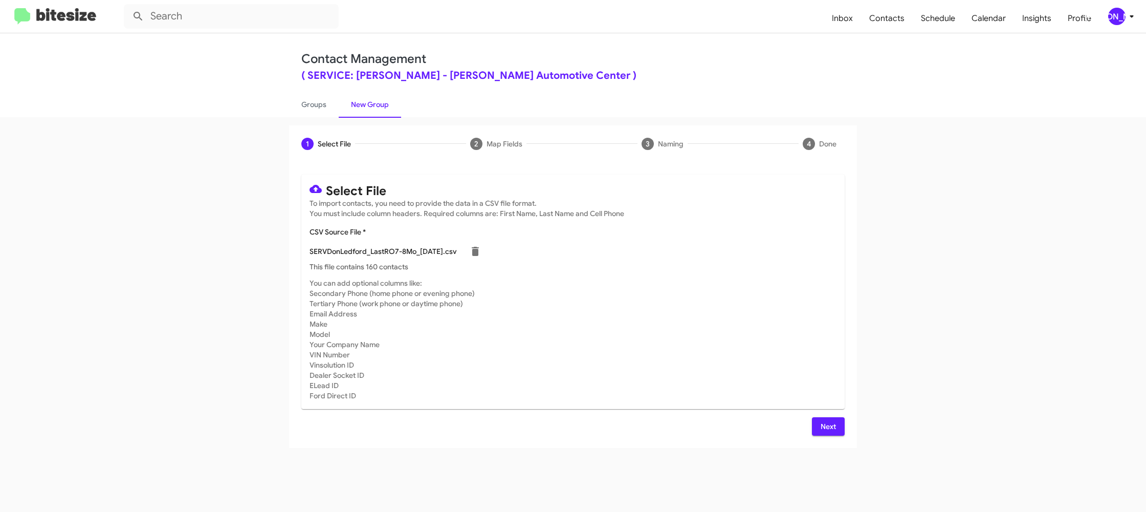
click at [717, 325] on mat-card-subtitle "You can add optional columns like: Secondary Phone (home phone or evening phone…" at bounding box center [573, 339] width 527 height 123
drag, startPoint x: 827, startPoint y: 422, endPoint x: 771, endPoint y: 388, distance: 65.6
click at [827, 423] on span "Next" at bounding box center [828, 426] width 16 height 18
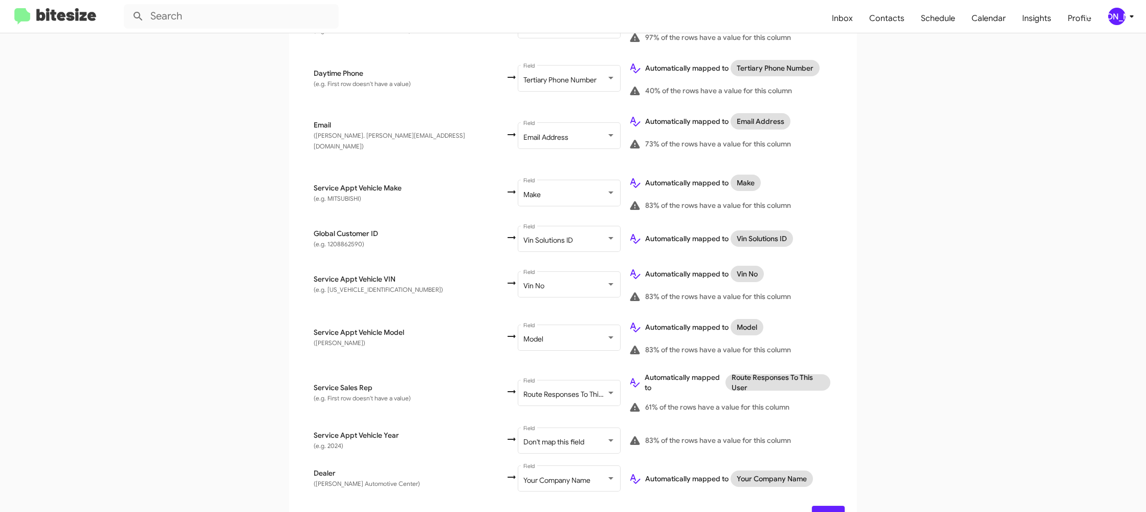
scroll to position [382, 0]
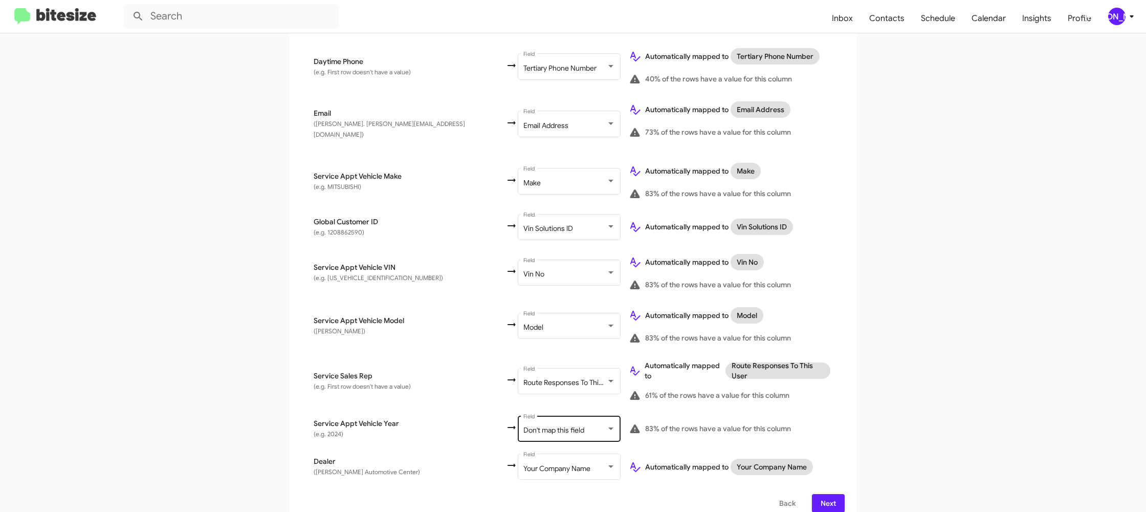
click at [523, 425] on span "Don't map this field" at bounding box center [553, 429] width 61 height 9
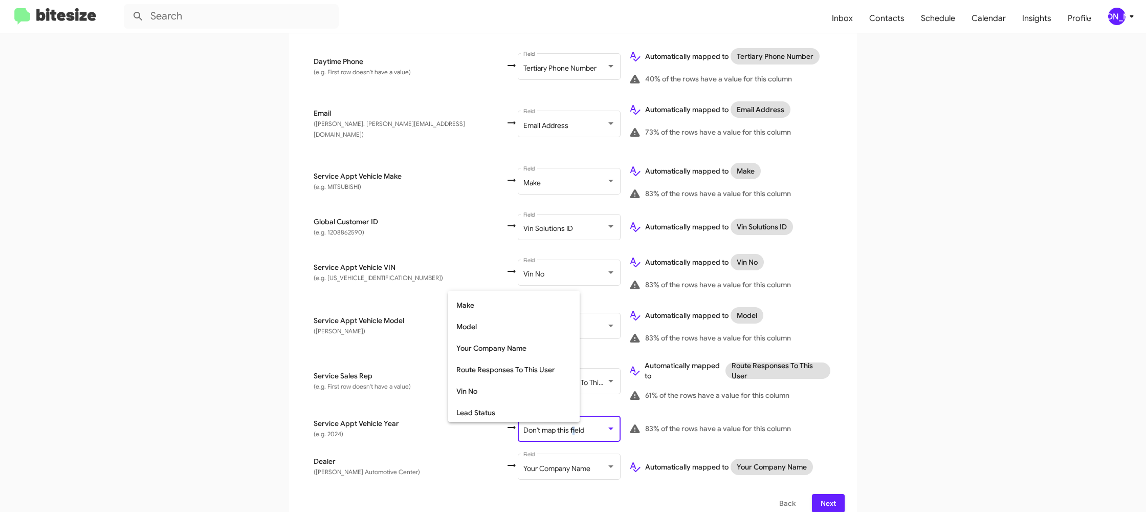
scroll to position [385, 0]
click at [500, 394] on span "Year" at bounding box center [513, 389] width 115 height 21
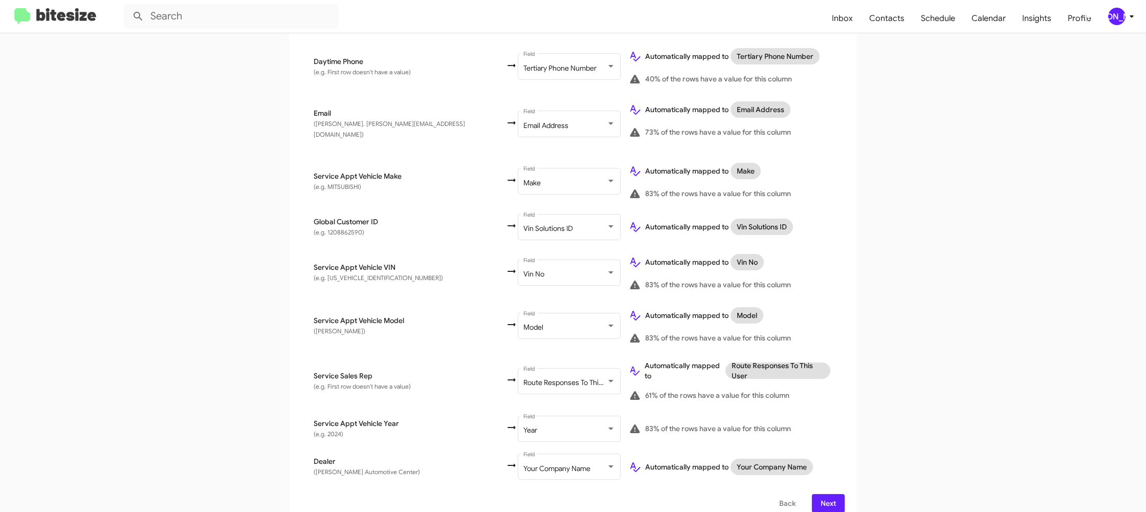
drag, startPoint x: 855, startPoint y: 380, endPoint x: 849, endPoint y: 379, distance: 6.3
click at [852, 379] on div "Select File To import contacts, you need to provide the data in a CSV file form…" at bounding box center [573, 153] width 568 height 744
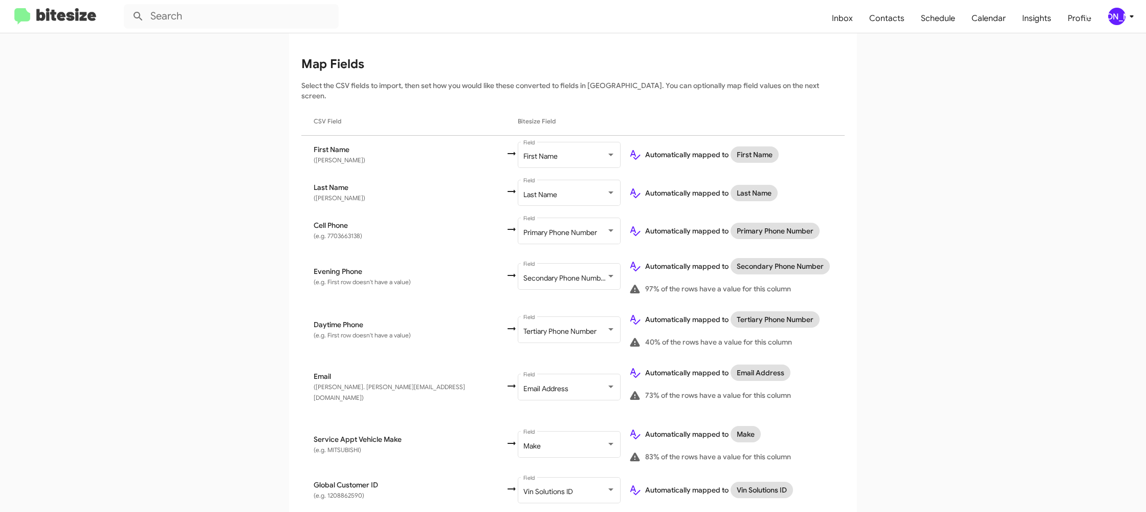
scroll to position [0, 0]
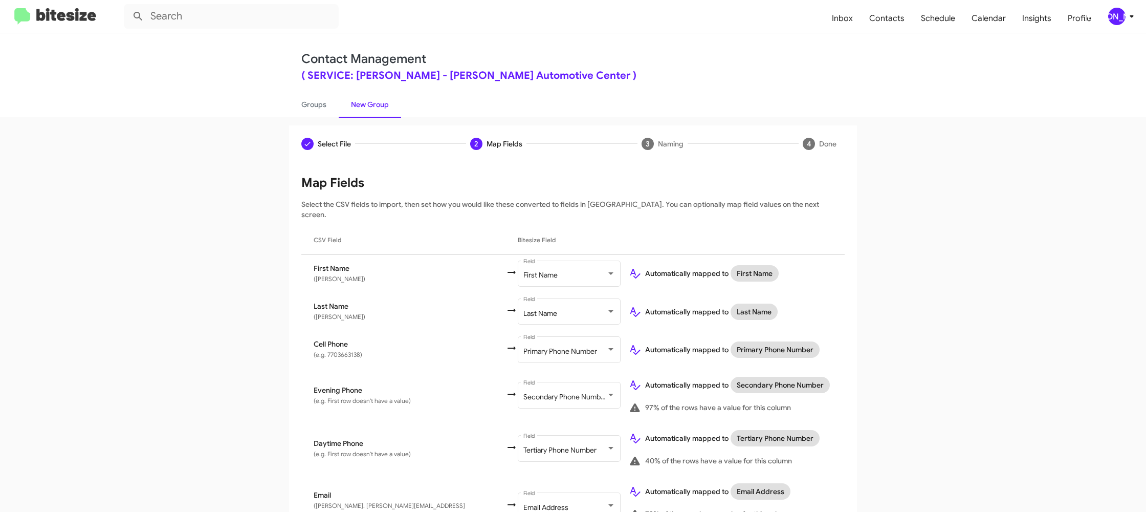
click at [1111, 10] on div "[PERSON_NAME]" at bounding box center [1116, 16] width 17 height 17
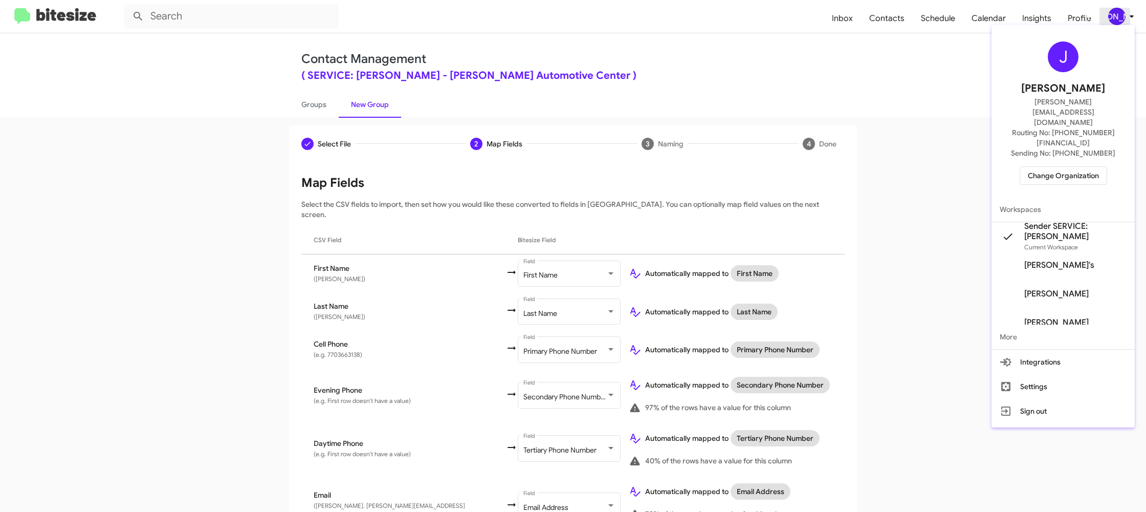
click at [1113, 9] on div at bounding box center [573, 256] width 1146 height 512
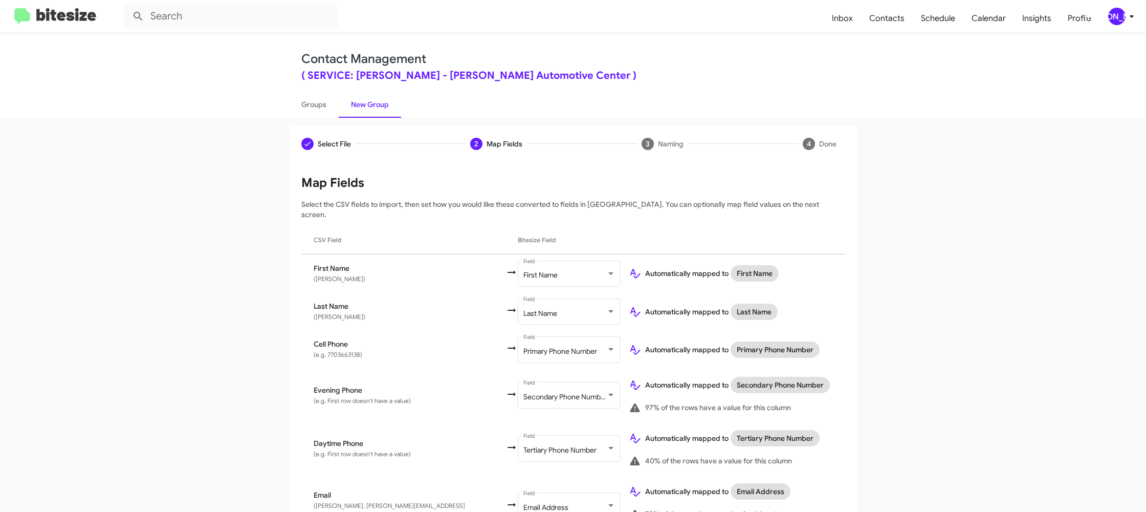
scroll to position [382, 0]
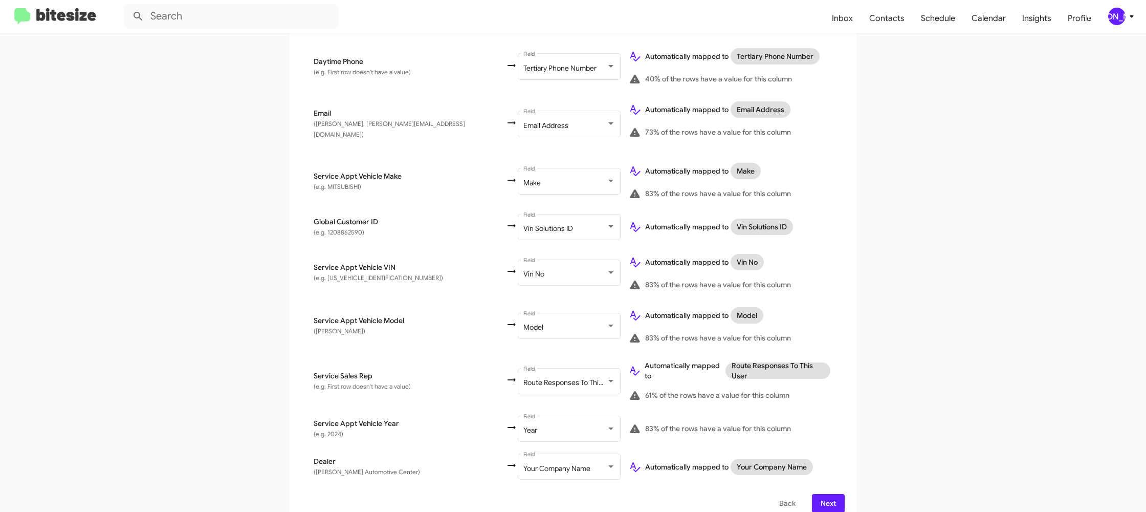
click at [824, 494] on span "Next" at bounding box center [828, 503] width 16 height 18
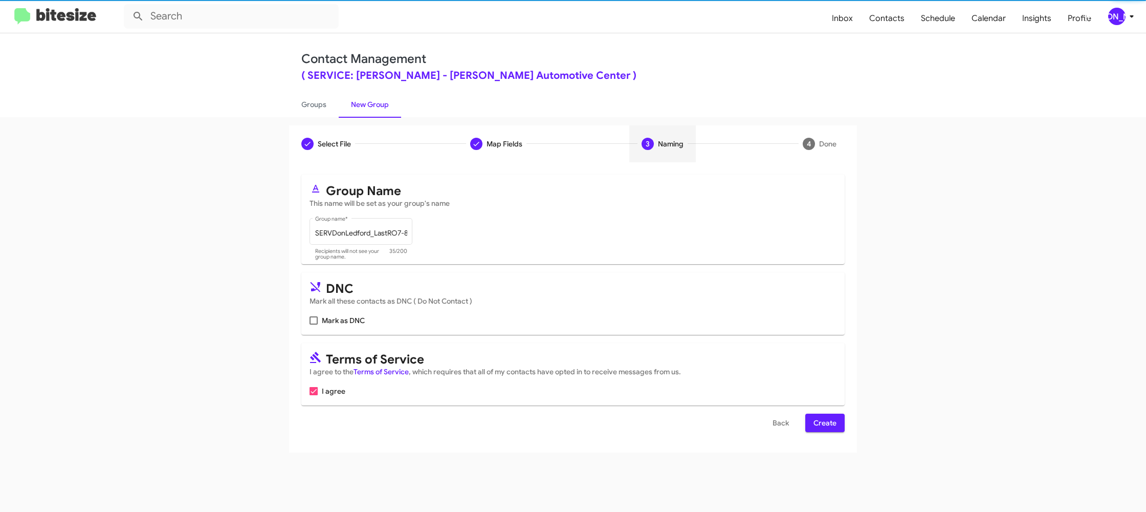
scroll to position [0, 0]
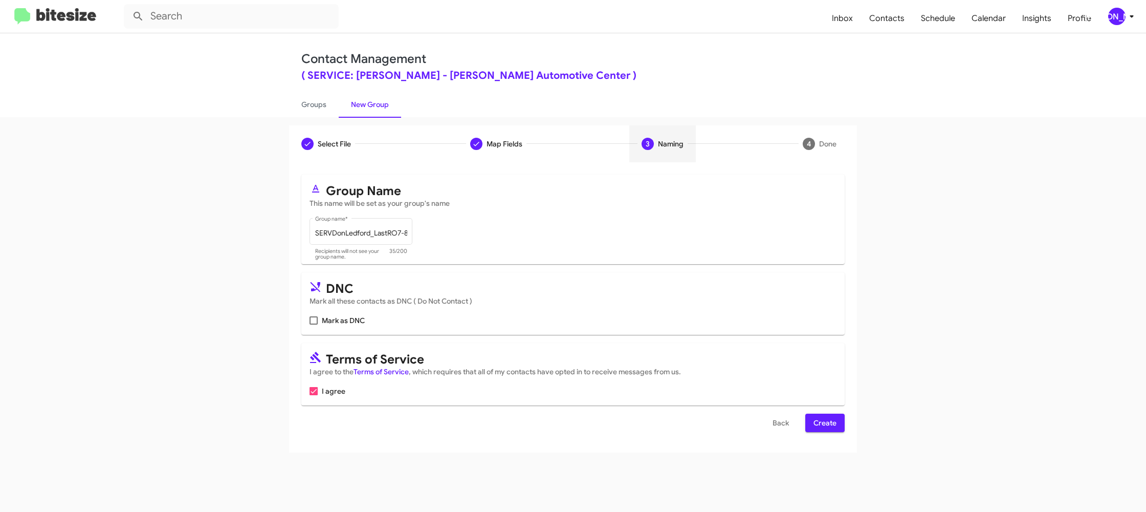
click at [820, 424] on span "Create" at bounding box center [824, 422] width 23 height 18
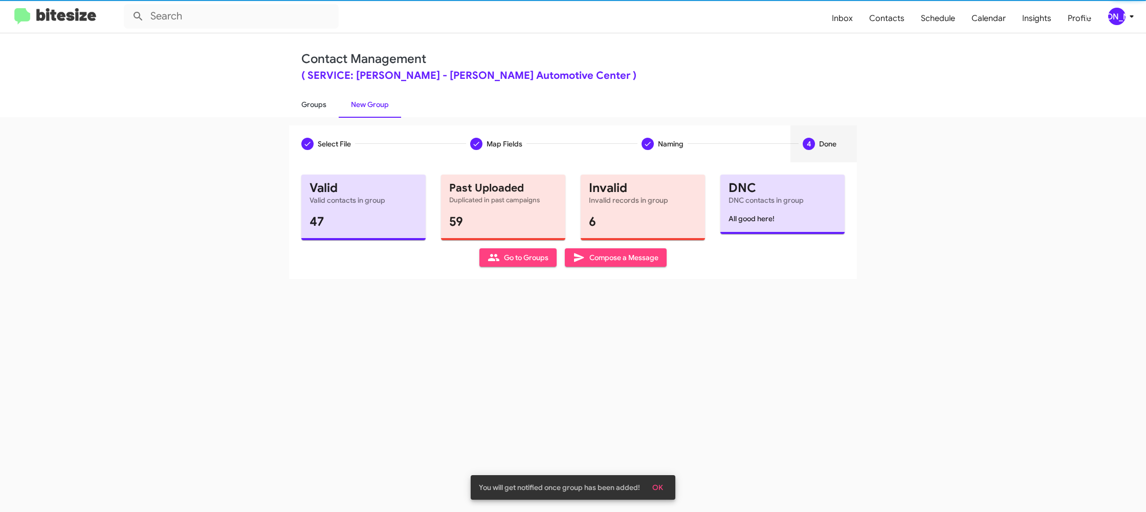
click at [322, 97] on link "Groups" at bounding box center [314, 104] width 50 height 27
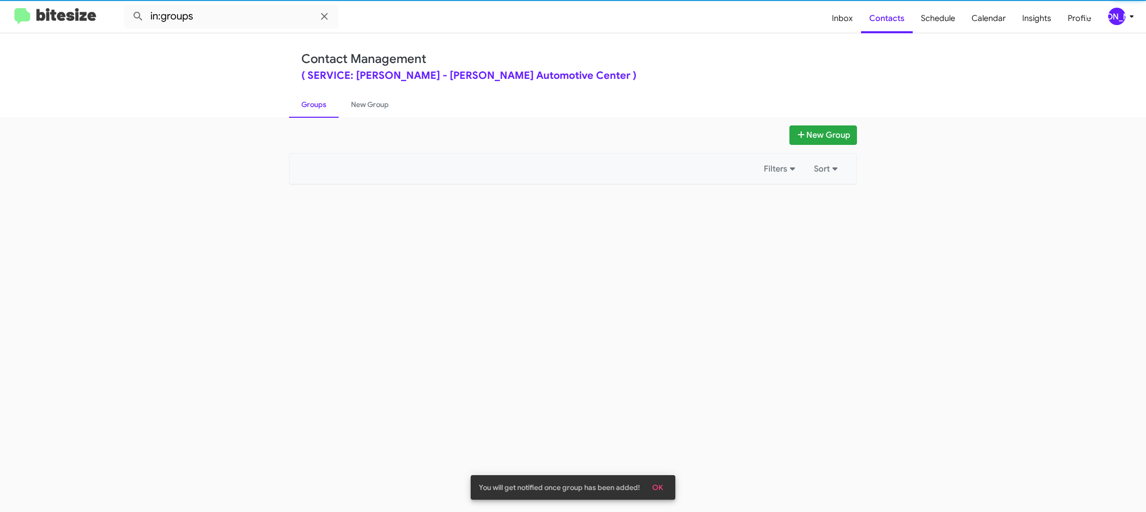
click at [322, 97] on link "Groups" at bounding box center [314, 104] width 50 height 27
drag, startPoint x: 322, startPoint y: 97, endPoint x: 350, endPoint y: 97, distance: 28.7
click at [322, 97] on link "Groups" at bounding box center [314, 104] width 50 height 27
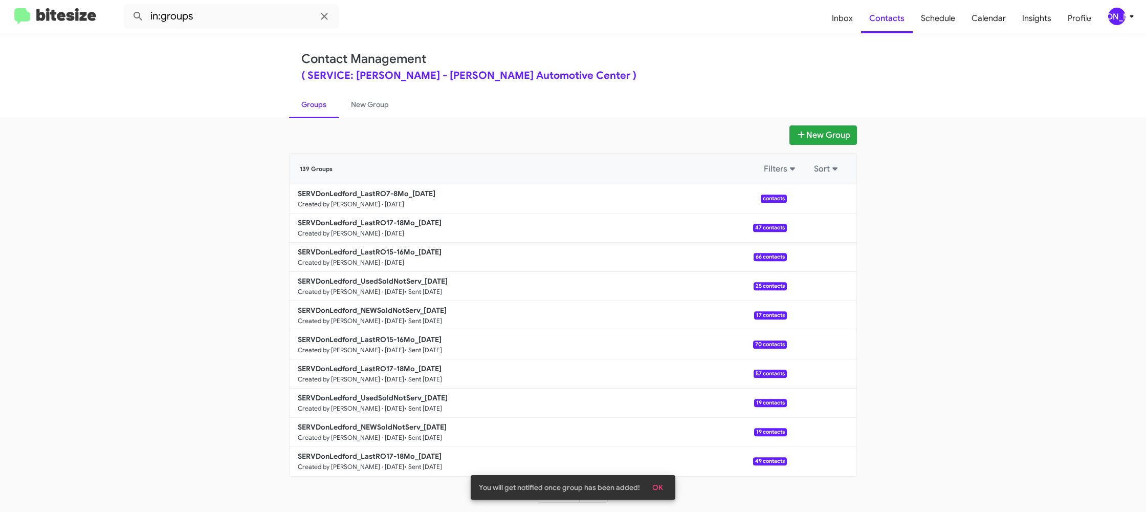
click at [328, 100] on link "Groups" at bounding box center [314, 104] width 50 height 27
click at [257, 21] on input "in:groups" at bounding box center [231, 16] width 215 height 25
click at [128, 6] on button at bounding box center [138, 16] width 20 height 20
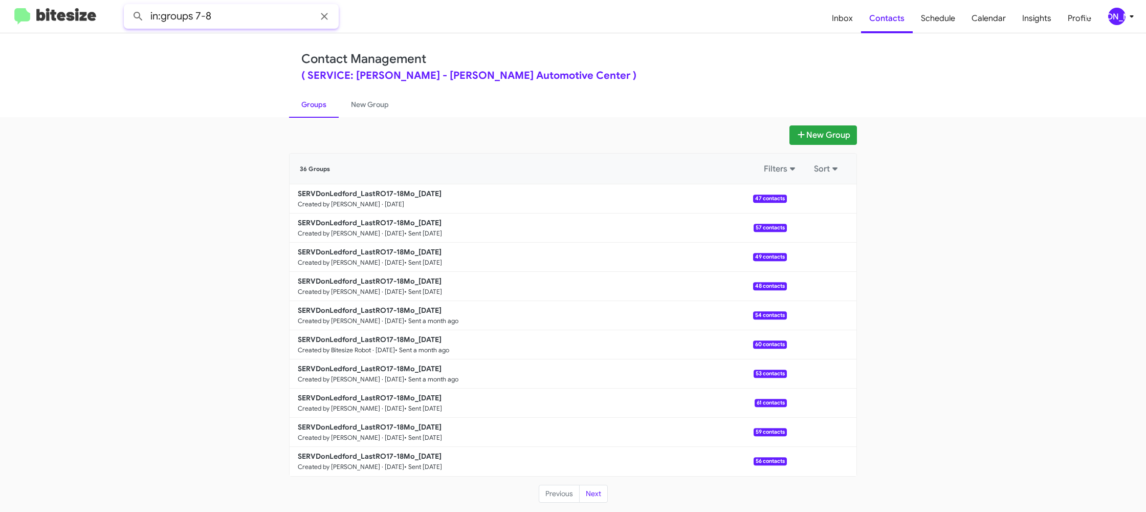
type input "in:groups 7-8"
click at [128, 6] on button at bounding box center [138, 16] width 20 height 20
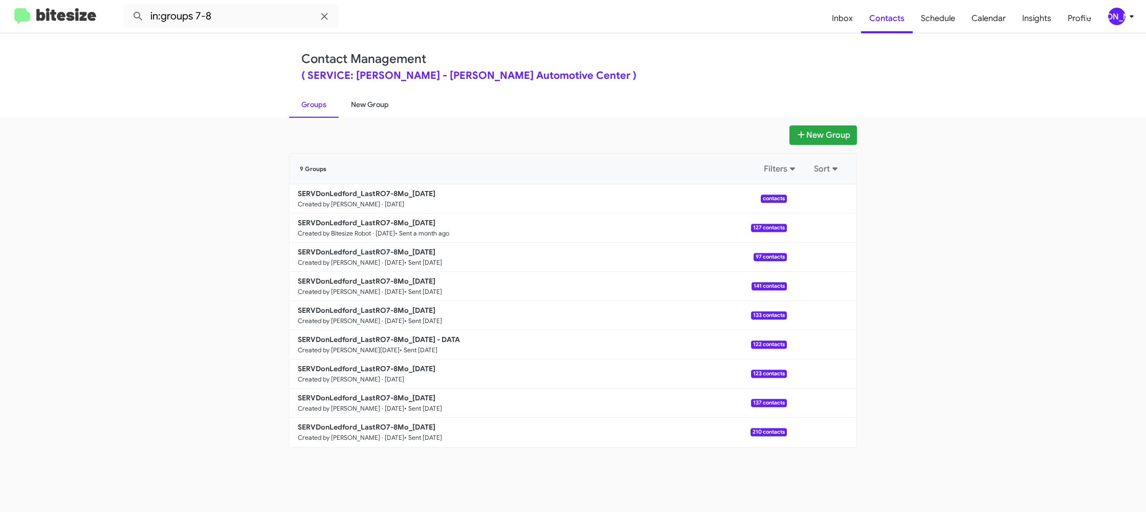
click at [373, 108] on link "New Group" at bounding box center [370, 104] width 62 height 27
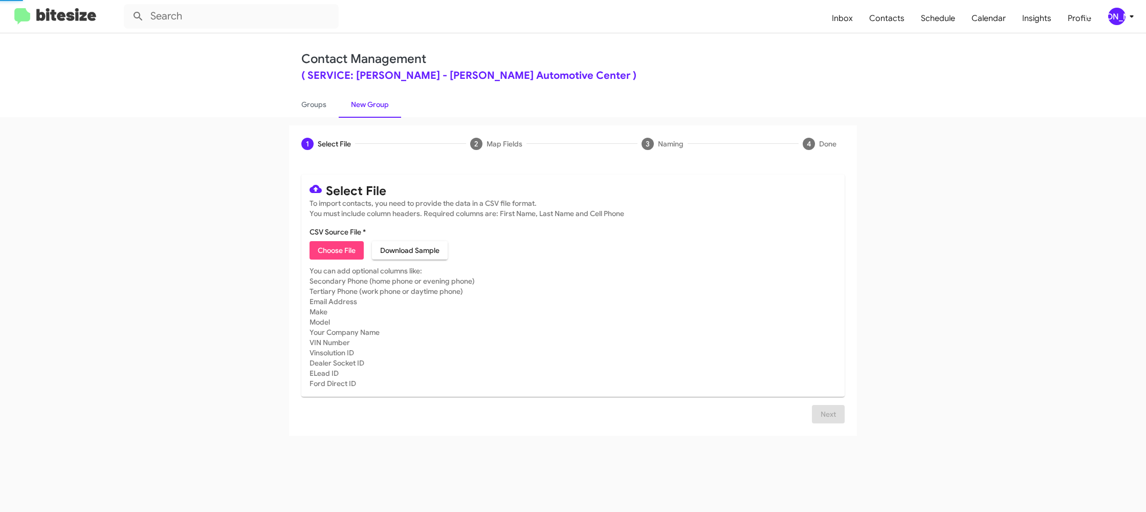
click at [373, 108] on link "New Group" at bounding box center [370, 104] width 62 height 27
click at [341, 111] on link "New Group" at bounding box center [370, 104] width 62 height 27
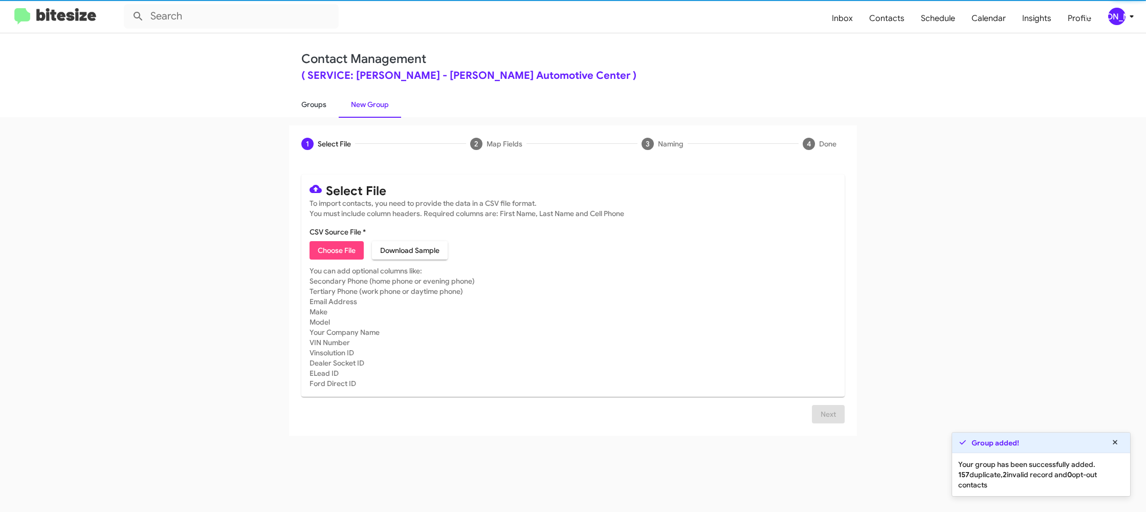
click at [314, 110] on link "Groups" at bounding box center [314, 104] width 50 height 27
type input "in:groups"
drag, startPoint x: 314, startPoint y: 110, endPoint x: 322, endPoint y: 111, distance: 8.2
click at [314, 110] on link "Groups" at bounding box center [314, 104] width 50 height 27
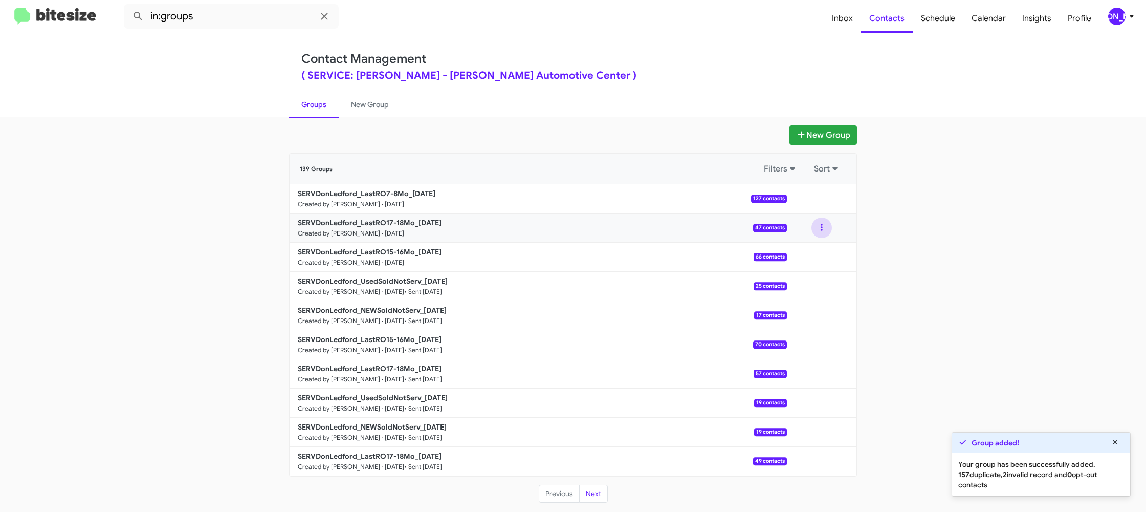
click at [820, 230] on button at bounding box center [821, 227] width 20 height 20
click at [812, 248] on button "View contacts" at bounding box center [791, 255] width 82 height 25
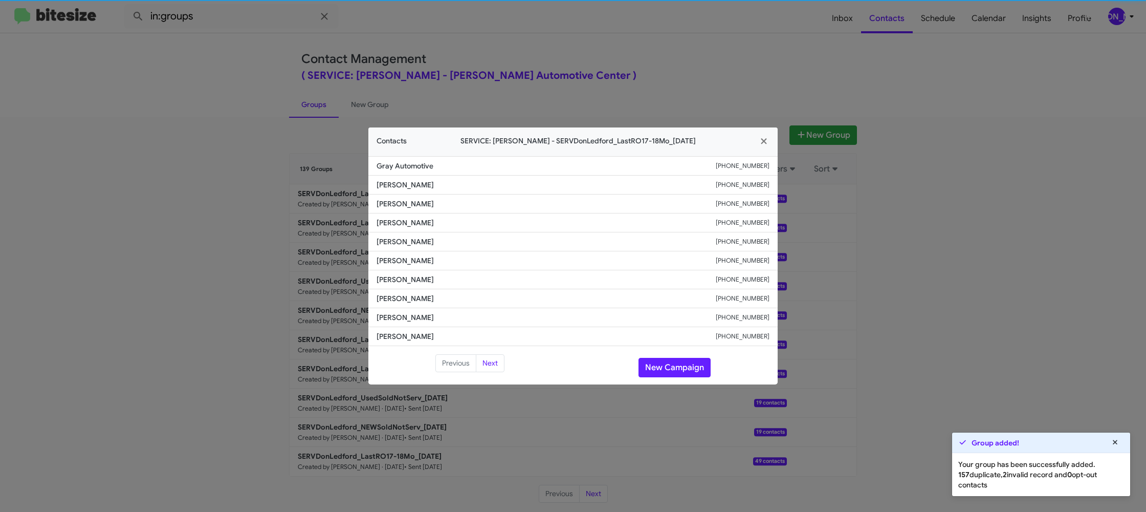
click at [405, 265] on span "[PERSON_NAME]" at bounding box center [546, 260] width 339 height 10
copy span "[PERSON_NAME]"
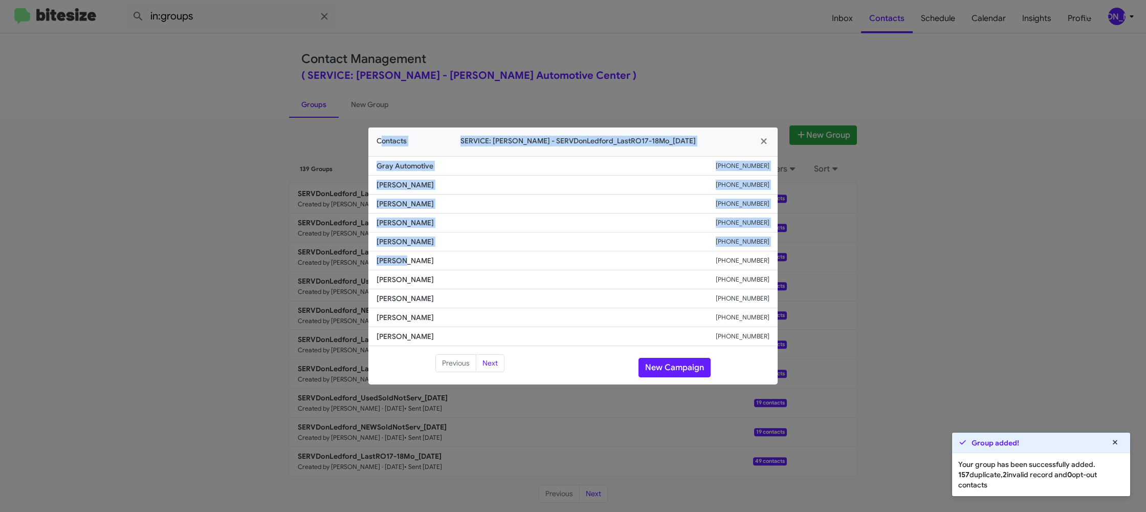
drag, startPoint x: 276, startPoint y: 62, endPoint x: 400, endPoint y: 261, distance: 233.9
click at [401, 261] on modal-container "Contacts SERVICE: [PERSON_NAME] - SERVDonLedford_LastRO17-18Mo_[DATE] Gray Auto…" at bounding box center [573, 256] width 1146 height 512
click at [400, 261] on span "[PERSON_NAME]" at bounding box center [546, 260] width 339 height 10
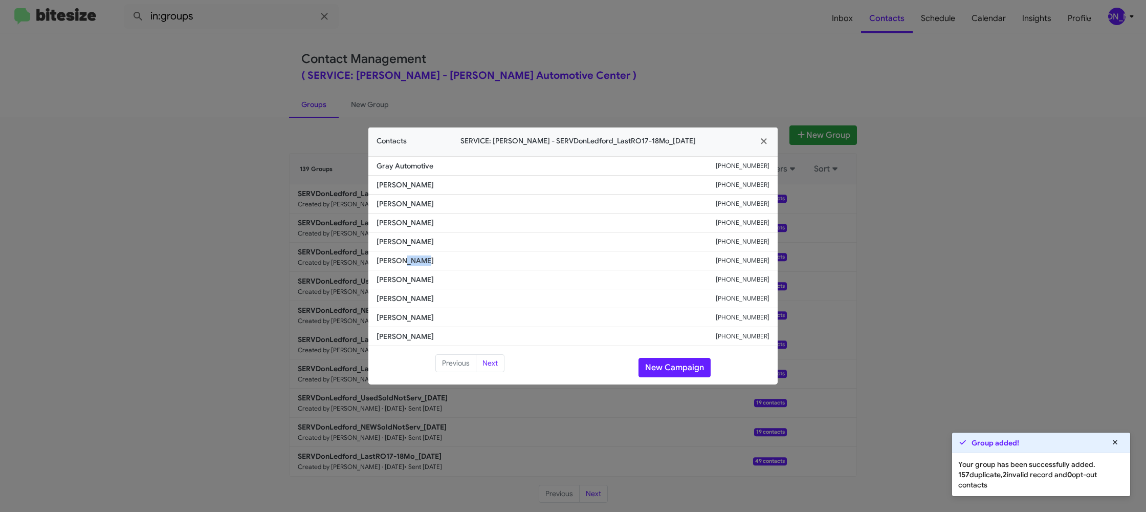
click at [400, 261] on span "[PERSON_NAME]" at bounding box center [546, 260] width 339 height 10
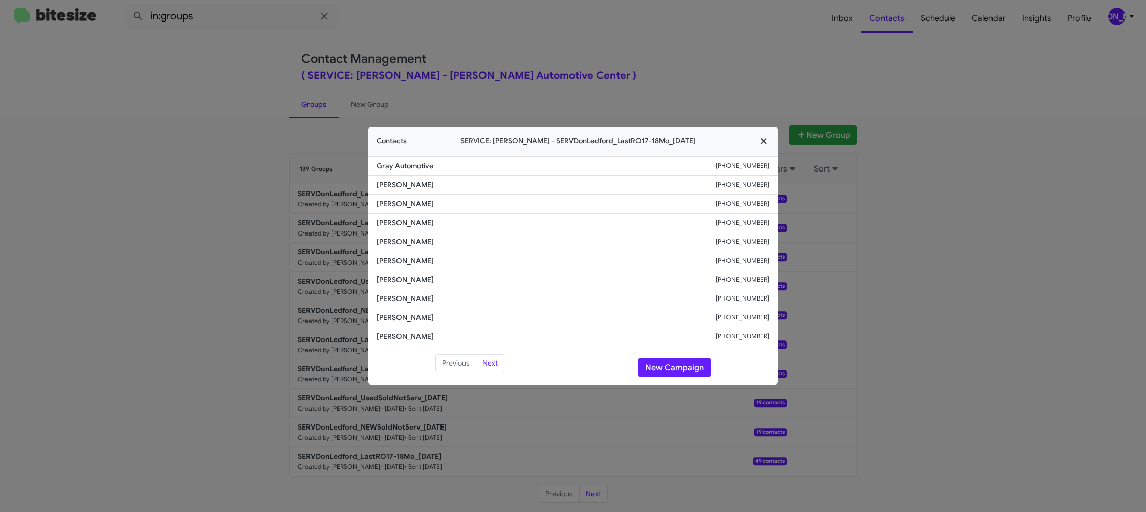
drag, startPoint x: 635, startPoint y: 60, endPoint x: 750, endPoint y: 130, distance: 134.8
click at [648, 65] on modal-container "Contacts SERVICE: [PERSON_NAME] - SERVDonLedford_LastRO17-18Mo_[DATE] Gray Auto…" at bounding box center [573, 256] width 1146 height 512
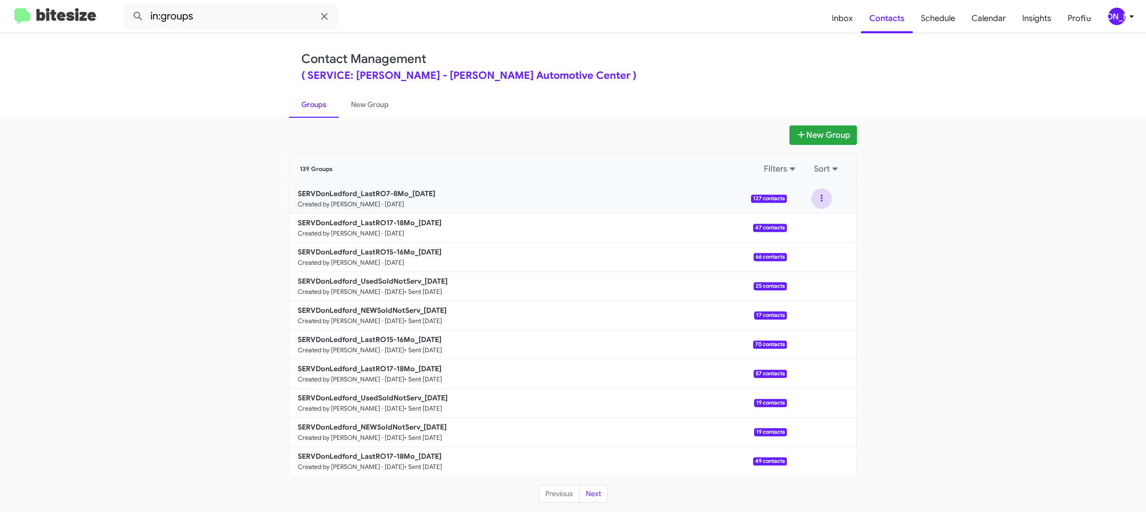
drag, startPoint x: 822, startPoint y: 198, endPoint x: 815, endPoint y: 208, distance: 11.8
click at [817, 204] on button at bounding box center [821, 198] width 20 height 20
drag, startPoint x: 815, startPoint y: 208, endPoint x: 806, endPoint y: 224, distance: 18.3
click at [806, 224] on button "View contacts" at bounding box center [791, 226] width 82 height 25
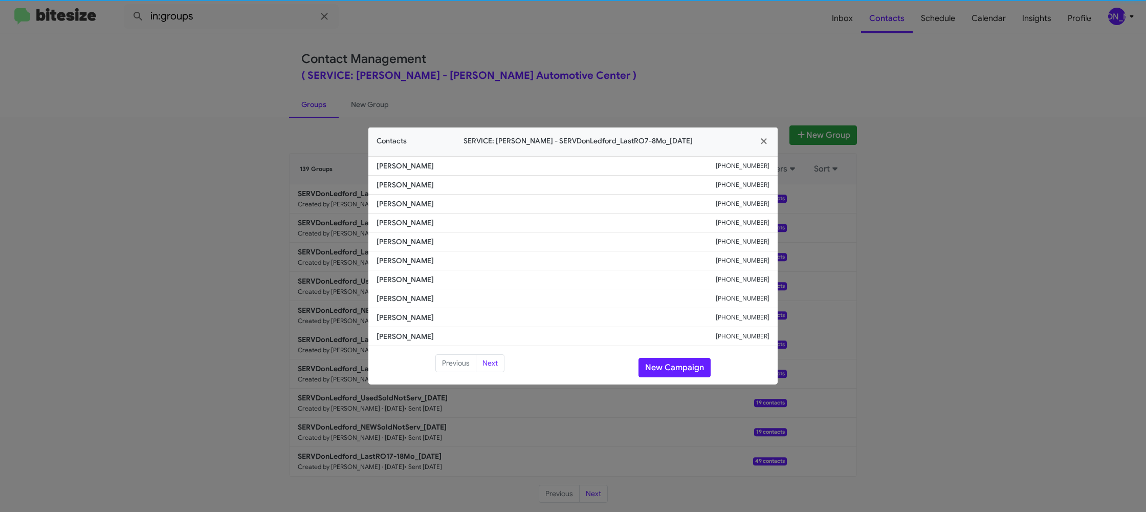
click at [406, 265] on span "[PERSON_NAME]" at bounding box center [546, 260] width 339 height 10
copy span "[PERSON_NAME]"
drag, startPoint x: 263, startPoint y: 168, endPoint x: 346, endPoint y: 203, distance: 90.4
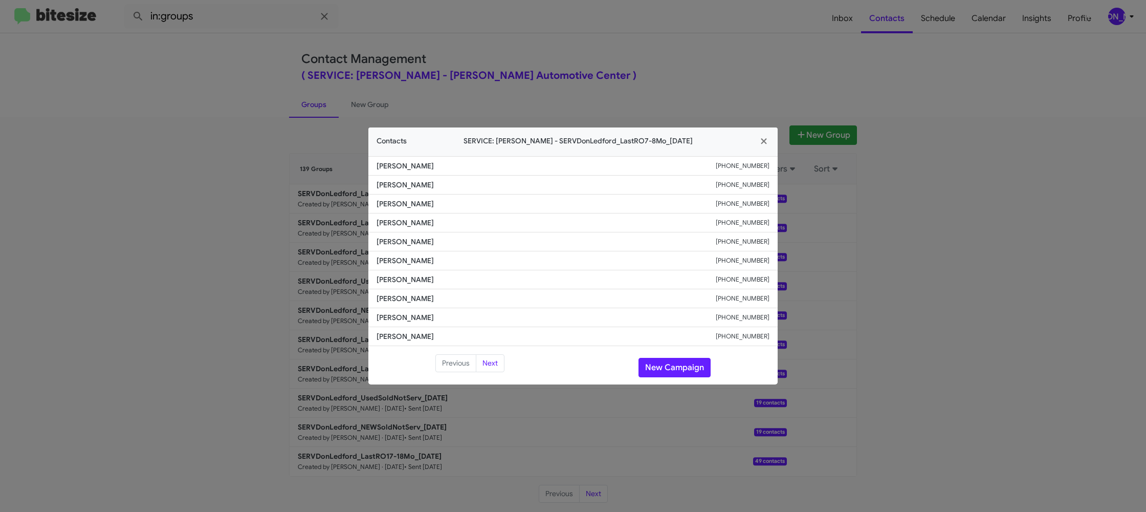
click at [263, 168] on modal-container "Contacts SERVICE: [PERSON_NAME] - SERVDonLedford_LastRO7-8Mo_[DATE] [PERSON_NAM…" at bounding box center [573, 256] width 1146 height 512
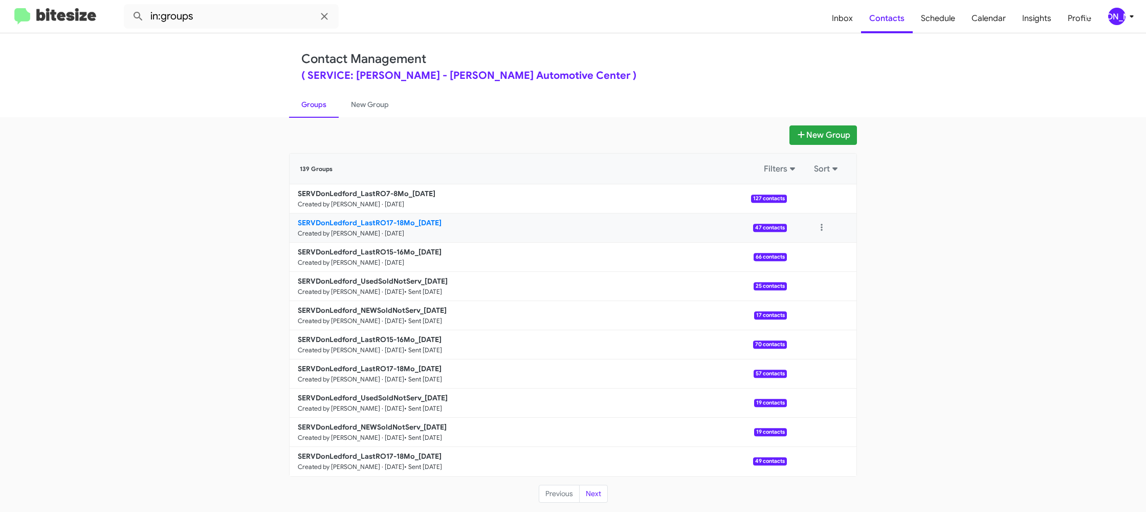
click at [368, 220] on b "SERVDonLedford_LastRO17-18Mo_[DATE]" at bounding box center [370, 222] width 144 height 9
drag, startPoint x: 368, startPoint y: 220, endPoint x: 348, endPoint y: 188, distance: 37.9
click at [364, 214] on link "SERVDonLedford_LastRO17-18Mo_[DATE] Created by [PERSON_NAME] · [DATE] 47 contac…" at bounding box center [538, 227] width 497 height 29
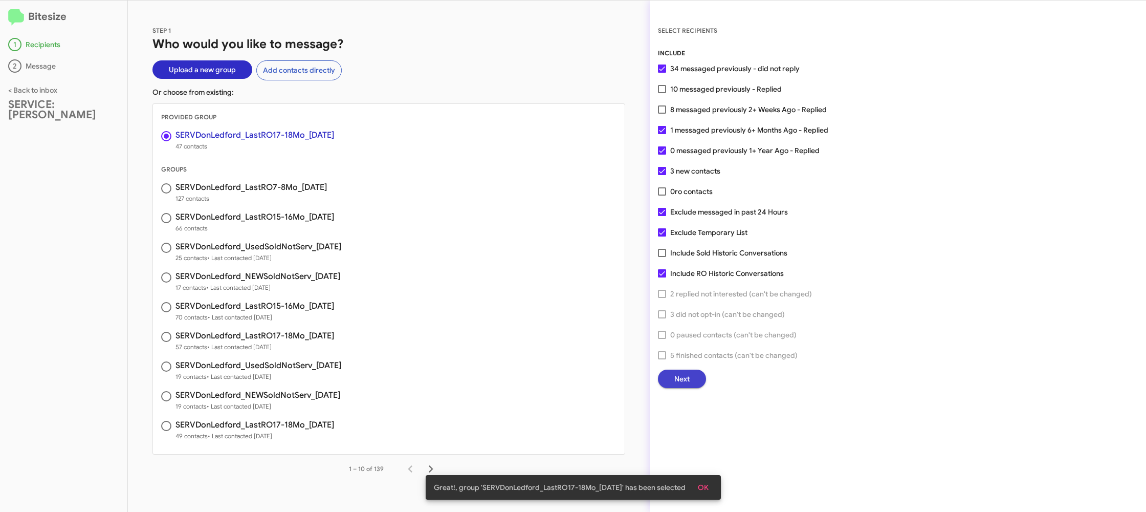
click at [676, 381] on span "Next" at bounding box center [681, 378] width 15 height 18
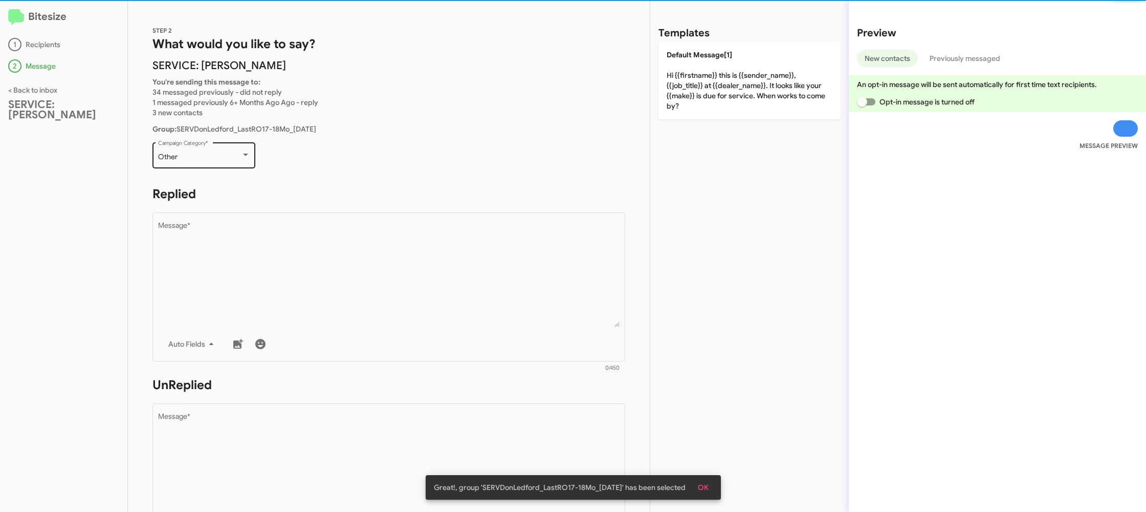
click at [214, 157] on div "Other" at bounding box center [199, 157] width 83 height 8
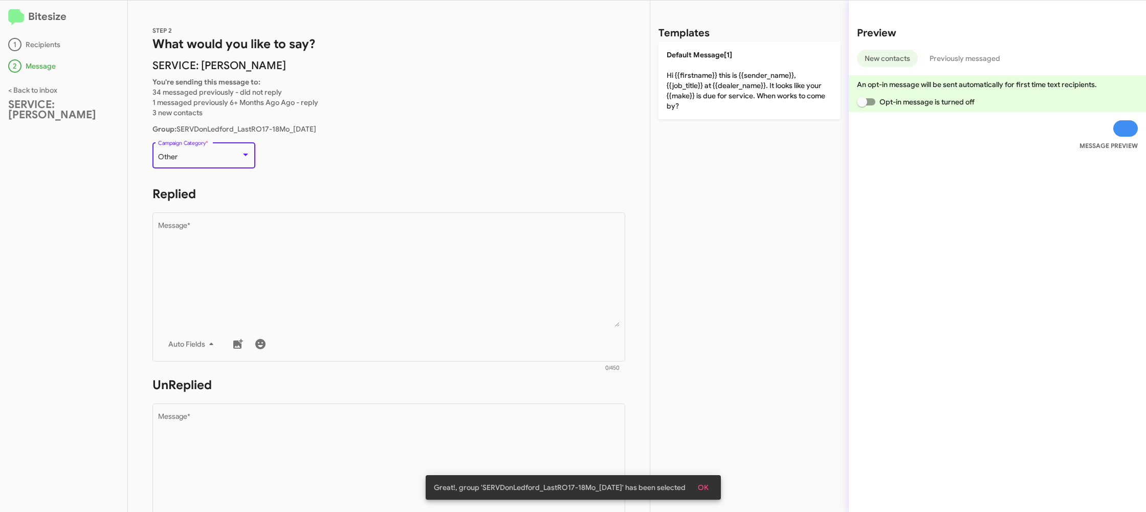
scroll to position [21, 0]
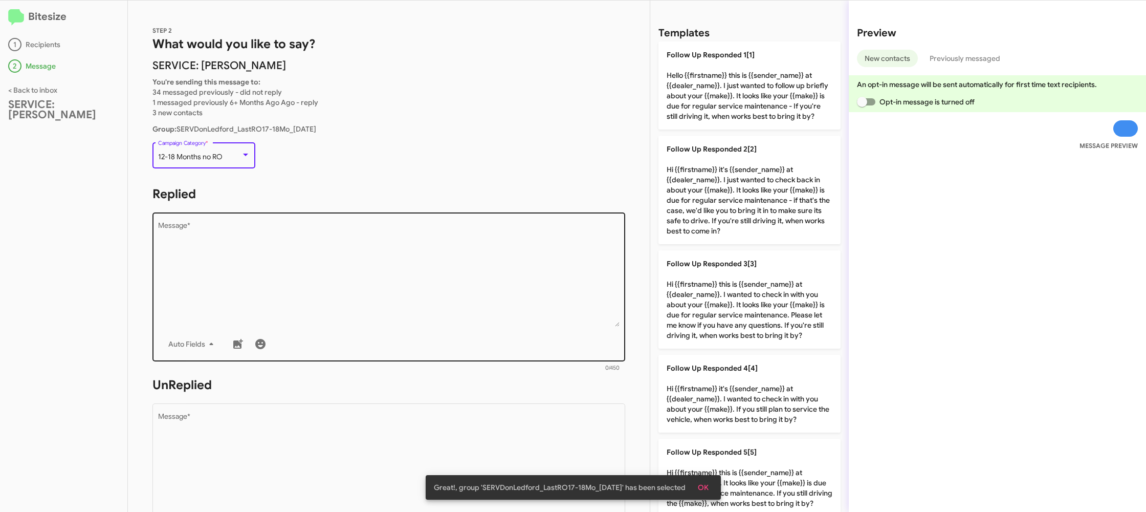
drag, startPoint x: 320, startPoint y: 295, endPoint x: 455, endPoint y: 260, distance: 139.3
click at [321, 294] on textarea "Message *" at bounding box center [389, 274] width 462 height 104
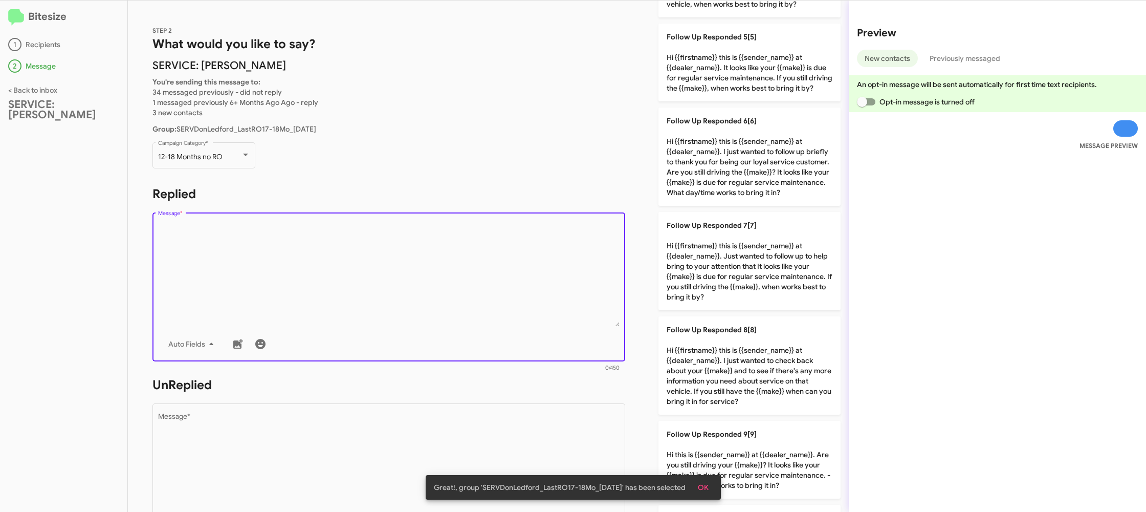
scroll to position [596, 0]
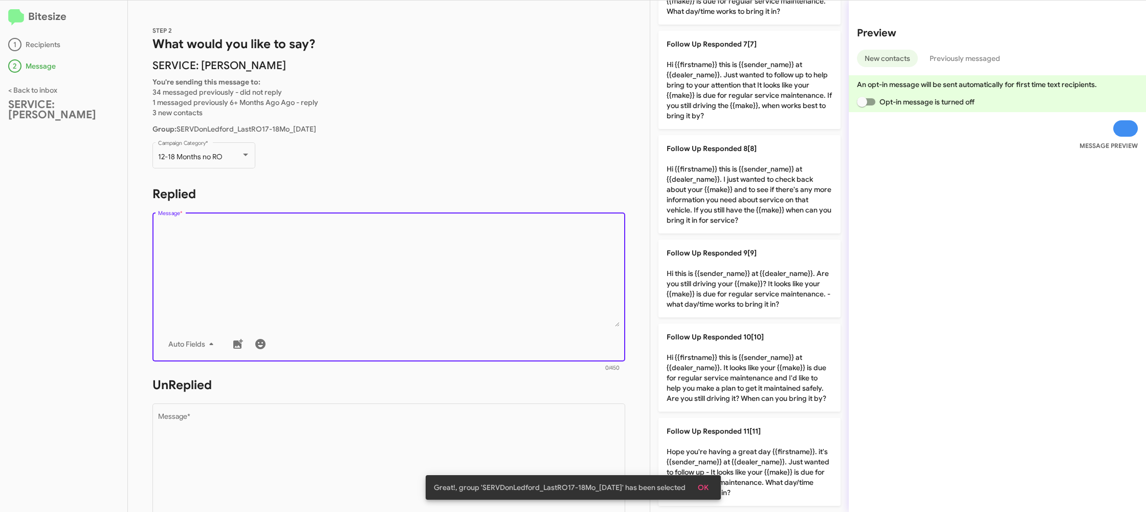
click at [747, 286] on p "Follow Up Responded 9[9] Hi this is {{sender_name}} at {{dealer_name}}. Are you…" at bounding box center [749, 278] width 182 height 78
type textarea "Hi this is {{sender_name}} at {{dealer_name}}. Are you still driving your {{mak…"
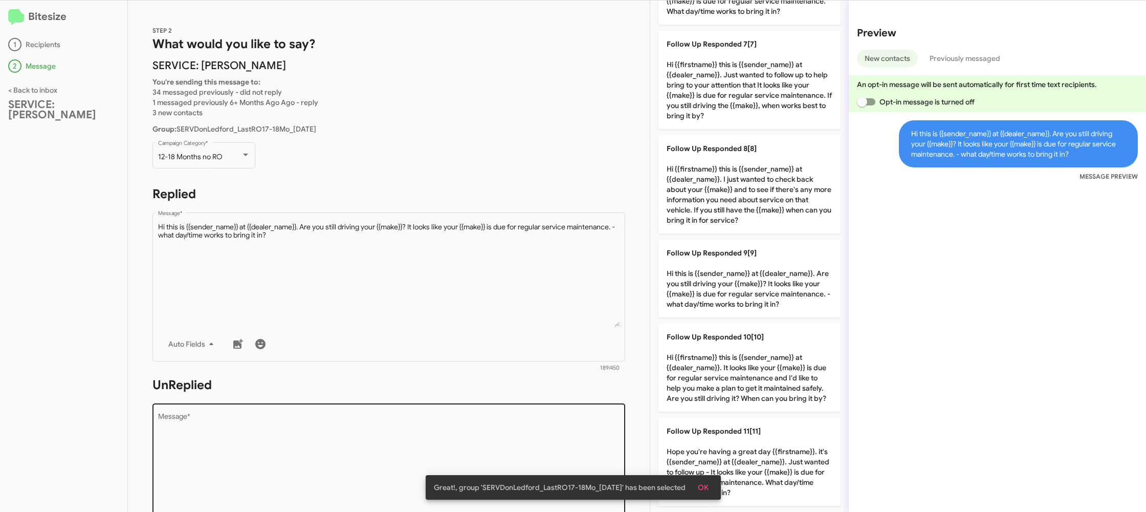
drag, startPoint x: 582, startPoint y: 396, endPoint x: 562, endPoint y: 421, distance: 31.7
click at [570, 412] on form "UnReplied Drop image here to insert Auto Fields Message * 0/450" at bounding box center [388, 470] width 473 height 187
click at [562, 421] on textarea "Message *" at bounding box center [389, 465] width 462 height 104
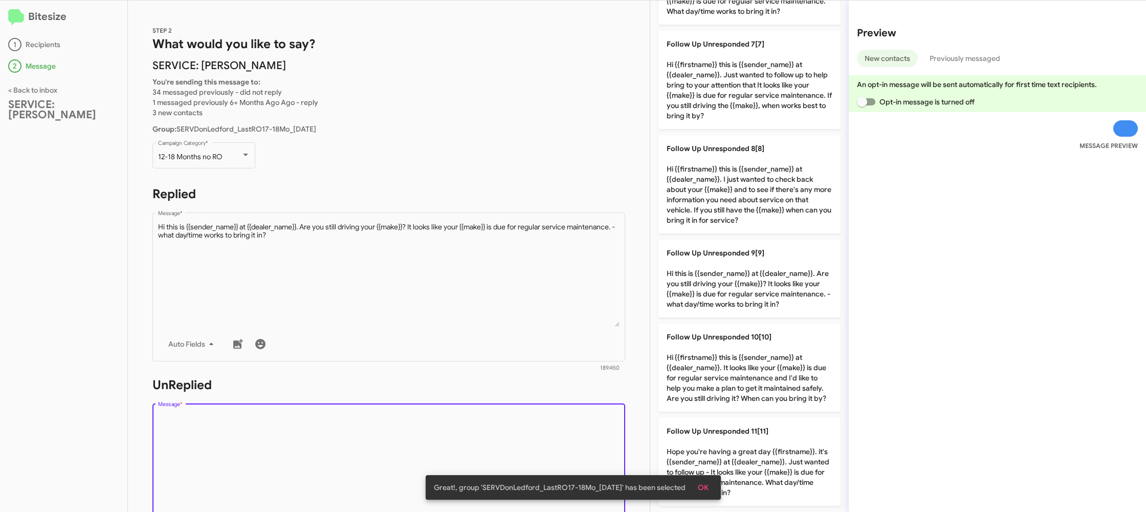
click at [562, 421] on textarea "Message *" at bounding box center [389, 465] width 462 height 104
drag, startPoint x: 562, startPoint y: 421, endPoint x: 692, endPoint y: 325, distance: 161.3
click at [571, 403] on div "Drop image here to insert Auto Fields Message *" at bounding box center [389, 476] width 462 height 151
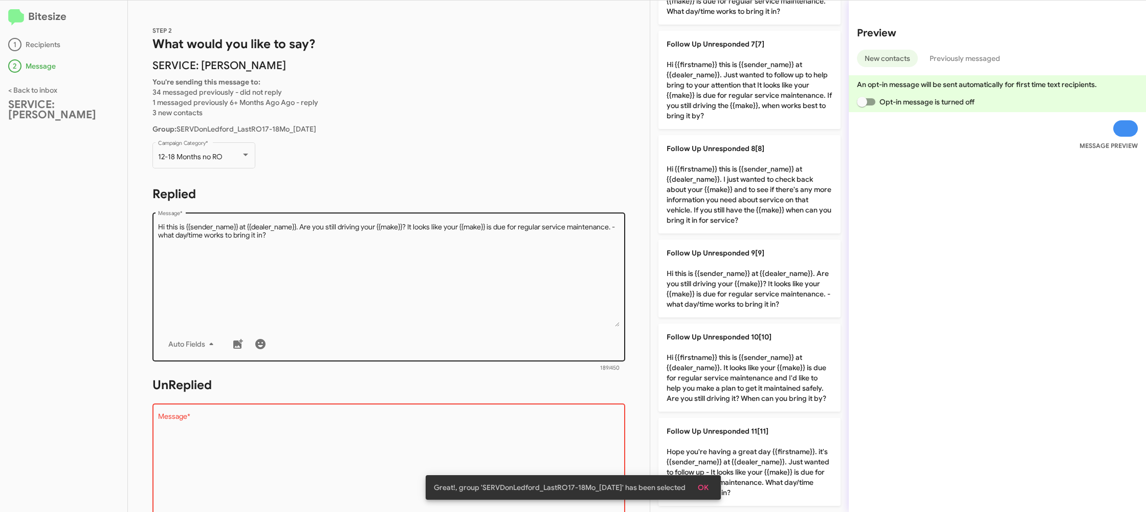
drag, startPoint x: 762, startPoint y: 466, endPoint x: 478, endPoint y: 324, distance: 317.1
click at [761, 466] on p "Follow Up Unresponded 11[11] Hope you're having a great day {{firstname}}. it's…" at bounding box center [749, 461] width 182 height 88
type textarea "Hope you're having a great day {{firstname}}. it's {{sender_name}} at {{dealer_…"
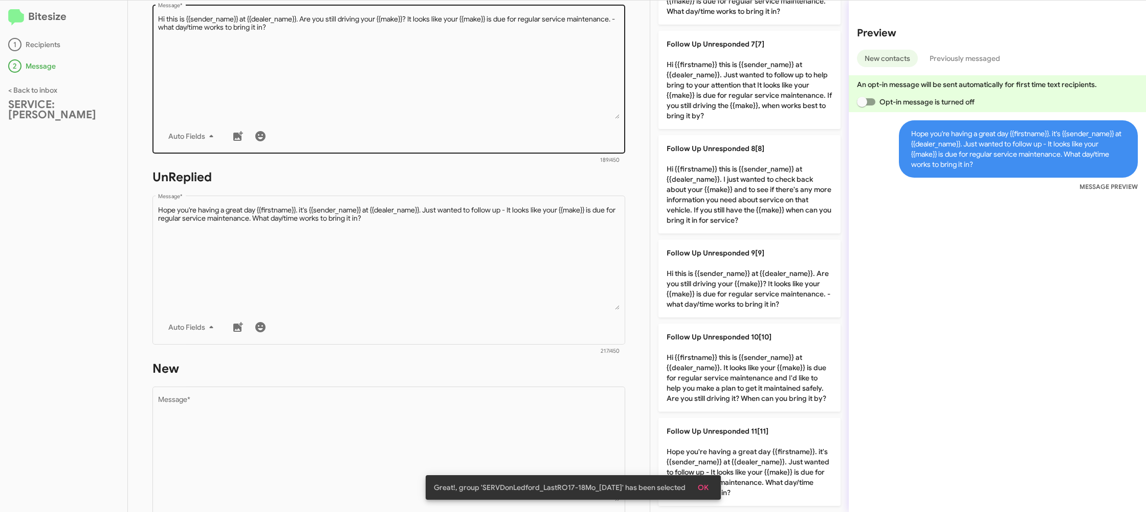
scroll to position [375, 0]
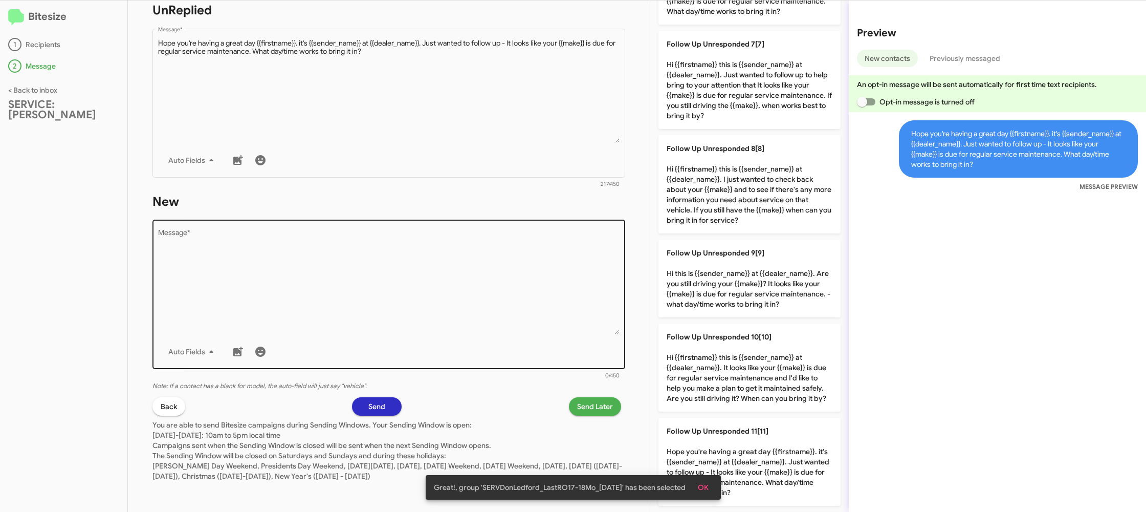
click at [446, 326] on textarea "Message *" at bounding box center [389, 282] width 462 height 104
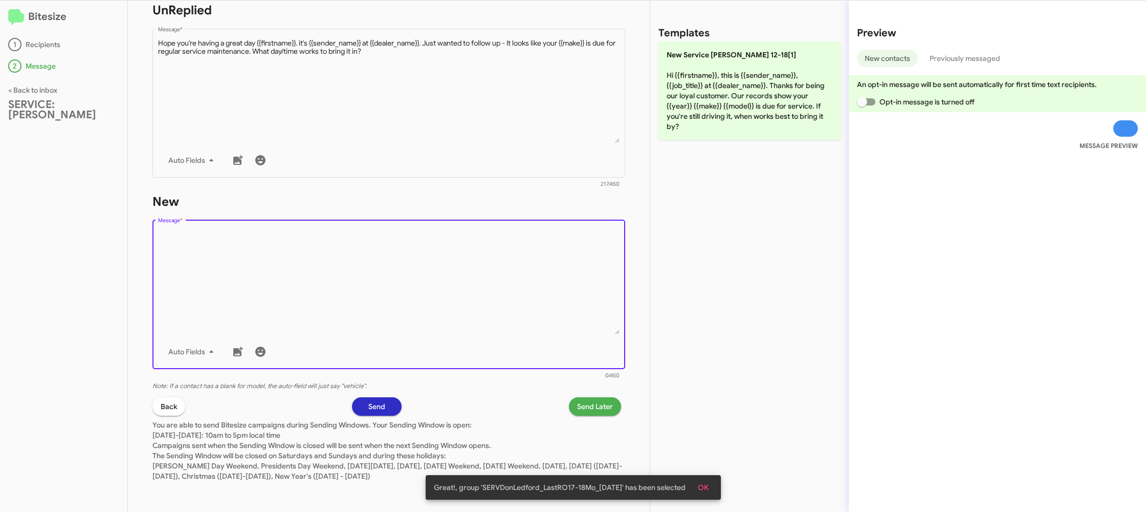
drag, startPoint x: 466, startPoint y: 307, endPoint x: 690, endPoint y: 113, distance: 297.0
click at [477, 299] on textarea "Message *" at bounding box center [389, 282] width 462 height 104
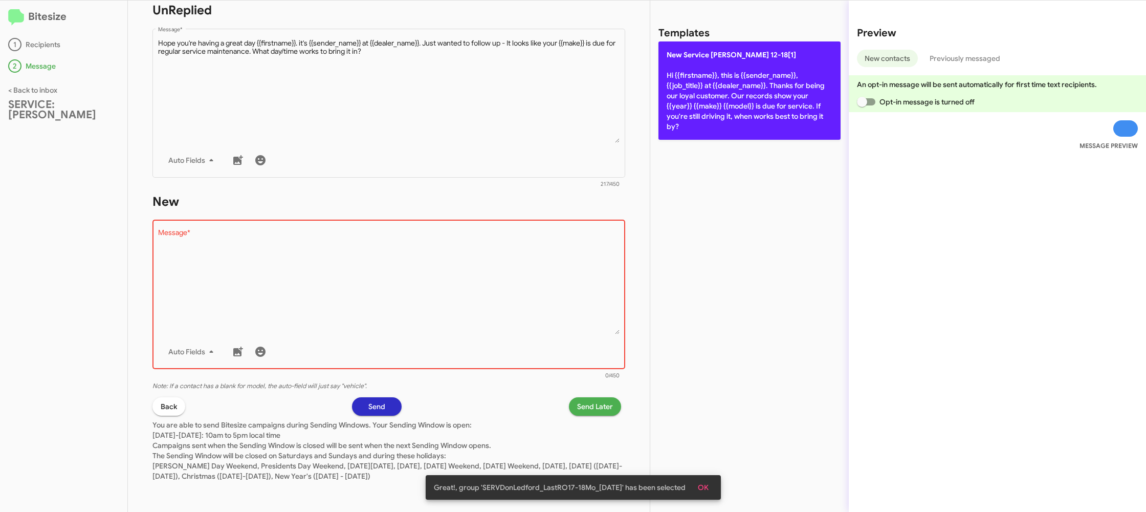
click at [690, 113] on p "New Service [PERSON_NAME] 12-18[1] Hi {{firstname}}, this is {{sender_name}}, {…" at bounding box center [749, 90] width 182 height 98
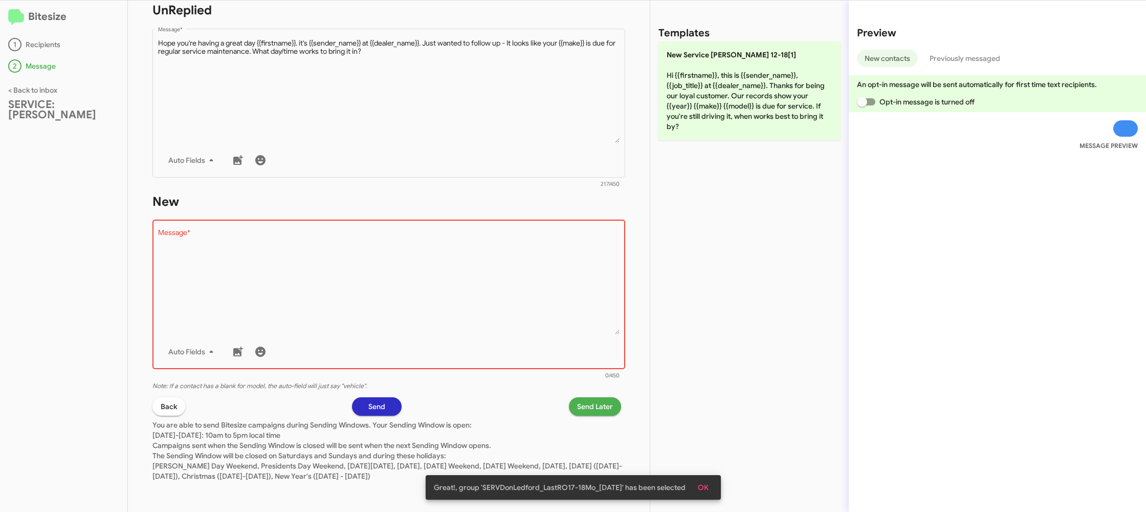
type textarea "Hi {{firstname}}, this is {{sender_name}}, {{job_title}} at {{dealer_name}}. Th…"
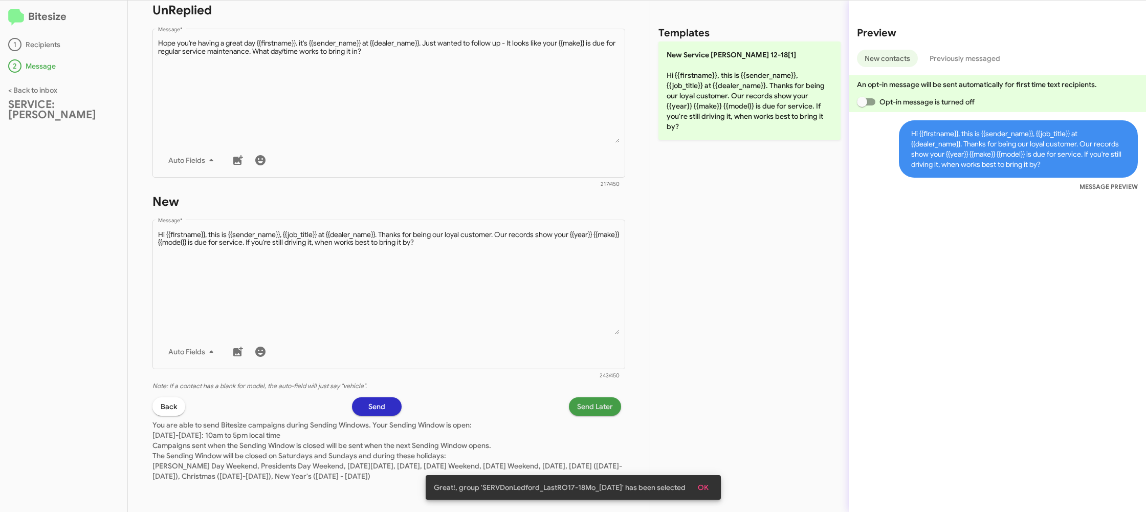
click at [586, 398] on span "Send Later" at bounding box center [595, 406] width 36 height 18
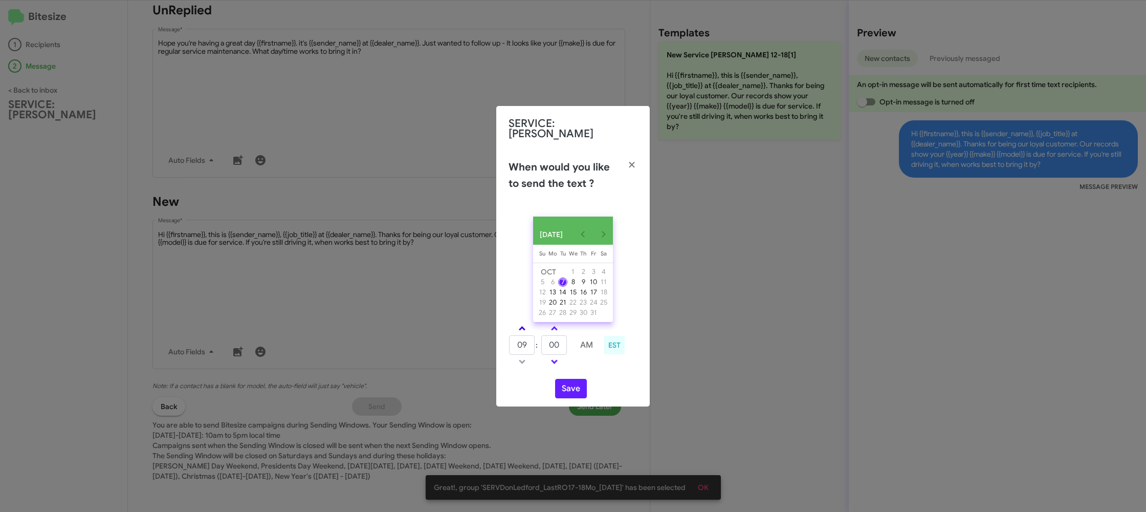
click at [523, 327] on span at bounding box center [522, 329] width 7 height 7
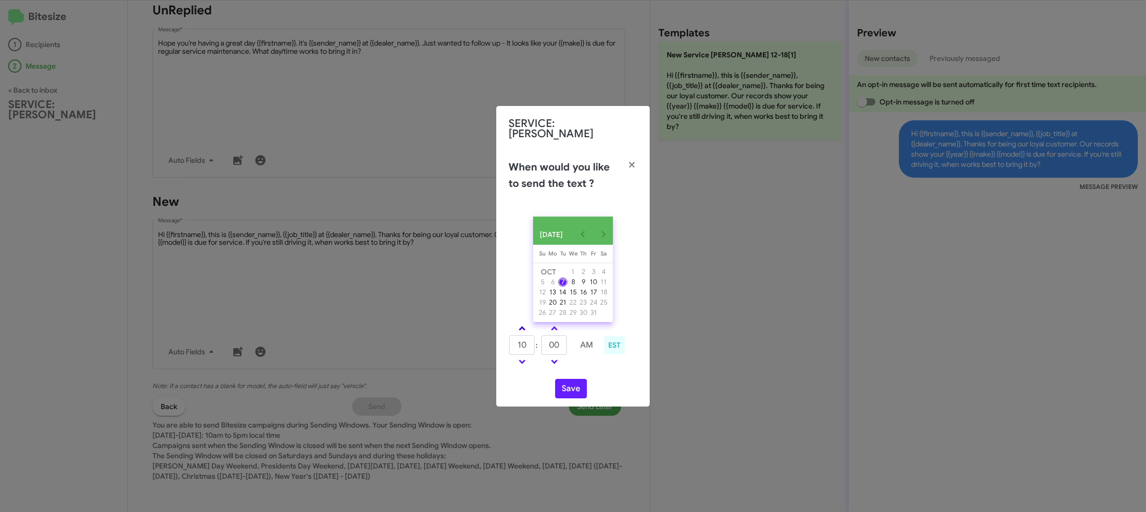
click at [523, 327] on span at bounding box center [522, 329] width 7 height 7
click at [524, 326] on span at bounding box center [522, 329] width 7 height 7
click at [524, 326] on link at bounding box center [522, 328] width 18 height 12
click at [522, 329] on span at bounding box center [522, 329] width 7 height 7
type input "02"
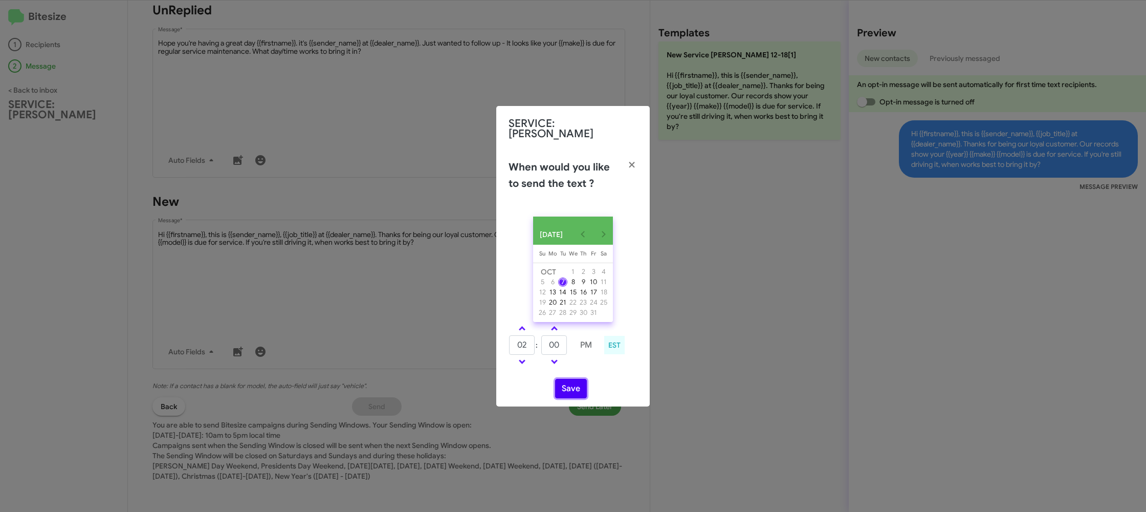
click at [569, 390] on button "Save" at bounding box center [571, 388] width 32 height 19
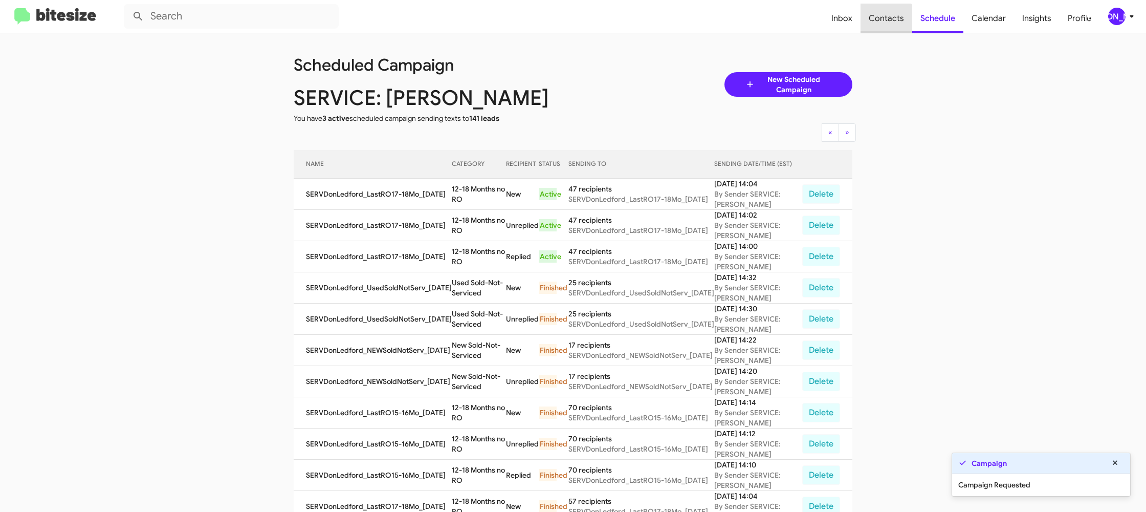
click at [889, 28] on span "Contacts" at bounding box center [886, 19] width 52 height 30
type input "in:groups"
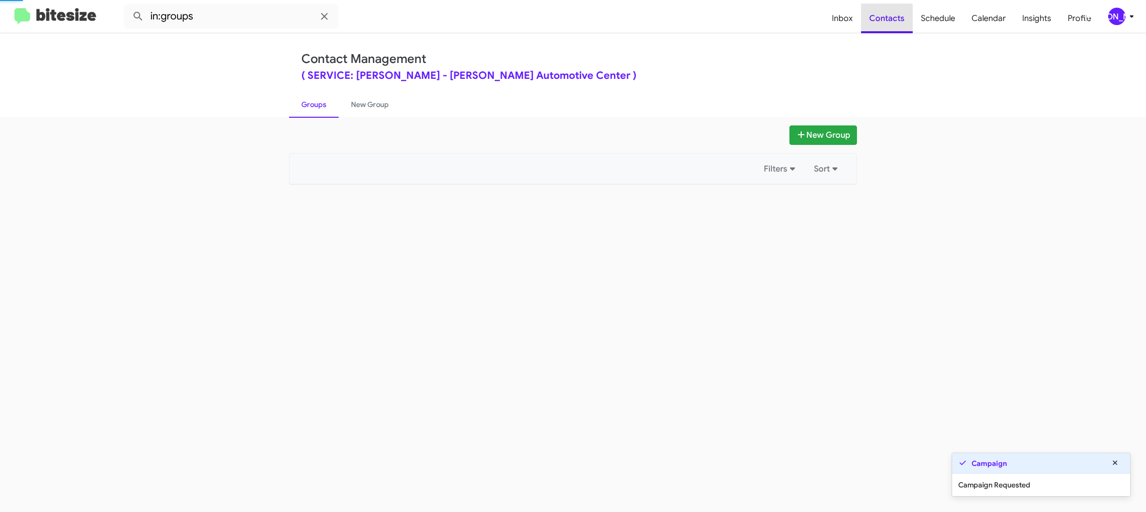
drag, startPoint x: 889, startPoint y: 28, endPoint x: 831, endPoint y: 42, distance: 60.1
click at [891, 27] on span "Contacts" at bounding box center [887, 19] width 52 height 30
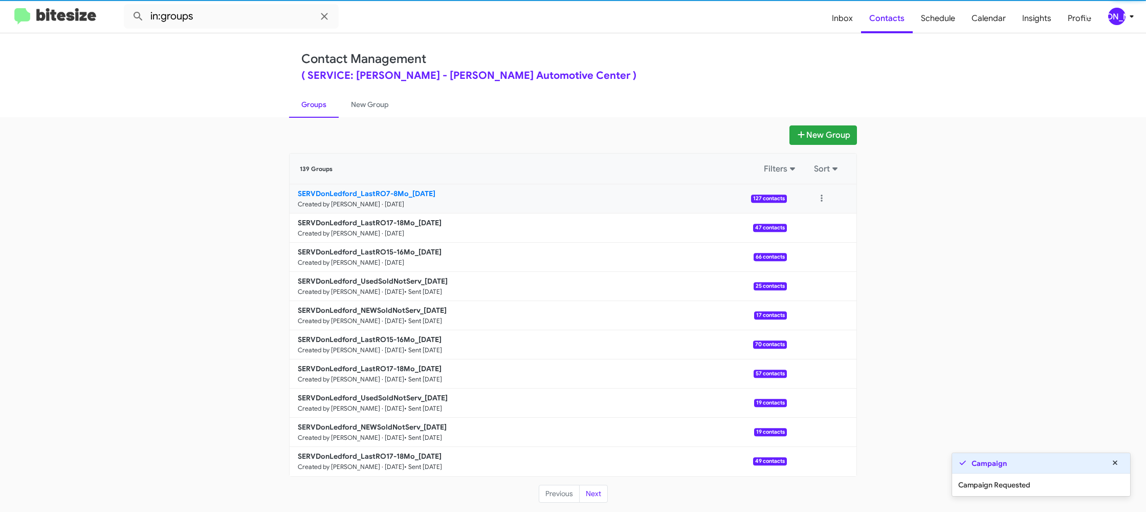
click at [358, 204] on small "Created by [PERSON_NAME] · [DATE]" at bounding box center [351, 204] width 106 height 8
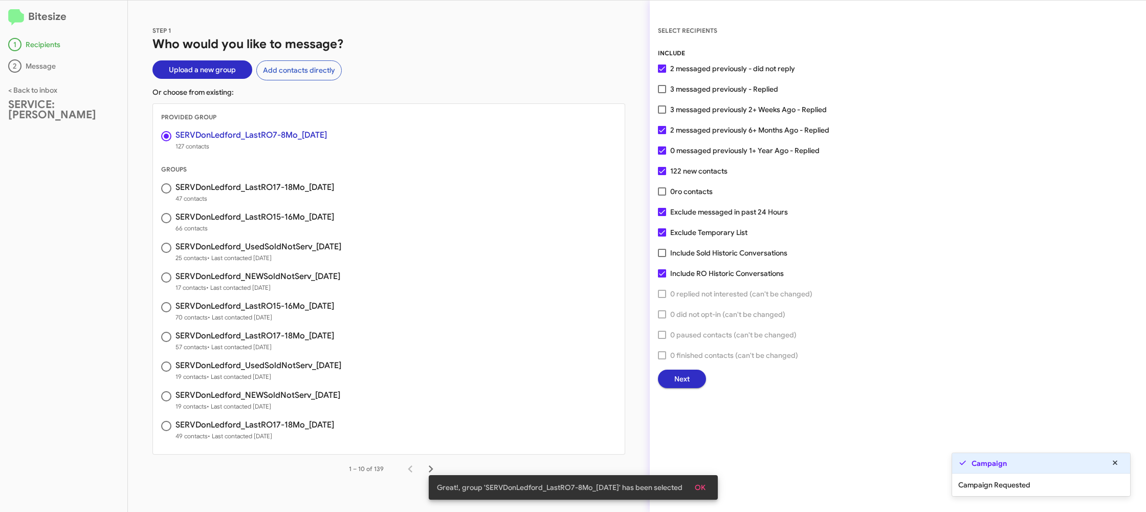
click at [681, 376] on span "Next" at bounding box center [681, 378] width 15 height 18
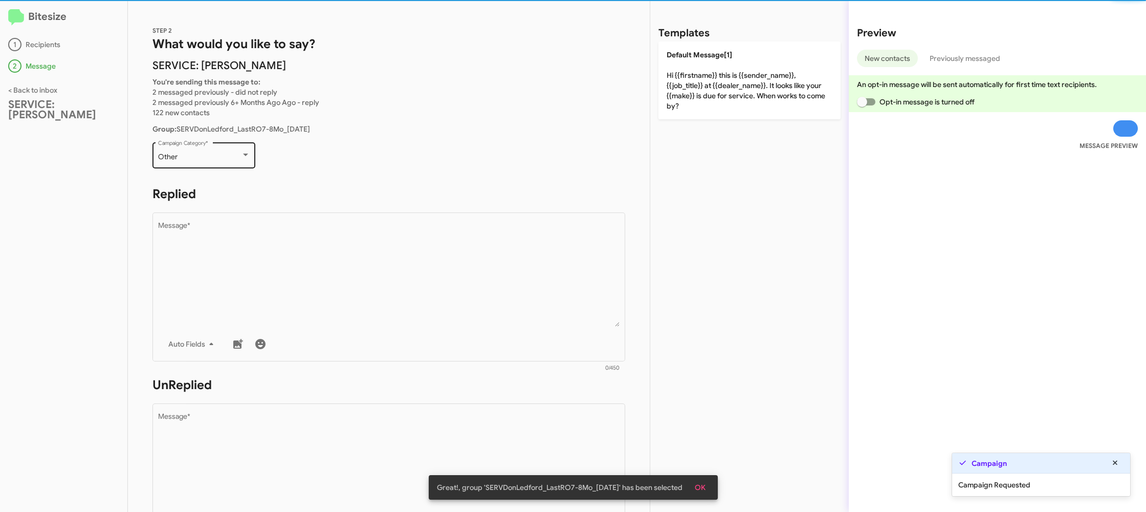
click at [228, 165] on div "Other Campaign Category *" at bounding box center [204, 154] width 92 height 28
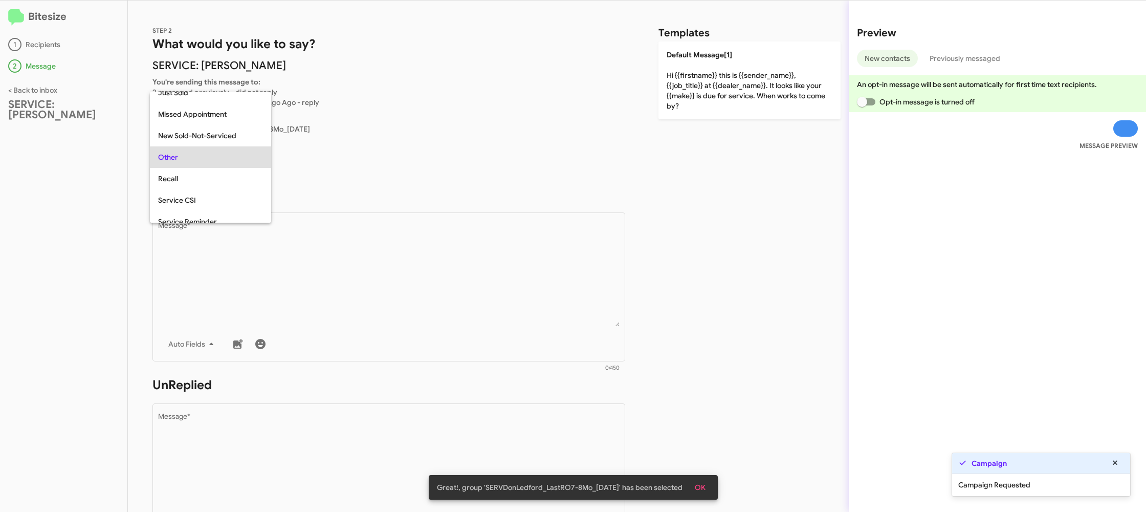
scroll to position [107, 0]
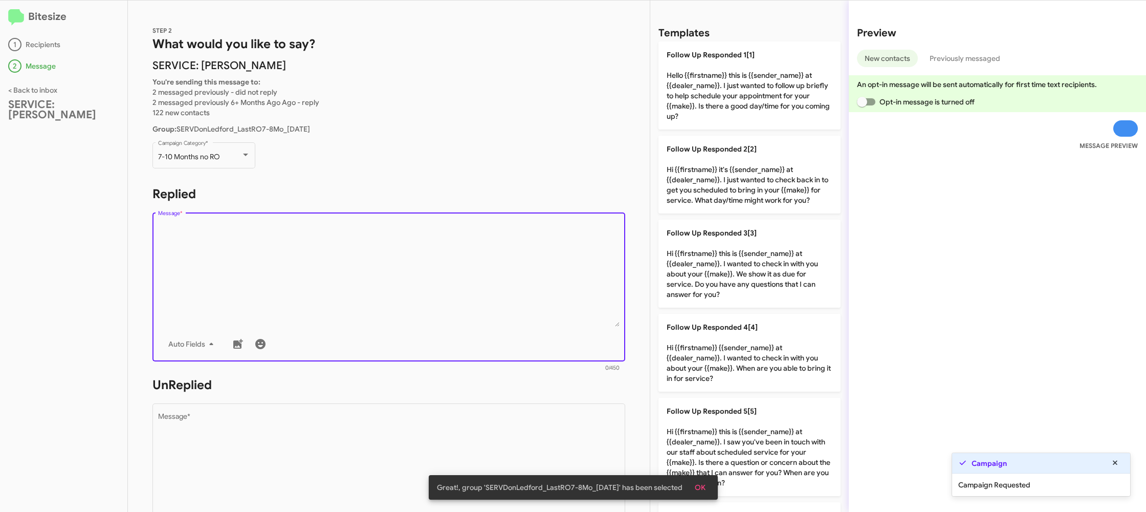
click at [354, 257] on textarea "Message *" at bounding box center [389, 274] width 462 height 104
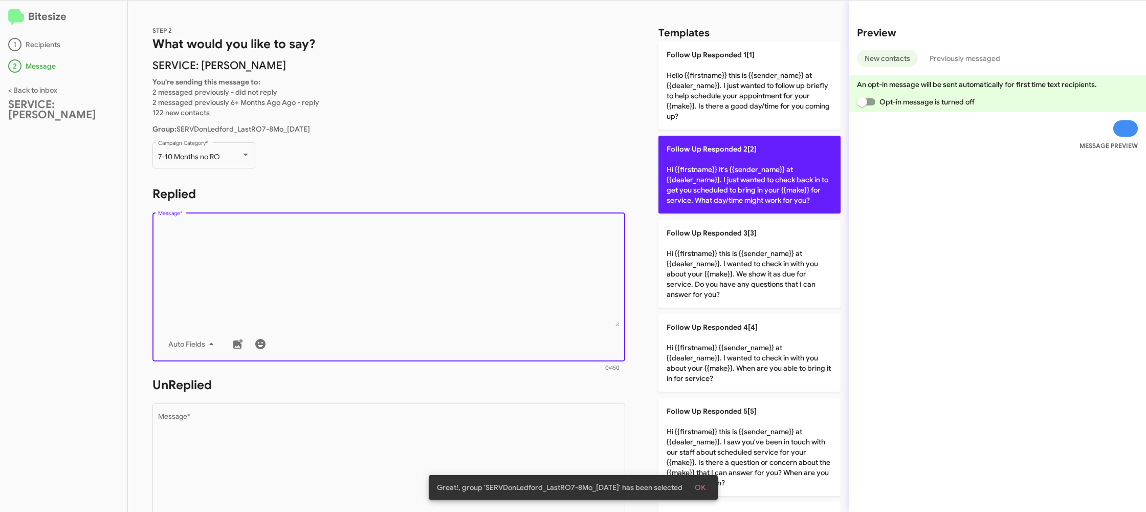
drag, startPoint x: 729, startPoint y: 174, endPoint x: 698, endPoint y: 190, distance: 35.0
click at [725, 174] on p "Follow Up Responded 2[2] Hi {{firstname}} it's {{sender_name}} at {{dealer_name…" at bounding box center [749, 175] width 182 height 78
type textarea "Hi {{firstname}} it's {{sender_name}} at {{dealer_name}}. I just wanted to chec…"
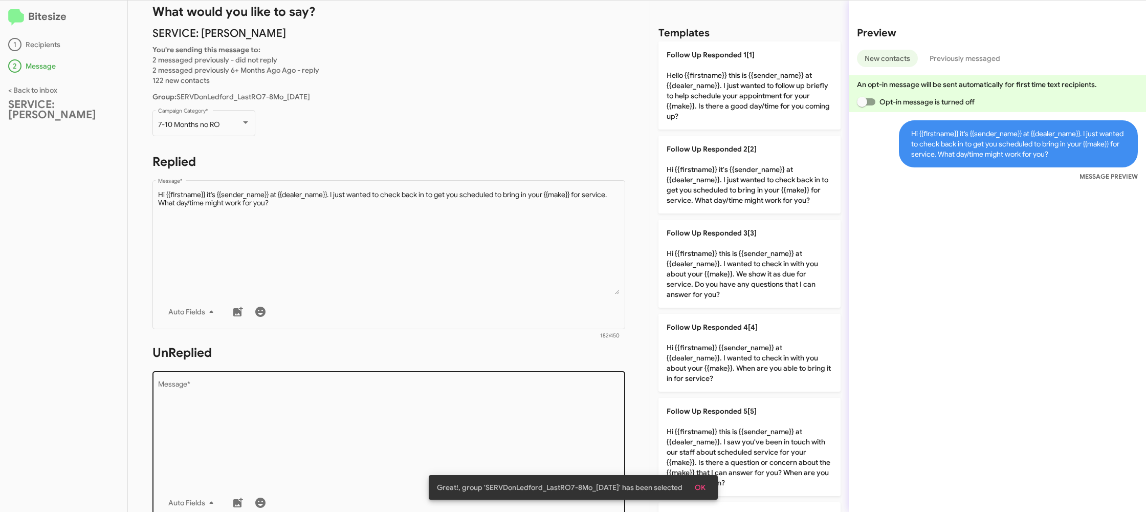
scroll to position [57, 0]
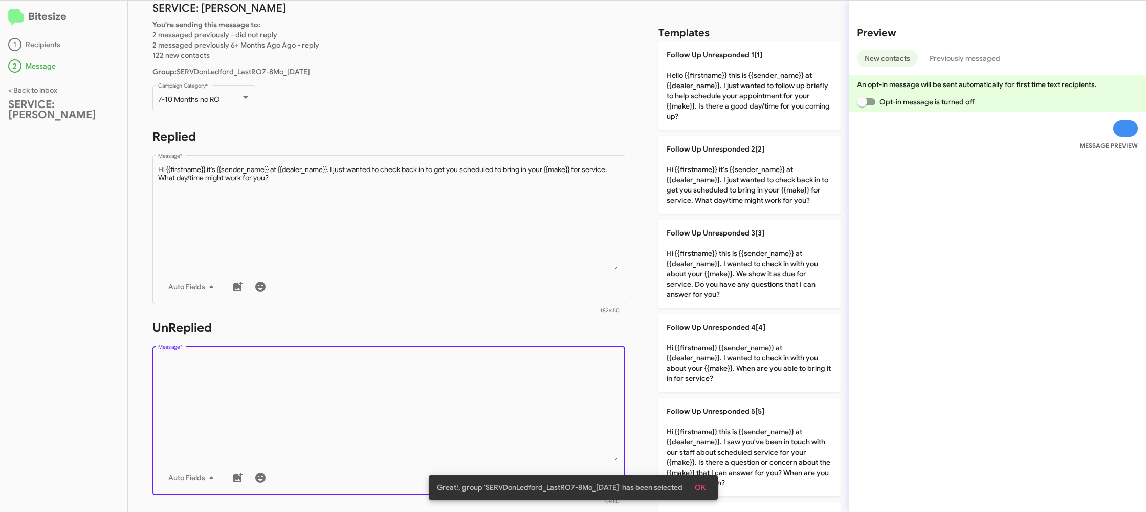
drag, startPoint x: 434, startPoint y: 388, endPoint x: 704, endPoint y: 284, distance: 289.7
click at [435, 387] on textarea "Message *" at bounding box center [389, 408] width 462 height 104
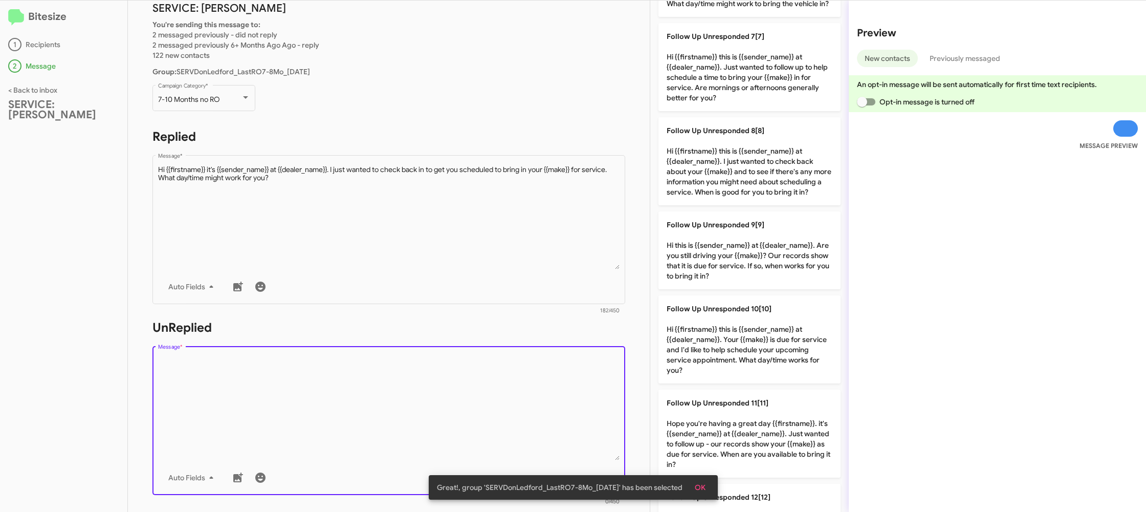
scroll to position [733, 0]
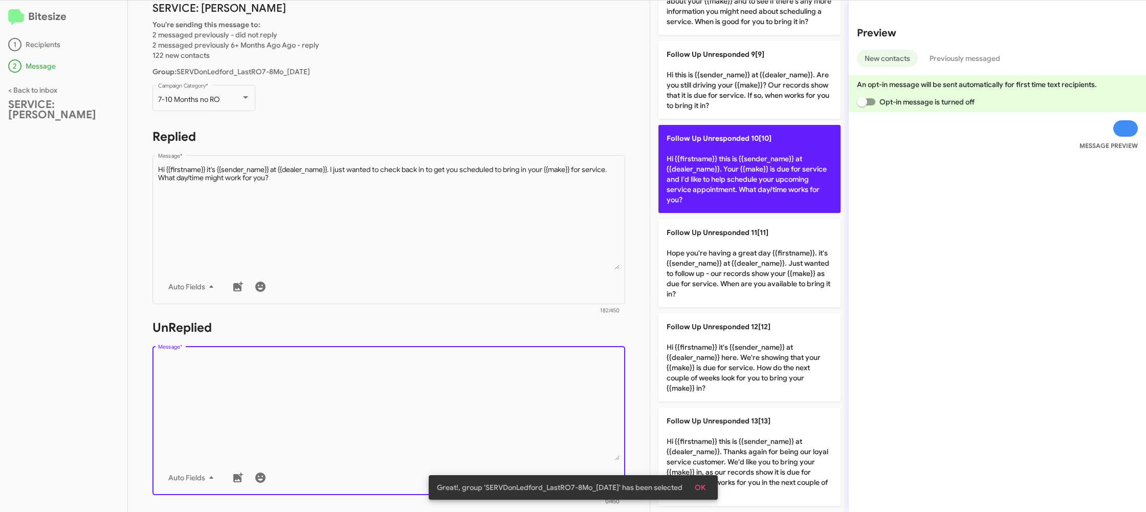
click at [719, 183] on p "Follow Up Unresponded 10[10] Hi {{firstname}} this is {{sender_name}} at {{deal…" at bounding box center [749, 169] width 182 height 88
type textarea "Hi {{firstname}} this is {{sender_name}} at {{dealer_name}}. Your {{make}} is d…"
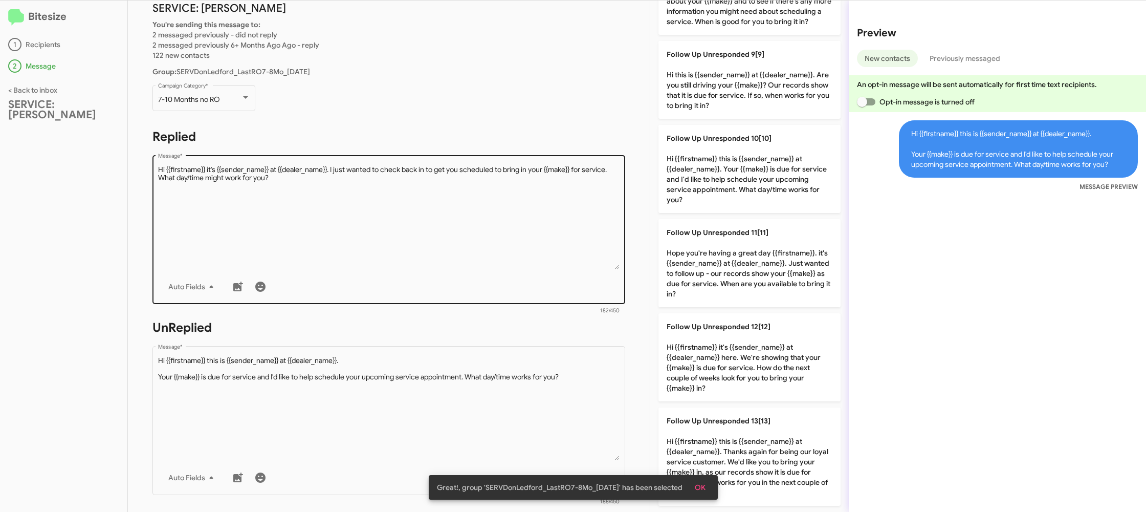
scroll to position [375, 0]
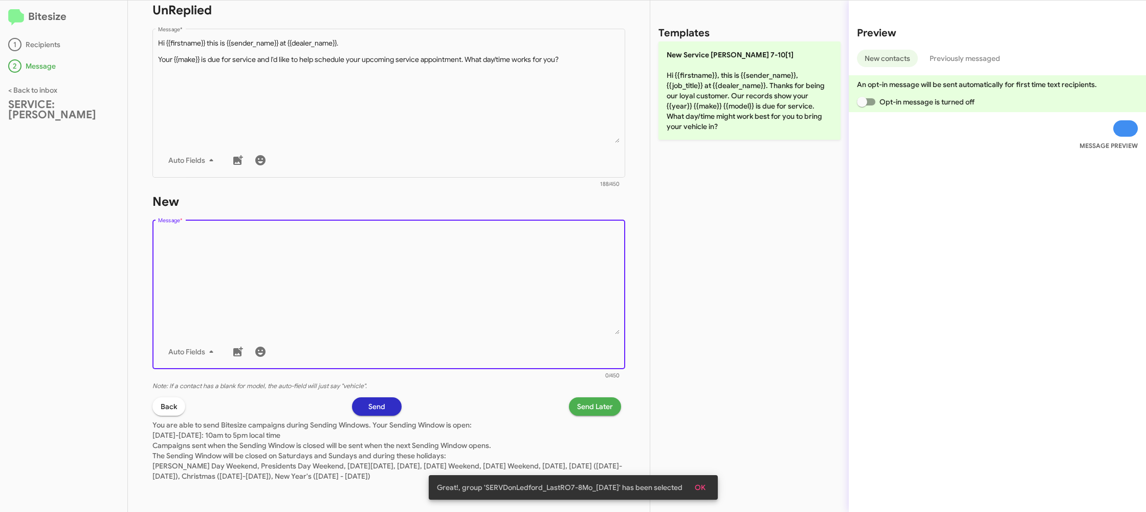
click at [504, 325] on textarea "Message *" at bounding box center [389, 282] width 462 height 104
drag, startPoint x: 504, startPoint y: 325, endPoint x: 530, endPoint y: 283, distance: 49.8
click at [504, 324] on textarea "Message *" at bounding box center [389, 282] width 462 height 104
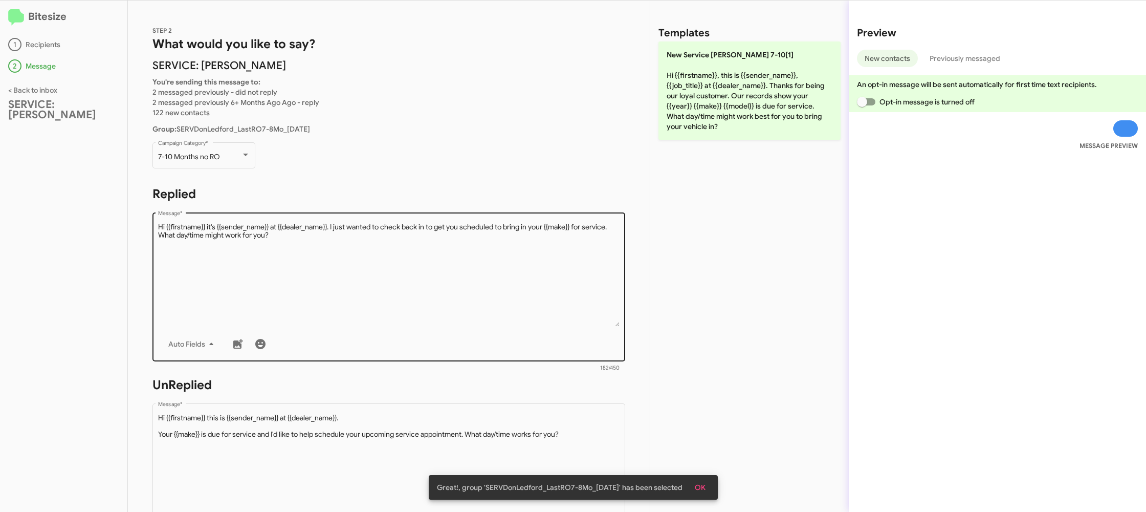
click at [468, 260] on textarea "Message *" at bounding box center [389, 274] width 462 height 104
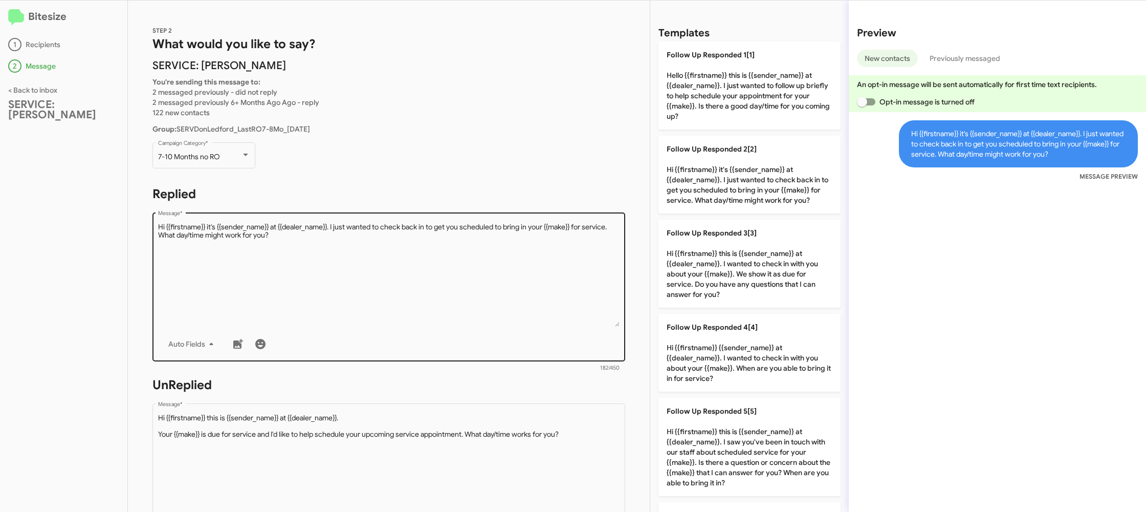
drag, startPoint x: 801, startPoint y: 354, endPoint x: 602, endPoint y: 351, distance: 198.5
click at [780, 352] on p "Follow Up Responded 4[4] Hi {{firstname}} {{sender_name}} at {{dealer_name}}. I…" at bounding box center [749, 353] width 182 height 78
type textarea "Hi {{firstname}} {{sender_name}} at {{dealer_name}}. I wanted to check in with …"
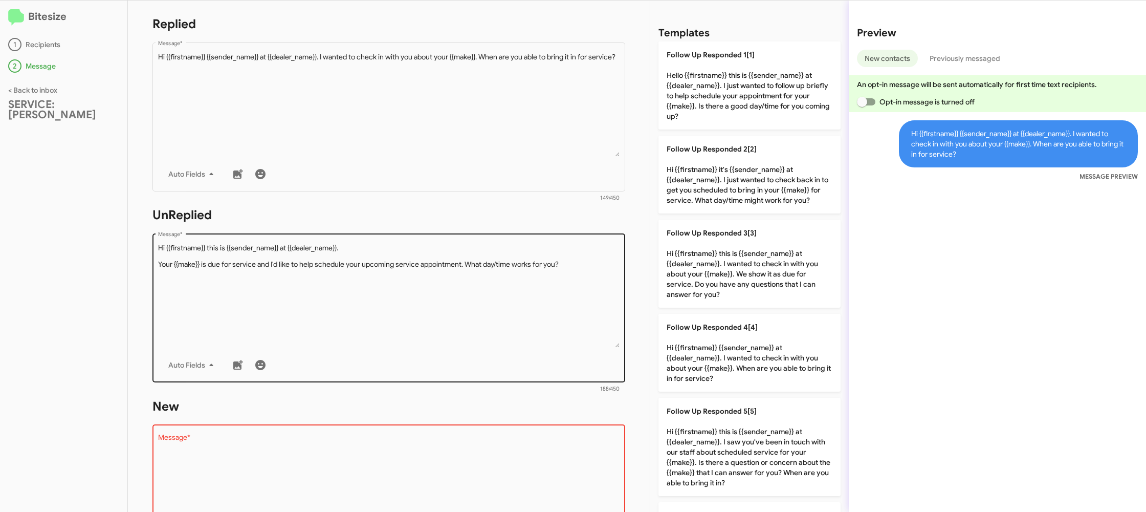
scroll to position [197, 0]
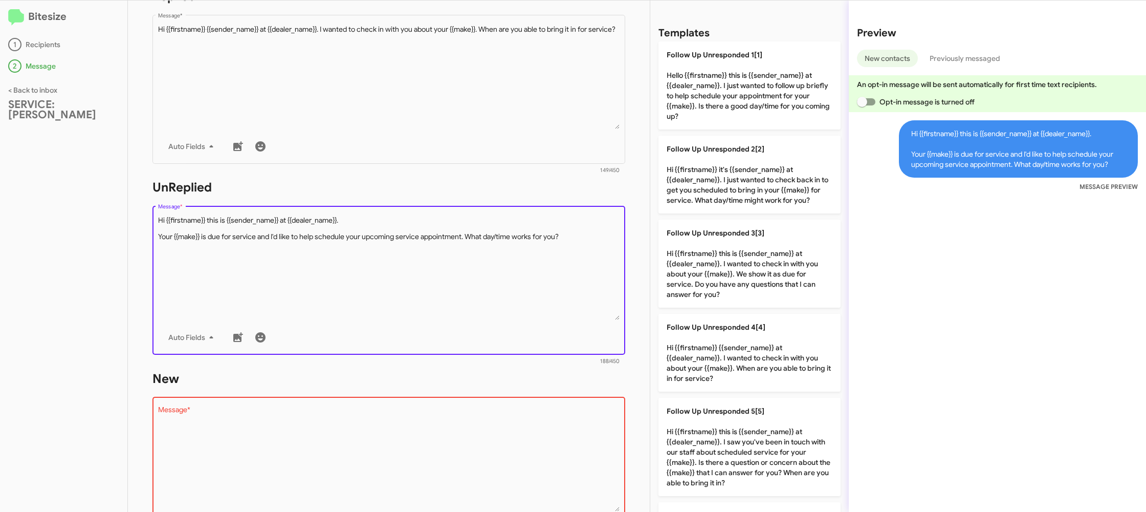
click at [556, 268] on textarea "Message *" at bounding box center [389, 267] width 462 height 104
drag, startPoint x: 556, startPoint y: 268, endPoint x: 574, endPoint y: 264, distance: 18.7
click at [561, 266] on textarea "Message *" at bounding box center [389, 267] width 462 height 104
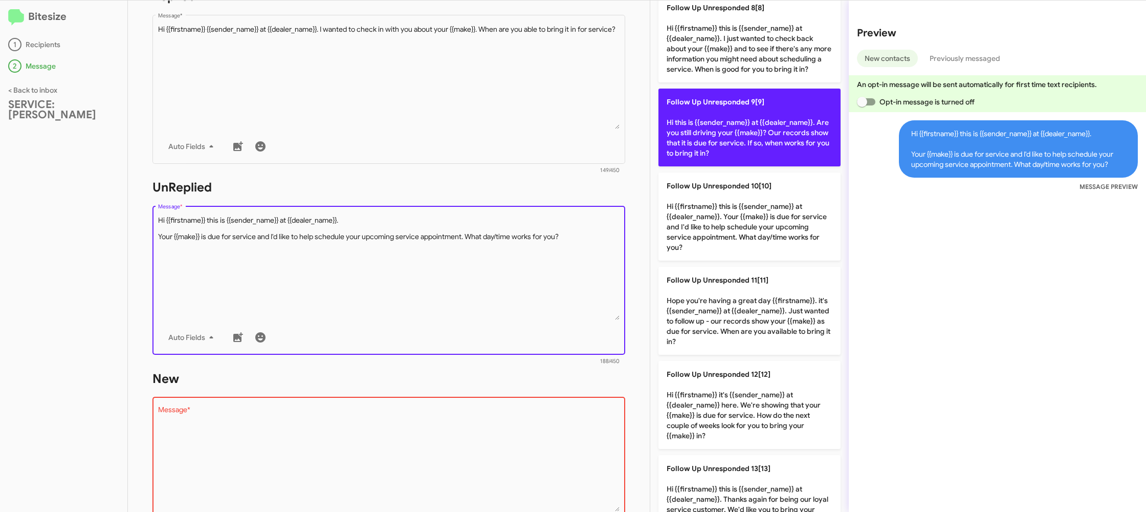
scroll to position [678, 0]
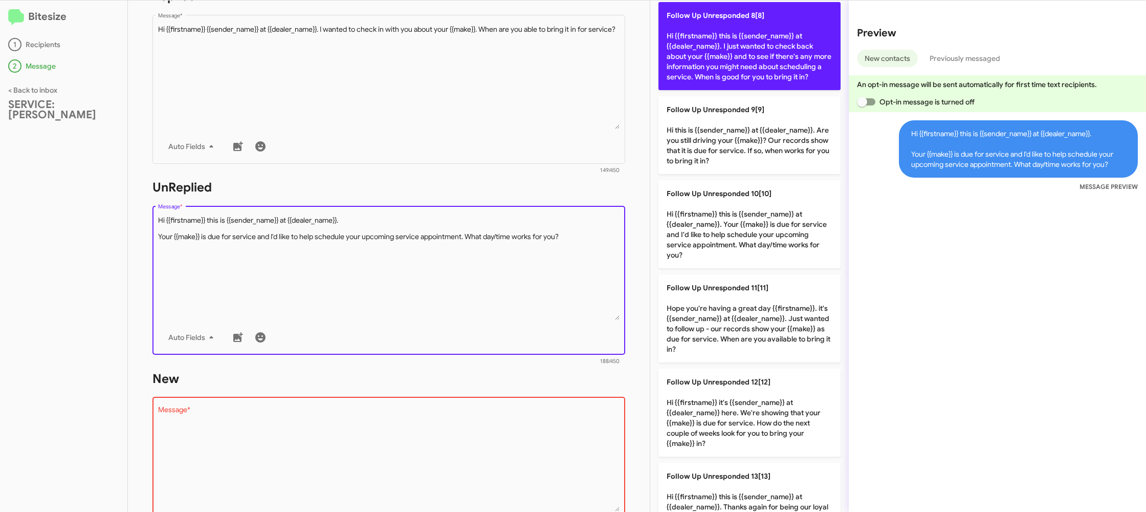
click at [736, 58] on p "Follow Up Unresponded 8[8] Hi {{firstname}} this is {{sender_name}} at {{dealer…" at bounding box center [749, 46] width 182 height 88
type textarea "Hi {{firstname}} this is {{sender_name}} at {{dealer_name}}. I just wanted to c…"
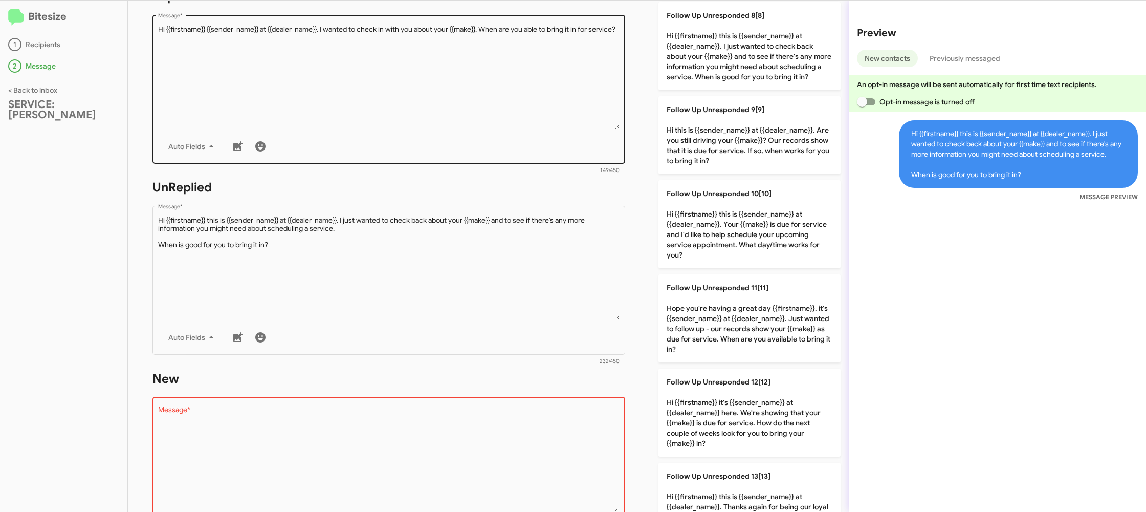
scroll to position [375, 0]
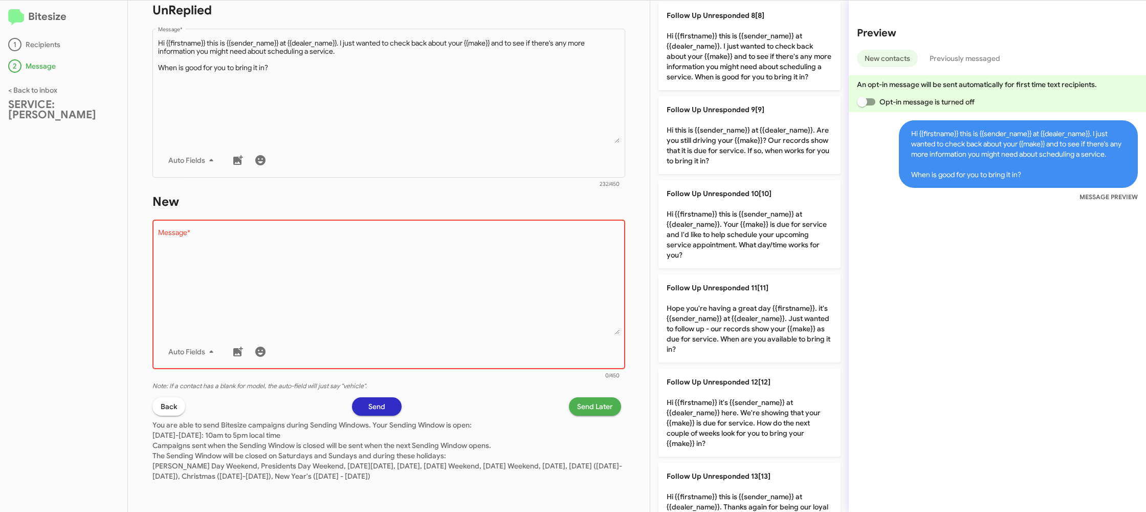
click at [496, 299] on textarea "Message *" at bounding box center [389, 282] width 462 height 104
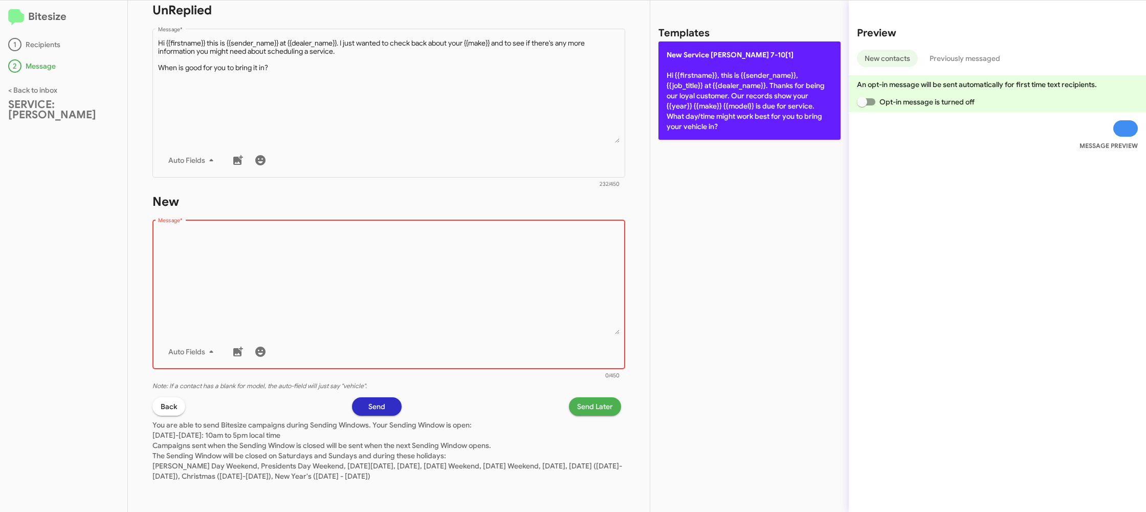
drag, startPoint x: 499, startPoint y: 296, endPoint x: 689, endPoint y: 107, distance: 267.7
click at [515, 240] on textarea "Message *" at bounding box center [389, 282] width 462 height 104
drag, startPoint x: 704, startPoint y: 110, endPoint x: 624, endPoint y: 278, distance: 185.8
click at [704, 111] on p "New Service [PERSON_NAME] 7-10[1] Hi {{firstname}}, this is {{sender_name}}, {{…" at bounding box center [749, 90] width 182 height 98
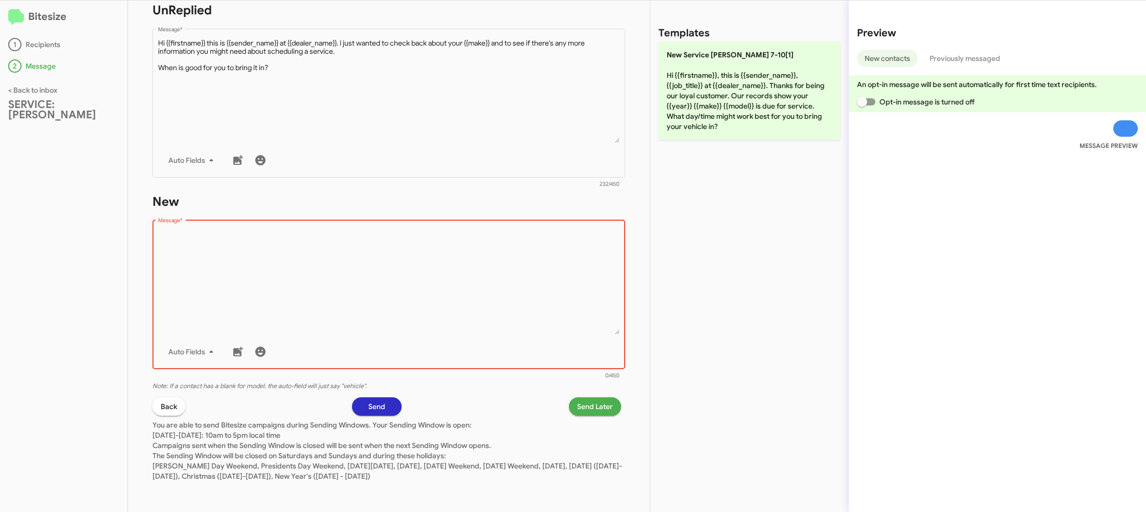
type textarea "Hi {{firstname}}, this is {{sender_name}}, {{job_title}} at {{dealer_name}}. Th…"
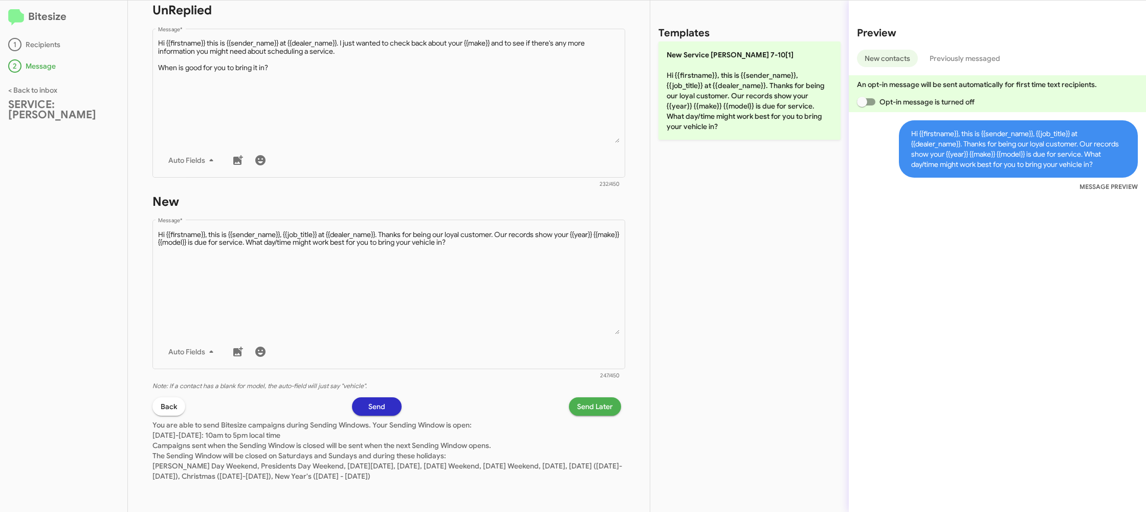
click at [592, 401] on span "Send Later" at bounding box center [595, 406] width 36 height 18
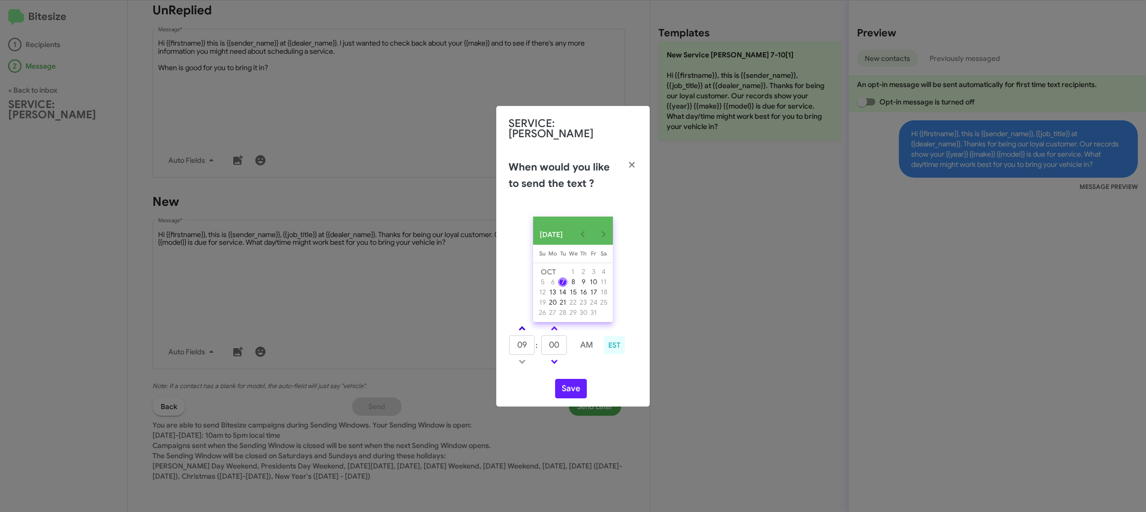
click at [523, 325] on link at bounding box center [522, 328] width 18 height 12
click at [523, 324] on link at bounding box center [522, 328] width 18 height 12
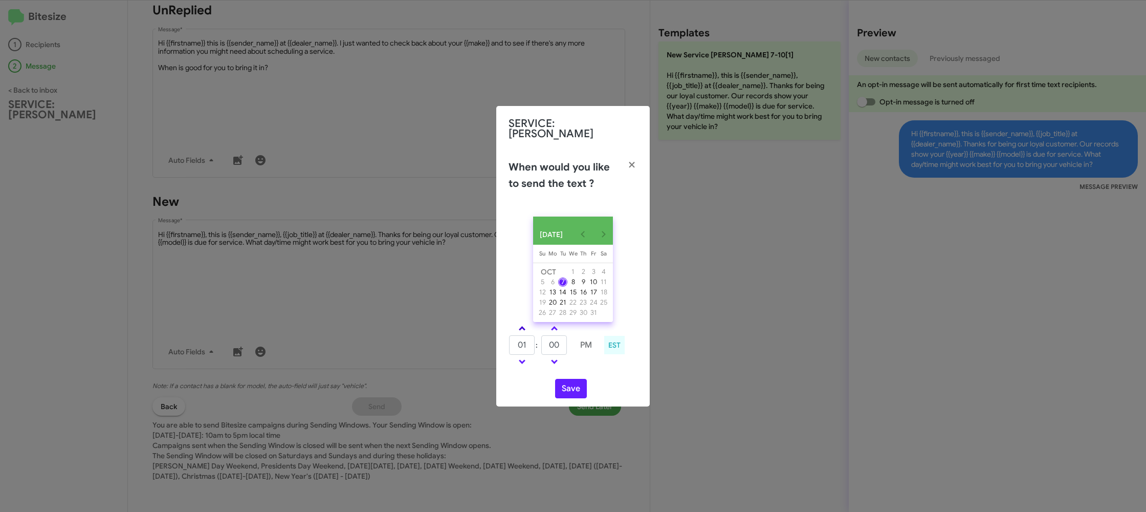
type input "02"
click at [551, 327] on span at bounding box center [554, 329] width 7 height 7
click at [551, 328] on span at bounding box center [554, 329] width 7 height 7
type input "10"
click at [566, 388] on button "Save" at bounding box center [571, 388] width 32 height 19
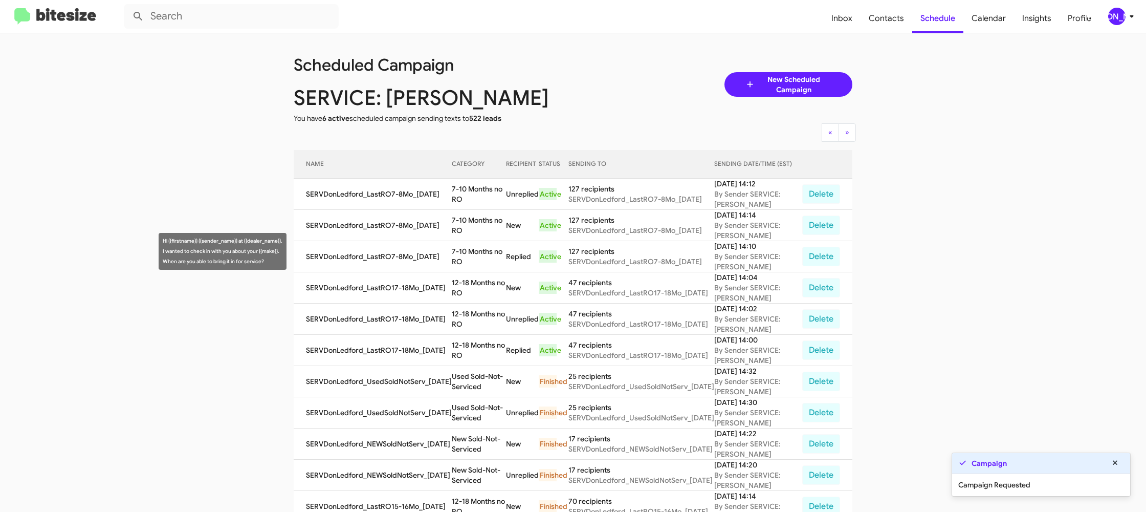
scroll to position [1, 0]
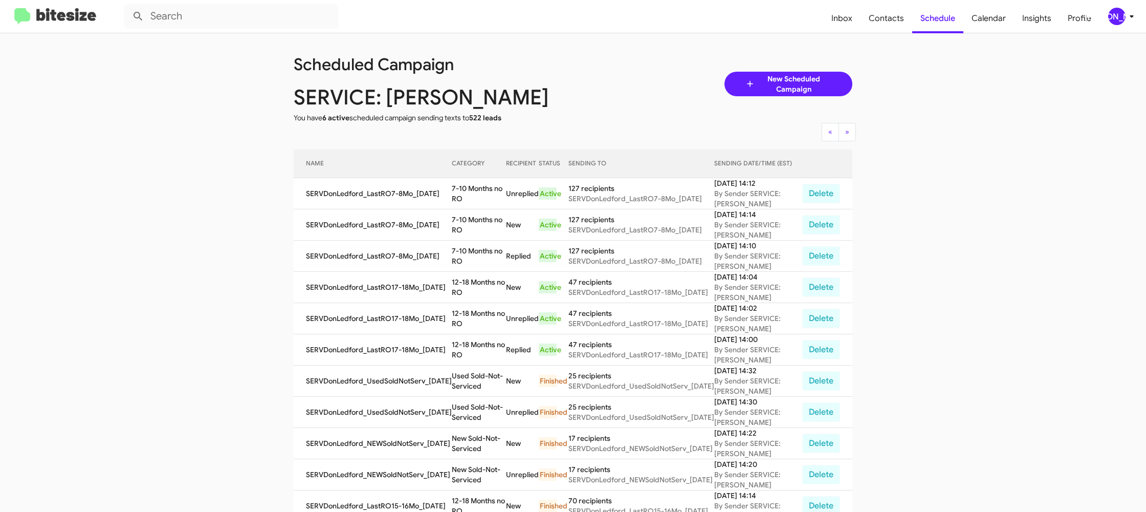
click at [193, 134] on app-scheduler "Scheduled Campaign SERVICE: [PERSON_NAME] You have 6 active scheduled campaign …" at bounding box center [573, 424] width 1146 height 782
click at [477, 343] on td "12-18 Months no RO" at bounding box center [479, 349] width 54 height 31
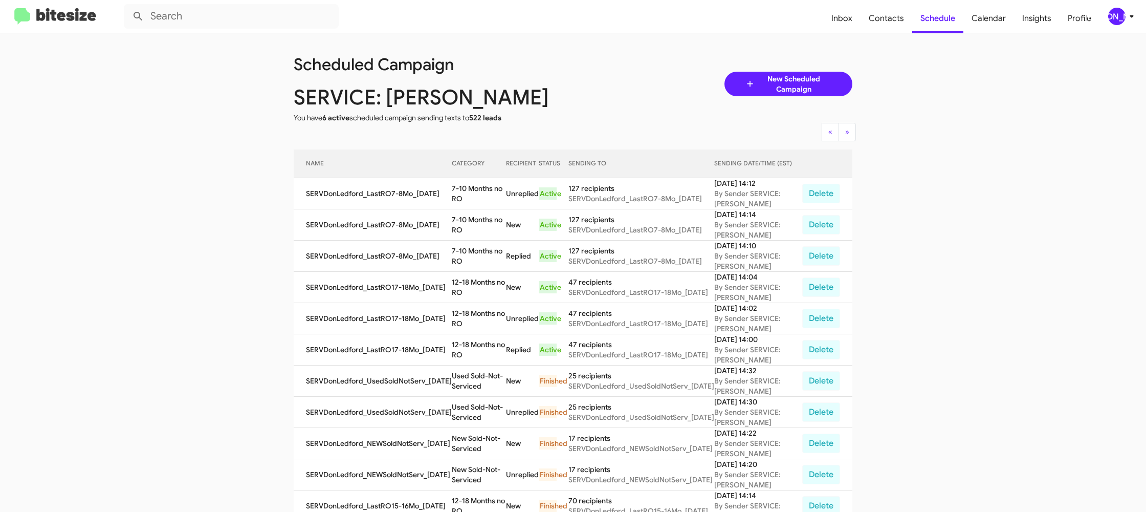
copy td "12-18 Months no RO"
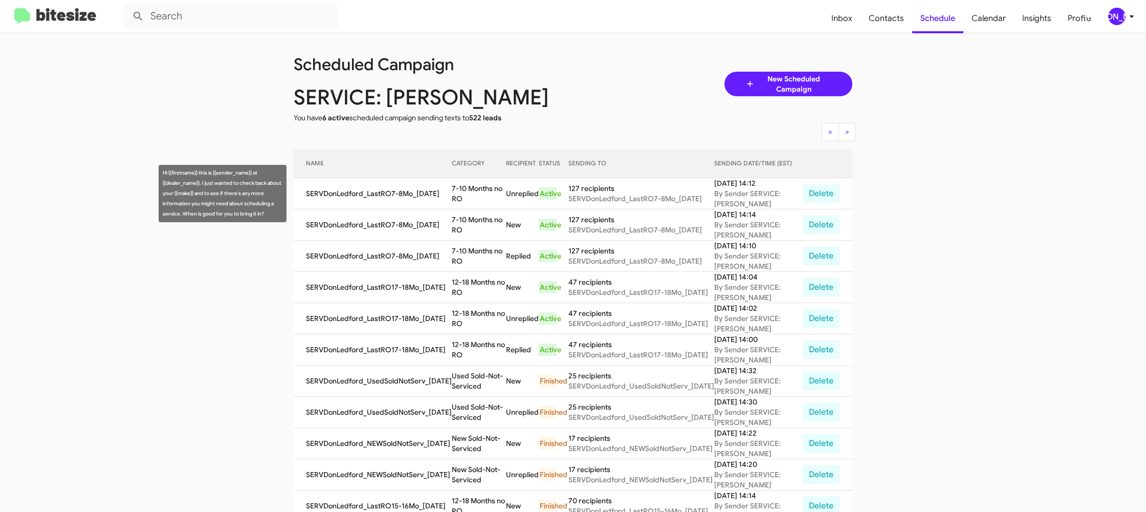
click at [465, 183] on td "7-10 Months no RO" at bounding box center [479, 193] width 54 height 31
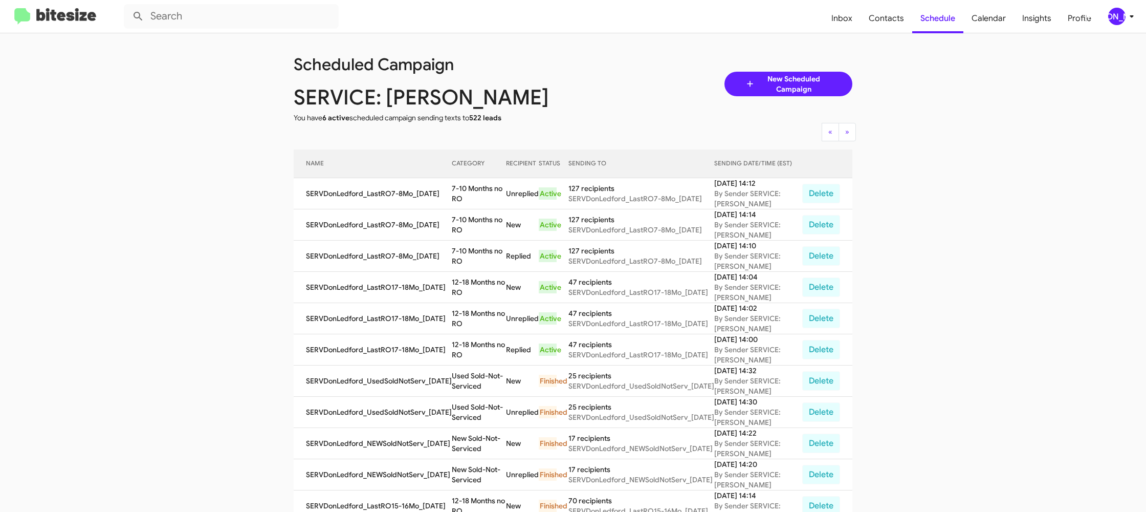
click at [465, 183] on td "7-10 Months no RO" at bounding box center [479, 193] width 54 height 31
drag, startPoint x: 465, startPoint y: 183, endPoint x: 452, endPoint y: 188, distance: 13.3
click at [464, 183] on td "7-10 Months no RO" at bounding box center [479, 193] width 54 height 31
copy td "7-10 Months no RO"
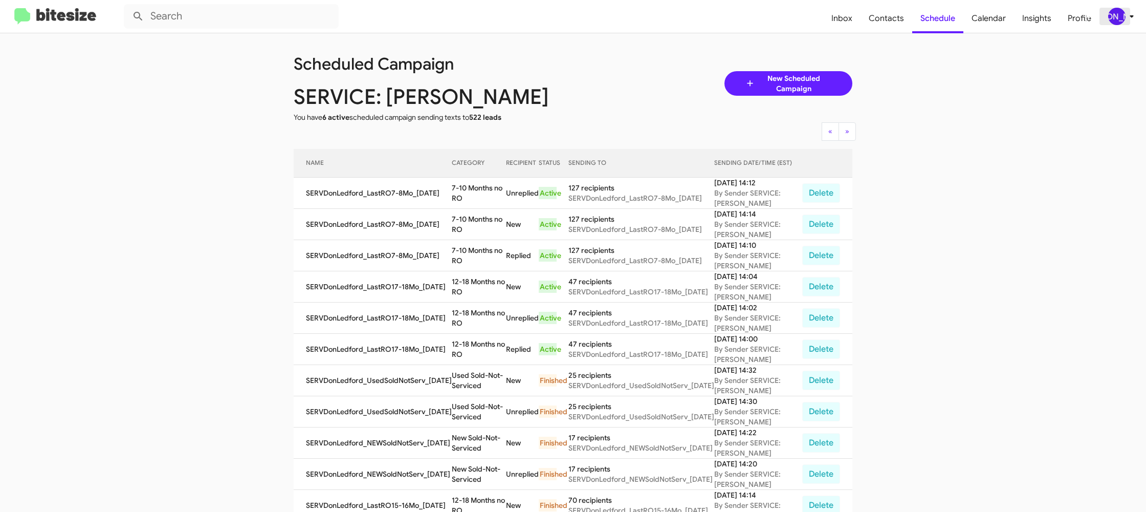
drag, startPoint x: 1111, startPoint y: 16, endPoint x: 1110, endPoint y: 23, distance: 6.8
click at [1111, 17] on div "[PERSON_NAME]" at bounding box center [1116, 16] width 17 height 17
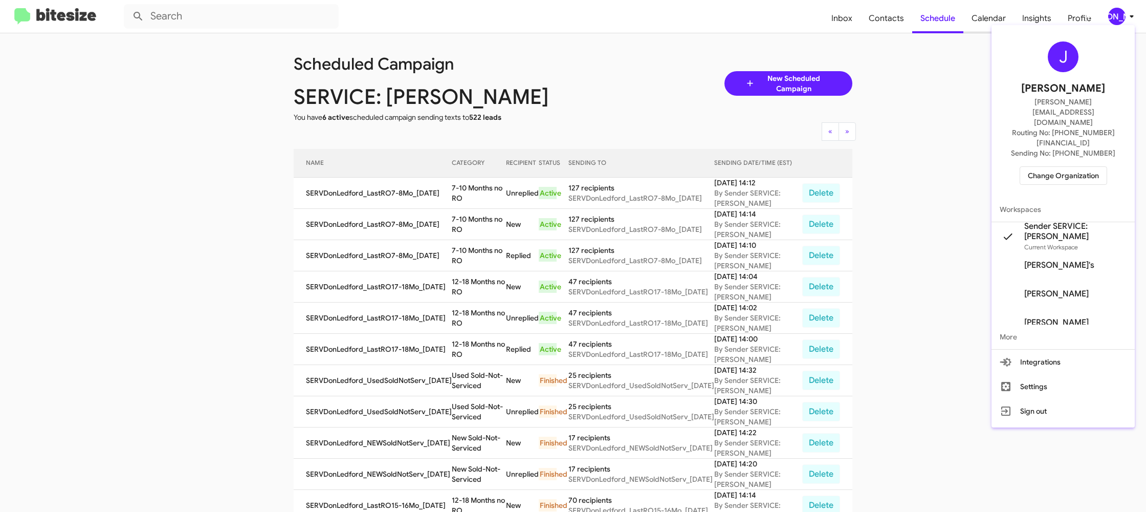
click at [933, 44] on div at bounding box center [573, 256] width 1146 height 512
click at [1011, 11] on span "Calendar" at bounding box center [988, 19] width 51 height 30
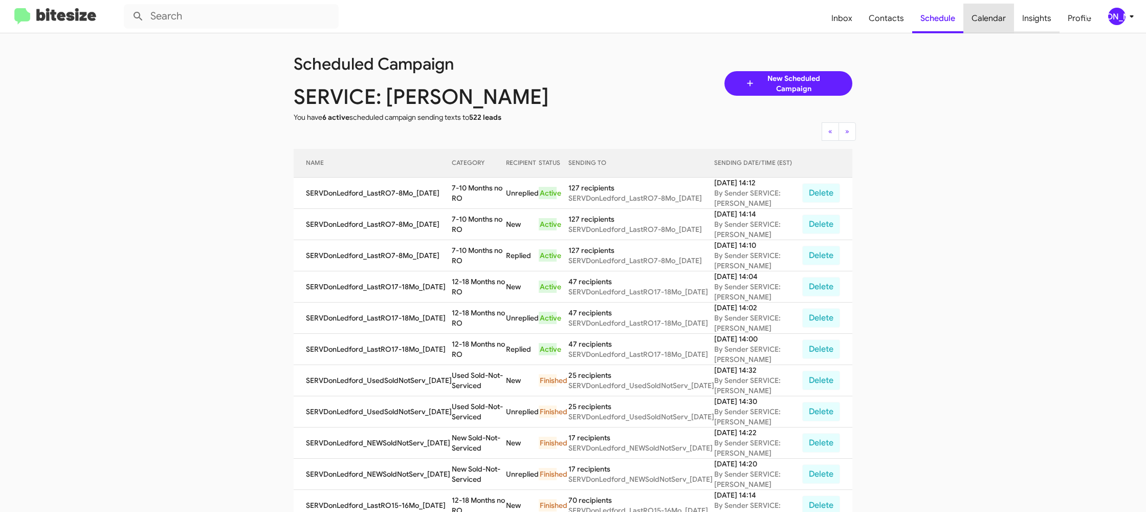
click at [1041, 12] on span "Insights" at bounding box center [1037, 19] width 46 height 30
drag, startPoint x: 1041, startPoint y: 12, endPoint x: 417, endPoint y: 313, distance: 692.6
click at [1040, 12] on span "Insights" at bounding box center [1037, 19] width 46 height 30
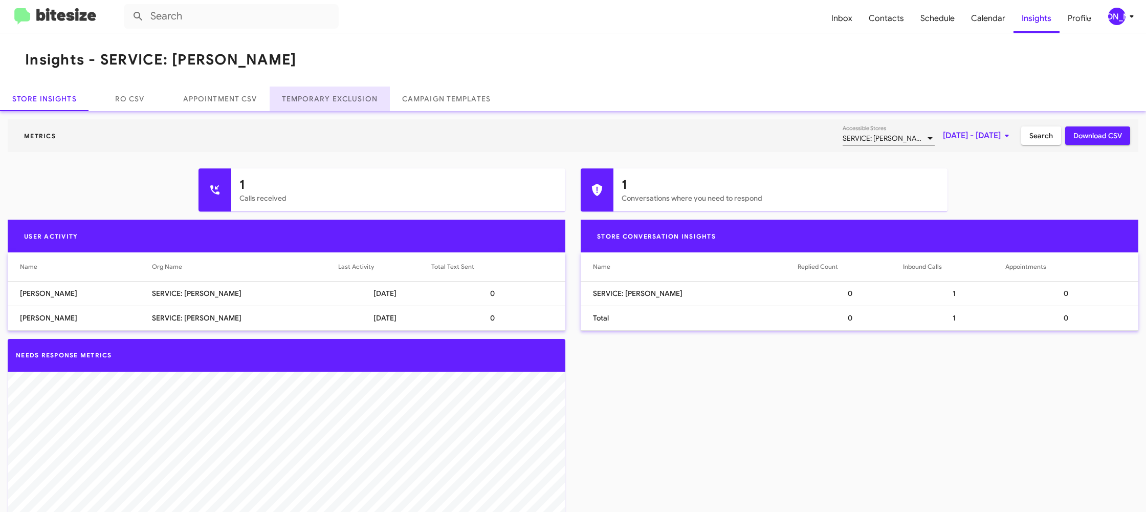
scroll to position [2, 0]
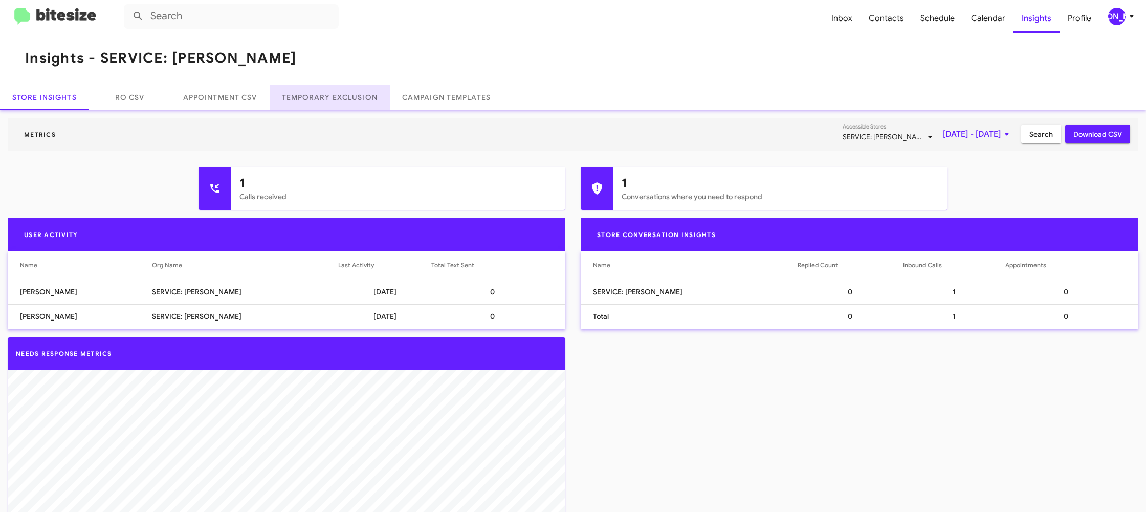
click at [336, 97] on link "Temporary Exclusion" at bounding box center [330, 97] width 120 height 25
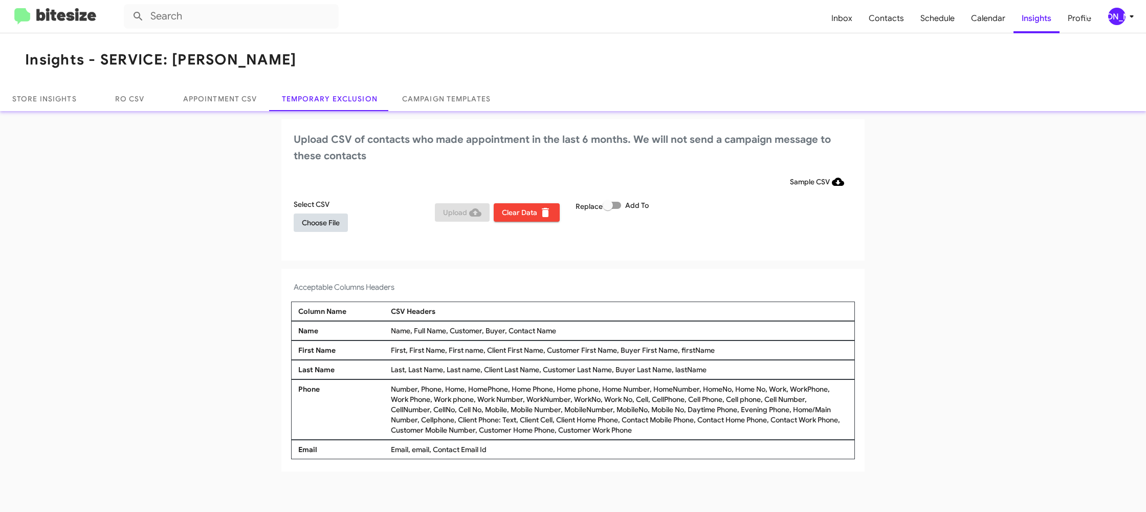
click at [322, 216] on span "Choose File" at bounding box center [321, 222] width 38 height 18
click at [326, 218] on span "Choose File" at bounding box center [321, 222] width 38 height 18
click at [815, 273] on div "Acceptable Columns Headers Column Name CSV Headers Name Name, Full Name, Custom…" at bounding box center [572, 372] width 583 height 203
click at [1113, 19] on div "[PERSON_NAME]" at bounding box center [1116, 16] width 17 height 17
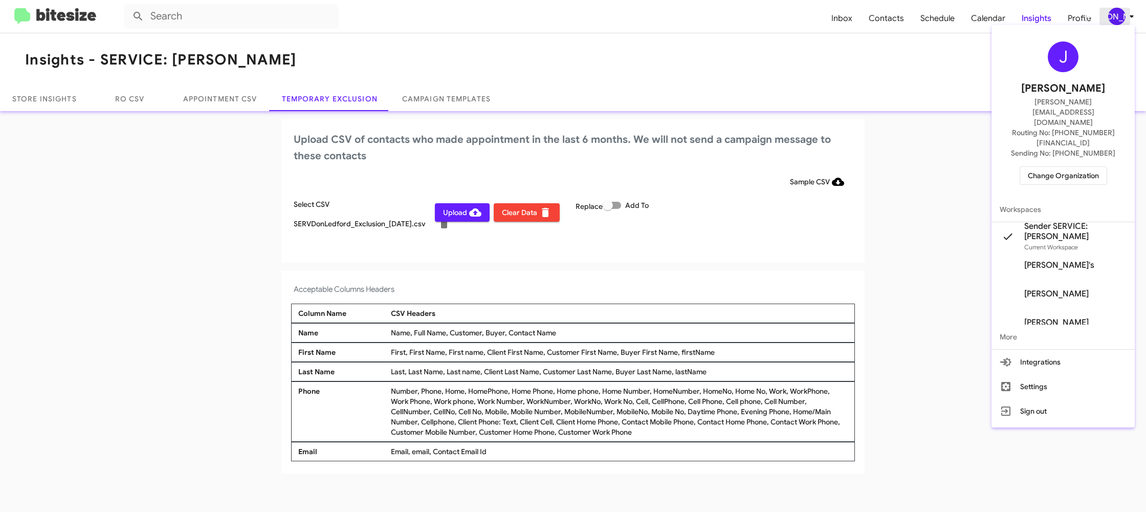
click at [1115, 18] on div at bounding box center [573, 256] width 1146 height 512
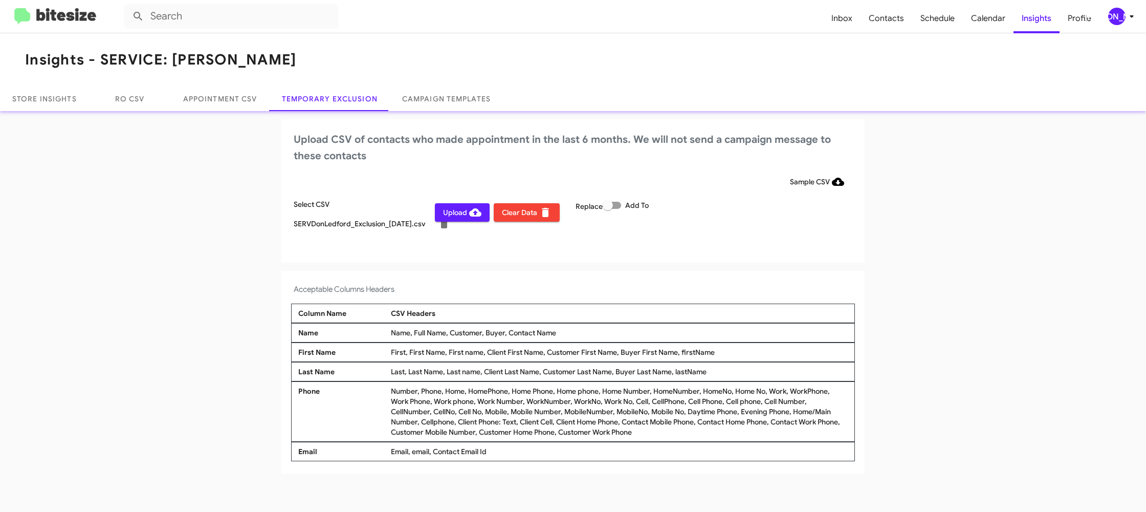
click at [461, 215] on span "Upload" at bounding box center [462, 212] width 38 height 18
